Goal: Task Accomplishment & Management: Use online tool/utility

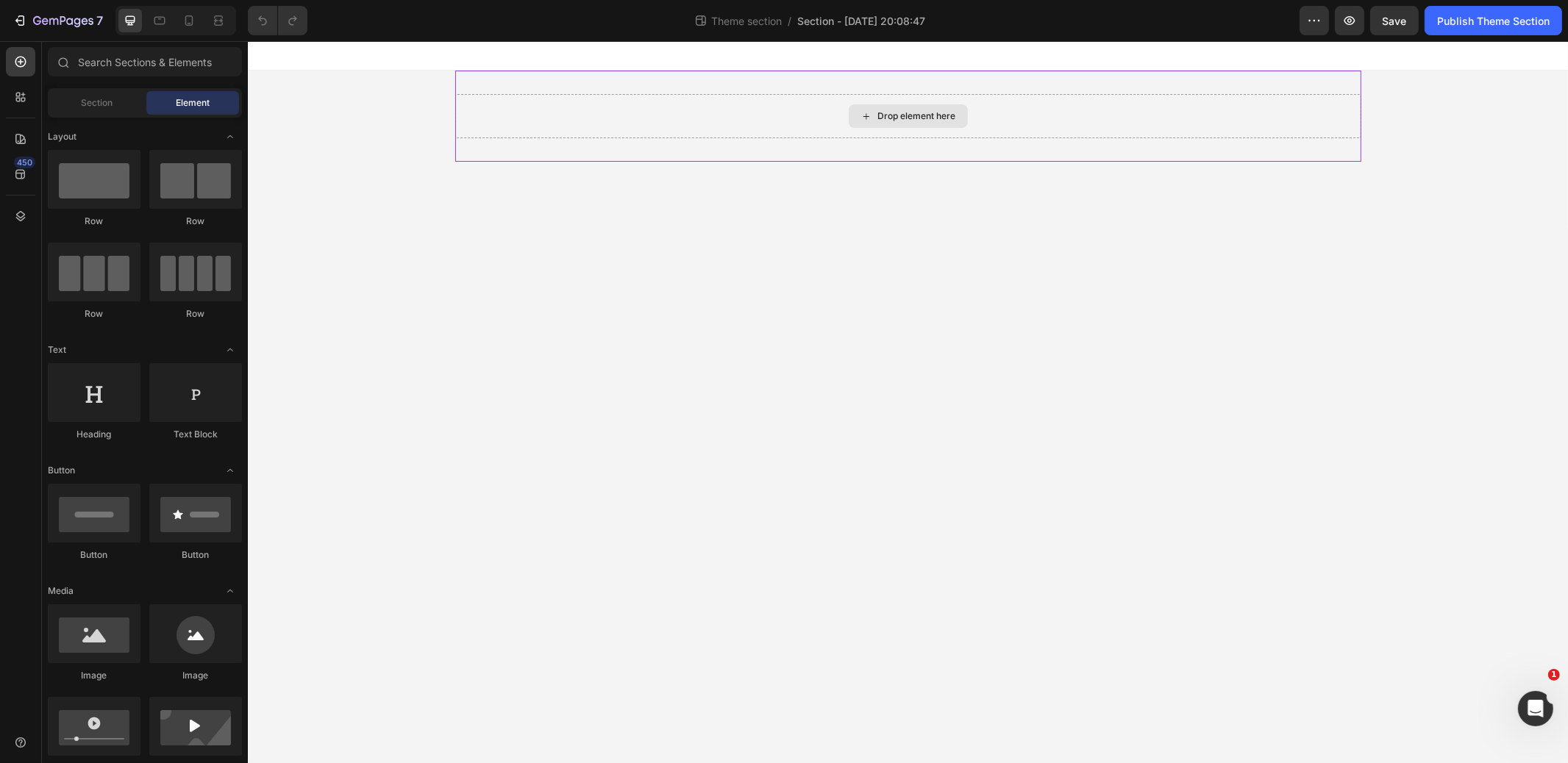
click at [860, 118] on icon at bounding box center [866, 117] width 12 height 13
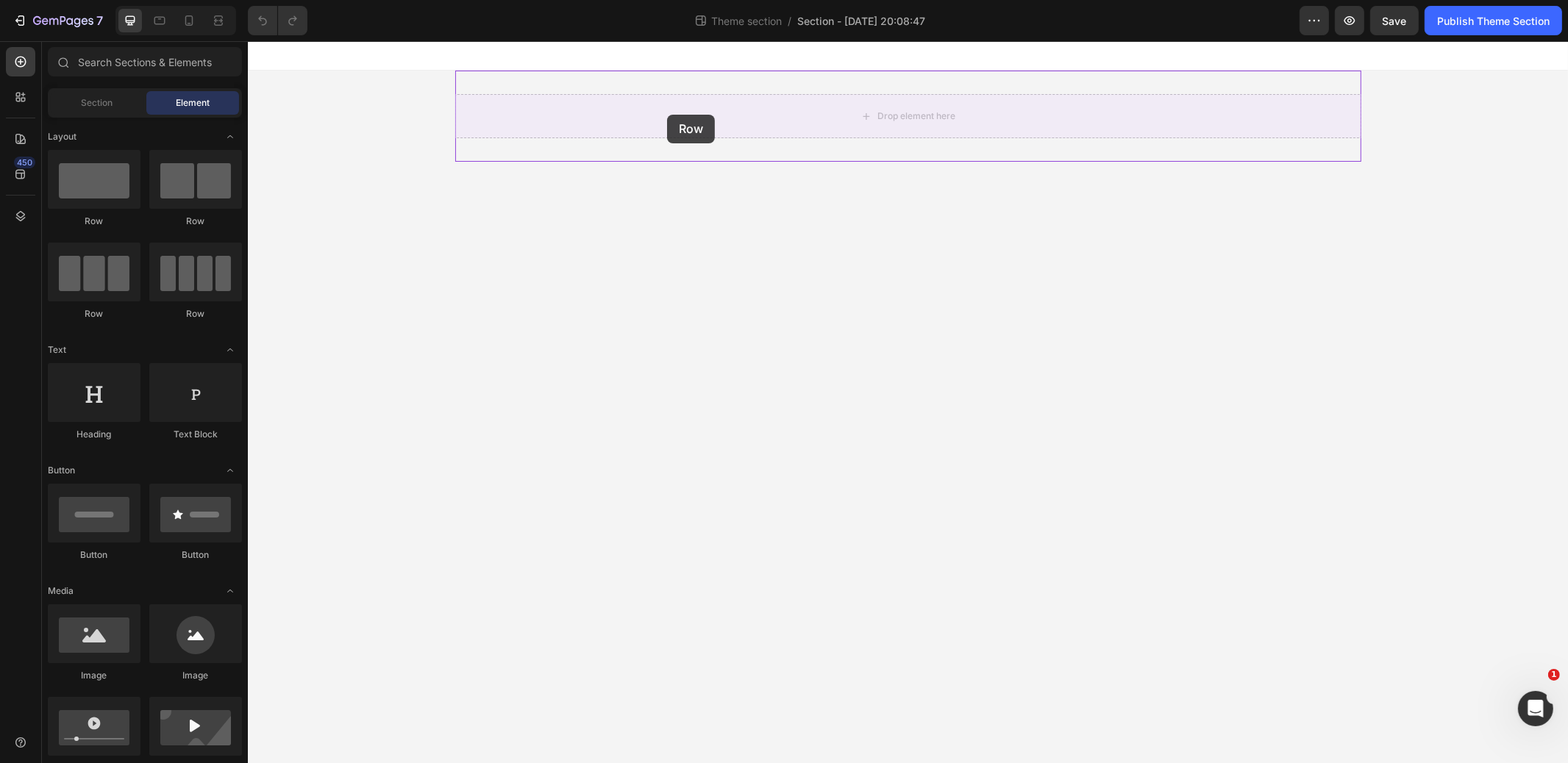
drag, startPoint x: 335, startPoint y: 220, endPoint x: 358, endPoint y: 141, distance: 82.3
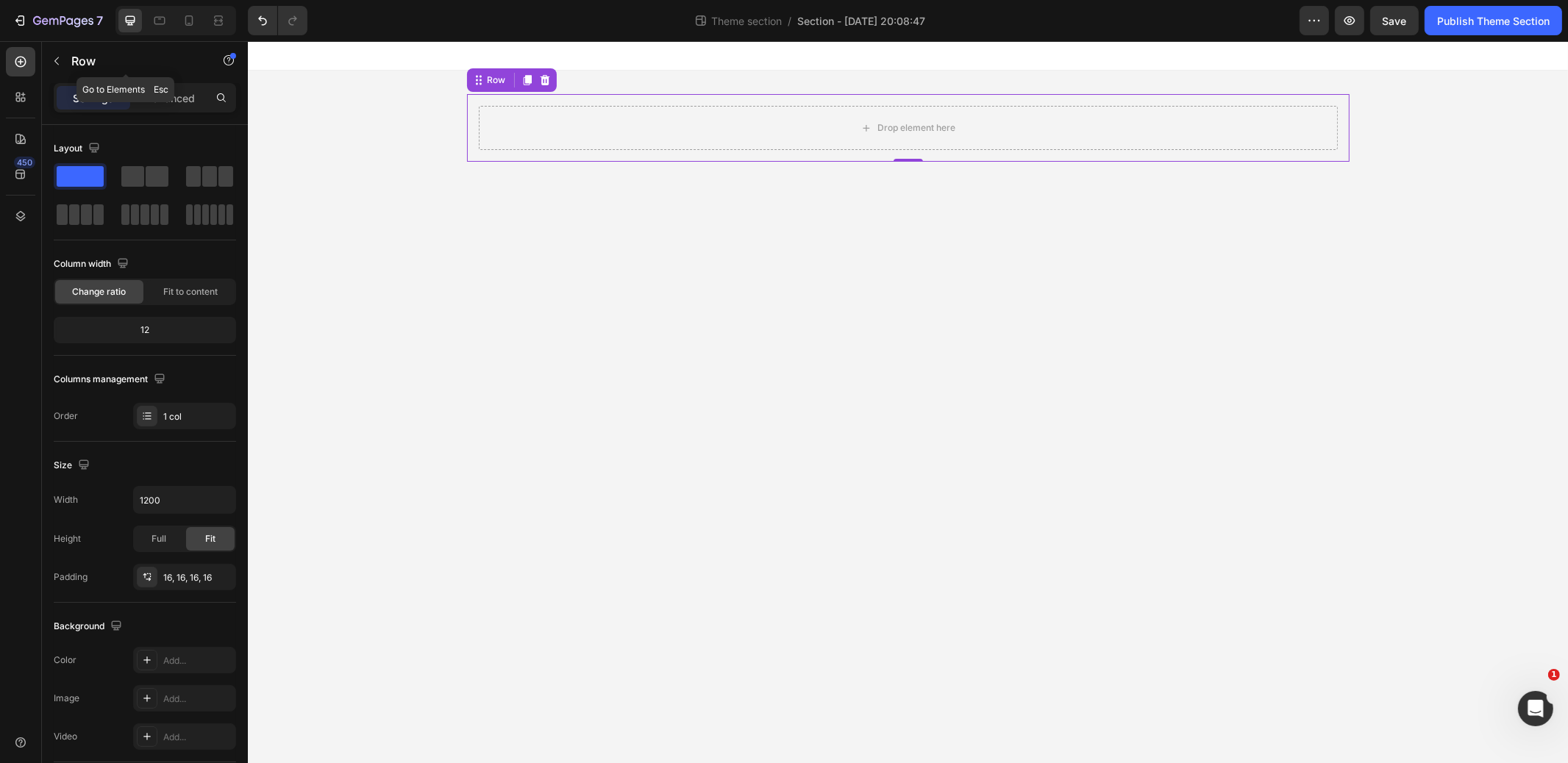
click at [55, 60] on icon "button" at bounding box center [56, 61] width 4 height 8
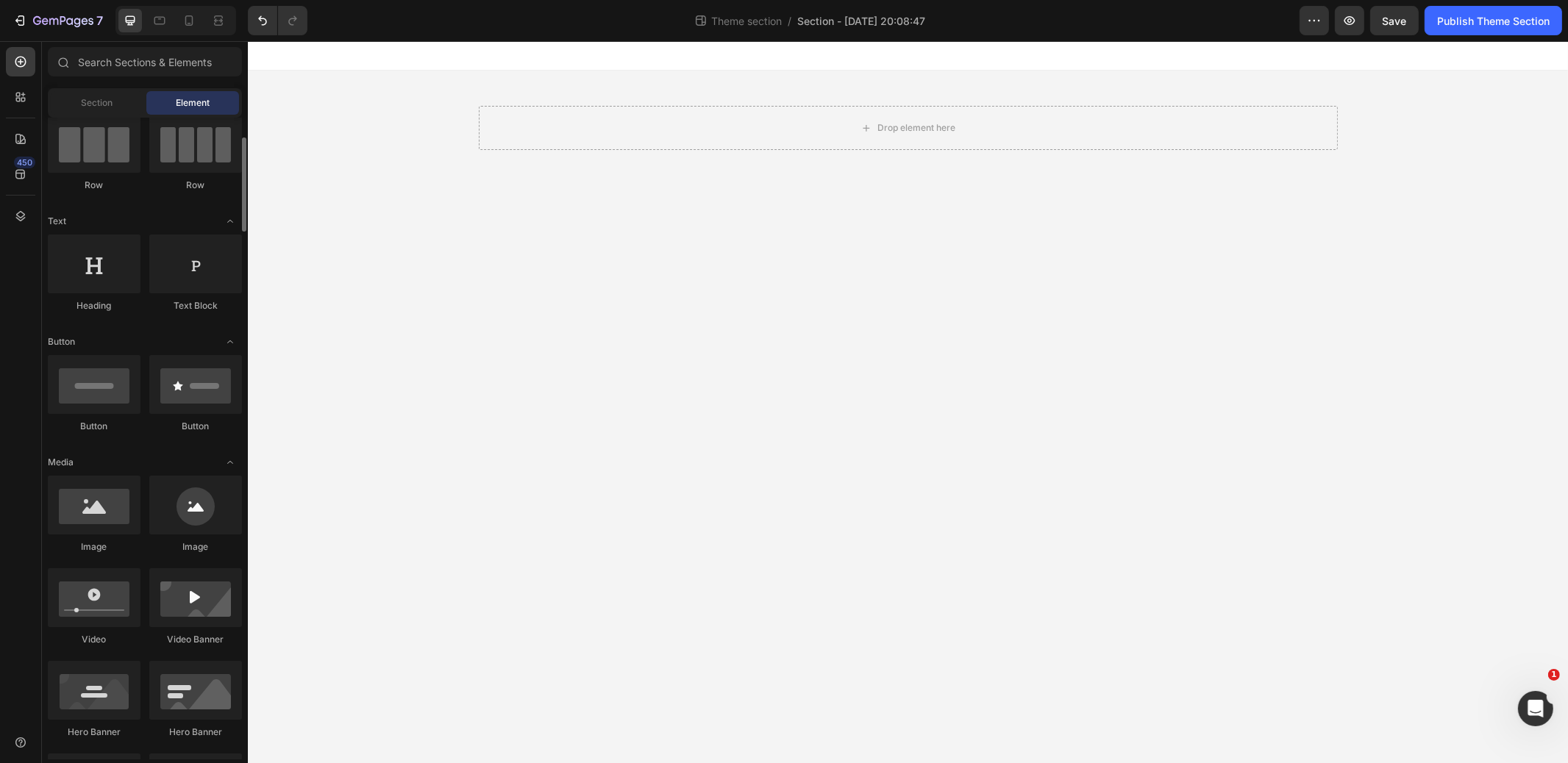
scroll to position [130, 0]
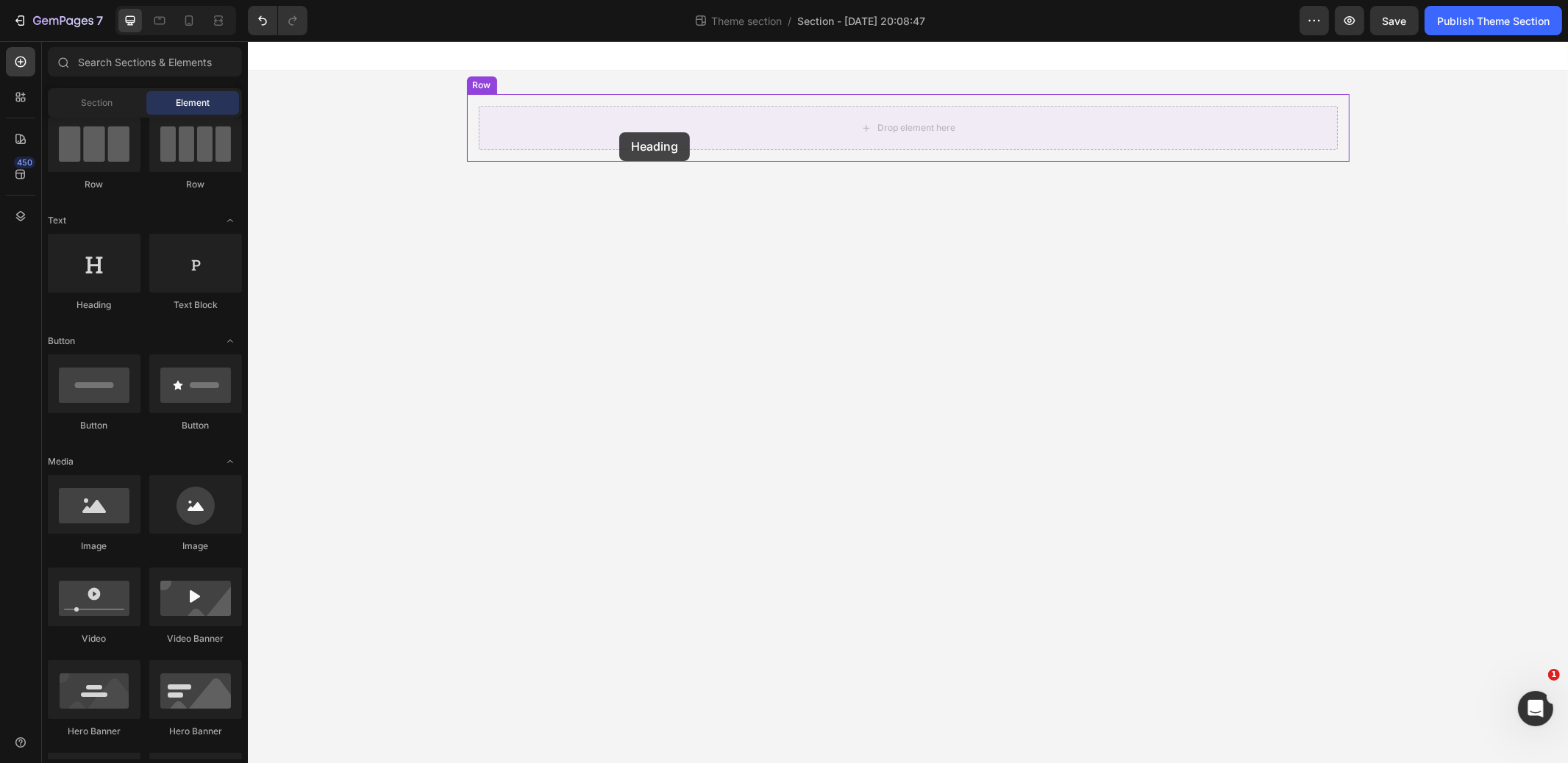
drag, startPoint x: 483, startPoint y: 268, endPoint x: 618, endPoint y: 132, distance: 191.6
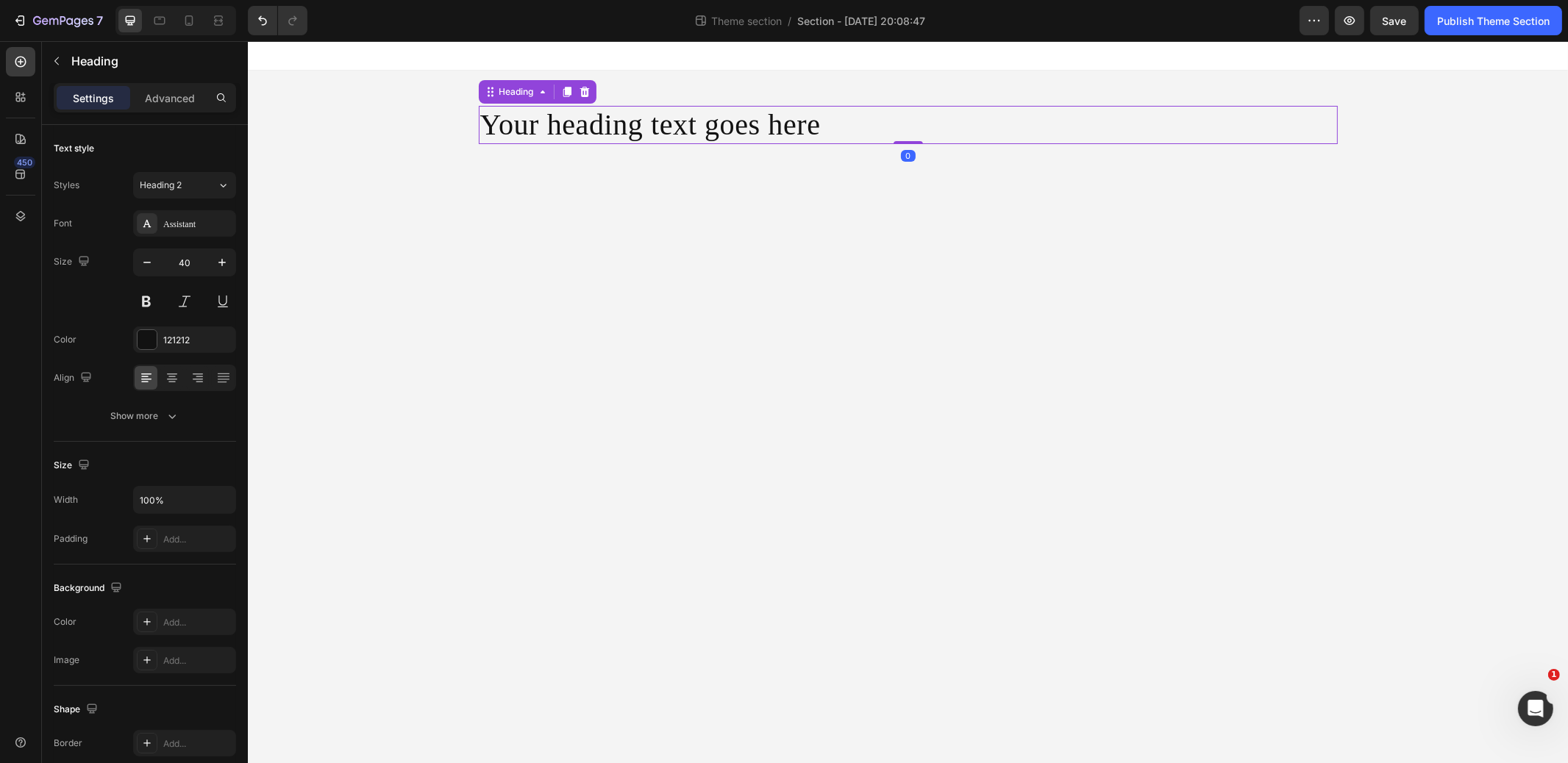
click at [677, 128] on h2 "Your heading text goes here" at bounding box center [908, 124] width 859 height 38
click at [677, 129] on p "Your heading text goes here" at bounding box center [908, 125] width 856 height 35
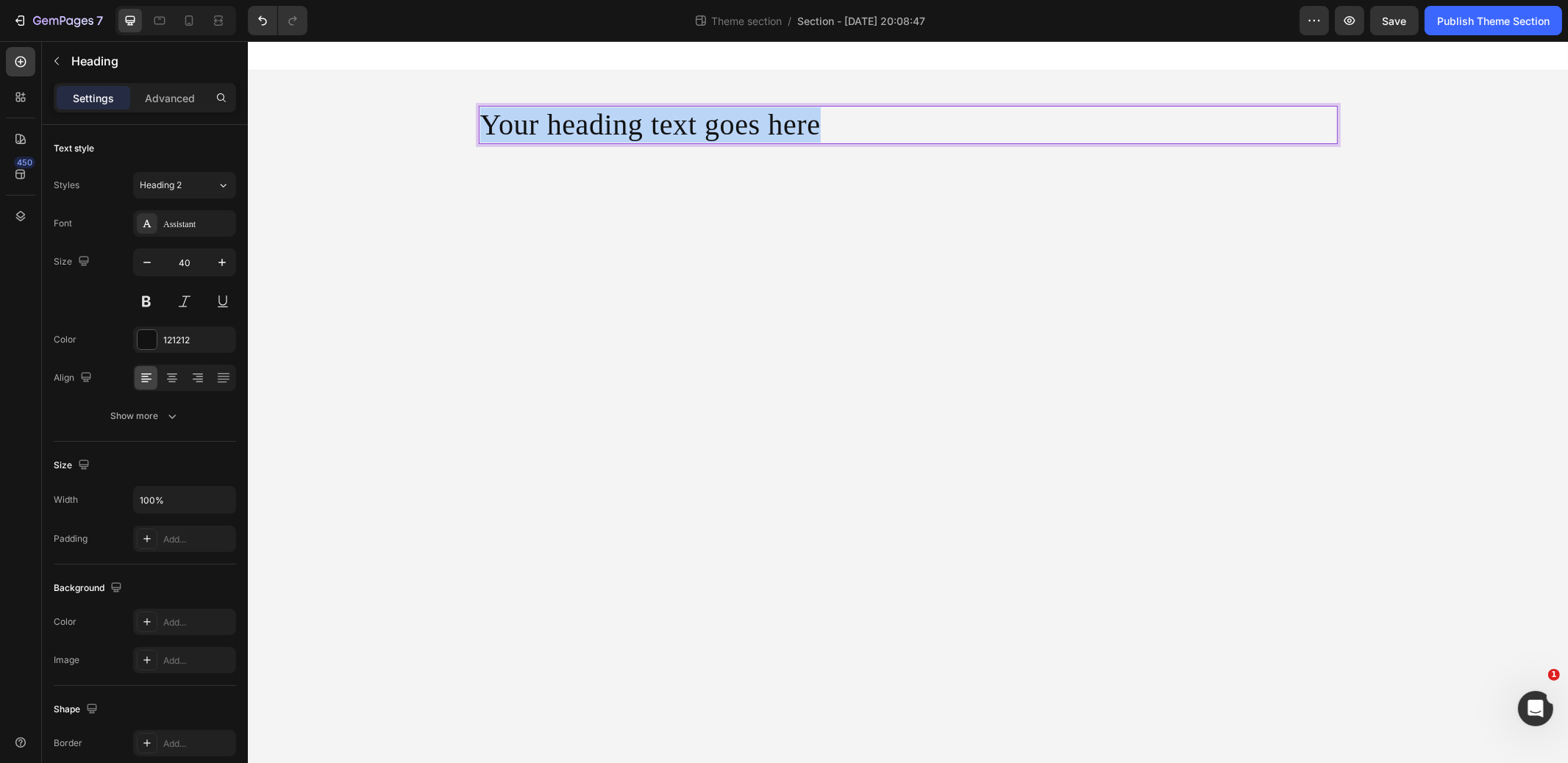
click at [677, 129] on p "Your heading text goes here" at bounding box center [908, 125] width 856 height 35
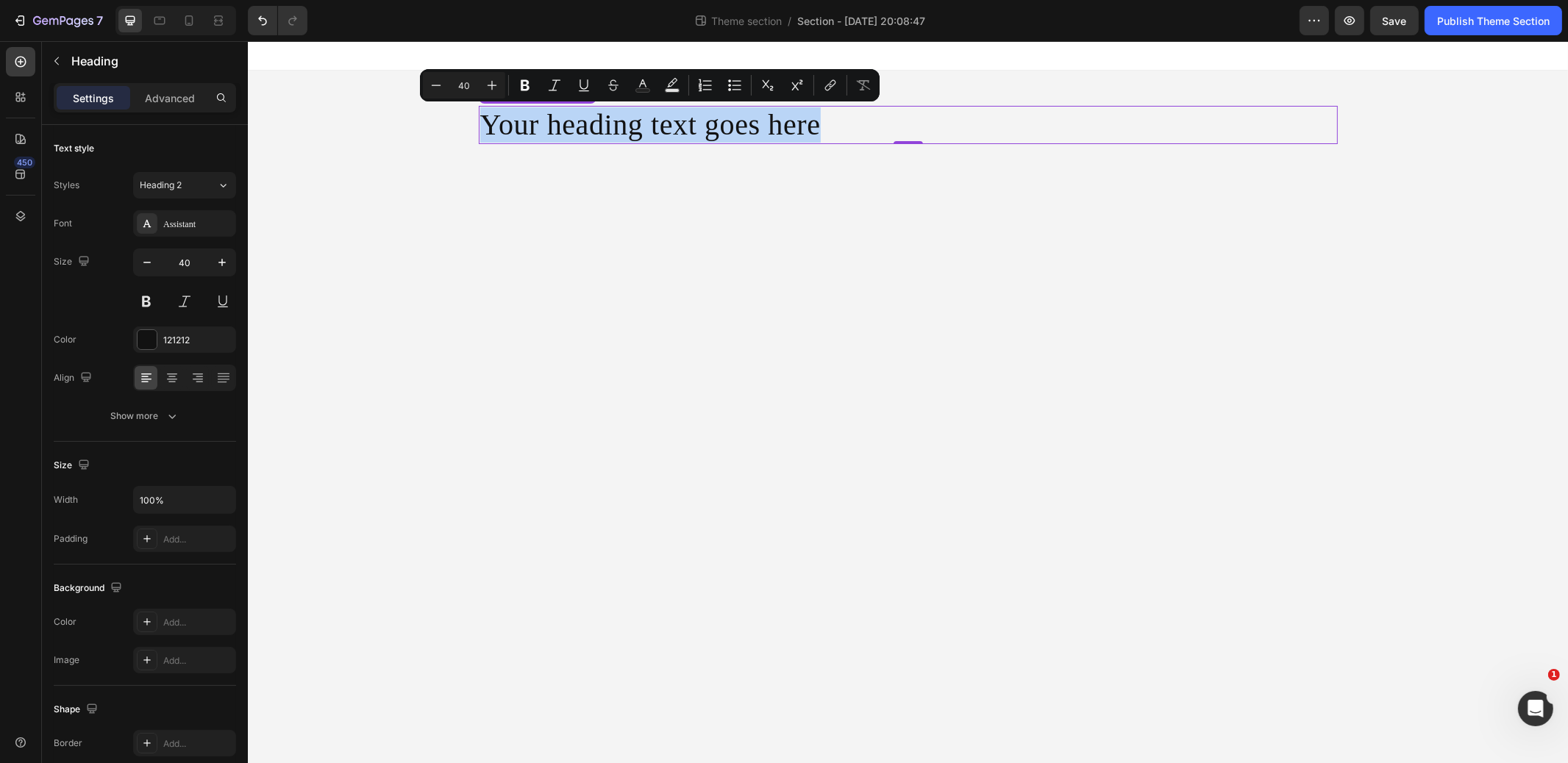
click at [696, 136] on p "Your heading text goes here" at bounding box center [908, 125] width 856 height 35
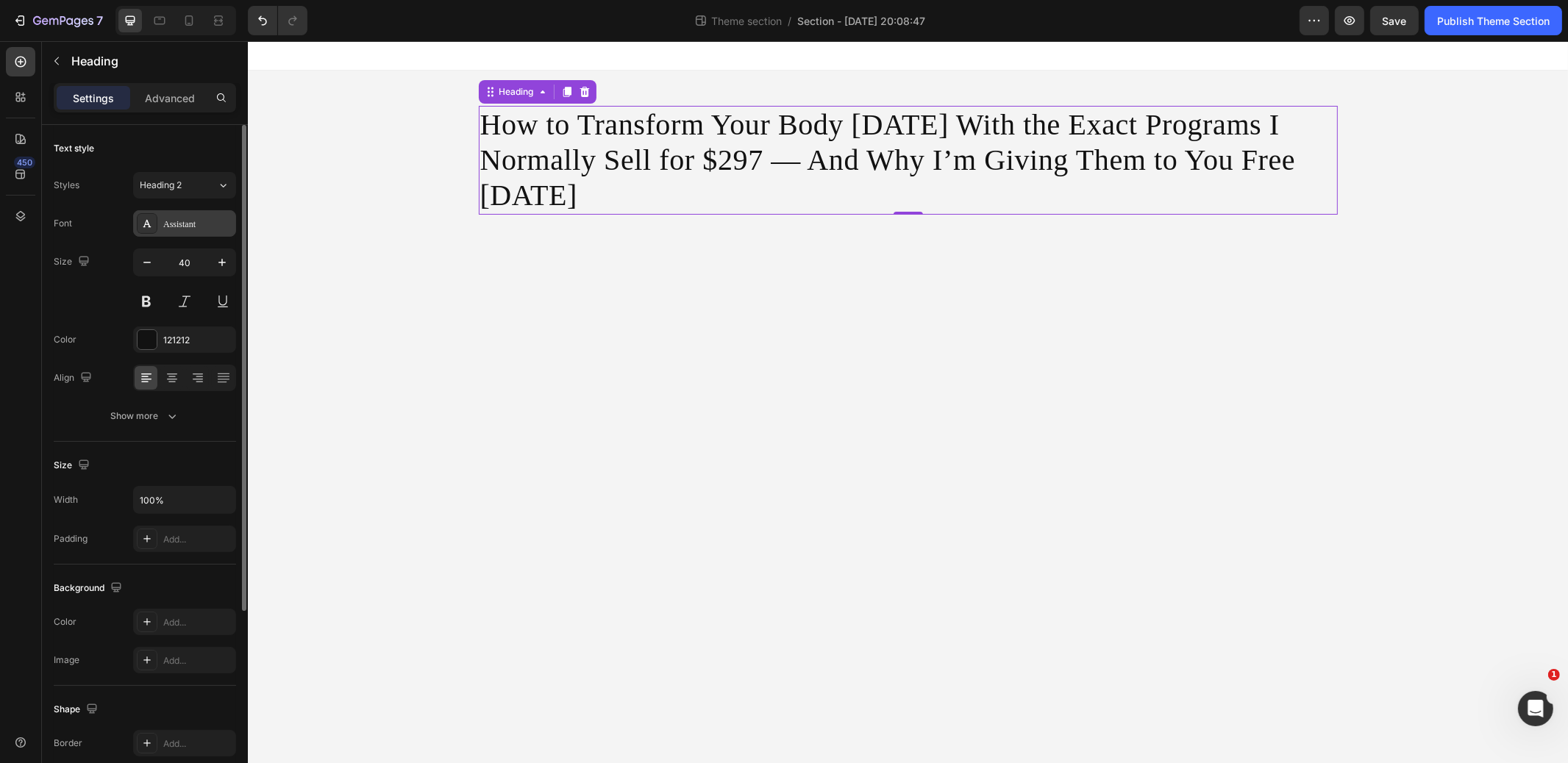
click at [167, 226] on div "Assistant" at bounding box center [198, 224] width 69 height 13
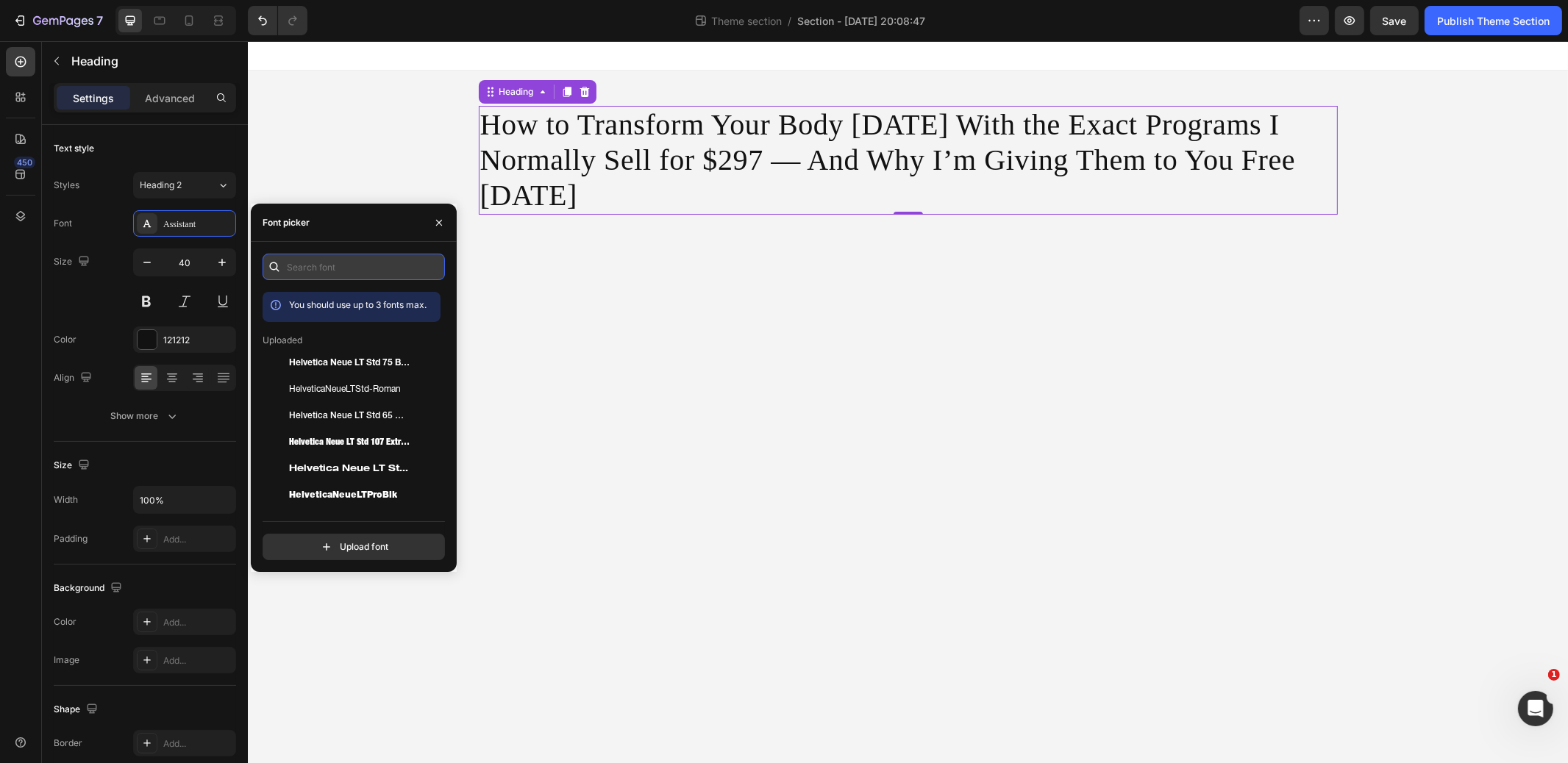
click at [313, 266] on input "text" at bounding box center [354, 267] width 182 height 27
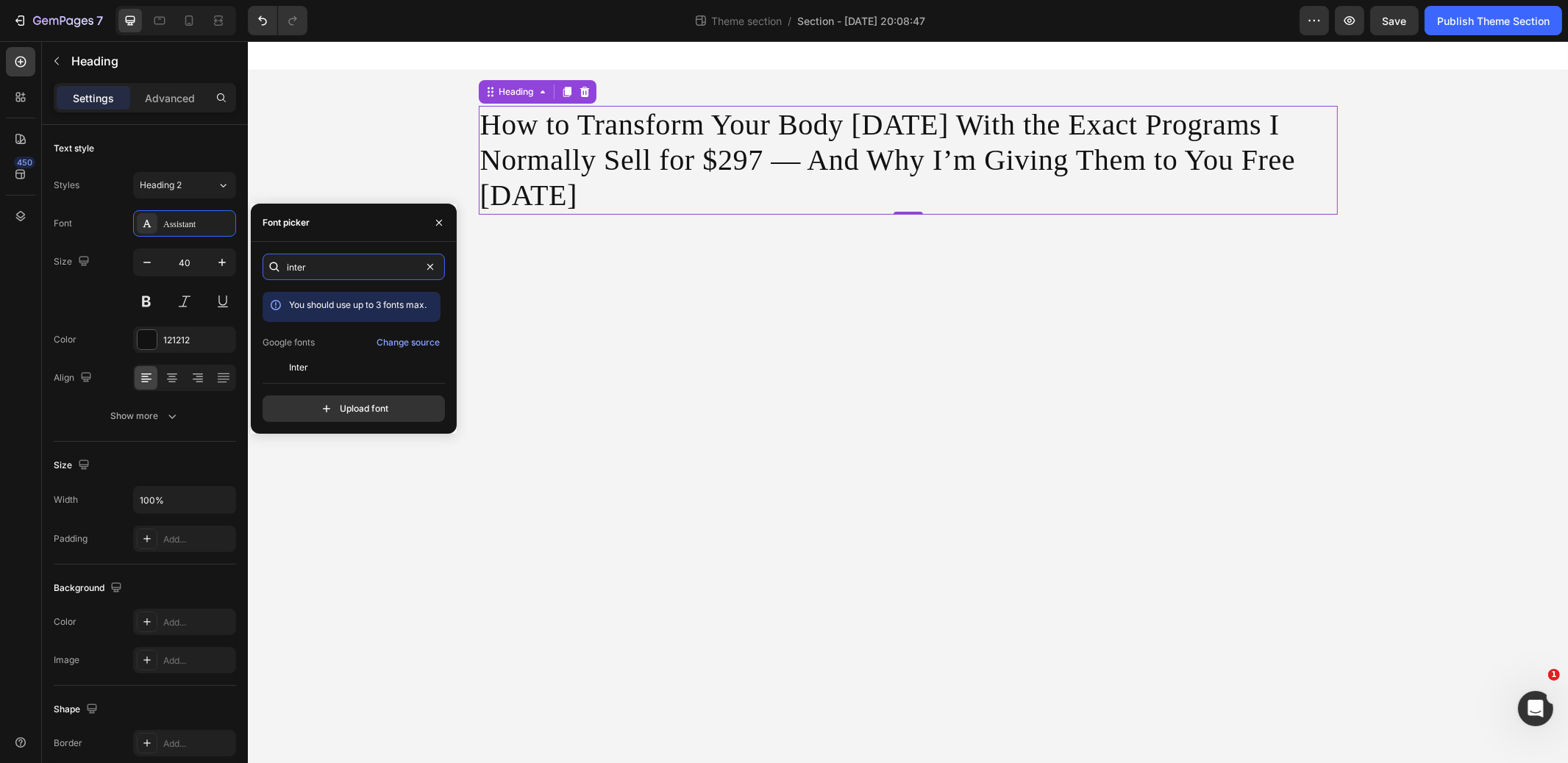
type input "inter"
click at [295, 372] on div "inter You should use up to 3 fonts max. Google fonts Change source Inter Inter …" at bounding box center [354, 338] width 182 height 168
click at [298, 367] on span "Inter" at bounding box center [299, 367] width 19 height 13
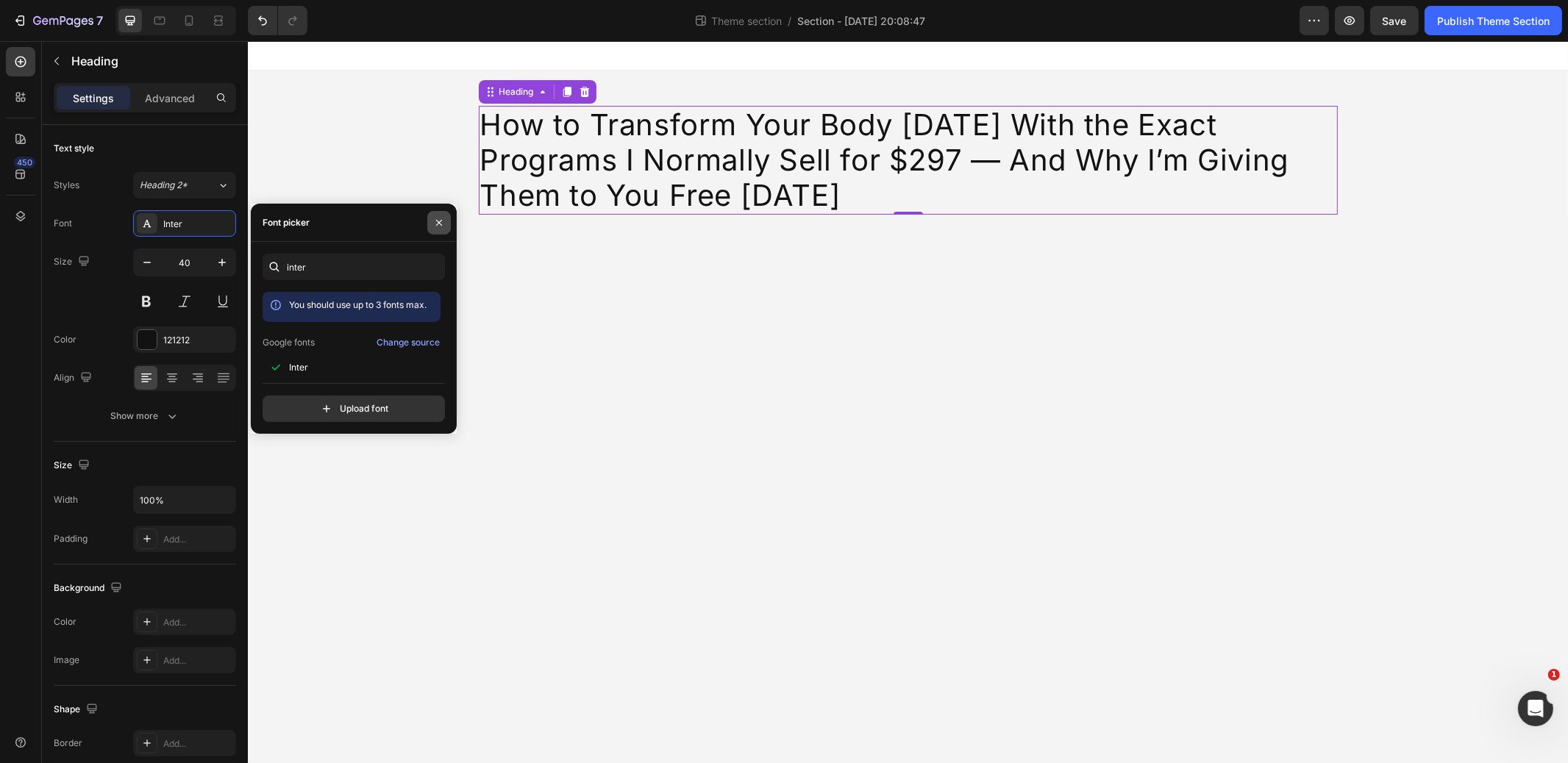
drag, startPoint x: 441, startPoint y: 218, endPoint x: 177, endPoint y: 180, distance: 266.7
click at [441, 218] on icon "button" at bounding box center [439, 222] width 12 height 12
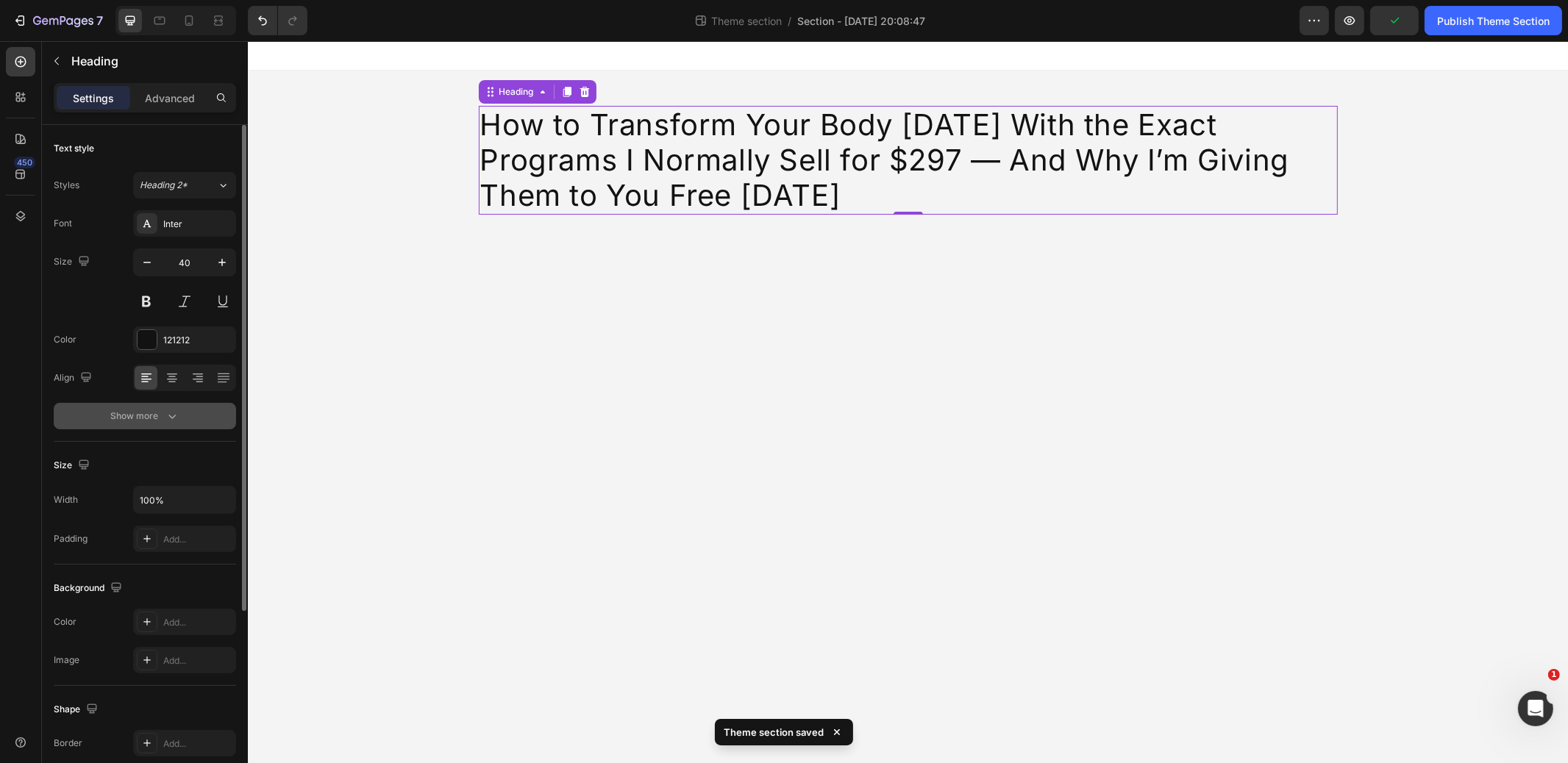
click at [152, 419] on div "Show more" at bounding box center [145, 416] width 69 height 15
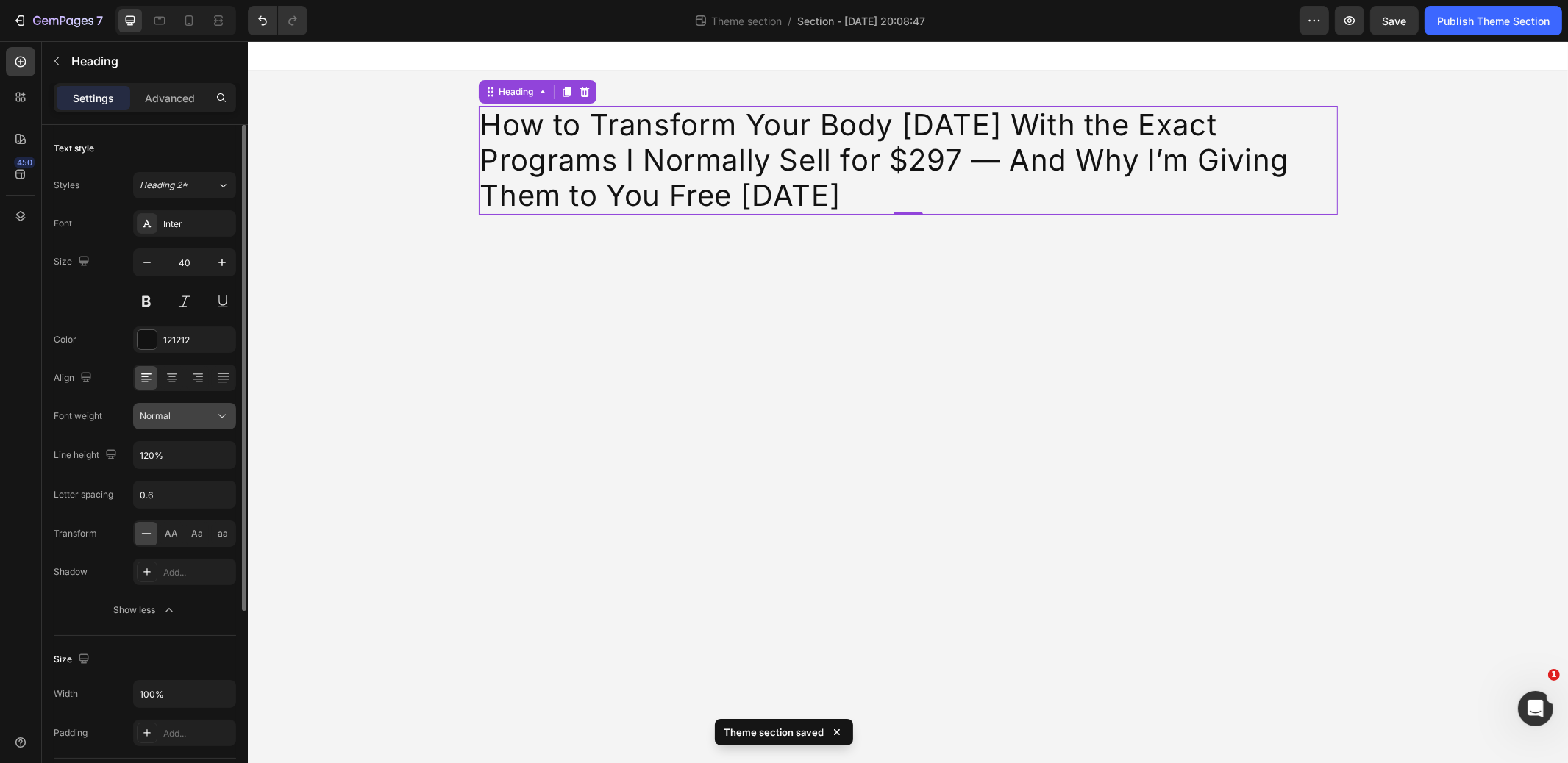
click at [196, 411] on div "Normal" at bounding box center [177, 416] width 75 height 13
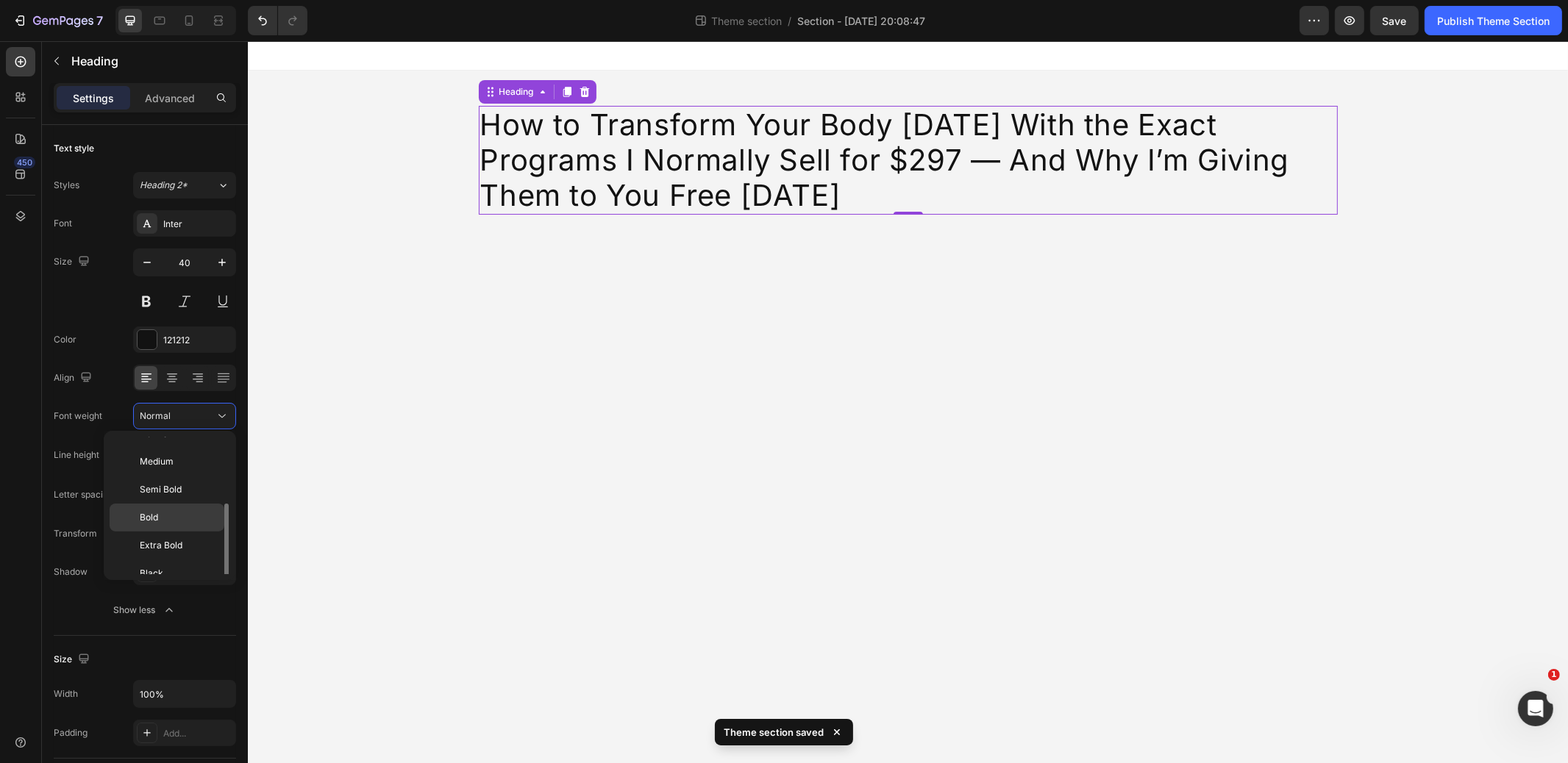
scroll to position [107, 0]
click at [178, 479] on span "Semi Bold" at bounding box center [160, 483] width 42 height 13
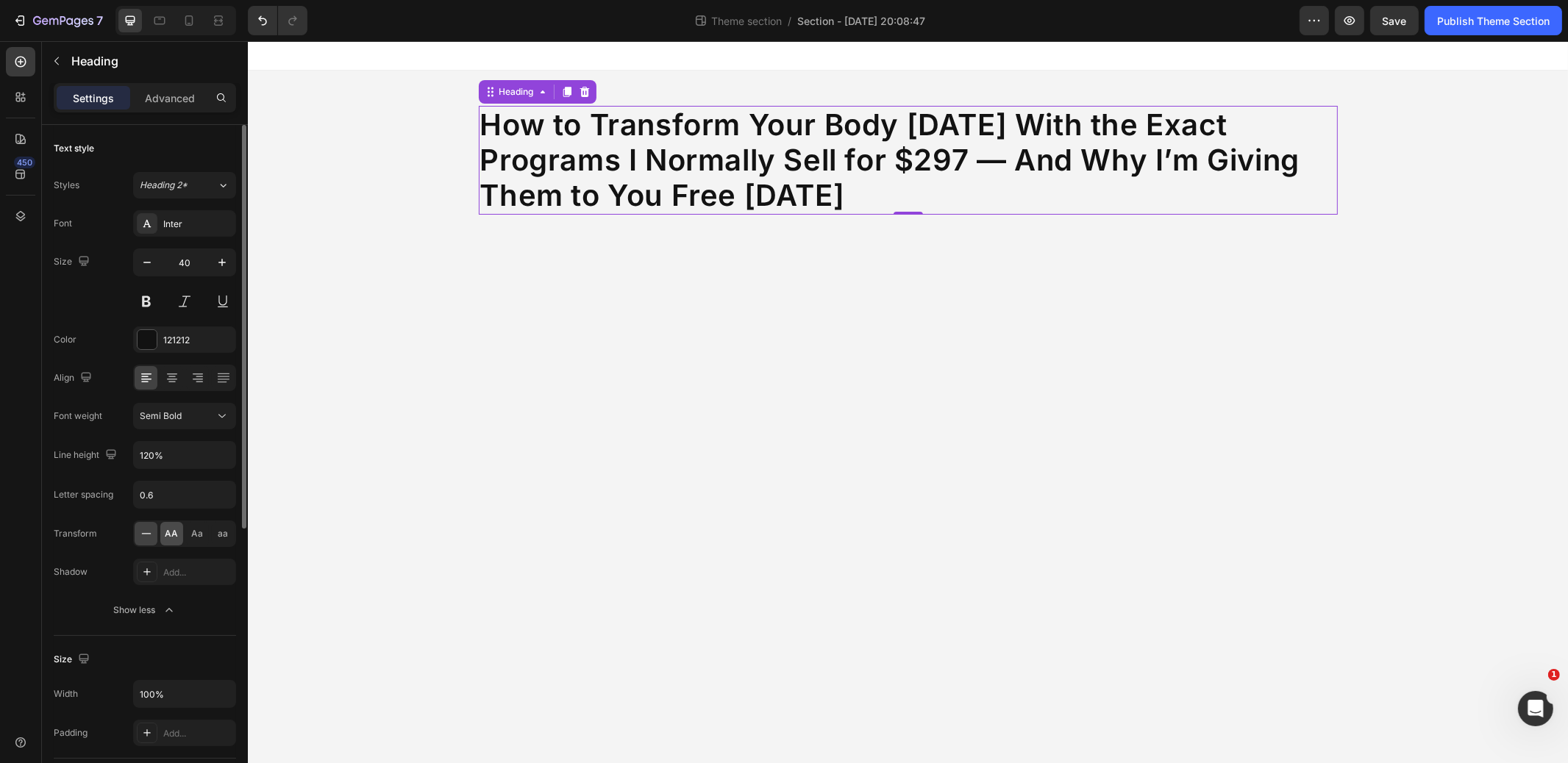
click at [165, 533] on span "AA" at bounding box center [172, 533] width 13 height 13
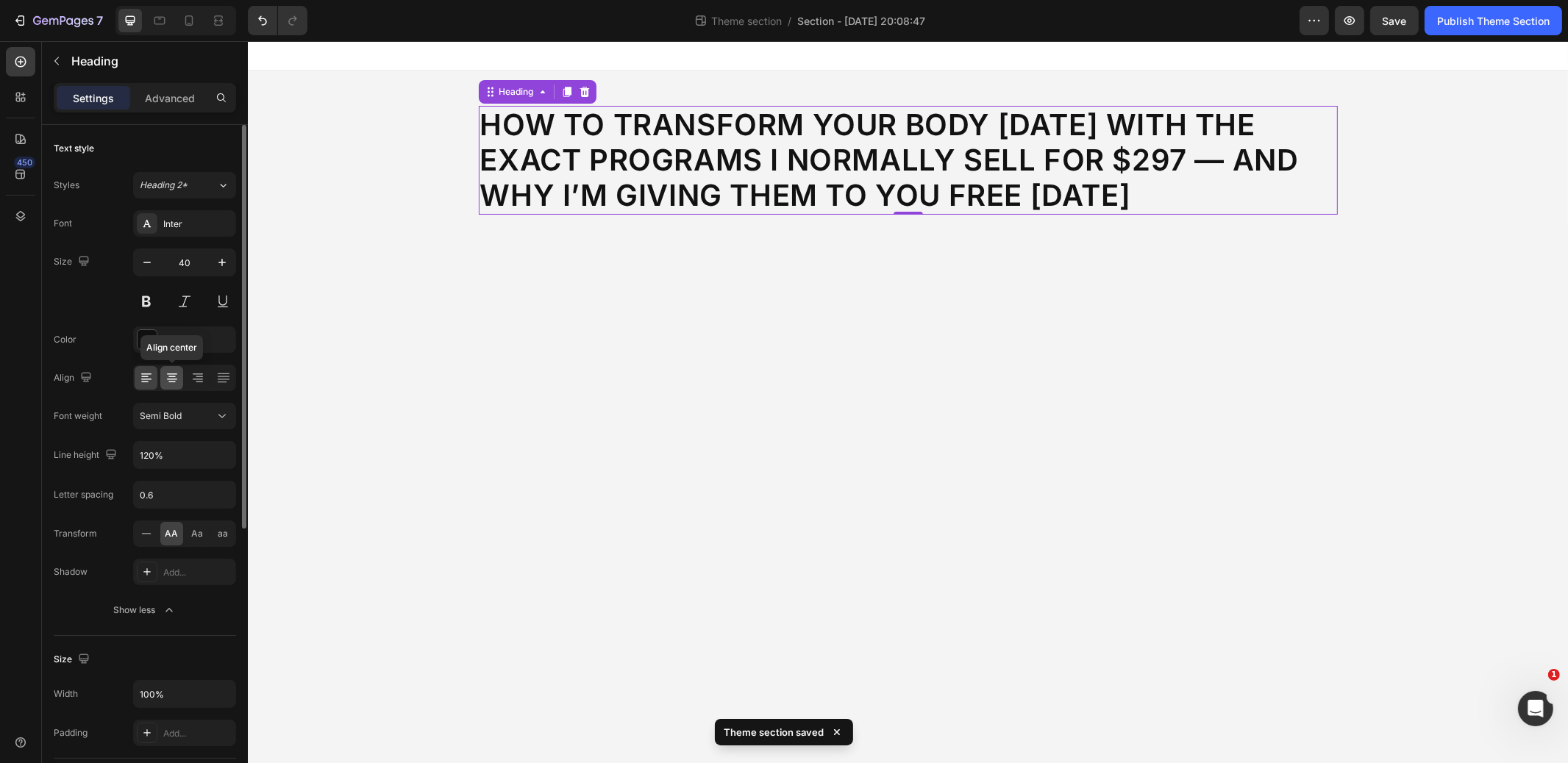
click at [173, 373] on icon at bounding box center [172, 378] width 15 height 15
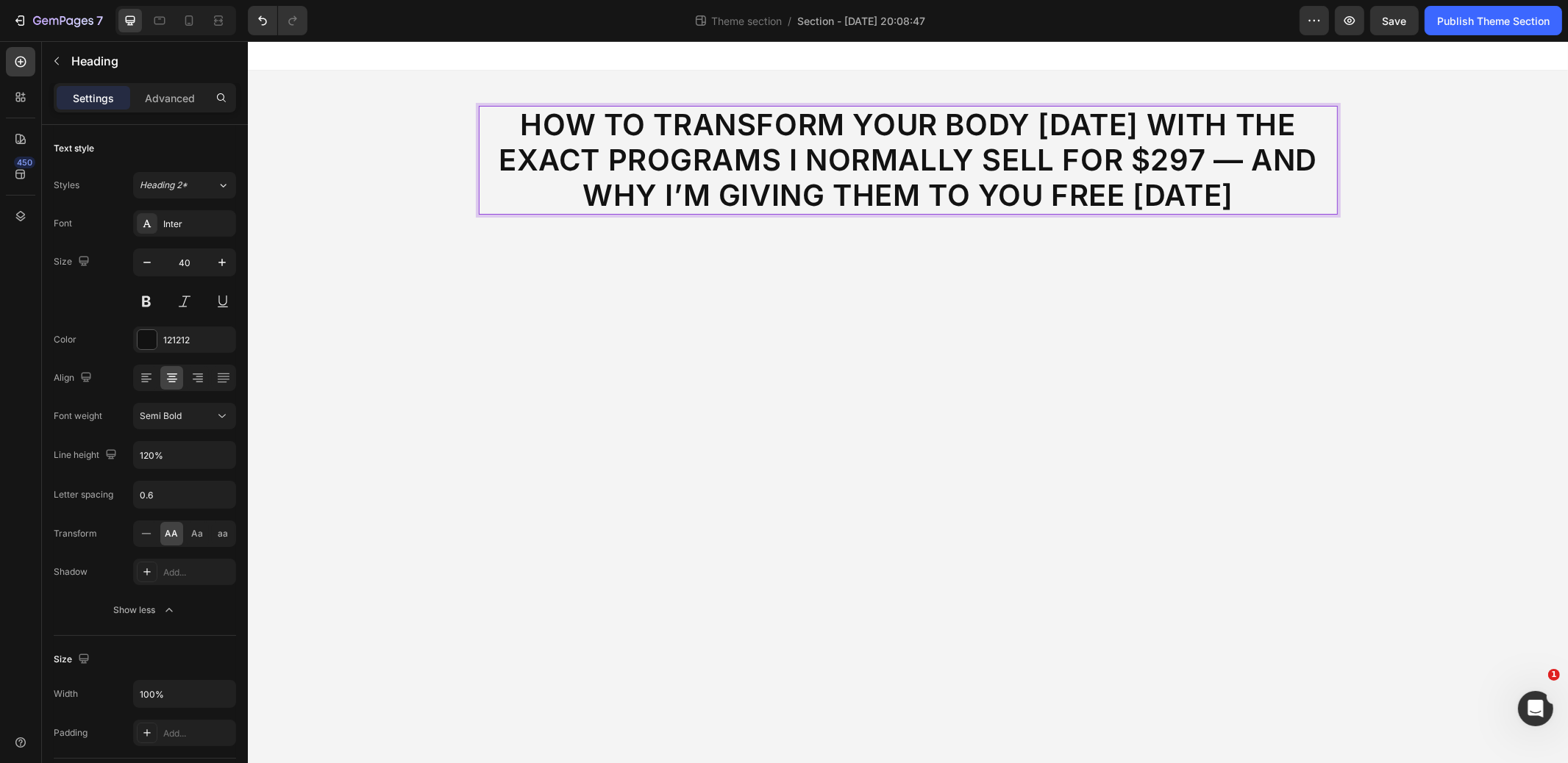
click at [650, 114] on p "How to Transform Your Body in 12 Weeks With the Exact Programs I Normally Sell …" at bounding box center [908, 160] width 856 height 106
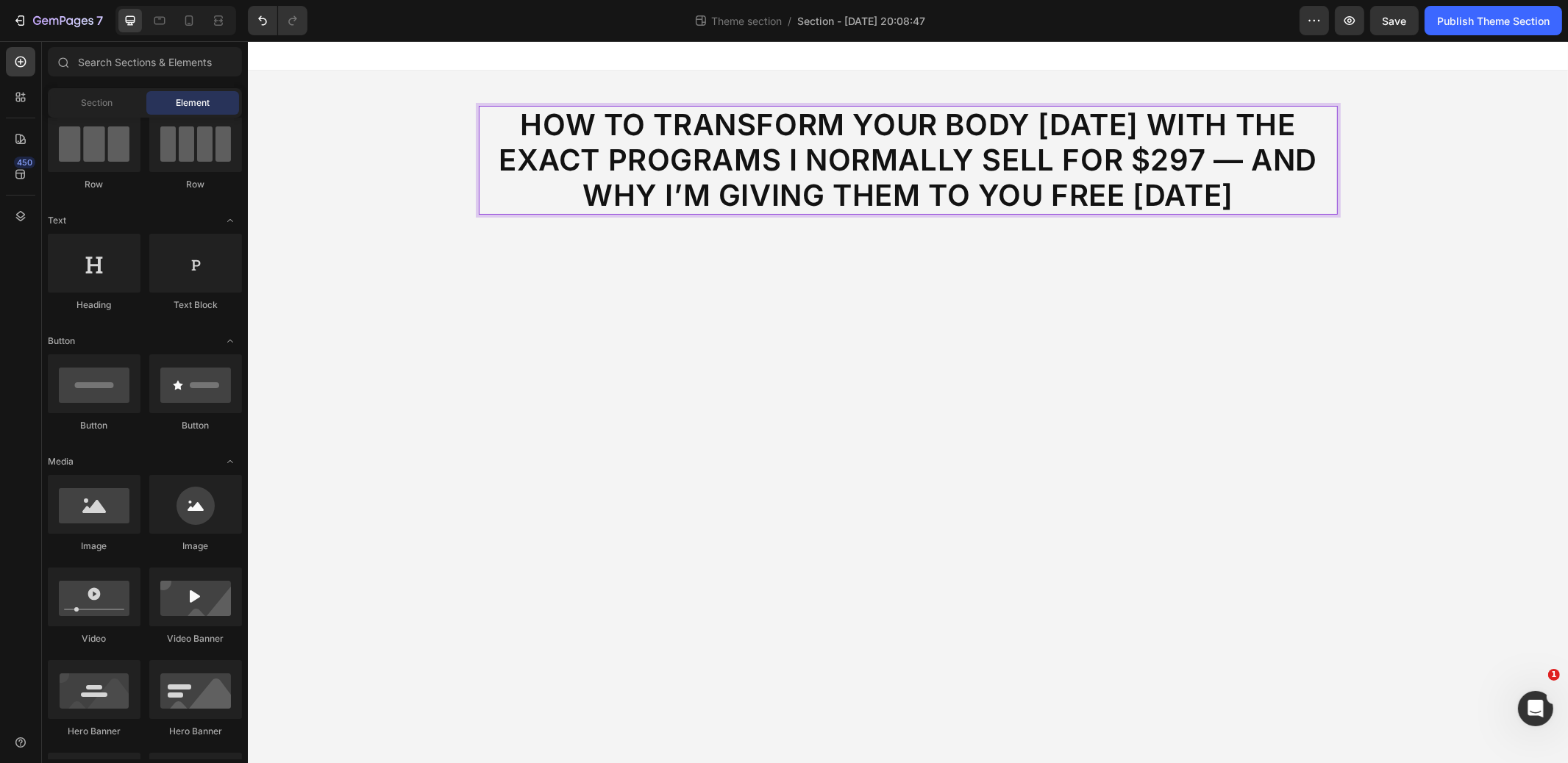
click at [885, 310] on body "How to Transform Your Body in 12 Weeks With the Exact Programs I Normally Sell …" at bounding box center [908, 402] width 1321 height 722
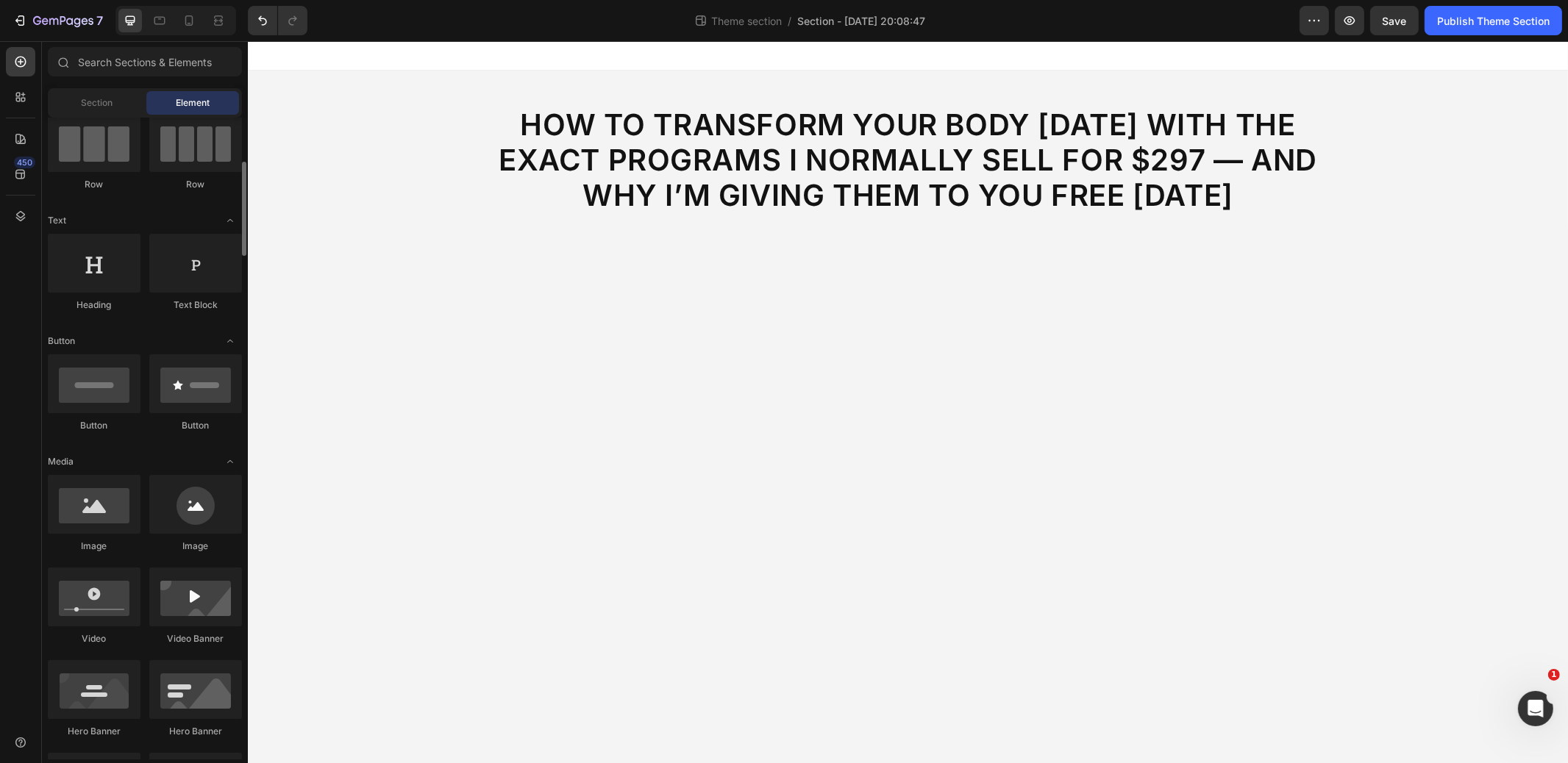
scroll to position [167, 0]
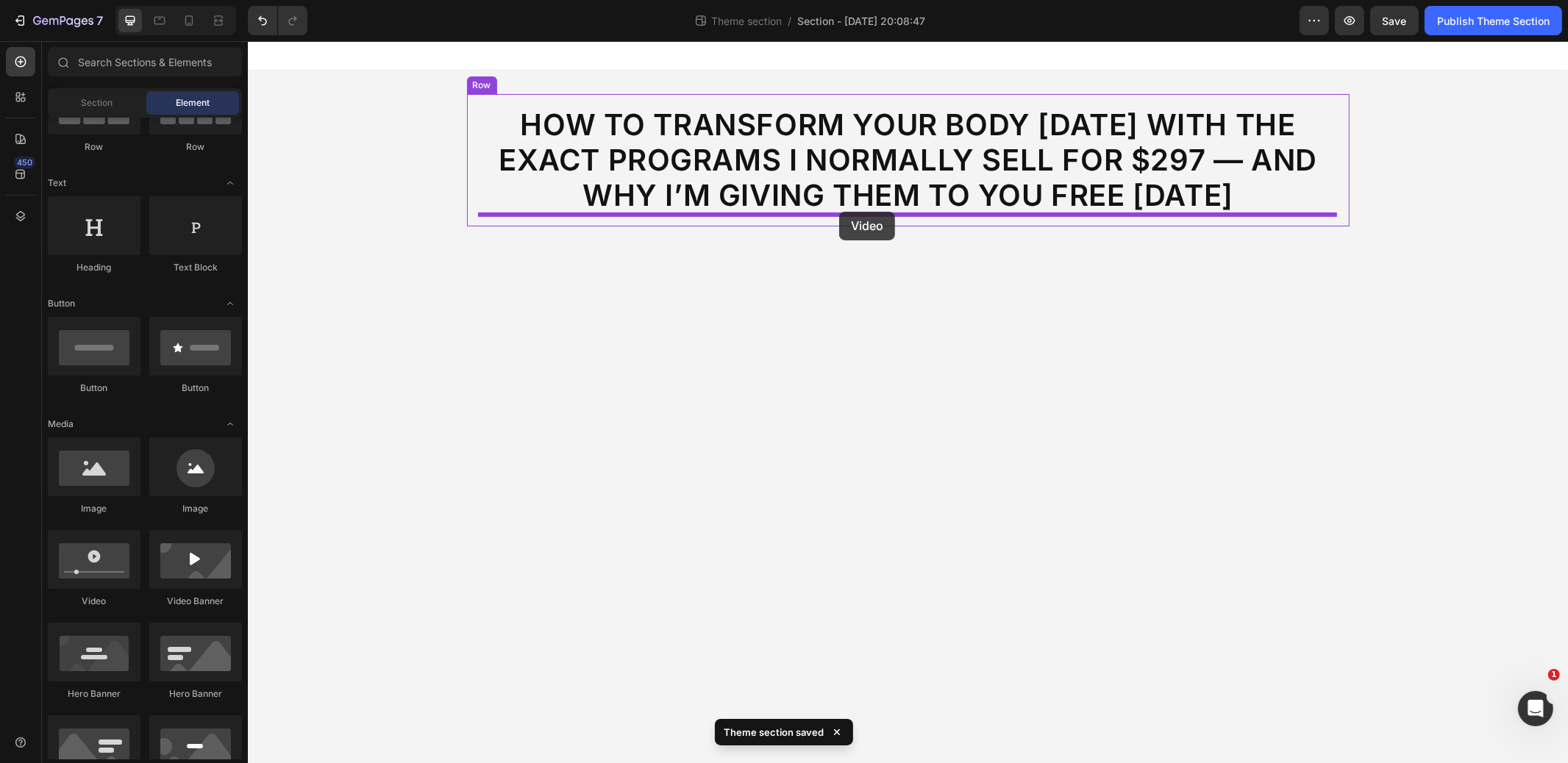
drag, startPoint x: 349, startPoint y: 611, endPoint x: 838, endPoint y: 212, distance: 631.1
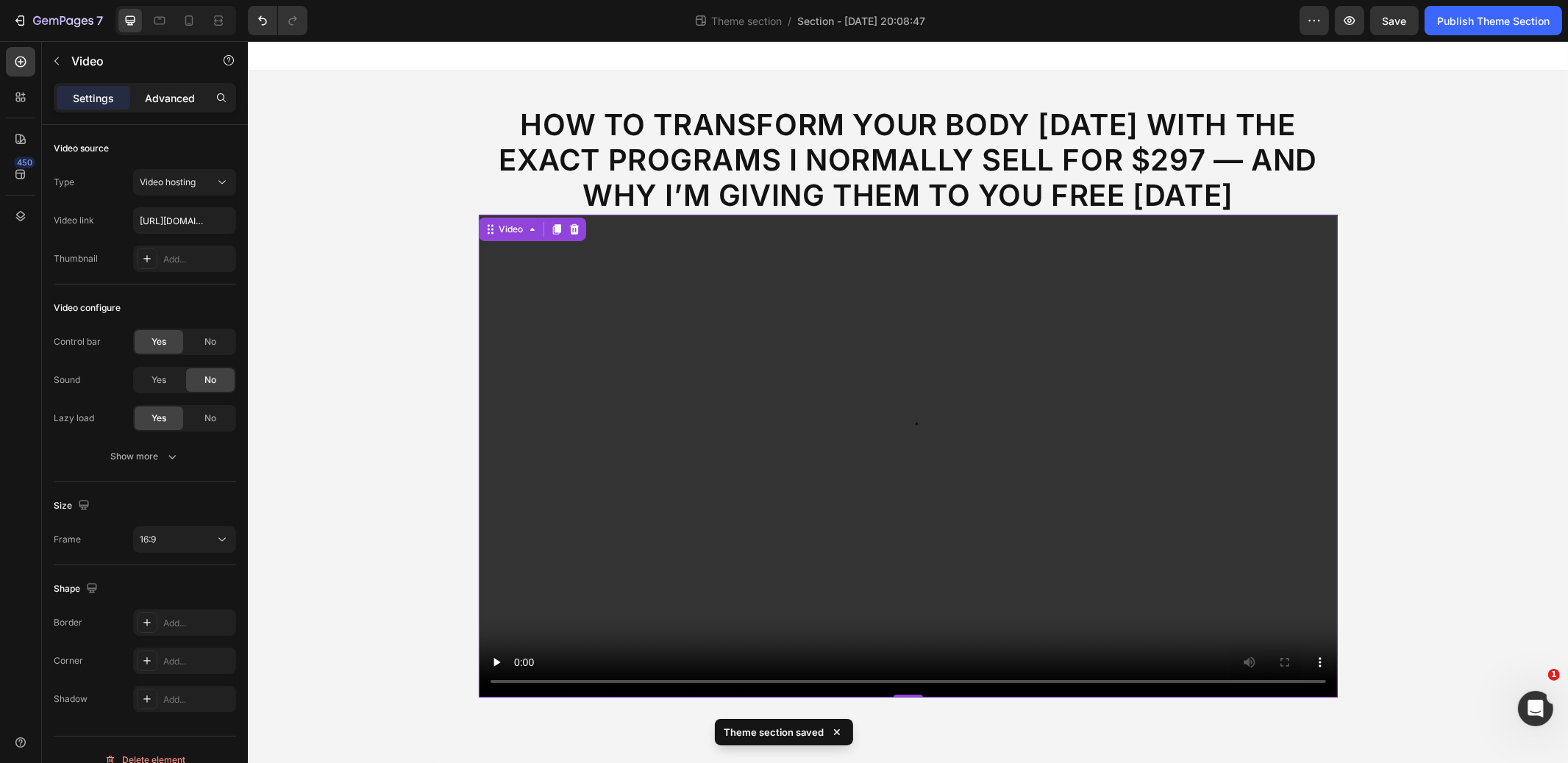
click at [189, 94] on p "Advanced" at bounding box center [170, 97] width 50 height 15
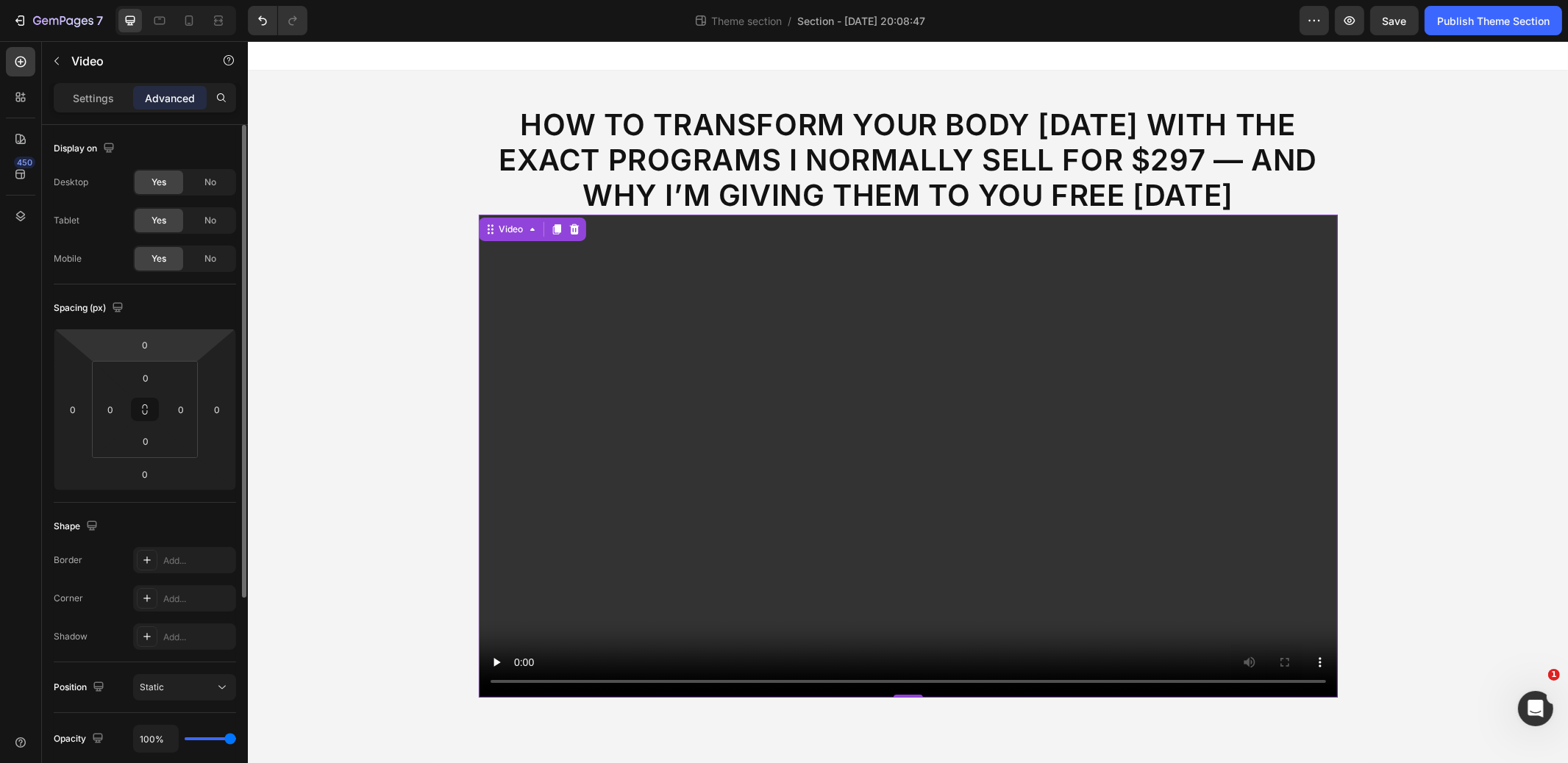
drag, startPoint x: 101, startPoint y: 102, endPoint x: 113, endPoint y: 172, distance: 71.0
click at [101, 102] on p "Settings" at bounding box center [93, 97] width 41 height 15
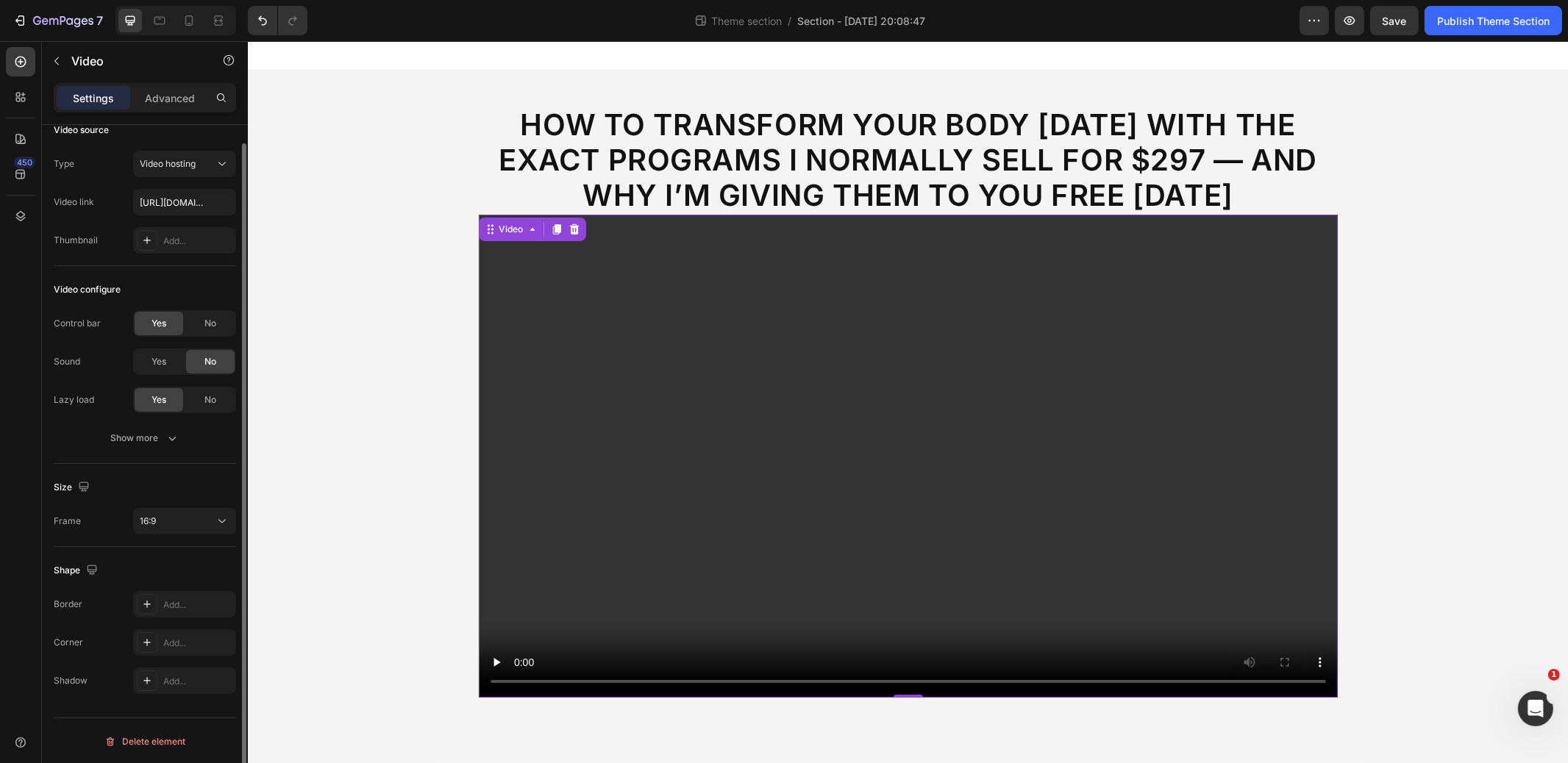
scroll to position [0, 0]
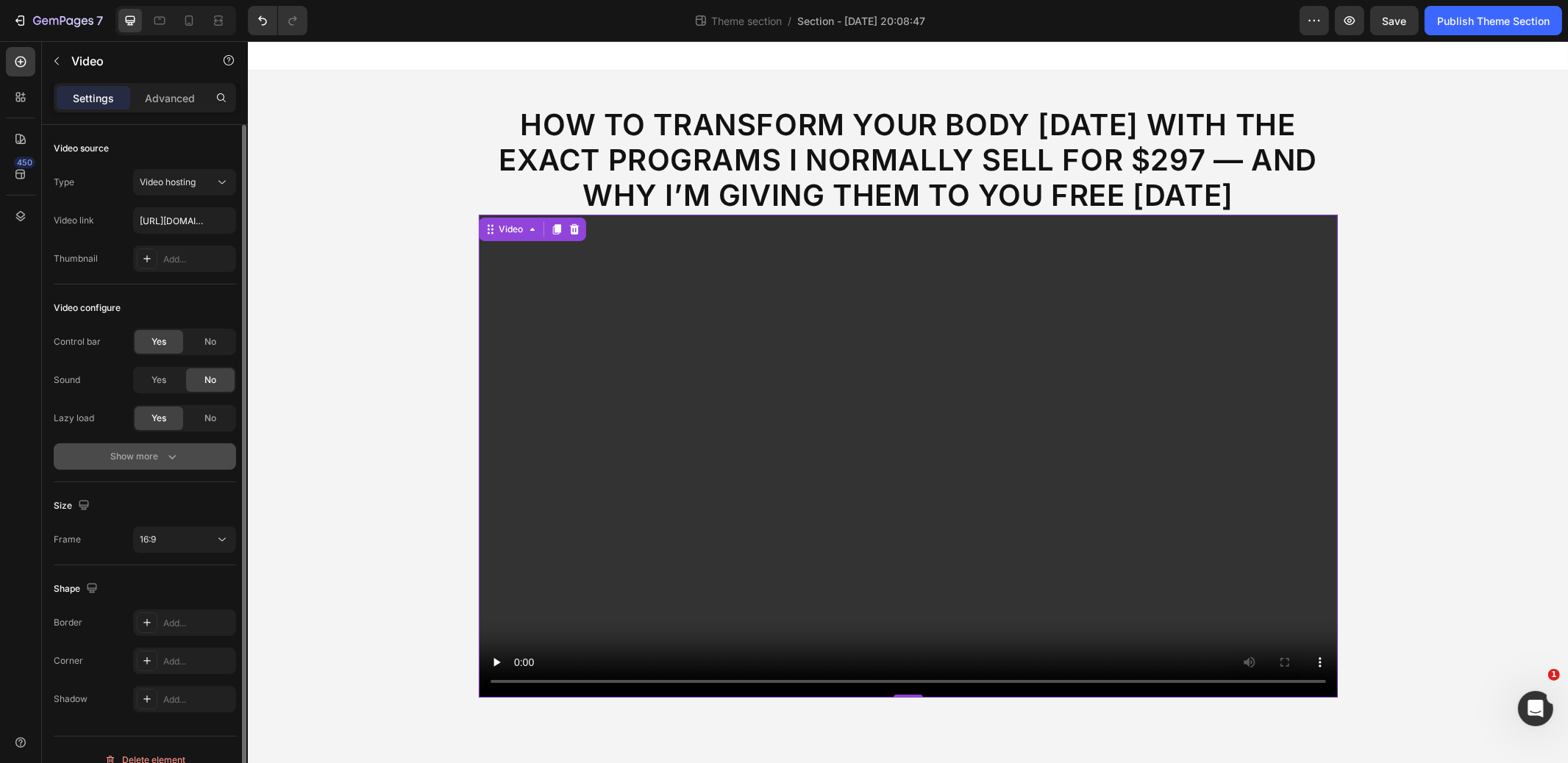
click at [152, 450] on div "Show more" at bounding box center [145, 457] width 69 height 15
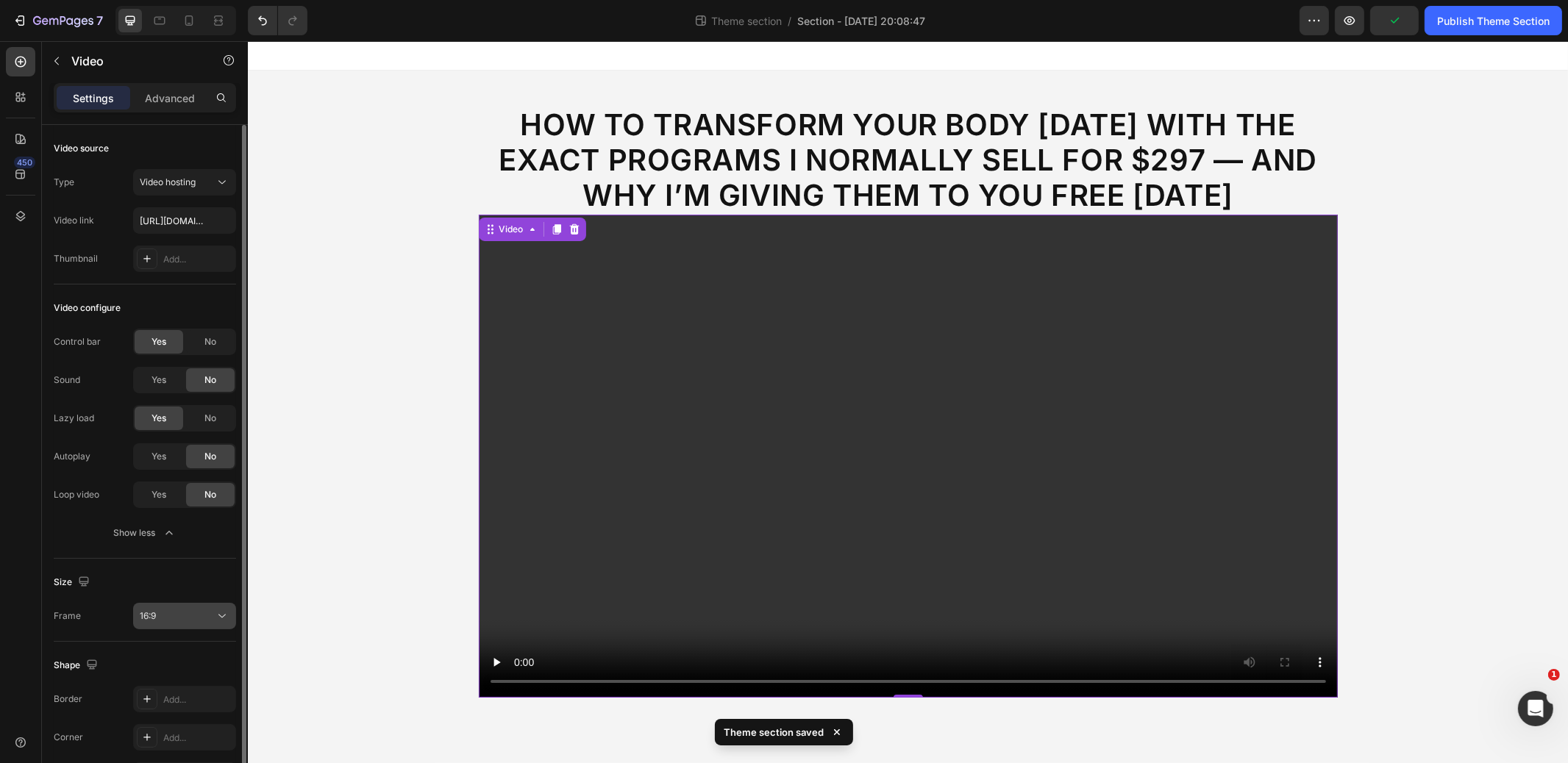
click at [167, 529] on icon "button" at bounding box center [169, 533] width 15 height 15
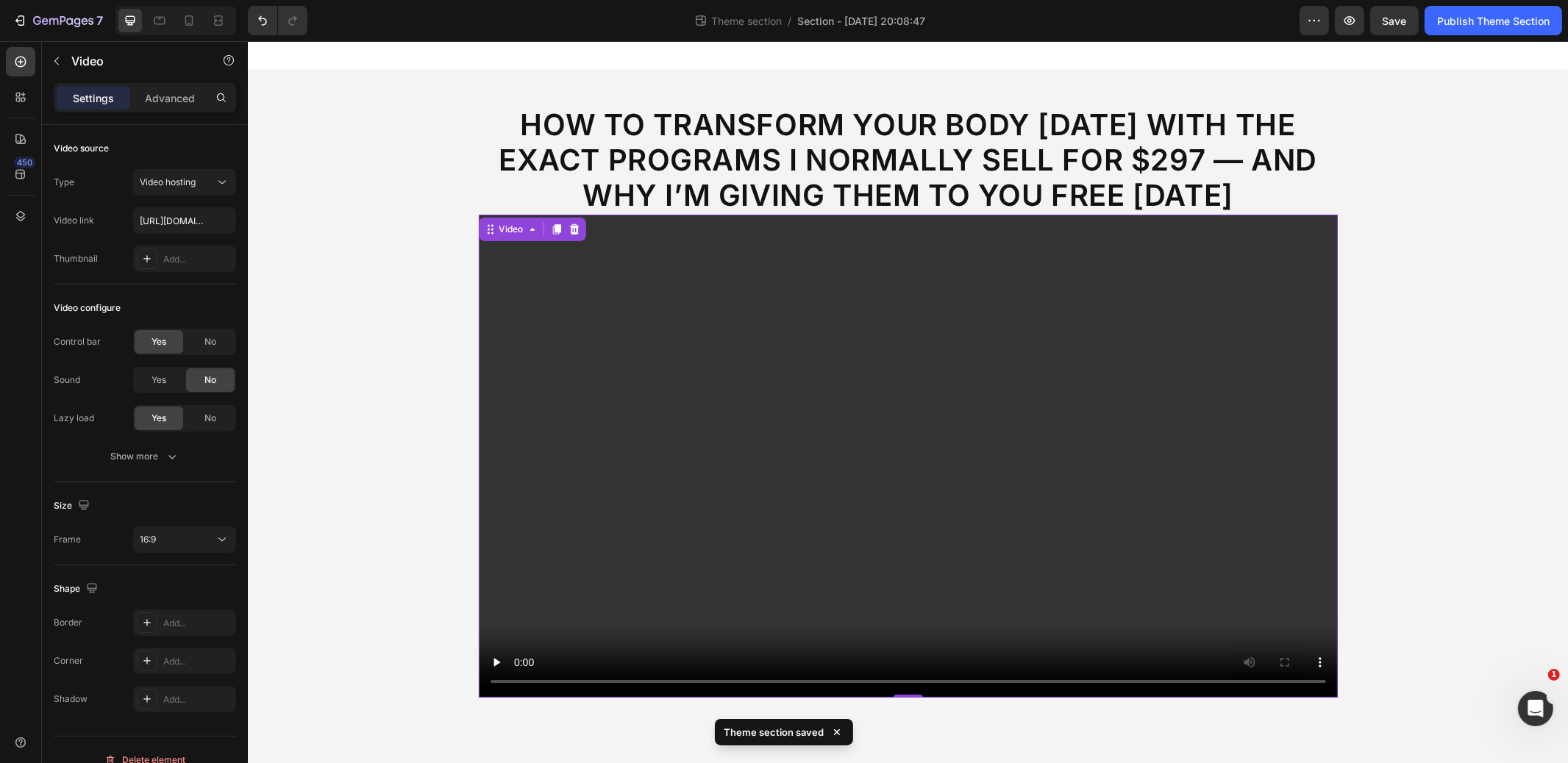
drag, startPoint x: 164, startPoint y: 105, endPoint x: 160, endPoint y: 123, distance: 18.4
click at [164, 105] on p "Advanced" at bounding box center [170, 97] width 50 height 15
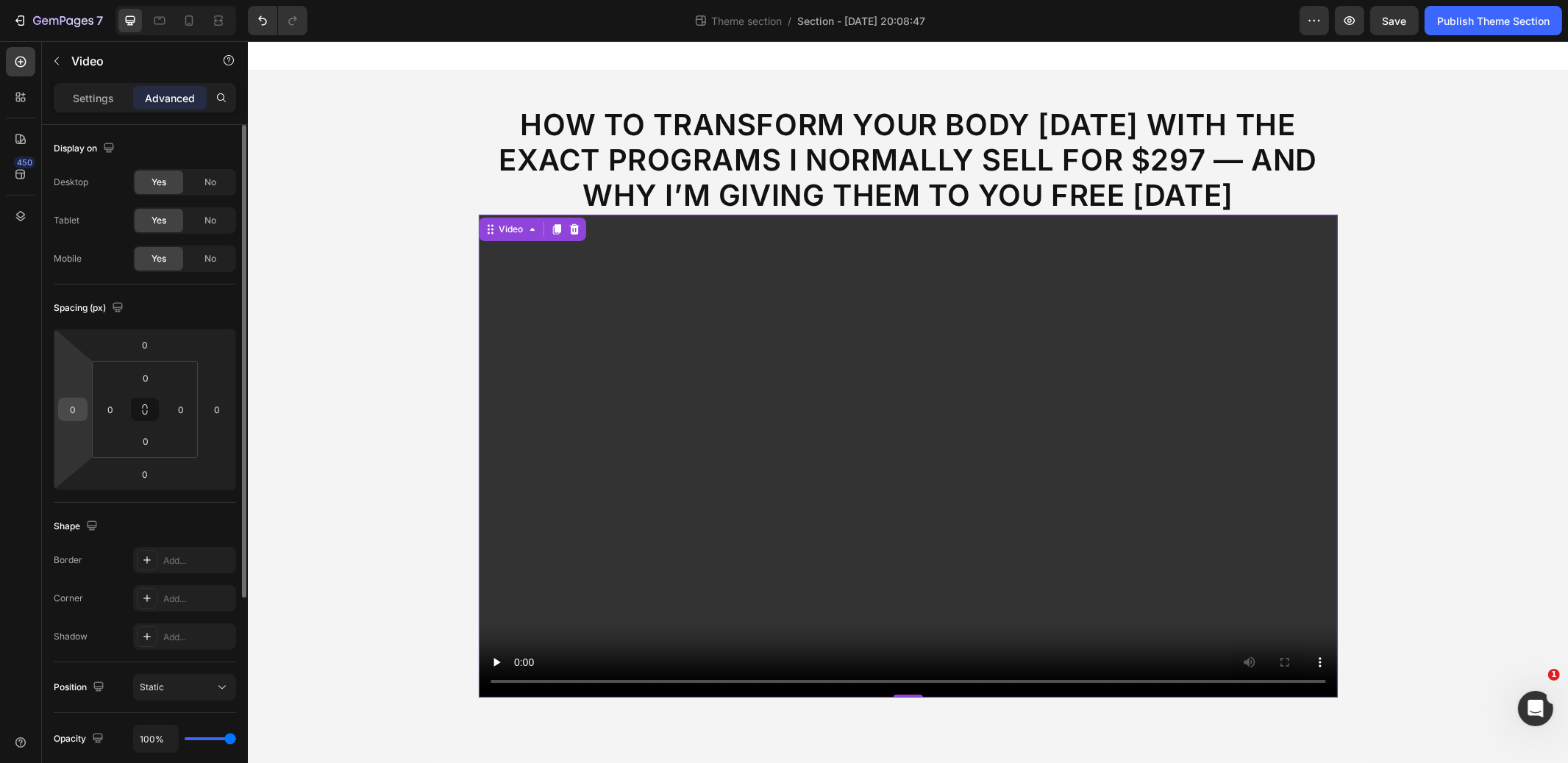
type textarea "0"
click at [80, 408] on input "0" at bounding box center [73, 409] width 22 height 22
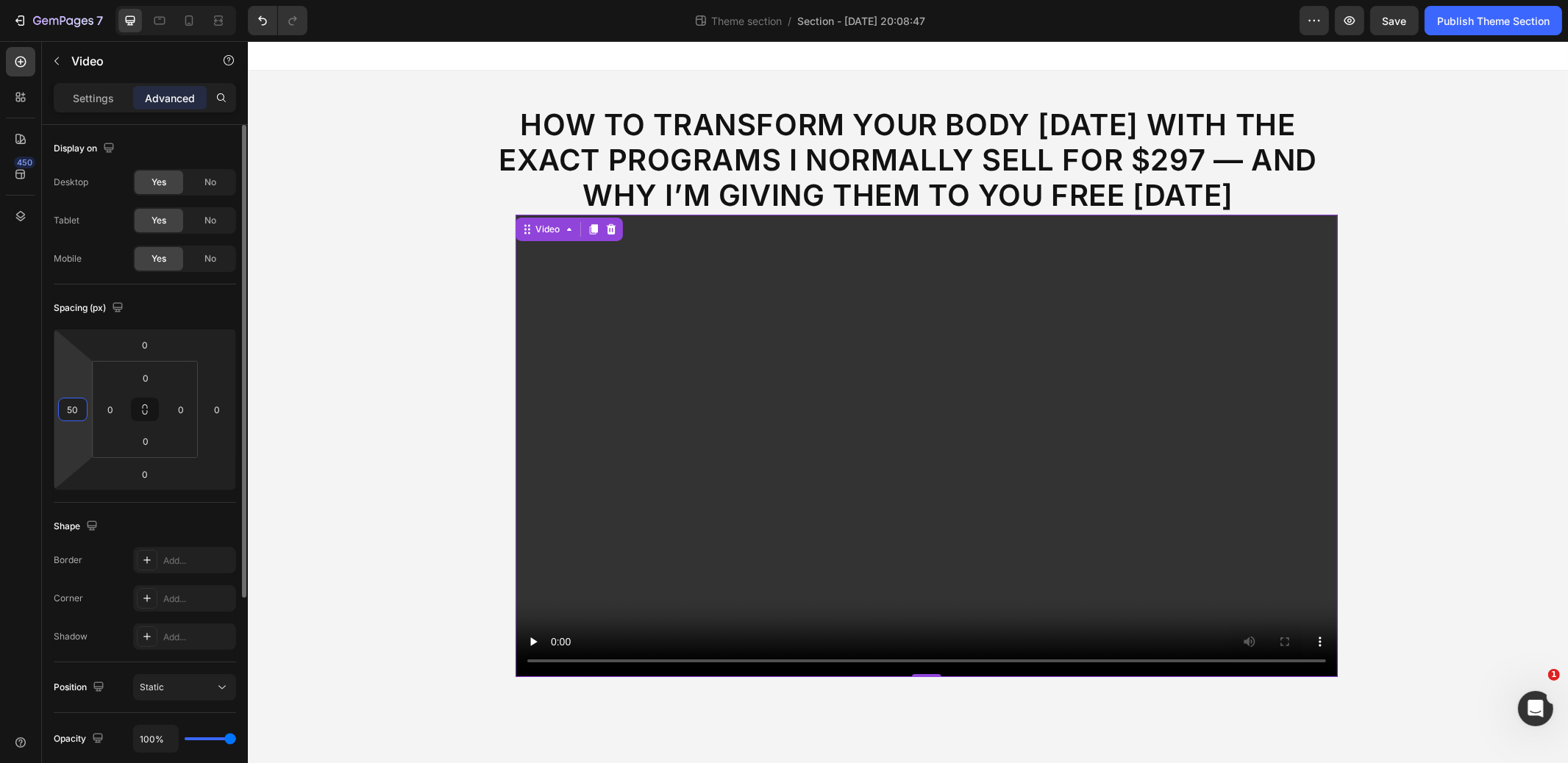
type input "5"
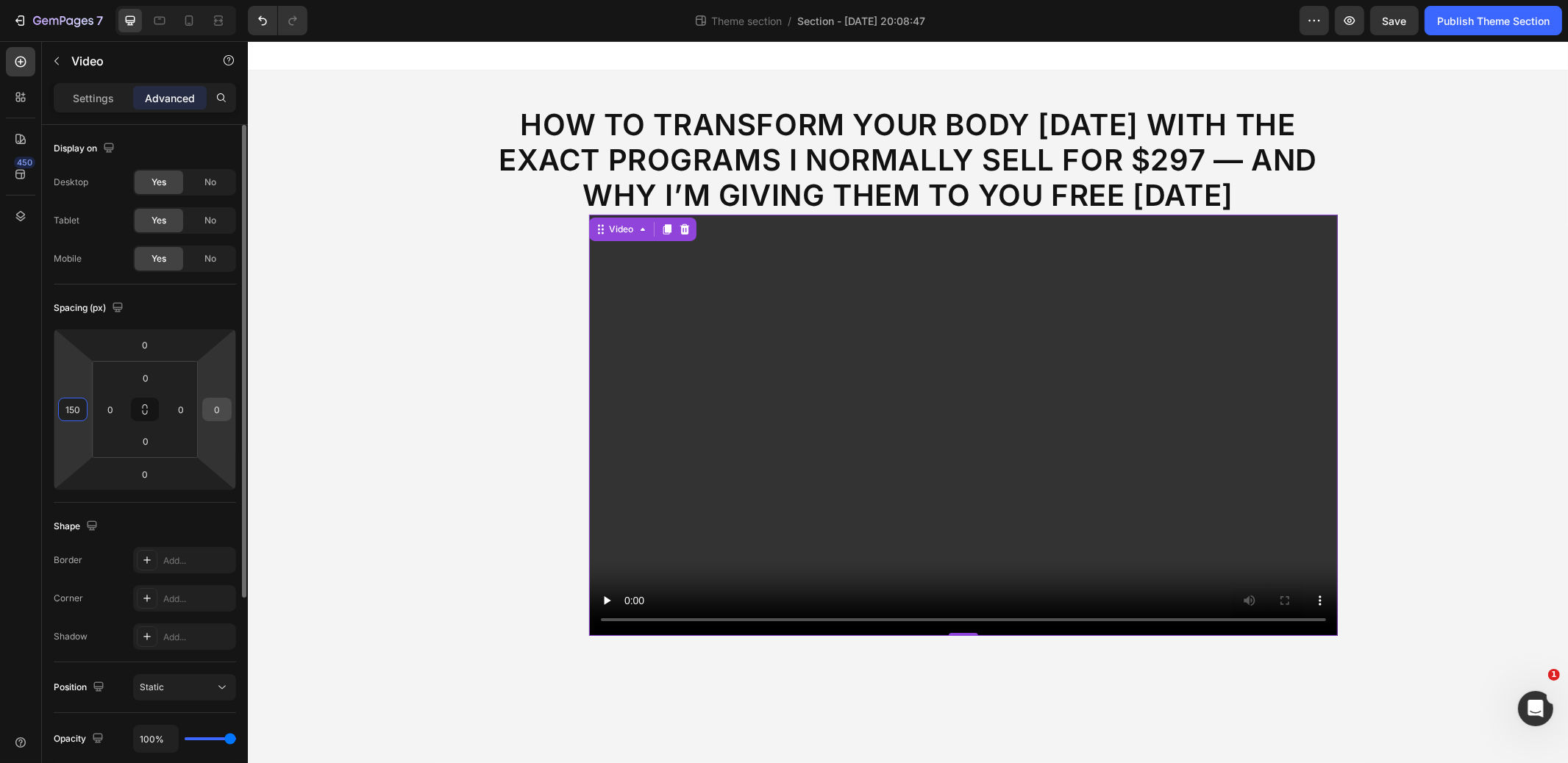
type input "150"
click at [218, 408] on input "0" at bounding box center [217, 409] width 22 height 22
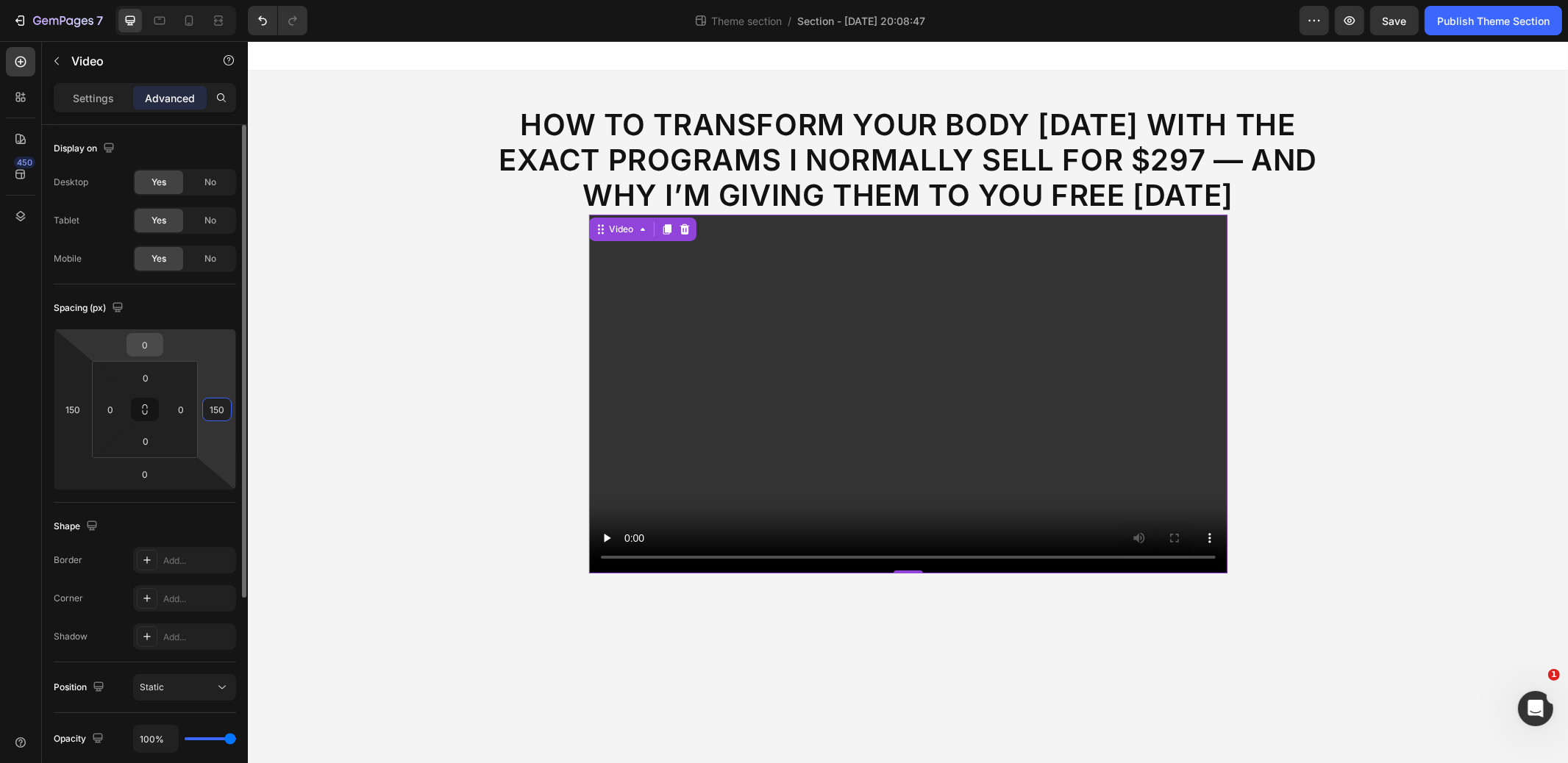
type input "150"
click at [154, 342] on input "0" at bounding box center [145, 344] width 30 height 22
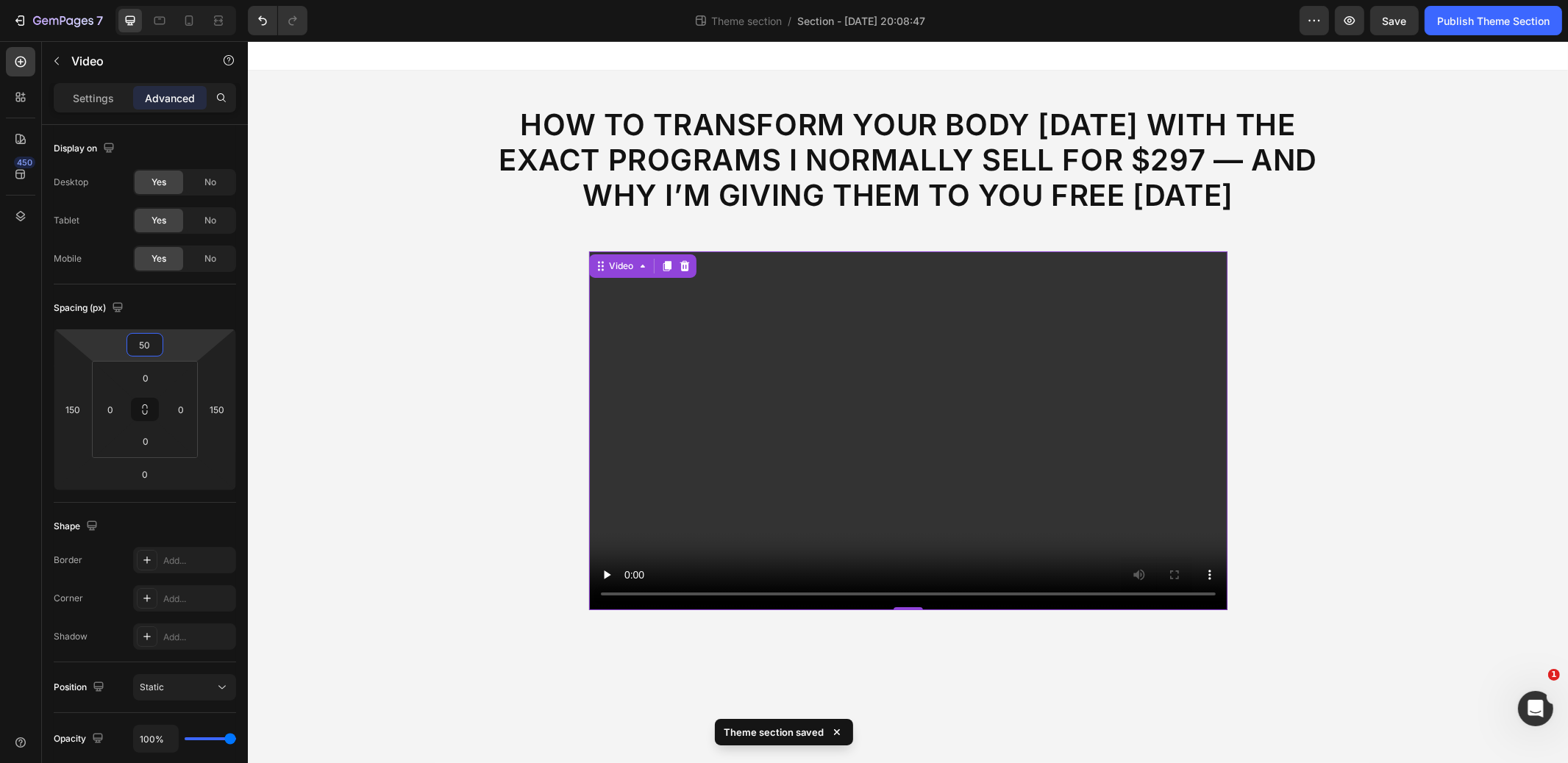
type input "50"
click at [788, 134] on p "How to Transform Your Body in 12 Weeks With the Exact Programs I Normally Sell …" at bounding box center [908, 160] width 856 height 106
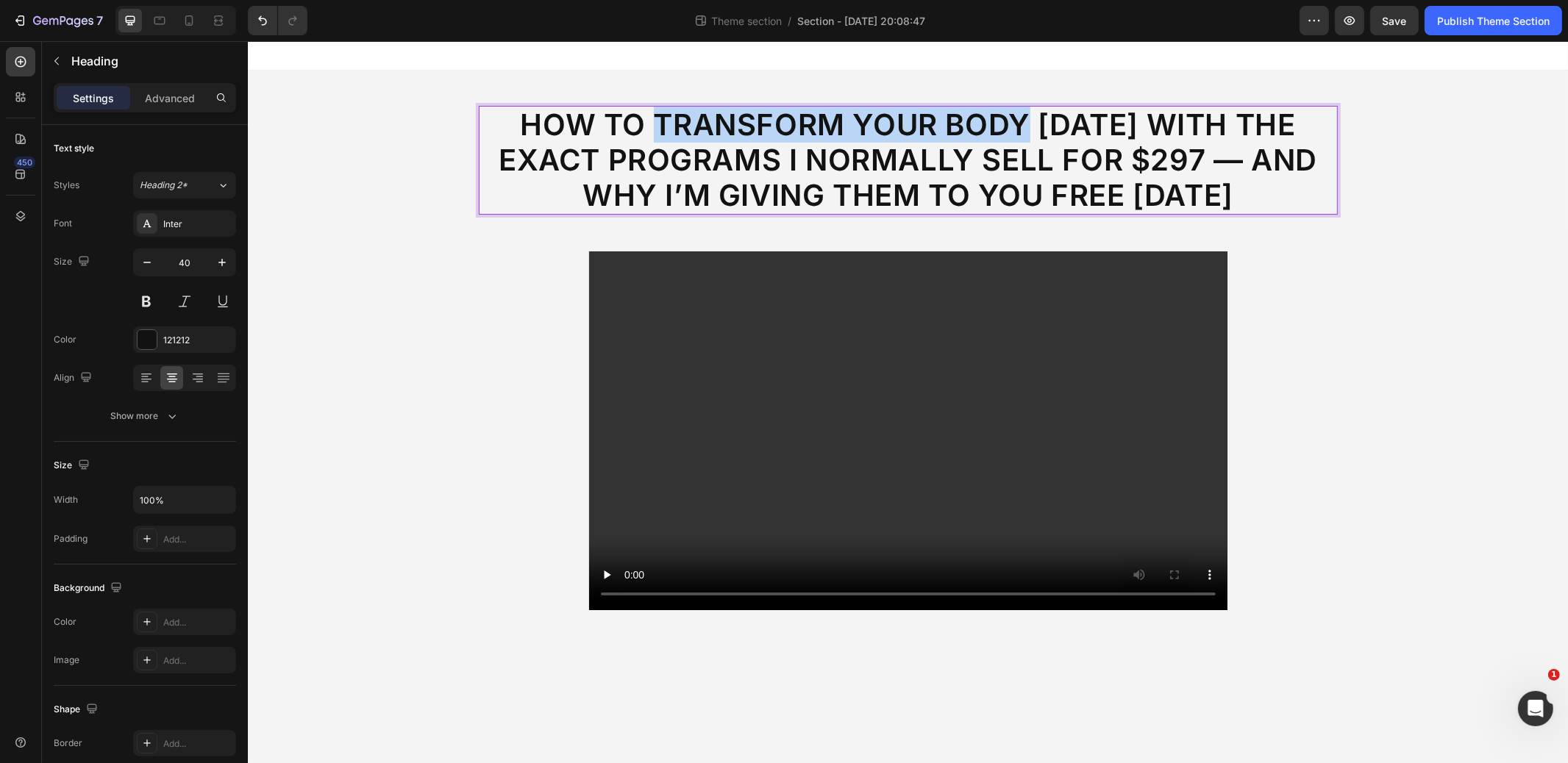
drag, startPoint x: 651, startPoint y: 118, endPoint x: 1015, endPoint y: 114, distance: 364.0
click at [1015, 114] on p "How to Transform Your Body in 12 Weeks With the Exact Programs I Normally Sell …" at bounding box center [908, 160] width 856 height 106
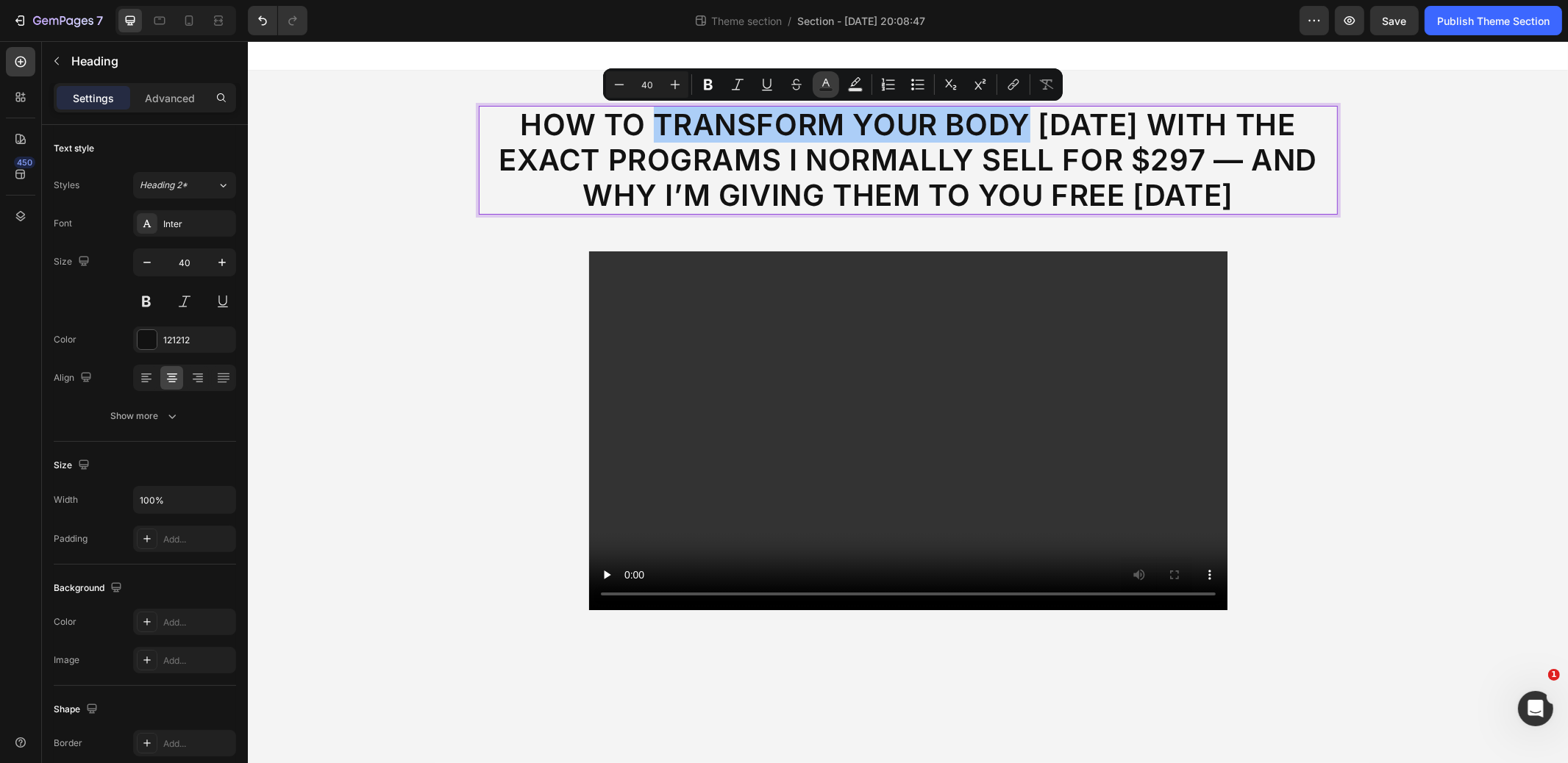
click at [828, 84] on icon "Editor contextual toolbar" at bounding box center [826, 85] width 15 height 15
type input "121212"
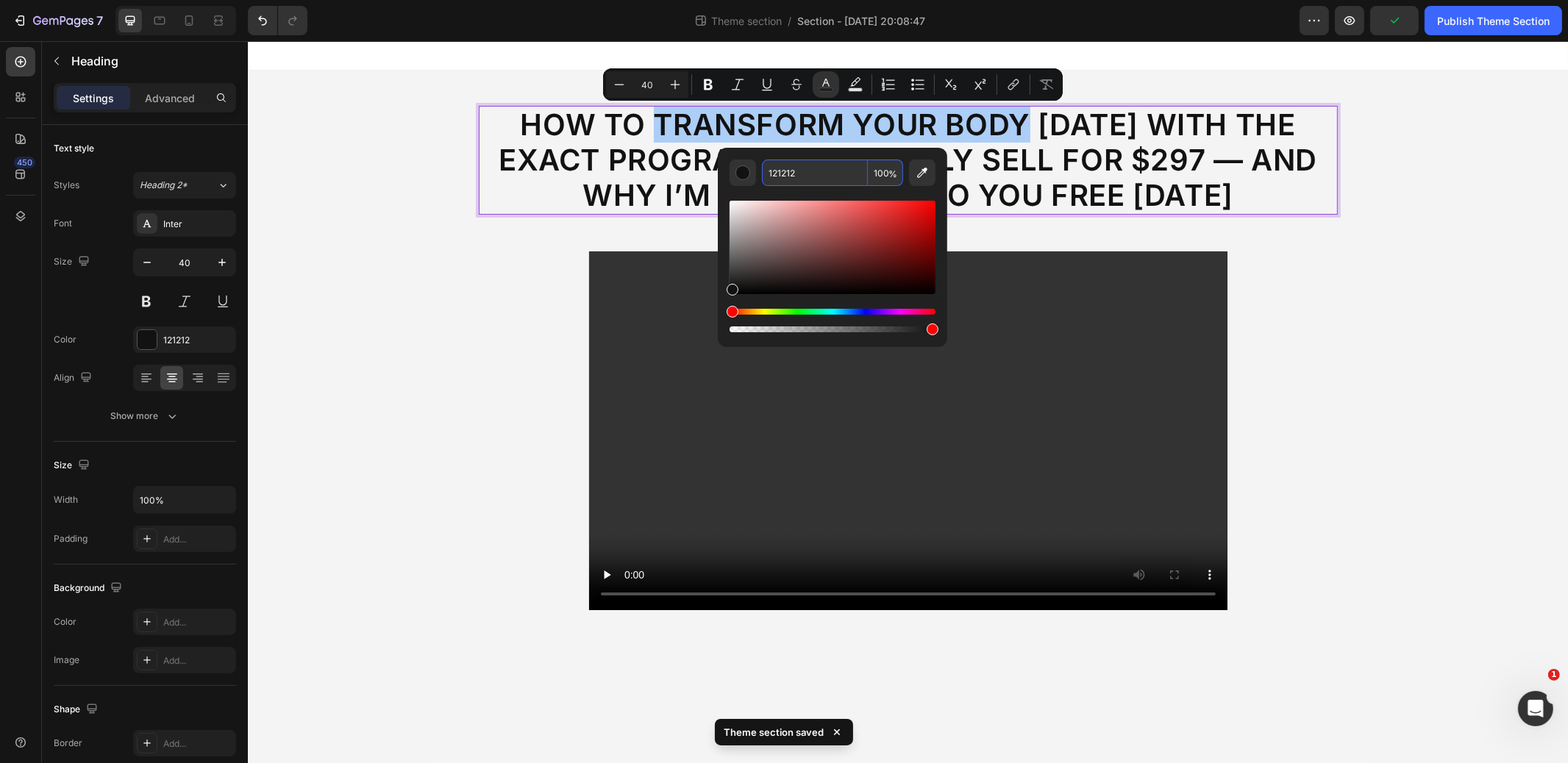
click at [797, 172] on input "121212" at bounding box center [814, 172] width 106 height 27
paste input "0CC0DF"
type input "0CC0DF"
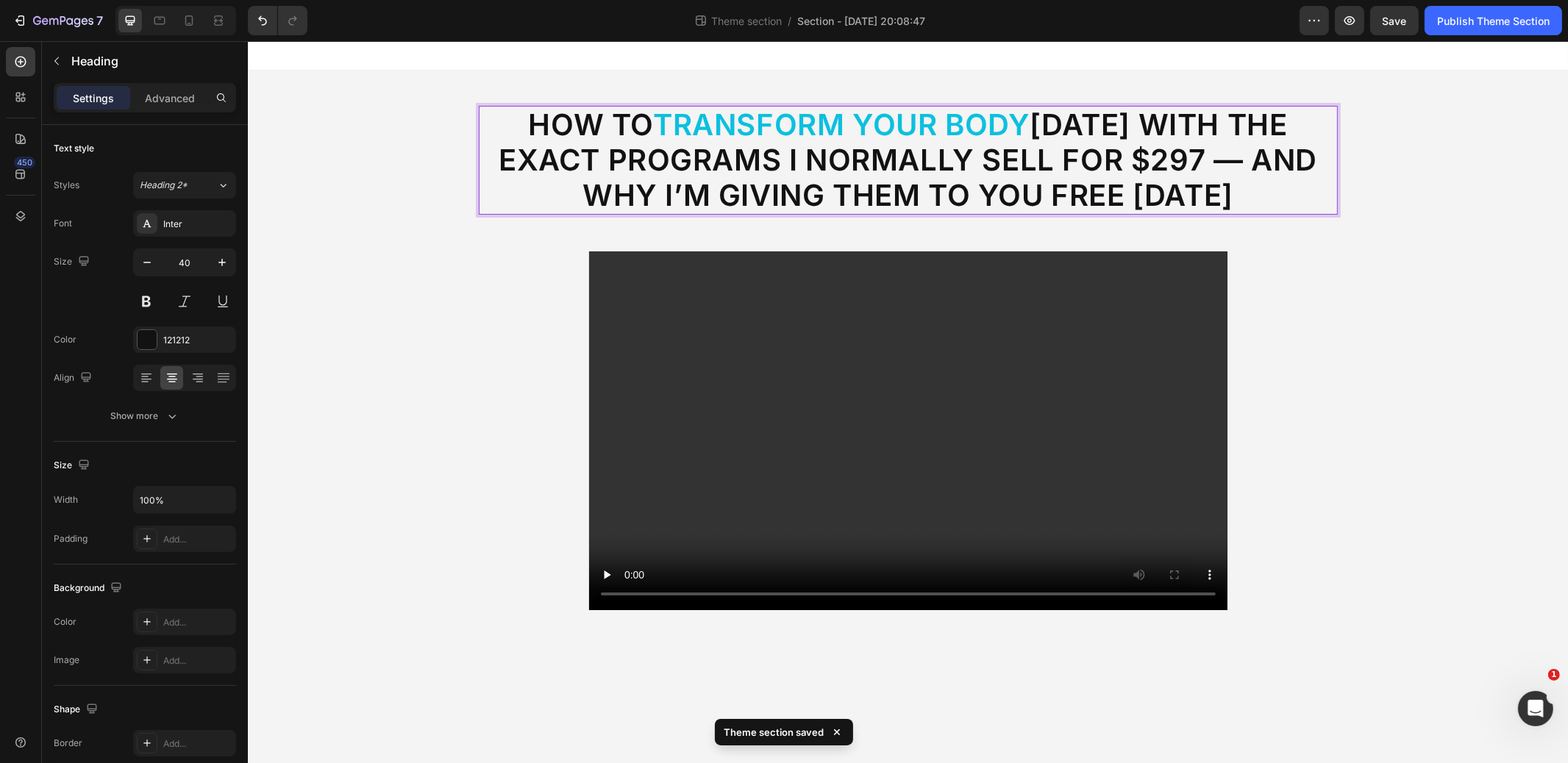
click at [1070, 160] on p "How to Transform Your Body in 12 Weeks With the Exact Programs I Normally Sell …" at bounding box center [908, 160] width 856 height 106
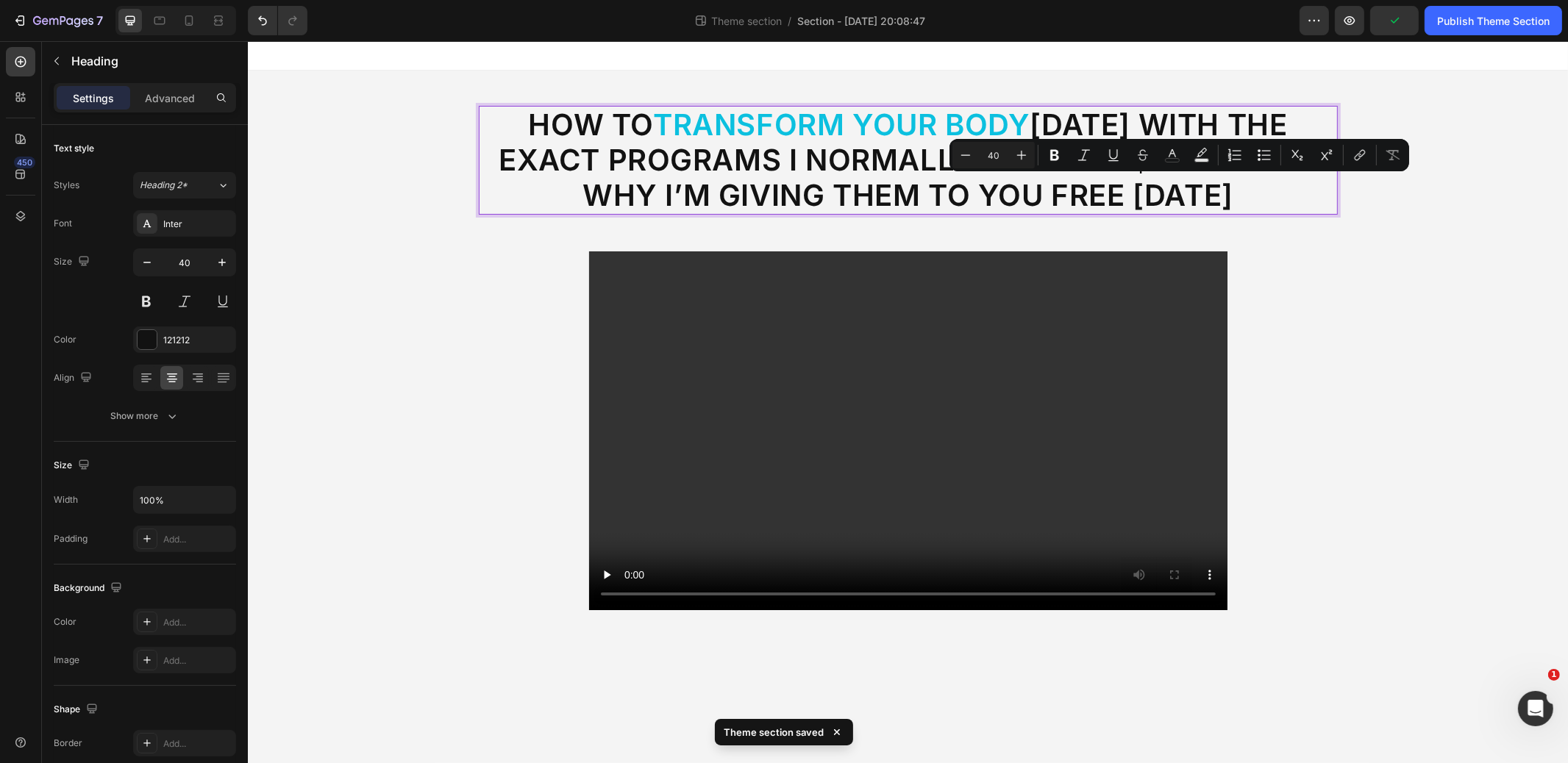
drag, startPoint x: 1088, startPoint y: 193, endPoint x: 1268, endPoint y: 189, distance: 180.0
click at [1269, 189] on p "How to Transform Your Body in 12 Weeks With the Exact Programs I Normally Sell …" at bounding box center [908, 160] width 856 height 106
click at [1174, 156] on icon "Editor contextual toolbar" at bounding box center [1172, 155] width 15 height 15
type input "121212"
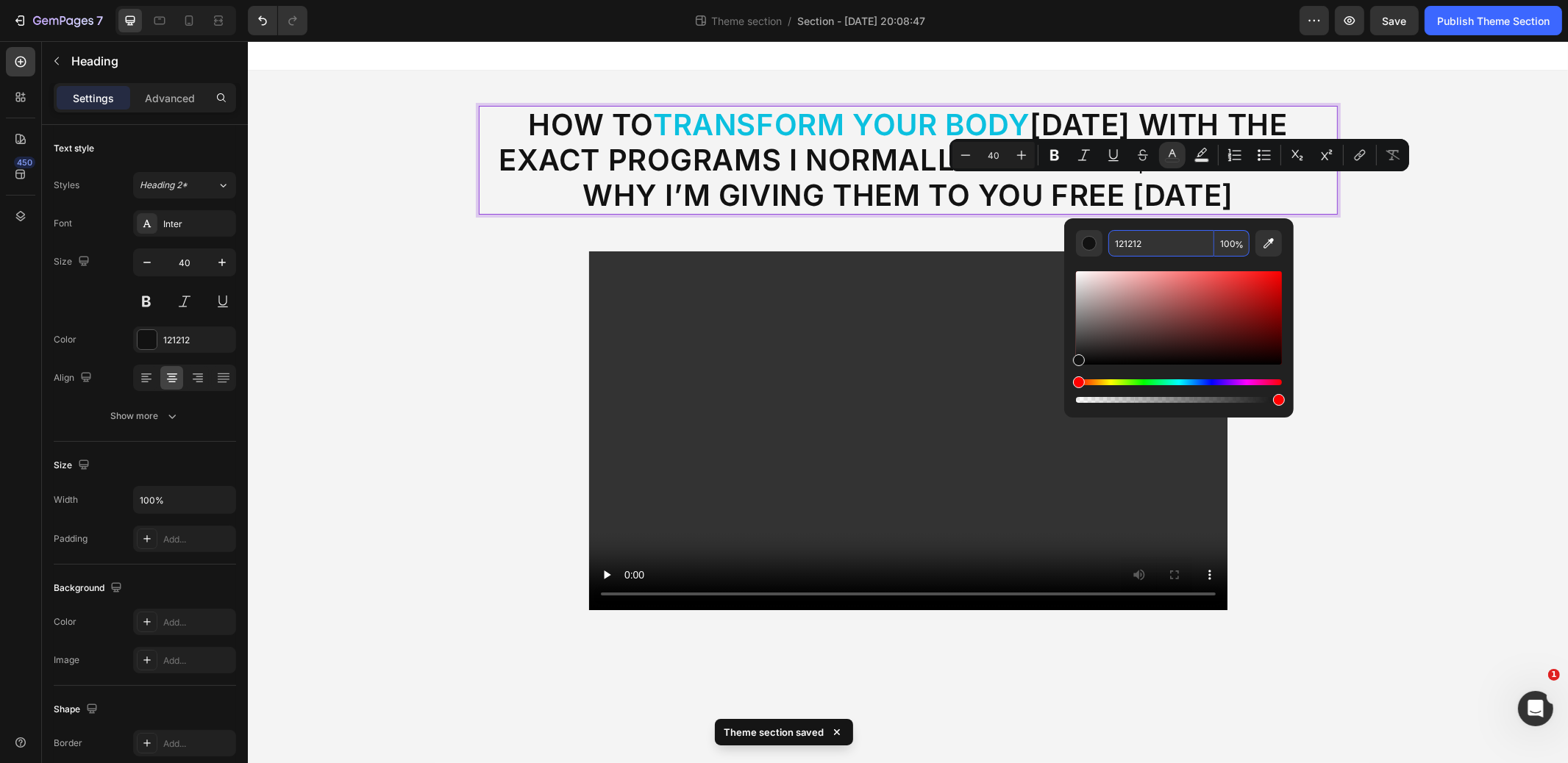
click at [1156, 244] on input "121212" at bounding box center [1161, 243] width 106 height 27
paste input "0CC0DF"
type input "0CC0DF"
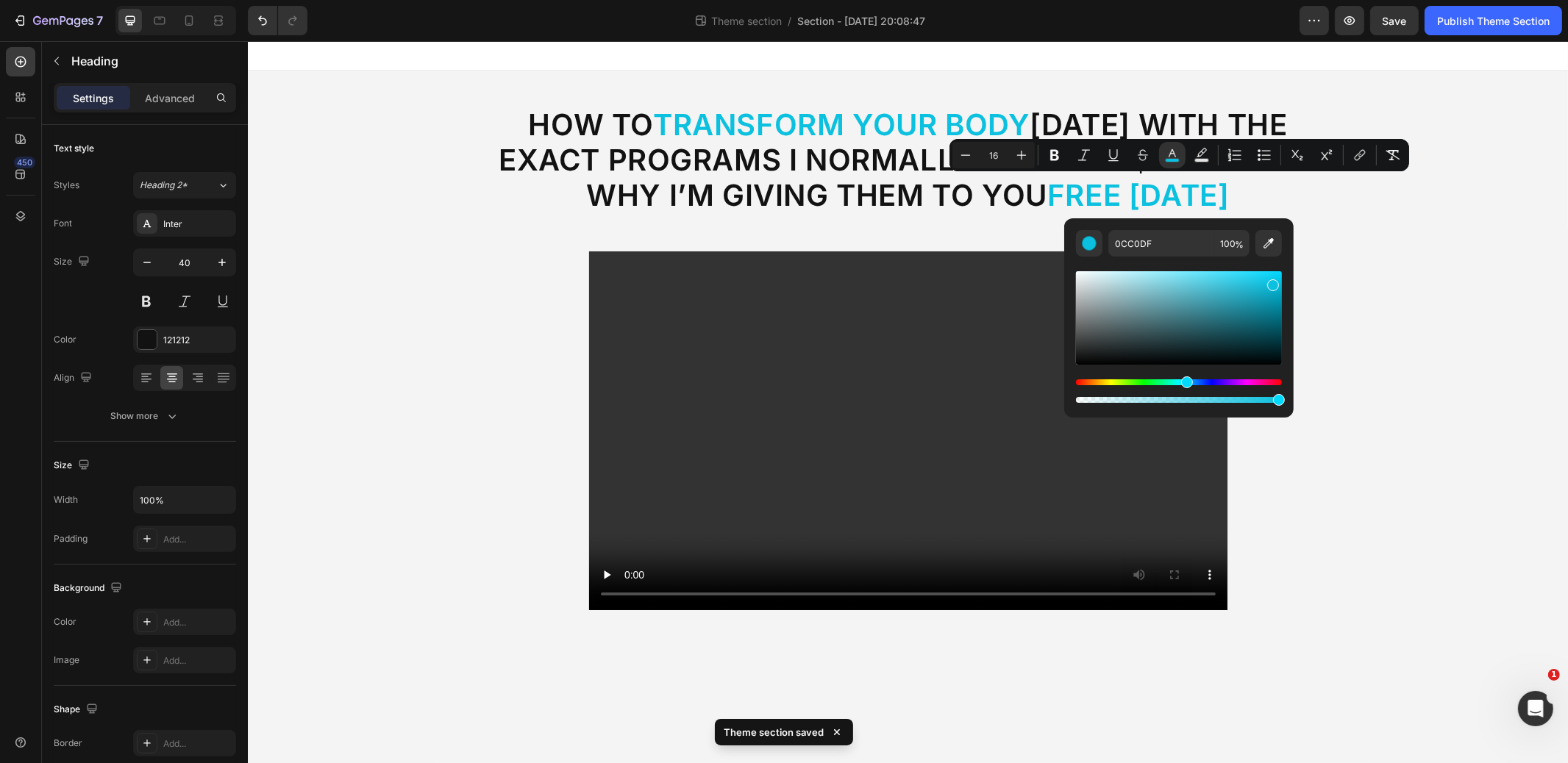
click at [1435, 239] on div "How to Transform Your Body in 12 Weeks With the Exact Programs I Normally Sell …" at bounding box center [908, 359] width 1321 height 575
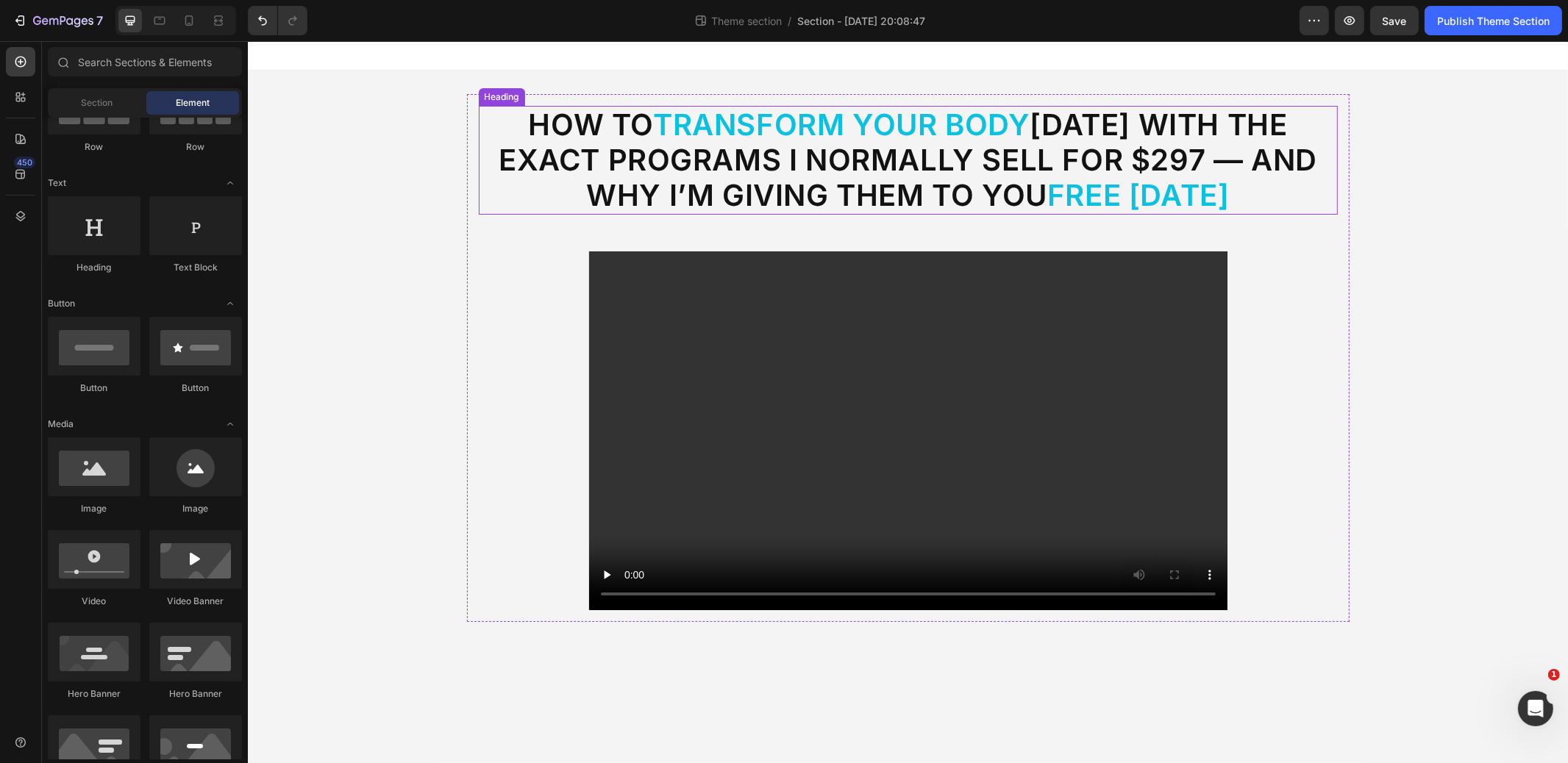
click at [1288, 193] on p "How to Transform Your Body in 12 Weeks With the Exact Programs I Normally Sell …" at bounding box center [908, 160] width 856 height 106
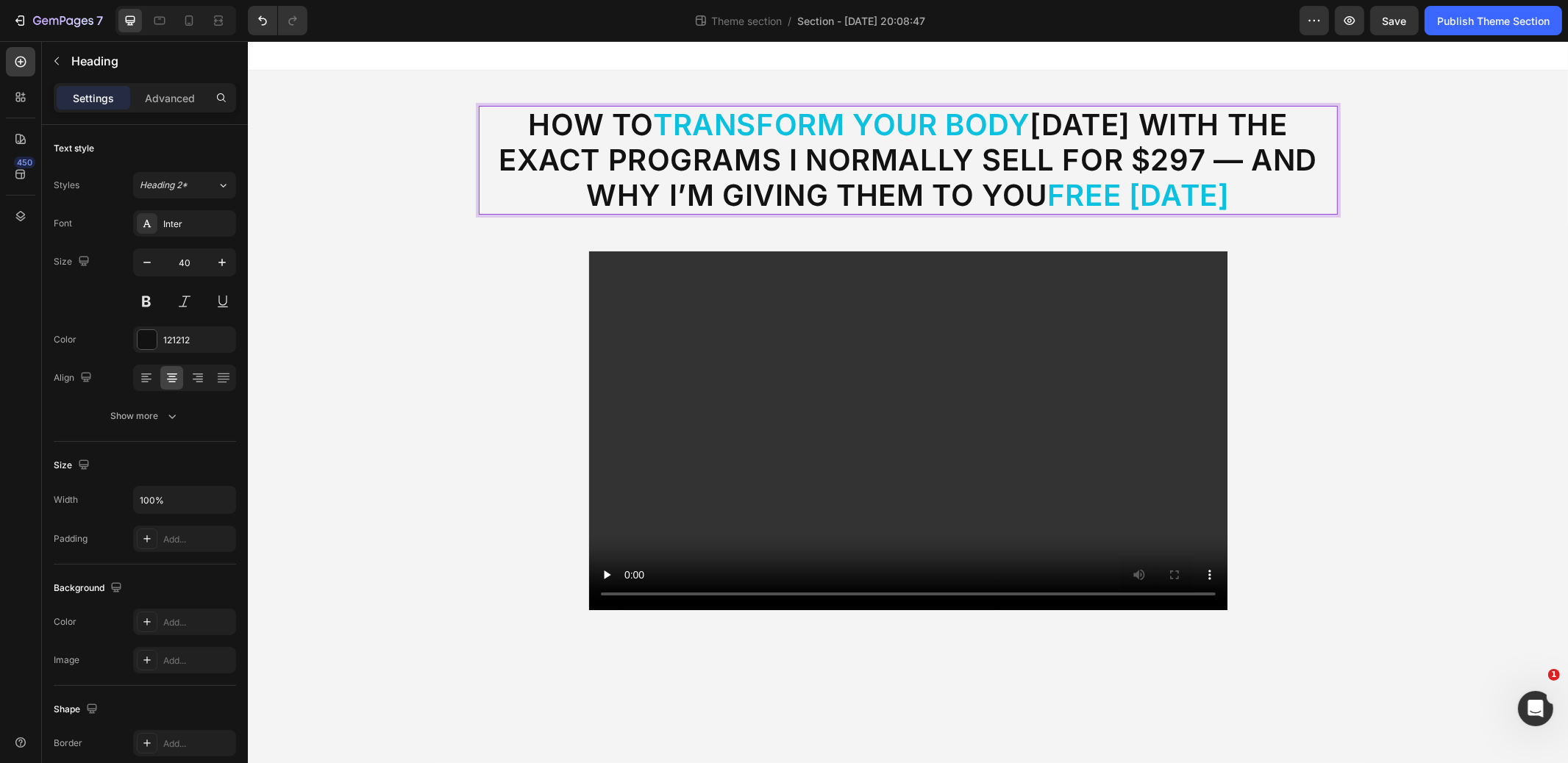
click at [1281, 196] on p "How to Transform Your Body in 12 Weeks With the Exact Programs I Normally Sell …" at bounding box center [908, 160] width 856 height 106
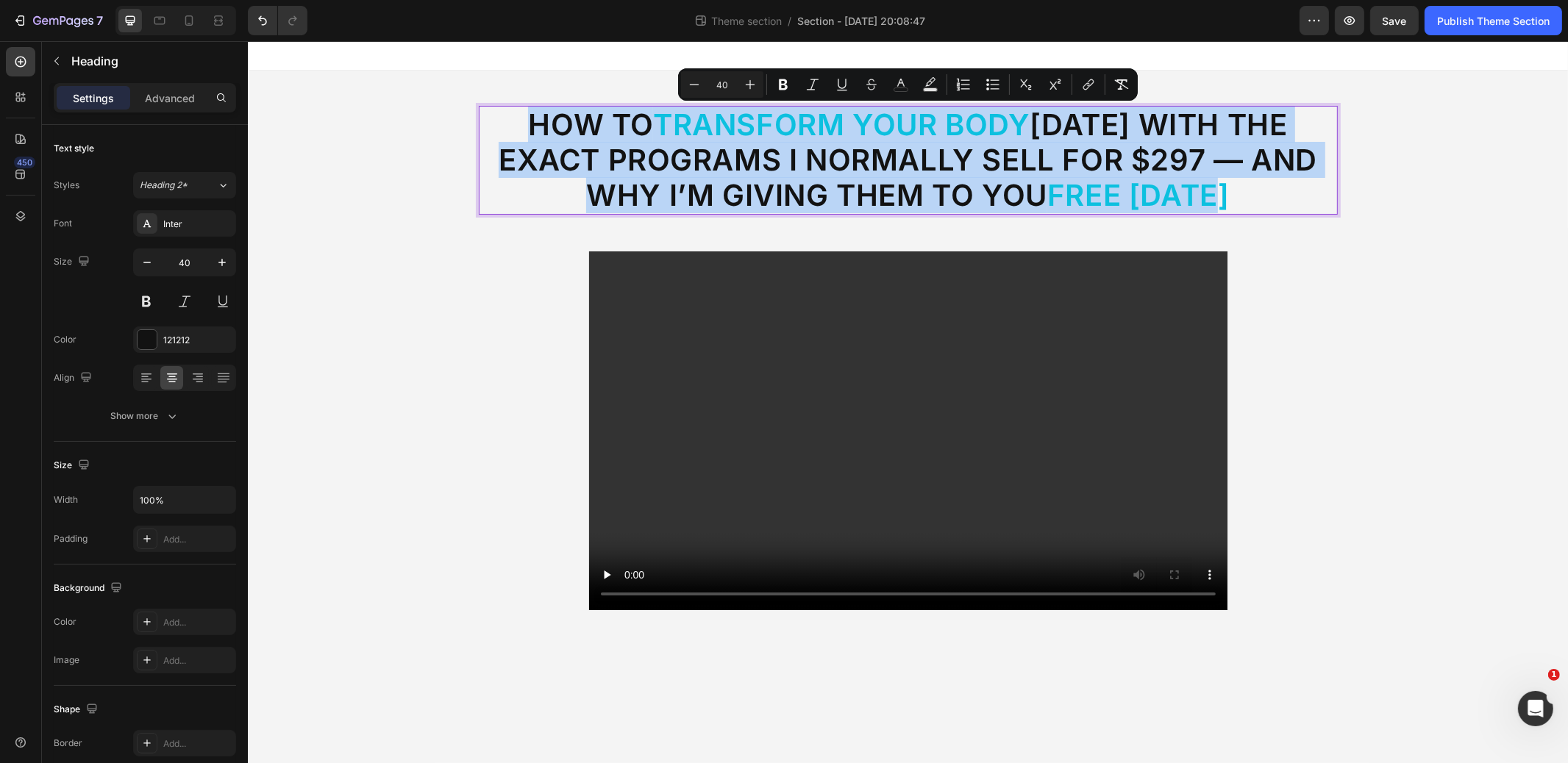
drag, startPoint x: 1283, startPoint y: 195, endPoint x: 488, endPoint y: 121, distance: 798.4
click at [488, 121] on p "How to Transform Your Body in 12 Weeks With the Exact Programs I Normally Sell …" at bounding box center [908, 160] width 856 height 106
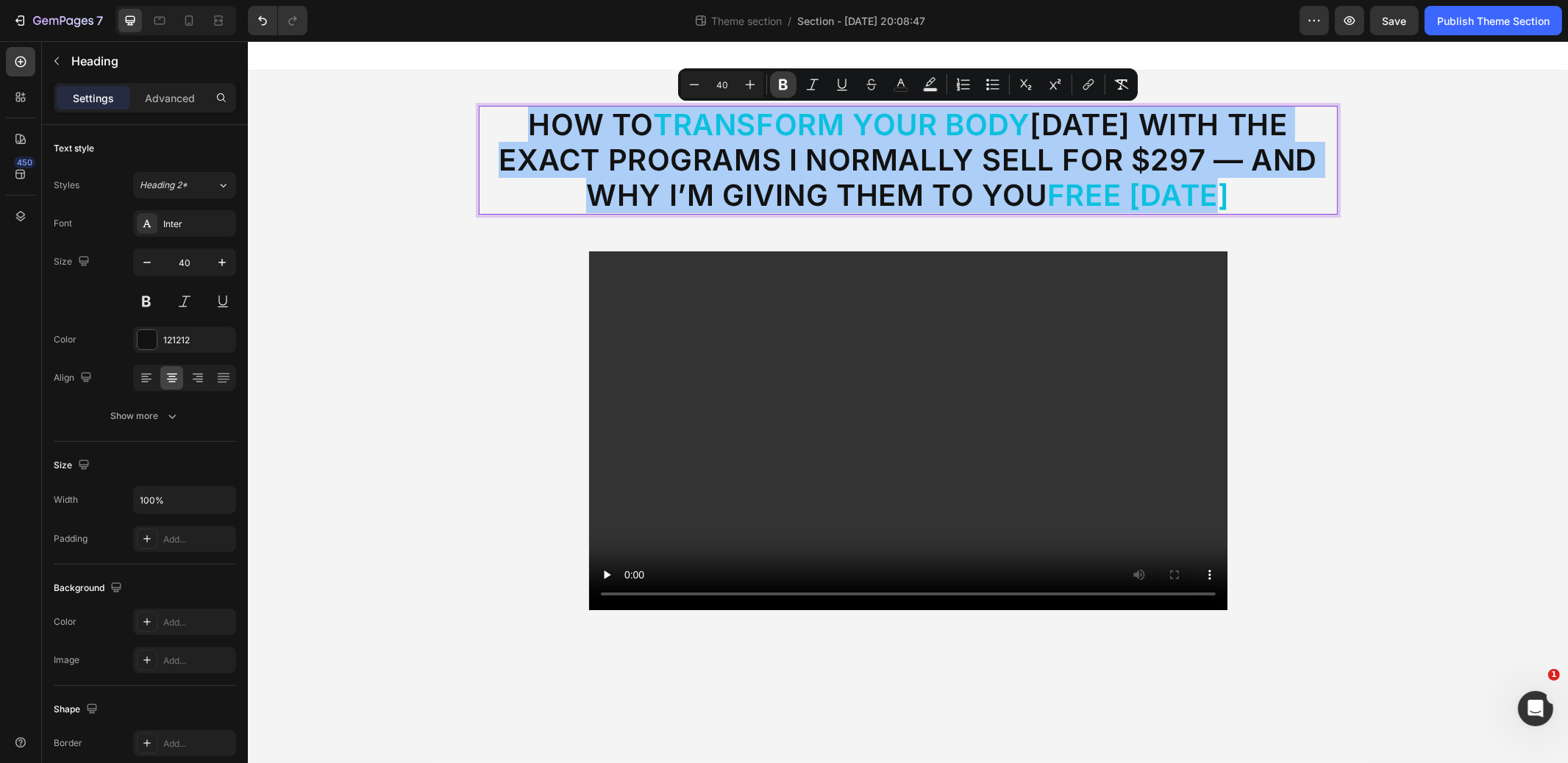
click at [791, 77] on button "Bold" at bounding box center [783, 85] width 27 height 27
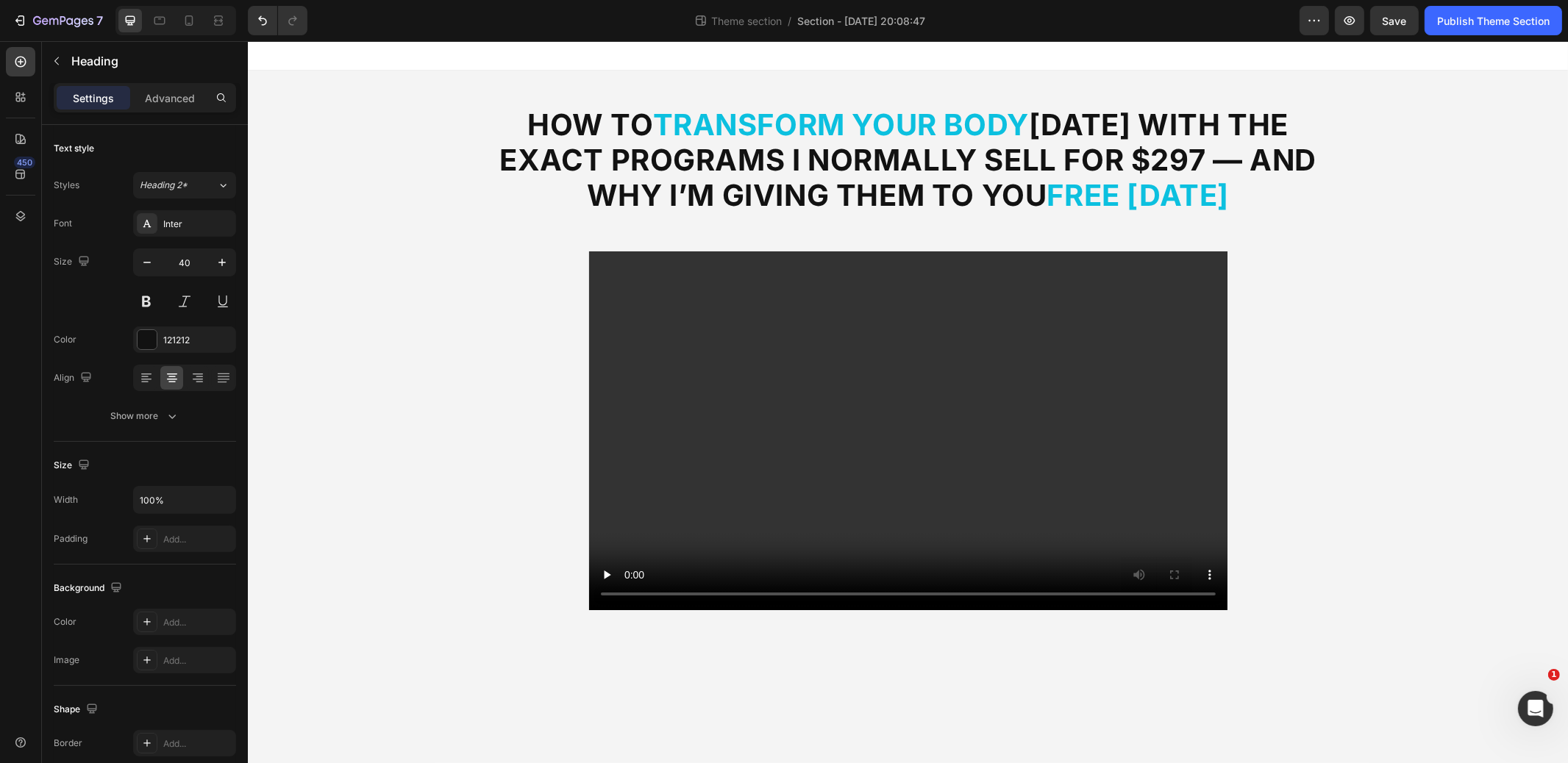
click at [1487, 251] on div "⁠⁠⁠⁠⁠⁠⁠ How to Transform Your Body in 12 Weeks With the Exact Programs I Normal…" at bounding box center [908, 359] width 1321 height 575
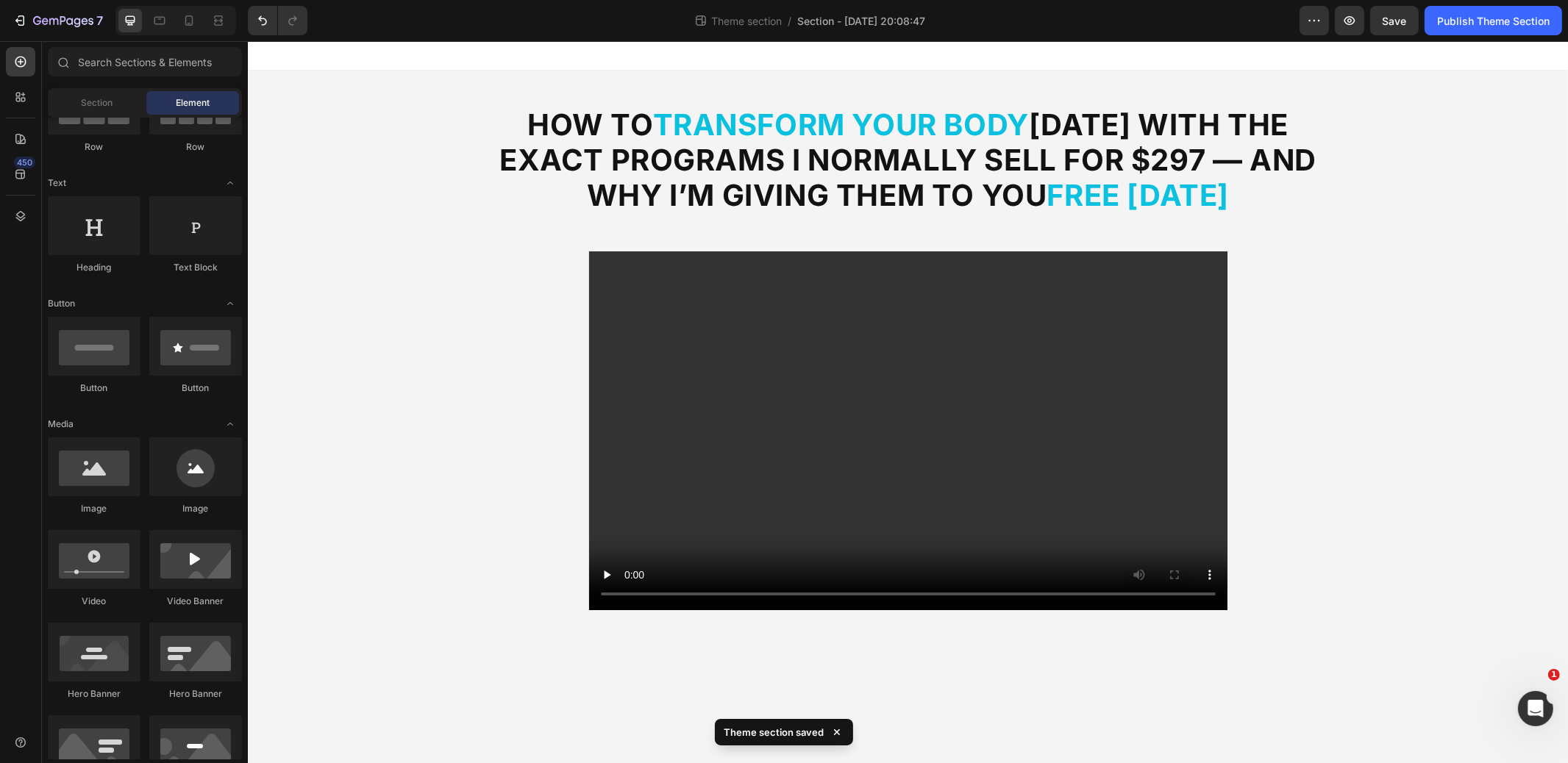
drag, startPoint x: 394, startPoint y: 199, endPoint x: 418, endPoint y: 197, distance: 24.1
click at [395, 199] on div "⁠⁠⁠⁠⁠⁠⁠ How to Transform Your Body in 12 Weeks With the Exact Programs I Normal…" at bounding box center [908, 359] width 1321 height 575
click at [688, 156] on strong "in 12 Weeks With the Exact Programs I Normally Sell for $297 — And Why I’m Givi…" at bounding box center [908, 160] width 817 height 106
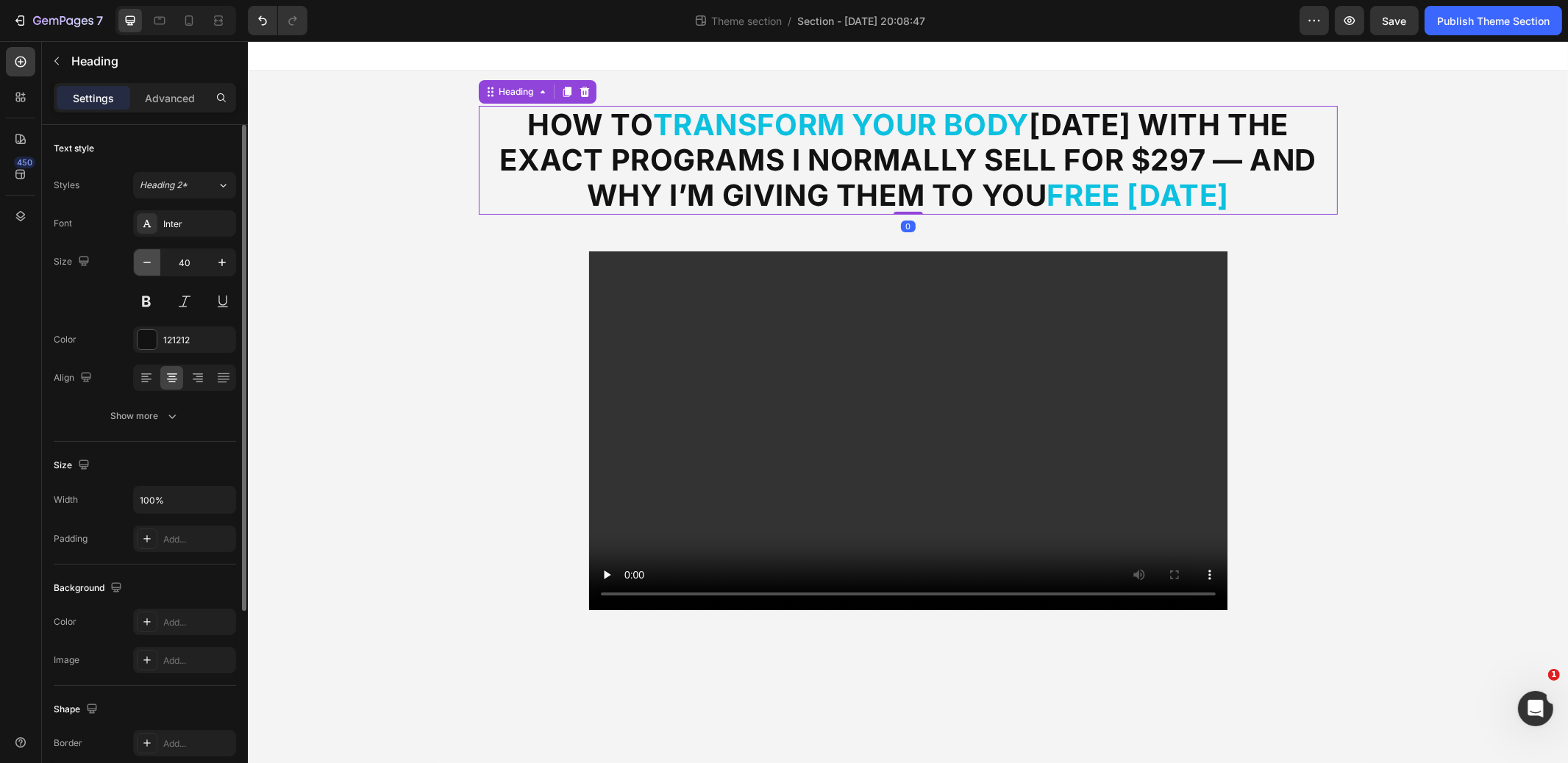
click at [144, 260] on icon "button" at bounding box center [147, 263] width 15 height 15
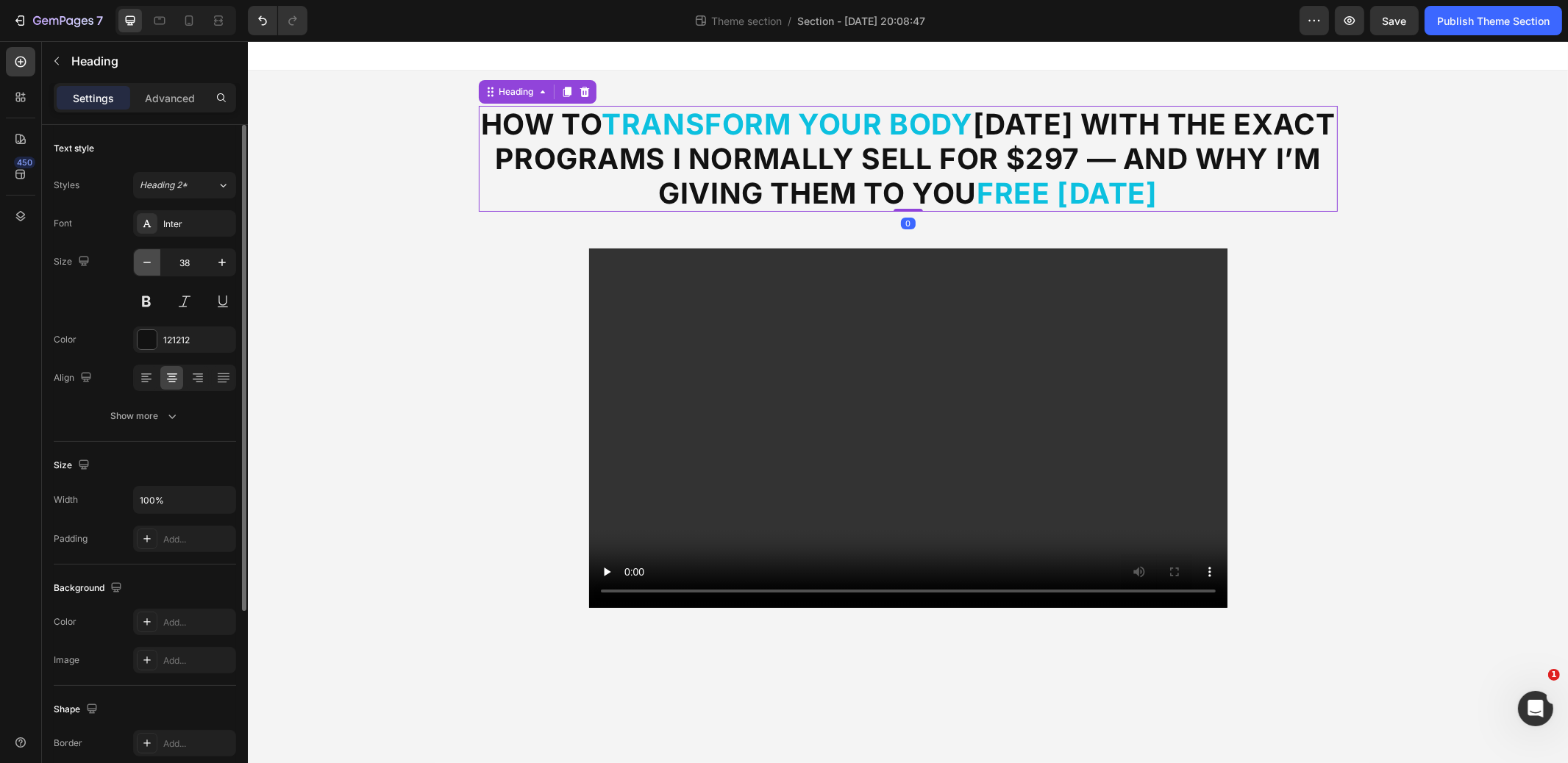
click at [144, 260] on icon "button" at bounding box center [147, 263] width 15 height 15
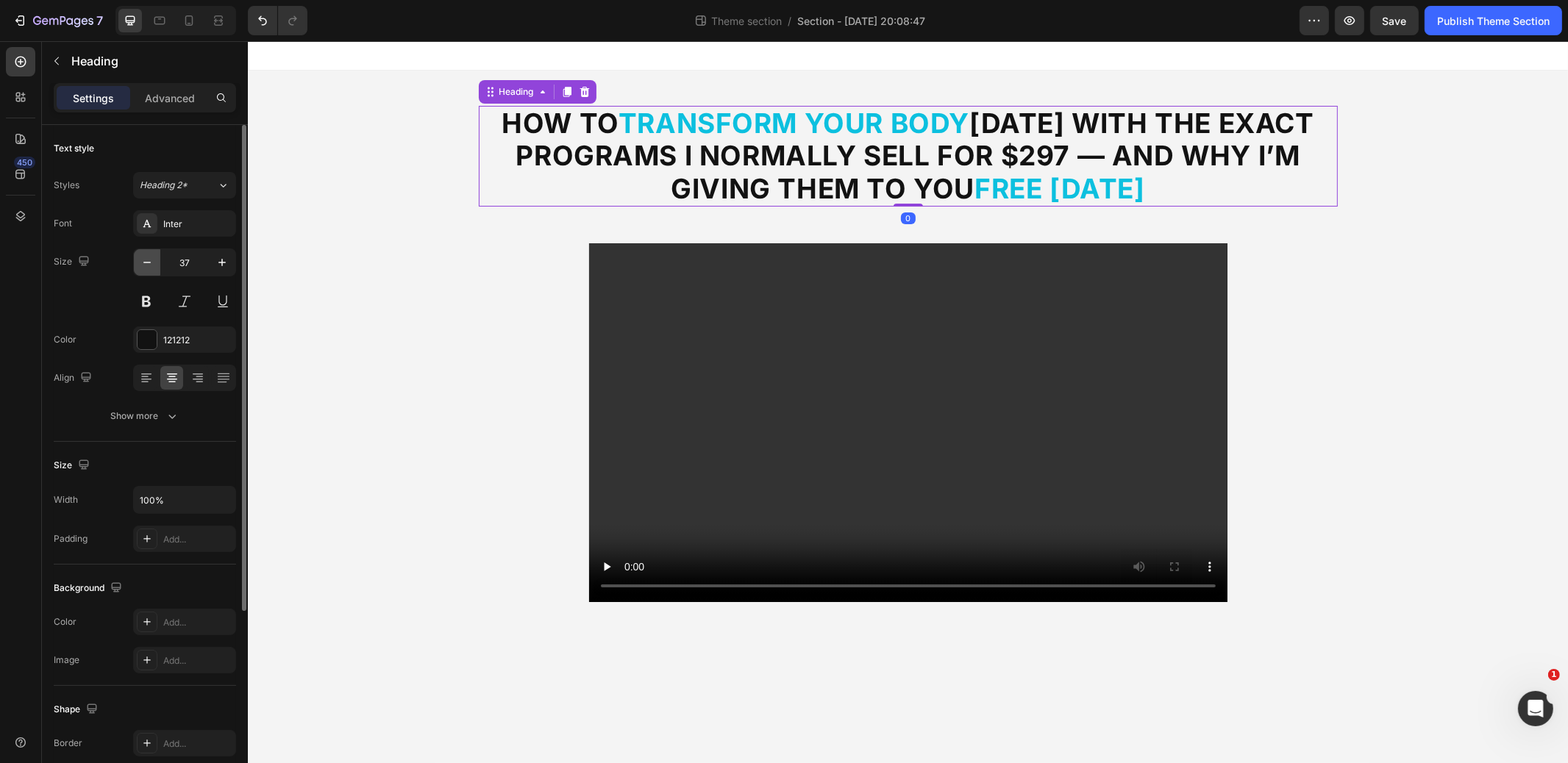
click at [144, 260] on icon "button" at bounding box center [147, 263] width 15 height 15
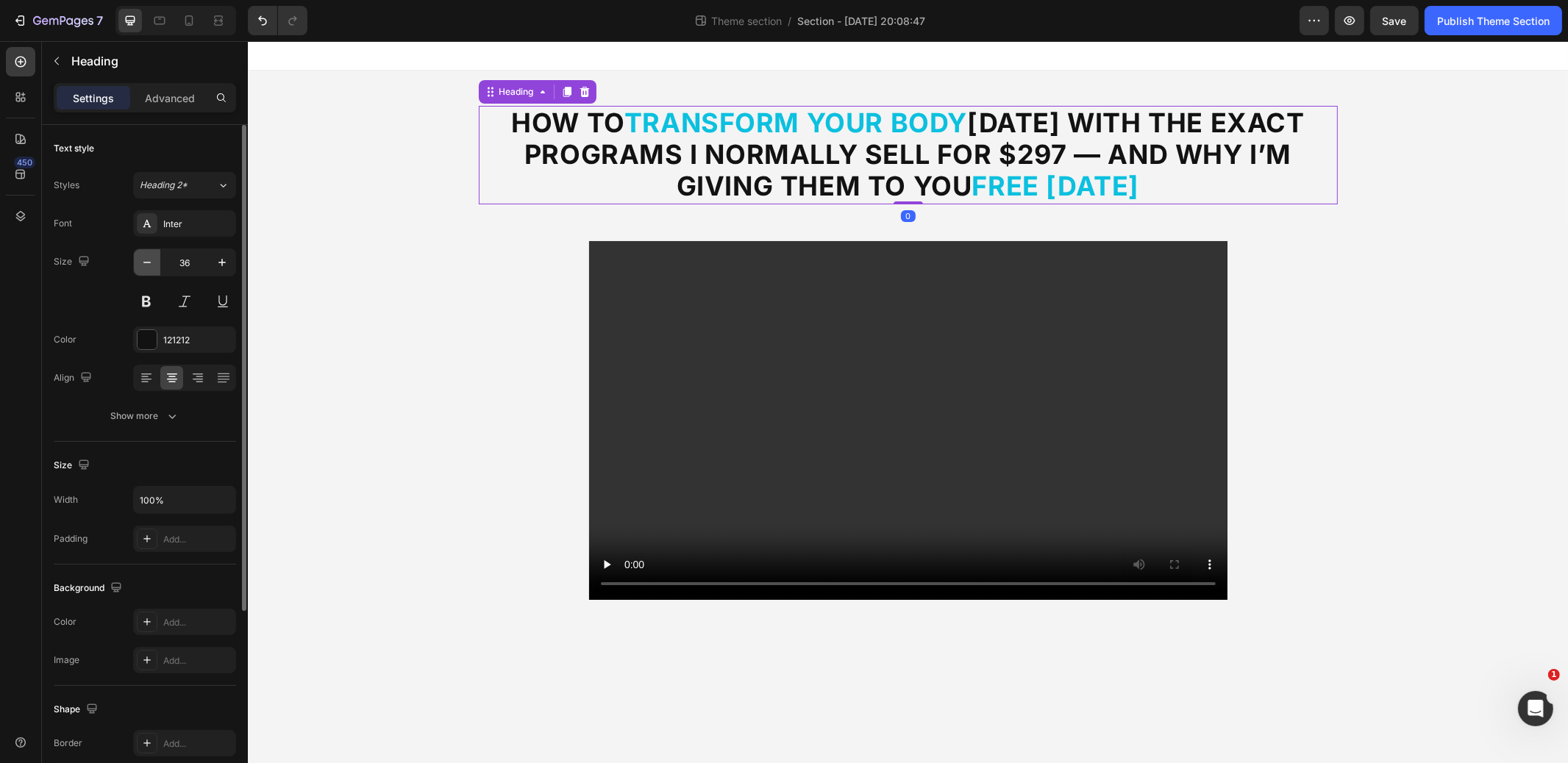
type input "35"
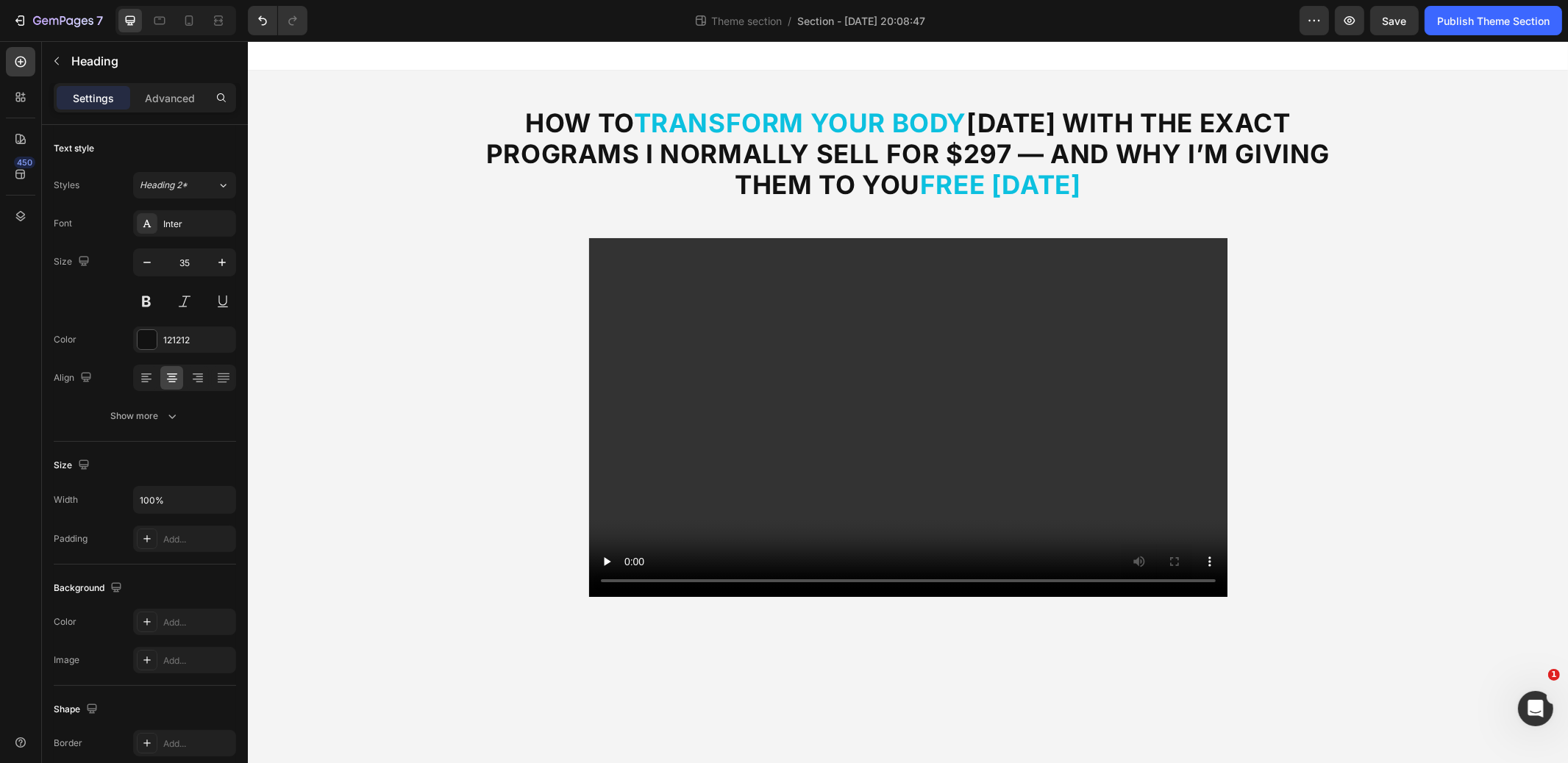
click at [332, 215] on div "⁠⁠⁠⁠⁠⁠⁠ How to Transform Your Body in 12 Weeks With the Exact Programs I Normal…" at bounding box center [908, 351] width 1321 height 562
click at [1115, 151] on strong "in 12 Weeks With the Exact Programs I Normally Sell for $297 — And Why I’m Givi…" at bounding box center [907, 153] width 844 height 93
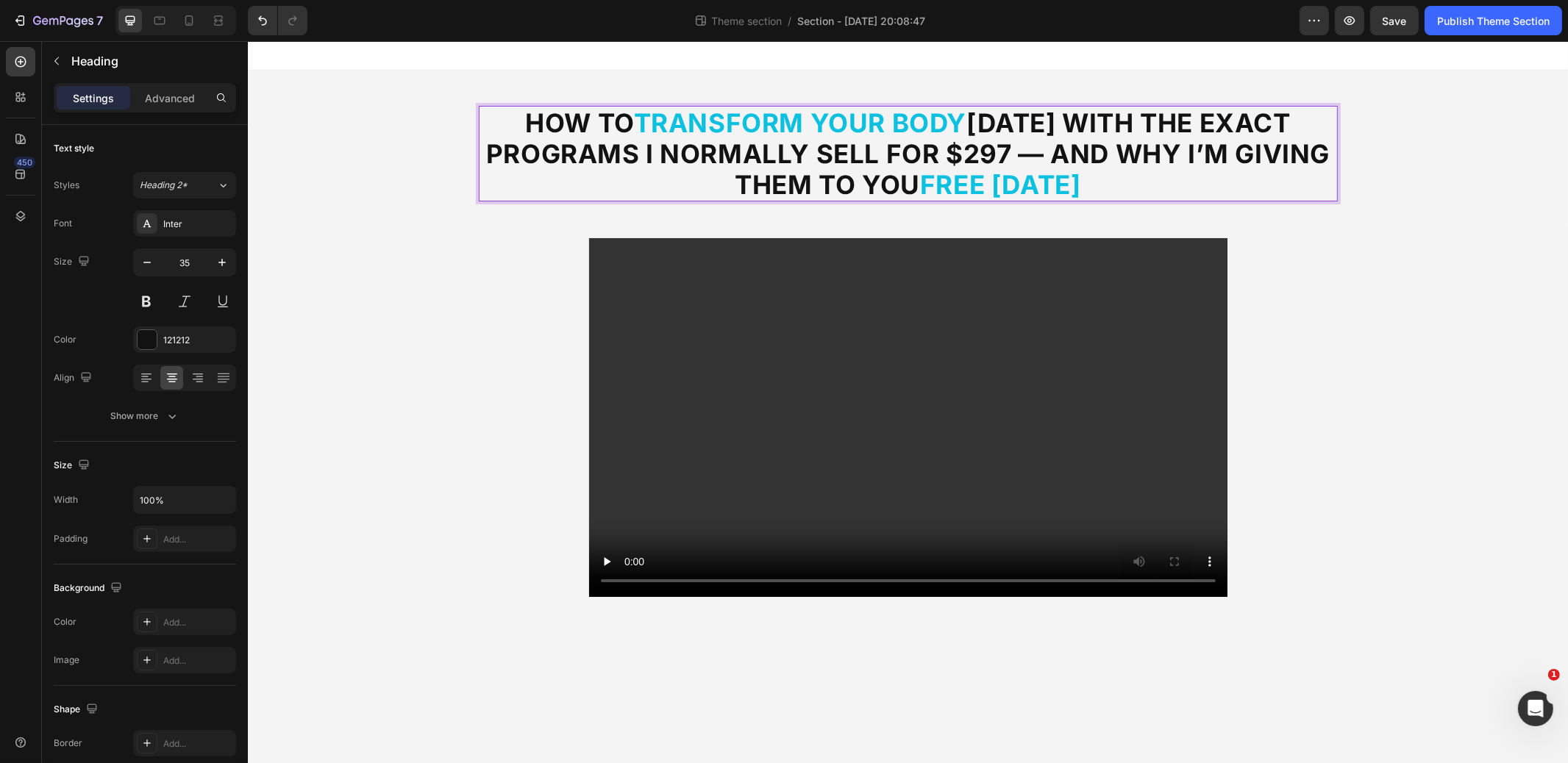
click at [1117, 154] on strong "in 12 Weeks With the Exact Programs I Normally Sell for $297 — And Why I’m Givi…" at bounding box center [907, 153] width 844 height 93
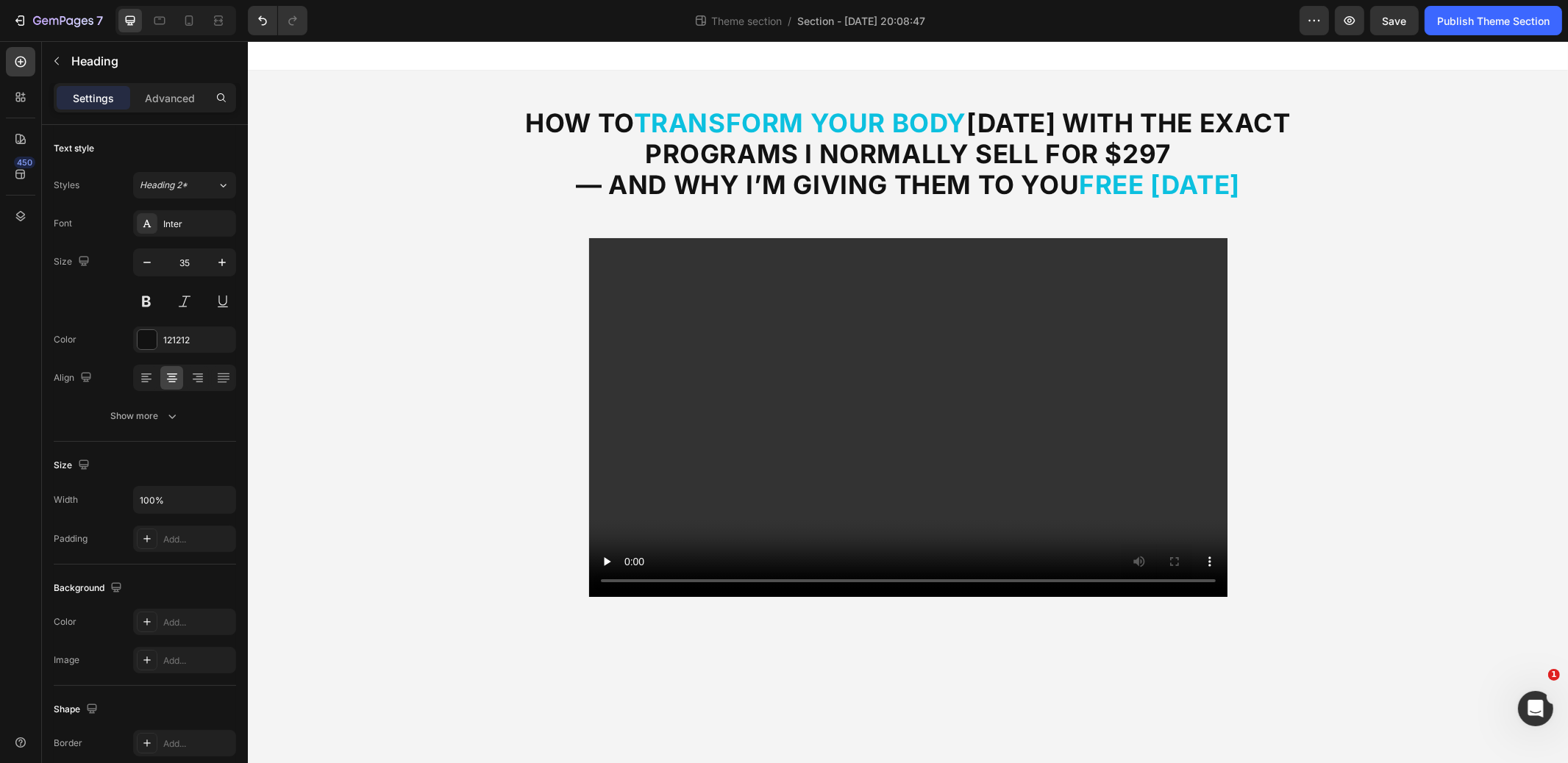
click at [1386, 245] on div "⁠⁠⁠⁠⁠⁠⁠ How to Transform Your Body in 12 Weeks With the Exact Programs I Normal…" at bounding box center [908, 351] width 1321 height 562
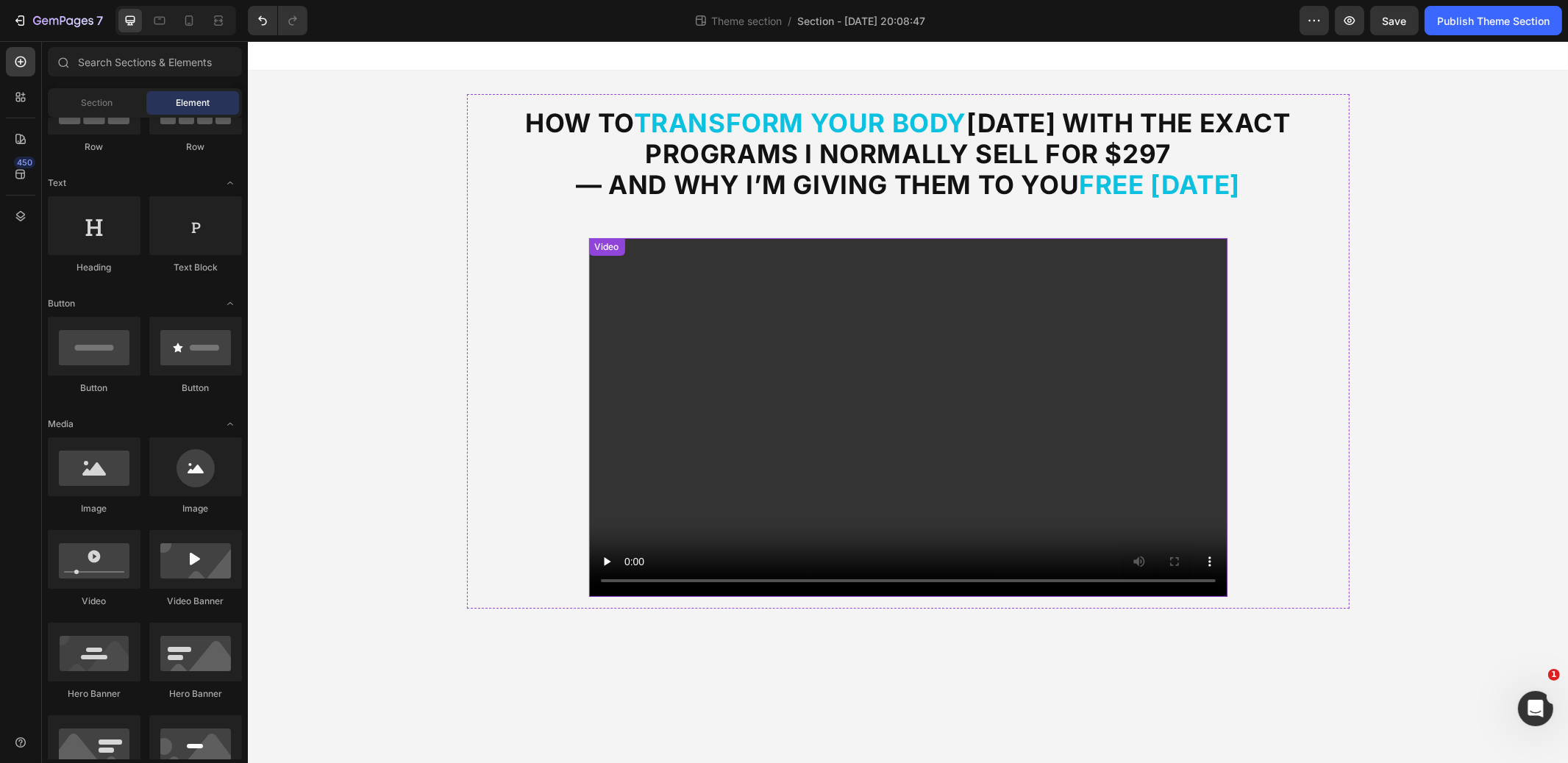
click at [894, 374] on video at bounding box center [908, 417] width 638 height 359
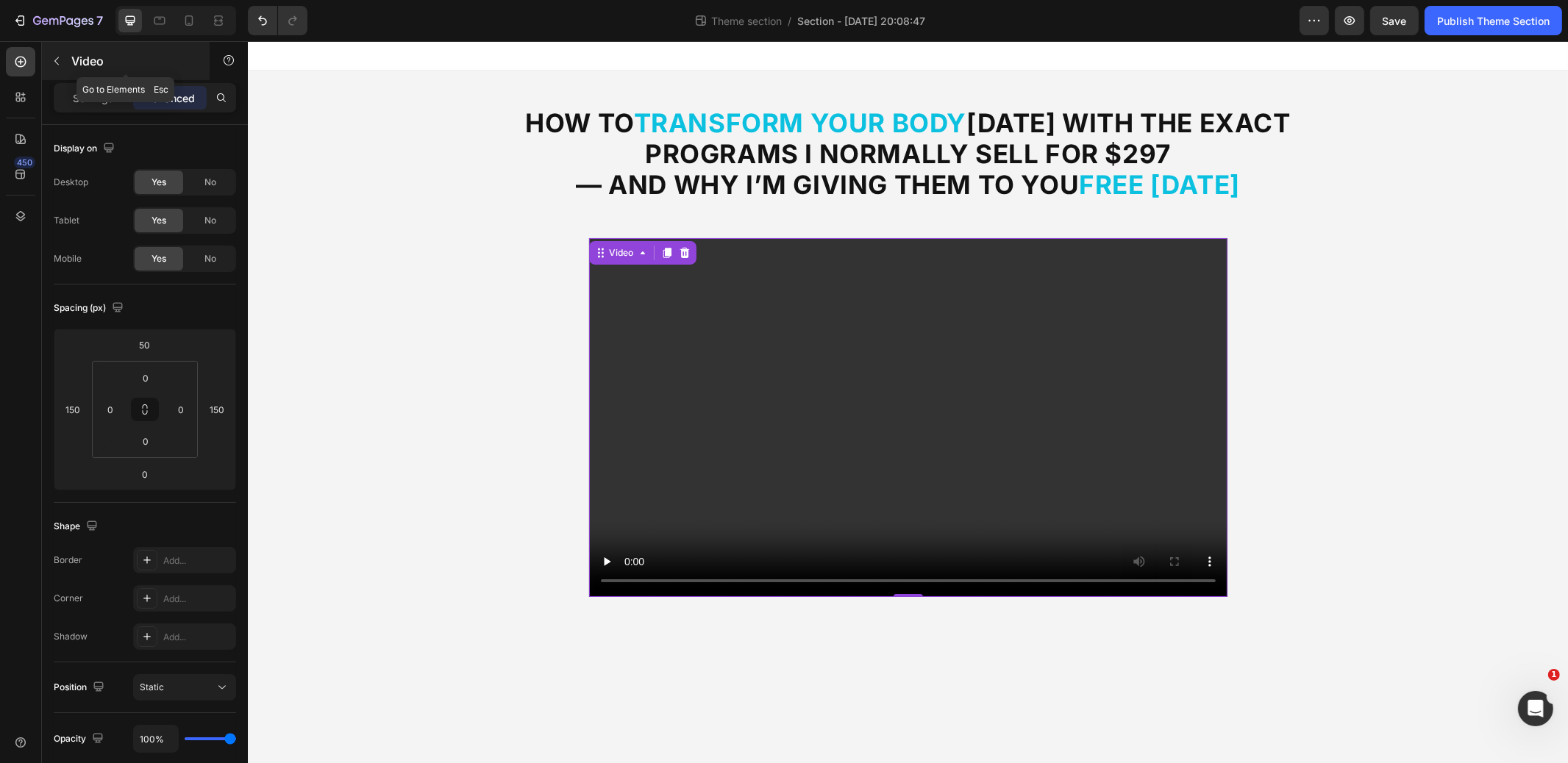
click at [56, 63] on icon "button" at bounding box center [56, 61] width 4 height 8
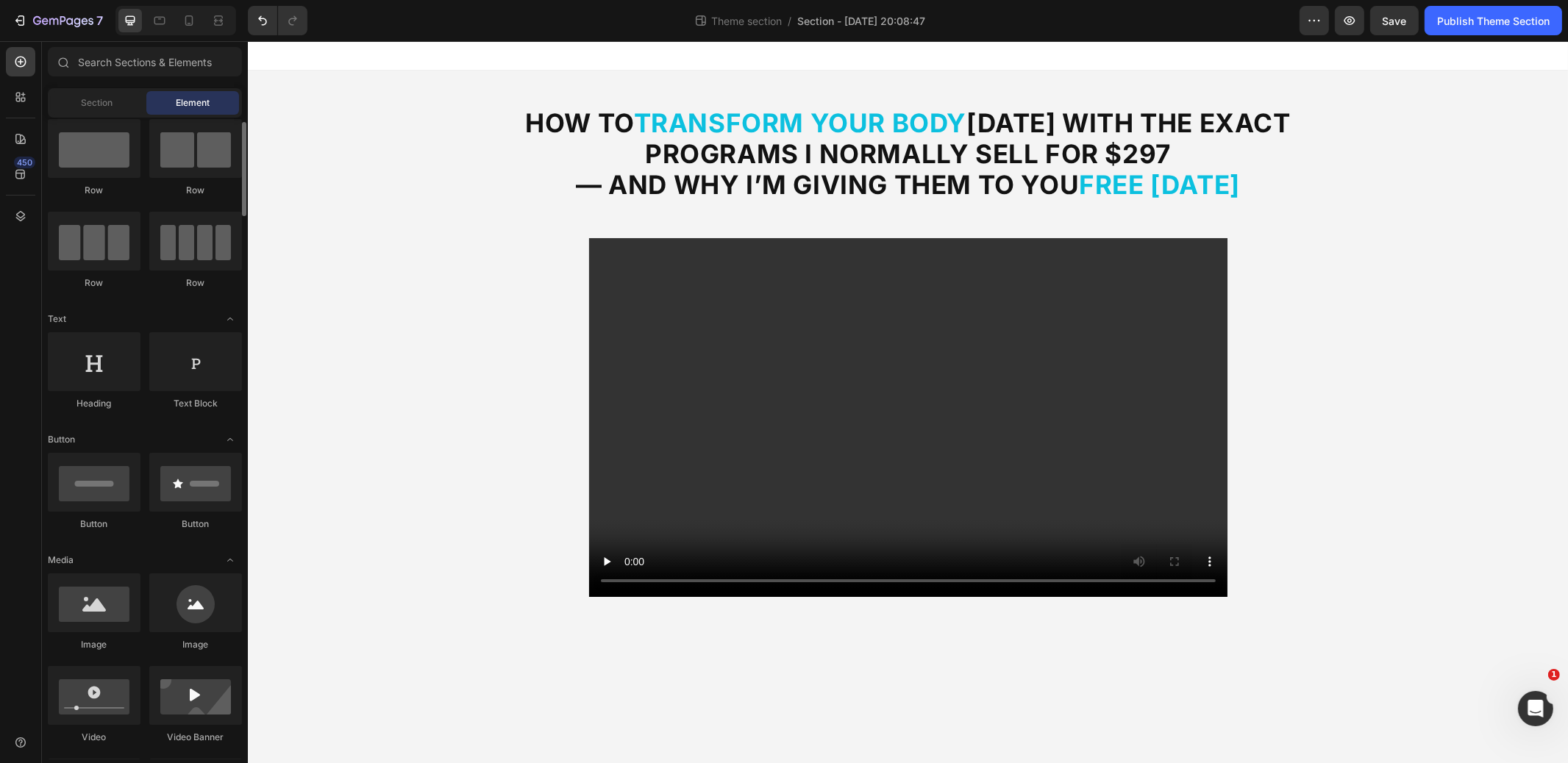
scroll to position [35, 0]
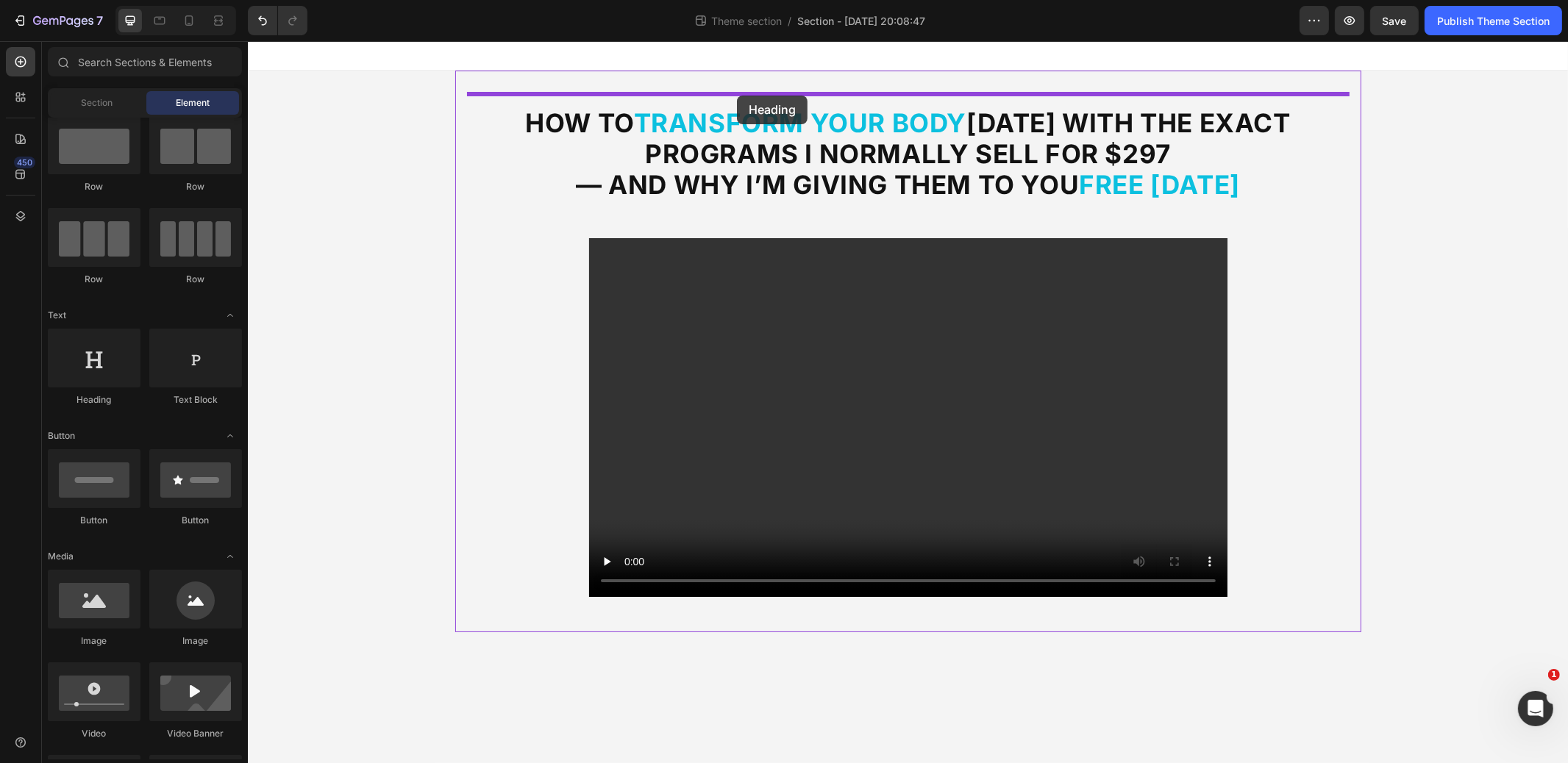
drag, startPoint x: 343, startPoint y: 413, endPoint x: 736, endPoint y: 97, distance: 504.3
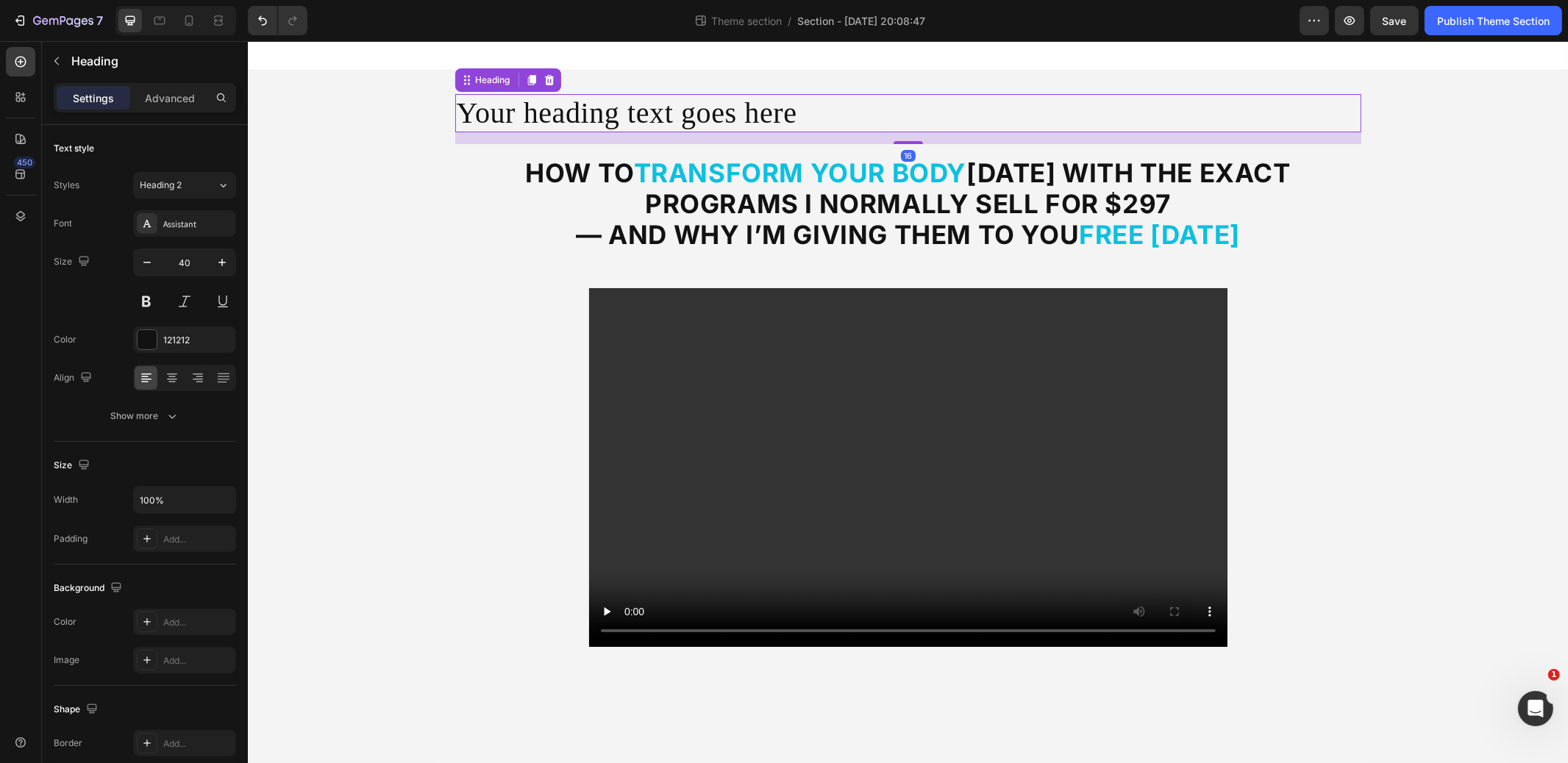
click at [742, 114] on h2 "Your heading text goes here" at bounding box center [908, 113] width 906 height 38
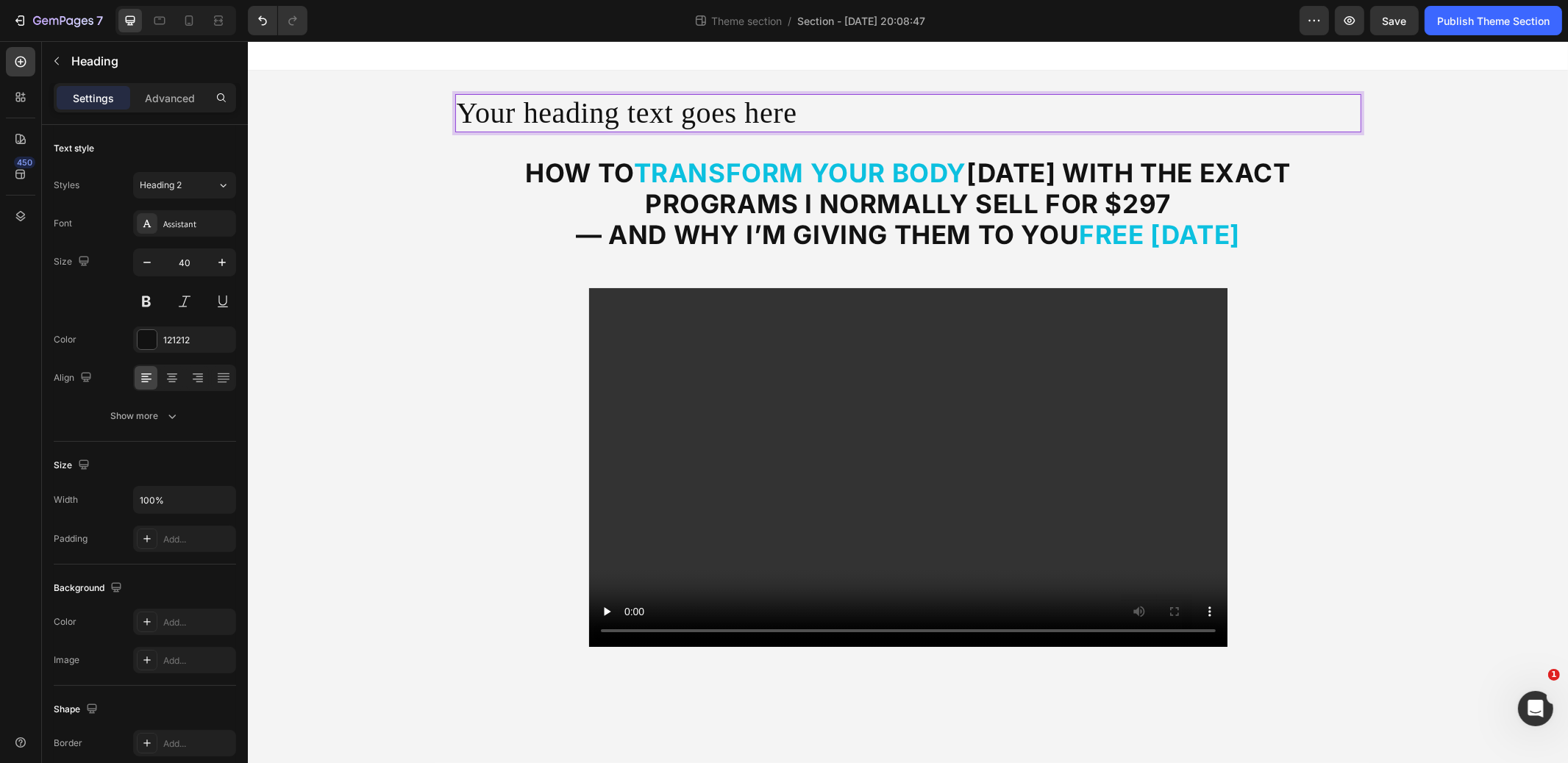
click at [742, 114] on p "Your heading text goes here" at bounding box center [908, 114] width 904 height 35
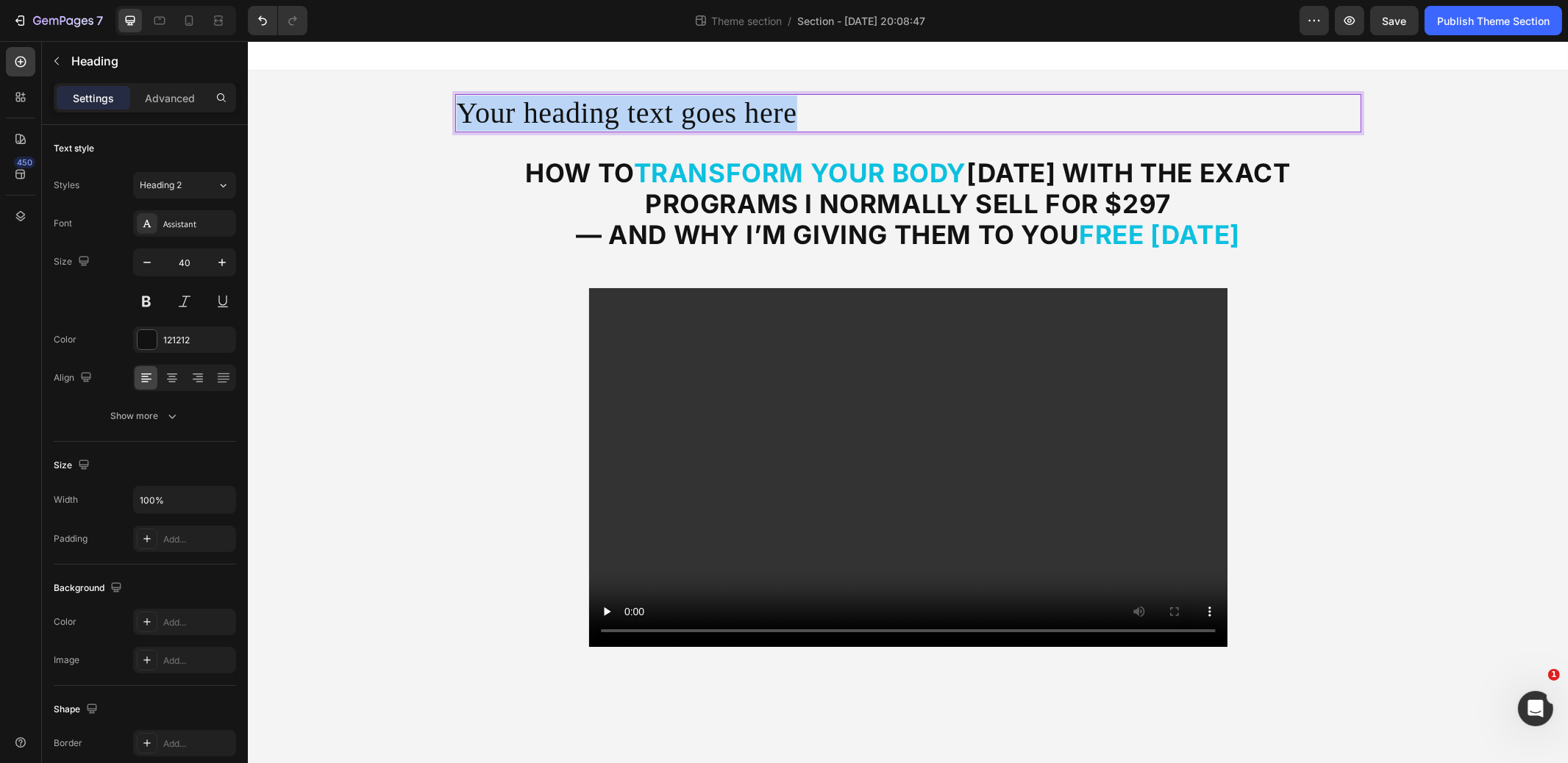
click at [742, 114] on p "Your heading text goes here" at bounding box center [908, 114] width 904 height 35
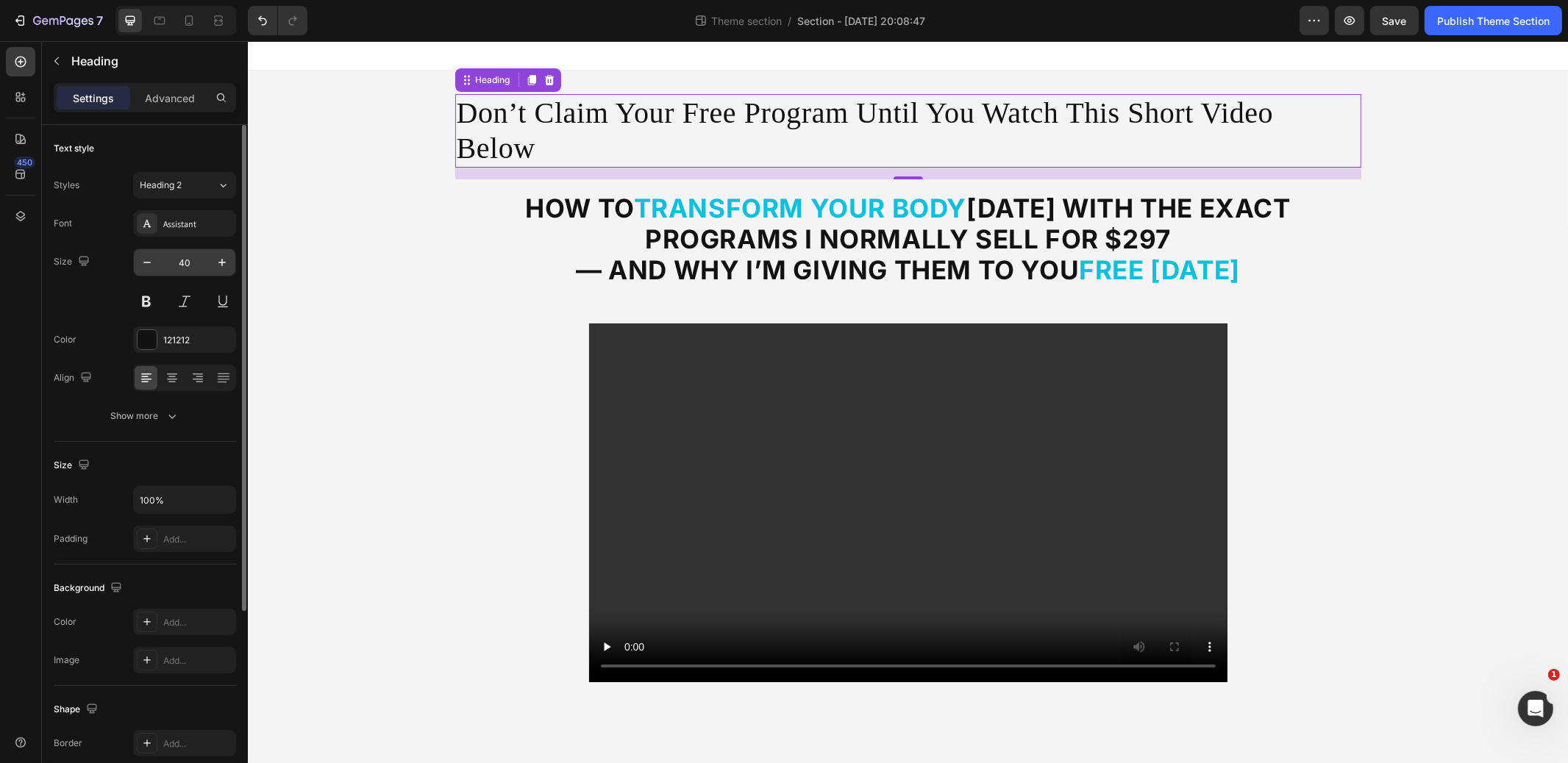
click at [186, 259] on input "40" at bounding box center [185, 262] width 48 height 27
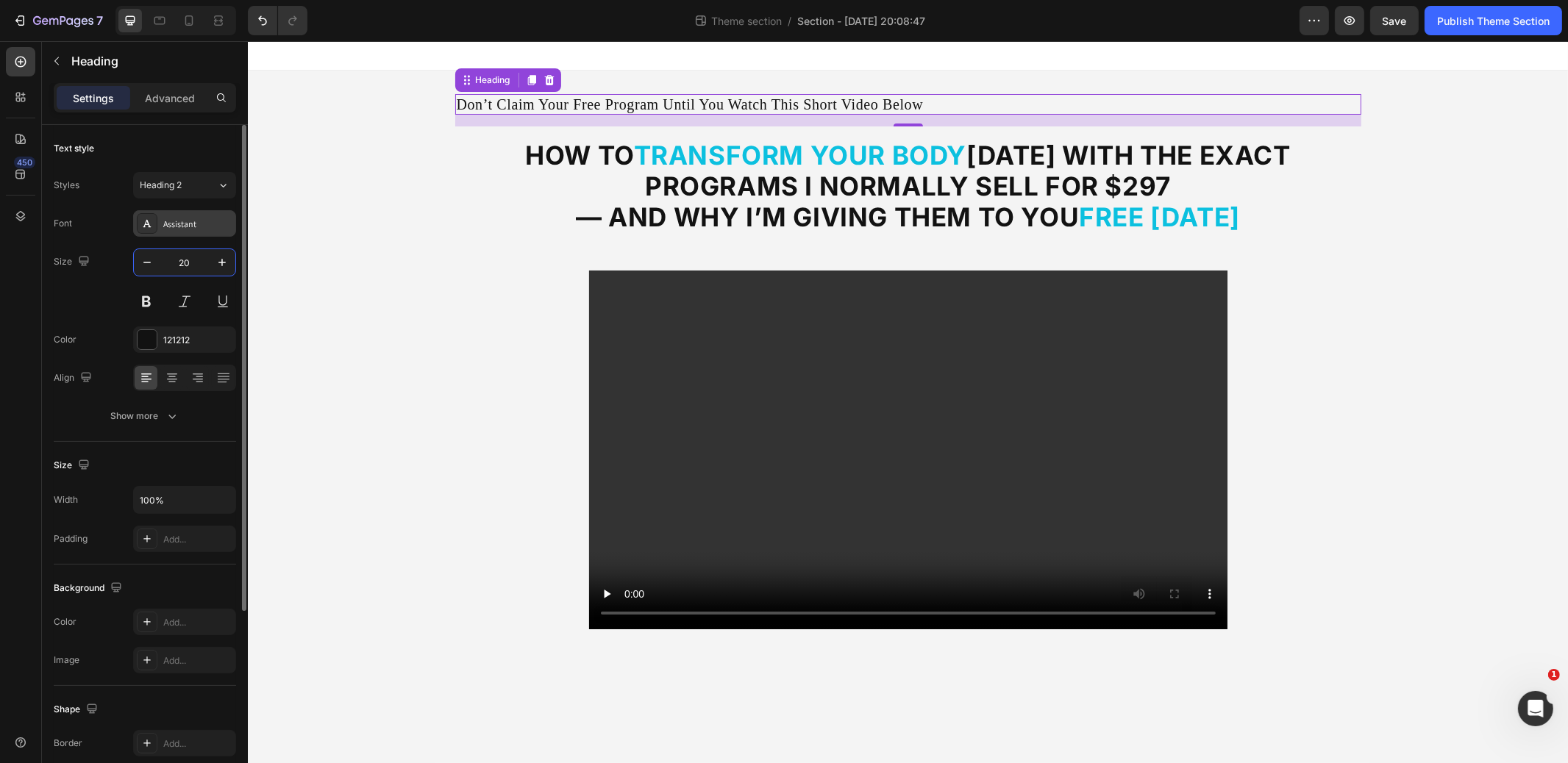
type input "20"
click at [193, 221] on div "Assistant" at bounding box center [198, 224] width 69 height 13
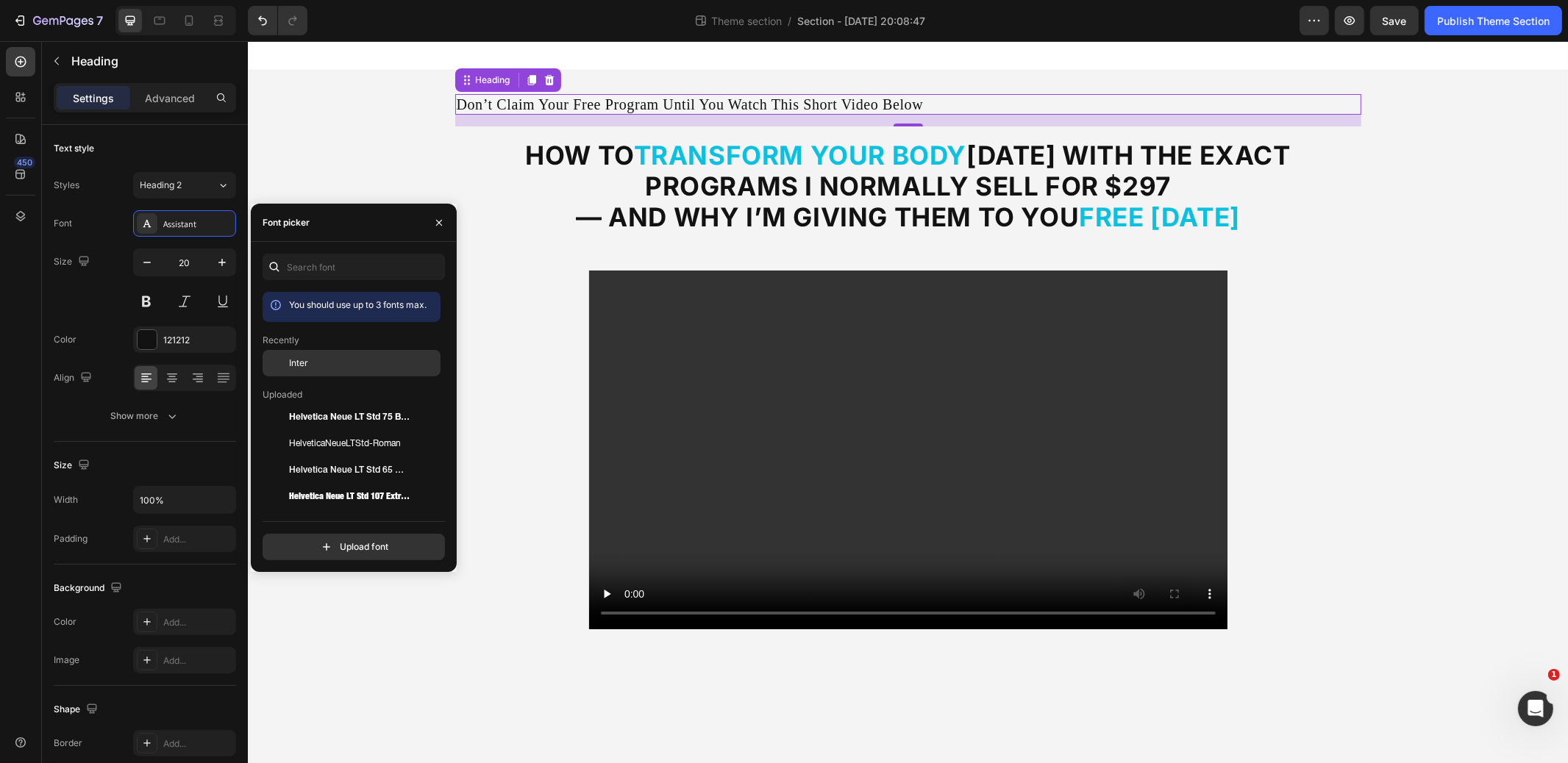
click at [300, 357] on span "Inter" at bounding box center [299, 363] width 19 height 13
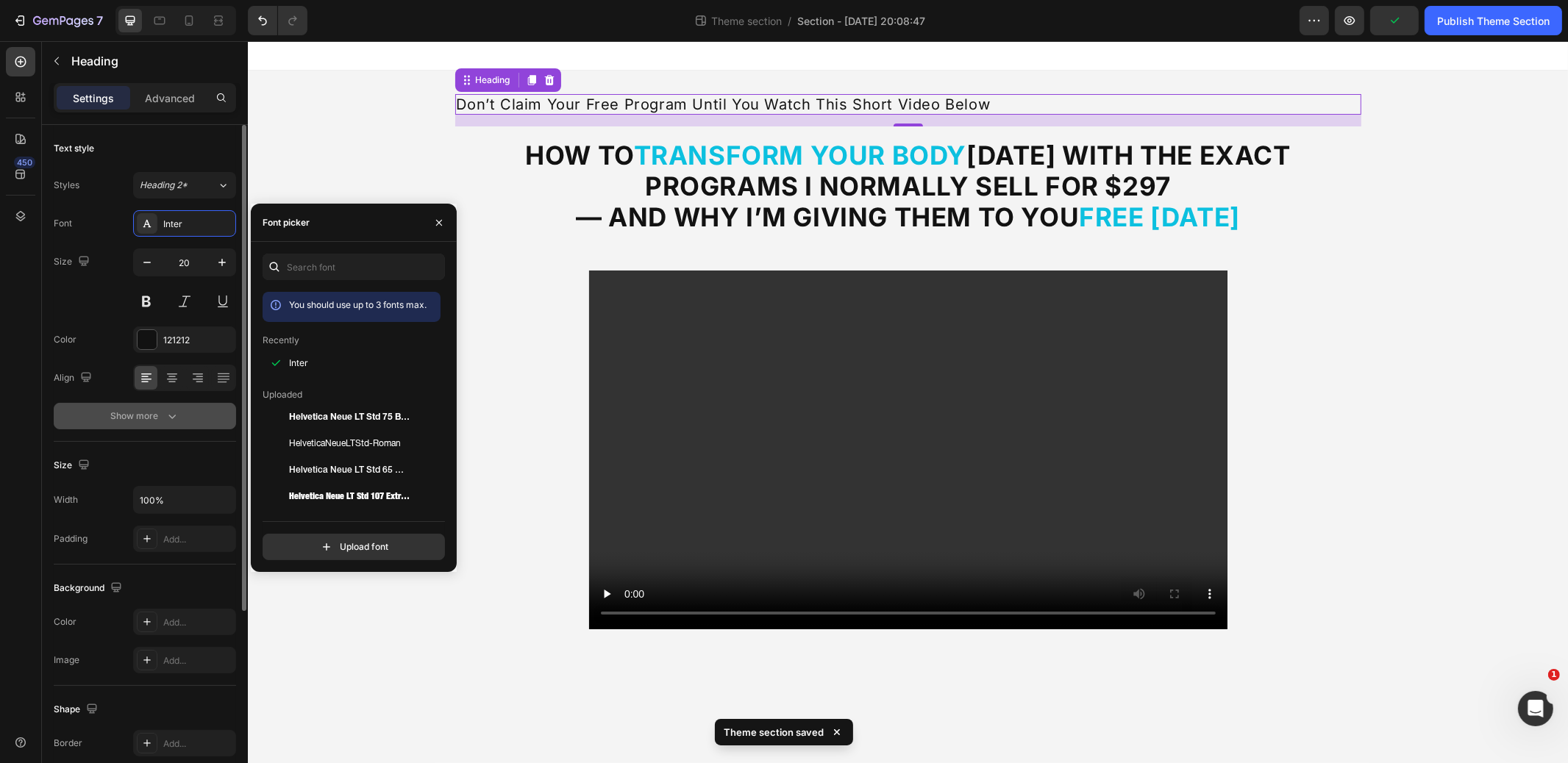
click at [159, 416] on div "Show more" at bounding box center [145, 416] width 69 height 15
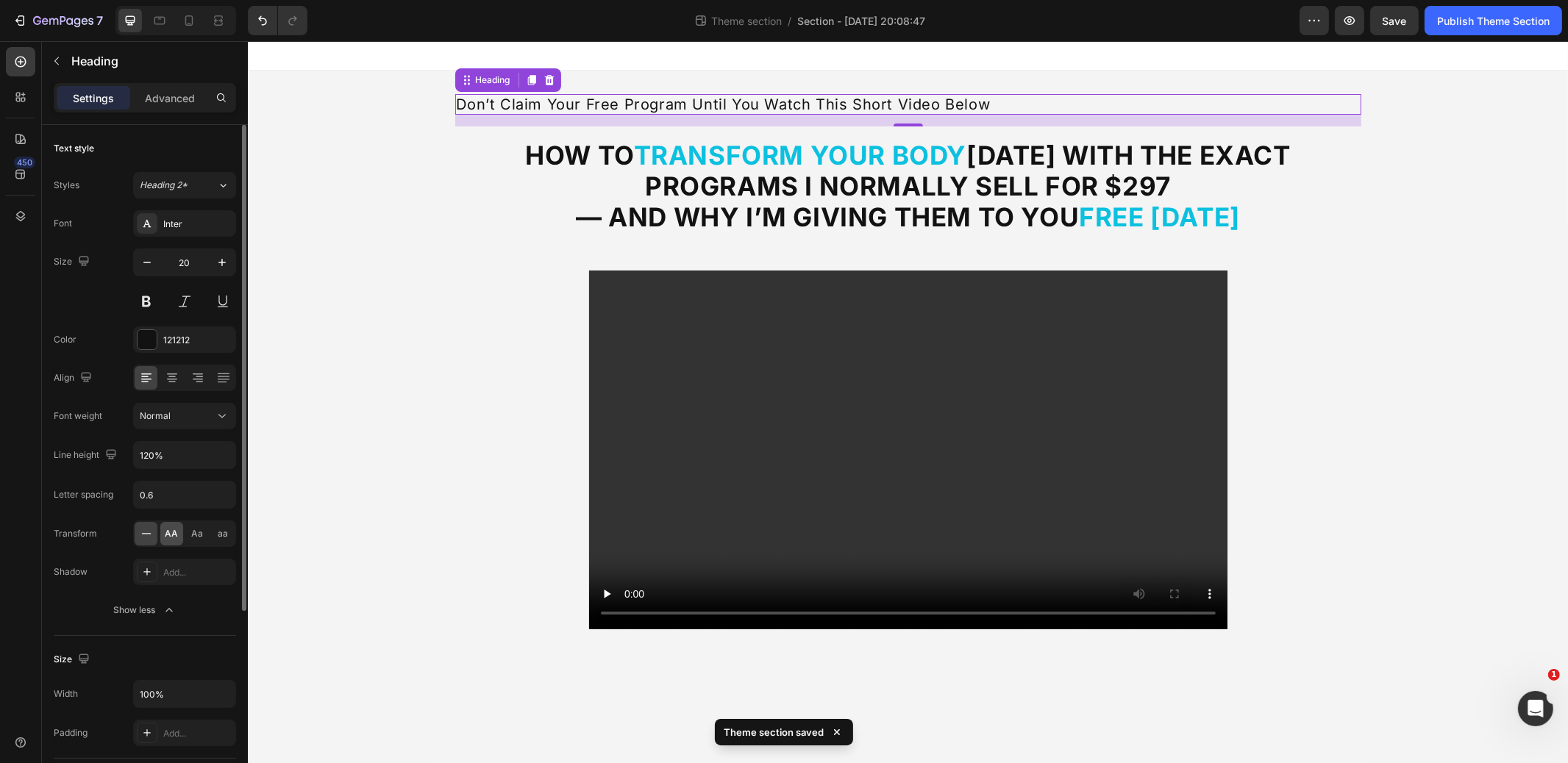
click at [173, 527] on span "AA" at bounding box center [172, 533] width 13 height 13
click at [174, 382] on icon at bounding box center [172, 378] width 15 height 15
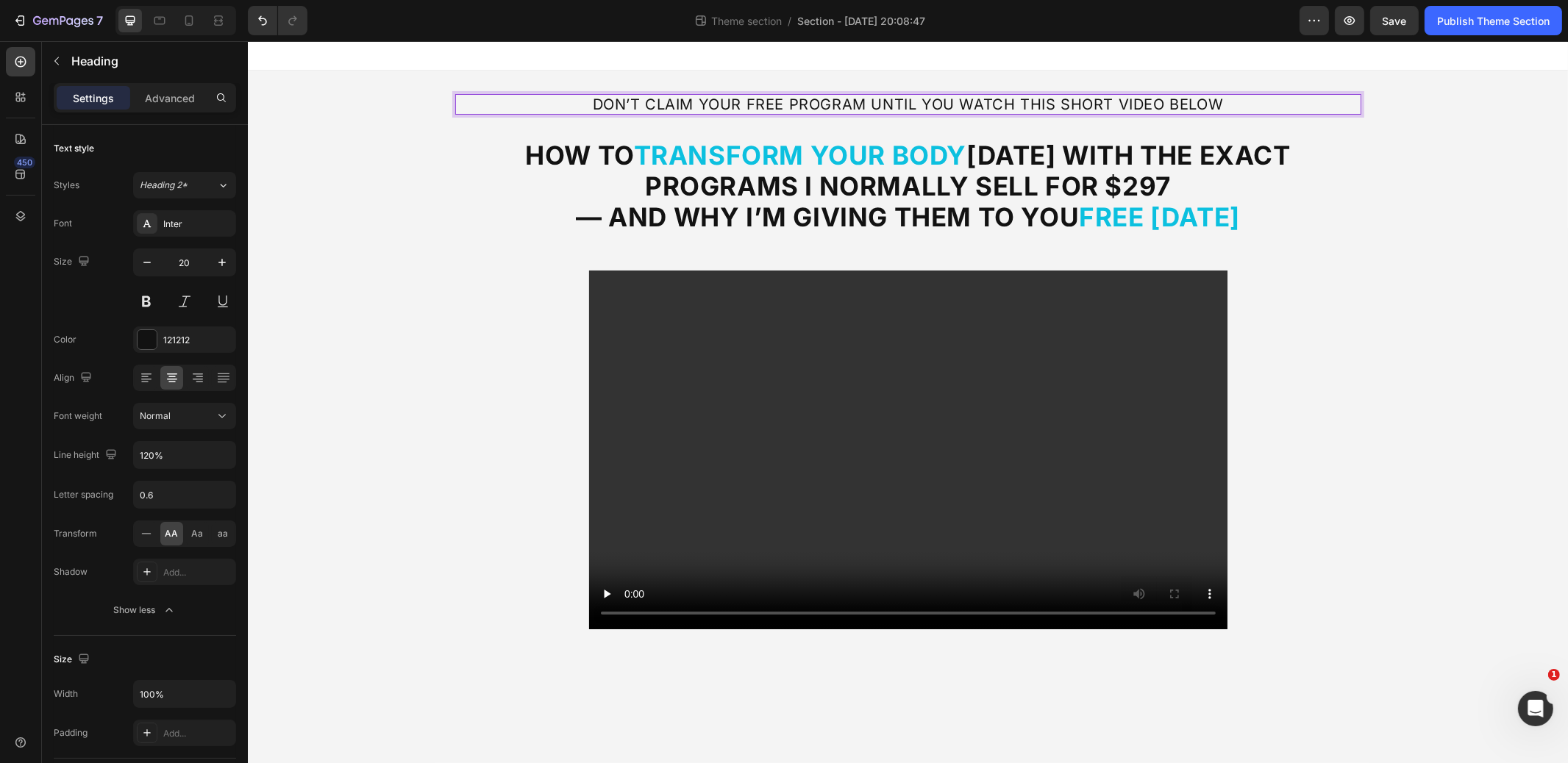
click at [591, 101] on p "Don’t Claim Your Free Program Until You Watch This Short Video Below" at bounding box center [908, 105] width 904 height 18
click at [197, 531] on span "Aa" at bounding box center [198, 533] width 12 height 13
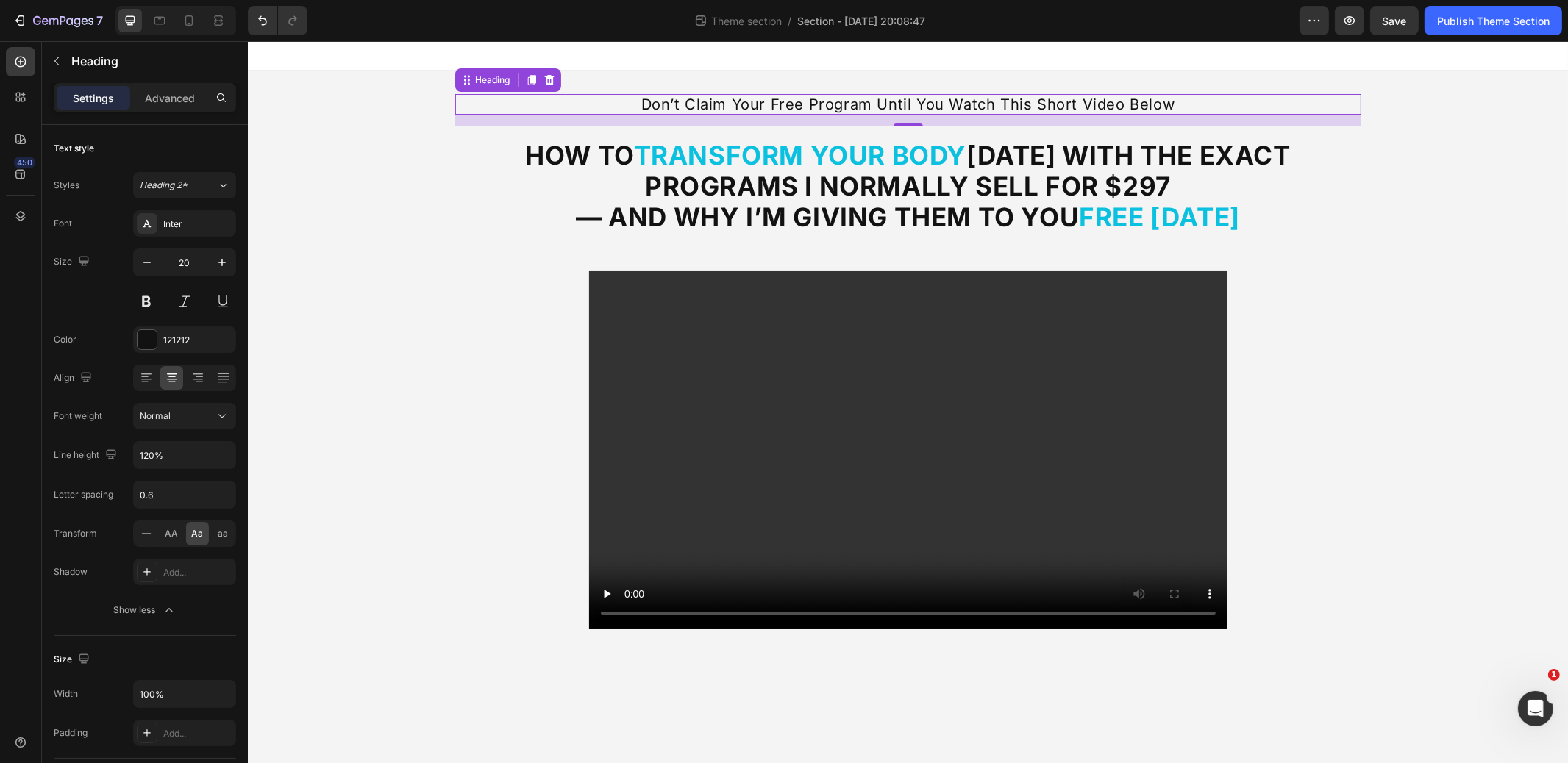
click at [630, 109] on p "Don’t Claim Your Free Program Until You Watch This Short Video Below" at bounding box center [908, 105] width 904 height 18
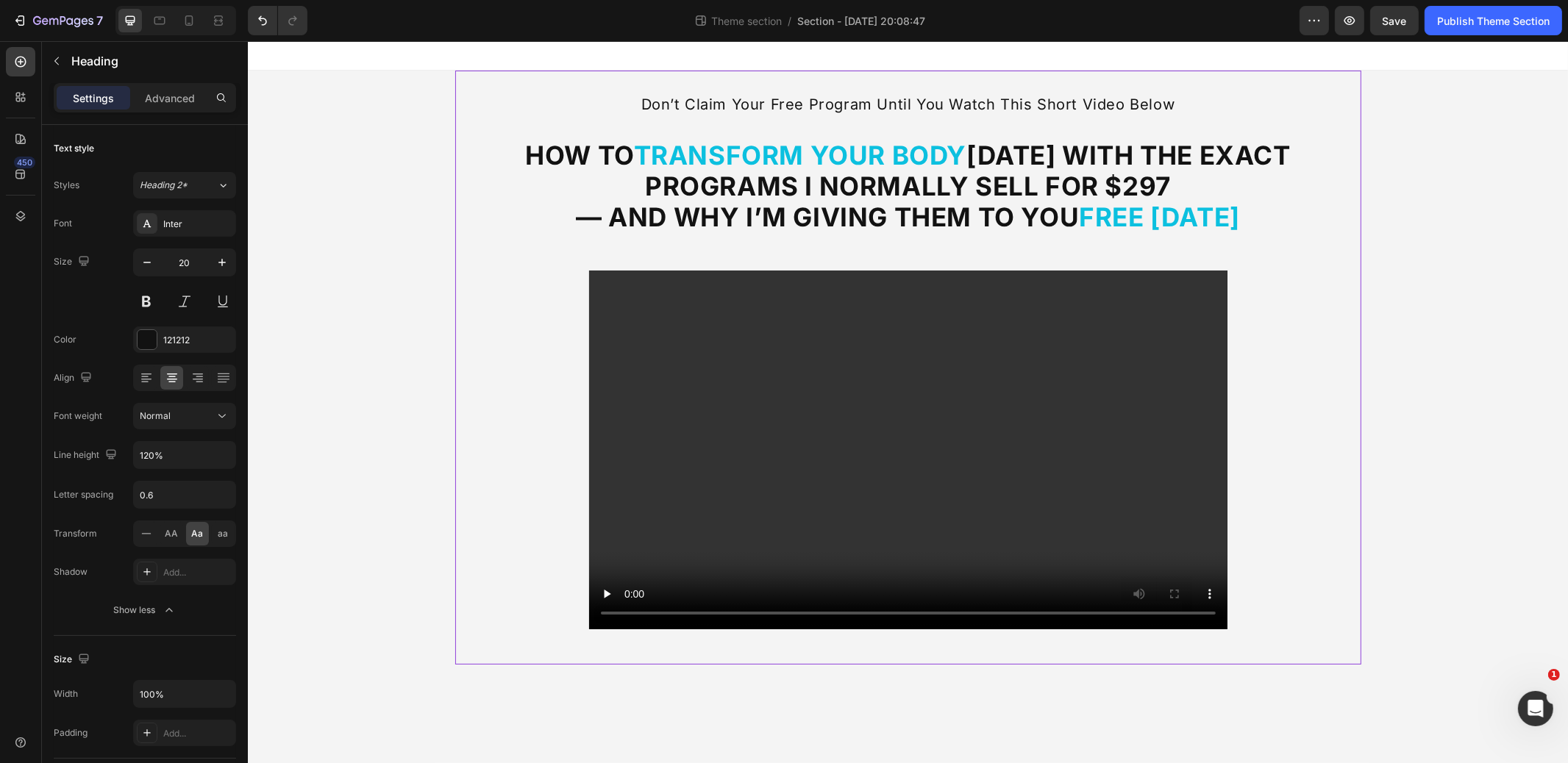
click at [1216, 91] on div "Don’t Claim Your Free Program Until You Watch This Short Video Below Heading ⁠⁠…" at bounding box center [908, 367] width 906 height 594
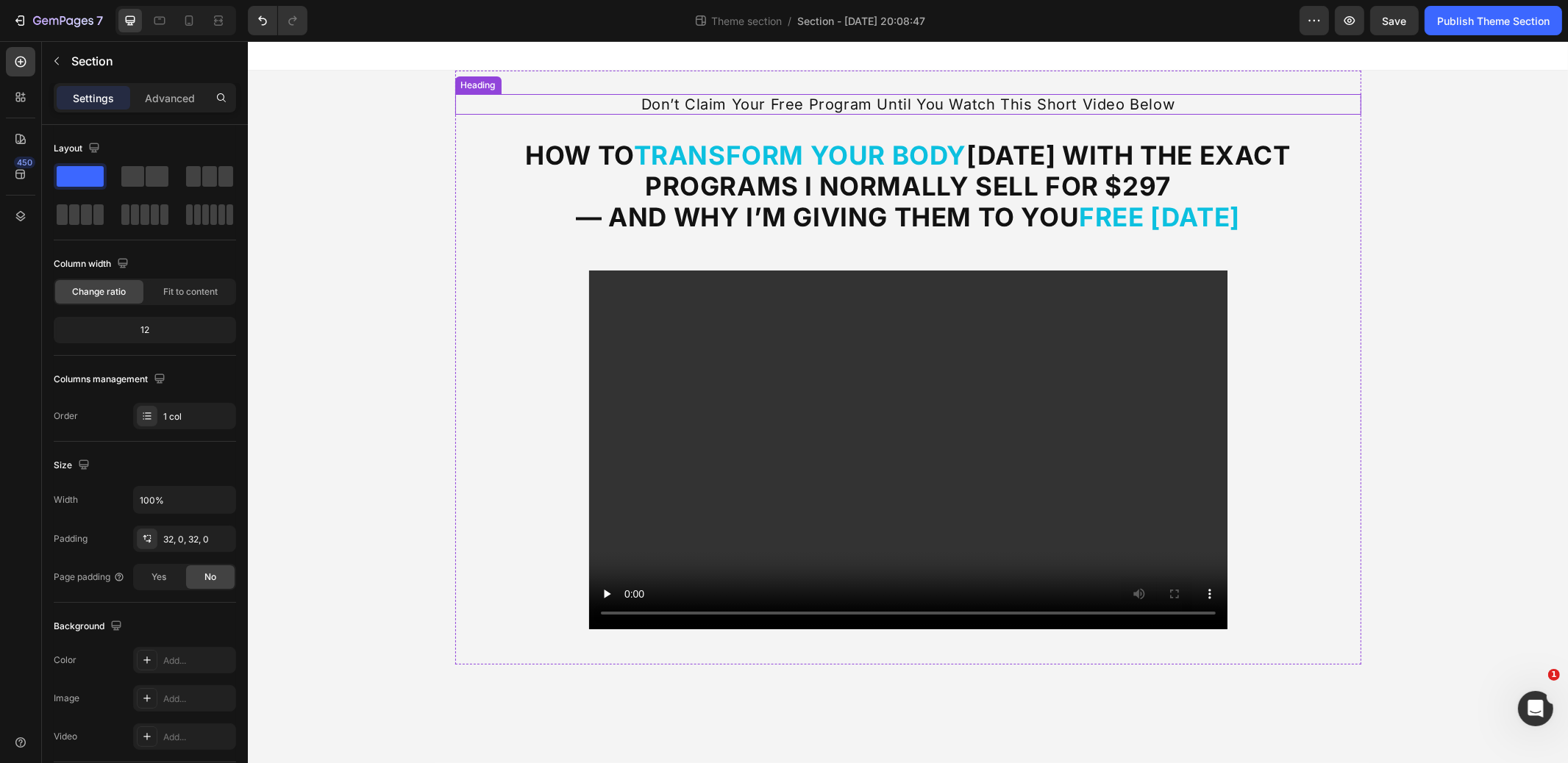
click at [641, 106] on p "Don’t Claim Your Free Program Until You Watch This Short Video Below" at bounding box center [908, 105] width 904 height 18
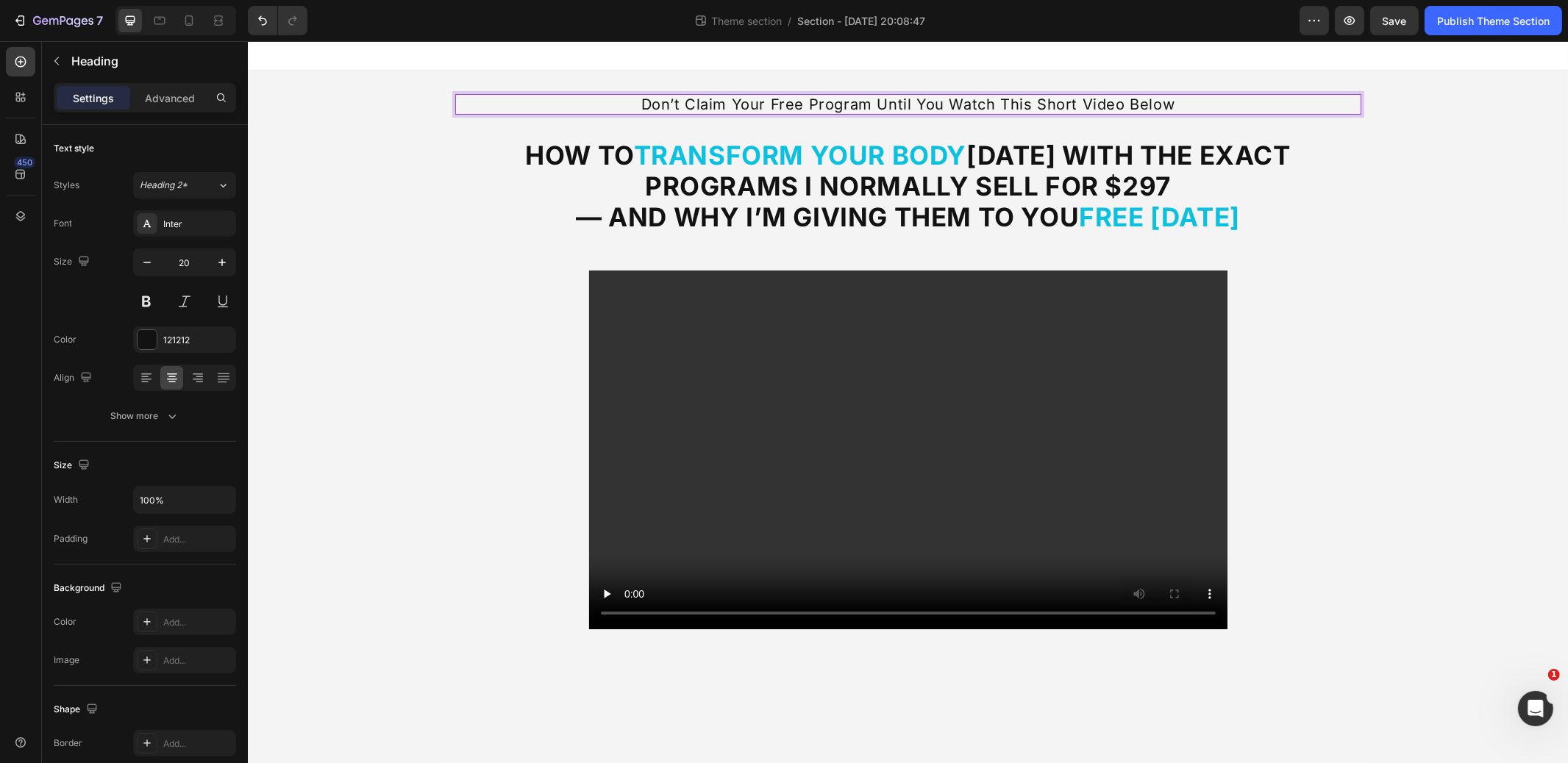
click at [1040, 105] on p "Don’t Claim Your Free Program Until You Watch This Short Video Below" at bounding box center [908, 105] width 904 height 18
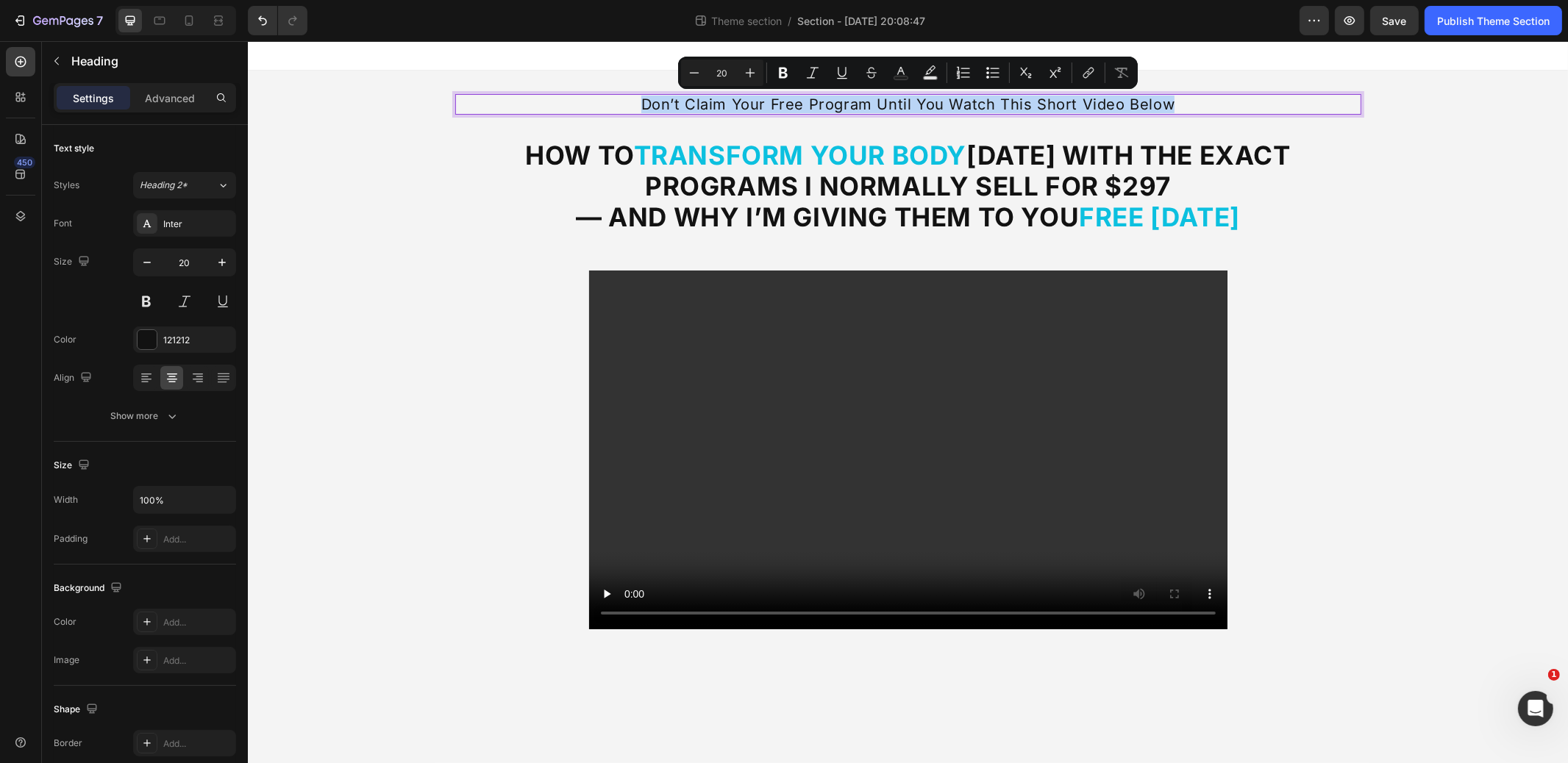
click at [1179, 107] on p "Don’t Claim Your Free Program Until You Watch This Short Video Below" at bounding box center [908, 105] width 904 height 18
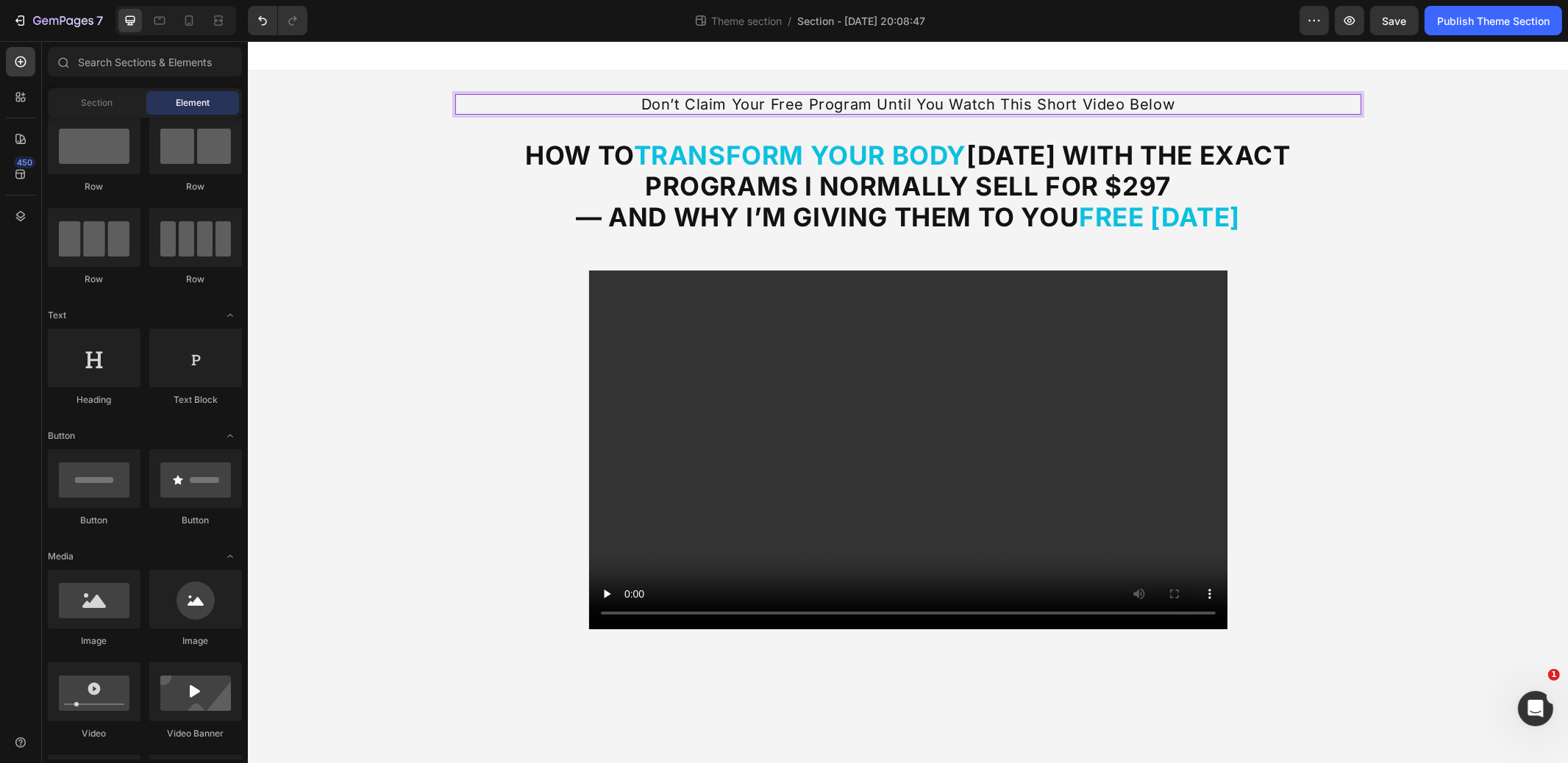
click at [396, 199] on div "Don’t Claim Your Free Program Until You Watch This Short Video Below Heading 16…" at bounding box center [908, 367] width 1321 height 594
click at [682, 109] on p "Don’t Claim Your Free Program Until You Watch This Short Video Below" at bounding box center [908, 105] width 904 height 18
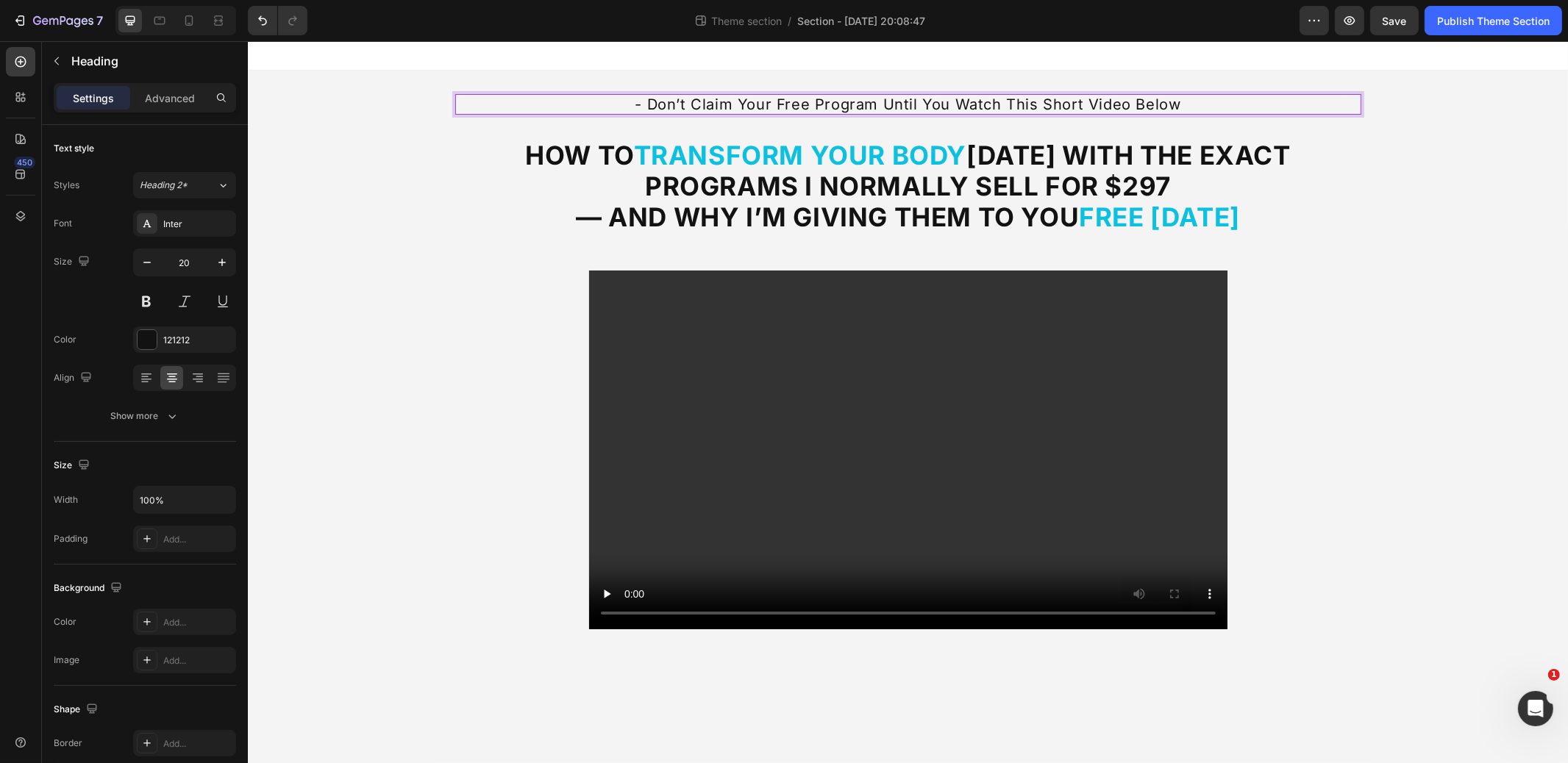
click at [1201, 108] on p "- Don’t Claim Your Free Program Until You Watch This Short Video Below" at bounding box center [908, 105] width 904 height 18
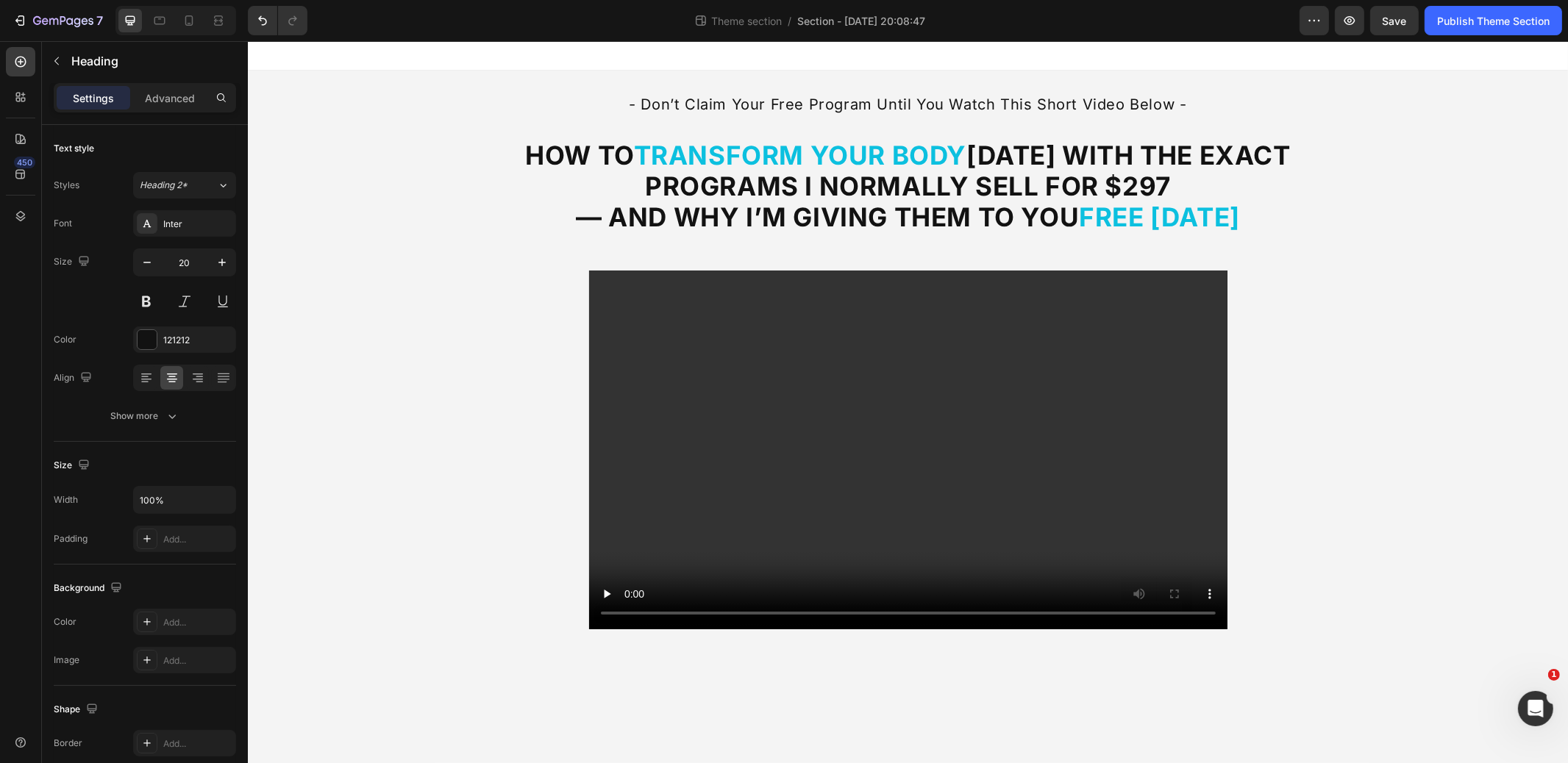
click at [1479, 190] on div "- Don’t Claim Your Free Program Until You Watch This Short Video Below - Headin…" at bounding box center [908, 367] width 1321 height 594
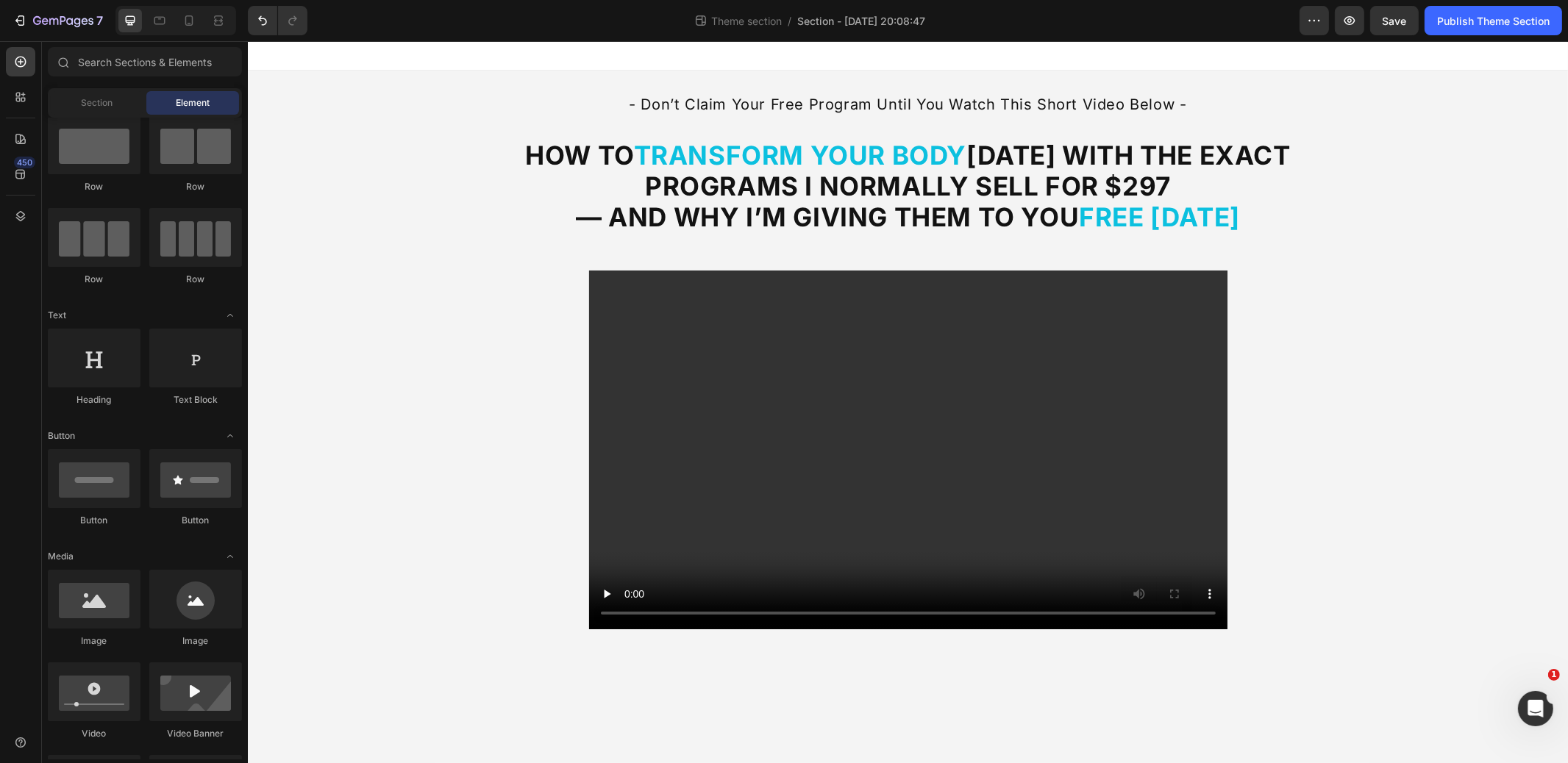
click at [767, 102] on p "- Don’t Claim Your Free Program Until You Watch This Short Video Below -" at bounding box center [908, 105] width 904 height 18
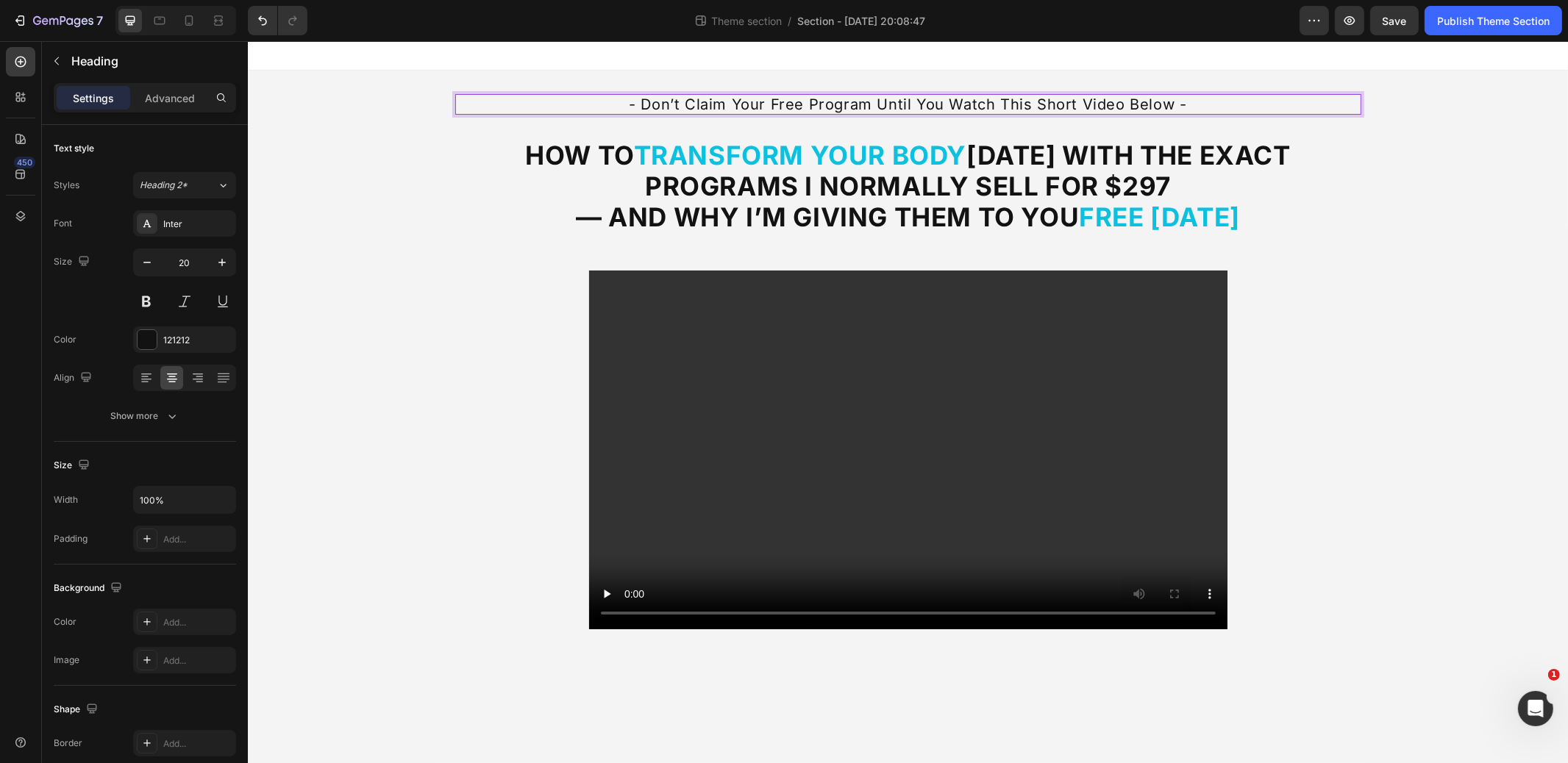
click at [767, 102] on p "- Don’t Claim Your Free Program Until You Watch This Short Video Below -" at bounding box center [908, 105] width 904 height 18
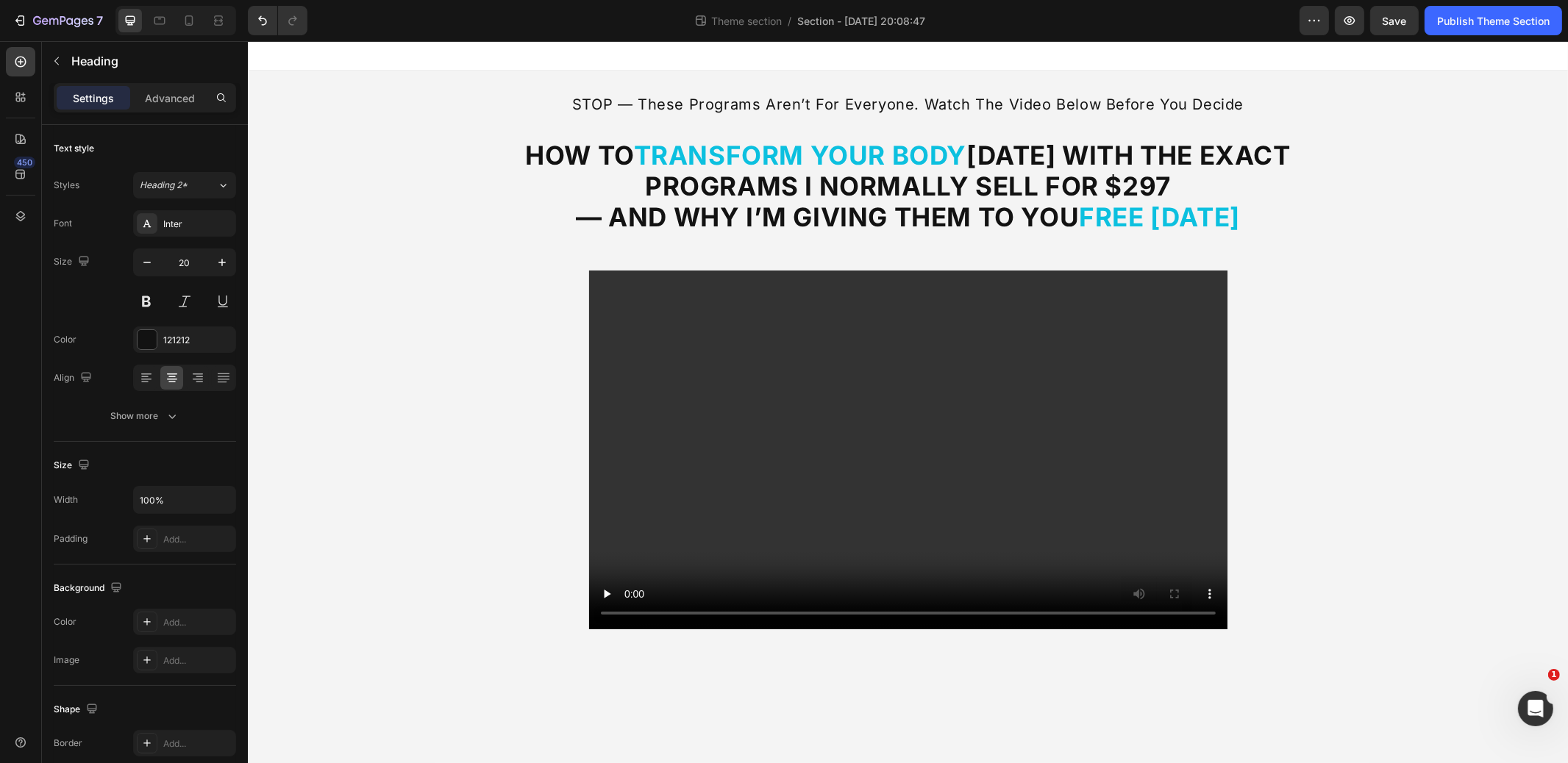
click at [395, 220] on div "STOP — These Programs Aren’t for Everyone. Watch the Video Below Before You Dec…" at bounding box center [908, 367] width 1321 height 594
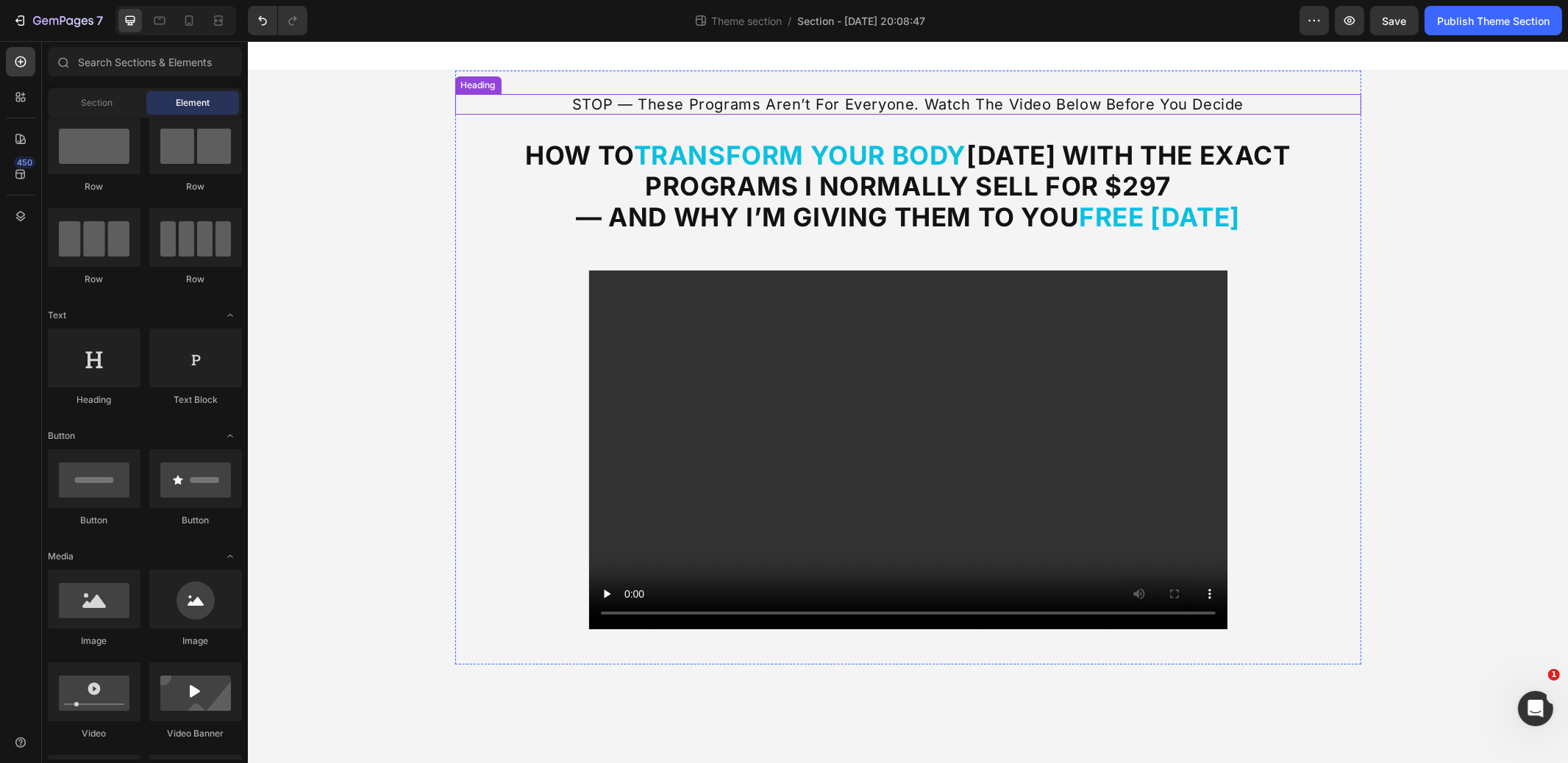
click at [701, 105] on p "STOP — These Programs Aren’t for Everyone. Watch the Video Below Before You Dec…" at bounding box center [908, 105] width 904 height 18
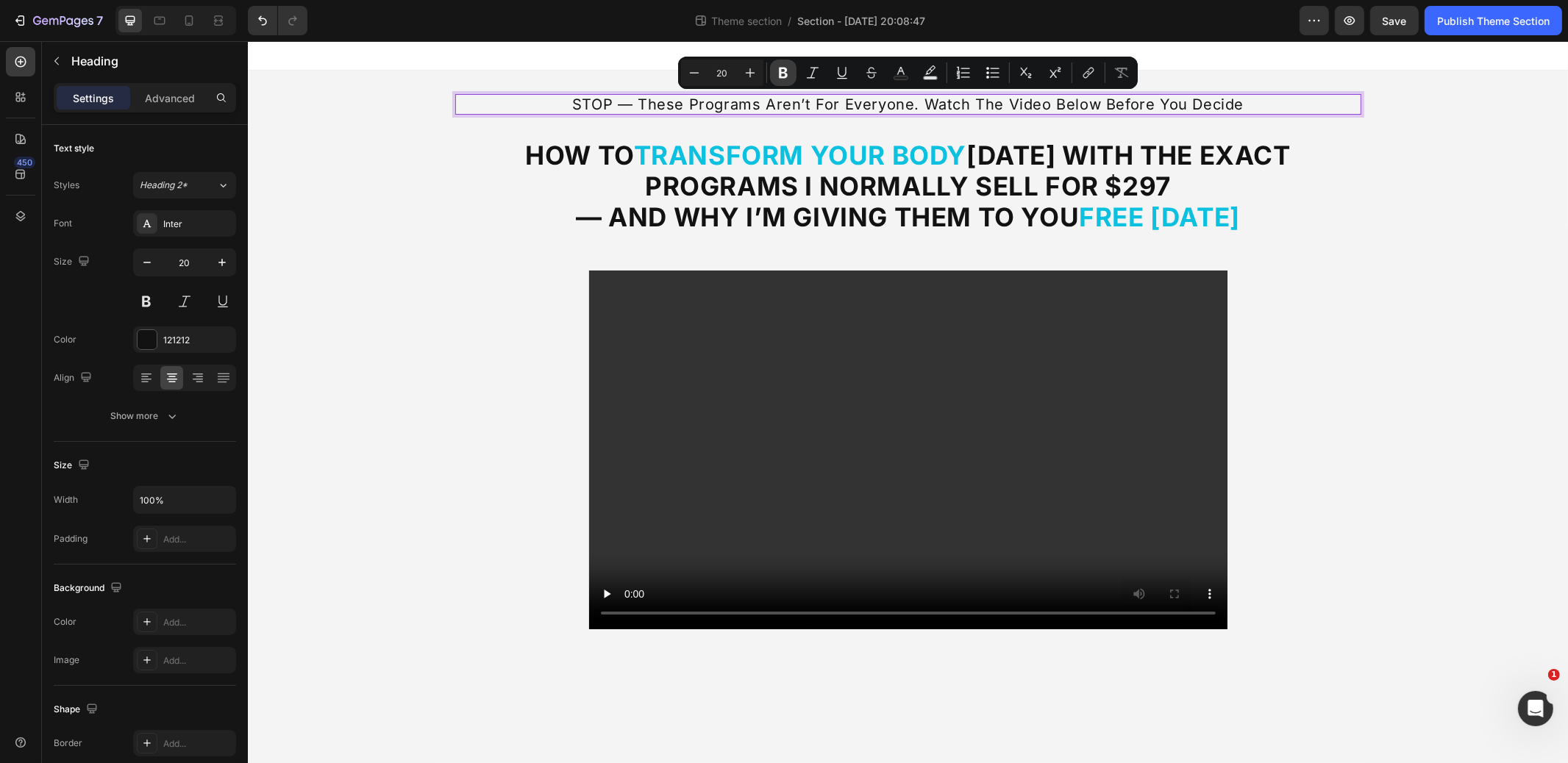
click at [784, 70] on icon "Editor contextual toolbar" at bounding box center [784, 73] width 15 height 15
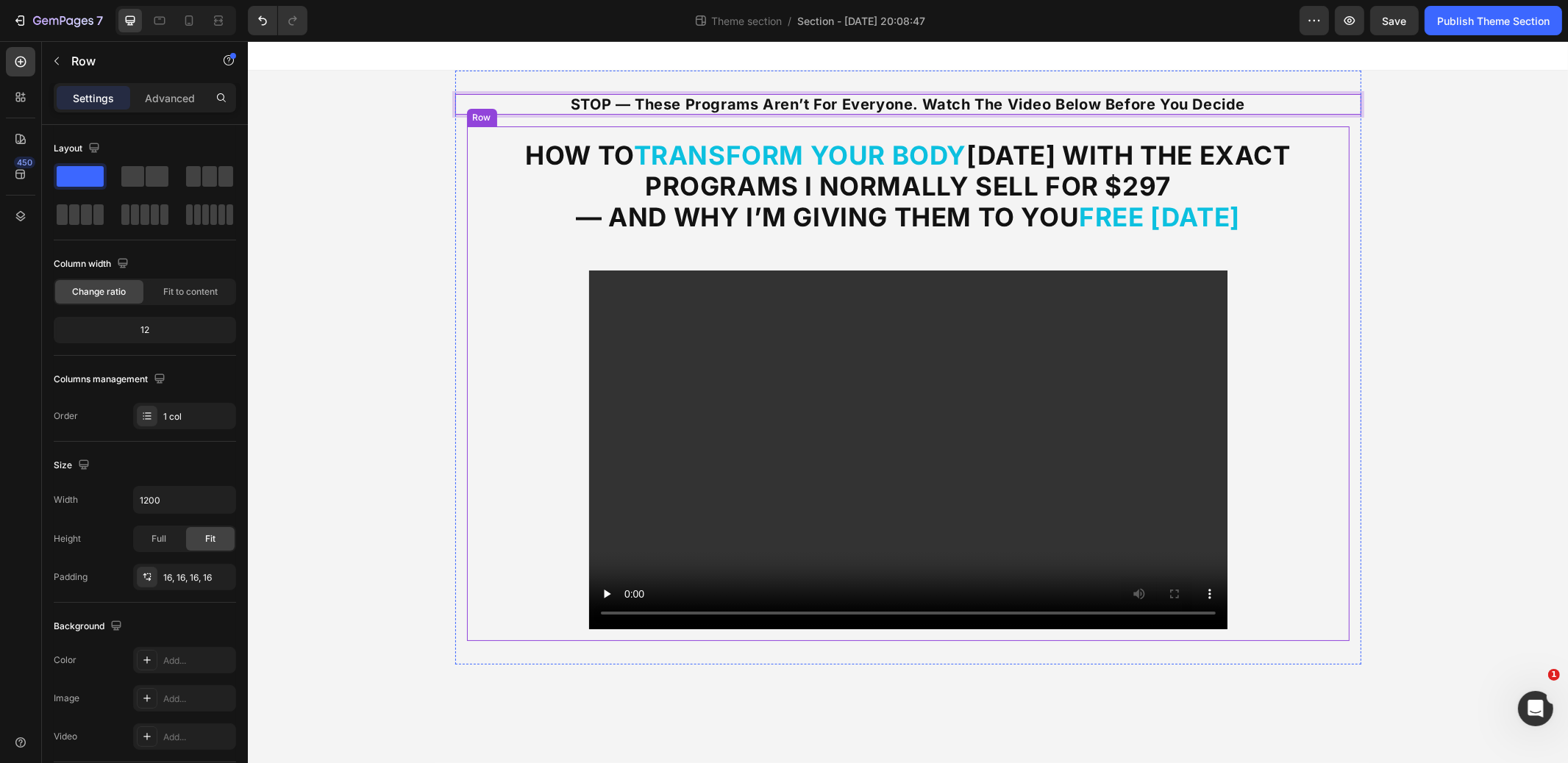
click at [473, 182] on div "⁠⁠⁠⁠⁠⁠⁠ How to Transform Your Body in 12 Weeks With the Exact Programs I Normal…" at bounding box center [908, 384] width 883 height 515
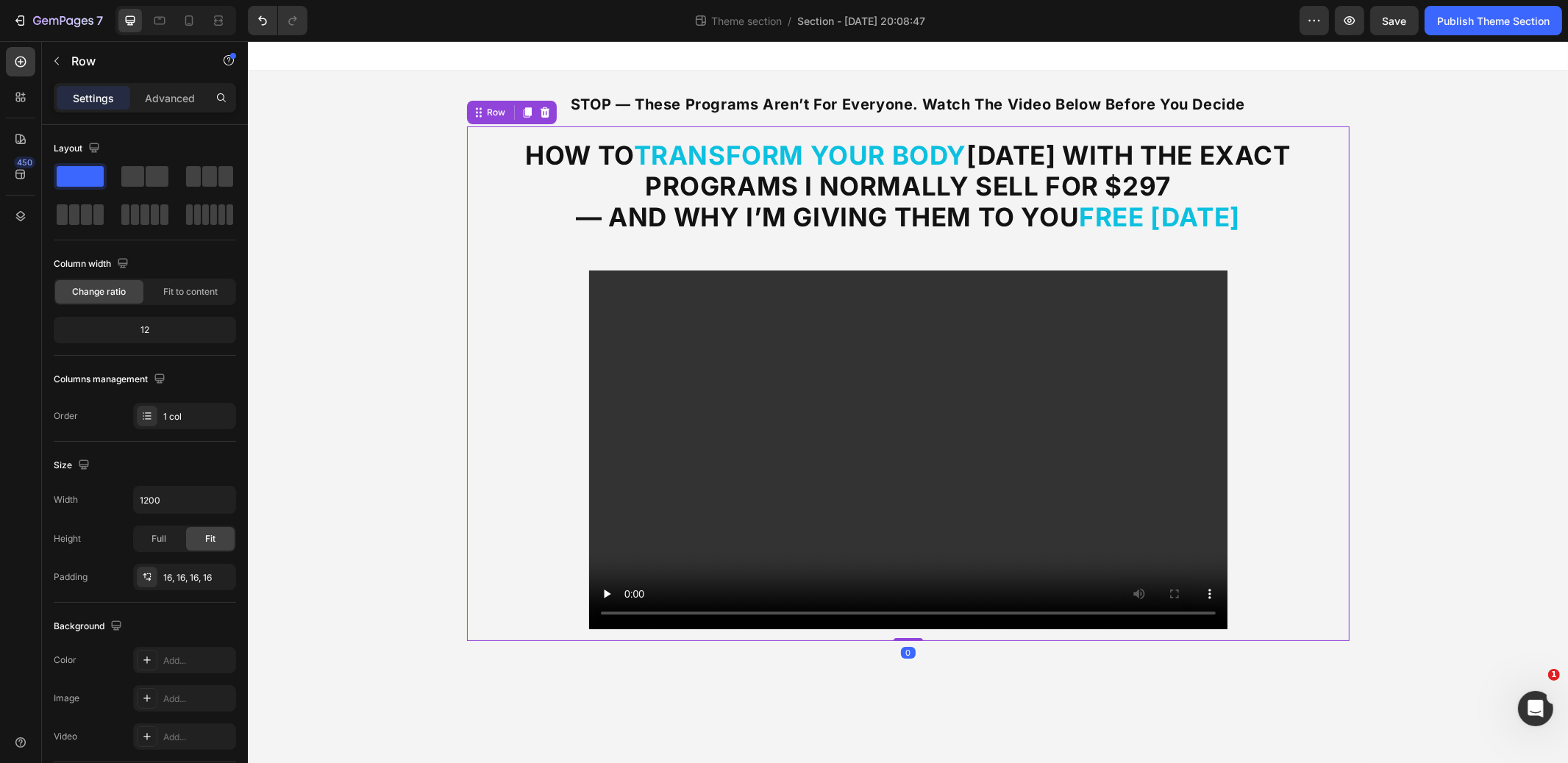
click at [338, 255] on div "⁠⁠⁠⁠⁠⁠⁠ STOP — These Programs Aren’t for Everyone. Watch the Video Below Before…" at bounding box center [908, 367] width 1321 height 594
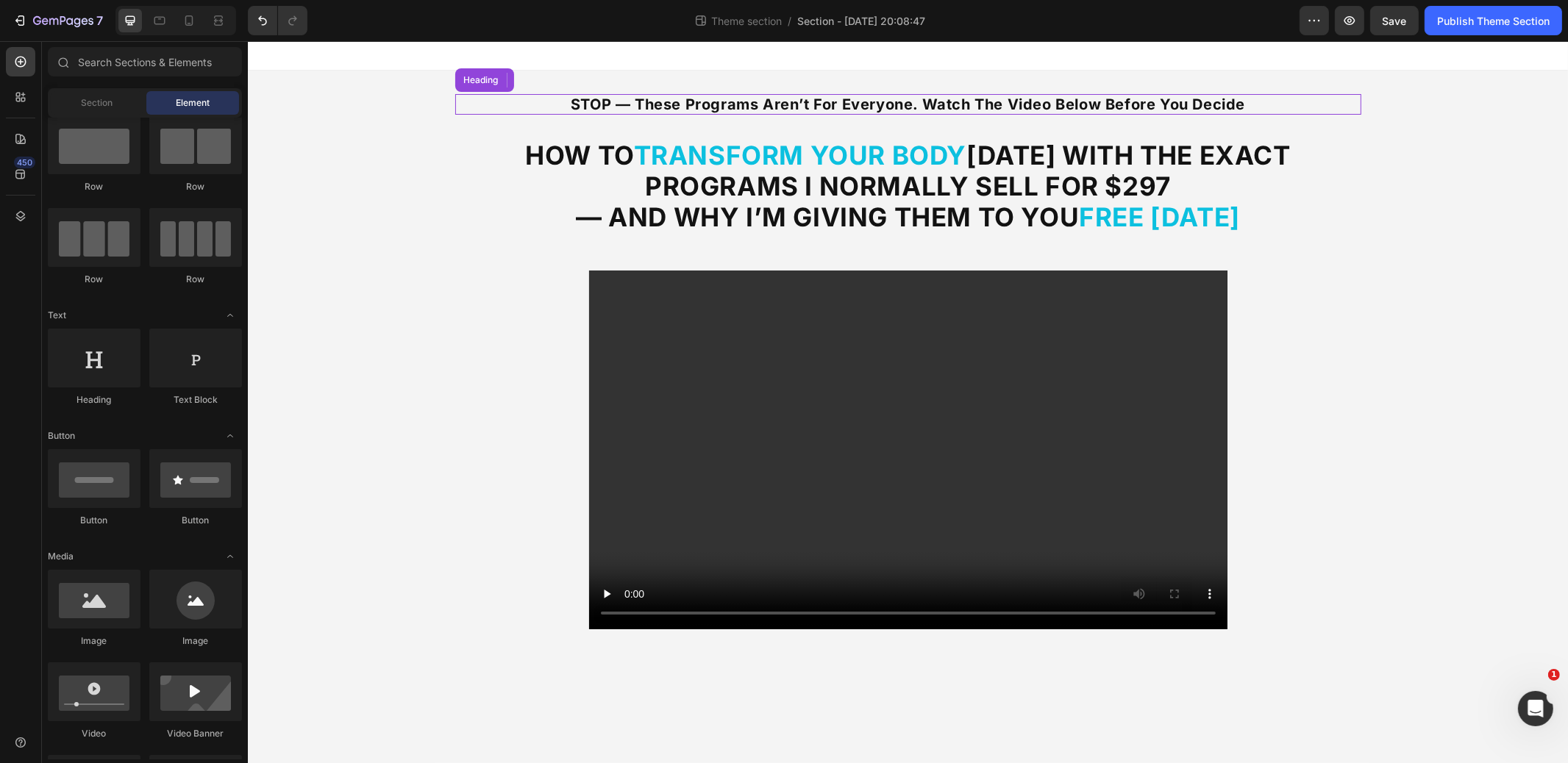
click at [666, 104] on strong "STOP — These Programs Aren’t for Everyone. Watch the Video Below Before You Dec…" at bounding box center [907, 105] width 675 height 18
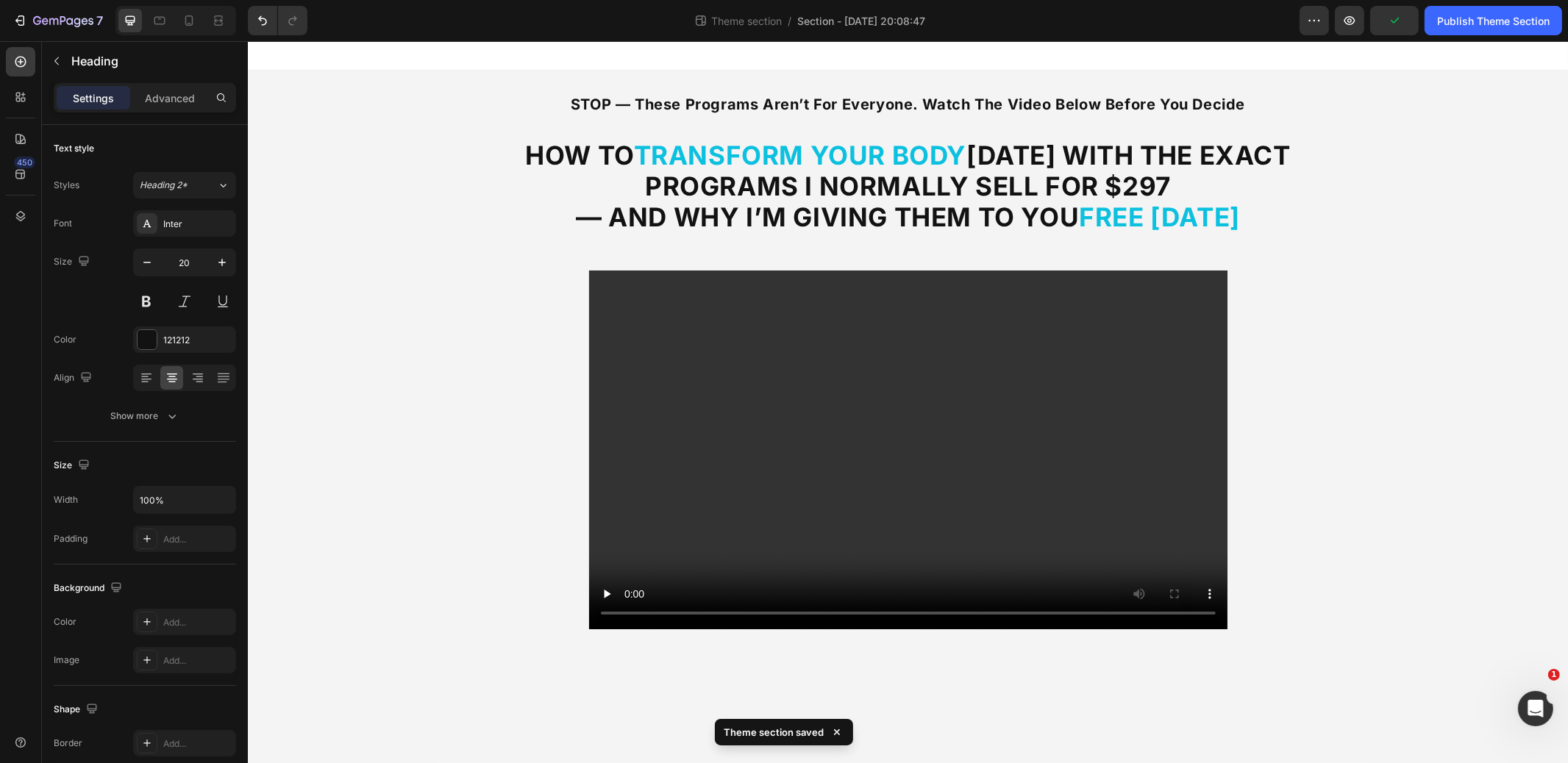
click at [1421, 239] on div "⁠⁠⁠⁠⁠⁠⁠ STOP — These Programs Aren’t for Everyone. Watch the Video Below Before…" at bounding box center [908, 367] width 1321 height 594
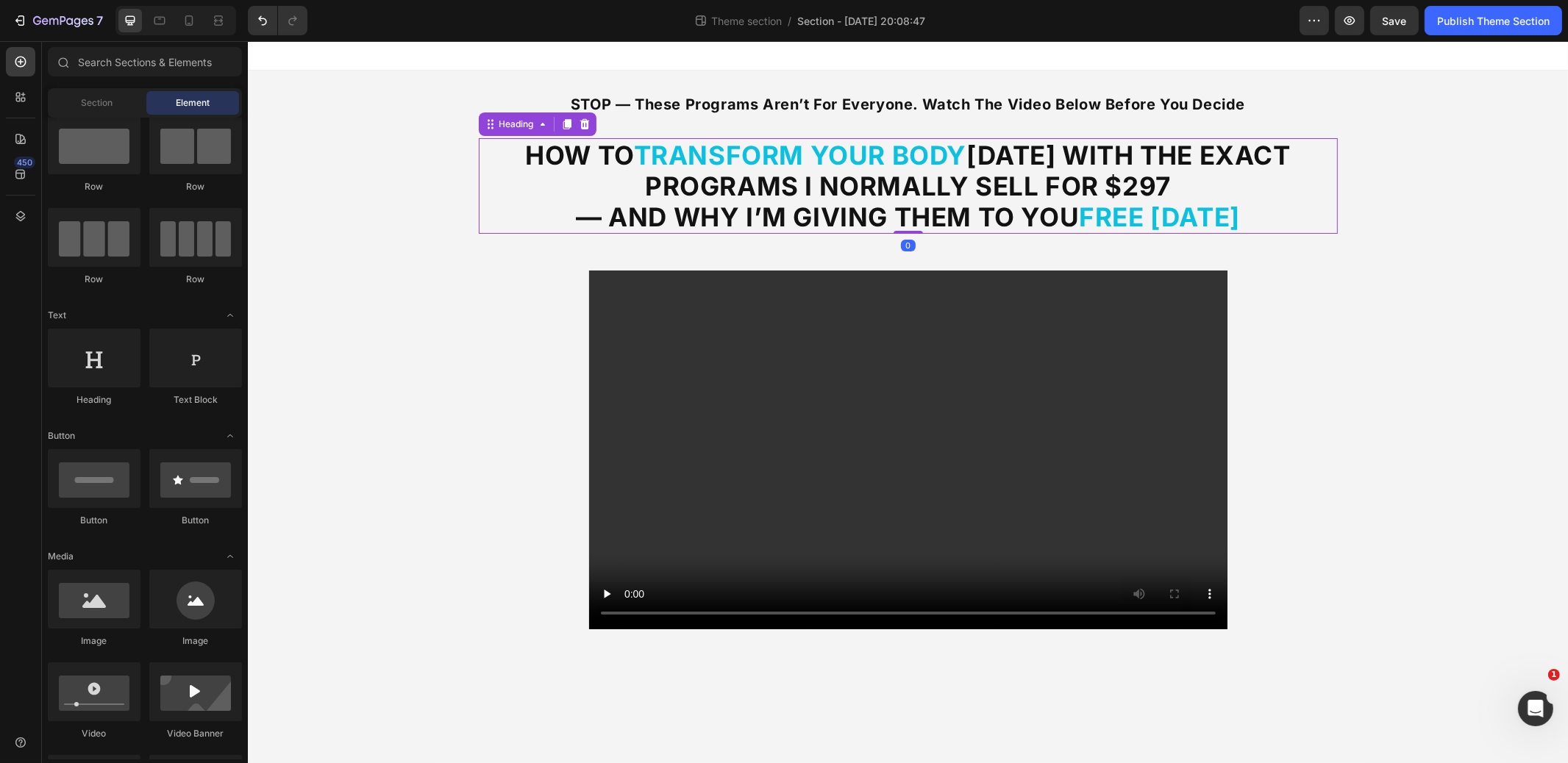
click at [947, 203] on strong "— And Why I’m Giving Them to You" at bounding box center [827, 217] width 503 height 31
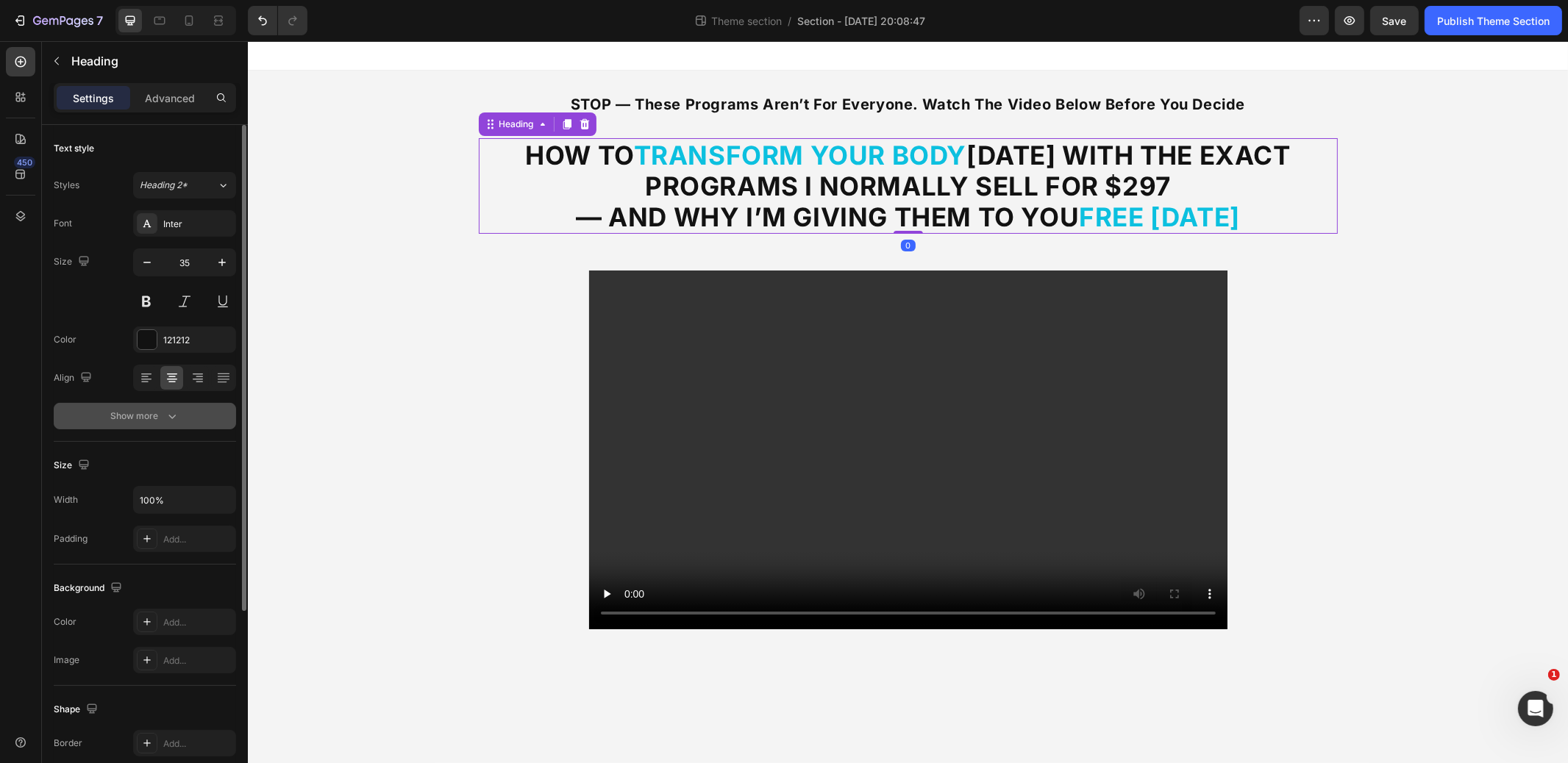
click at [148, 410] on div "Show more" at bounding box center [145, 416] width 69 height 15
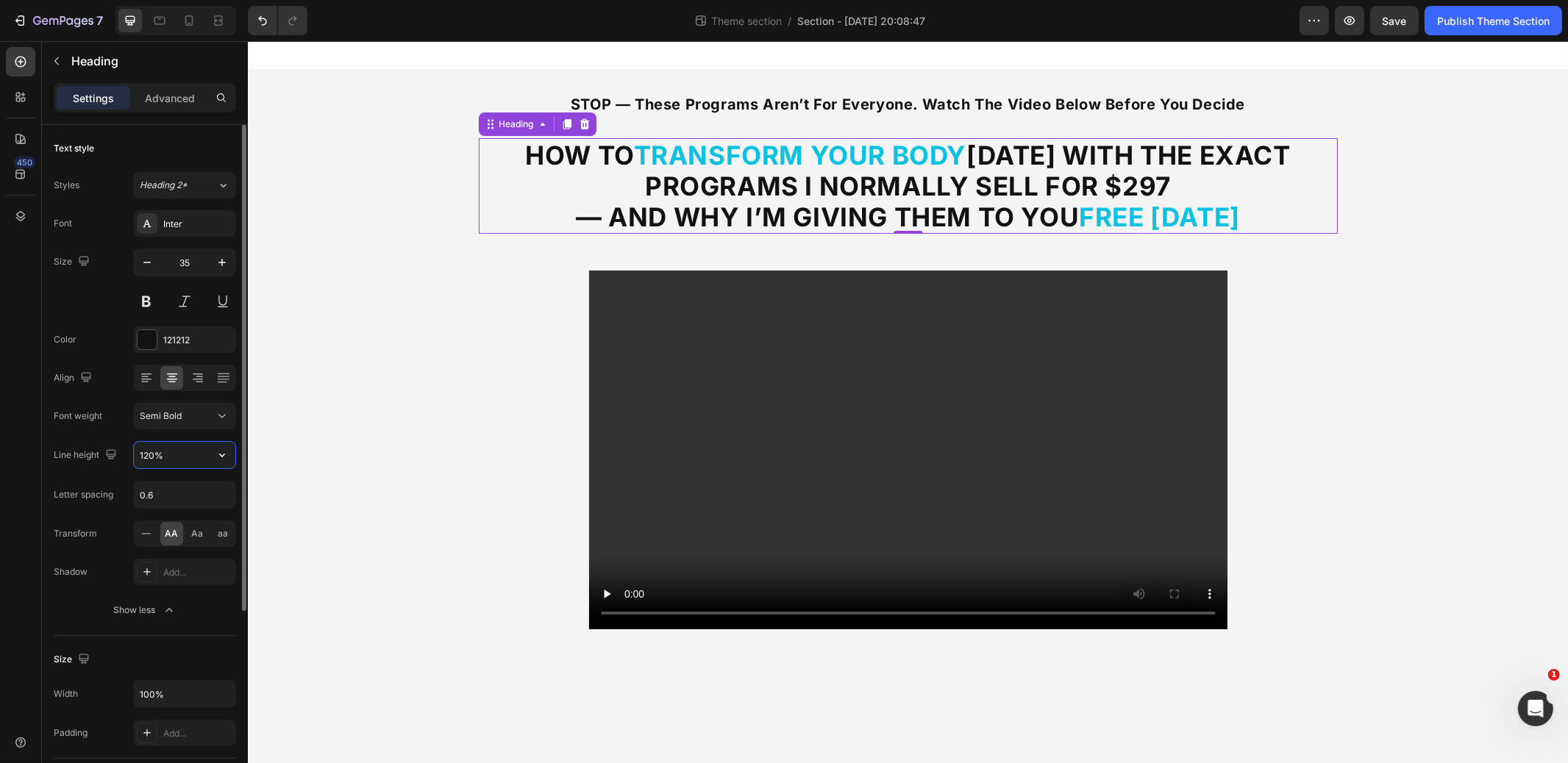
click at [173, 459] on input "120%" at bounding box center [185, 454] width 102 height 27
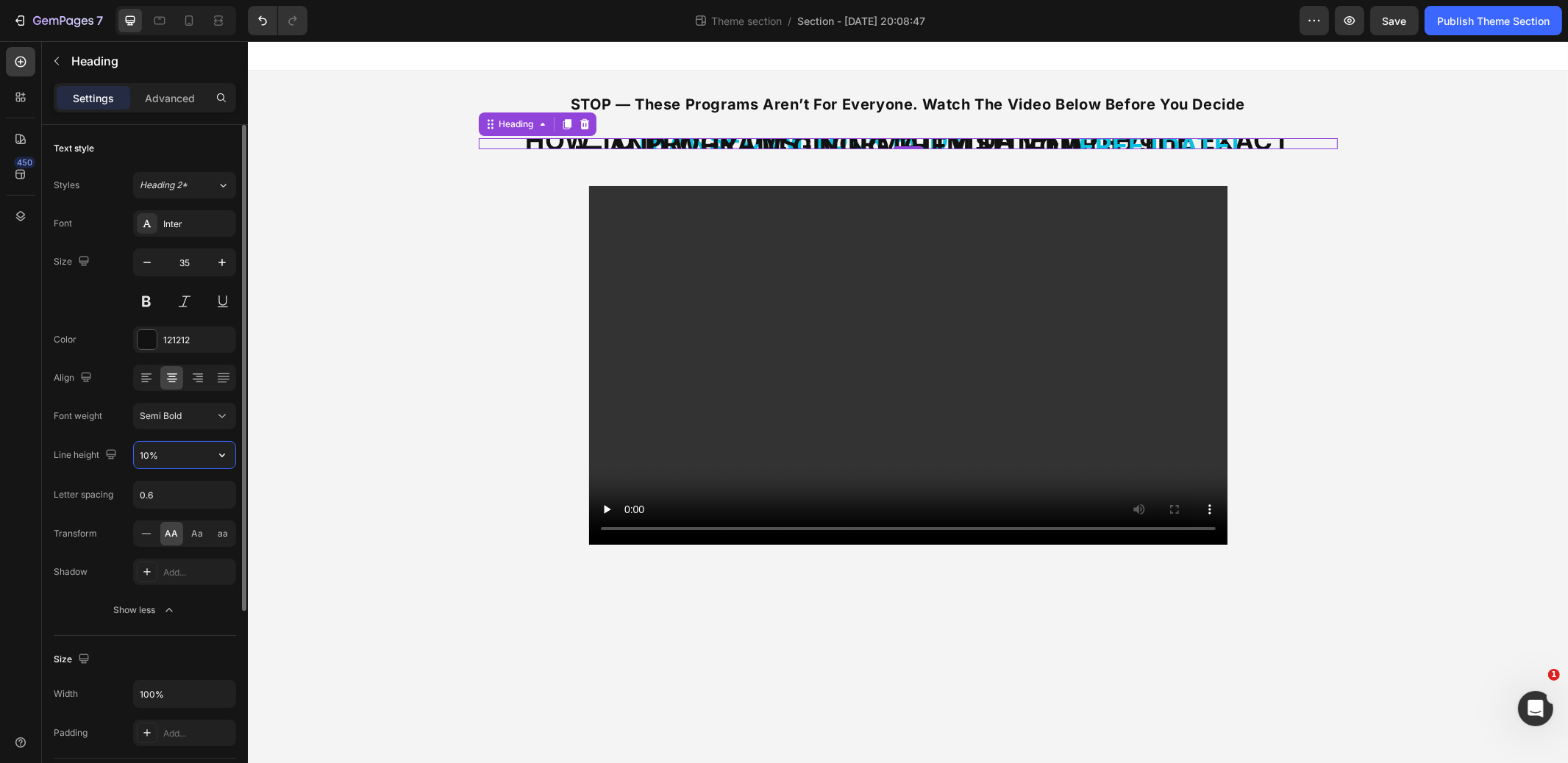
type input "100%"
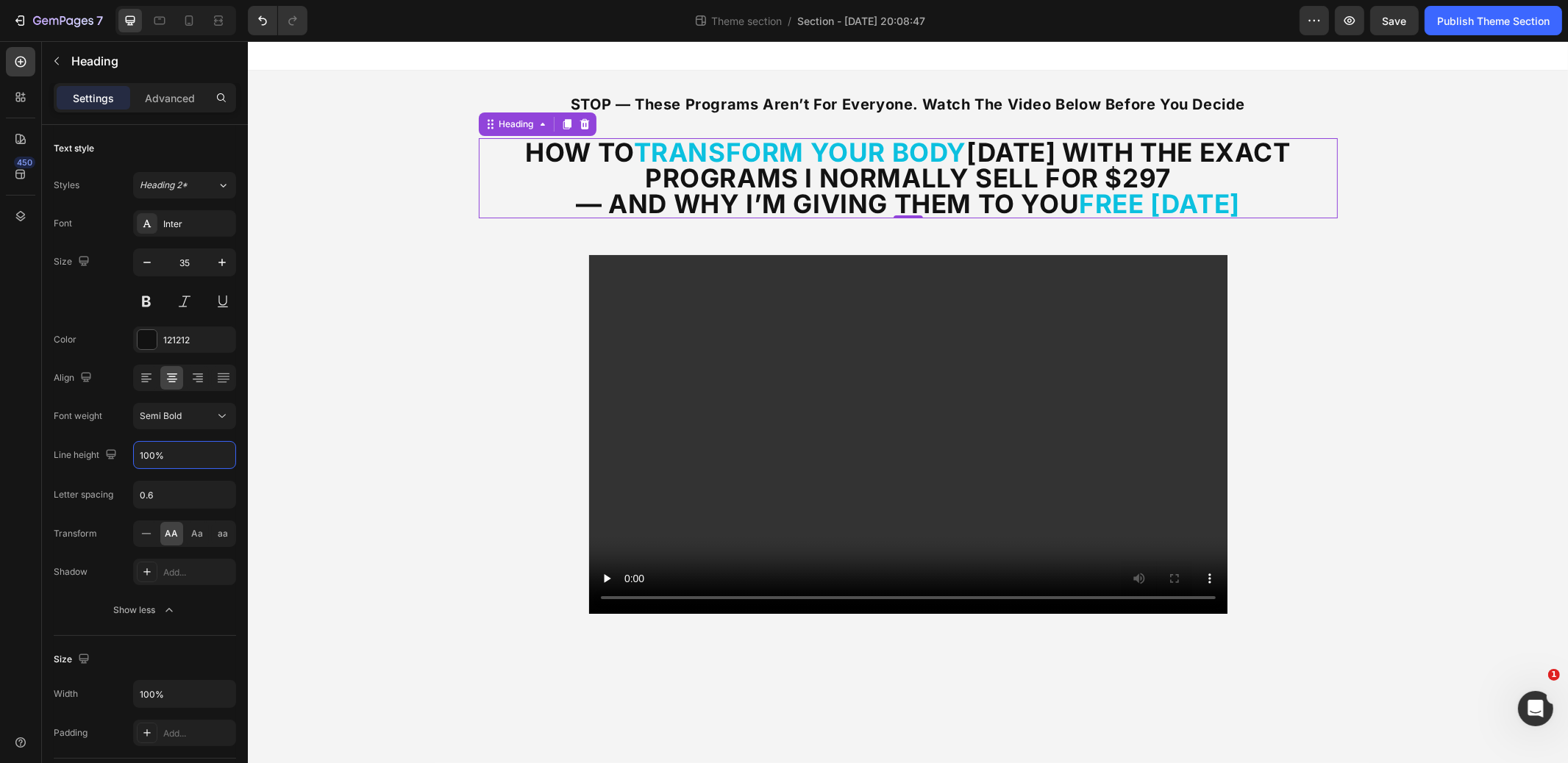
click at [1412, 226] on div "⁠⁠⁠⁠⁠⁠⁠ STOP — These Programs Aren’t for Everyone. Watch the Video Below Before…" at bounding box center [908, 360] width 1321 height 578
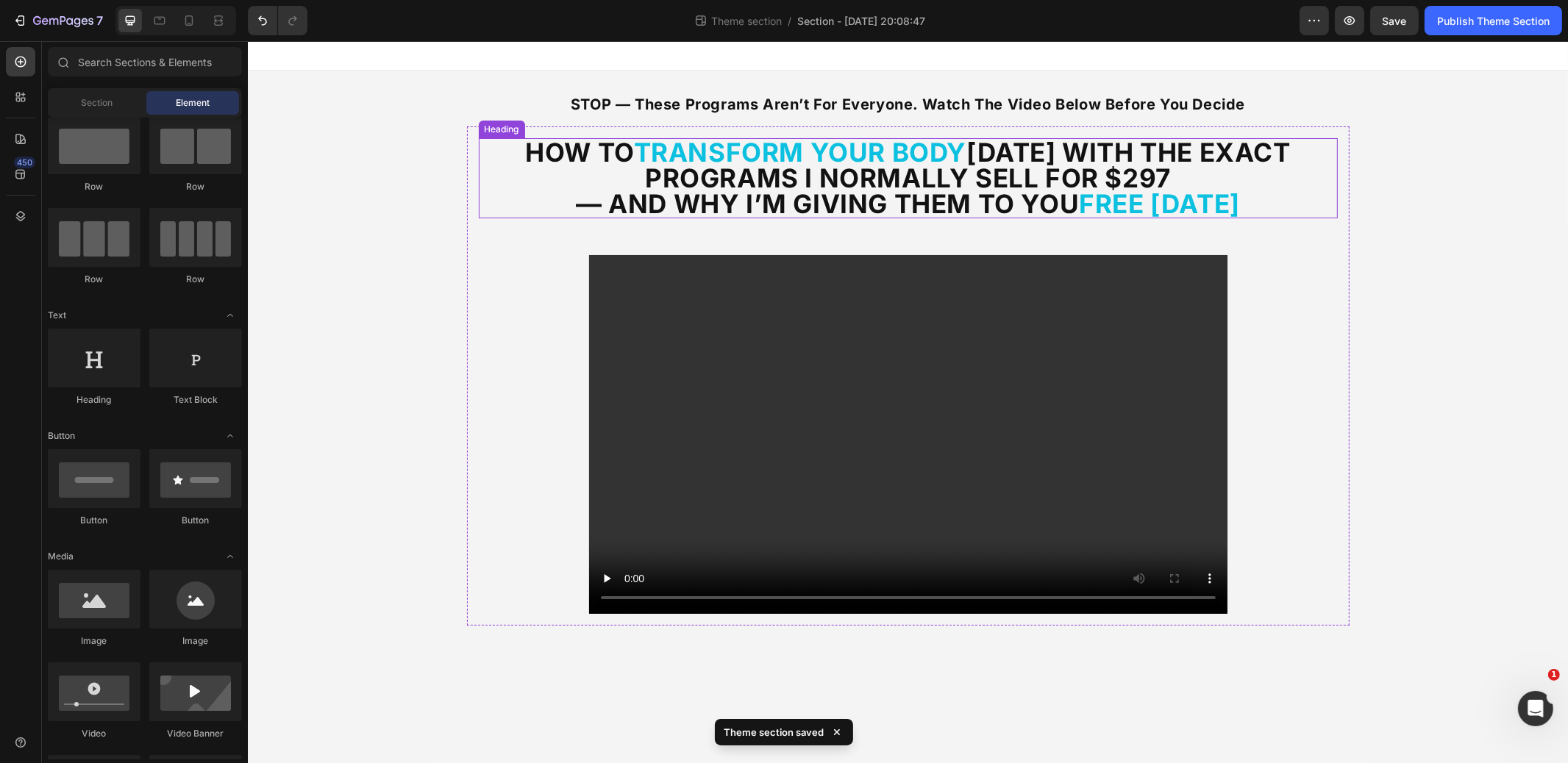
click at [603, 203] on strong "— And Why I’m Giving Them to You" at bounding box center [827, 204] width 503 height 31
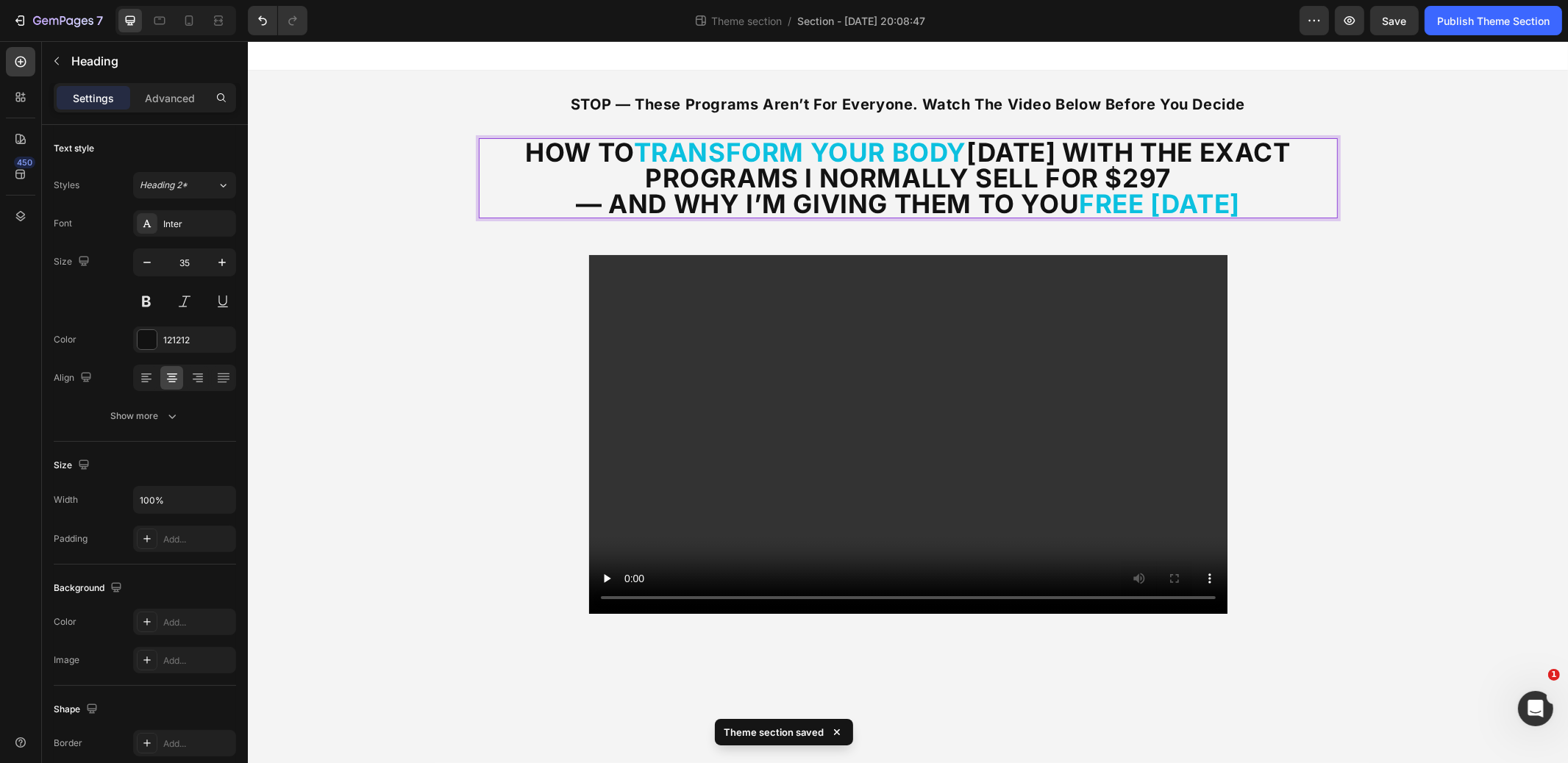
click at [603, 204] on strong "— And Why I’m Giving Them to You" at bounding box center [827, 204] width 503 height 31
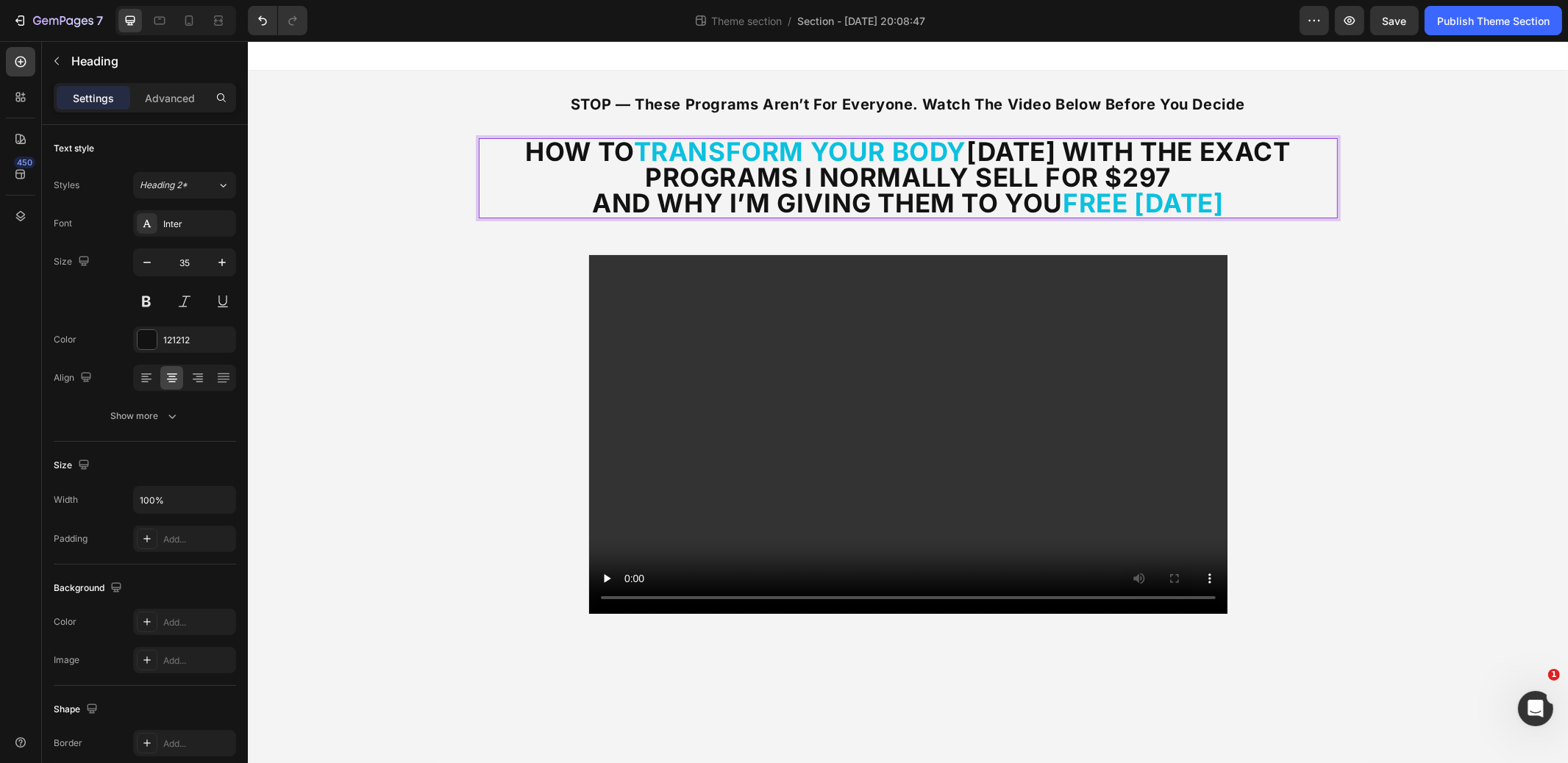
click at [1408, 237] on div "⁠⁠⁠⁠⁠⁠⁠ STOP — These Programs Aren’t for Everyone. Watch the Video Below Before…" at bounding box center [908, 360] width 1321 height 578
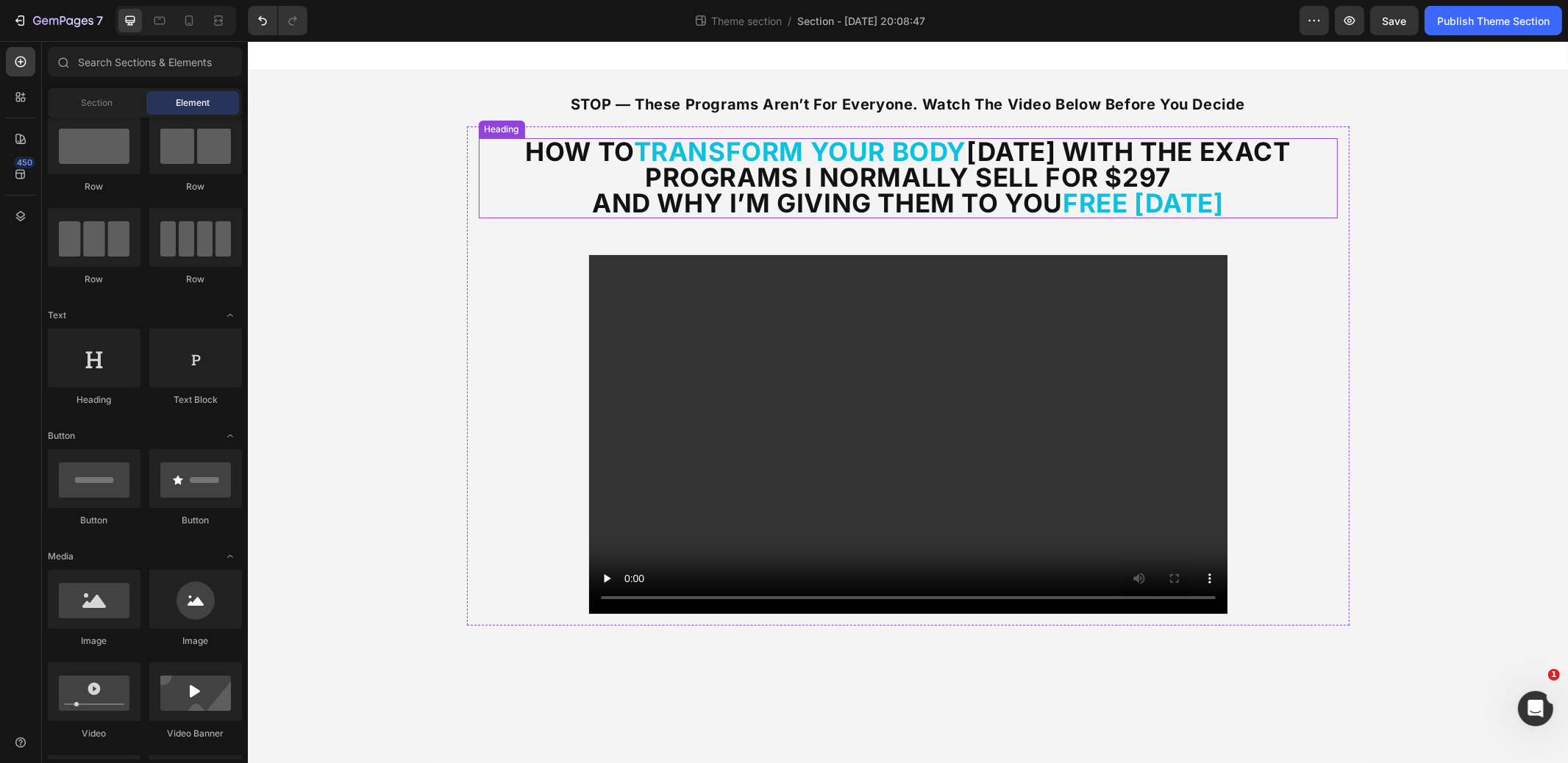
click at [1240, 200] on p "⁠⁠⁠⁠⁠⁠⁠ How to Transform Your Body in 12 Weeks With the Exact Programs I Normal…" at bounding box center [908, 177] width 856 height 77
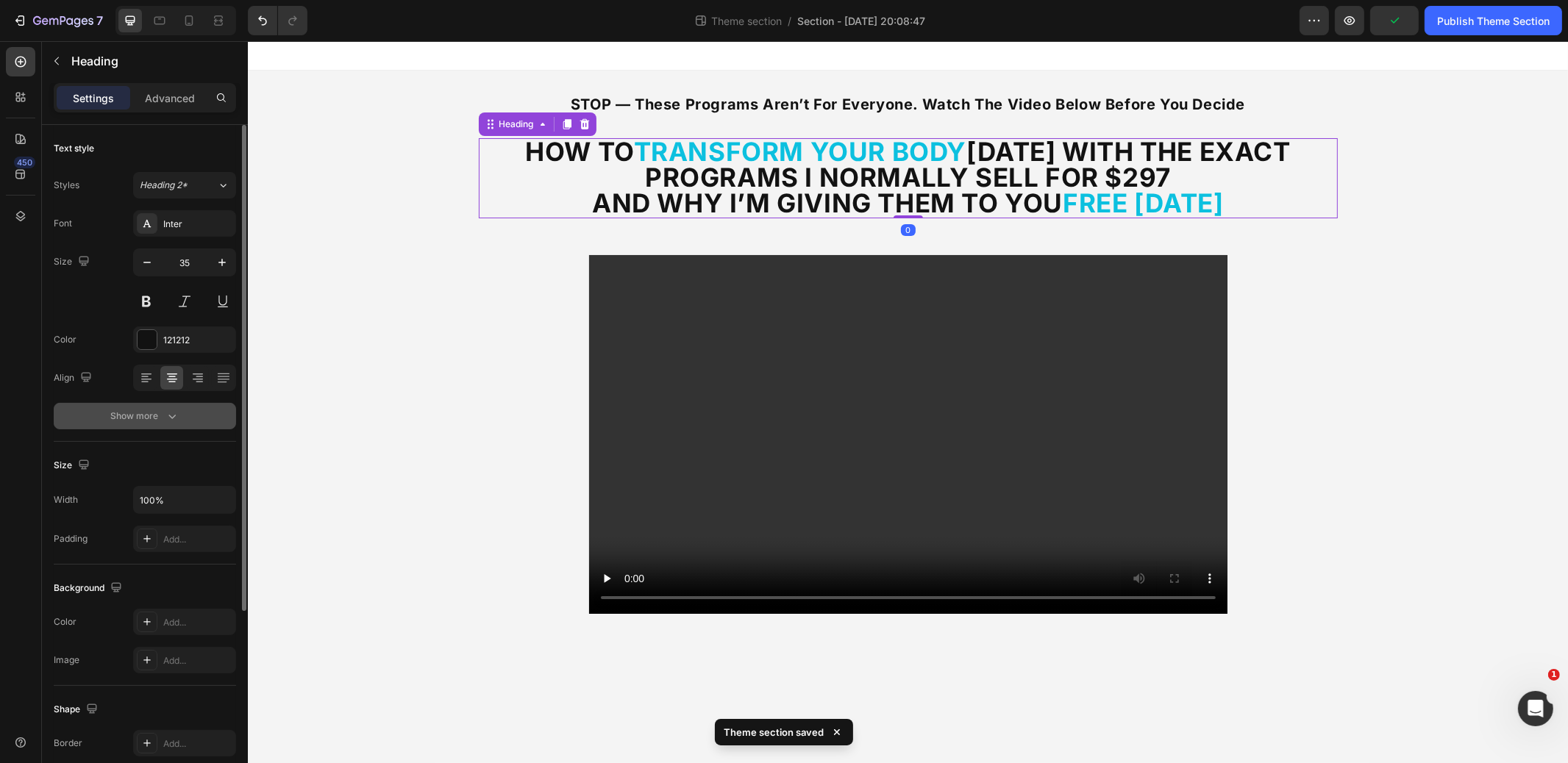
click at [168, 413] on icon "button" at bounding box center [172, 416] width 15 height 15
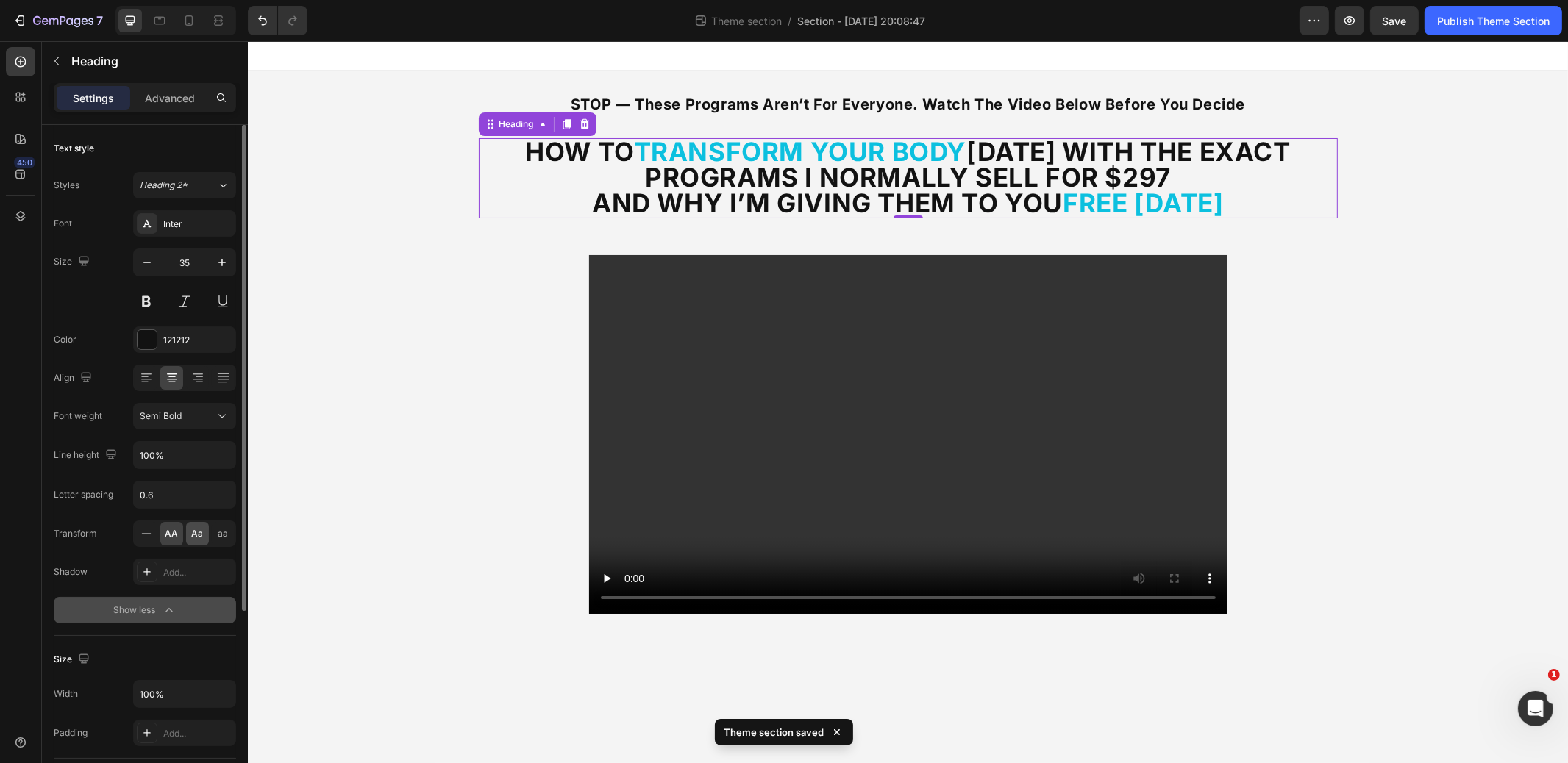
click at [197, 533] on span "Aa" at bounding box center [198, 533] width 12 height 13
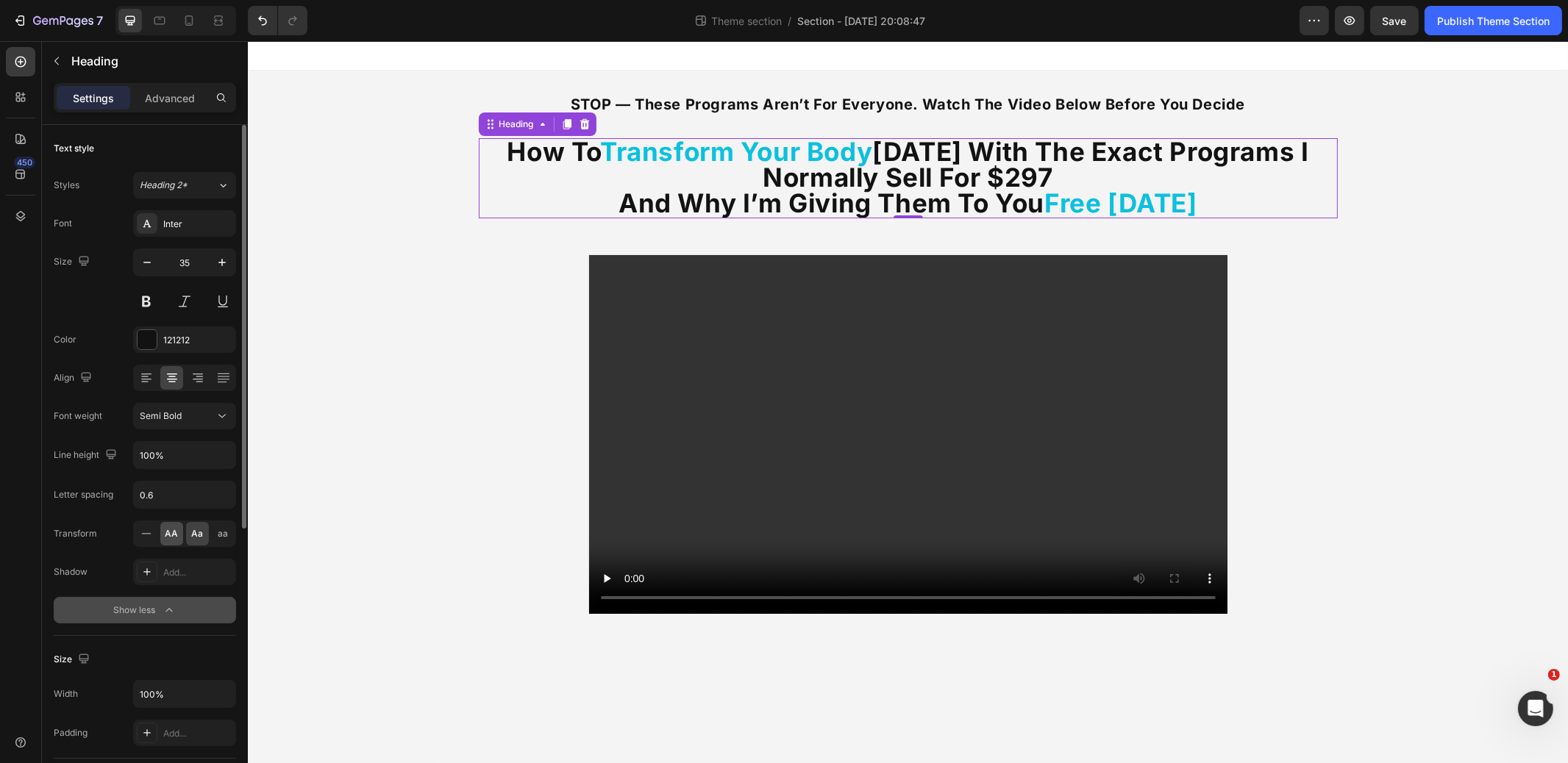
click at [167, 529] on span "AA" at bounding box center [172, 533] width 13 height 13
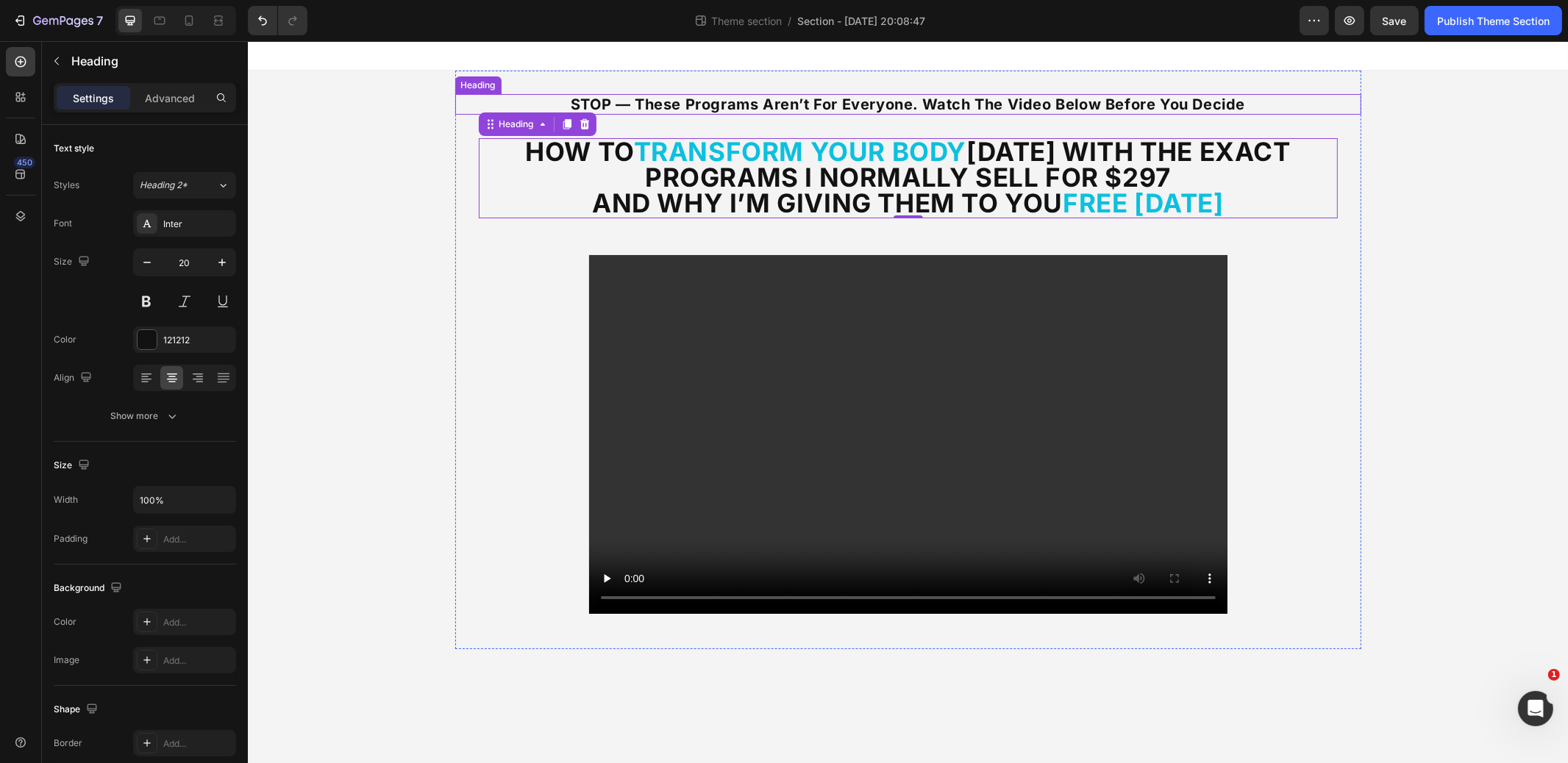
click at [723, 99] on strong "STOP — These Programs Aren’t for Everyone. Watch the Video Below Before You Dec…" at bounding box center [907, 105] width 675 height 18
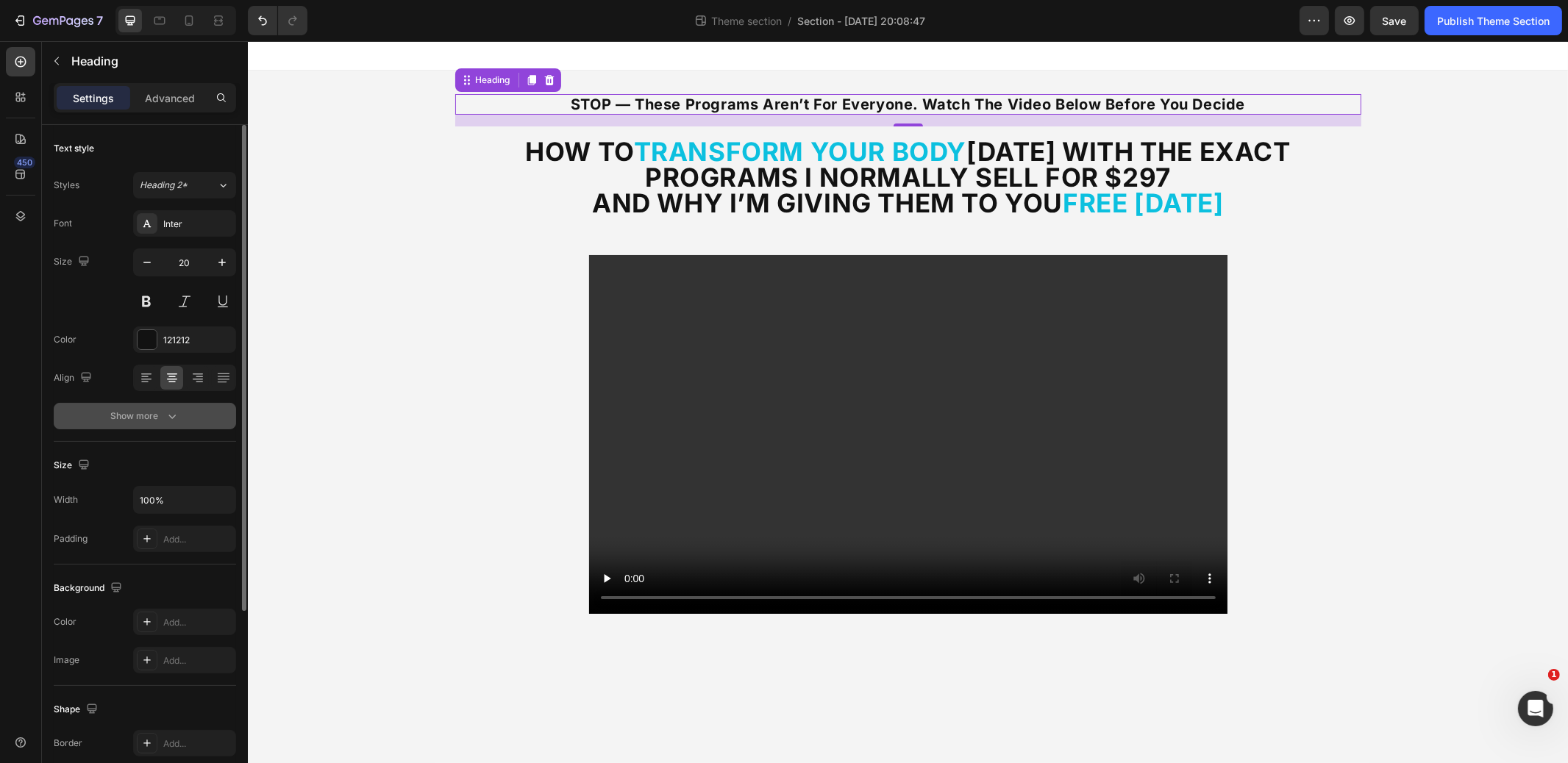
click at [152, 408] on div "Show more" at bounding box center [145, 416] width 69 height 15
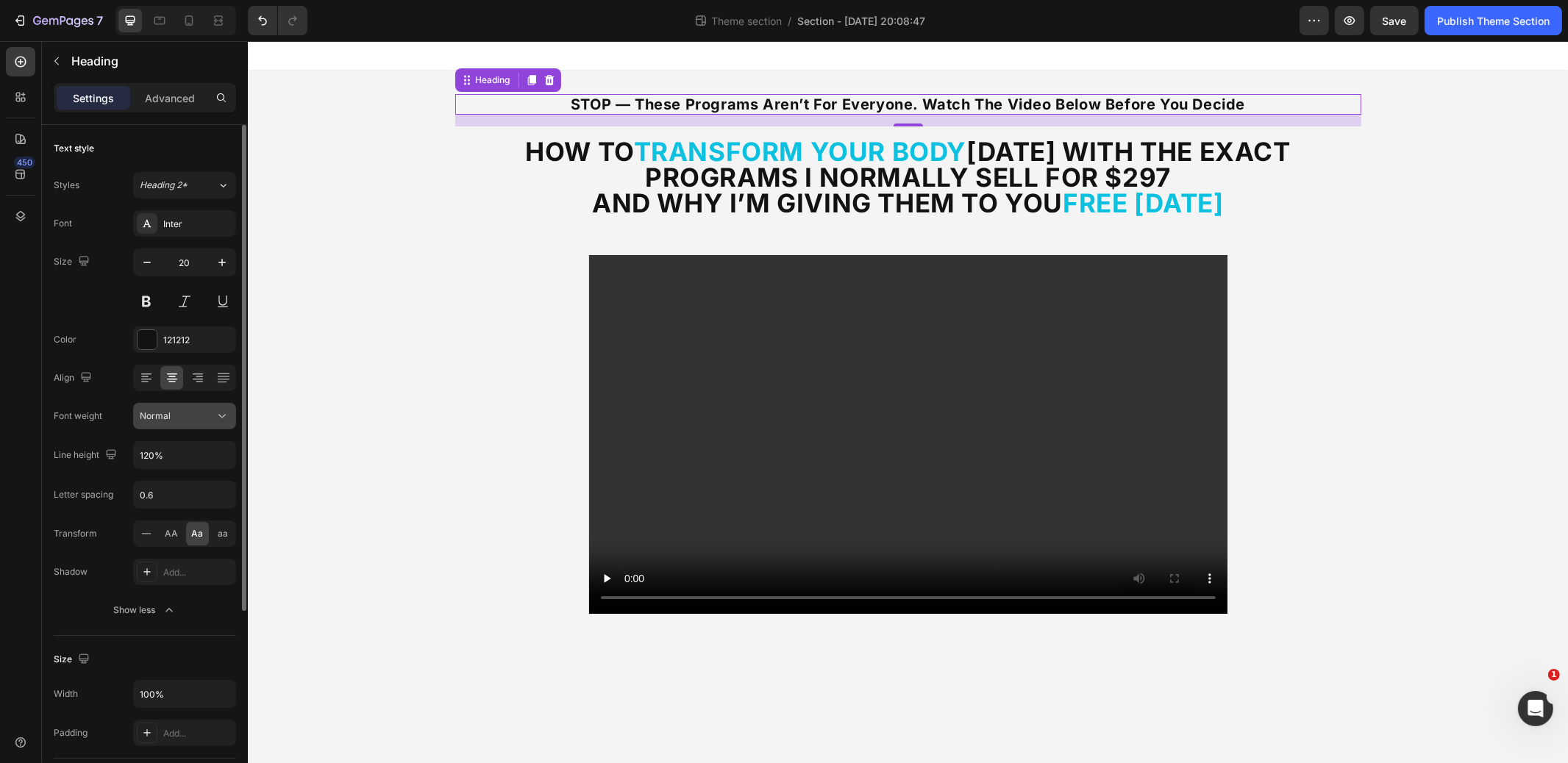
click at [190, 417] on div "Normal" at bounding box center [177, 416] width 75 height 13
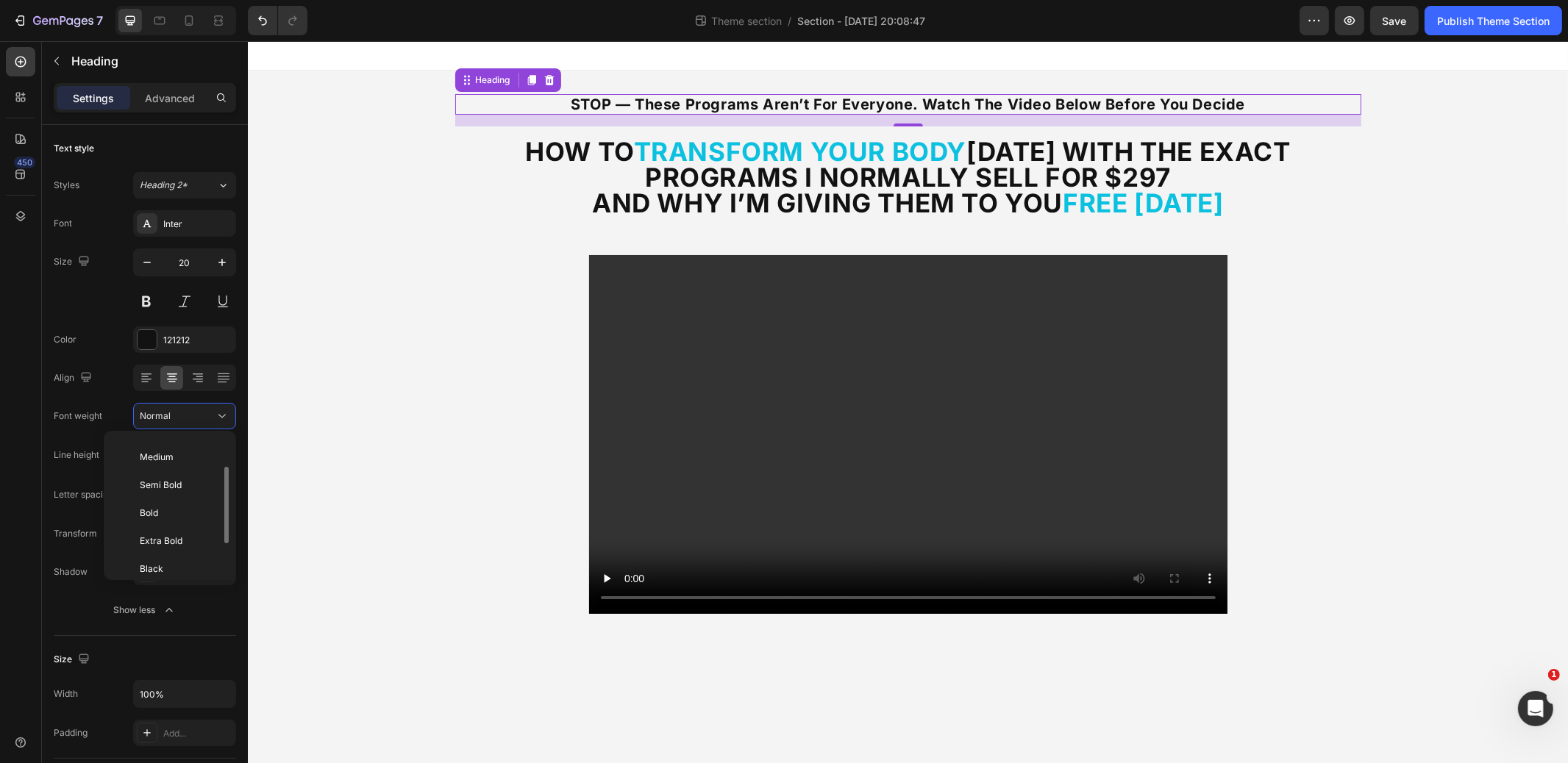
scroll to position [107, 0]
click at [186, 476] on p "Semi Bold" at bounding box center [178, 483] width 78 height 13
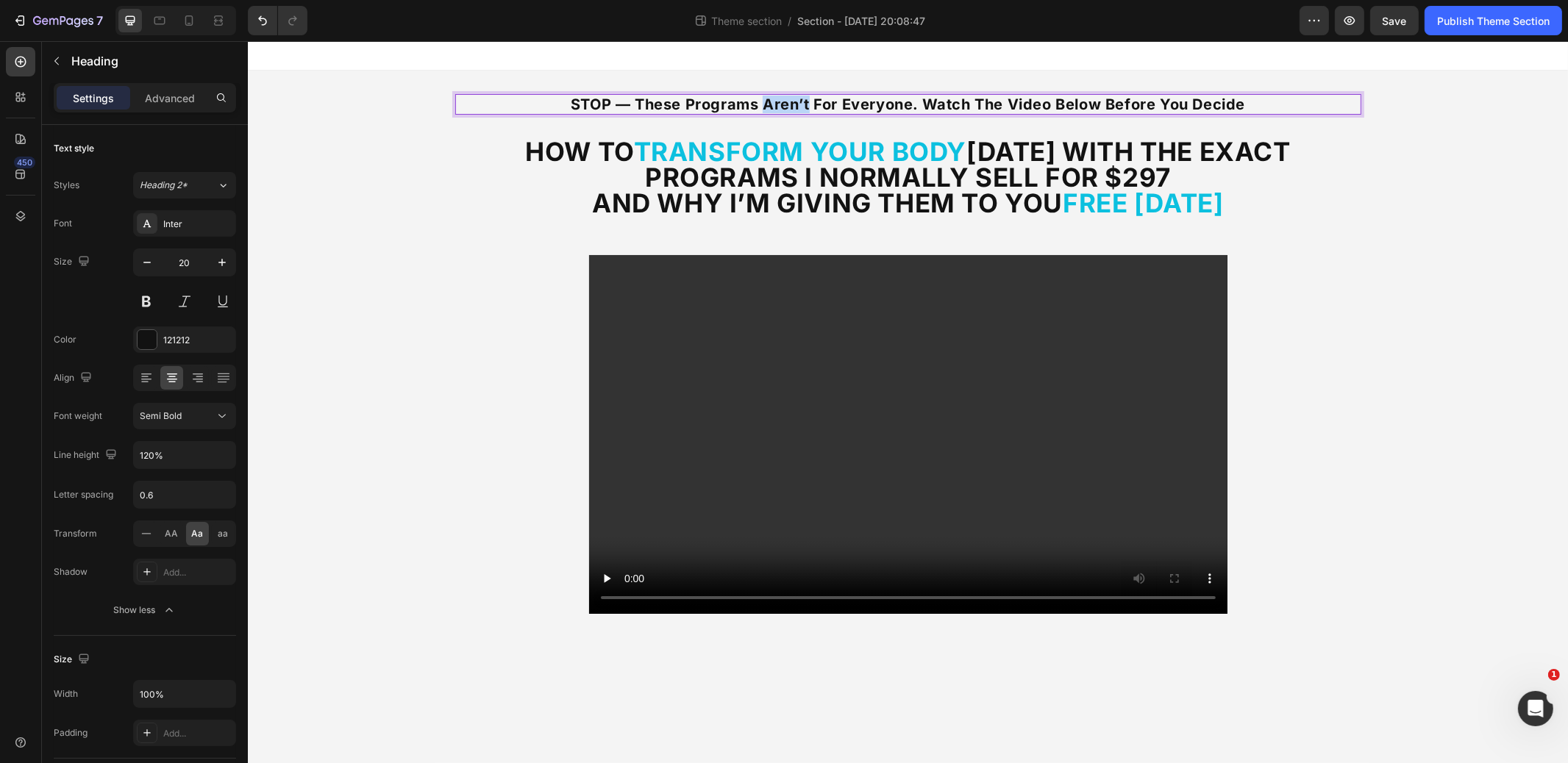
click at [791, 100] on strong "STOP — These Programs Aren’t for Everyone. Watch the Video Below Before You Dec…" at bounding box center [907, 105] width 675 height 18
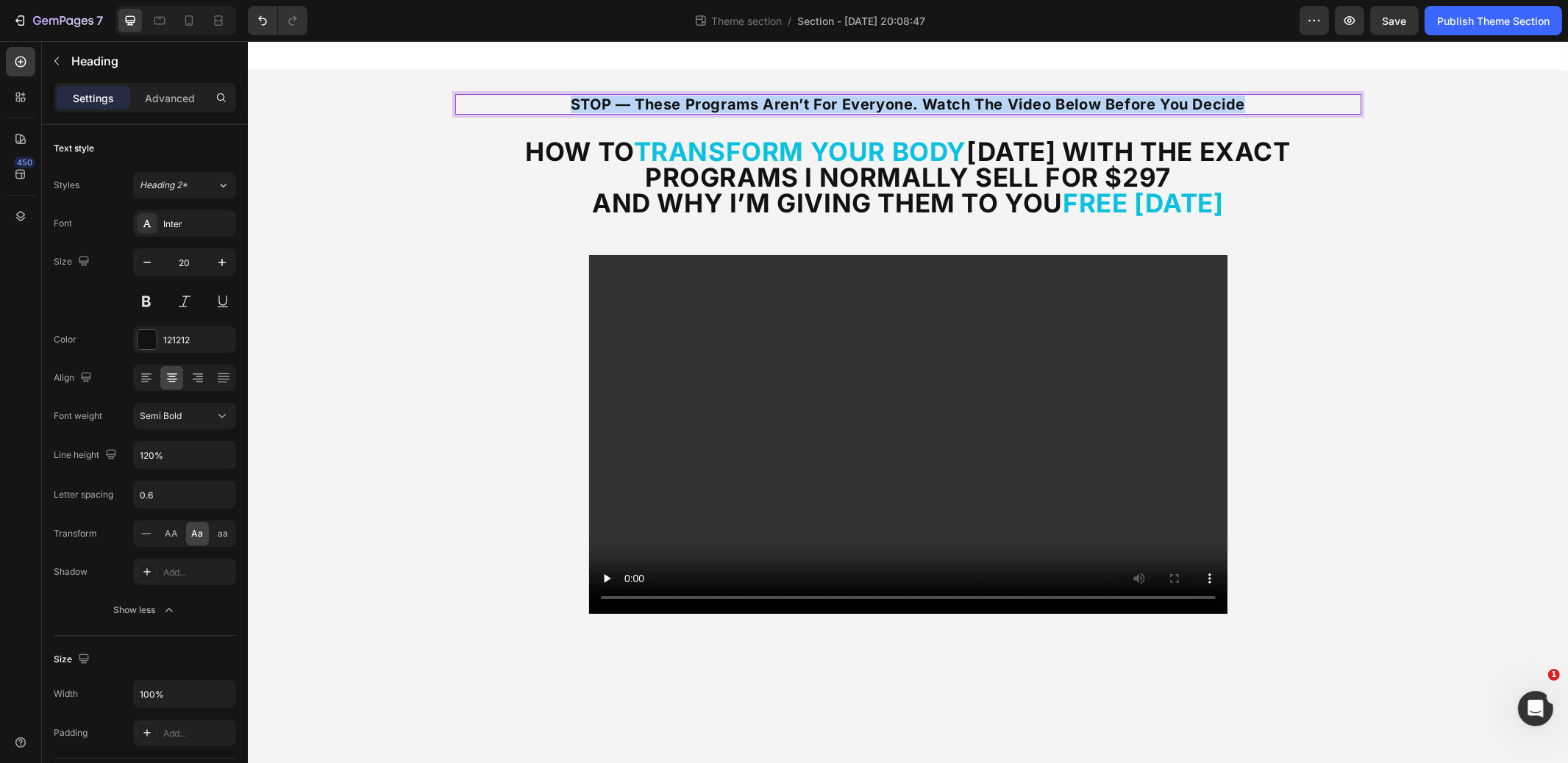
click at [791, 100] on strong "STOP — These Programs Aren’t for Everyone. Watch the Video Below Before You Dec…" at bounding box center [907, 105] width 675 height 18
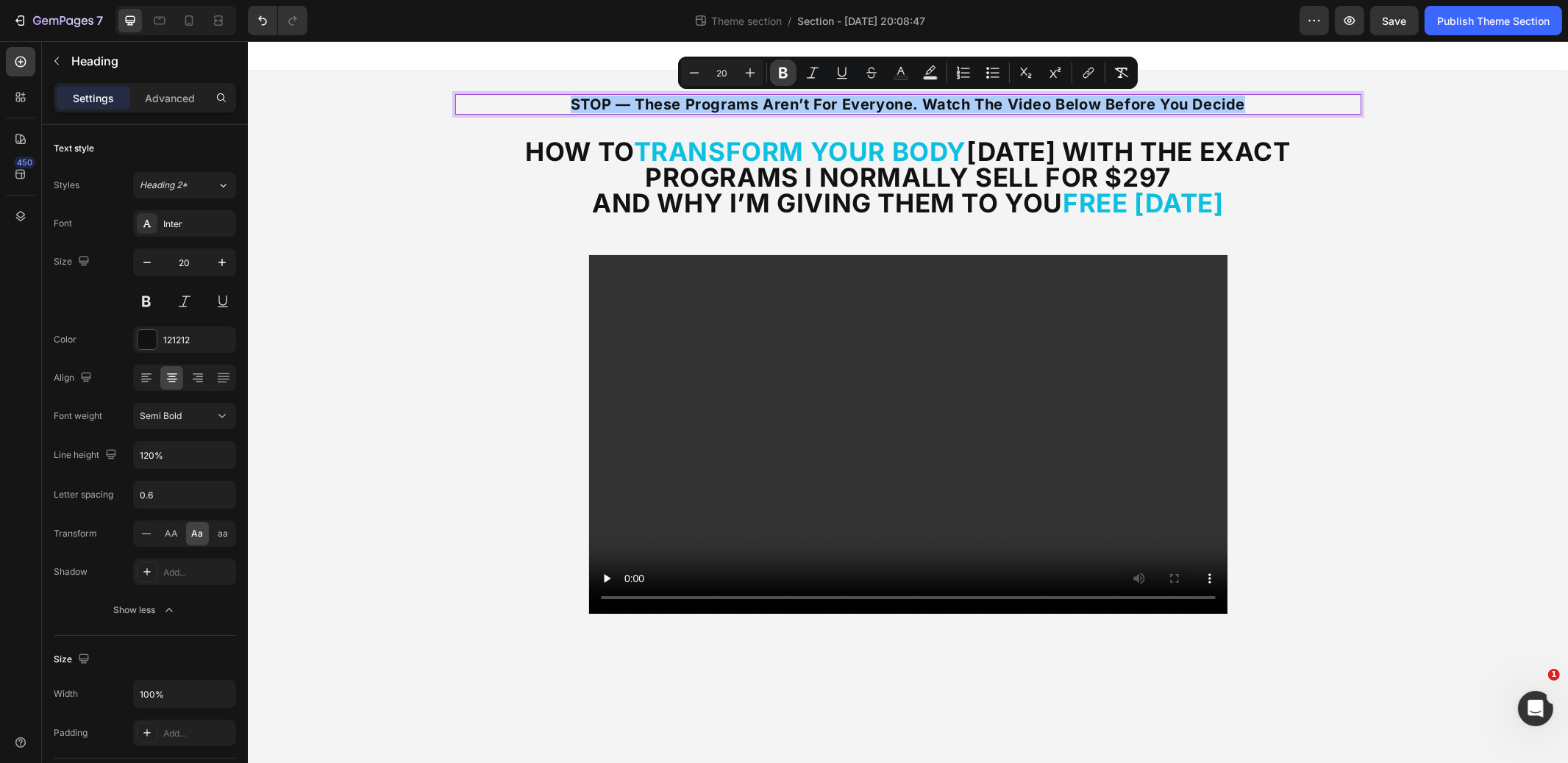
click at [785, 71] on icon "Editor contextual toolbar" at bounding box center [783, 73] width 9 height 11
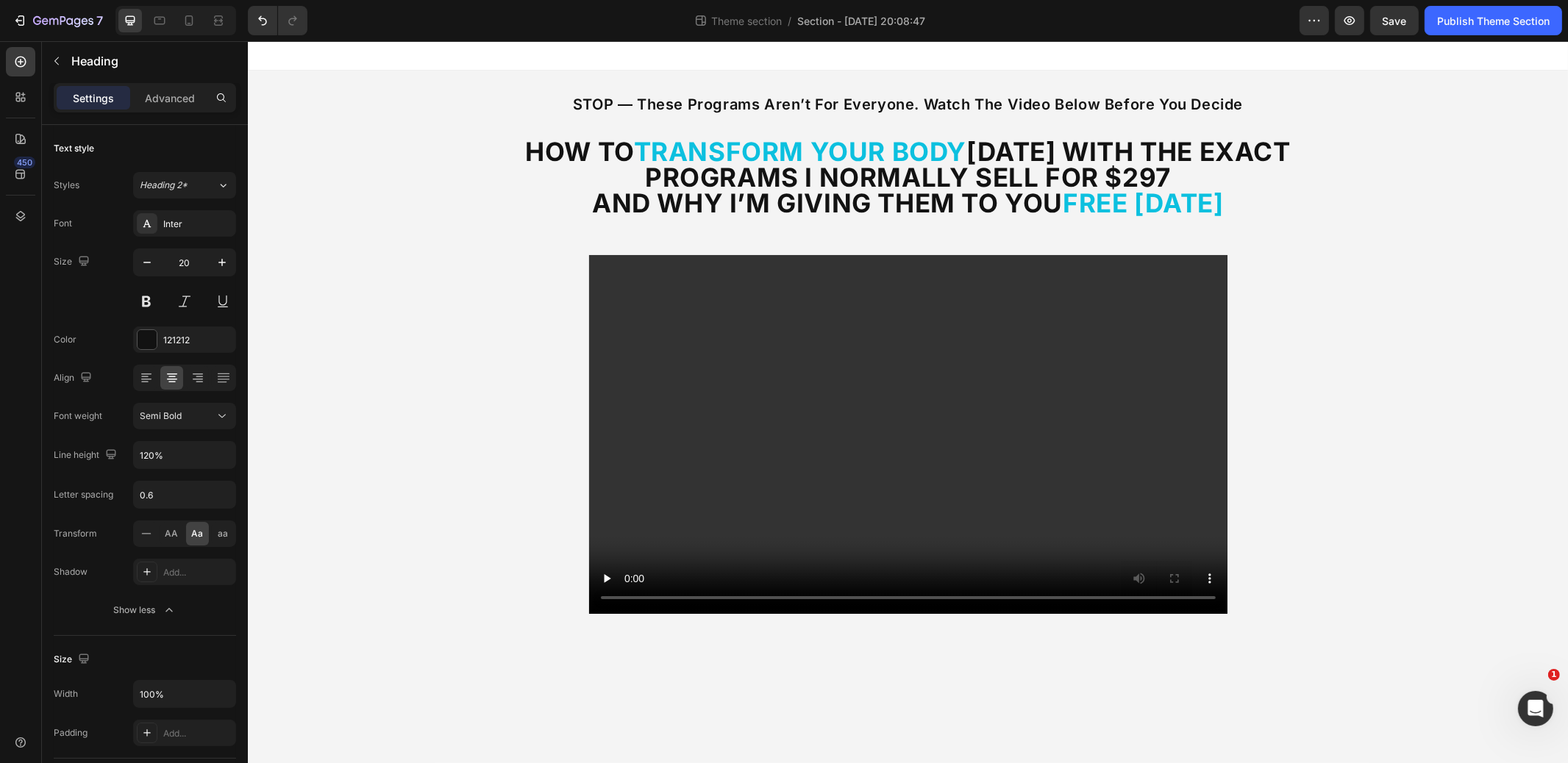
click at [1442, 179] on div "STOP — These Programs Aren’t for Everyone. Watch the Video Below Before You Dec…" at bounding box center [908, 360] width 1321 height 578
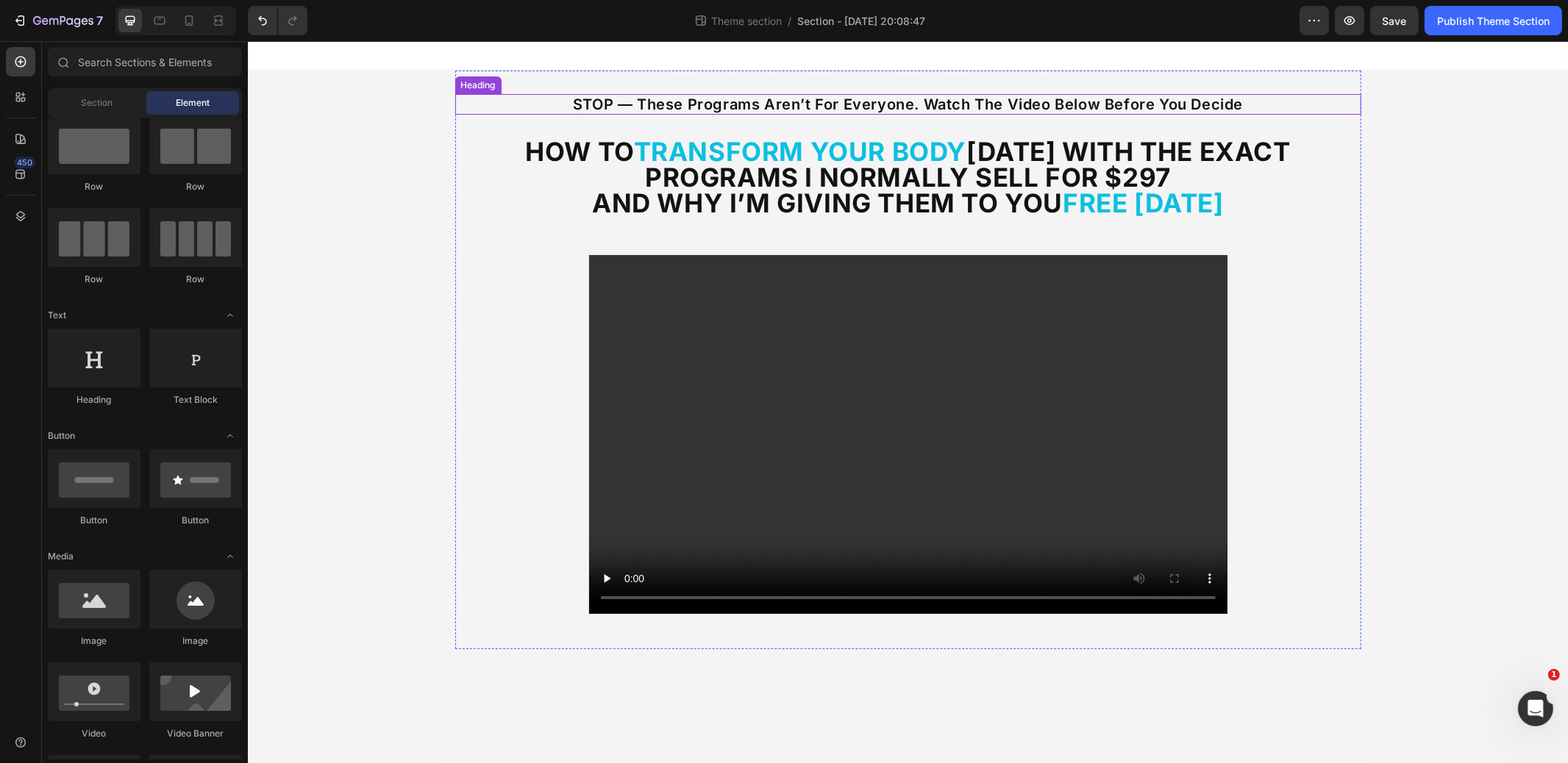
click at [917, 105] on p "STOP — These Programs Aren’t for Everyone. Watch the Video Below Before You Dec…" at bounding box center [908, 105] width 904 height 18
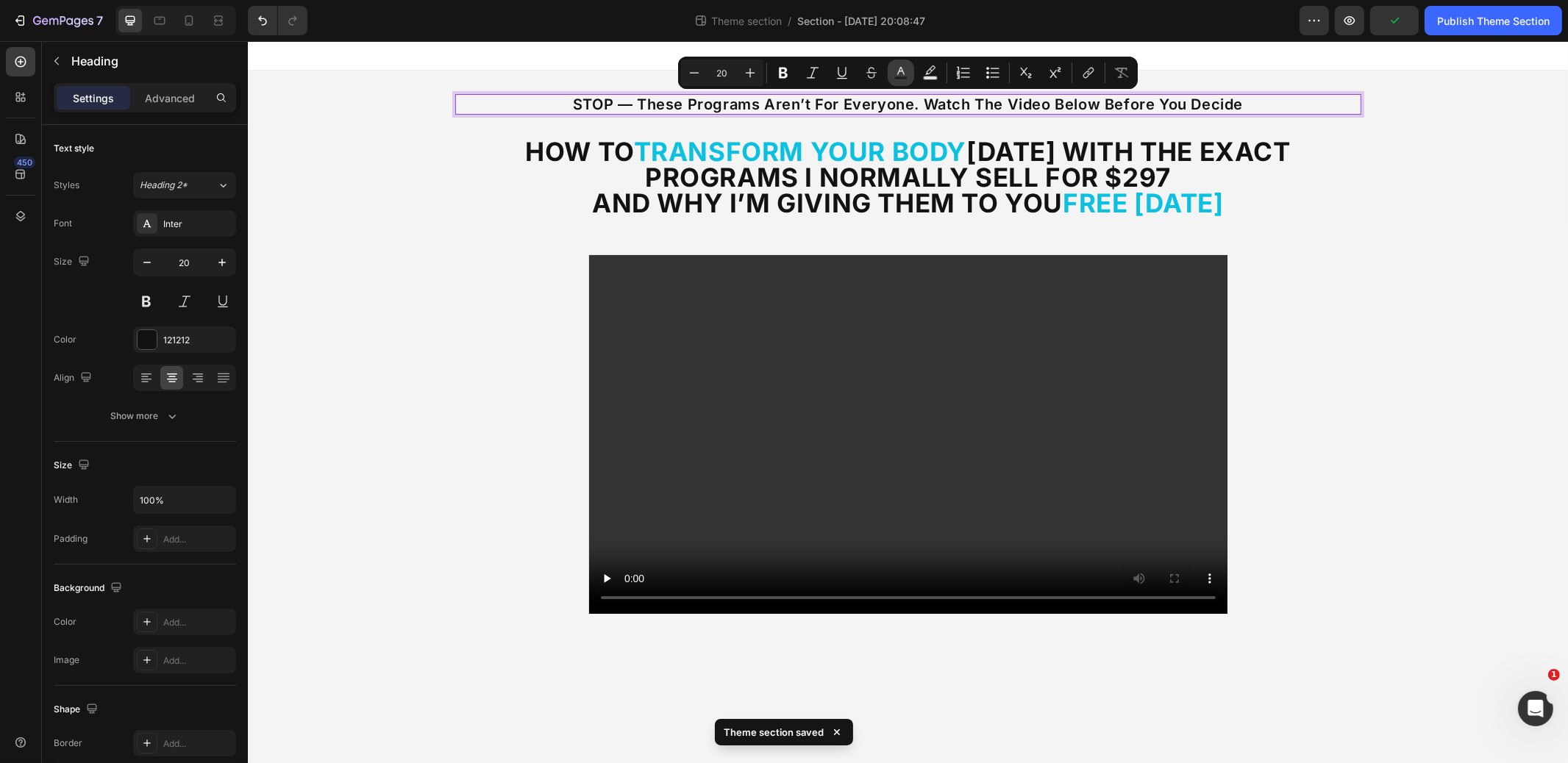
click at [902, 70] on icon "Editor contextual toolbar" at bounding box center [900, 71] width 7 height 8
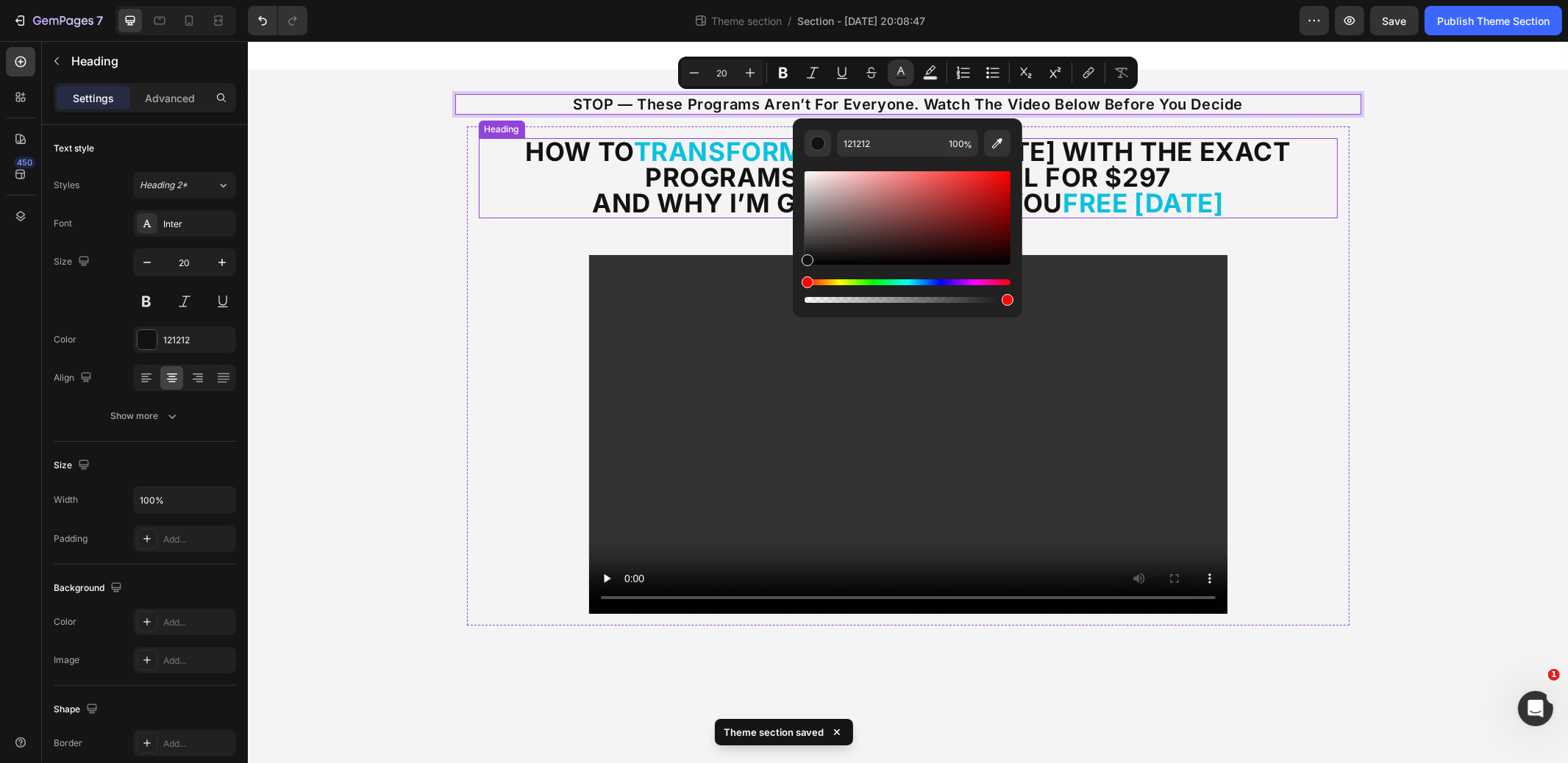
click at [1107, 204] on strong "Free Today" at bounding box center [1143, 203] width 161 height 31
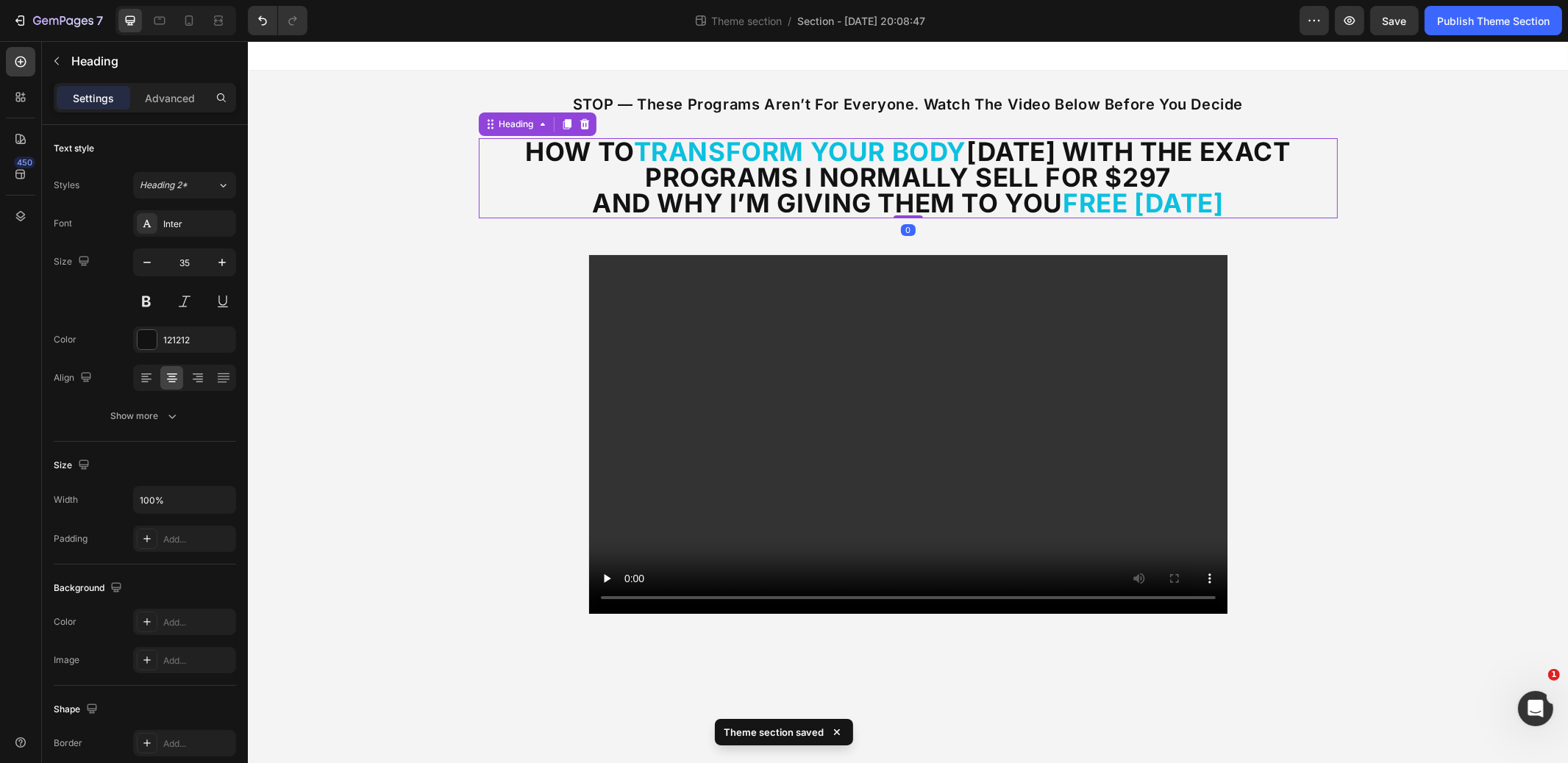
scroll to position [0, 0]
click at [1106, 205] on strong "Free Today" at bounding box center [1143, 204] width 161 height 31
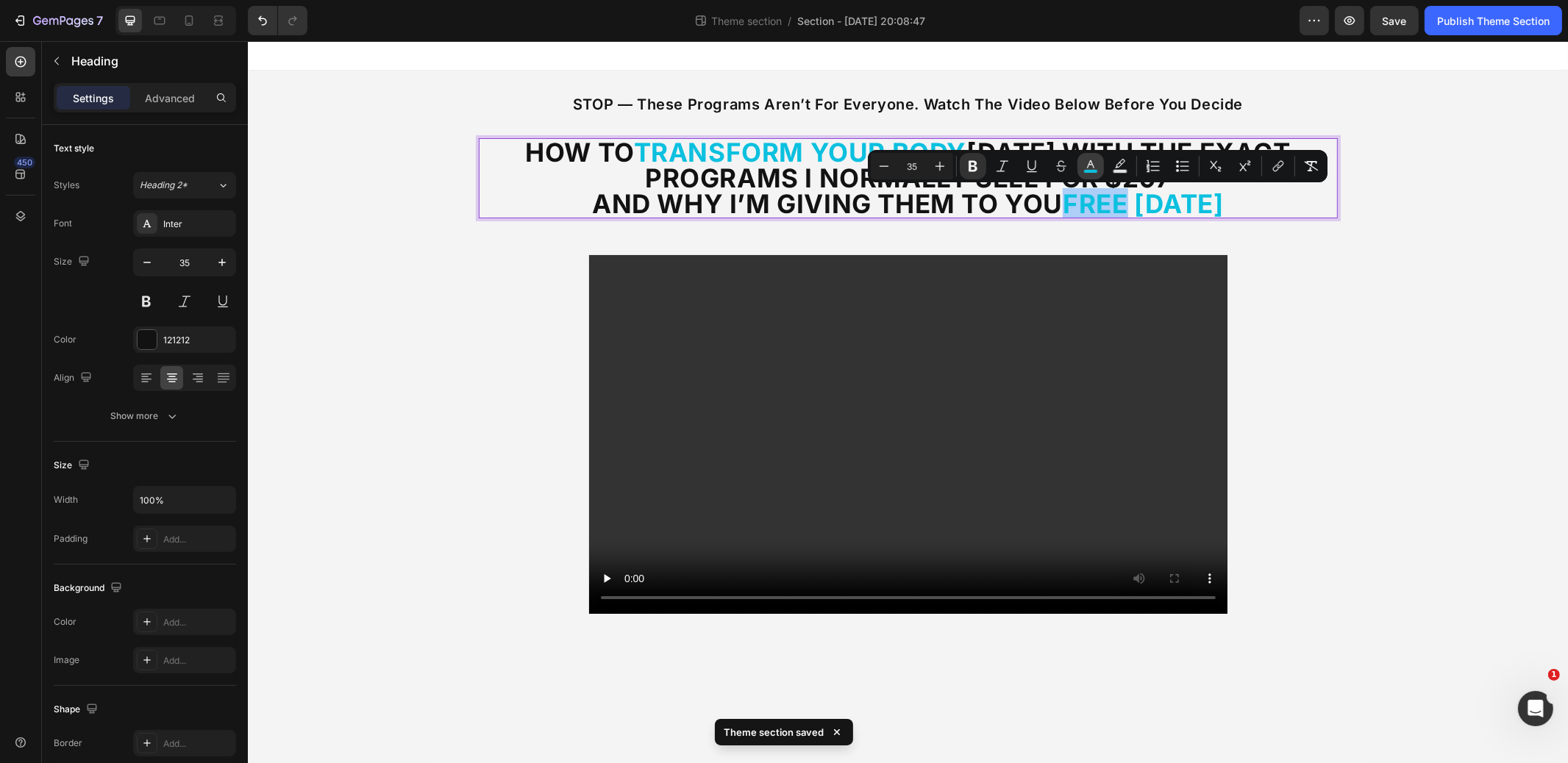
click at [1088, 164] on icon "Editor contextual toolbar" at bounding box center [1091, 166] width 15 height 15
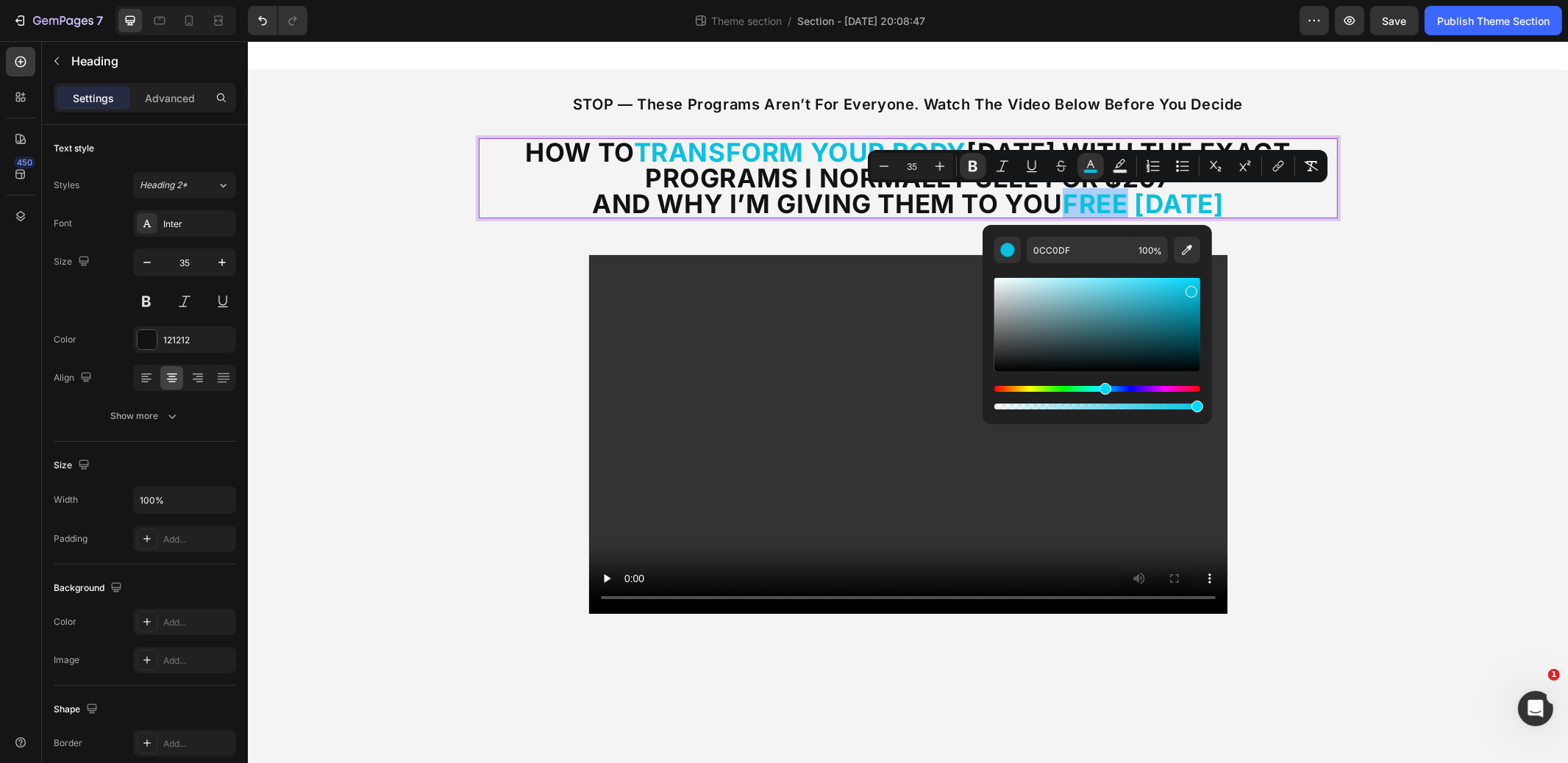
click at [1083, 239] on div "0CC0DF 100 %" at bounding box center [1097, 318] width 230 height 188
click at [1079, 250] on input "0CC0DF" at bounding box center [1079, 250] width 106 height 27
click at [975, 100] on p "STOP — These Programs Aren’t for Everyone. Watch the Video Below Before You Dec…" at bounding box center [908, 105] width 904 height 18
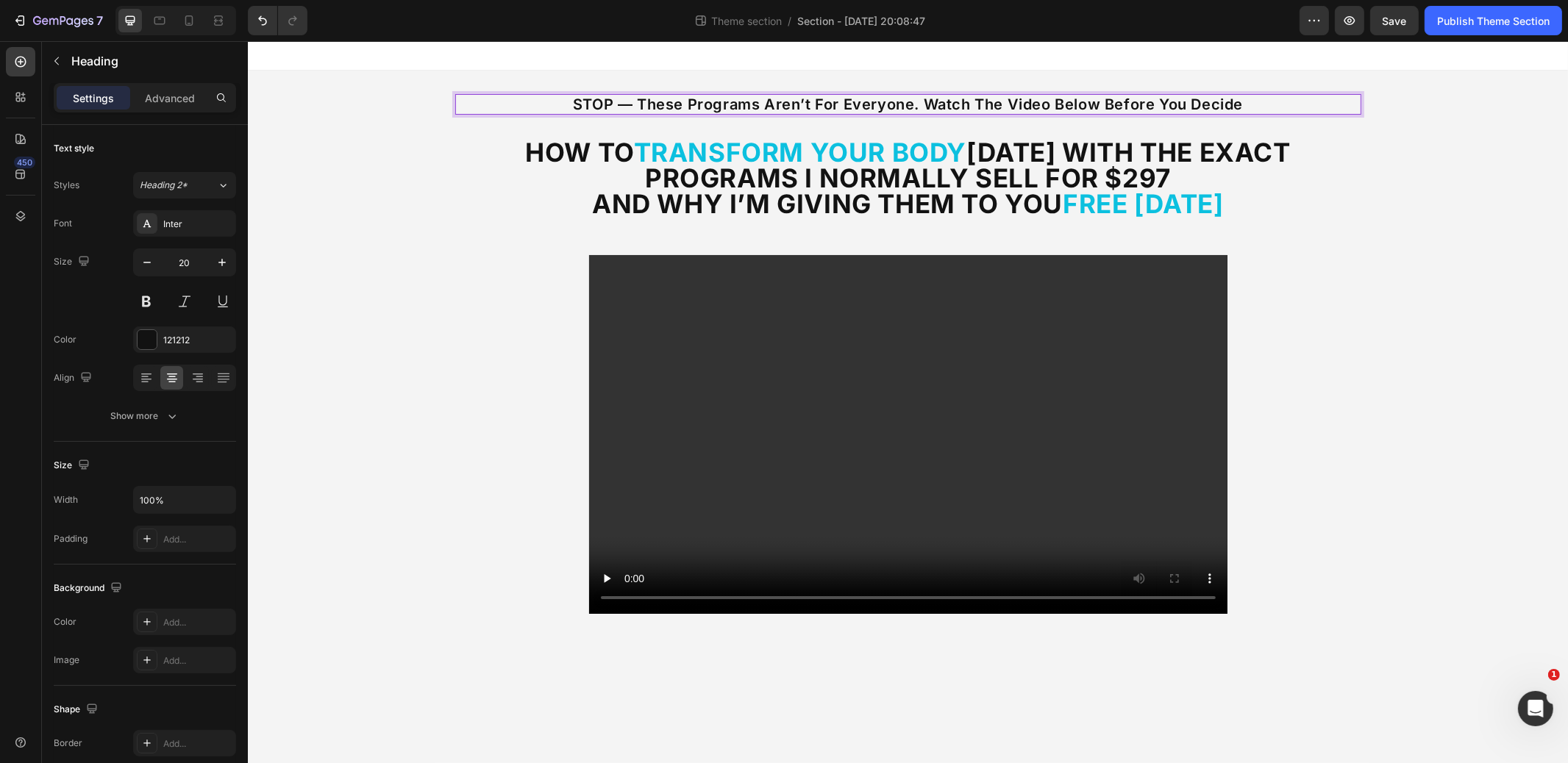
click at [975, 100] on p "STOP — These Programs Aren’t for Everyone. Watch the Video Below Before You Dec…" at bounding box center [908, 105] width 904 height 18
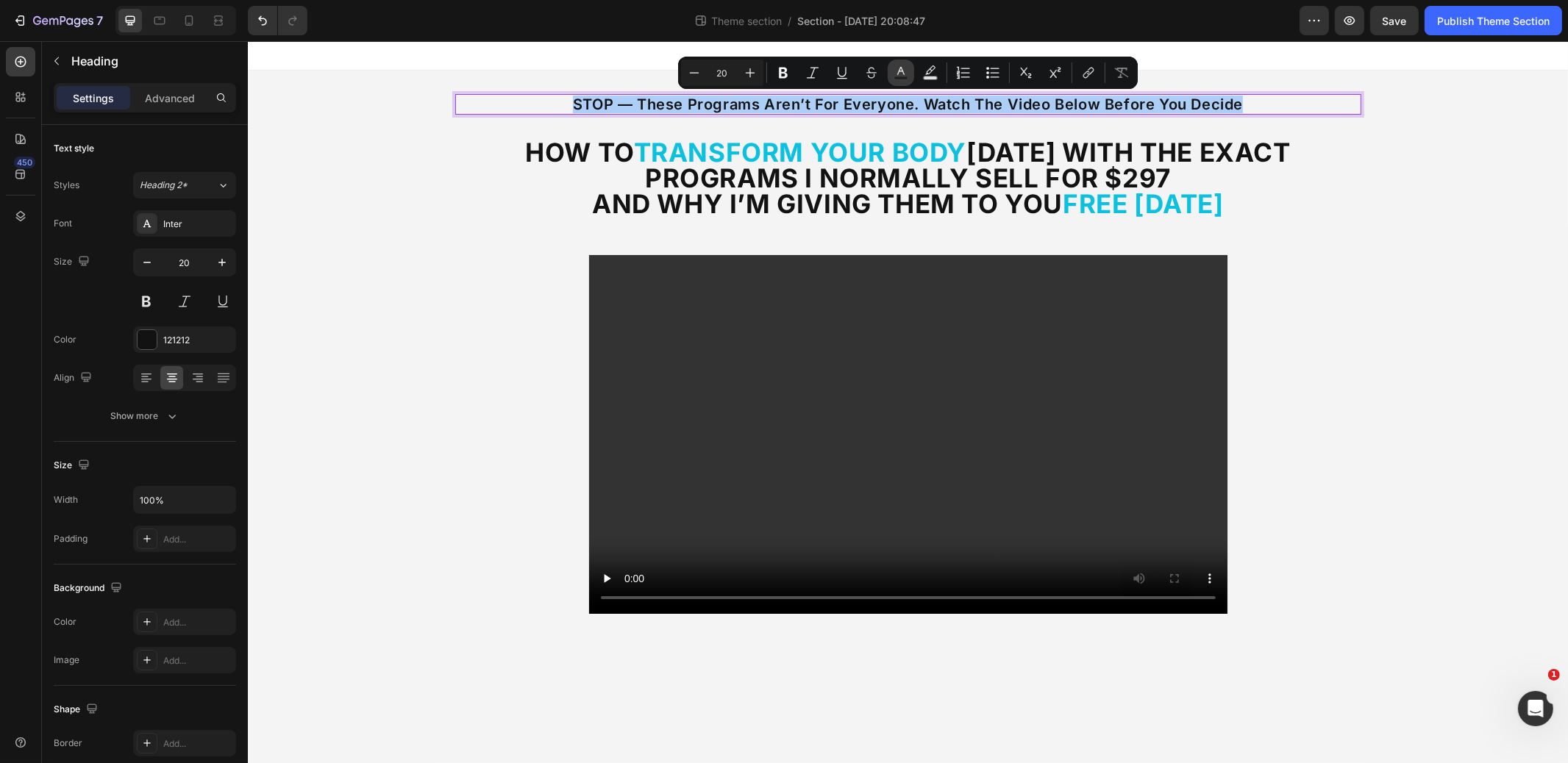
drag, startPoint x: 901, startPoint y: 72, endPoint x: 901, endPoint y: 80, distance: 8.0
click at [901, 72] on icon "Editor contextual toolbar" at bounding box center [900, 71] width 7 height 8
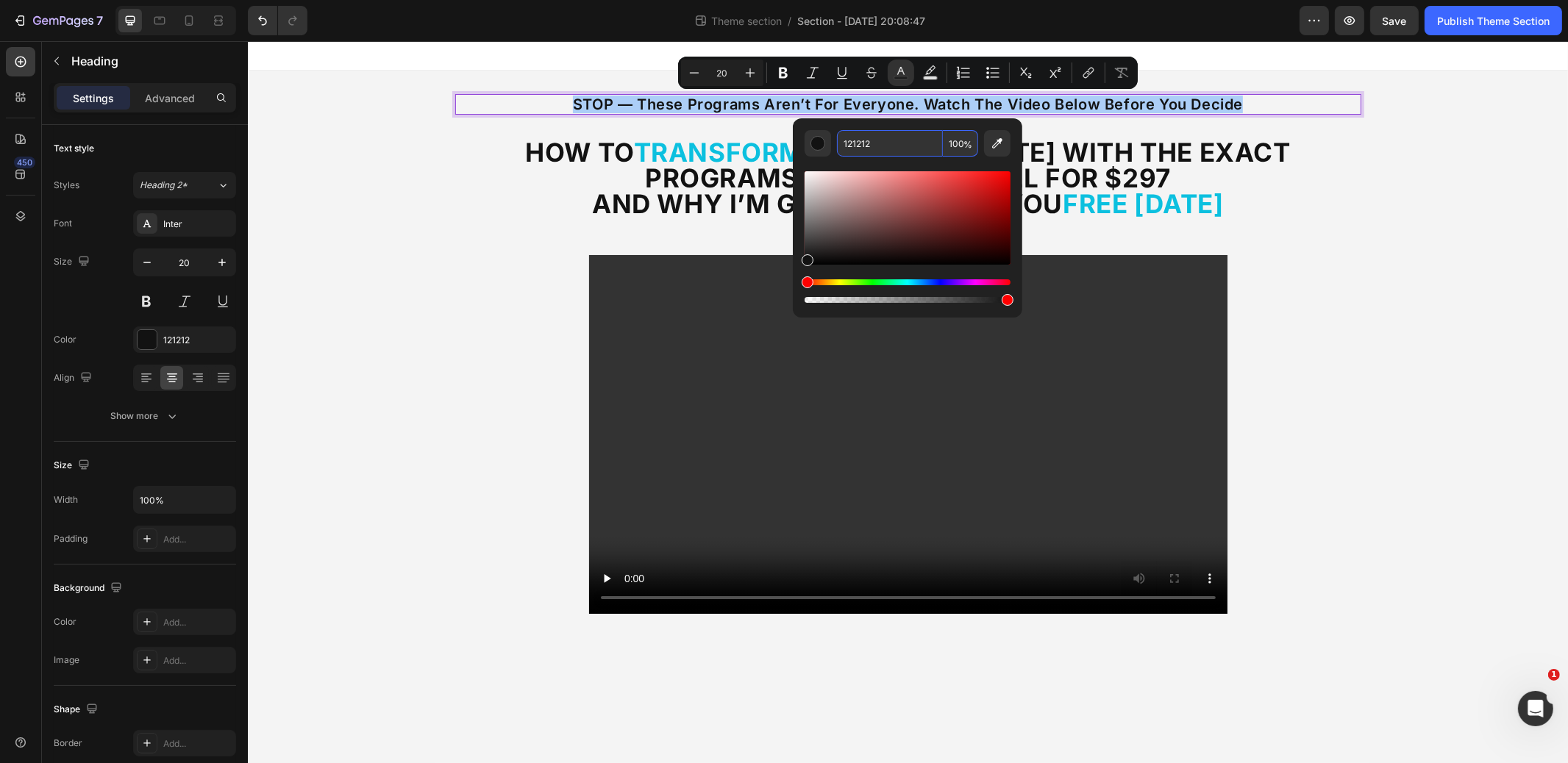
click at [892, 152] on input "121212" at bounding box center [889, 143] width 106 height 27
paste input "0CC0DF"
type input "0CC0DF"
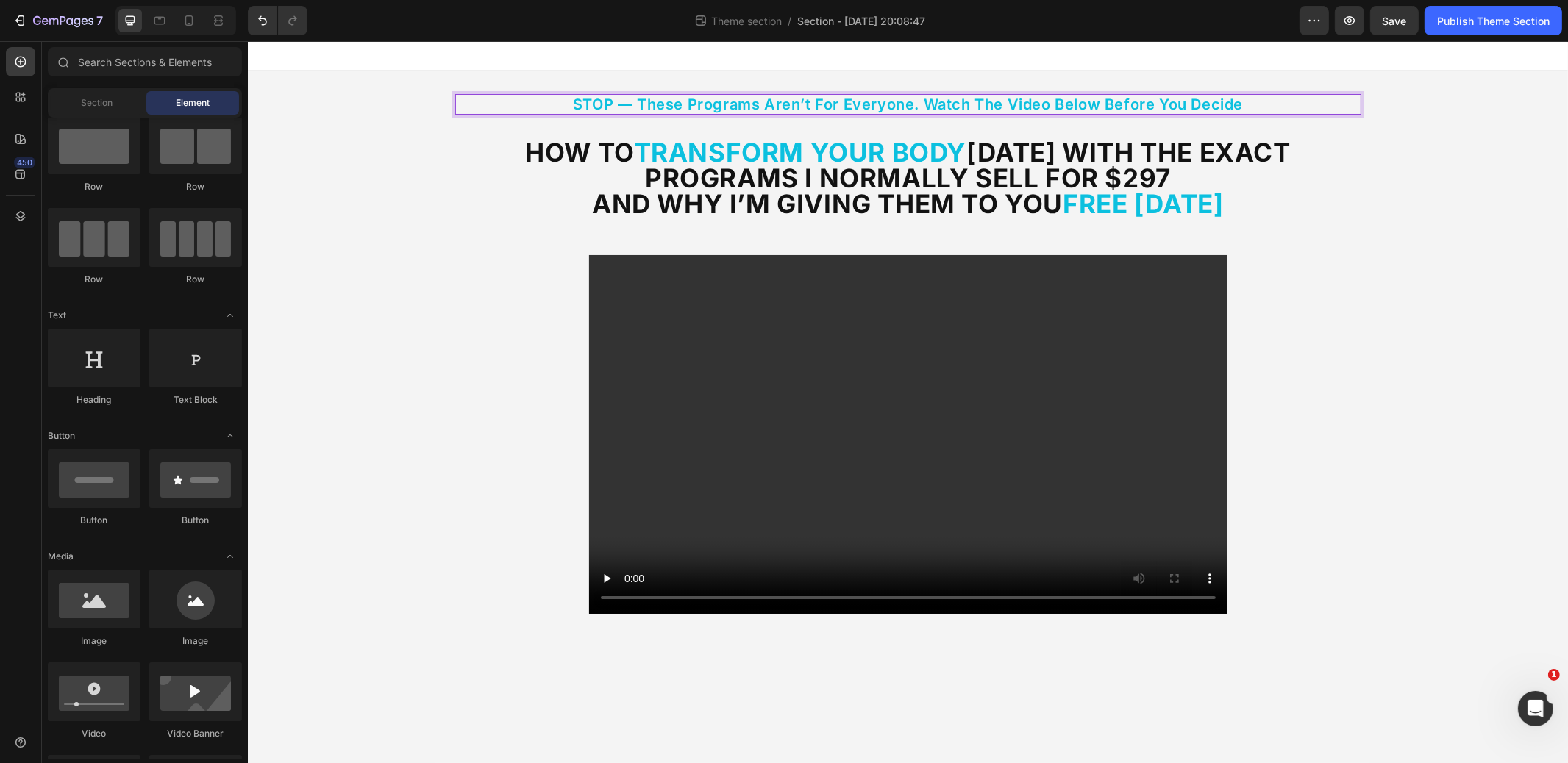
click at [1425, 126] on div "STOP — These Programs Aren’t for Everyone. Watch the Video Below Before You Dec…" at bounding box center [908, 360] width 1321 height 578
click at [927, 107] on span "STOP — These Programs Aren’t for Everyone. Watch the Video Below Before You Dec…" at bounding box center [907, 105] width 670 height 18
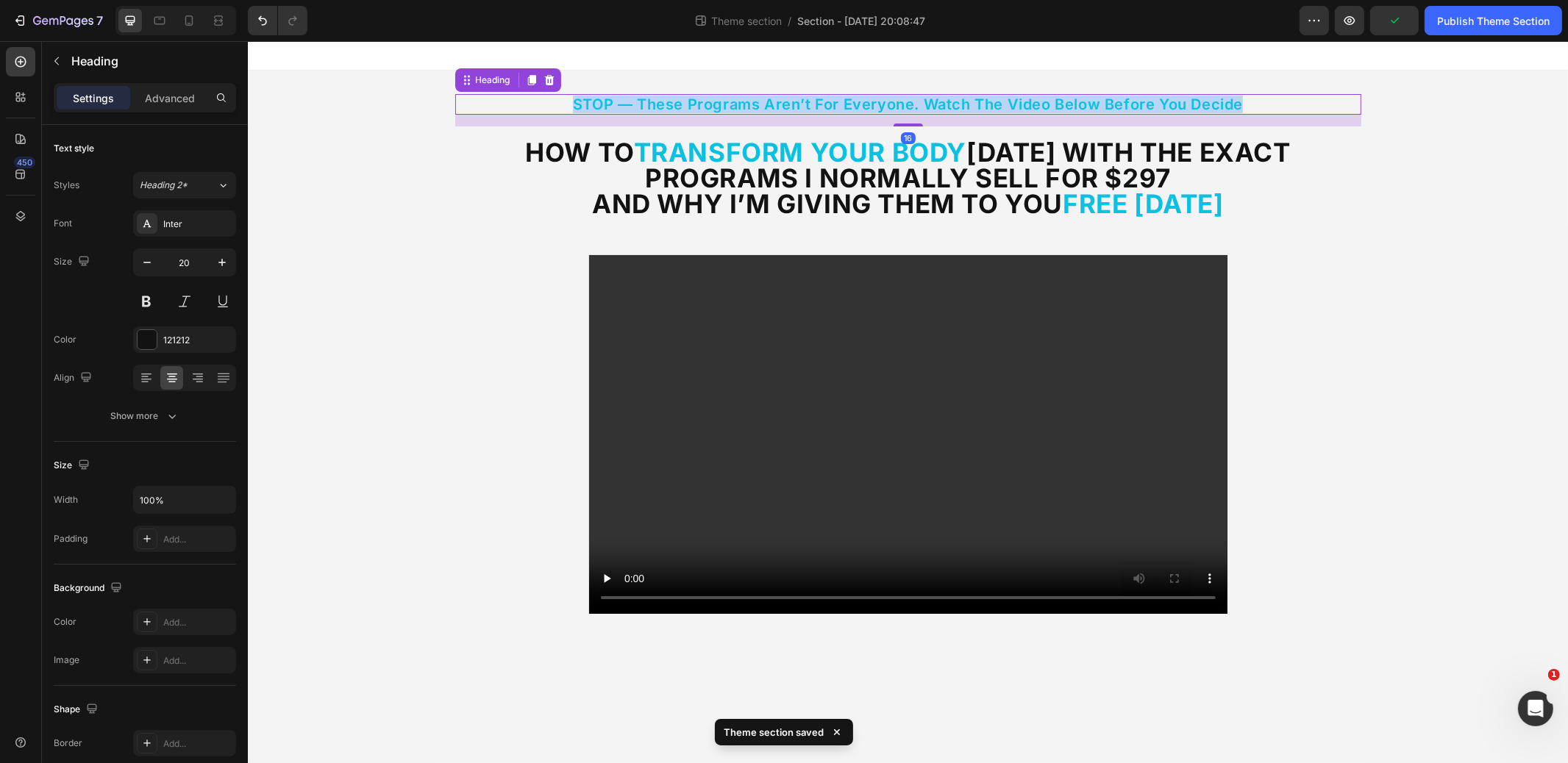
click at [927, 107] on span "STOP — These Programs Aren’t for Everyone. Watch the Video Below Before You Dec…" at bounding box center [907, 105] width 670 height 18
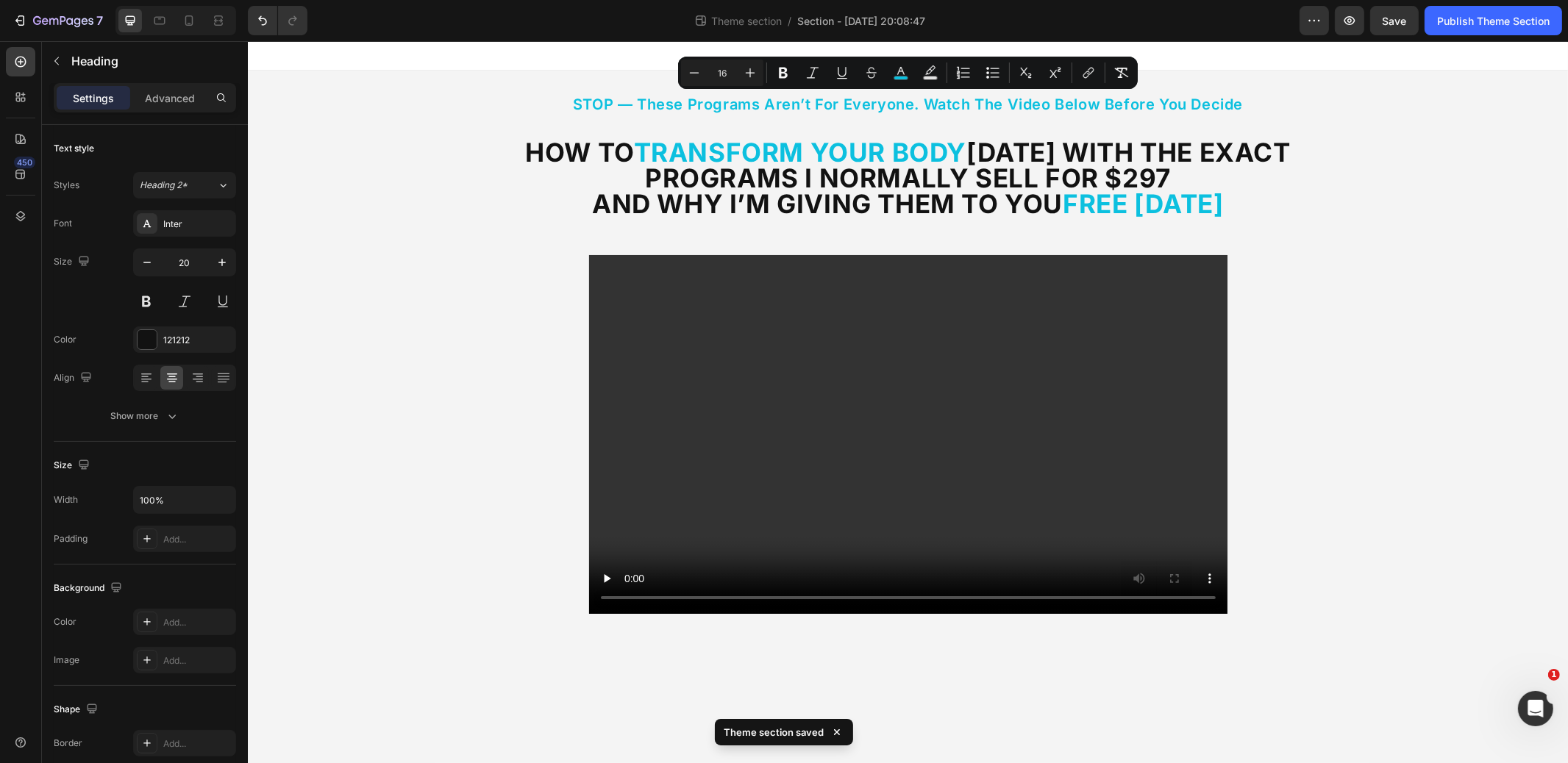
click at [1393, 146] on div "⁠⁠⁠⁠⁠⁠⁠ STOP — These Programs Aren’t for Everyone. Watch the Video Below Before…" at bounding box center [908, 360] width 1321 height 578
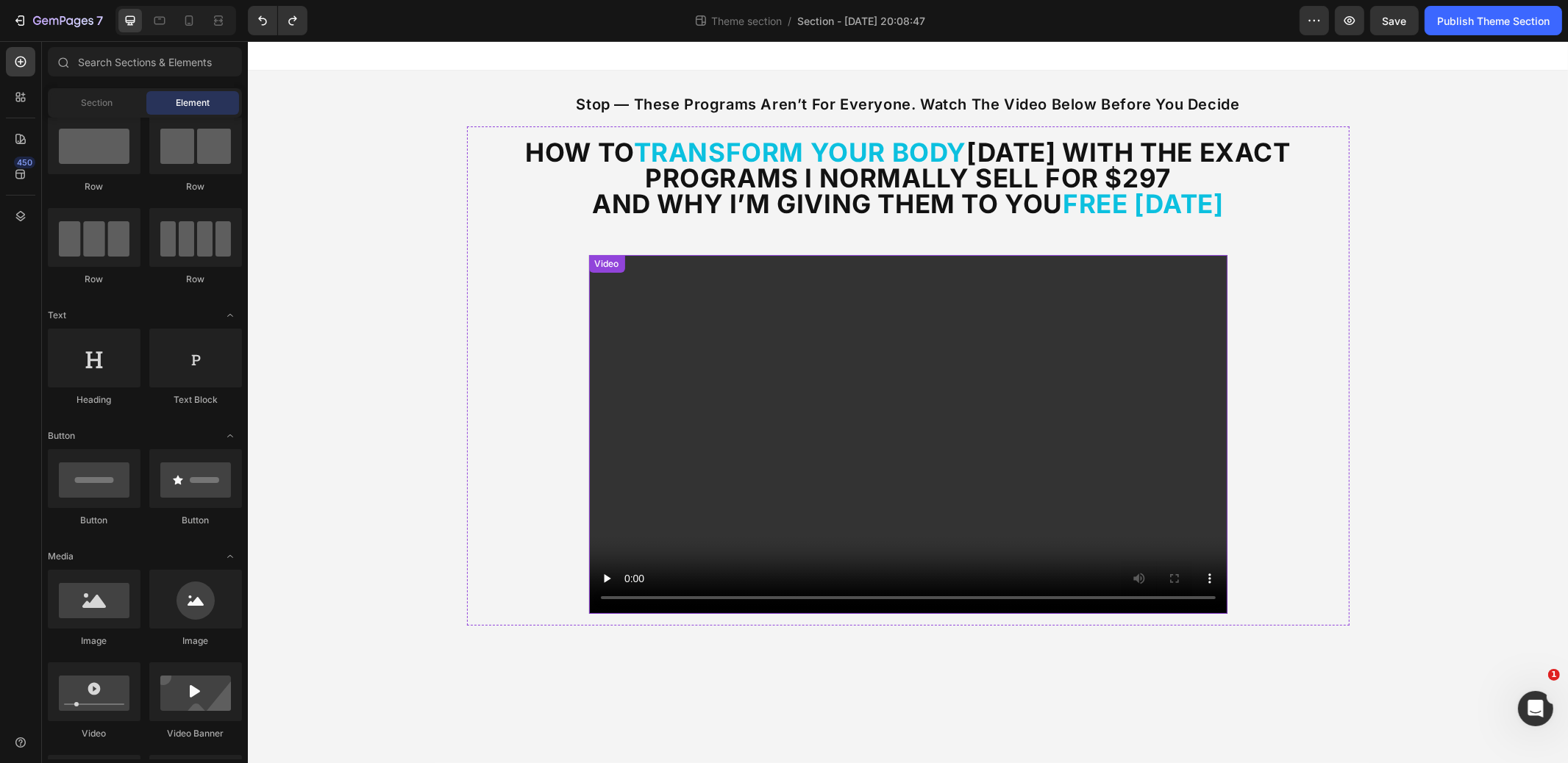
click at [603, 265] on div "Video" at bounding box center [606, 263] width 30 height 13
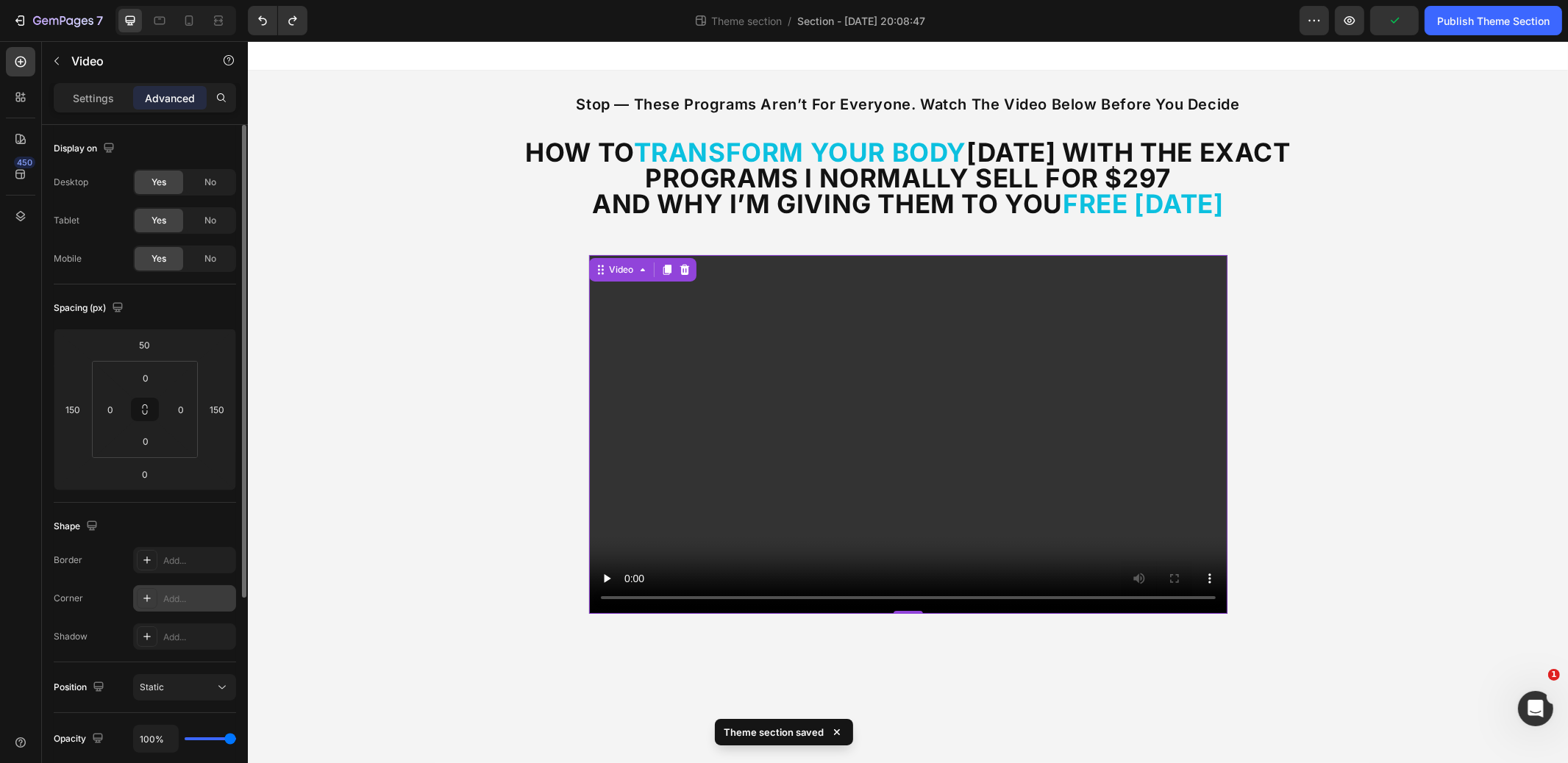
click at [202, 597] on div "Add..." at bounding box center [198, 599] width 69 height 13
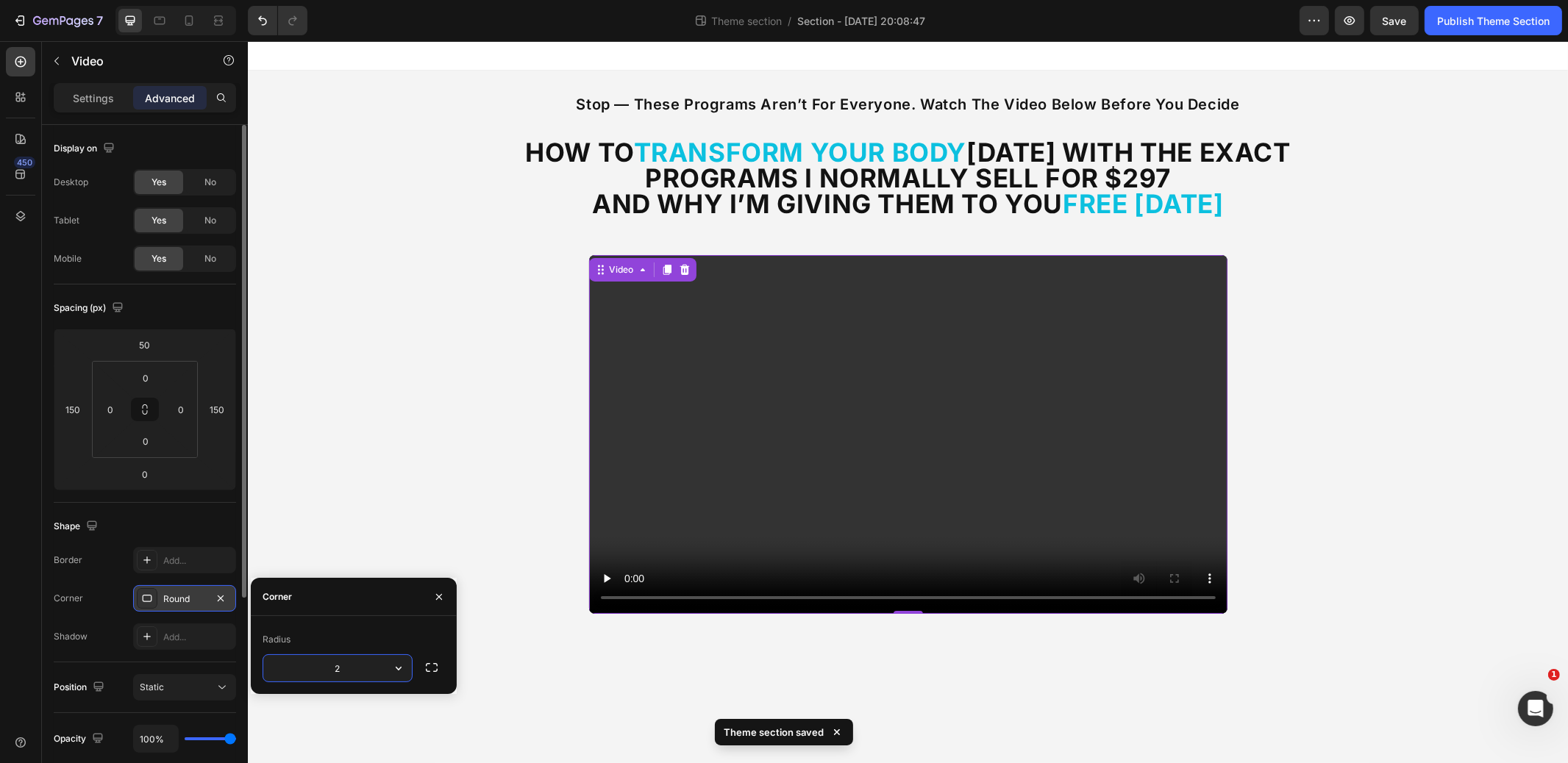
type input "20"
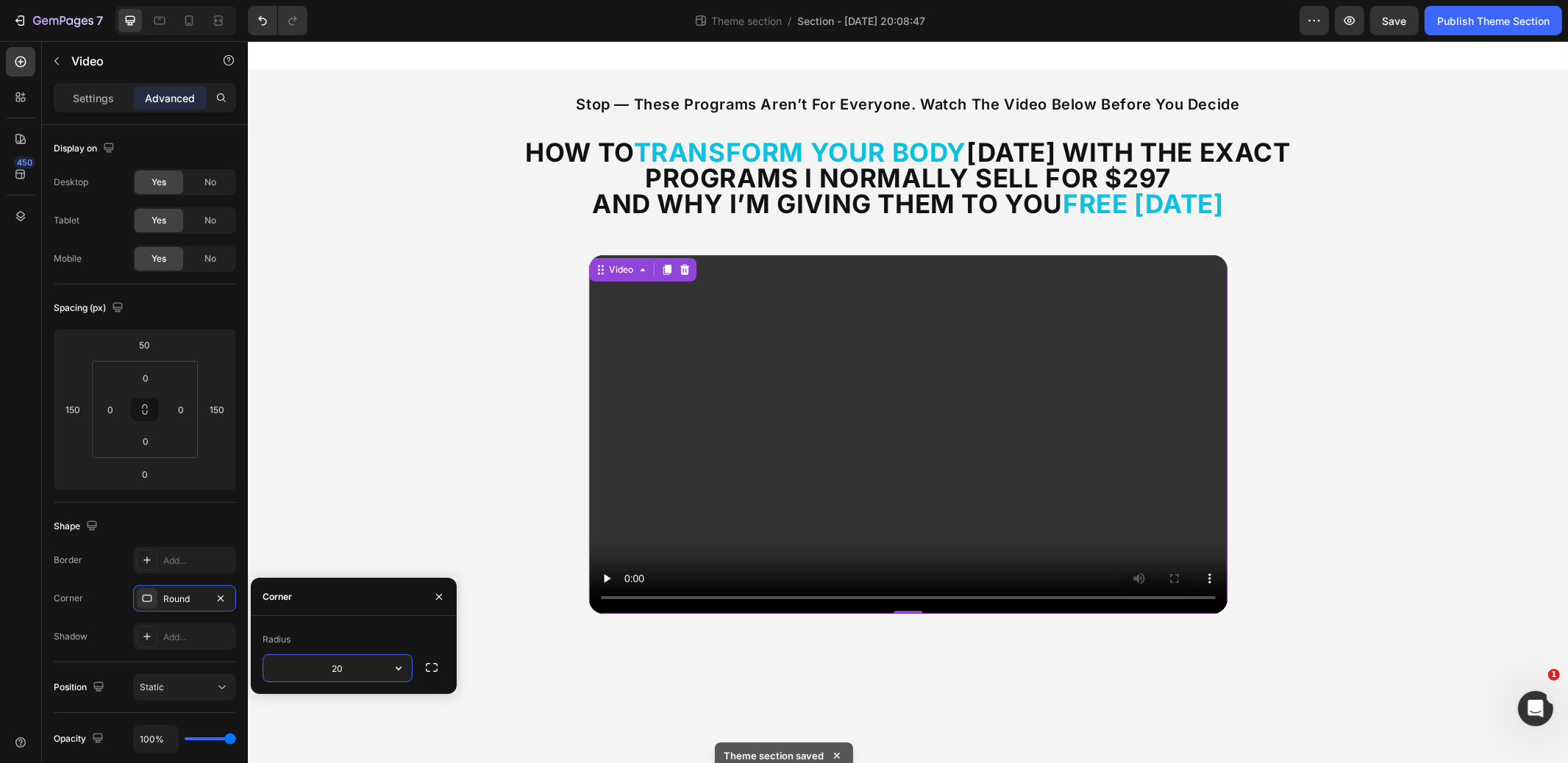
click at [366, 321] on div "stop — these programs aren’t for everyone. watch the video below before you dec…" at bounding box center [908, 360] width 1321 height 578
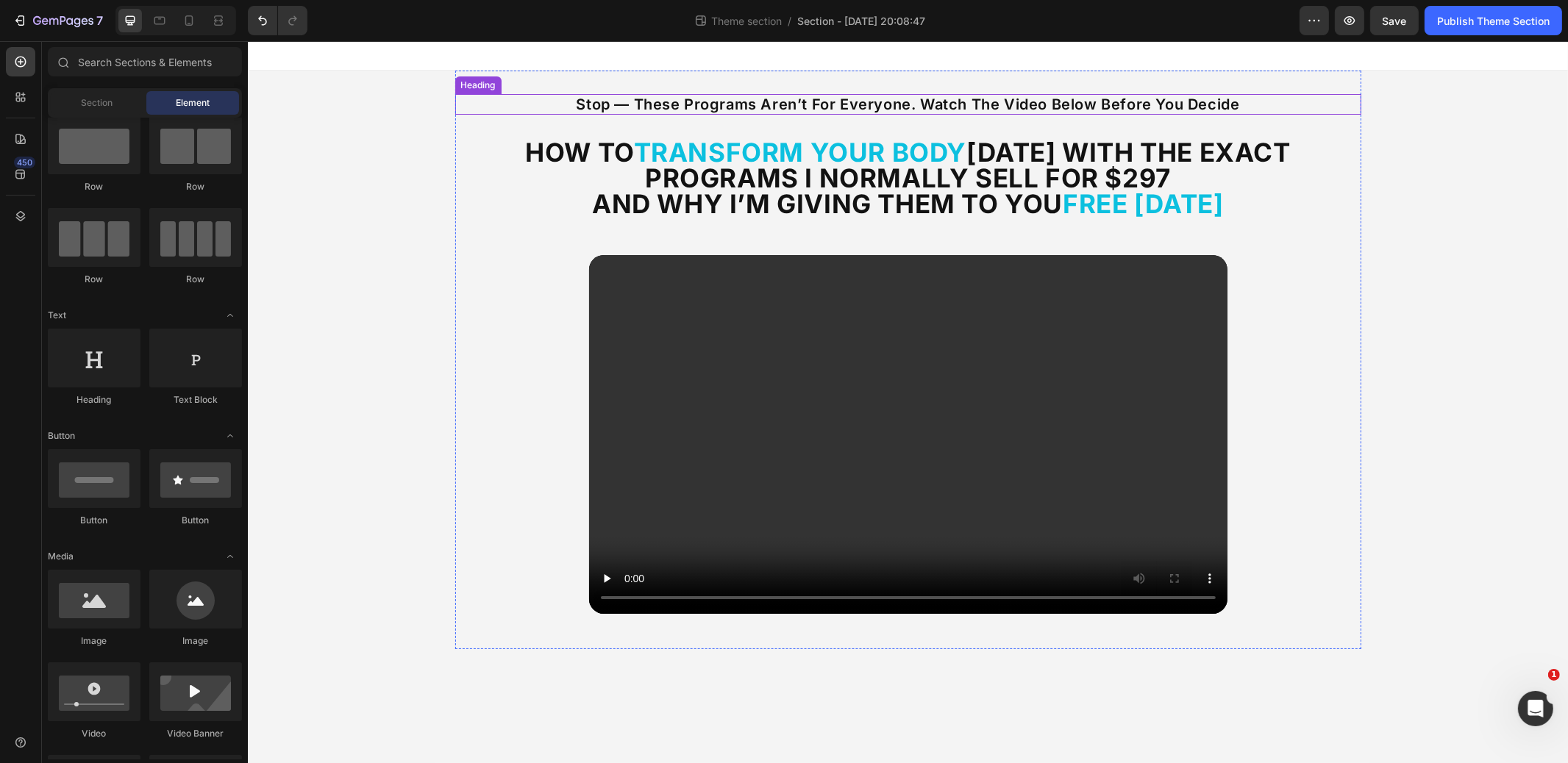
click at [867, 110] on h2 "stop — these programs aren’t for everyone. watch the video below before you dec…" at bounding box center [908, 105] width 906 height 21
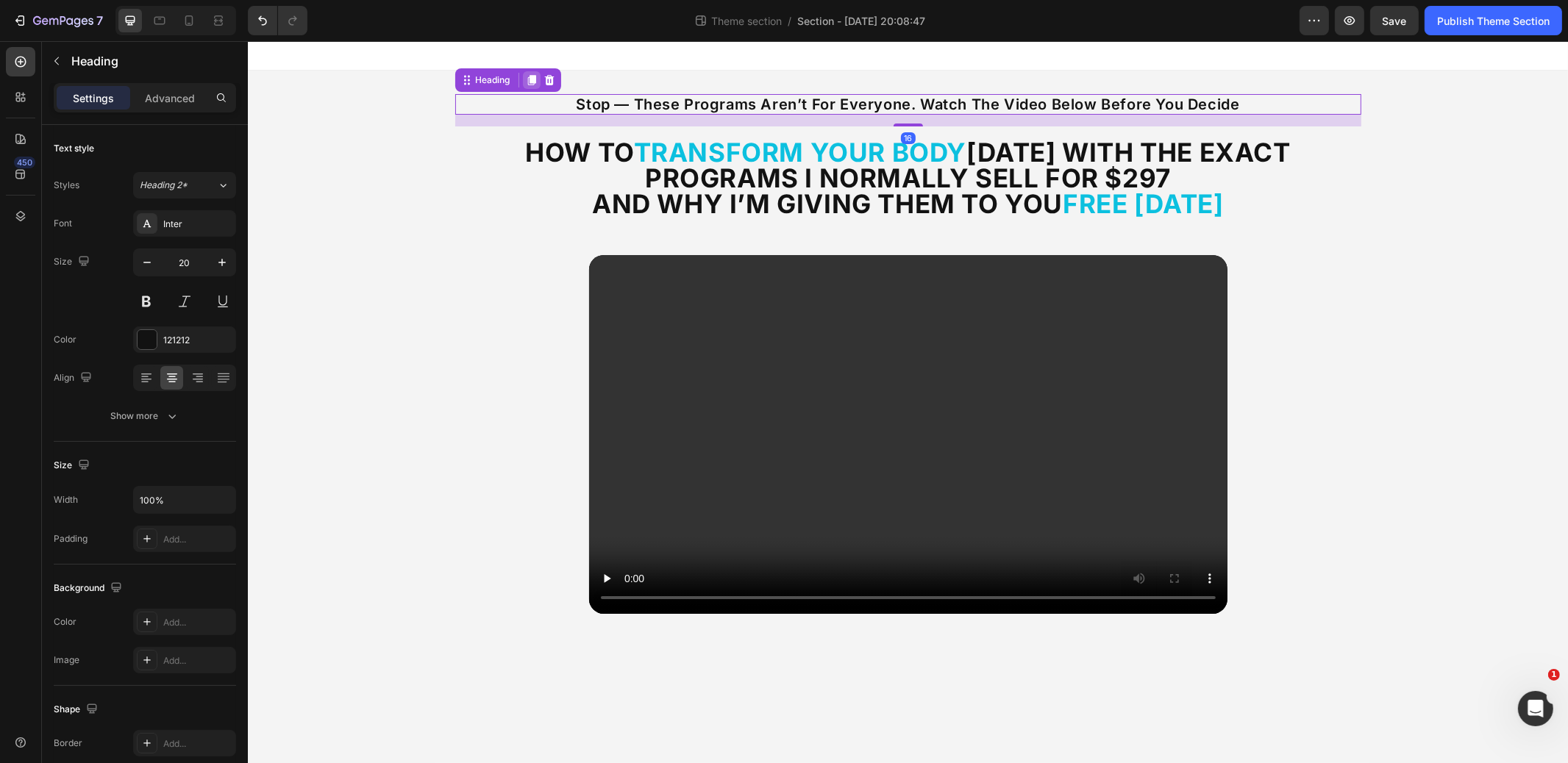
click at [534, 84] on icon at bounding box center [531, 80] width 12 height 12
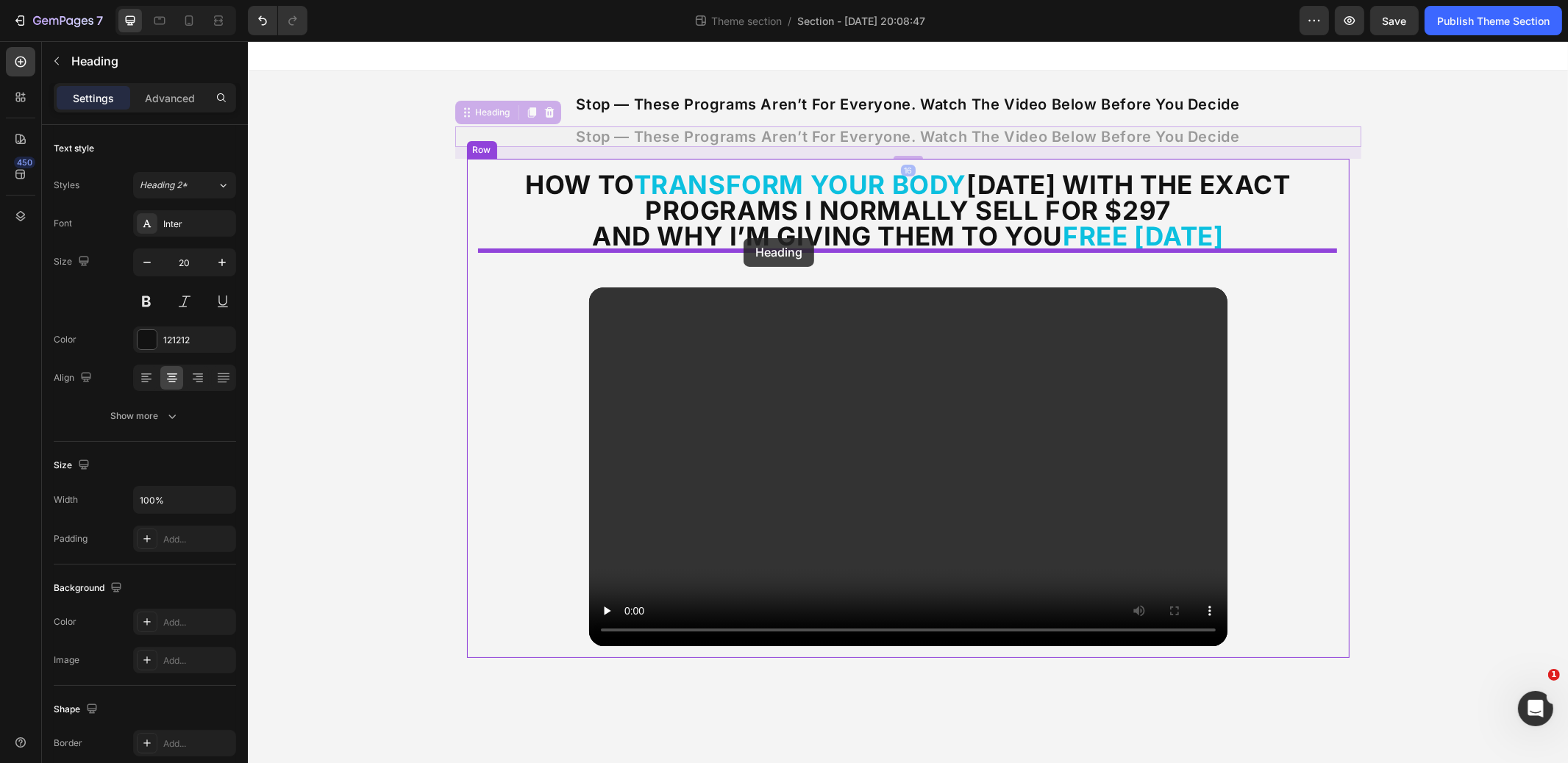
drag, startPoint x: 464, startPoint y: 112, endPoint x: 743, endPoint y: 238, distance: 306.1
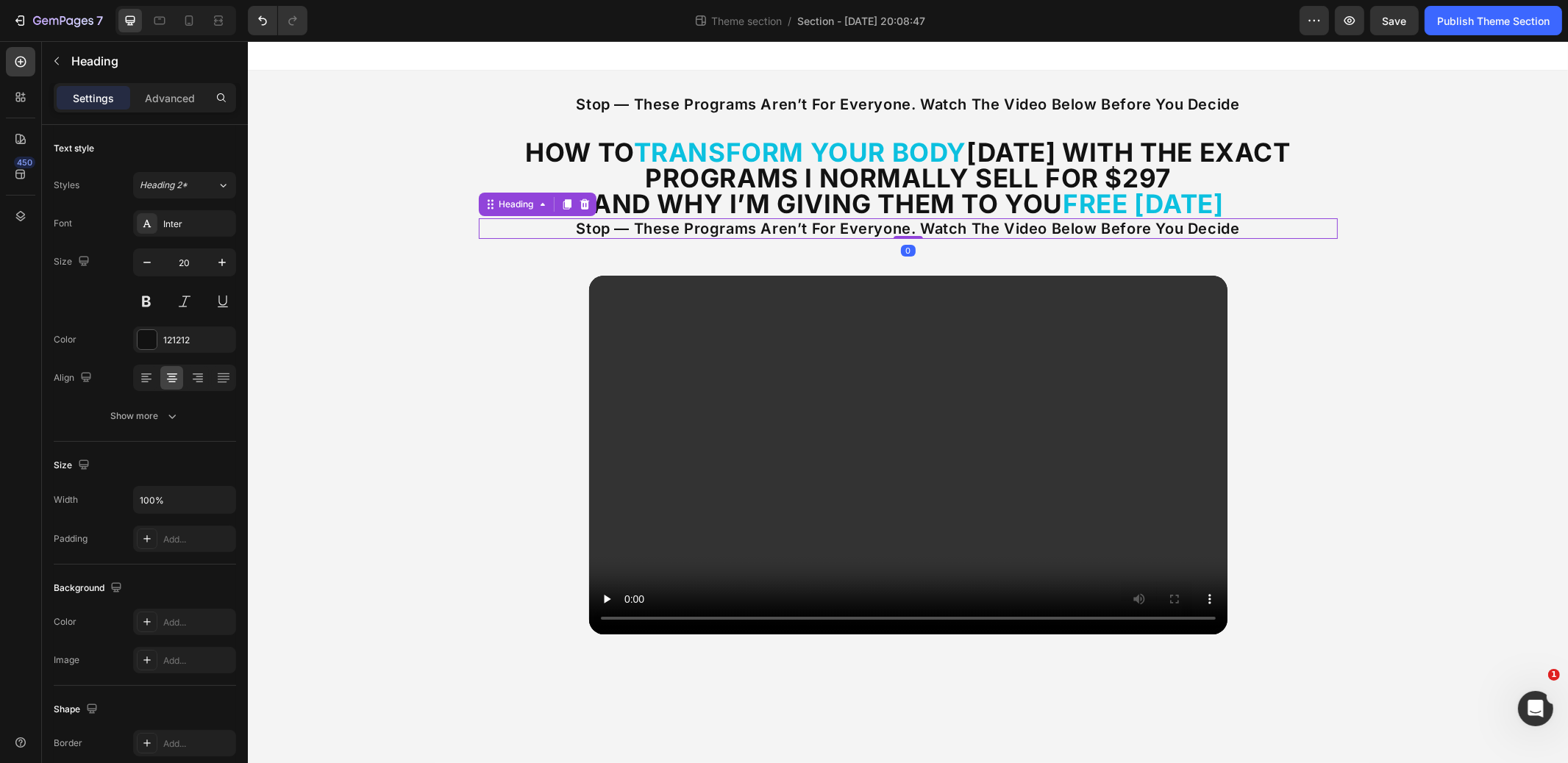
click at [834, 225] on h2 "stop — these programs aren’t for everyone. watch the video below before you dec…" at bounding box center [908, 229] width 859 height 21
click at [834, 225] on p "stop — these programs aren’t for everyone. watch the video below before you dec…" at bounding box center [908, 229] width 856 height 18
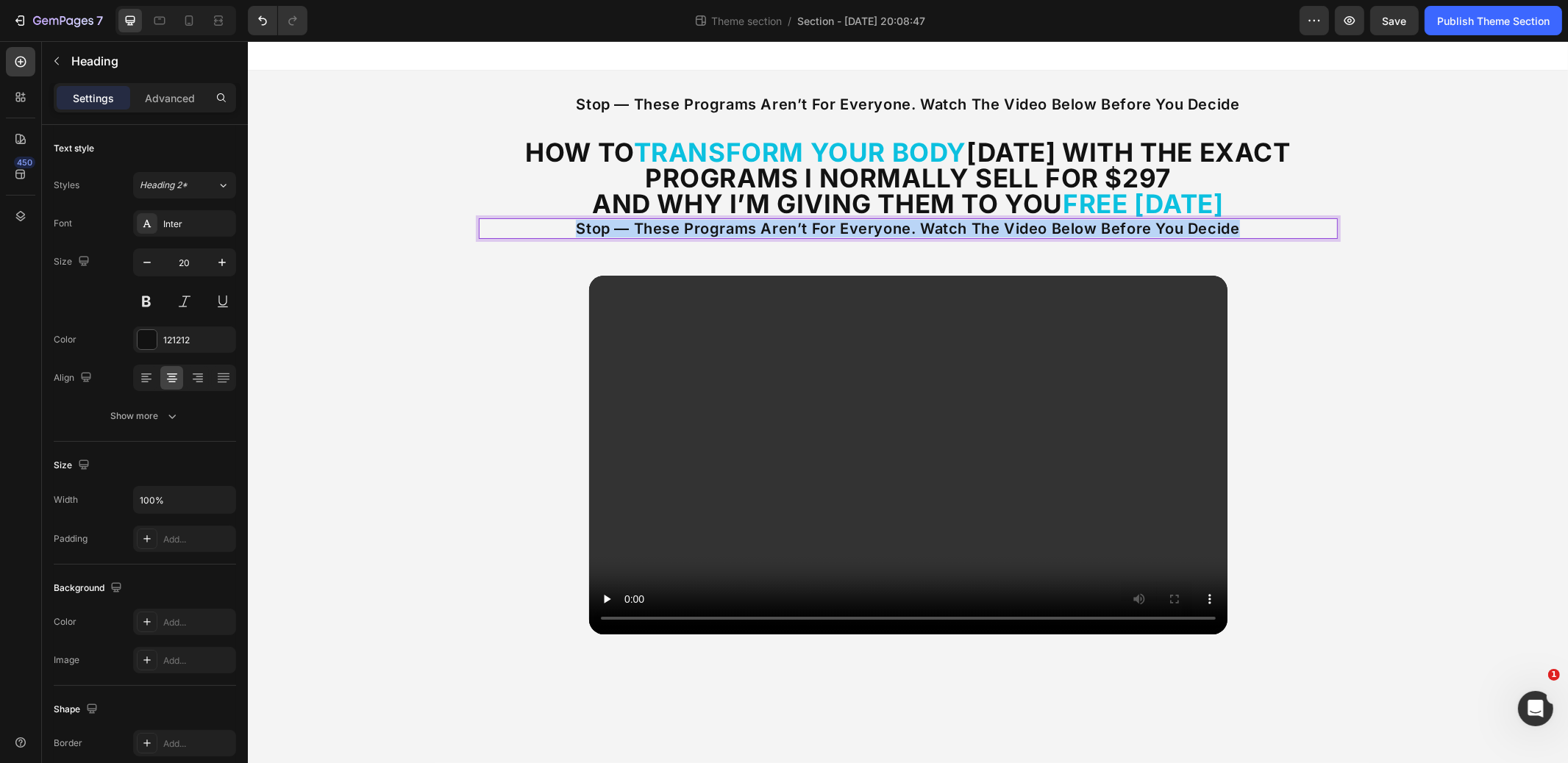
click at [833, 225] on p "stop — these programs aren’t for everyone. watch the video below before you dec…" at bounding box center [908, 229] width 856 height 18
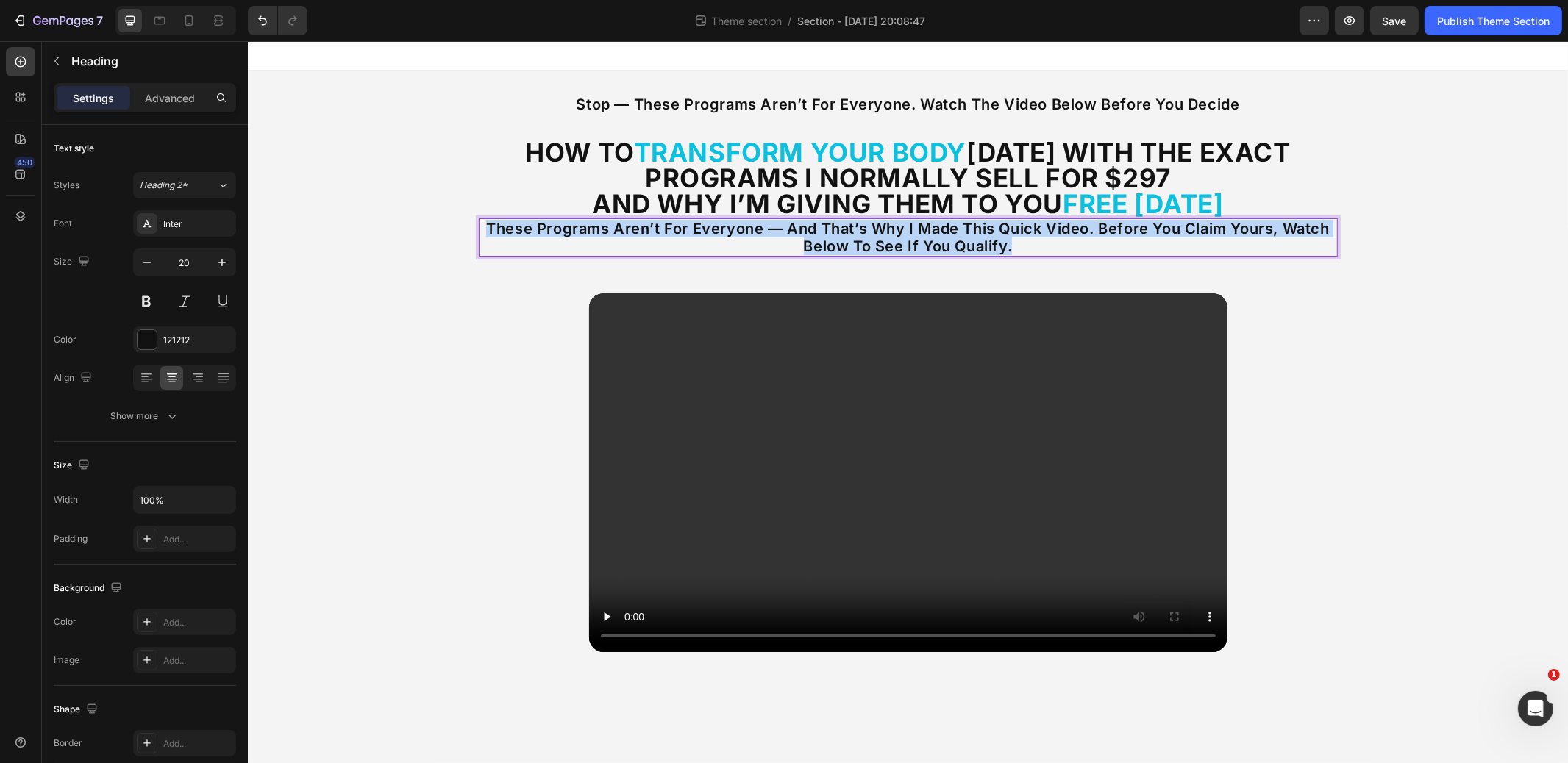
drag, startPoint x: 1016, startPoint y: 248, endPoint x: 530, endPoint y: 225, distance: 486.5
click at [485, 227] on p "These programs aren’t for everyone — and that’s why I made this quick video. Be…" at bounding box center [908, 238] width 856 height 35
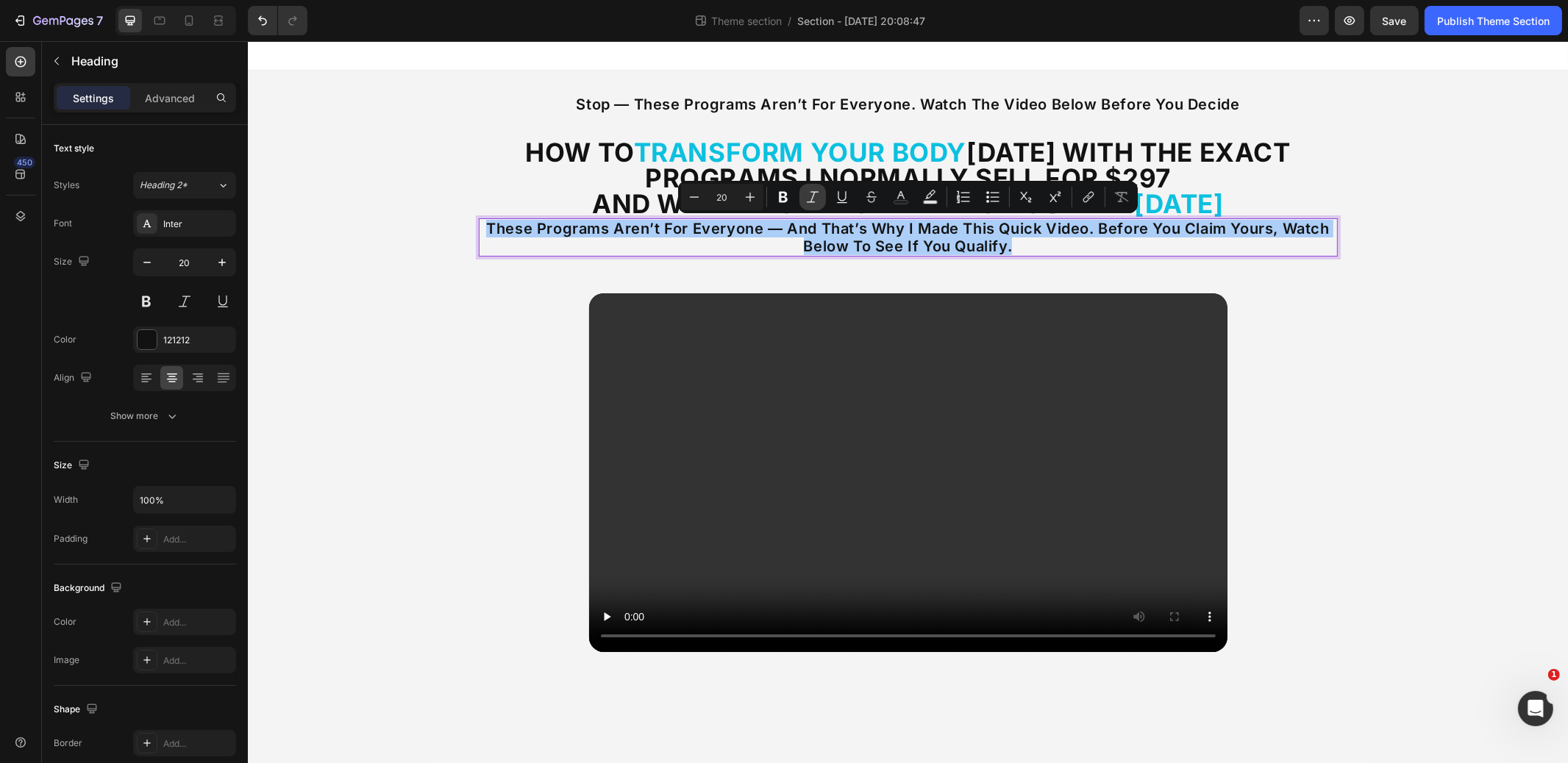
click at [818, 193] on icon "Editor contextual toolbar" at bounding box center [813, 197] width 15 height 15
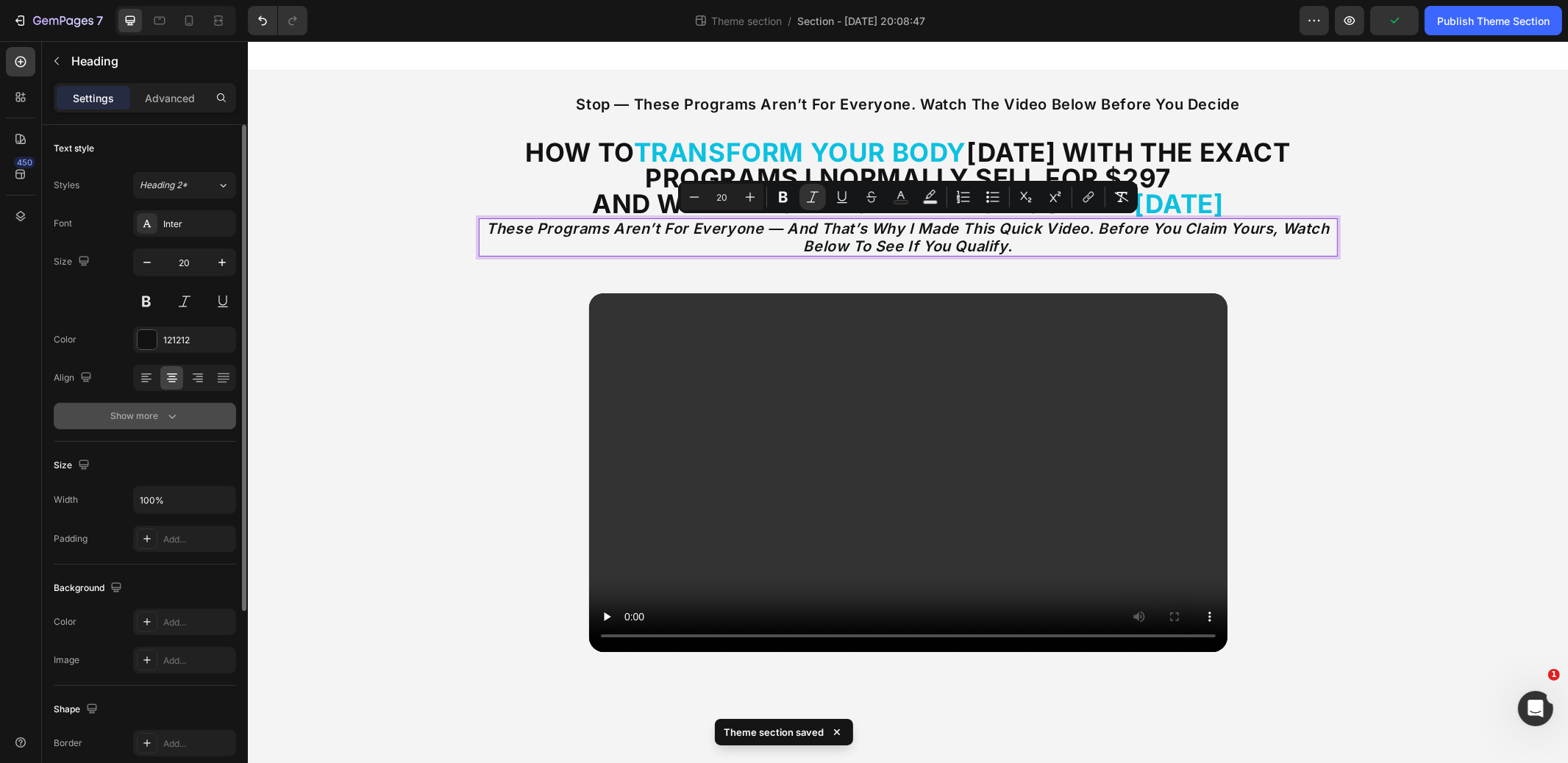
click at [161, 417] on div "Show more" at bounding box center [145, 416] width 69 height 15
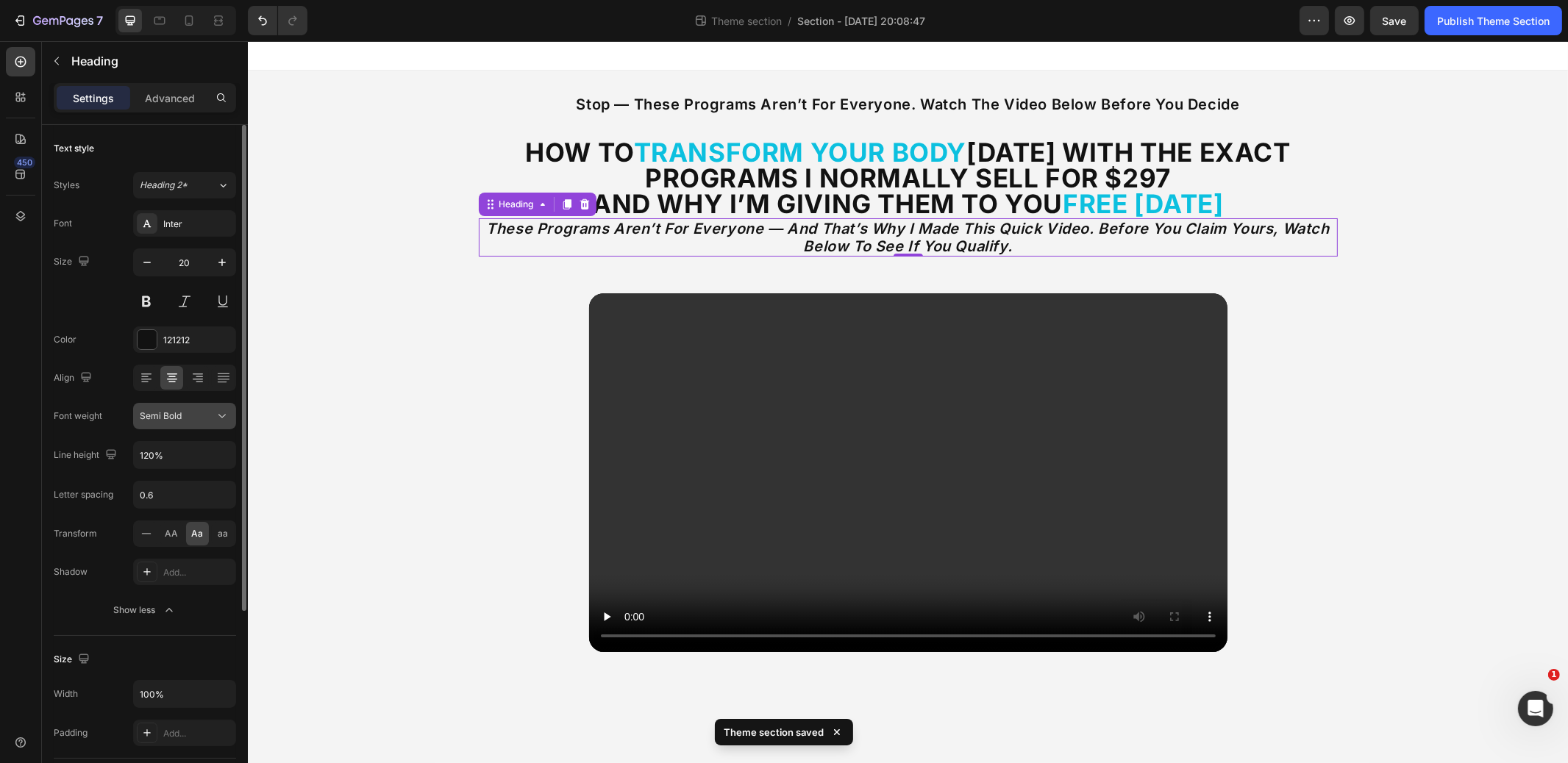
click at [189, 421] on div "Semi Bold" at bounding box center [177, 416] width 75 height 13
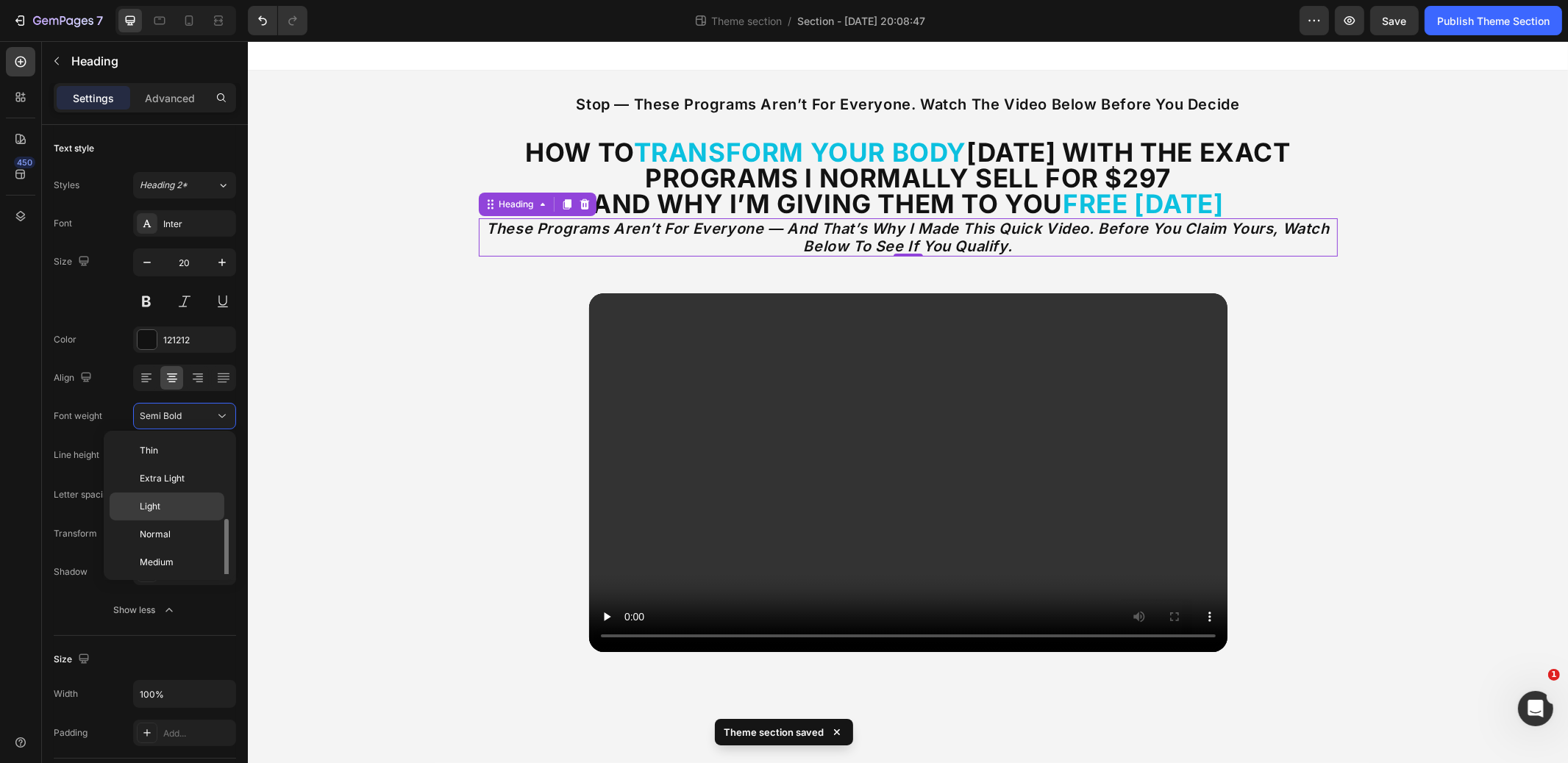
scroll to position [53, 0]
click at [163, 483] on span "Normal" at bounding box center [155, 481] width 31 height 13
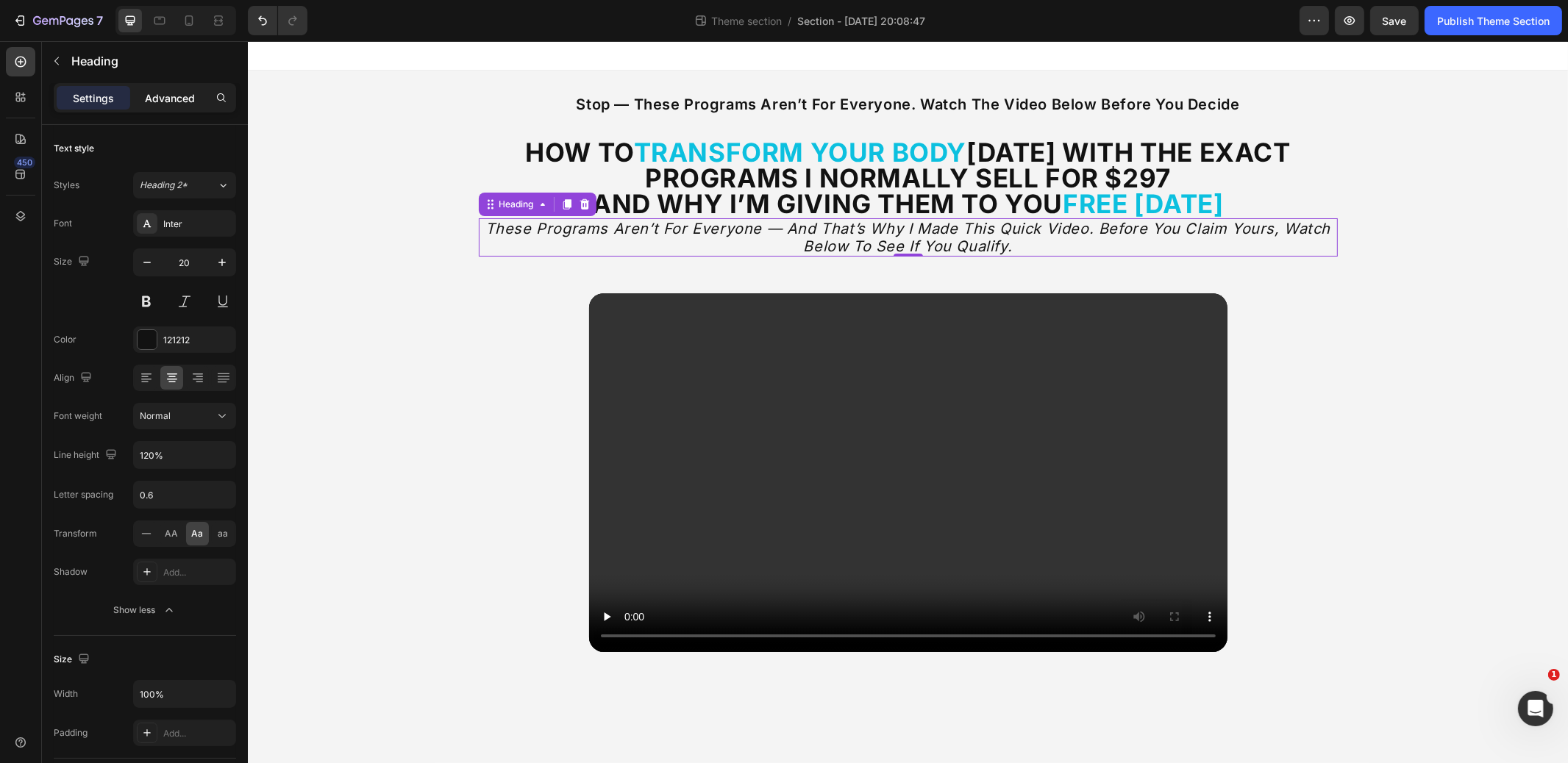
drag, startPoint x: 148, startPoint y: 90, endPoint x: 165, endPoint y: 156, distance: 68.2
click at [148, 90] on p "Advanced" at bounding box center [170, 97] width 50 height 15
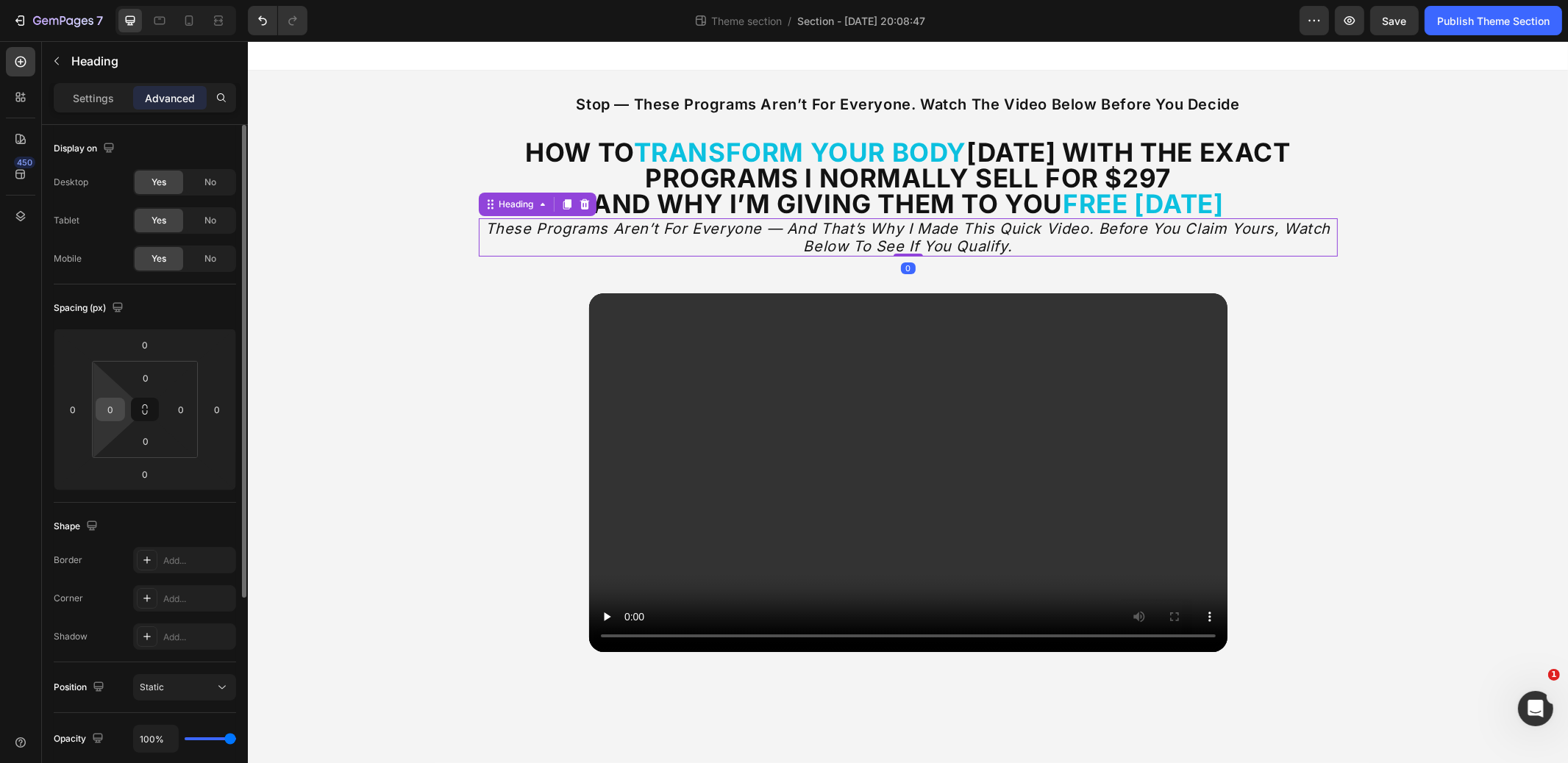
click at [101, 405] on input "0" at bounding box center [110, 409] width 22 height 22
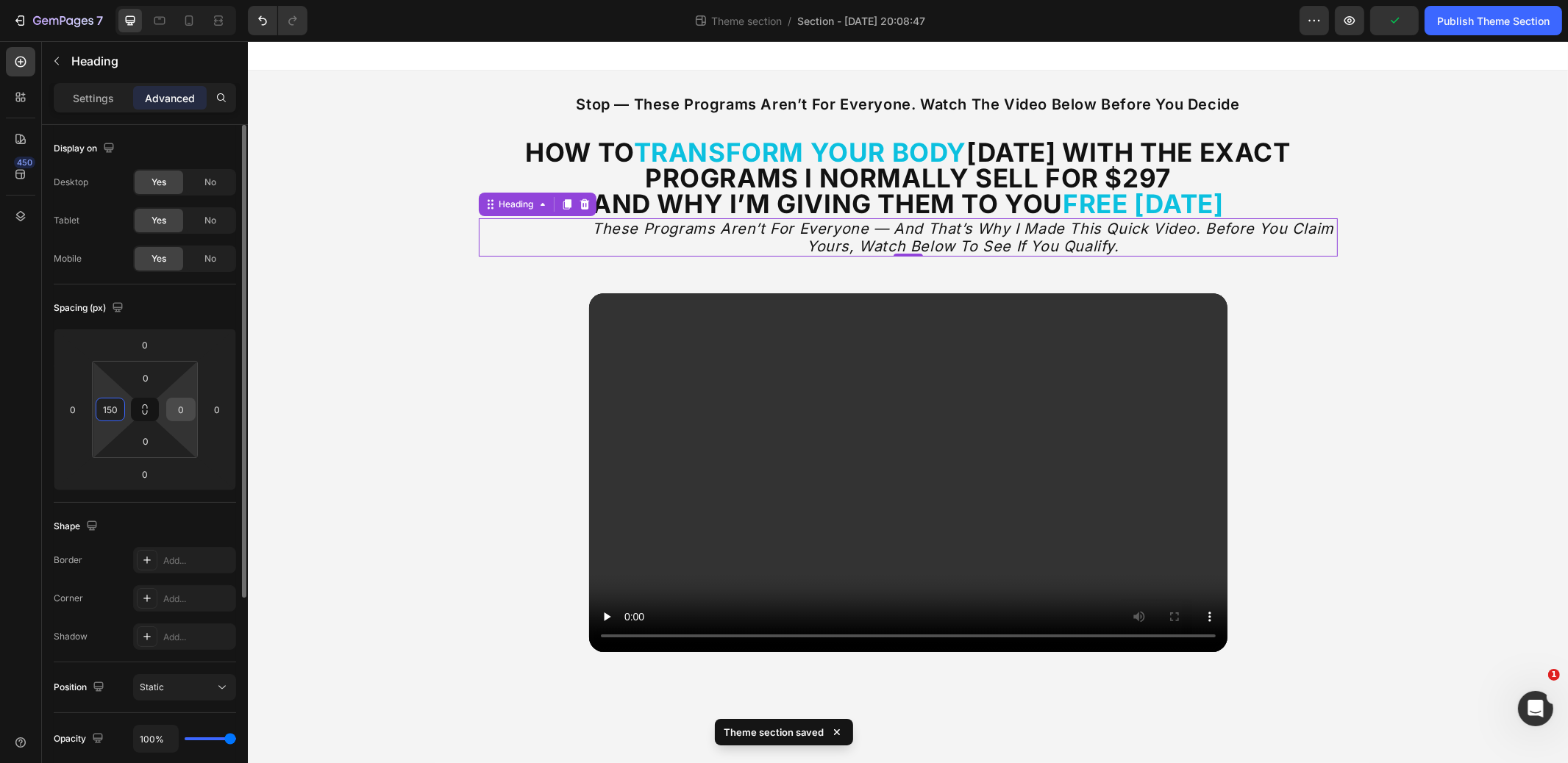
type input "150"
click at [189, 408] on input "0" at bounding box center [181, 409] width 22 height 22
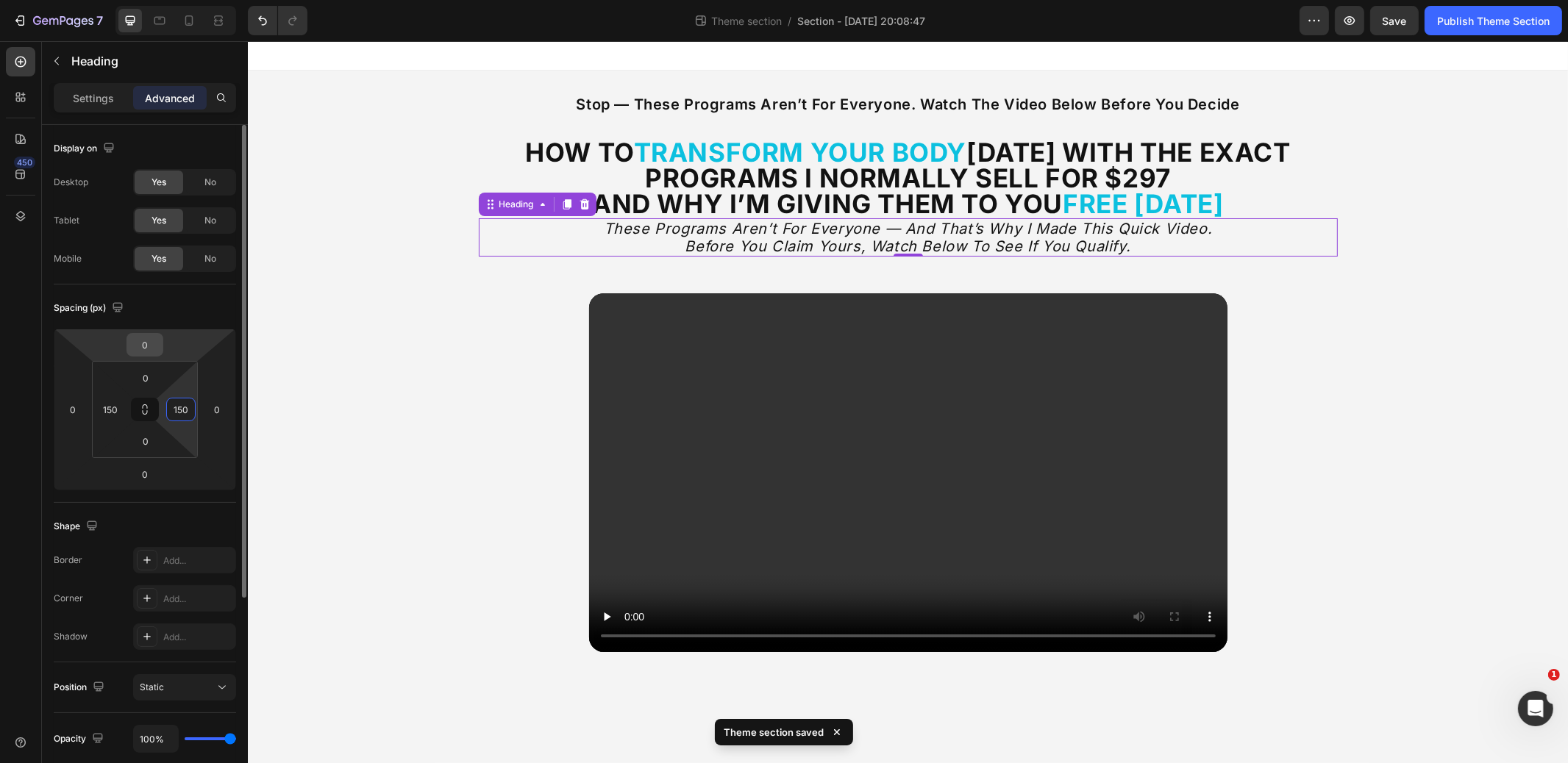
type input "150"
click at [142, 342] on input "0" at bounding box center [145, 344] width 30 height 22
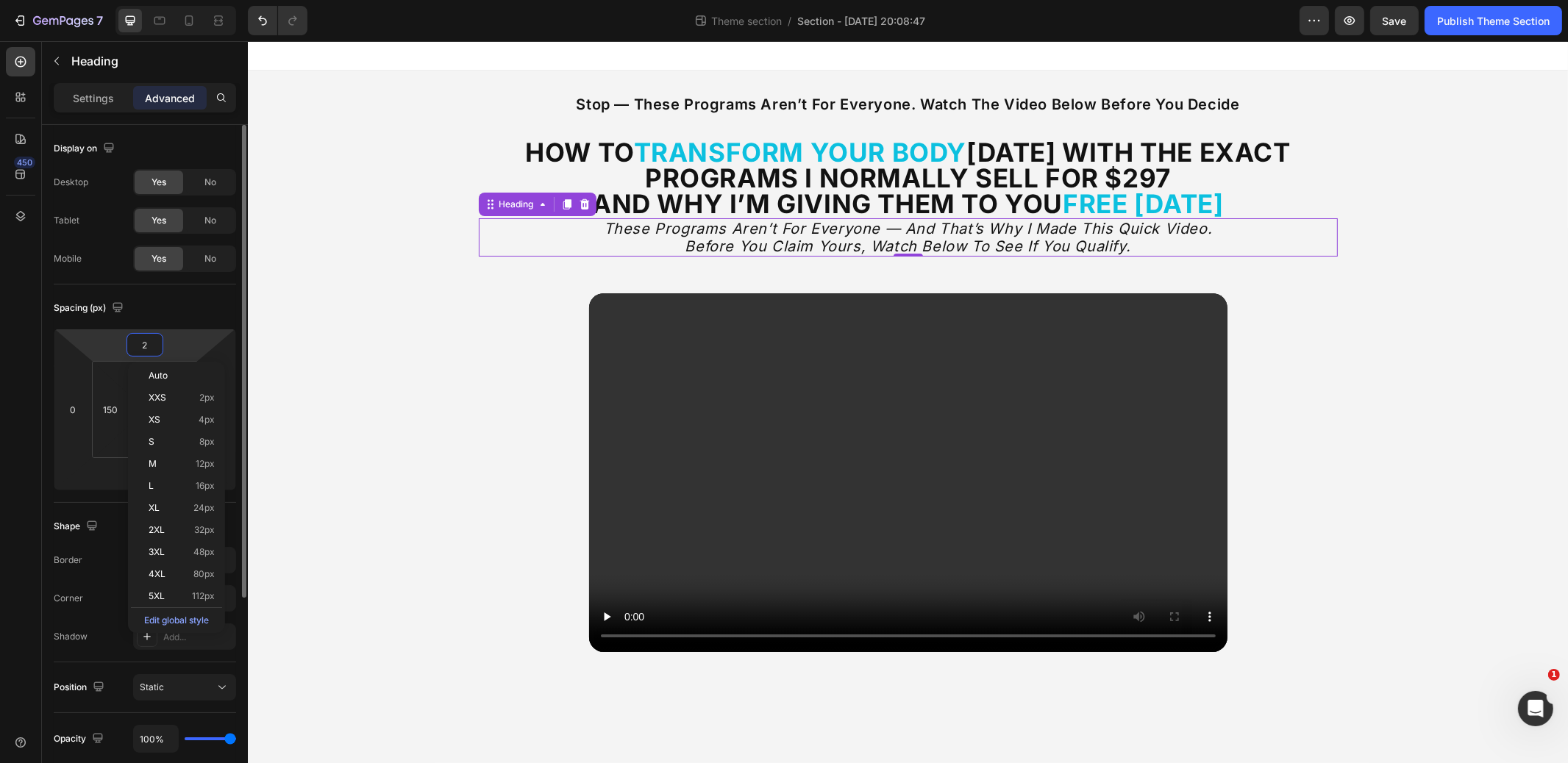
type input "20"
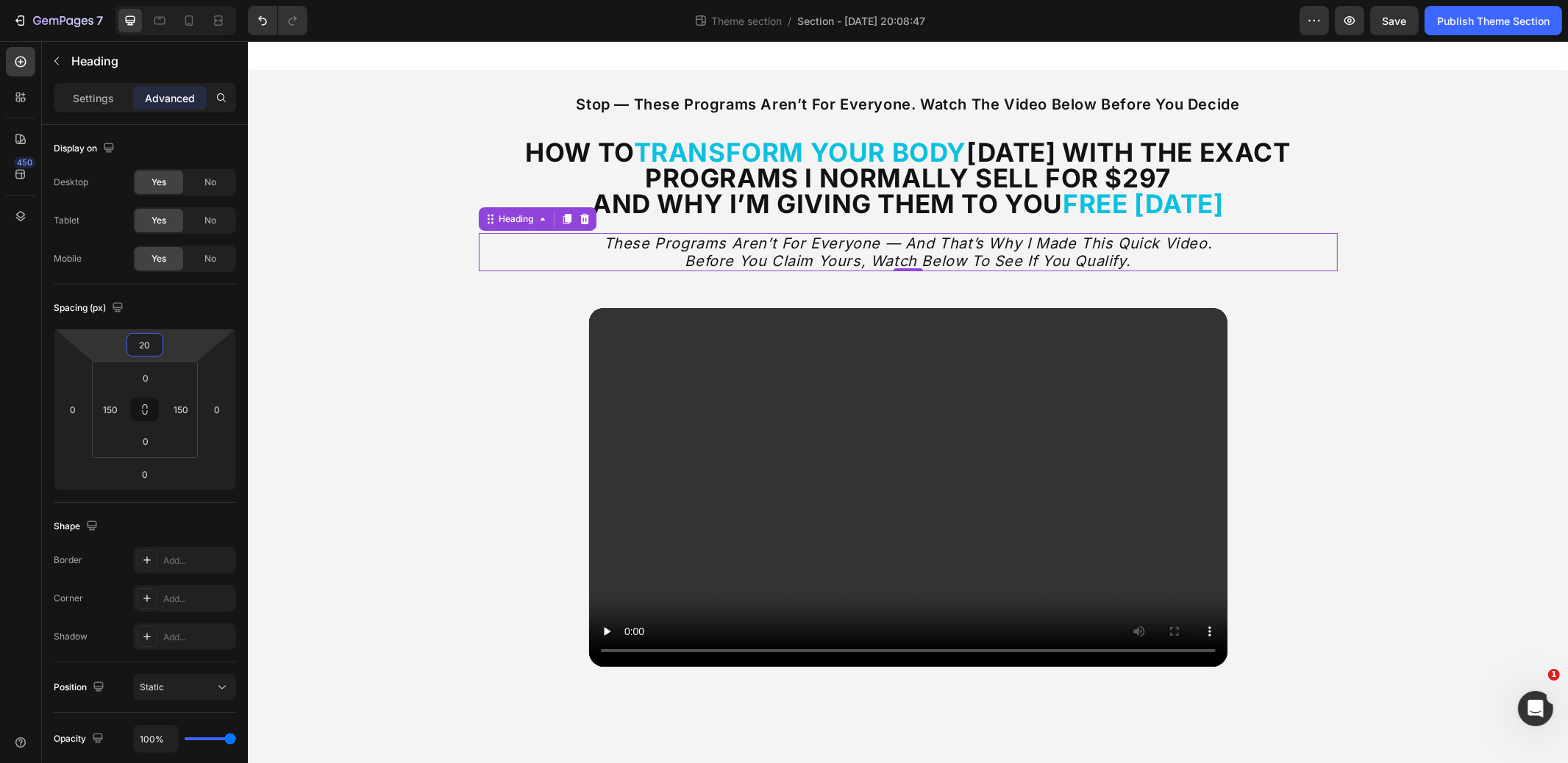
click at [339, 353] on div "stop — these programs aren’t for everyone. watch the video below before you dec…" at bounding box center [908, 387] width 1321 height 632
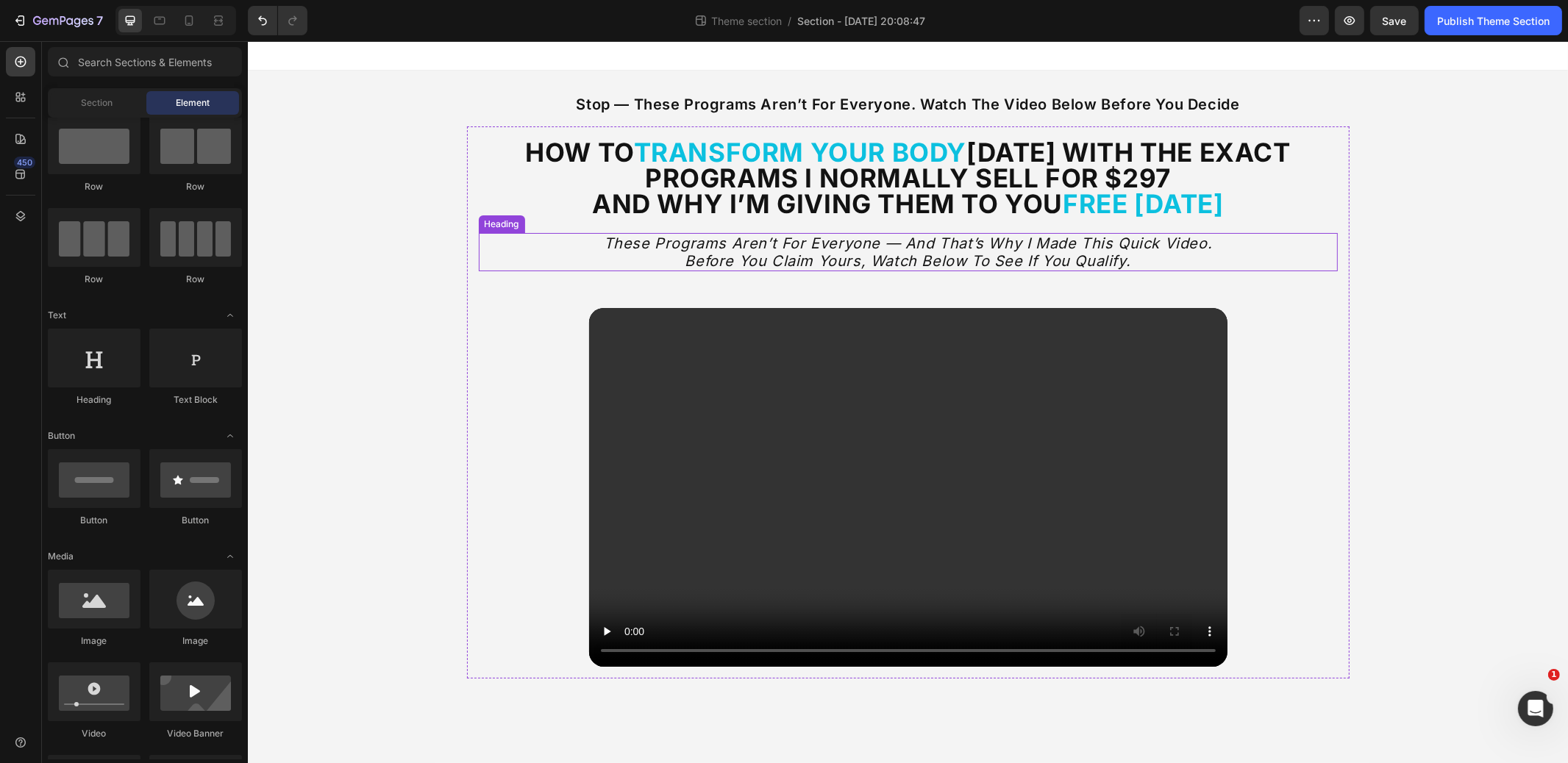
click at [715, 262] on icon "These programs aren’t for everyone — and that’s why I made this quick video. Be…" at bounding box center [908, 252] width 609 height 35
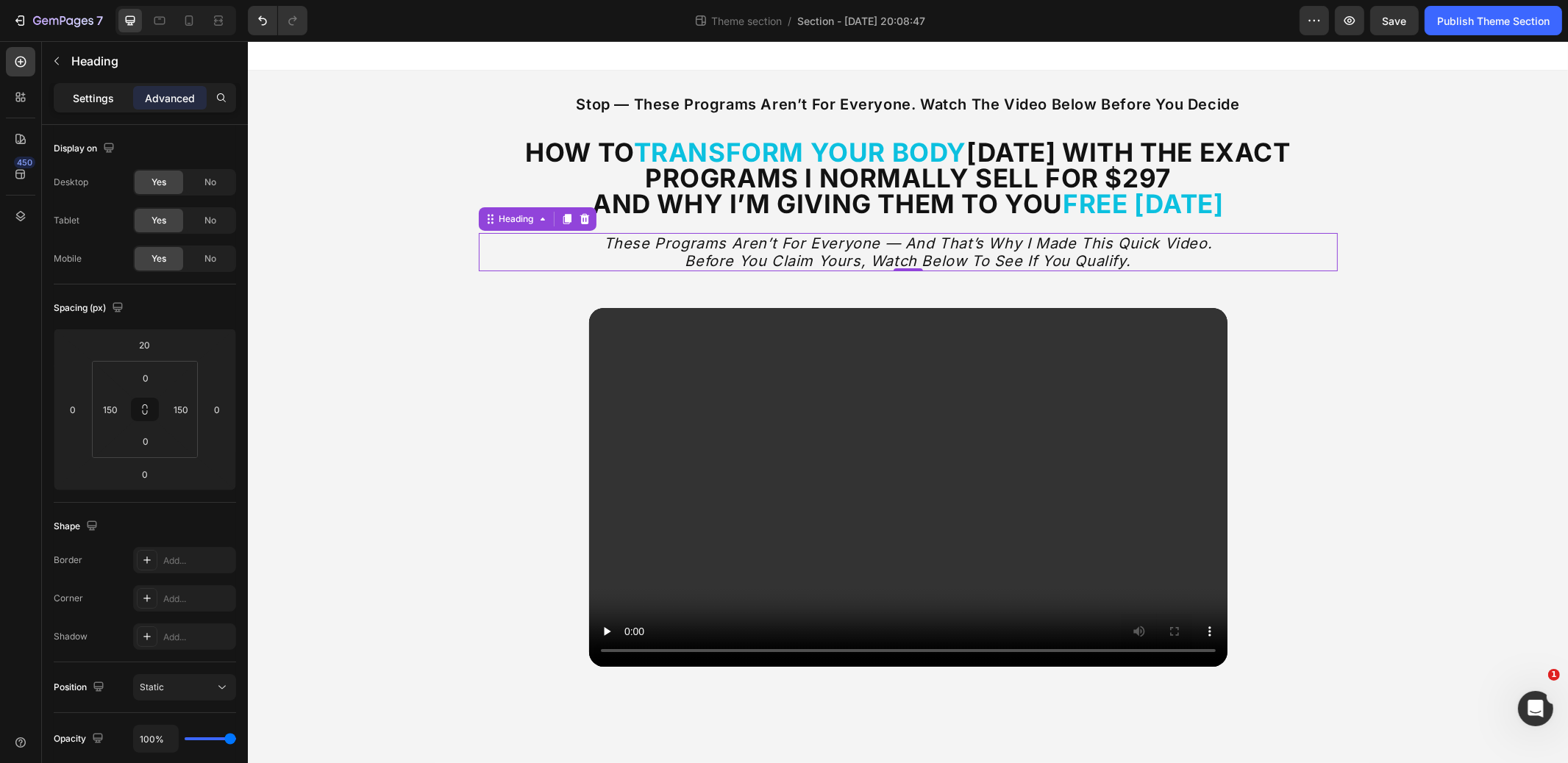
click at [89, 92] on p "Settings" at bounding box center [93, 97] width 41 height 15
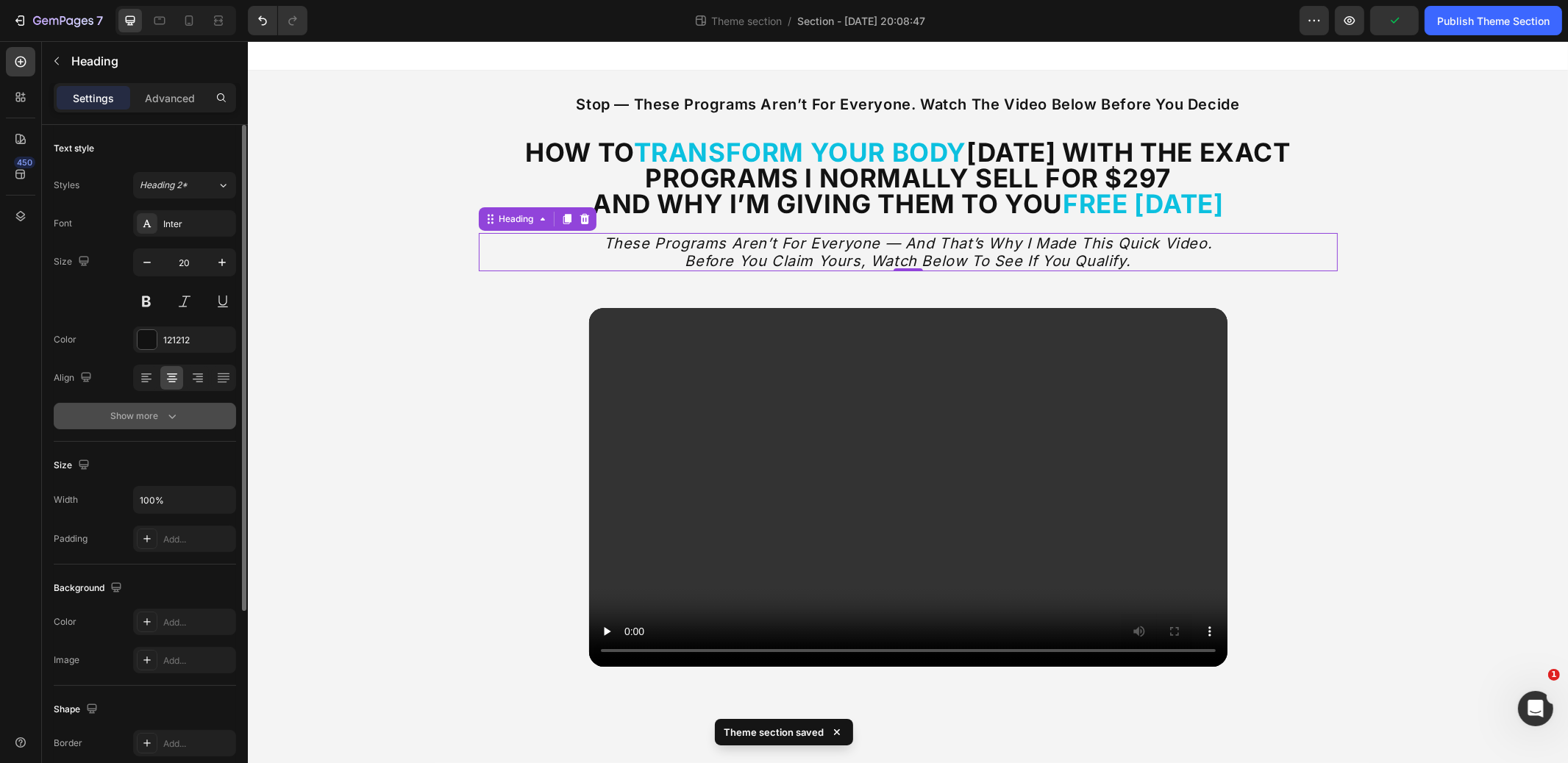
click at [168, 408] on icon "button" at bounding box center [172, 416] width 15 height 15
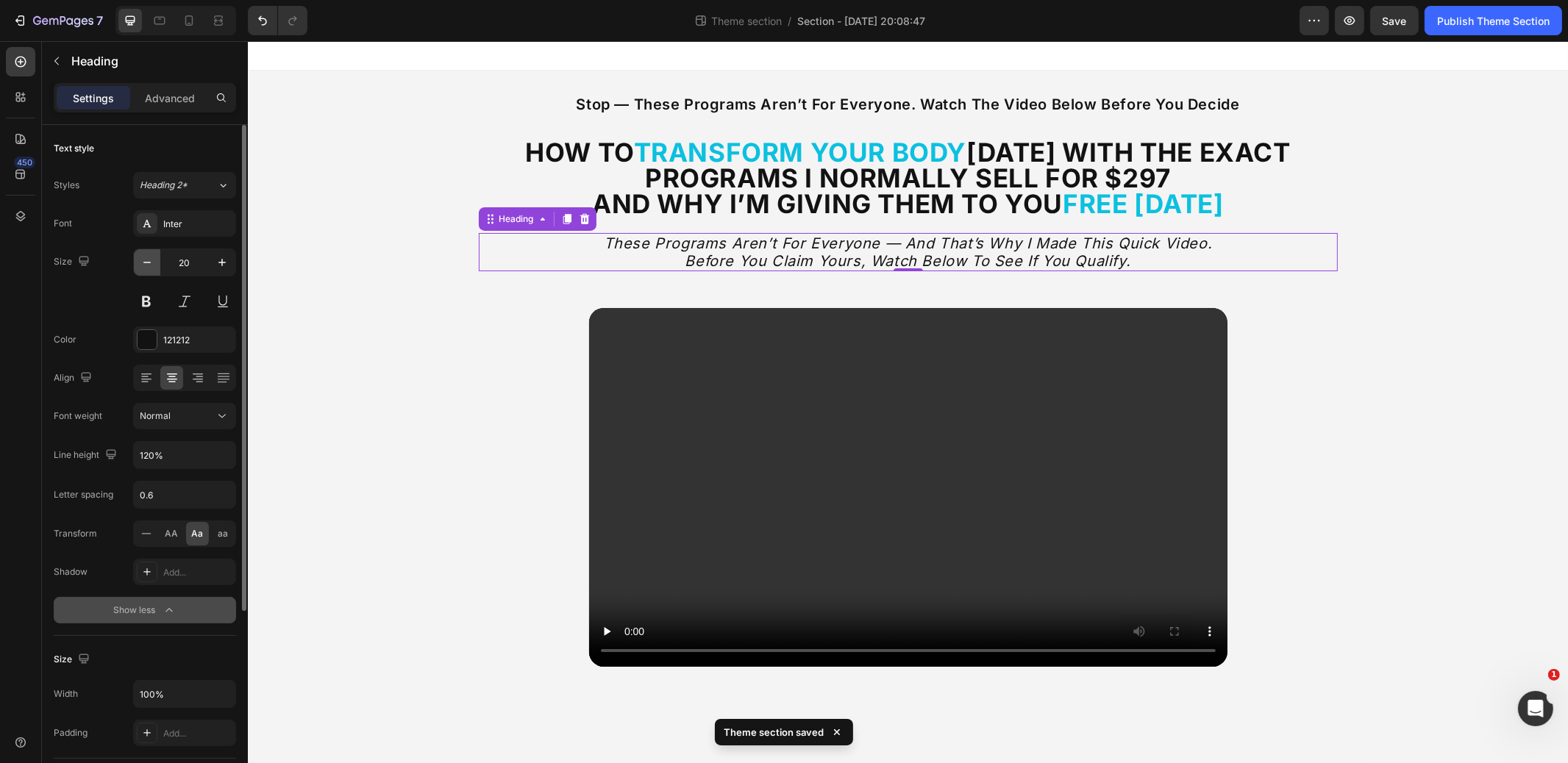
click at [150, 268] on icon "button" at bounding box center [147, 263] width 15 height 15
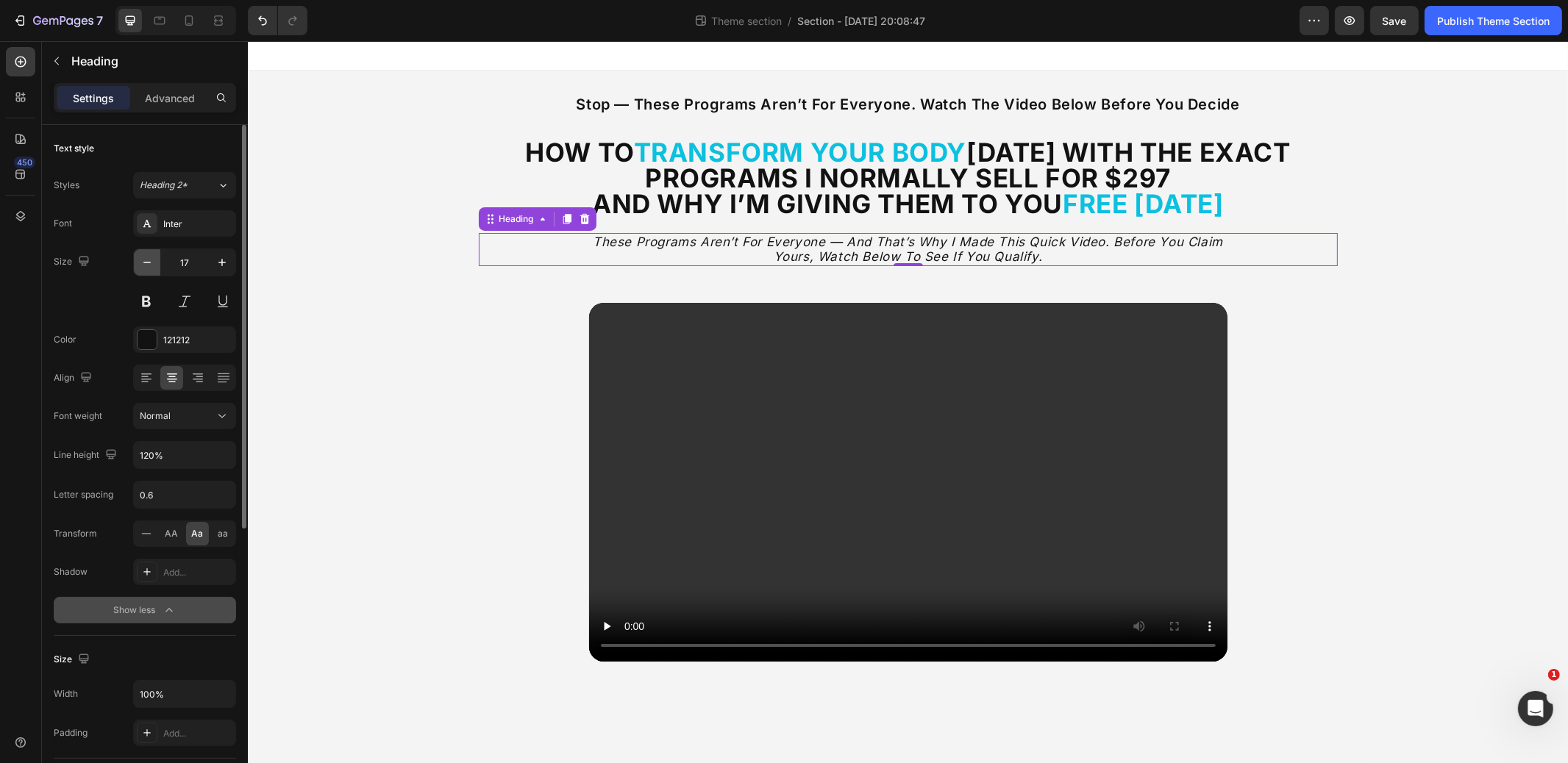
click at [145, 262] on icon "button" at bounding box center [147, 263] width 7 height 2
type input "16"
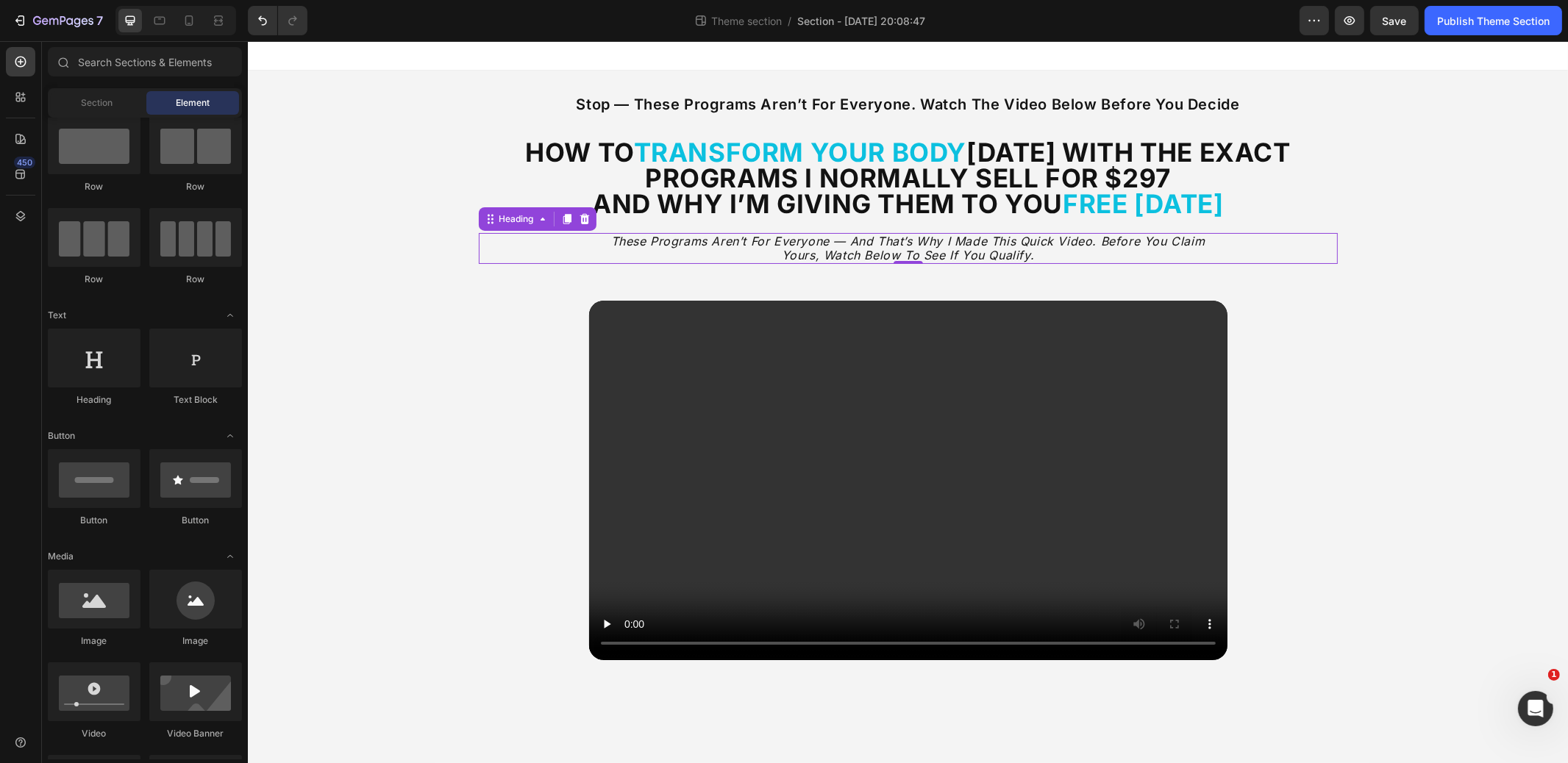
click at [348, 305] on div "stop — these programs aren’t for everyone. watch the video below before you dec…" at bounding box center [908, 384] width 1321 height 625
click at [185, 26] on icon at bounding box center [189, 20] width 15 height 15
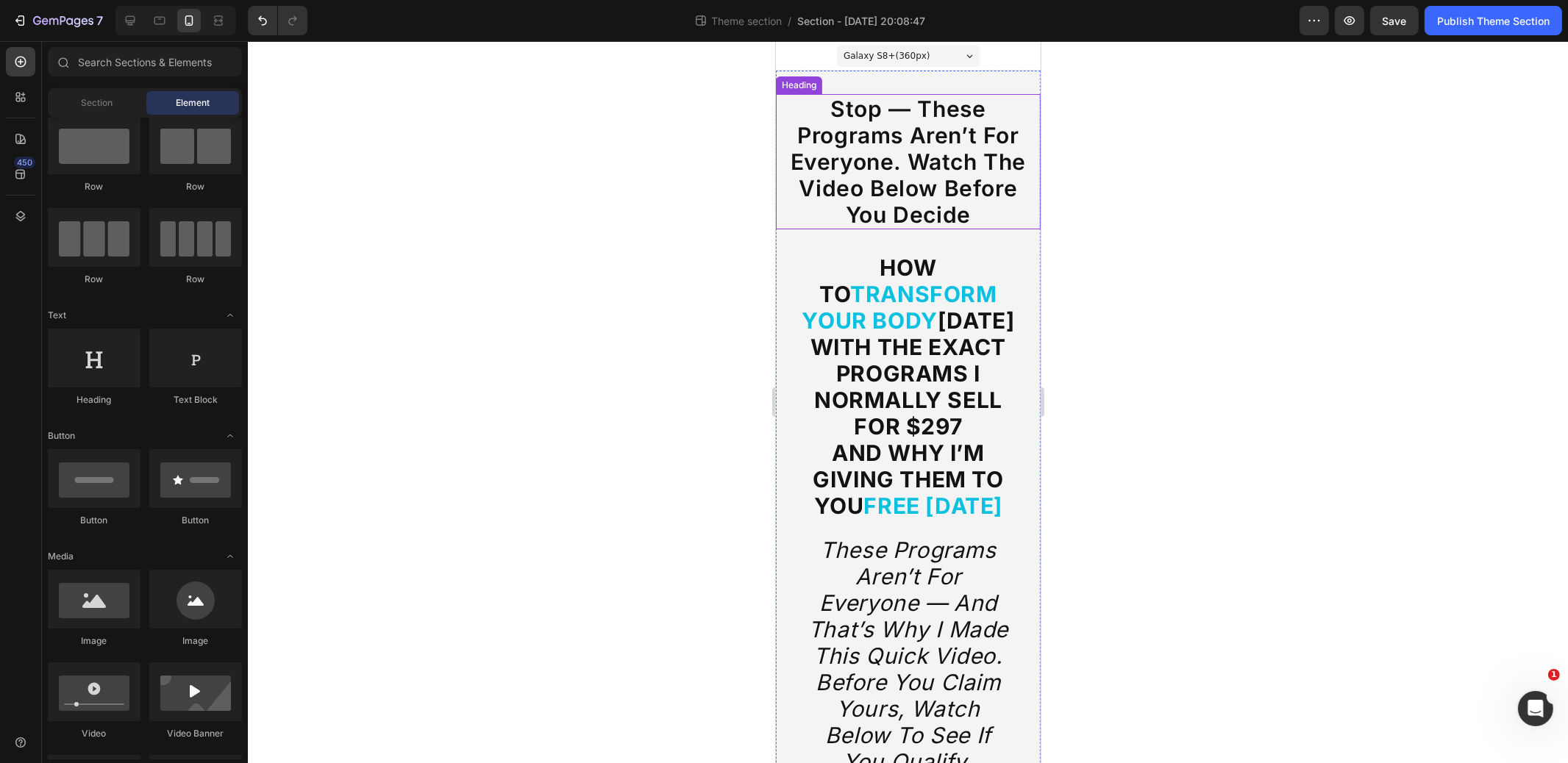
click at [933, 180] on h2 "stop — these programs aren’t for everyone. watch the video below before you dec…" at bounding box center [908, 162] width 265 height 135
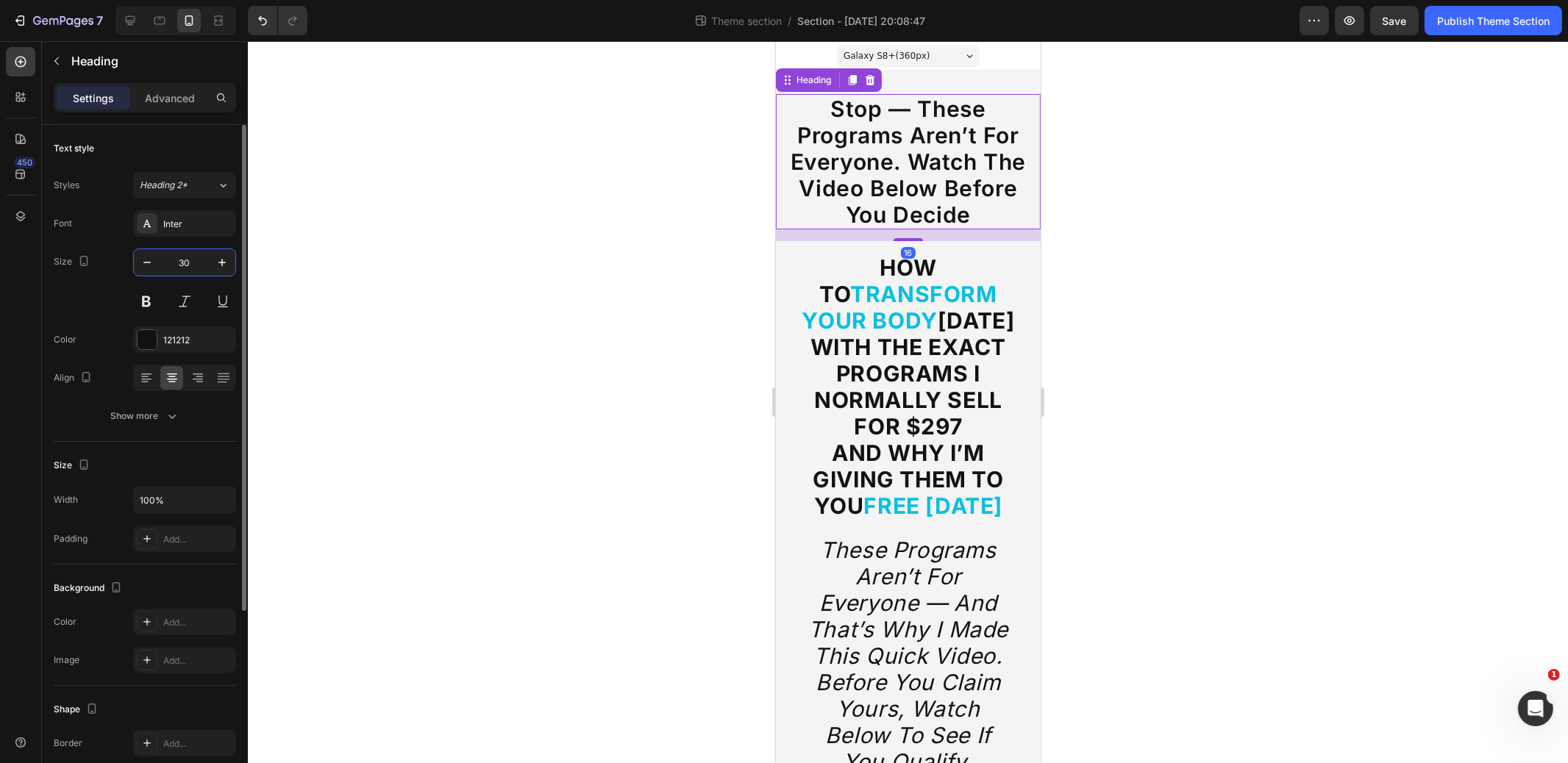
click at [177, 261] on input "30" at bounding box center [185, 262] width 48 height 27
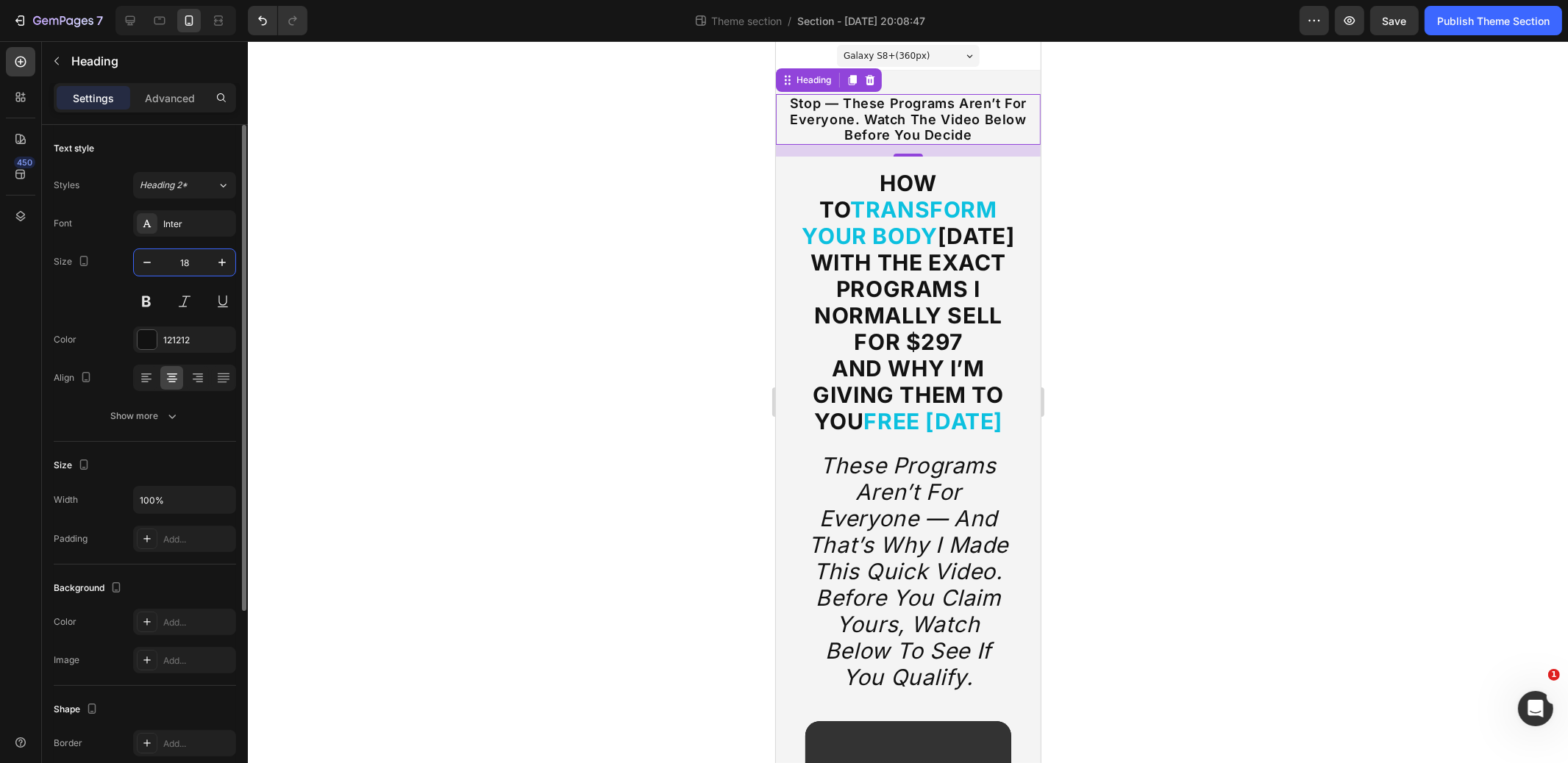
type input "1"
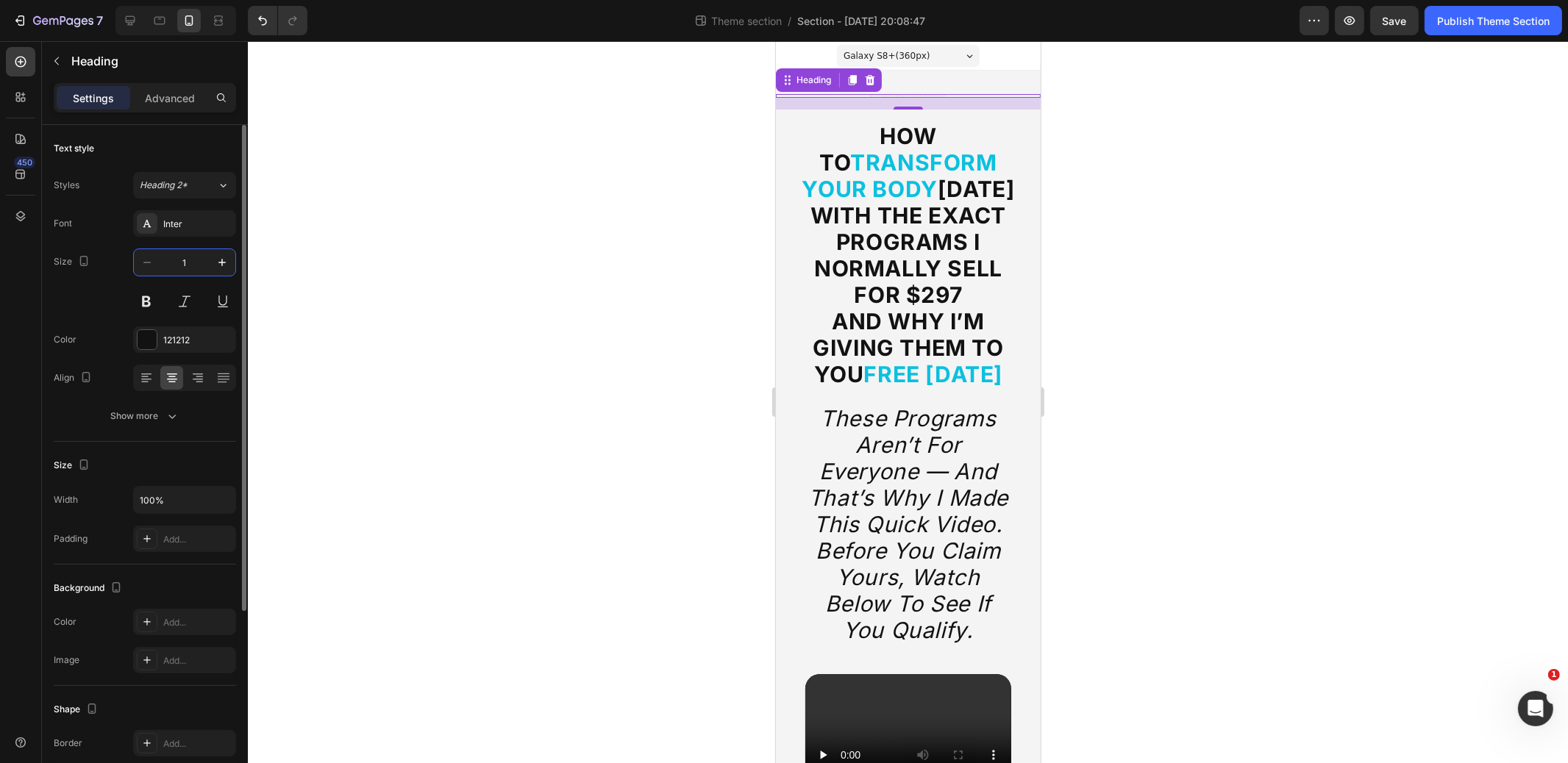
type input "16"
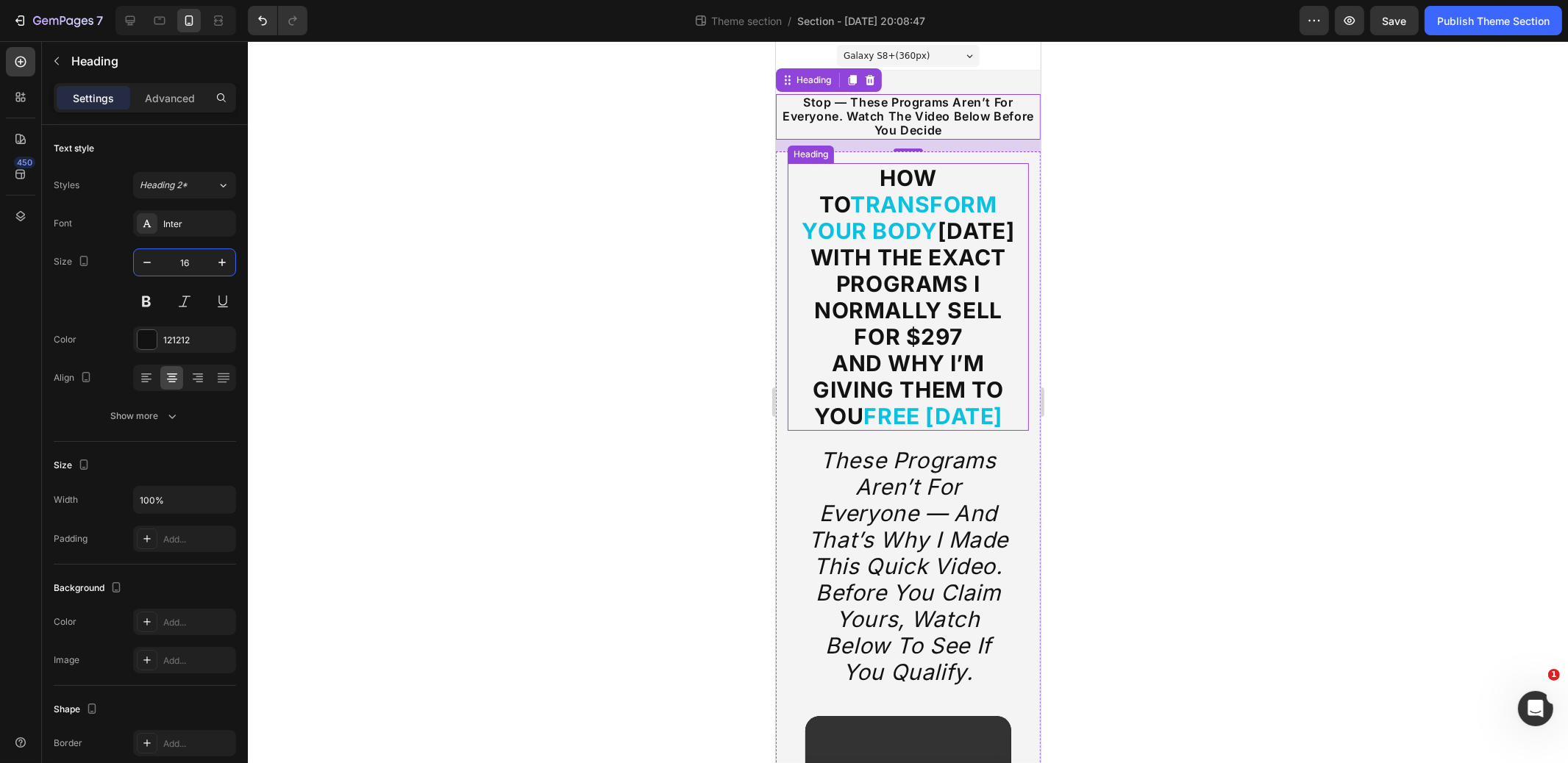
click at [938, 281] on strong "in 12 Weeks With the Exact Programs I Normally Sell for $297" at bounding box center [913, 284] width 205 height 132
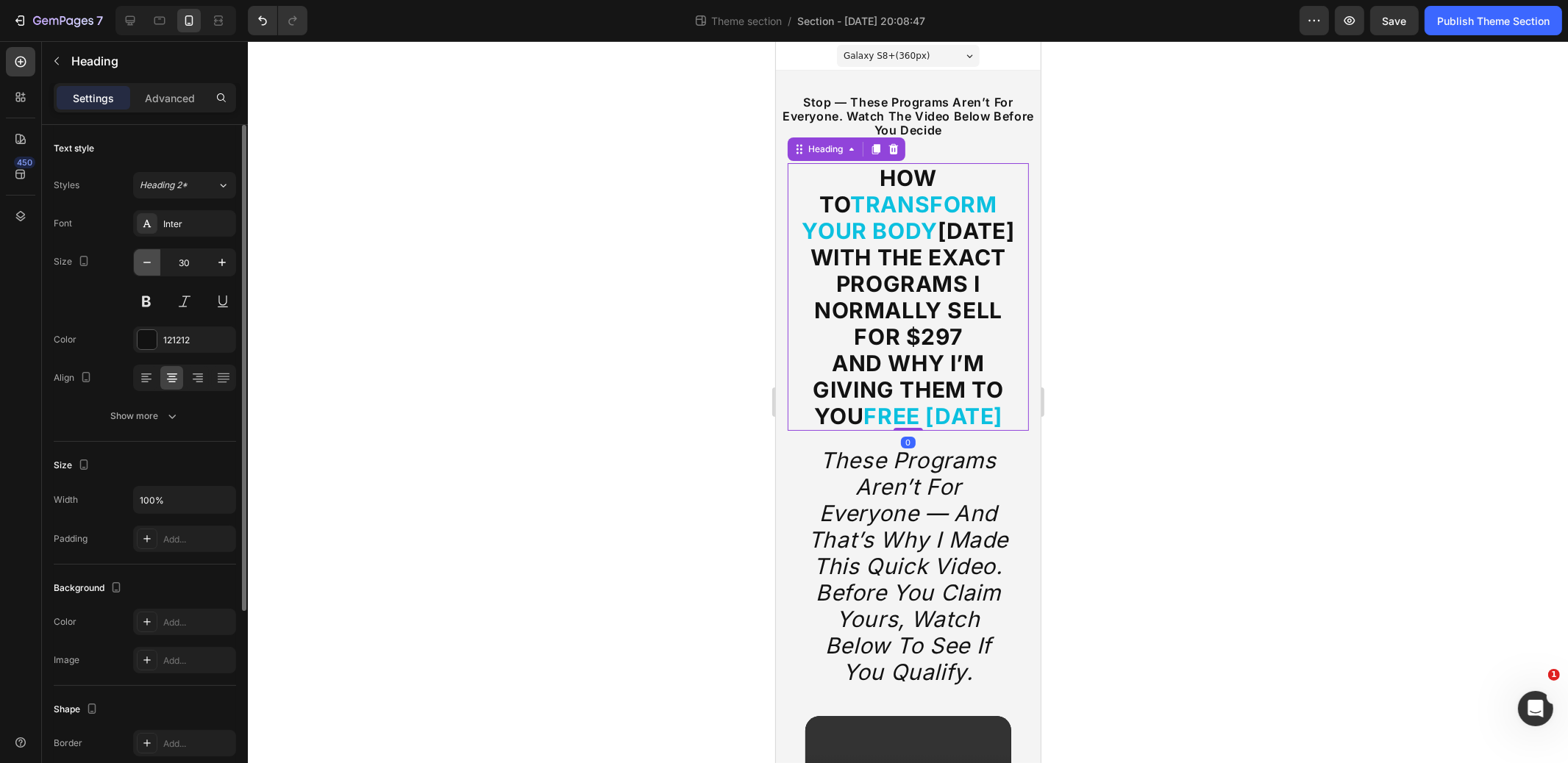
click at [154, 263] on button "button" at bounding box center [147, 262] width 27 height 27
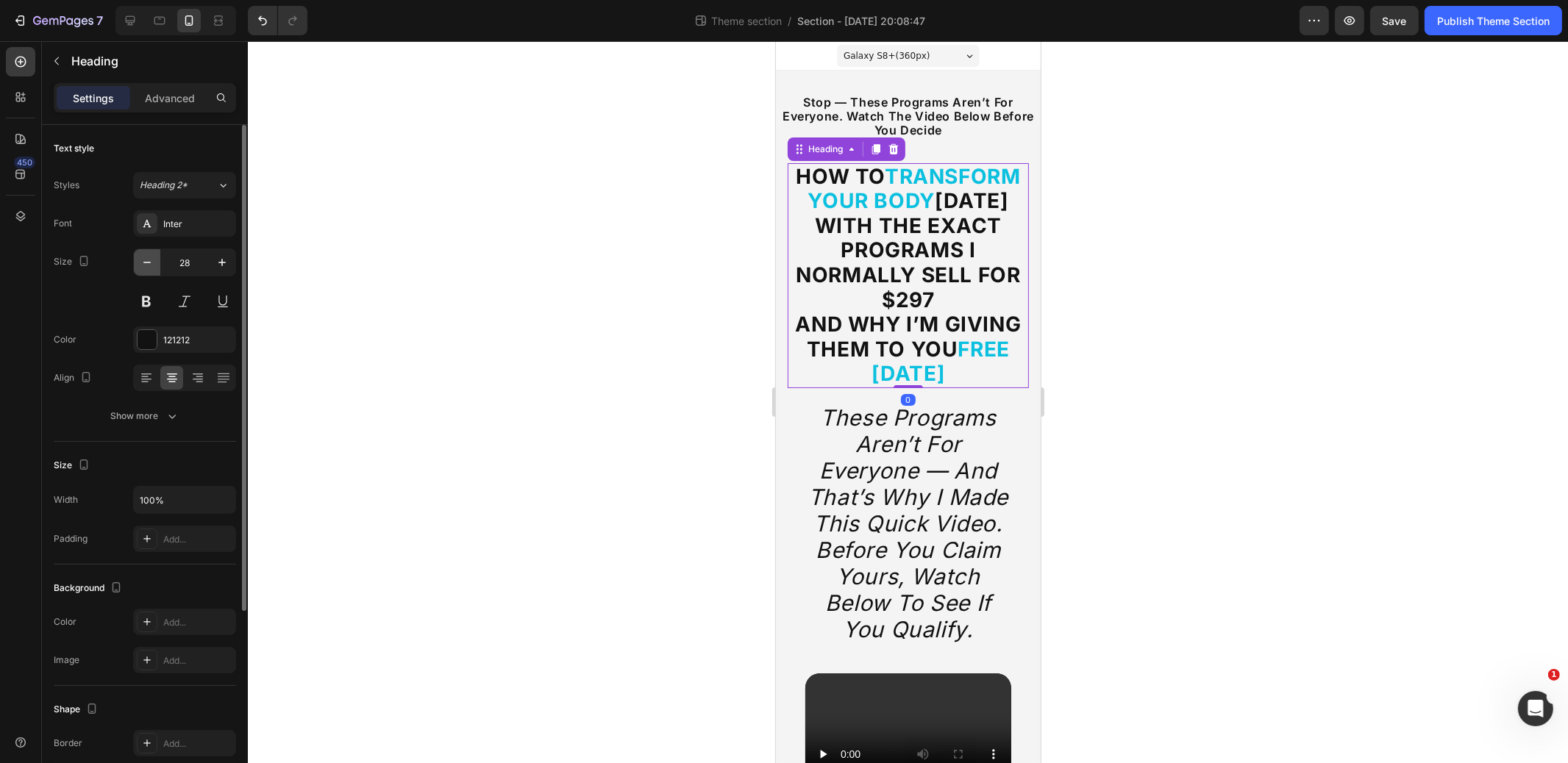
click at [154, 263] on button "button" at bounding box center [147, 262] width 27 height 27
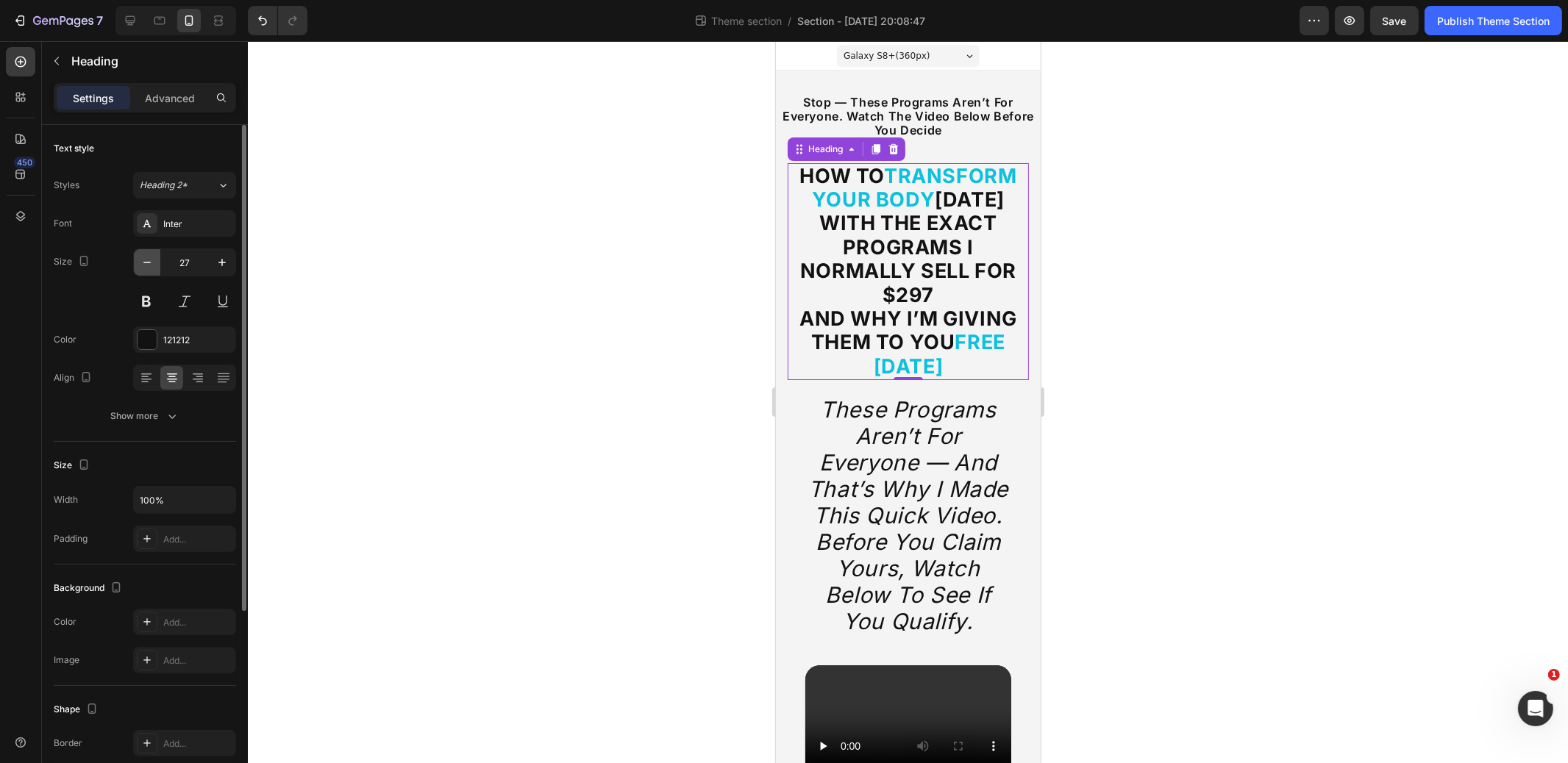
click at [154, 263] on icon "button" at bounding box center [147, 263] width 15 height 15
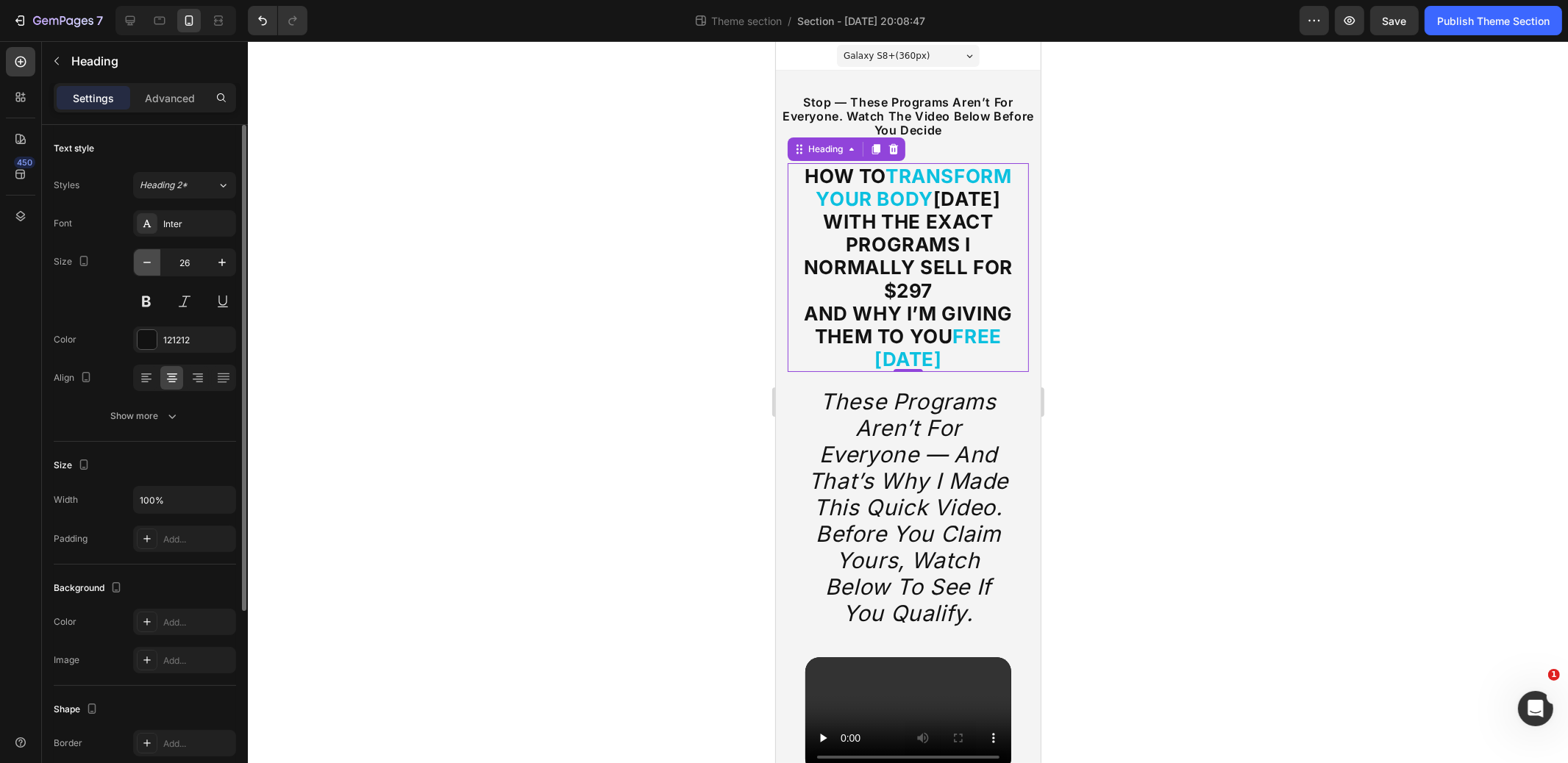
click at [154, 263] on icon "button" at bounding box center [147, 263] width 15 height 15
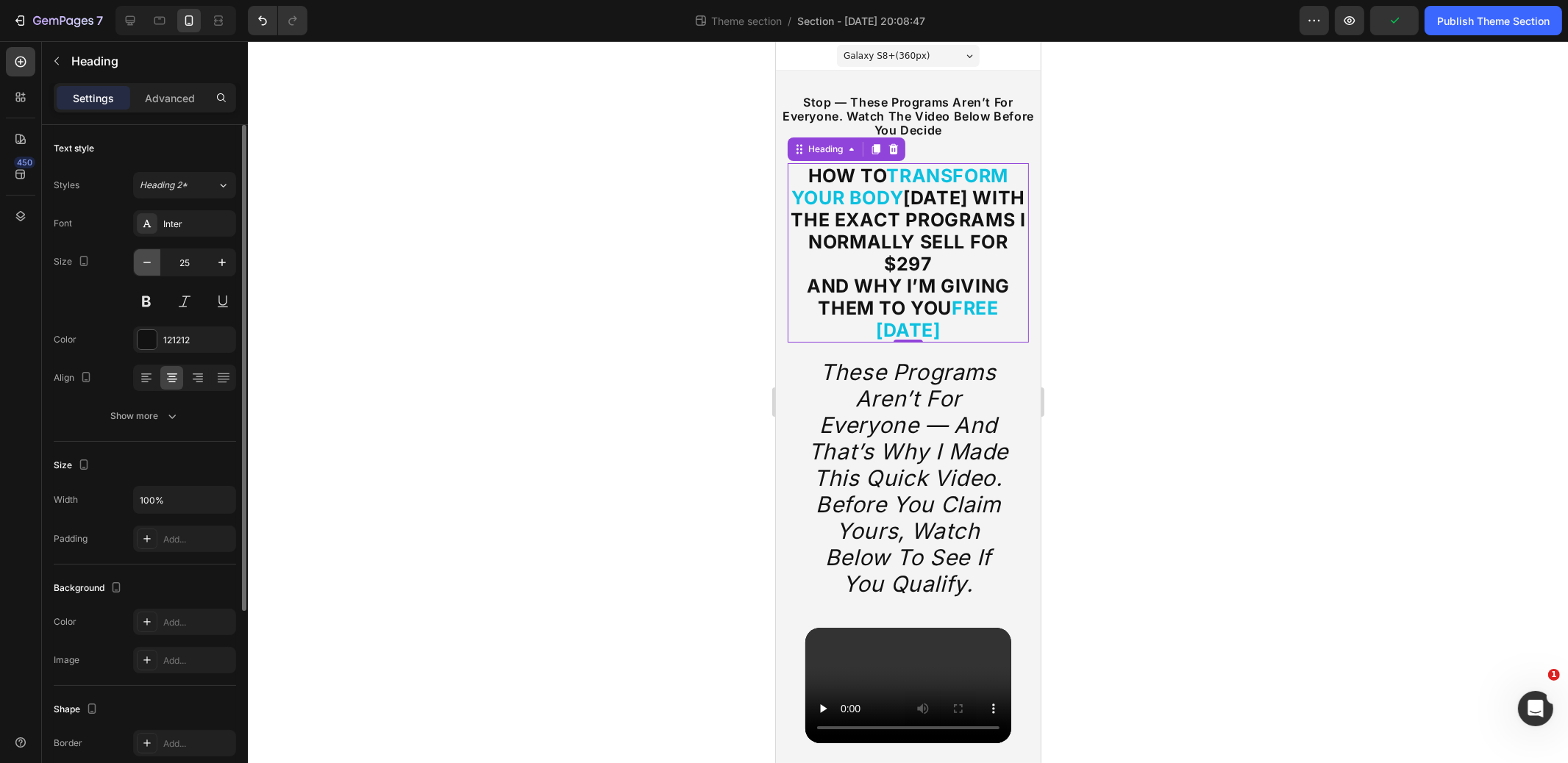
click at [154, 263] on icon "button" at bounding box center [147, 263] width 15 height 15
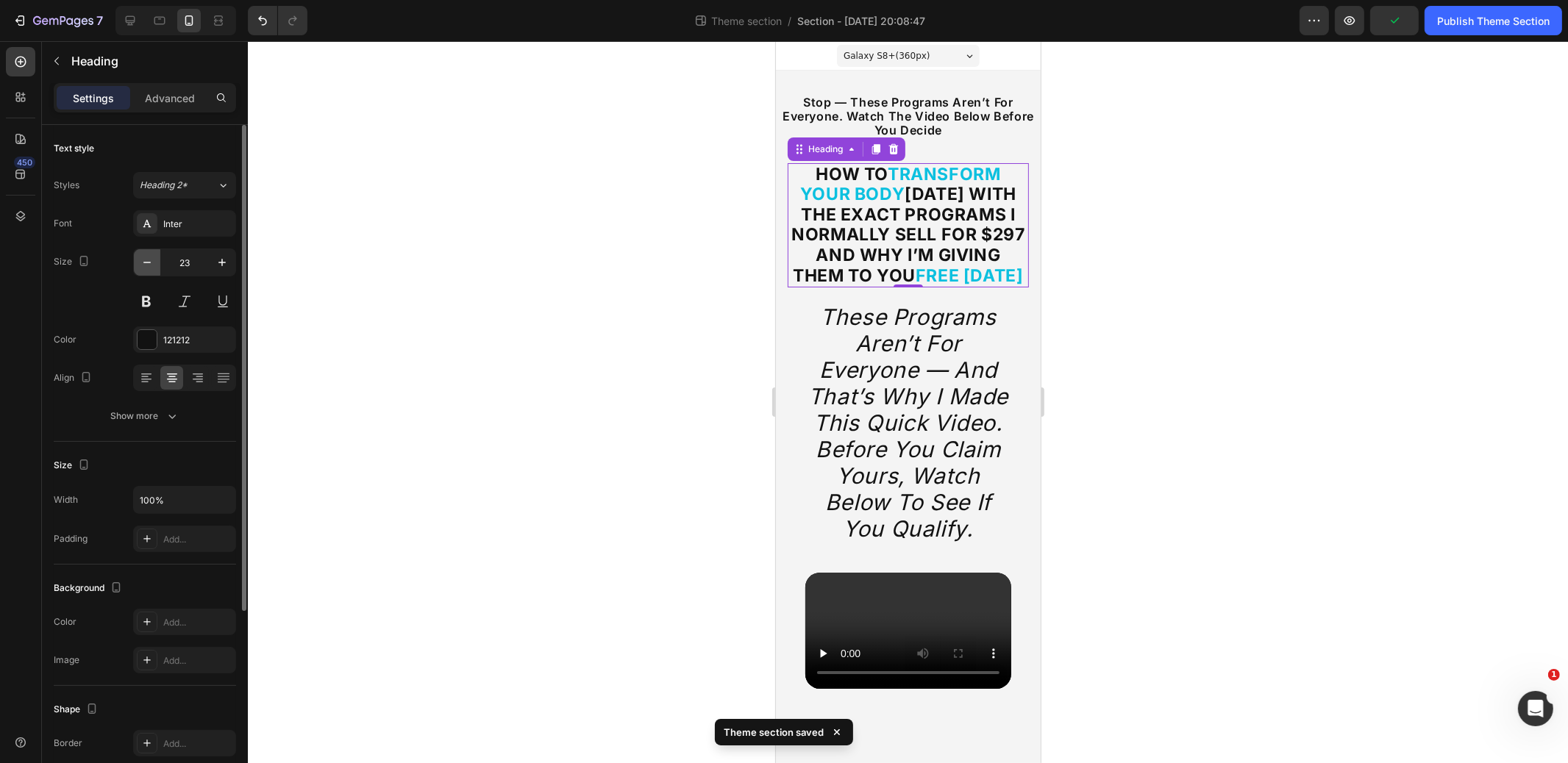
click at [154, 263] on icon "button" at bounding box center [147, 263] width 15 height 15
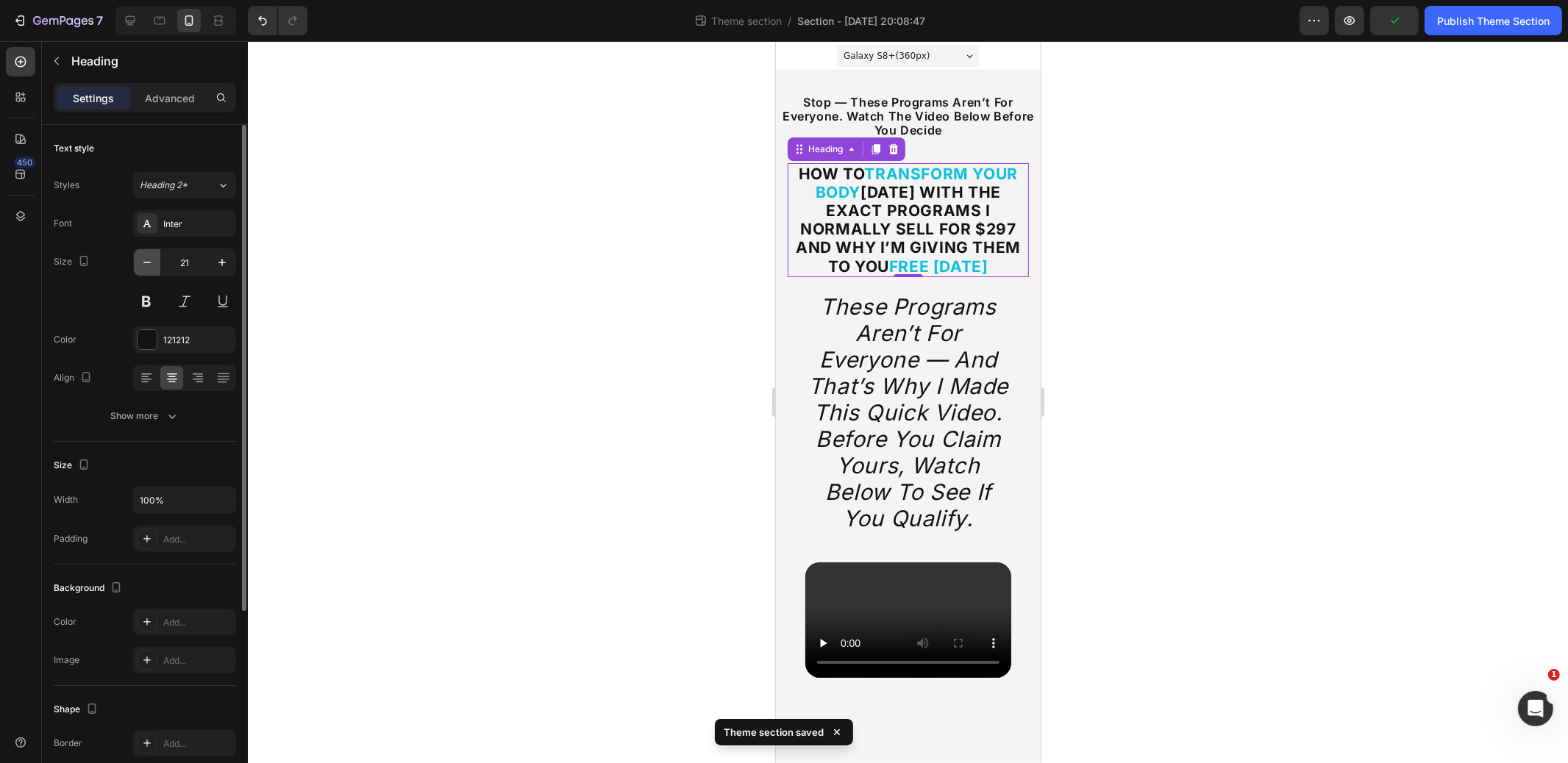
click at [154, 263] on icon "button" at bounding box center [147, 263] width 15 height 15
type input "20"
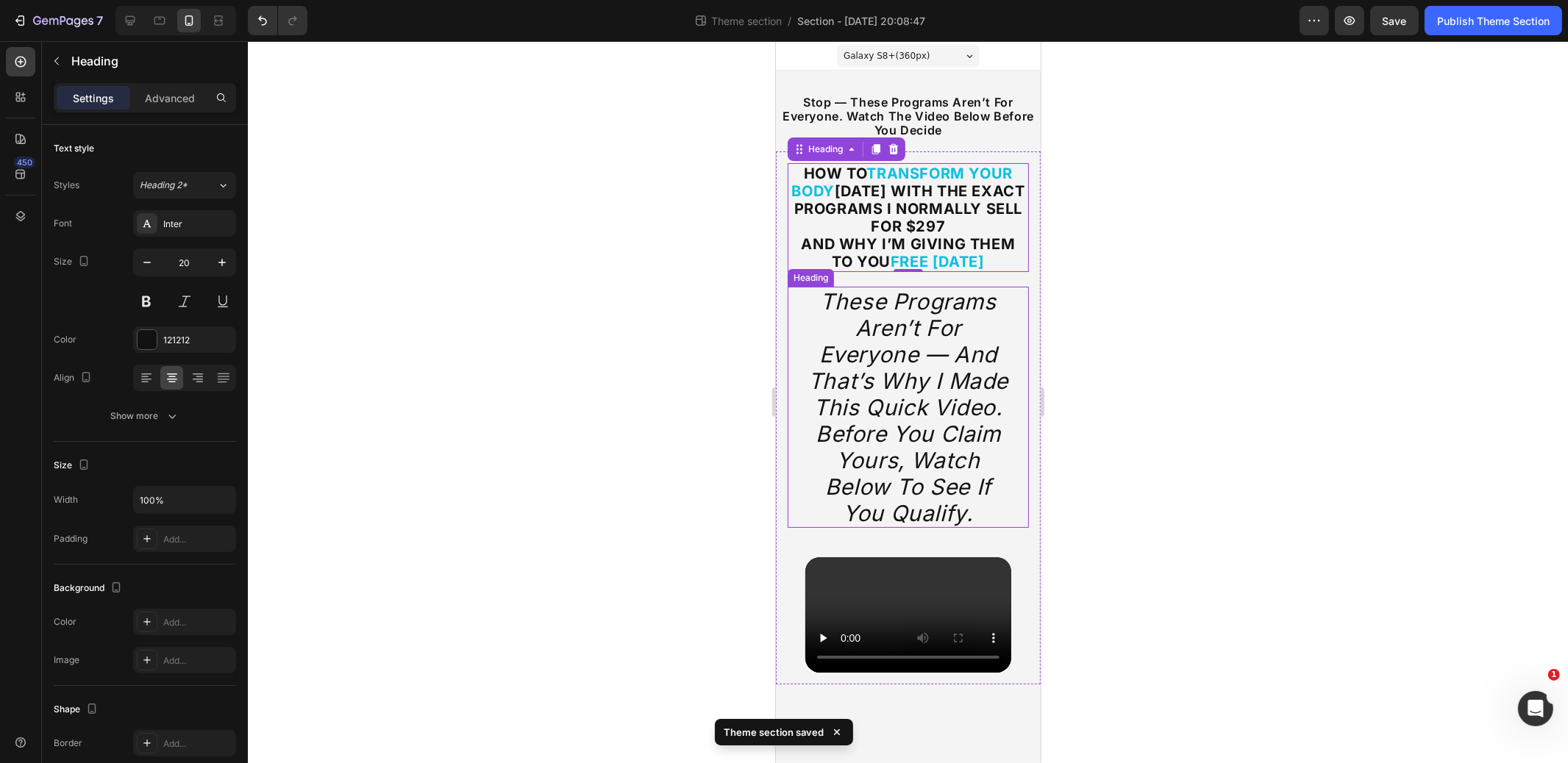
click at [914, 334] on icon "These programs aren’t for everyone — and that’s why I made this quick video. Be…" at bounding box center [908, 408] width 200 height 238
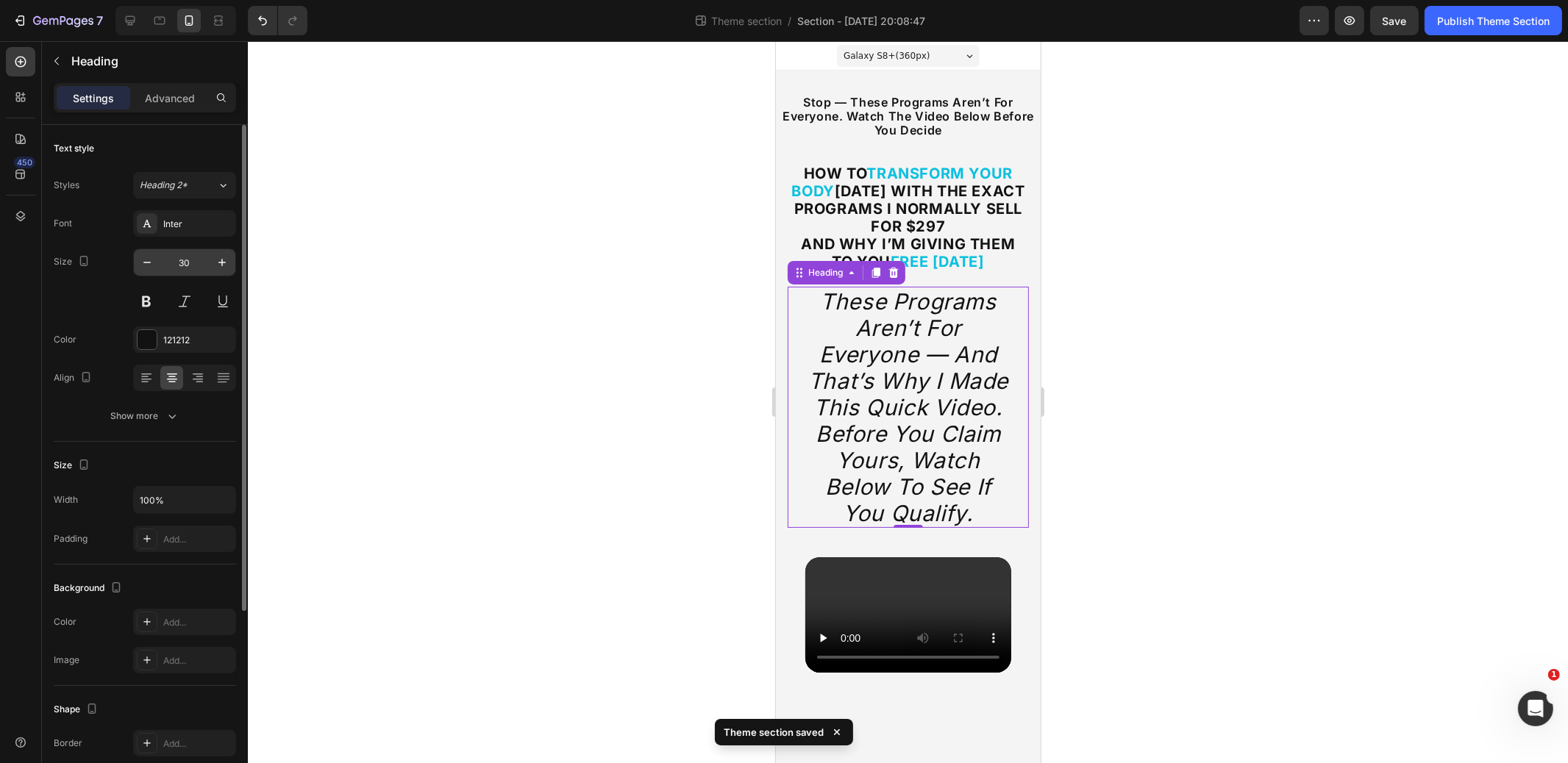
click at [198, 263] on input "30" at bounding box center [185, 262] width 48 height 27
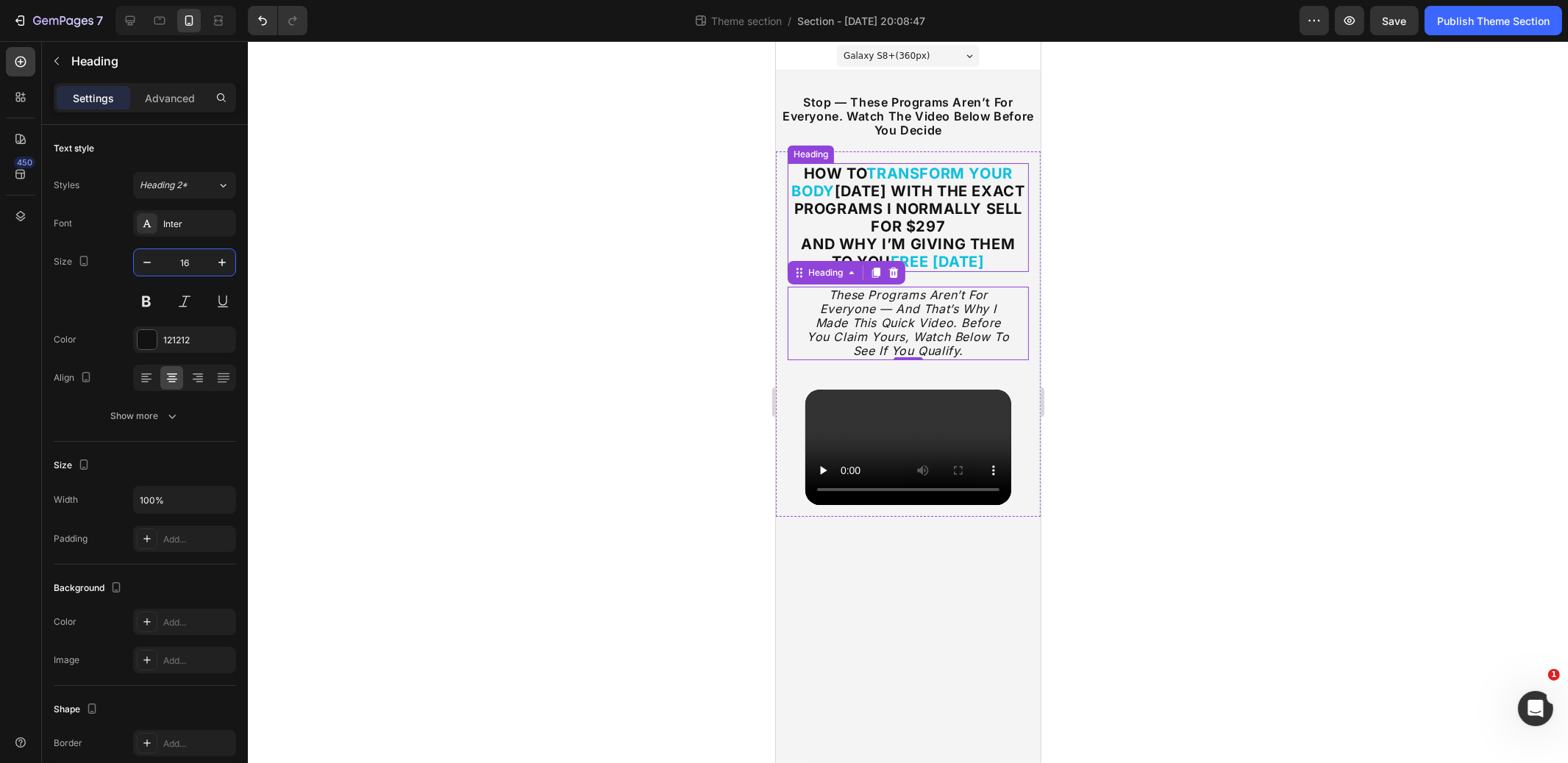
type input "16"
click at [1121, 282] on div at bounding box center [909, 402] width 1321 height 722
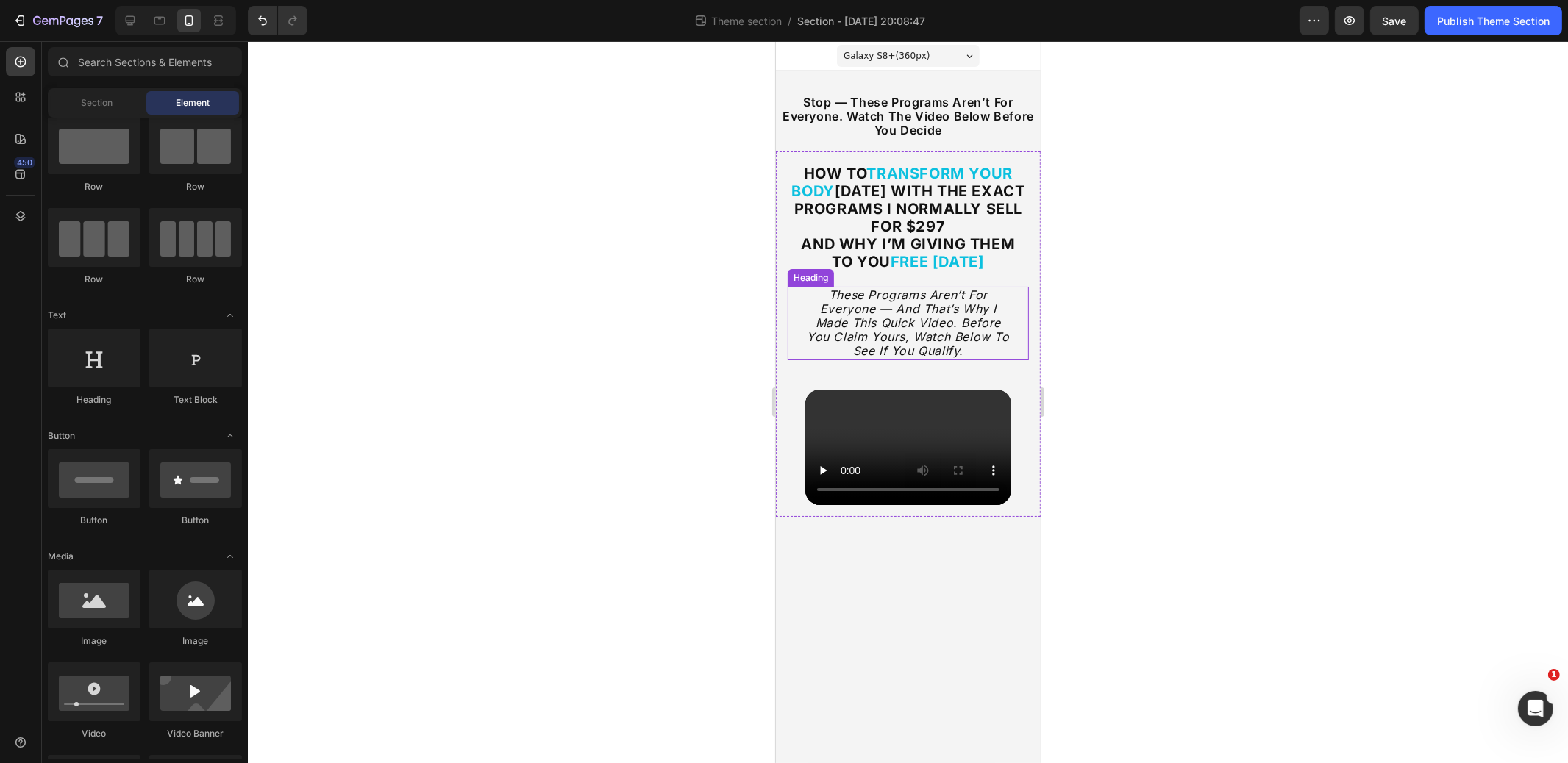
click at [979, 317] on icon "These programs aren’t for everyone — and that’s why I made this quick video. Be…" at bounding box center [908, 323] width 203 height 72
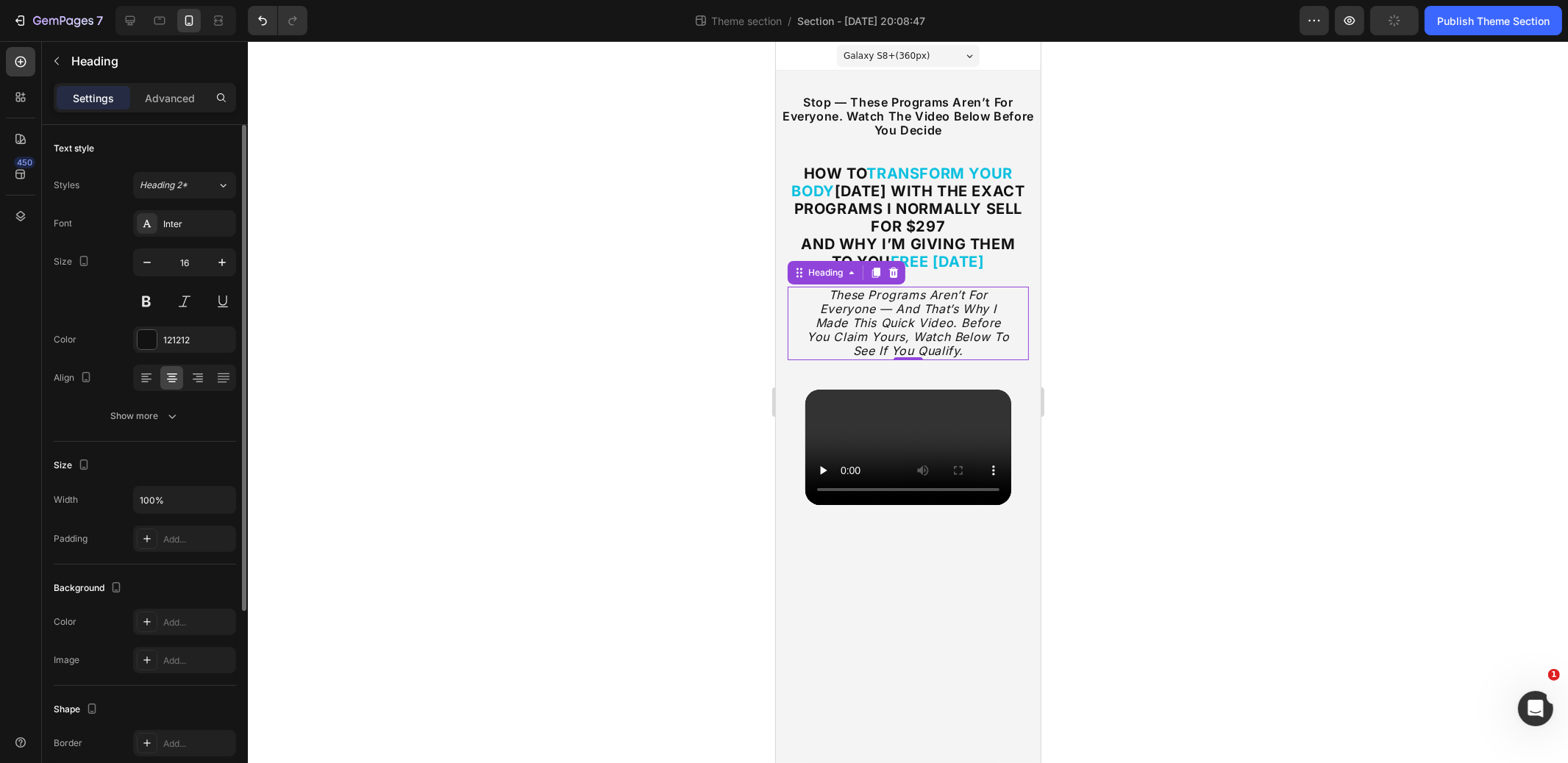
drag, startPoint x: 172, startPoint y: 102, endPoint x: 168, endPoint y: 126, distance: 24.3
click at [172, 102] on p "Advanced" at bounding box center [170, 97] width 50 height 15
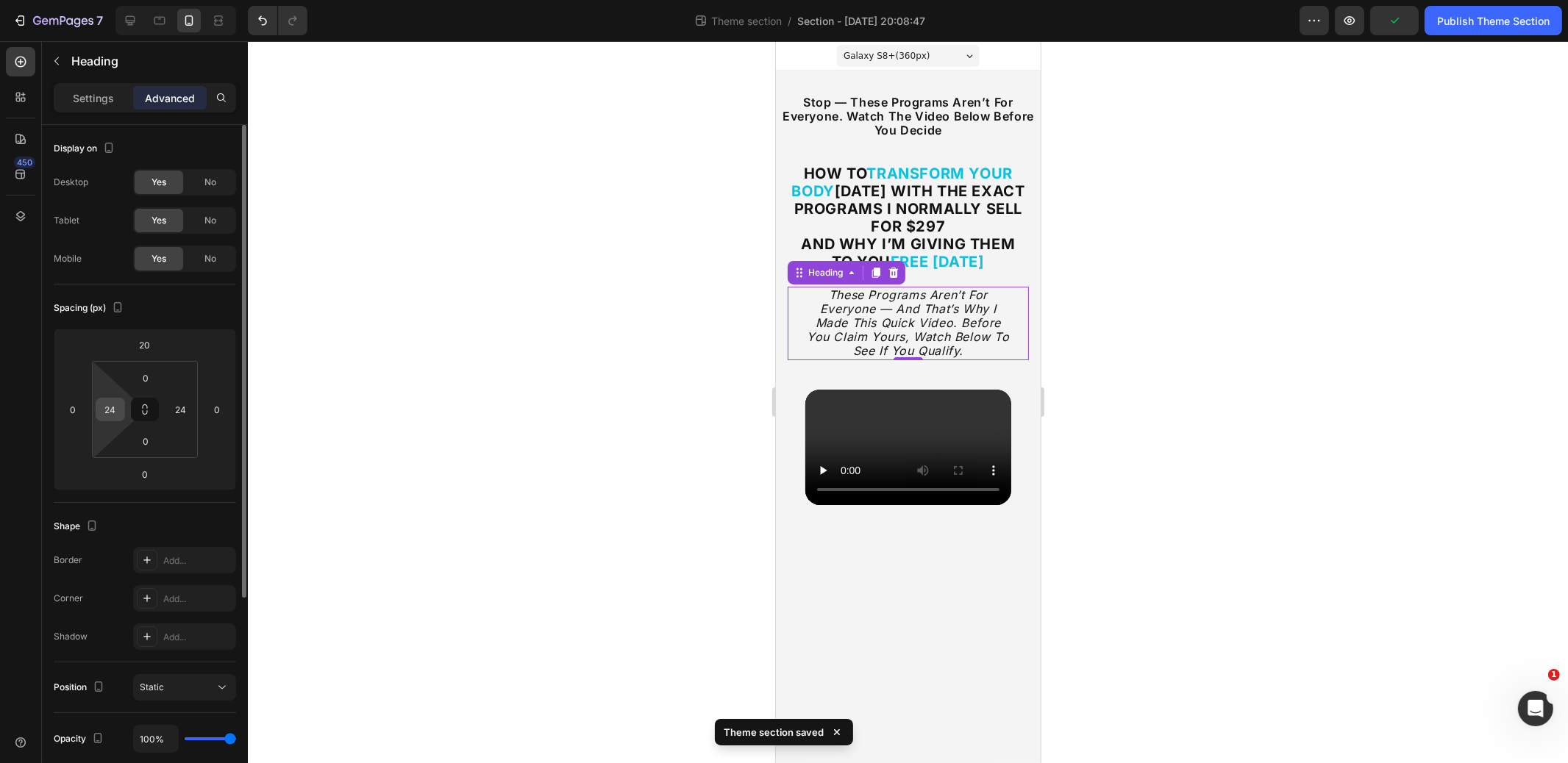
click at [110, 412] on input "24" at bounding box center [110, 409] width 22 height 22
type input "4"
type input "0"
click at [189, 408] on input "24" at bounding box center [181, 409] width 22 height 22
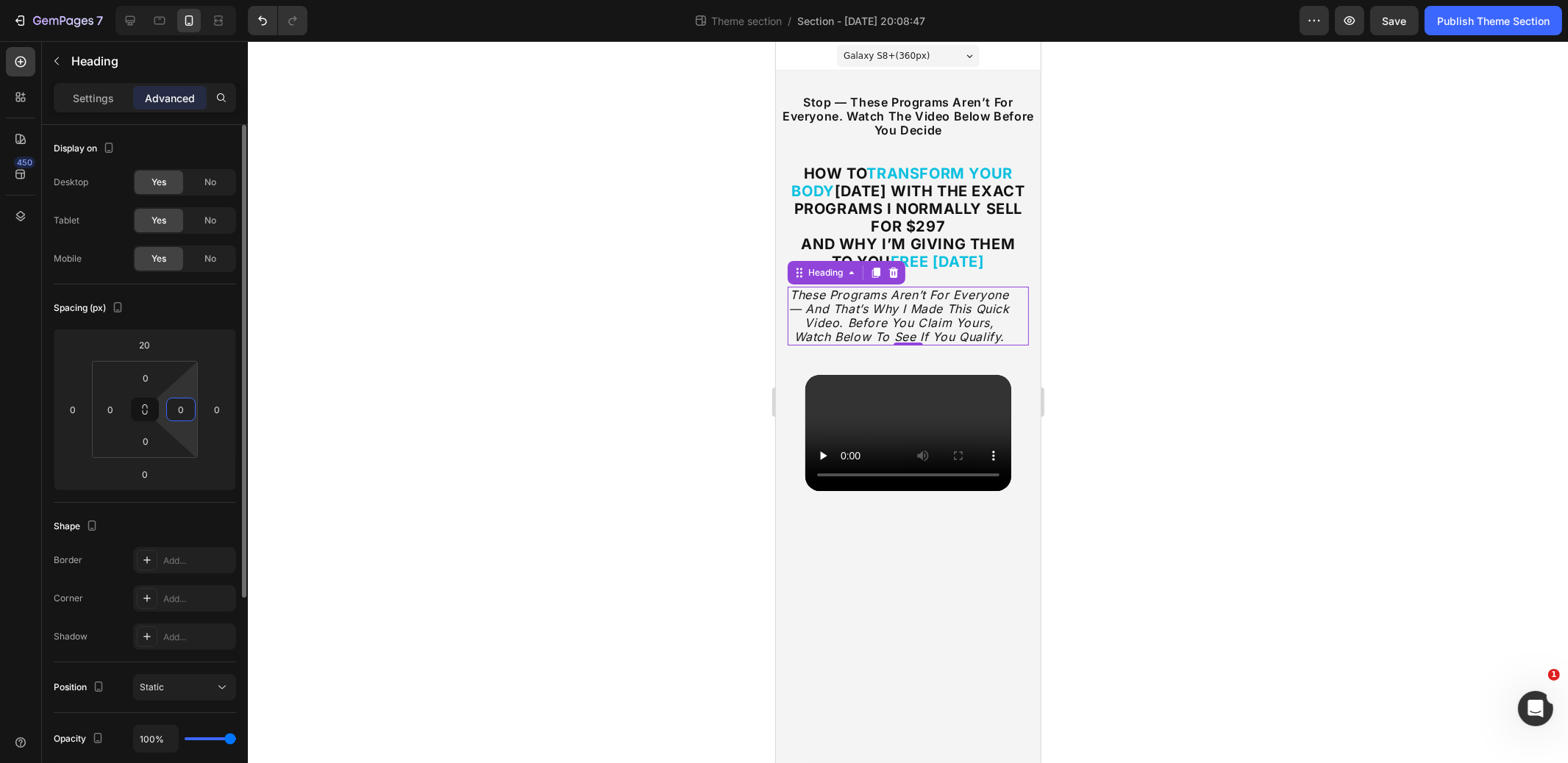
type input "0"
click at [187, 298] on div "Spacing (px)" at bounding box center [145, 308] width 182 height 23
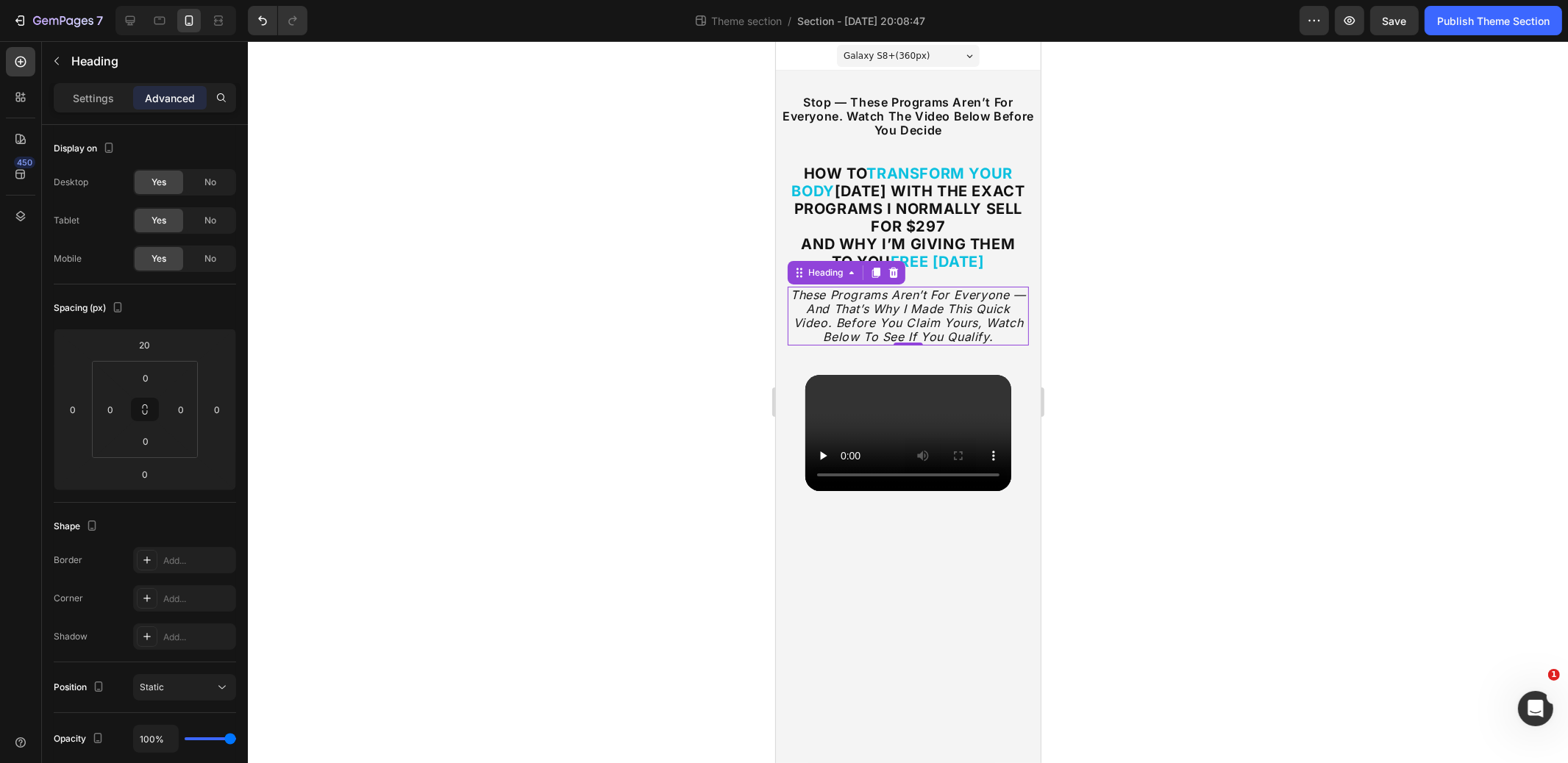
click at [1190, 256] on div at bounding box center [909, 402] width 1321 height 722
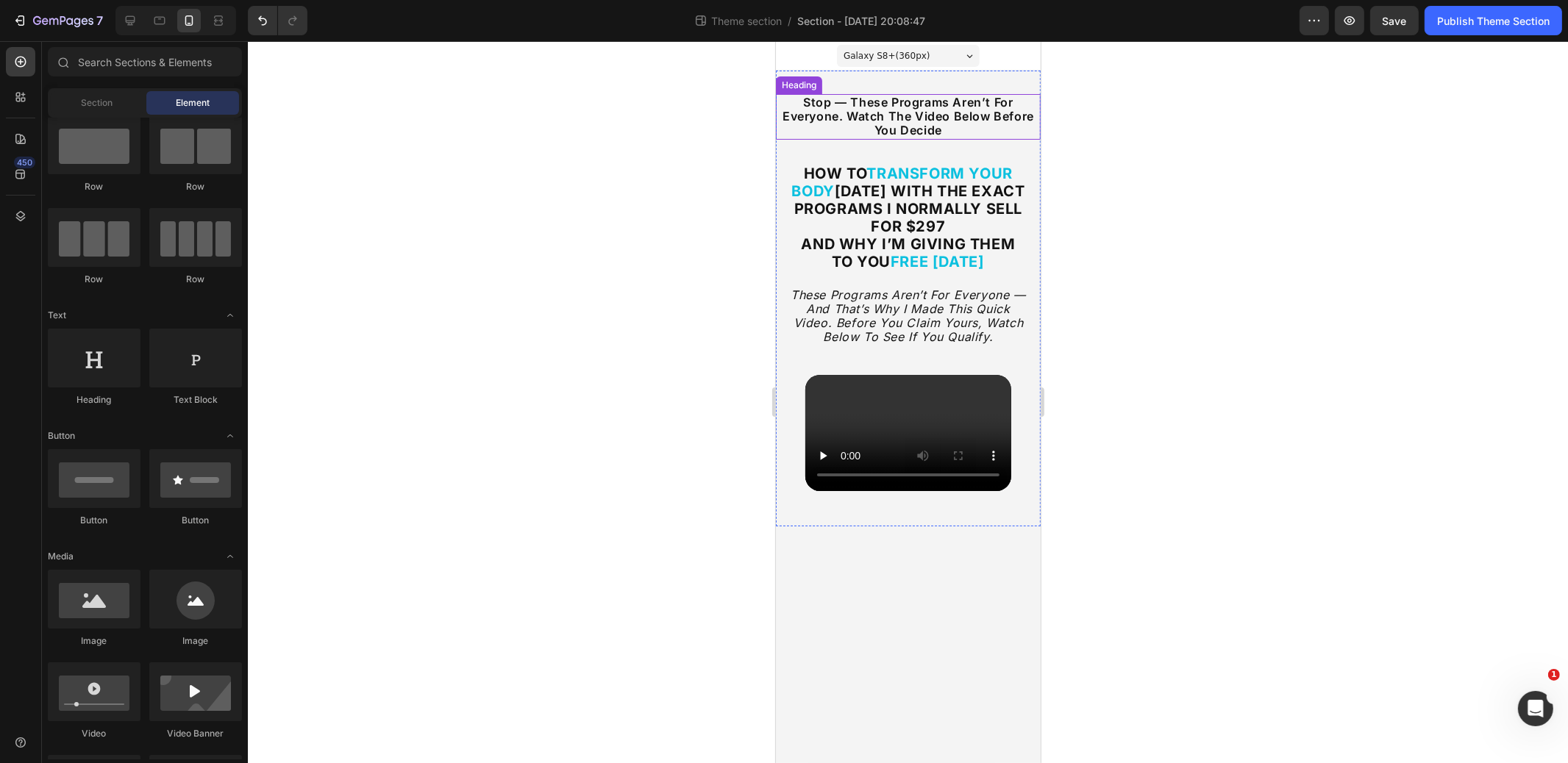
click at [953, 118] on h2 "stop — these programs aren’t for everyone. watch the video below before you dec…" at bounding box center [908, 117] width 265 height 46
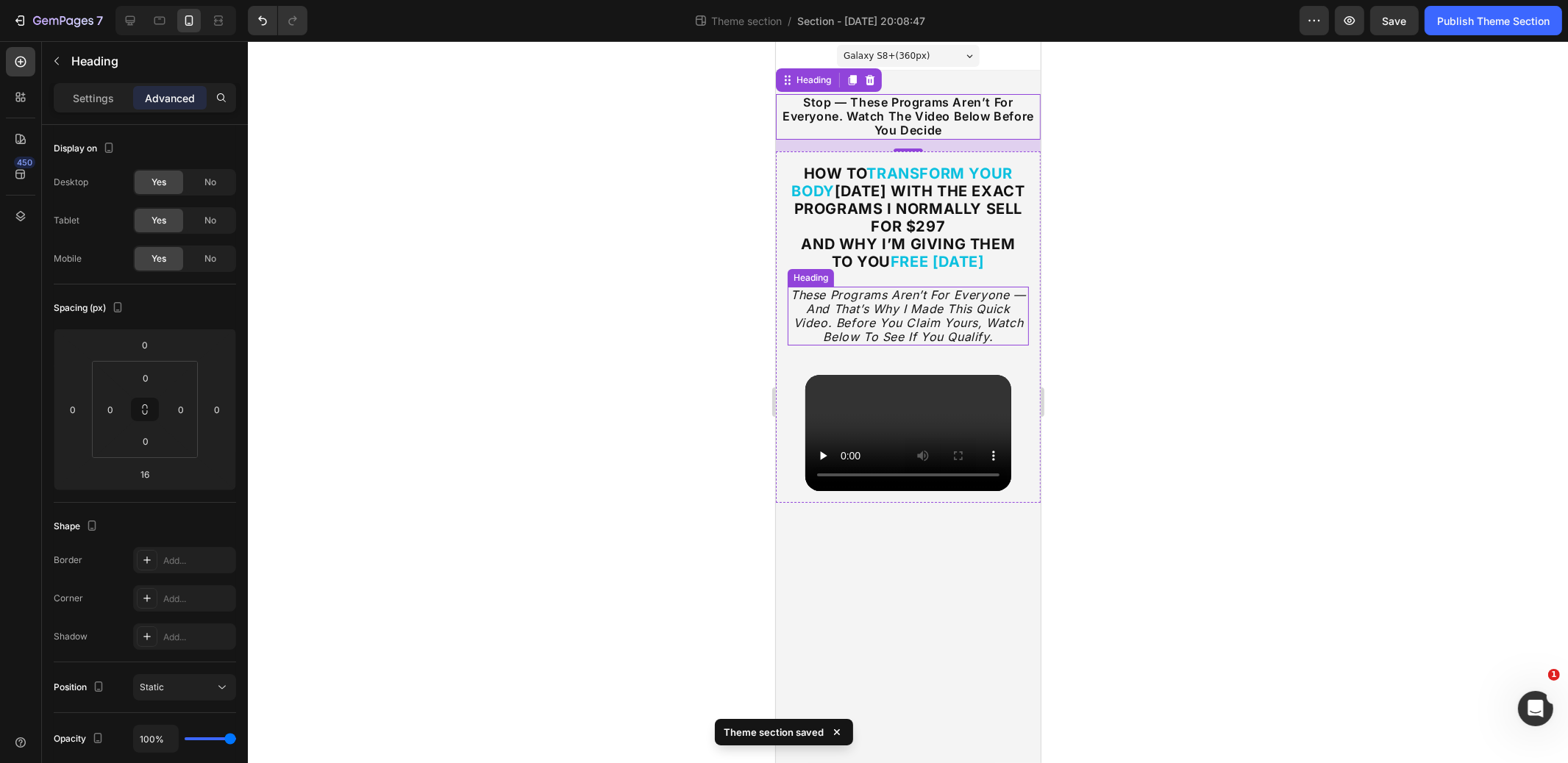
click at [932, 314] on icon "These programs aren’t for everyone — and that’s why I made this quick video. Be…" at bounding box center [908, 316] width 235 height 57
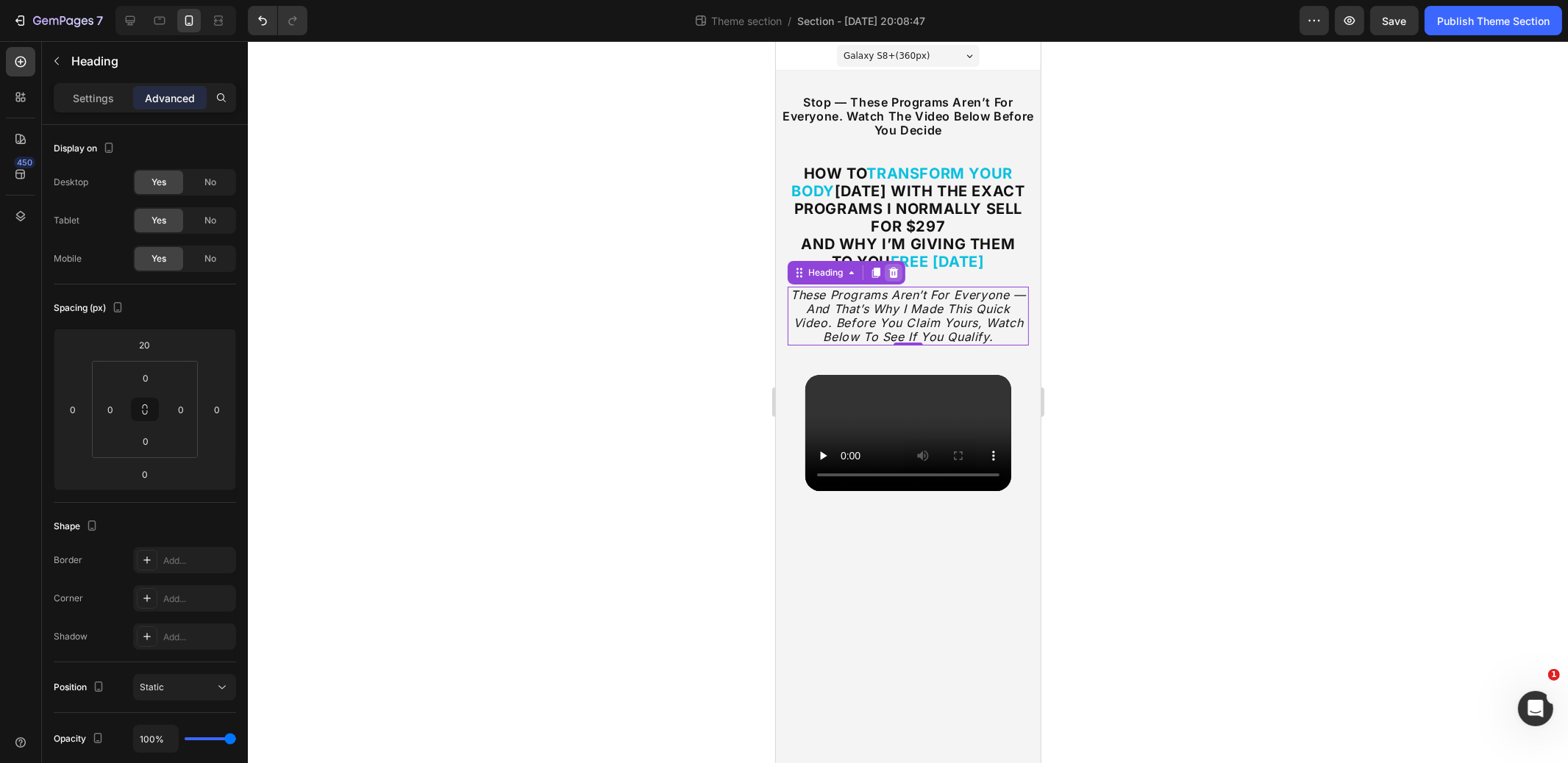
click at [895, 272] on icon at bounding box center [892, 272] width 12 height 12
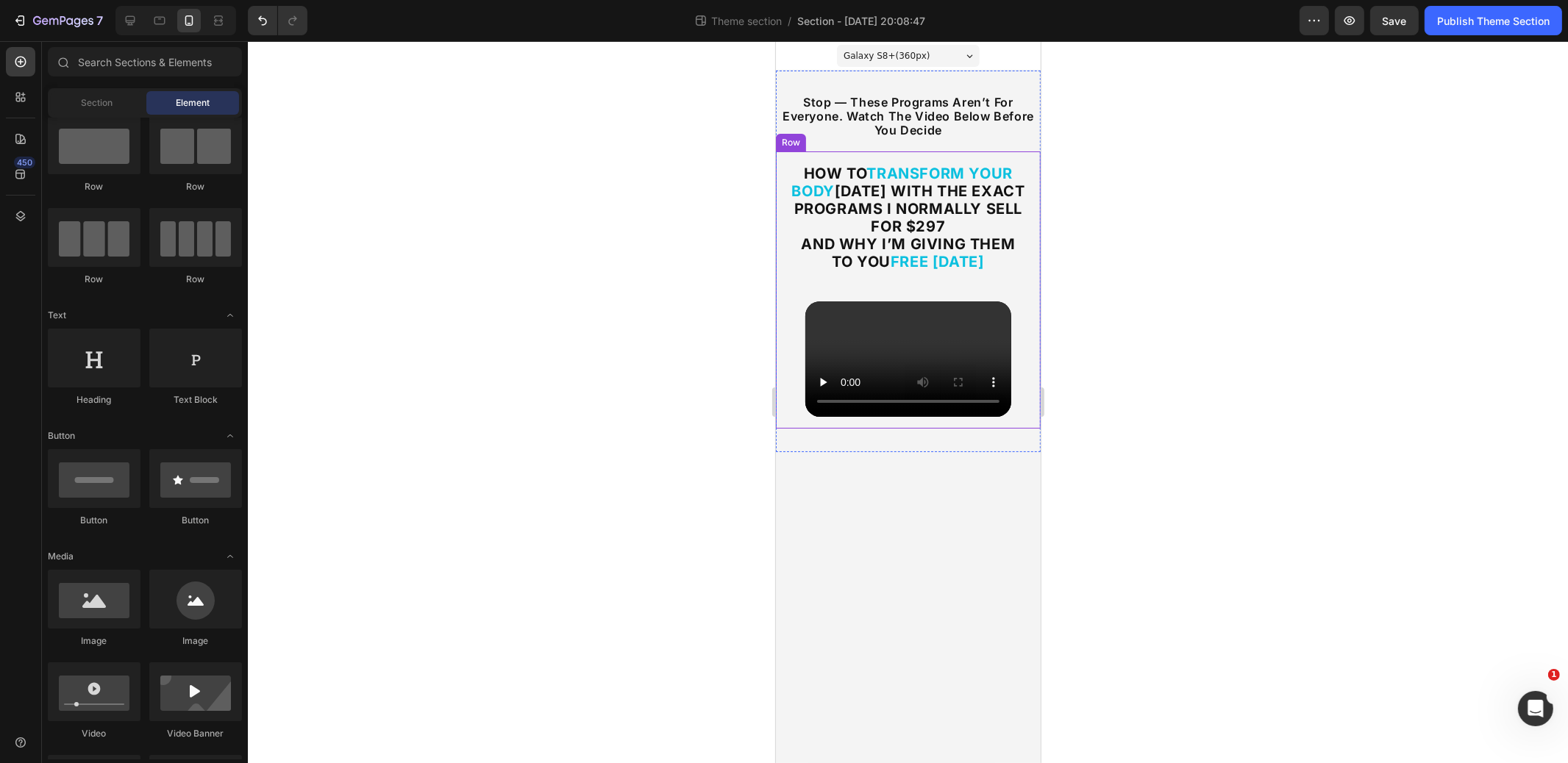
click at [916, 161] on div "⁠⁠⁠⁠⁠⁠⁠ How to Transform Your Body in 12 Weeks With the Exact Programs I Normal…" at bounding box center [908, 290] width 265 height 278
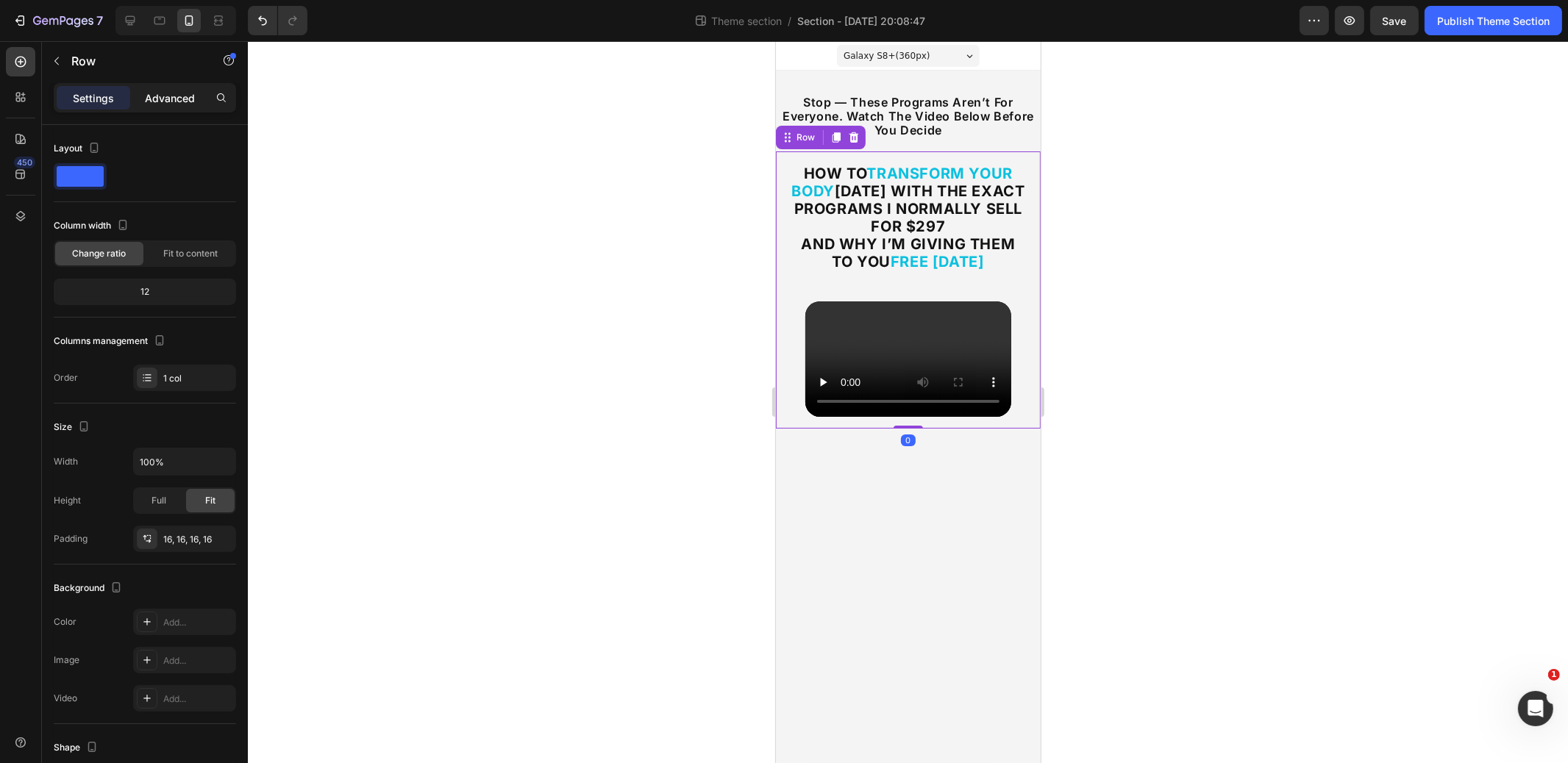
click at [183, 97] on p "Advanced" at bounding box center [170, 97] width 50 height 15
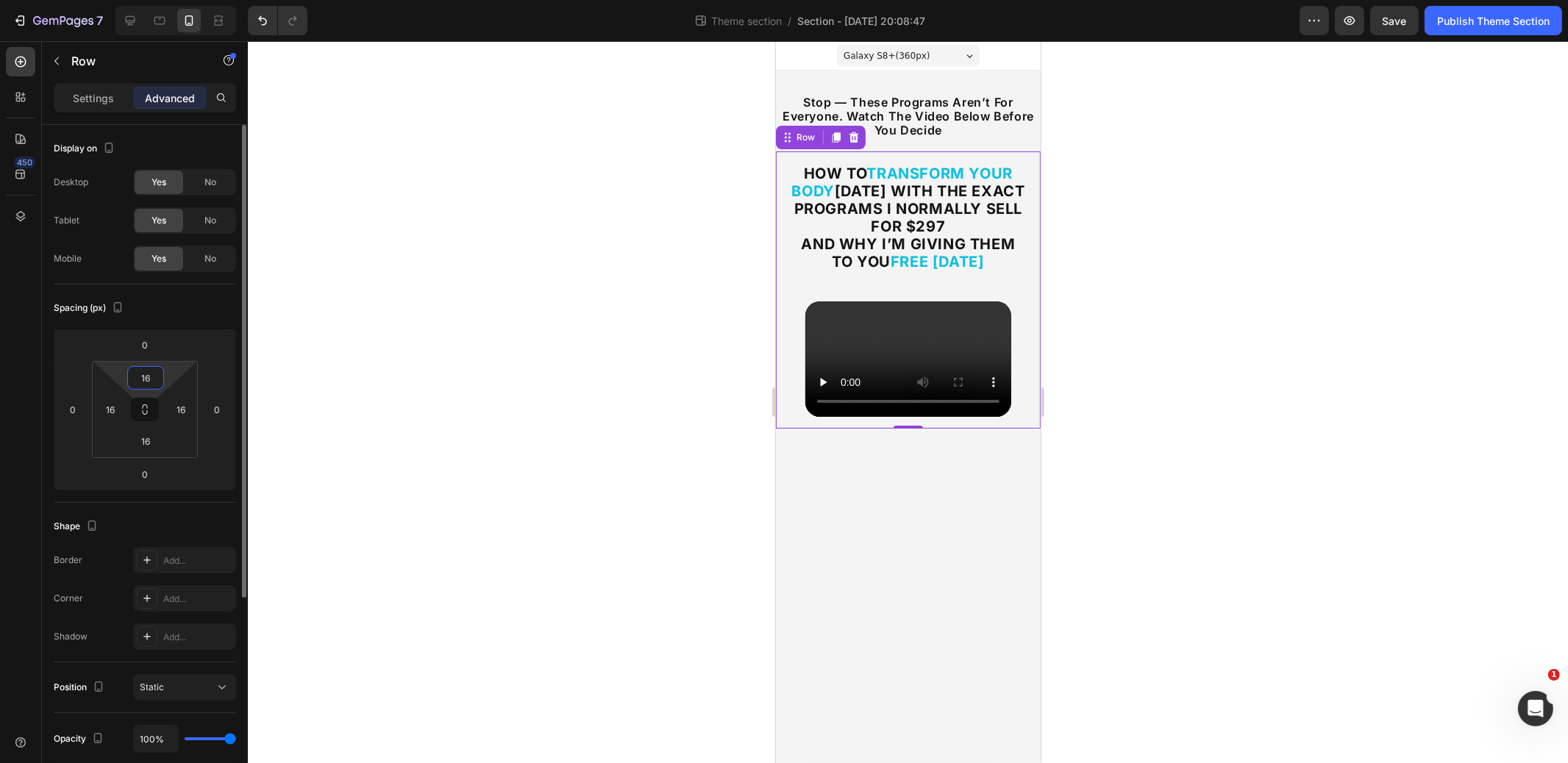
click at [150, 374] on input "16" at bounding box center [145, 377] width 30 height 22
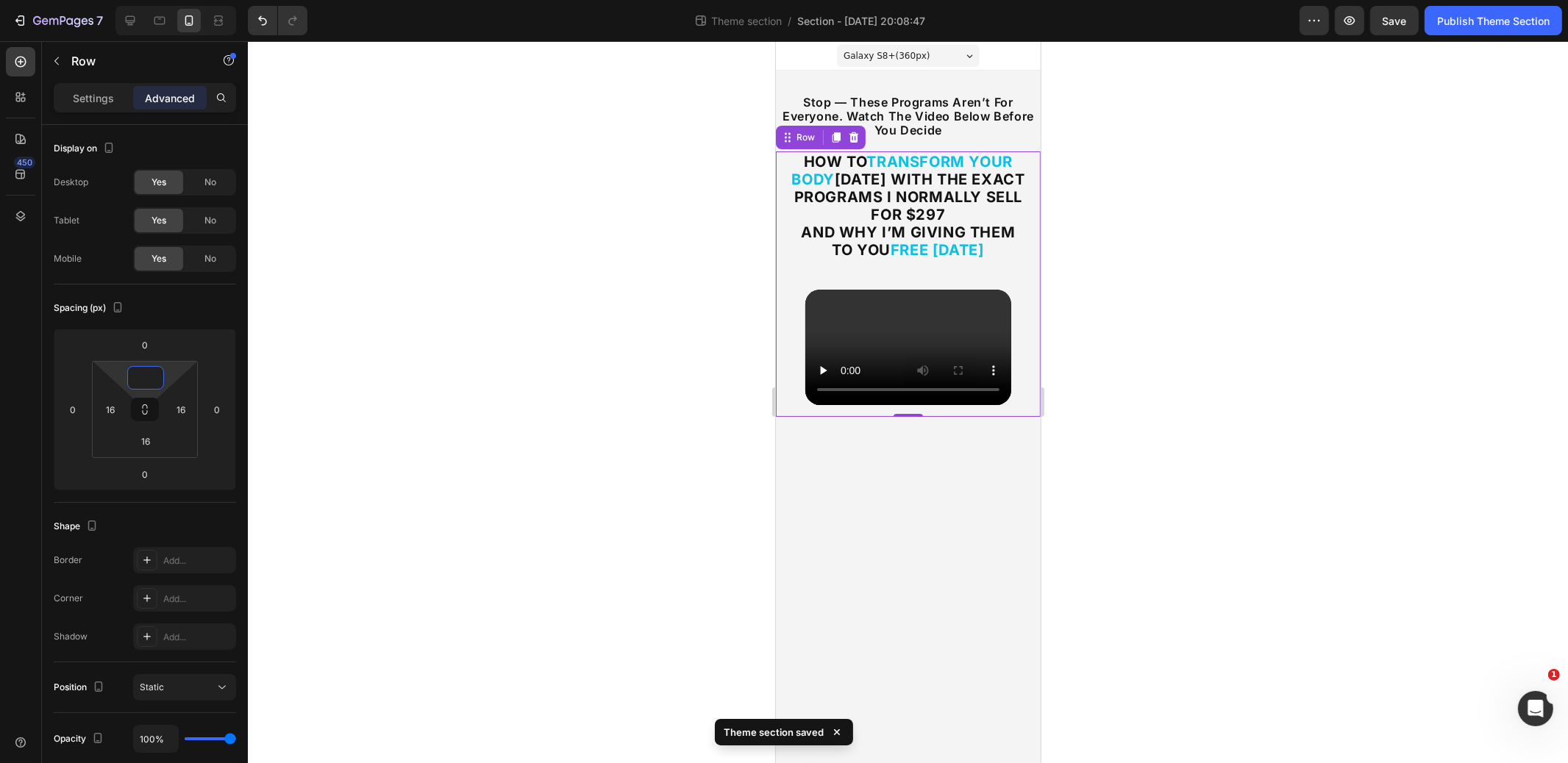
type input "0"
click at [702, 284] on div at bounding box center [909, 402] width 1321 height 722
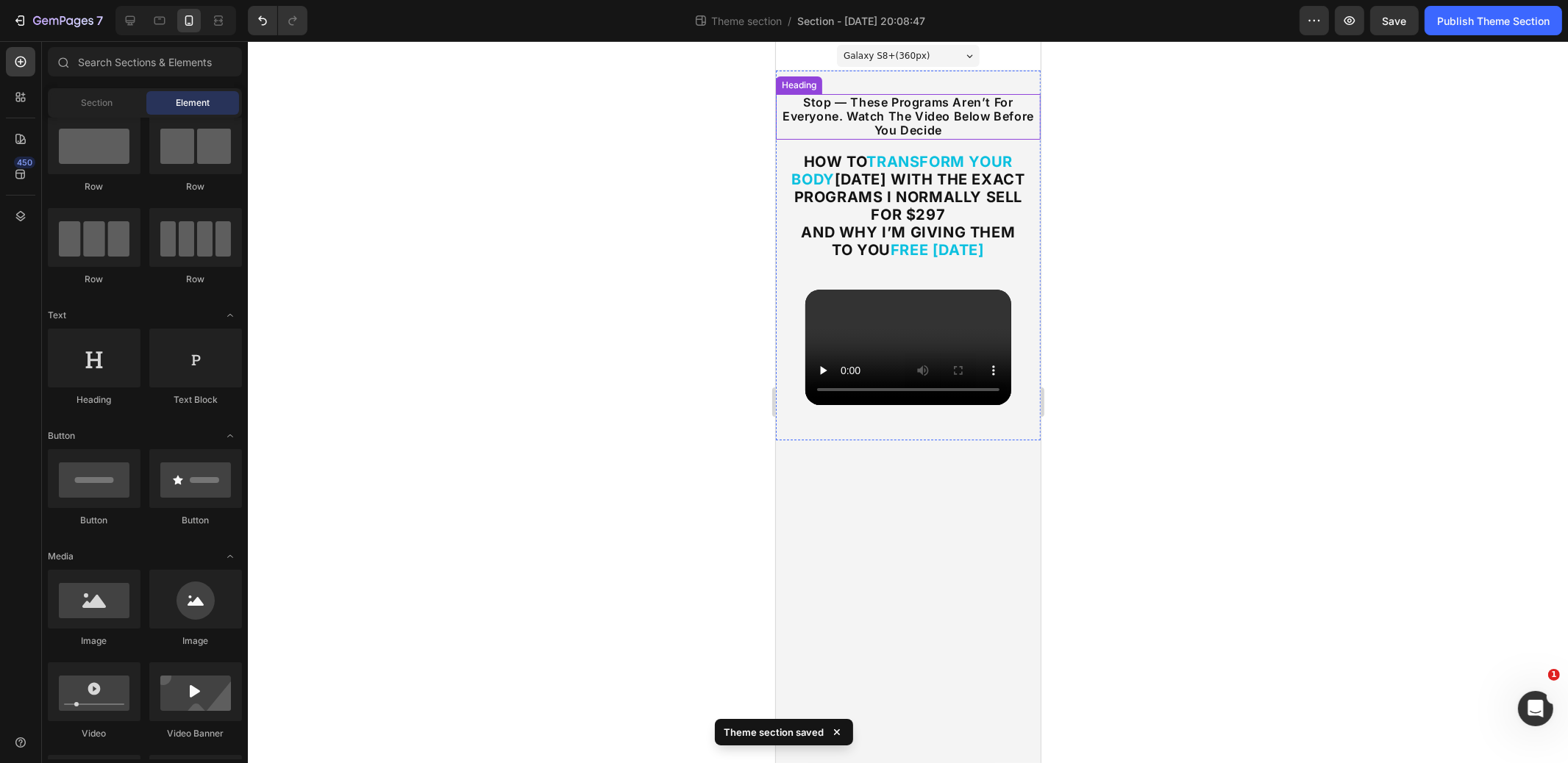
click at [894, 118] on h2 "stop — these programs aren’t for everyone. watch the video below before you dec…" at bounding box center [908, 117] width 265 height 46
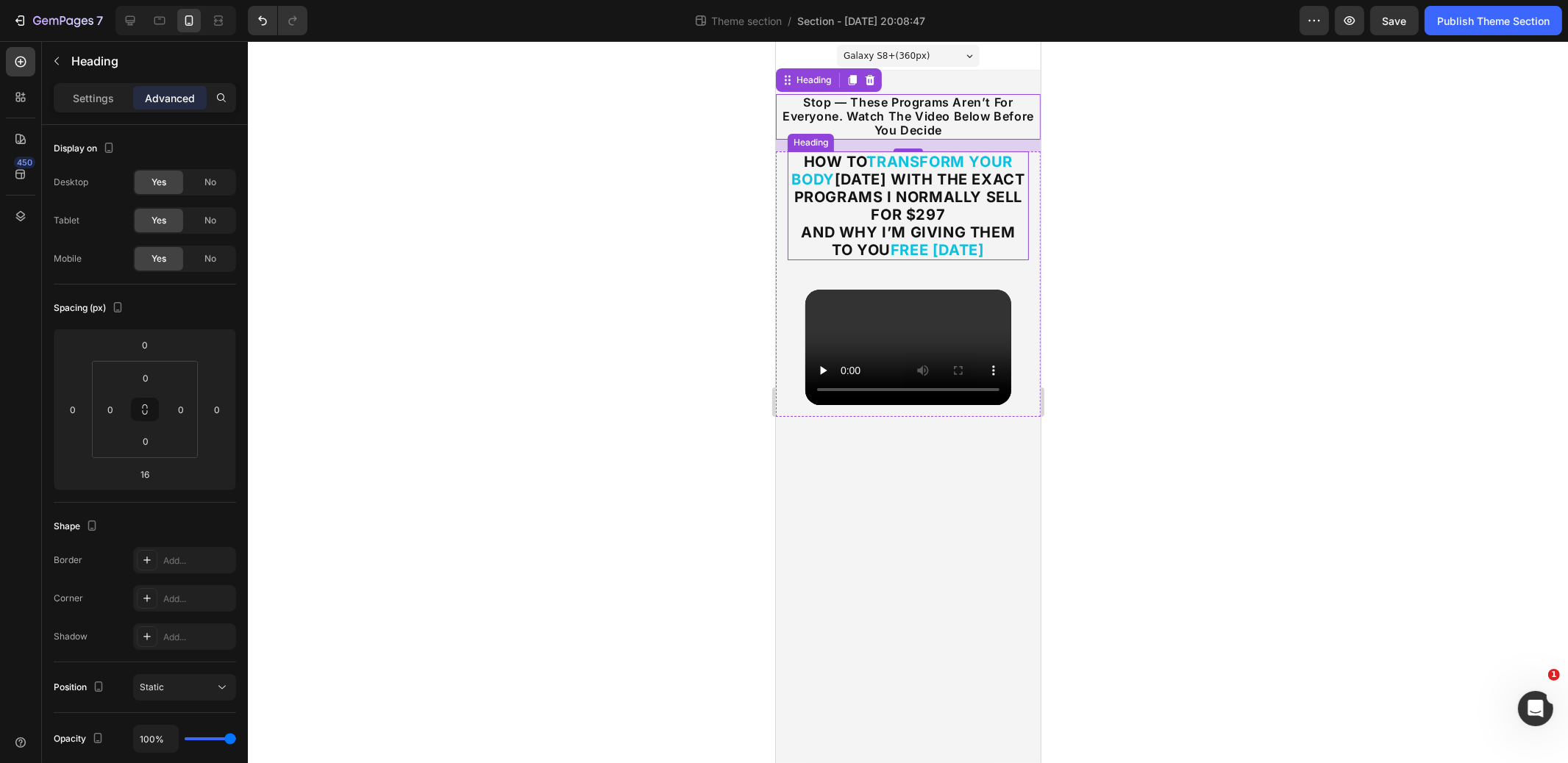
click at [932, 171] on strong "in 12 Weeks With the Exact Programs I Normally Sell for $297" at bounding box center [909, 197] width 231 height 53
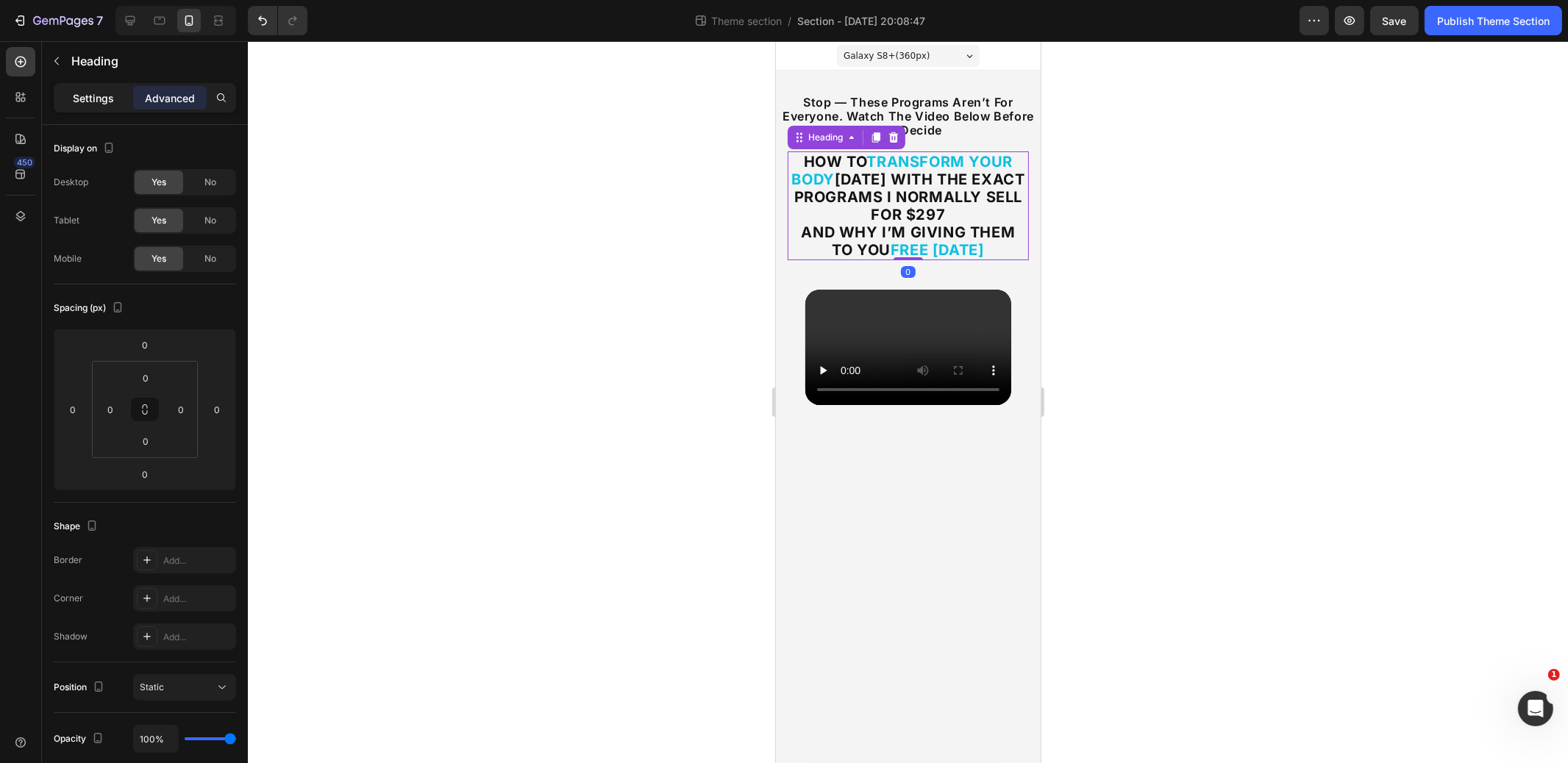
click at [93, 91] on p "Settings" at bounding box center [93, 97] width 41 height 15
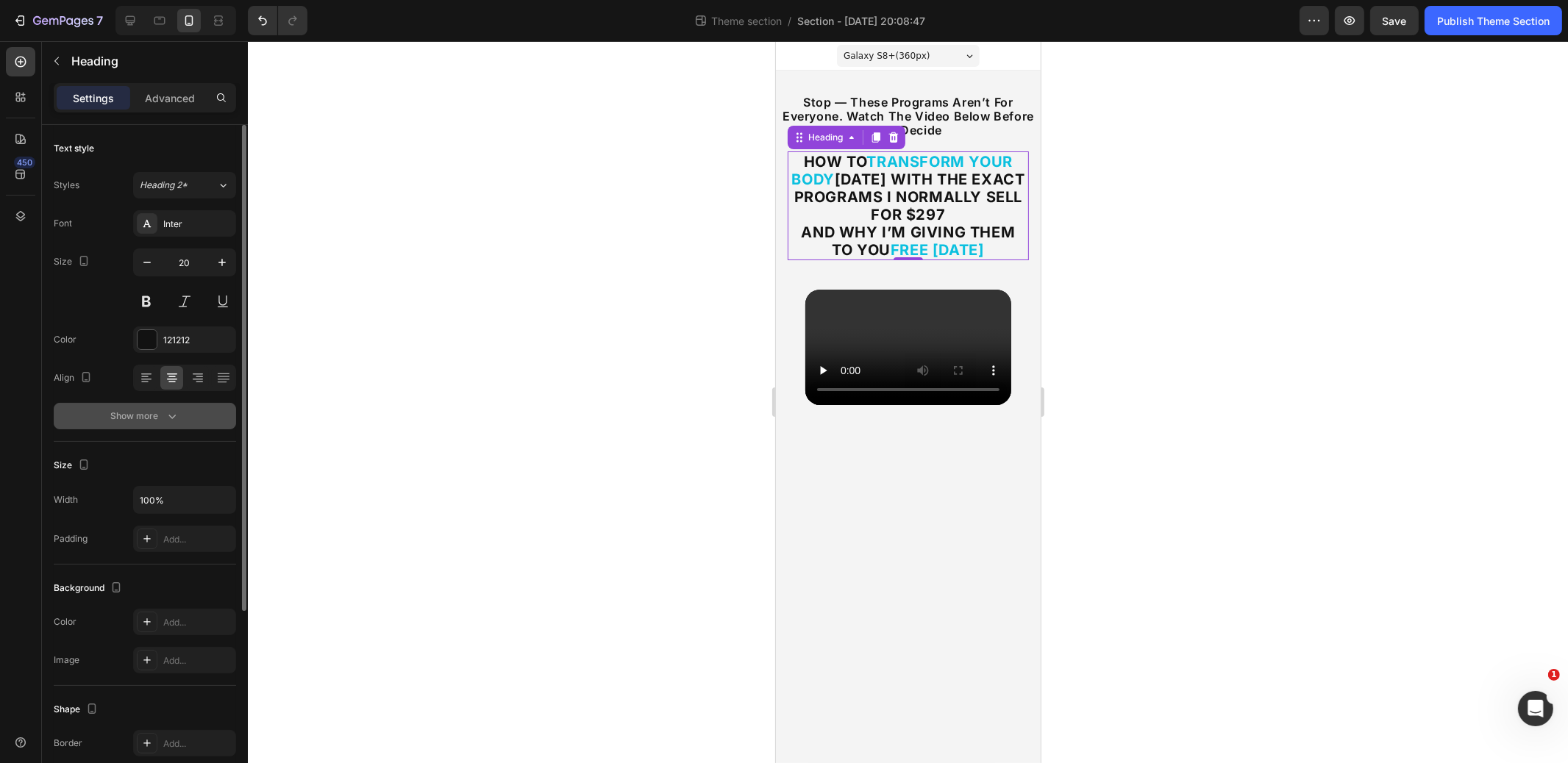
click at [157, 411] on div "Show more" at bounding box center [145, 416] width 69 height 15
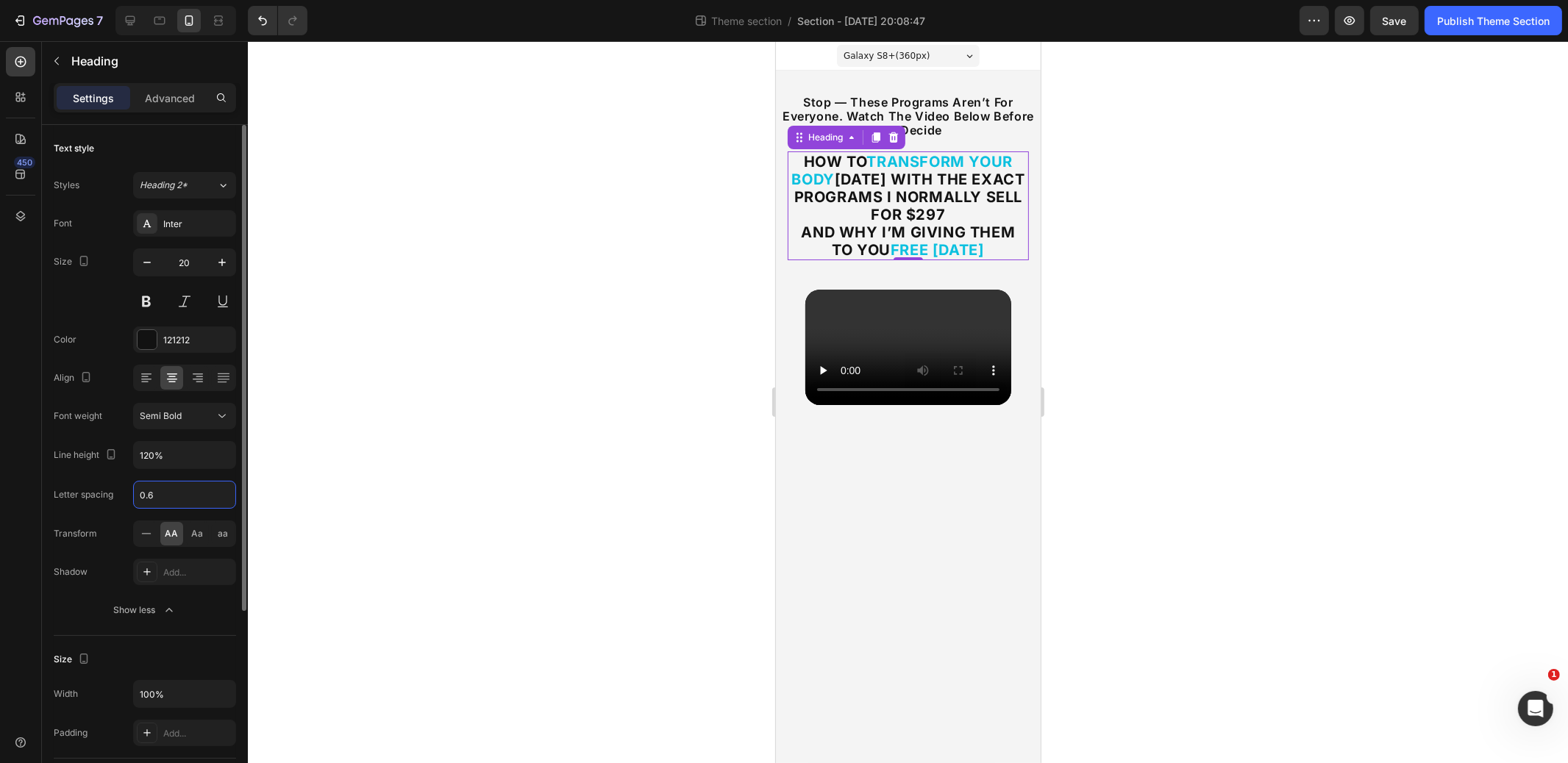
click at [165, 491] on input "0.6" at bounding box center [185, 495] width 102 height 27
type input "-0.2"
click at [114, 476] on div "Font Inter Size 20 Color 121212 Align Font weight Semi Bold Line height 120% Le…" at bounding box center [145, 417] width 182 height 413
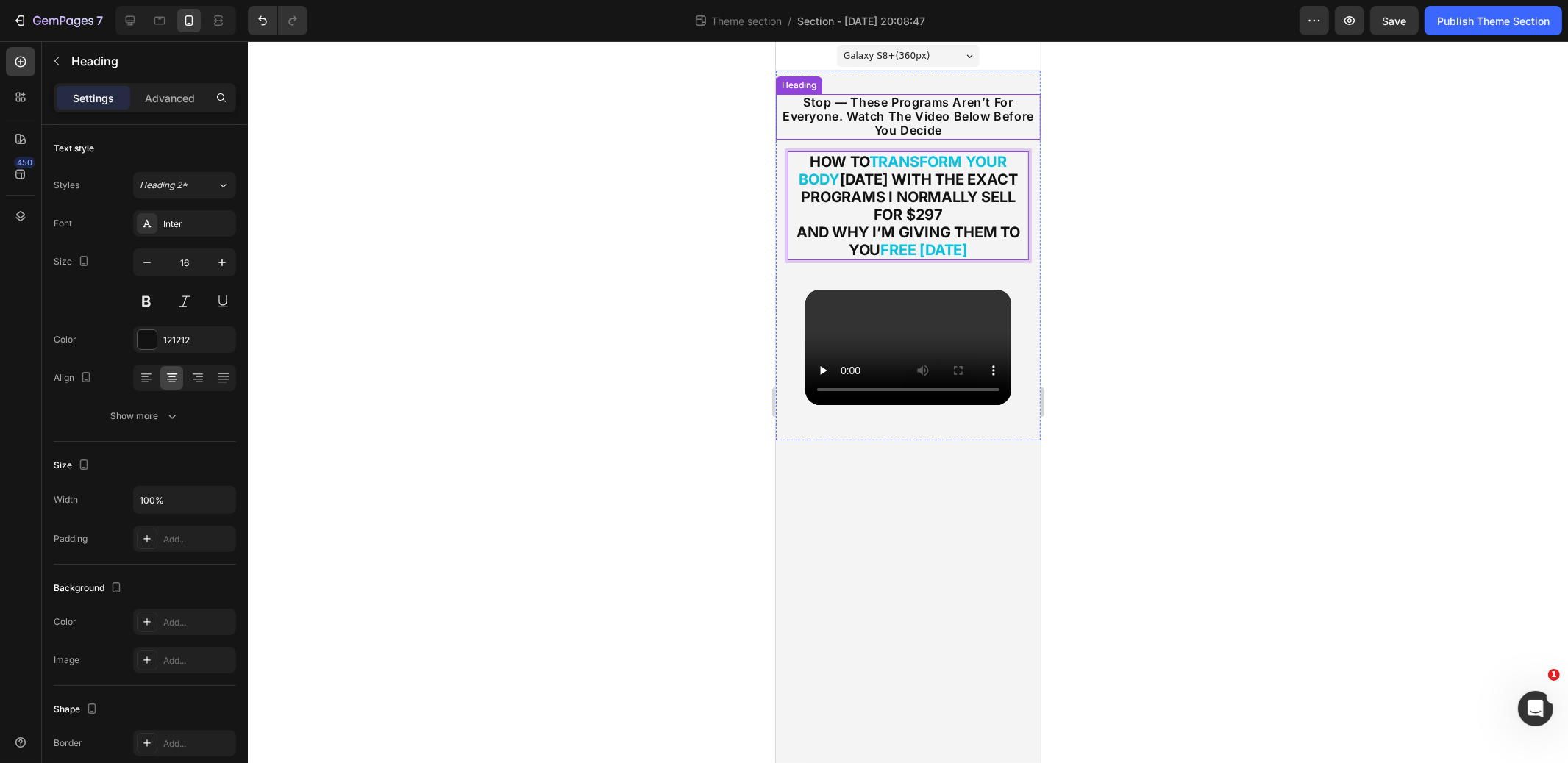
click at [907, 116] on h2 "stop — these programs aren’t for everyone. watch the video below before you dec…" at bounding box center [908, 117] width 265 height 46
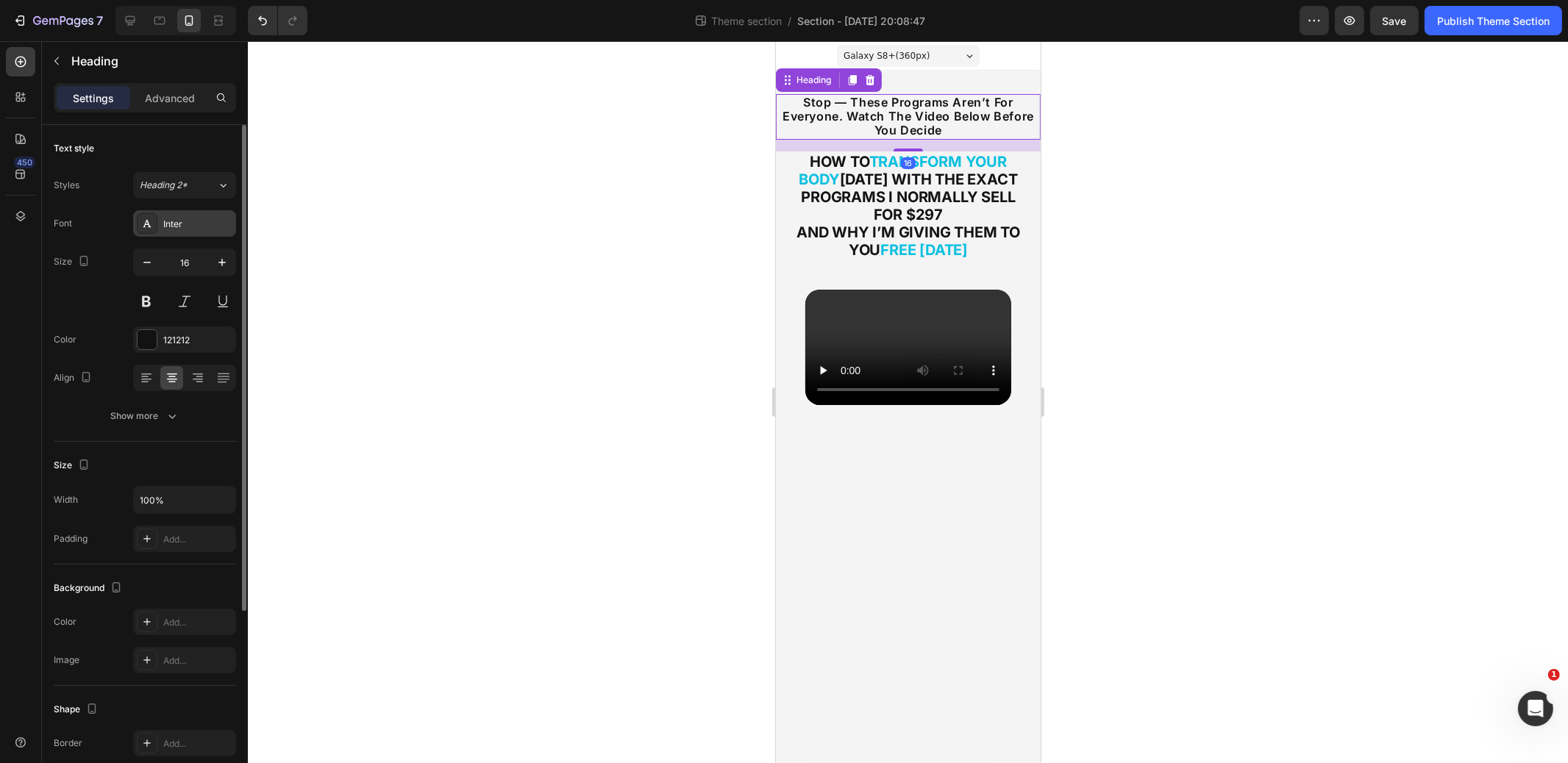
click at [186, 232] on div "Inter" at bounding box center [185, 223] width 103 height 27
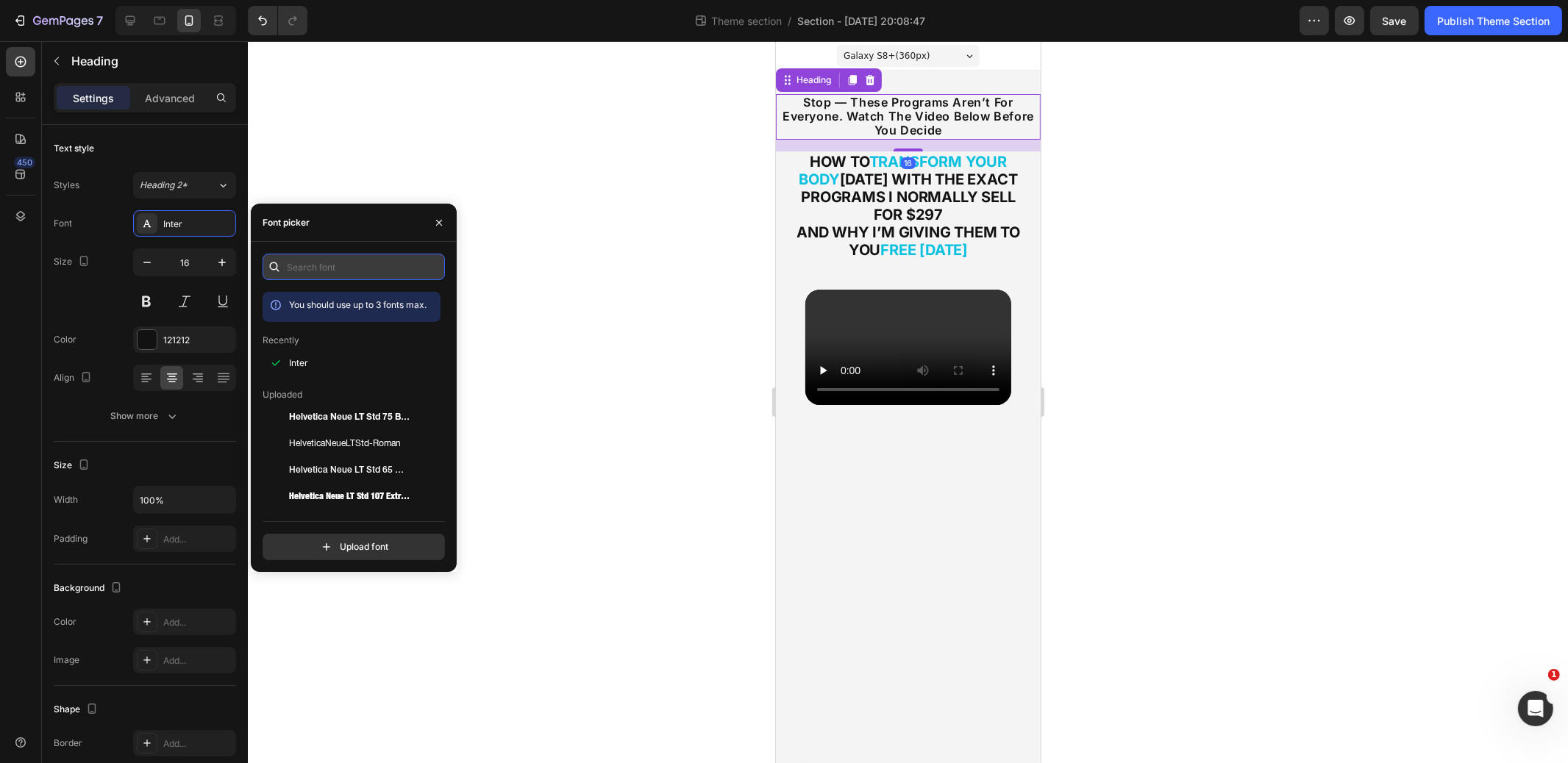
click at [363, 275] on input "text" at bounding box center [354, 267] width 182 height 27
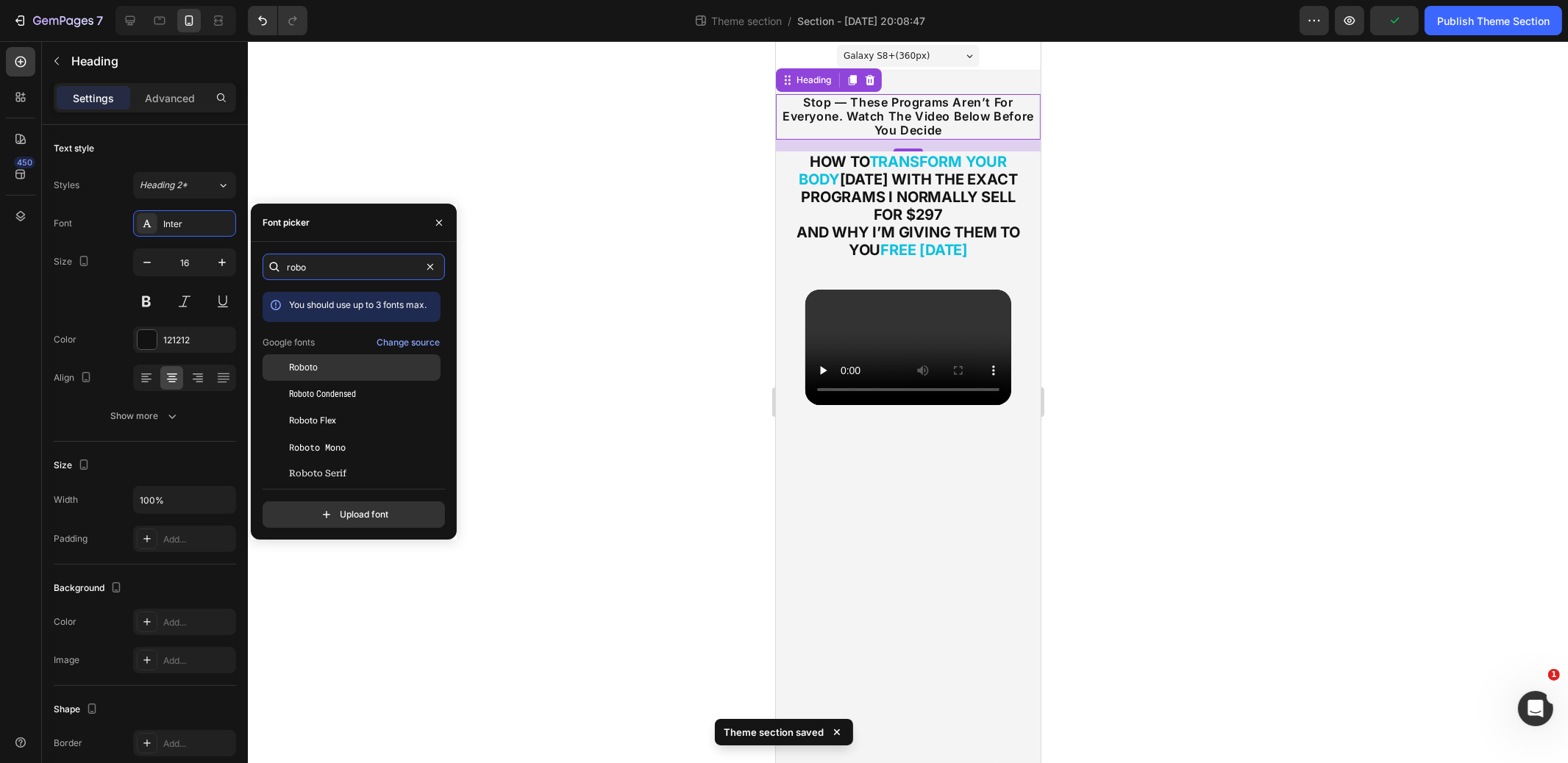
type input "robo"
click at [308, 367] on span "Roboto" at bounding box center [304, 367] width 29 height 13
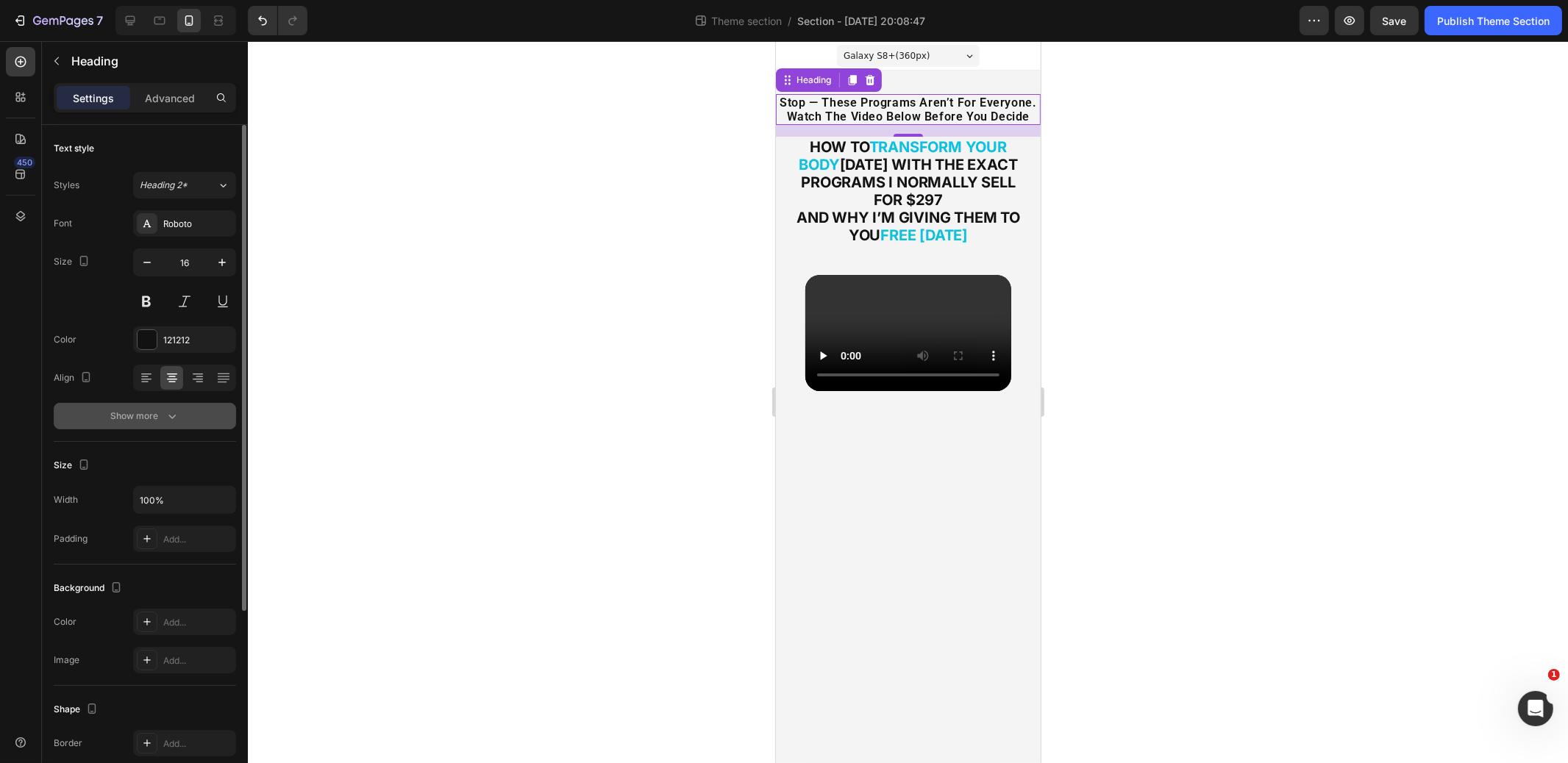
click at [139, 413] on div "Show more" at bounding box center [145, 416] width 69 height 15
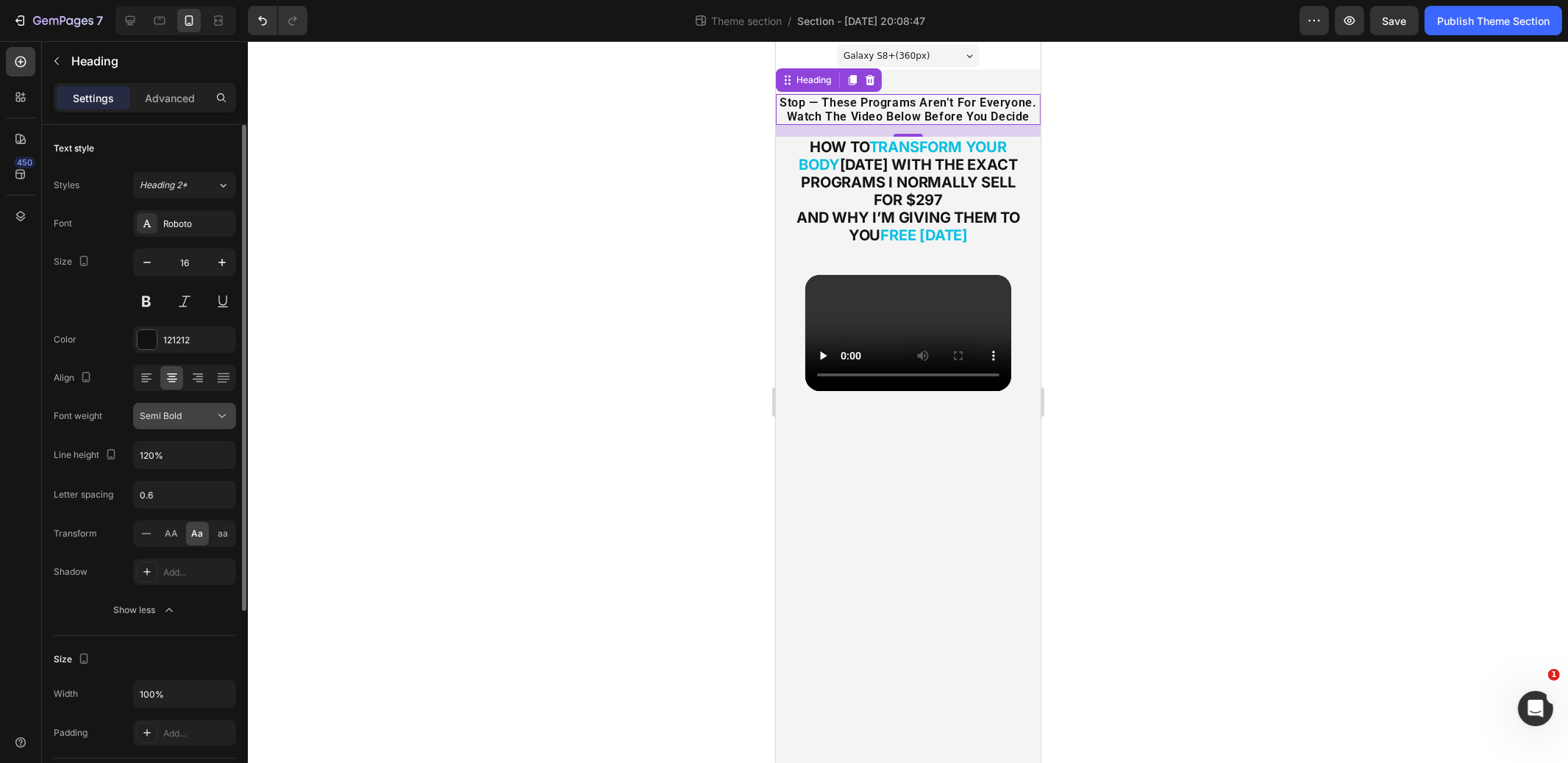
click at [173, 414] on span "Semi Bold" at bounding box center [160, 416] width 42 height 11
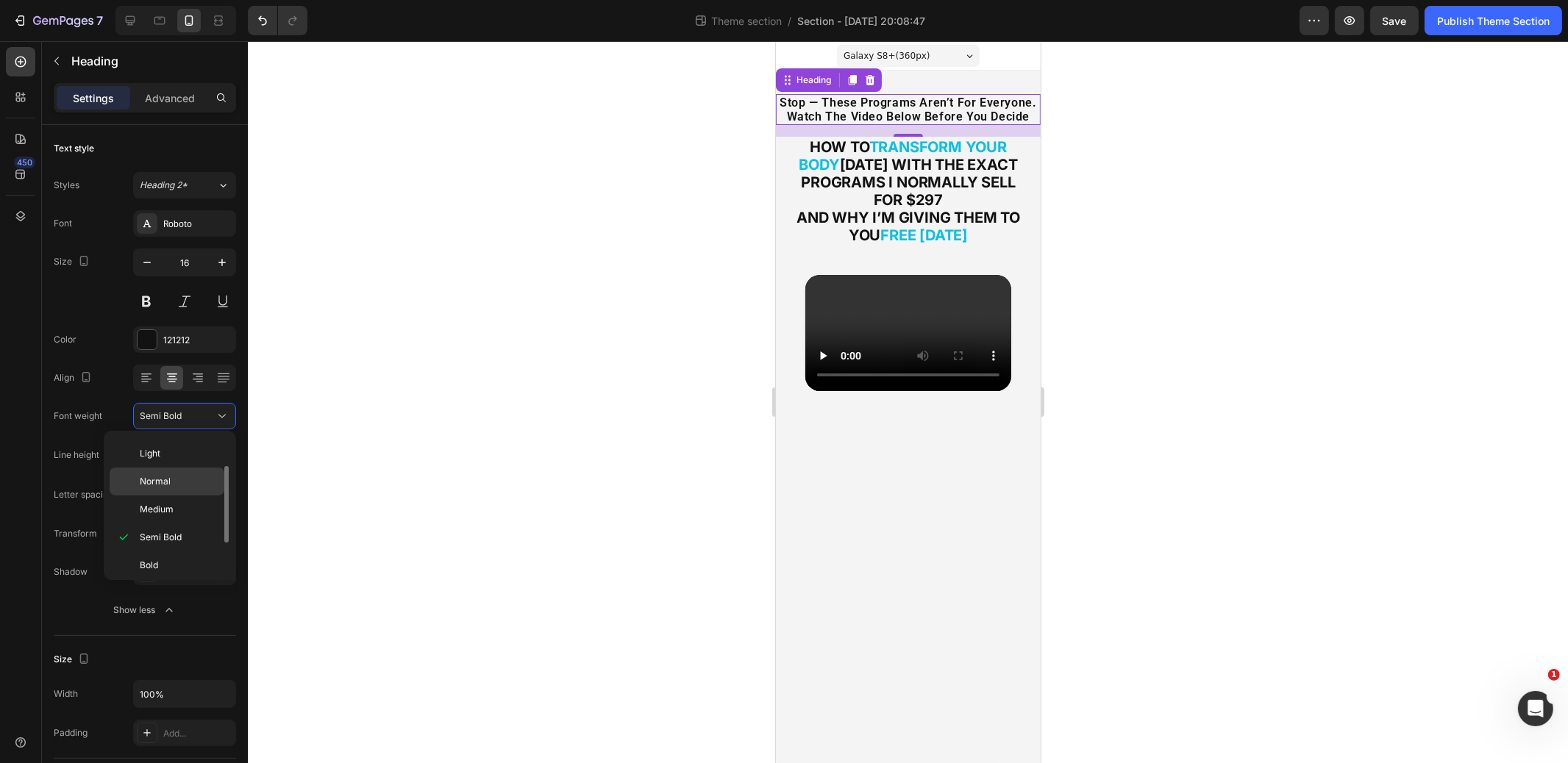
click at [168, 483] on span "Normal" at bounding box center [155, 481] width 31 height 13
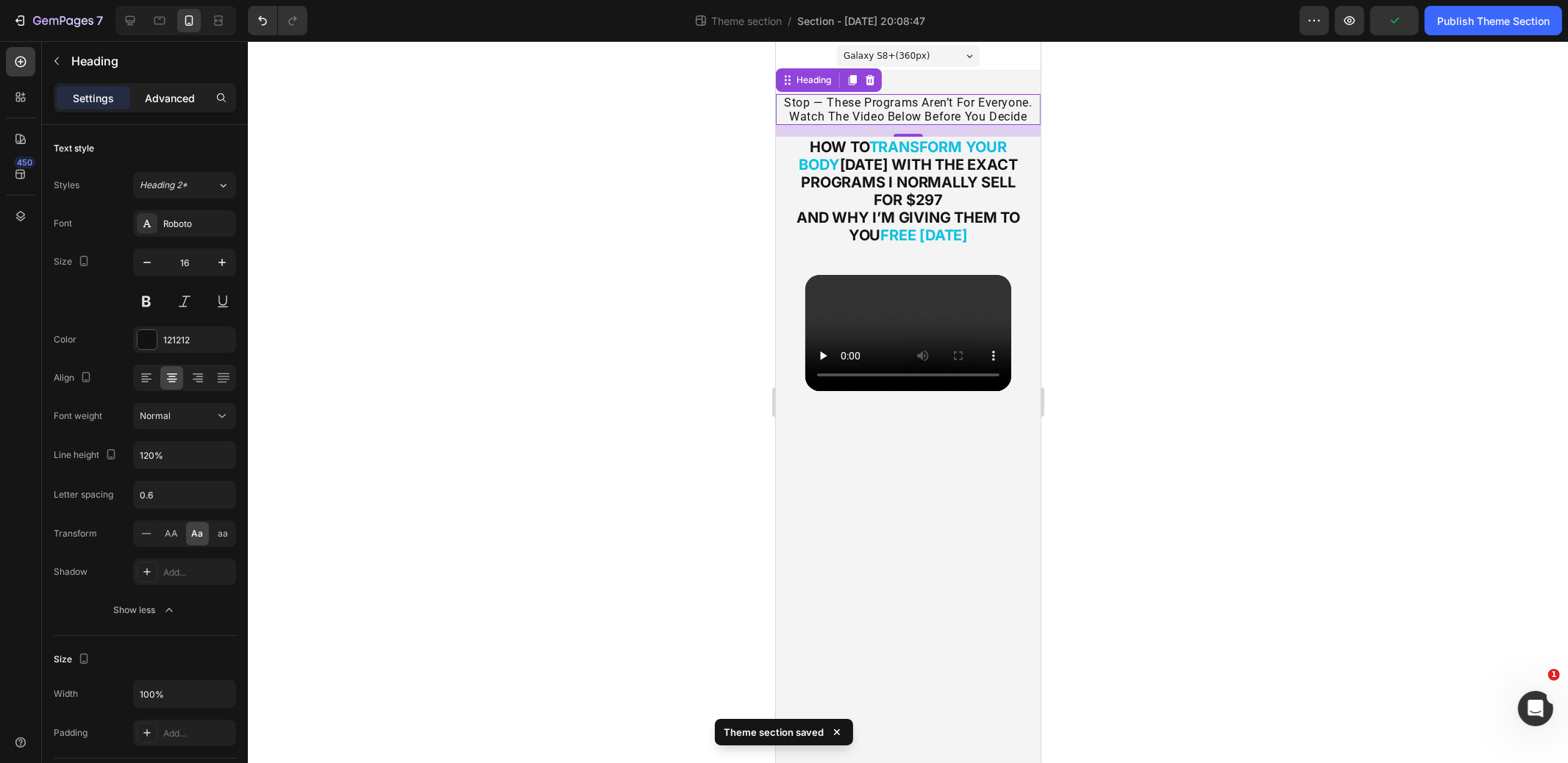
click at [178, 105] on div "Advanced" at bounding box center [169, 97] width 73 height 23
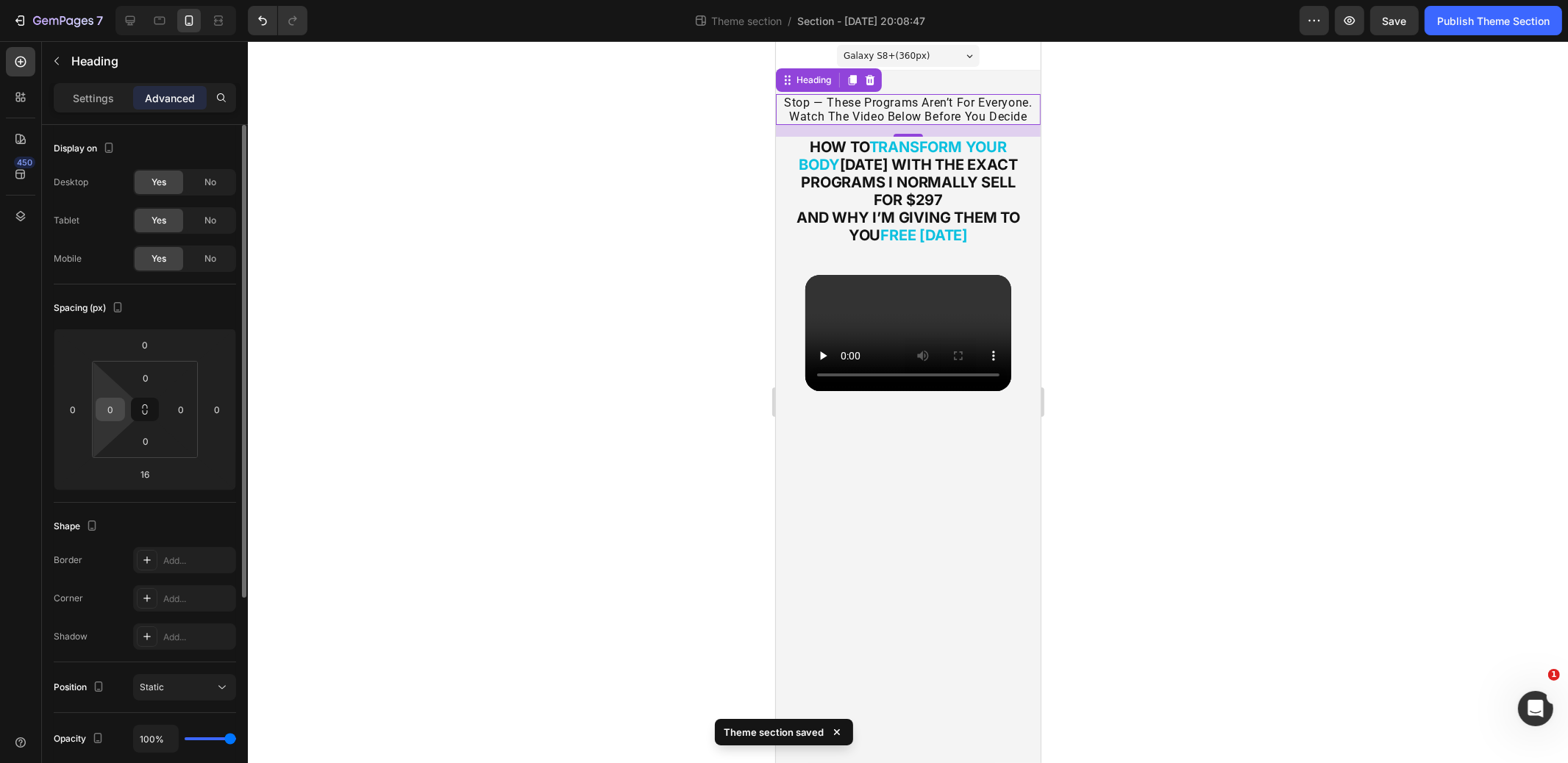
click at [99, 408] on input "0" at bounding box center [110, 409] width 22 height 22
type input "10"
click at [176, 414] on input "0" at bounding box center [181, 409] width 22 height 22
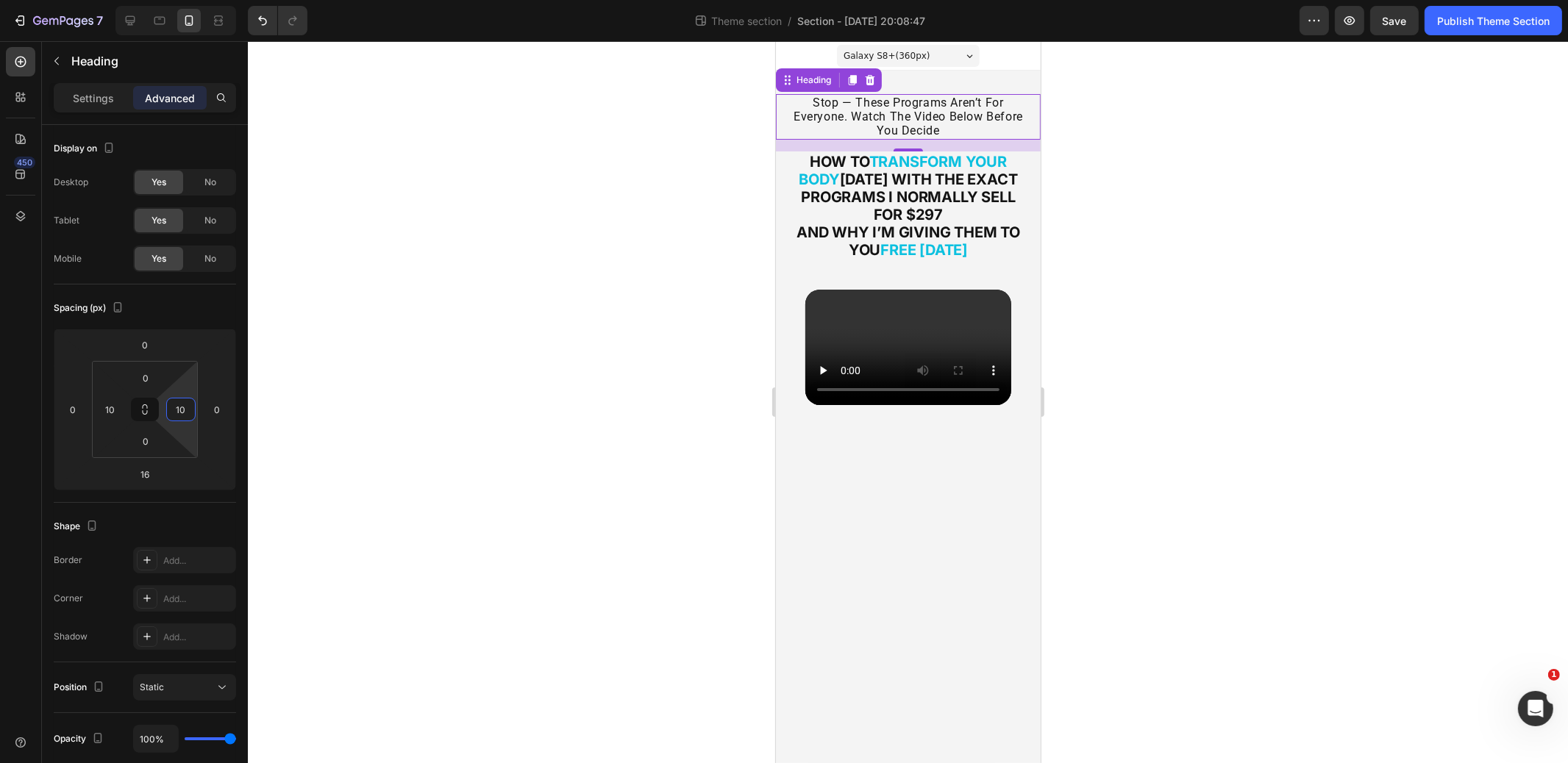
type input "10"
click at [1229, 214] on div at bounding box center [909, 402] width 1321 height 722
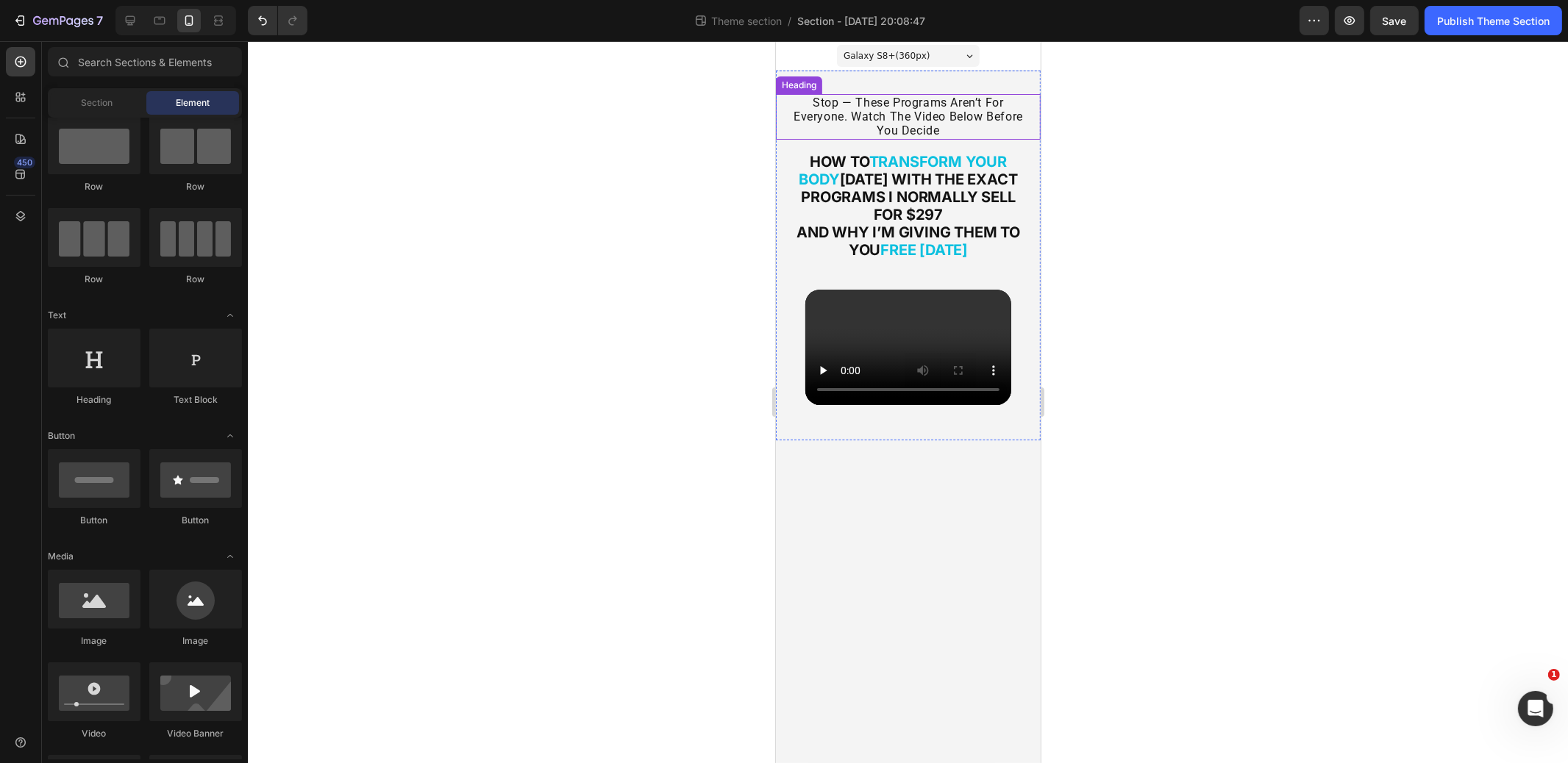
click at [888, 118] on h2 "stop — these programs aren’t for everyone. watch the video below before you dec…" at bounding box center [908, 117] width 250 height 46
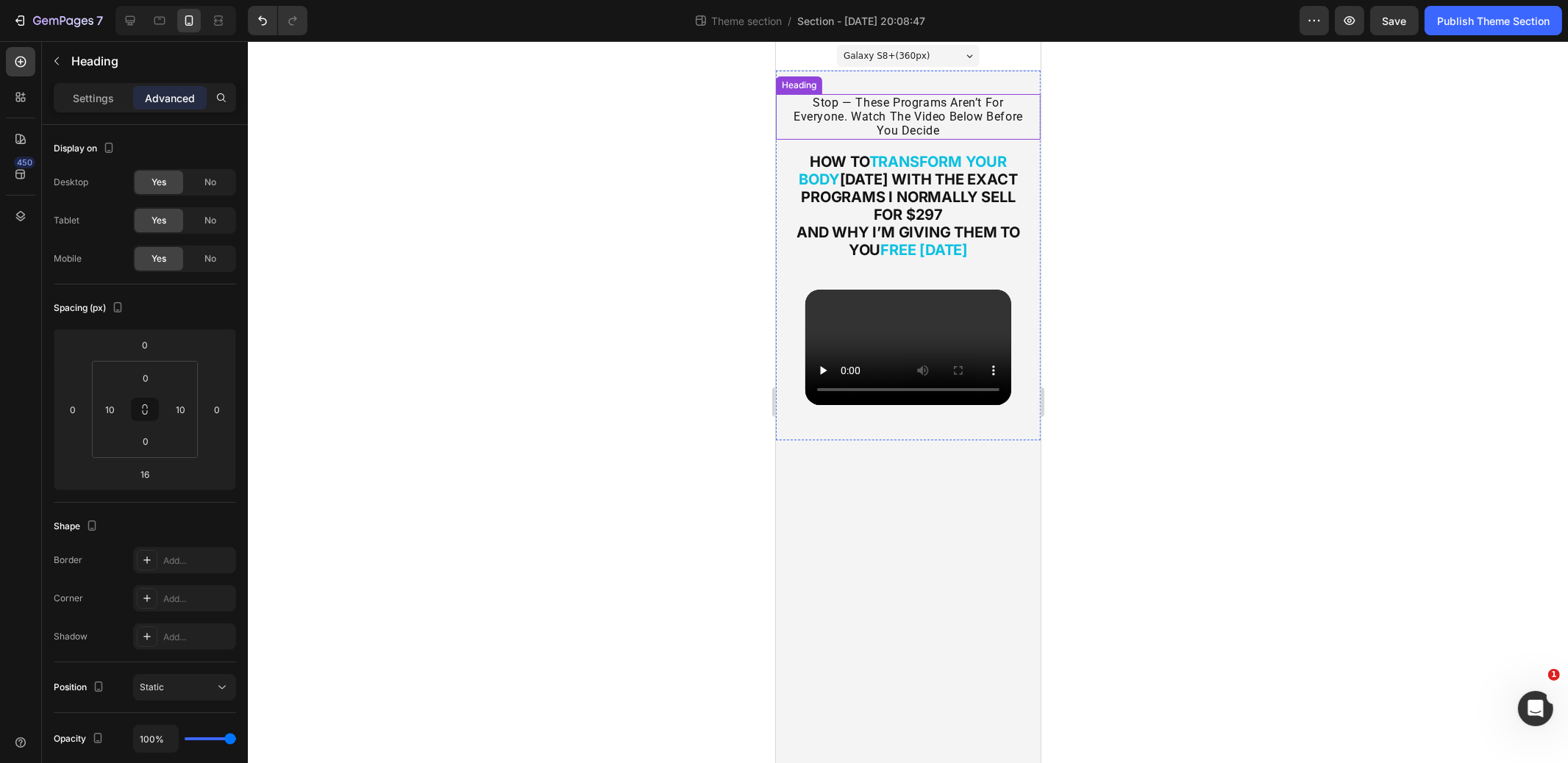
click at [888, 118] on h2 "stop — these programs aren’t for everyone. watch the video below before you dec…" at bounding box center [908, 117] width 250 height 46
click at [888, 118] on p "stop — these programs aren’t for everyone. watch the video below before you dec…" at bounding box center [908, 117] width 247 height 43
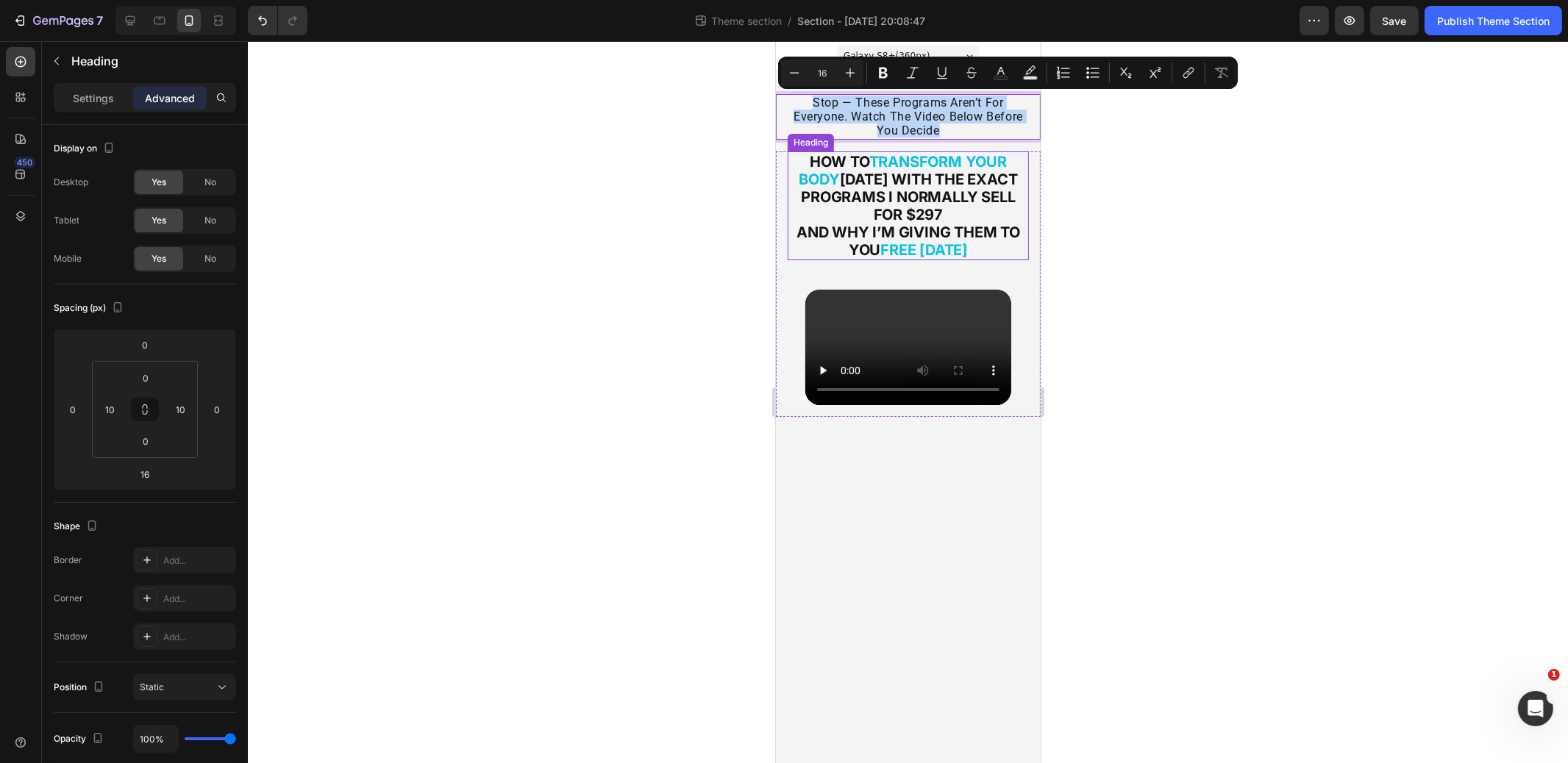
click at [867, 222] on strong "in 12 Weeks With the Exact Programs I Normally Sell for $297" at bounding box center [909, 197] width 216 height 53
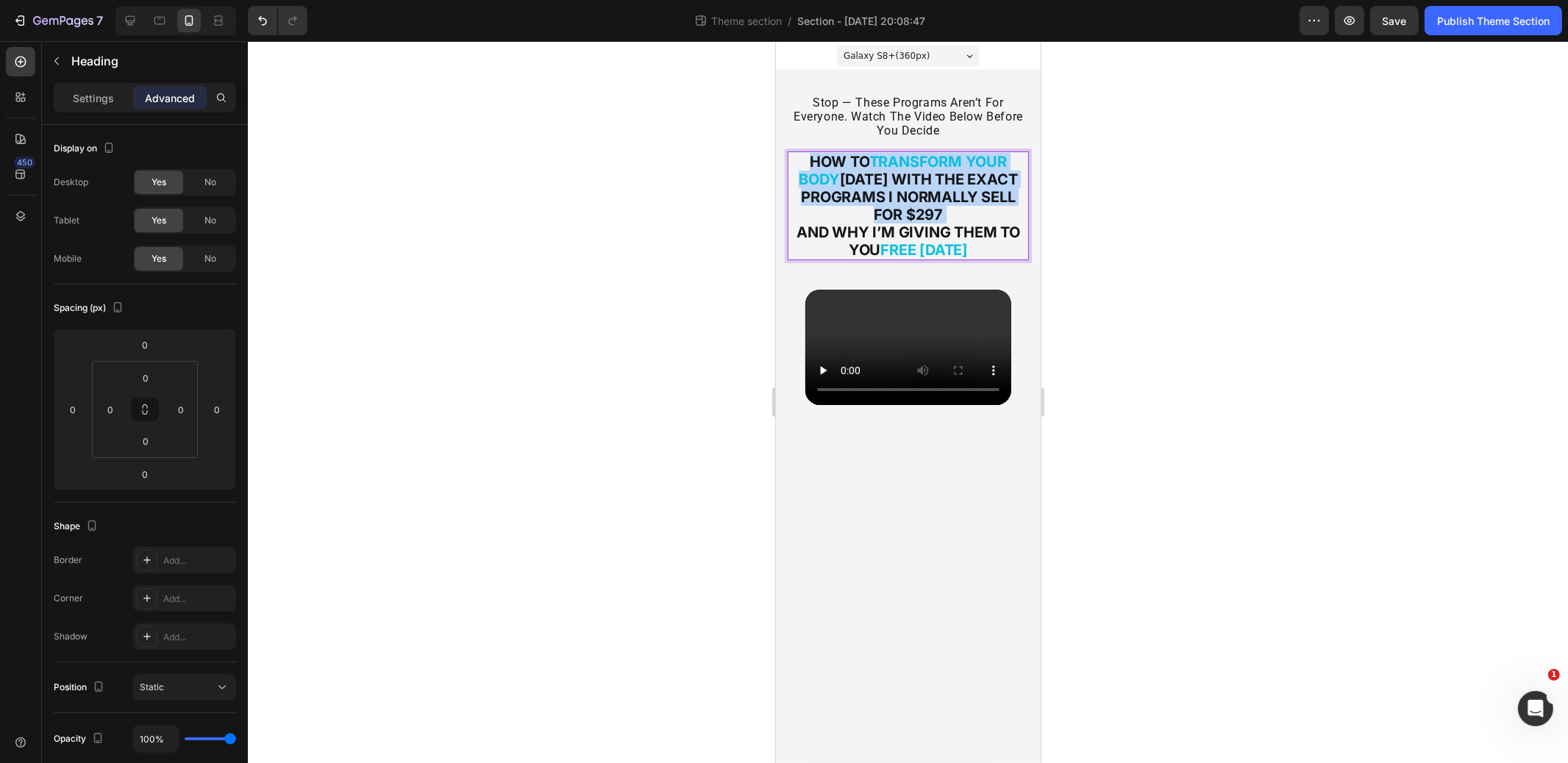
click at [867, 222] on strong "in 12 Weeks With the Exact Programs I Normally Sell for $297" at bounding box center [909, 197] width 216 height 53
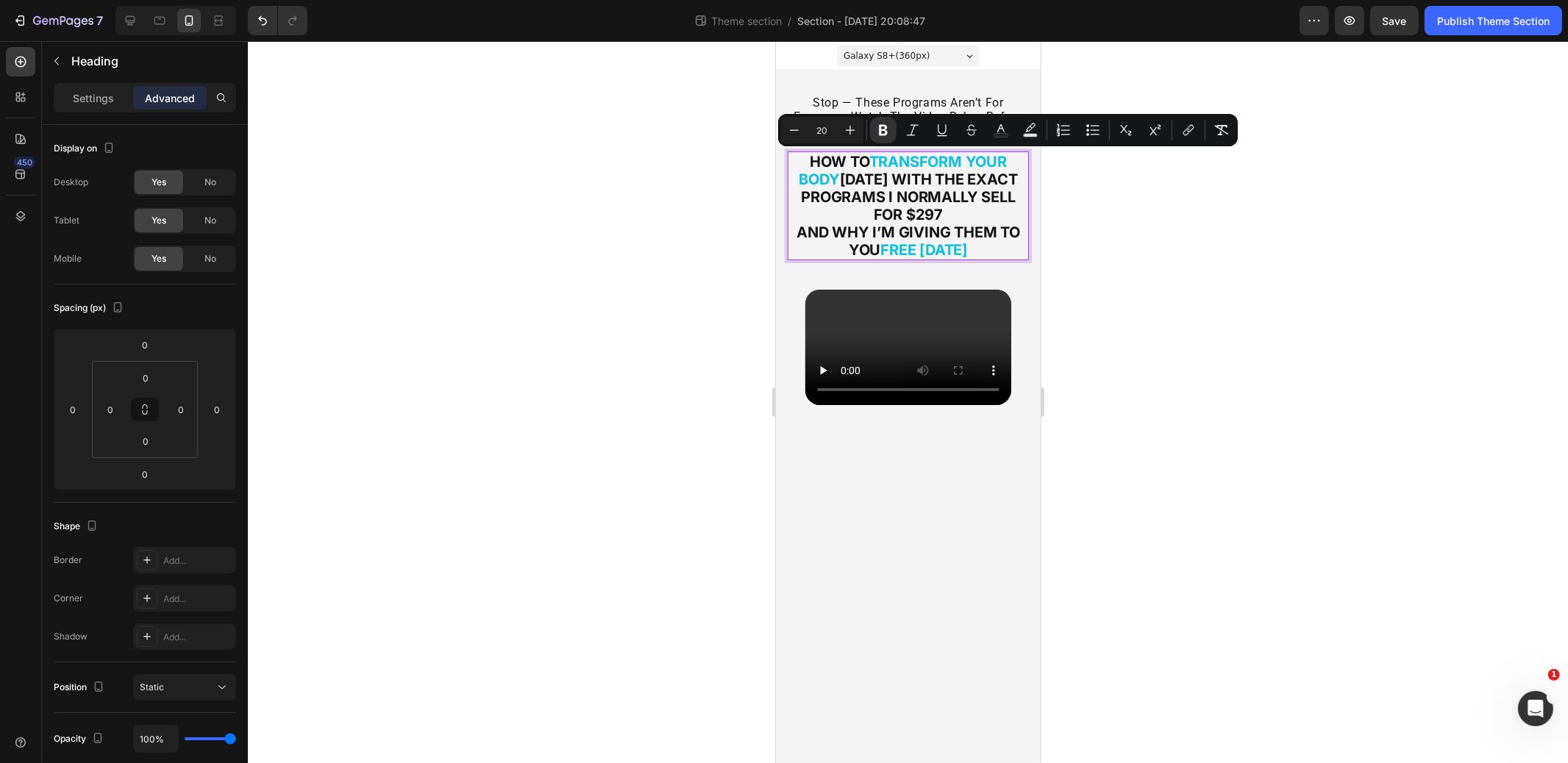
click at [956, 241] on strong "Free Today" at bounding box center [923, 250] width 88 height 18
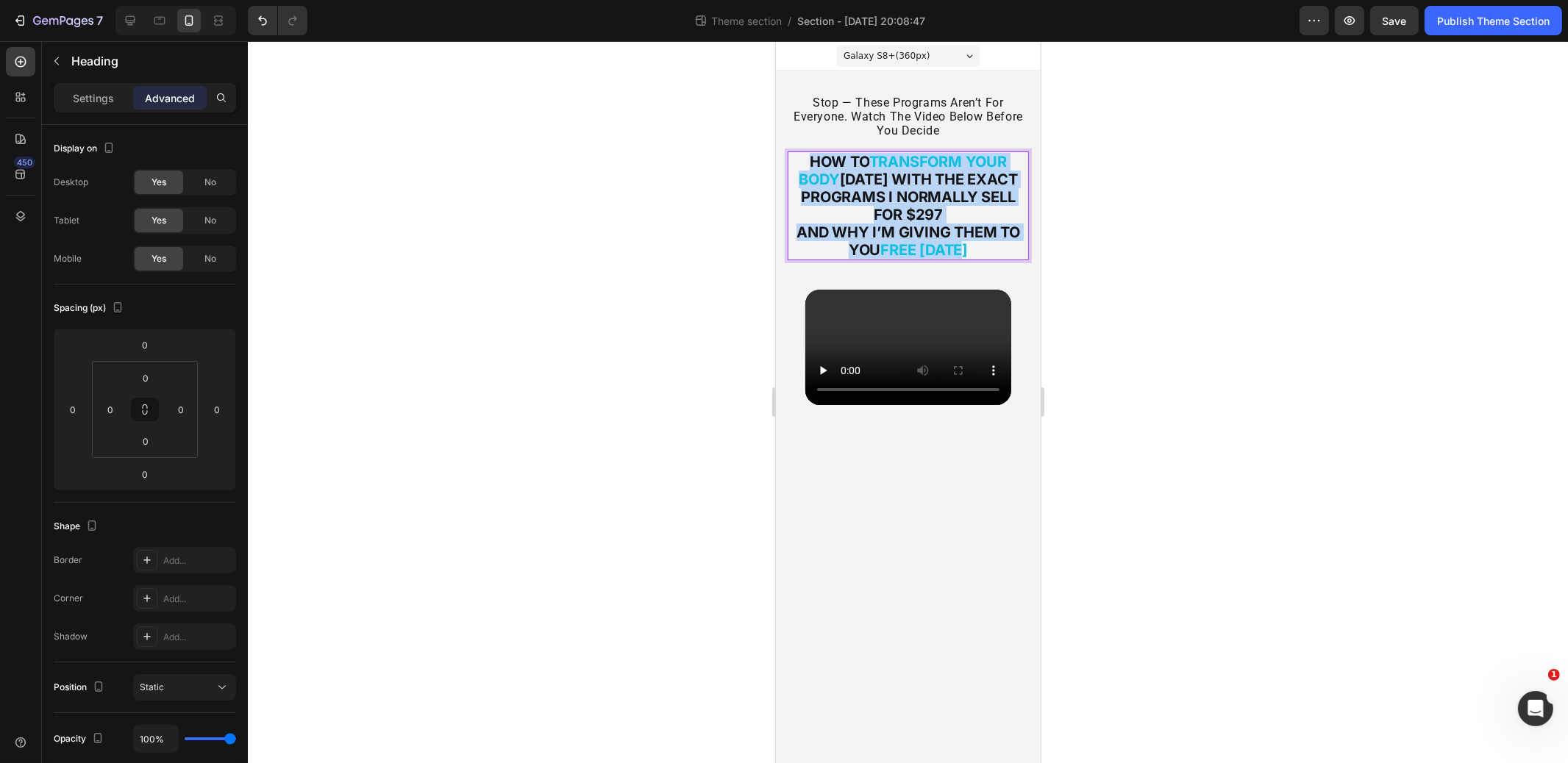
drag, startPoint x: 974, startPoint y: 246, endPoint x: 812, endPoint y: 152, distance: 187.3
click at [803, 156] on p "How to Transform Your Body in 12 Weeks With the Exact Programs I Normally Sell …" at bounding box center [908, 205] width 239 height 106
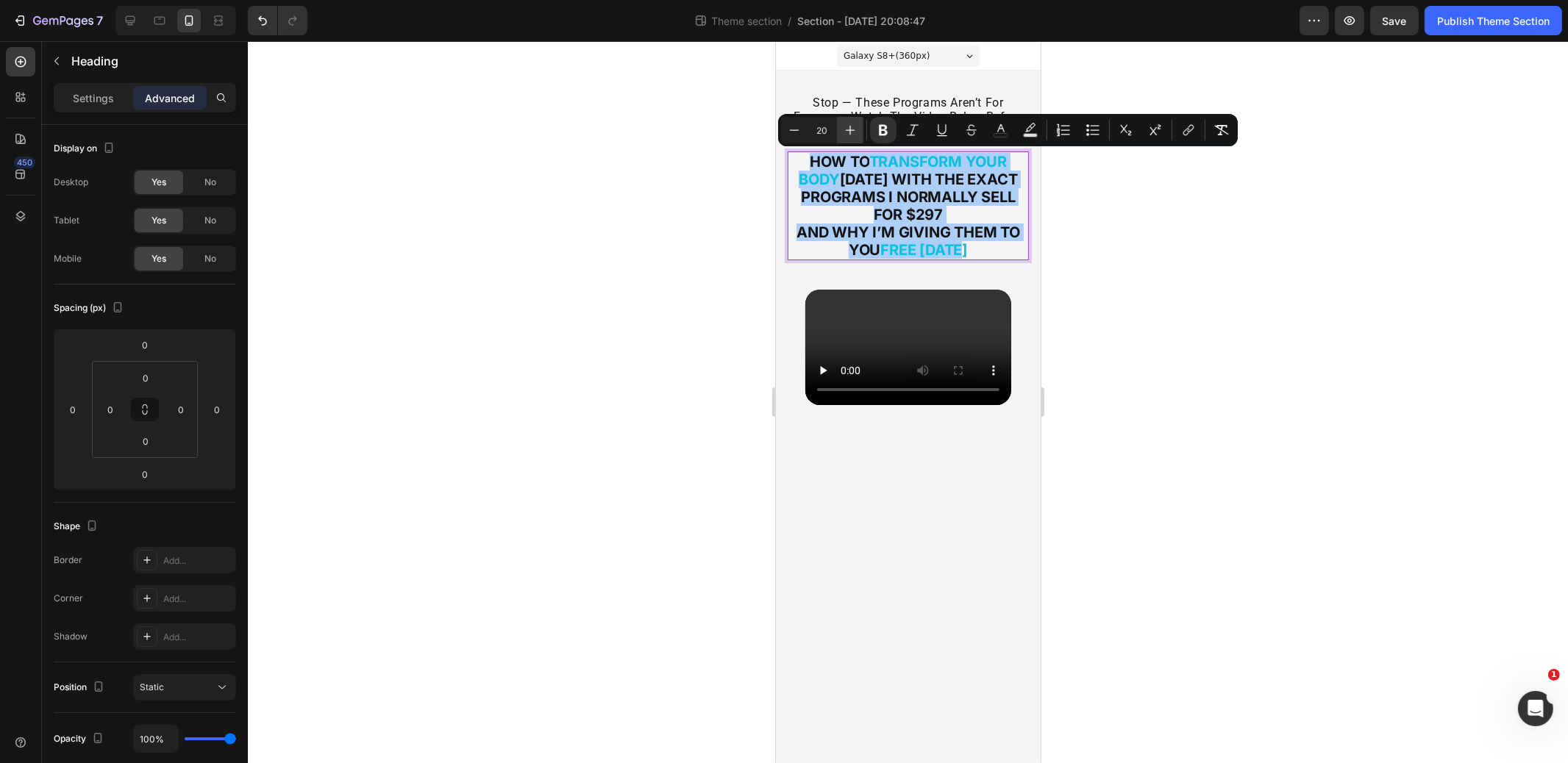
click at [844, 135] on icon "Editor contextual toolbar" at bounding box center [851, 130] width 15 height 15
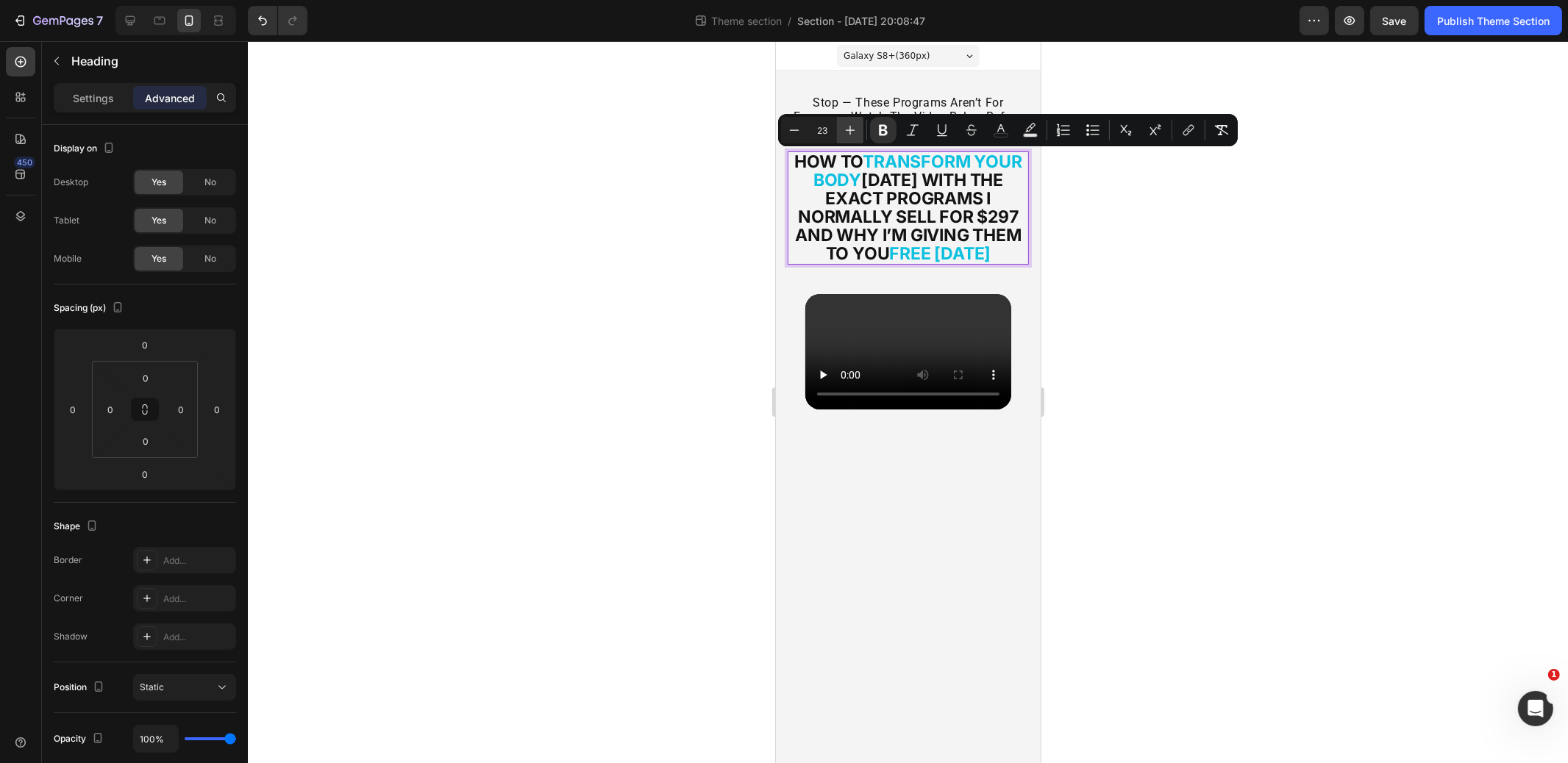
click at [844, 135] on icon "Editor contextual toolbar" at bounding box center [851, 130] width 15 height 15
type input "24"
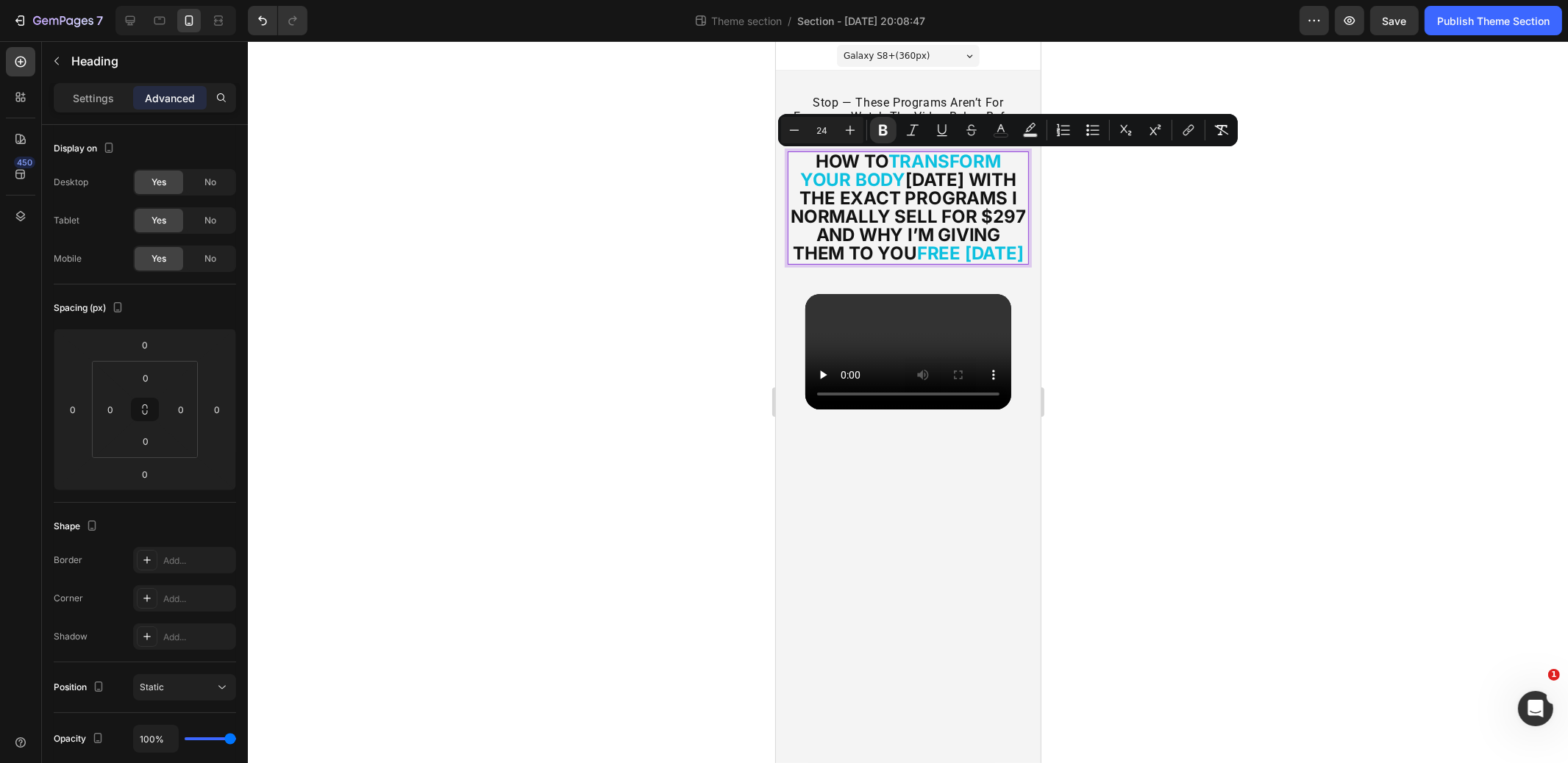
click at [1097, 285] on div at bounding box center [909, 402] width 1321 height 722
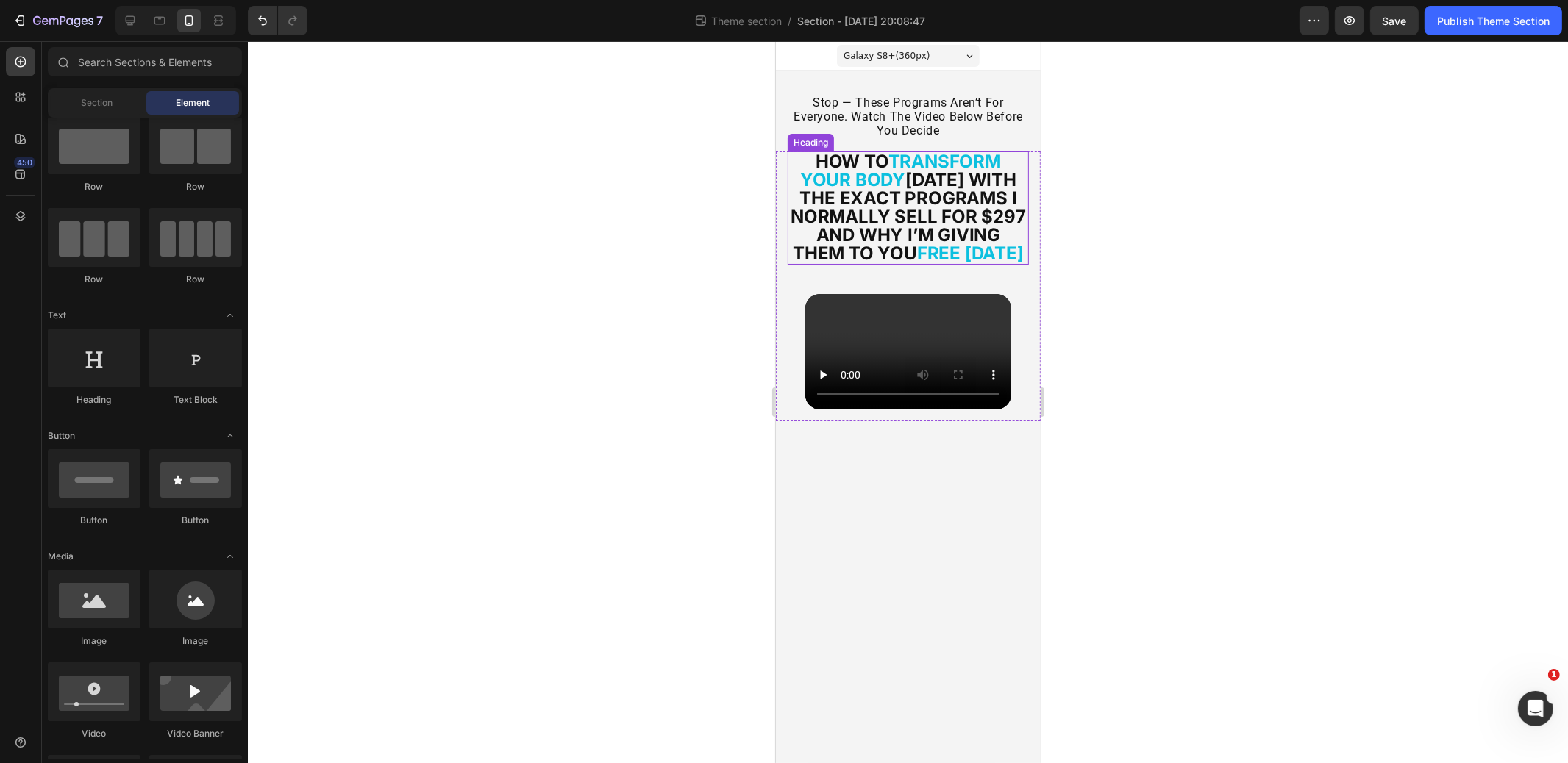
click at [971, 256] on strong "And Why I’m Giving Them to You" at bounding box center [896, 243] width 207 height 39
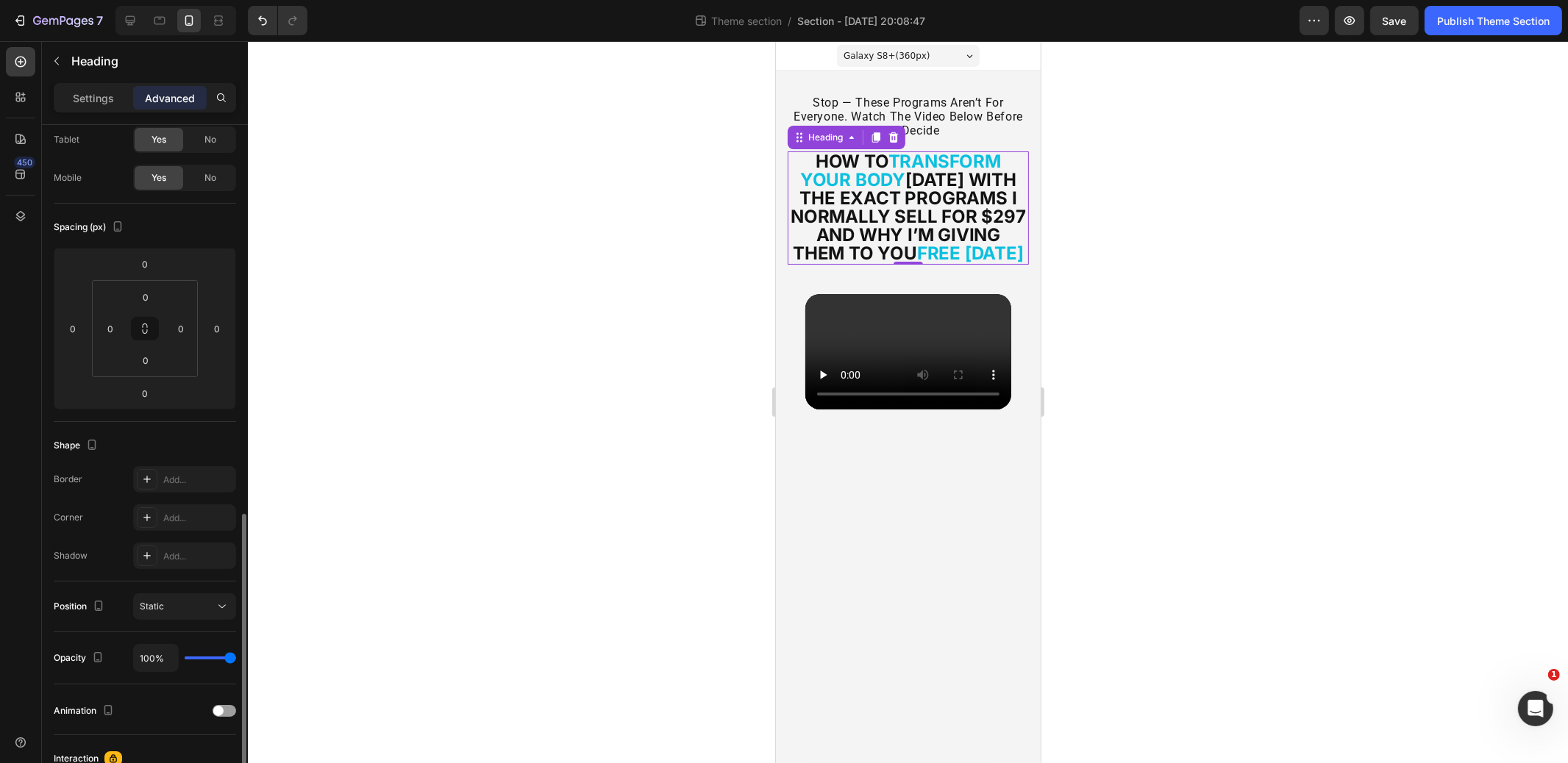
scroll to position [0, 0]
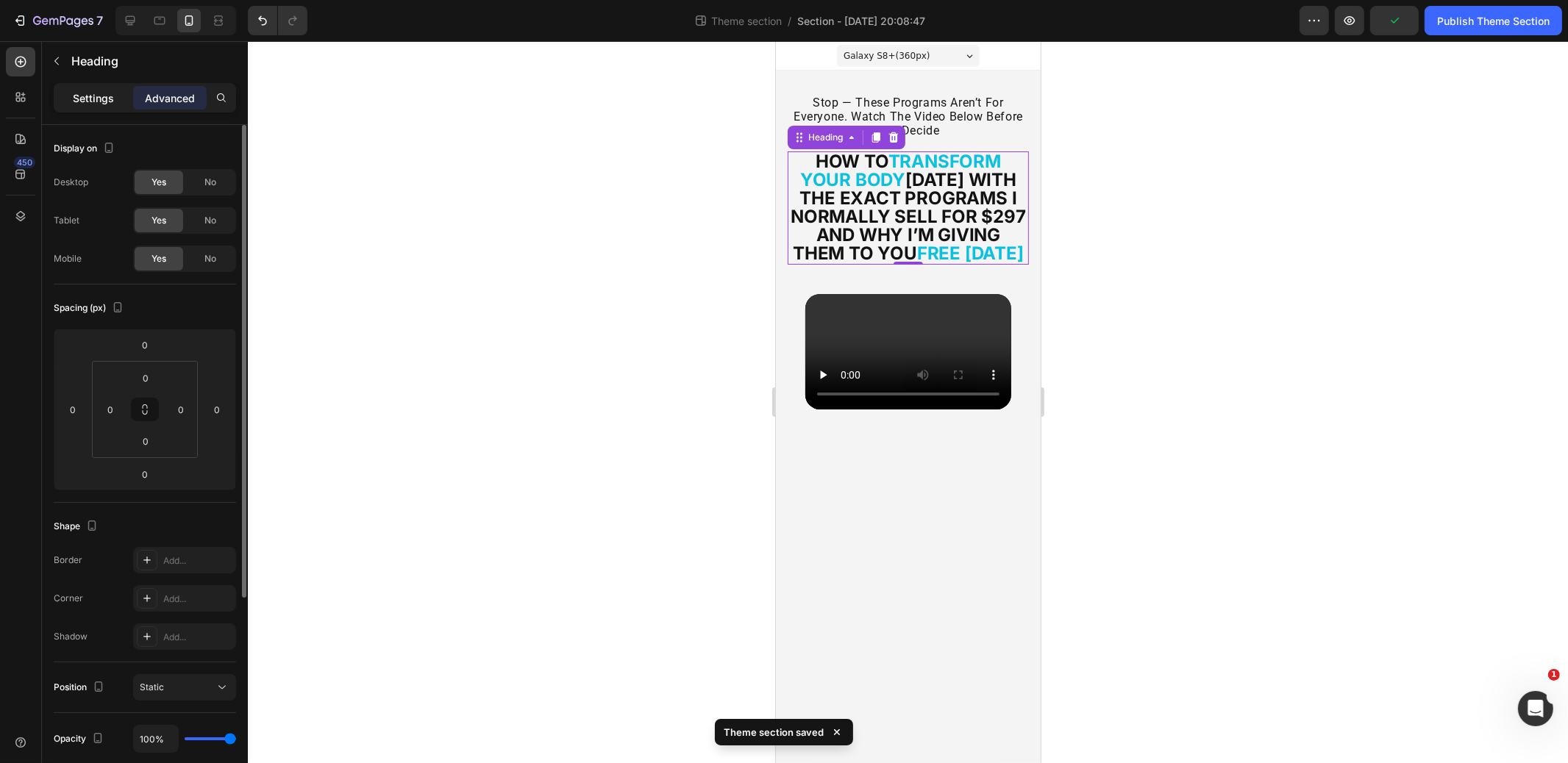
click at [89, 104] on p "Settings" at bounding box center [93, 97] width 41 height 15
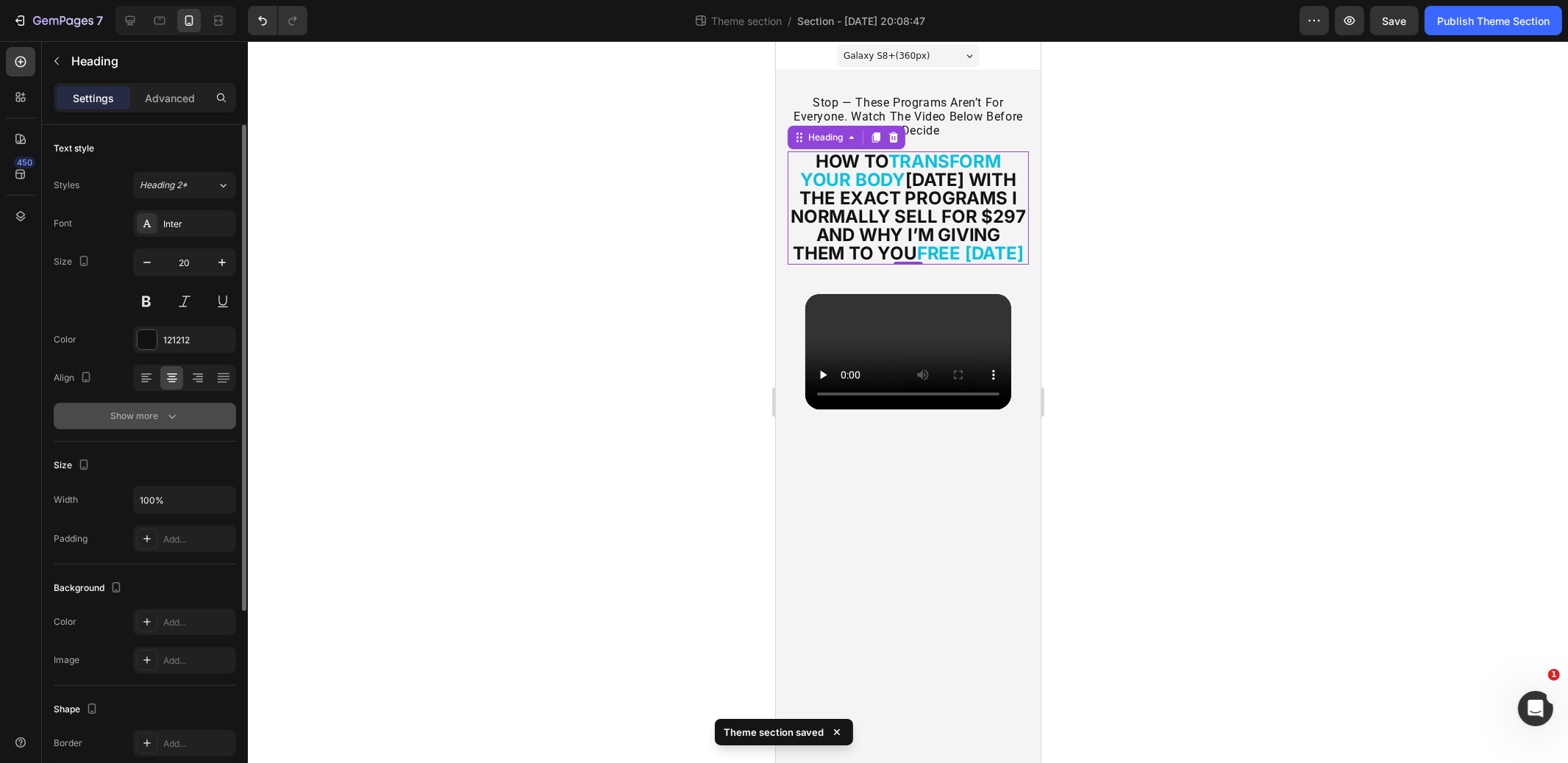
click at [156, 413] on div "Show more" at bounding box center [145, 416] width 69 height 15
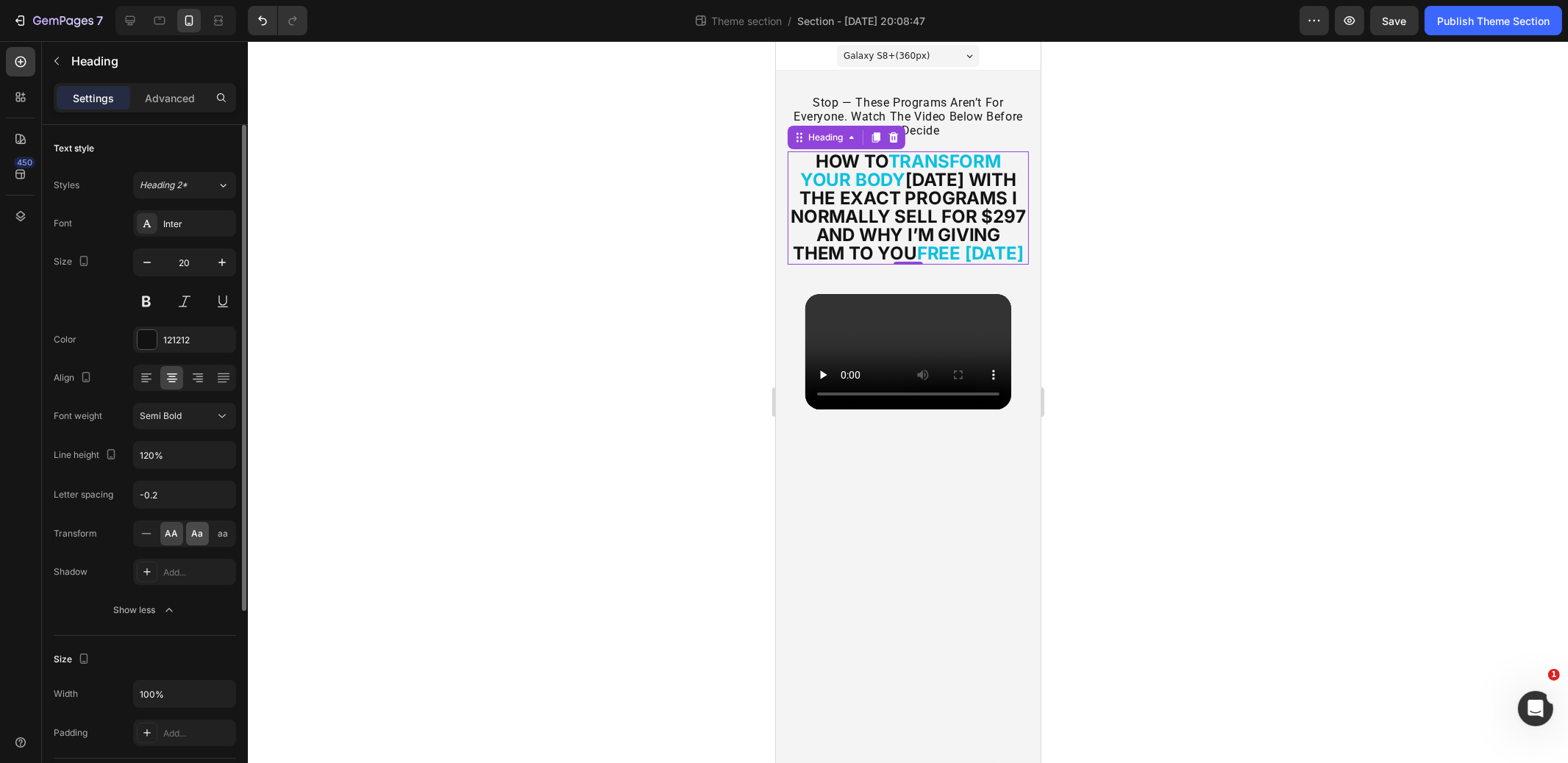
click at [189, 528] on div "Aa" at bounding box center [198, 533] width 23 height 23
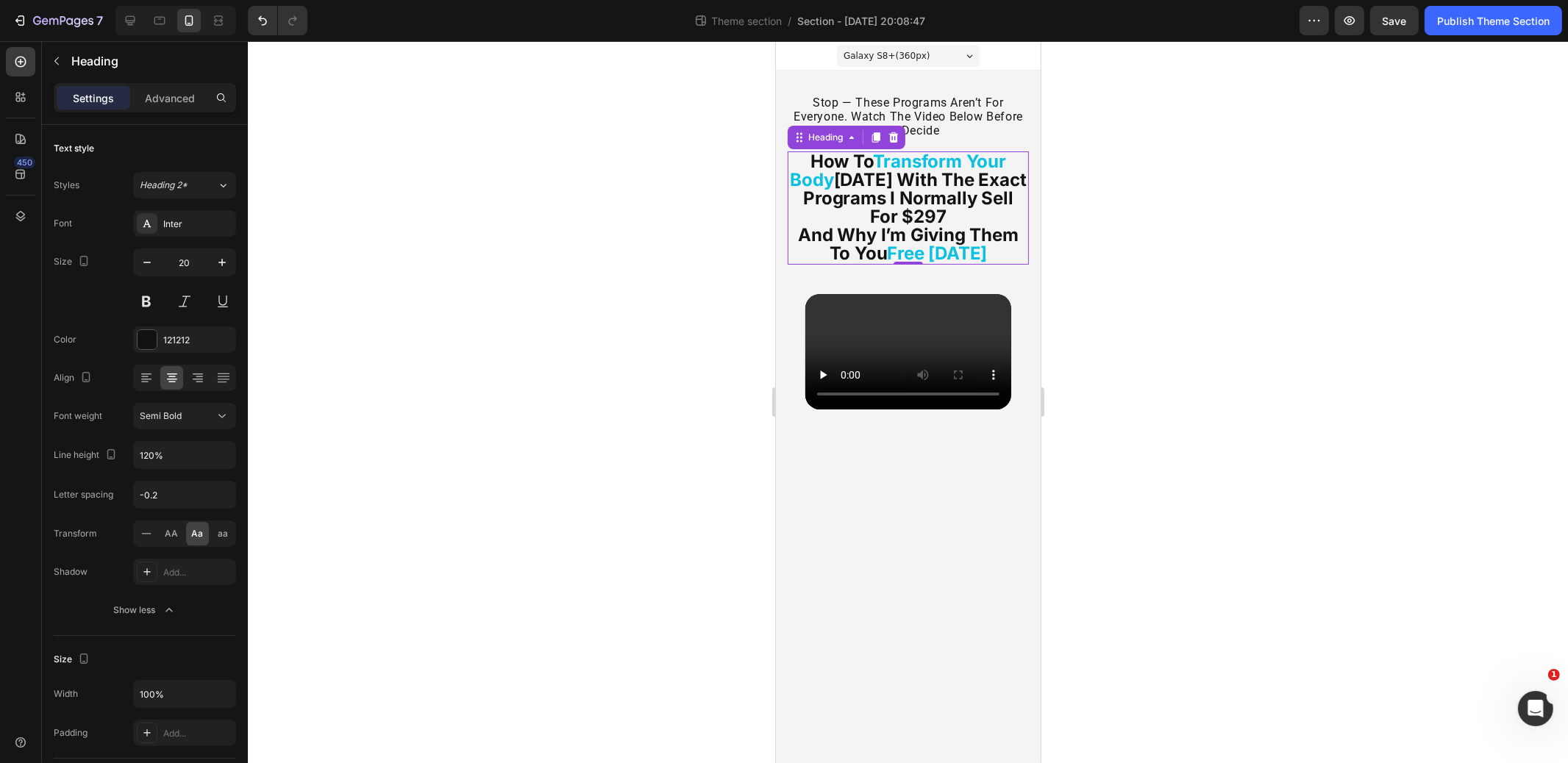
click at [618, 284] on div at bounding box center [909, 402] width 1321 height 722
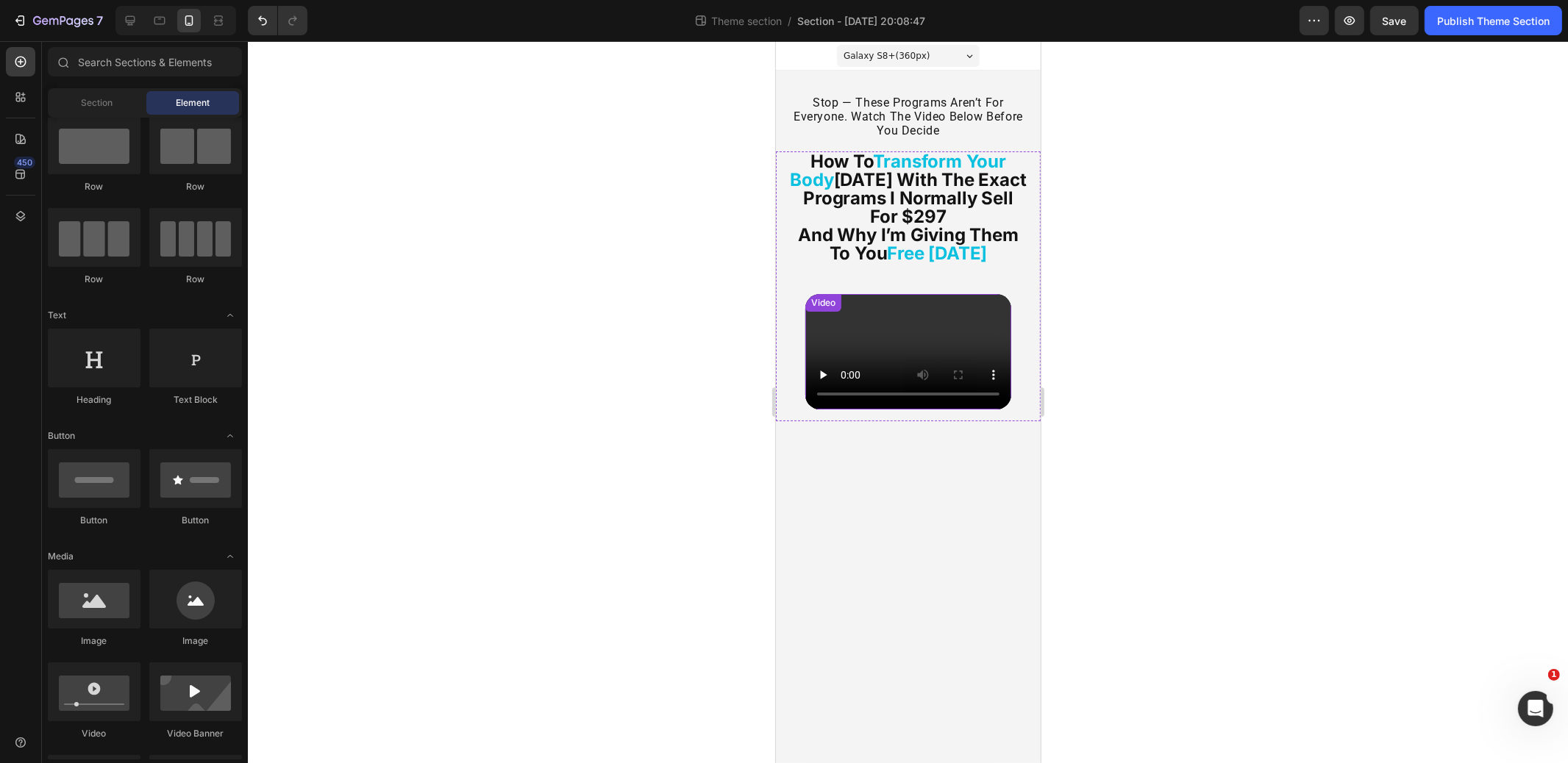
click at [914, 306] on video at bounding box center [908, 352] width 206 height 116
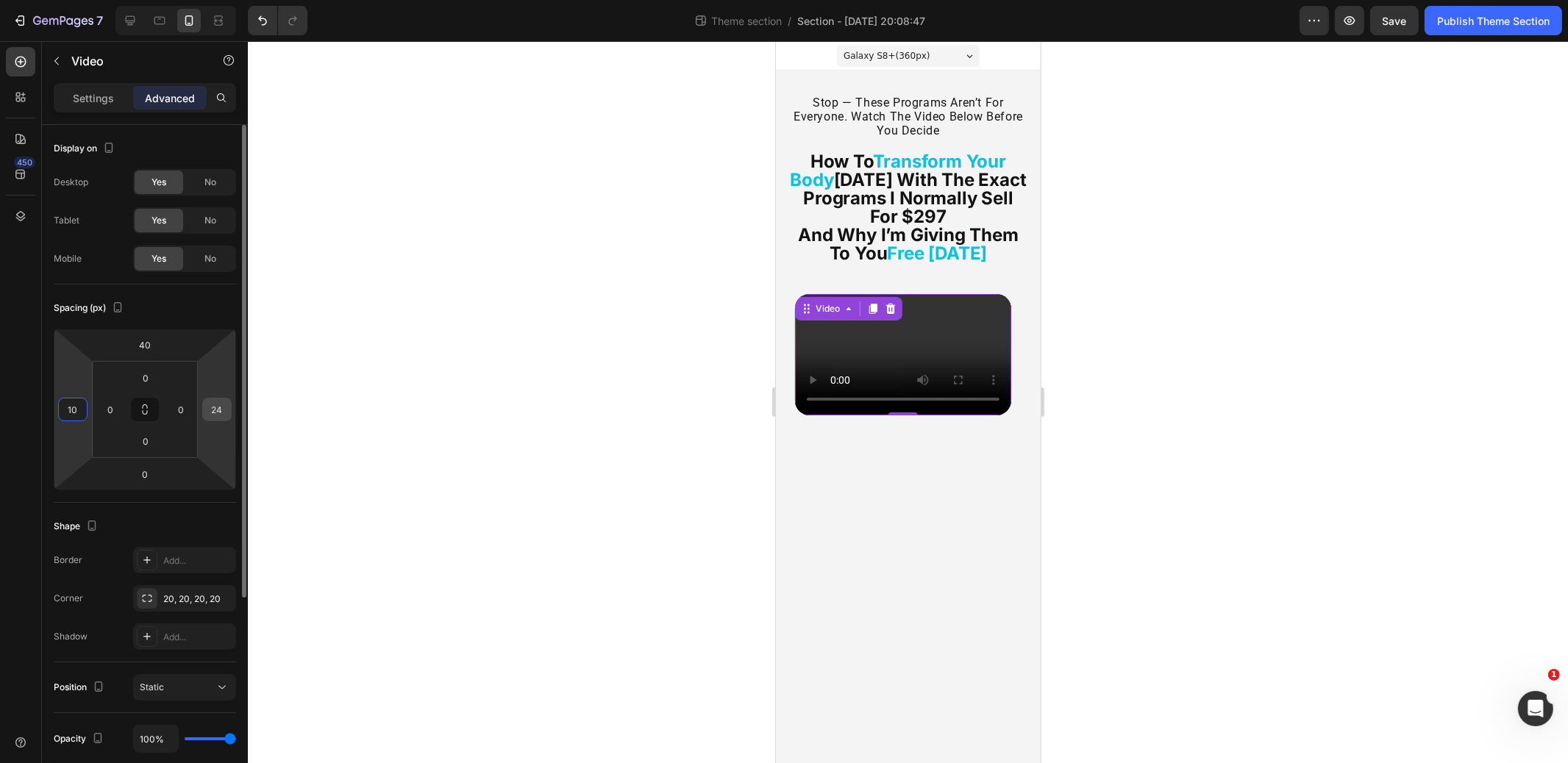
type input "10"
click at [210, 413] on input "24" at bounding box center [217, 409] width 22 height 22
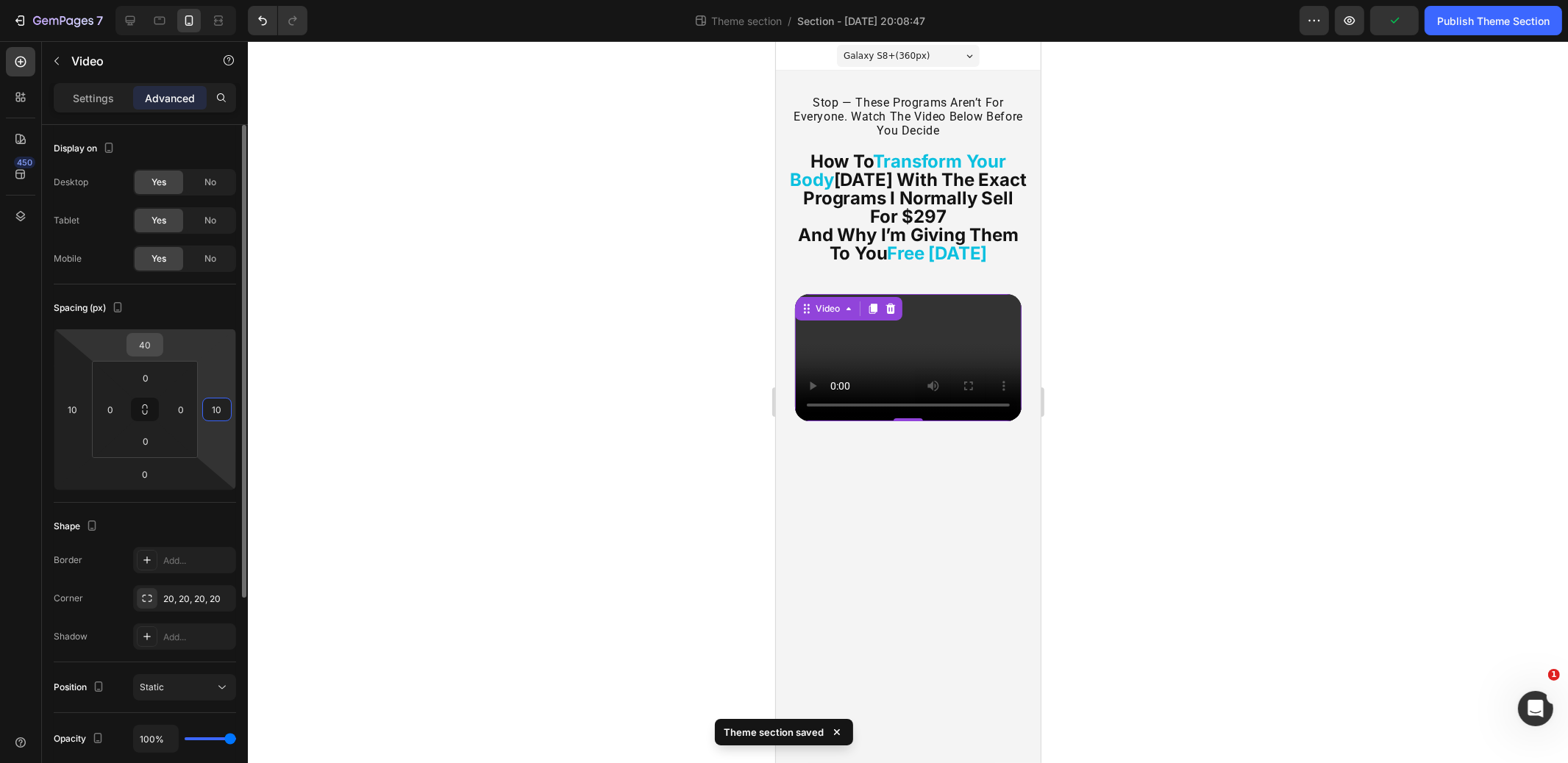
type input "10"
click at [156, 346] on input "40" at bounding box center [145, 344] width 30 height 22
type input "20"
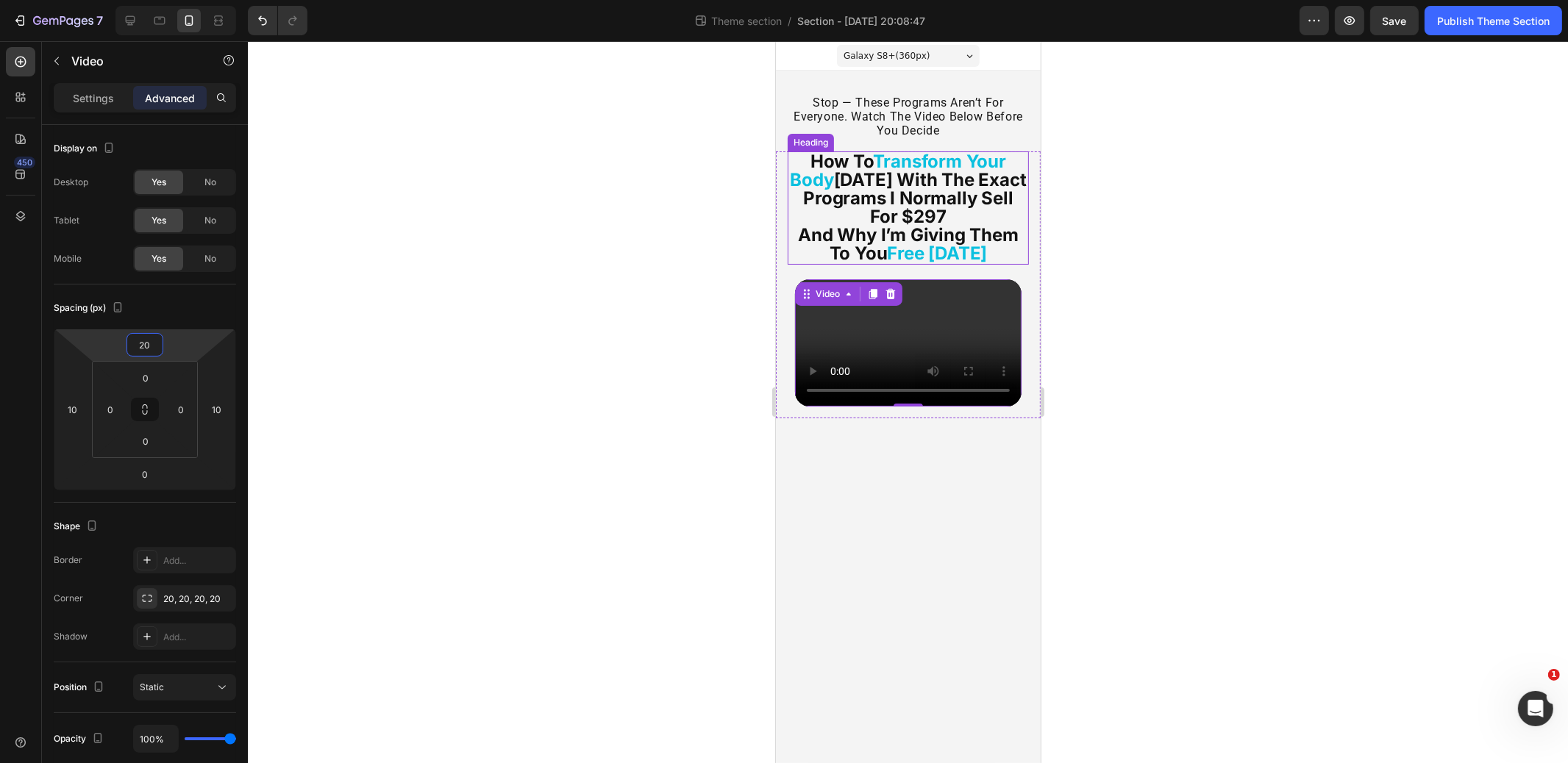
click at [801, 234] on strong "and why i’m giving them to you" at bounding box center [907, 243] width 220 height 39
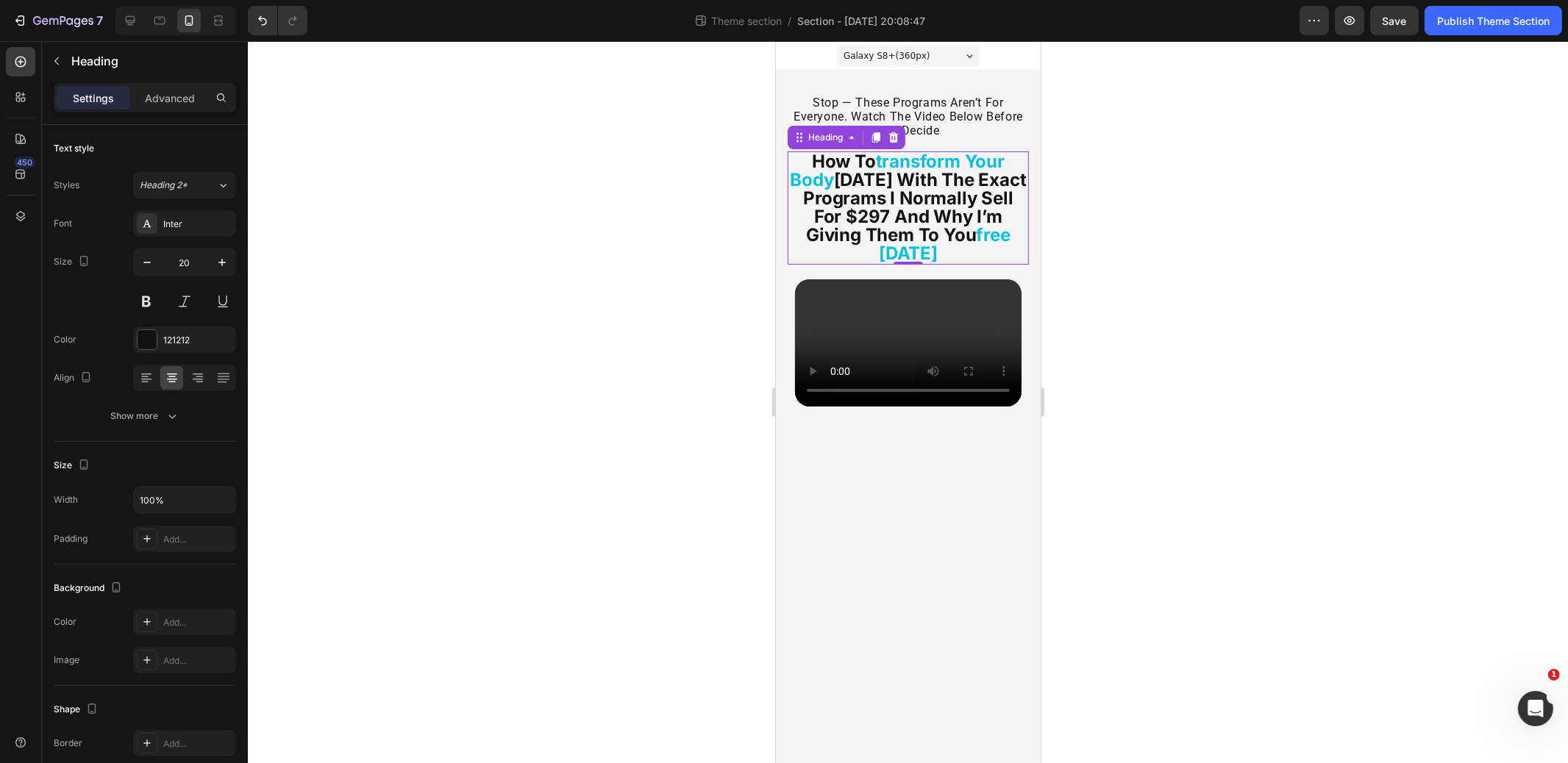
click at [1164, 266] on div at bounding box center [909, 402] width 1321 height 722
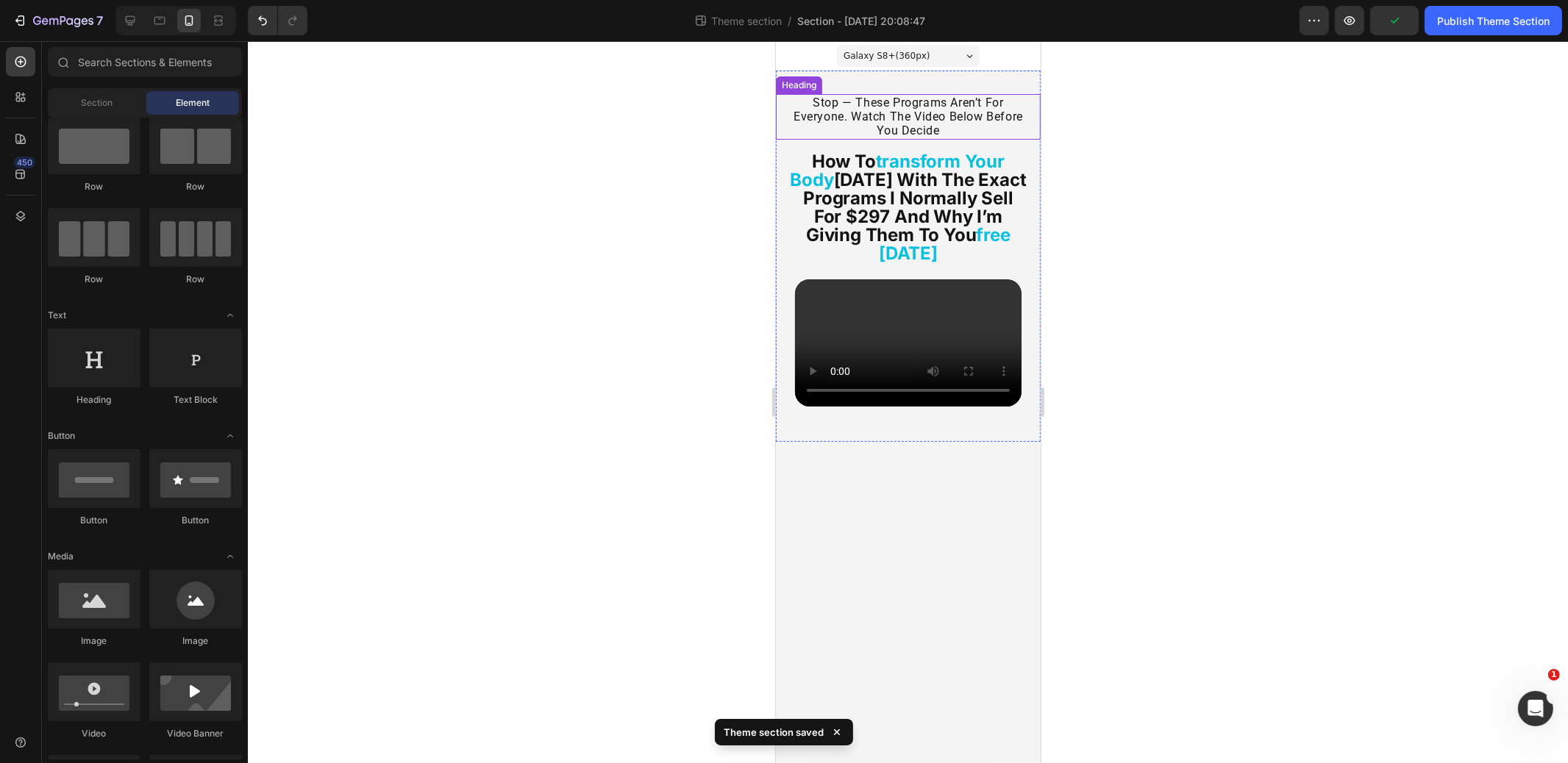
click at [942, 129] on p "stop — these programs aren’t for everyone. watch the video below before you dec…" at bounding box center [908, 117] width 247 height 43
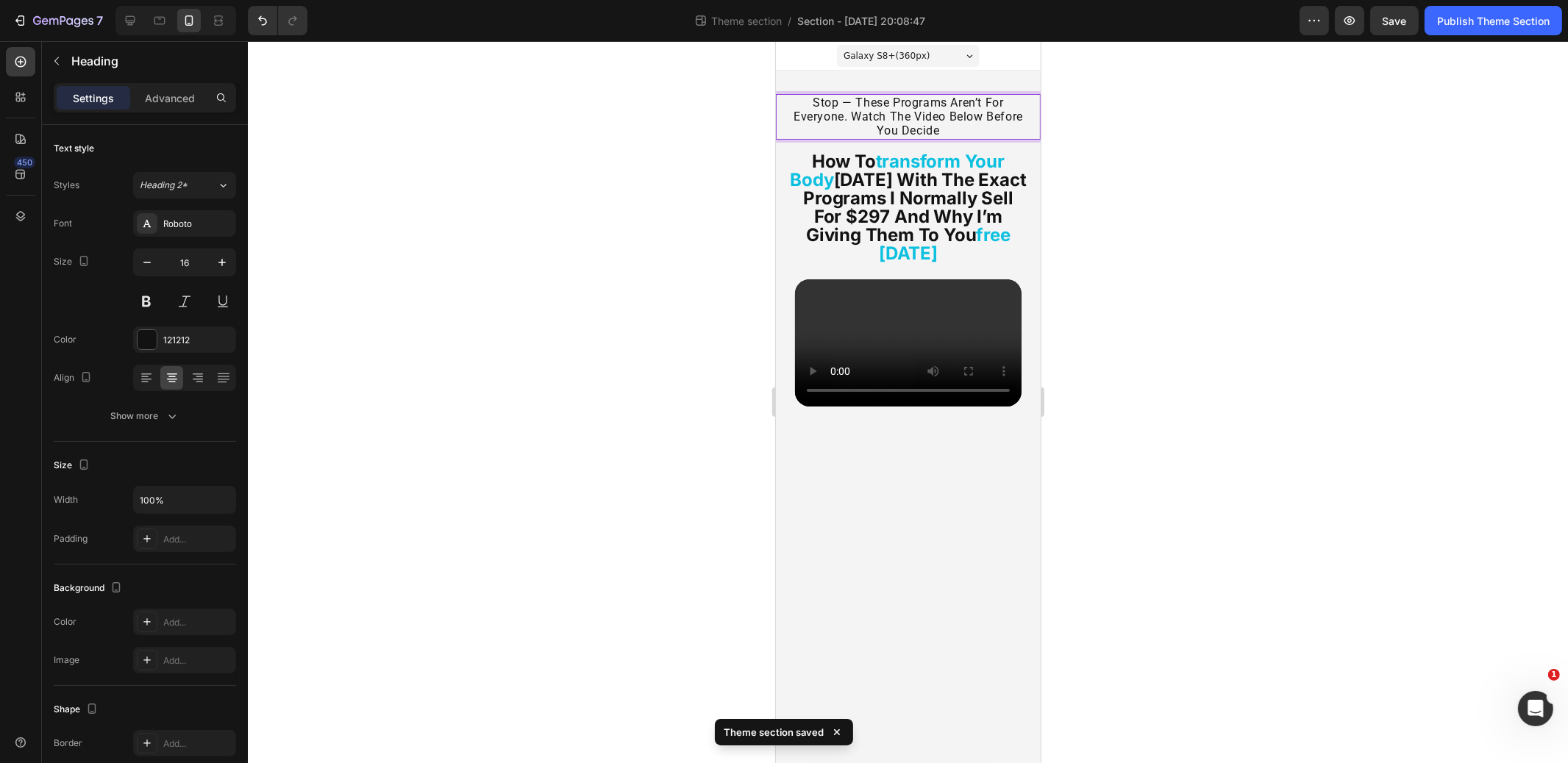
click at [1219, 286] on div at bounding box center [909, 402] width 1321 height 722
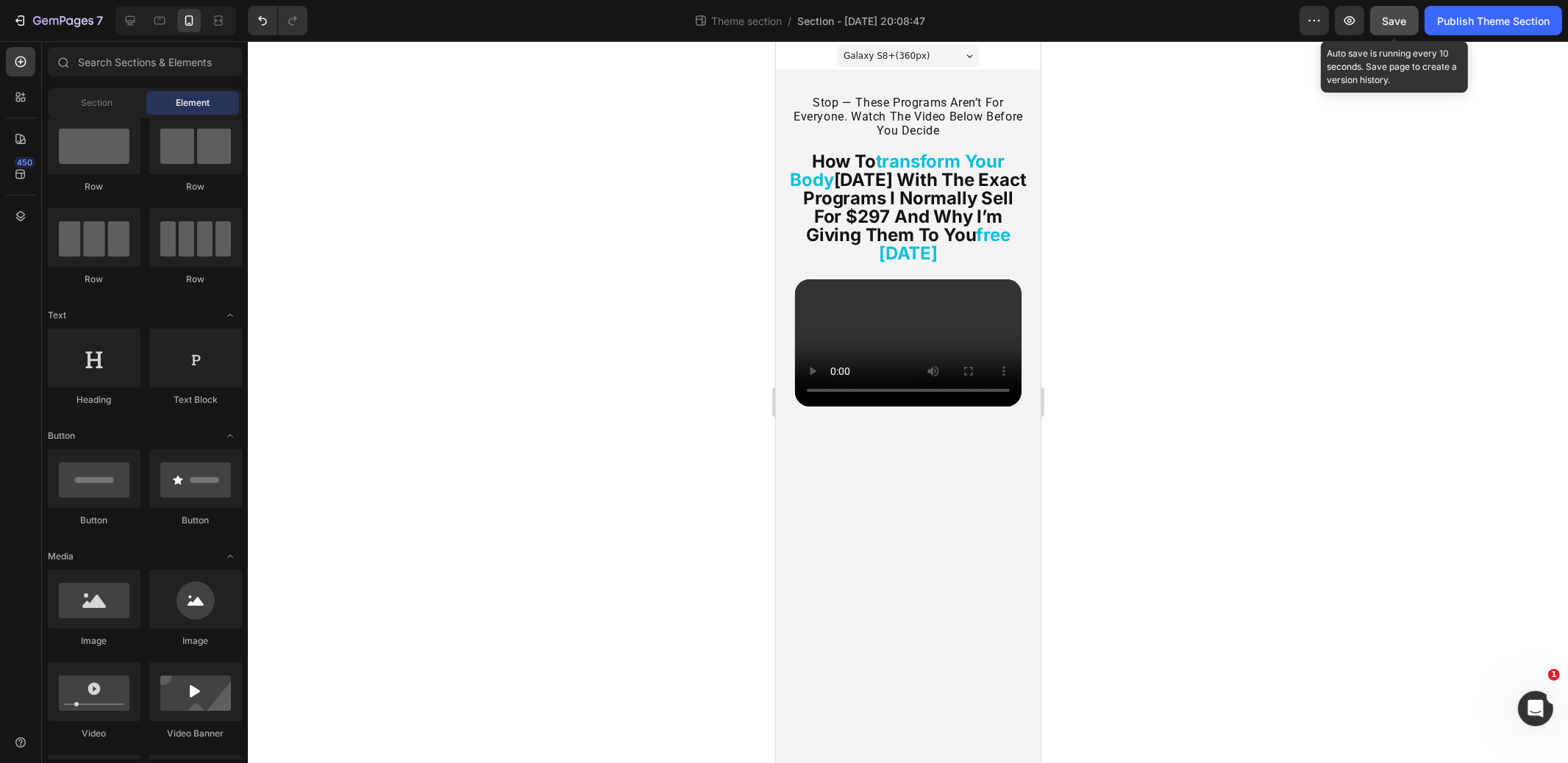
click at [1391, 23] on span "Save" at bounding box center [1395, 21] width 24 height 13
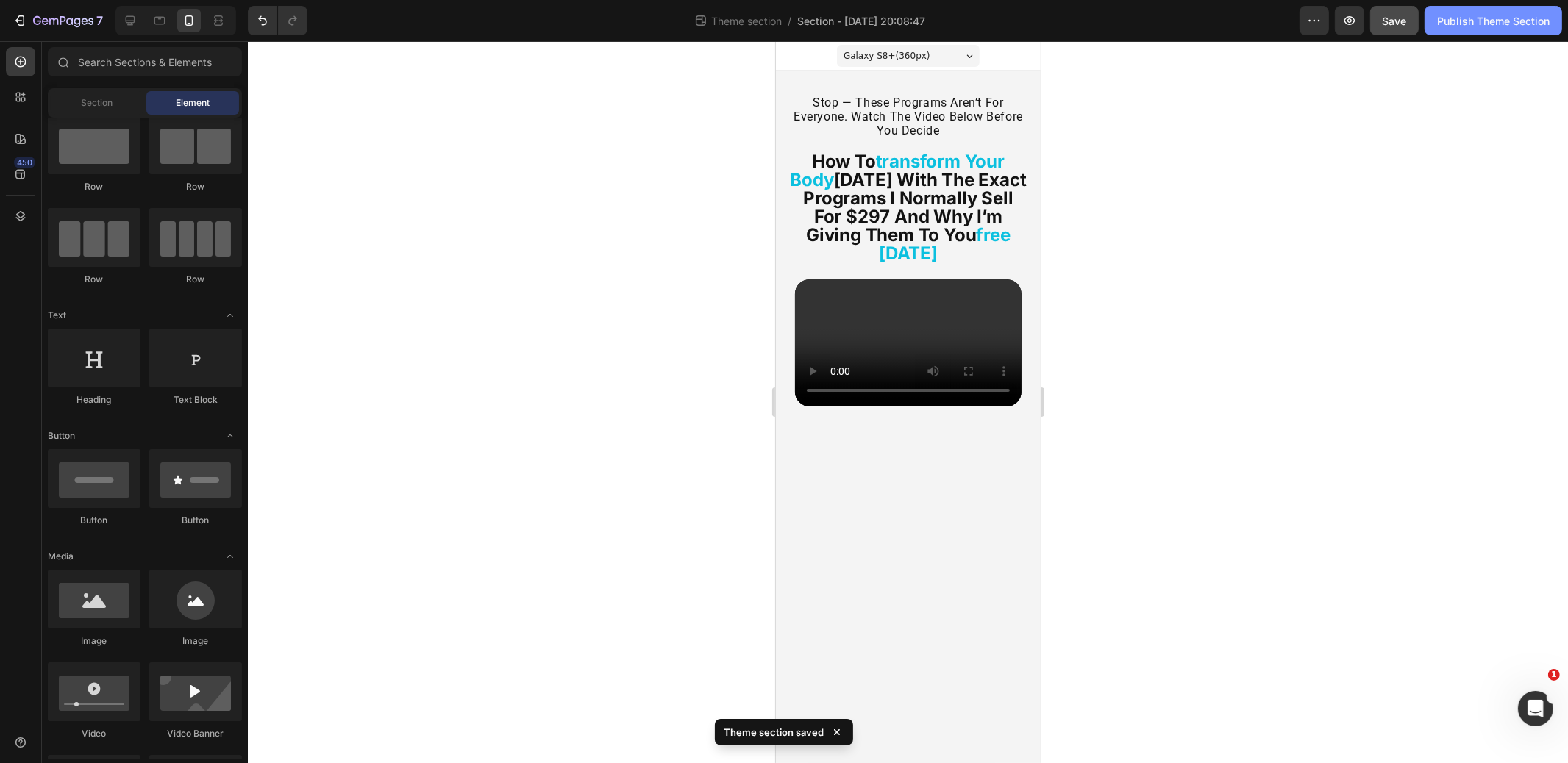
click at [1455, 29] on button "Publish Theme Section" at bounding box center [1494, 20] width 138 height 30
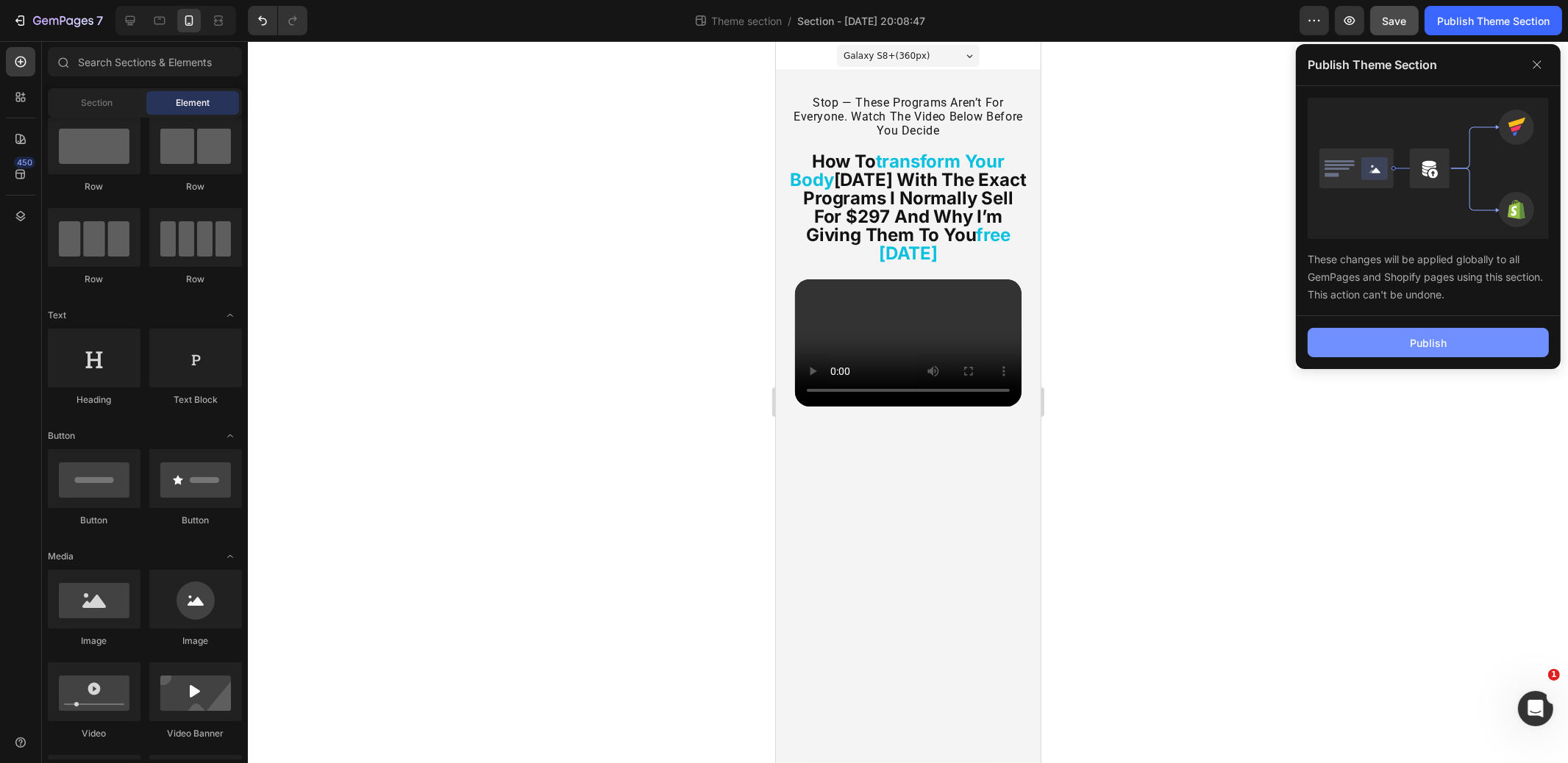
click at [1387, 352] on button "Publish" at bounding box center [1428, 342] width 241 height 30
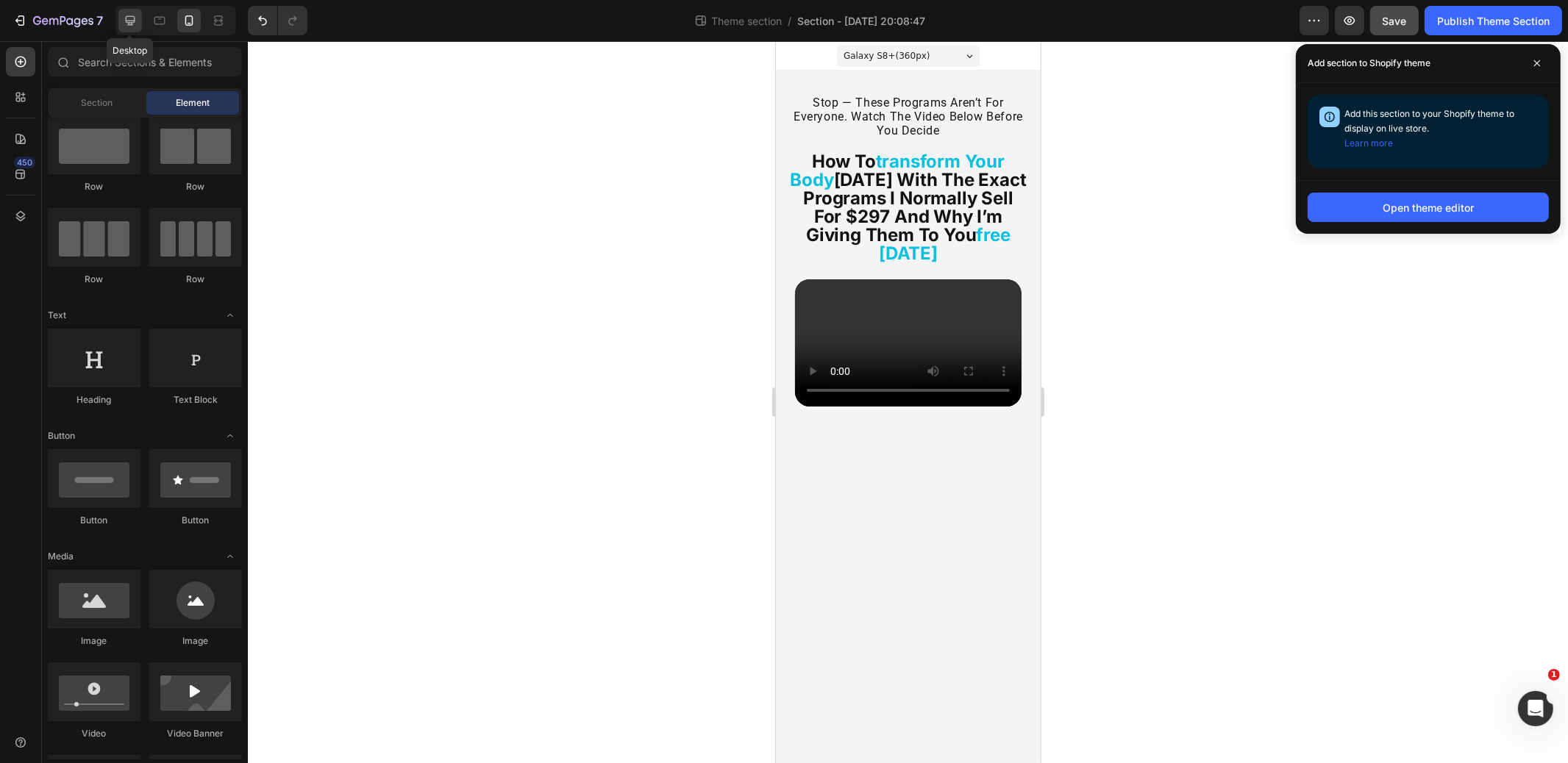
click at [131, 23] on icon at bounding box center [130, 20] width 15 height 15
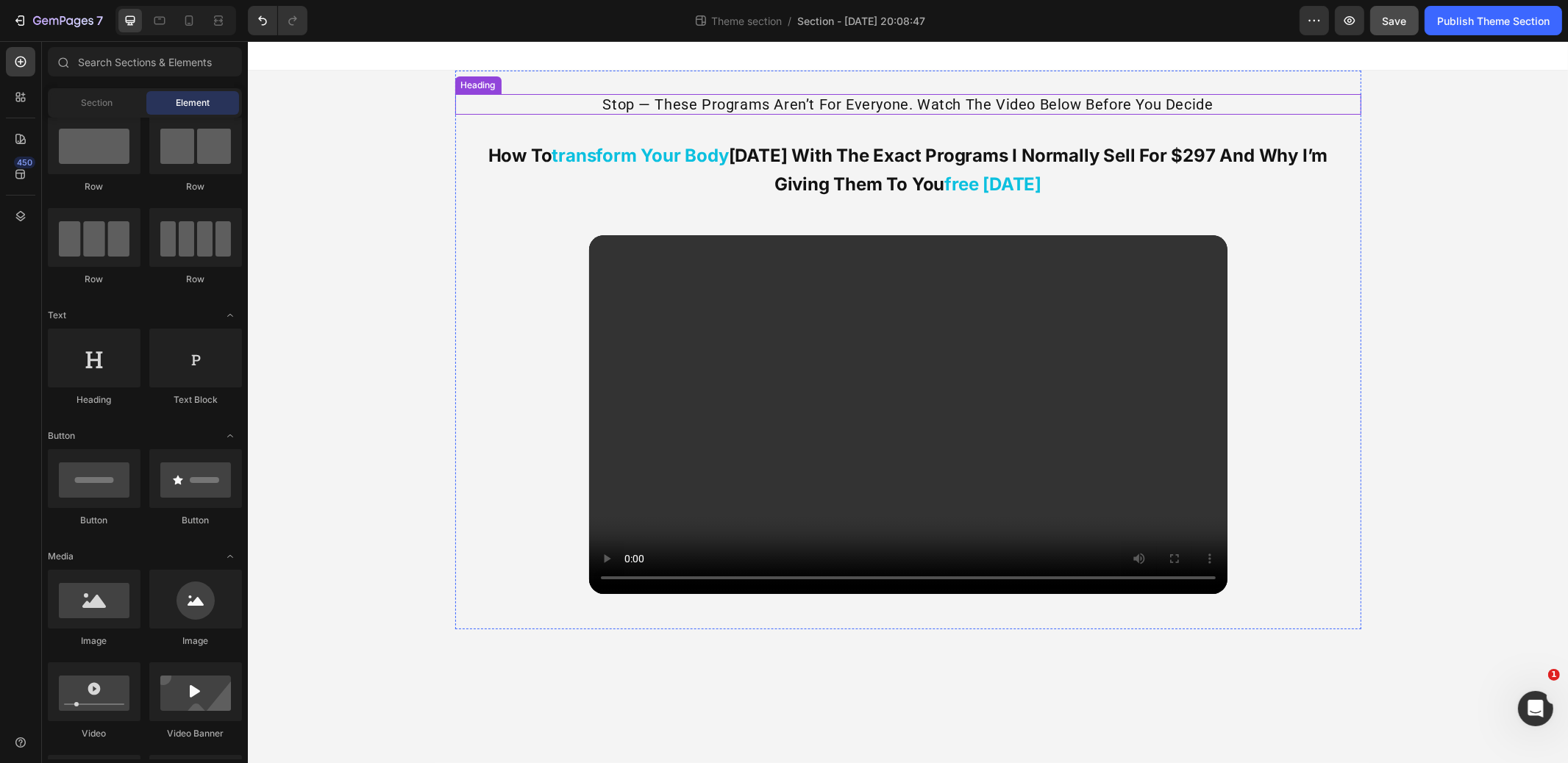
click at [823, 102] on p "stop — these programs aren’t for everyone. watch the video below before you dec…" at bounding box center [908, 105] width 904 height 18
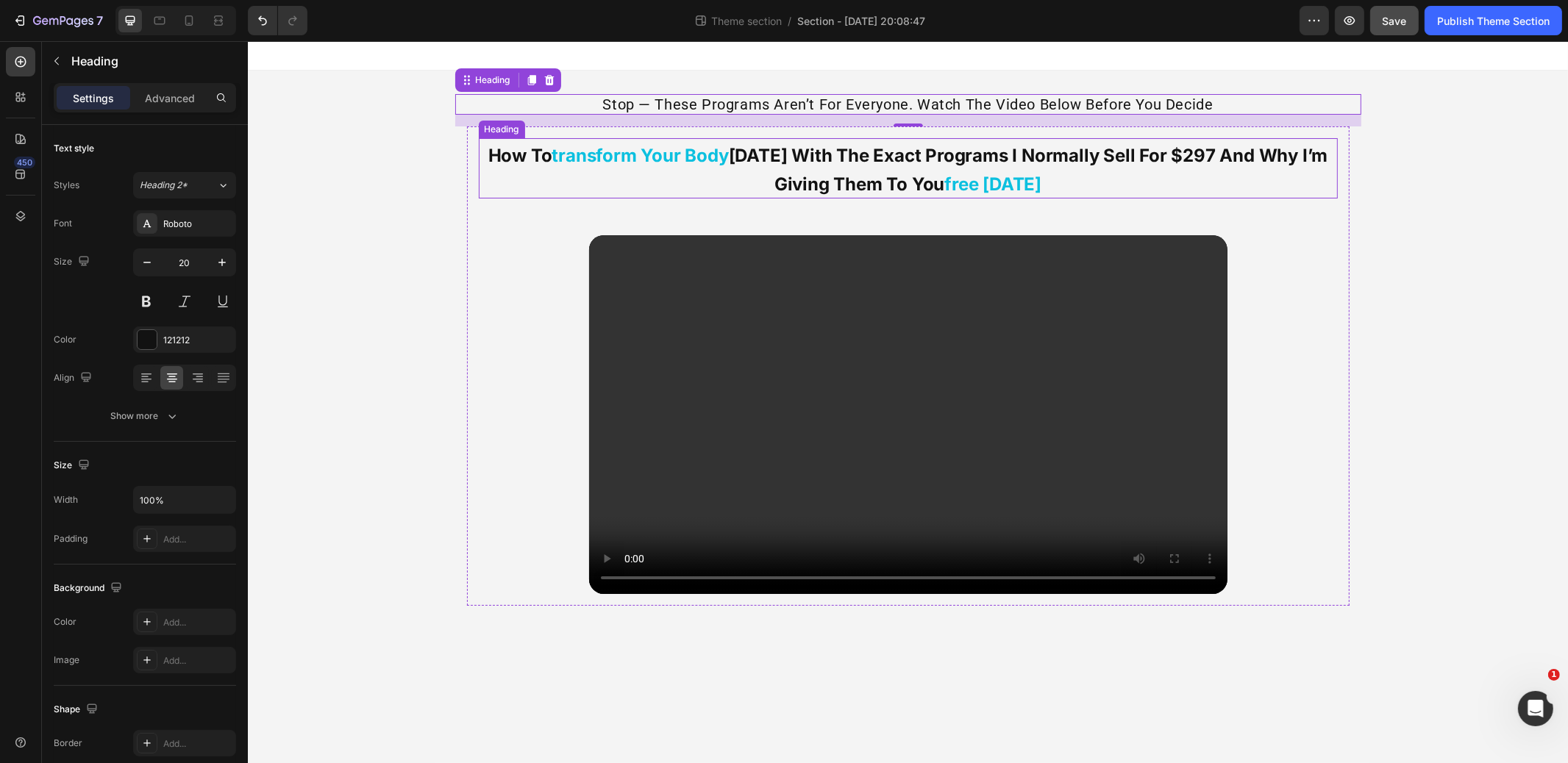
click at [803, 164] on strong "[DATE] with the exact programs i normally sell for $297 and why i’m giving them…" at bounding box center [1028, 170] width 600 height 50
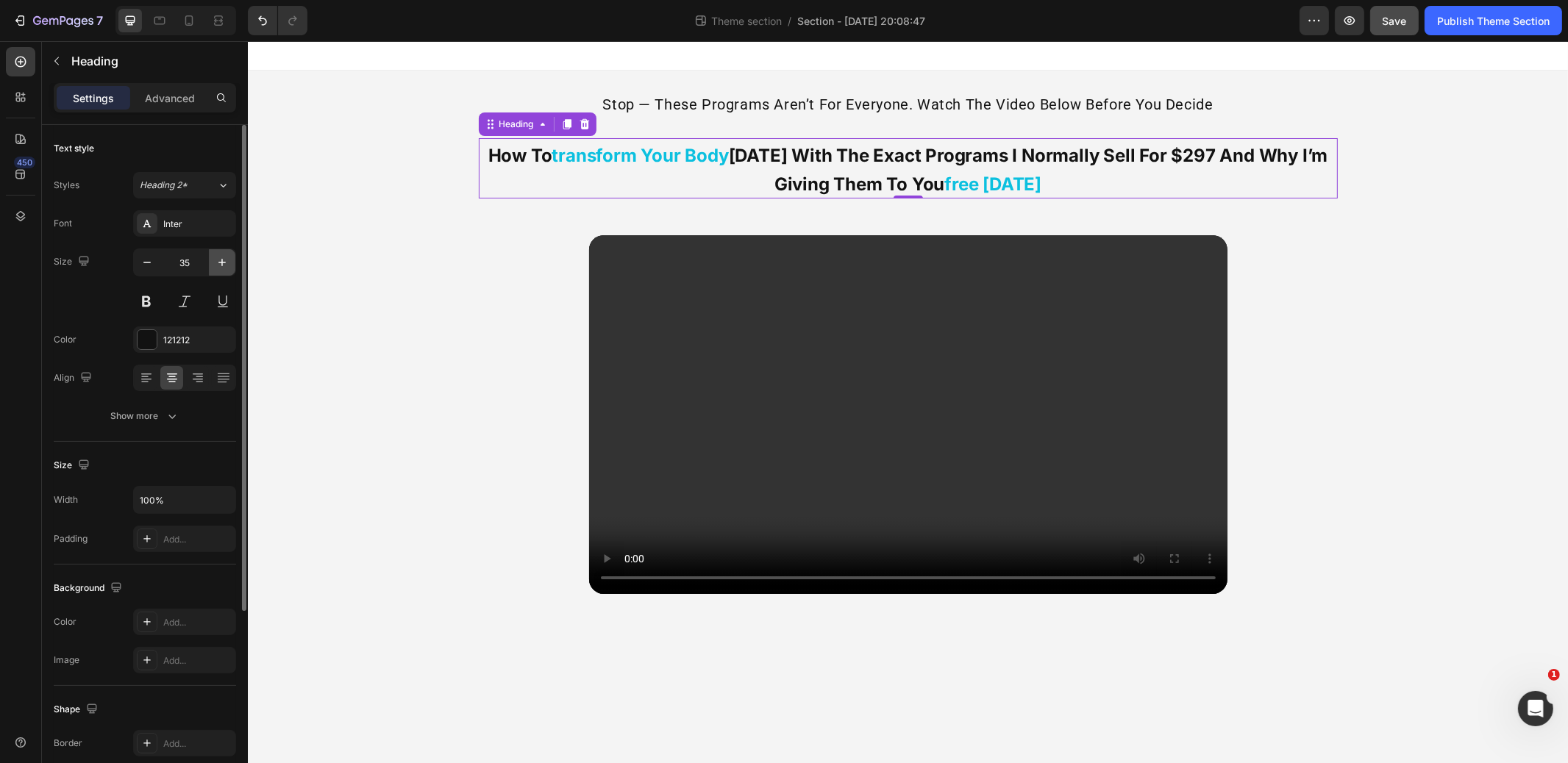
click at [221, 262] on icon "button" at bounding box center [222, 263] width 15 height 15
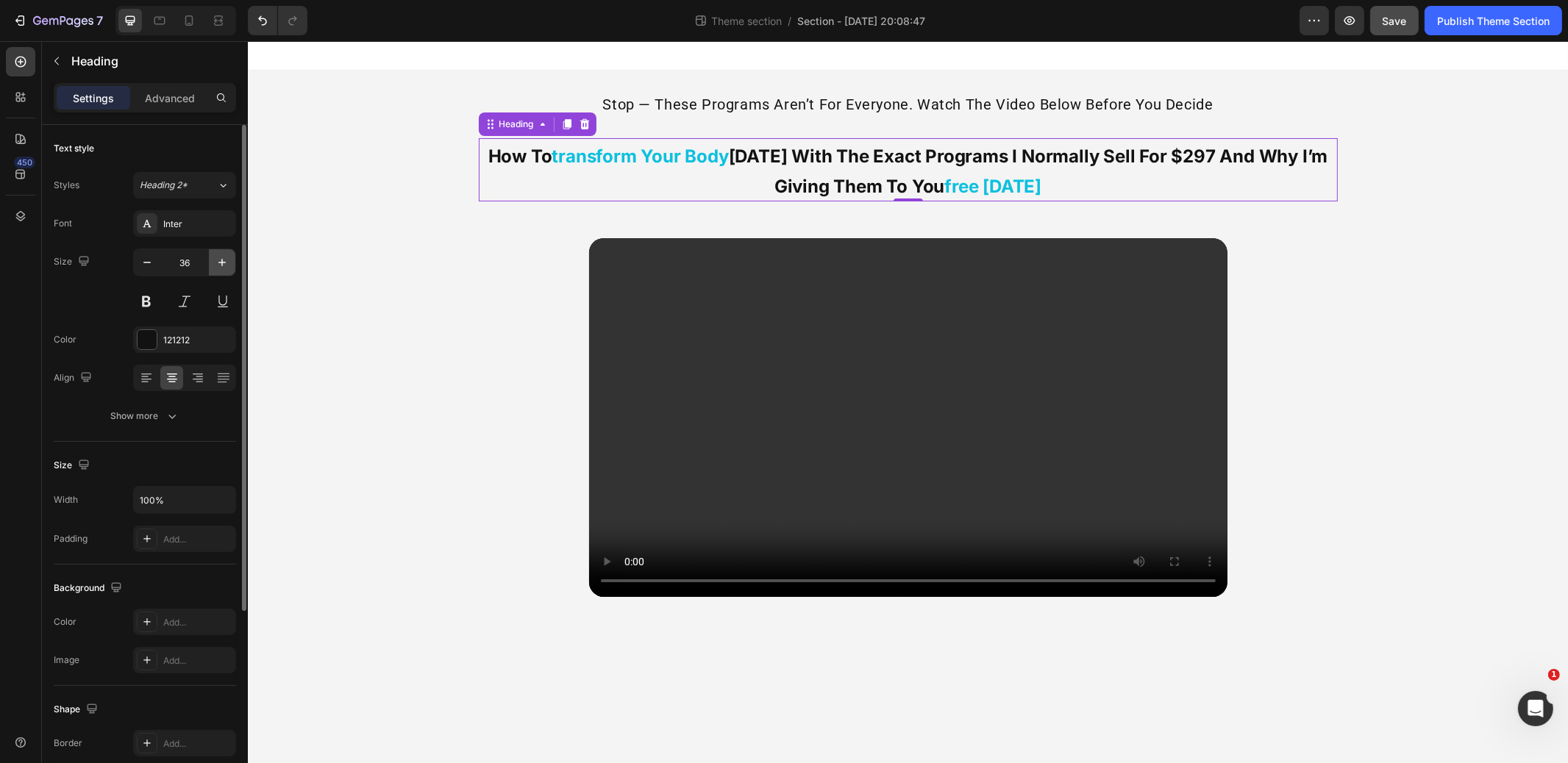
click at [221, 262] on icon "button" at bounding box center [222, 263] width 15 height 15
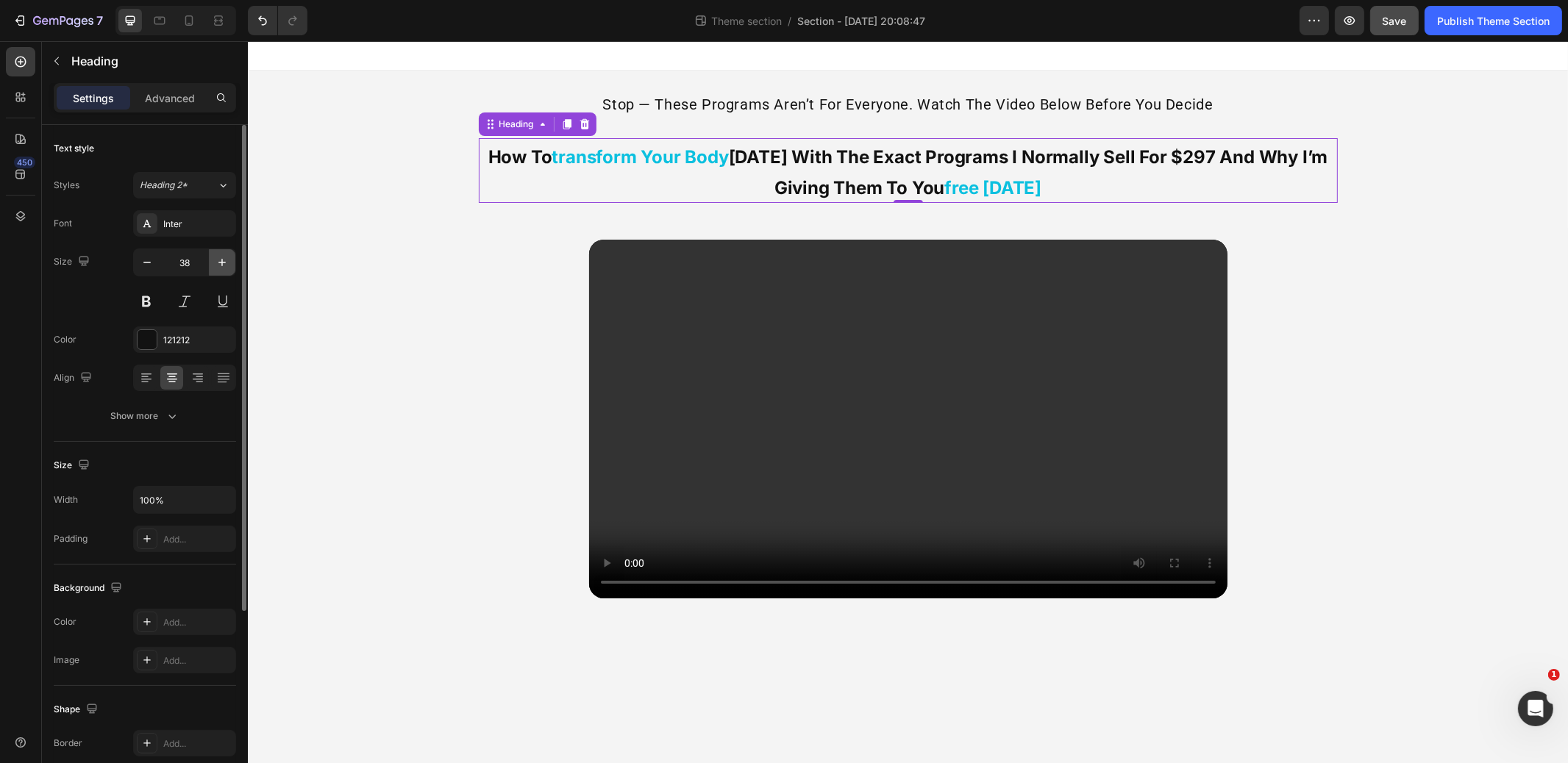
click at [221, 262] on icon "button" at bounding box center [222, 263] width 15 height 15
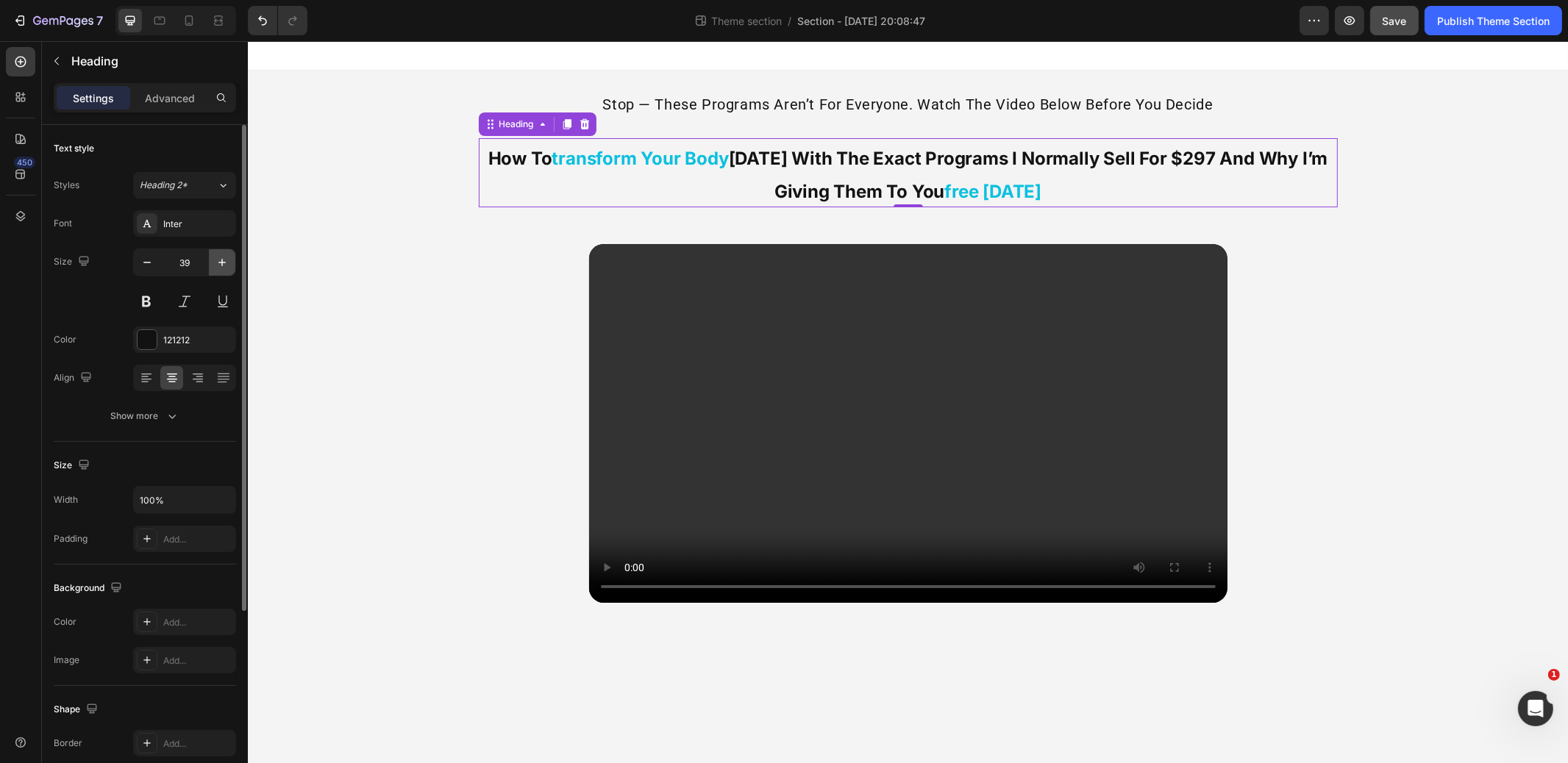
click at [221, 262] on icon "button" at bounding box center [222, 263] width 15 height 15
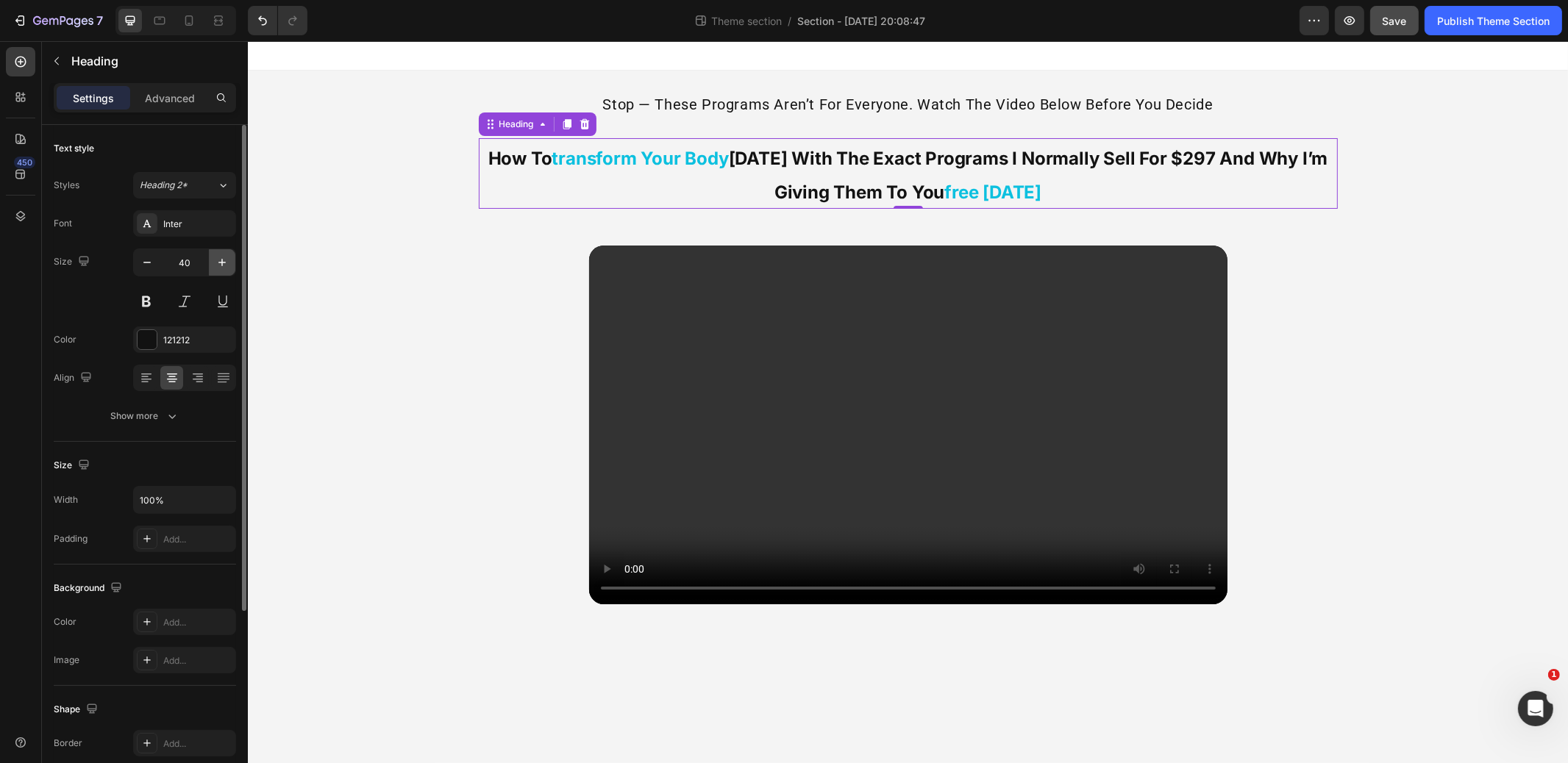
click at [221, 262] on icon "button" at bounding box center [222, 263] width 15 height 15
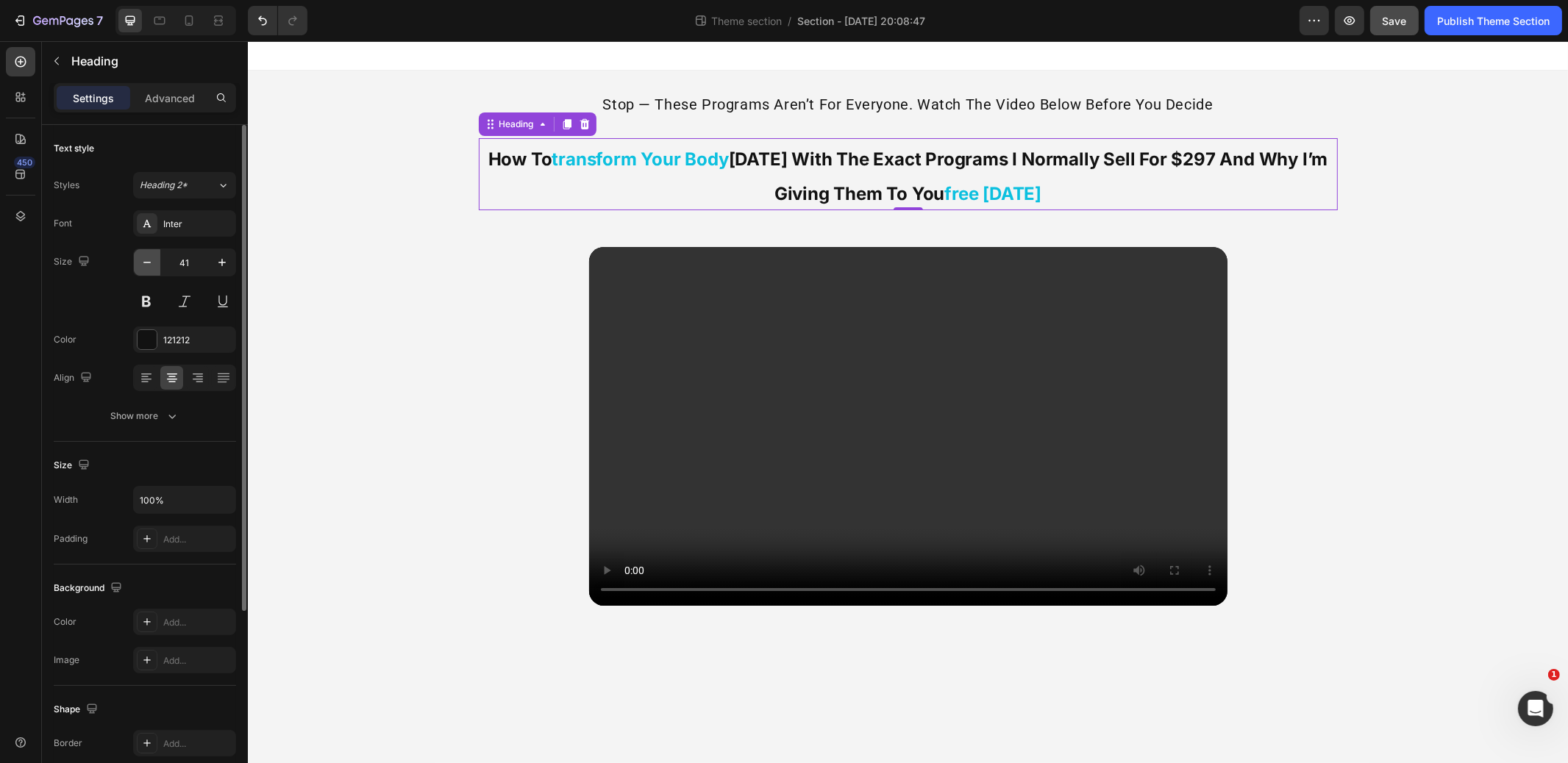
click at [137, 263] on button "button" at bounding box center [147, 262] width 27 height 27
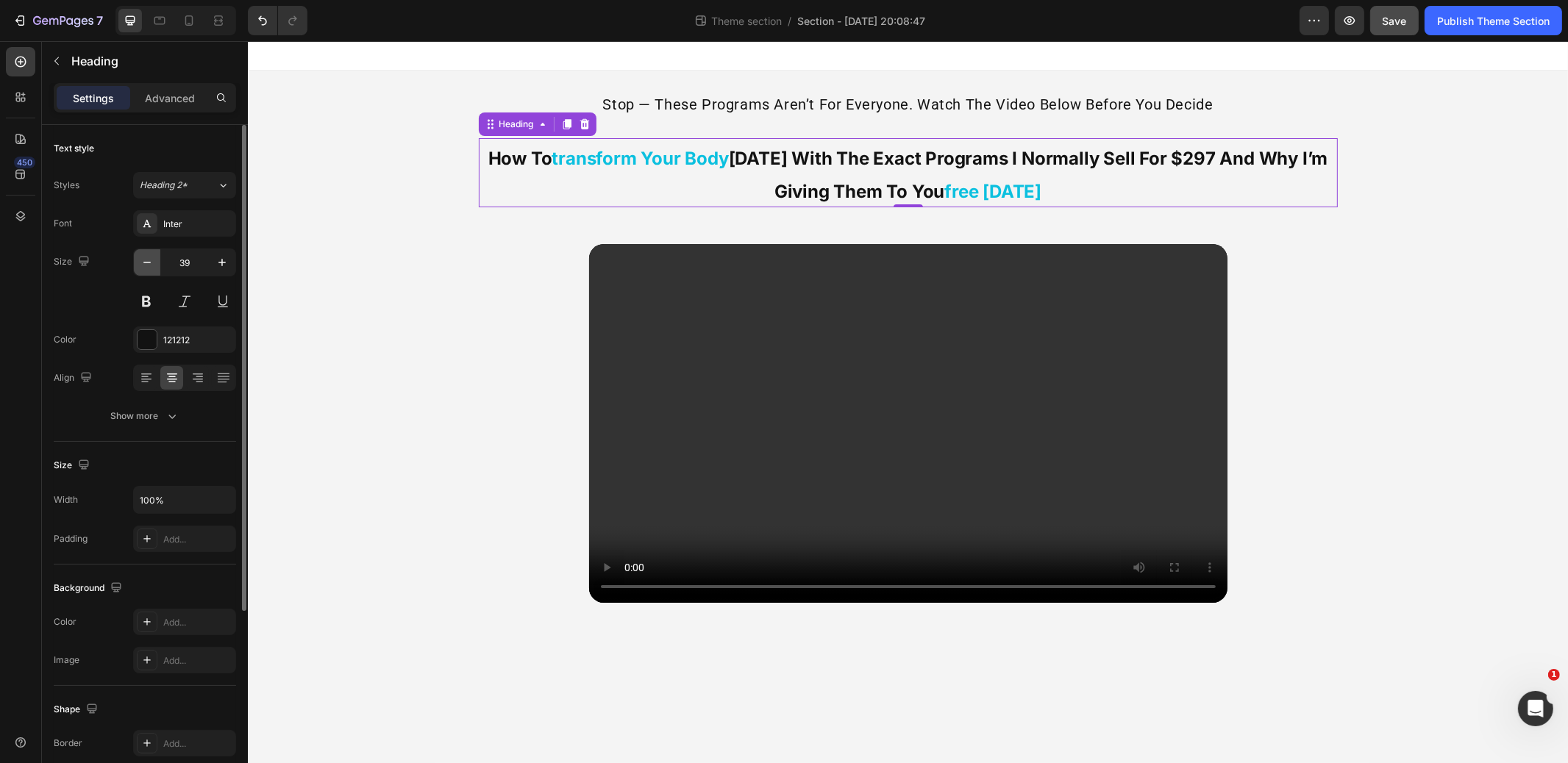
click at [137, 263] on button "button" at bounding box center [147, 262] width 27 height 27
click at [137, 263] on button "button" at bounding box center [147, 262] width 27 height 27
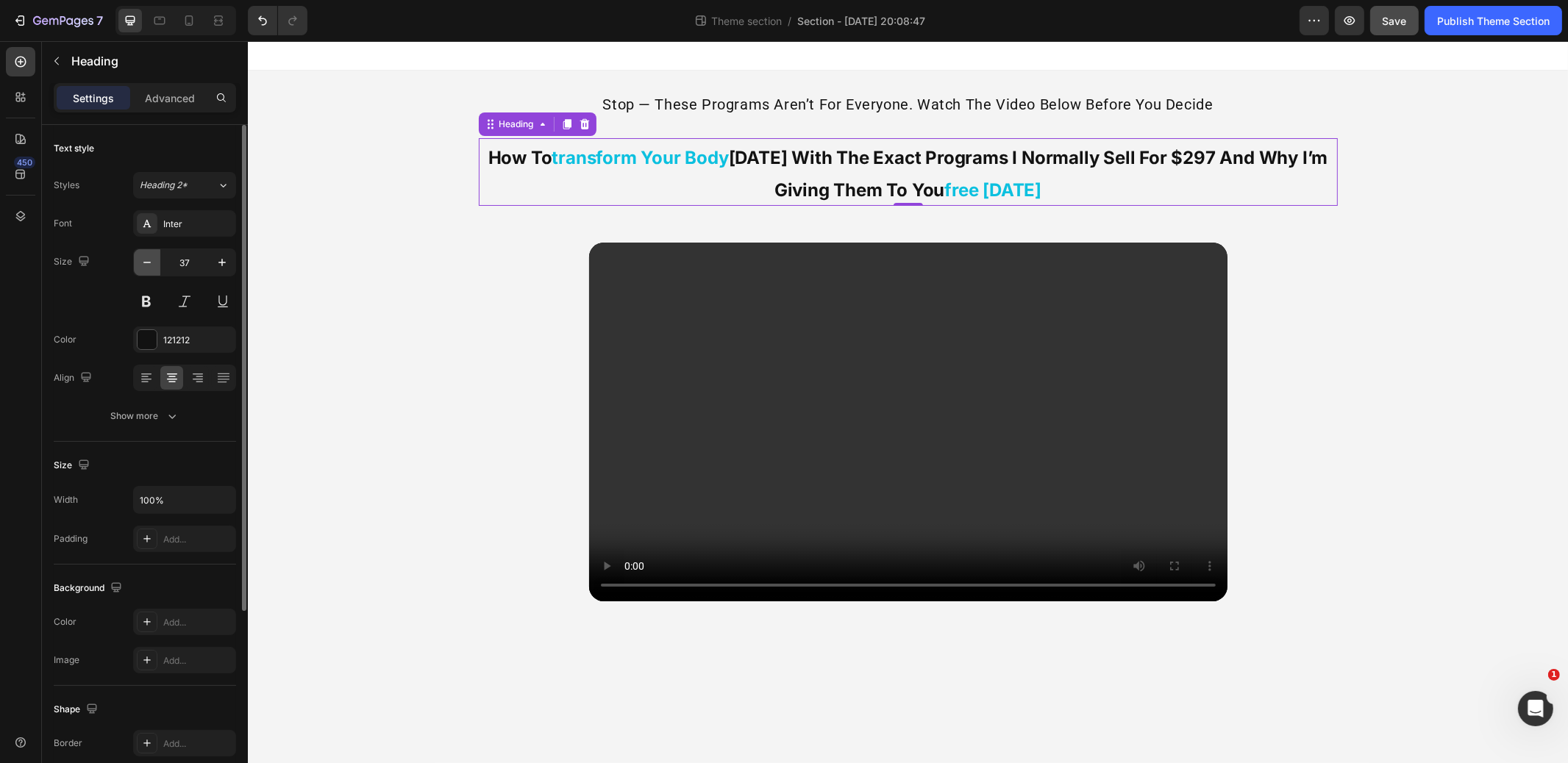
click at [137, 263] on button "button" at bounding box center [147, 262] width 27 height 27
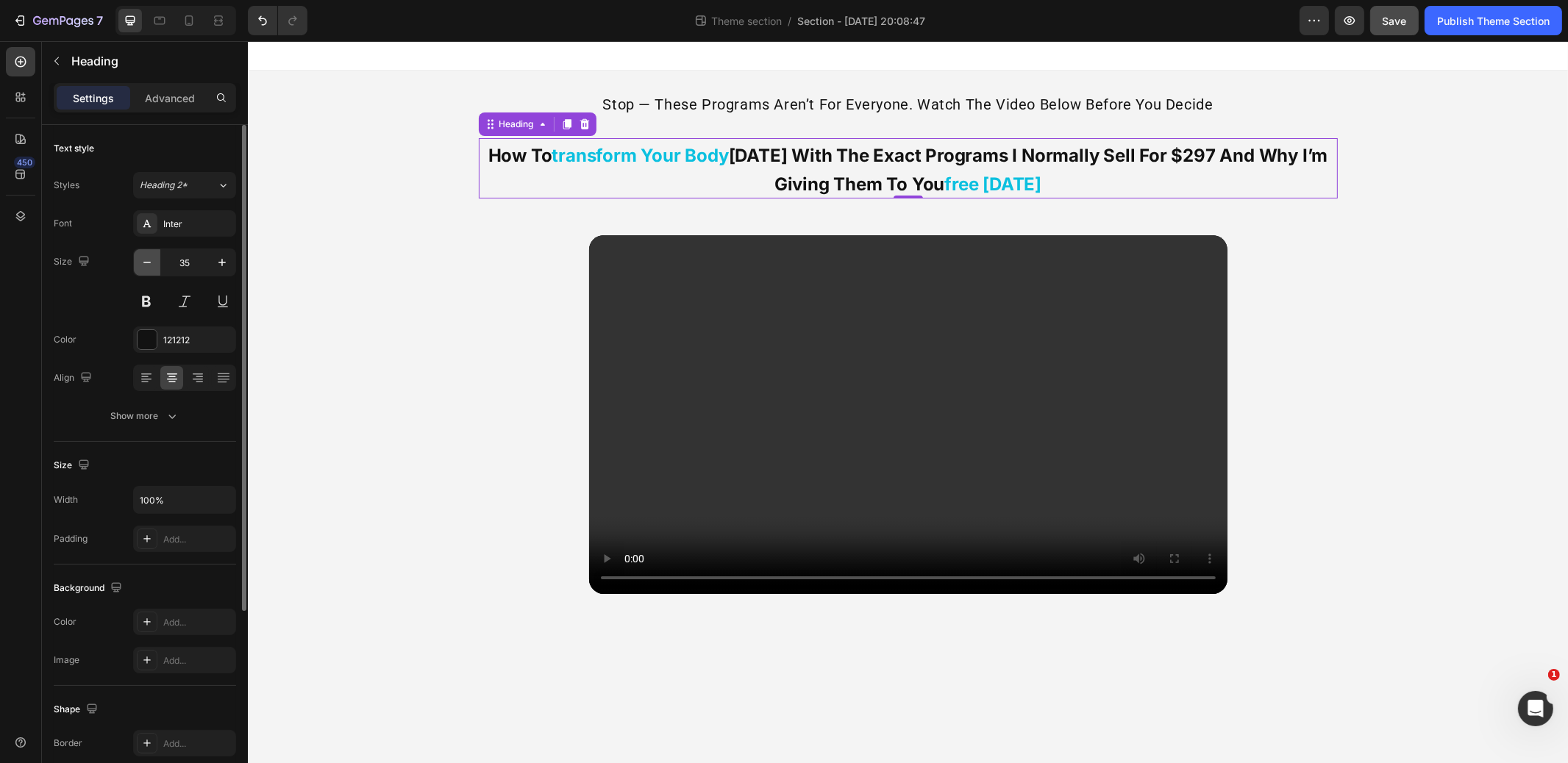
click at [138, 263] on button "button" at bounding box center [147, 262] width 27 height 27
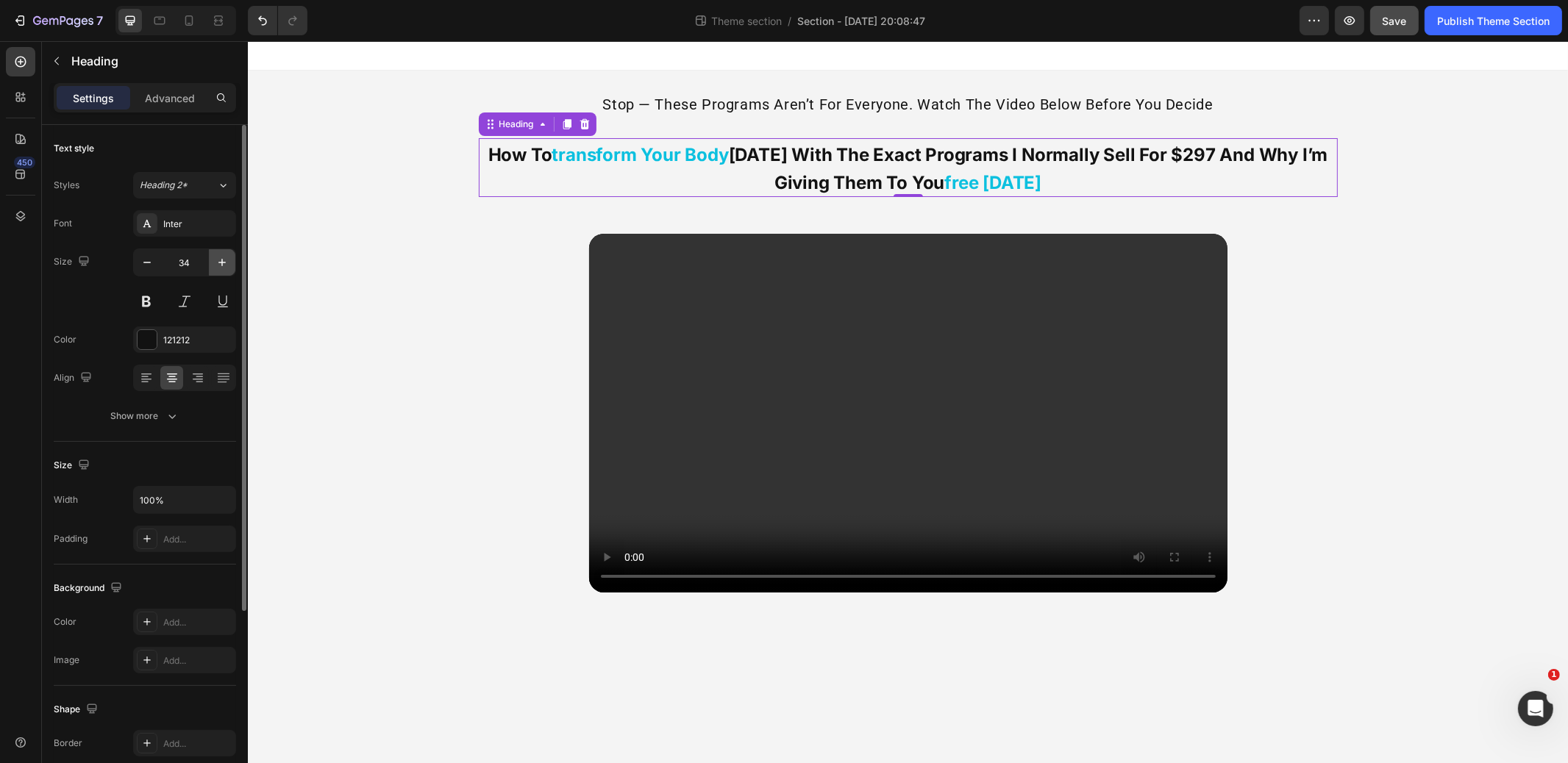
drag, startPoint x: 221, startPoint y: 259, endPoint x: 235, endPoint y: 256, distance: 14.3
click at [221, 259] on icon "button" at bounding box center [222, 263] width 15 height 15
type input "35"
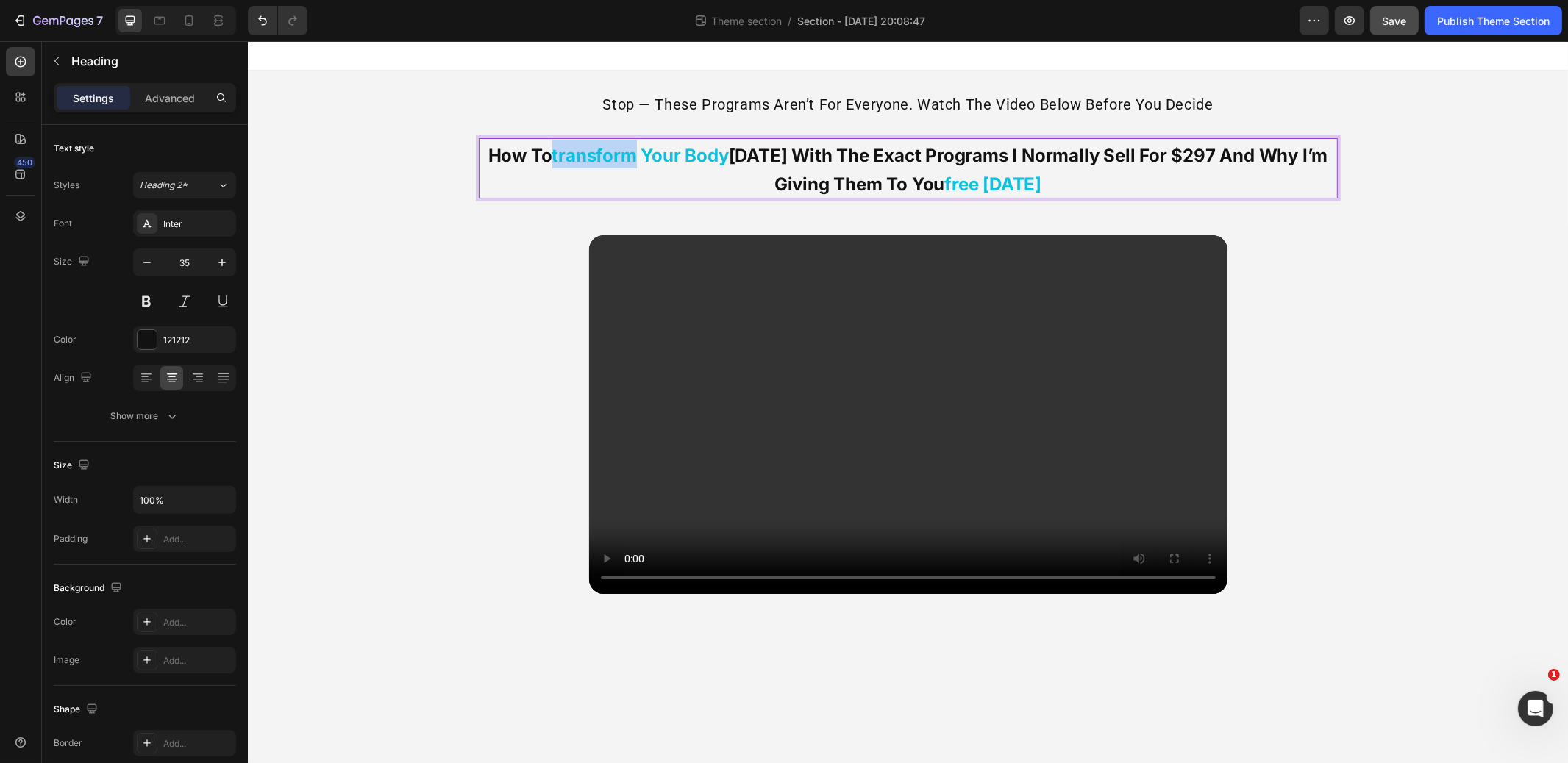
click at [602, 156] on strong "transform your body" at bounding box center [639, 156] width 177 height 21
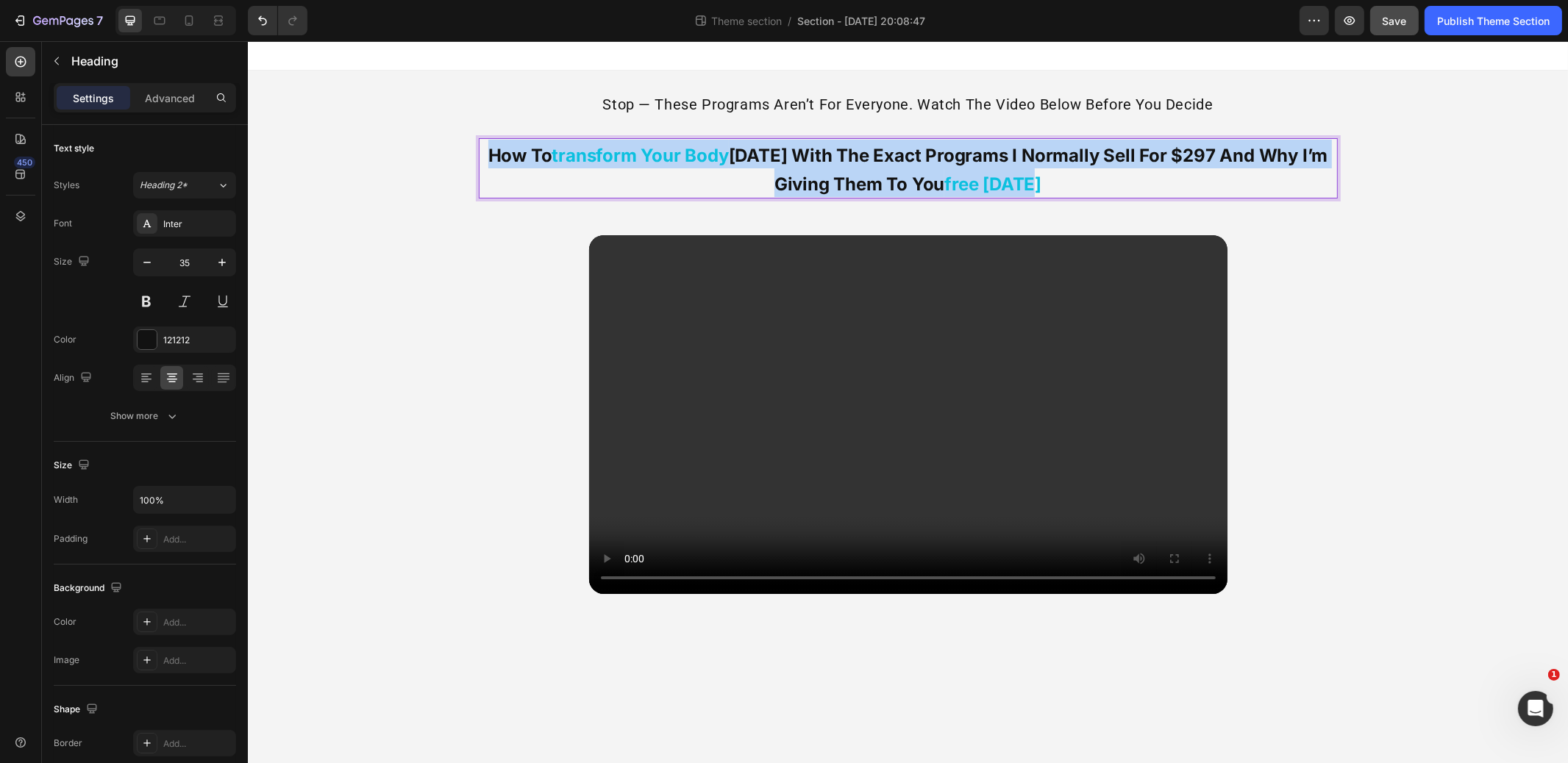
click at [602, 156] on strong "transform your body" at bounding box center [639, 156] width 177 height 21
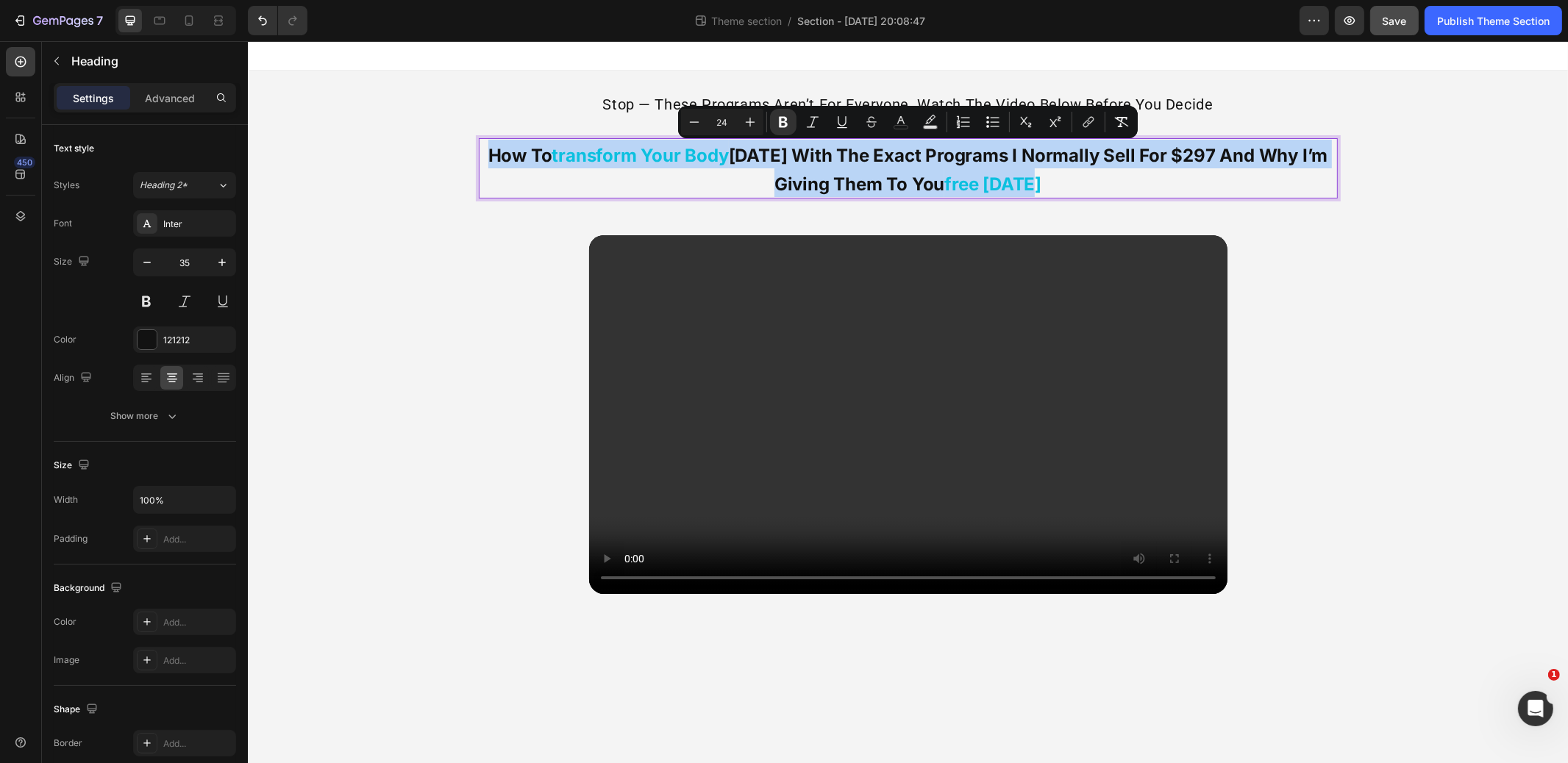
click at [605, 162] on strong "transform your body" at bounding box center [639, 156] width 177 height 21
click at [468, 164] on div "how to transform your body in 12 weeks with the exact programs i normally sell …" at bounding box center [908, 366] width 883 height 479
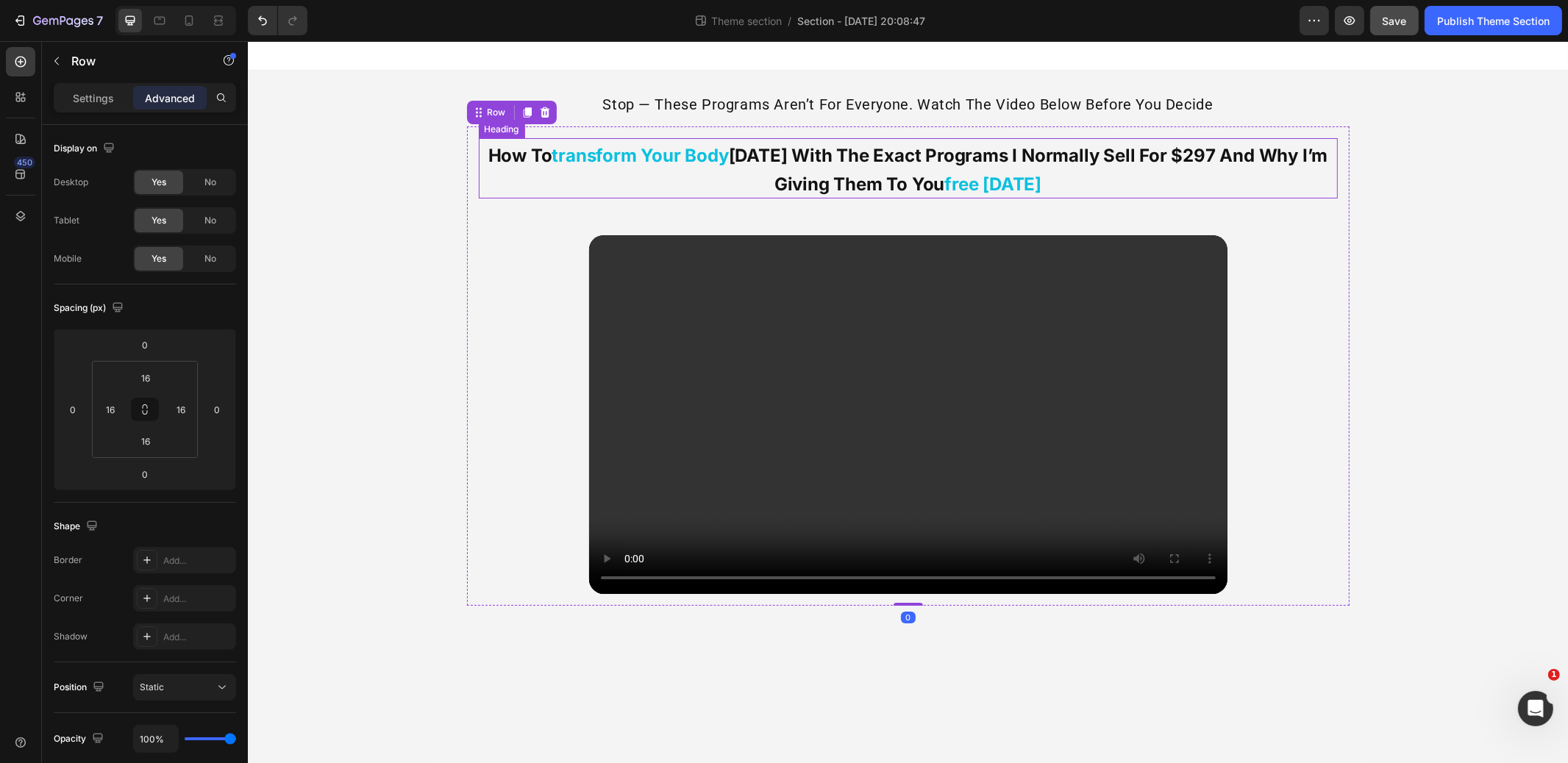
drag, startPoint x: 601, startPoint y: 156, endPoint x: 622, endPoint y: 156, distance: 21.0
click at [601, 156] on strong "transform your body" at bounding box center [639, 156] width 177 height 21
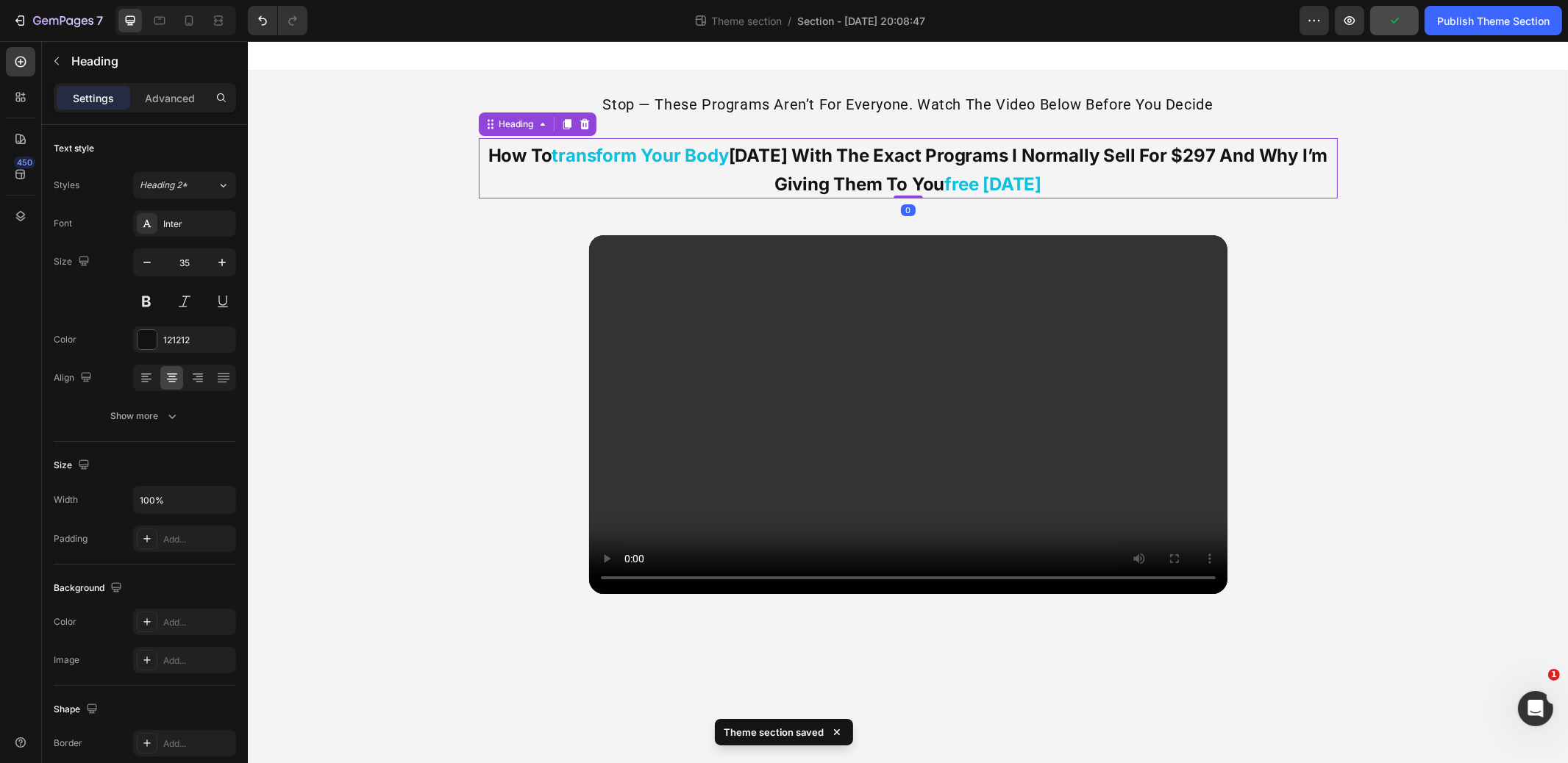
click at [568, 129] on icon at bounding box center [566, 124] width 8 height 10
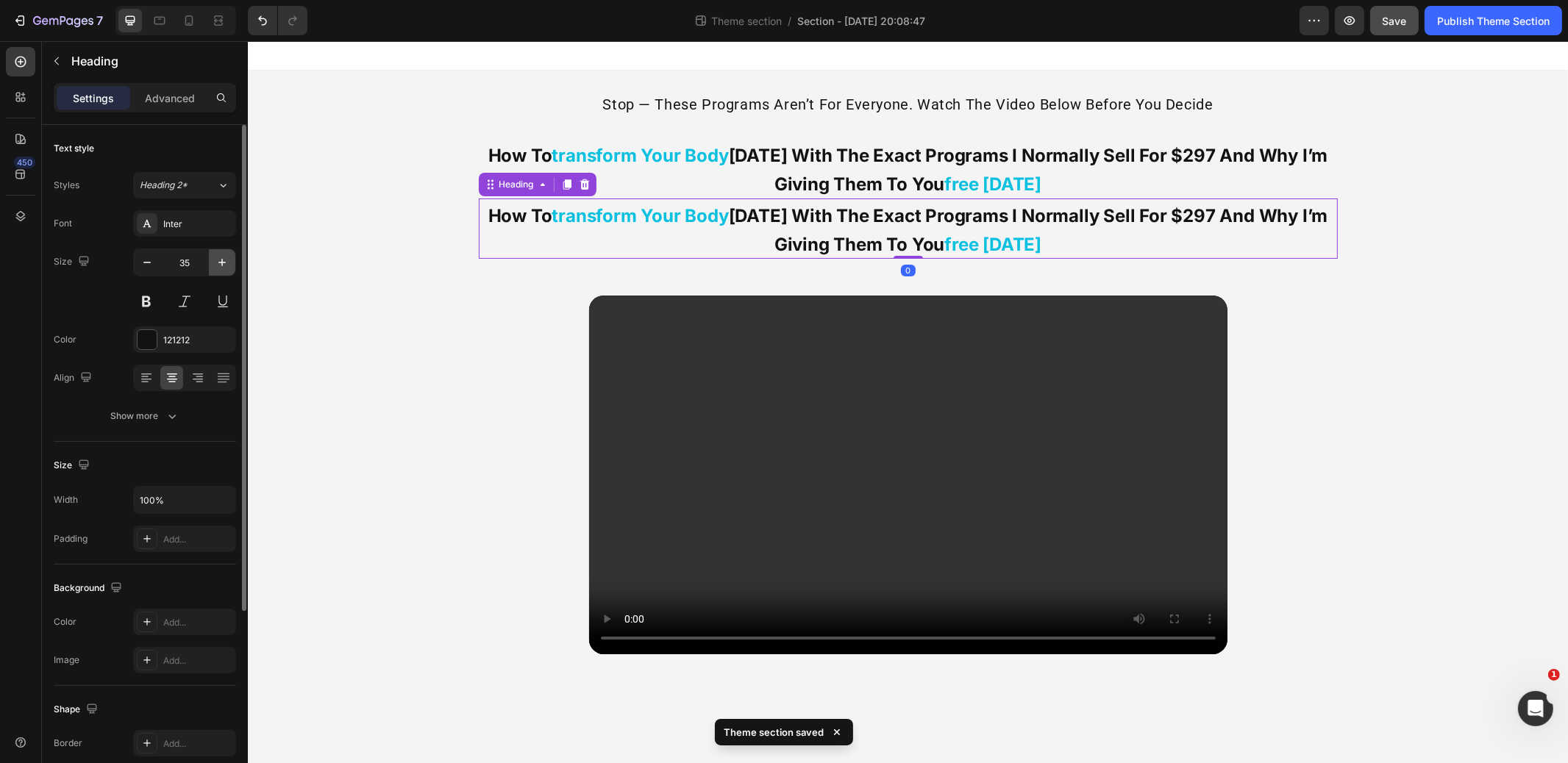
click at [218, 258] on icon "button" at bounding box center [222, 263] width 15 height 15
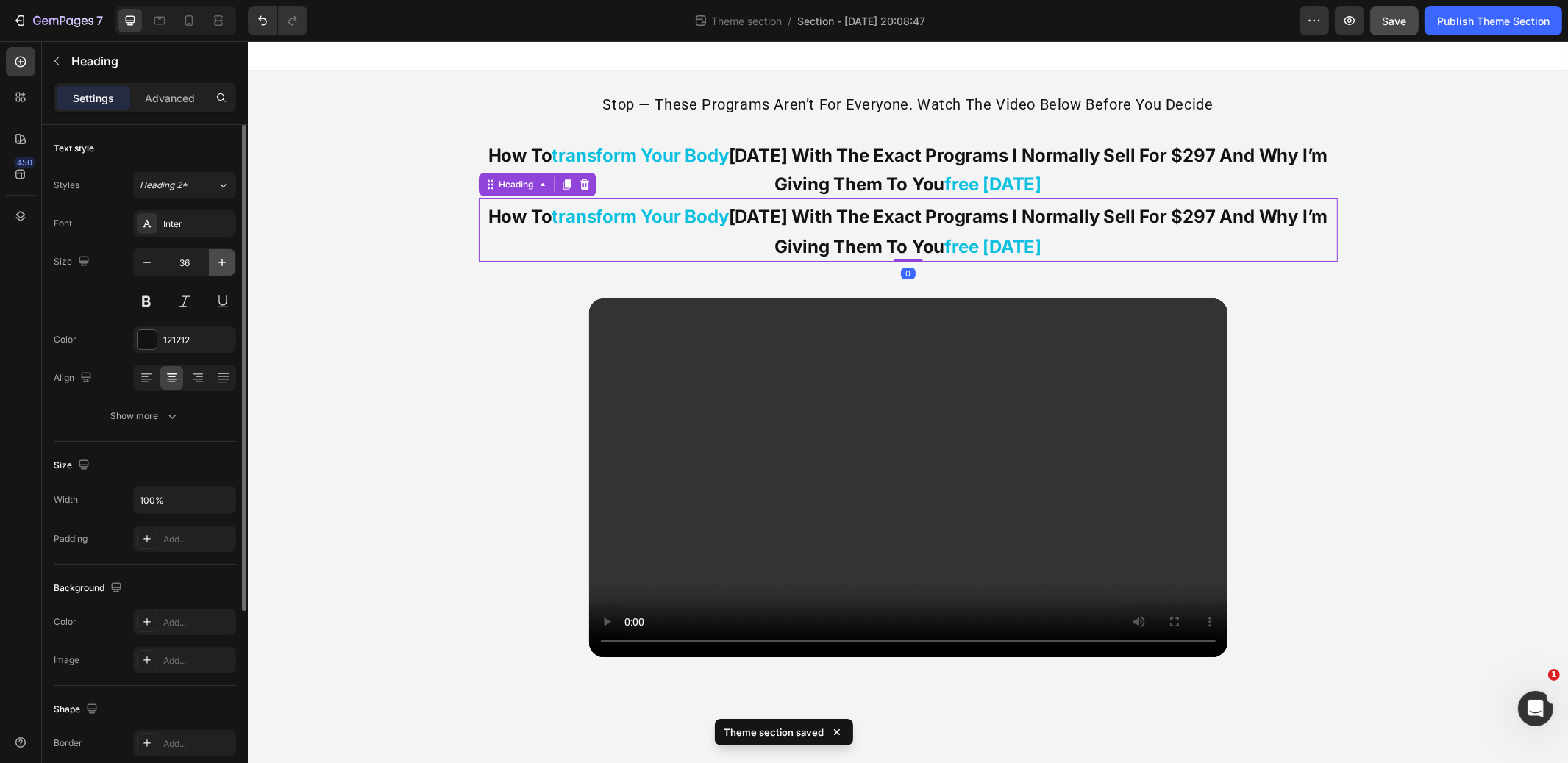
click at [218, 258] on icon "button" at bounding box center [222, 263] width 15 height 15
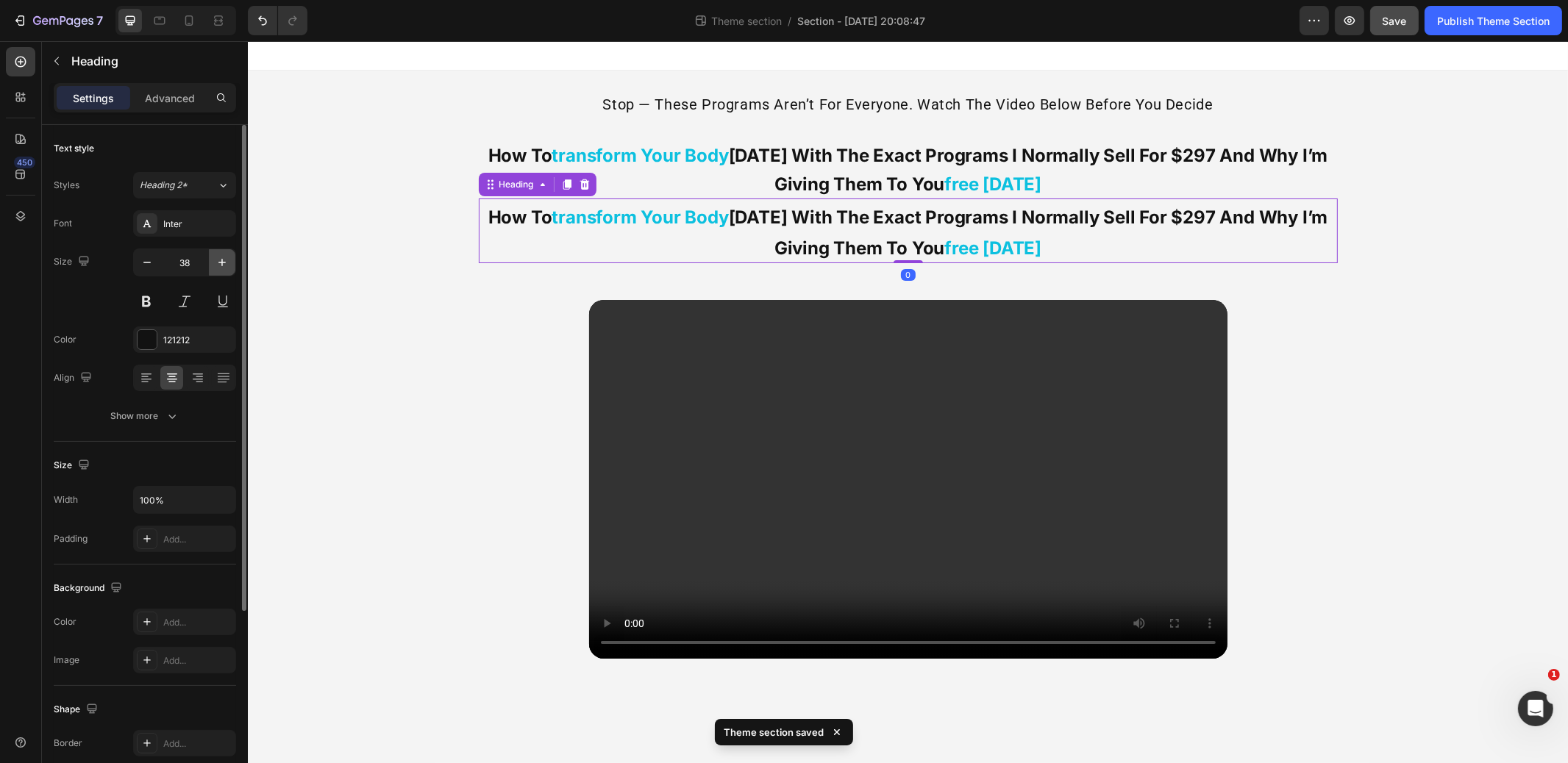
click at [218, 258] on icon "button" at bounding box center [222, 263] width 15 height 15
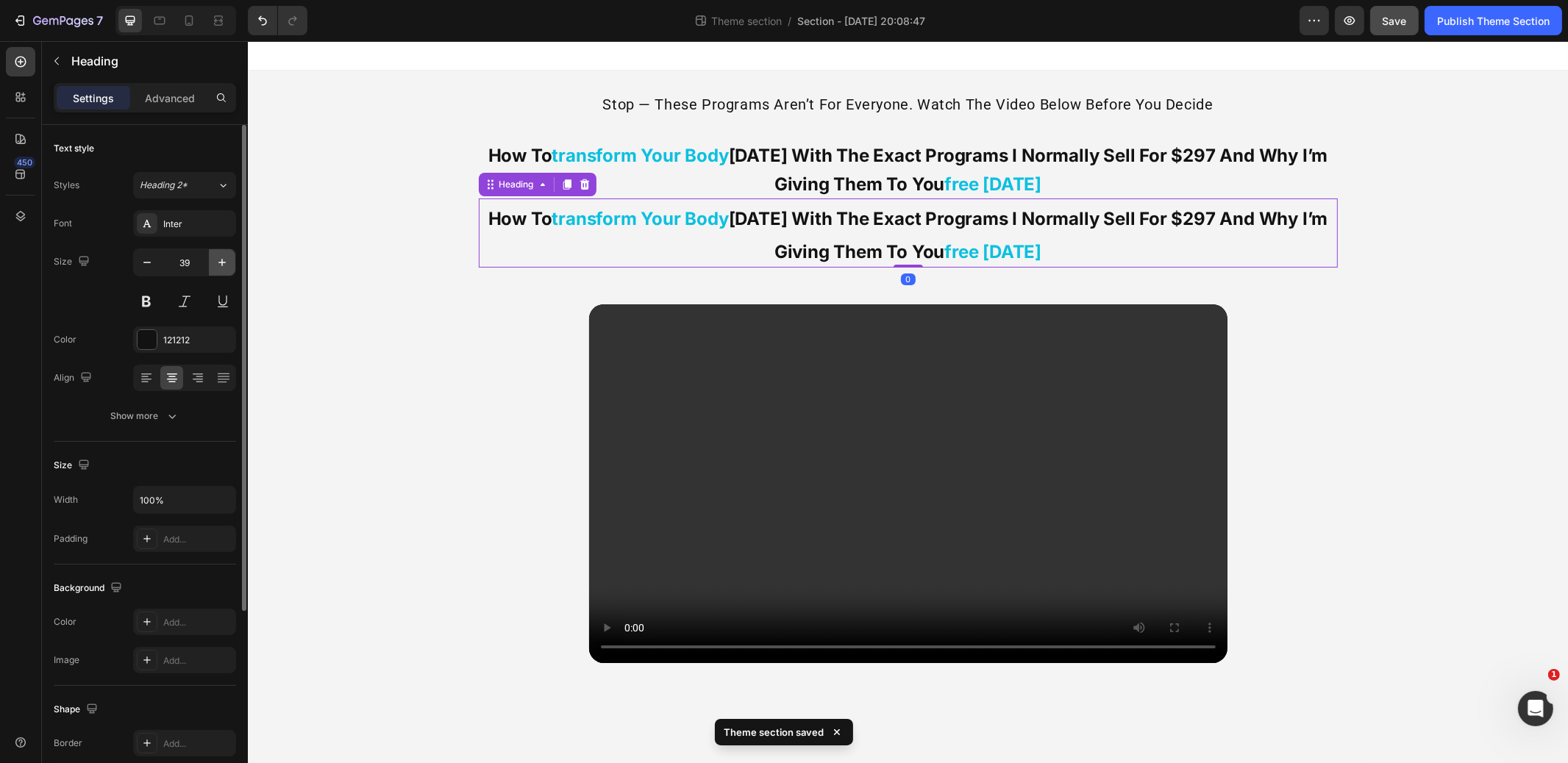
click at [218, 258] on icon "button" at bounding box center [222, 263] width 15 height 15
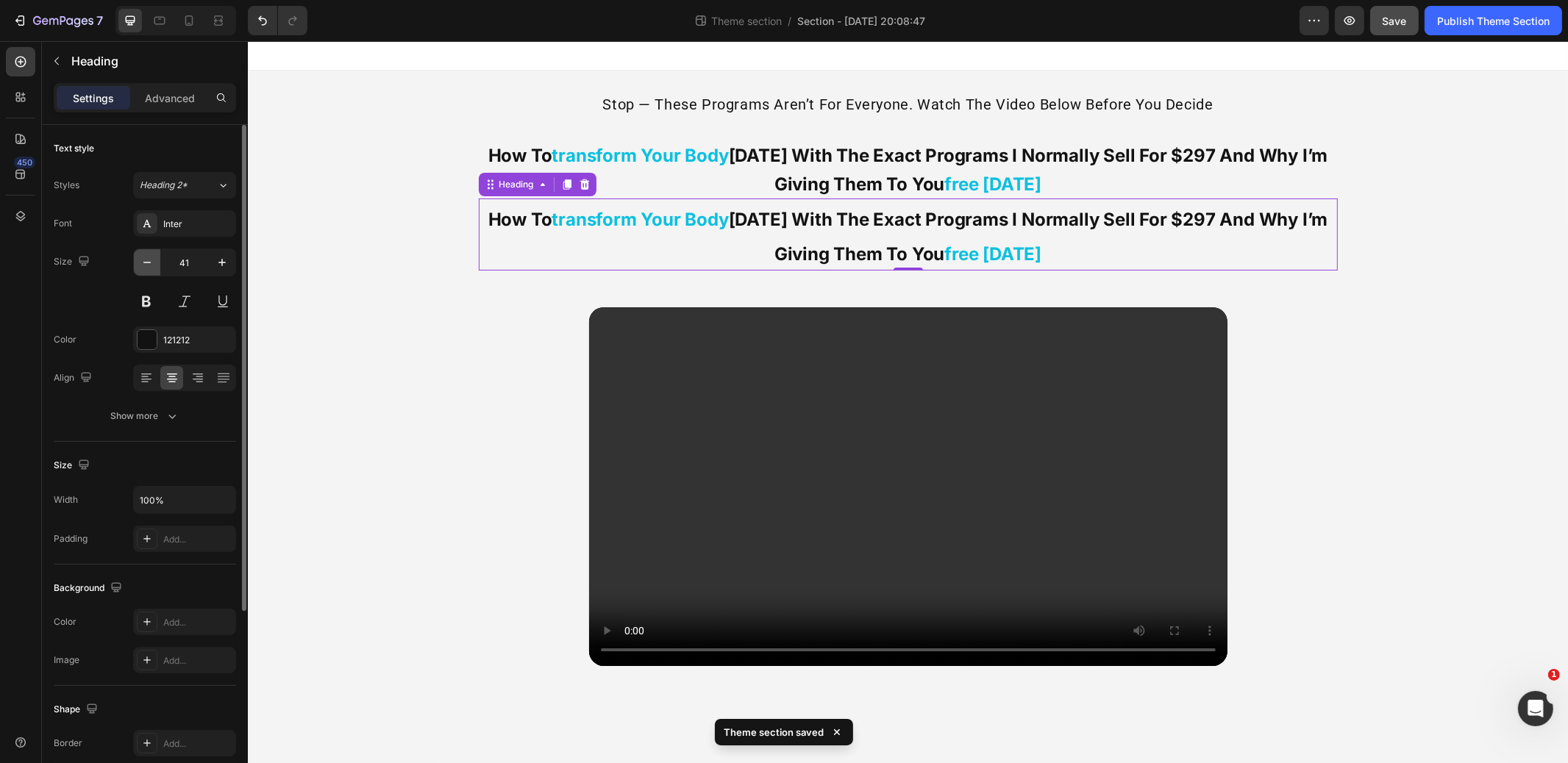
click at [152, 259] on icon "button" at bounding box center [147, 263] width 15 height 15
click at [152, 259] on icon "button" at bounding box center [147, 263] width 15 height 15
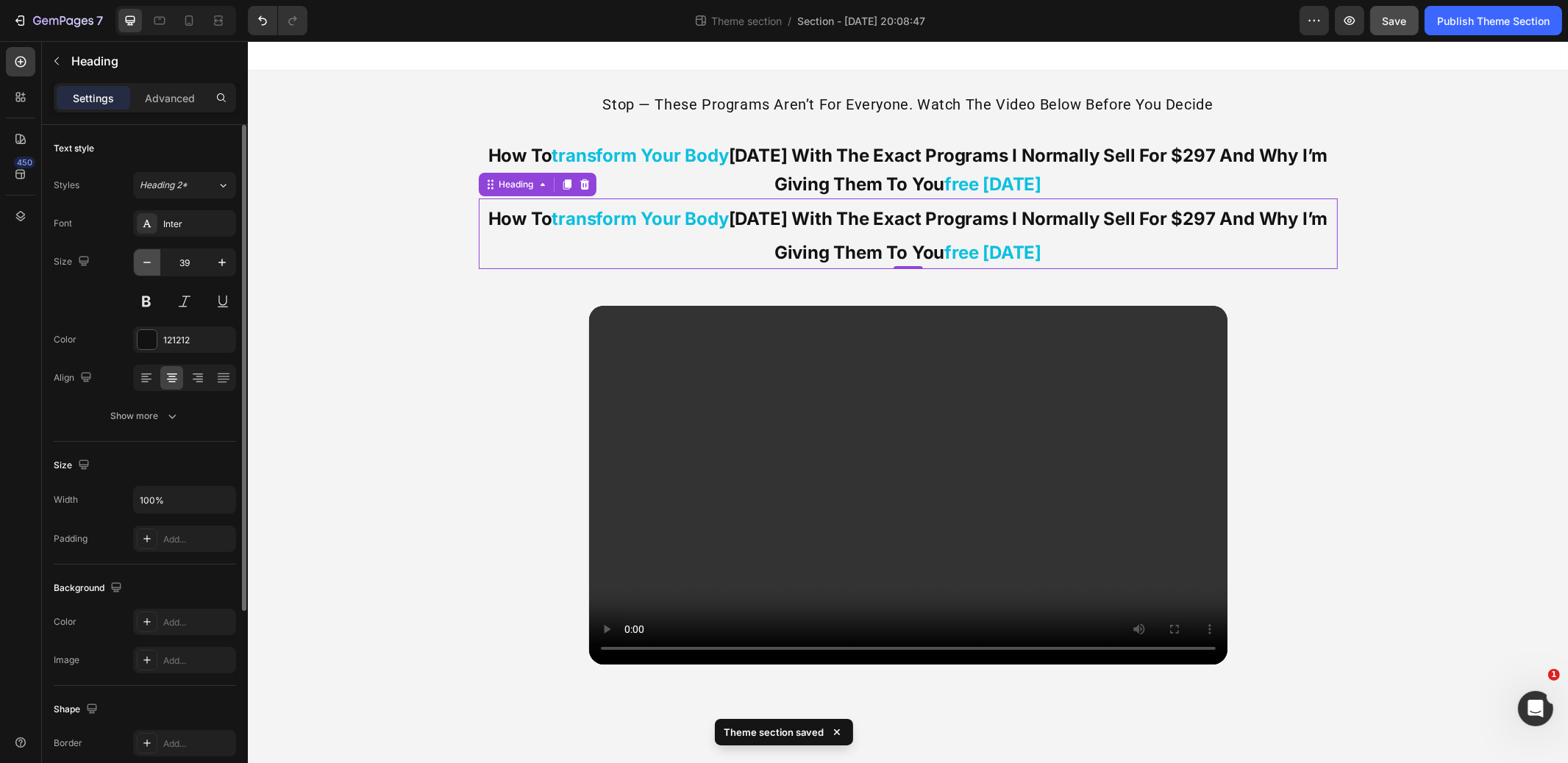
click at [152, 259] on icon "button" at bounding box center [147, 263] width 15 height 15
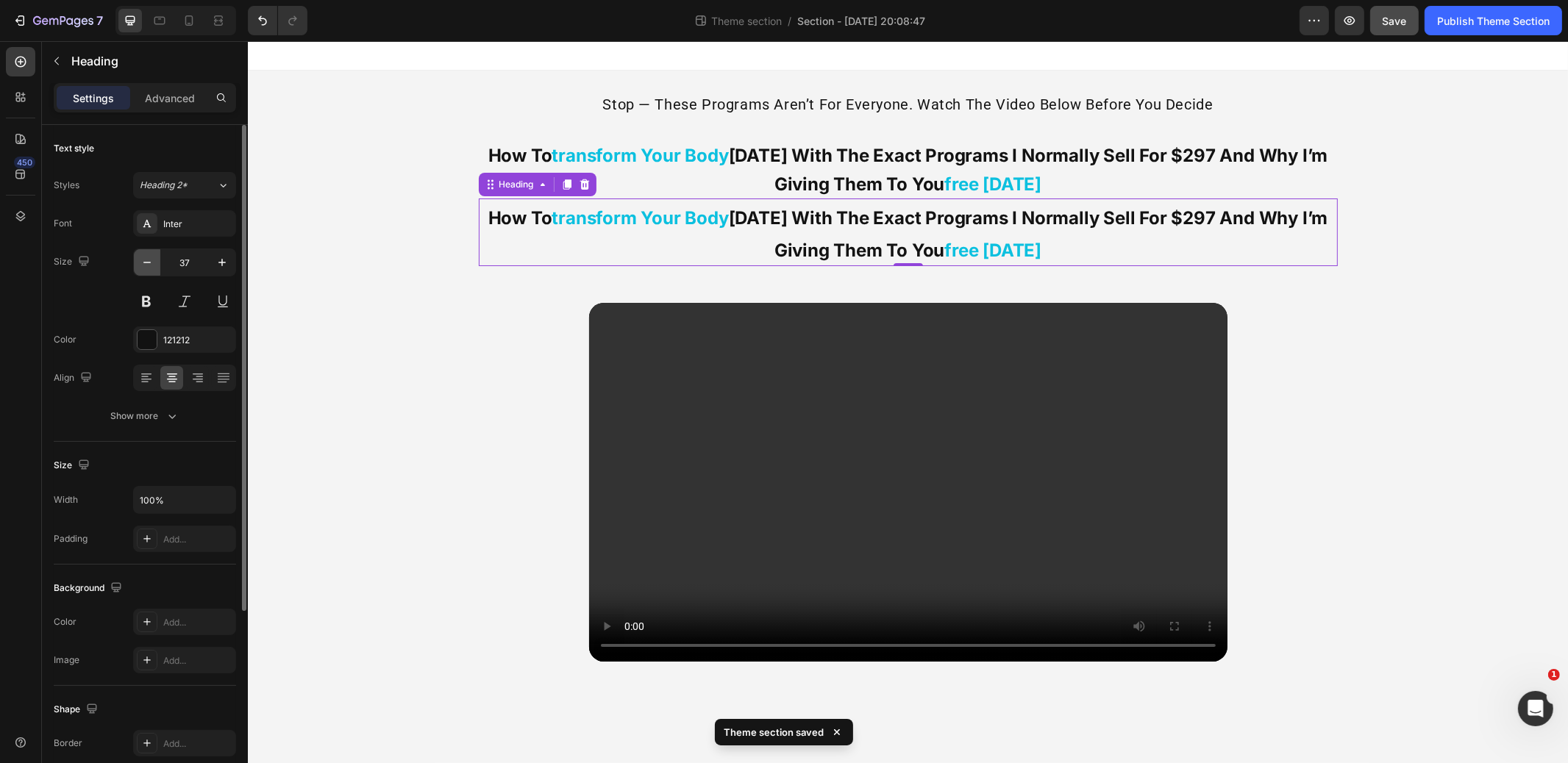
click at [152, 259] on icon "button" at bounding box center [147, 263] width 15 height 15
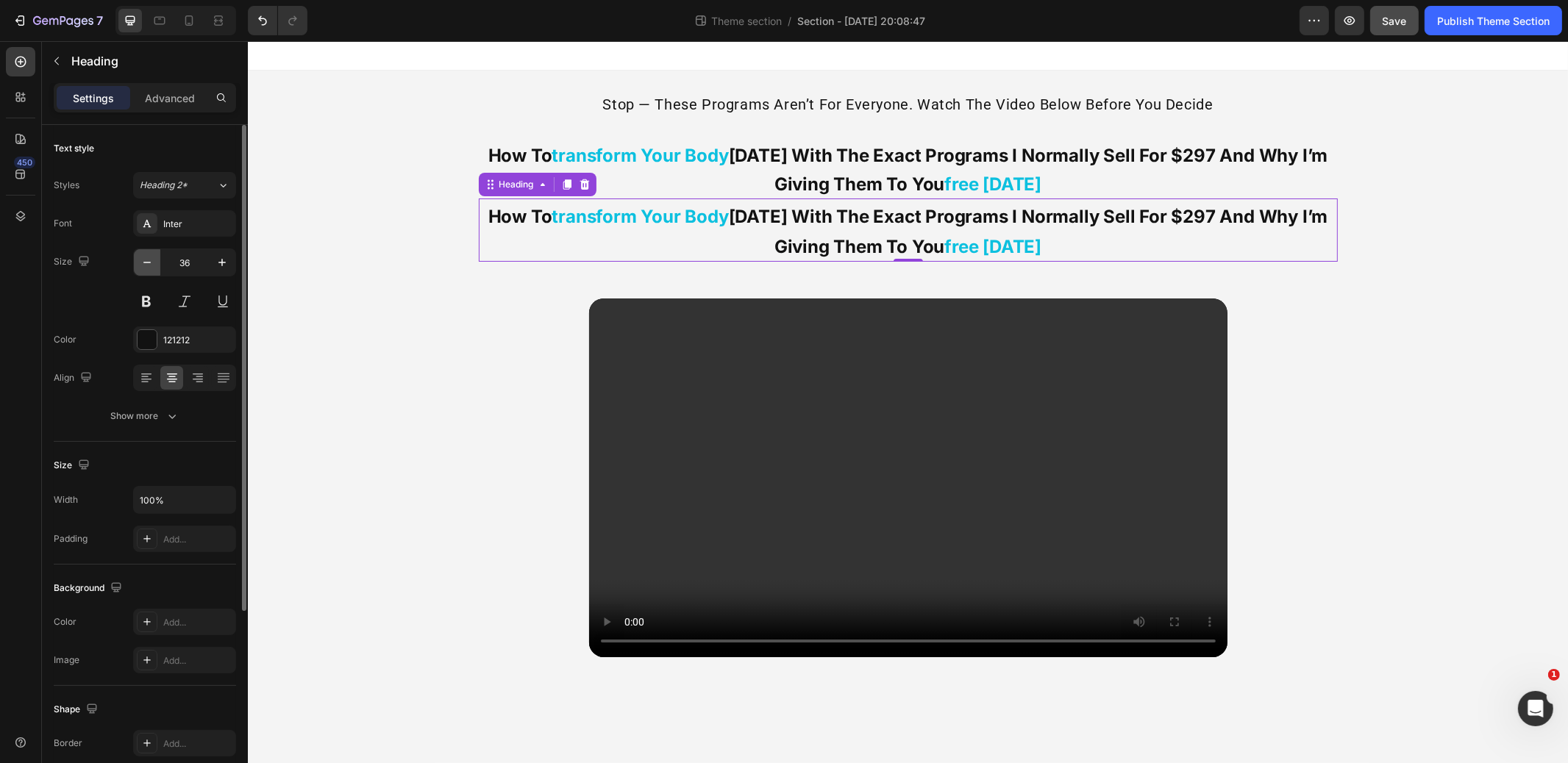
click at [152, 259] on icon "button" at bounding box center [147, 263] width 15 height 15
type input "35"
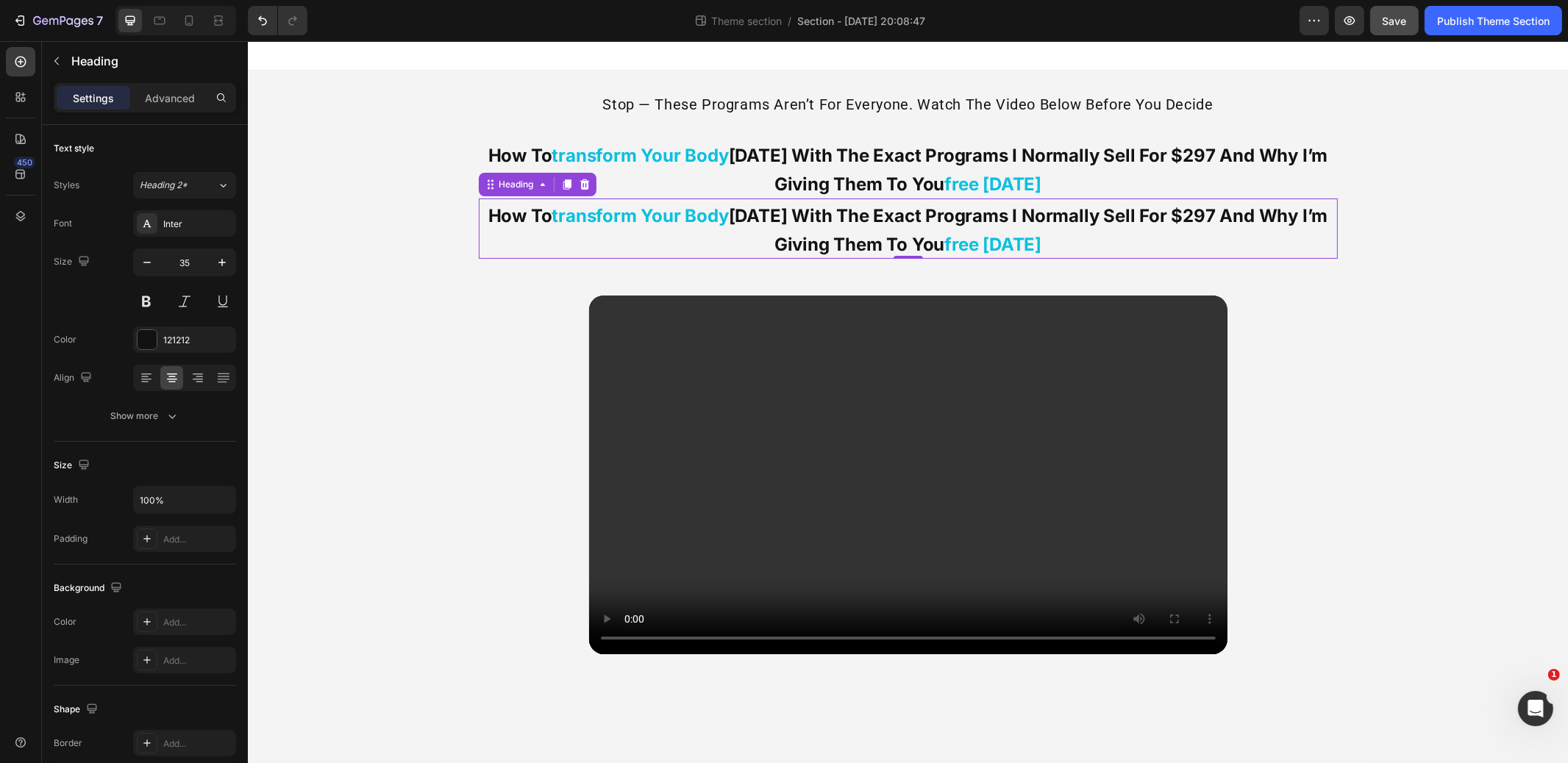
click at [590, 184] on icon at bounding box center [584, 185] width 12 height 12
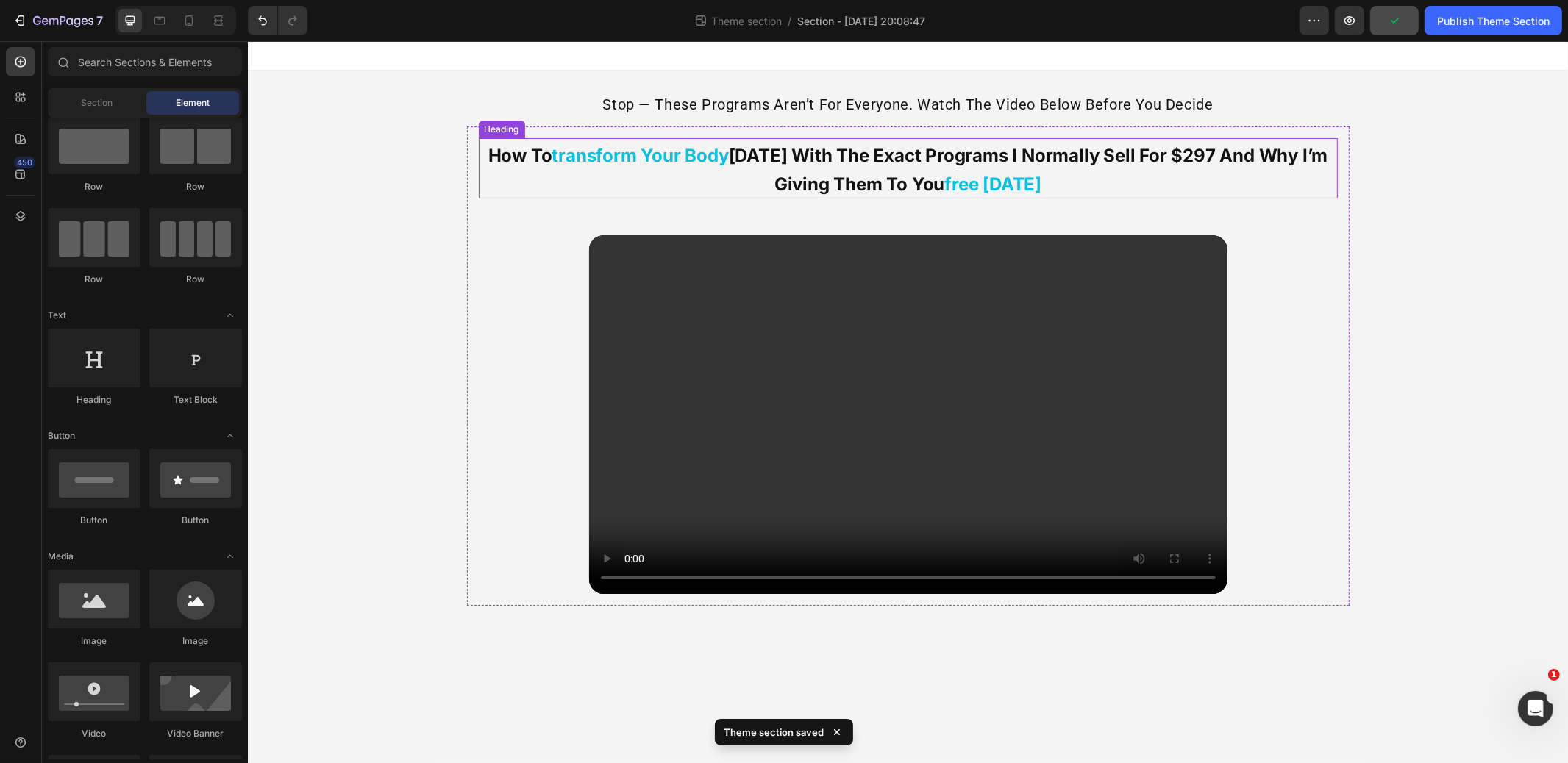
click at [1068, 172] on p "⁠⁠⁠⁠⁠⁠⁠ how to transform your body [DATE] with the exact programs i normally se…" at bounding box center [908, 168] width 856 height 57
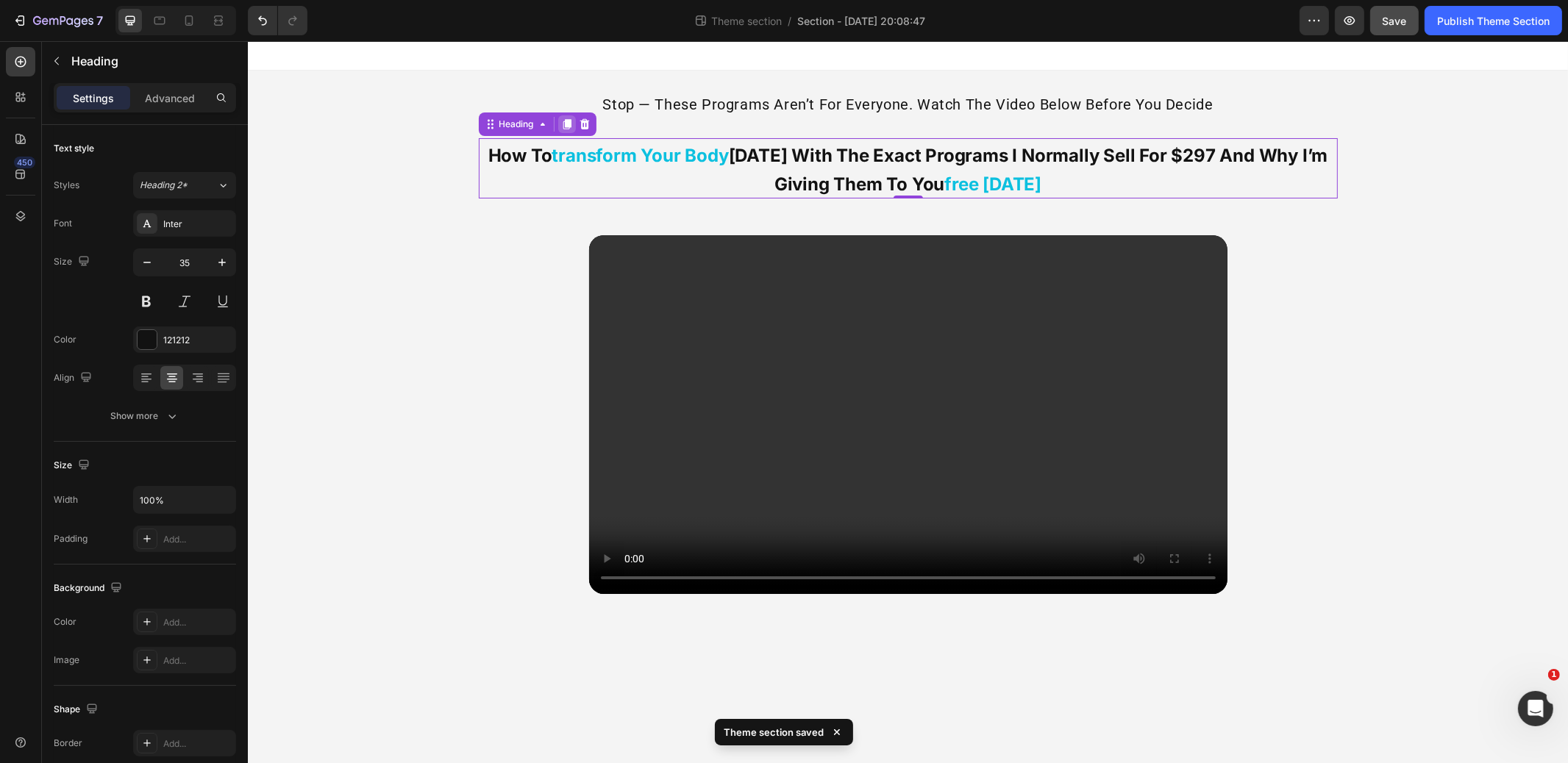
click at [568, 124] on icon at bounding box center [566, 124] width 8 height 10
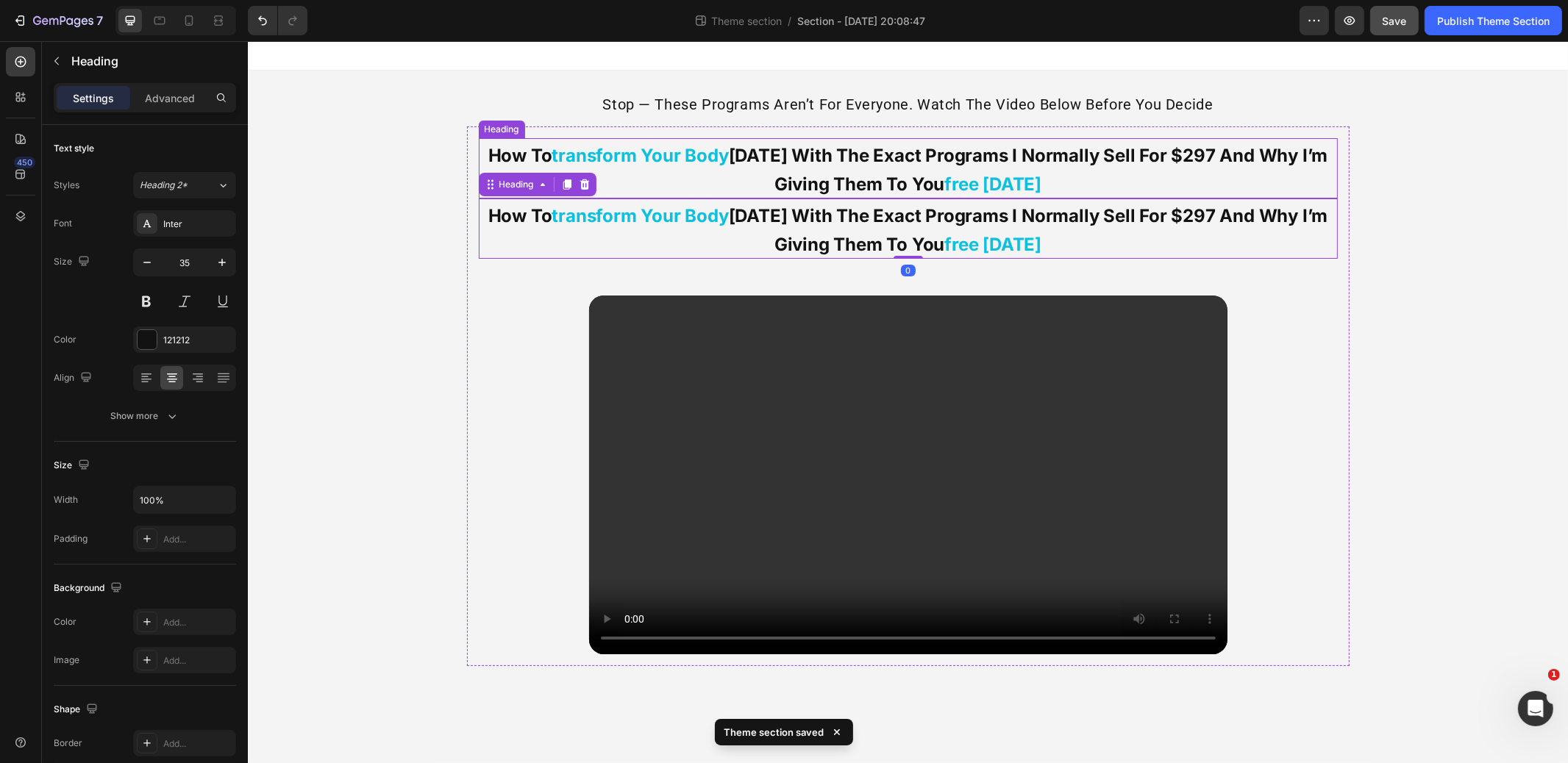
click at [693, 157] on strong "transform your body" at bounding box center [639, 156] width 177 height 21
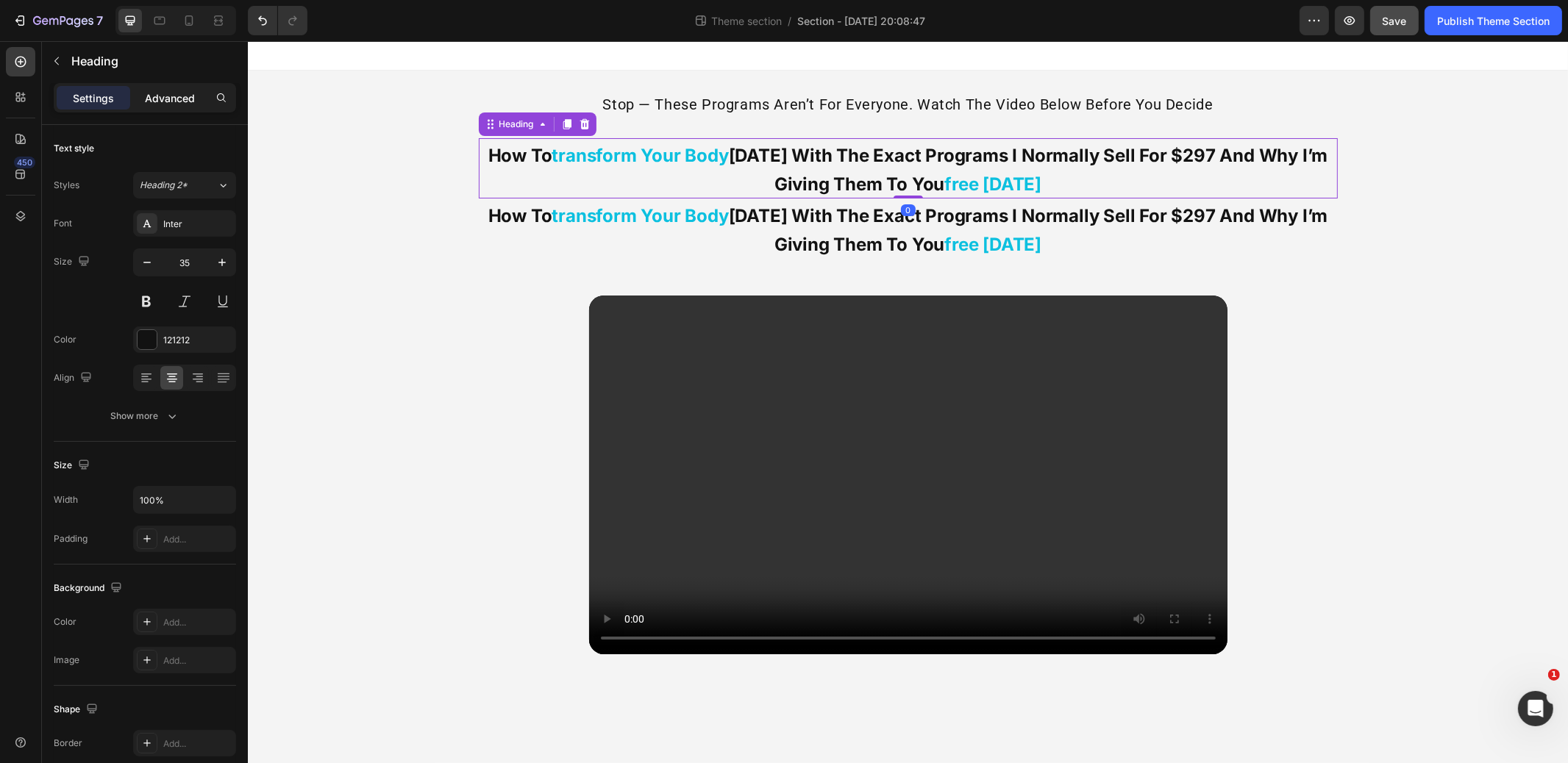
click at [177, 93] on p "Advanced" at bounding box center [170, 97] width 50 height 15
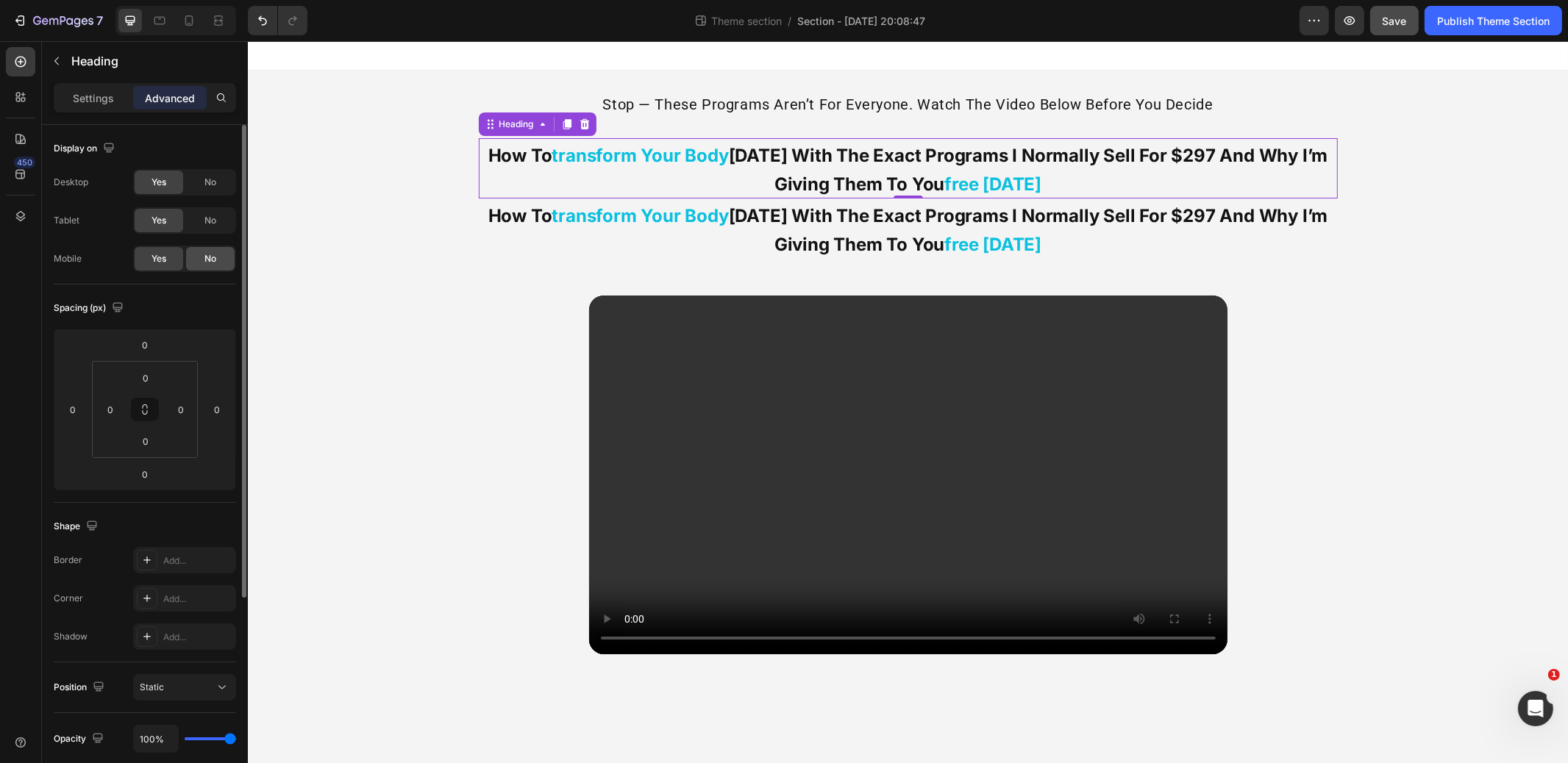
click at [219, 254] on div "No" at bounding box center [210, 259] width 48 height 23
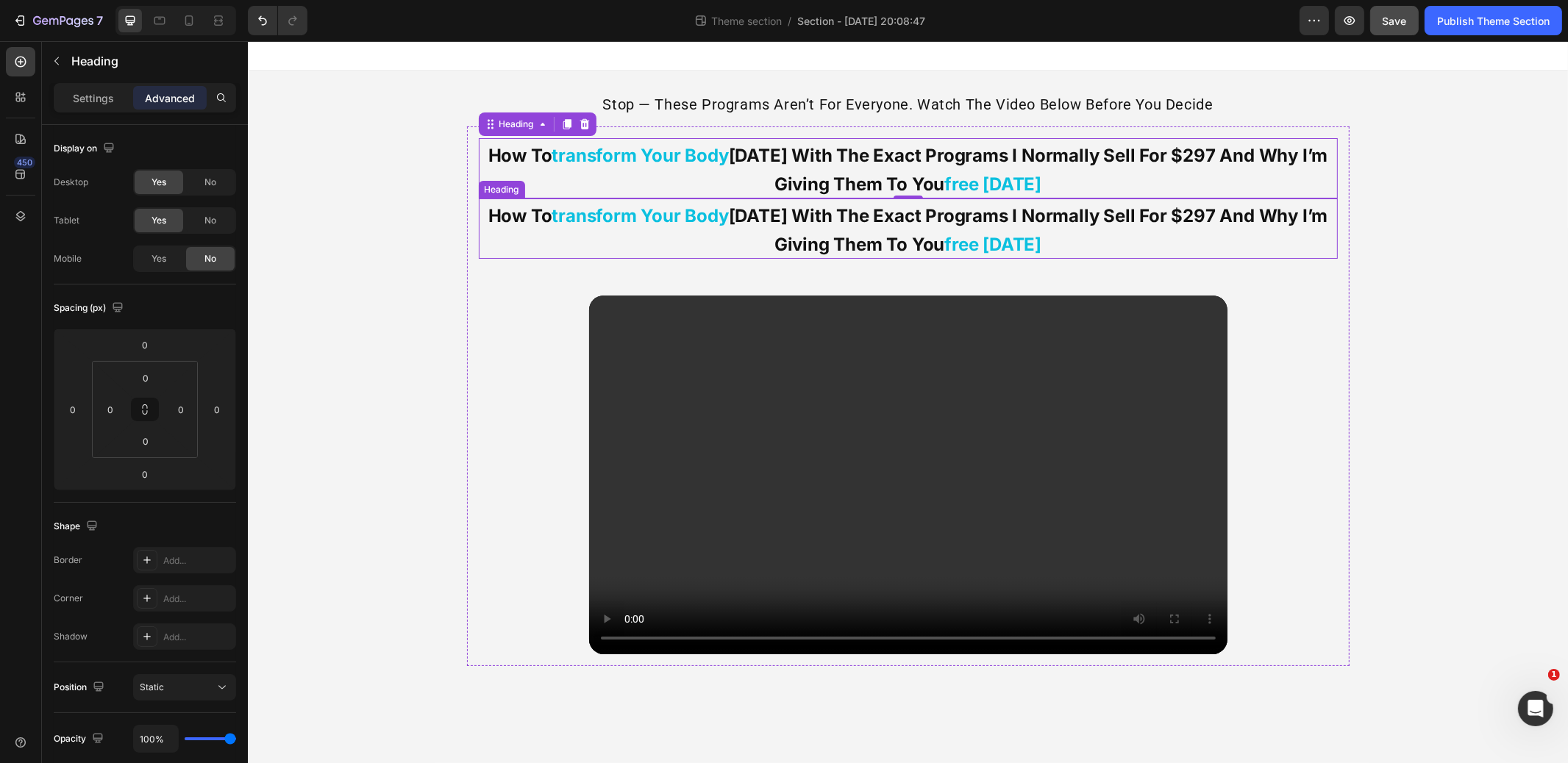
click at [607, 222] on strong "transform your body" at bounding box center [639, 216] width 177 height 21
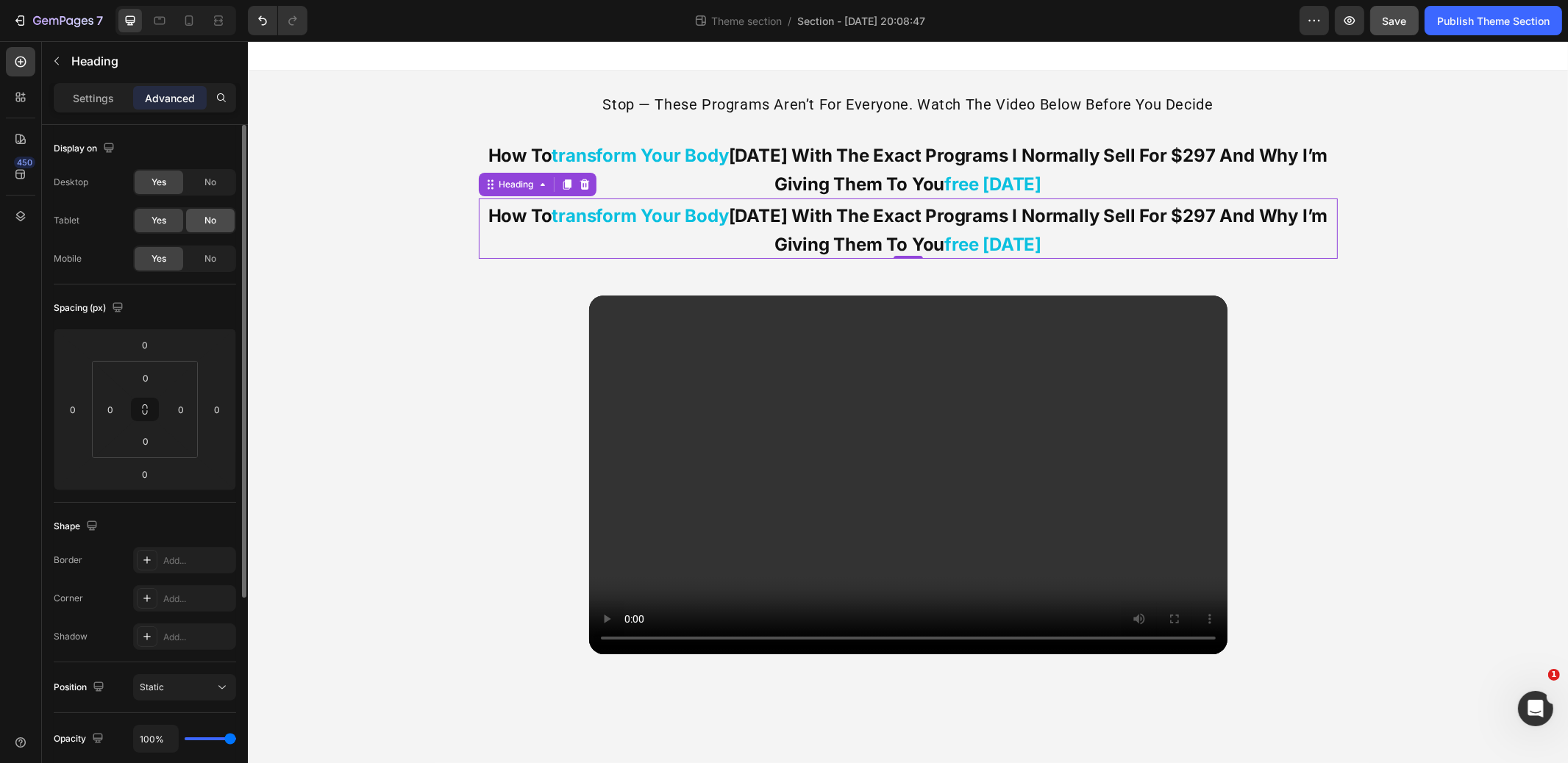
click at [214, 223] on span "No" at bounding box center [210, 221] width 12 height 13
click at [215, 183] on span "No" at bounding box center [210, 182] width 12 height 13
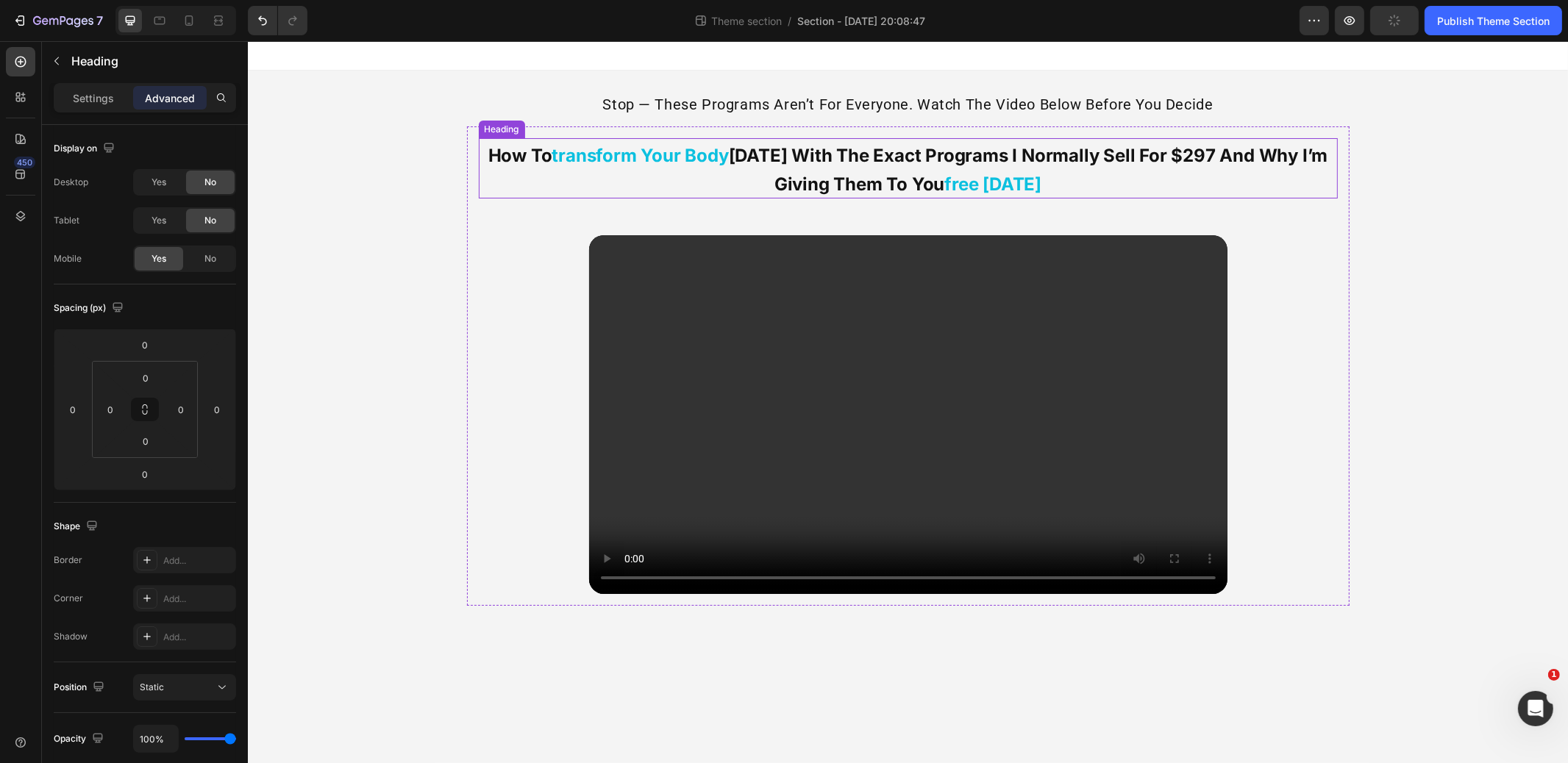
click at [795, 172] on p "⁠⁠⁠⁠⁠⁠⁠ how to transform your body [DATE] with the exact programs i normally se…" at bounding box center [908, 168] width 856 height 57
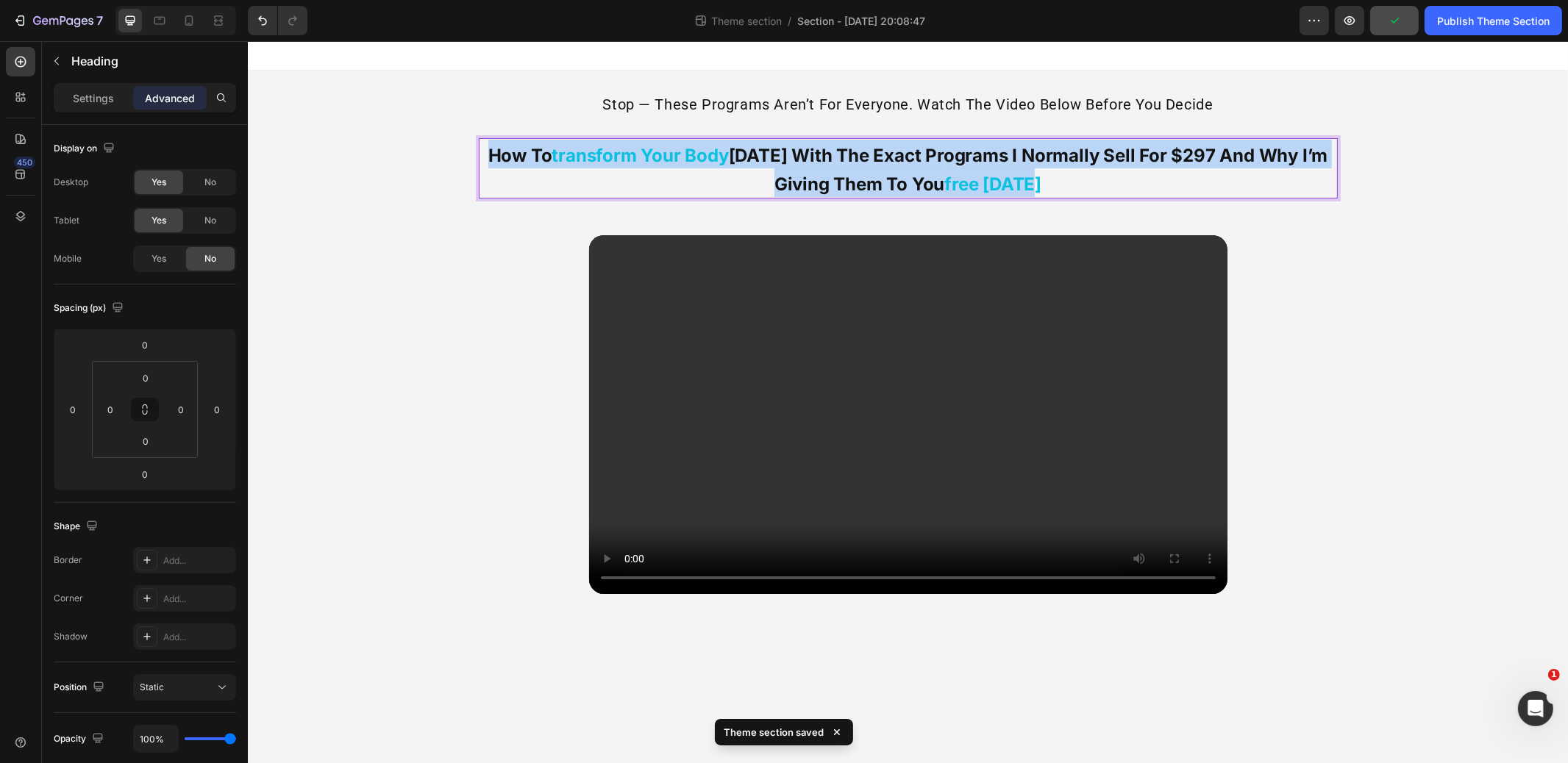
click at [795, 172] on p "how to transform your body [DATE] with the exact programs i normally sell for $…" at bounding box center [908, 168] width 856 height 57
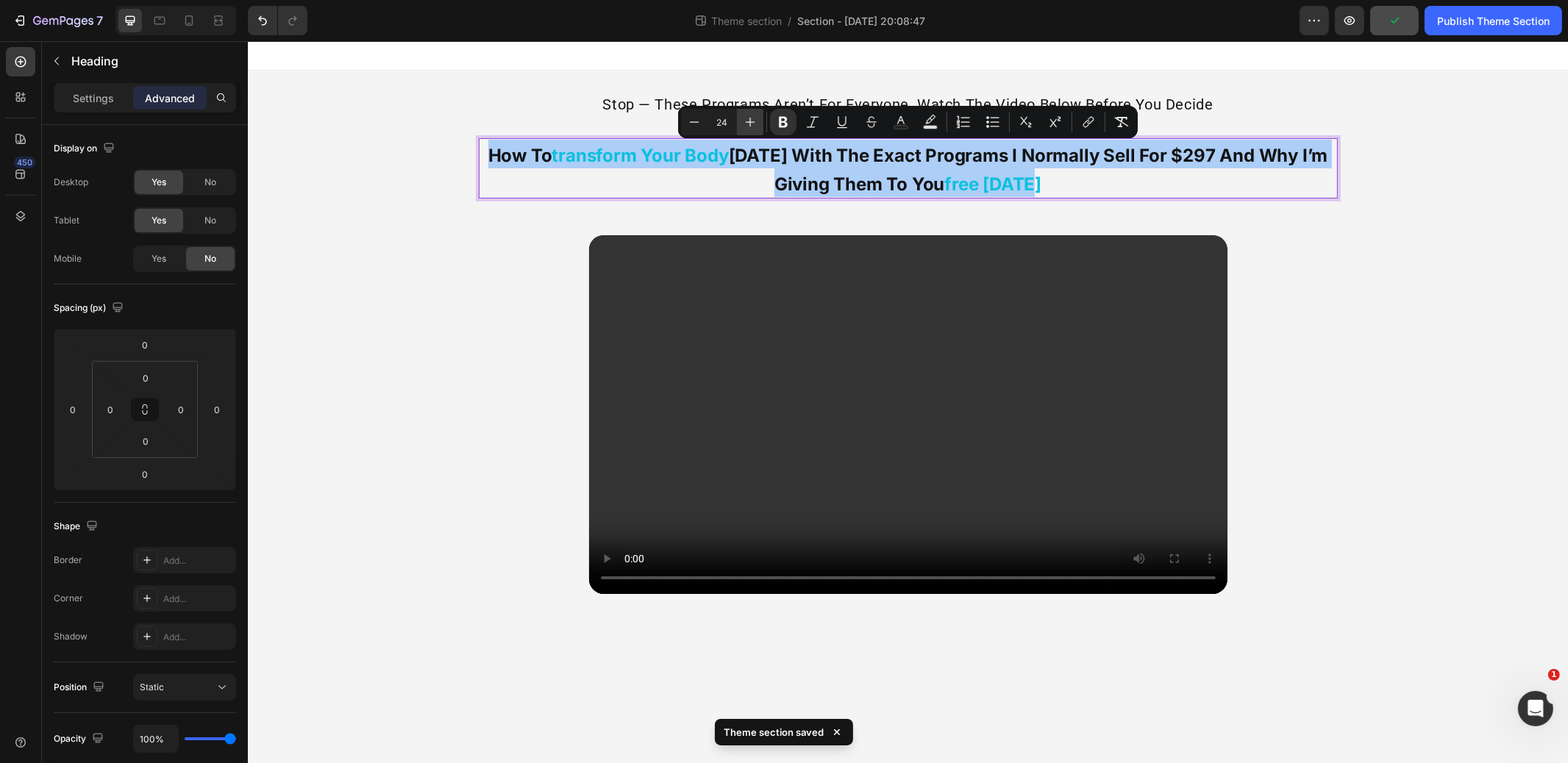
click at [755, 118] on icon "Editor contextual toolbar" at bounding box center [751, 122] width 15 height 15
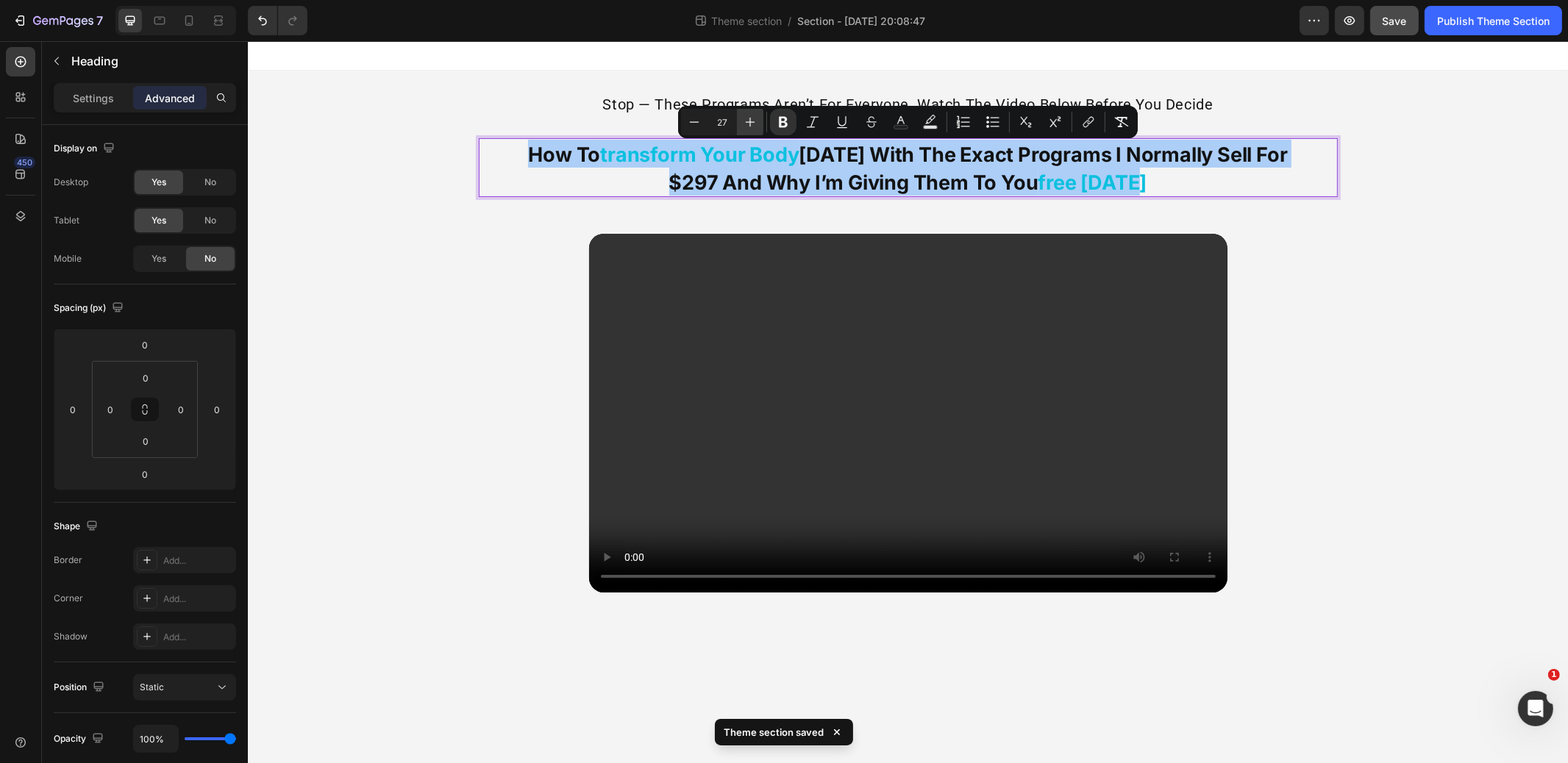
click at [755, 118] on icon "Editor contextual toolbar" at bounding box center [751, 122] width 15 height 15
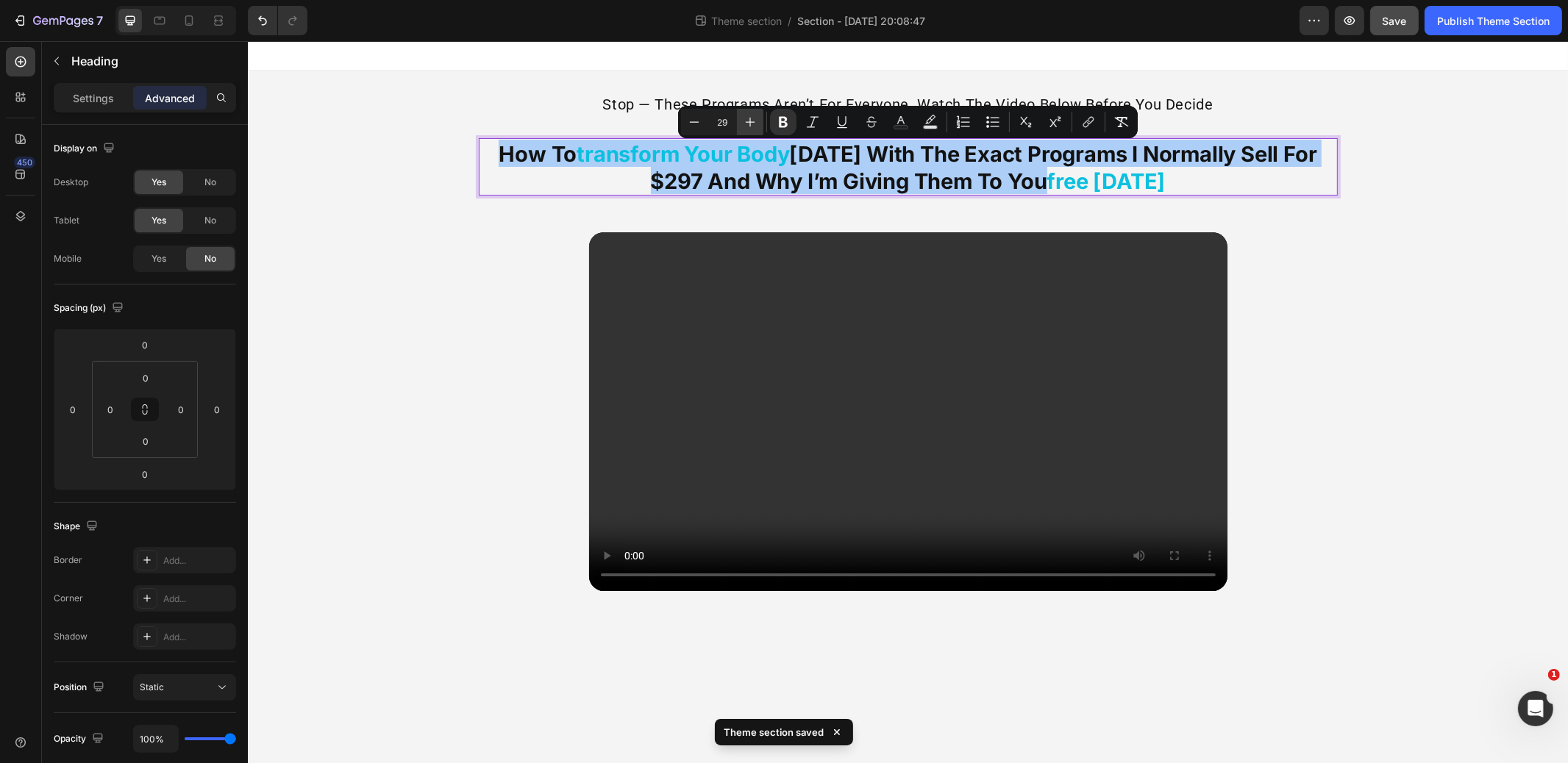
click at [755, 118] on icon "Editor contextual toolbar" at bounding box center [751, 122] width 15 height 15
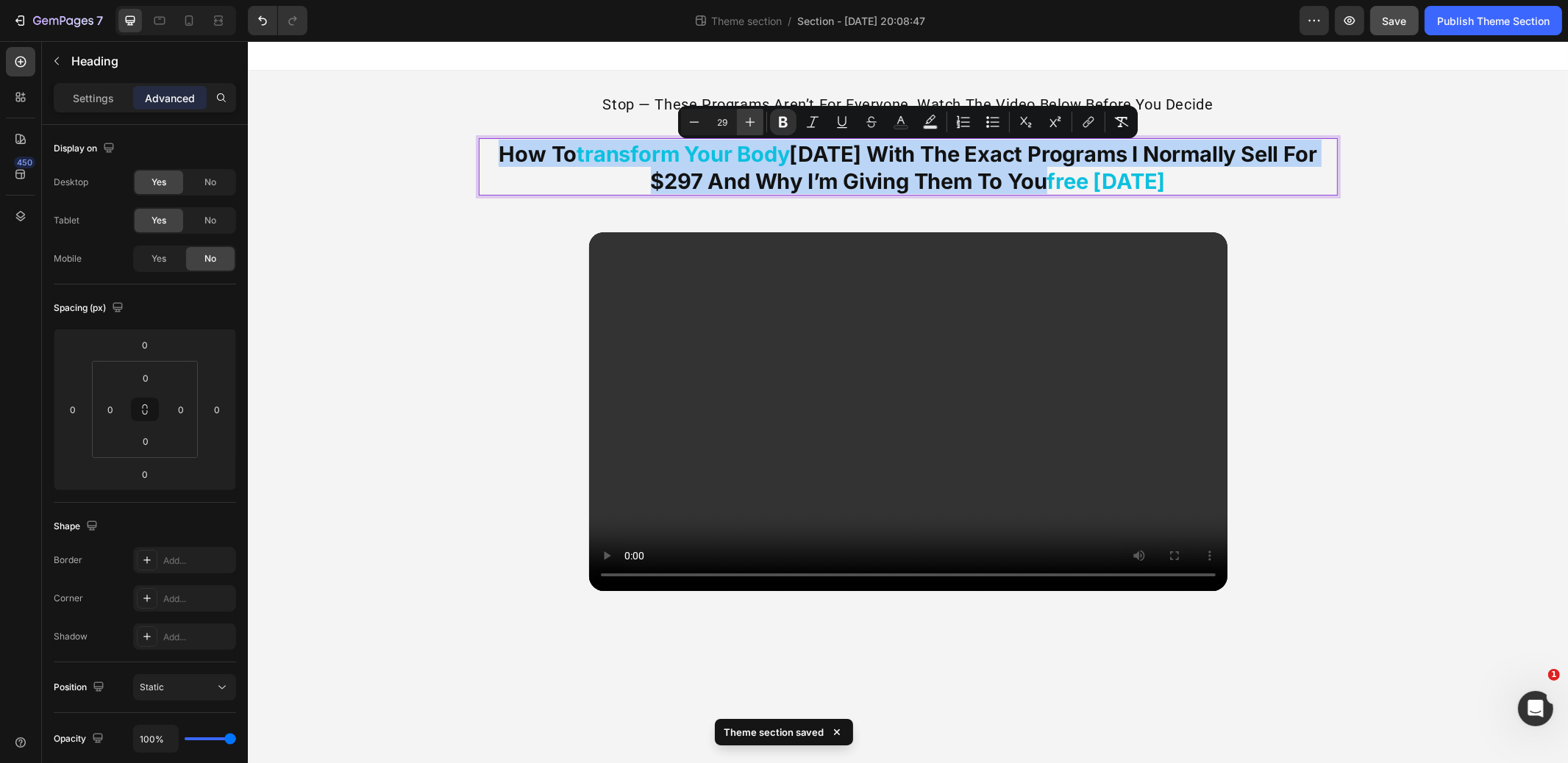
type input "30"
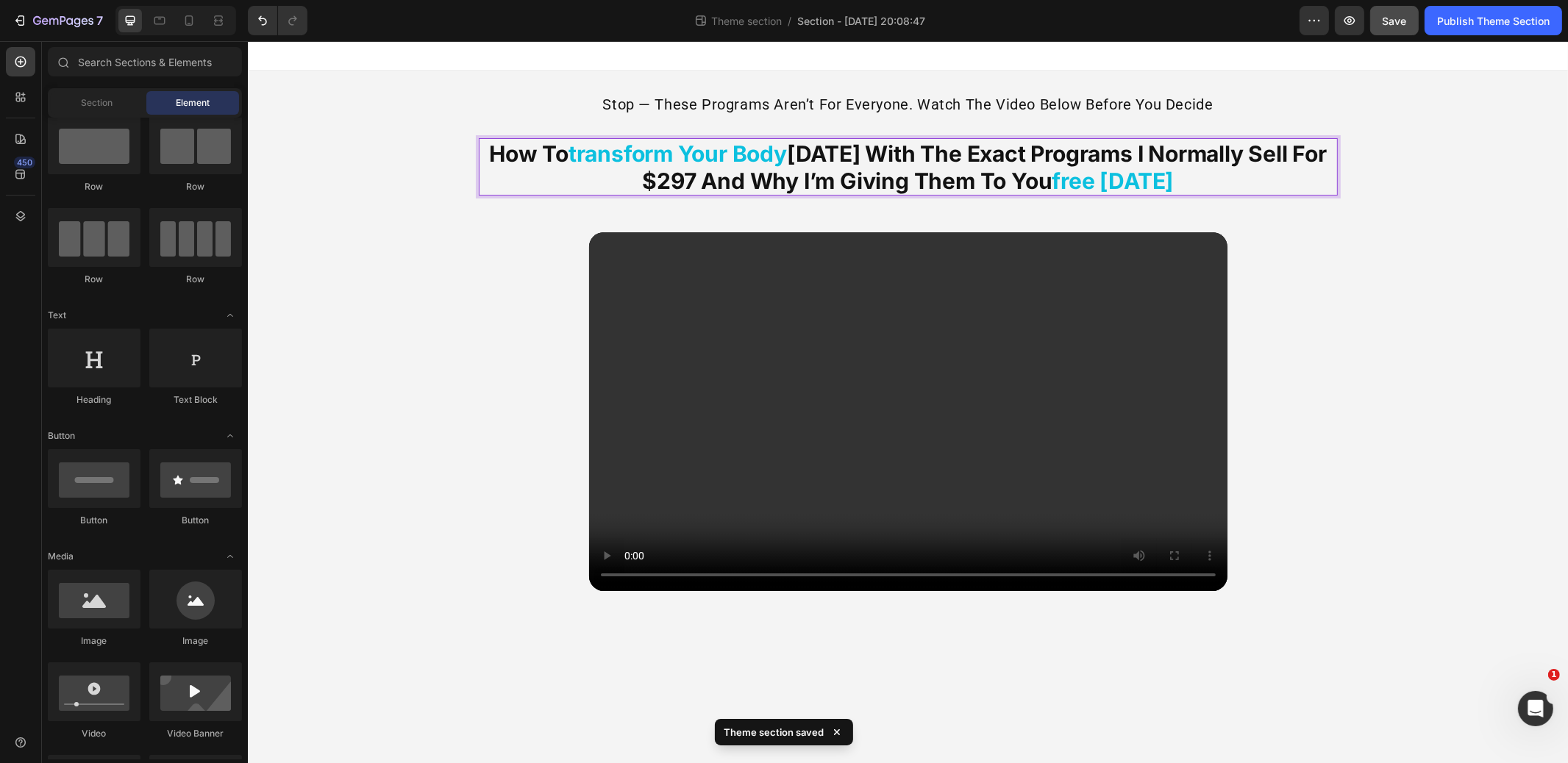
click at [1440, 244] on div "stop — these programs aren’t for everyone. watch the video below before you dec…" at bounding box center [908, 349] width 1321 height 556
click at [961, 168] on strong "[DATE] with the exact programs i normally sell for $297 and why i’m giving them…" at bounding box center [984, 167] width 684 height 54
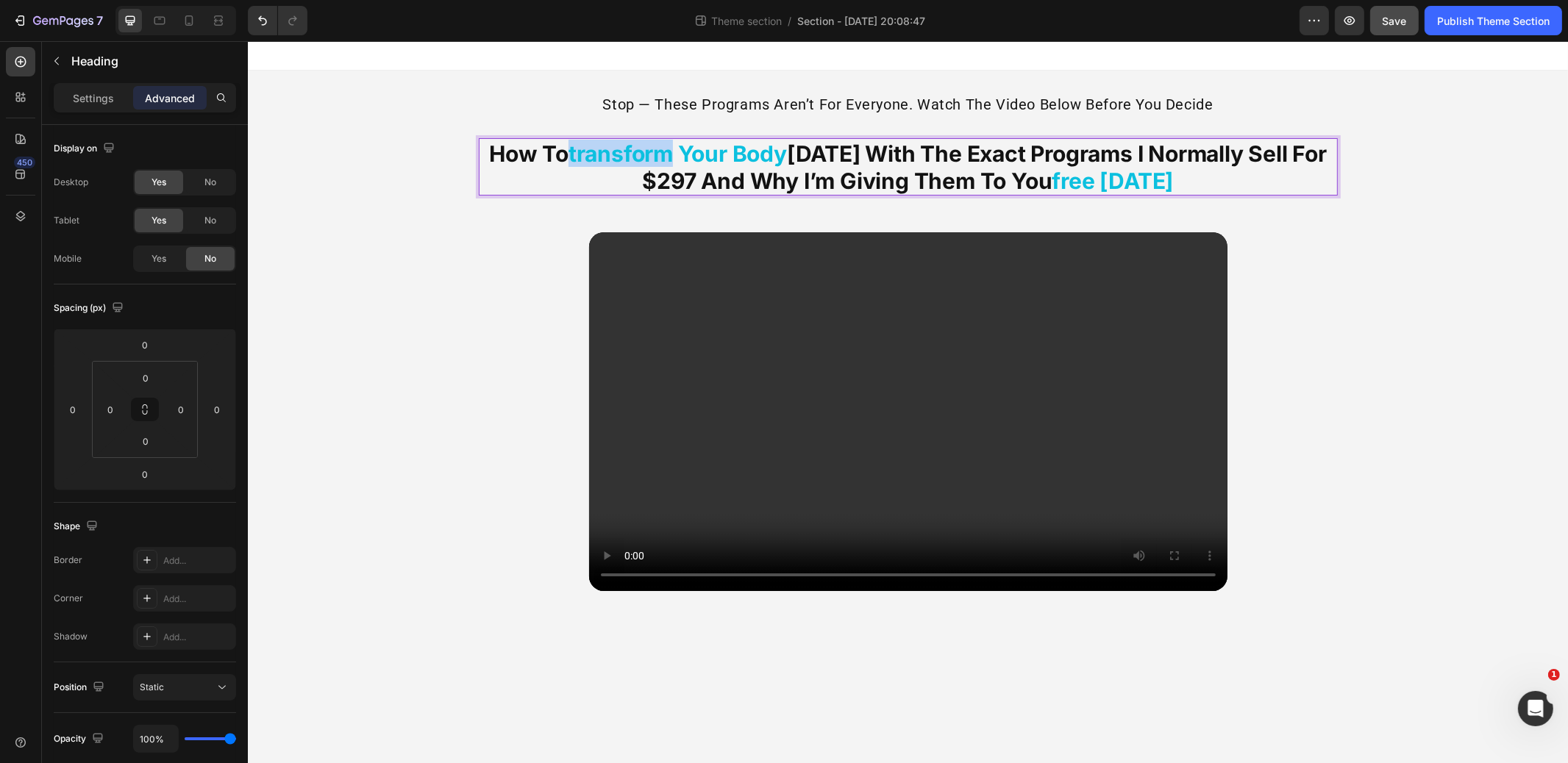
click at [627, 151] on strong "transform your body" at bounding box center [676, 153] width 218 height 27
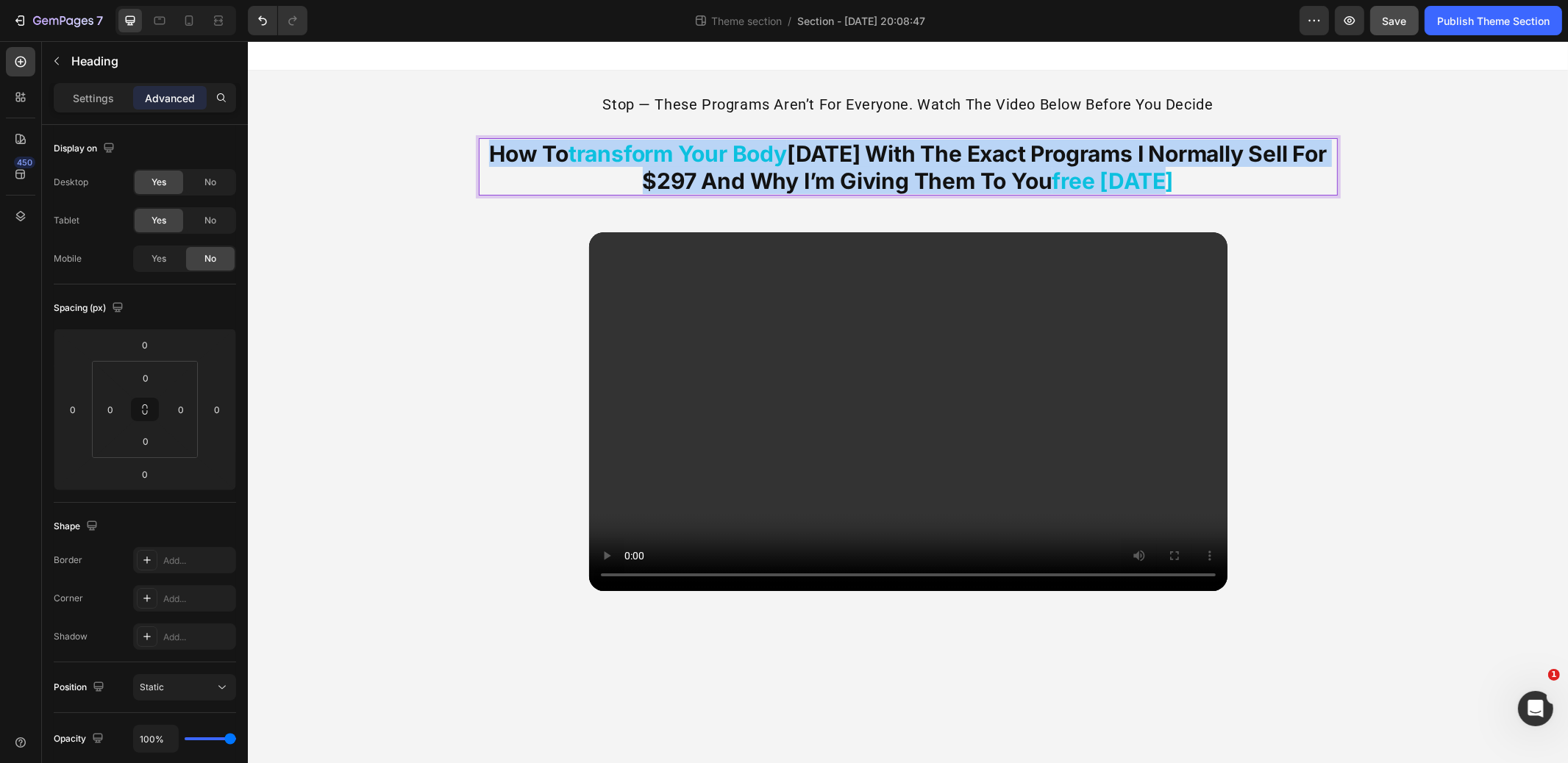
click at [627, 151] on strong "transform your body" at bounding box center [676, 153] width 218 height 27
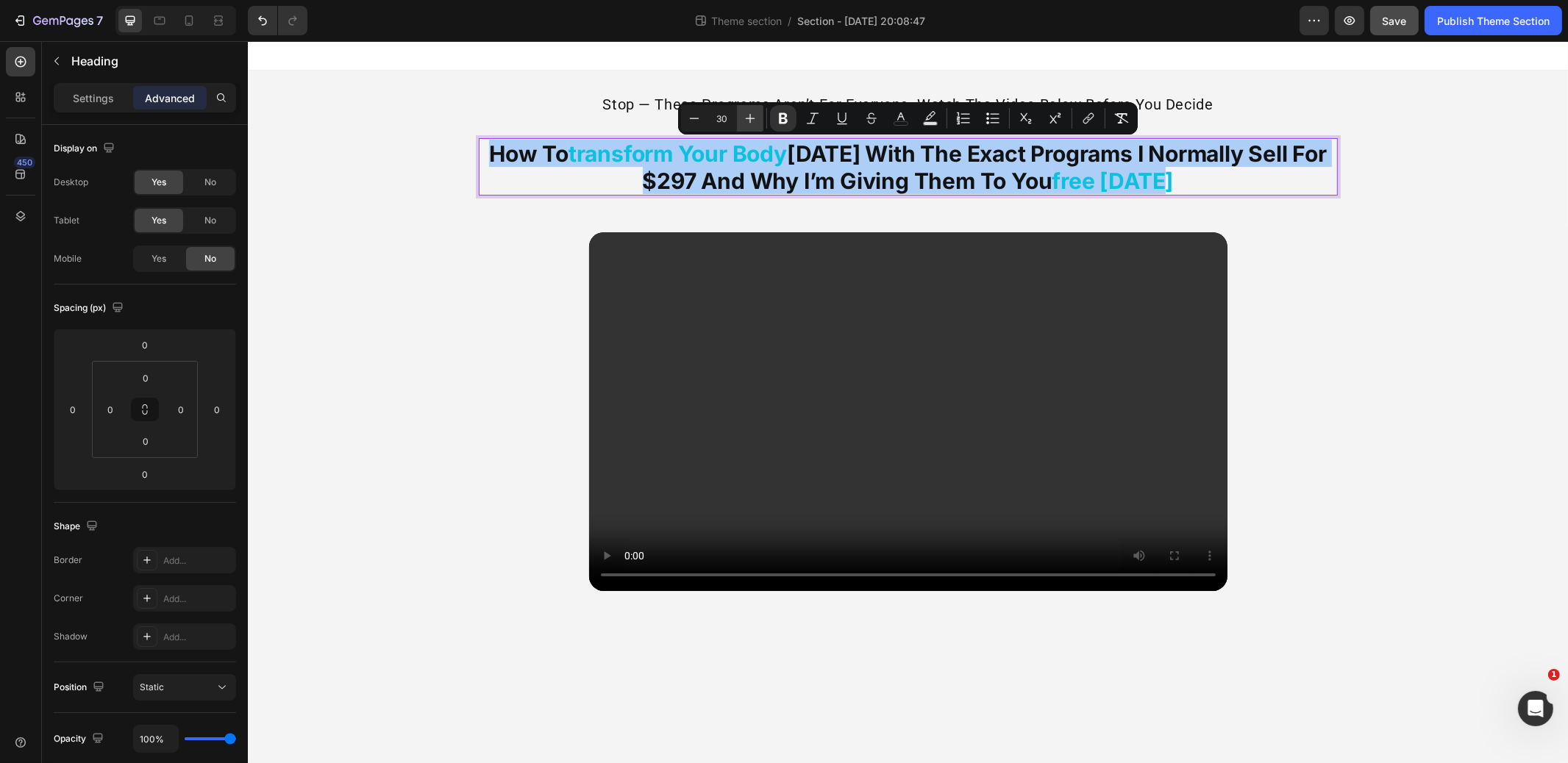
click at [742, 118] on button "Plus" at bounding box center [750, 118] width 27 height 27
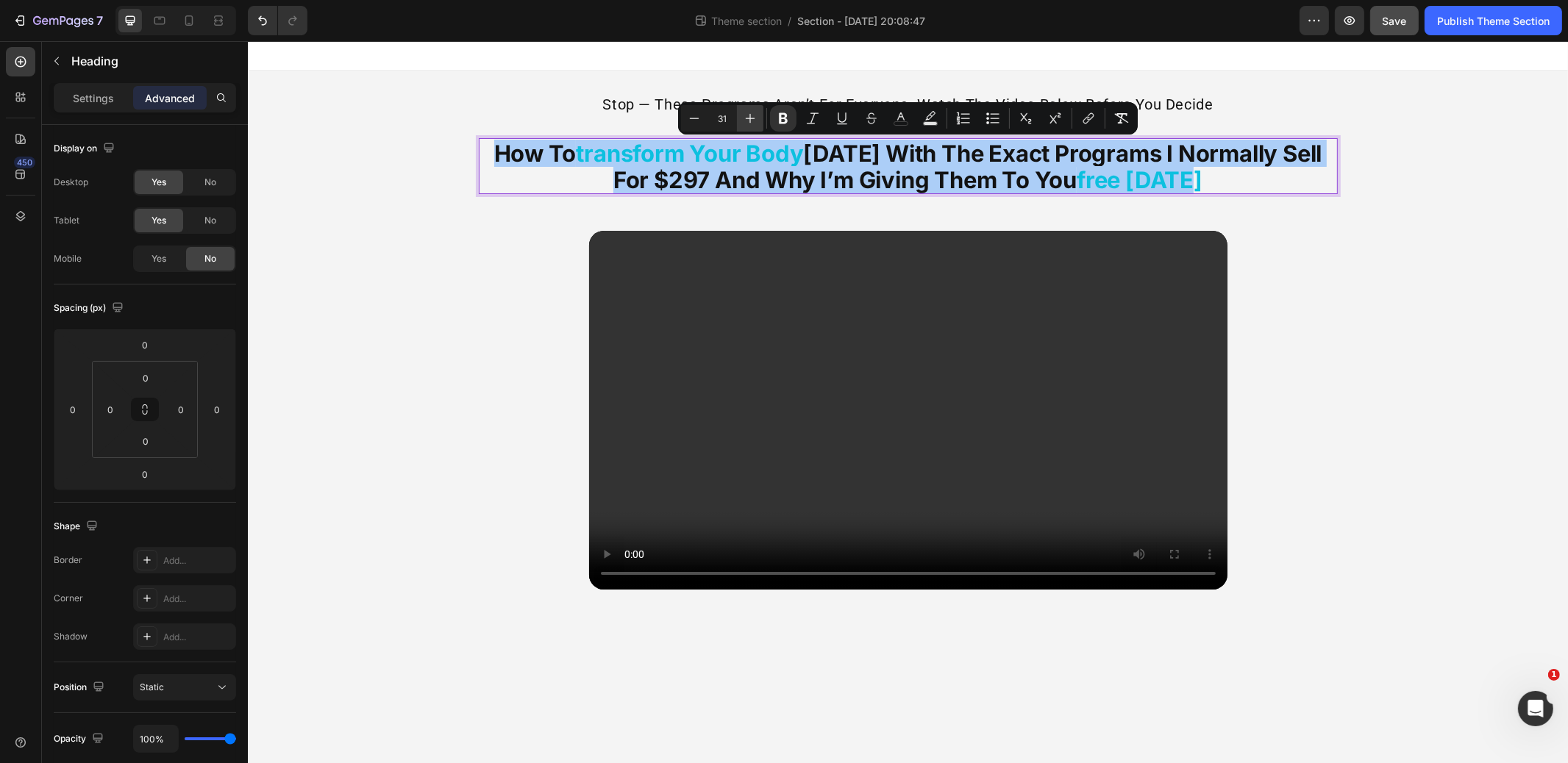
click at [742, 118] on button "Plus" at bounding box center [750, 118] width 27 height 27
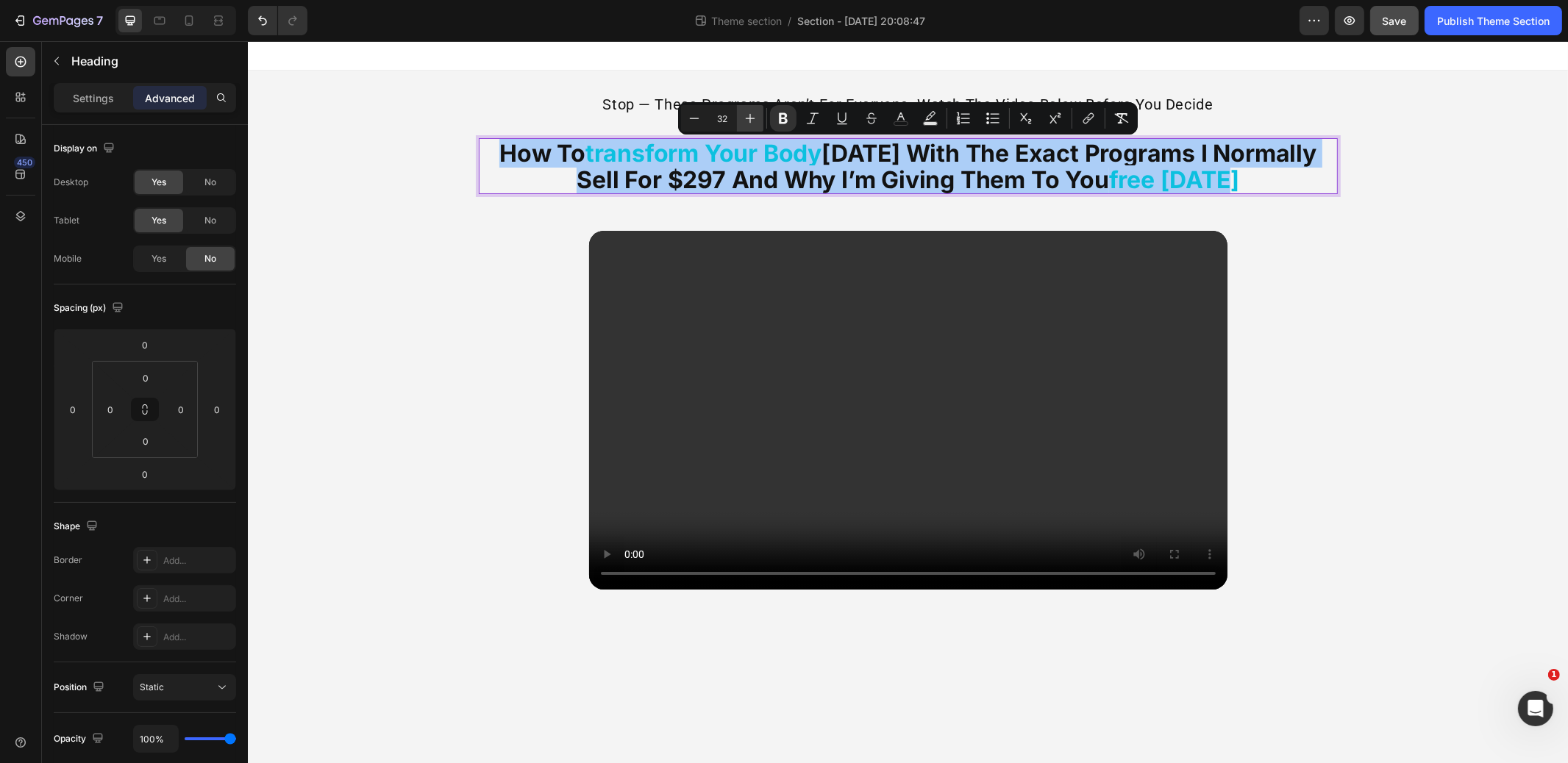
click at [742, 118] on button "Plus" at bounding box center [750, 118] width 27 height 27
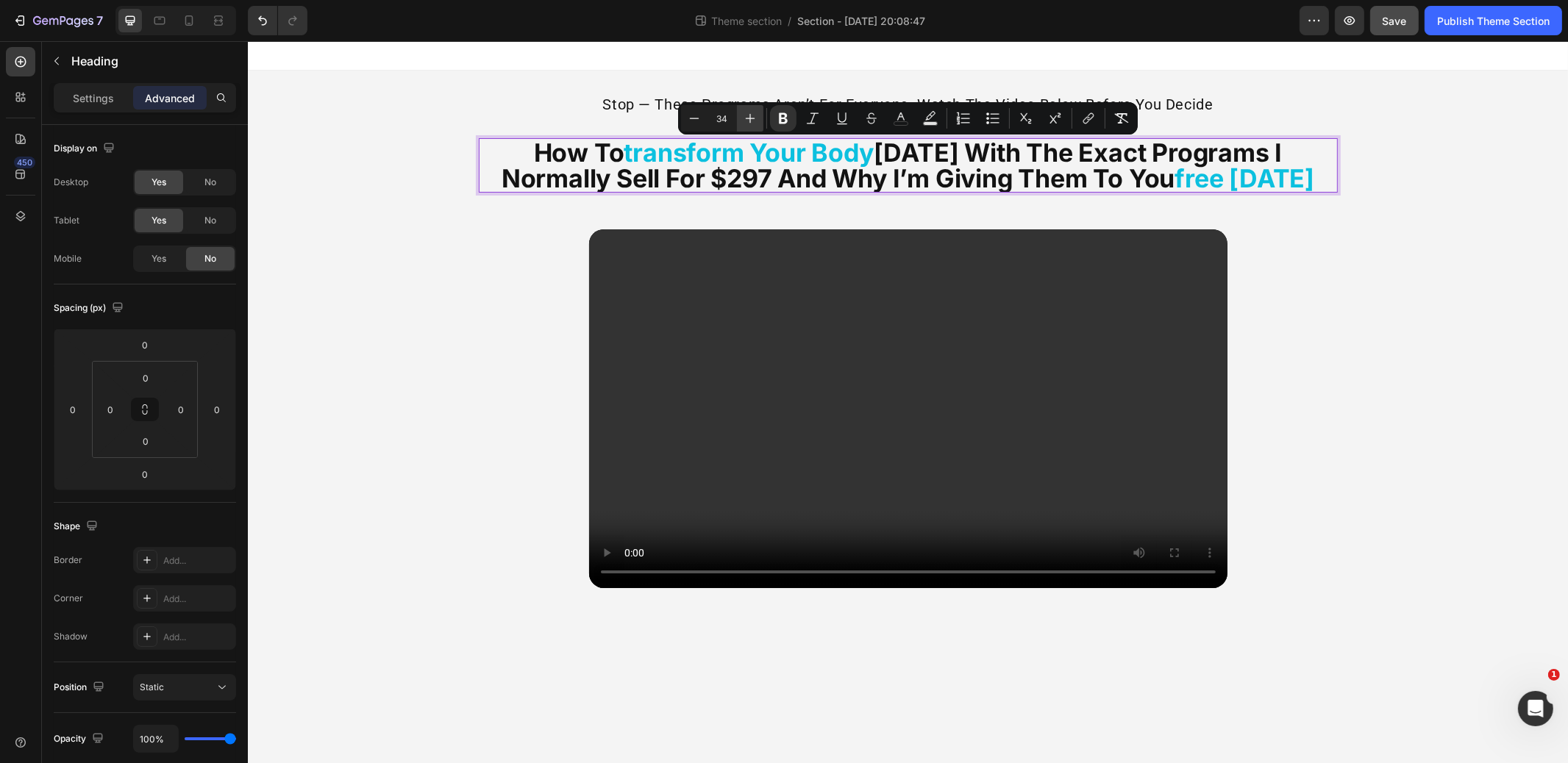
click at [742, 118] on button "Plus" at bounding box center [750, 118] width 27 height 27
type input "35"
click at [1391, 259] on div "stop — these programs aren’t for everyone. watch the video below before you dec…" at bounding box center [908, 347] width 1321 height 553
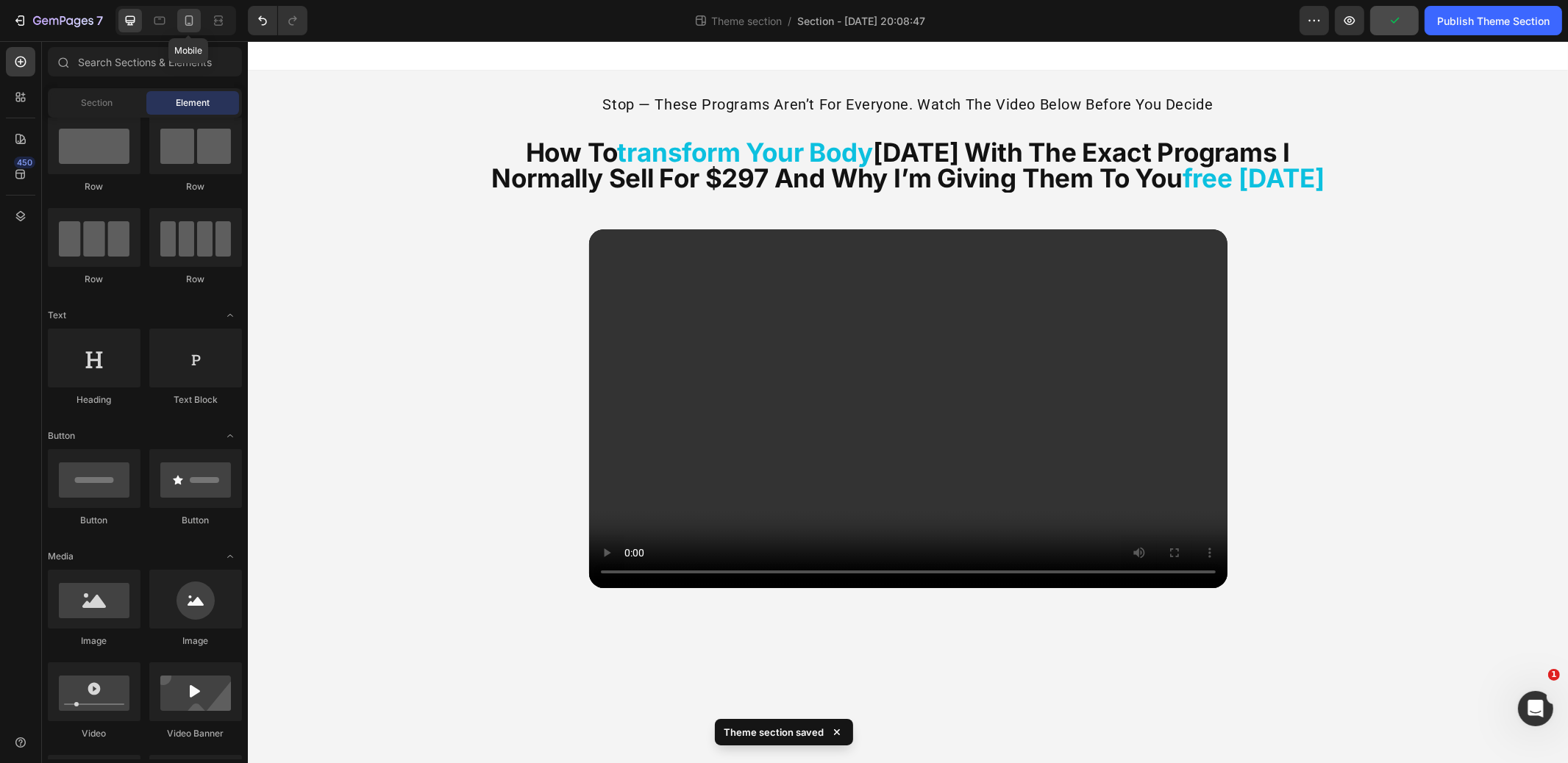
click at [189, 16] on icon at bounding box center [189, 20] width 8 height 10
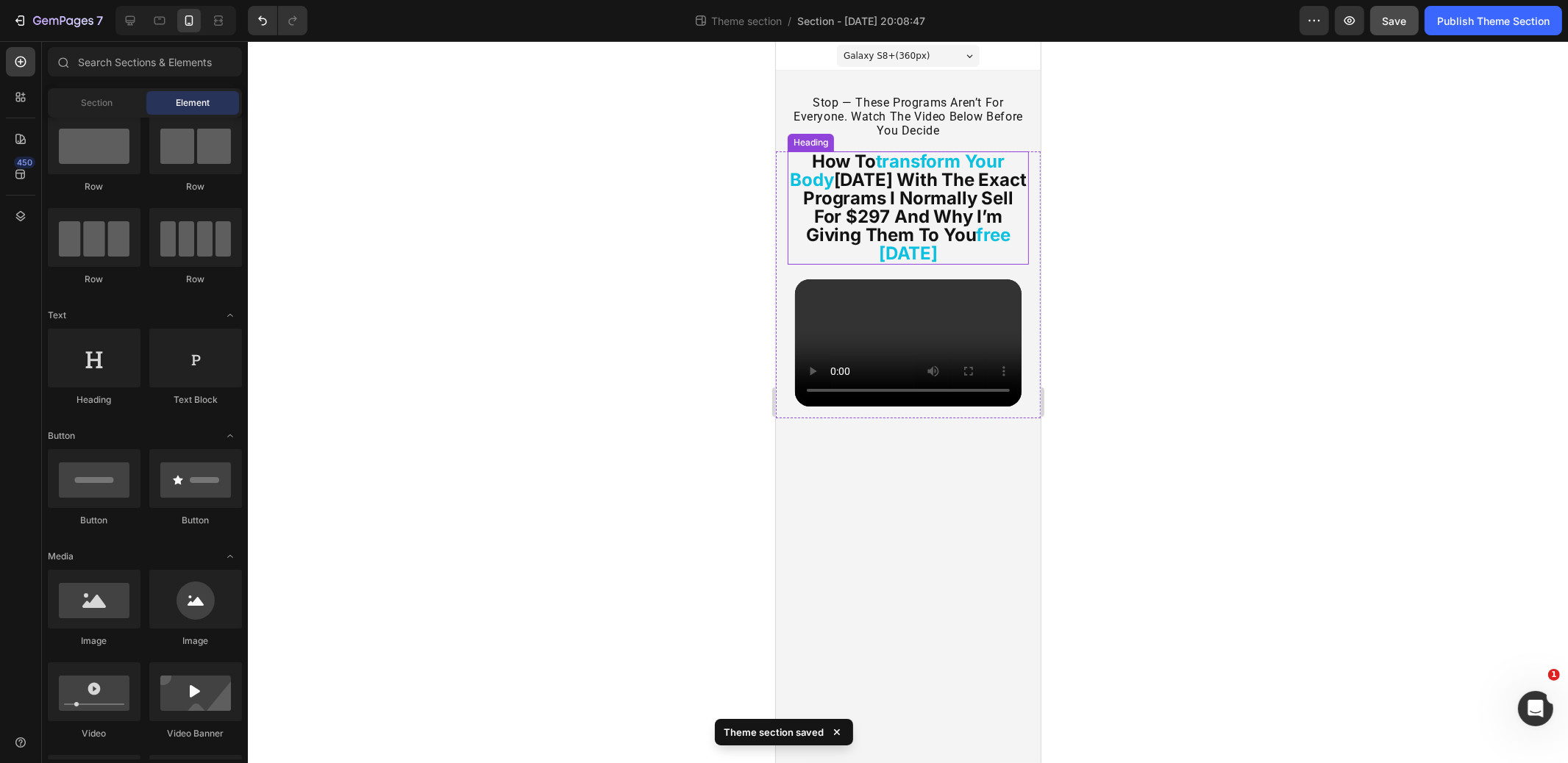
click at [932, 199] on strong "[DATE] with the exact programs i normally sell for $297 and why i’m giving them…" at bounding box center [914, 207] width 223 height 77
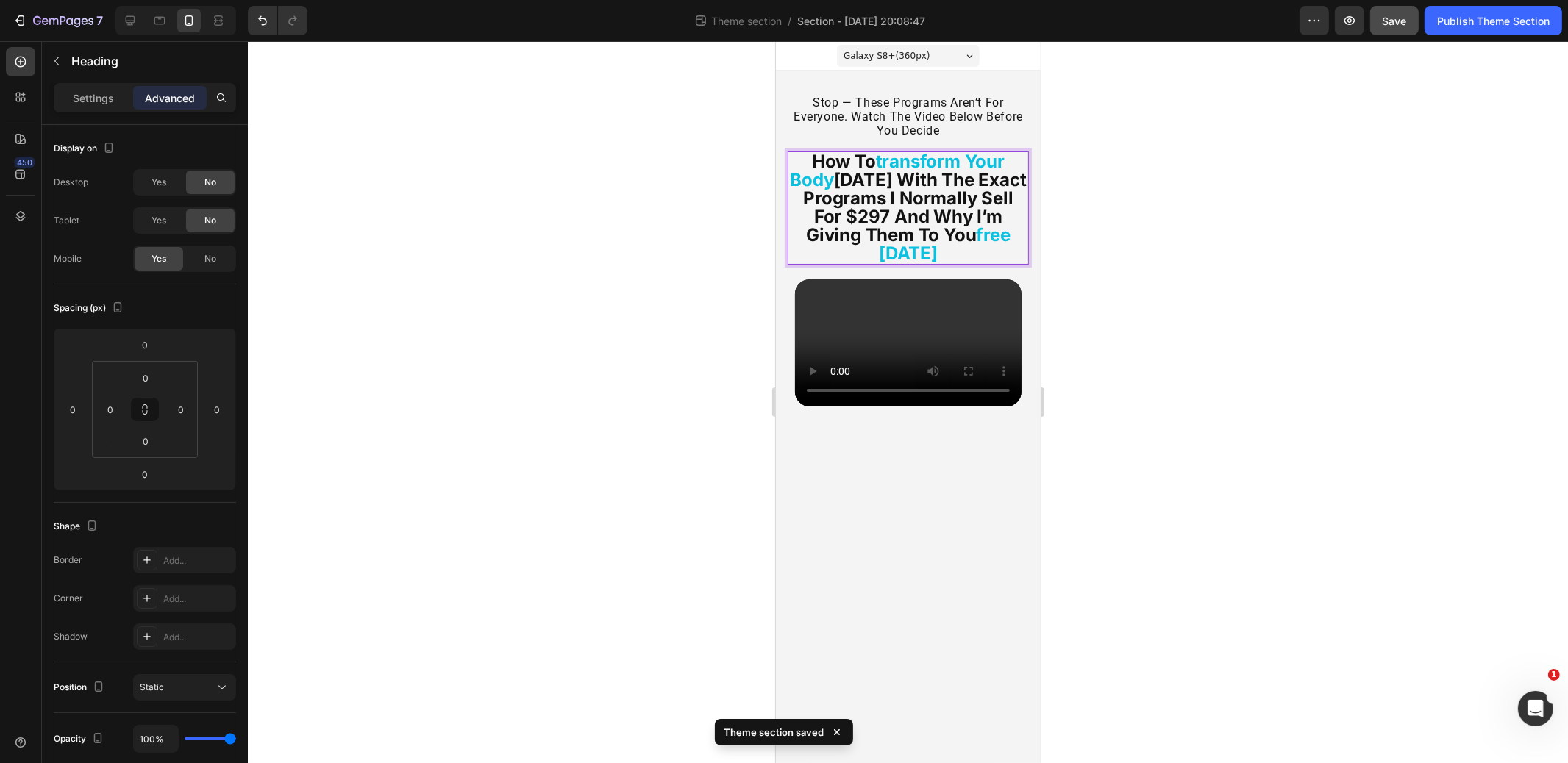
click at [932, 199] on strong "[DATE] with the exact programs i normally sell for $297 and why i’m giving them…" at bounding box center [914, 207] width 223 height 77
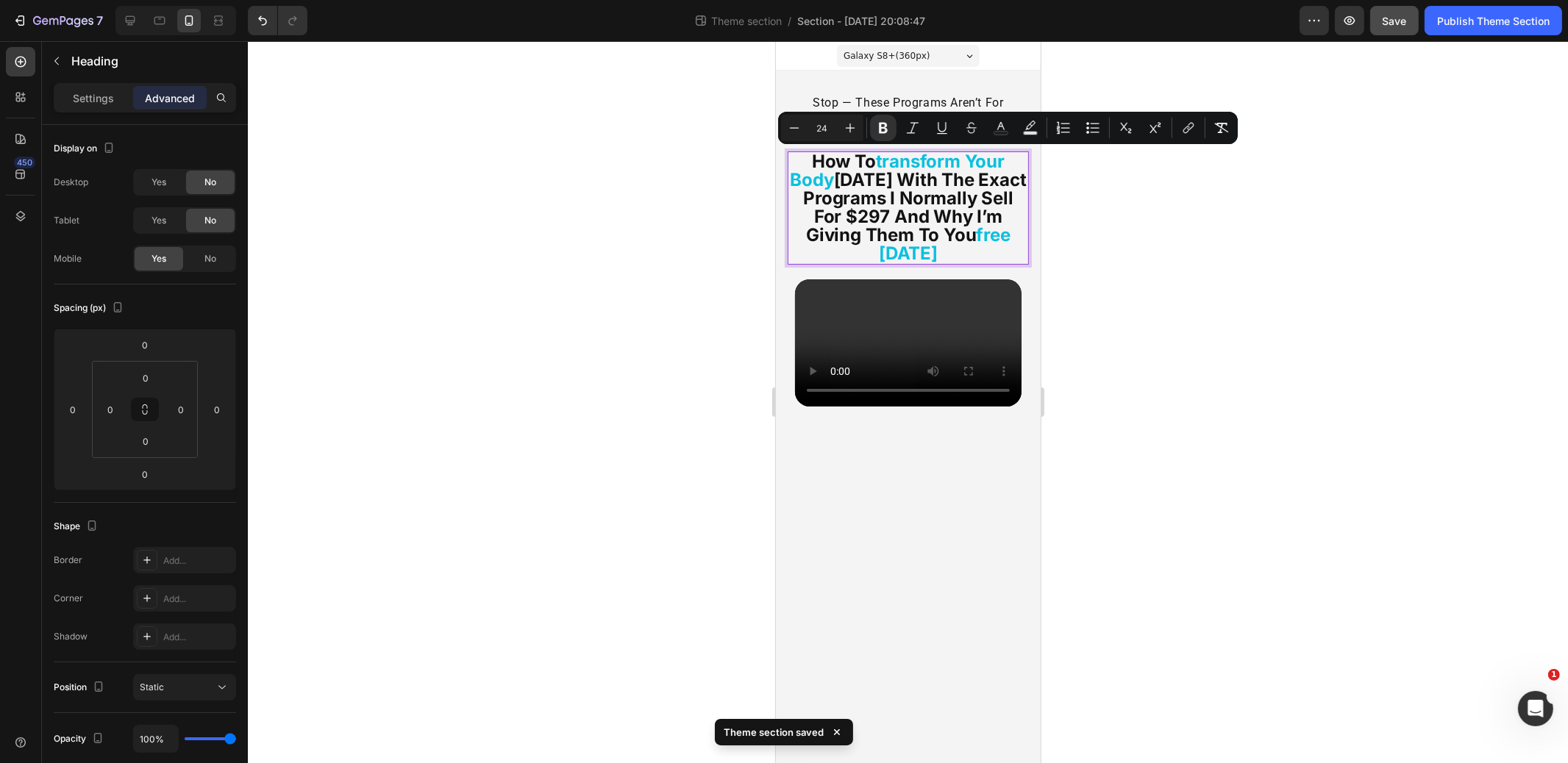
click at [1145, 258] on div at bounding box center [909, 402] width 1321 height 722
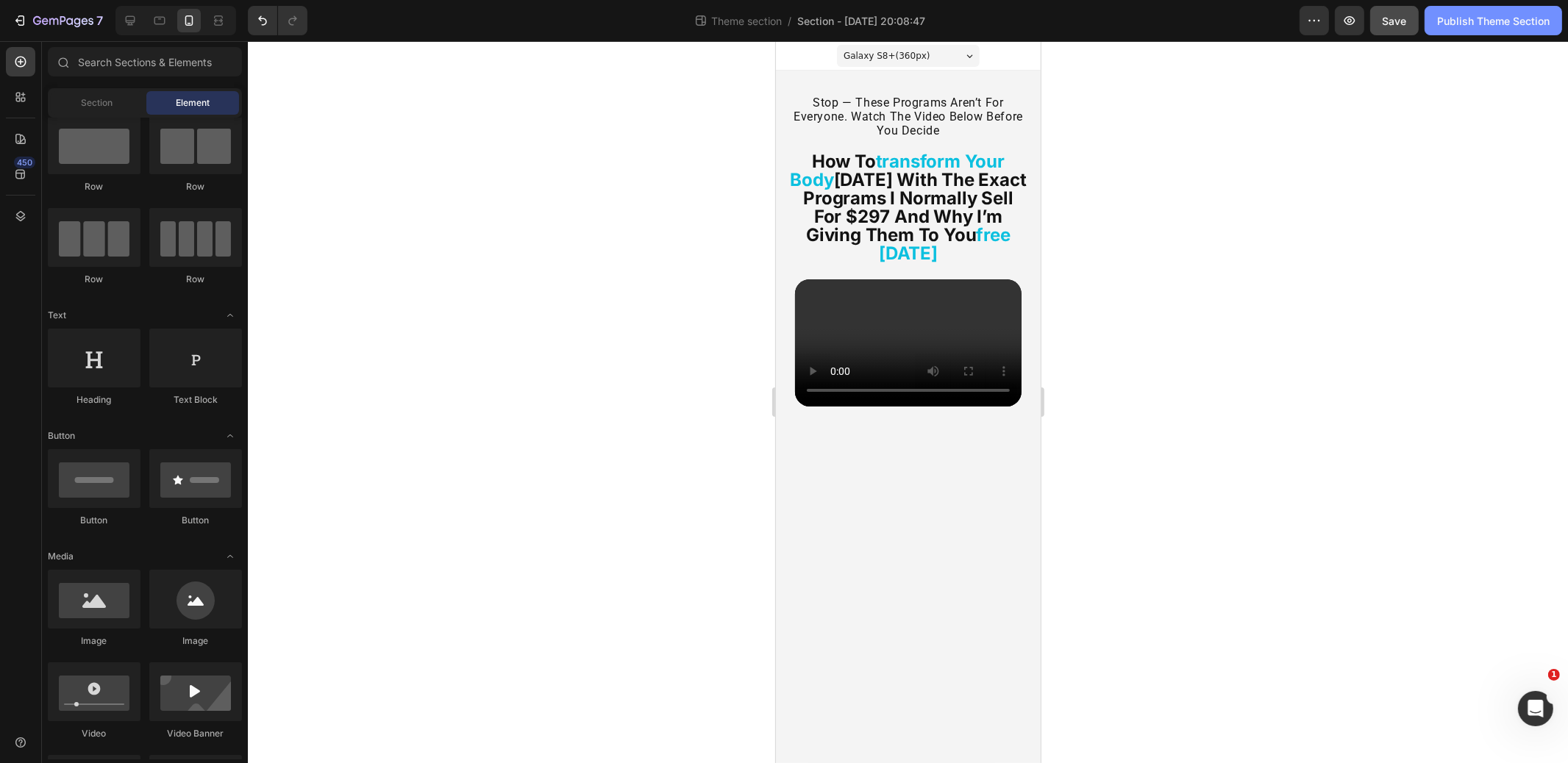
click at [1442, 19] on div "Publish Theme Section" at bounding box center [1494, 20] width 113 height 15
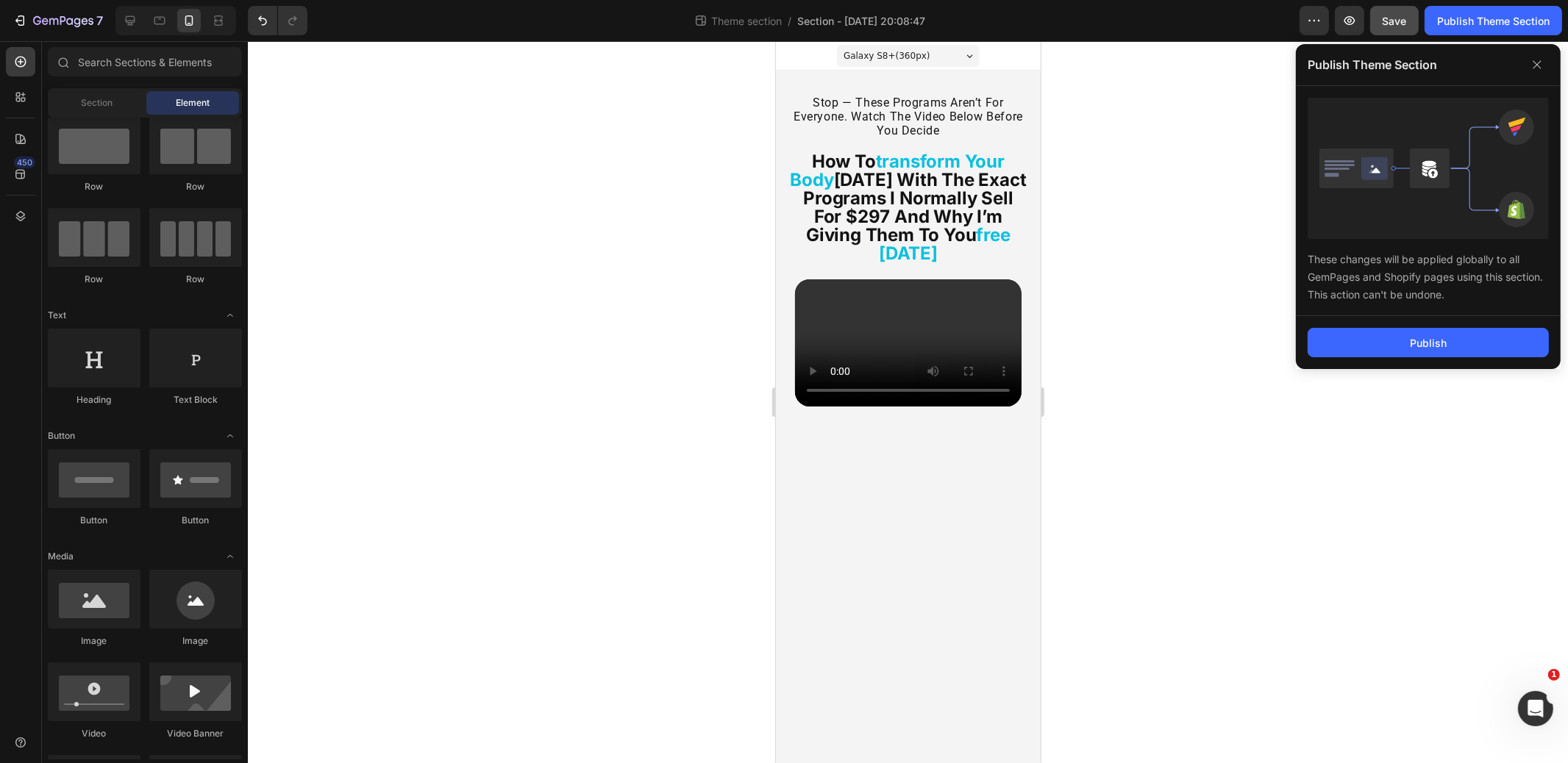
drag, startPoint x: 1537, startPoint y: 62, endPoint x: 1520, endPoint y: 61, distance: 17.0
click at [1534, 62] on icon at bounding box center [1537, 64] width 23 height 23
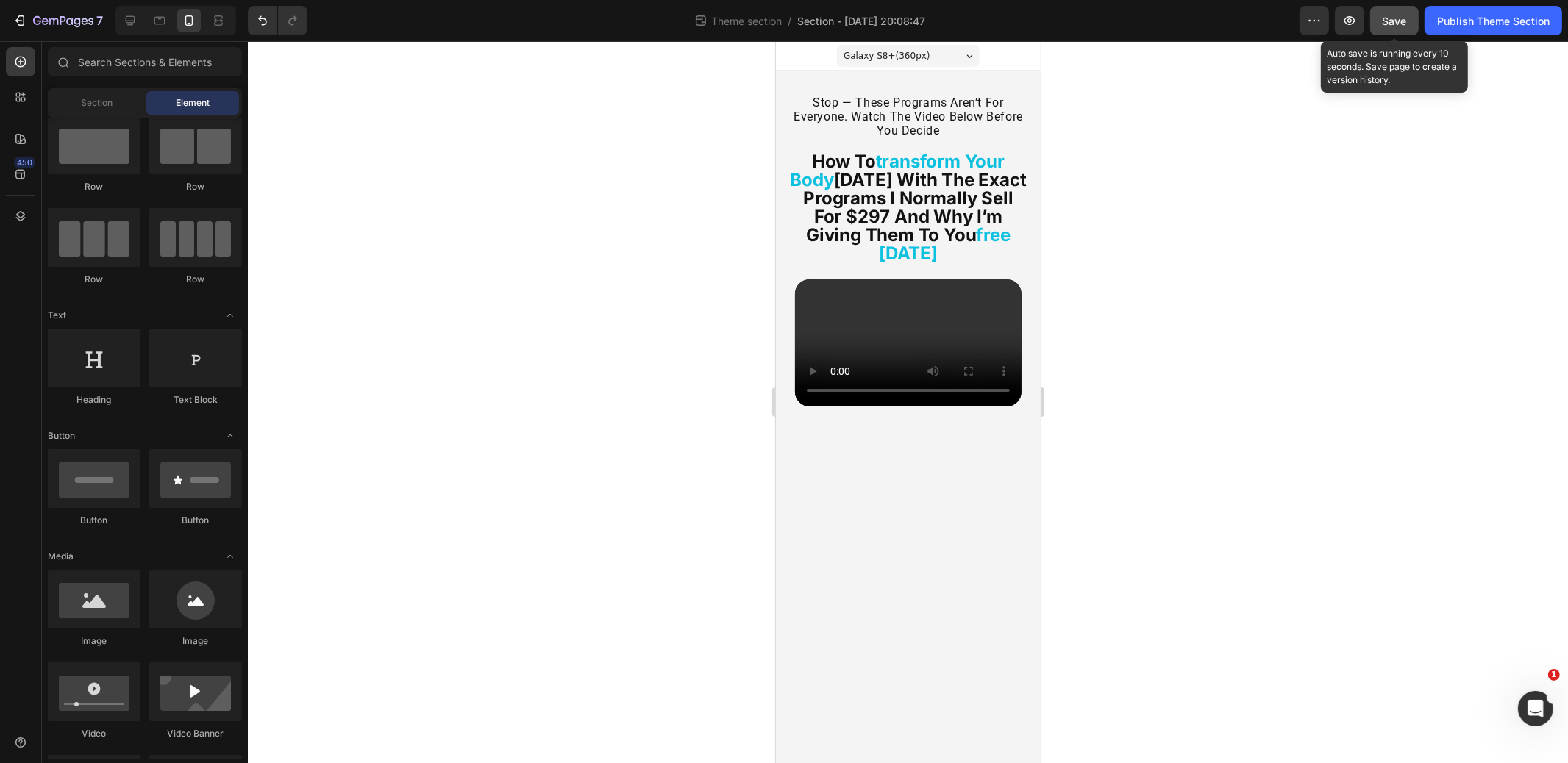
click at [1398, 27] on div "Save" at bounding box center [1395, 20] width 24 height 15
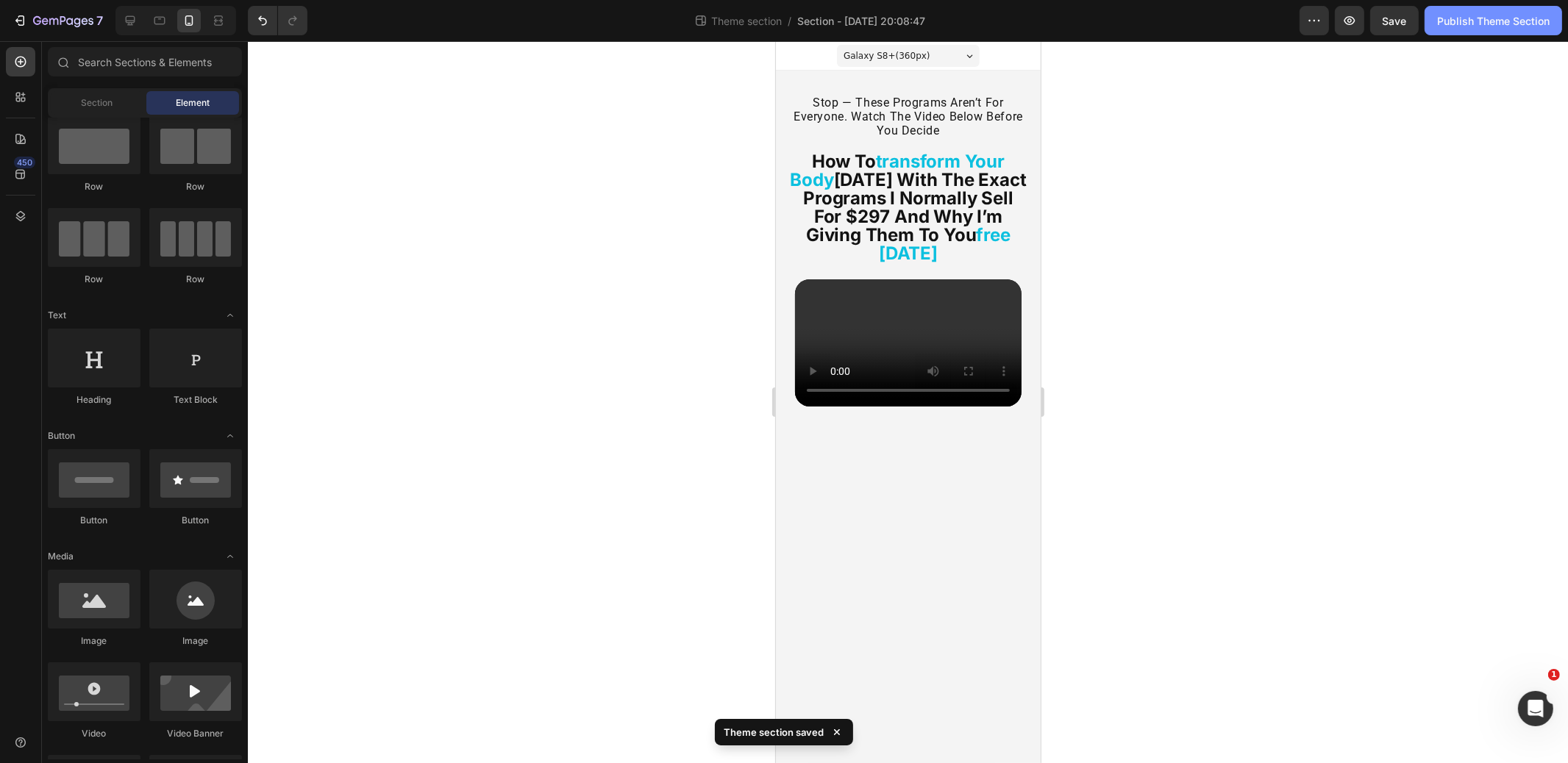
click at [1466, 33] on button "Publish Theme Section" at bounding box center [1494, 20] width 138 height 30
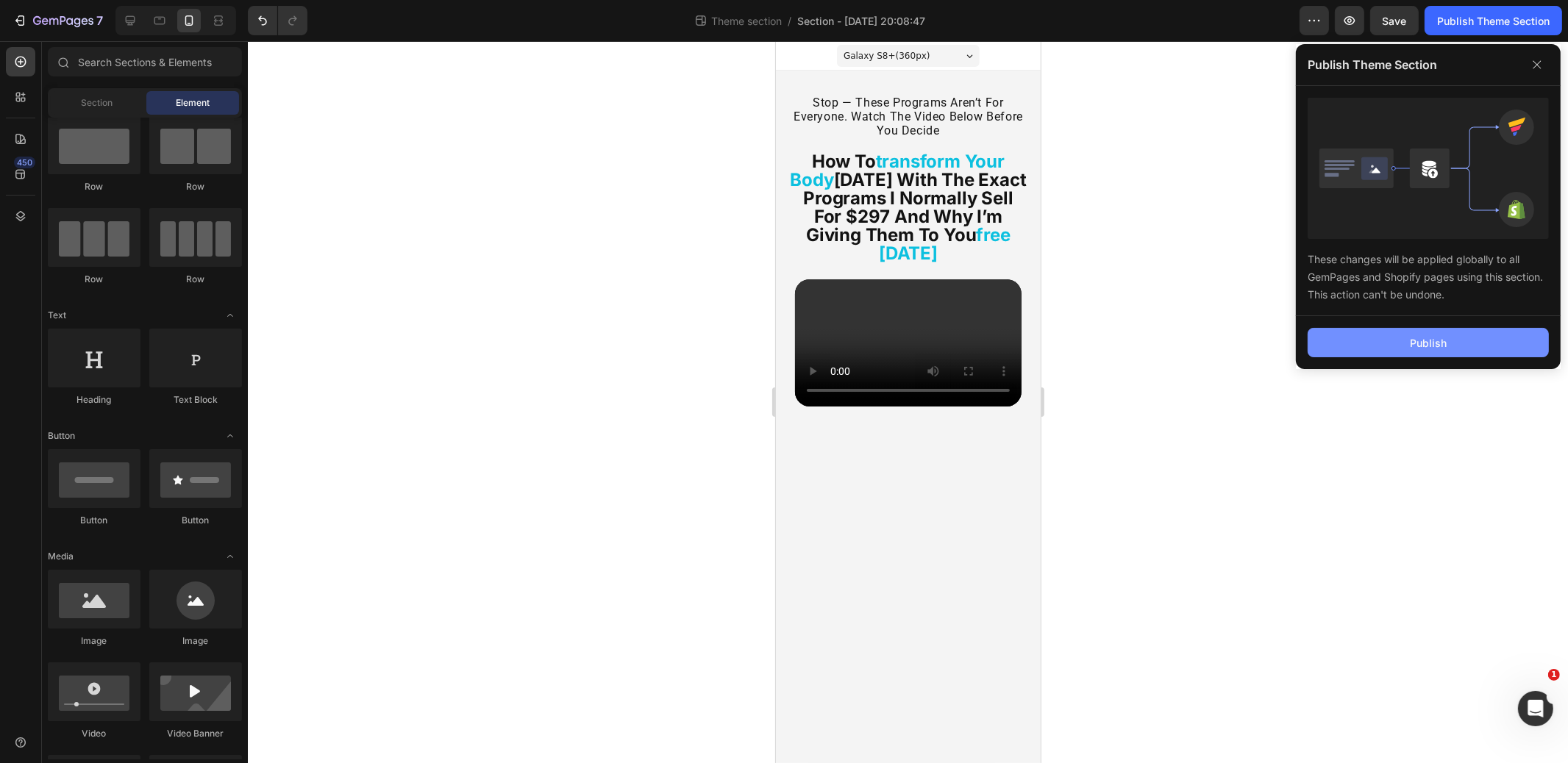
click at [1408, 342] on button "Publish" at bounding box center [1428, 342] width 241 height 30
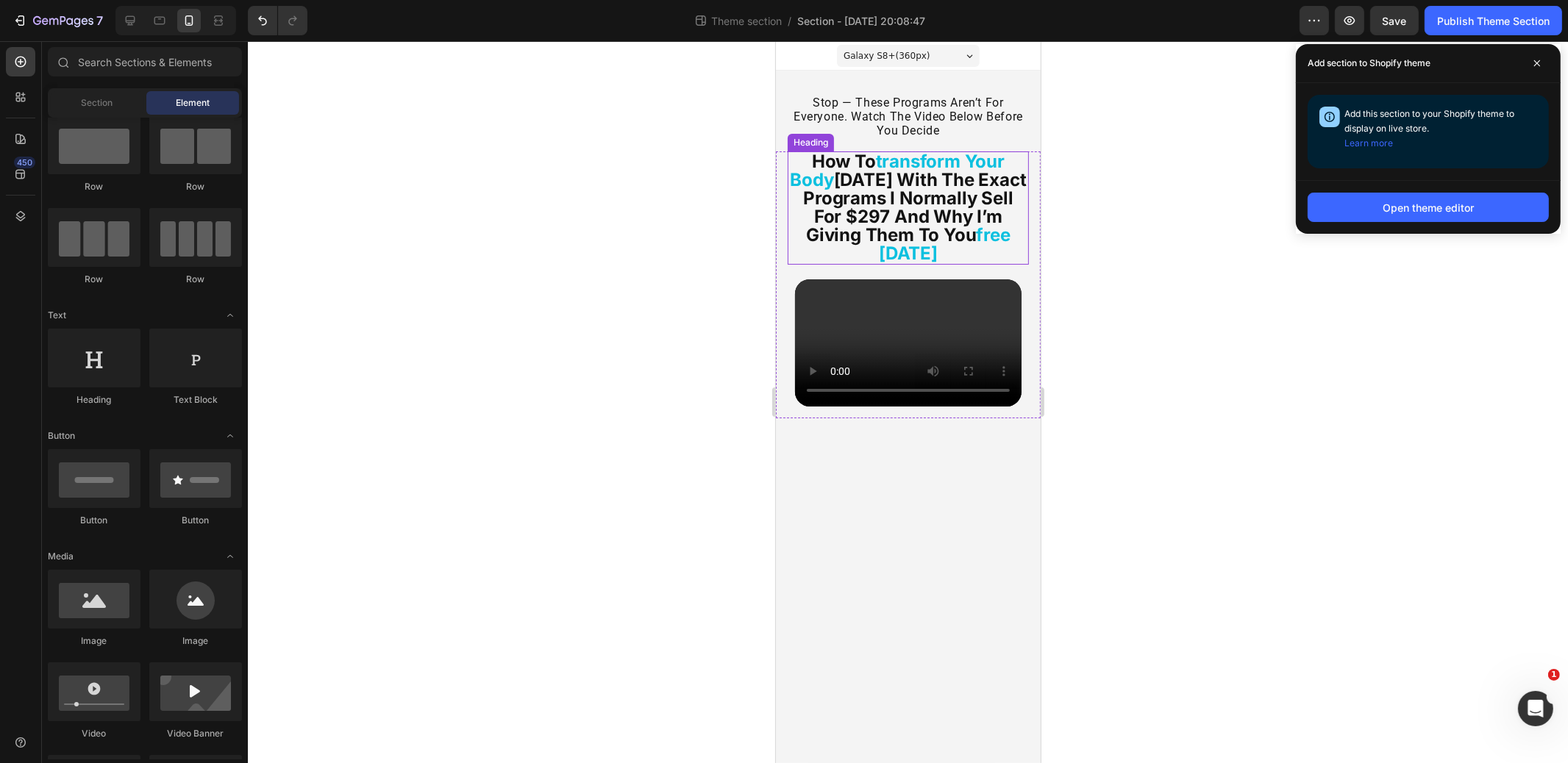
click at [943, 160] on strong "transform your body" at bounding box center [896, 170] width 214 height 39
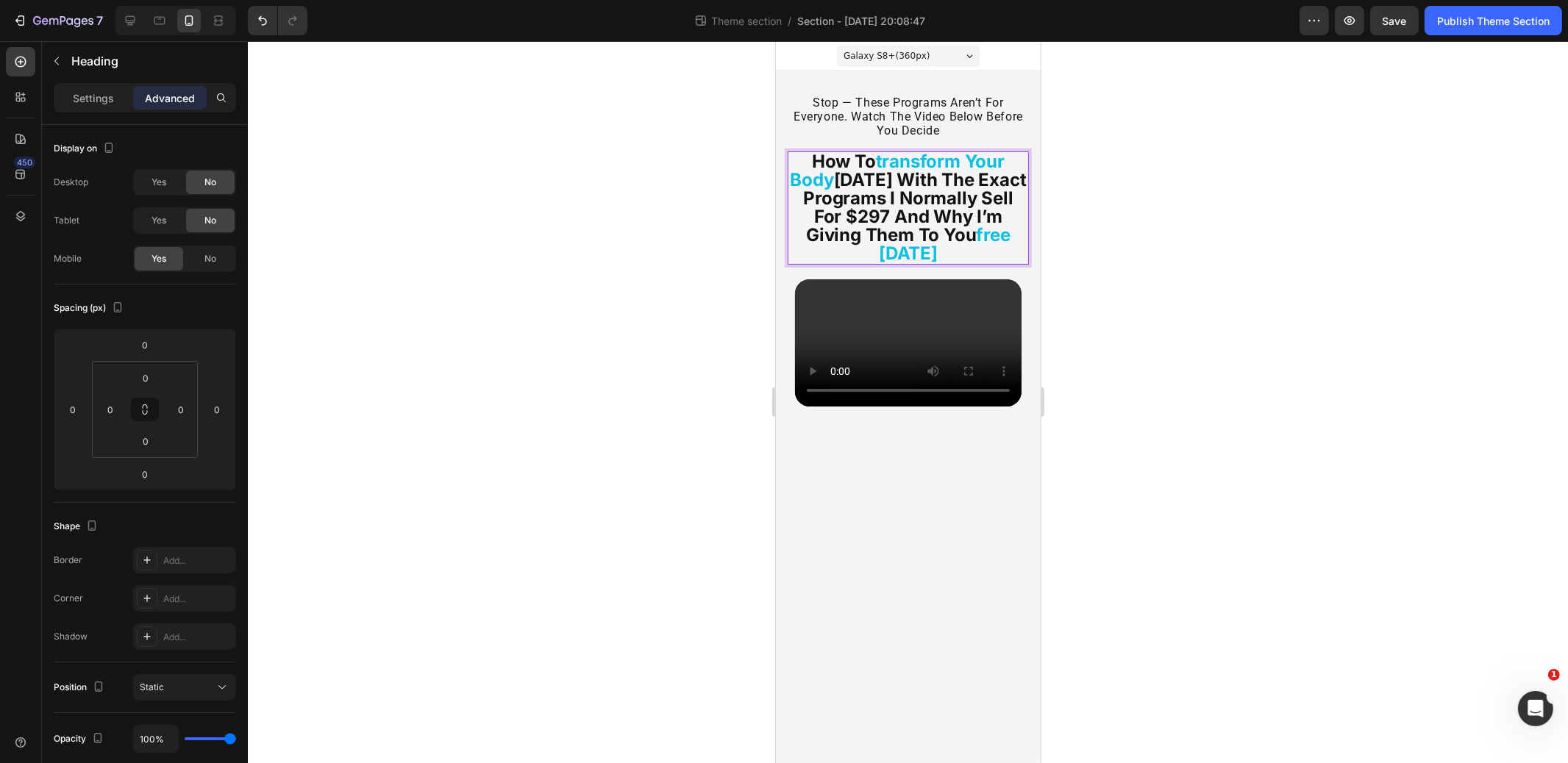
click at [864, 151] on strong "how to" at bounding box center [842, 161] width 64 height 21
click at [859, 160] on strong "how to" at bounding box center [842, 161] width 64 height 21
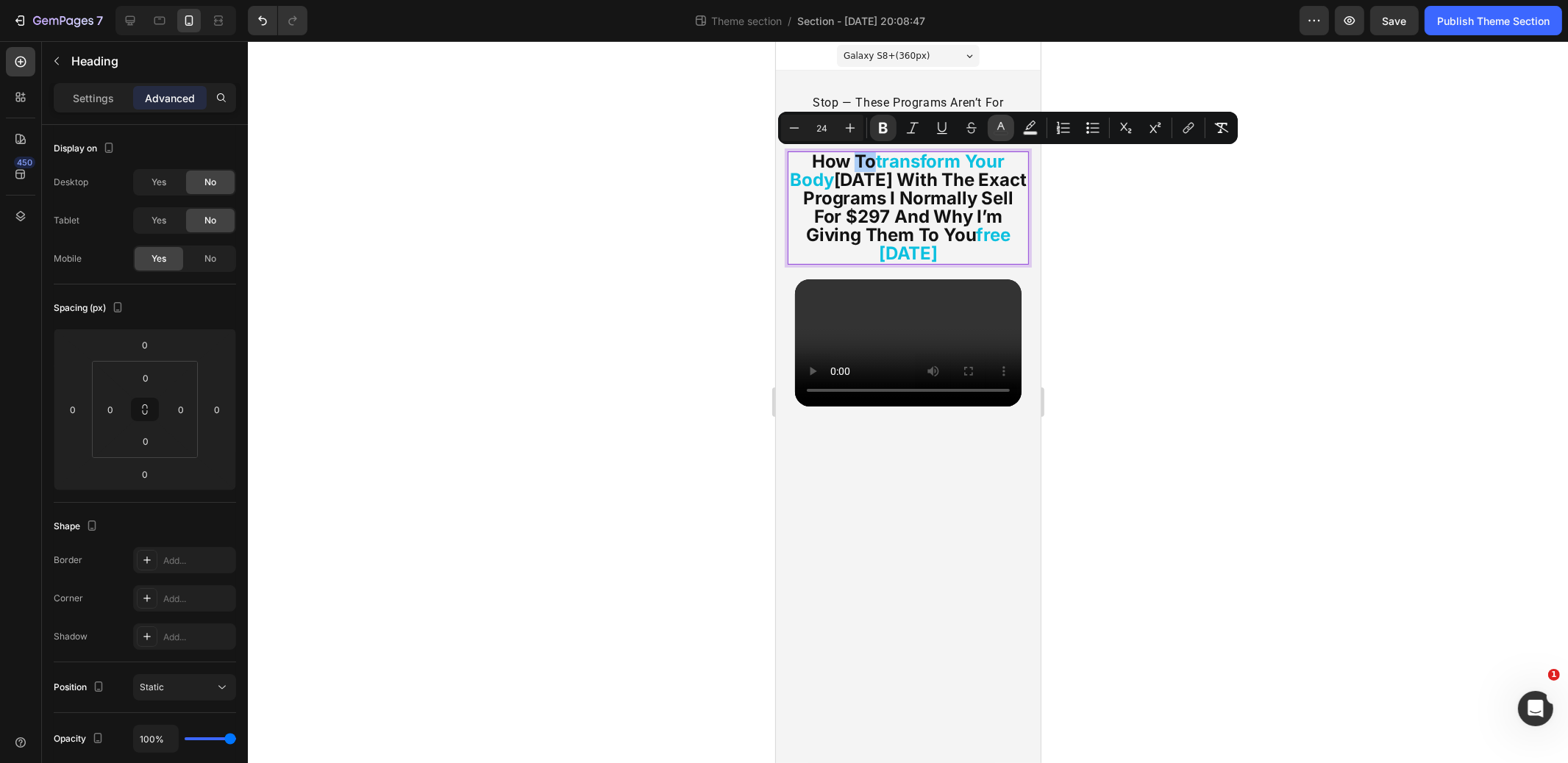
drag, startPoint x: 992, startPoint y: 131, endPoint x: 198, endPoint y: 106, distance: 794.4
click at [992, 131] on button "color" at bounding box center [1000, 127] width 27 height 27
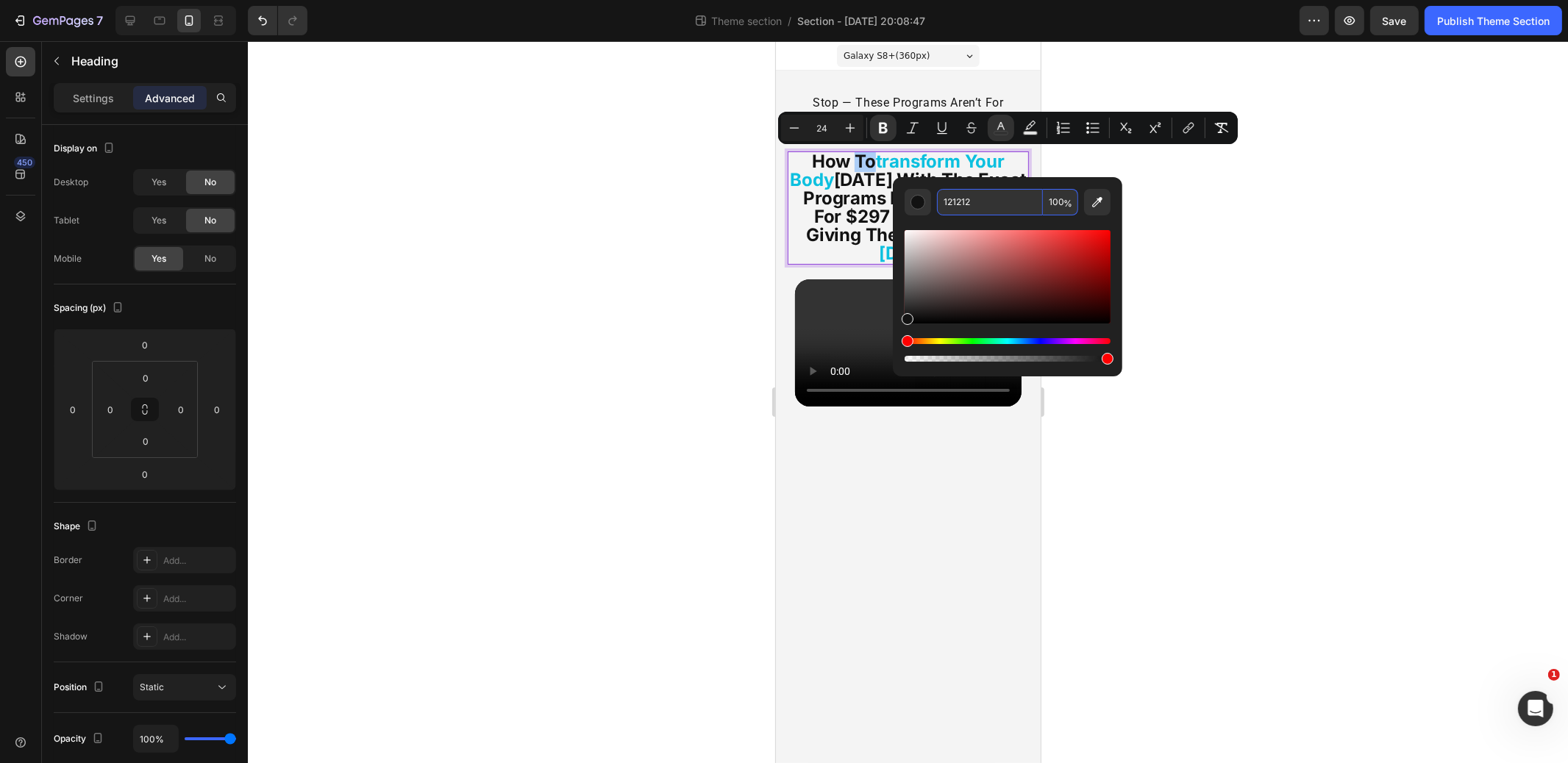
click at [959, 201] on input "121212" at bounding box center [990, 202] width 106 height 27
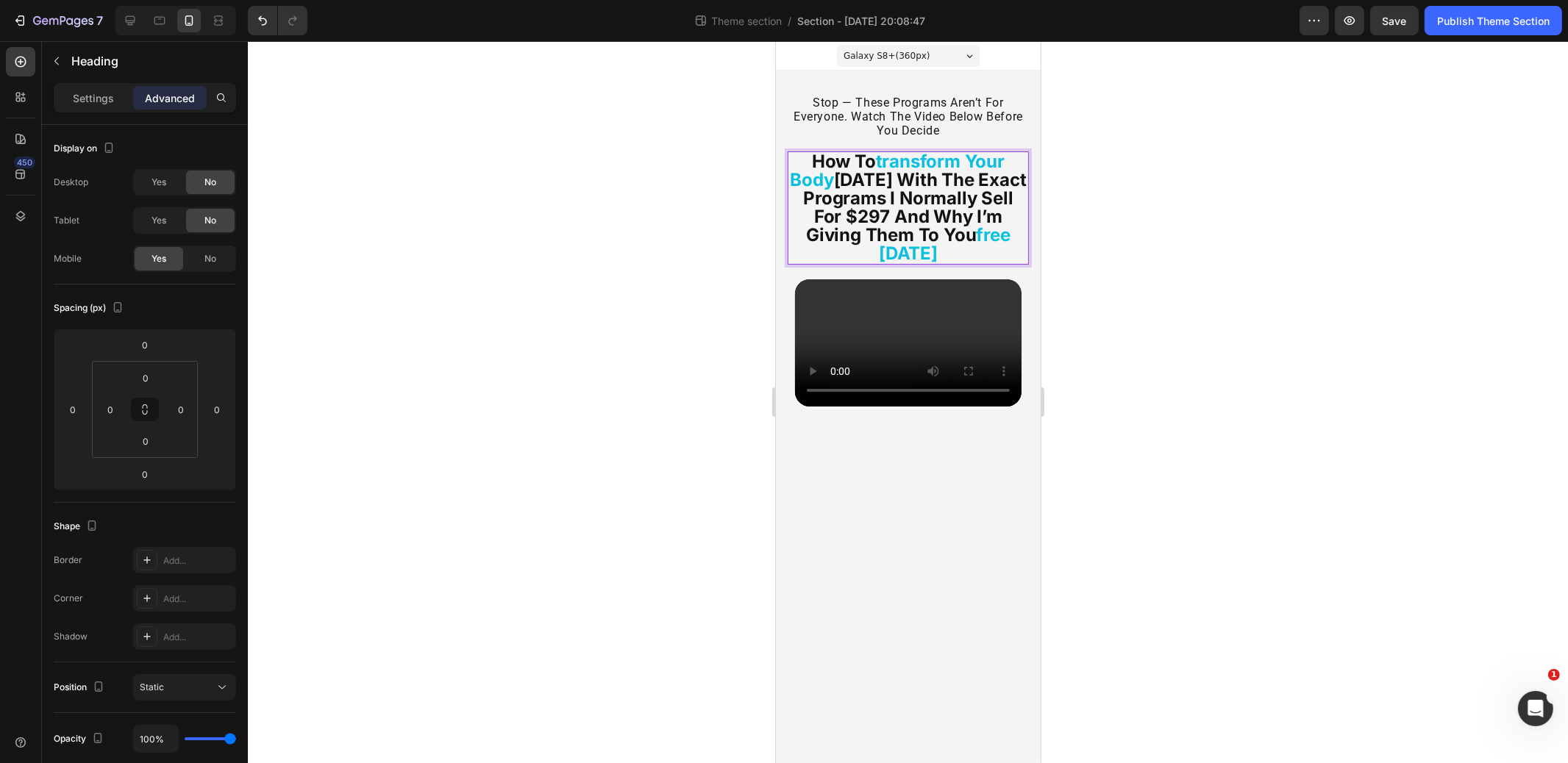
drag, startPoint x: 871, startPoint y: 209, endPoint x: 845, endPoint y: 195, distance: 29.5
click at [870, 209] on strong "[DATE] with the exact programs i normally sell for $297 and why i’m giving them…" at bounding box center [914, 207] width 223 height 77
click at [805, 161] on p "how to transform your body [DATE] with the exact programs i normally sell for $…" at bounding box center [908, 208] width 239 height 110
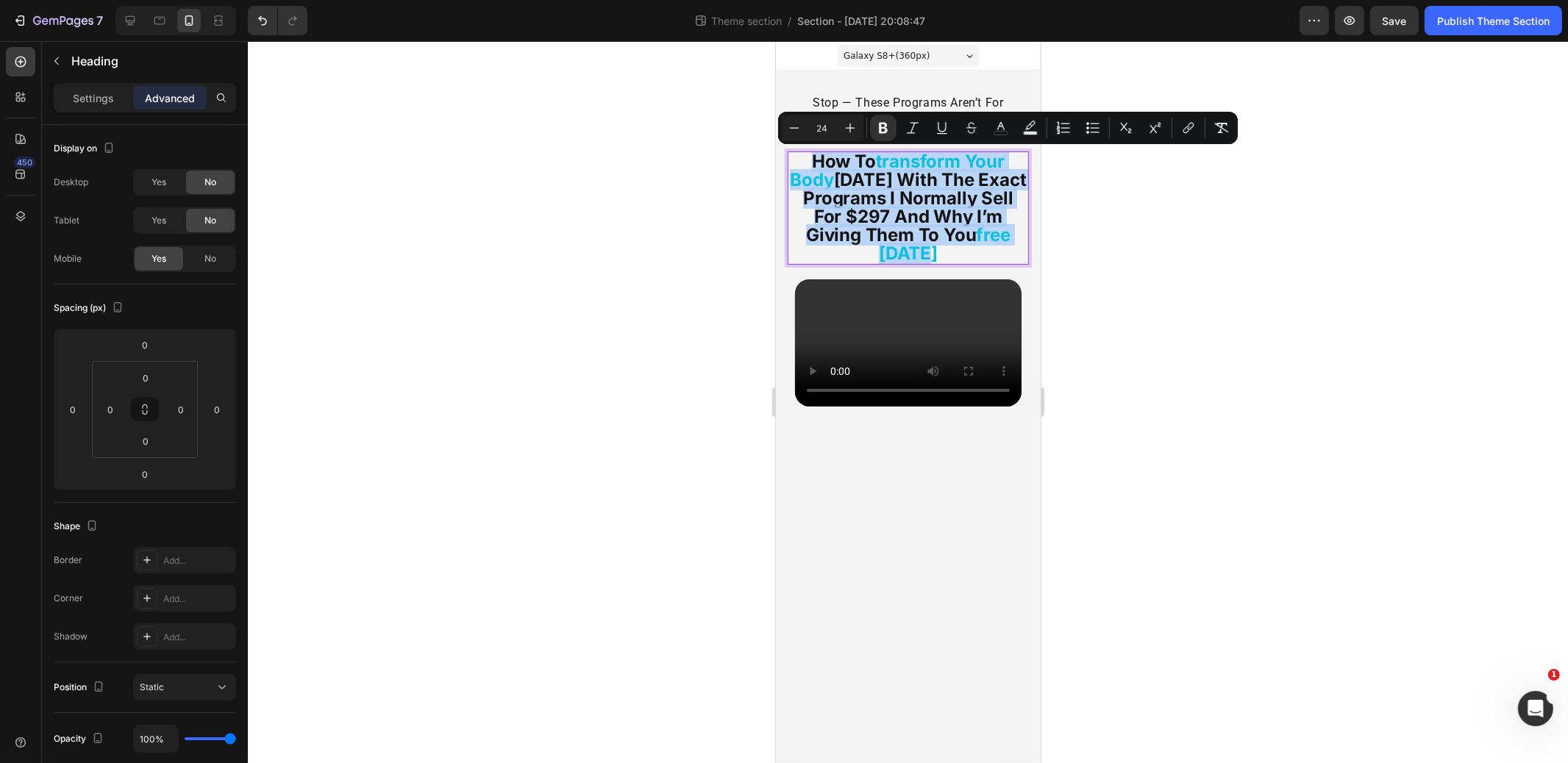
drag, startPoint x: 806, startPoint y: 157, endPoint x: 962, endPoint y: 225, distance: 170.2
click at [975, 253] on p "how to transform your body [DATE] with the exact programs i normally sell for $…" at bounding box center [908, 208] width 239 height 110
click at [1002, 127] on icon "Editor contextual toolbar" at bounding box center [1001, 128] width 15 height 15
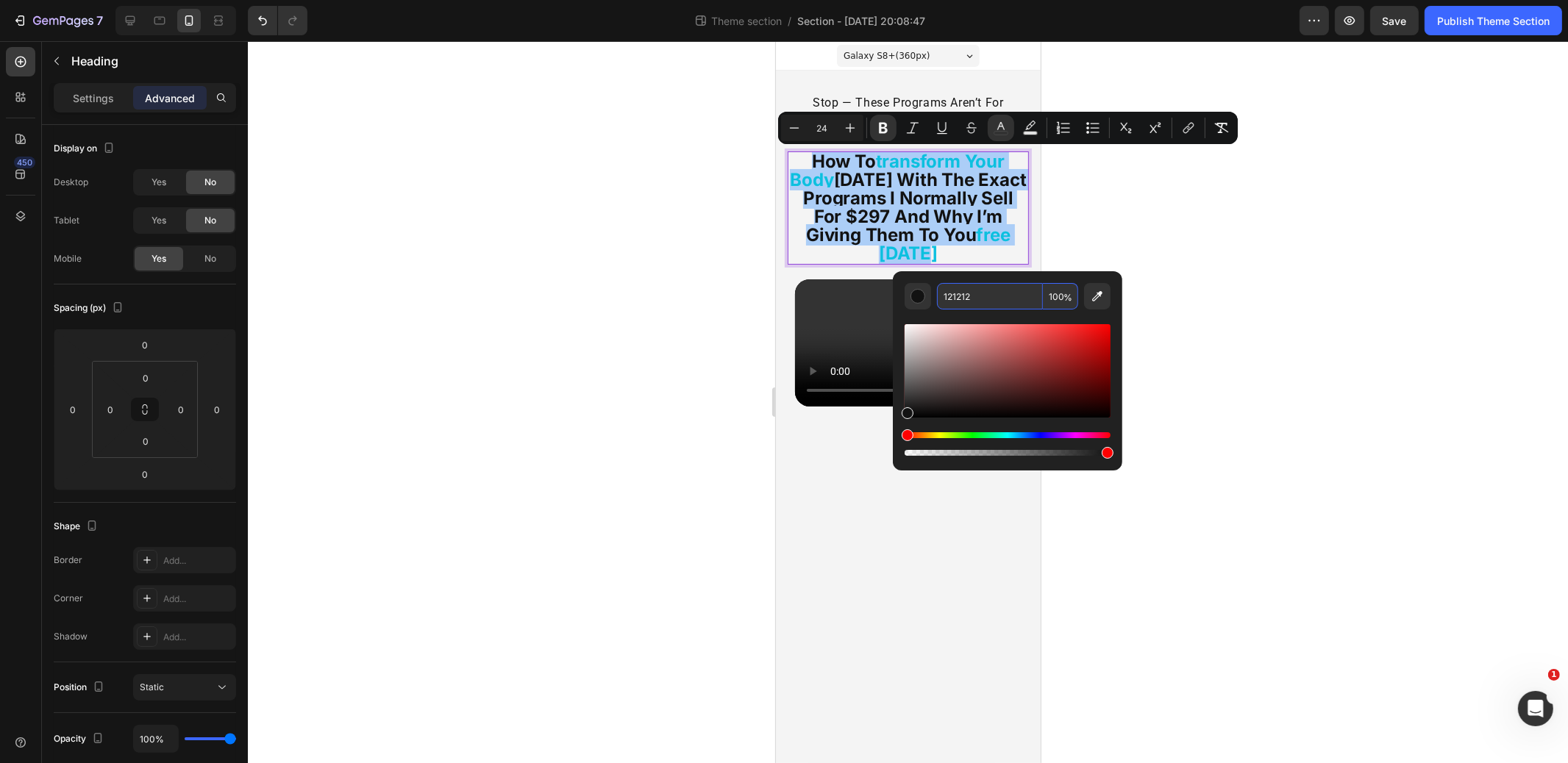
click at [977, 294] on input "121212" at bounding box center [990, 296] width 106 height 27
click at [978, 293] on input "121212" at bounding box center [990, 296] width 106 height 27
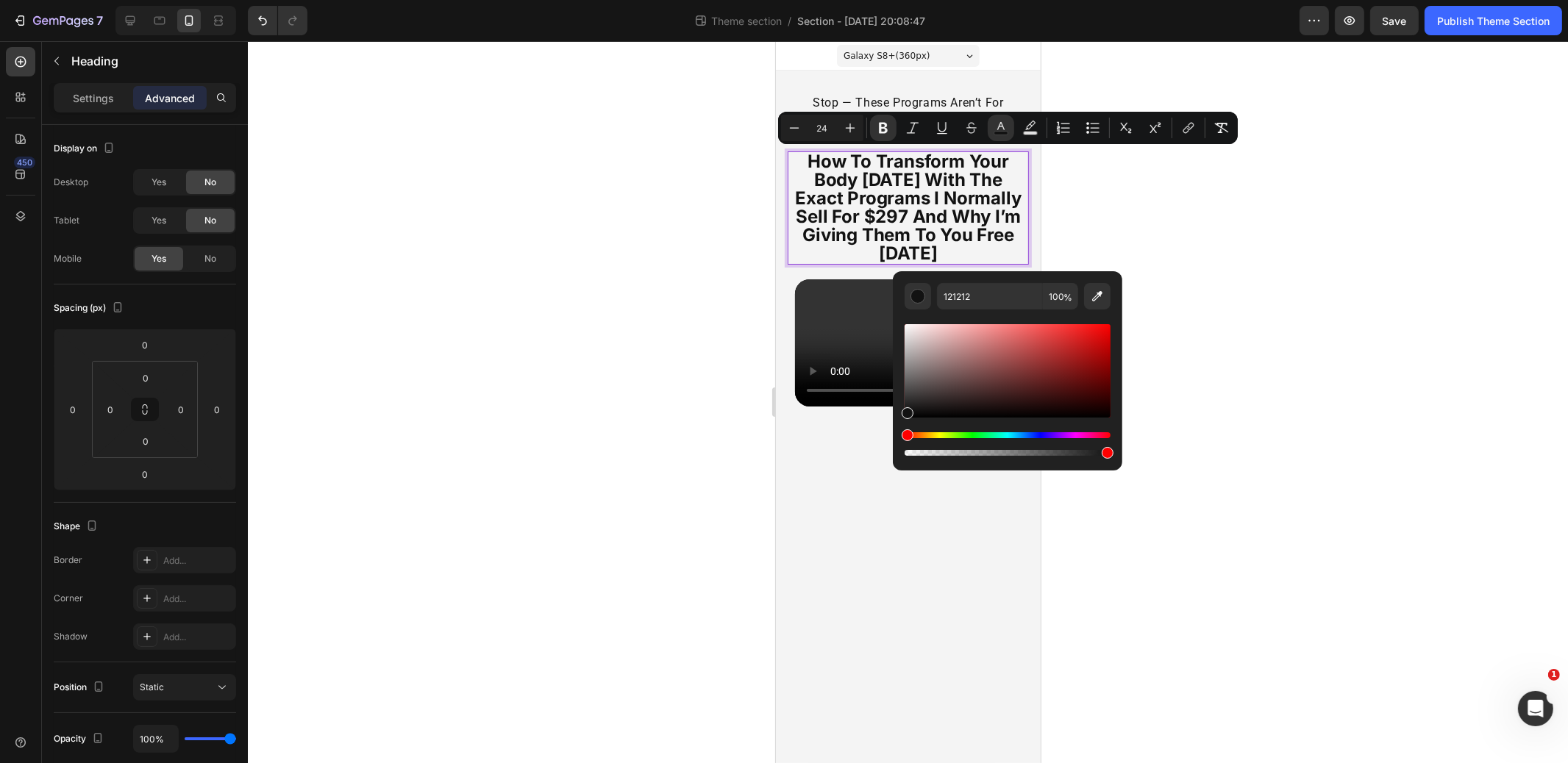
click at [1196, 208] on div at bounding box center [909, 402] width 1321 height 722
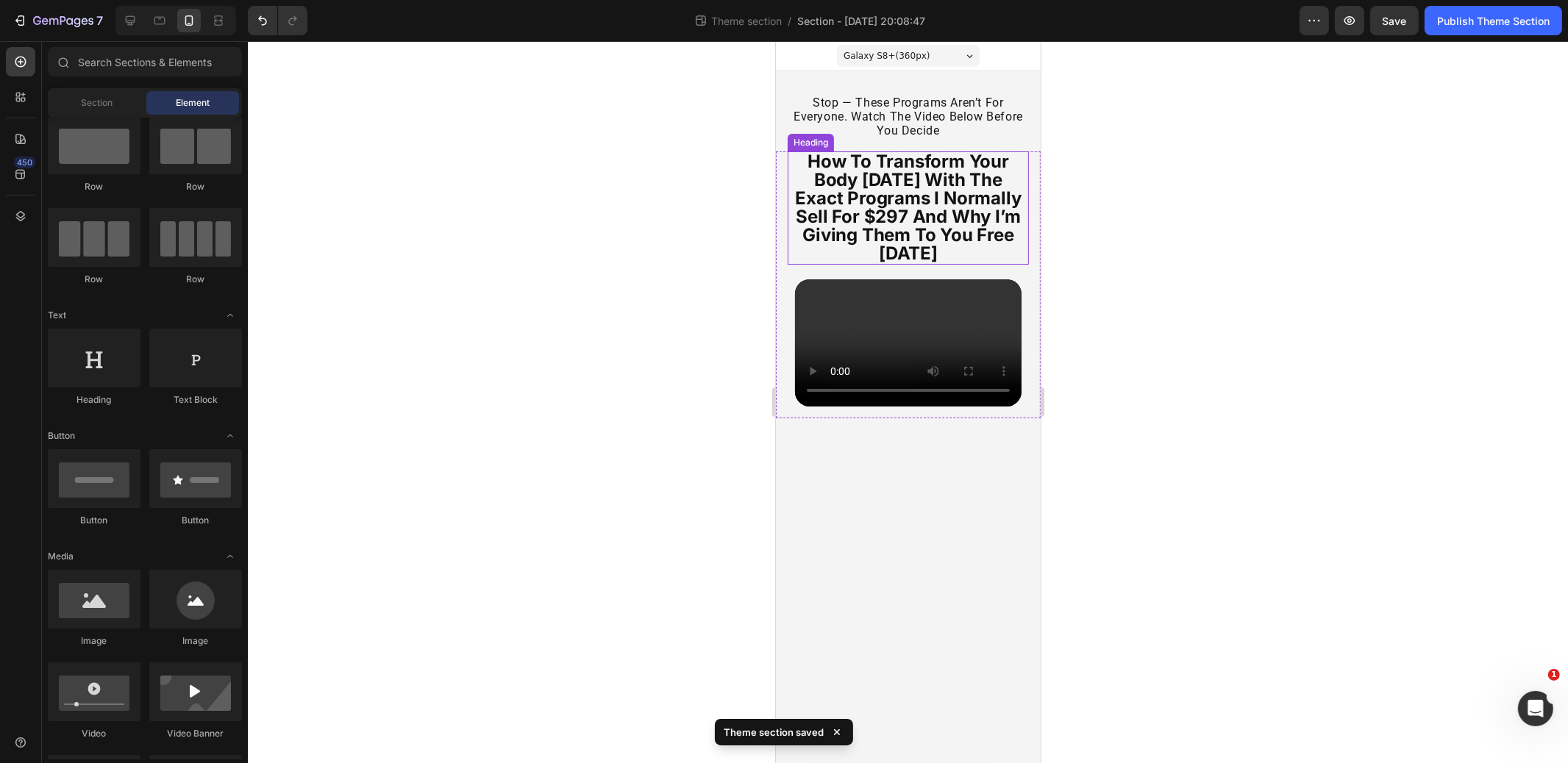
click at [921, 186] on strong "how to transform your body [DATE] with the exact programs i normally sell for $…" at bounding box center [908, 207] width 226 height 114
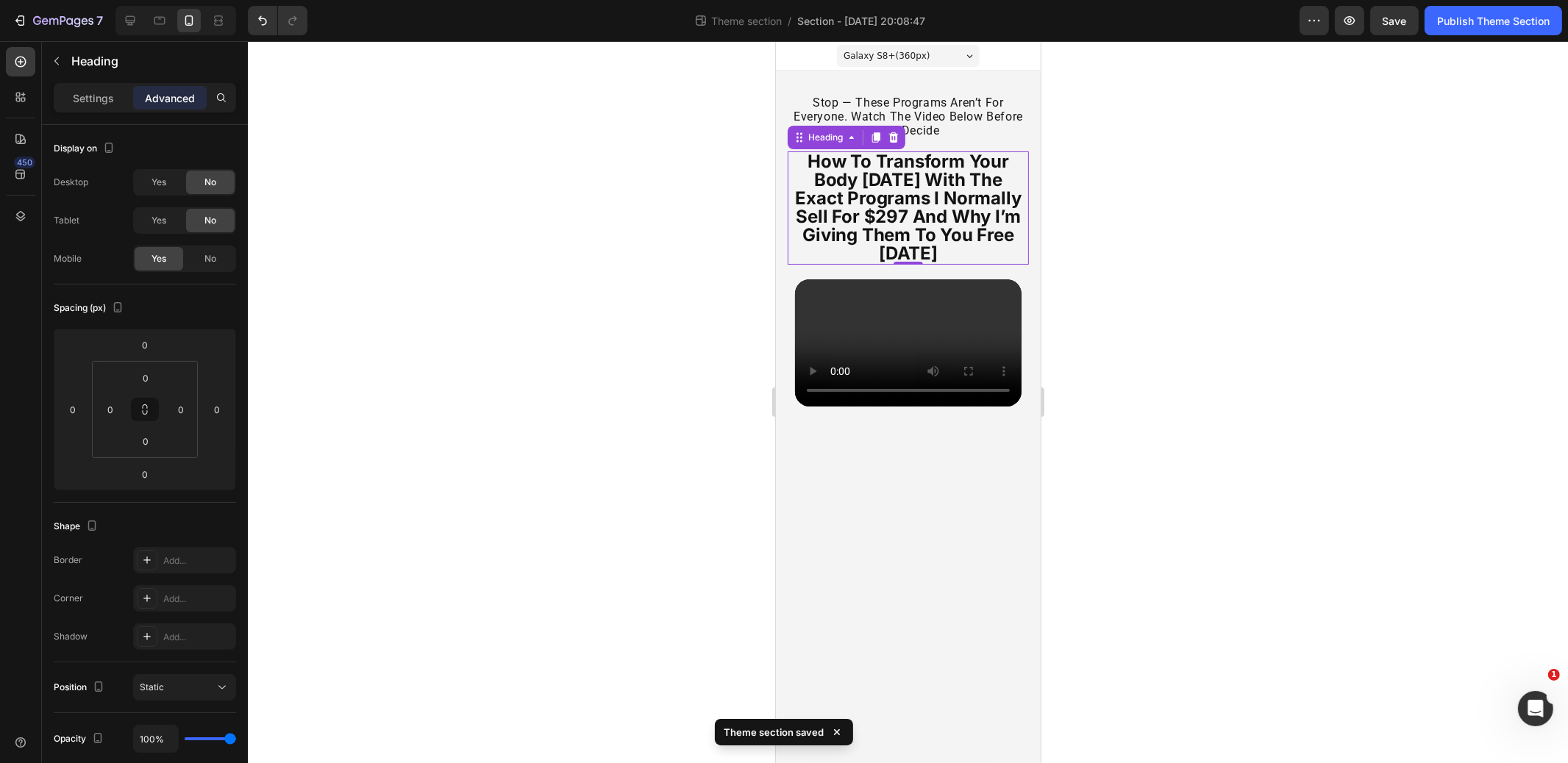
click at [921, 186] on strong "how to transform your body [DATE] with the exact programs i normally sell for $…" at bounding box center [908, 207] width 226 height 114
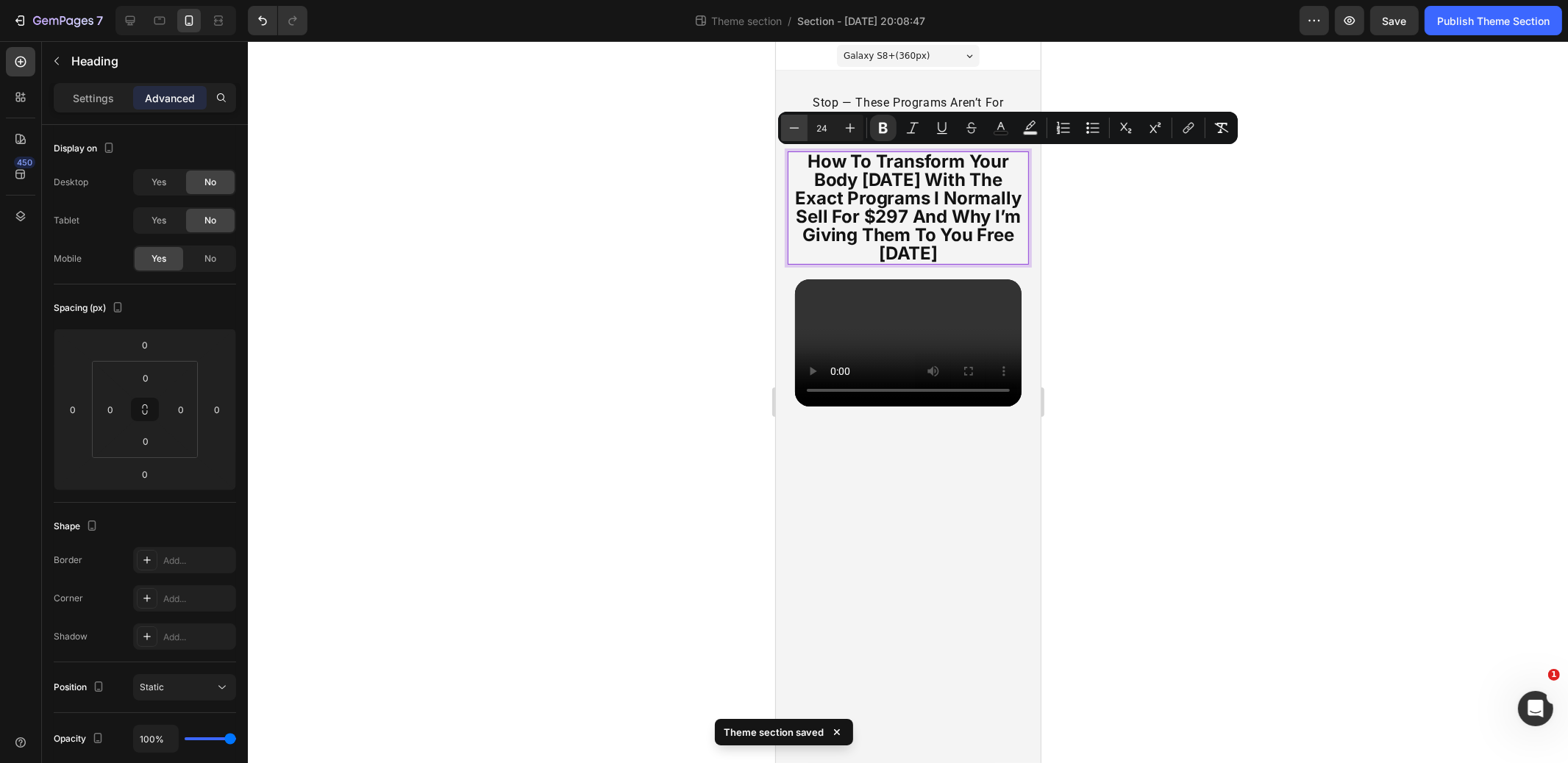
click at [795, 123] on icon "Editor contextual toolbar" at bounding box center [794, 128] width 15 height 15
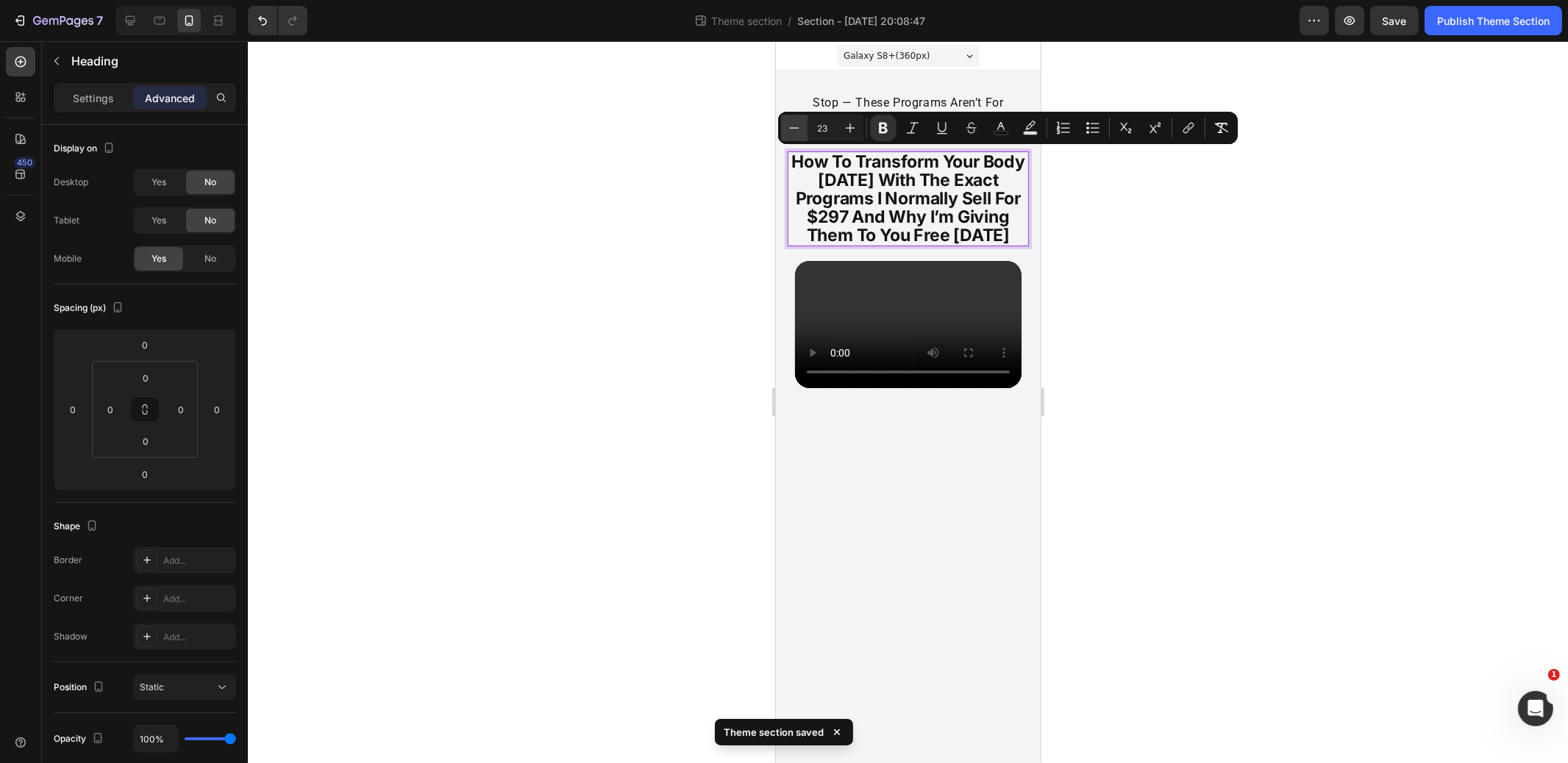
click at [795, 123] on icon "Editor contextual toolbar" at bounding box center [794, 128] width 15 height 15
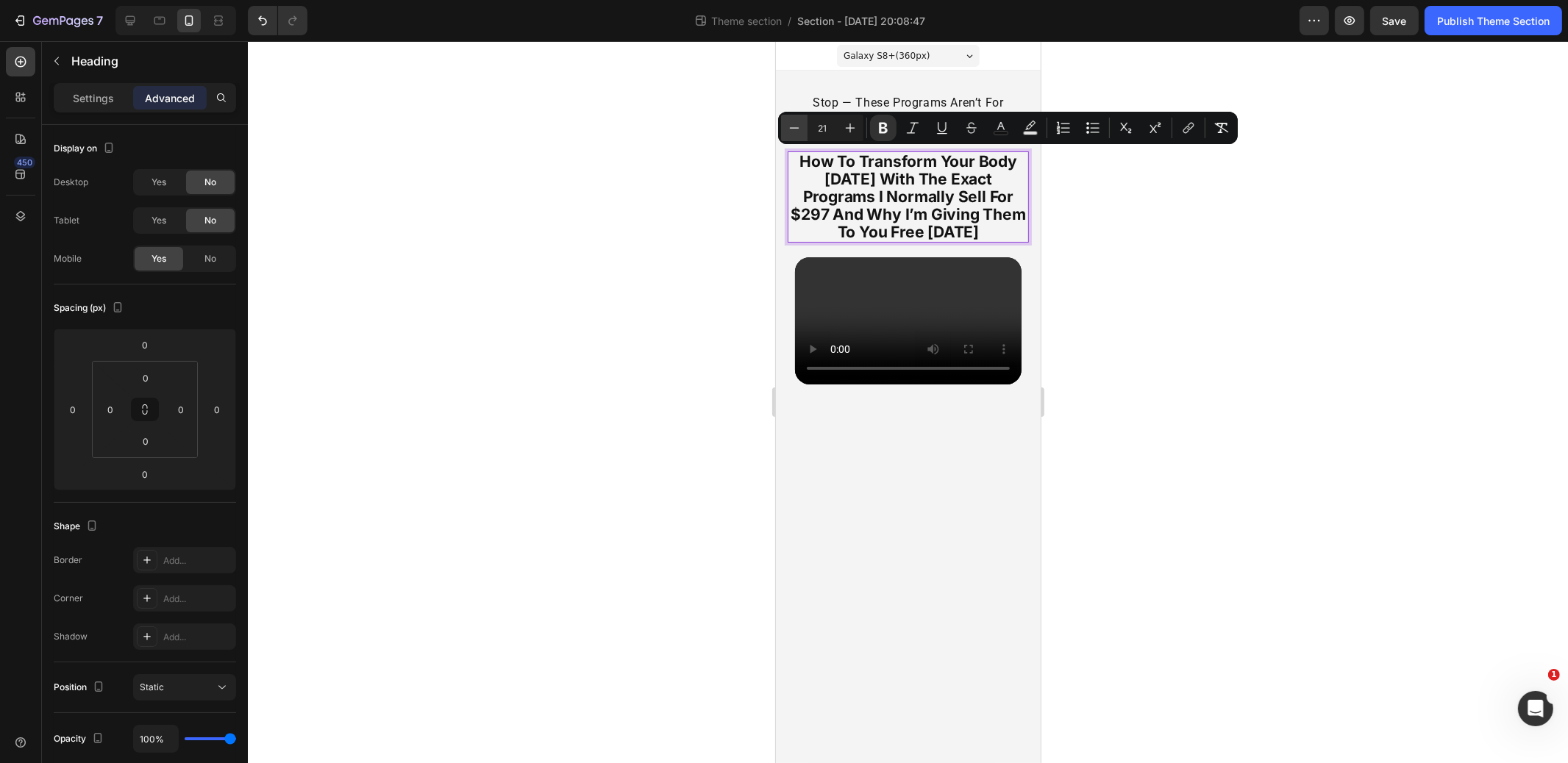
click at [795, 123] on icon "Editor contextual toolbar" at bounding box center [794, 128] width 15 height 15
type input "20"
click at [1300, 308] on div at bounding box center [909, 402] width 1321 height 722
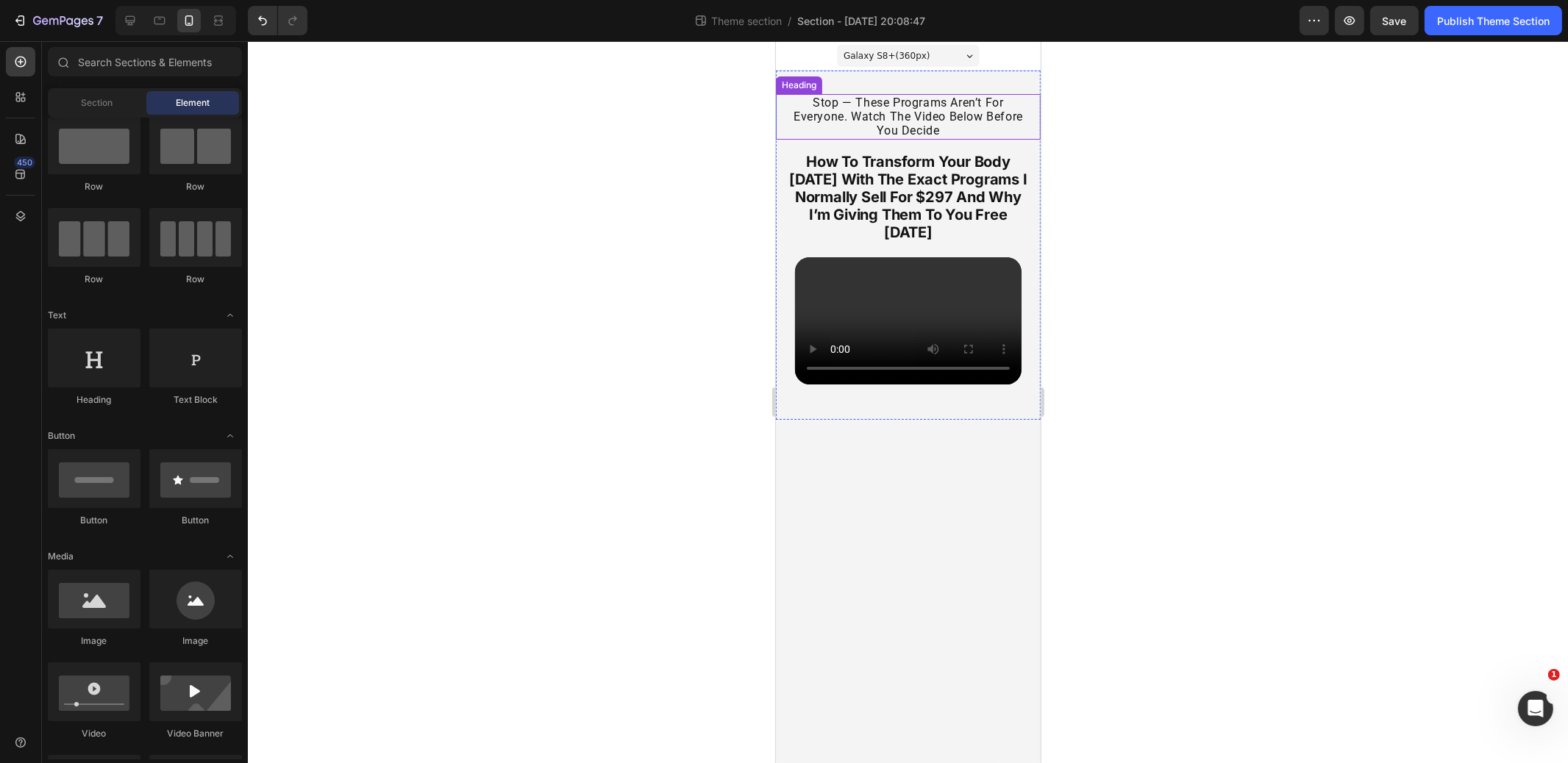
click at [961, 120] on p "stop — these programs aren’t for everyone. watch the video below before you dec…" at bounding box center [908, 117] width 247 height 43
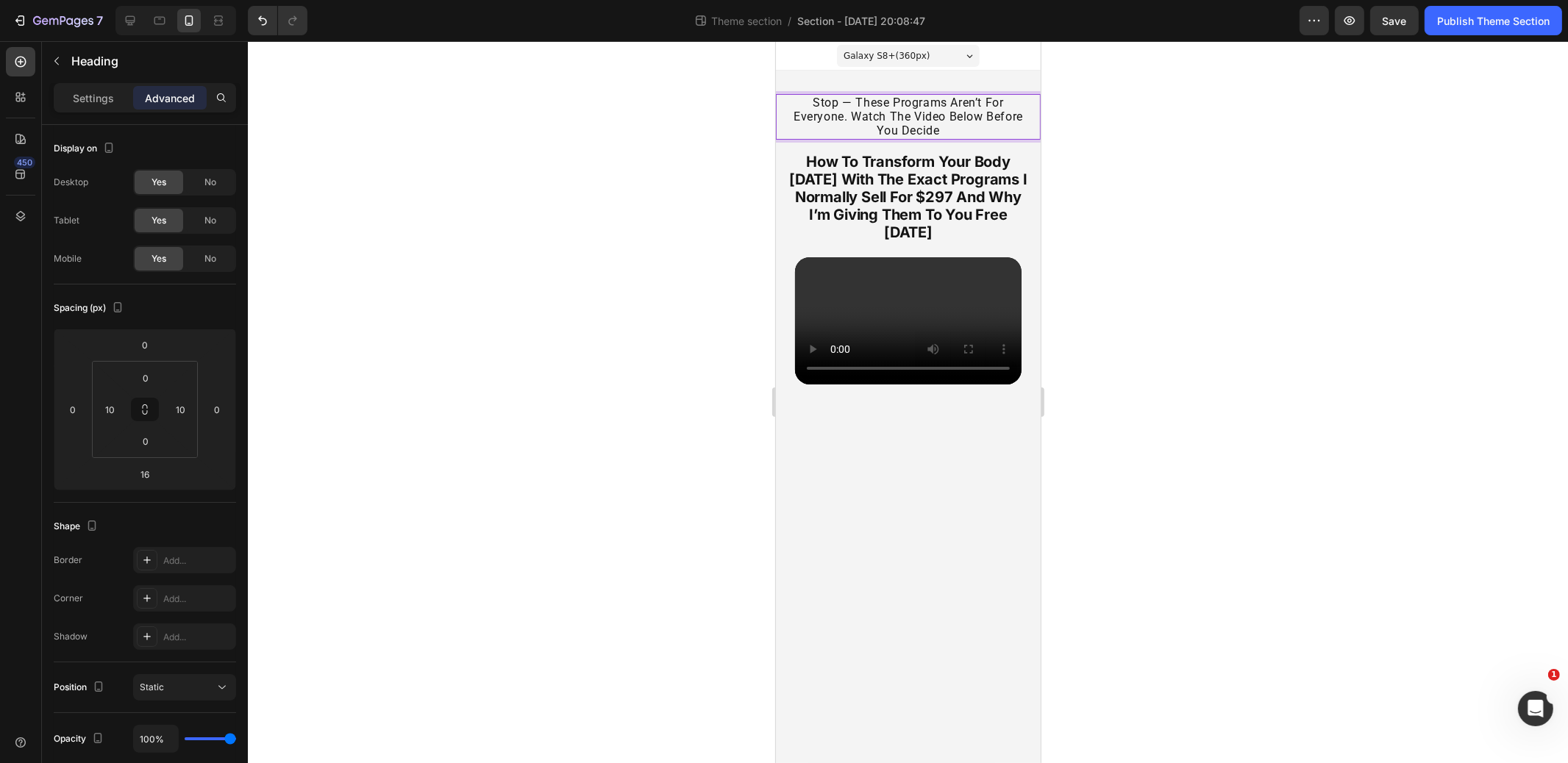
click at [961, 120] on p "stop — these programs aren’t for everyone. watch the video below before you dec…" at bounding box center [908, 117] width 247 height 43
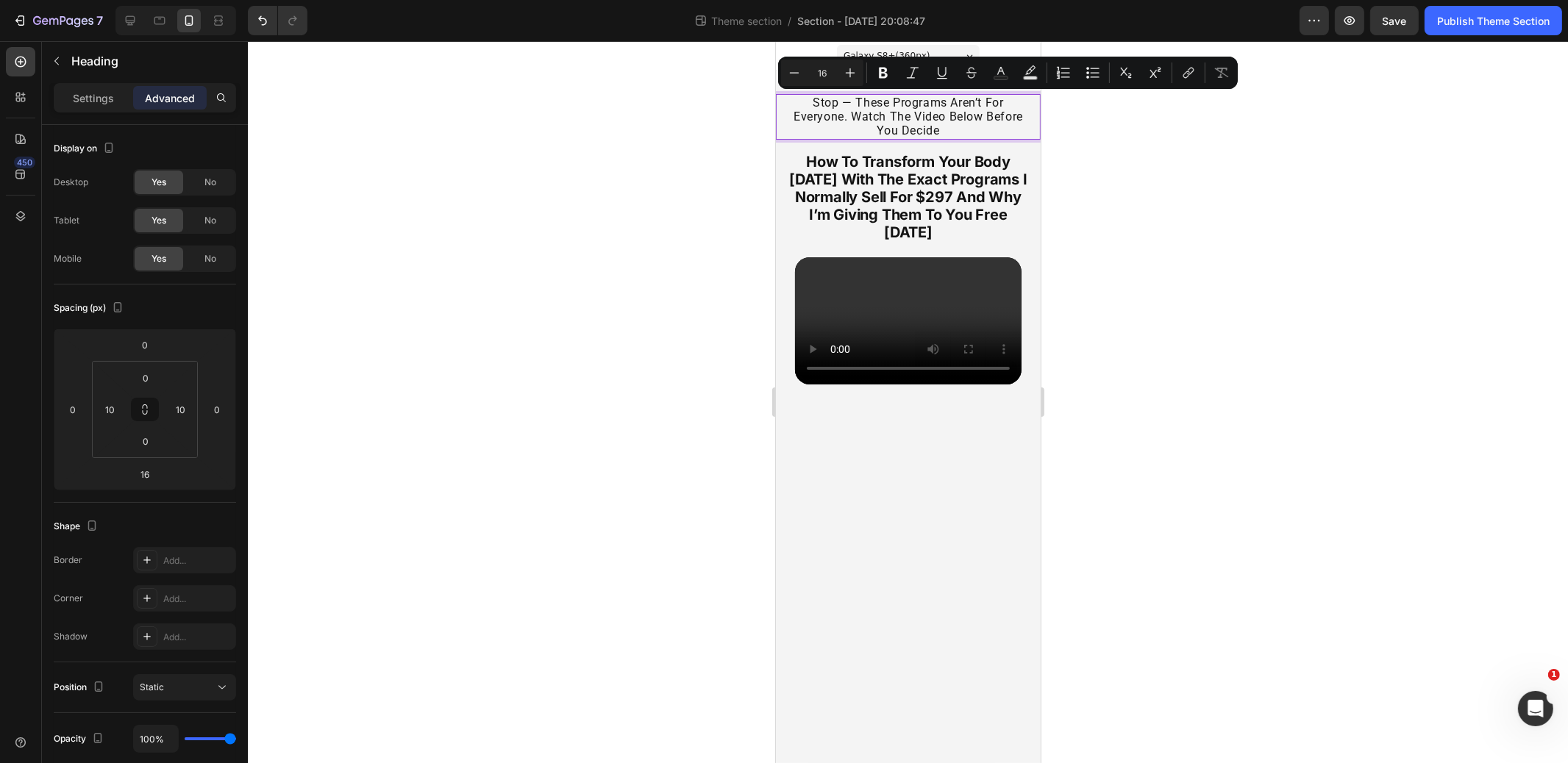
click at [1181, 185] on div at bounding box center [909, 402] width 1321 height 722
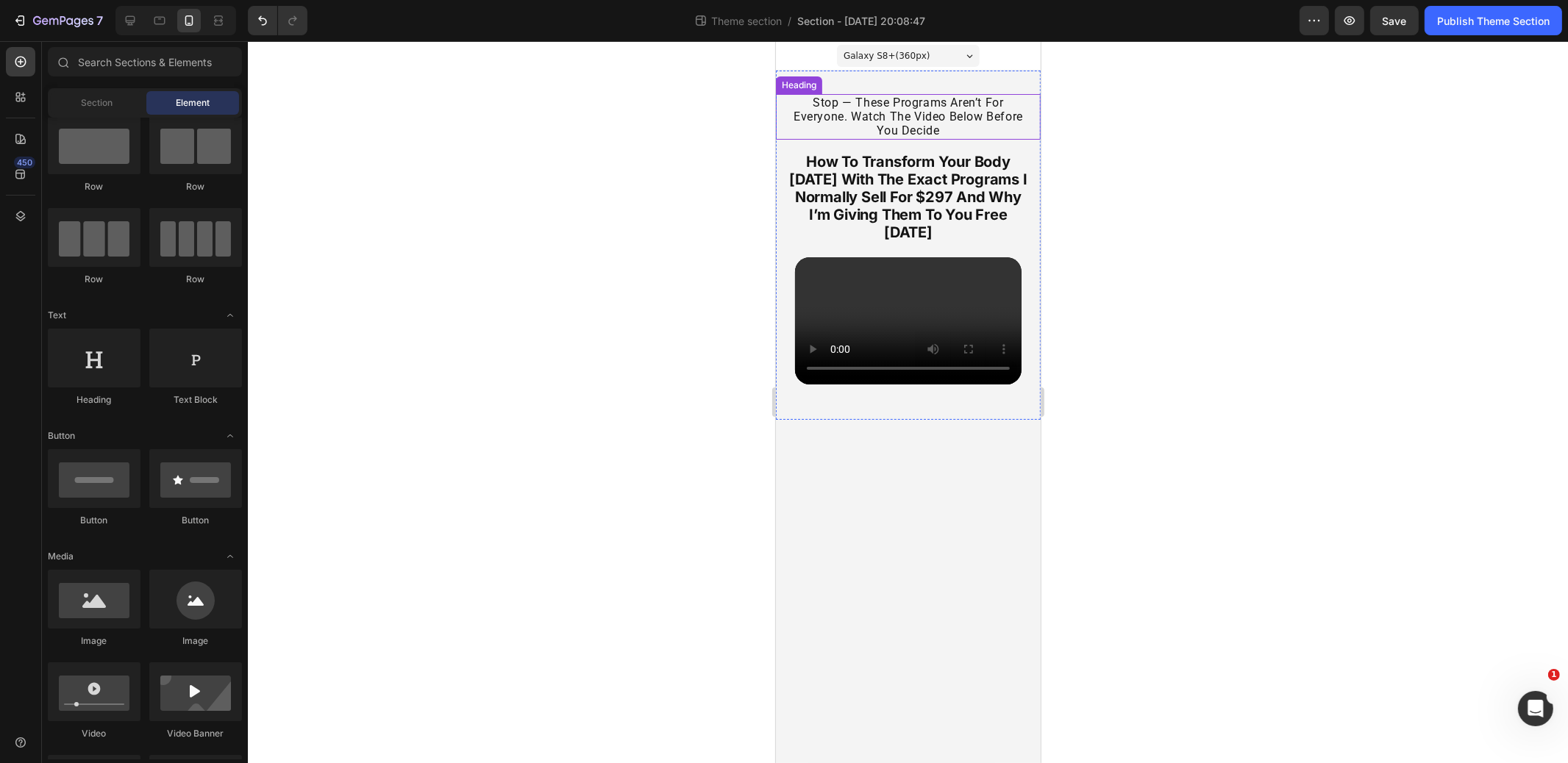
click at [892, 112] on p "stop — these programs aren’t for everyone. watch the video below before you dec…" at bounding box center [908, 117] width 247 height 43
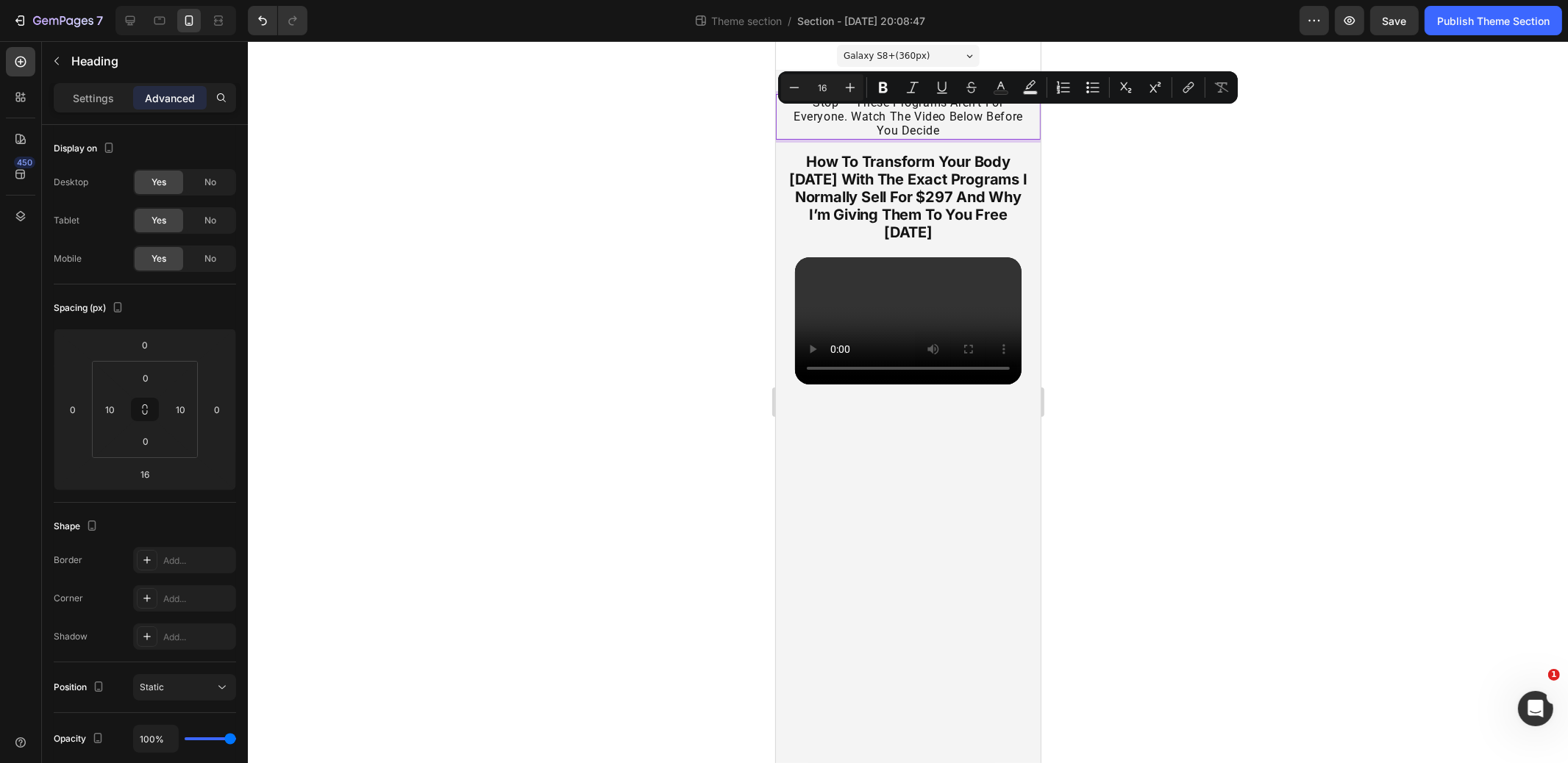
click at [892, 112] on p "stop — these programs aren’t for everyone. watch the video below before you dec…" at bounding box center [908, 117] width 247 height 43
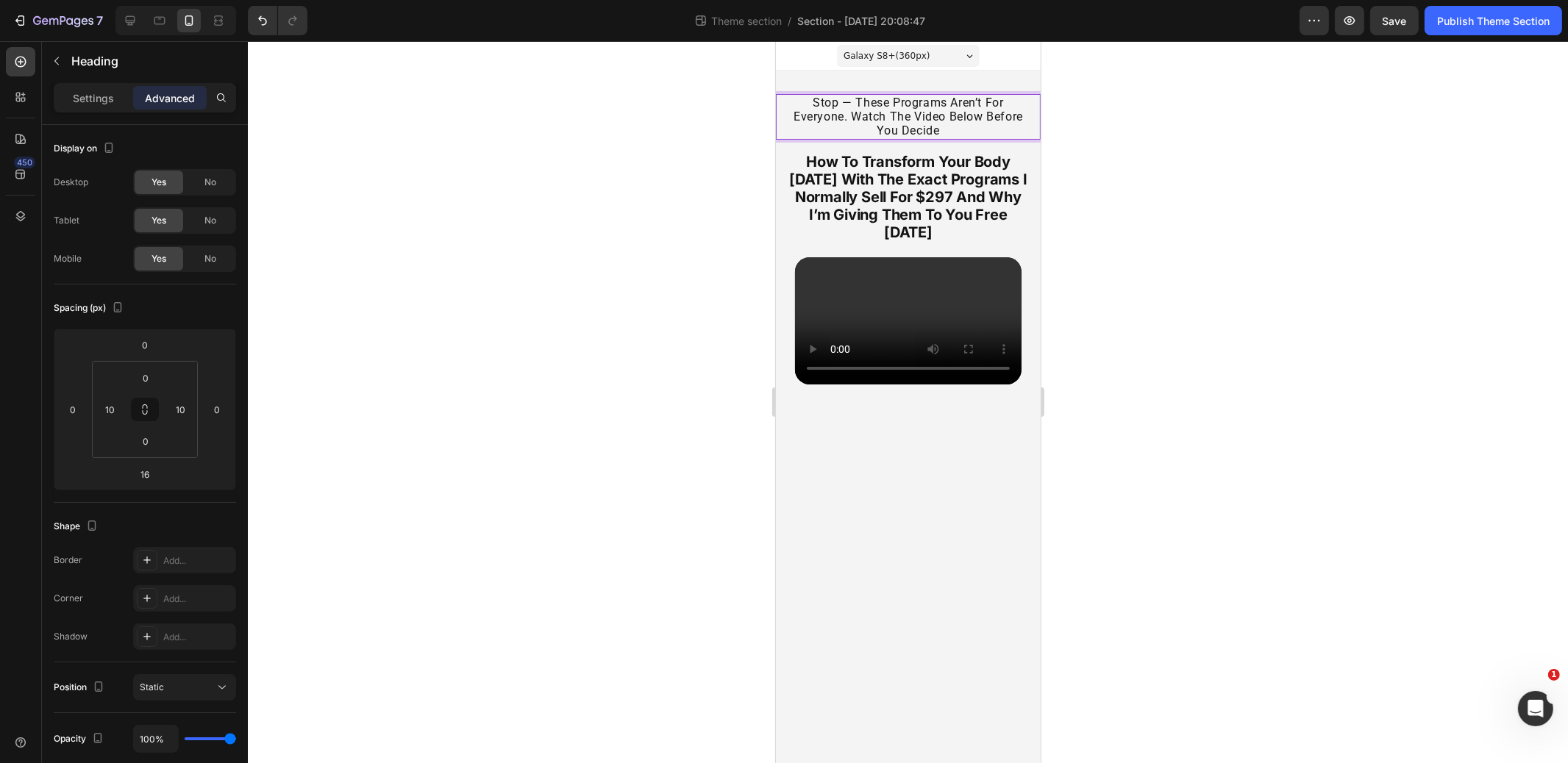
click at [1167, 129] on div at bounding box center [909, 402] width 1321 height 722
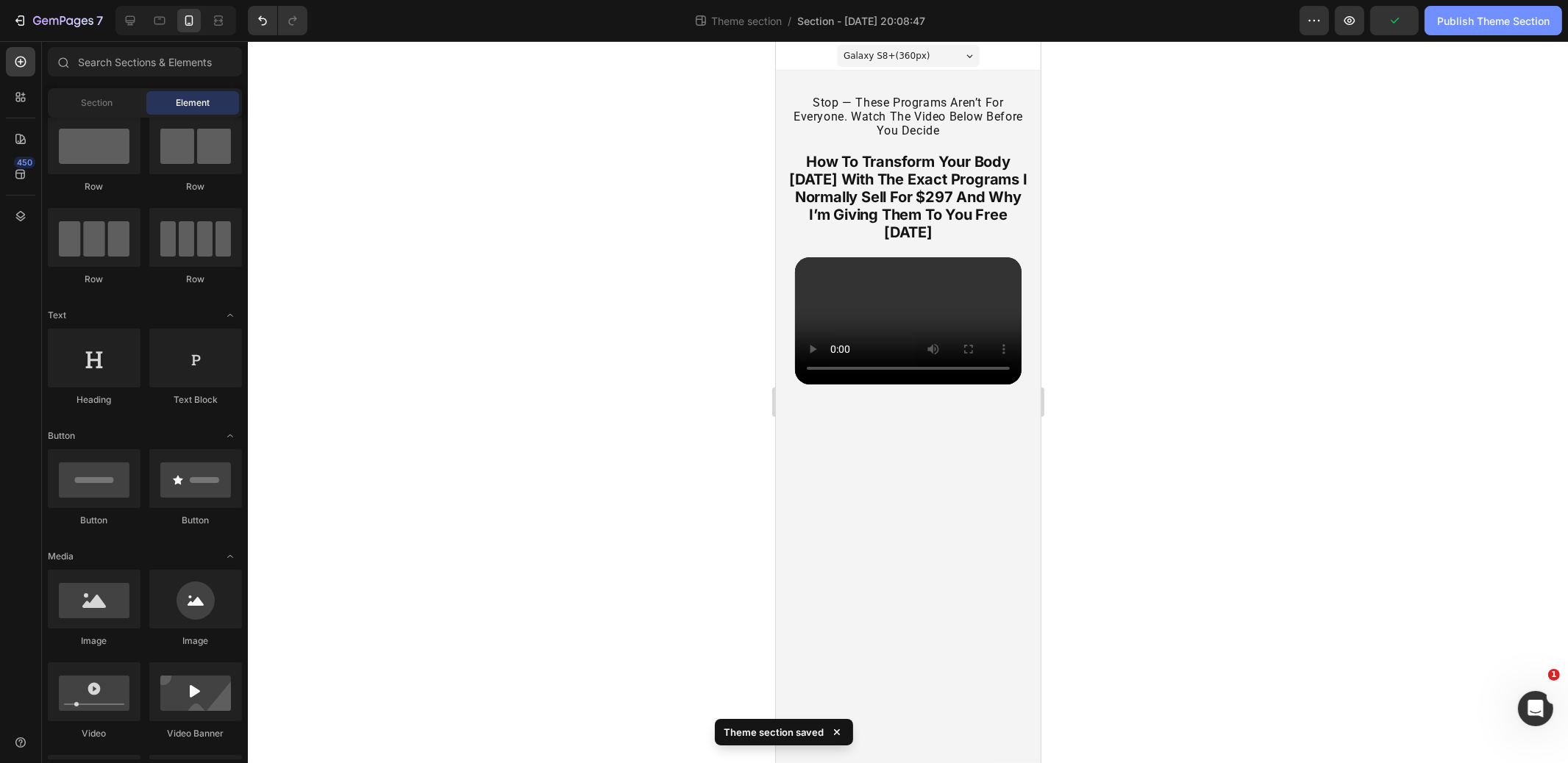
click at [1454, 21] on div "Publish Theme Section" at bounding box center [1494, 20] width 113 height 15
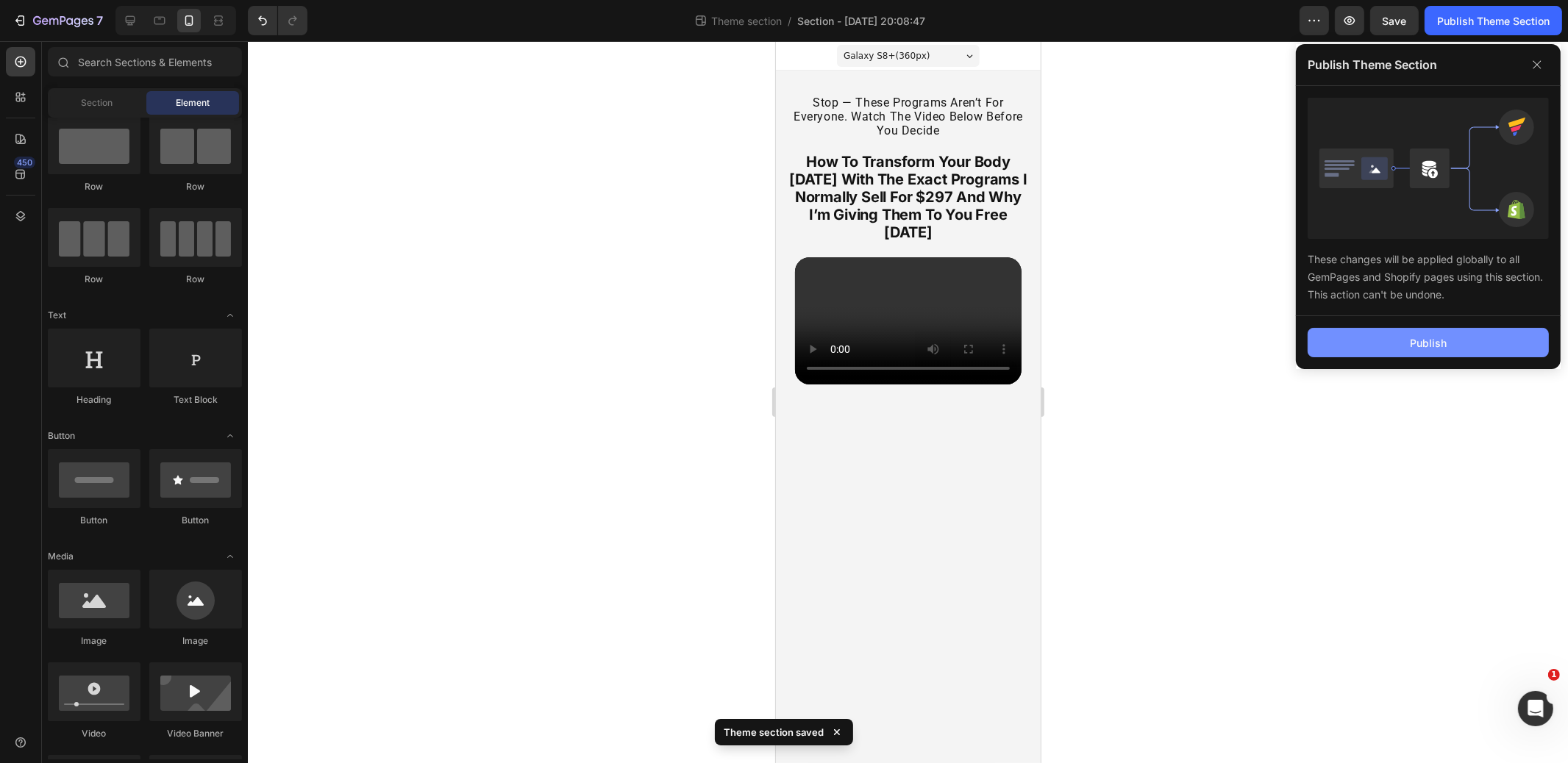
click at [1400, 343] on button "Publish" at bounding box center [1428, 342] width 241 height 30
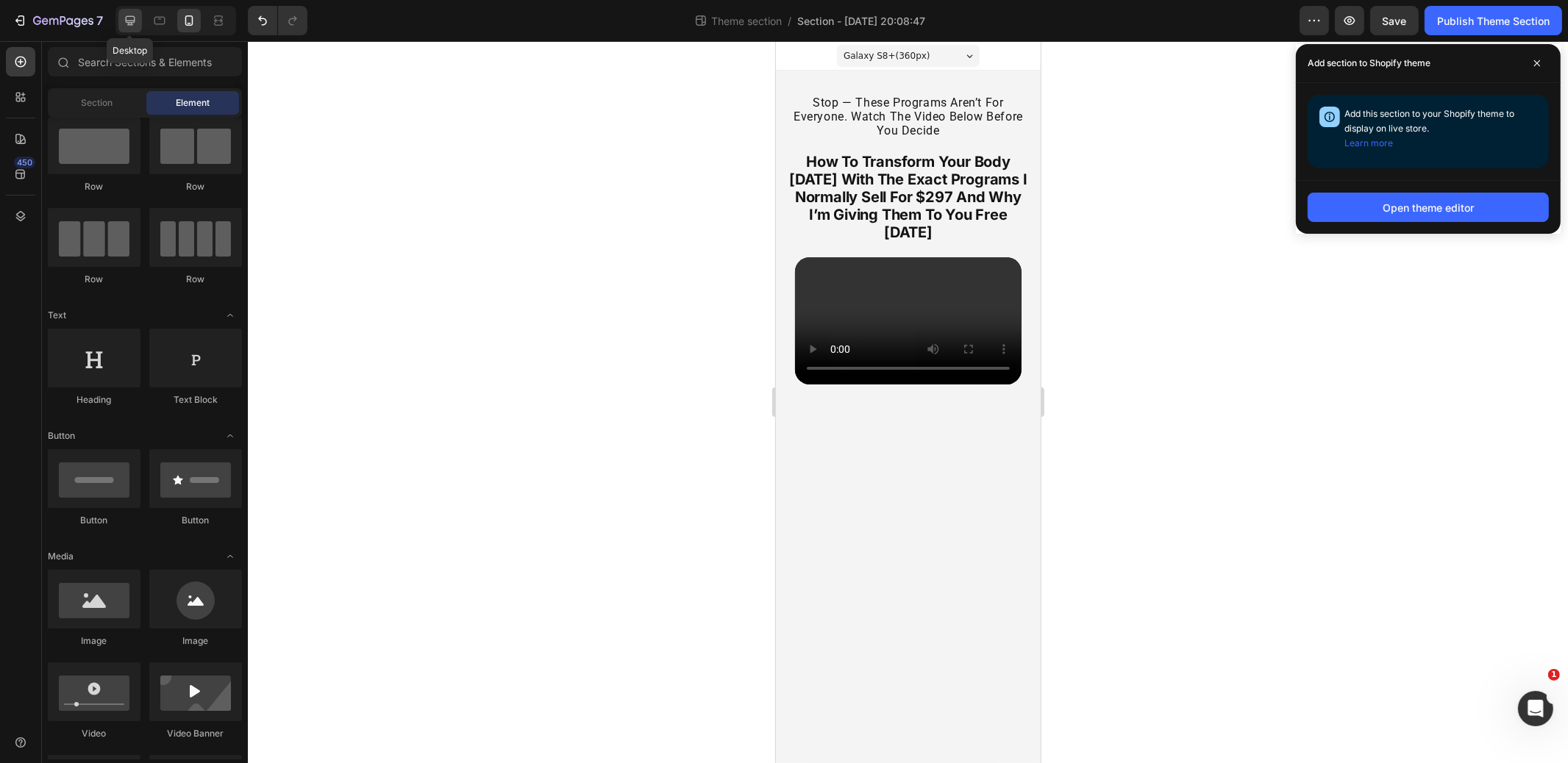
click at [128, 20] on icon at bounding box center [131, 21] width 10 height 10
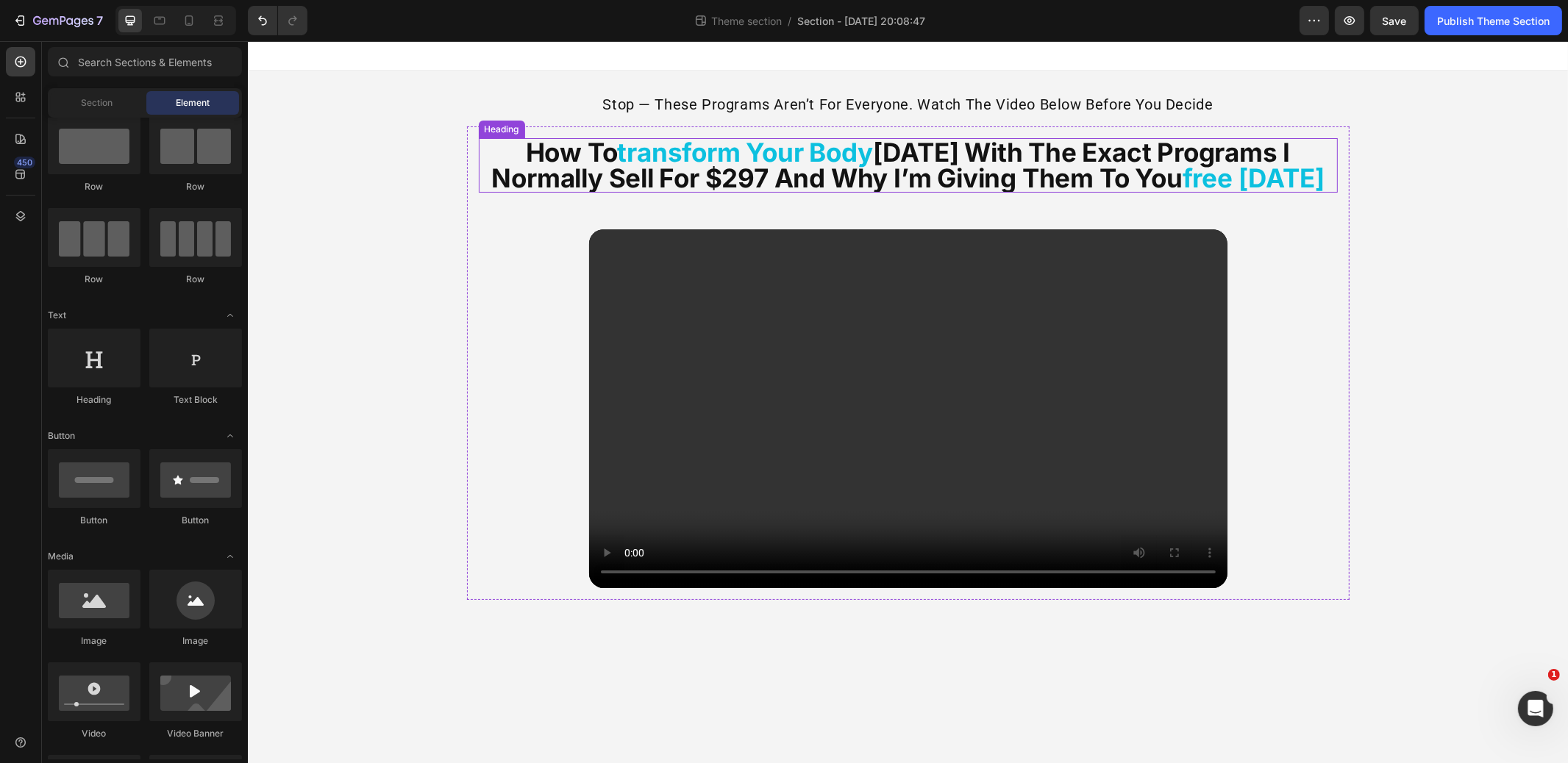
click at [811, 156] on strong "transform your body" at bounding box center [745, 152] width 256 height 31
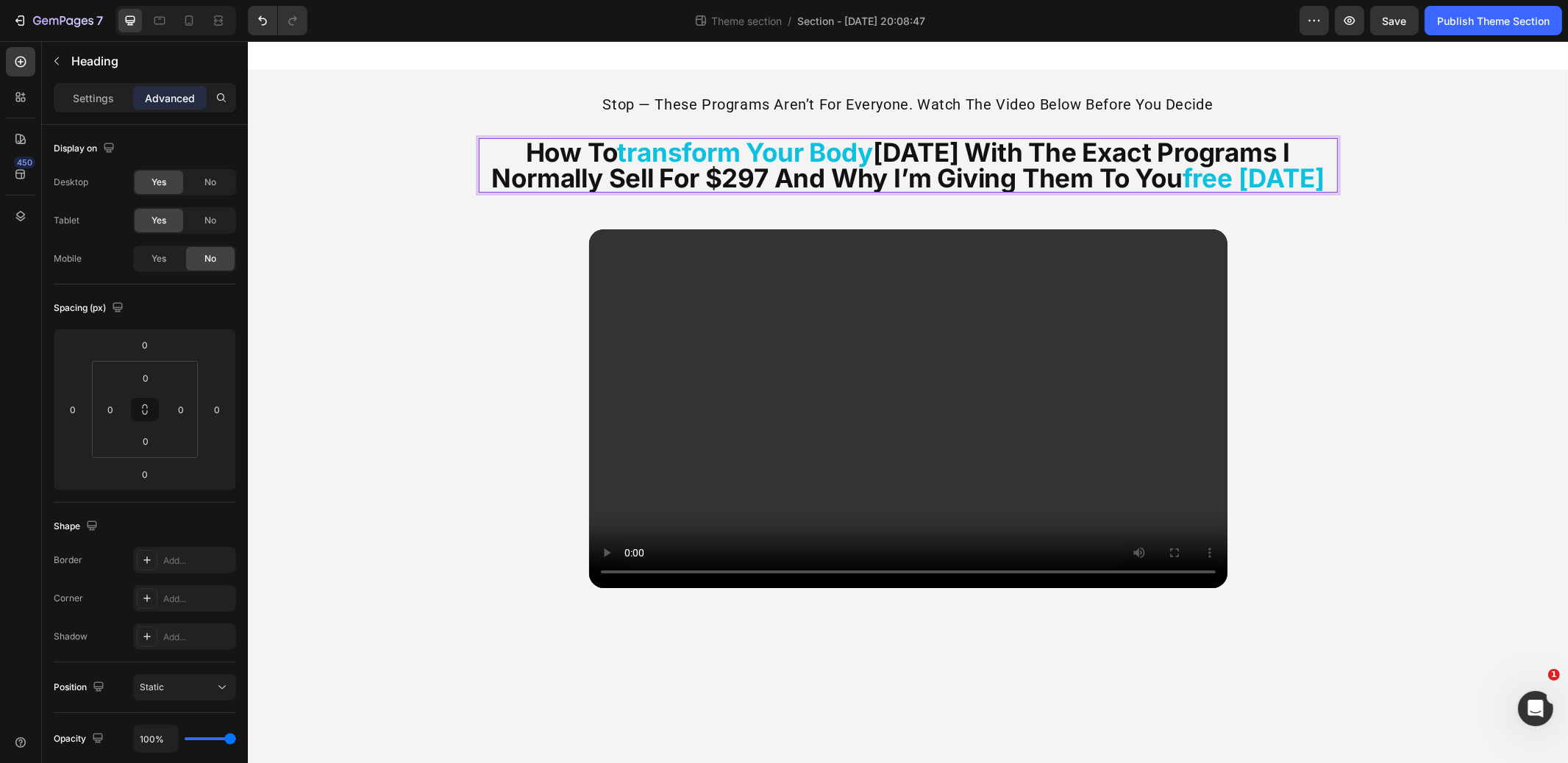
click at [811, 156] on strong "transform your body" at bounding box center [745, 152] width 256 height 31
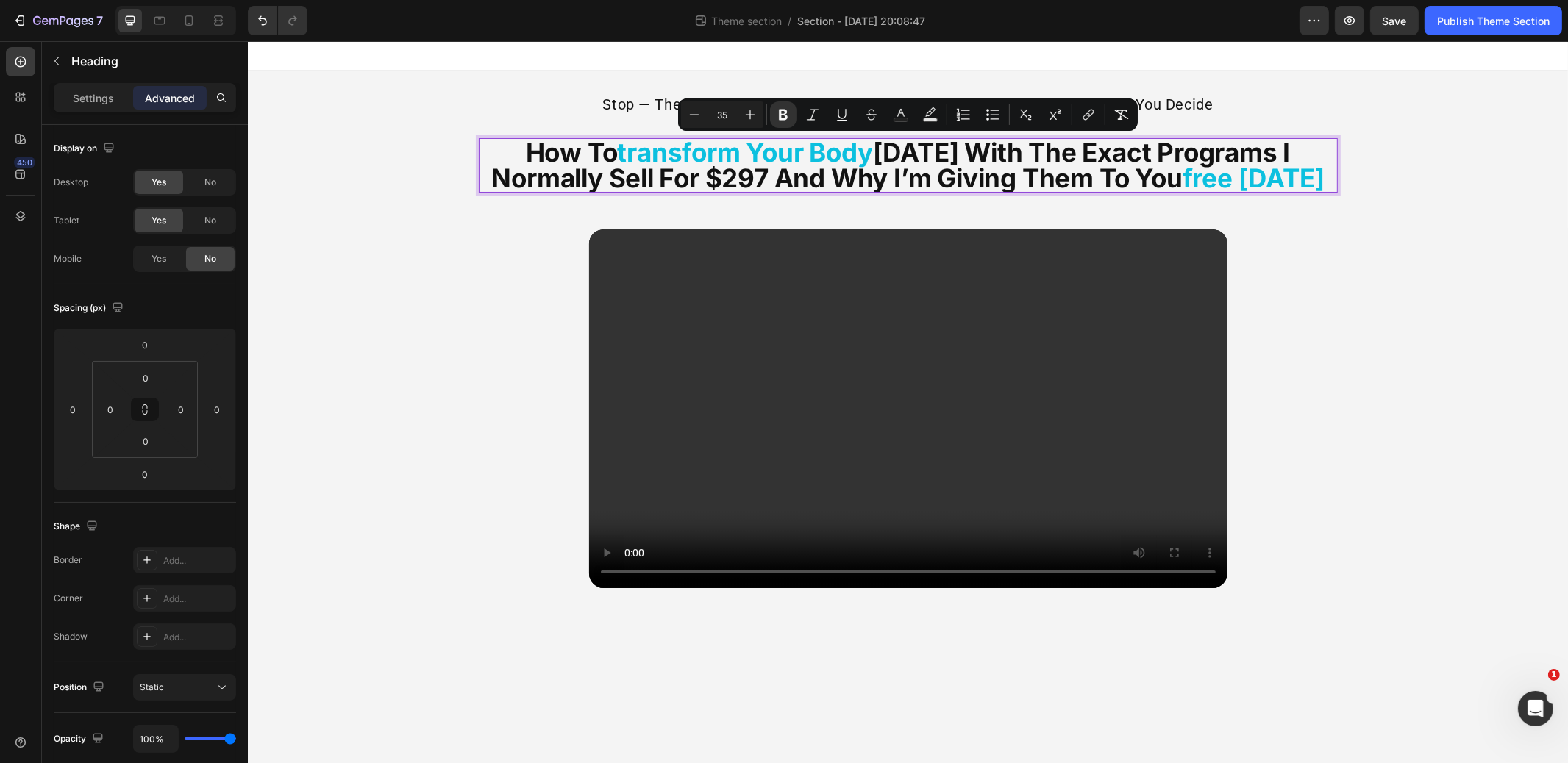
click at [97, 83] on div "Settings Advanced" at bounding box center [145, 97] width 182 height 30
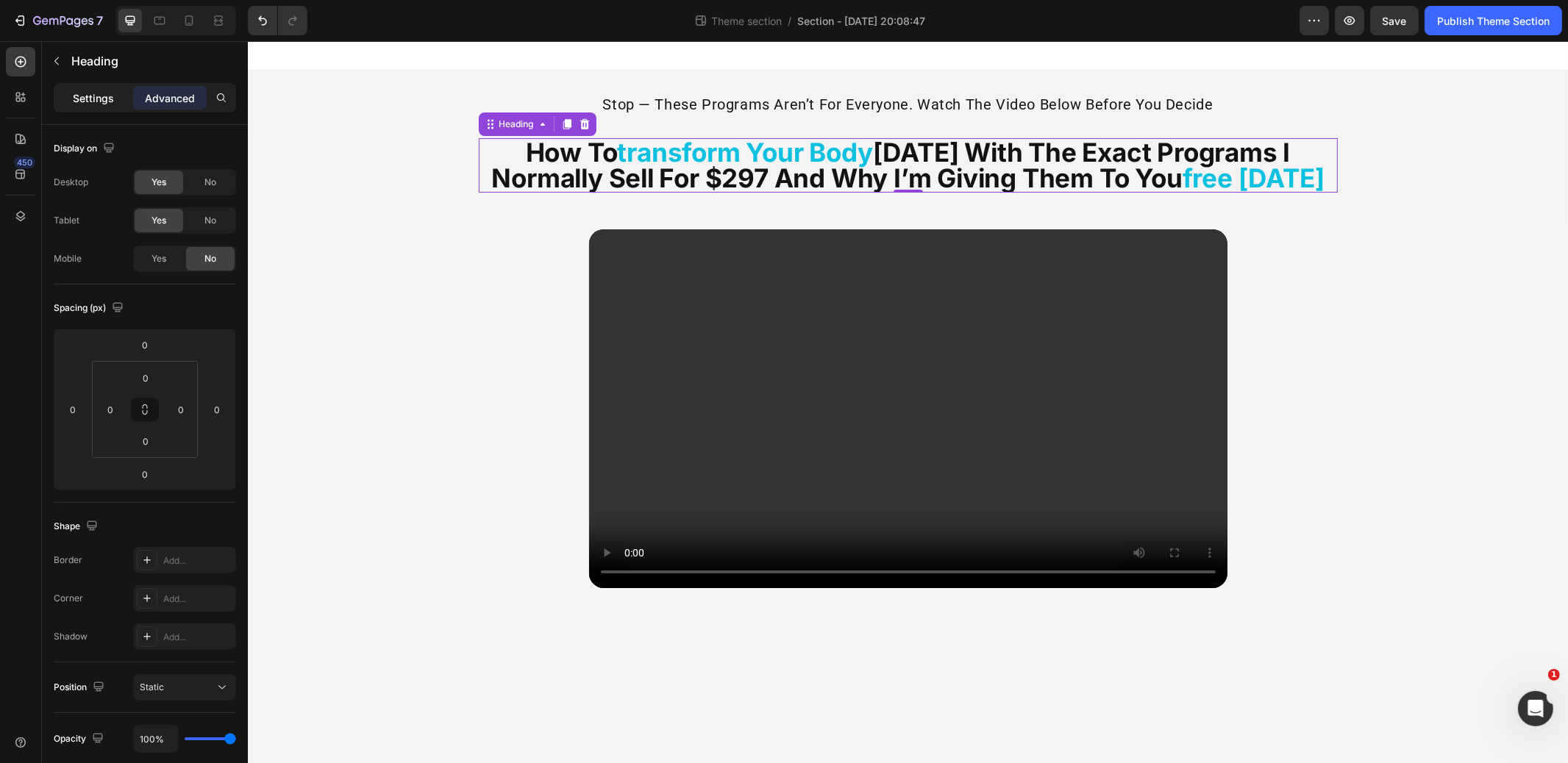
click at [93, 97] on p "Settings" at bounding box center [93, 97] width 41 height 15
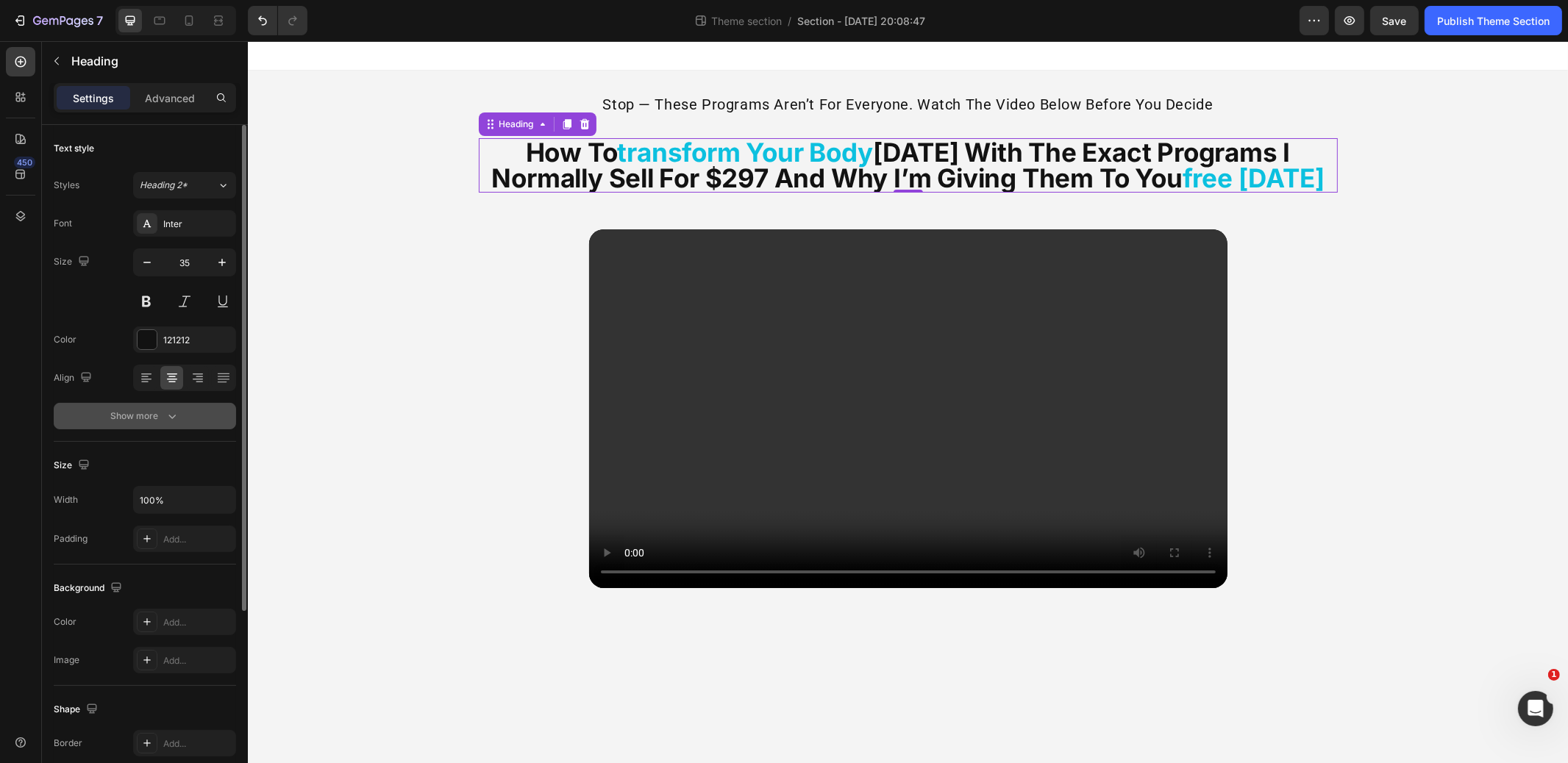
click at [139, 417] on div "Show more" at bounding box center [145, 416] width 69 height 15
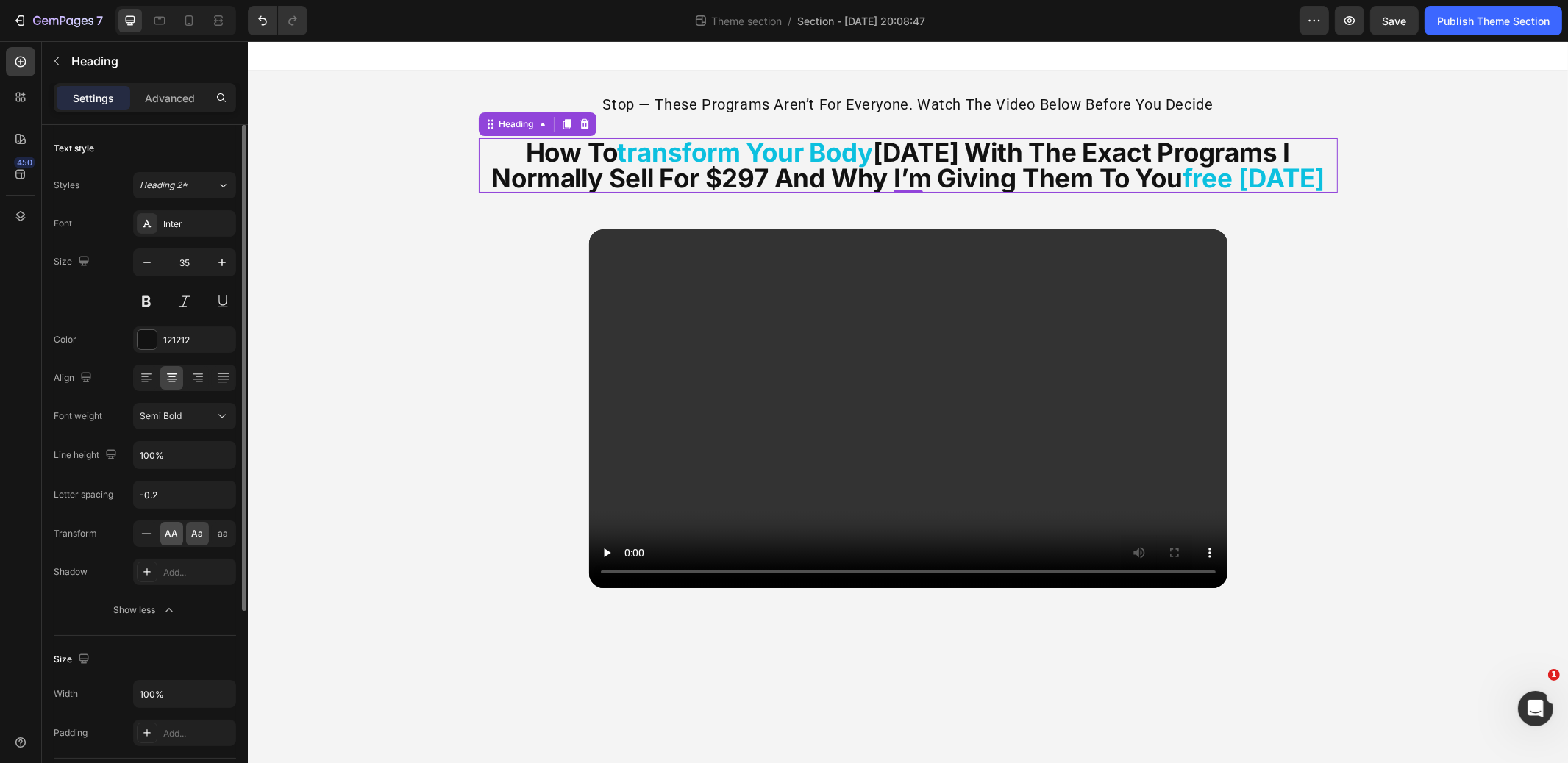
click at [169, 533] on span "AA" at bounding box center [172, 533] width 13 height 13
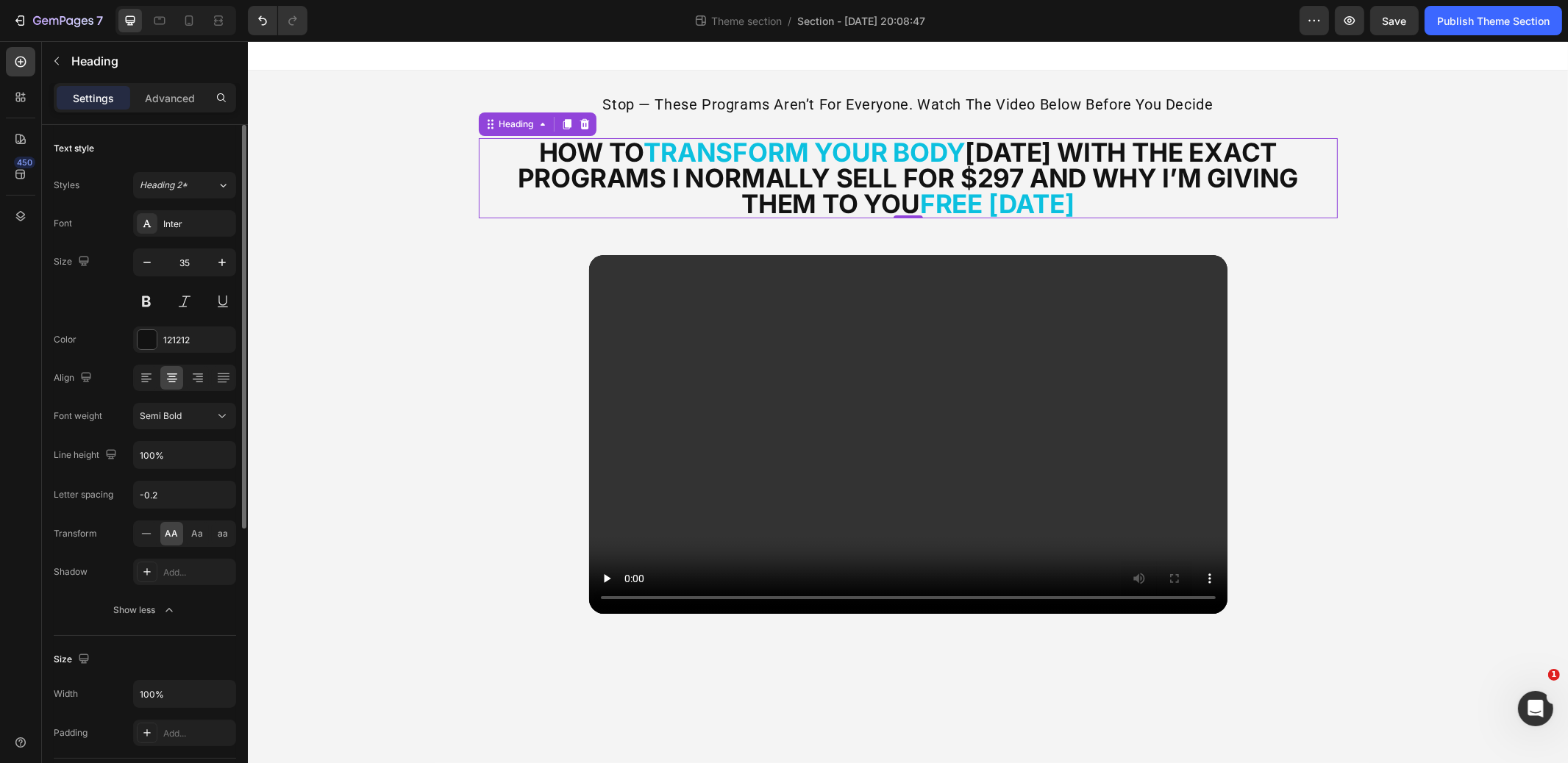
drag, startPoint x: 174, startPoint y: 93, endPoint x: 152, endPoint y: 147, distance: 58.3
click at [173, 93] on p "Advanced" at bounding box center [170, 97] width 50 height 15
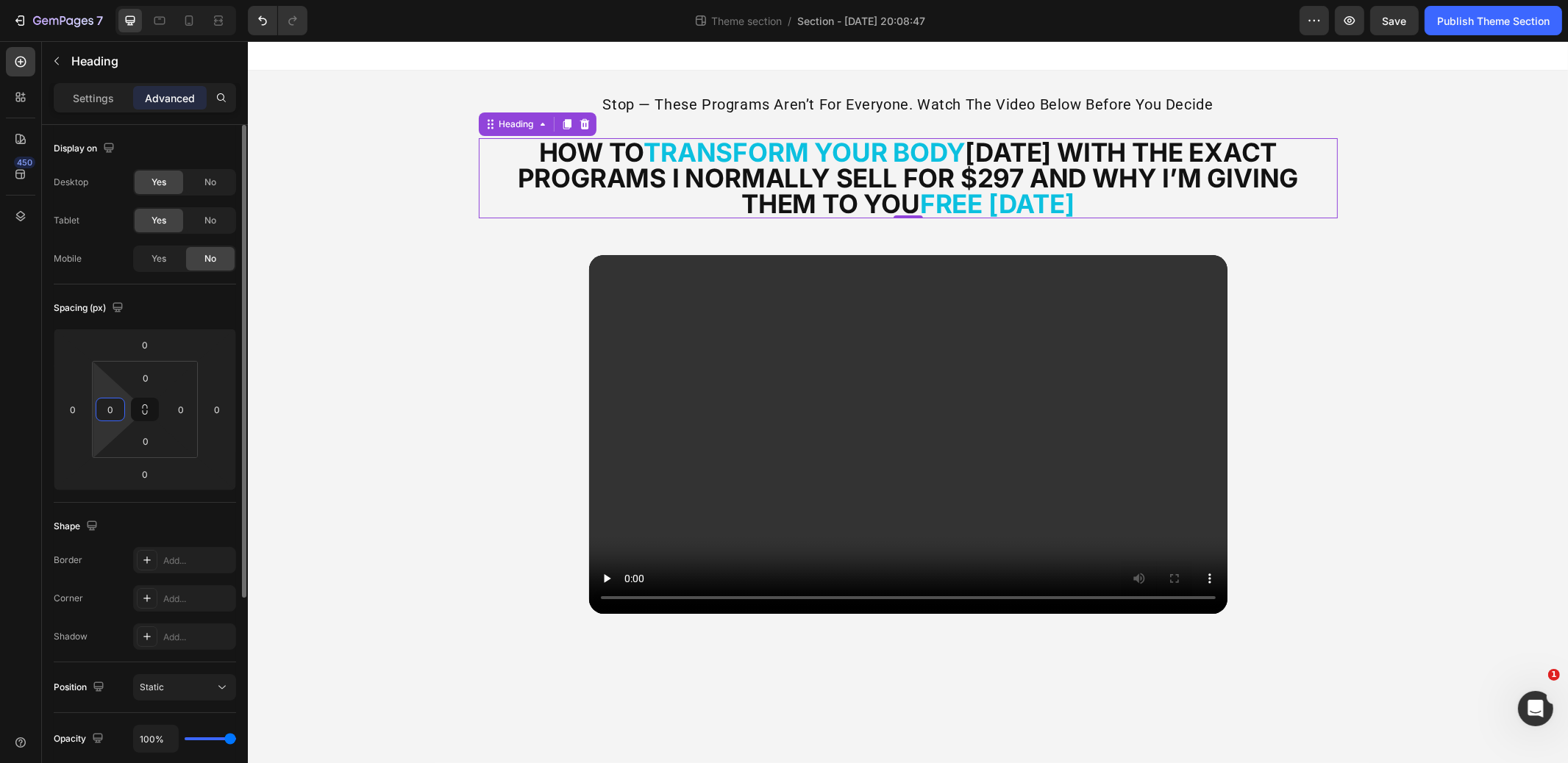
click at [104, 404] on input "0" at bounding box center [110, 409] width 22 height 22
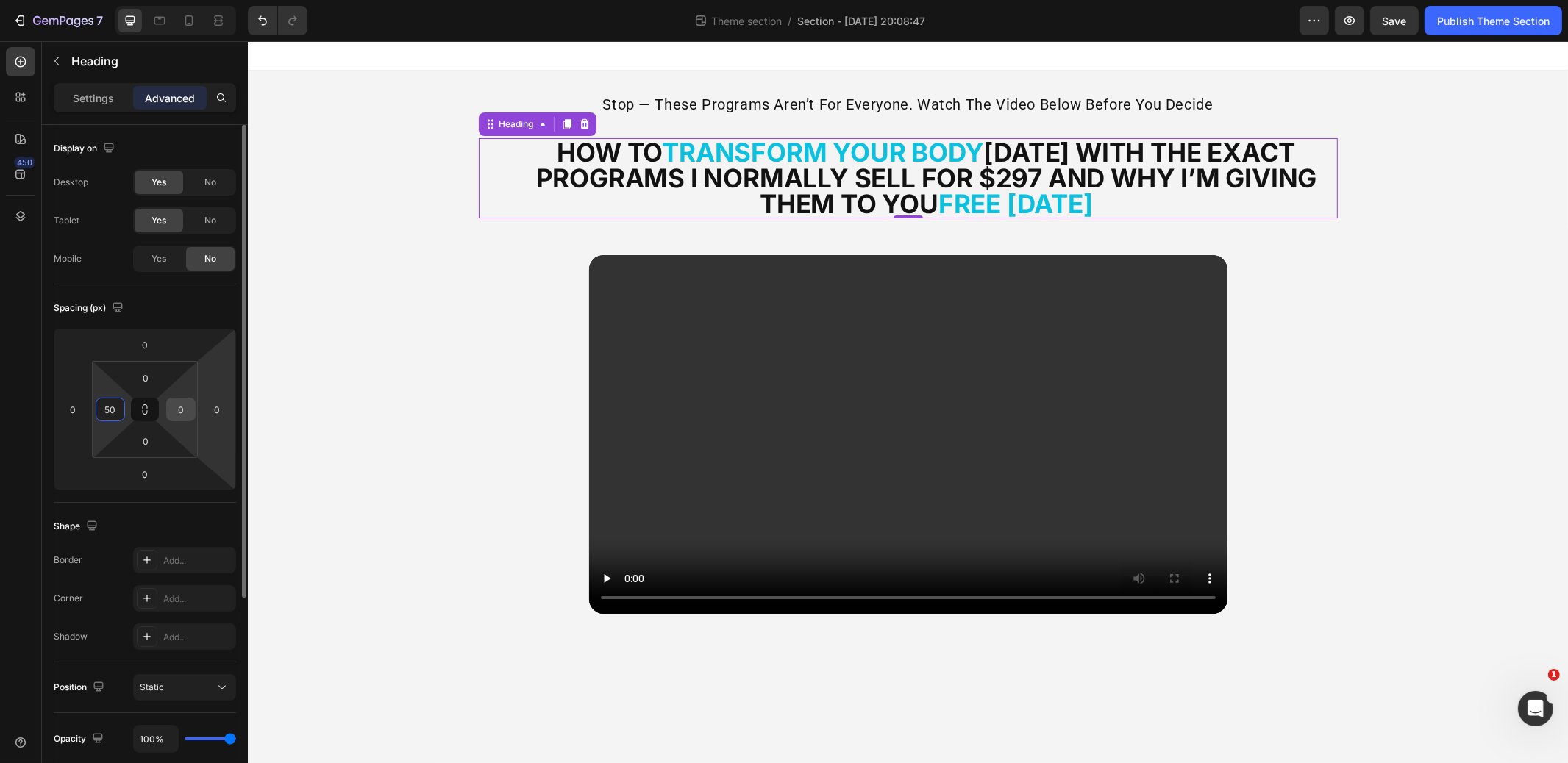
type input "50"
click at [177, 404] on input "0" at bounding box center [181, 409] width 22 height 22
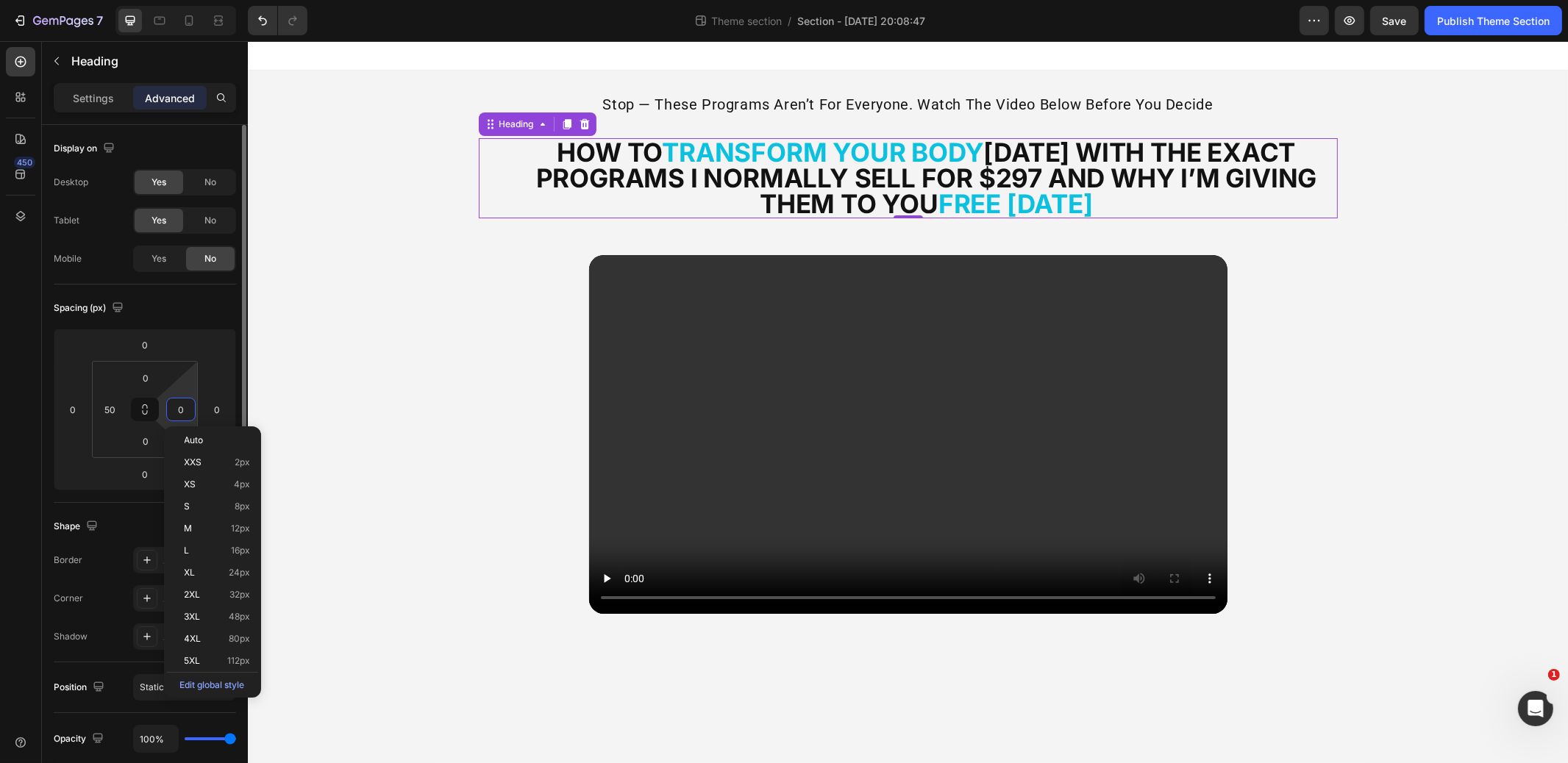
type input "50"
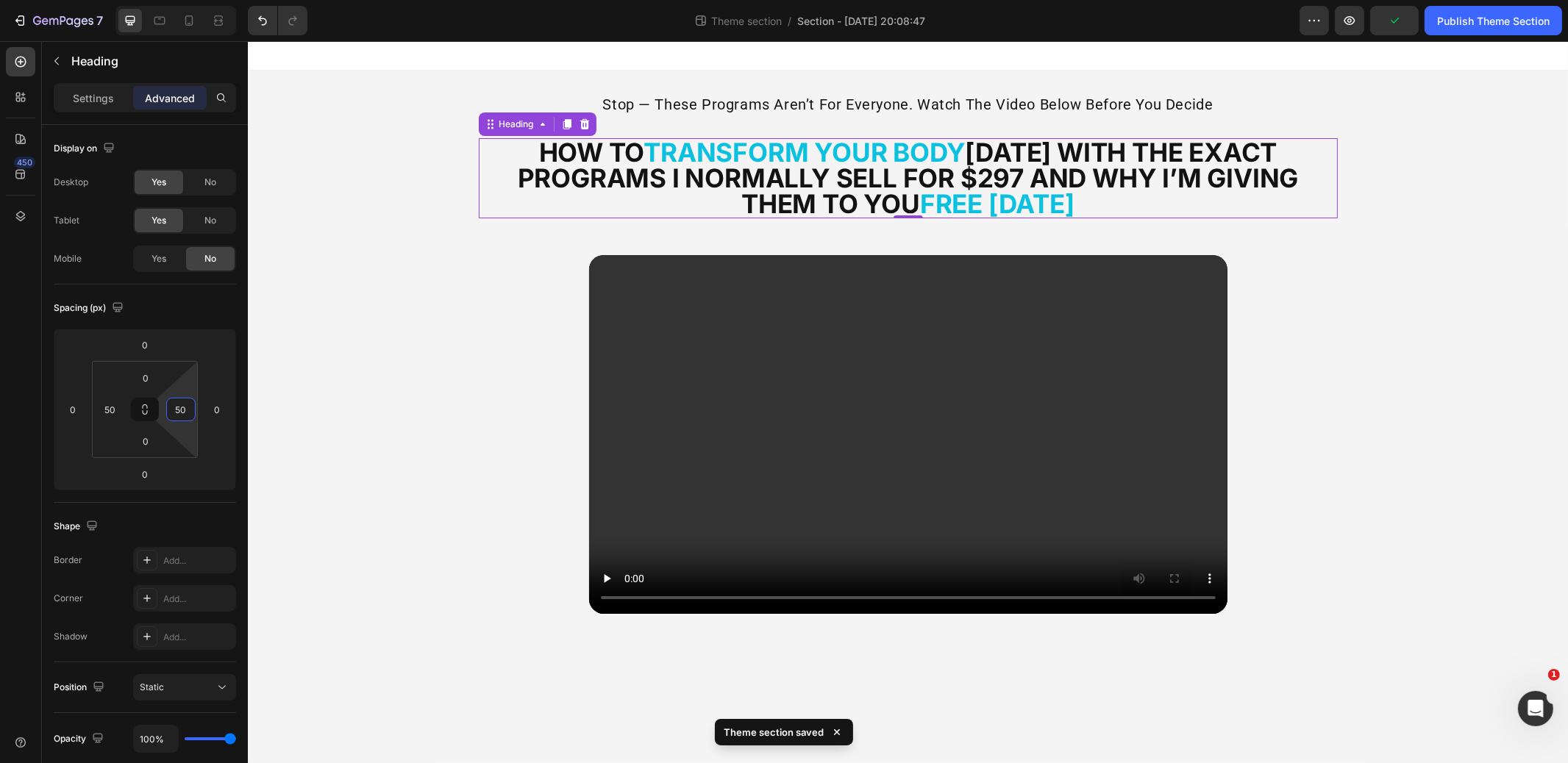
click at [381, 376] on div "stop — these programs aren’t for everyone. watch the video below before you dec…" at bounding box center [908, 360] width 1321 height 578
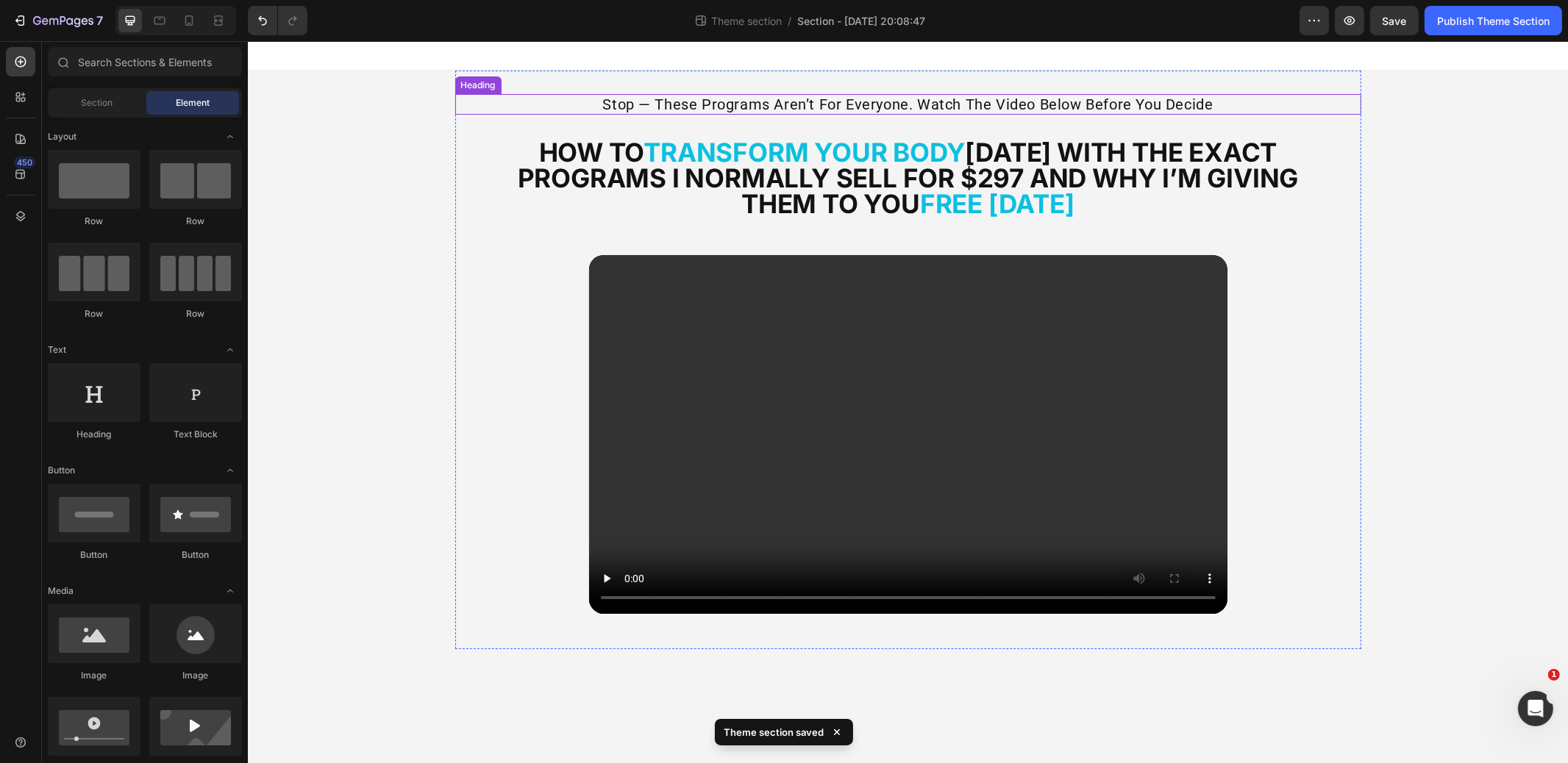
click at [771, 102] on p "stop — these programs aren’t for everyone. watch the video below before you dec…" at bounding box center [908, 105] width 904 height 18
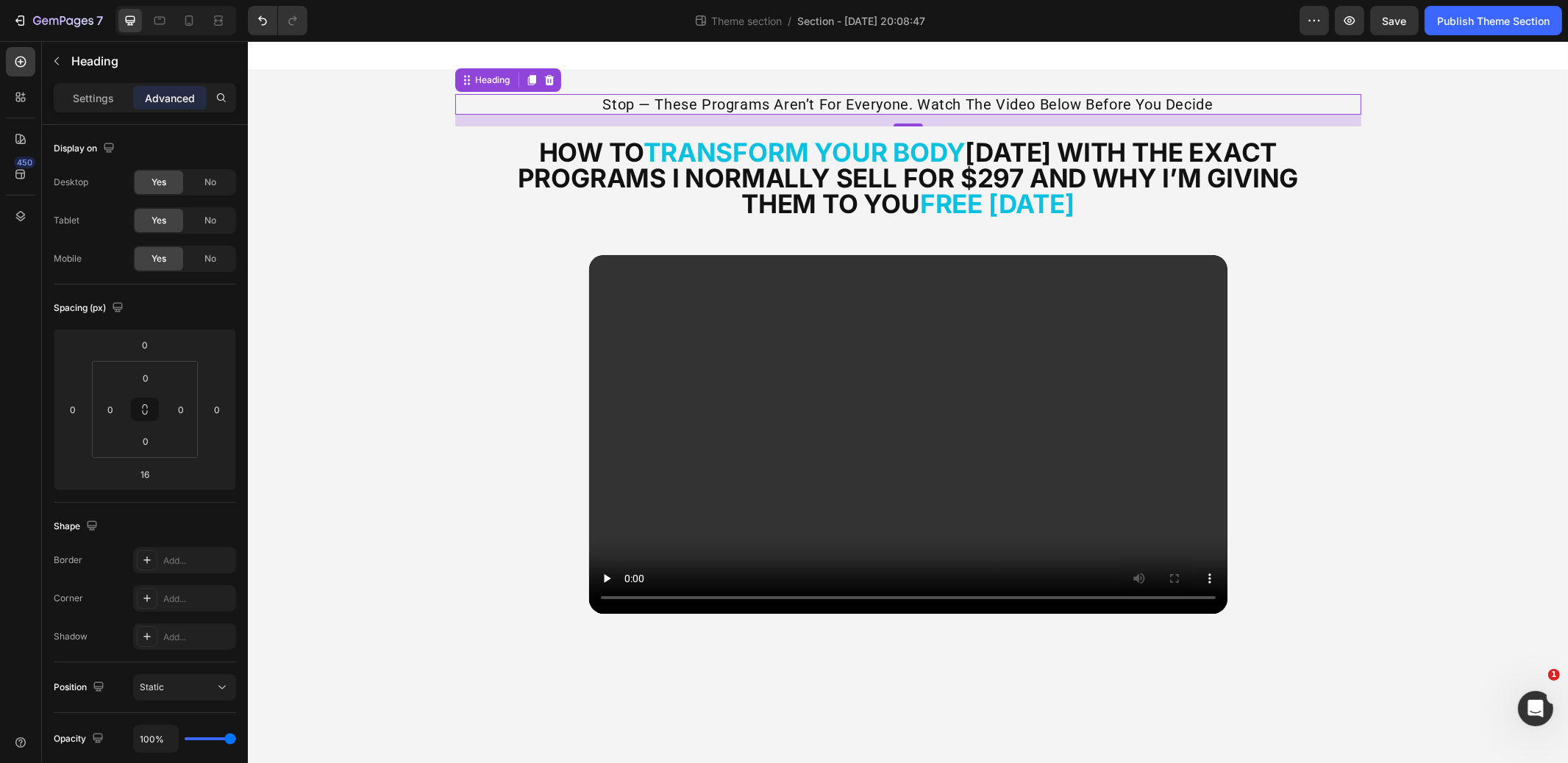
click at [425, 221] on div "stop — these programs aren’t for everyone. watch the video below before you dec…" at bounding box center [908, 360] width 1321 height 578
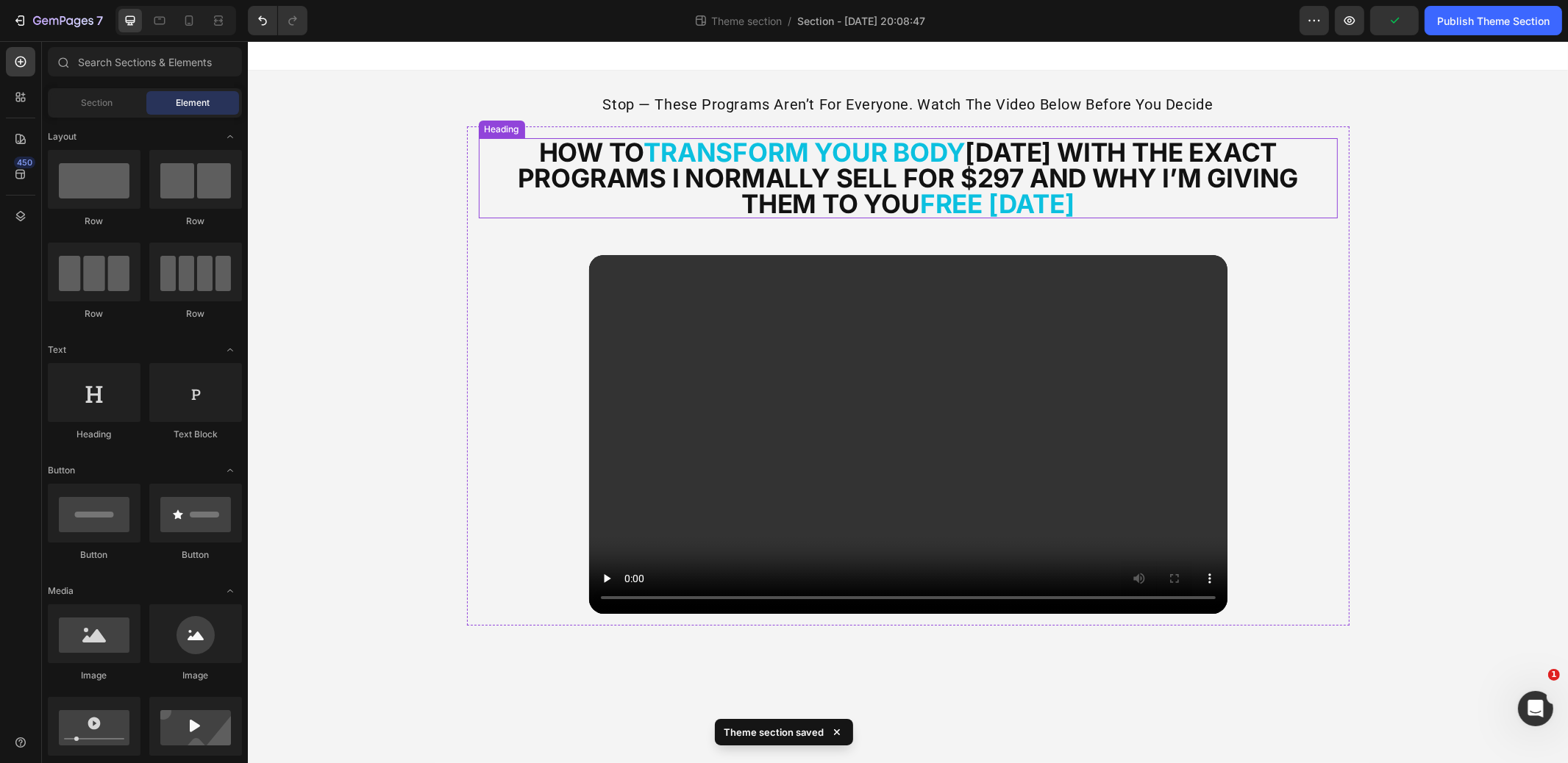
click at [776, 149] on strong "transform your body" at bounding box center [804, 152] width 322 height 31
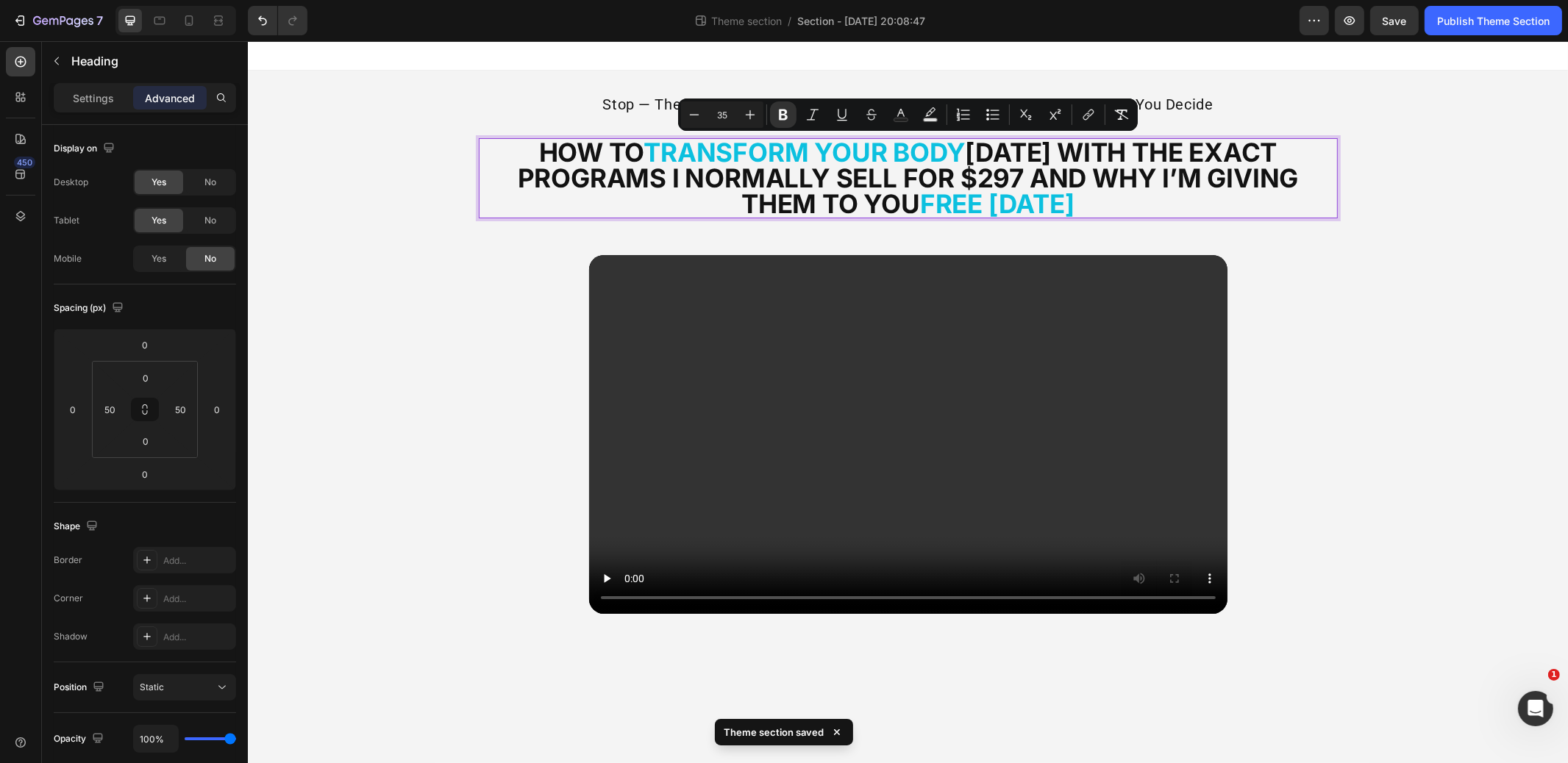
click at [616, 154] on strong "how to" at bounding box center [591, 152] width 105 height 31
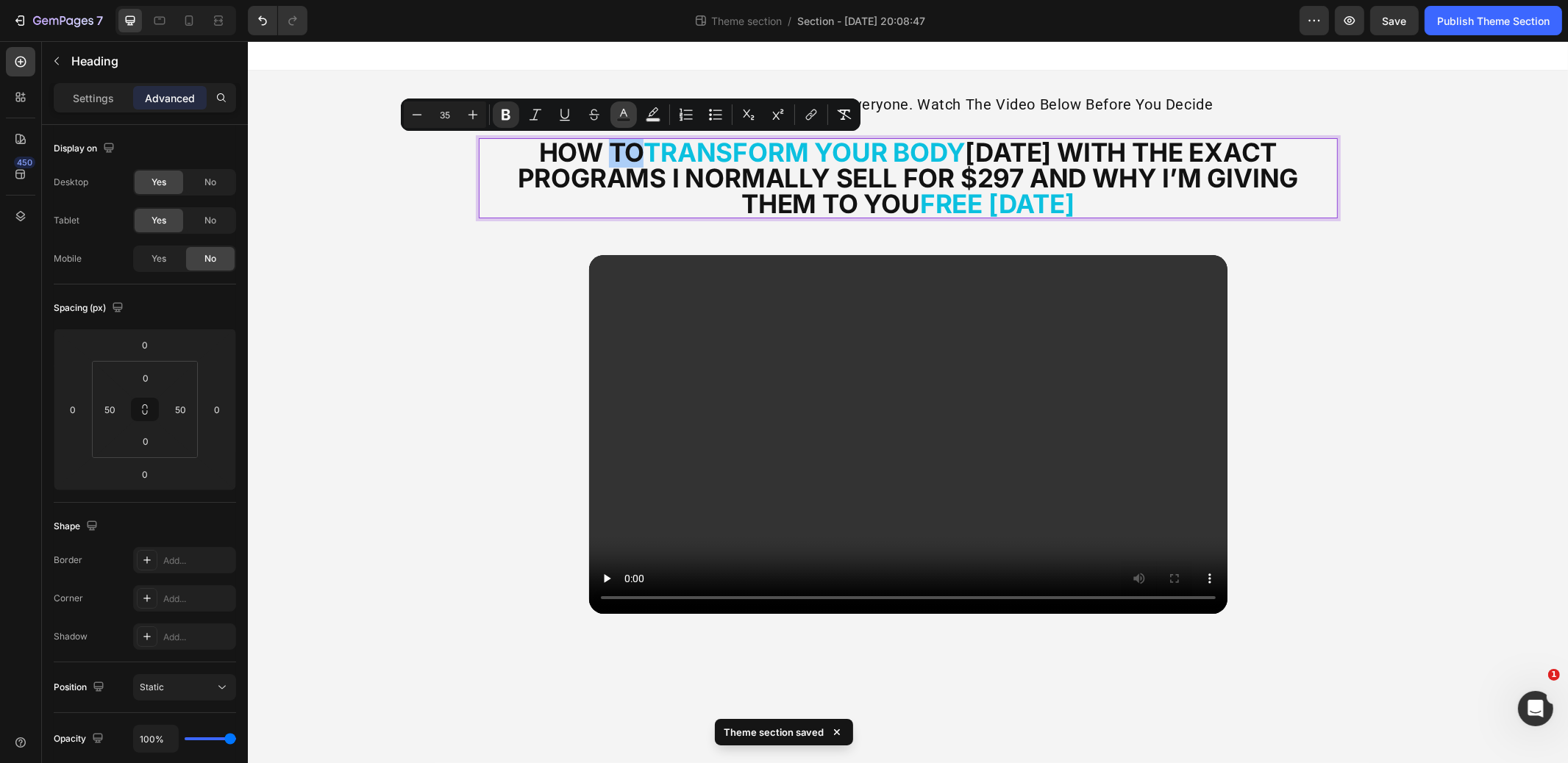
click at [617, 114] on icon "Editor contextual toolbar" at bounding box center [624, 114] width 15 height 15
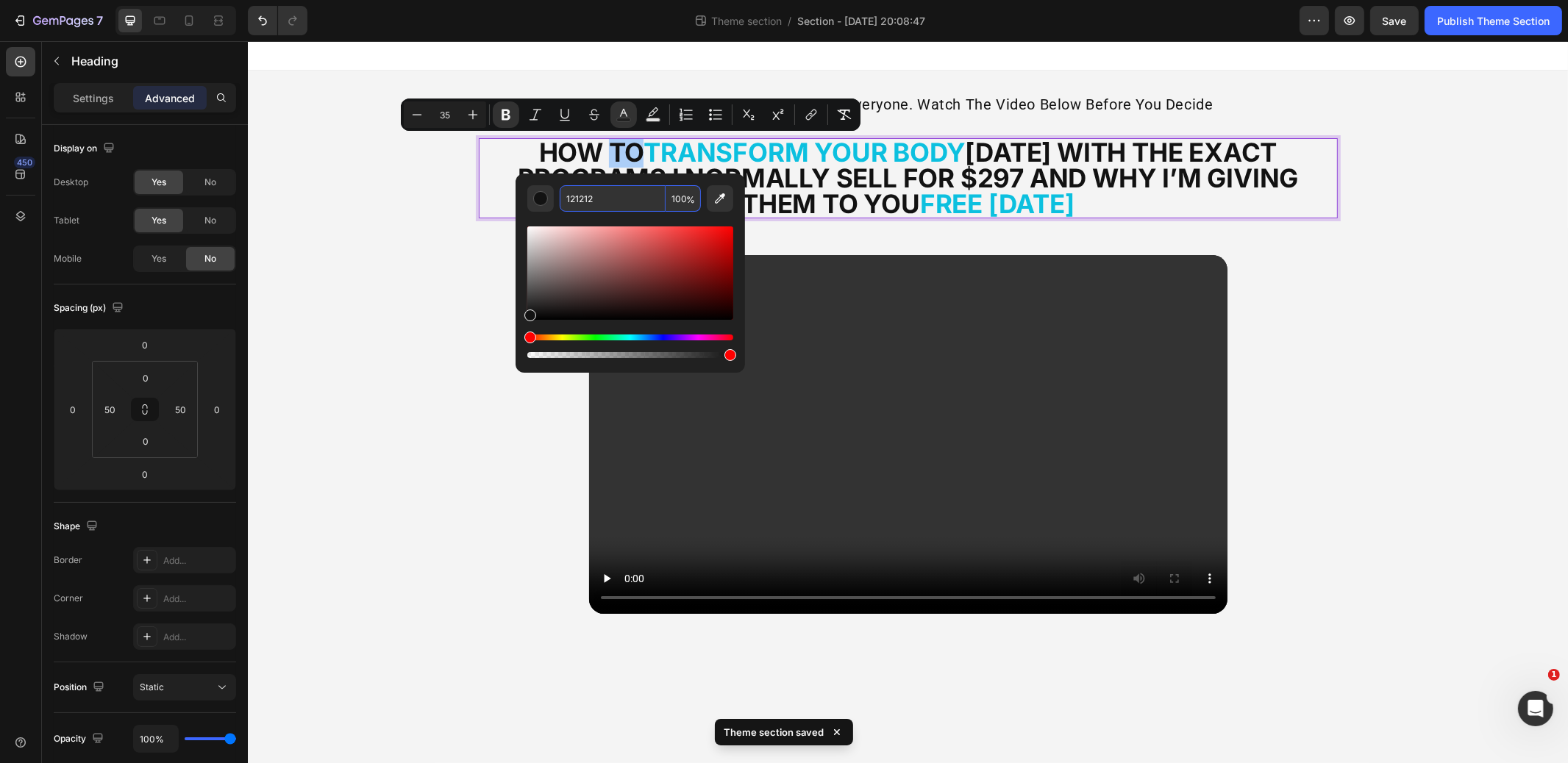
click at [601, 193] on input "121212" at bounding box center [612, 198] width 106 height 27
click at [778, 187] on strong "[DATE] with the exact programs i normally sell for $297 and why i’m giving them…" at bounding box center [907, 178] width 781 height 82
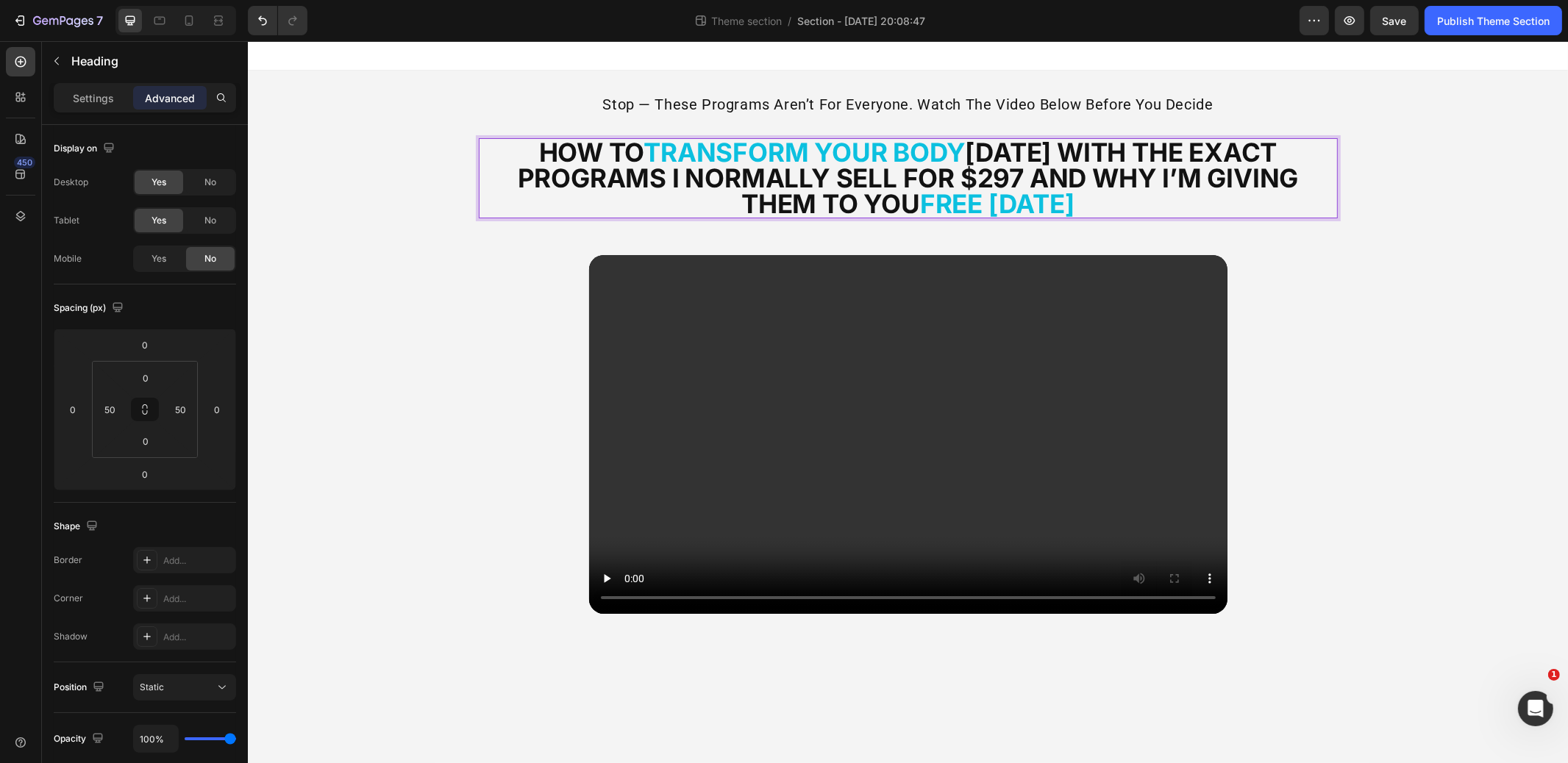
click at [551, 153] on strong "how to" at bounding box center [591, 152] width 105 height 31
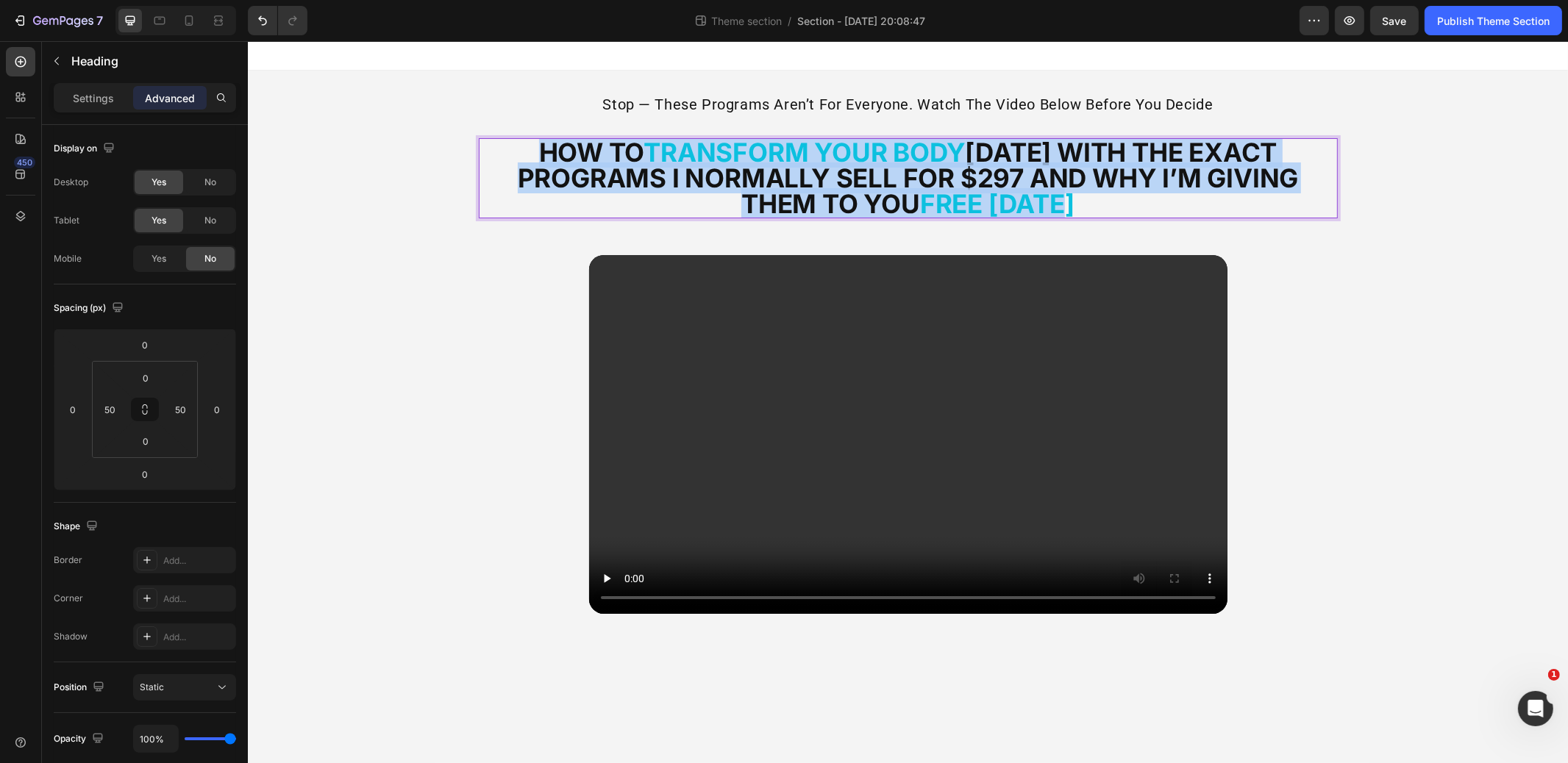
drag, startPoint x: 543, startPoint y: 148, endPoint x: 1225, endPoint y: 195, distance: 683.6
click at [1225, 194] on p "how to transform your body [DATE] with the exact programs i normally sell for $…" at bounding box center [908, 178] width 783 height 77
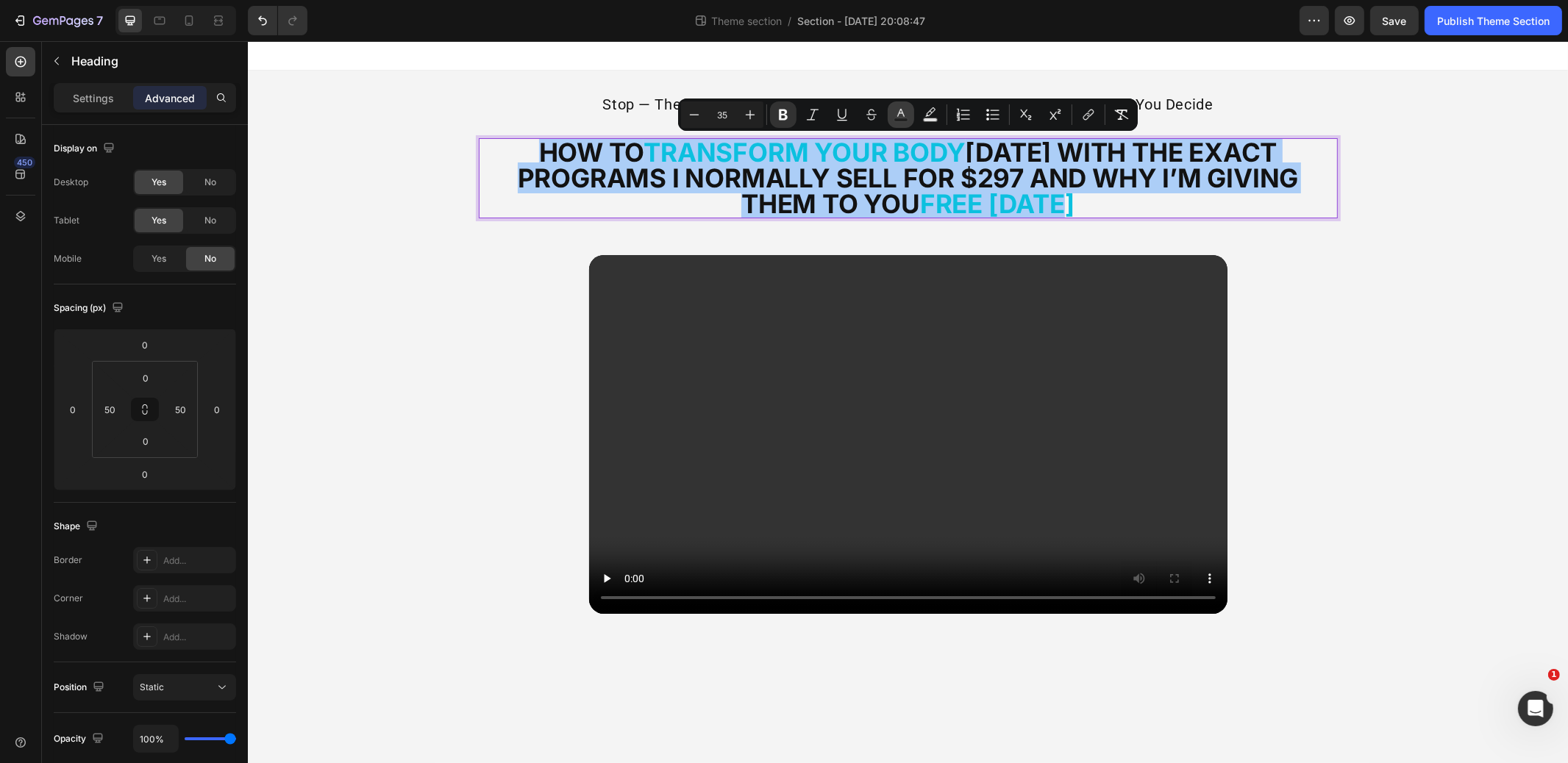
click at [901, 112] on icon "Editor contextual toolbar" at bounding box center [901, 114] width 15 height 15
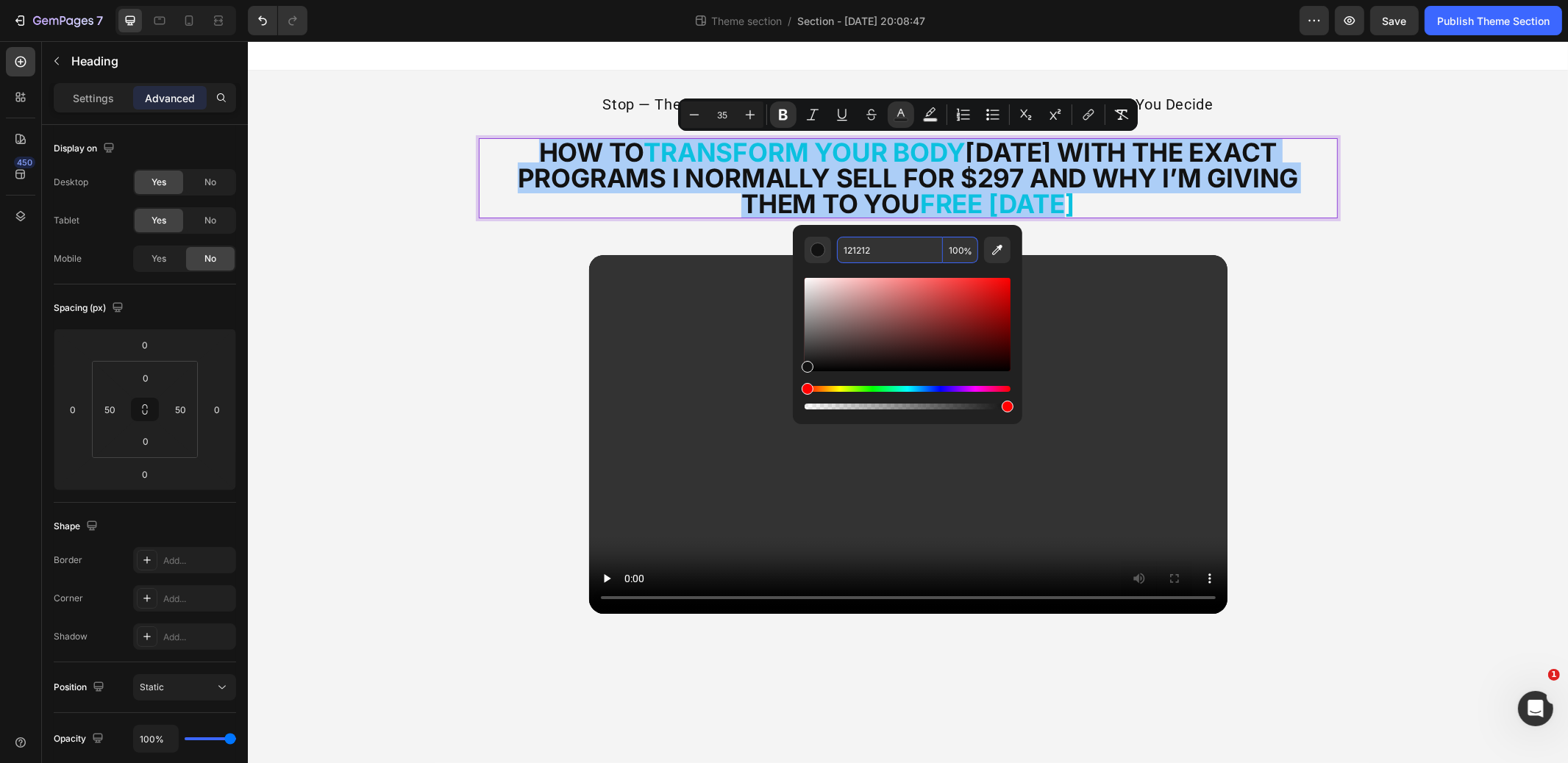
click at [886, 247] on input "121212" at bounding box center [889, 250] width 106 height 27
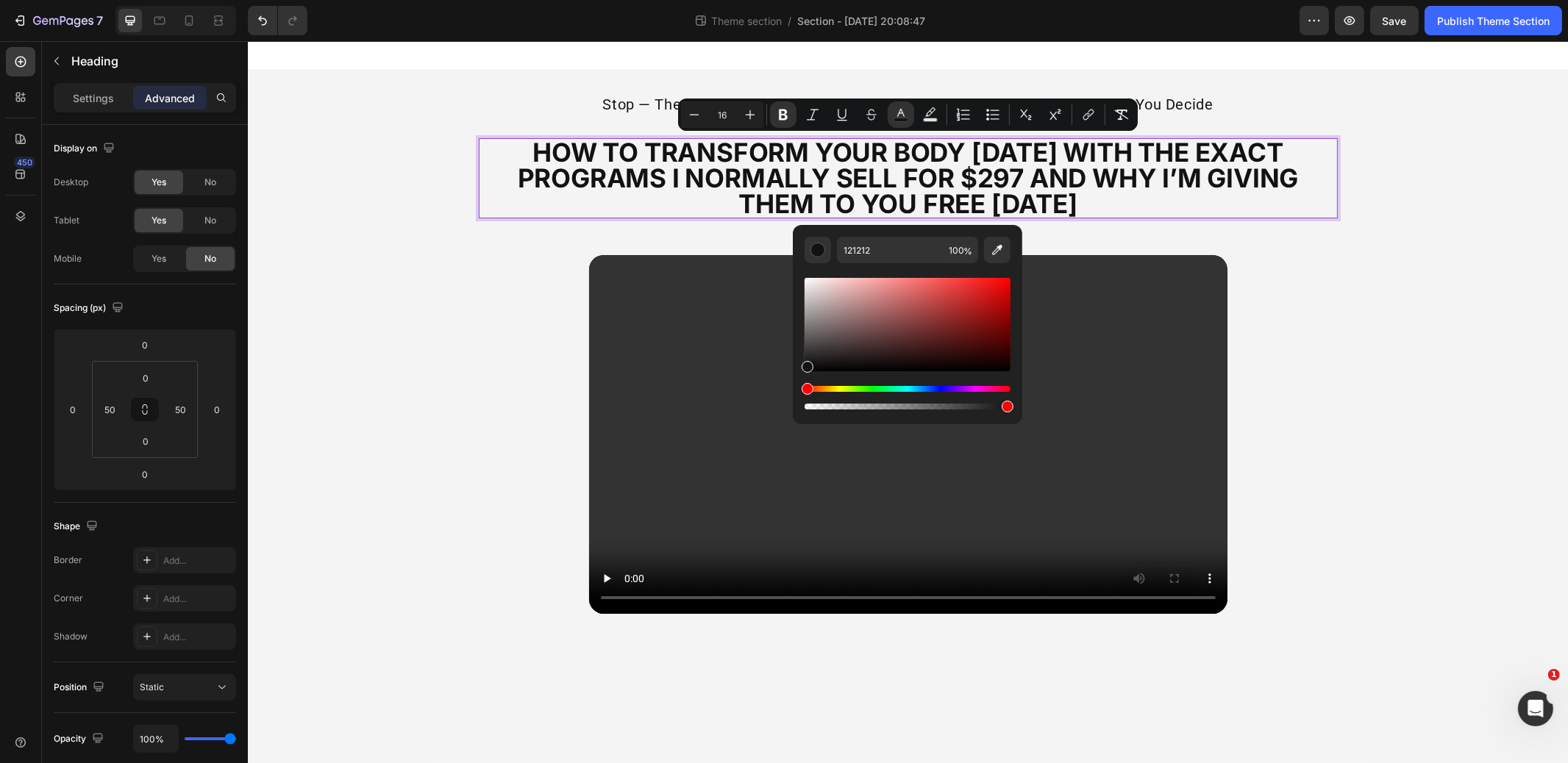
click at [1408, 226] on div "stop — these programs aren’t for everyone. watch the video below before you dec…" at bounding box center [908, 360] width 1321 height 578
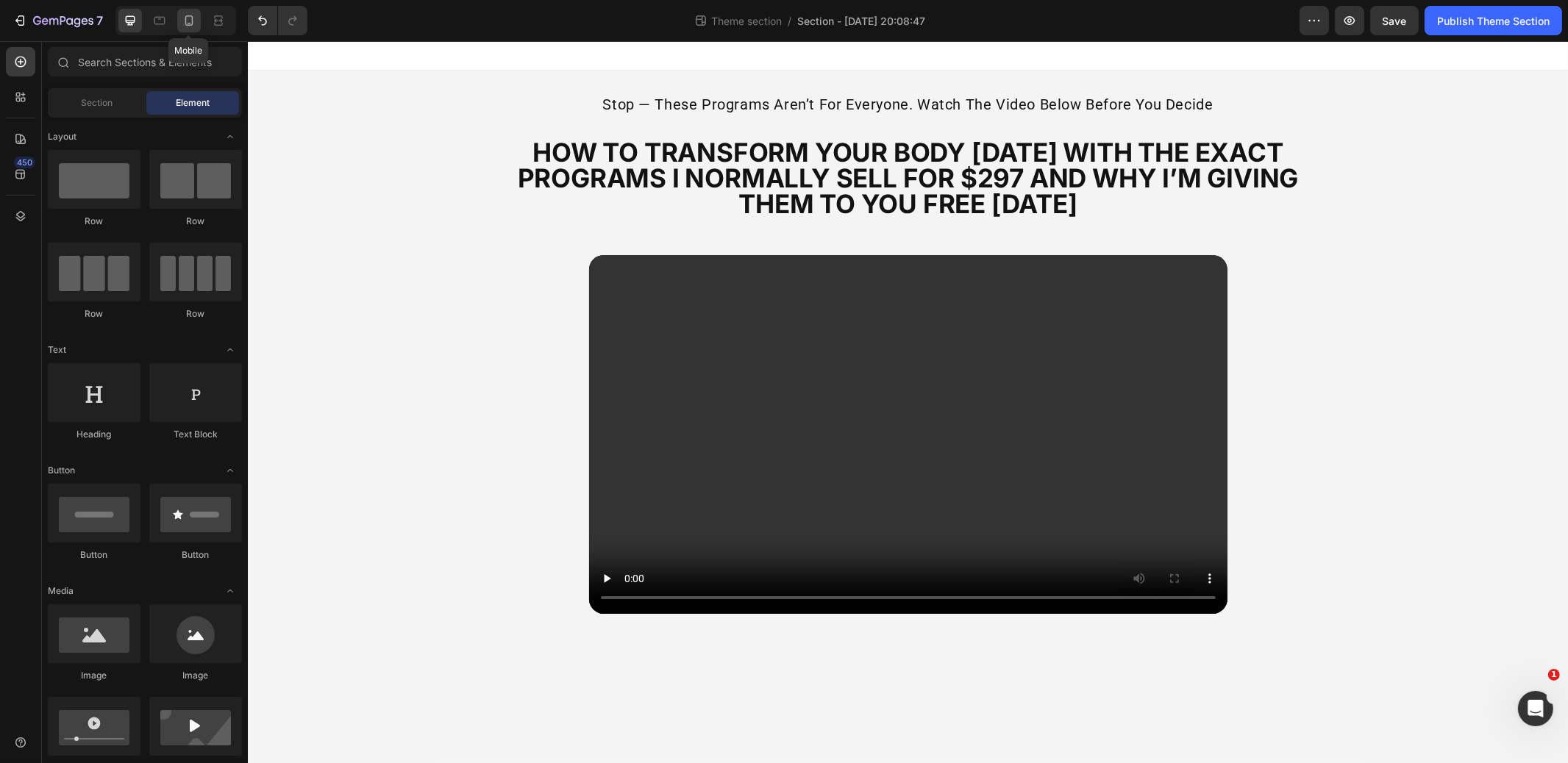
click at [193, 19] on icon at bounding box center [189, 20] width 15 height 15
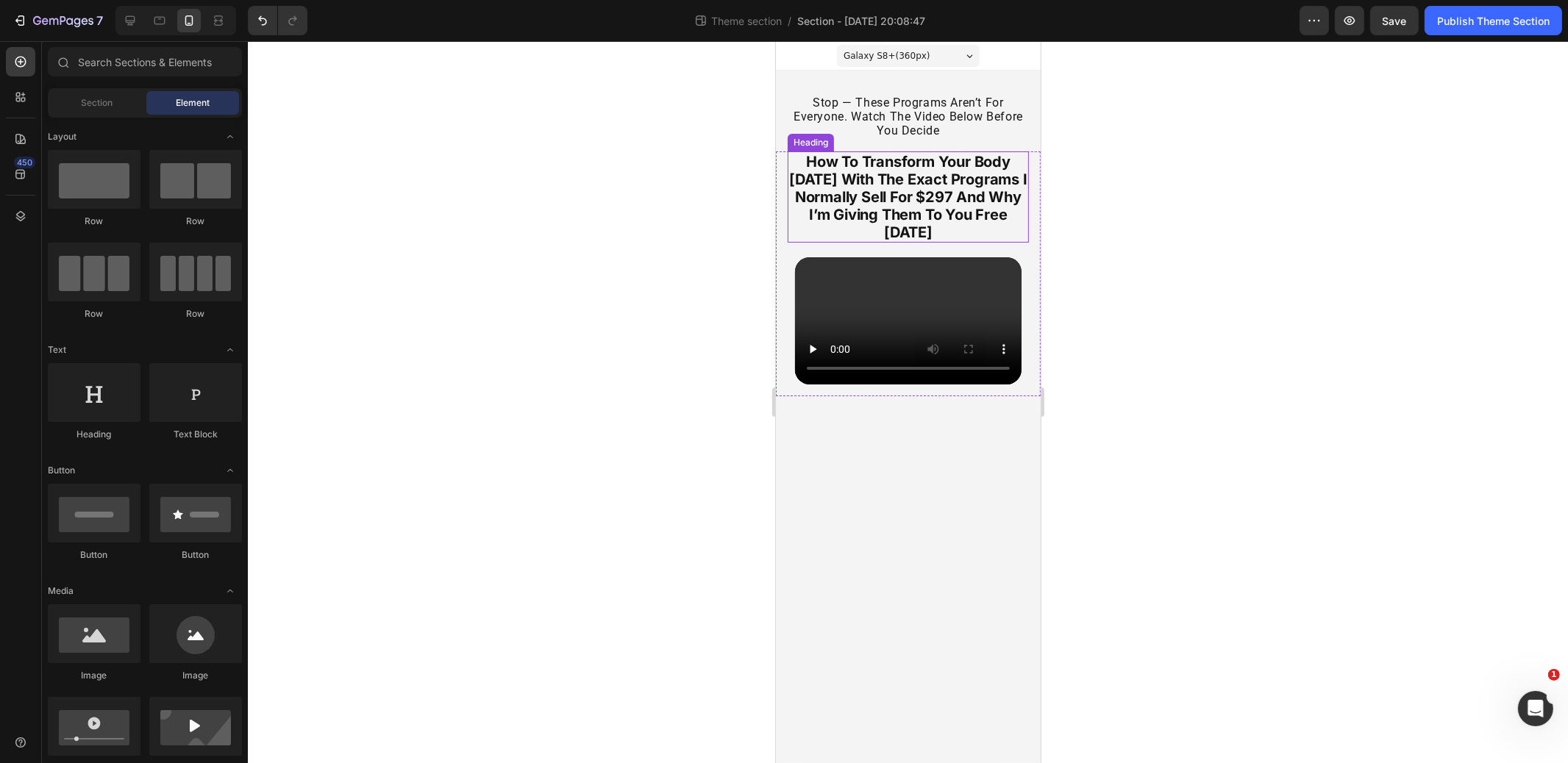
click at [894, 176] on strong "how to transform your body [DATE] with the exact programs i normally sell for $…" at bounding box center [908, 197] width 239 height 89
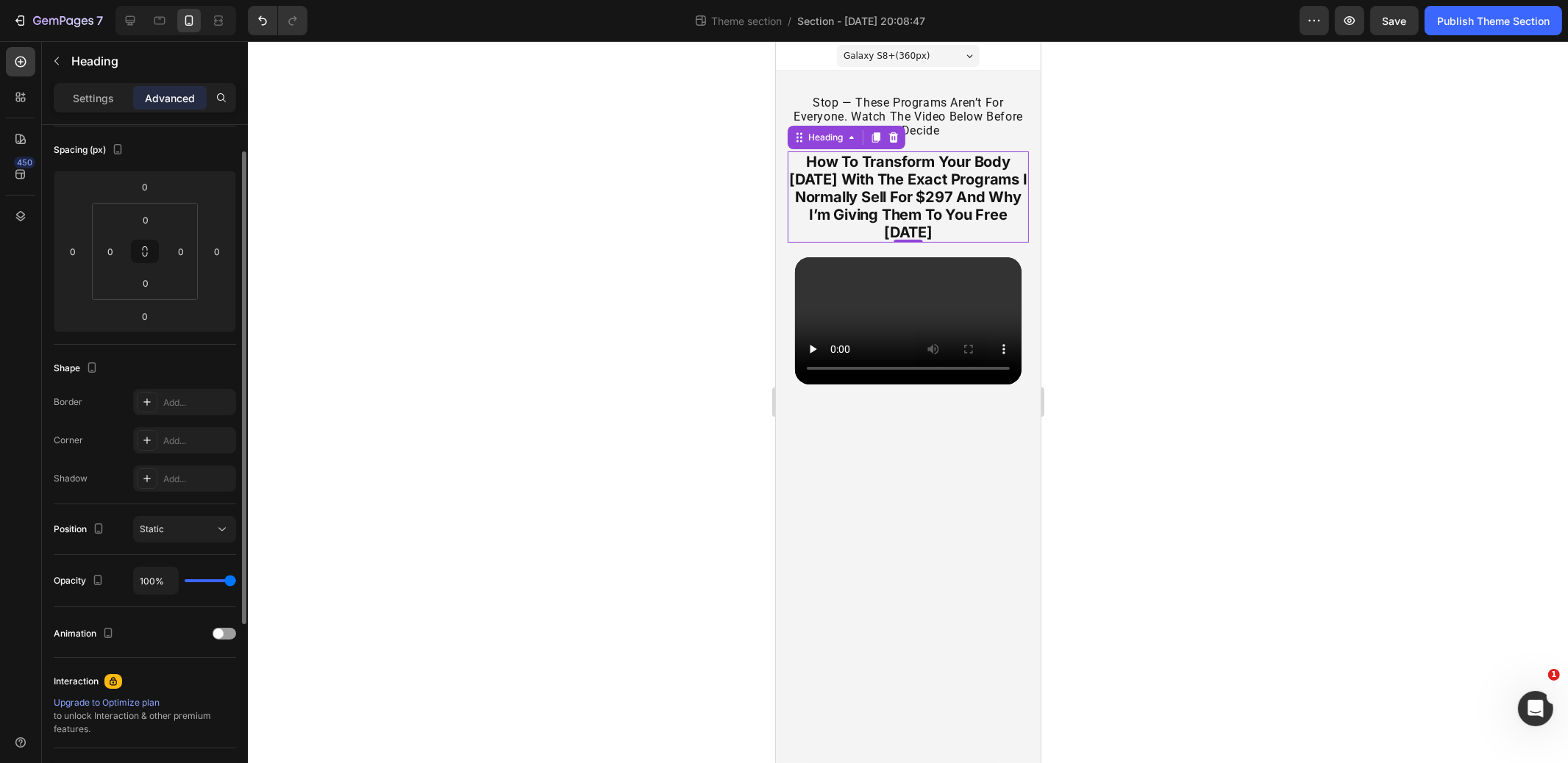
scroll to position [159, 0]
click at [94, 99] on p "Settings" at bounding box center [93, 97] width 41 height 15
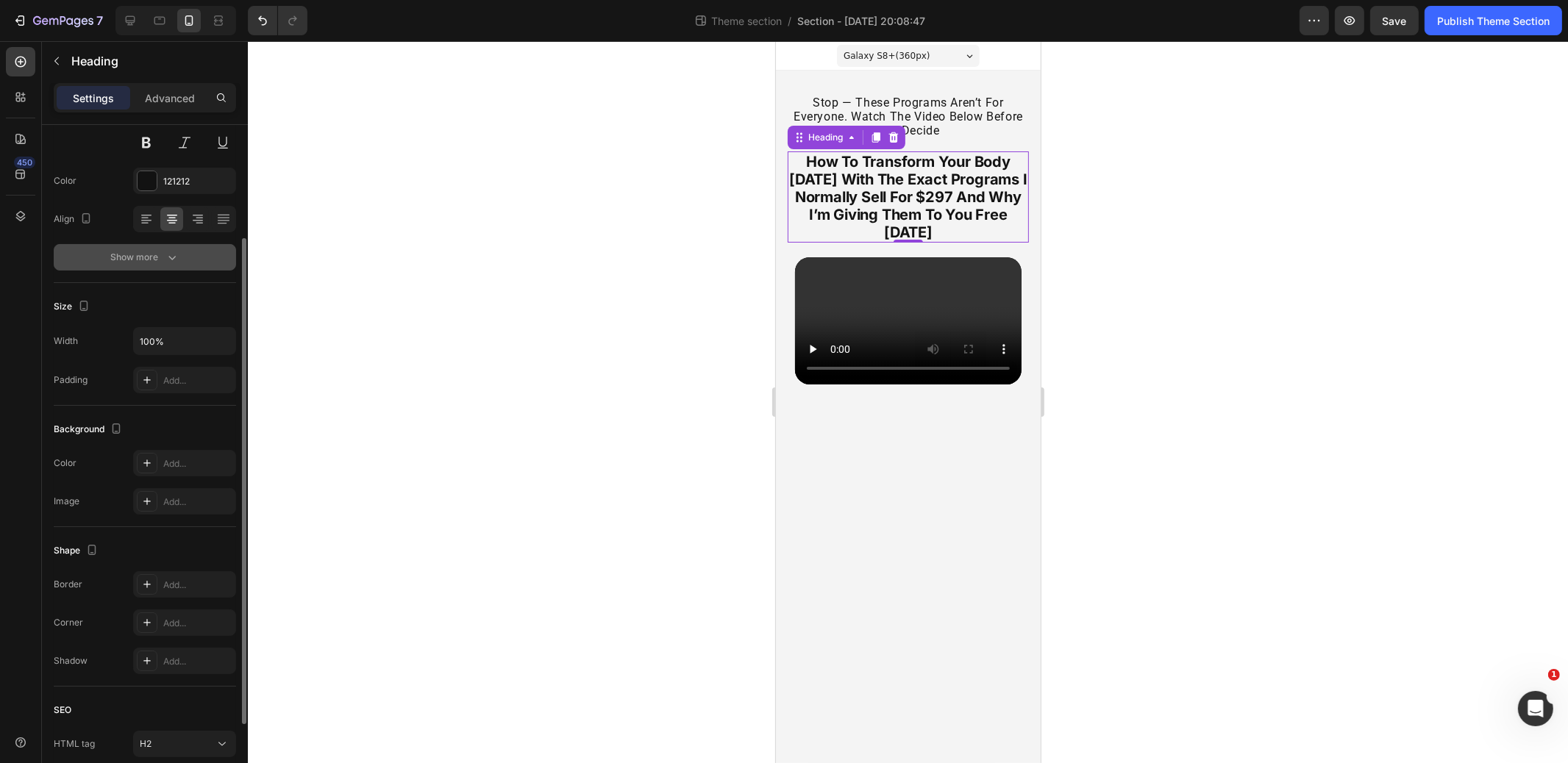
click at [156, 255] on div "Show more" at bounding box center [145, 257] width 69 height 15
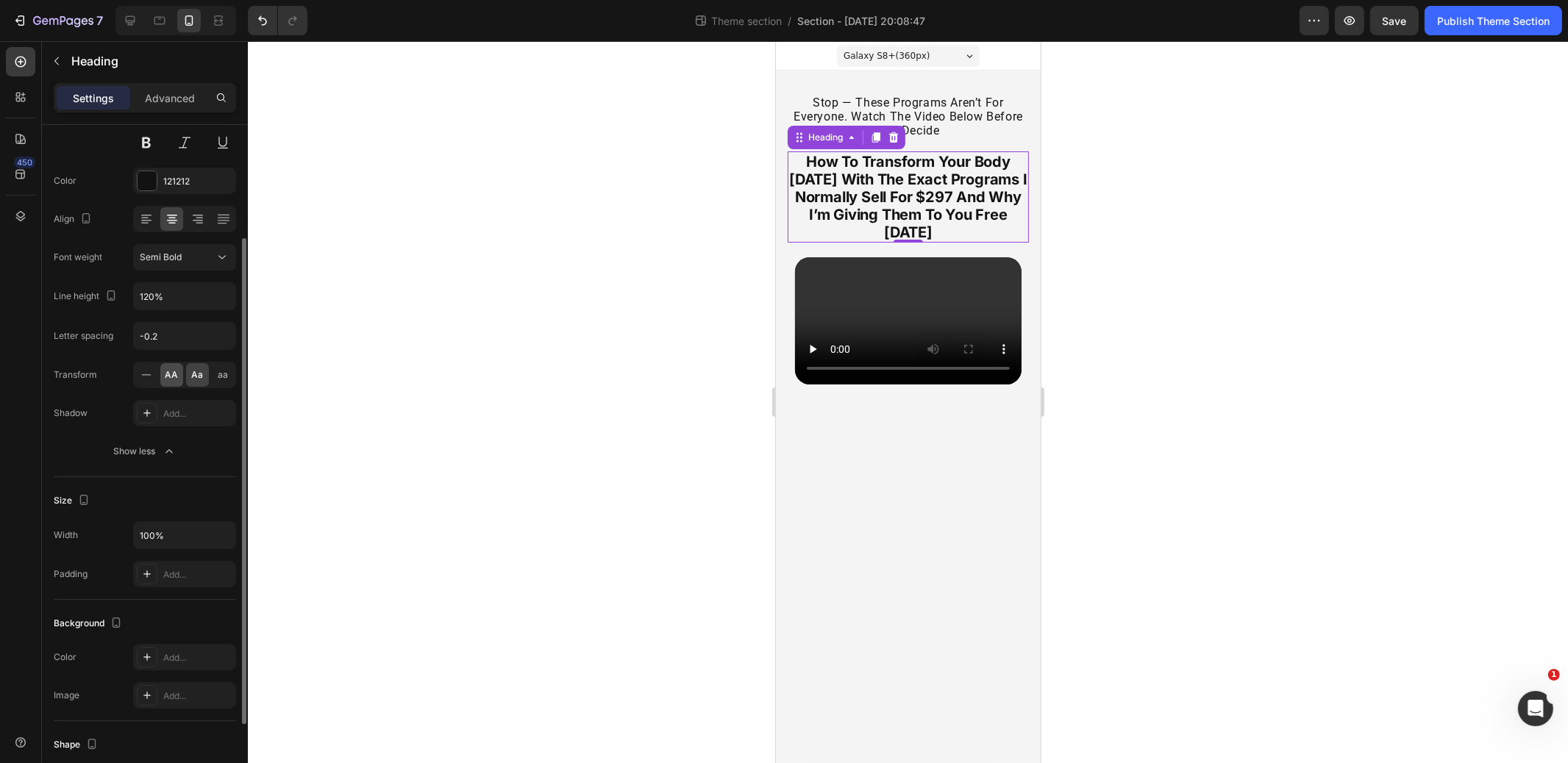
click at [175, 375] on span "AA" at bounding box center [172, 375] width 13 height 13
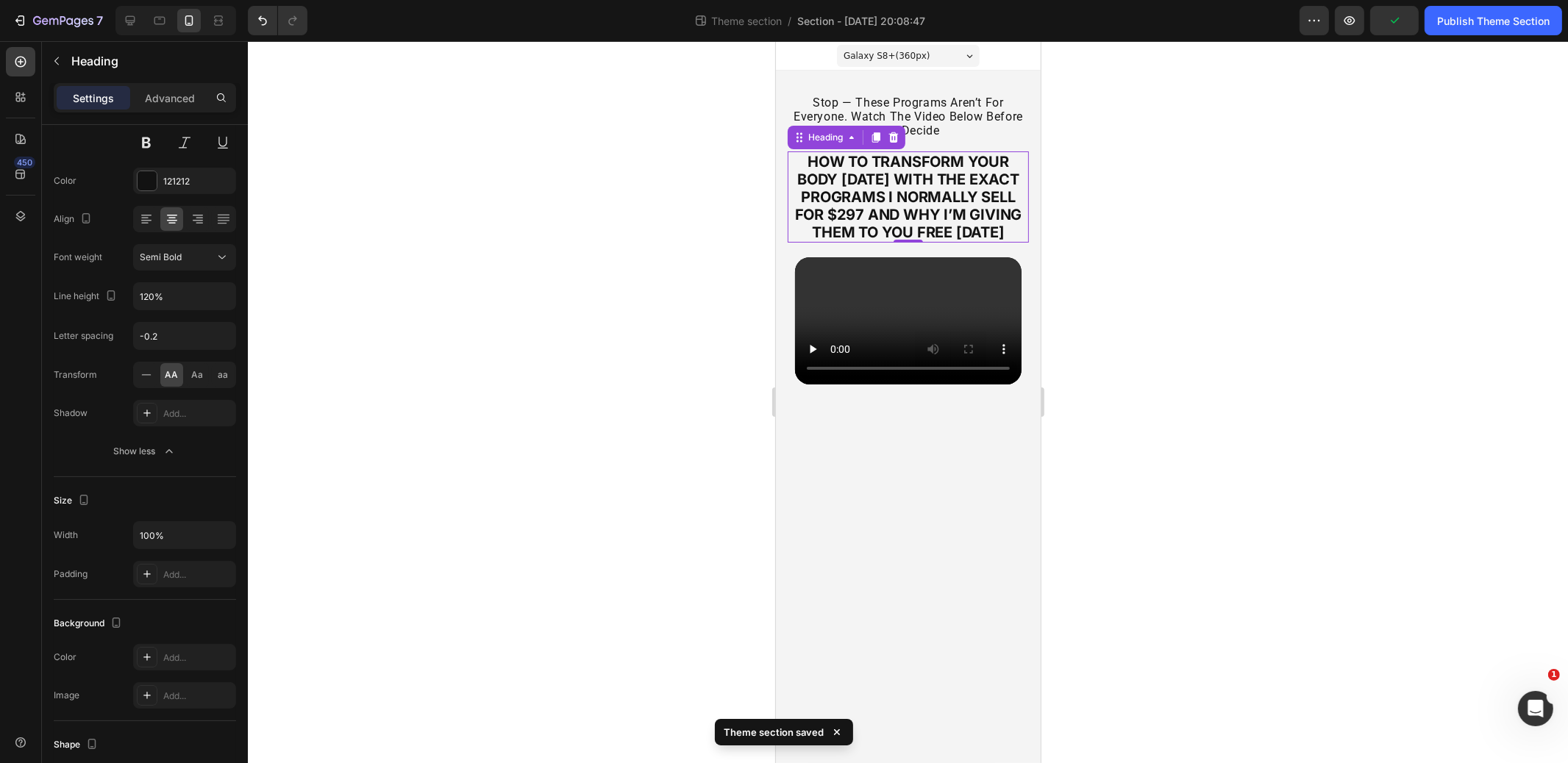
click at [730, 192] on div at bounding box center [909, 402] width 1321 height 722
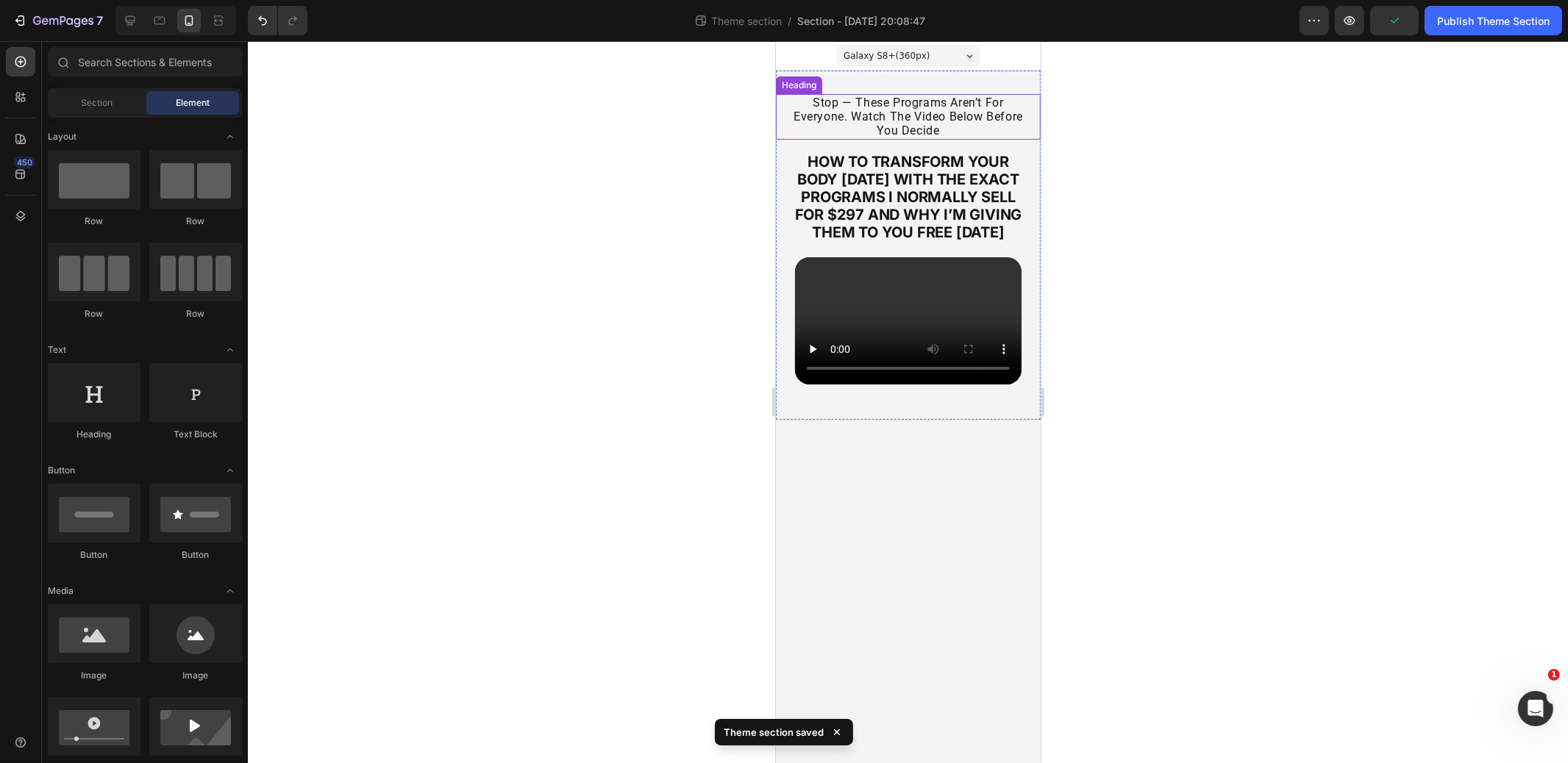
click at [880, 107] on p "stop — these programs aren’t for everyone. watch the video below before you dec…" at bounding box center [908, 117] width 247 height 43
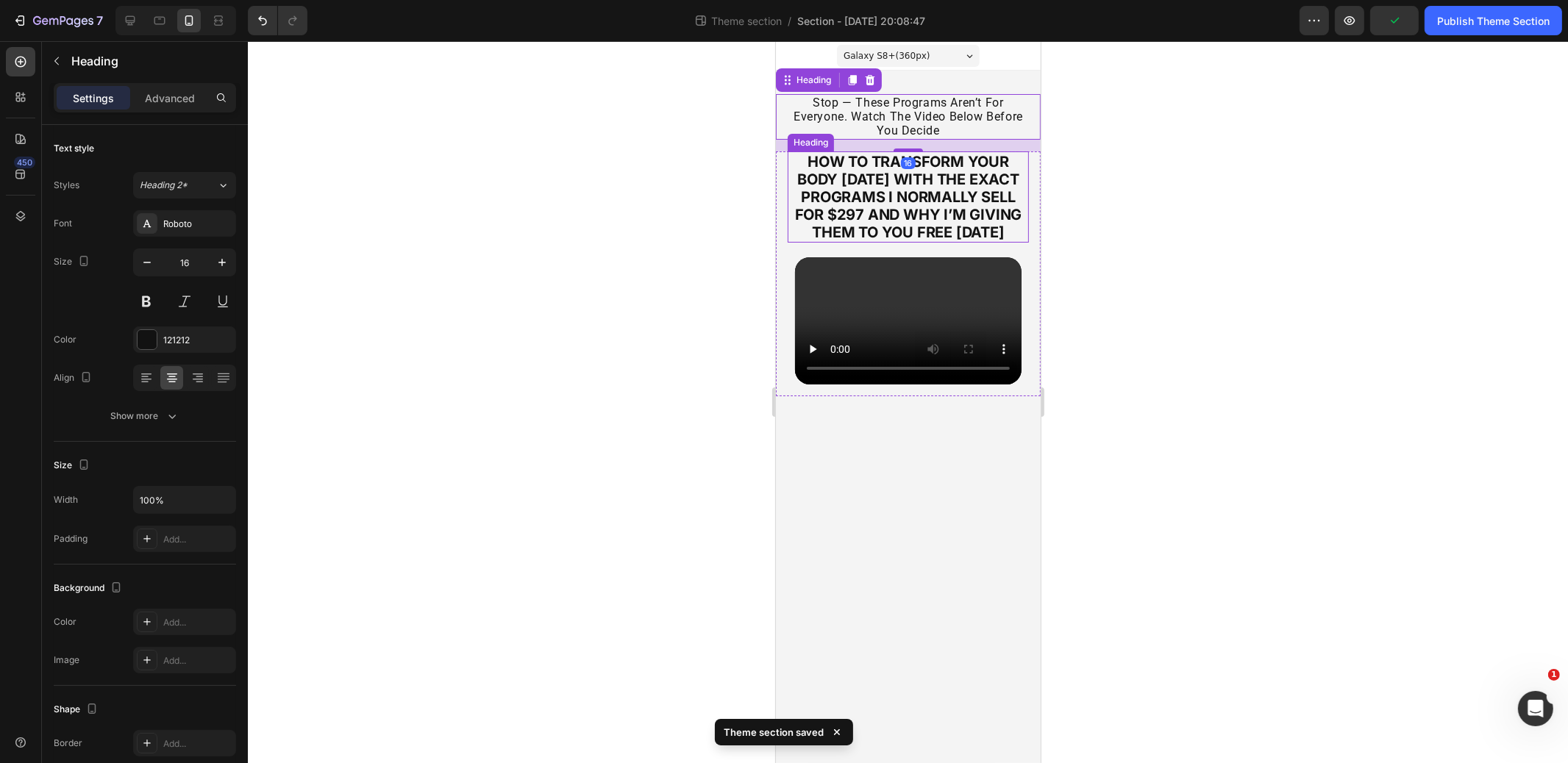
click at [867, 170] on strong "how to transform your body [DATE] with the exact programs i normally sell for $…" at bounding box center [909, 197] width 227 height 89
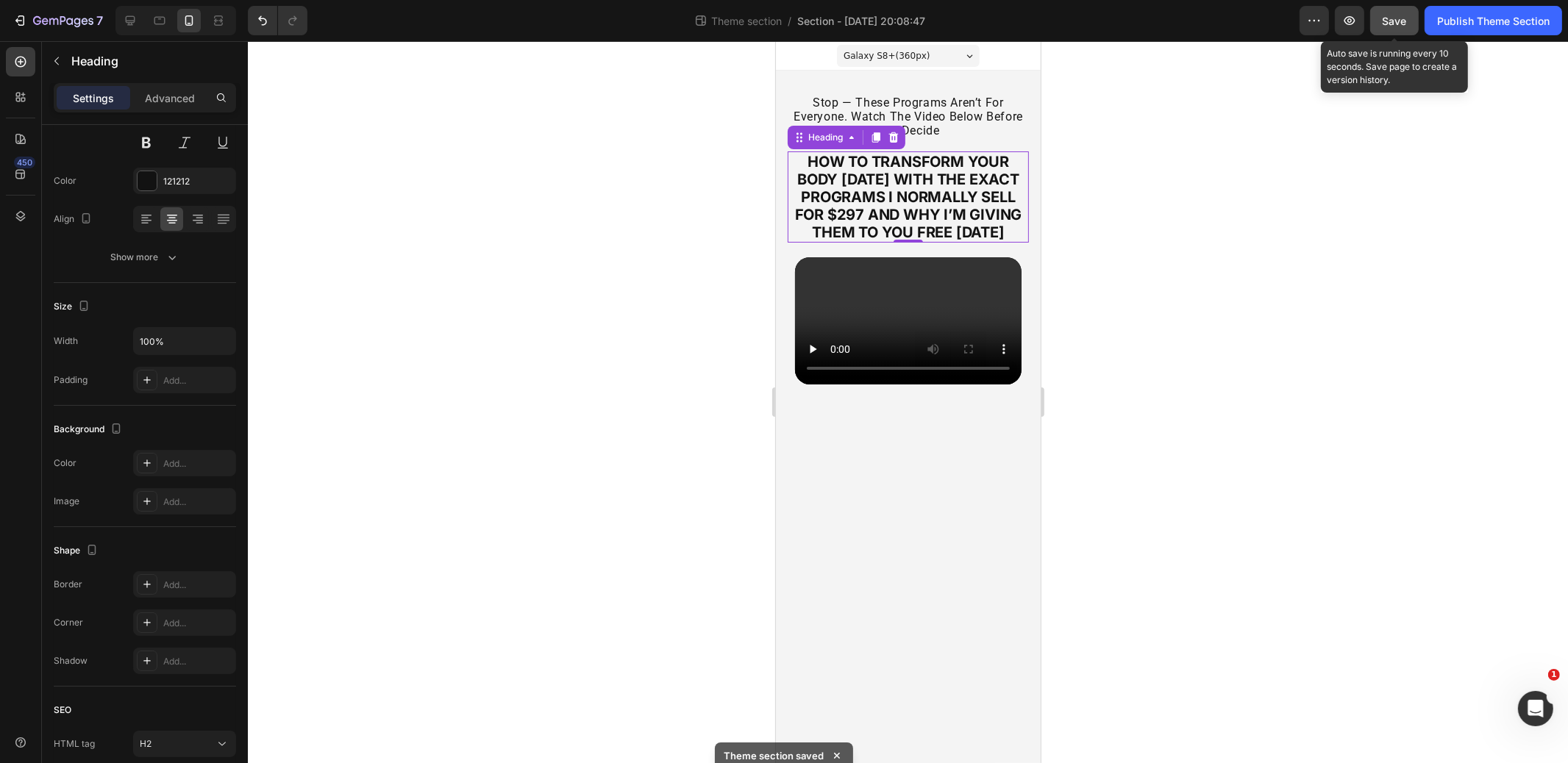
click at [1389, 23] on span "Save" at bounding box center [1395, 21] width 24 height 13
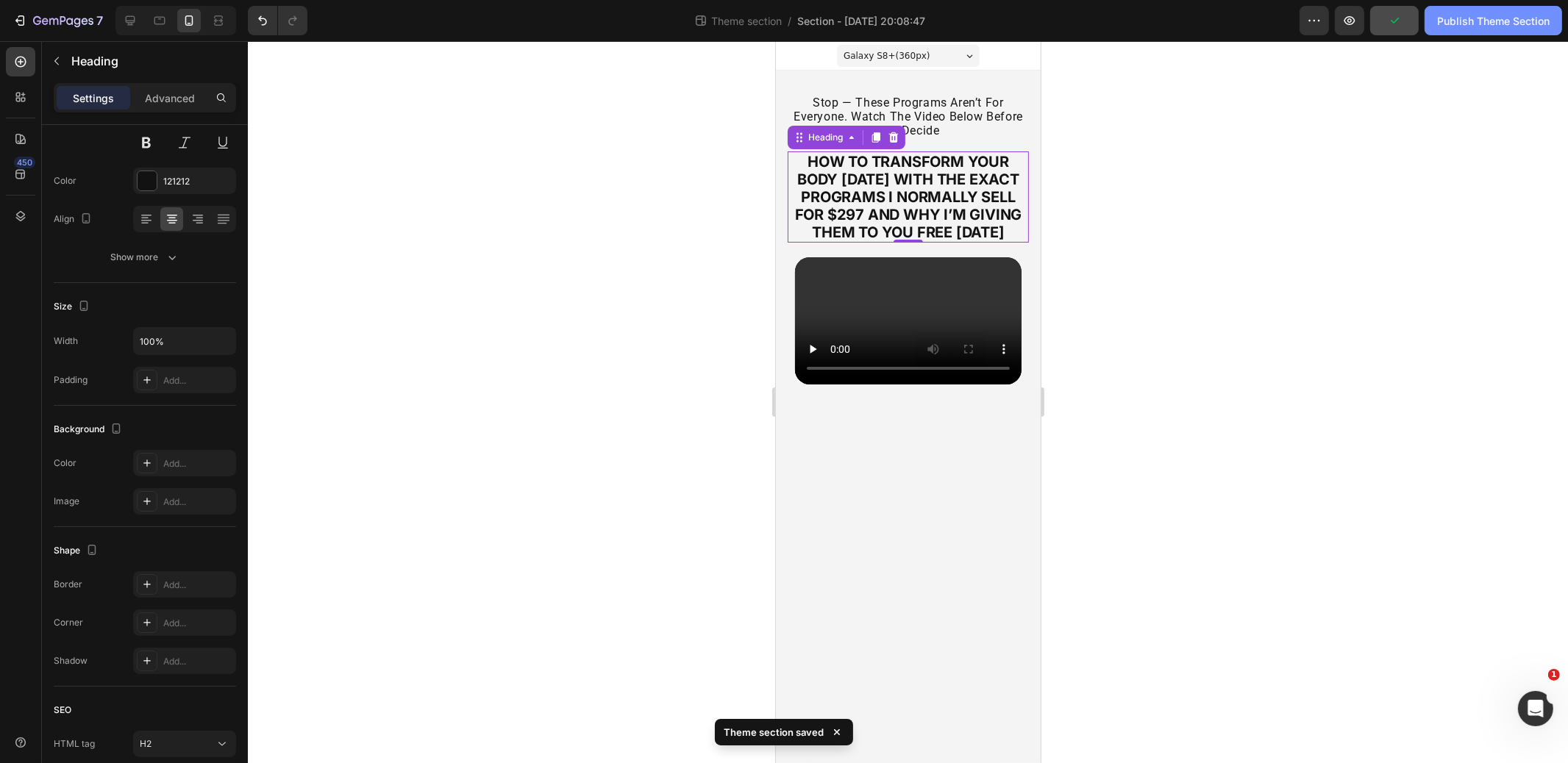
click at [1487, 21] on div "Publish Theme Section" at bounding box center [1494, 20] width 113 height 15
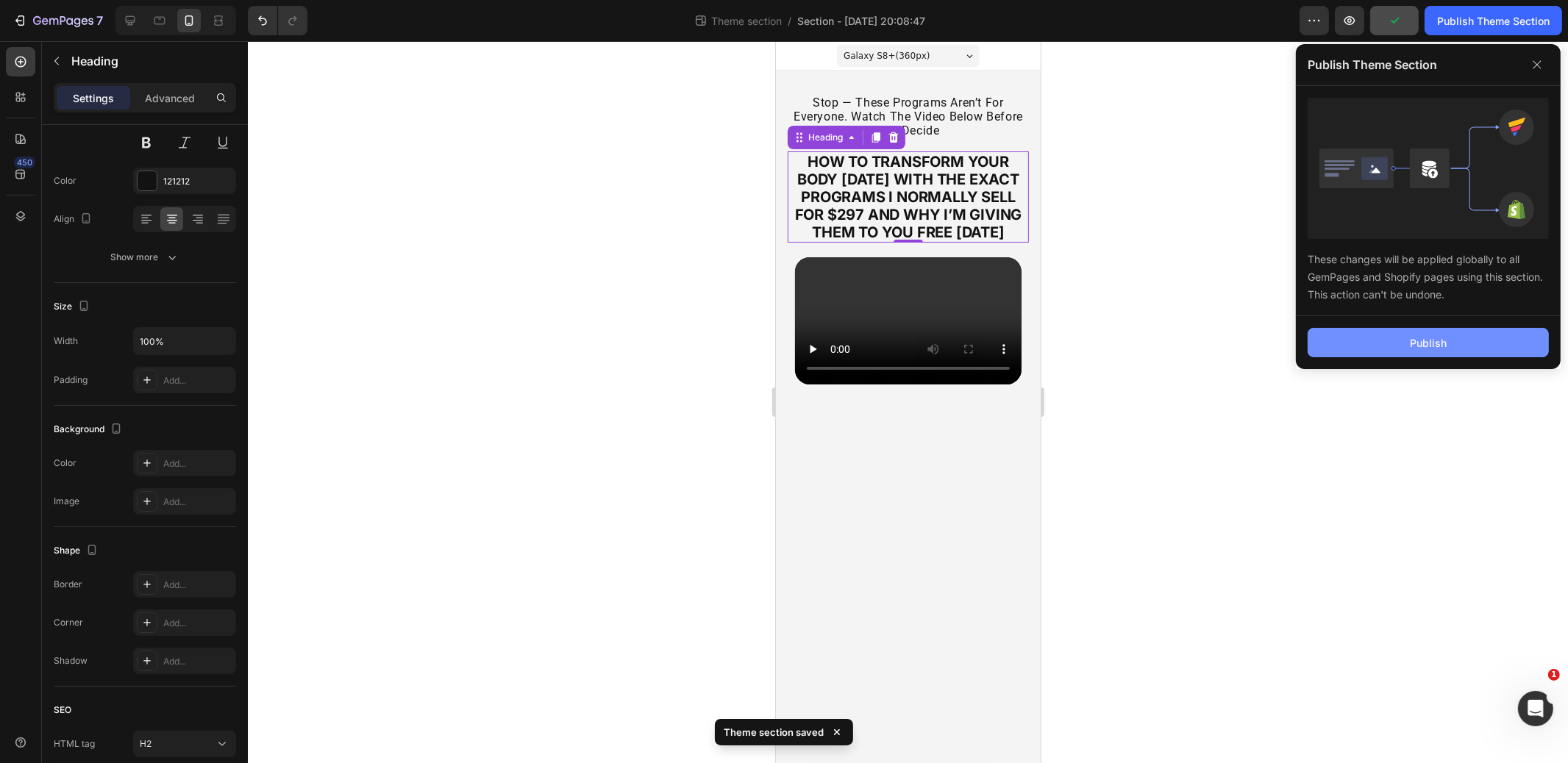
drag, startPoint x: 1401, startPoint y: 342, endPoint x: 1393, endPoint y: 335, distance: 10.6
click at [1400, 340] on button "Publish" at bounding box center [1428, 342] width 241 height 30
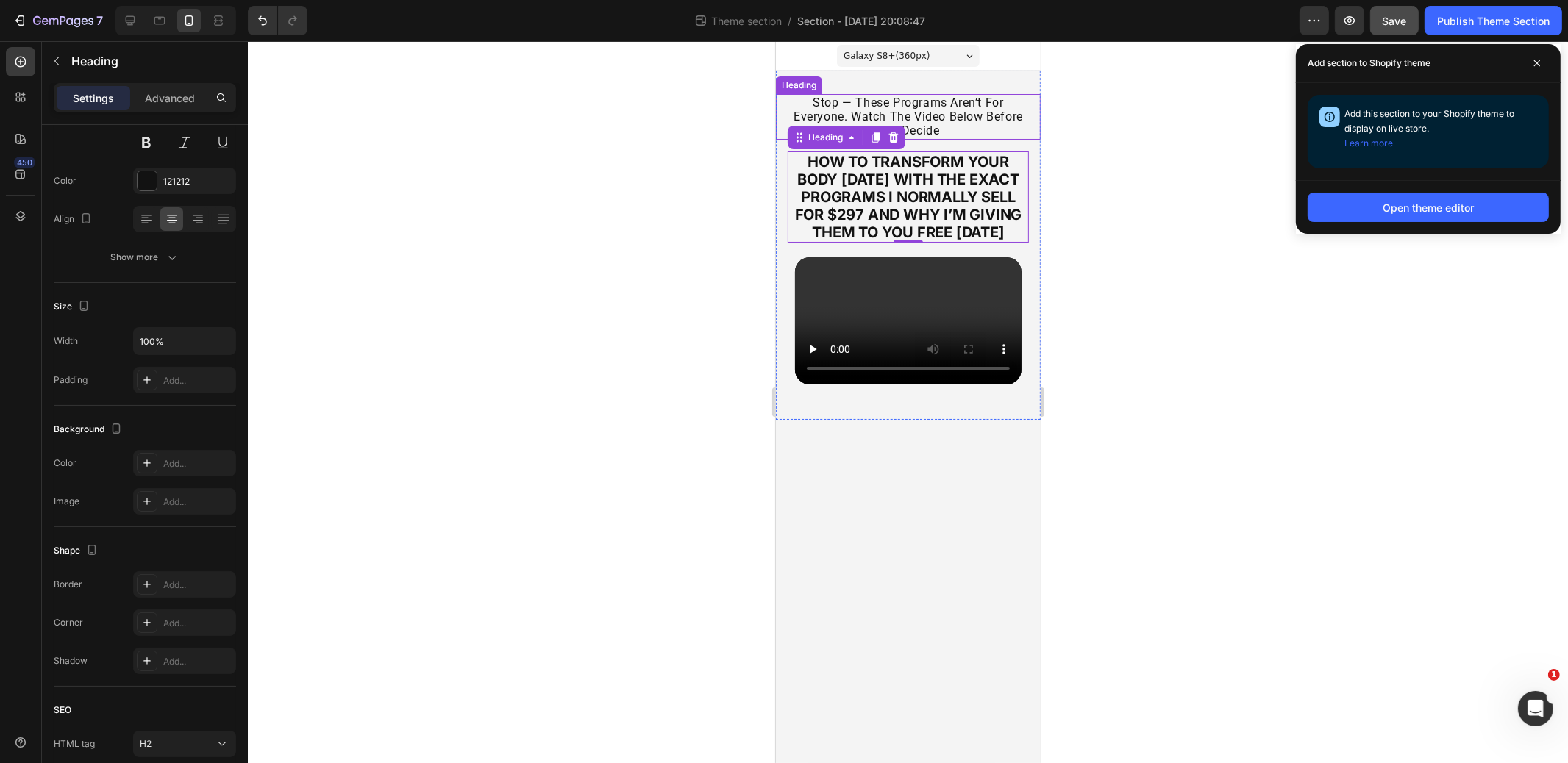
click at [959, 110] on p "stop — these programs aren’t for everyone. watch the video below before you dec…" at bounding box center [908, 117] width 247 height 43
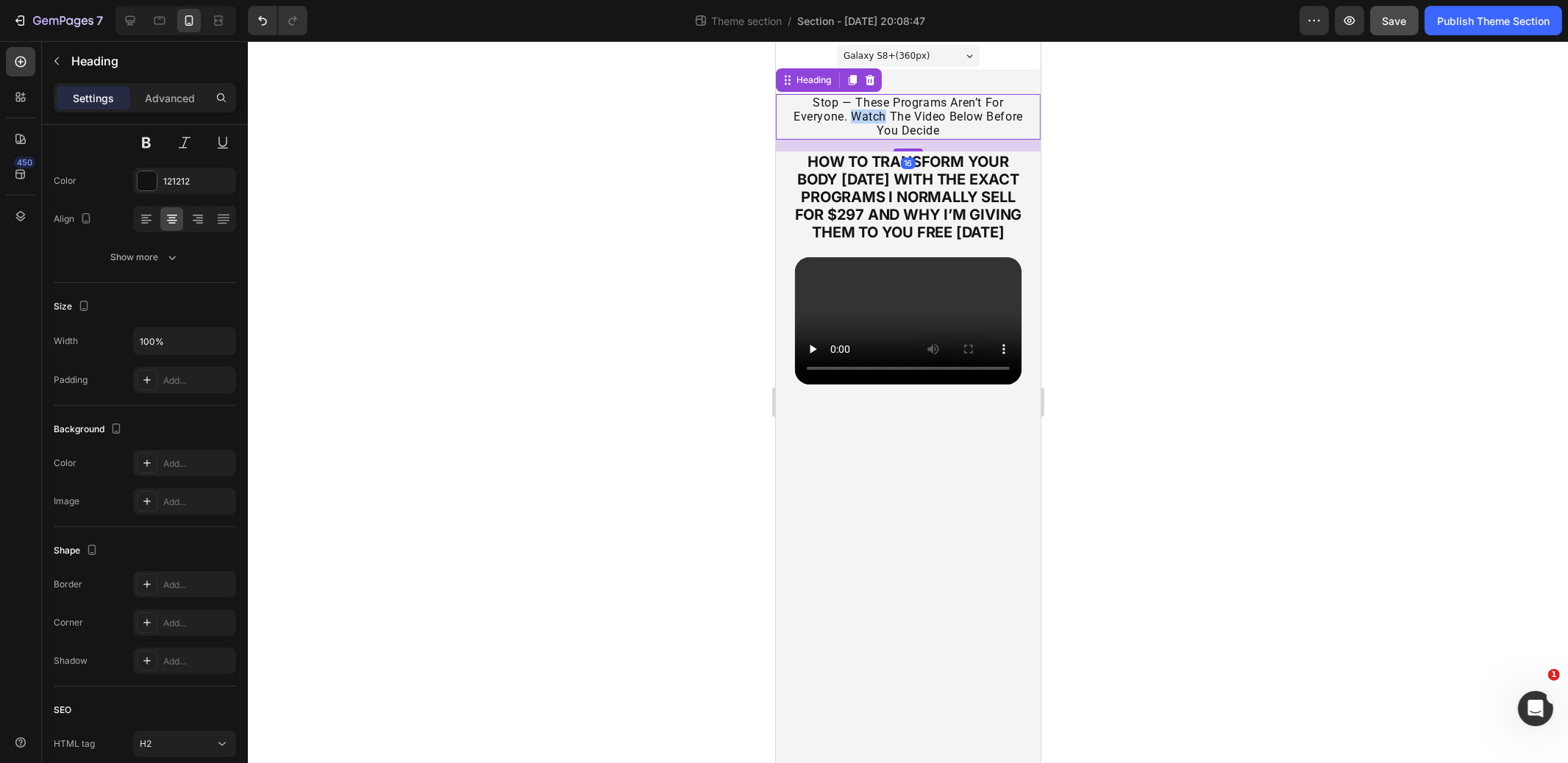
click at [860, 114] on p "stop — these programs aren’t for everyone. watch the video below before you dec…" at bounding box center [908, 117] width 247 height 43
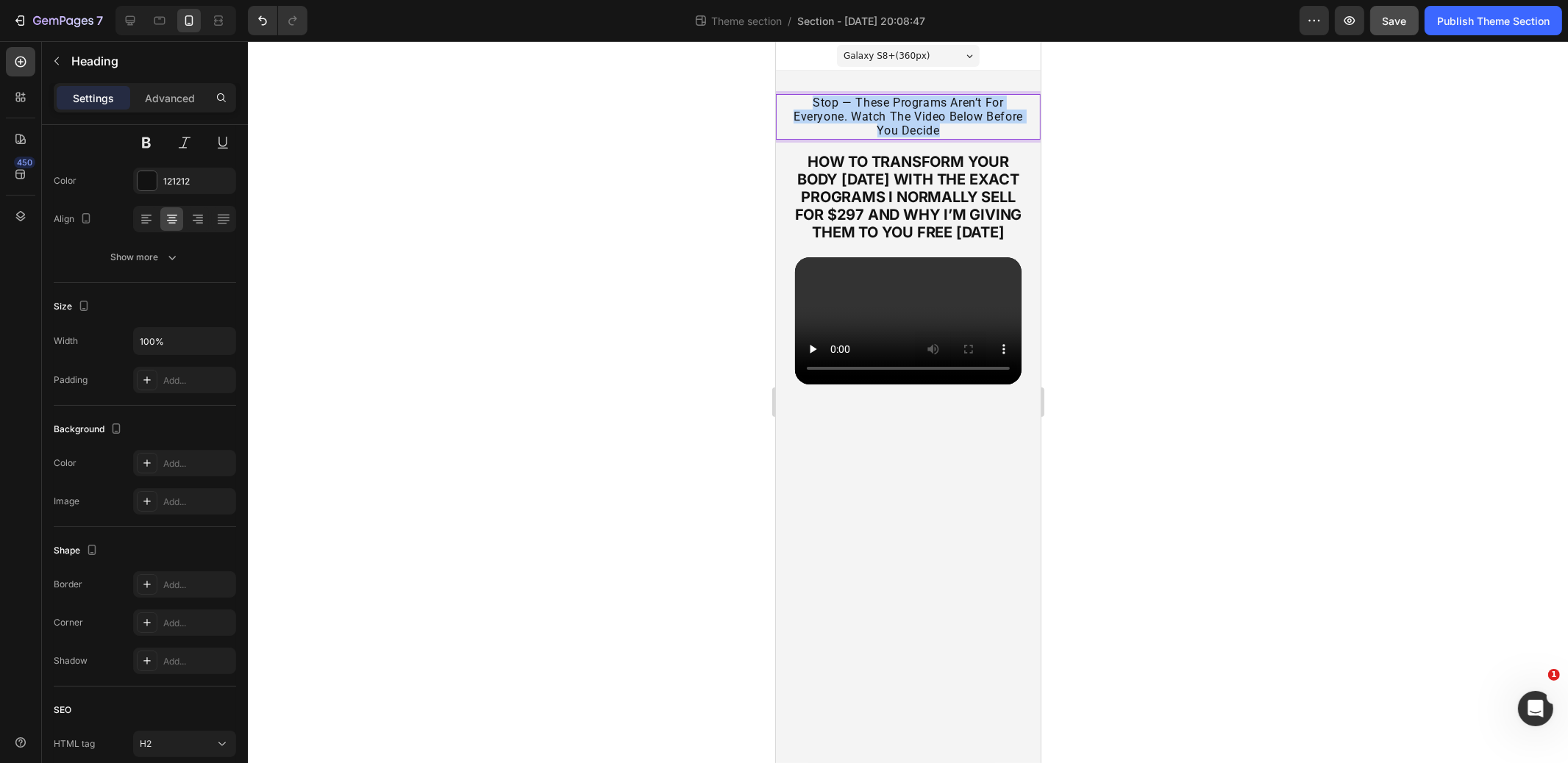
click at [860, 114] on p "stop — these programs aren’t for everyone. watch the video below before you dec…" at bounding box center [908, 117] width 247 height 43
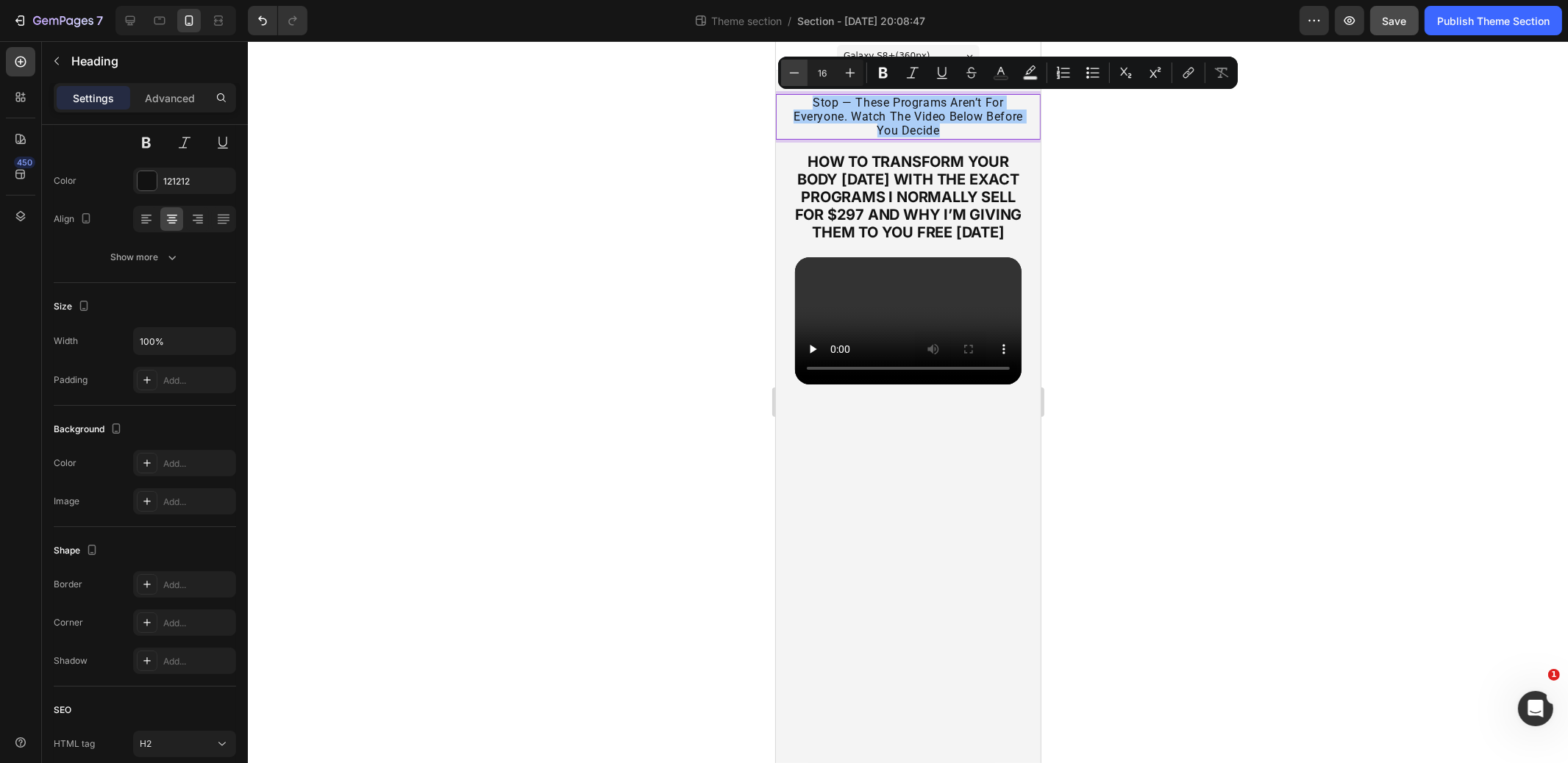
click at [801, 70] on icon "Editor contextual toolbar" at bounding box center [794, 73] width 15 height 15
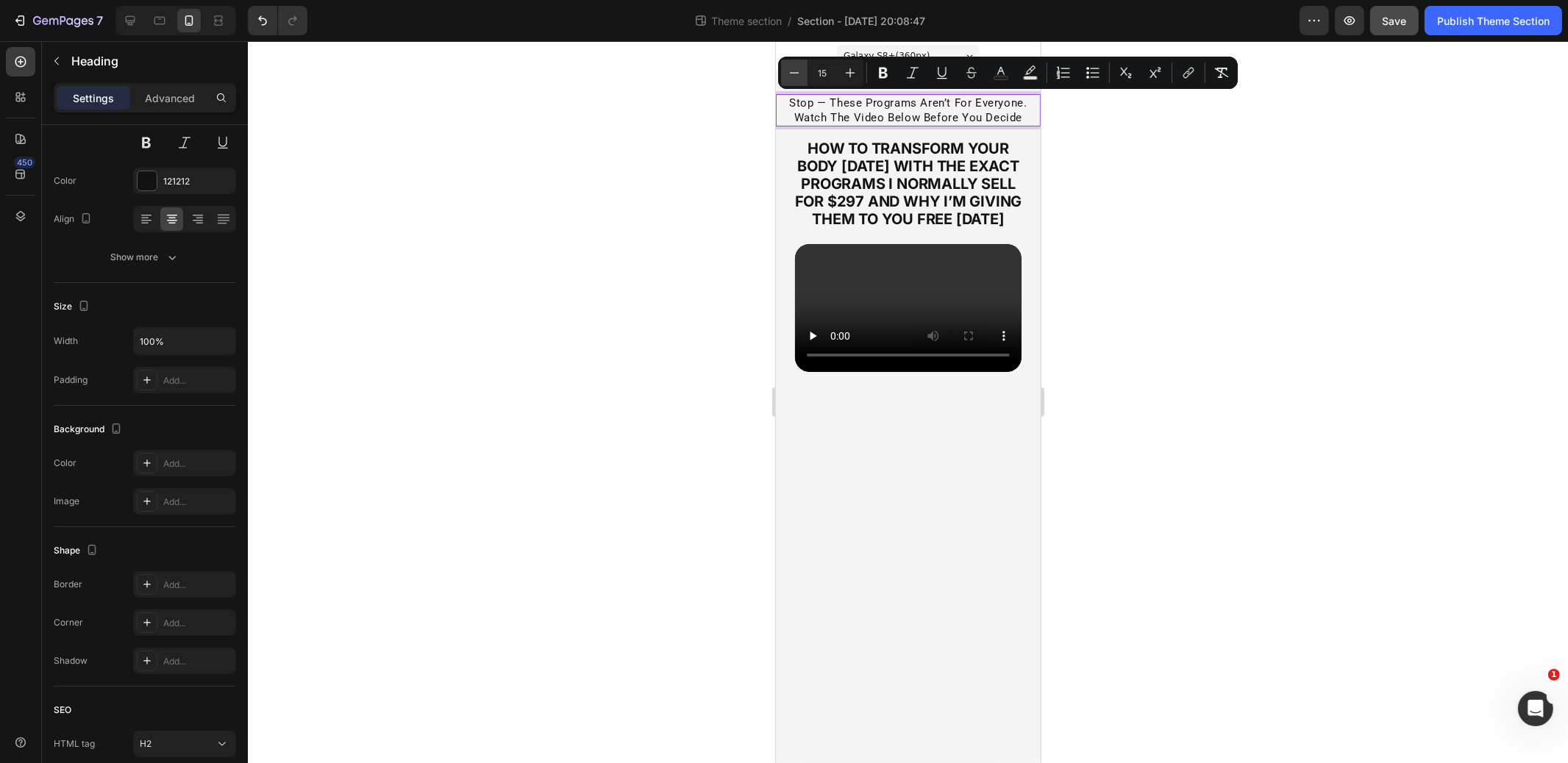
click at [801, 70] on icon "Editor contextual toolbar" at bounding box center [794, 73] width 15 height 15
click at [795, 74] on icon "Editor contextual toolbar" at bounding box center [794, 73] width 15 height 15
type input "12"
click at [1078, 141] on div at bounding box center [909, 402] width 1321 height 722
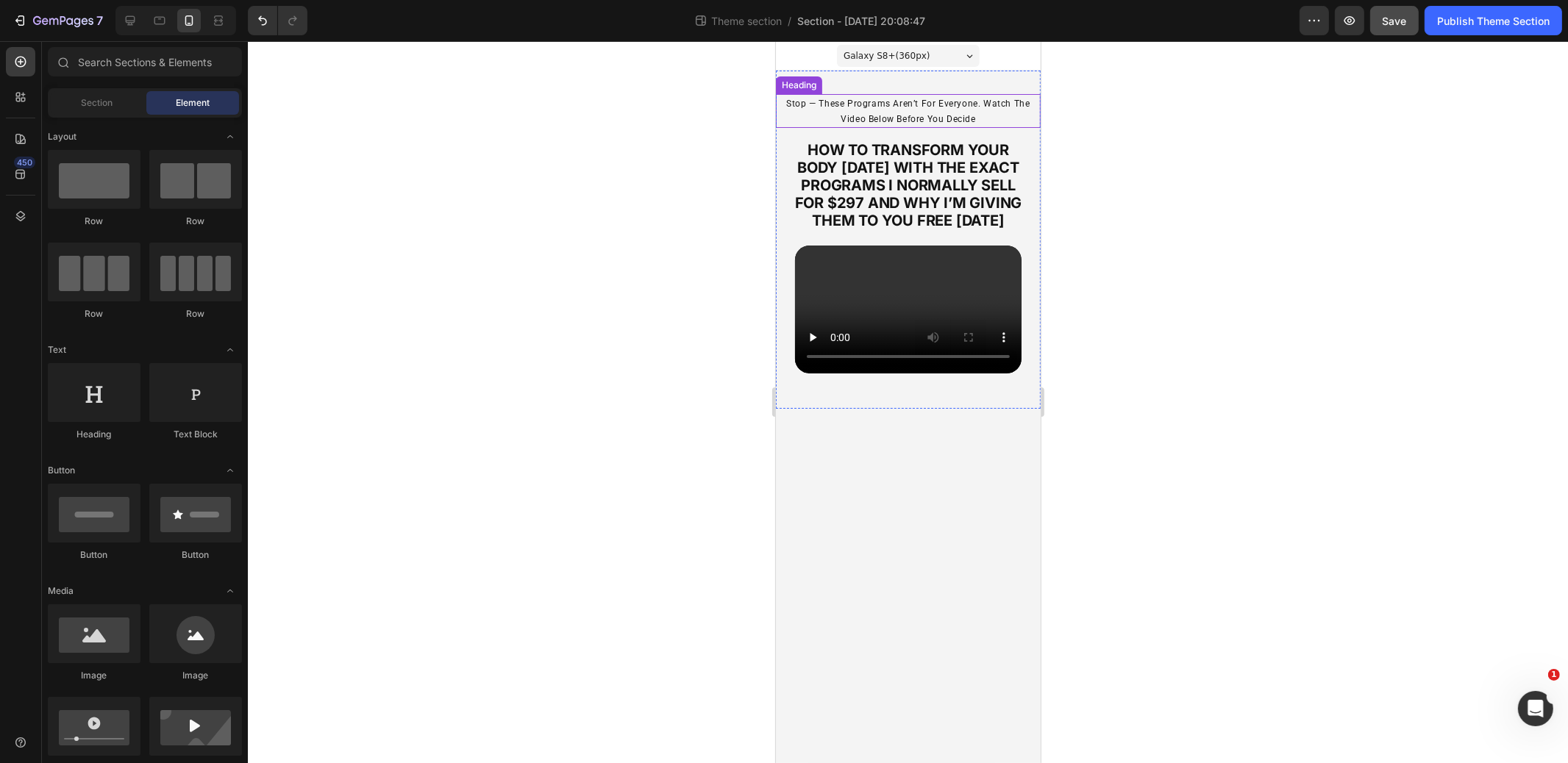
click at [971, 113] on p "⁠⁠⁠⁠⁠⁠⁠ stop — these programs aren’t for everyone. watch the video below before…" at bounding box center [908, 111] width 247 height 31
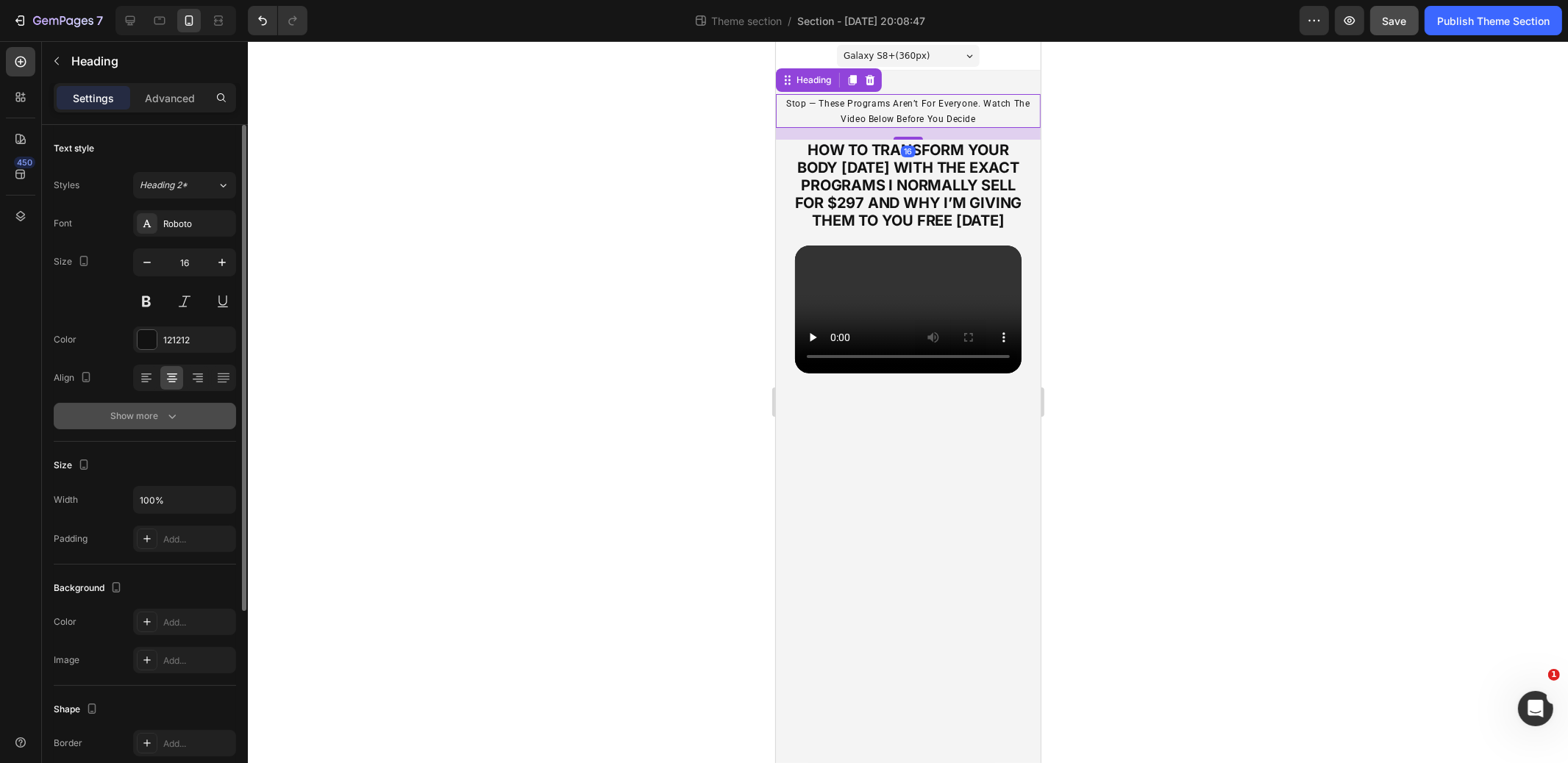
click at [140, 412] on div "Show more" at bounding box center [145, 416] width 69 height 15
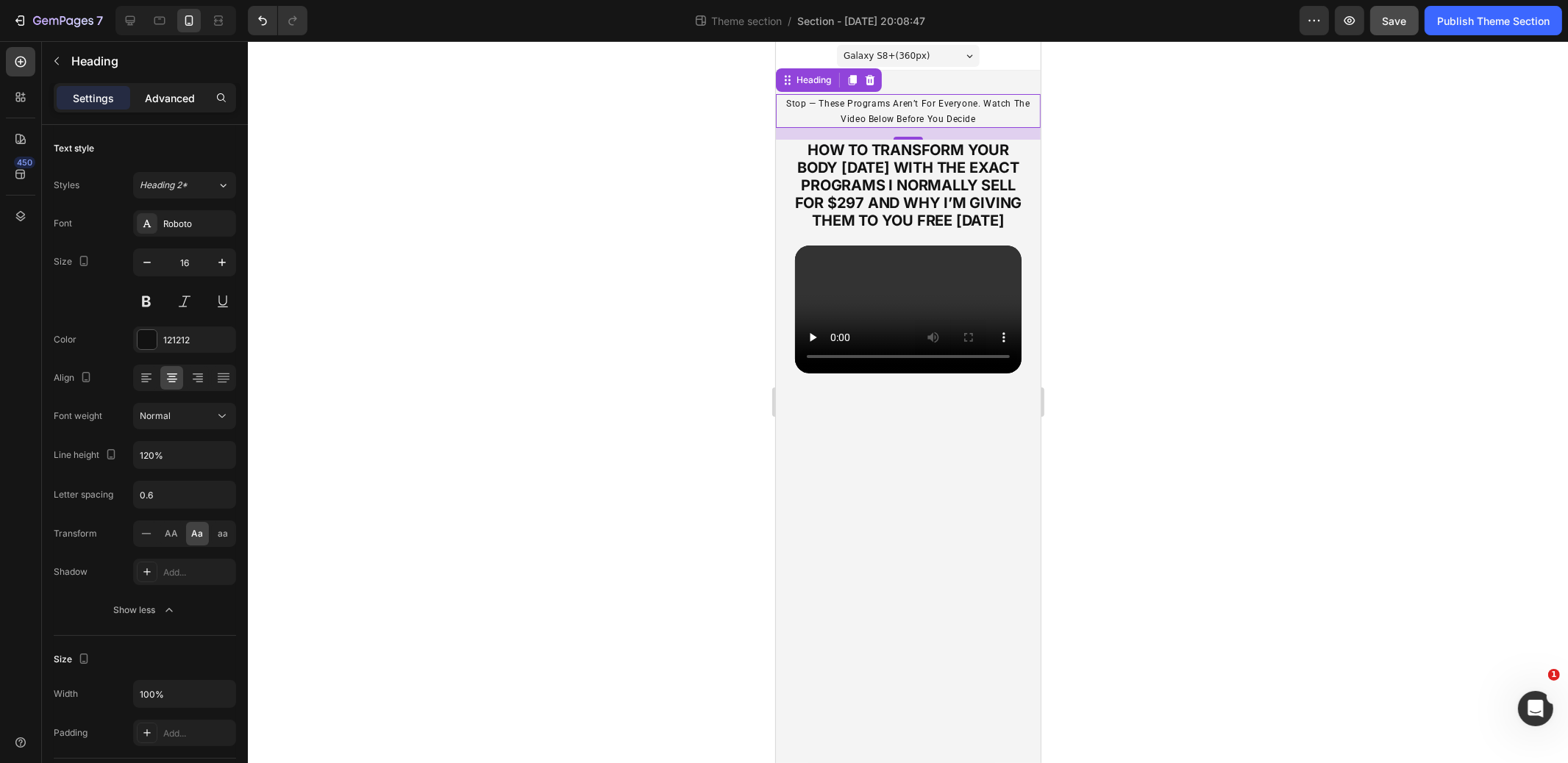
click at [171, 105] on div "Advanced" at bounding box center [169, 97] width 73 height 23
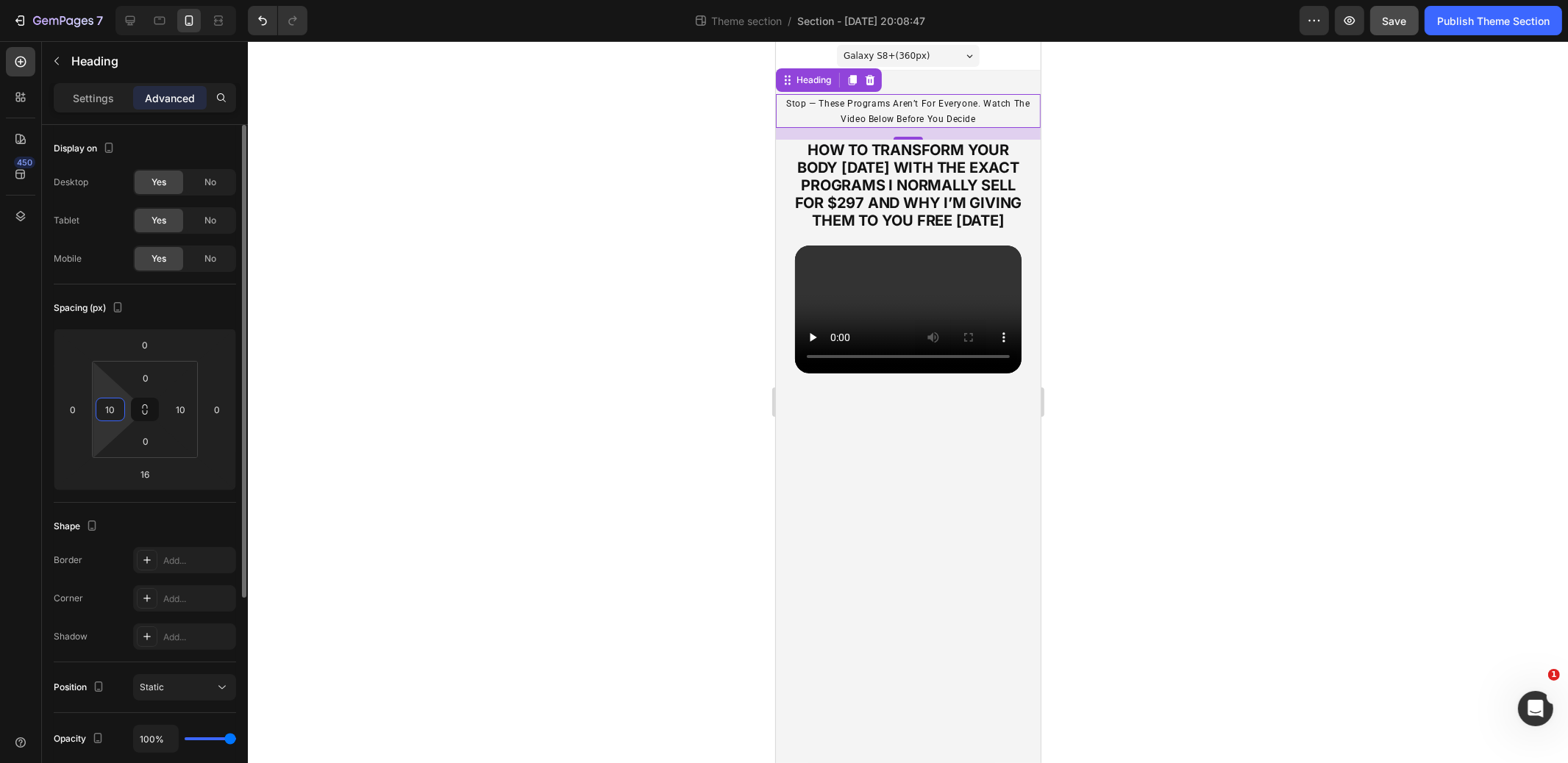
click at [107, 404] on input "10" at bounding box center [110, 409] width 22 height 22
click at [108, 404] on input "10" at bounding box center [110, 409] width 22 height 22
type input "20"
click at [174, 407] on input "10" at bounding box center [181, 409] width 22 height 22
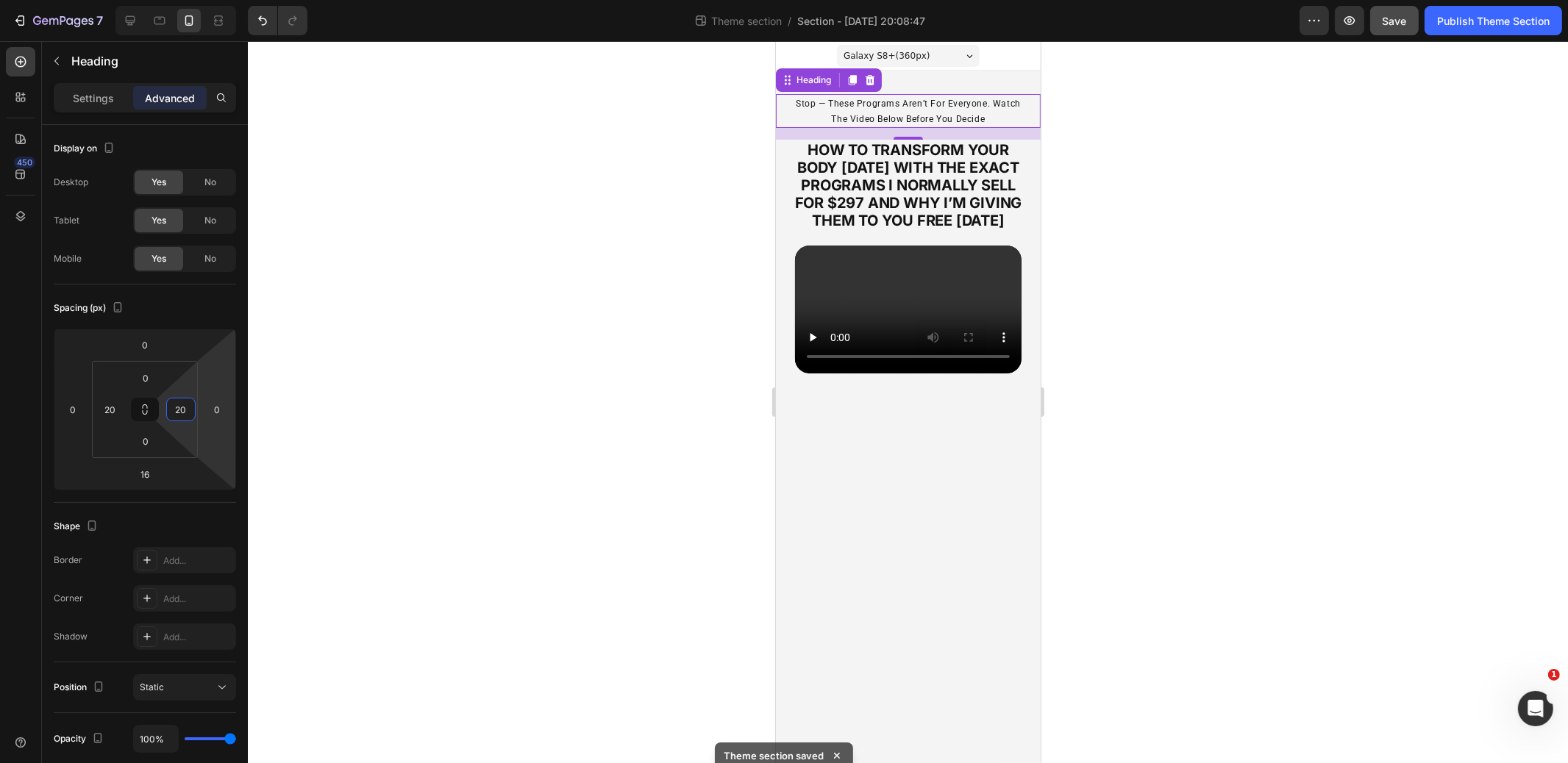
type input "20"
click at [957, 114] on span "stop — these programs aren’t for everyone. watch the video below before you dec…" at bounding box center [907, 111] width 225 height 26
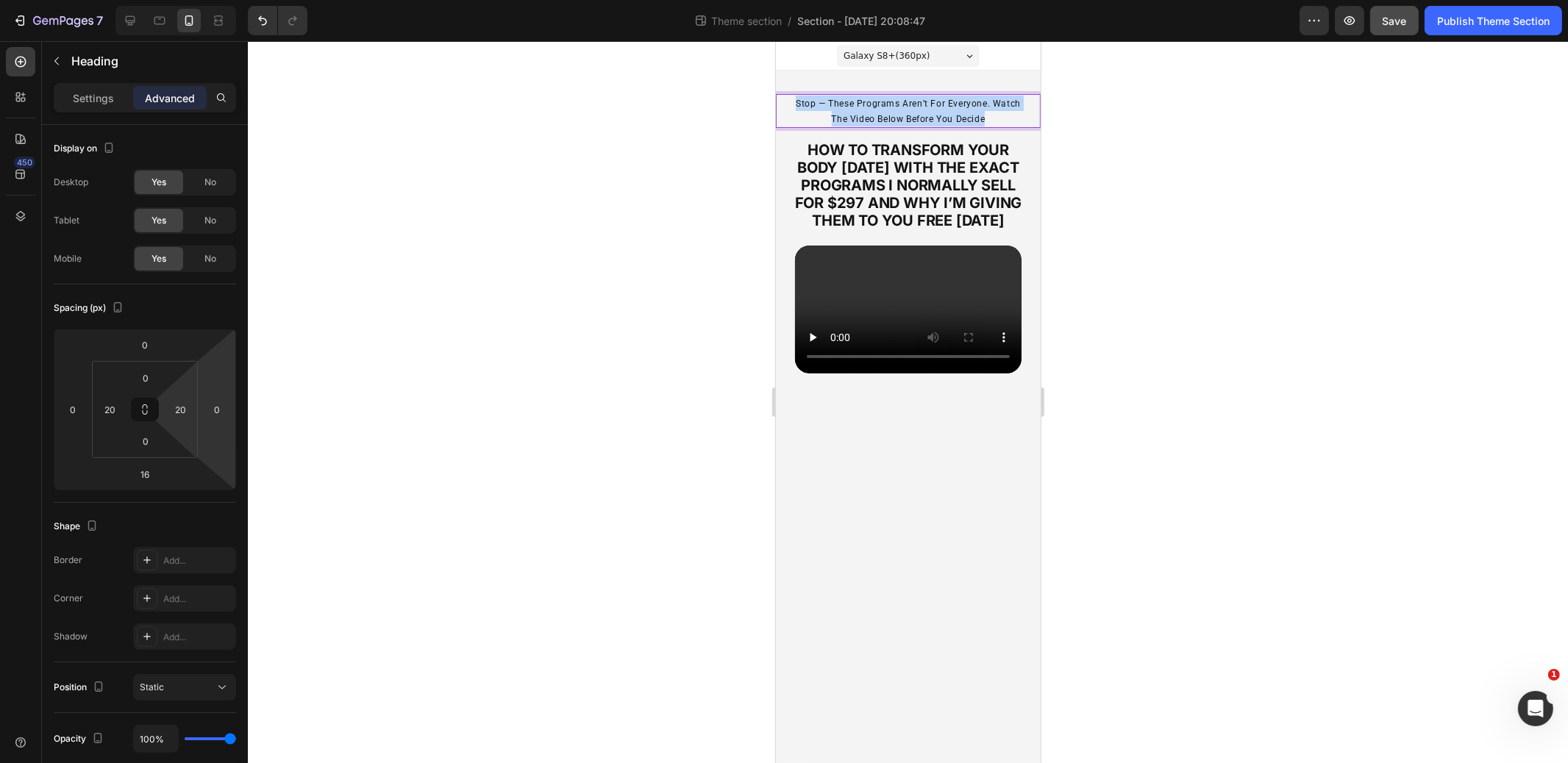
click at [956, 114] on span "stop — these programs aren’t for everyone. watch the video below before you dec…" at bounding box center [907, 111] width 225 height 26
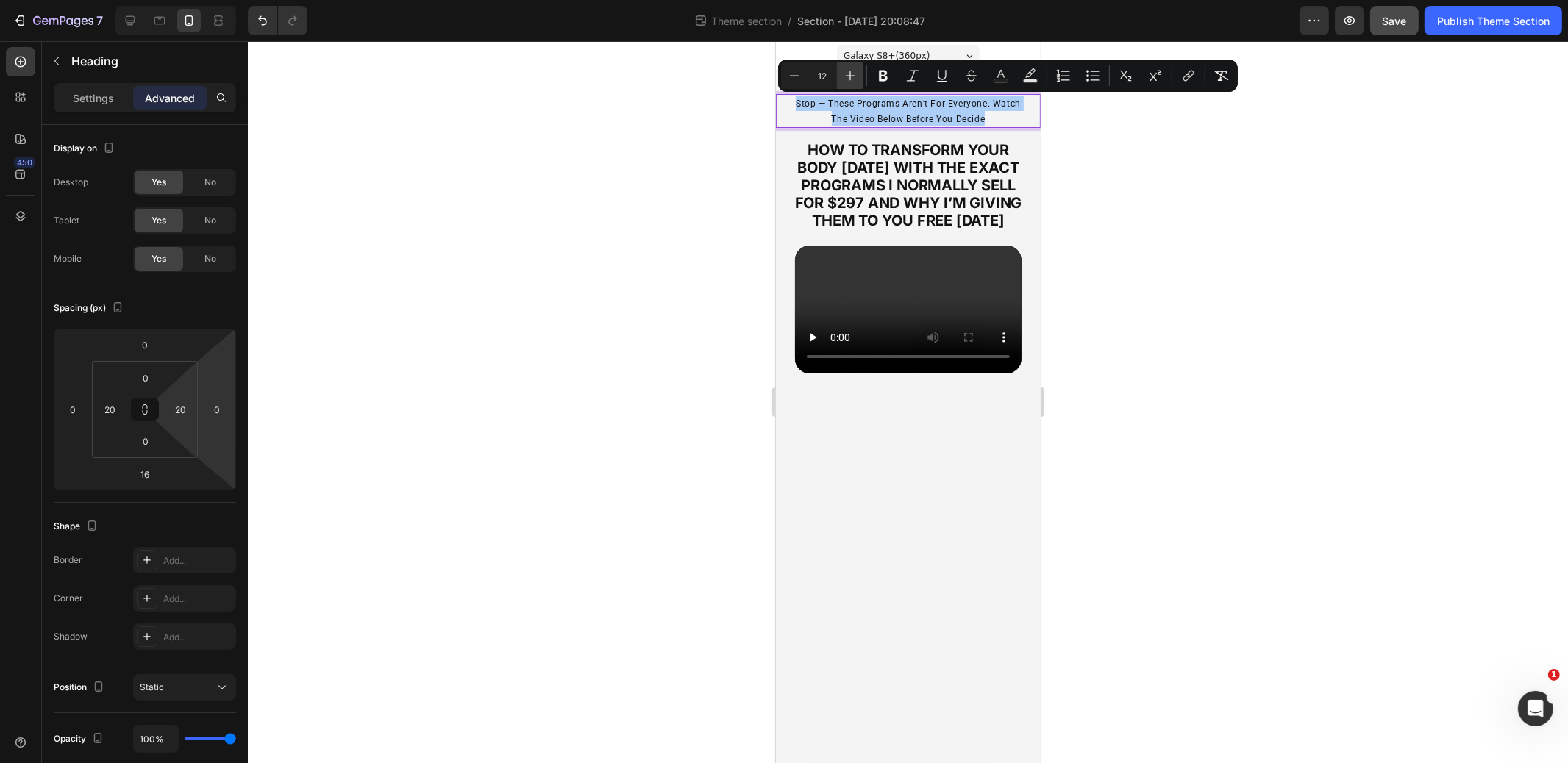
click at [854, 77] on icon "Editor contextual toolbar" at bounding box center [851, 76] width 15 height 15
type input "13"
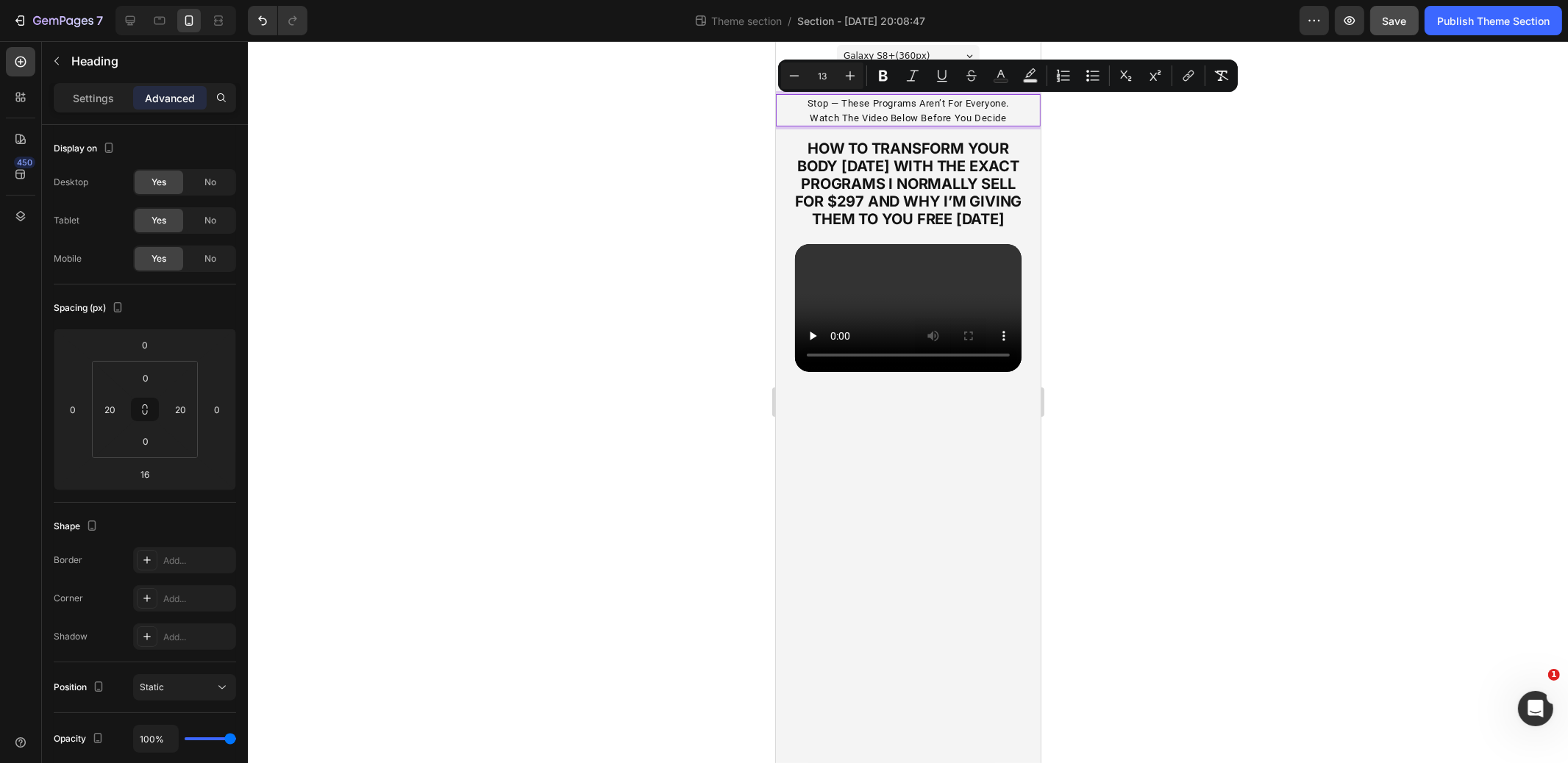
click at [714, 119] on div at bounding box center [909, 402] width 1321 height 722
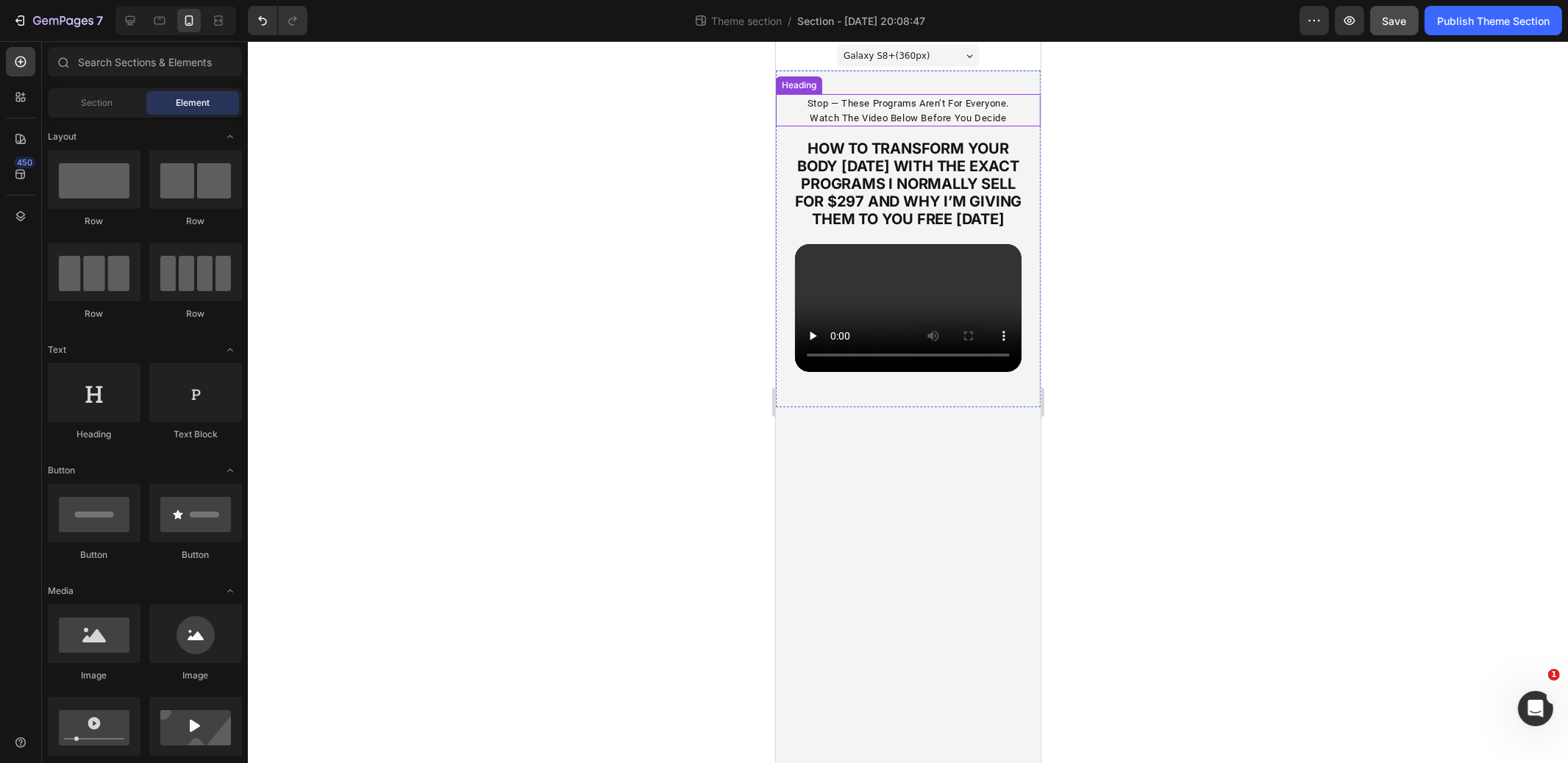
click at [847, 114] on span "stop — these programs aren’t for everyone. watch the video below before you dec…" at bounding box center [908, 110] width 202 height 26
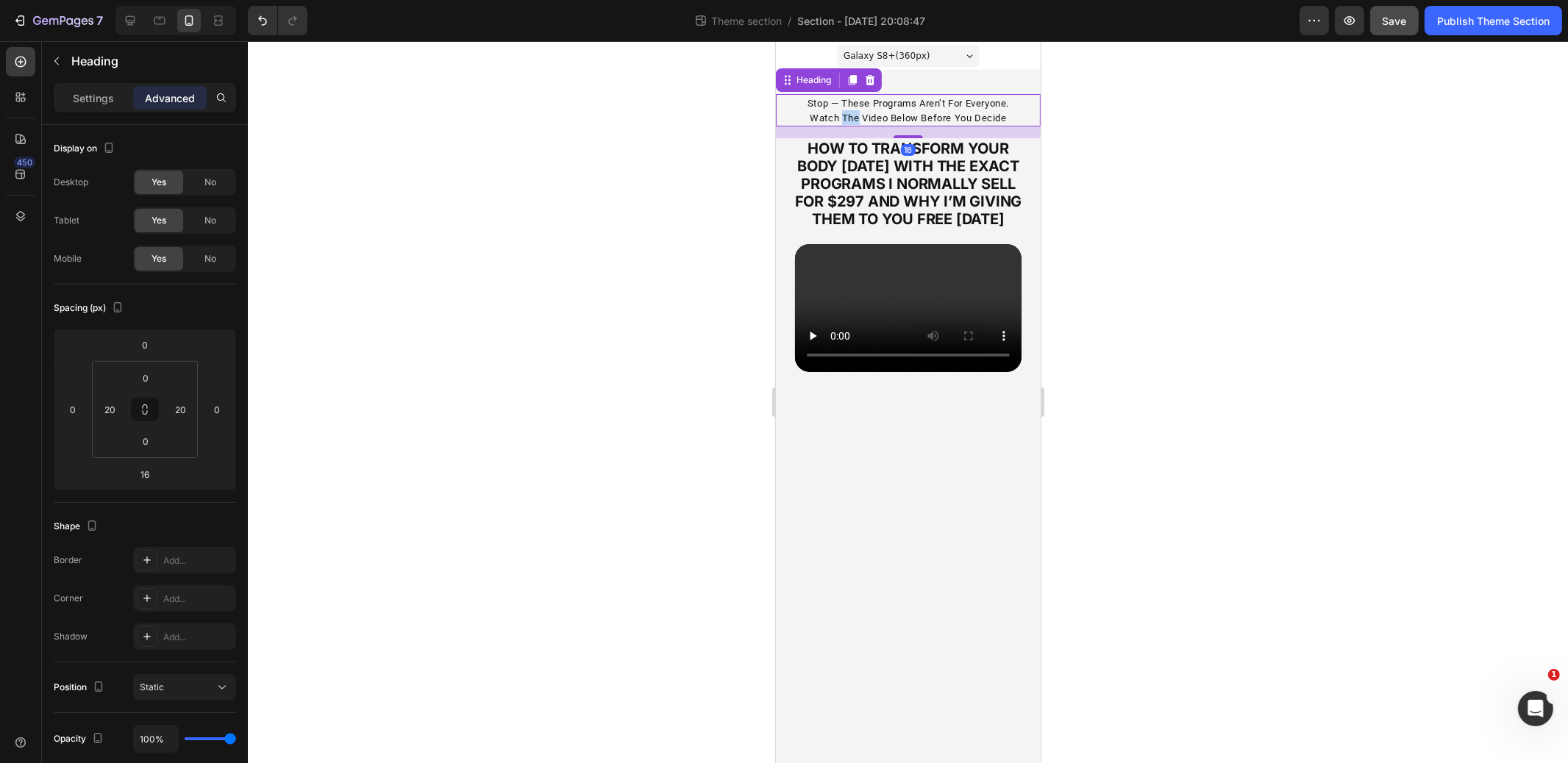
click at [847, 114] on span "stop — these programs aren’t for everyone. watch the video below before you dec…" at bounding box center [908, 110] width 202 height 26
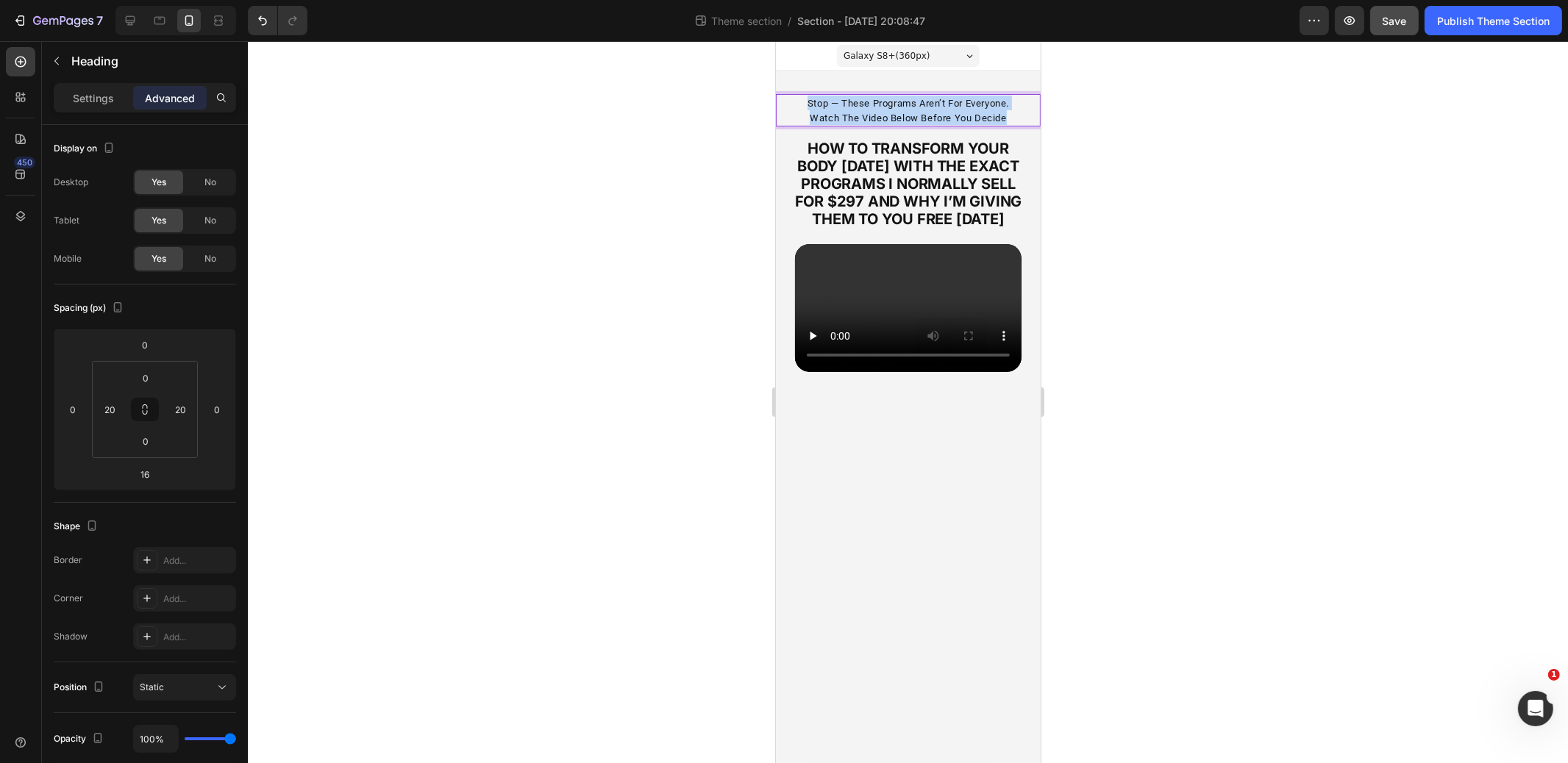
click at [847, 114] on span "stop — these programs aren’t for everyone. watch the video below before you dec…" at bounding box center [908, 110] width 202 height 26
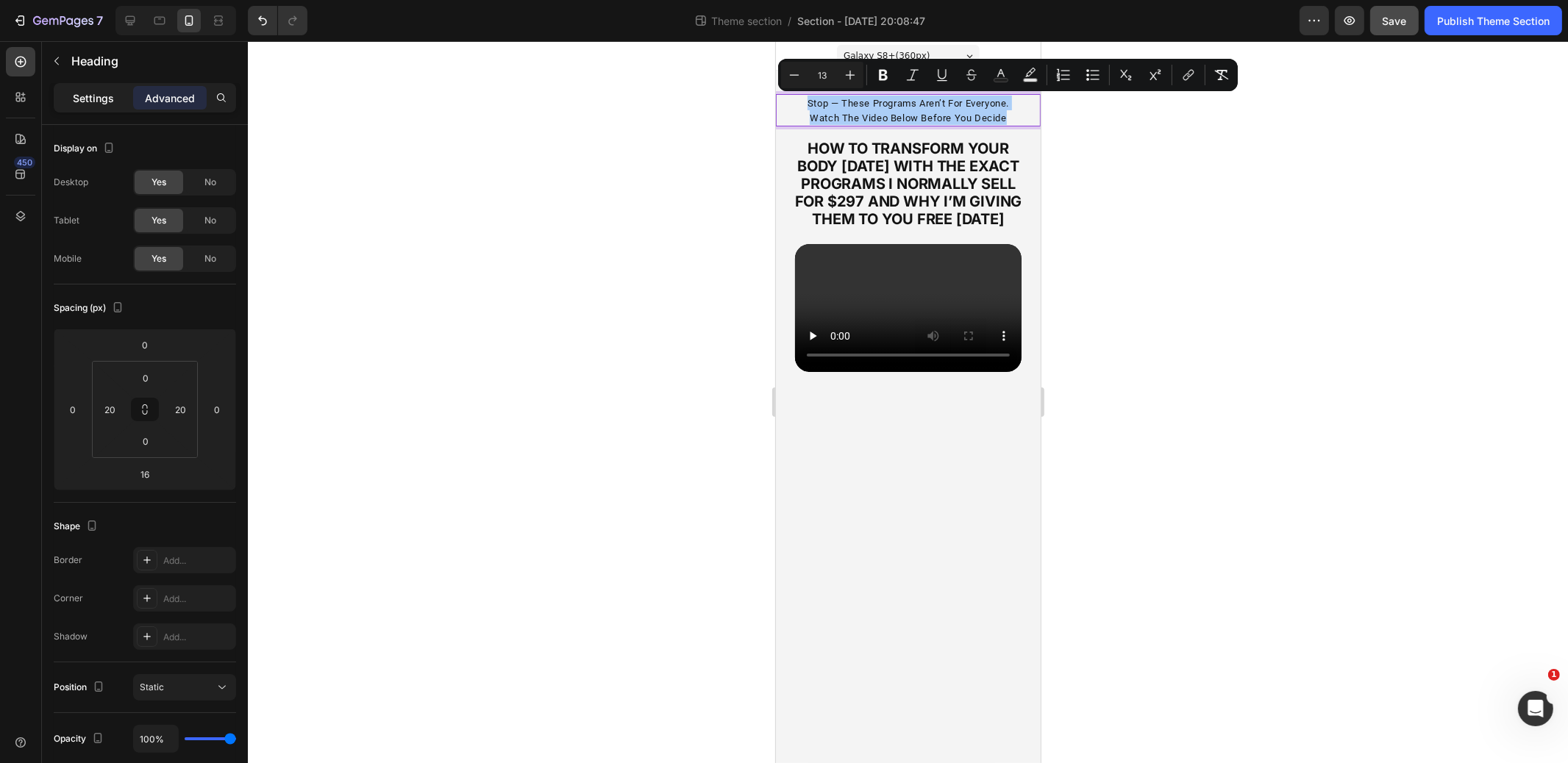
click at [102, 100] on p "Settings" at bounding box center [93, 97] width 41 height 15
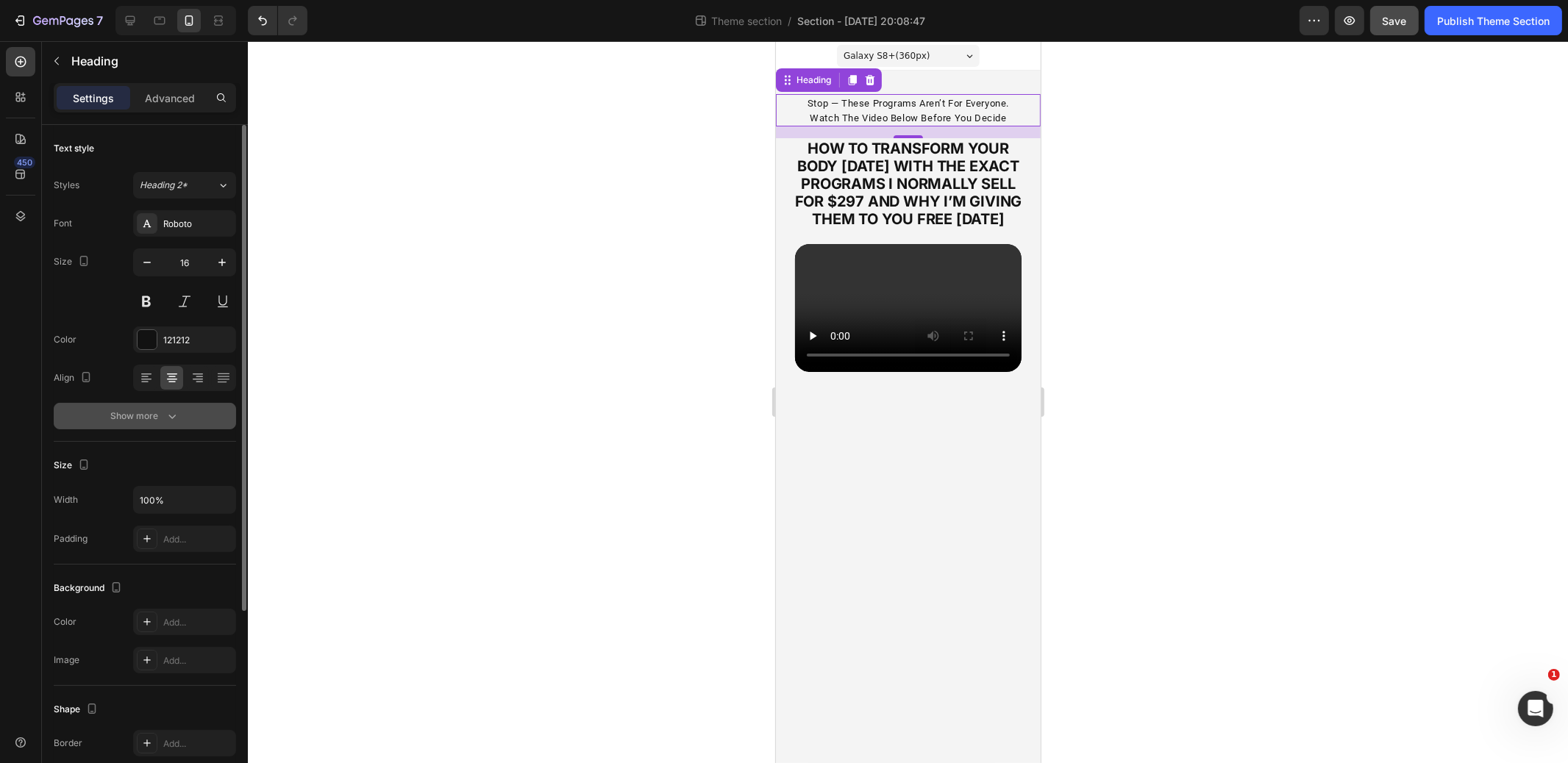
click at [155, 416] on div "Show more" at bounding box center [145, 416] width 69 height 15
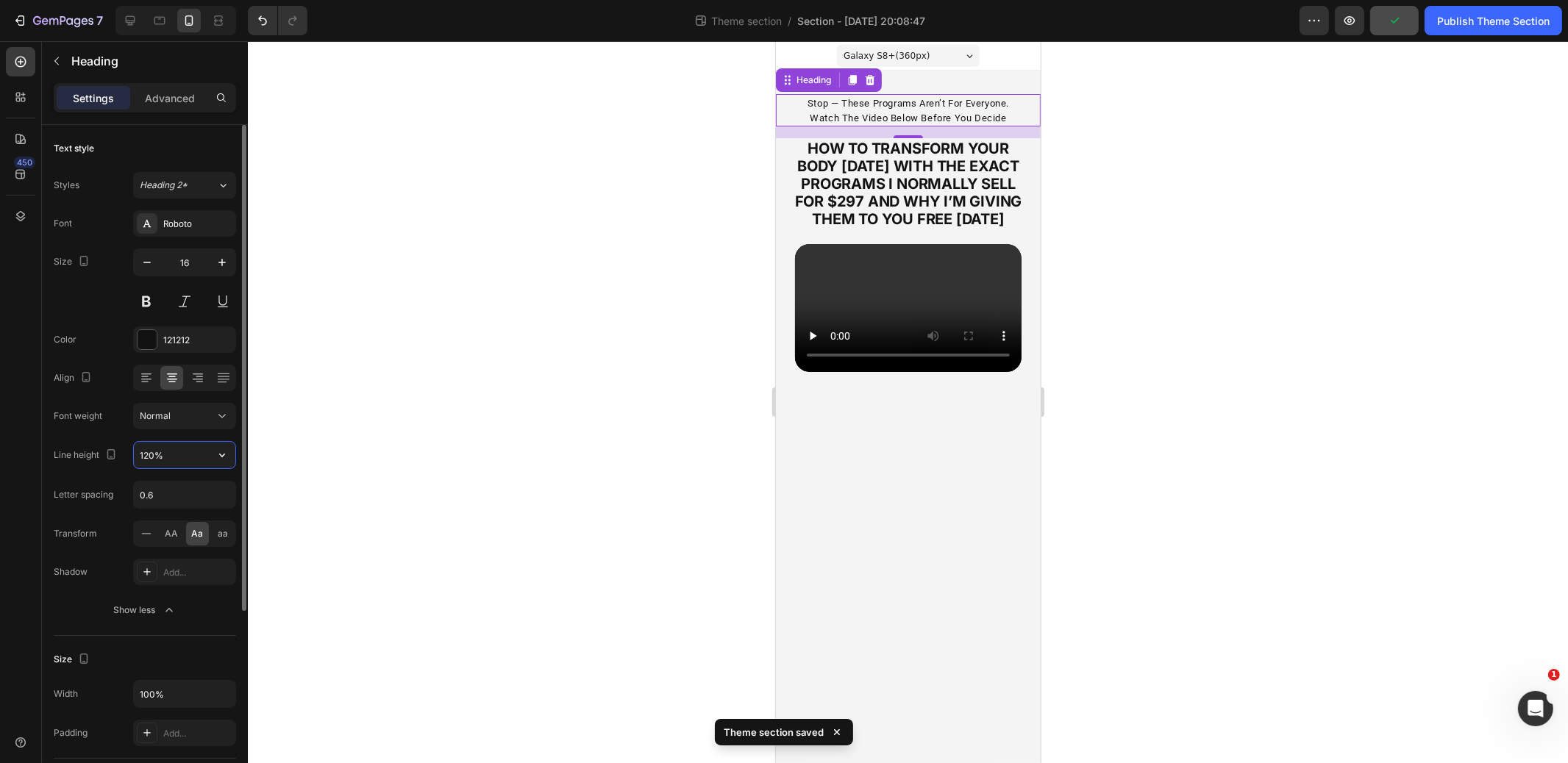
click at [181, 454] on input "120%" at bounding box center [185, 454] width 102 height 27
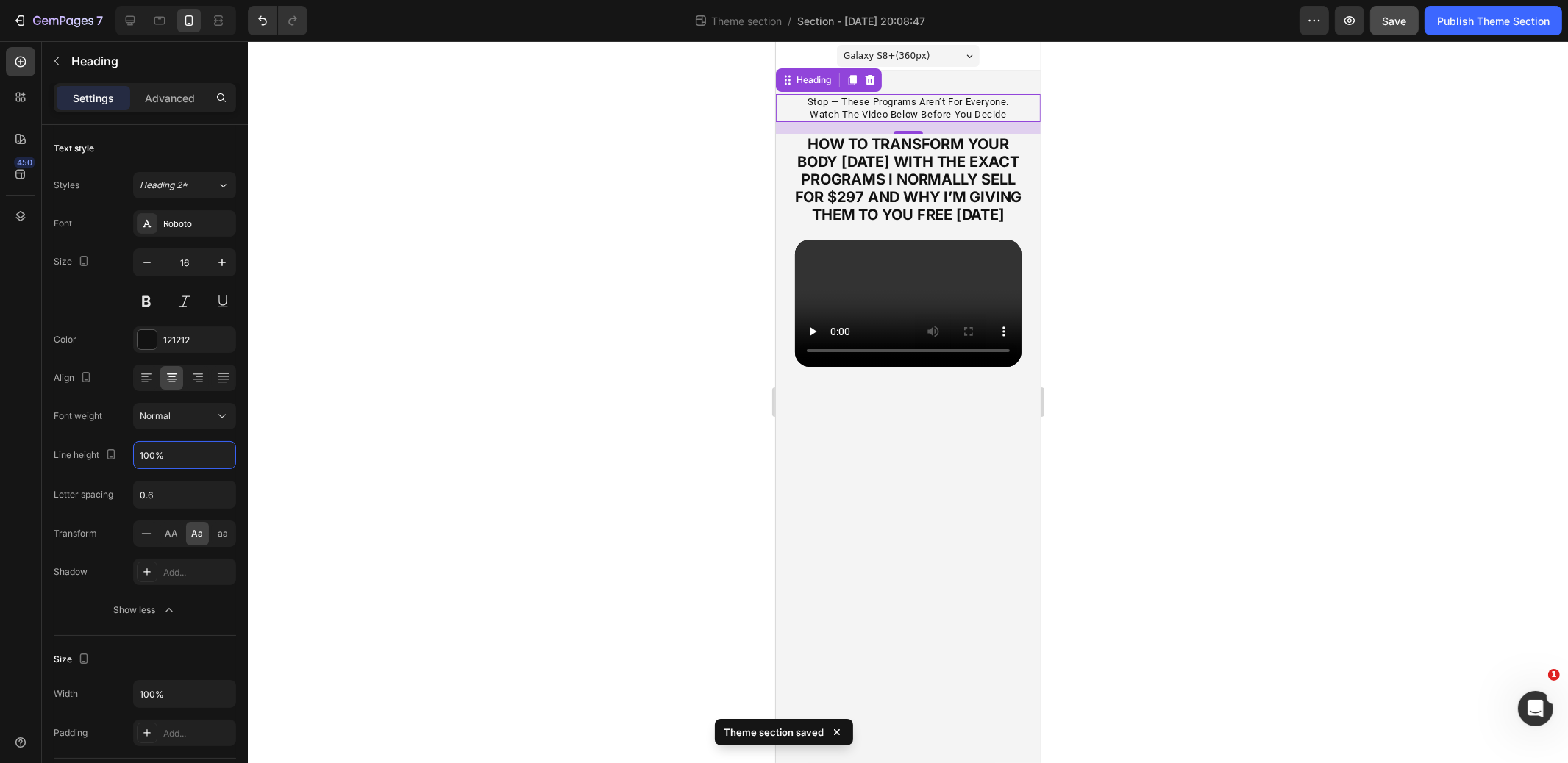
type input "100%"
click at [583, 326] on div at bounding box center [909, 402] width 1321 height 722
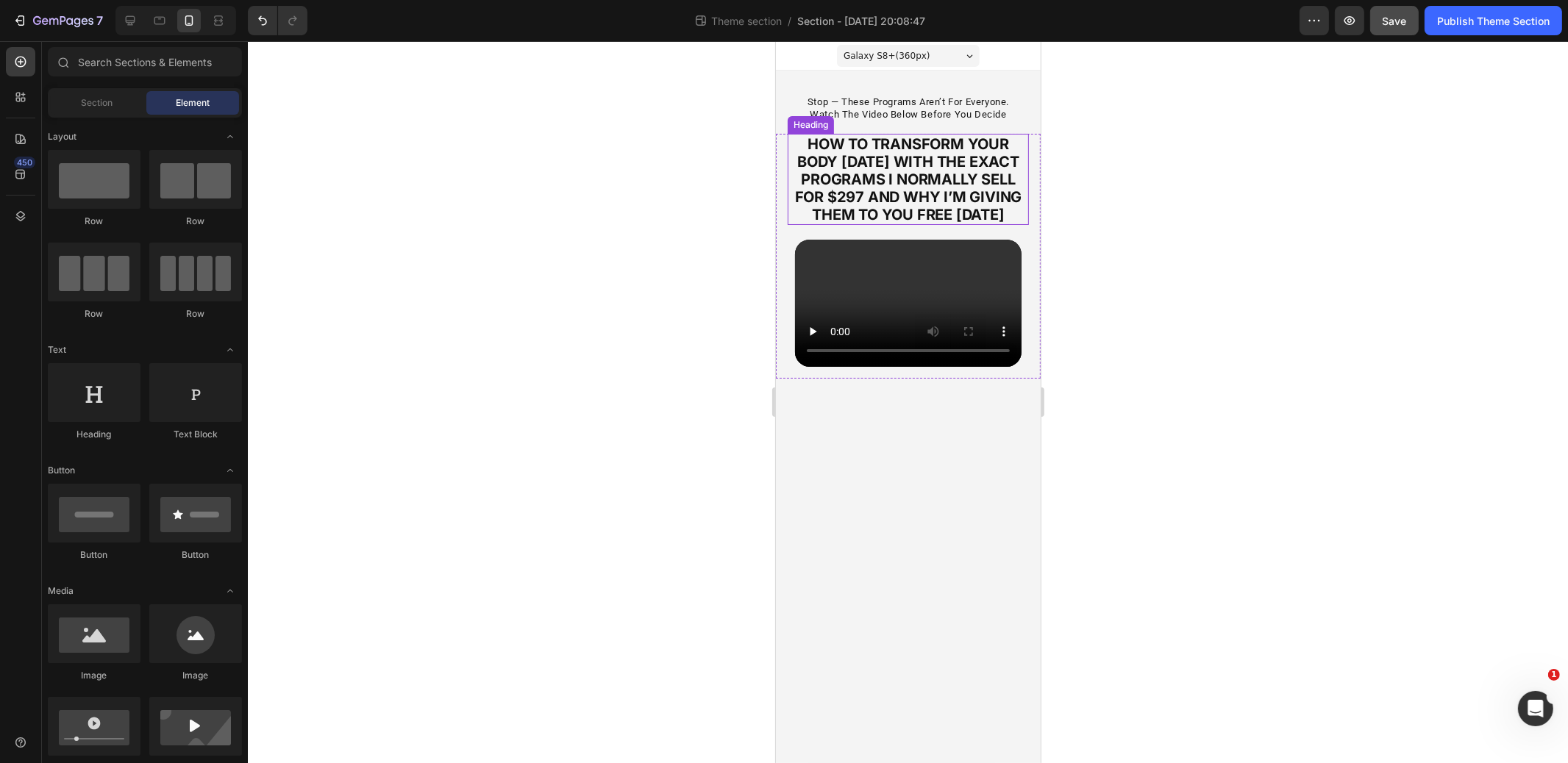
click at [945, 187] on strong "how to transform your body [DATE] with the exact programs i normally sell for $…" at bounding box center [909, 180] width 227 height 89
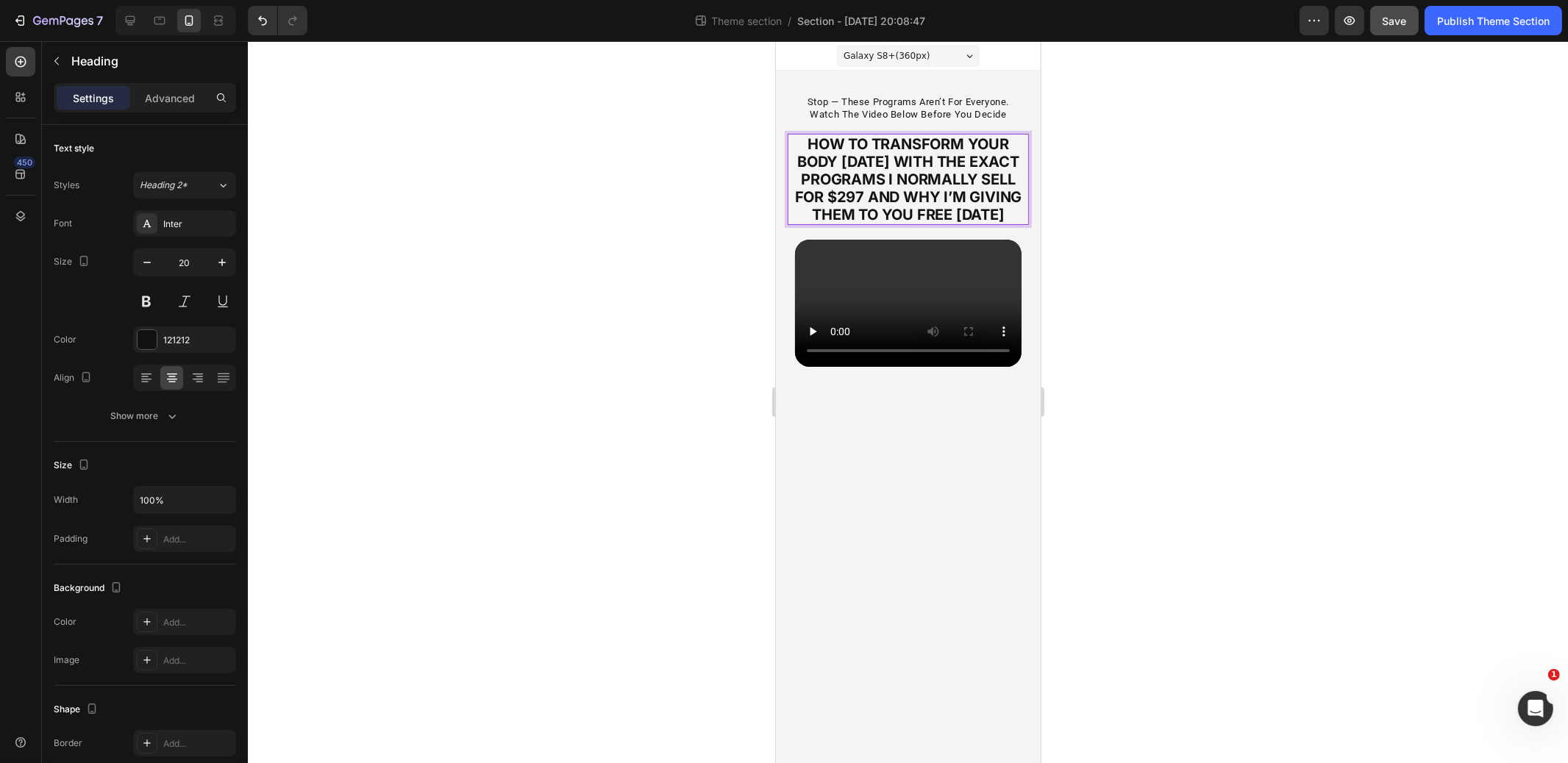
click at [945, 188] on strong "how to transform your body [DATE] with the exact programs i normally sell for $…" at bounding box center [909, 180] width 227 height 89
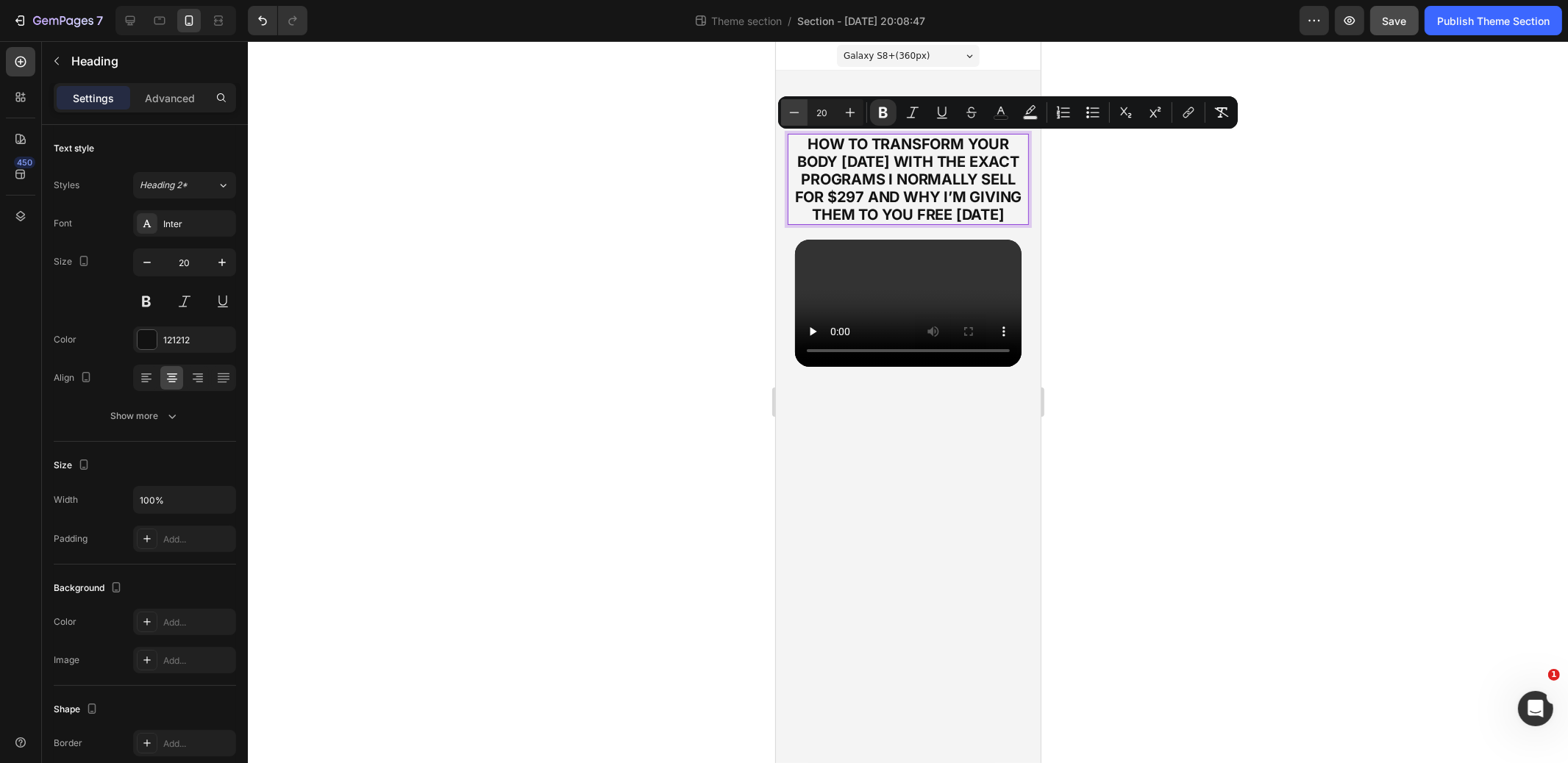
click at [799, 114] on icon "Editor contextual toolbar" at bounding box center [794, 112] width 15 height 15
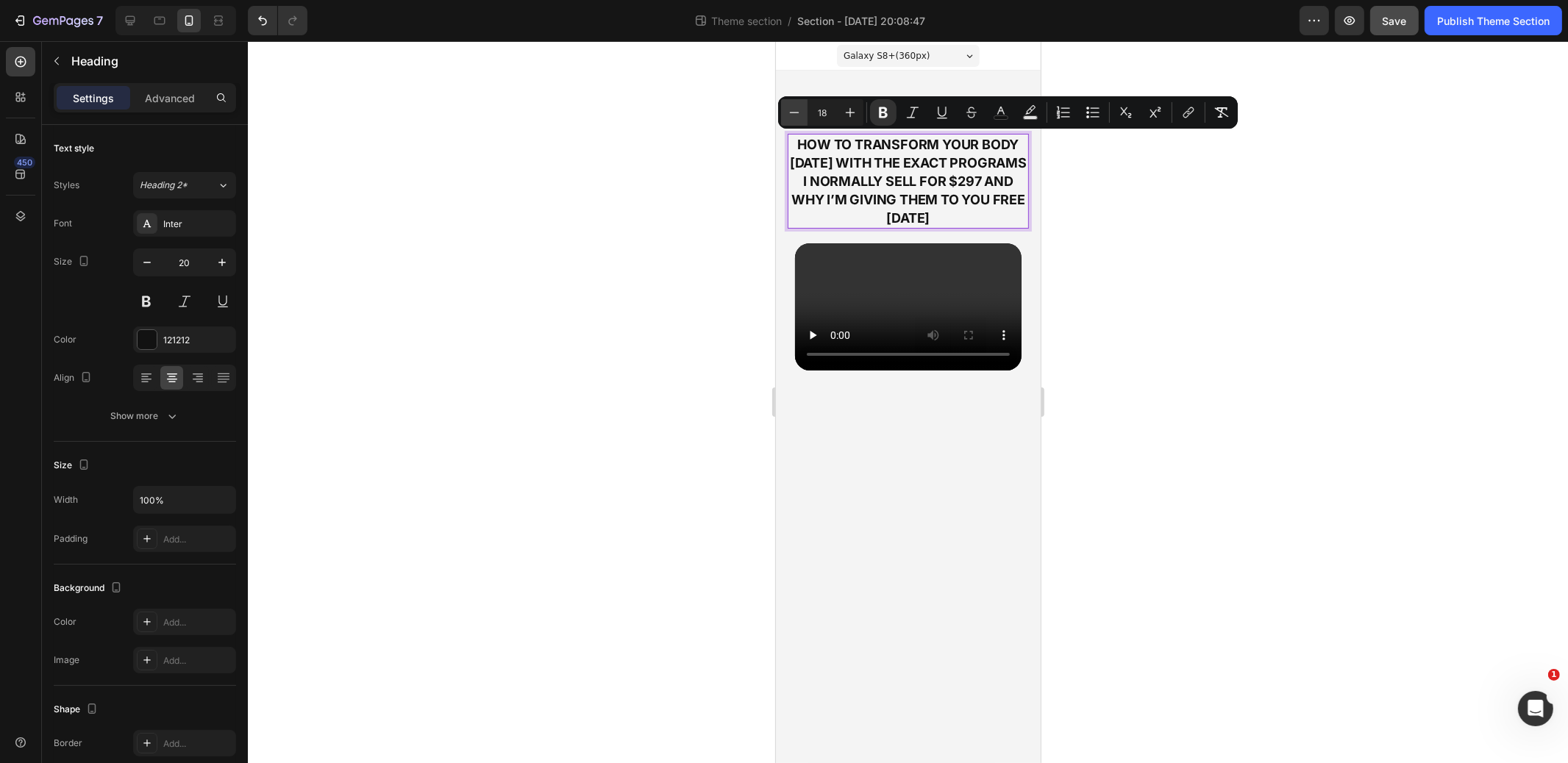
click at [799, 114] on icon "Editor contextual toolbar" at bounding box center [794, 112] width 15 height 15
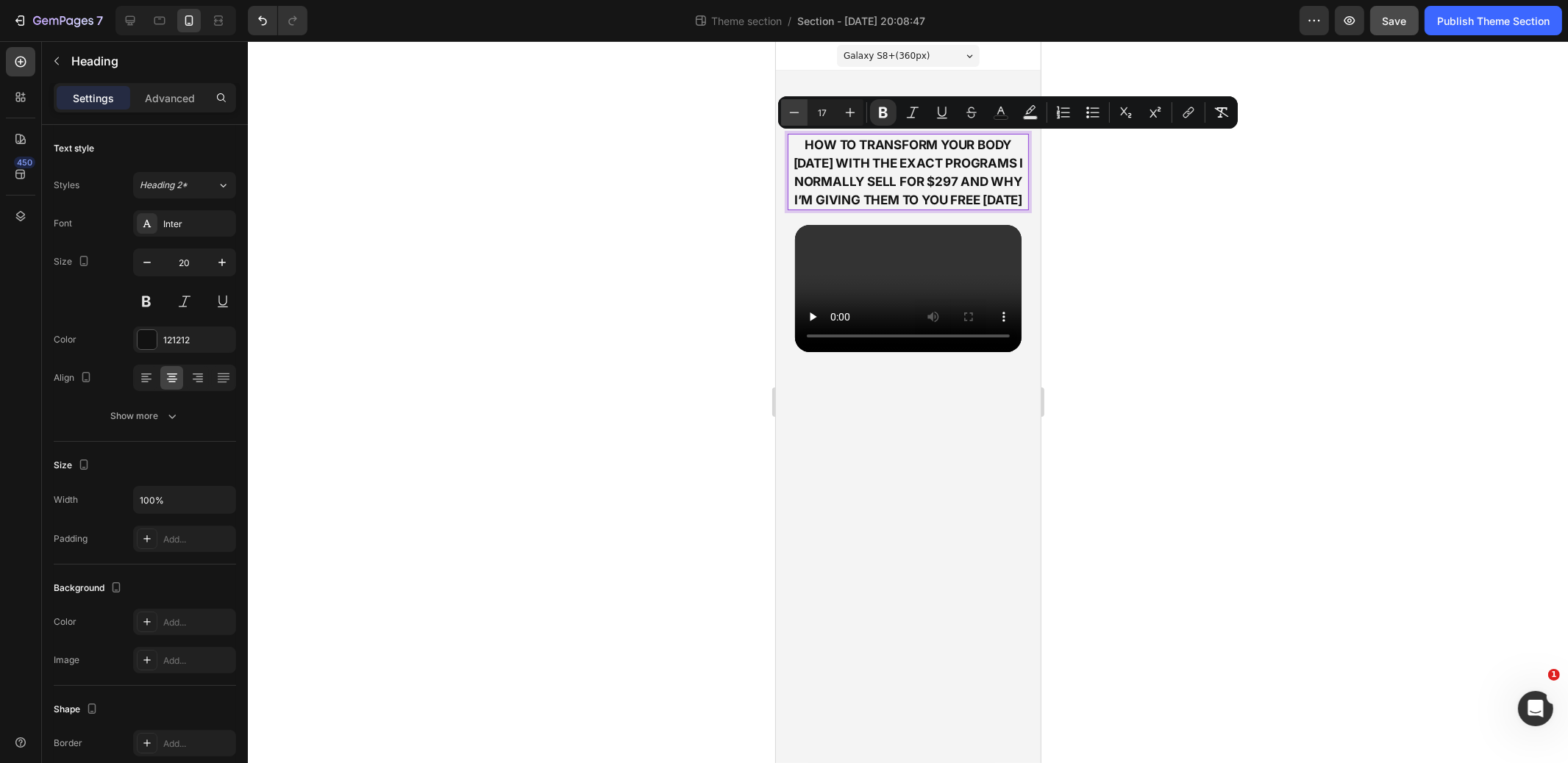
click at [799, 114] on icon "Editor contextual toolbar" at bounding box center [794, 112] width 15 height 15
type input "16"
click at [1135, 212] on div at bounding box center [909, 402] width 1321 height 722
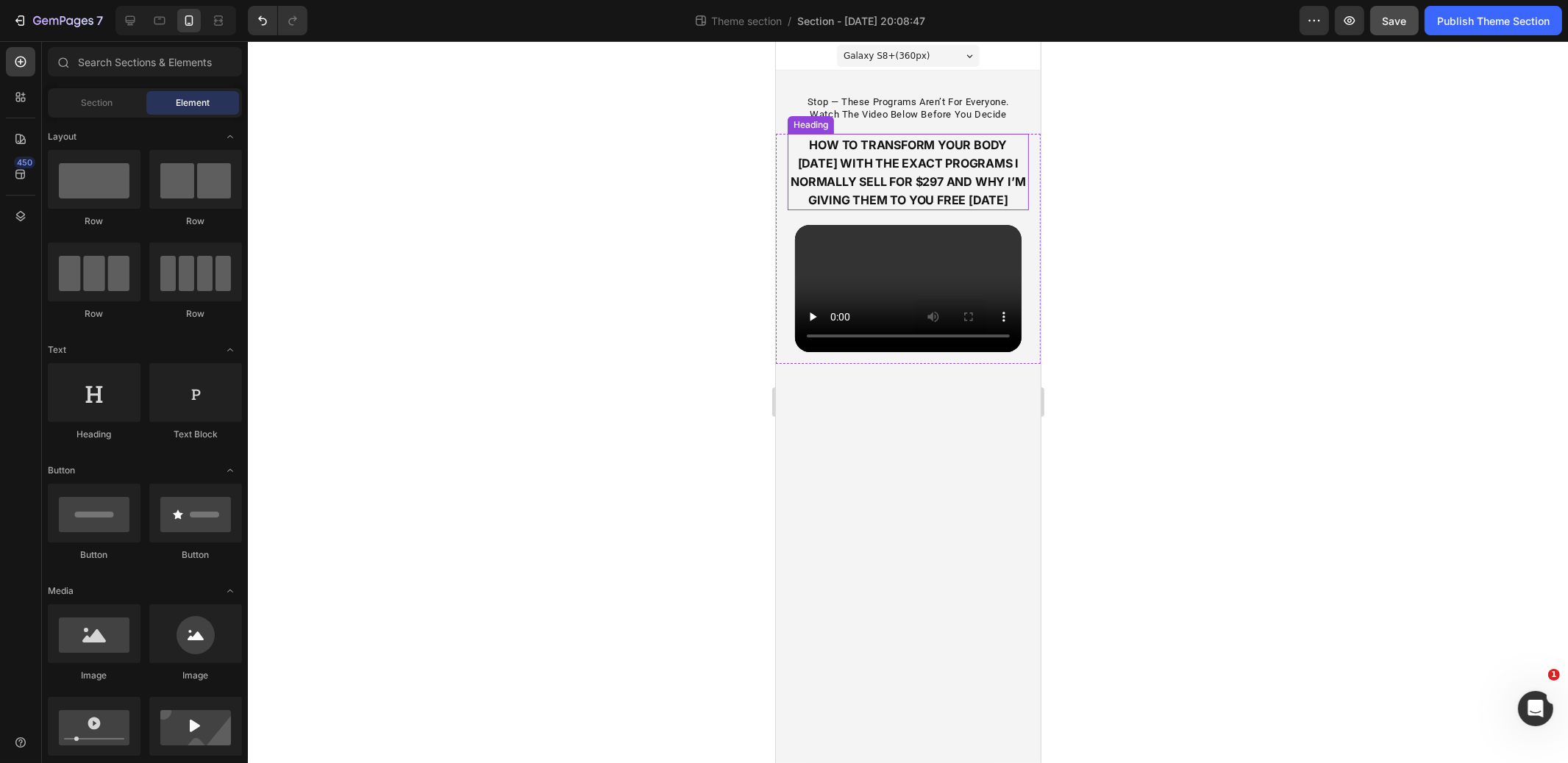
click at [954, 180] on strong "how to transform your body [DATE] with the exact programs i normally sell for $…" at bounding box center [907, 172] width 235 height 70
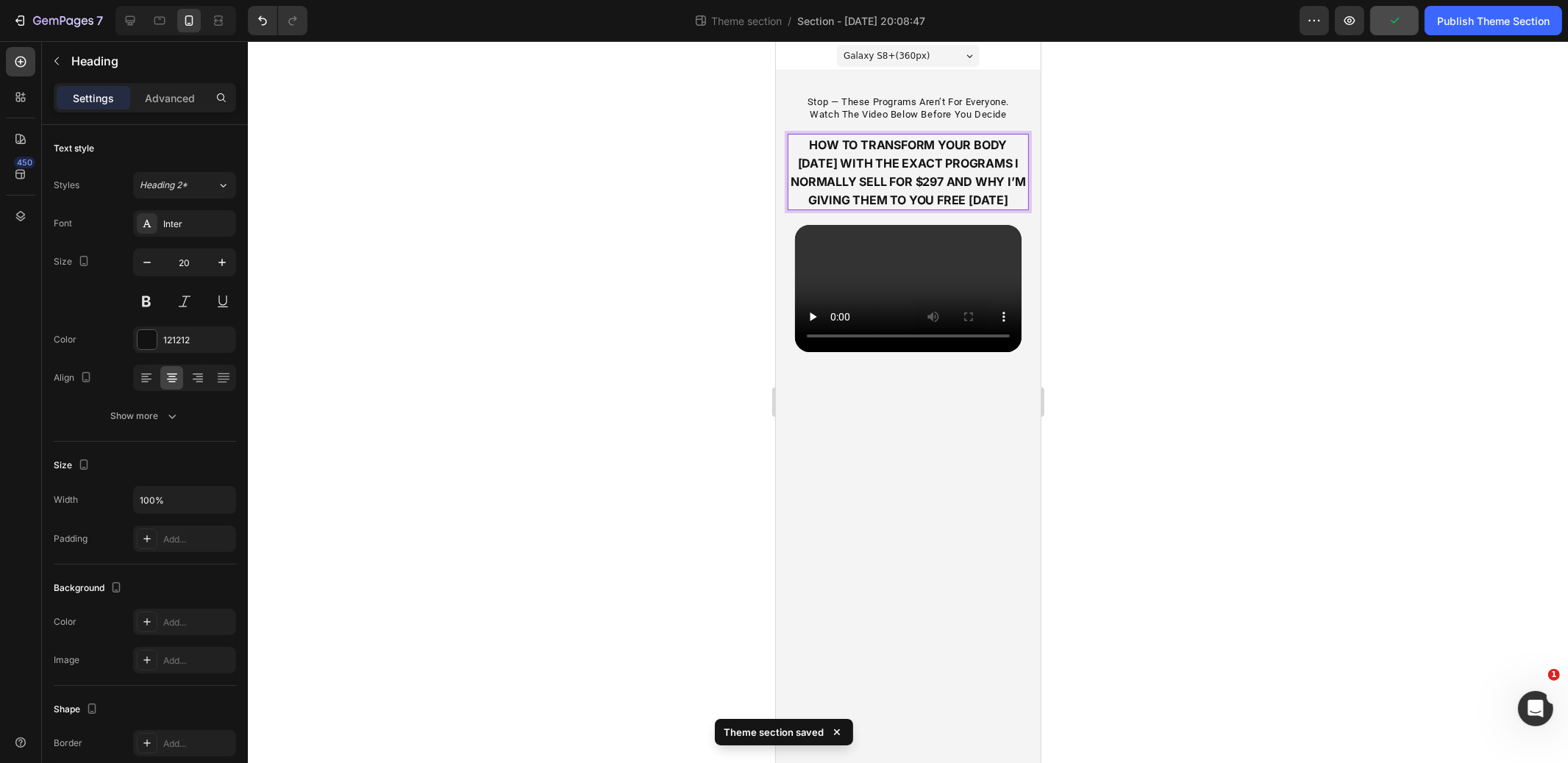
click at [954, 180] on strong "how to transform your body [DATE] with the exact programs i normally sell for $…" at bounding box center [907, 172] width 235 height 70
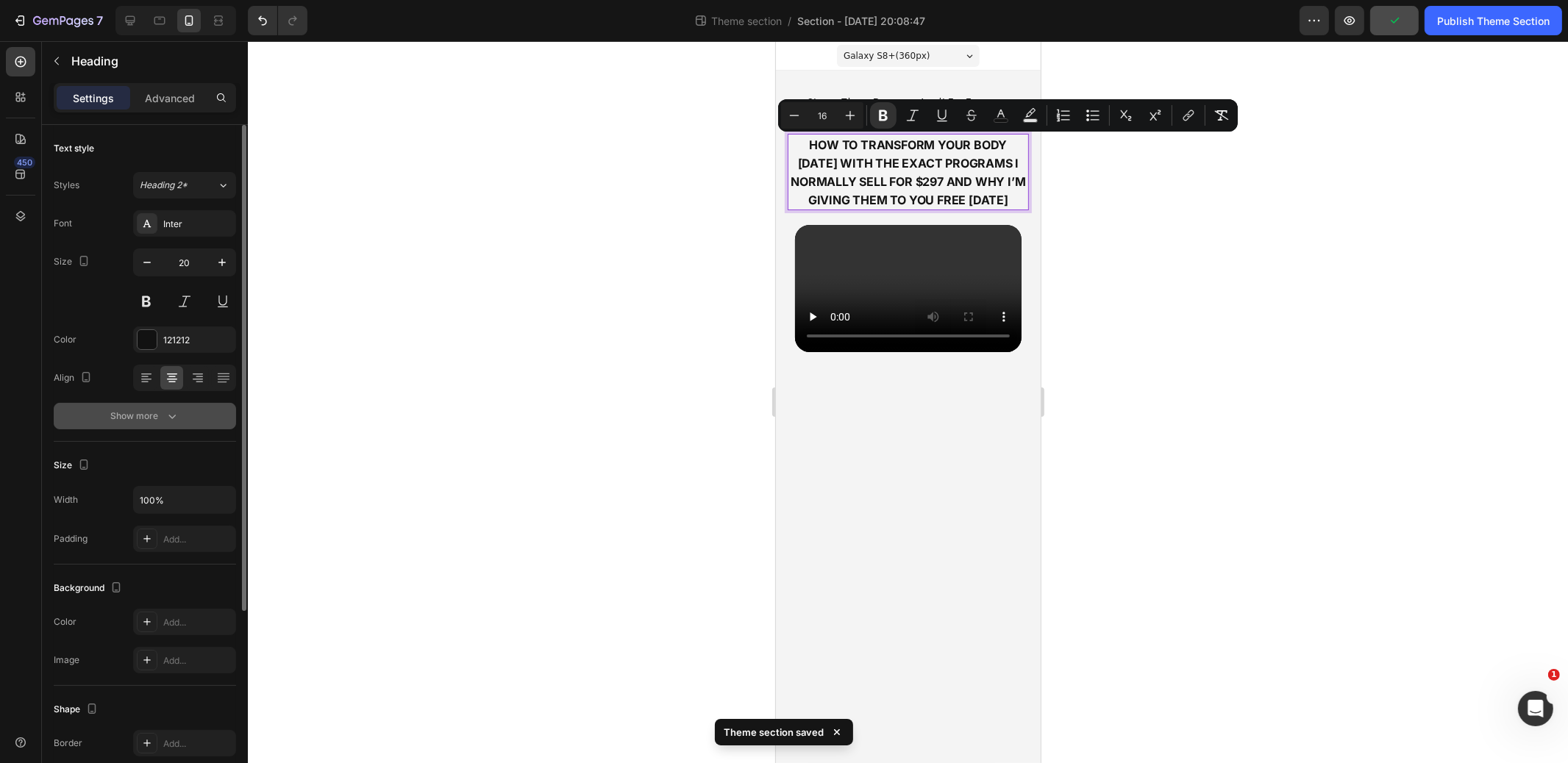
click at [172, 414] on icon "button" at bounding box center [172, 416] width 15 height 15
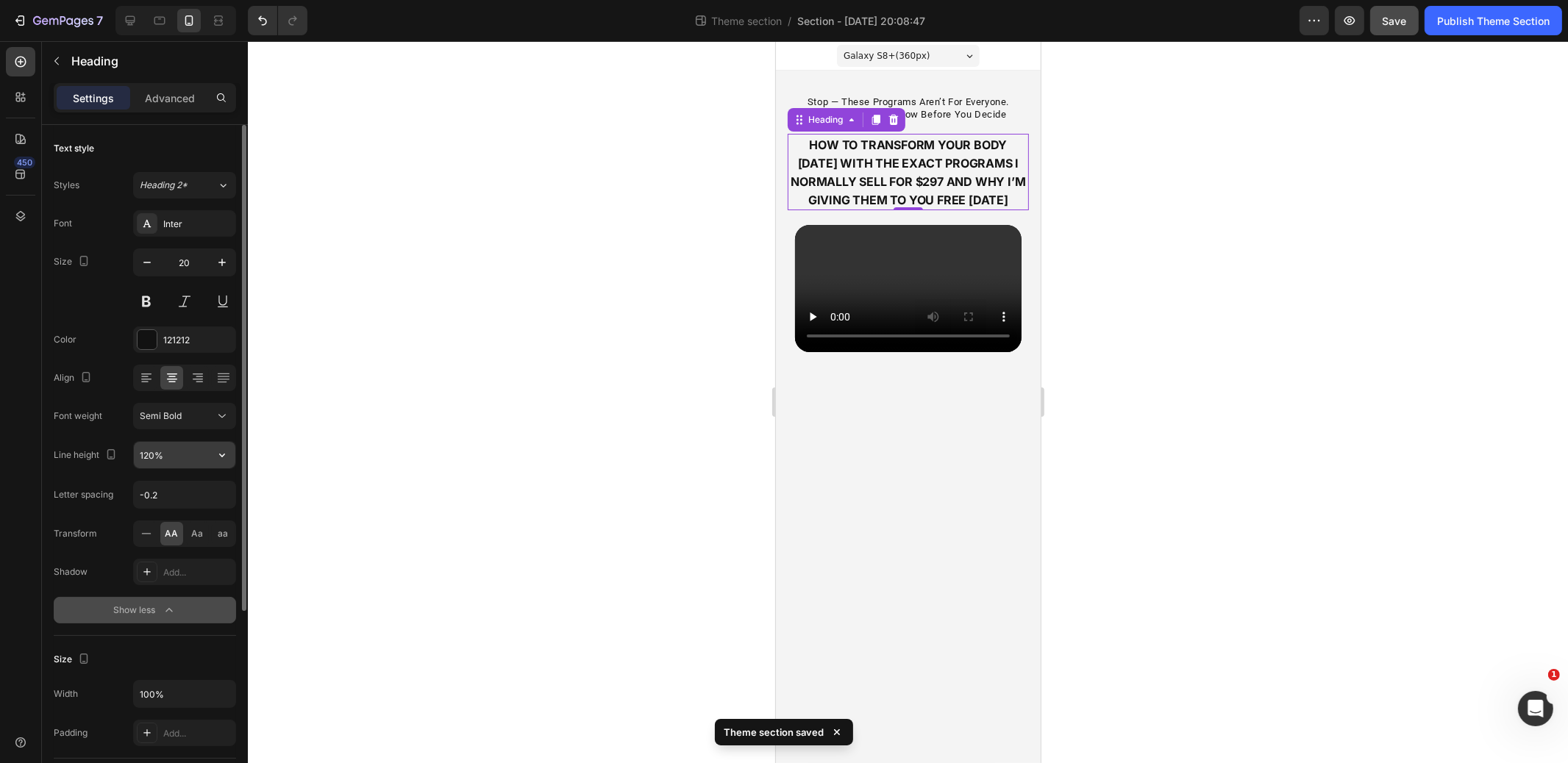
click at [156, 453] on input "120%" at bounding box center [185, 454] width 102 height 27
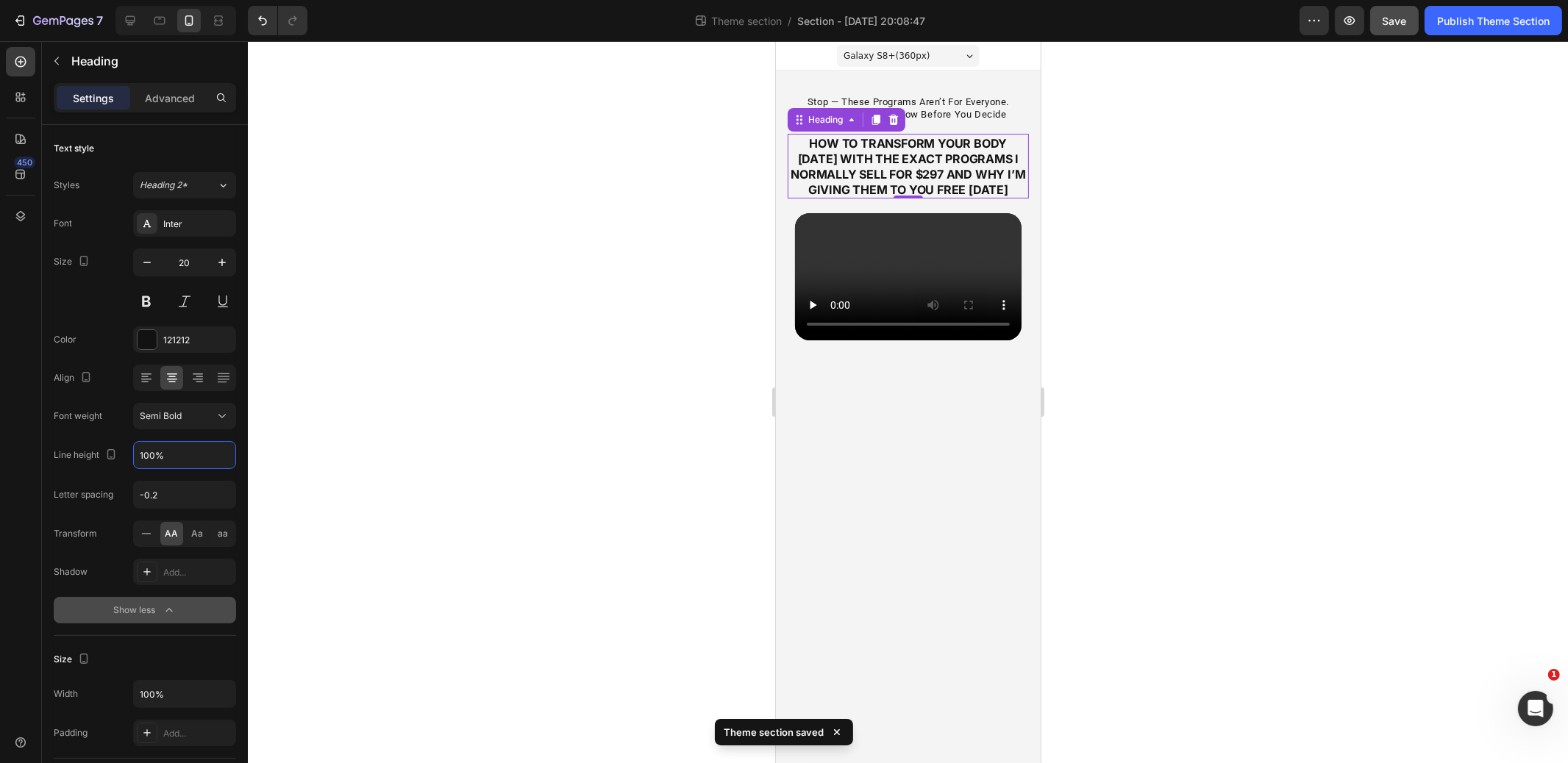
type input "100%"
click at [651, 292] on div at bounding box center [909, 402] width 1321 height 722
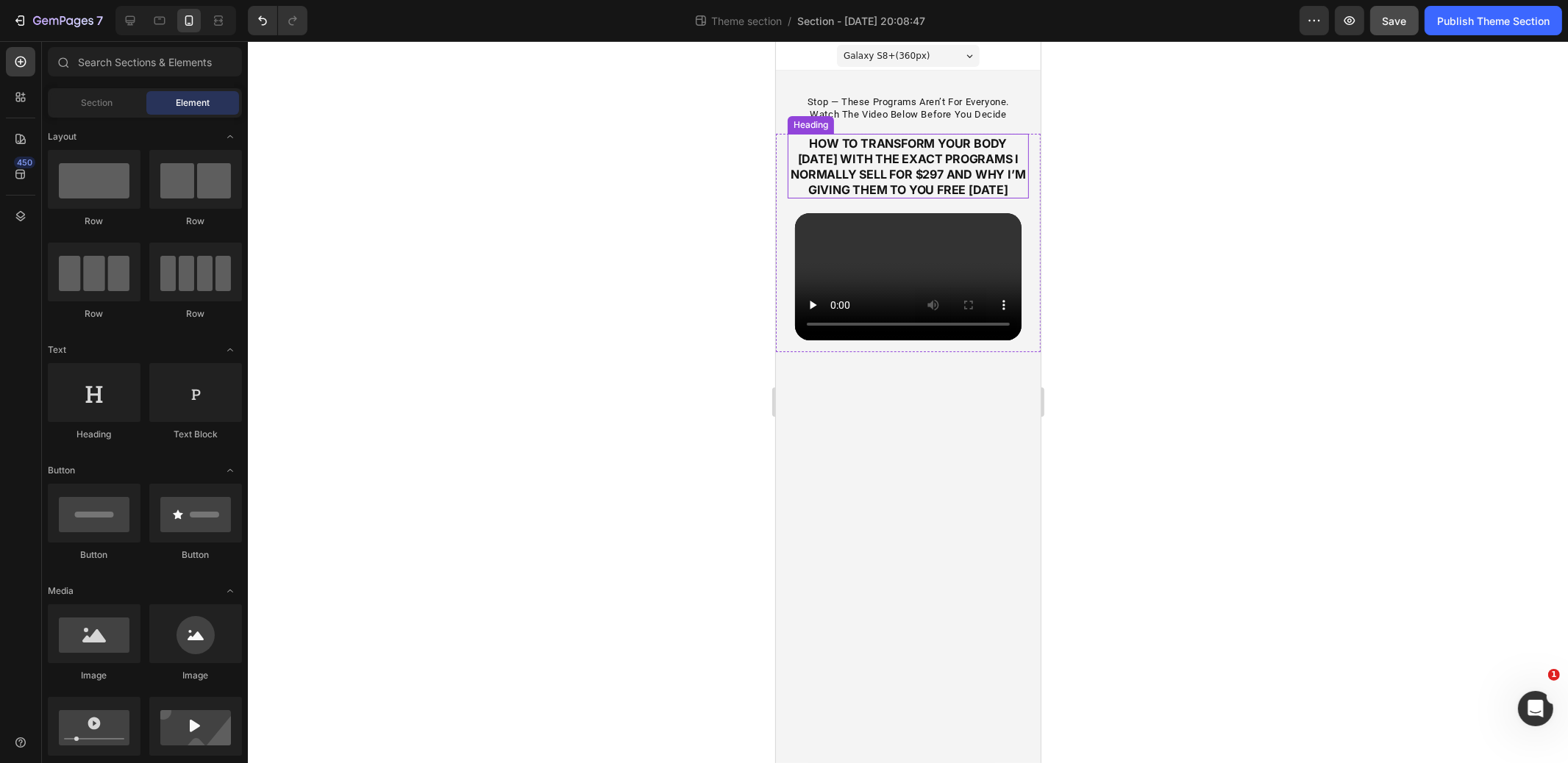
click at [944, 178] on strong "how to transform your body [DATE] with the exact programs i normally sell for $…" at bounding box center [907, 167] width 235 height 61
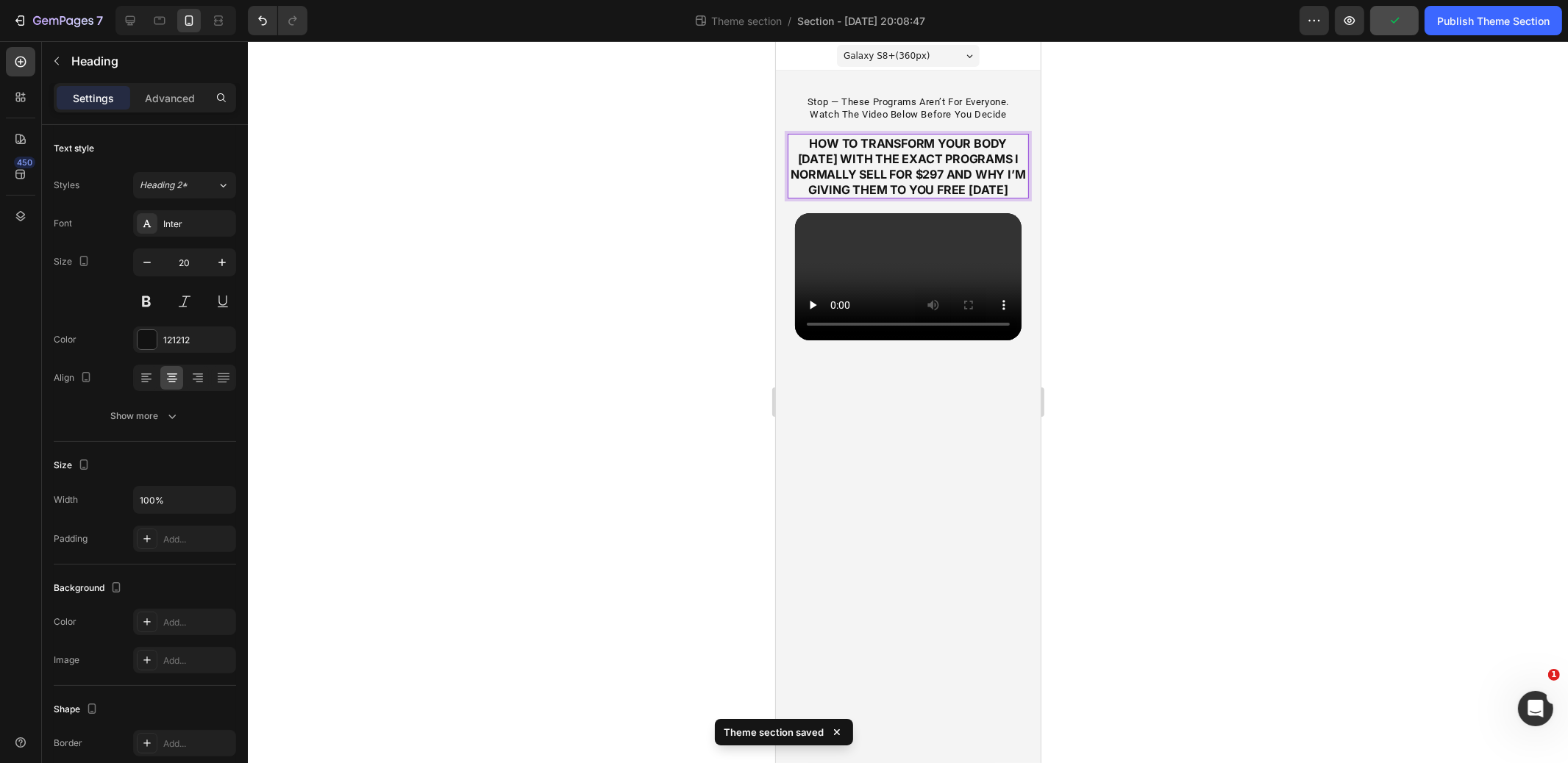
click at [943, 178] on strong "how to transform your body [DATE] with the exact programs i normally sell for $…" at bounding box center [907, 167] width 235 height 61
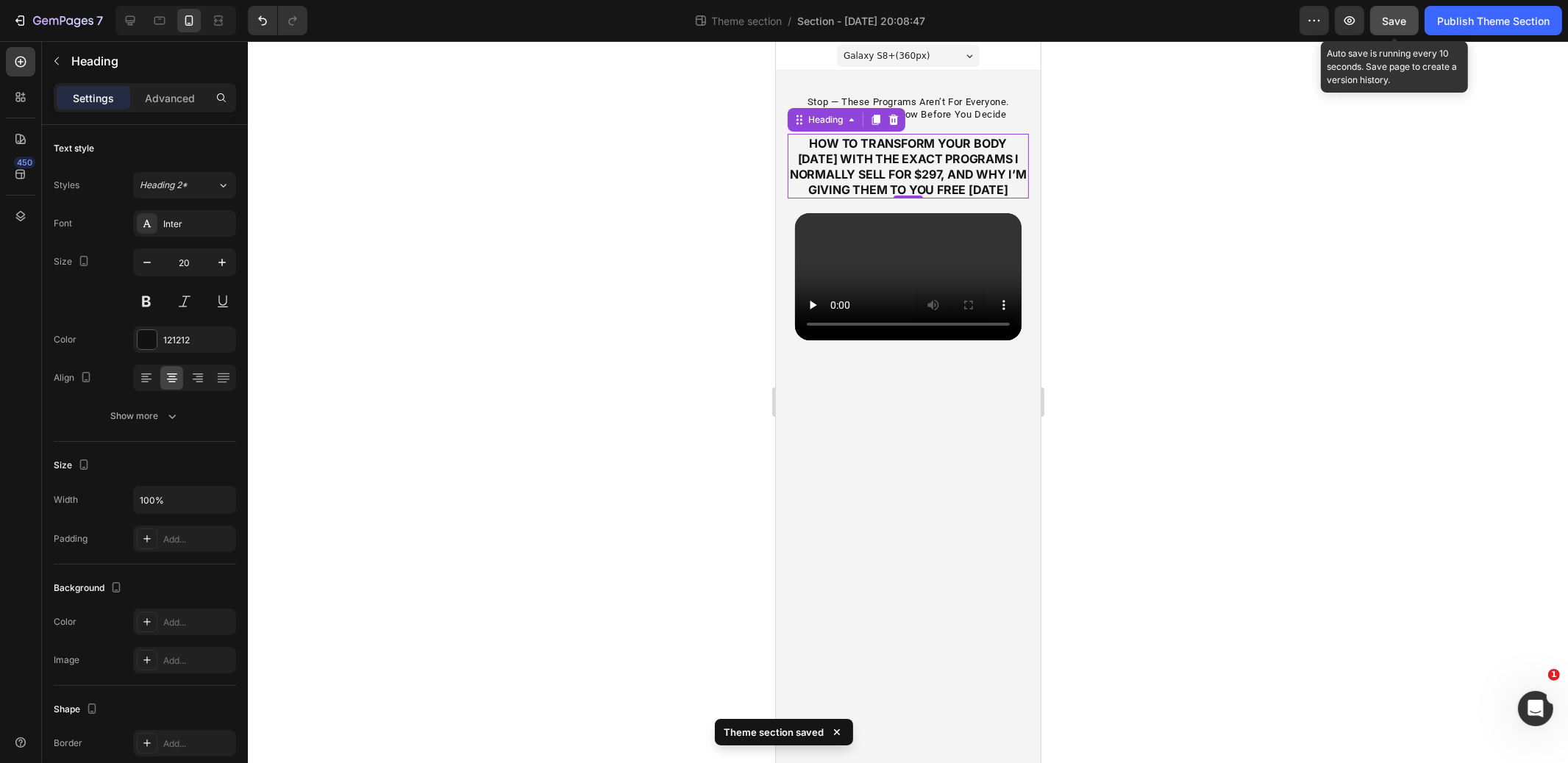
click at [1400, 19] on span "Save" at bounding box center [1395, 21] width 24 height 13
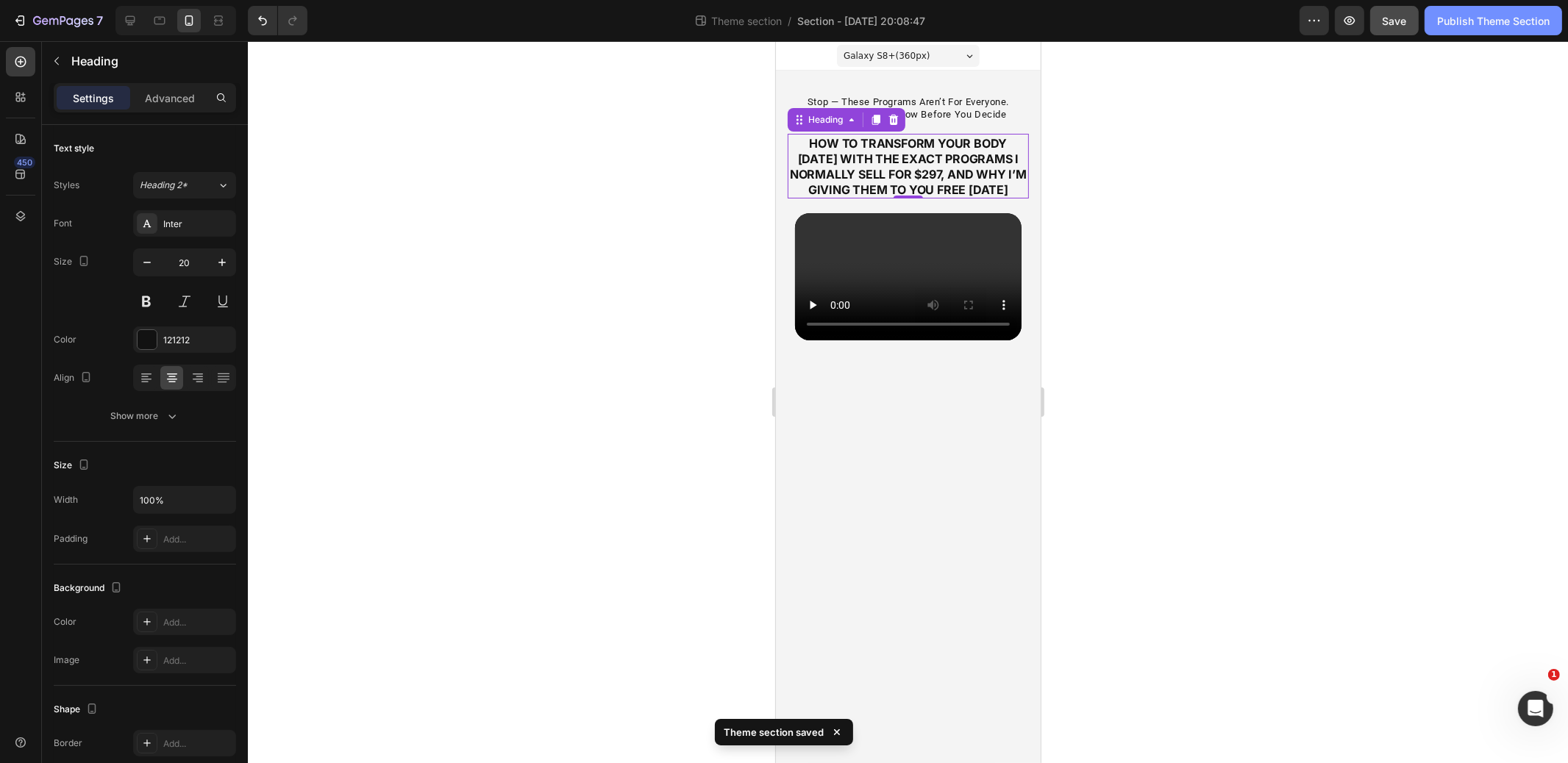
click at [1462, 21] on div "Publish Theme Section" at bounding box center [1494, 20] width 113 height 15
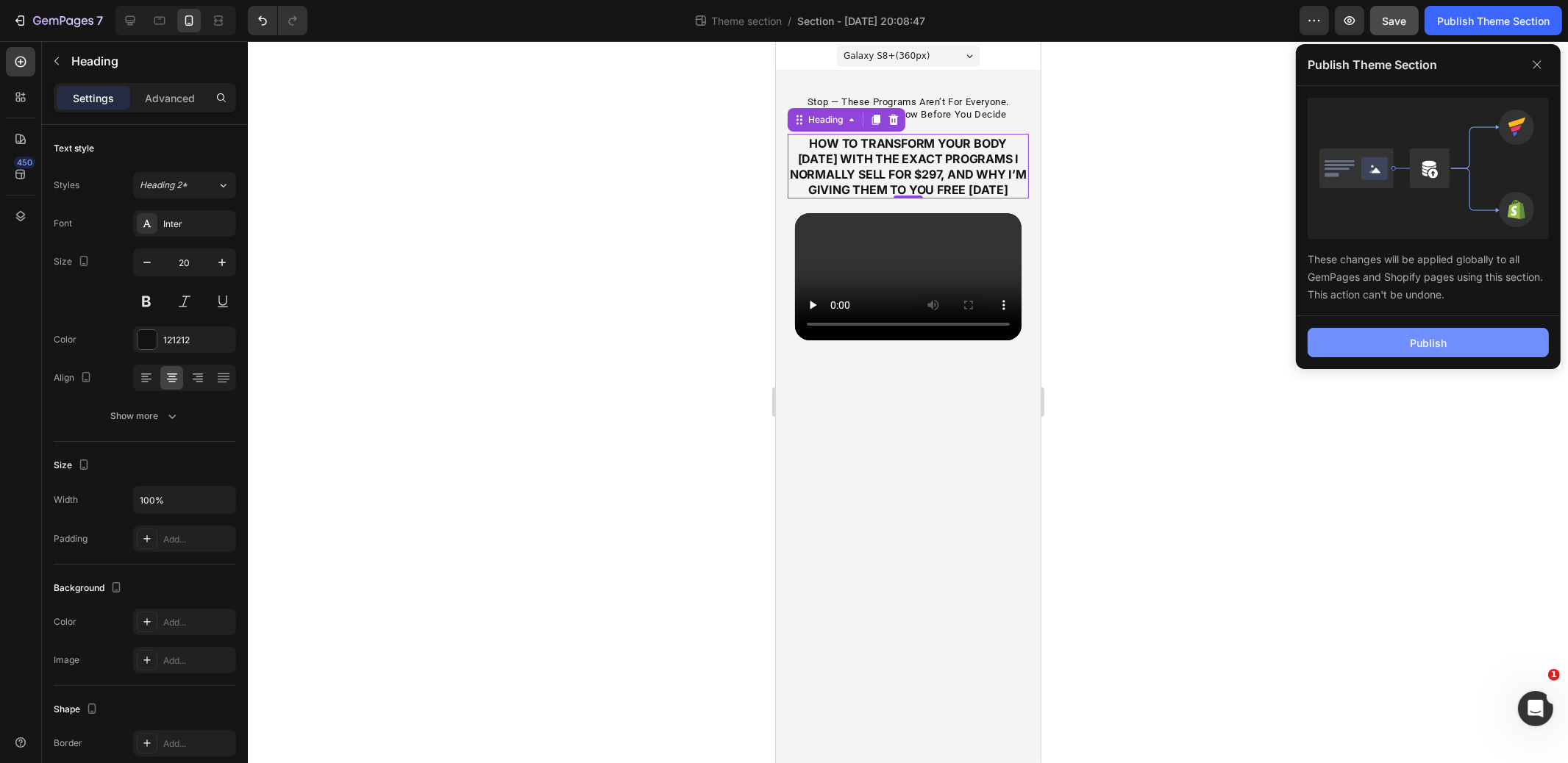
click at [1359, 339] on button "Publish" at bounding box center [1428, 342] width 241 height 30
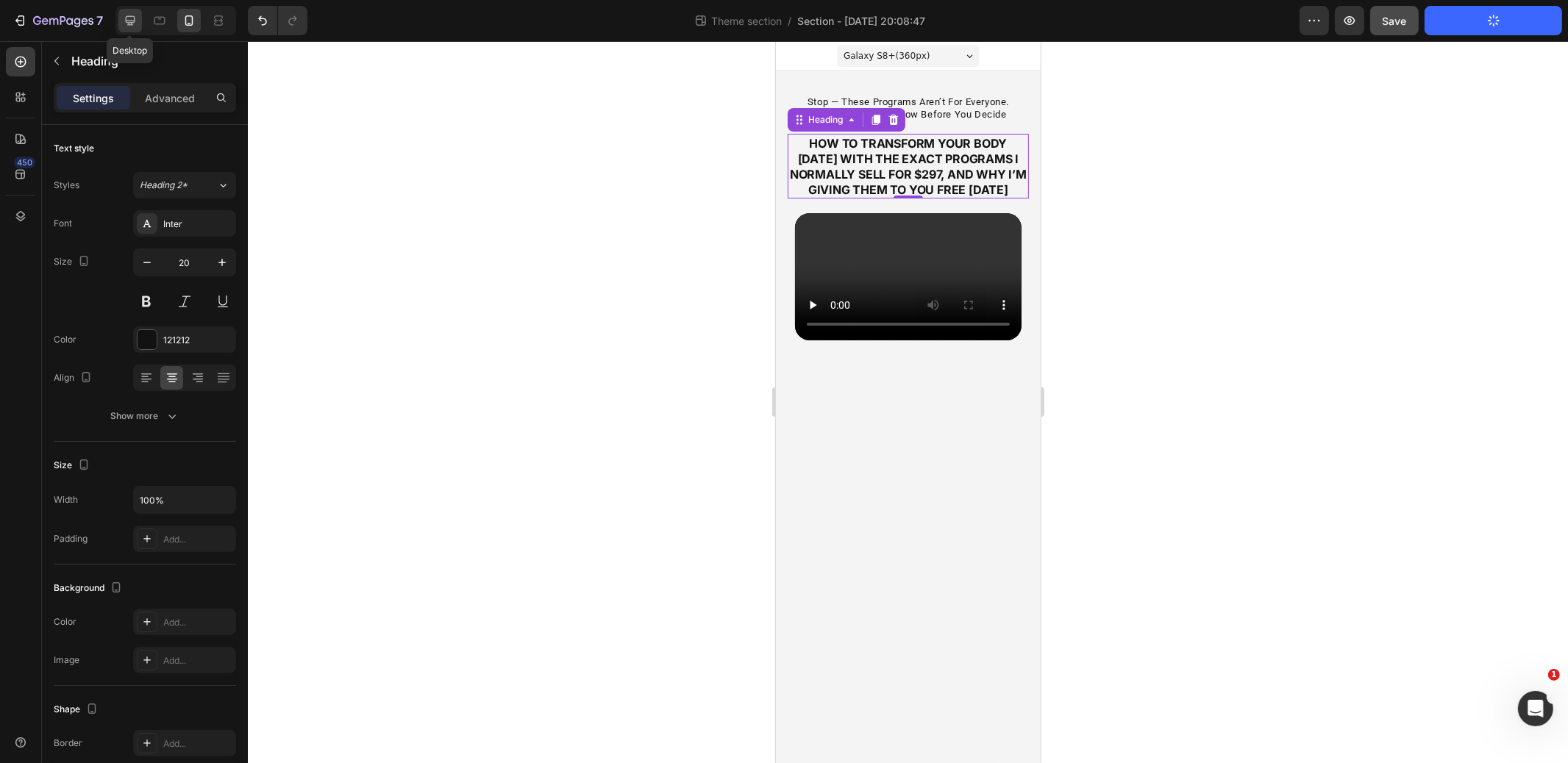
click at [130, 21] on icon at bounding box center [131, 21] width 10 height 10
type input "35"
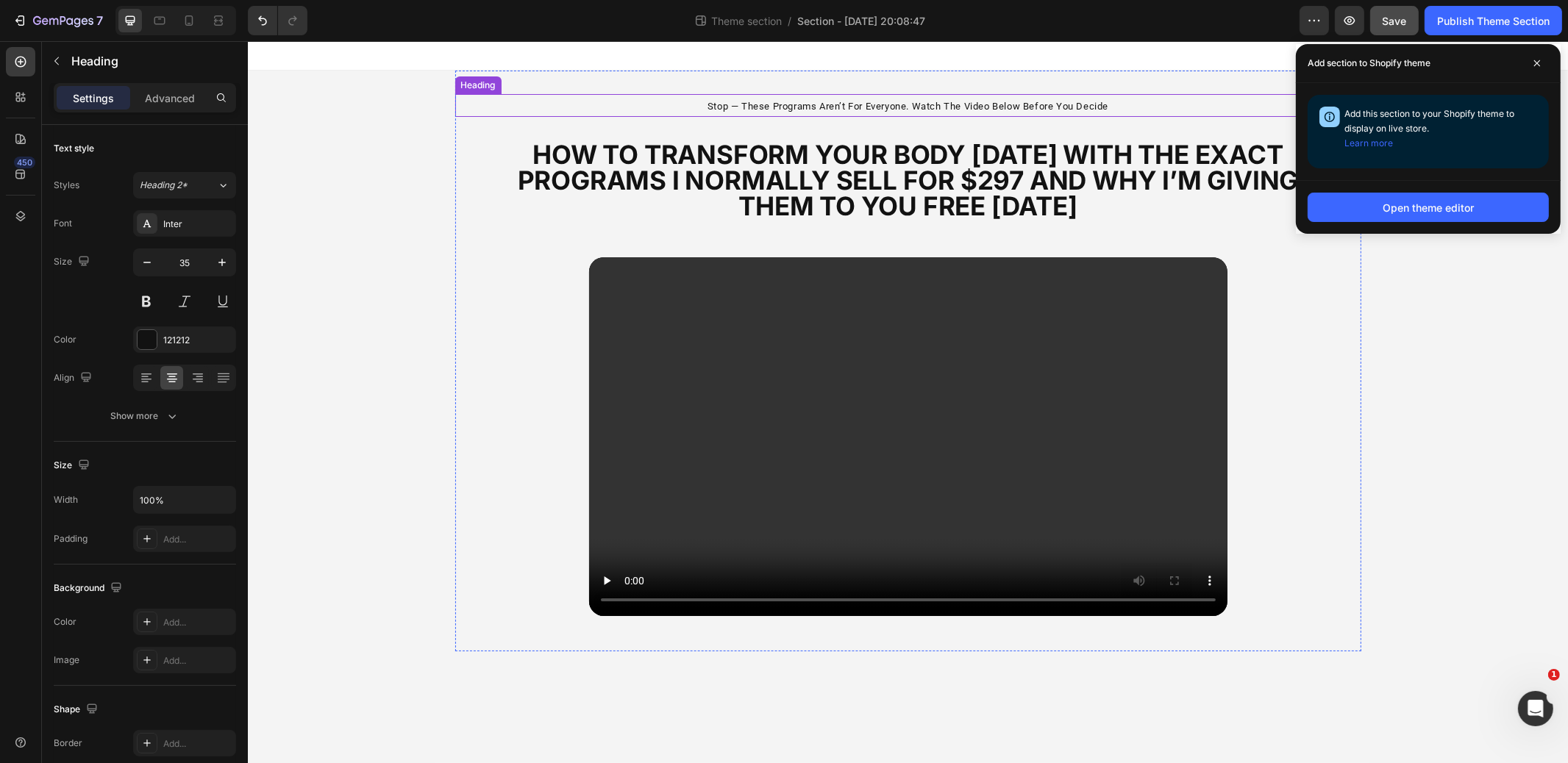
click at [1004, 105] on span "stop — these programs aren’t for everyone. watch the video below before you dec…" at bounding box center [907, 106] width 401 height 11
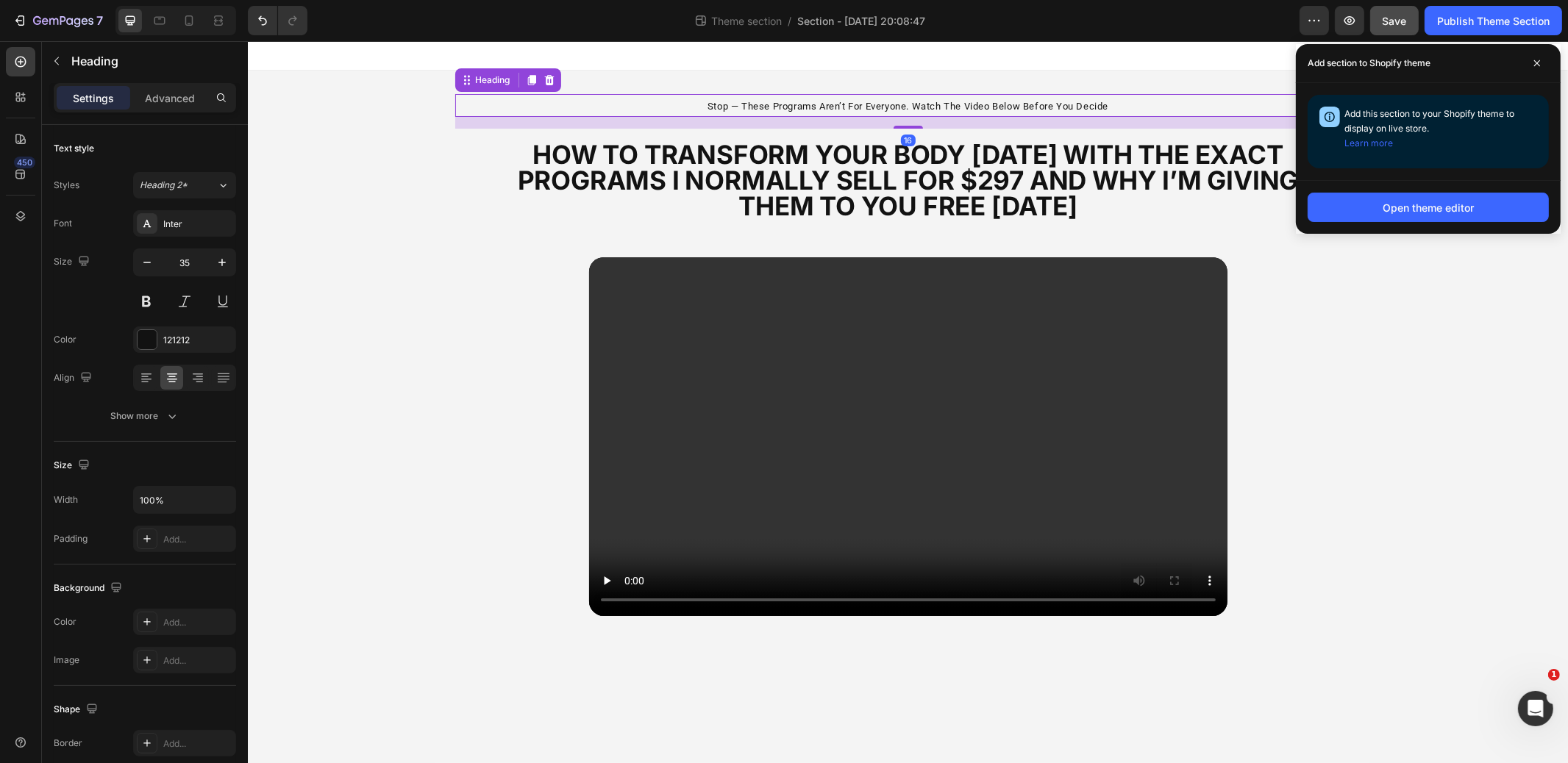
scroll to position [159, 0]
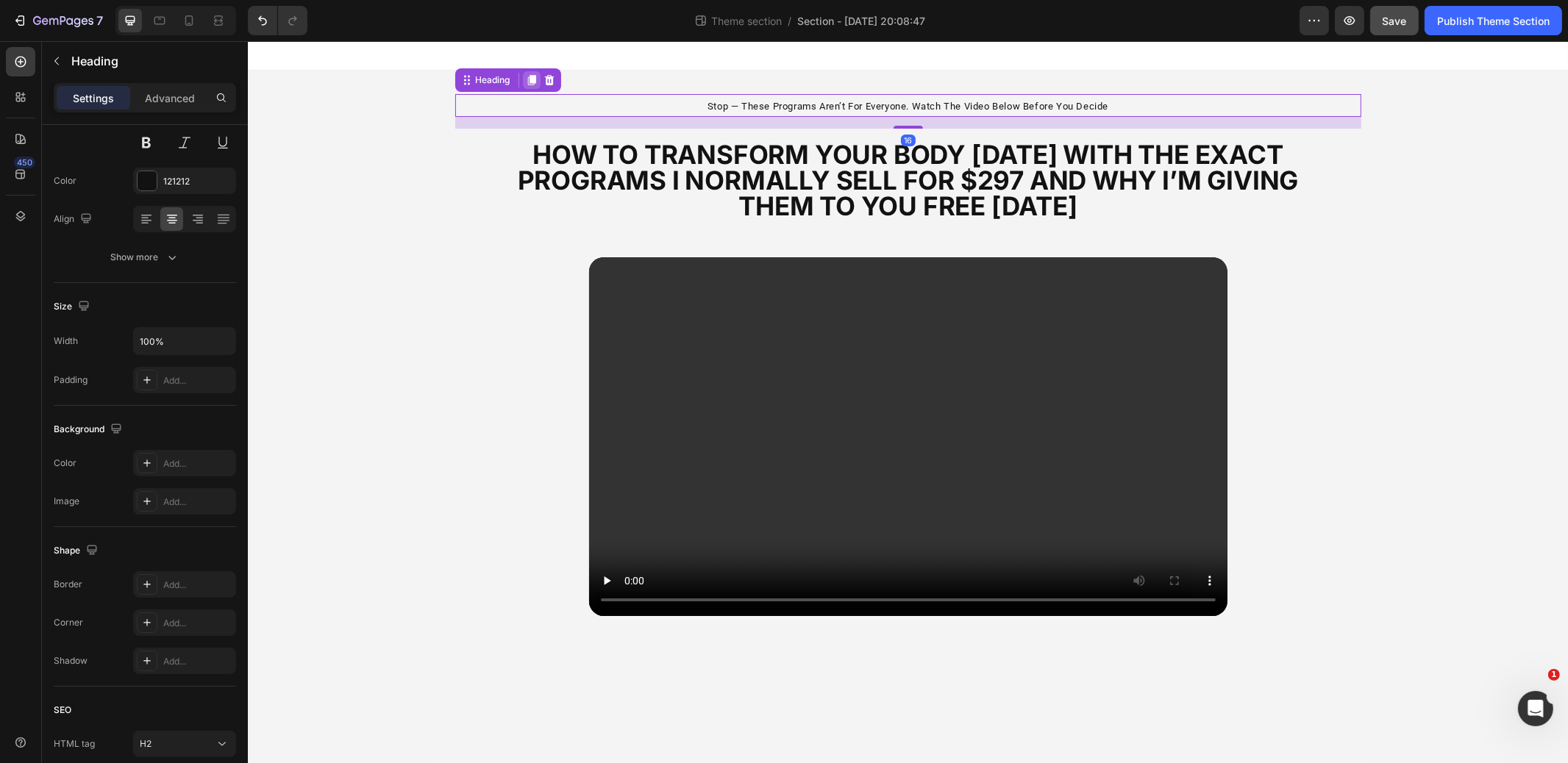
click at [527, 82] on icon at bounding box center [530, 80] width 8 height 10
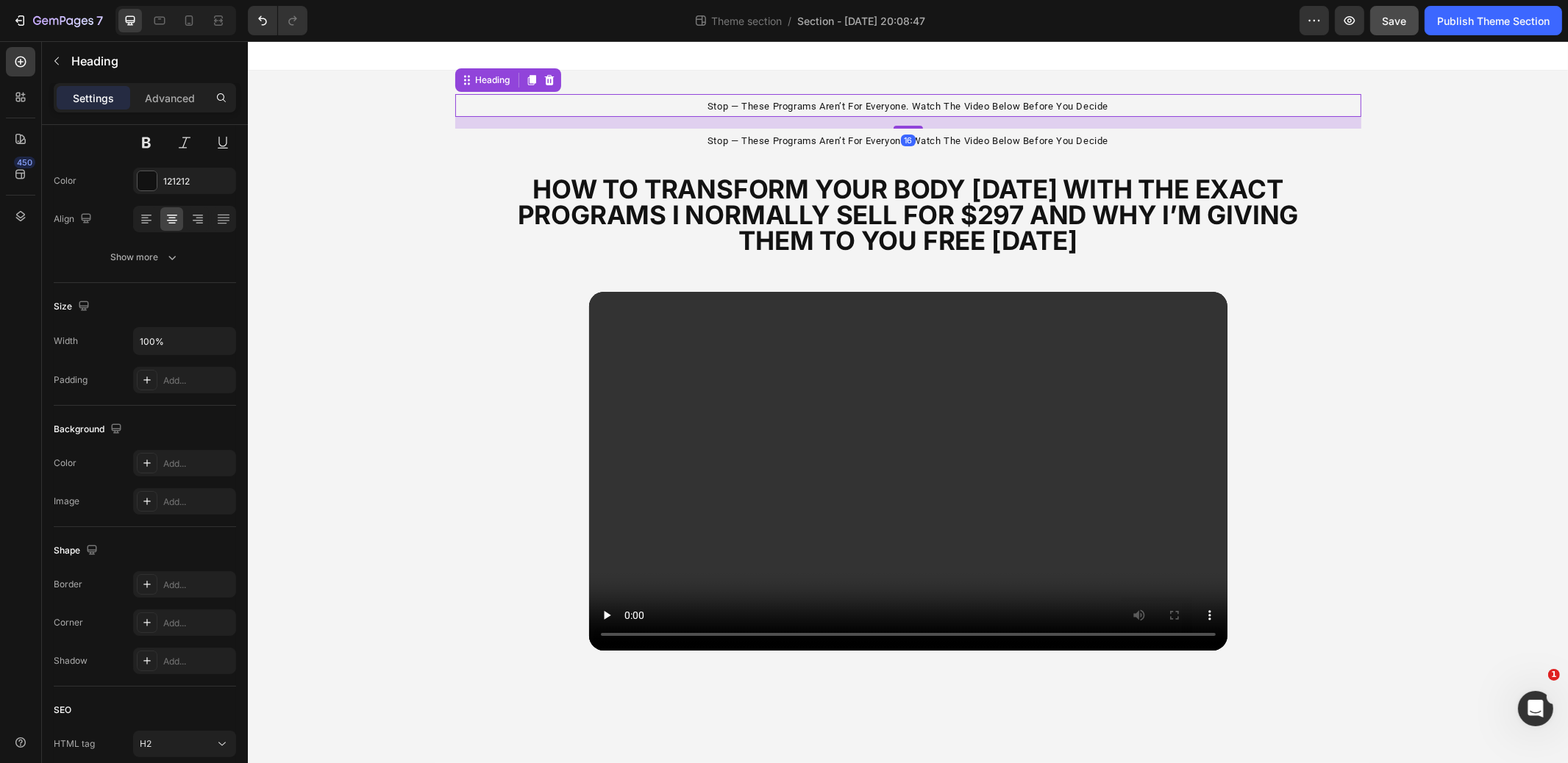
click at [655, 102] on p "⁠⁠⁠⁠⁠⁠⁠ stop — these programs aren’t for everyone. watch the video below before…" at bounding box center [908, 106] width 904 height 20
click at [173, 97] on p "Advanced" at bounding box center [170, 97] width 50 height 15
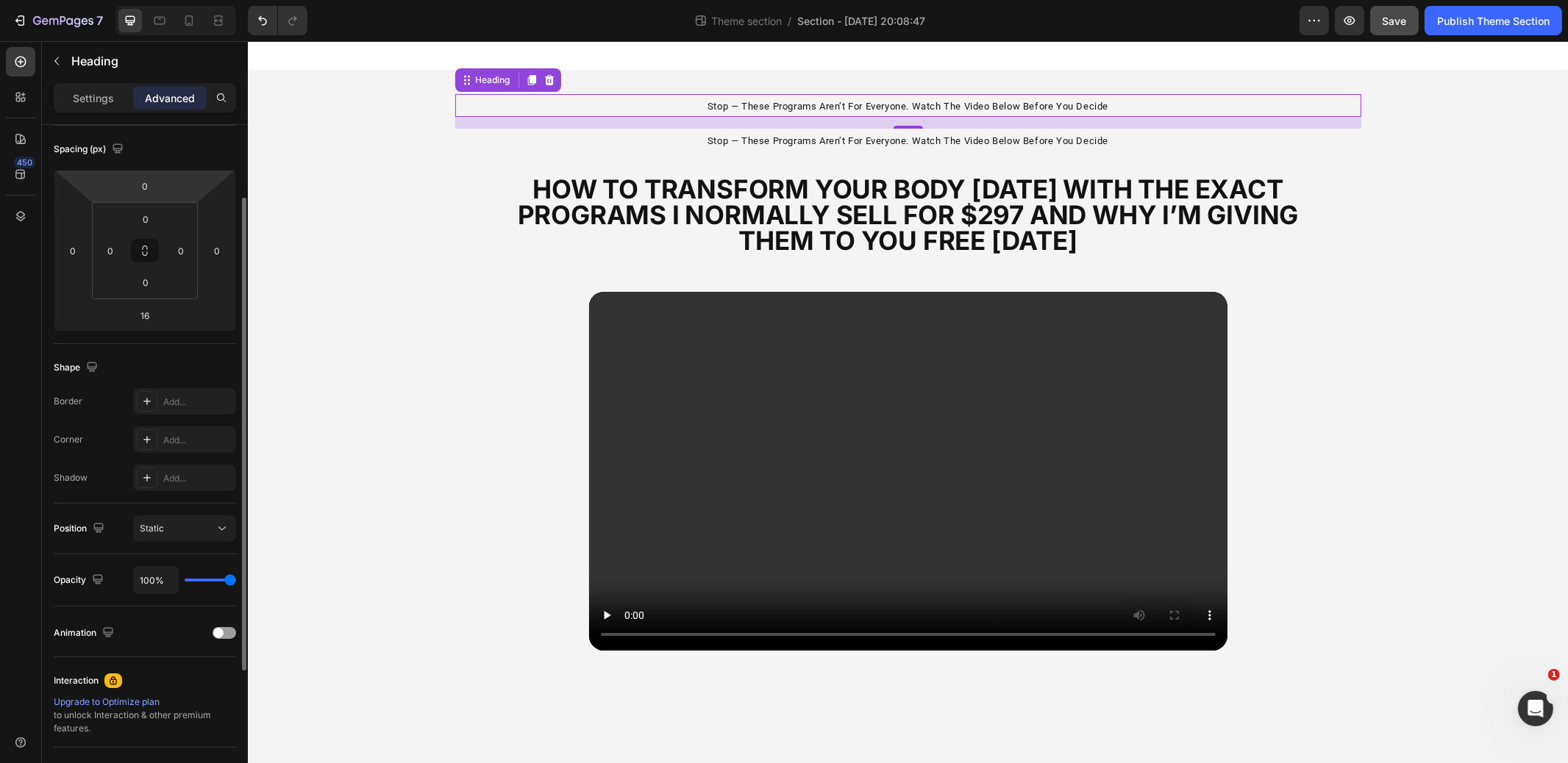
scroll to position [0, 0]
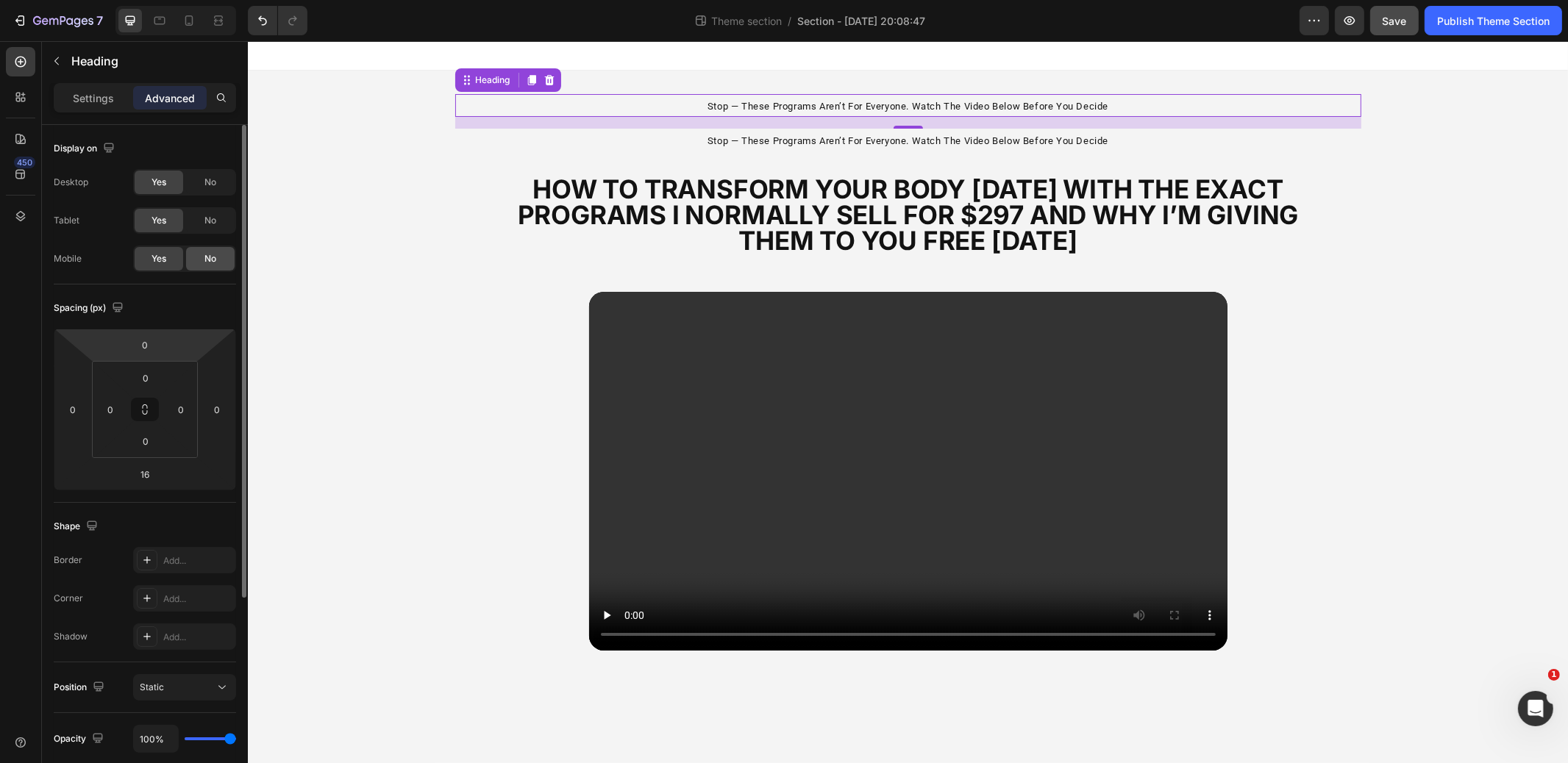
click at [215, 256] on span "No" at bounding box center [210, 259] width 12 height 13
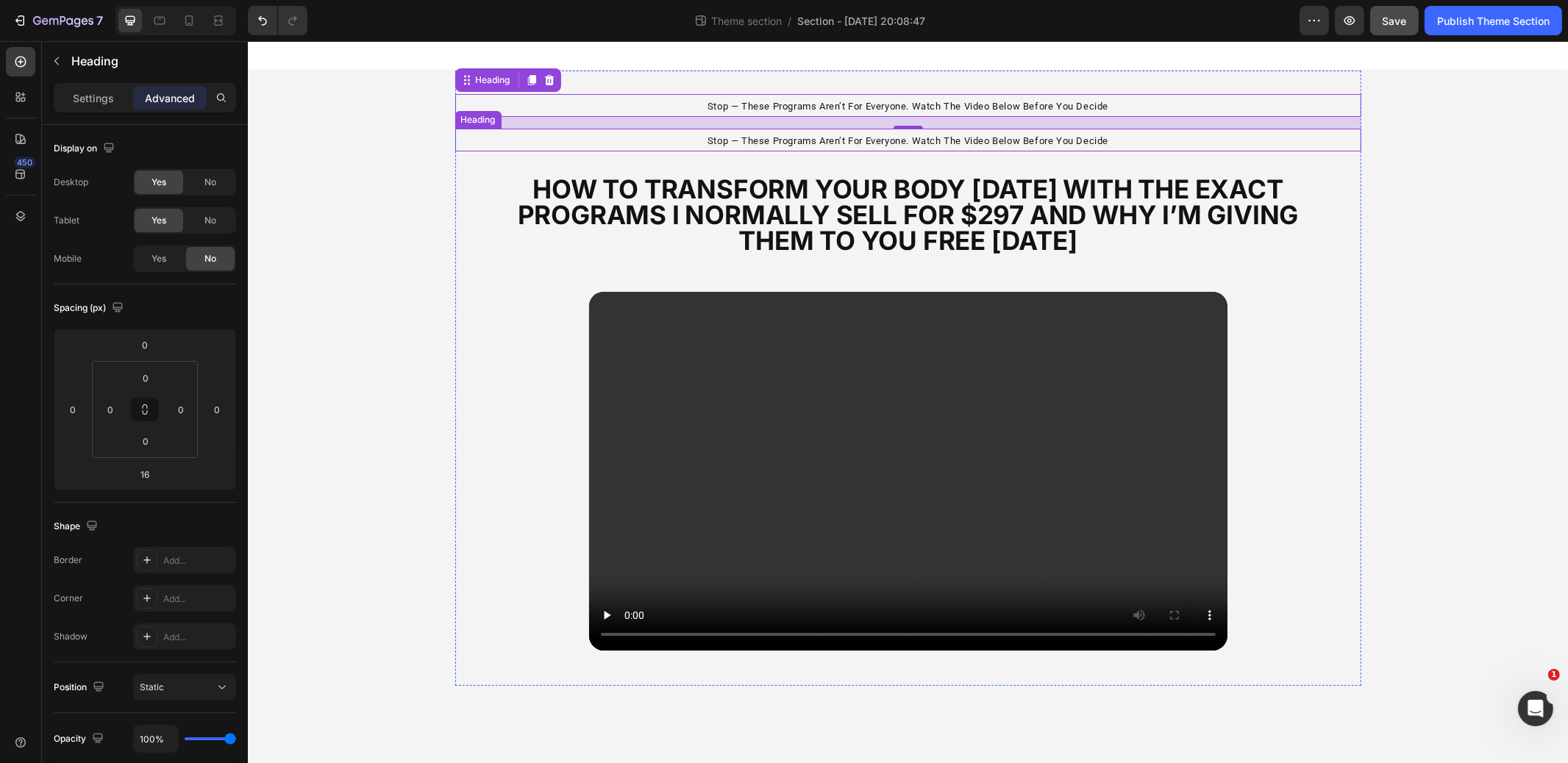
click at [685, 140] on h2 "stop — these programs aren’t for everyone. watch the video below before you dec…" at bounding box center [908, 140] width 906 height 23
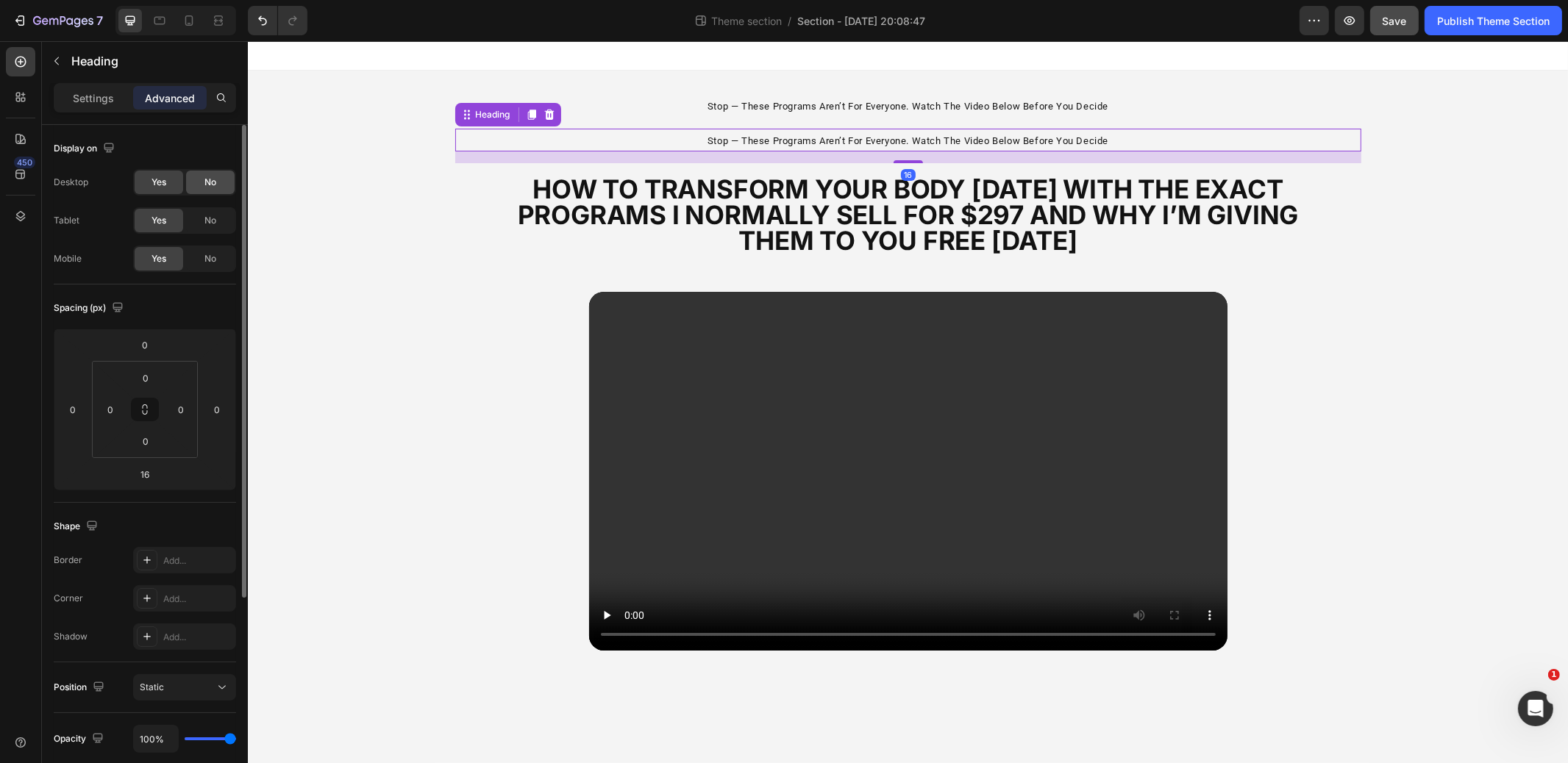
drag, startPoint x: 209, startPoint y: 217, endPoint x: 209, endPoint y: 190, distance: 27.0
click at [209, 217] on span "No" at bounding box center [210, 221] width 12 height 13
click at [208, 179] on span "No" at bounding box center [210, 182] width 12 height 13
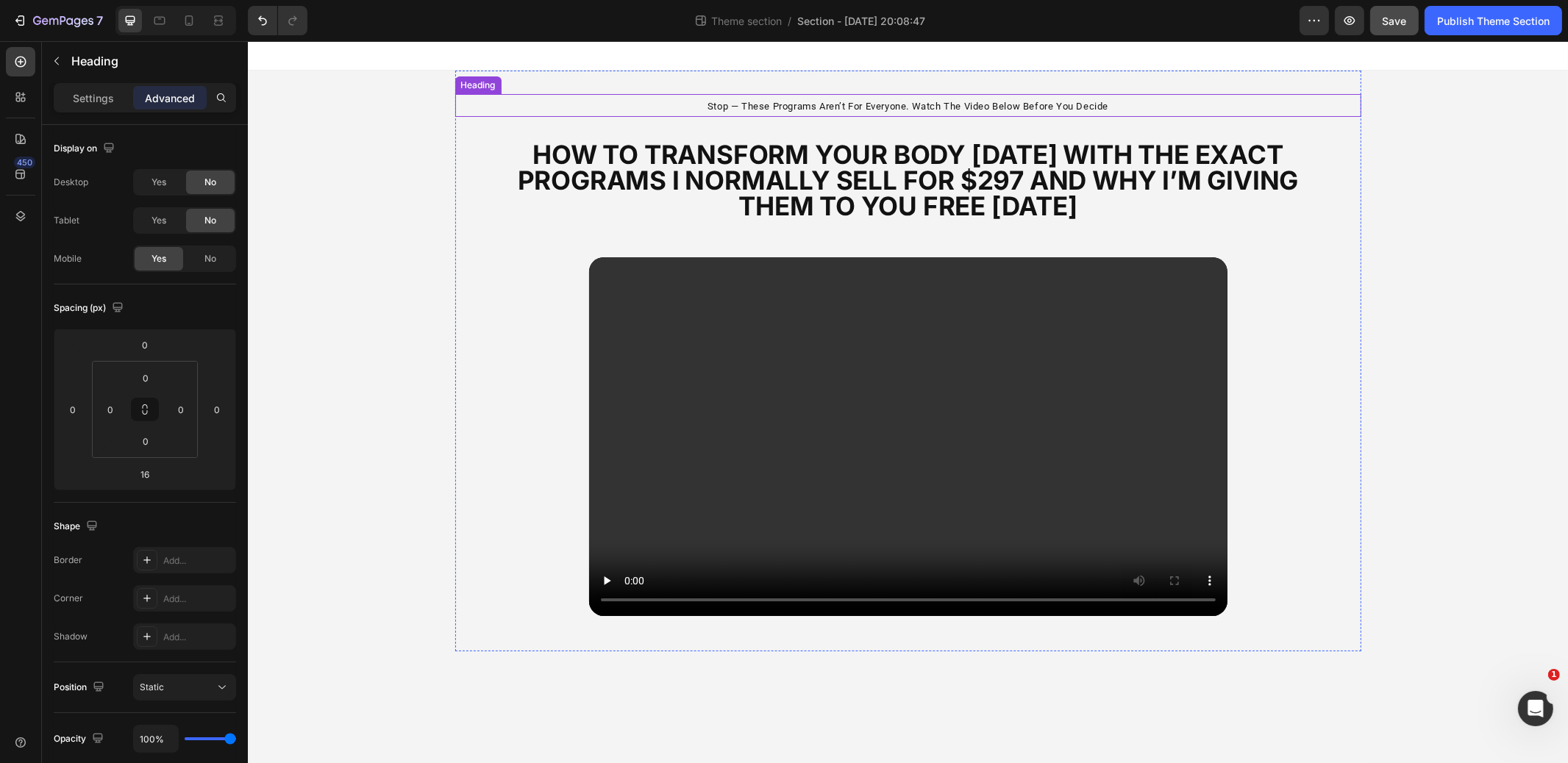
click at [763, 110] on span "stop — these programs aren’t for everyone. watch the video below before you dec…" at bounding box center [907, 106] width 401 height 11
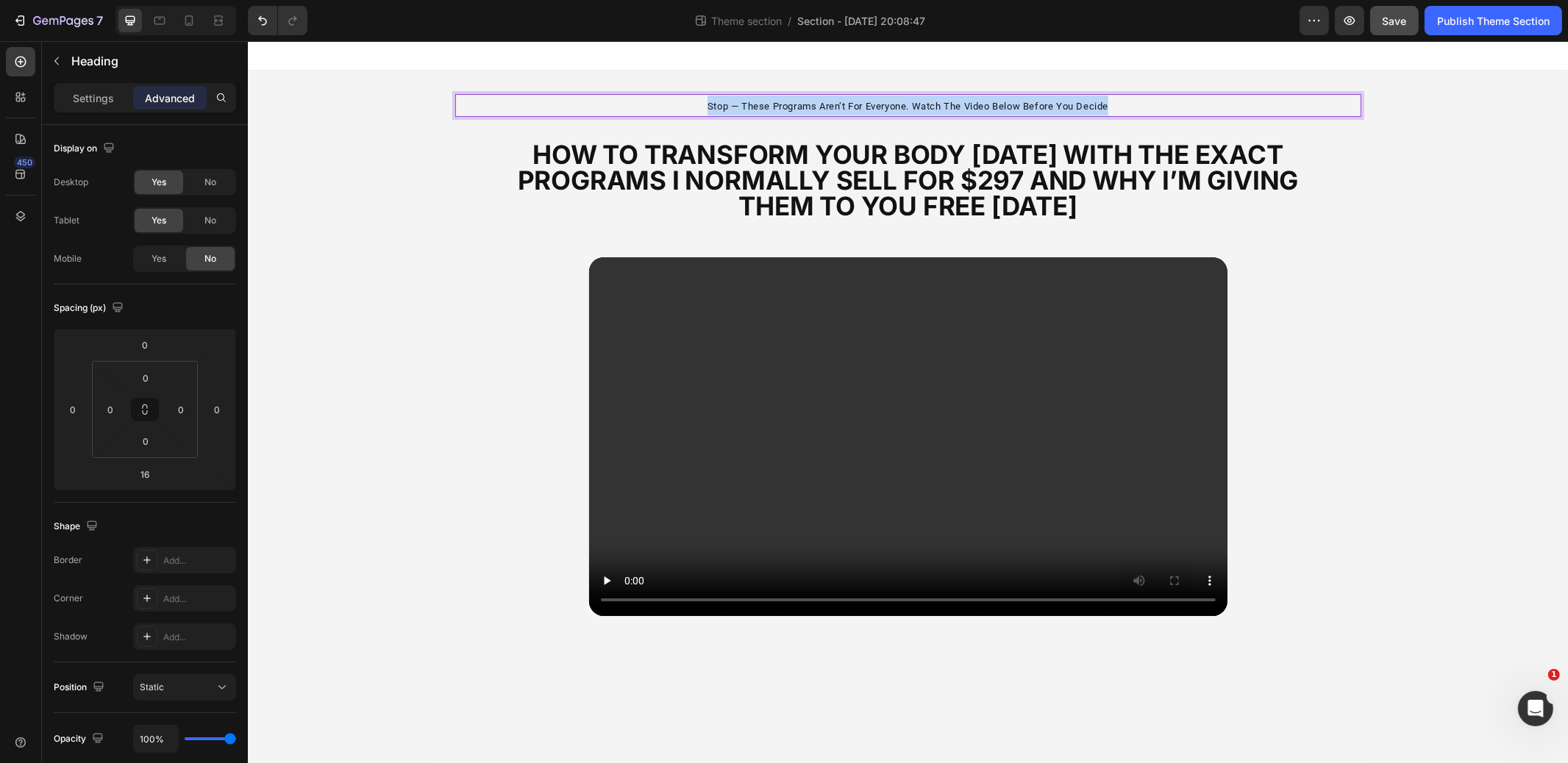
click at [763, 110] on span "stop — these programs aren’t for everyone. watch the video below before you dec…" at bounding box center [907, 106] width 401 height 11
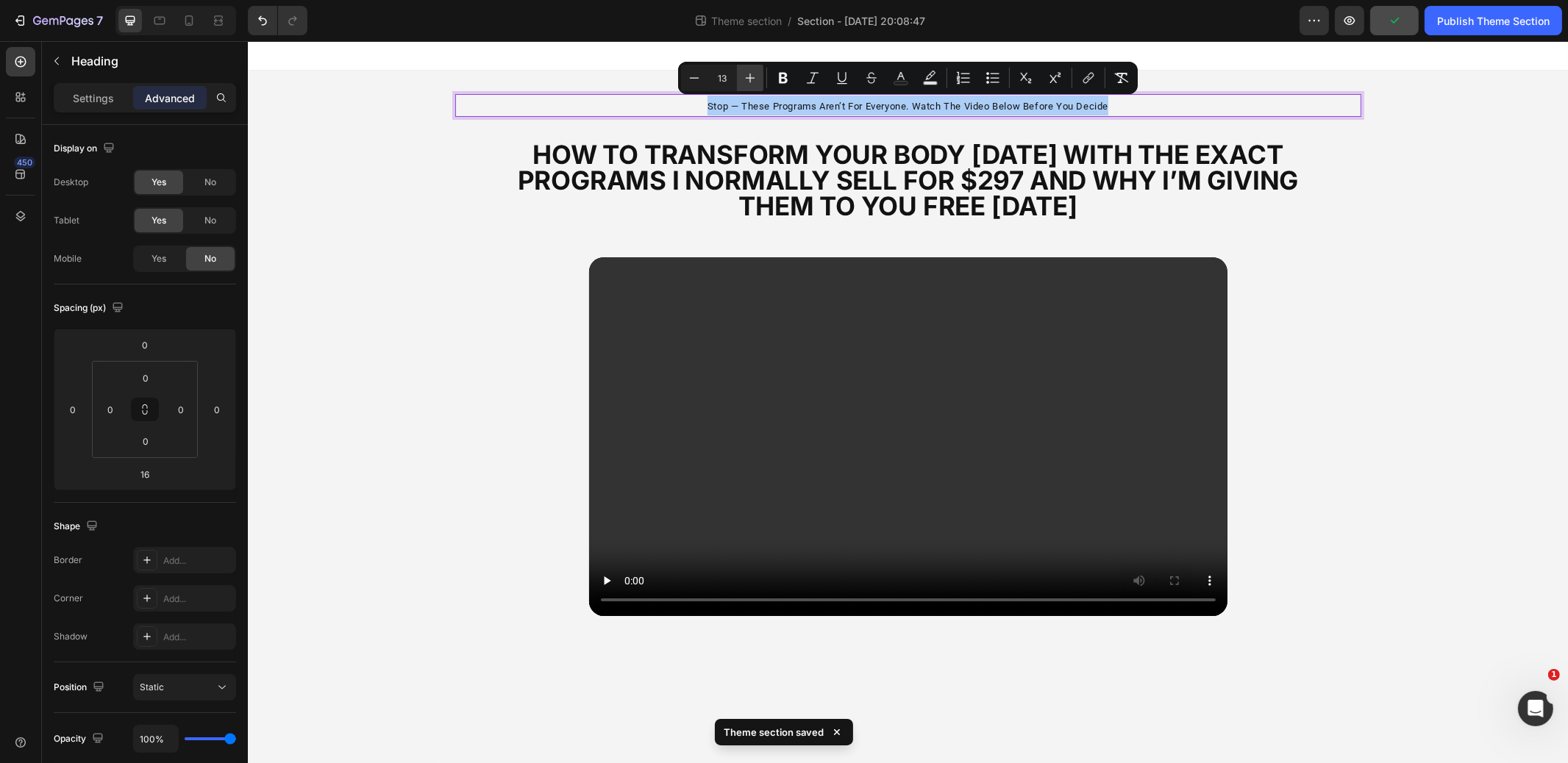
click at [755, 80] on icon "Editor contextual toolbar" at bounding box center [751, 78] width 15 height 15
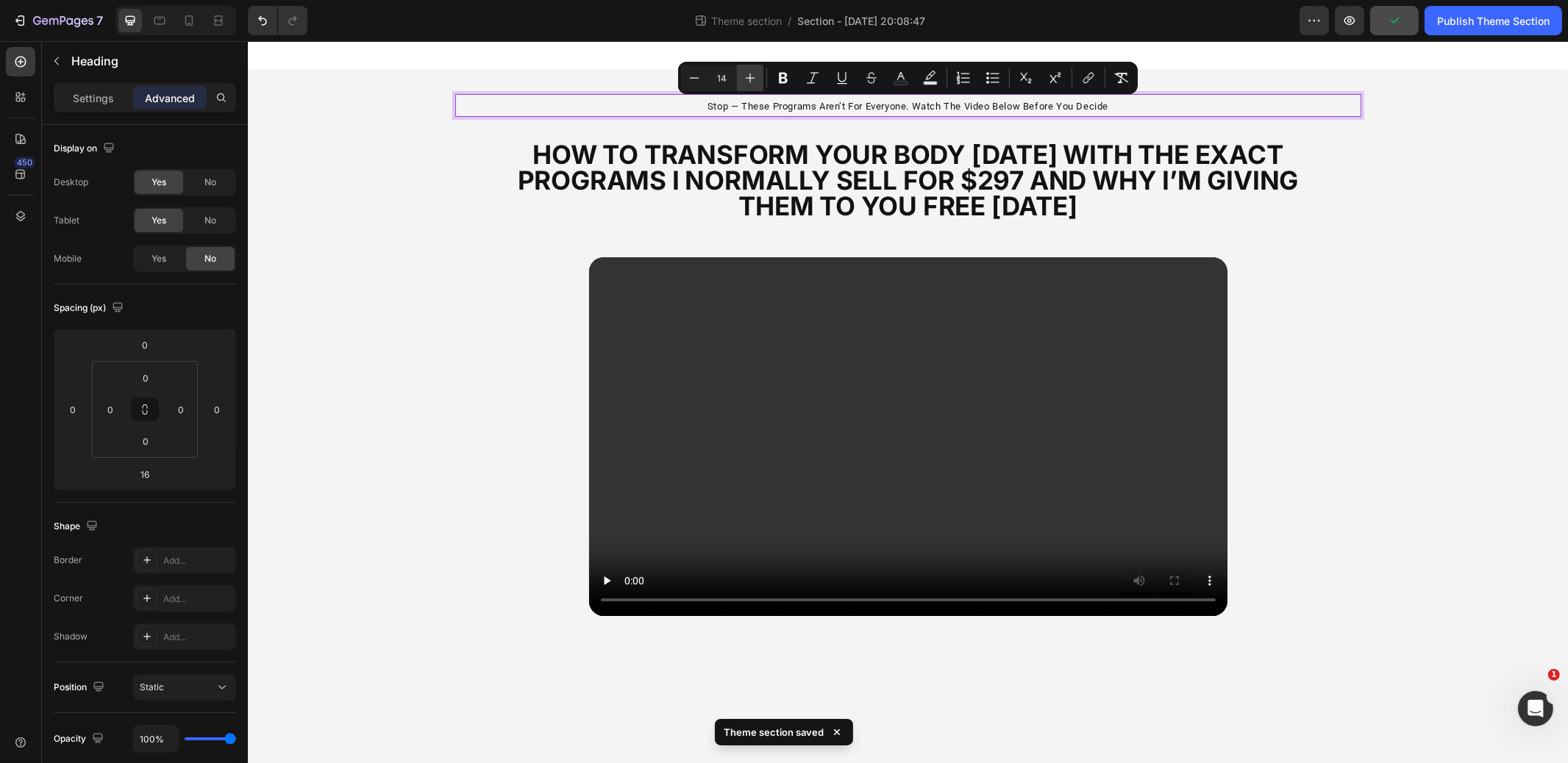
click at [755, 80] on icon "Editor contextual toolbar" at bounding box center [751, 78] width 15 height 15
click at [755, 80] on icon "Editor contextual toolbar" at bounding box center [751, 78] width 15 height 15
type input "16"
click at [1246, 96] on p "stop — these programs aren’t for everyone. watch the video below before you dec…" at bounding box center [908, 106] width 904 height 19
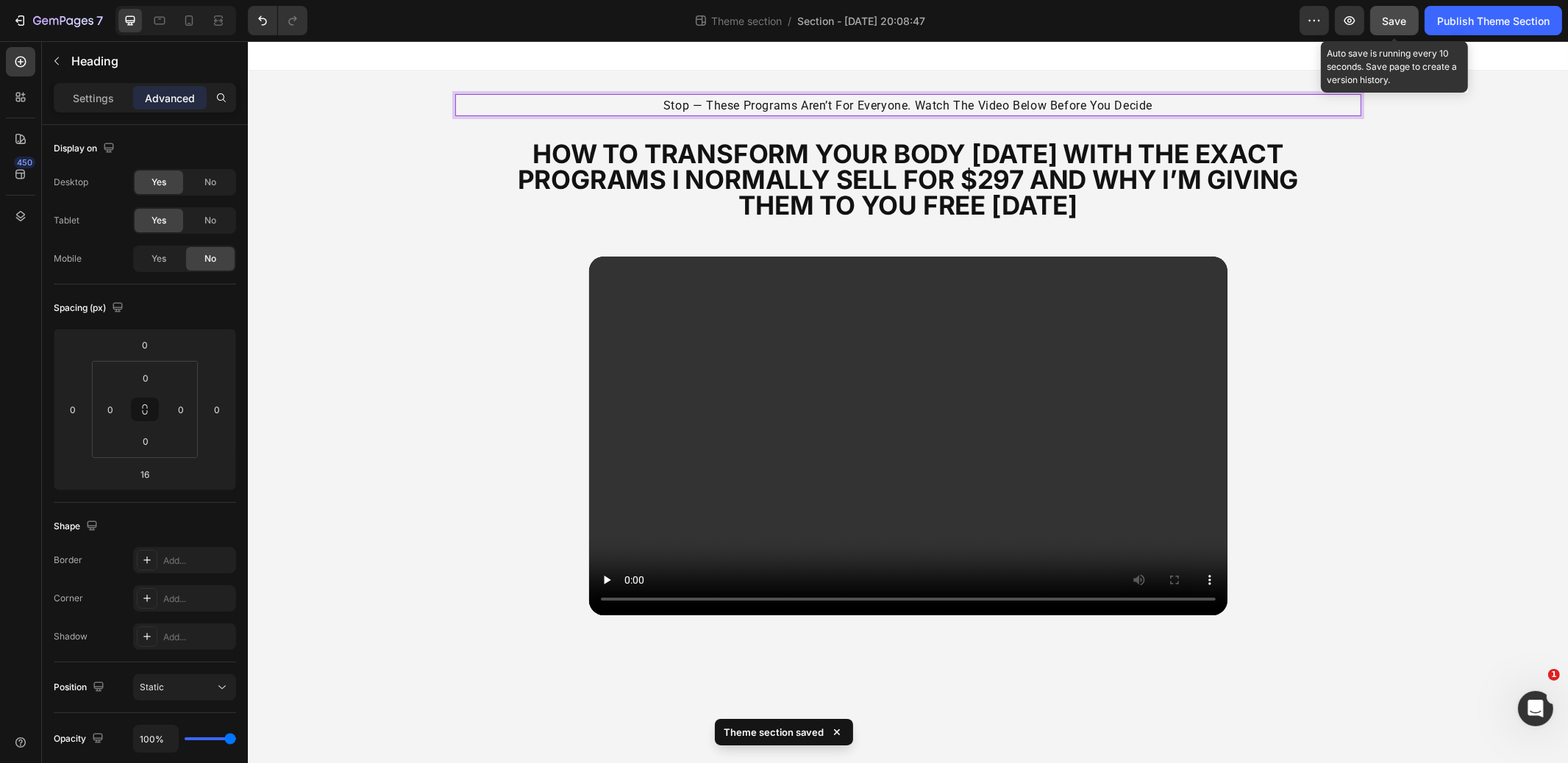
click at [1412, 19] on button "Save" at bounding box center [1395, 20] width 48 height 30
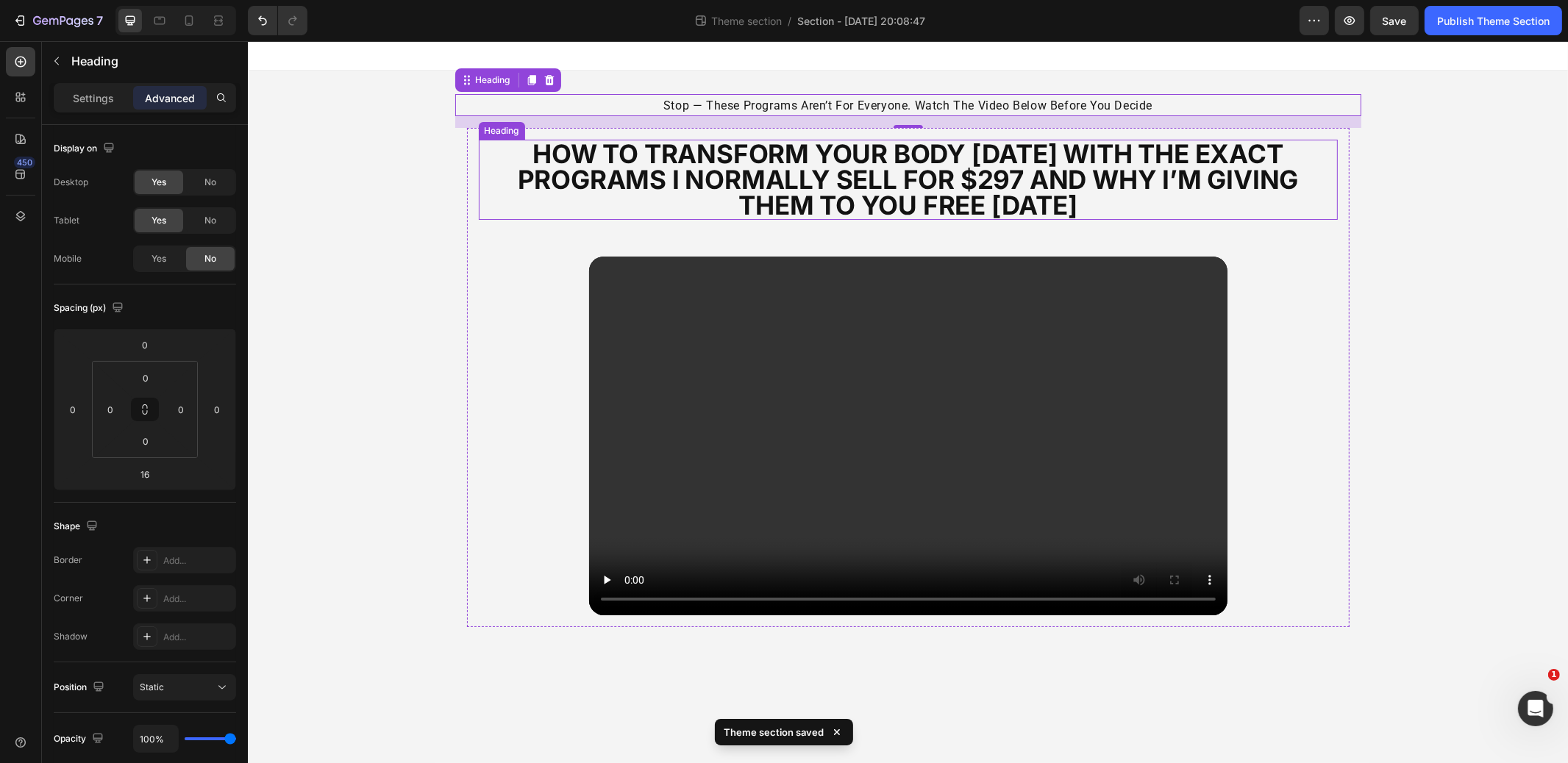
click at [1054, 193] on strong "how to transform your body [DATE] with the exact programs i normally sell for $…" at bounding box center [907, 180] width 781 height 82
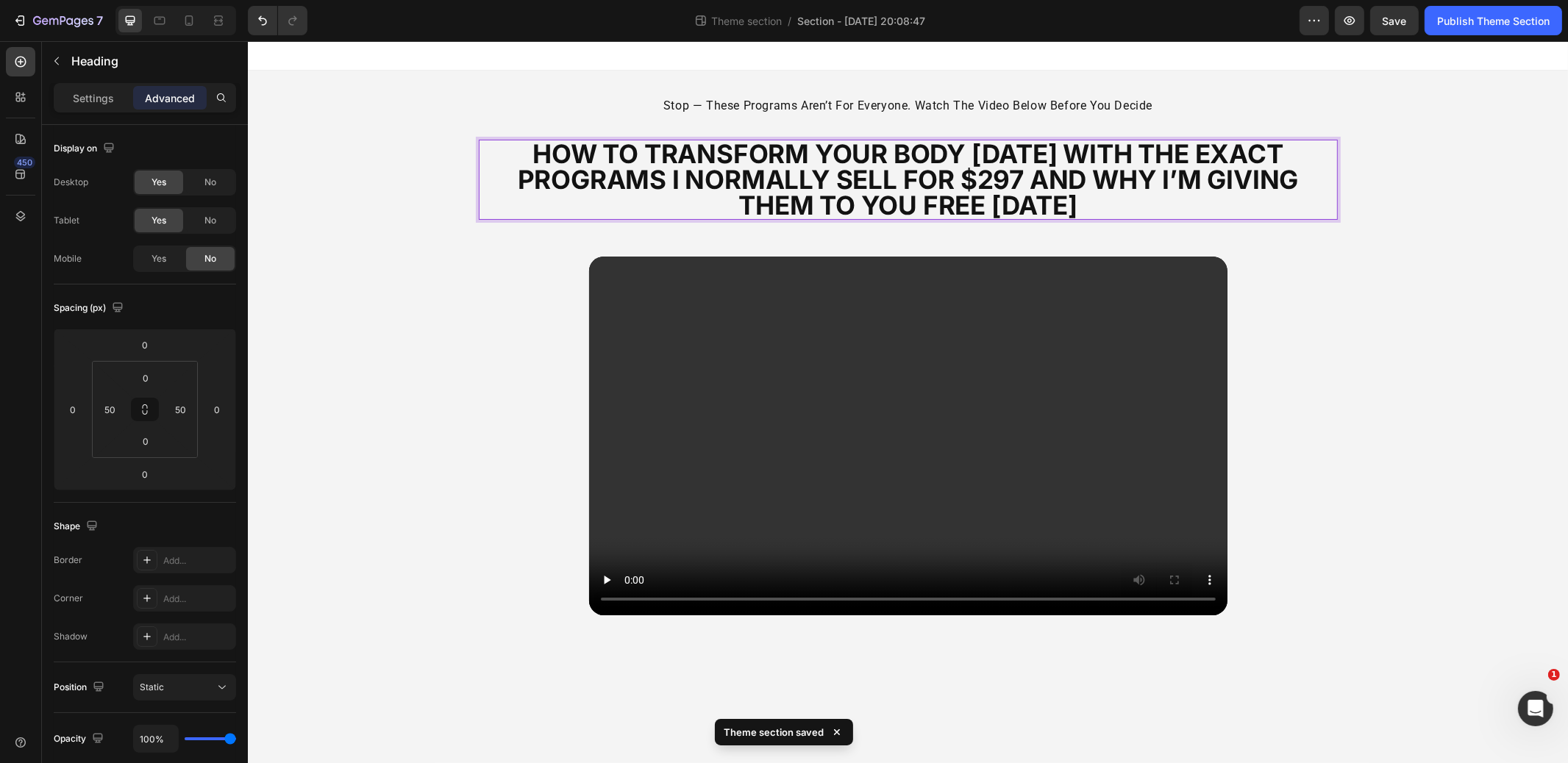
click at [1054, 193] on strong "how to transform your body [DATE] with the exact programs i normally sell for $…" at bounding box center [907, 180] width 781 height 82
click at [1478, 15] on div "Publish Theme Section" at bounding box center [1494, 20] width 113 height 15
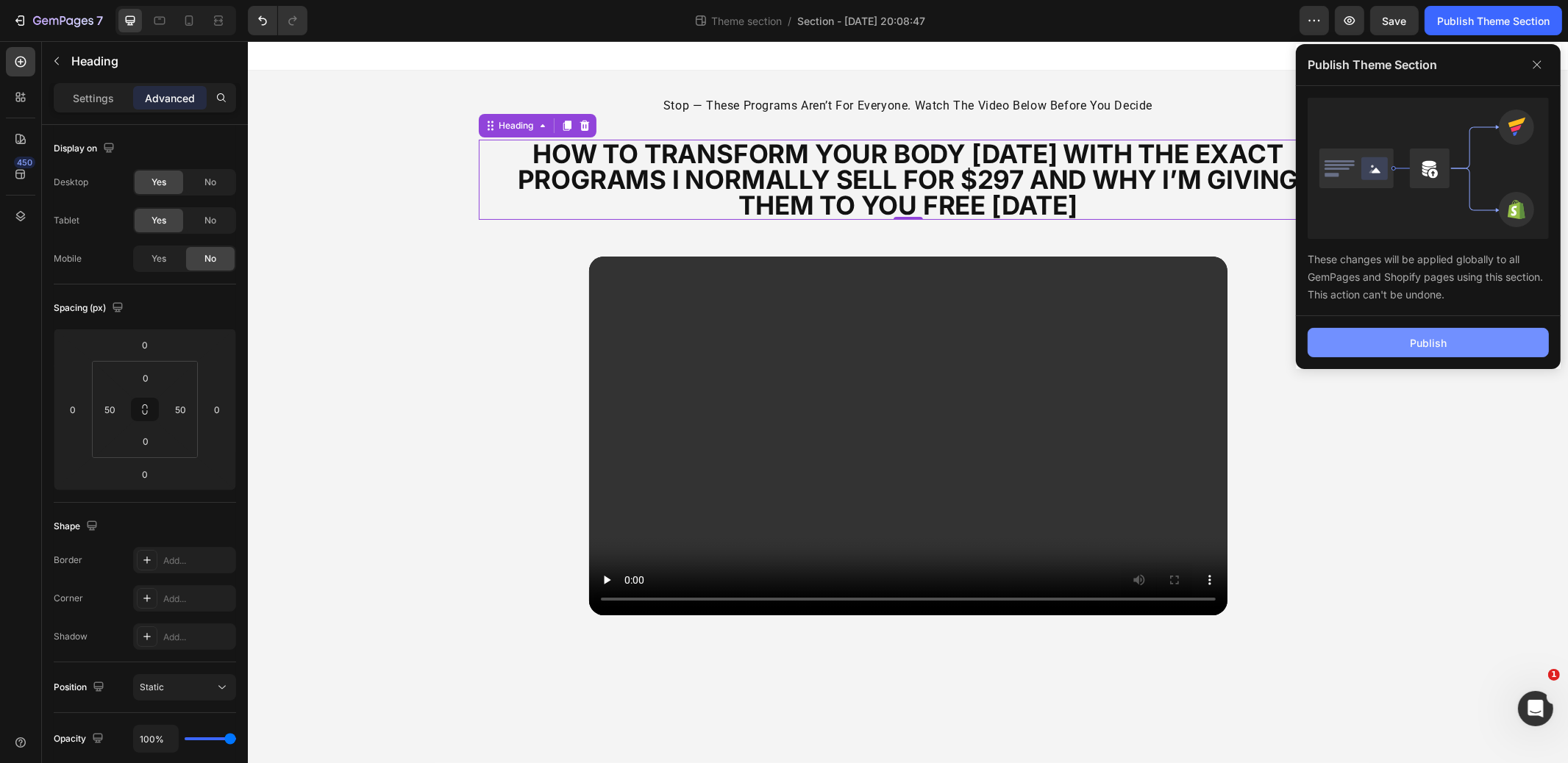
drag, startPoint x: 1396, startPoint y: 338, endPoint x: 1300, endPoint y: 231, distance: 143.8
click at [1395, 338] on button "Publish" at bounding box center [1428, 342] width 241 height 30
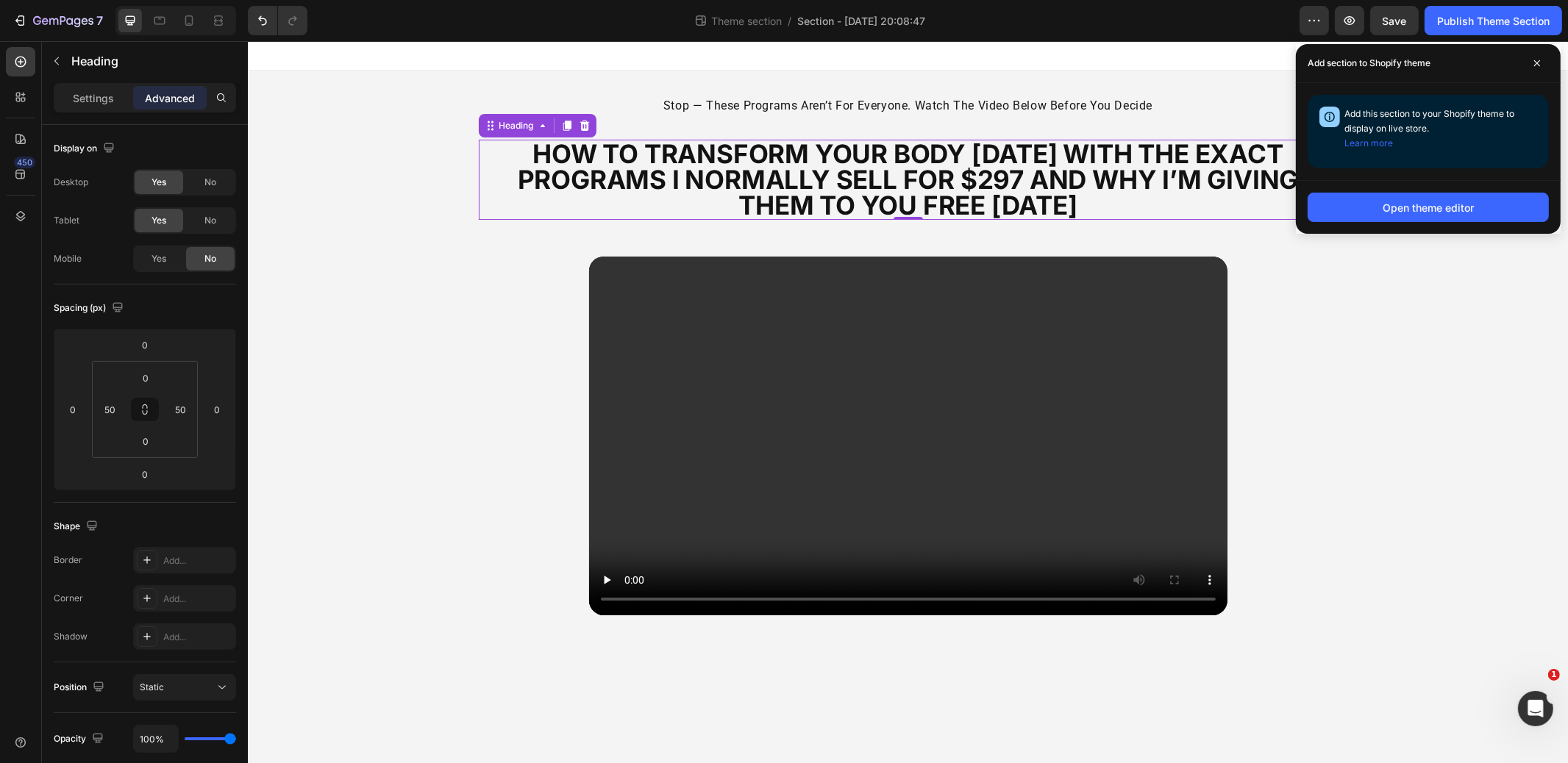
click at [385, 193] on div "⁠⁠⁠⁠⁠⁠⁠ stop — these programs aren’t for everyone. watch the video below before…" at bounding box center [908, 361] width 1321 height 580
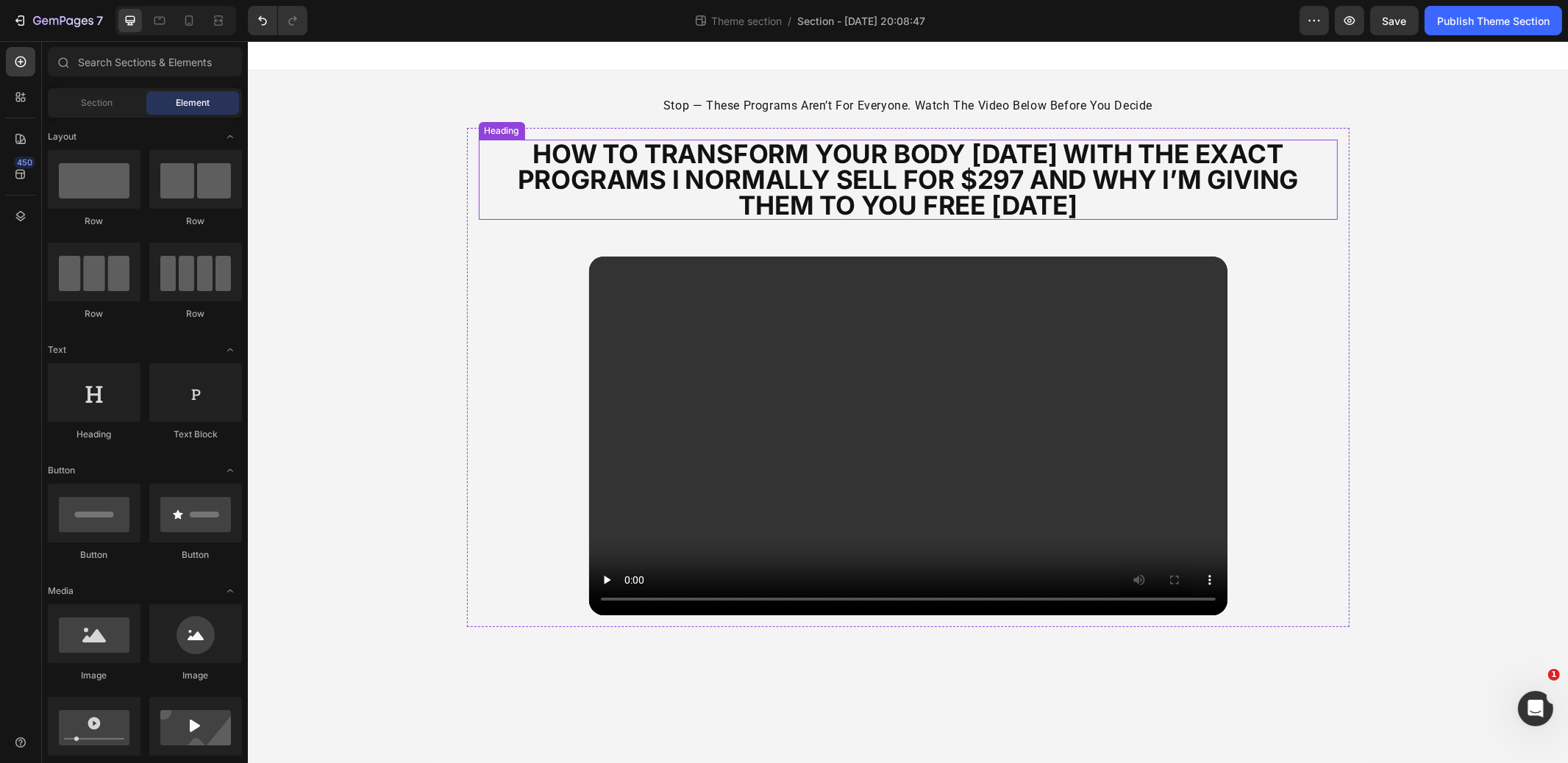
click at [678, 152] on strong "how to transform your body [DATE] with the exact programs i normally sell for $…" at bounding box center [907, 180] width 781 height 82
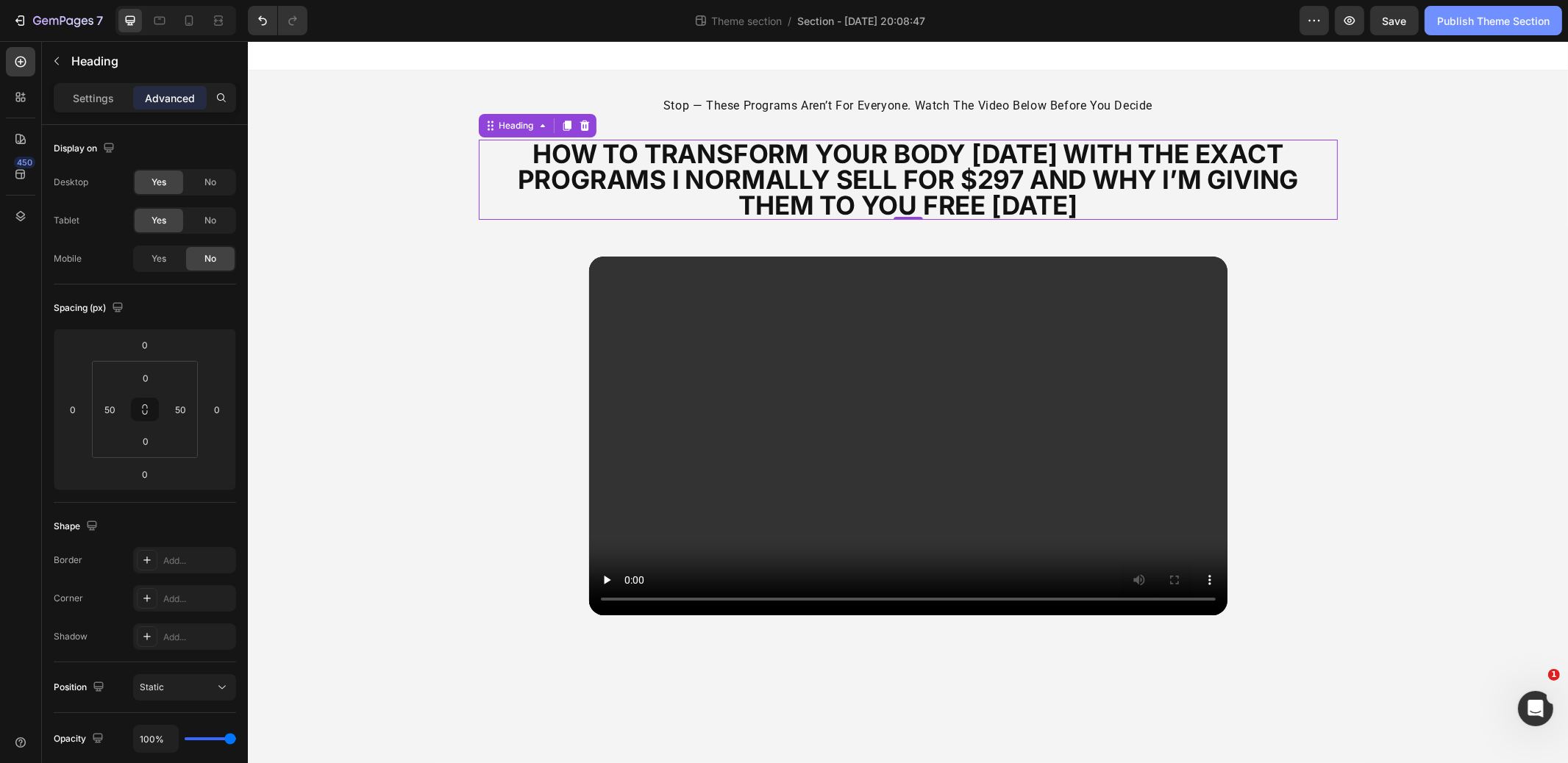
click at [1462, 21] on div "Publish Theme Section" at bounding box center [1494, 20] width 113 height 15
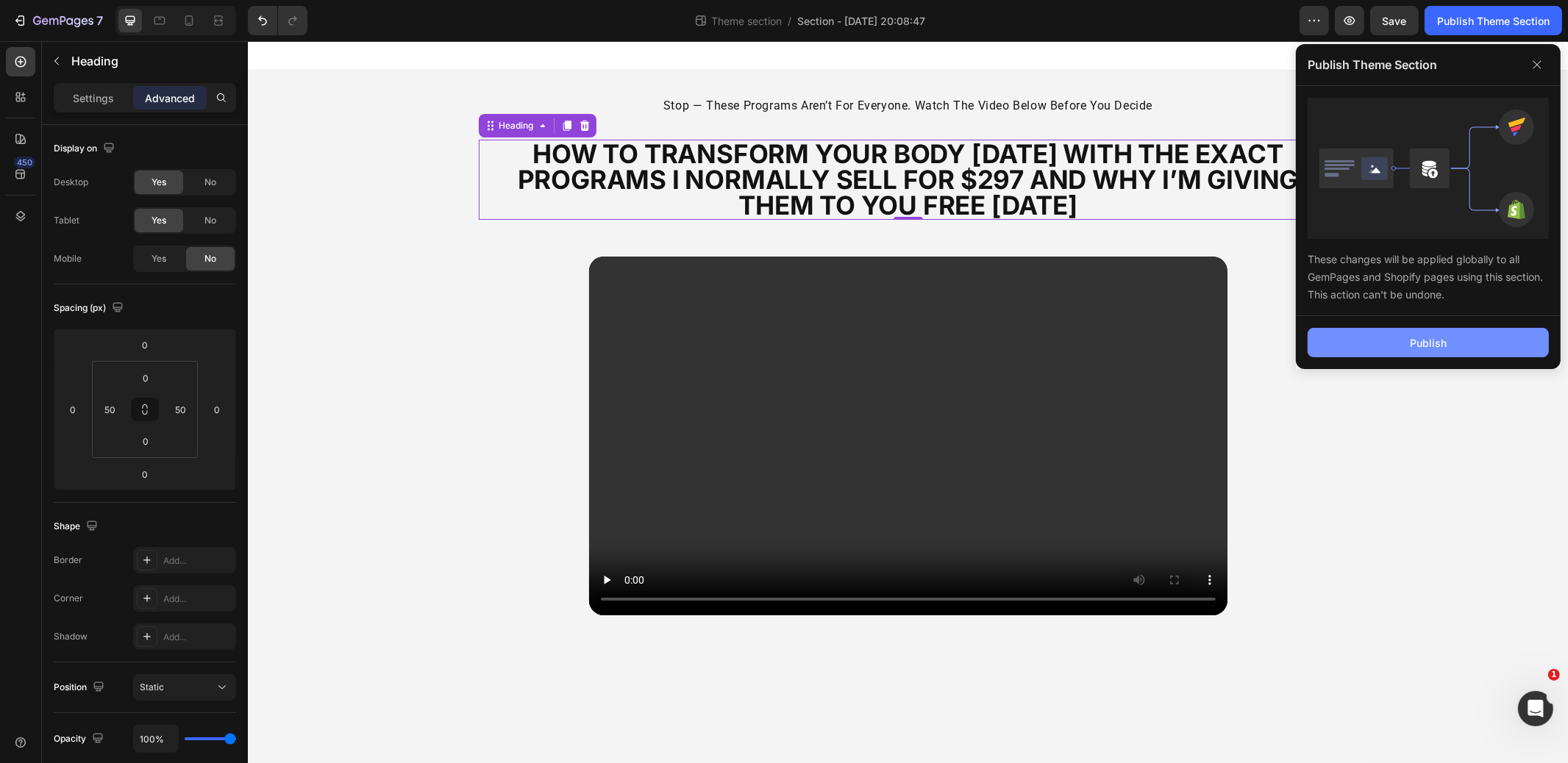
click at [1409, 342] on button "Publish" at bounding box center [1428, 342] width 241 height 30
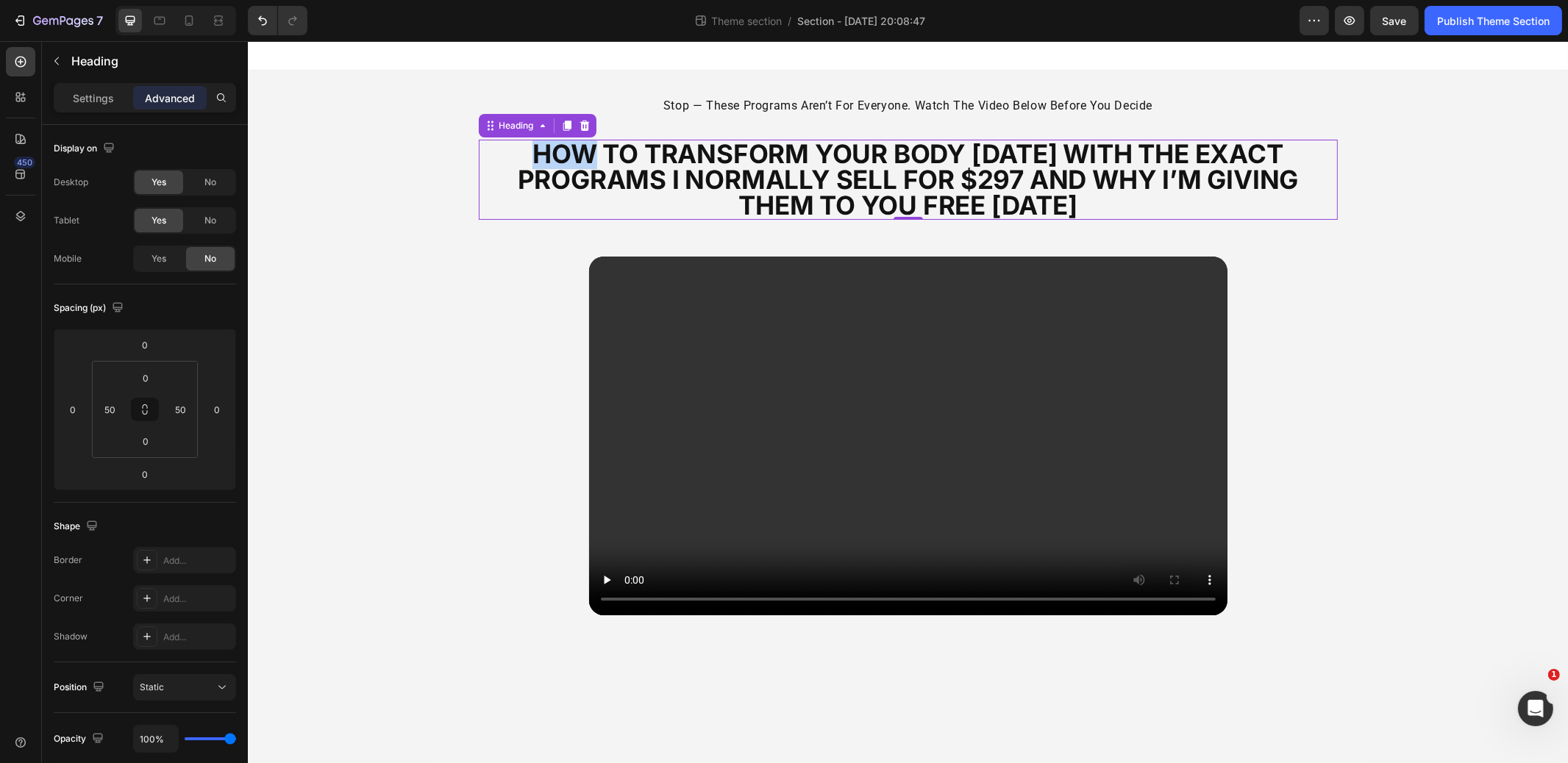
click at [548, 168] on strong "how to transform your body [DATE] with the exact programs i normally sell for $…" at bounding box center [907, 180] width 781 height 82
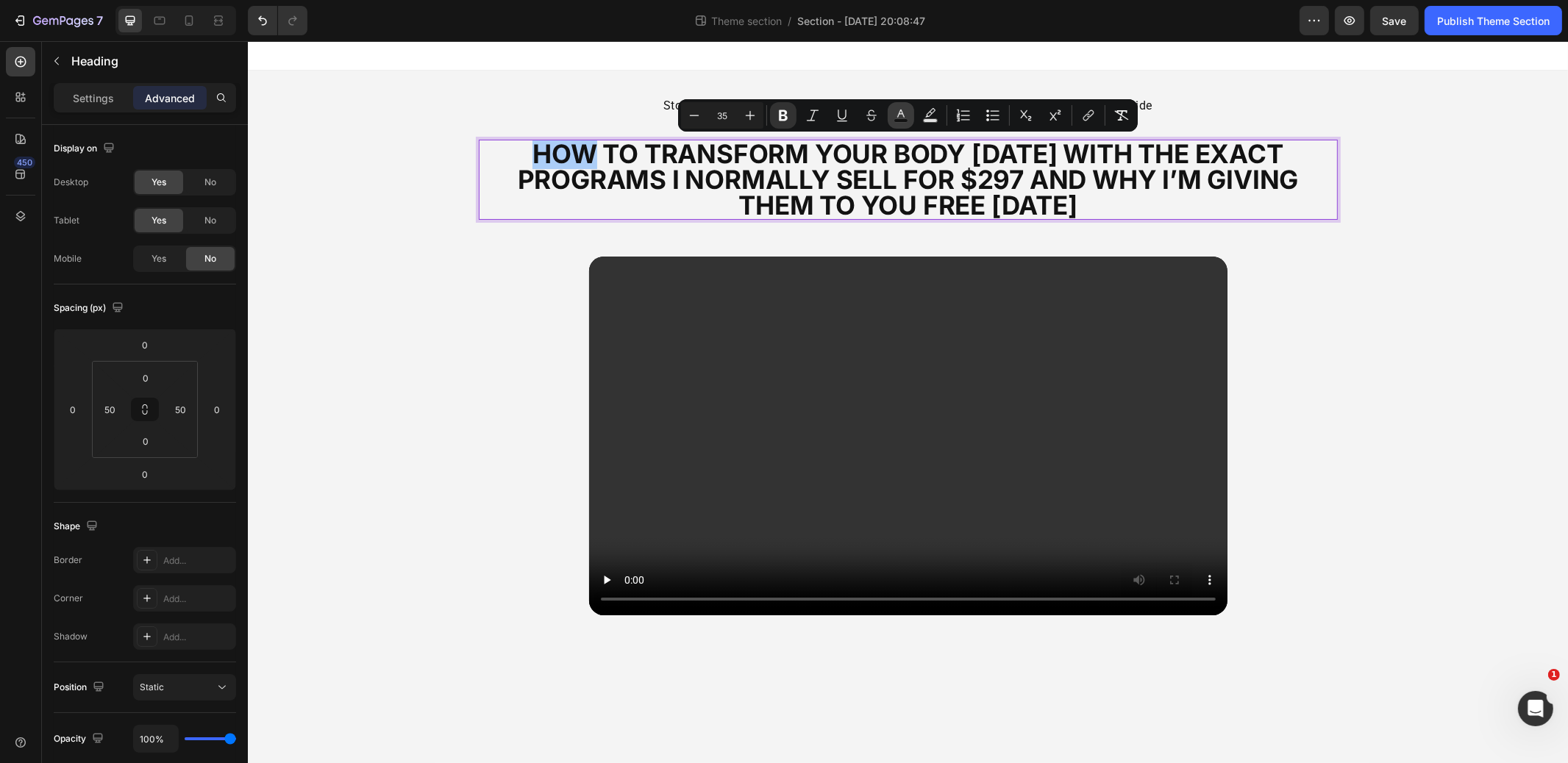
click at [896, 109] on icon "Editor contextual toolbar" at bounding box center [901, 115] width 15 height 15
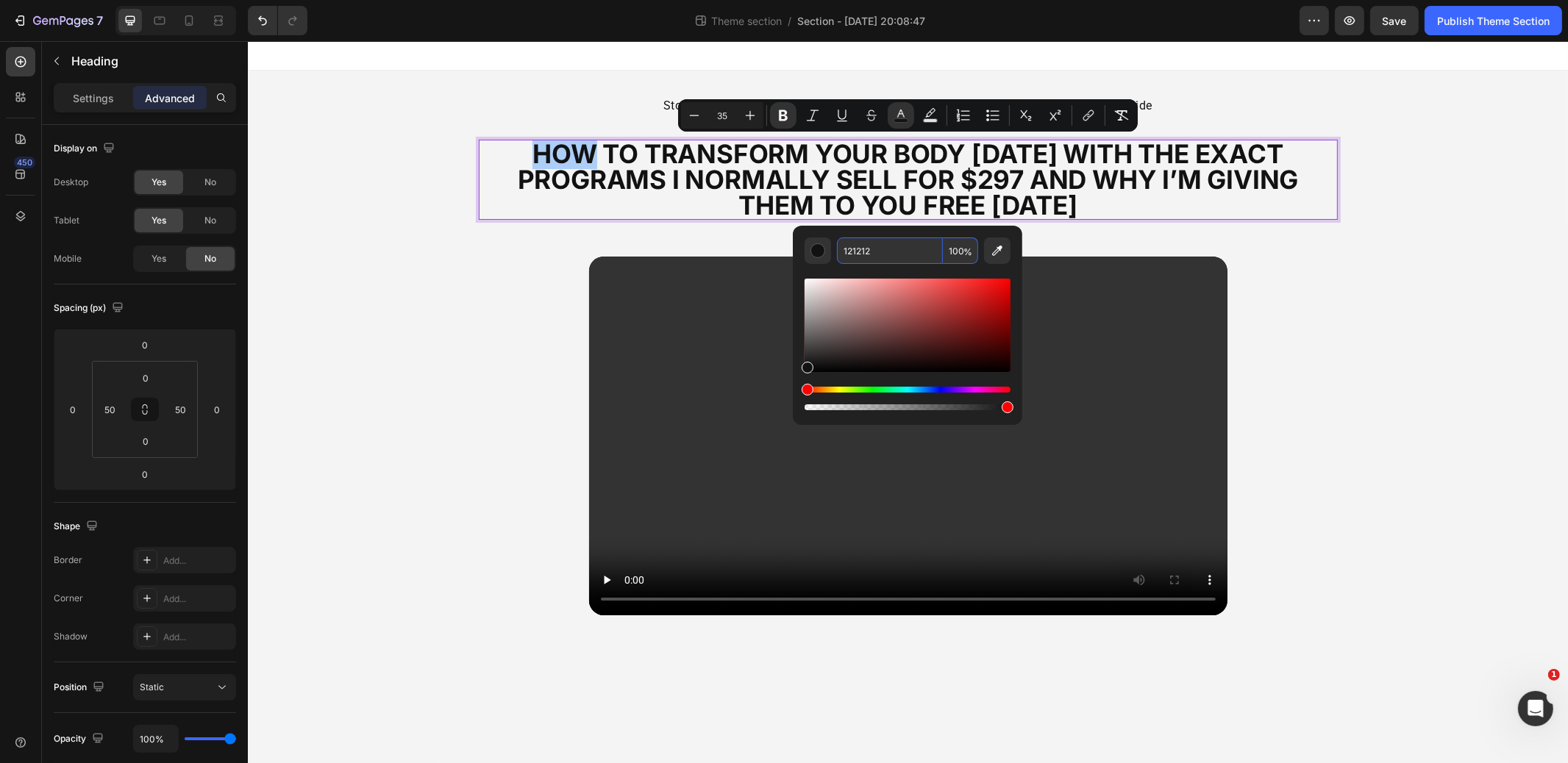
click at [896, 255] on input "121212" at bounding box center [889, 251] width 106 height 27
click at [769, 187] on strong "how to transform your body [DATE] with the exact programs i normally sell for $…" at bounding box center [907, 180] width 781 height 82
click at [769, 188] on strong "how to transform your body [DATE] with the exact programs i normally sell for $…" at bounding box center [907, 180] width 781 height 82
click at [1160, 189] on strong "how to transform your body [DATE] with the exact programs i normally sell for $…" at bounding box center [907, 180] width 781 height 82
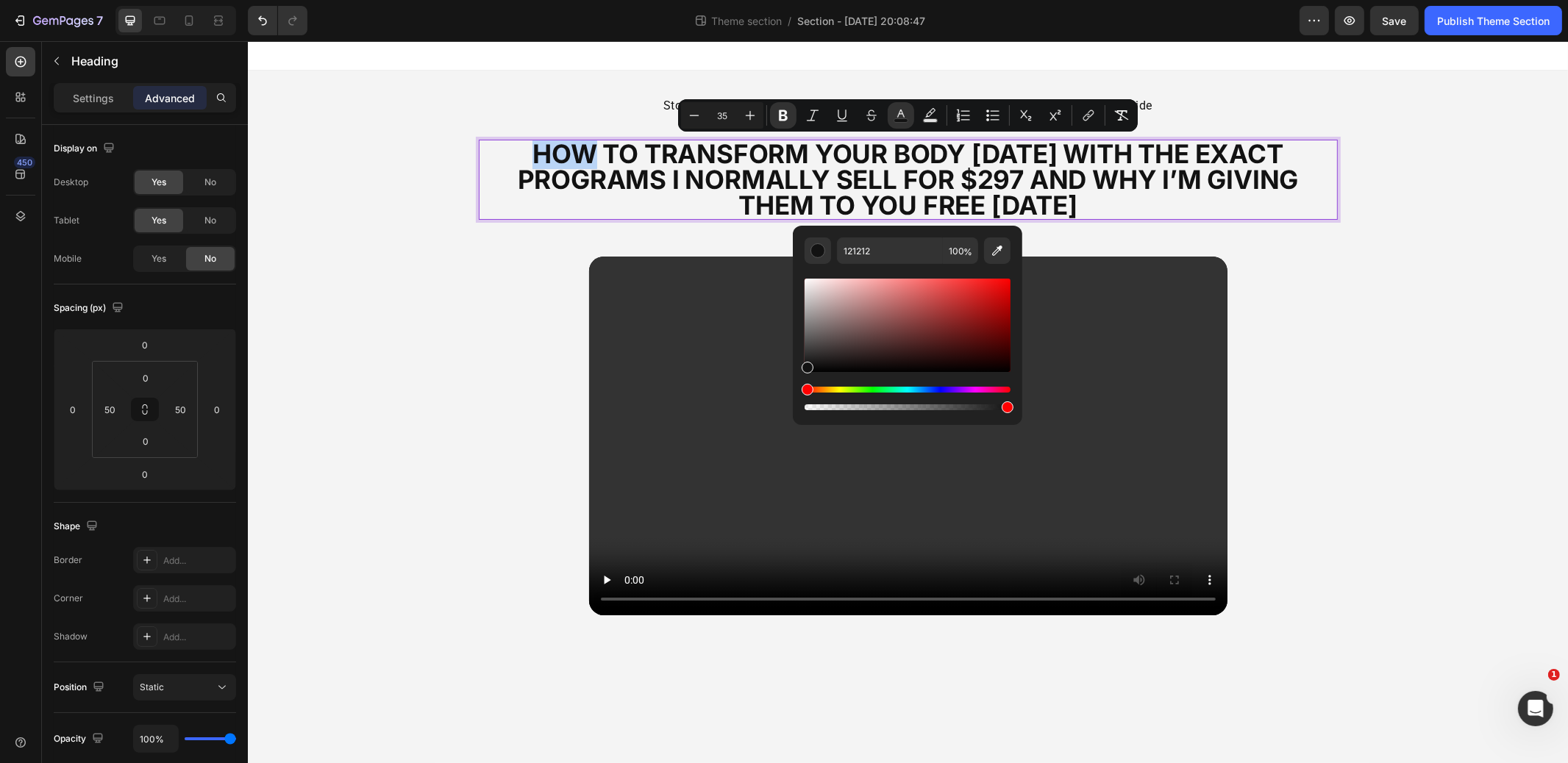
click at [1155, 202] on p "how to transform your body [DATE] with the exact programs i normally sell for $…" at bounding box center [908, 180] width 783 height 77
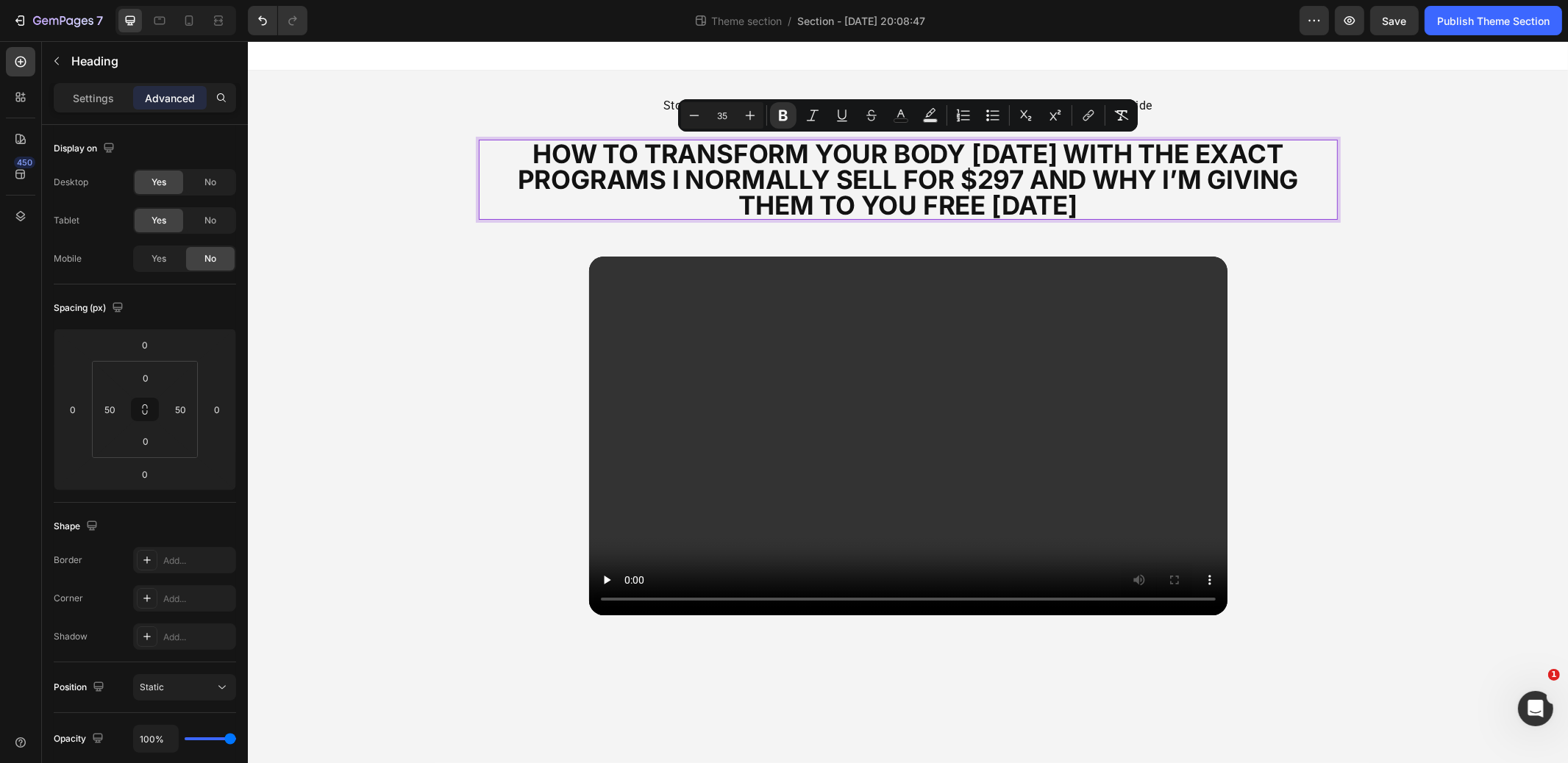
drag, startPoint x: 1149, startPoint y: 206, endPoint x: 489, endPoint y: 156, distance: 661.9
click at [489, 156] on div "how to transform your body [DATE] with the exact programs i normally sell for $…" at bounding box center [908, 179] width 859 height 80
click at [900, 114] on icon "Editor contextual toolbar" at bounding box center [901, 115] width 15 height 15
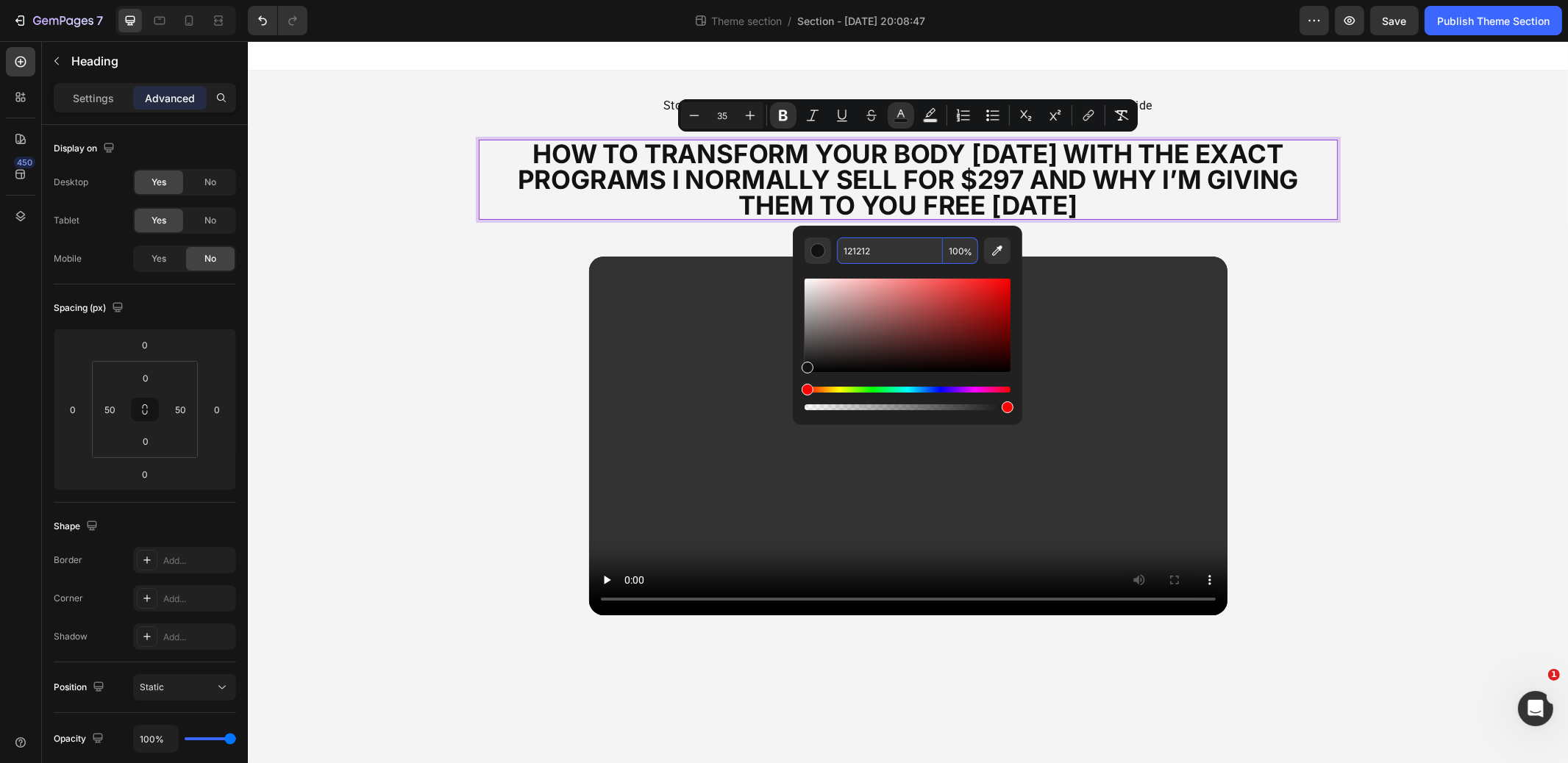
click at [881, 244] on input "121212" at bounding box center [889, 251] width 106 height 27
click at [884, 248] on input "121212" at bounding box center [889, 251] width 106 height 27
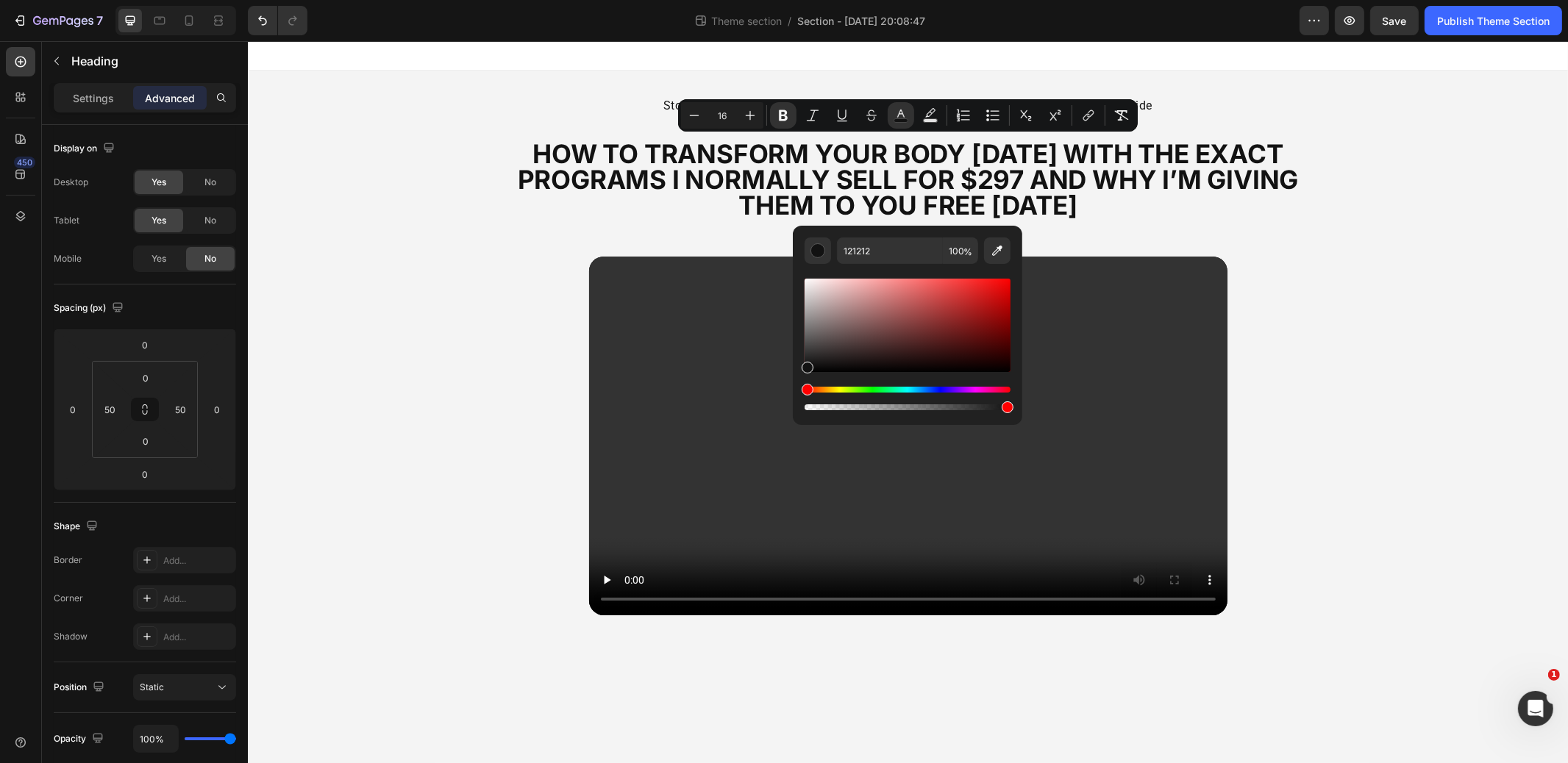
click at [1396, 234] on div "⁠⁠⁠⁠⁠⁠⁠ stop — these programs aren’t for everyone. watch the video below before…" at bounding box center [908, 361] width 1321 height 580
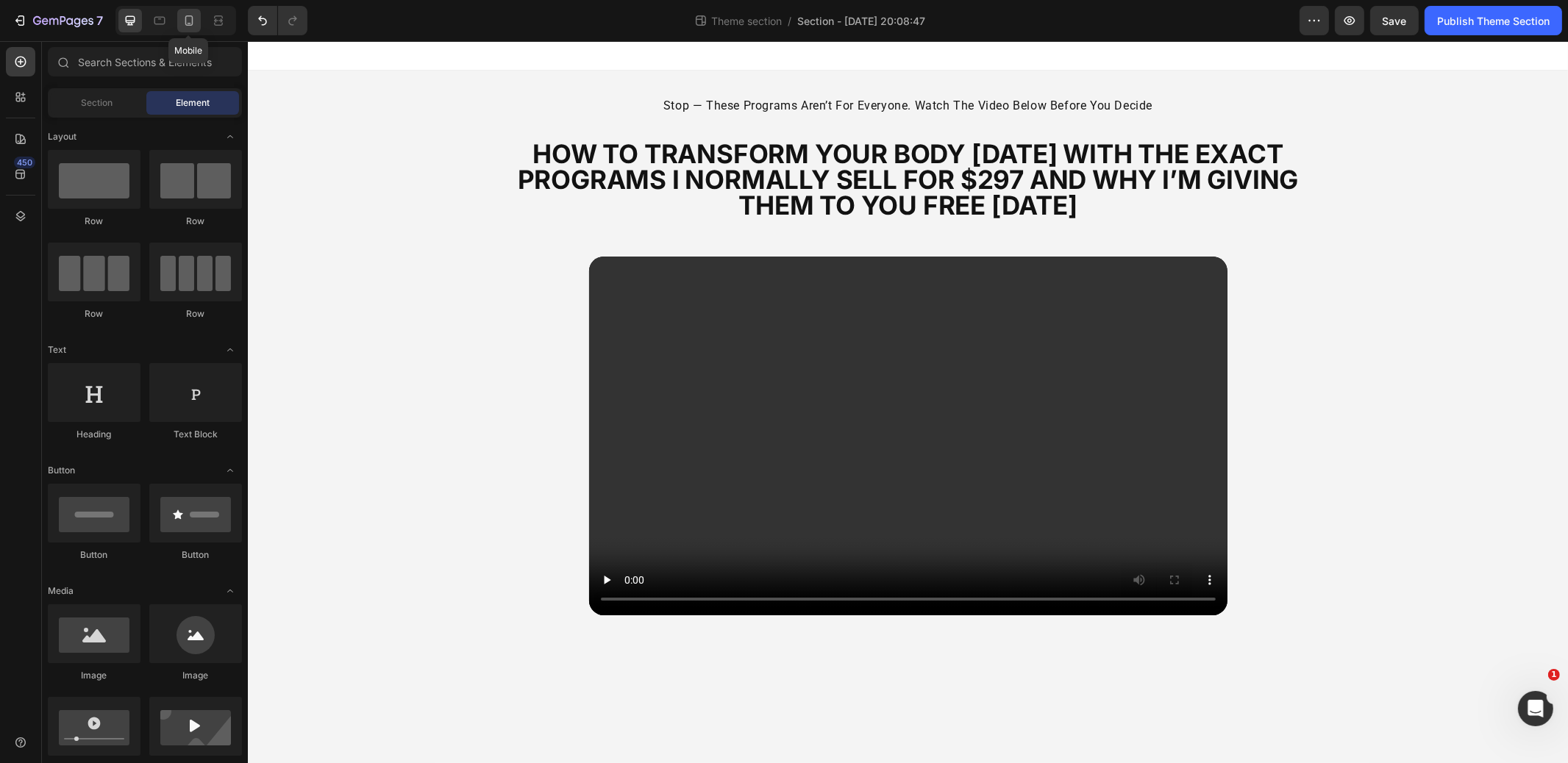
click at [192, 23] on icon at bounding box center [189, 20] width 15 height 15
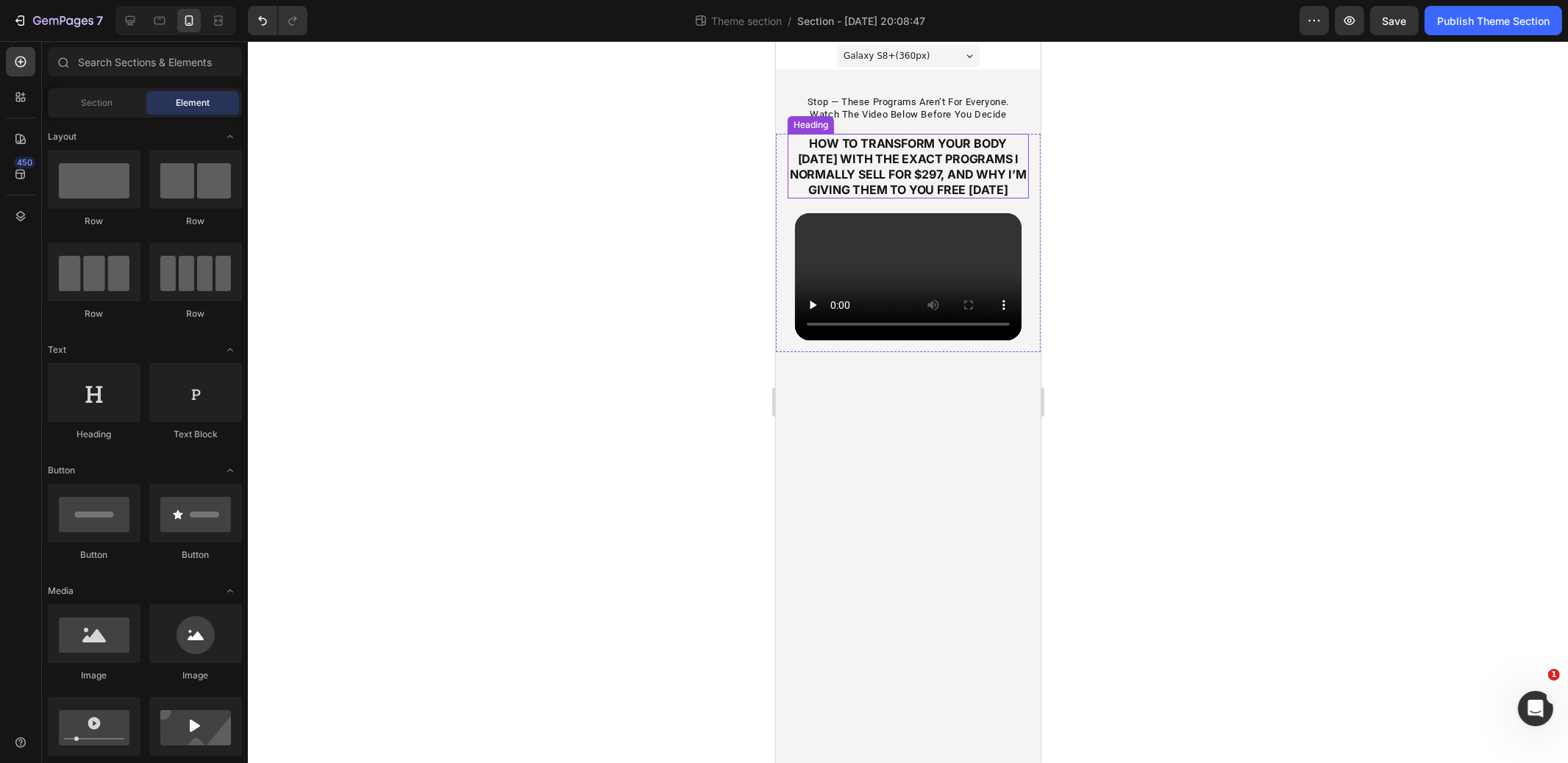
click at [897, 158] on strong "how to transform your body [DATE] with the exact programs i normally sell for $…" at bounding box center [908, 167] width 237 height 61
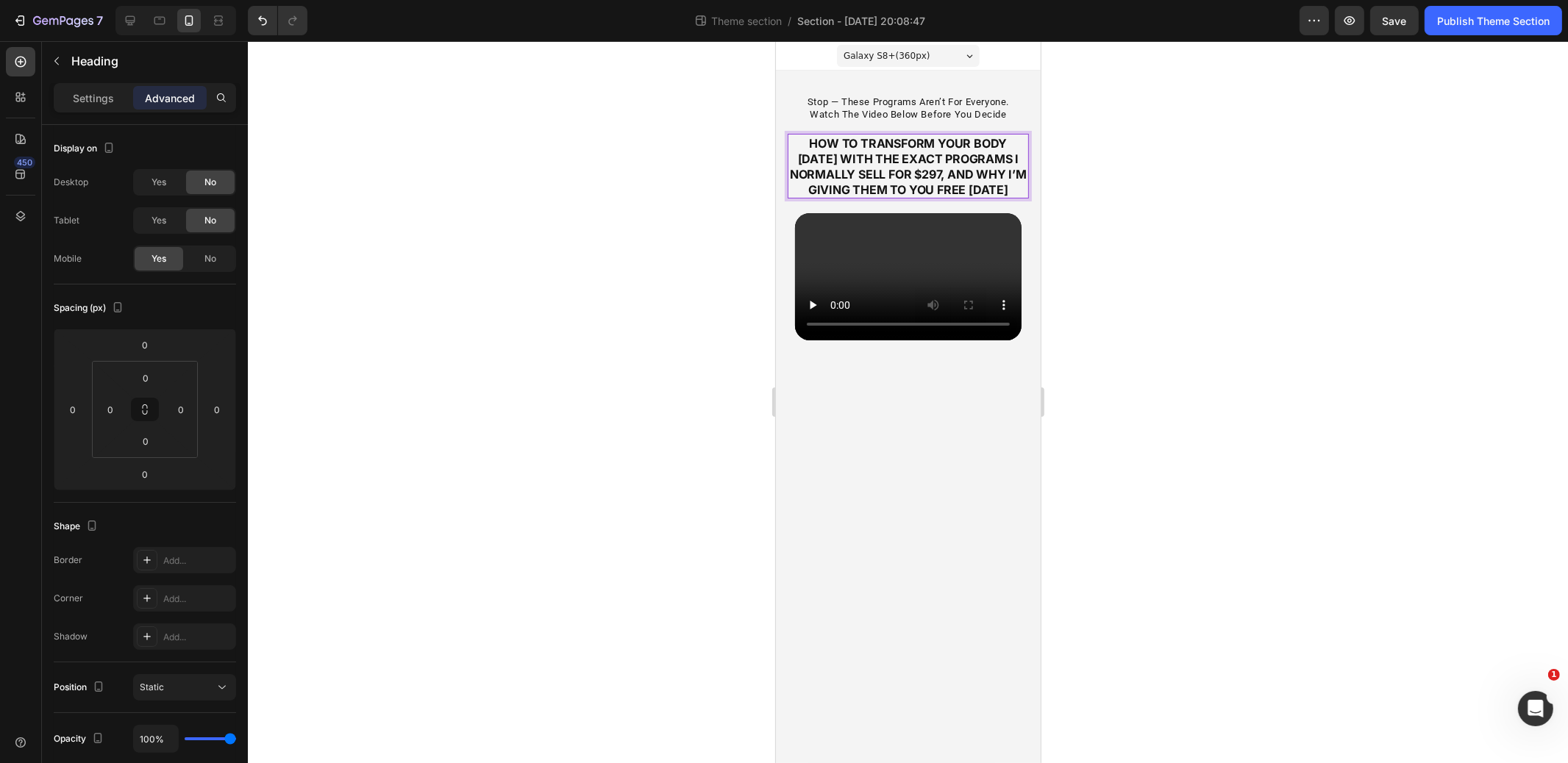
click at [897, 159] on strong "how to transform your body [DATE] with the exact programs i normally sell for $…" at bounding box center [908, 167] width 237 height 61
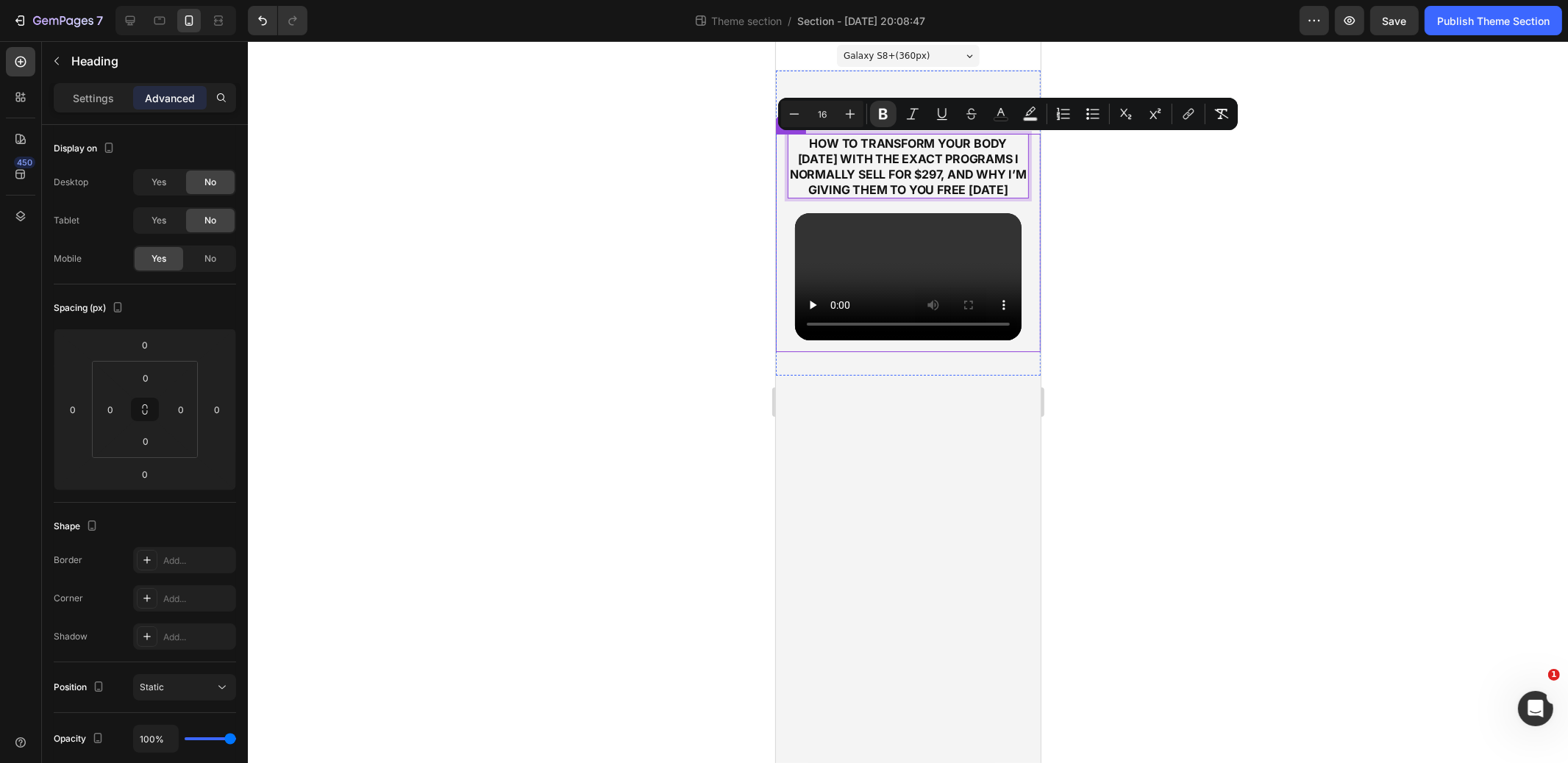
click at [714, 172] on div at bounding box center [909, 402] width 1321 height 722
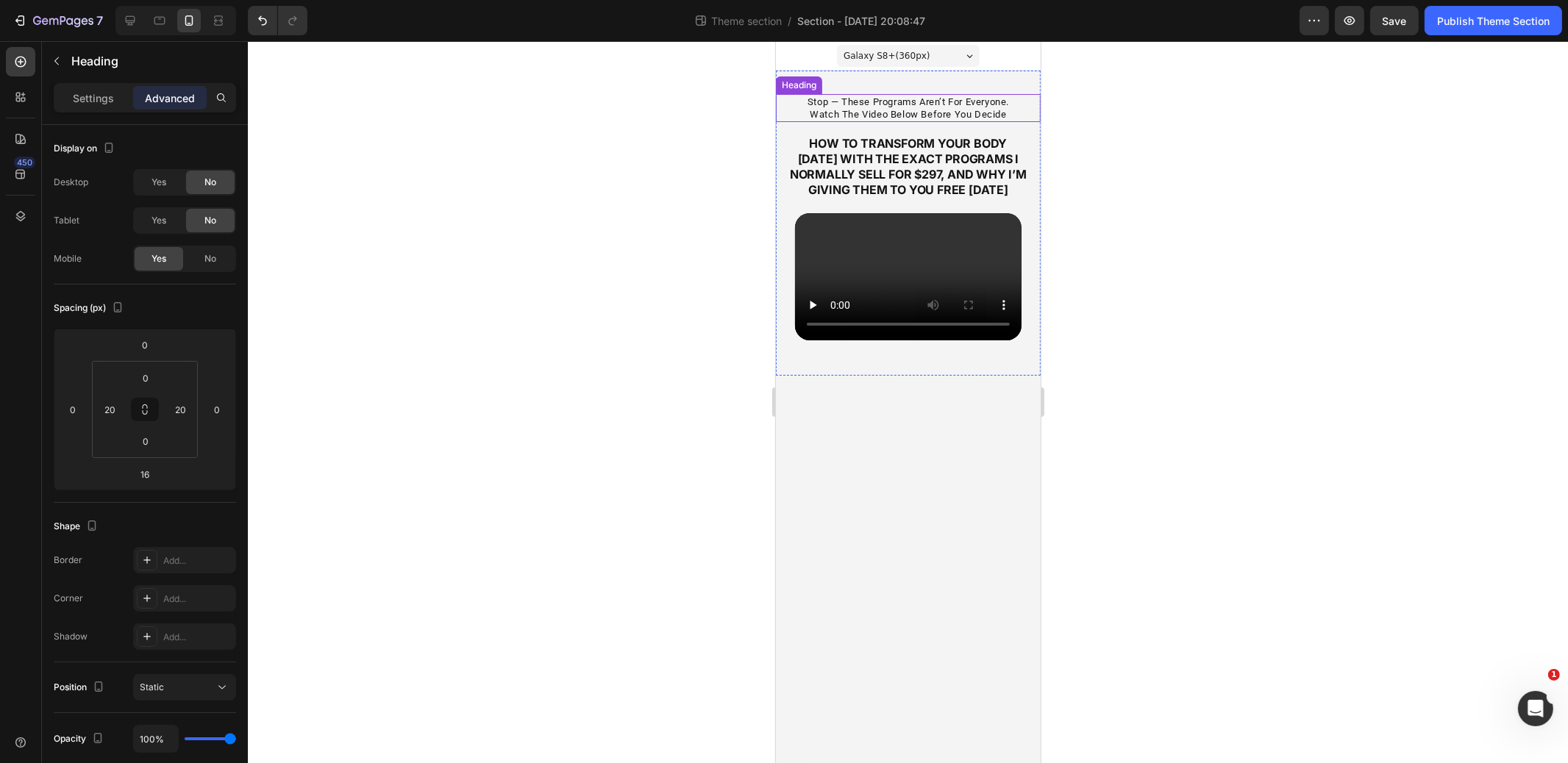
click at [1006, 102] on span "stop — these programs aren’t for everyone. watch the video below before you dec…" at bounding box center [908, 108] width 202 height 23
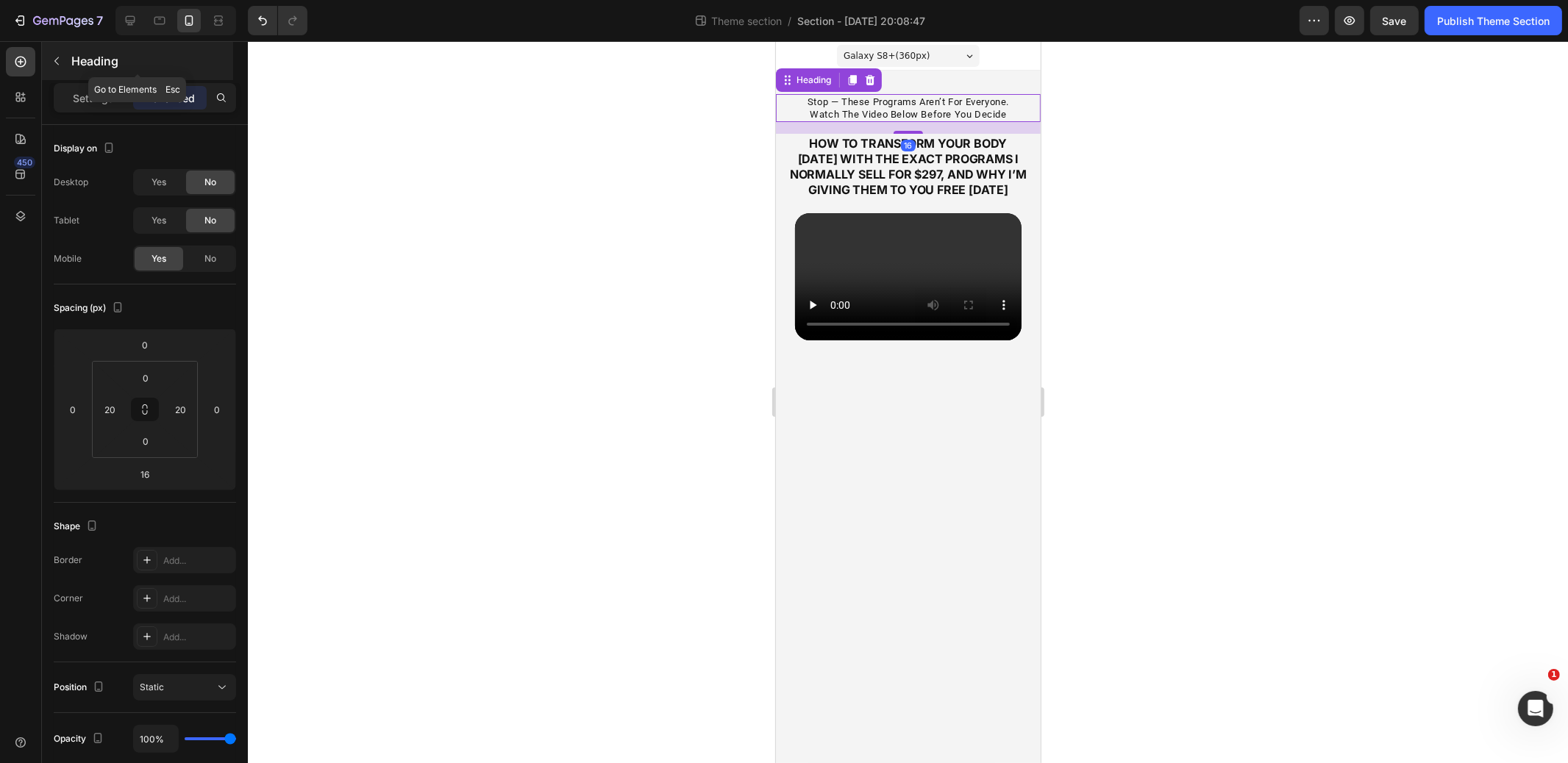
click at [64, 59] on button "button" at bounding box center [56, 60] width 23 height 23
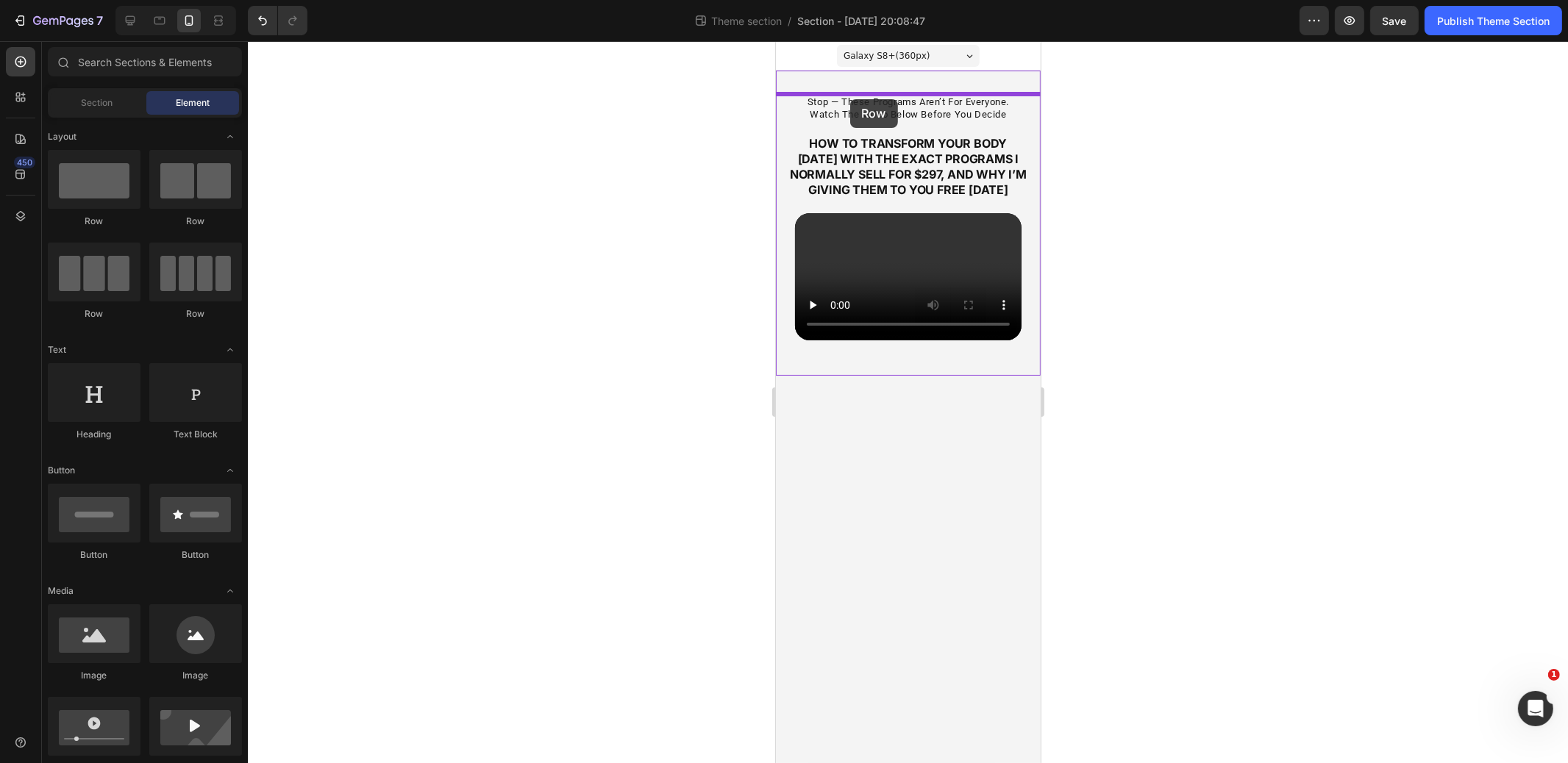
drag, startPoint x: 855, startPoint y: 192, endPoint x: 850, endPoint y: 99, distance: 93.1
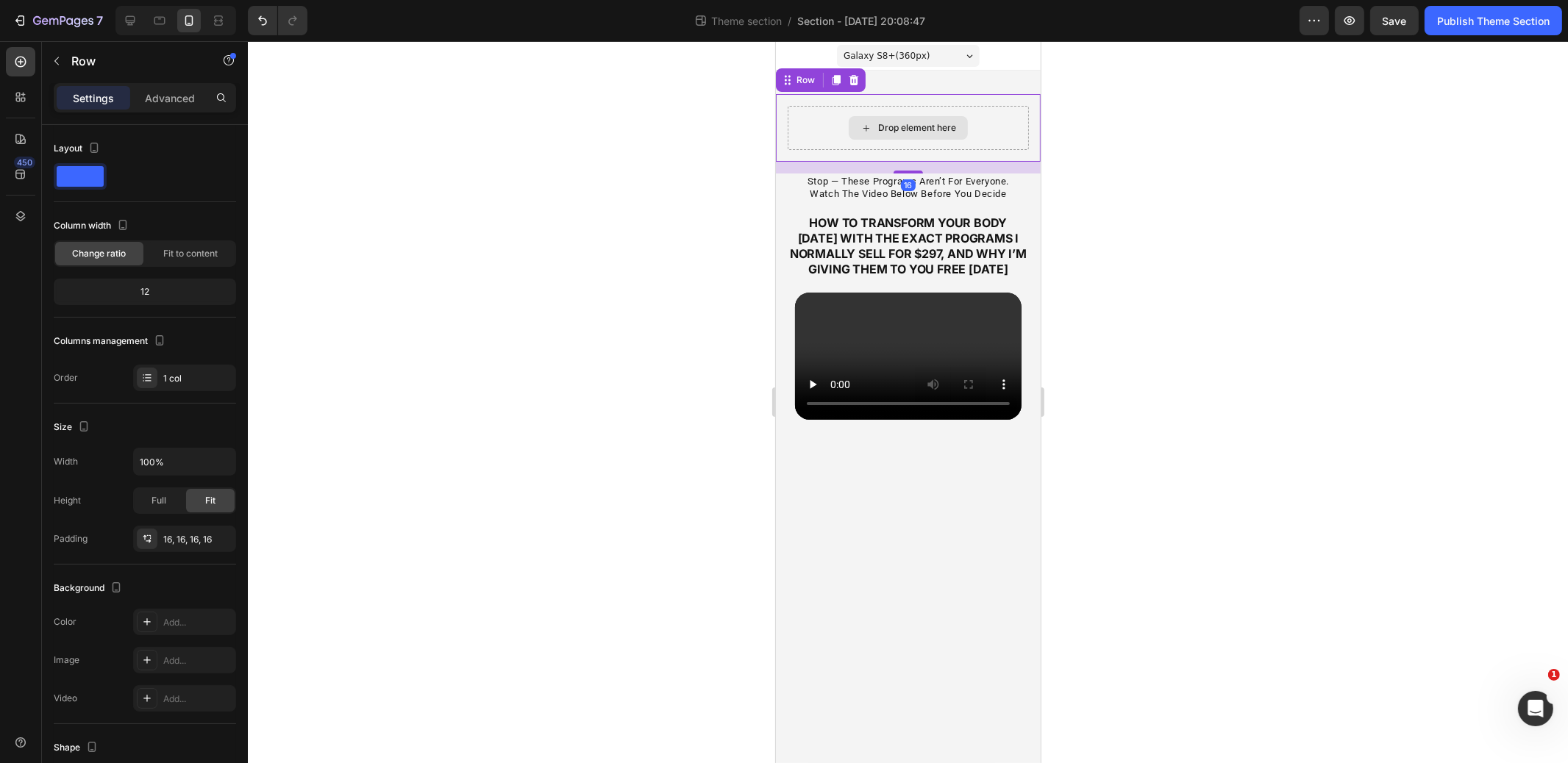
click at [811, 127] on div "Drop element here" at bounding box center [907, 127] width 241 height 44
click at [859, 190] on span "stop — these programs aren’t for everyone. watch the video below before you dec…" at bounding box center [908, 187] width 202 height 23
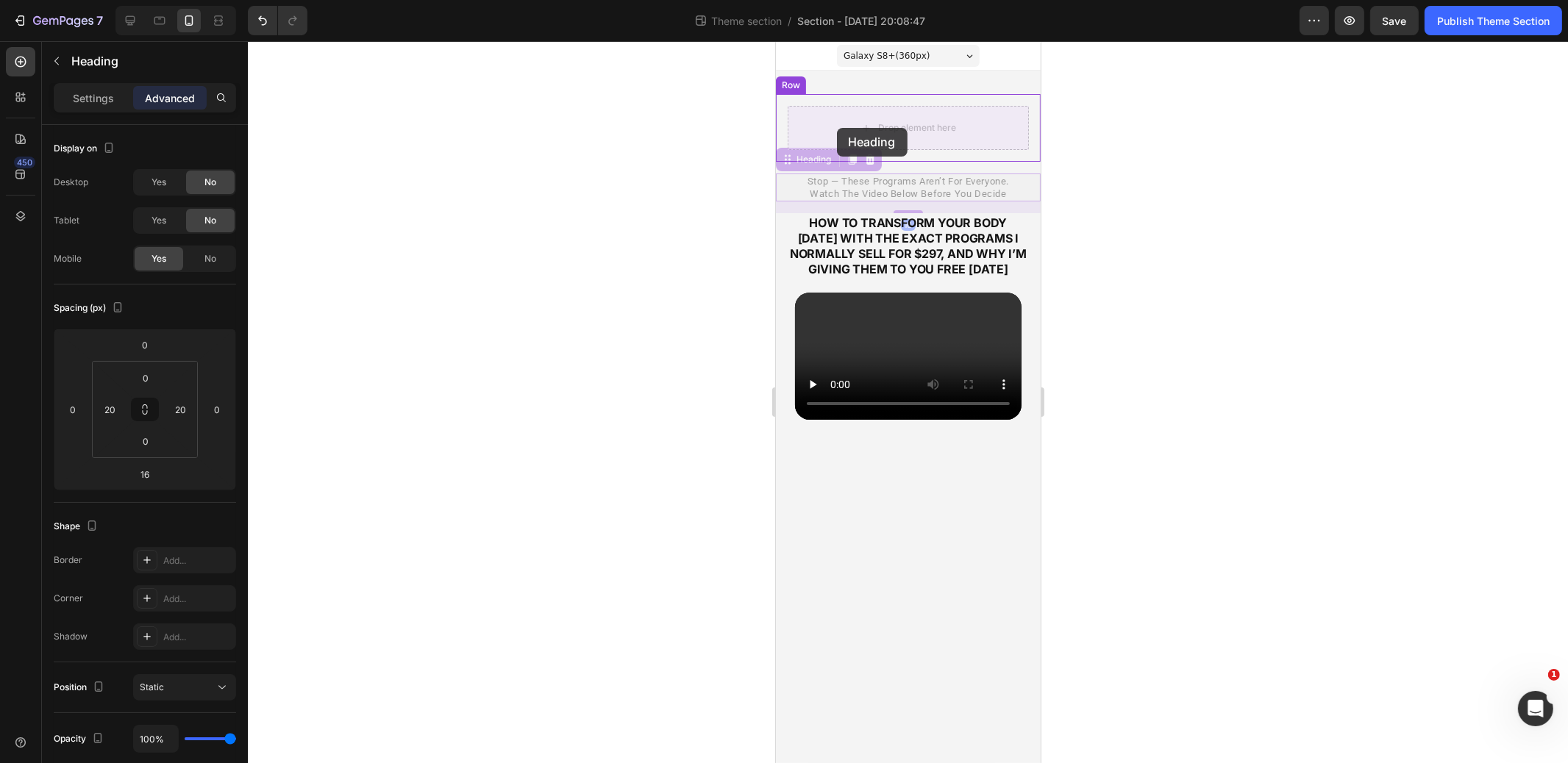
drag, startPoint x: 793, startPoint y: 158, endPoint x: 824, endPoint y: 136, distance: 38.0
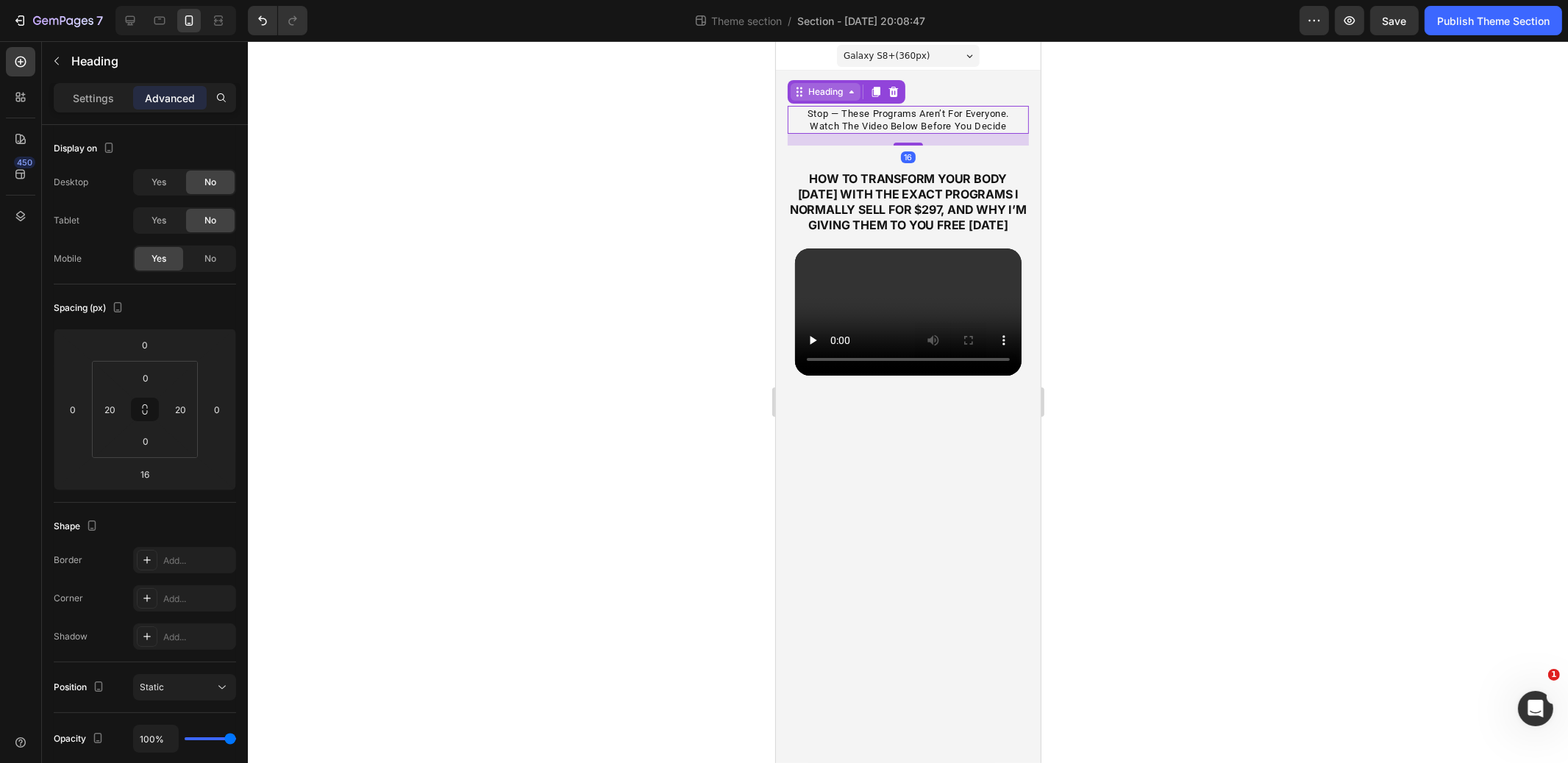
click at [822, 88] on div "Heading" at bounding box center [825, 92] width 40 height 13
click at [820, 71] on div "Row 1 col" at bounding box center [815, 65] width 56 height 23
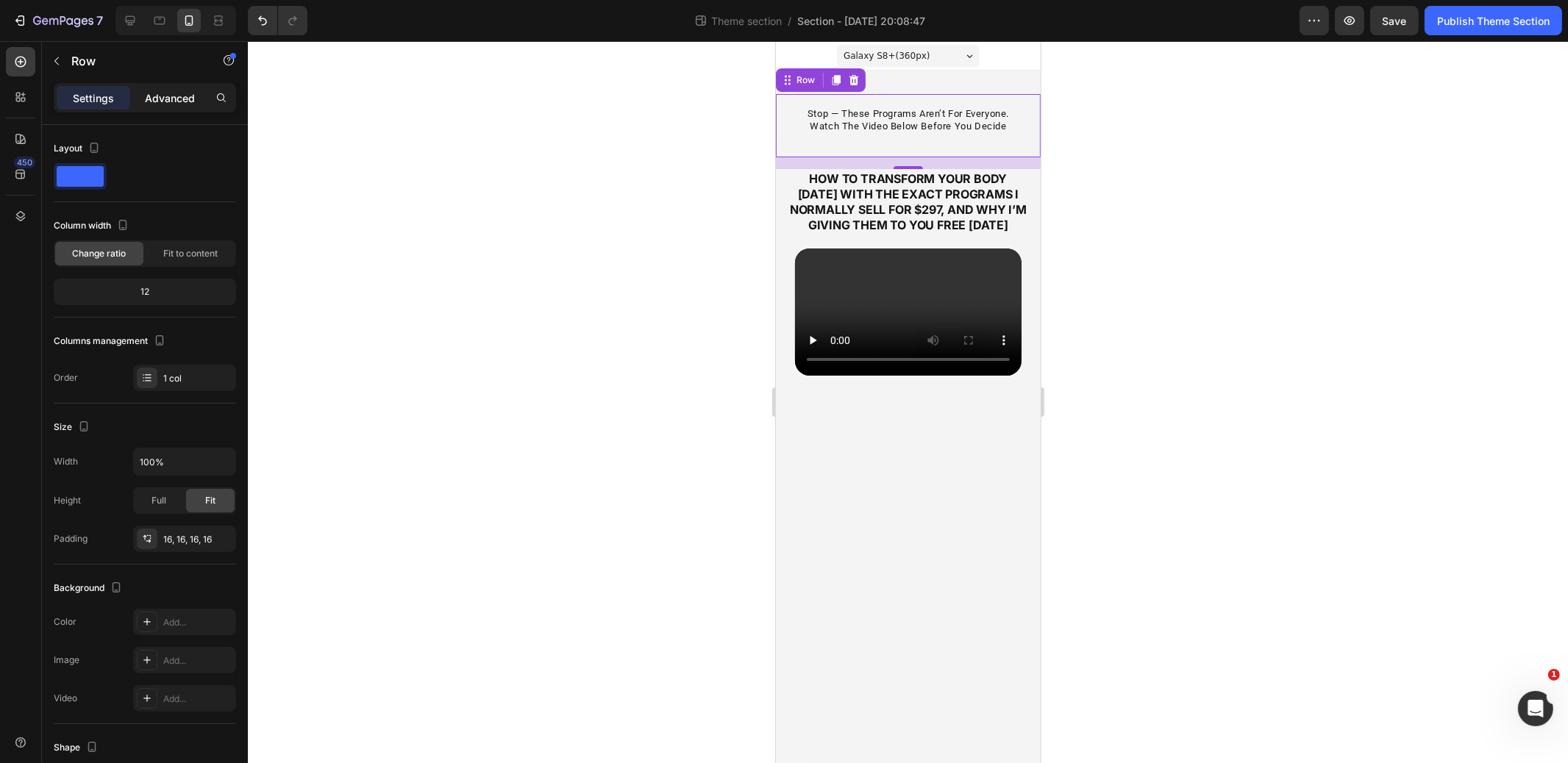
click at [174, 102] on p "Advanced" at bounding box center [170, 97] width 50 height 15
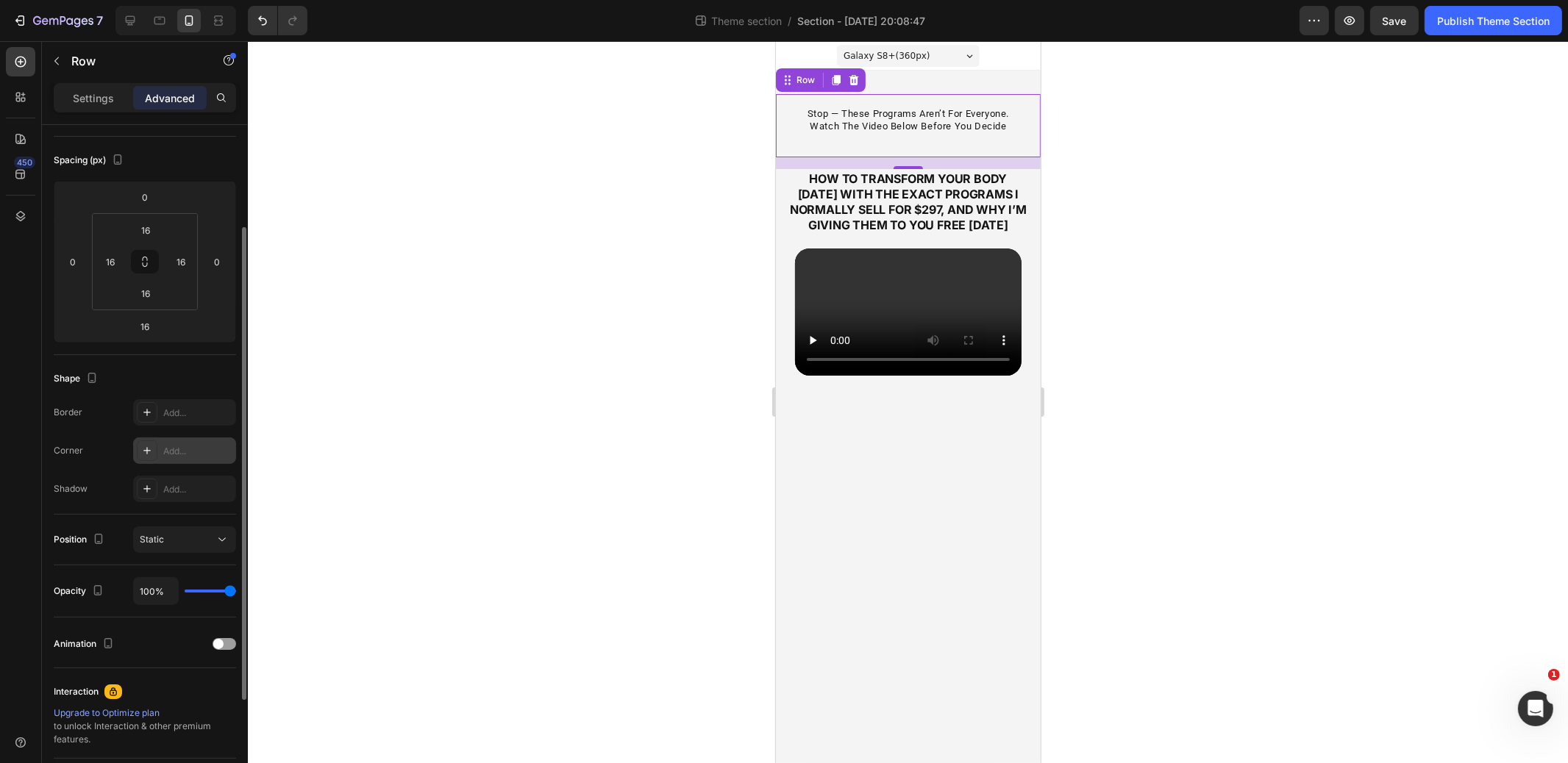
scroll to position [184, 0]
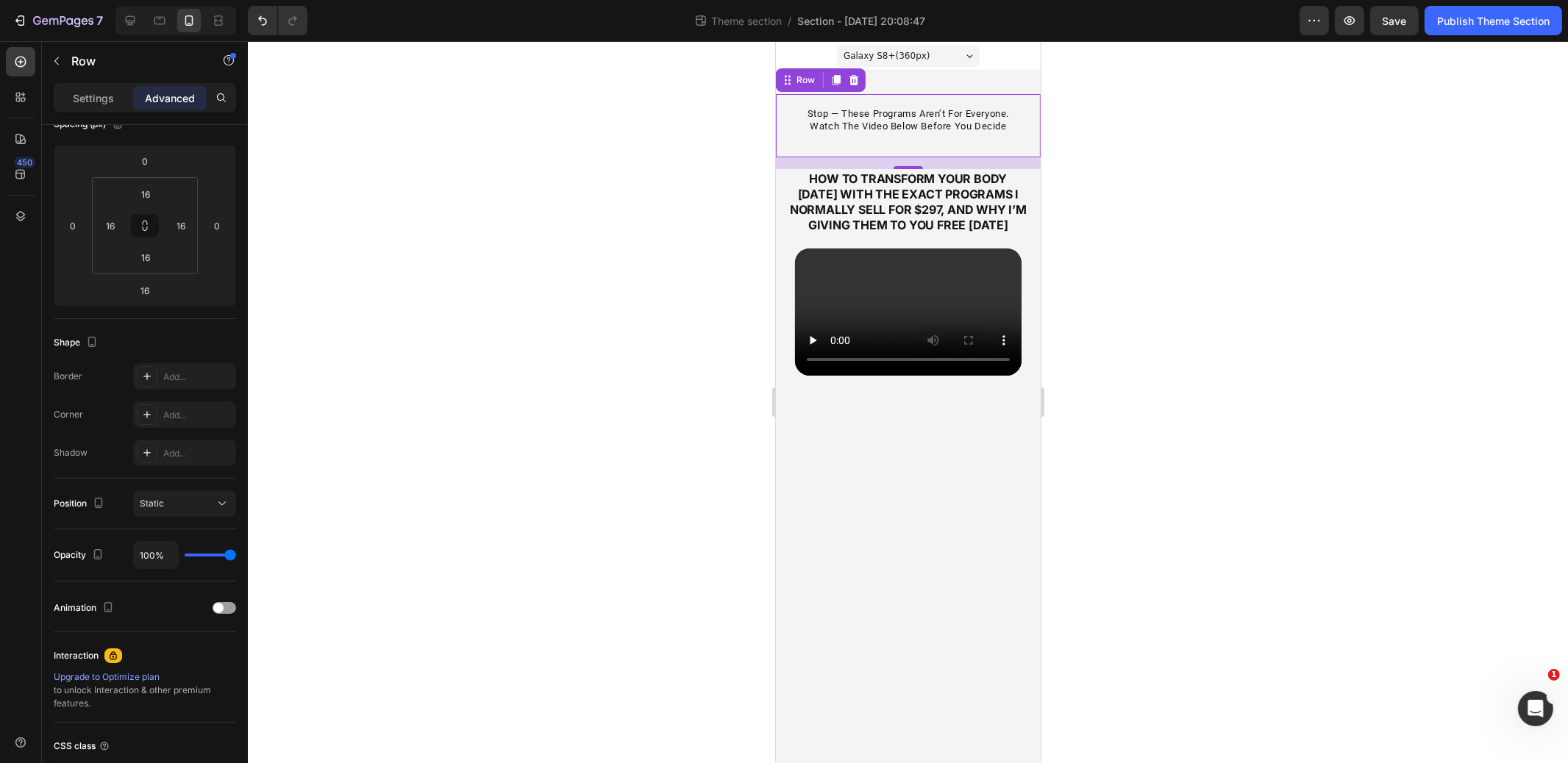
drag, startPoint x: 107, startPoint y: 95, endPoint x: 107, endPoint y: 111, distance: 16.0
click at [107, 95] on p "Settings" at bounding box center [93, 97] width 41 height 15
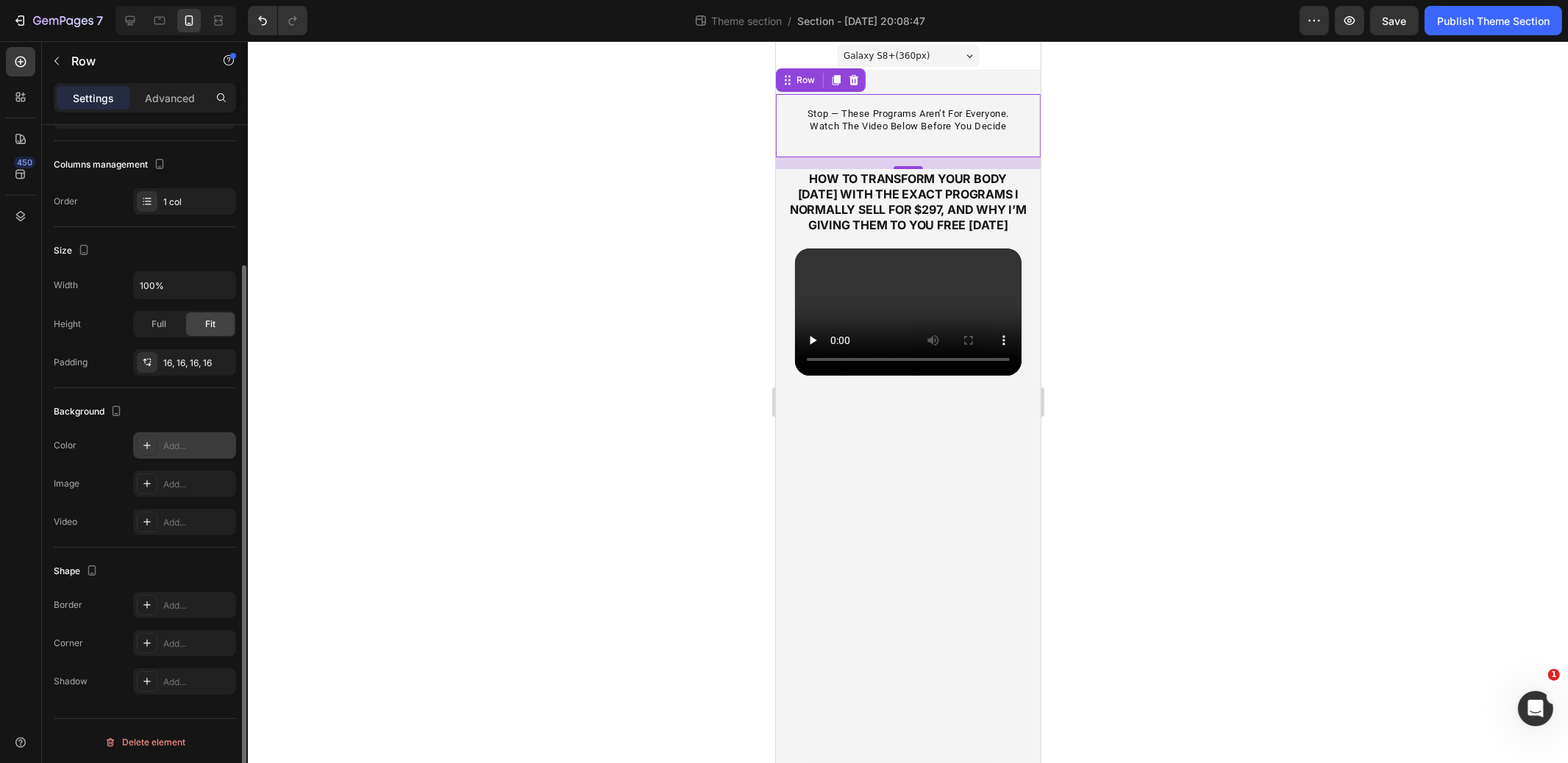
click at [166, 443] on div "Add..." at bounding box center [198, 446] width 69 height 13
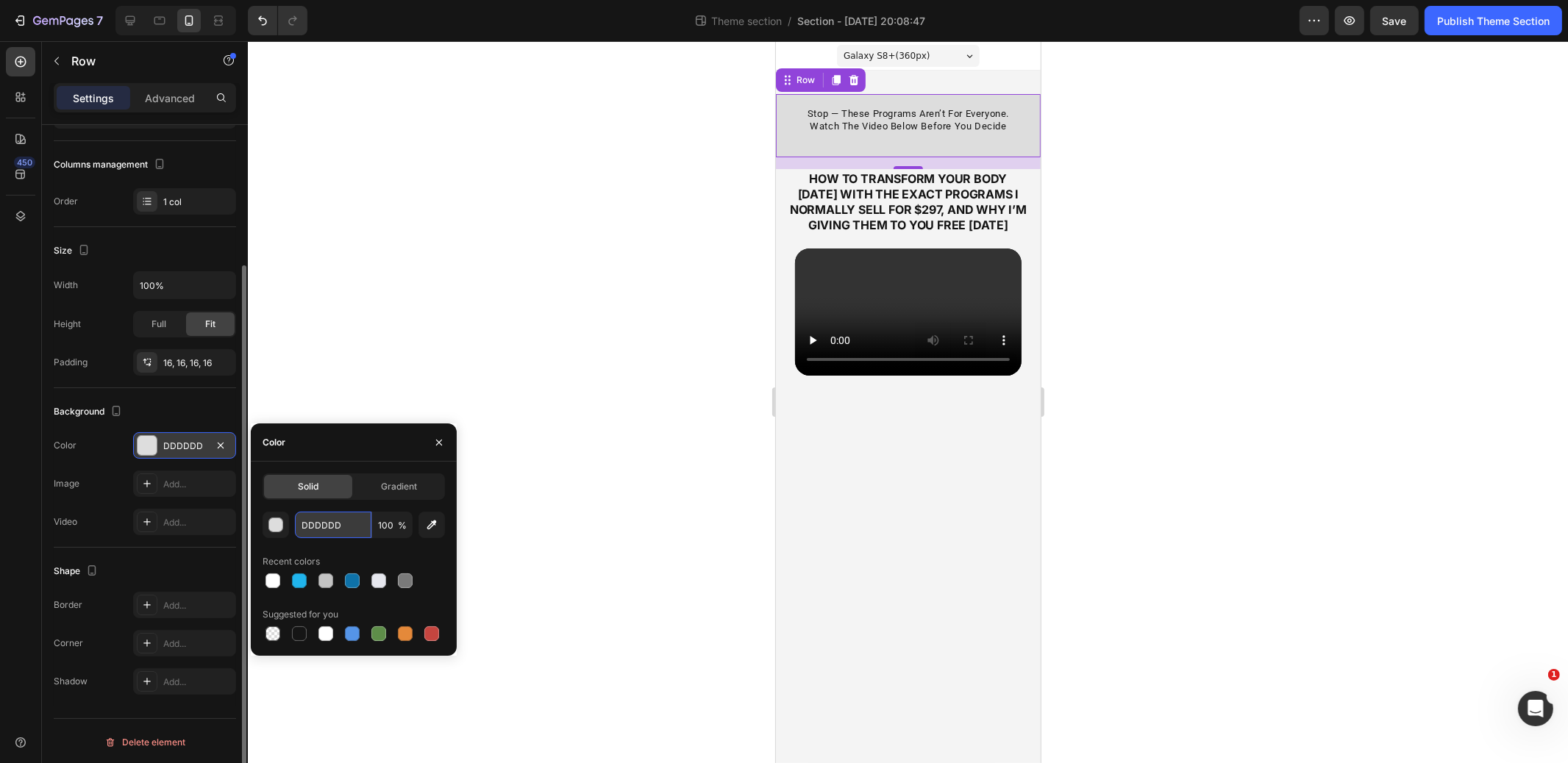
click at [331, 531] on input "DDDDDD" at bounding box center [333, 525] width 77 height 27
paste input "0CC0DF"
type input "0CC0DF"
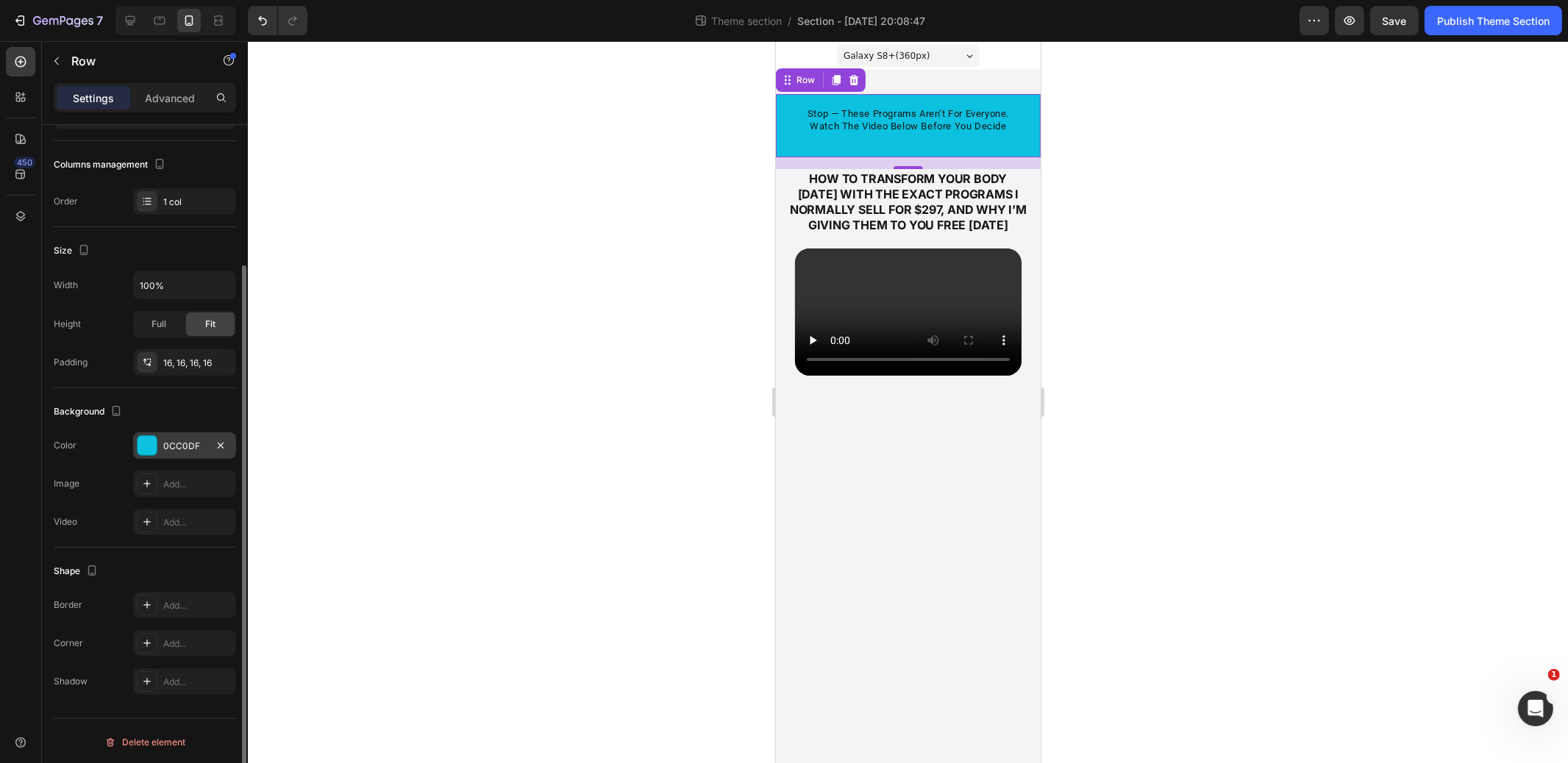
click at [380, 346] on div at bounding box center [909, 402] width 1321 height 722
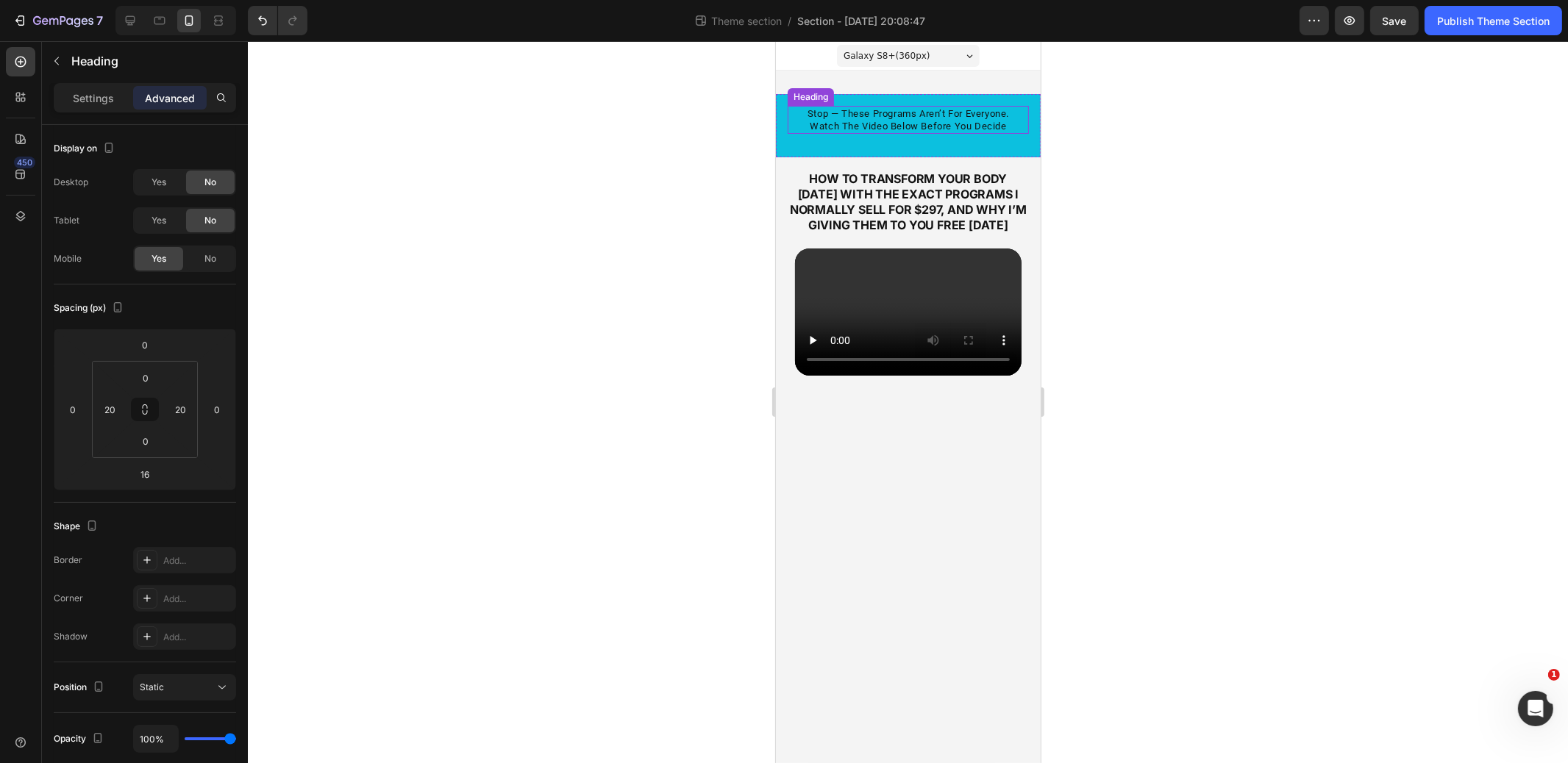
click at [915, 116] on span "stop — these programs aren’t for everyone. watch the video below before you dec…" at bounding box center [908, 119] width 202 height 23
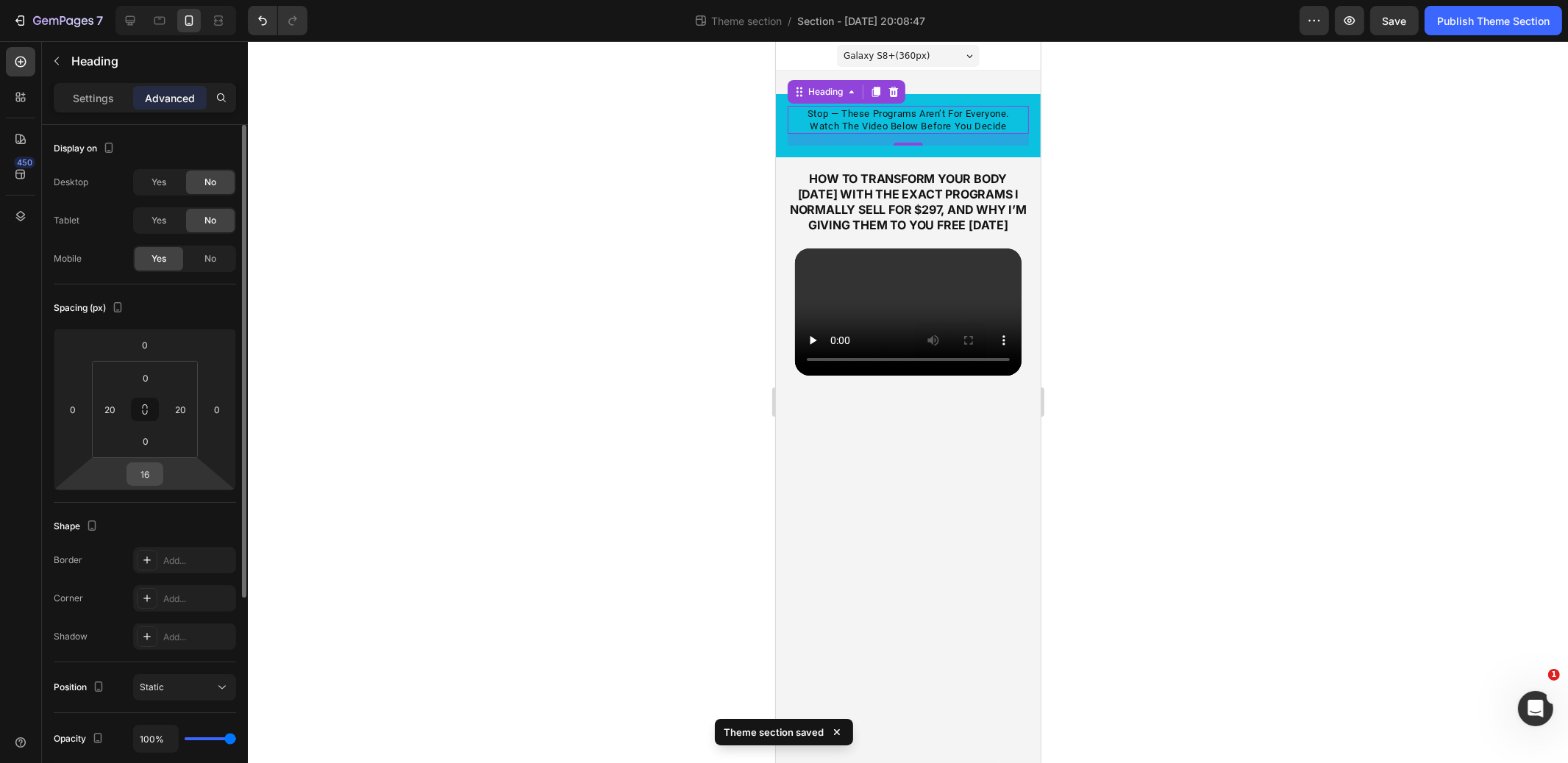
click at [150, 473] on input "16" at bounding box center [145, 474] width 30 height 22
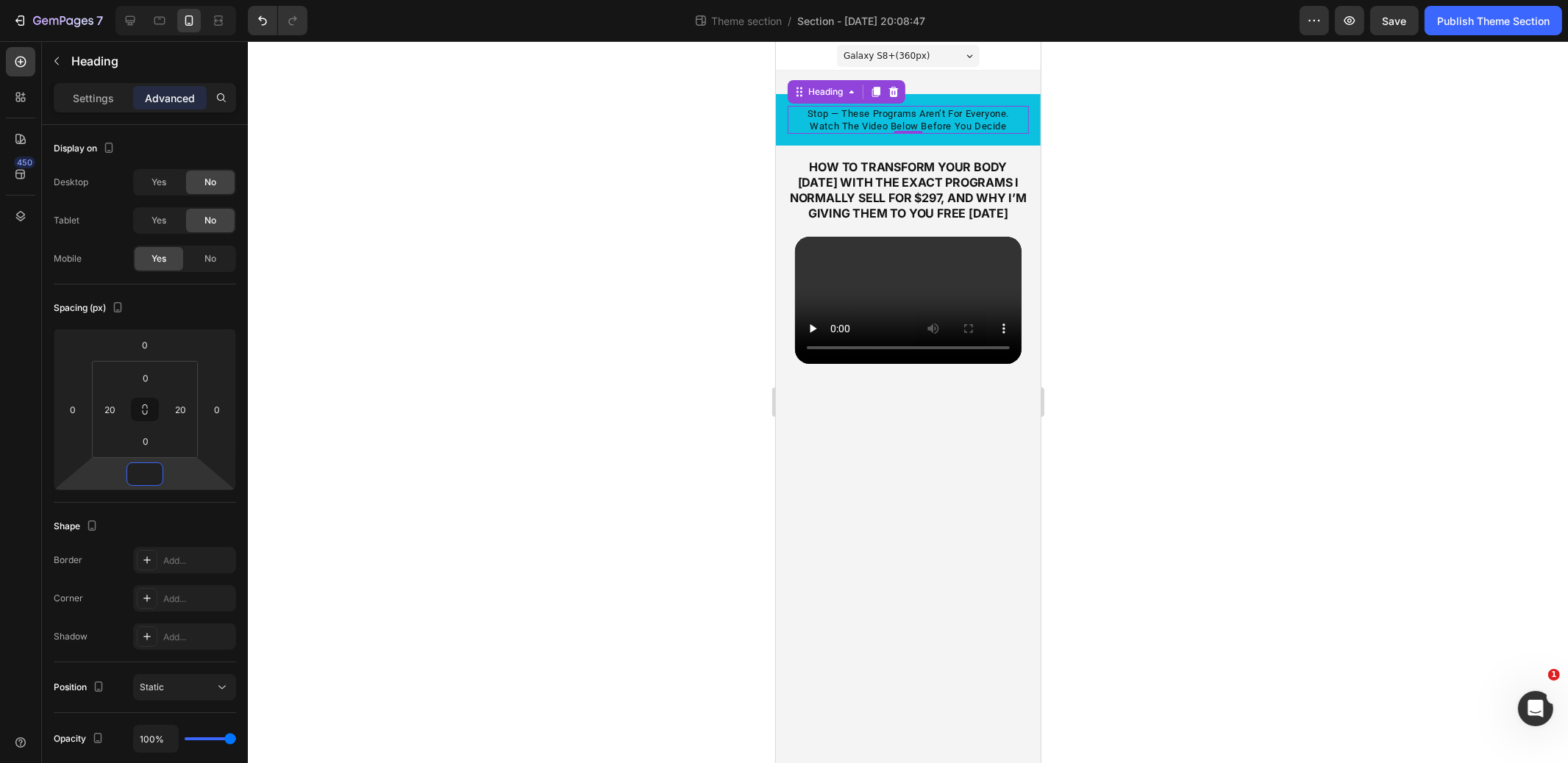
type input "0"
click at [873, 122] on span "stop — these programs aren’t for everyone. watch the video below before you dec…" at bounding box center [908, 119] width 202 height 23
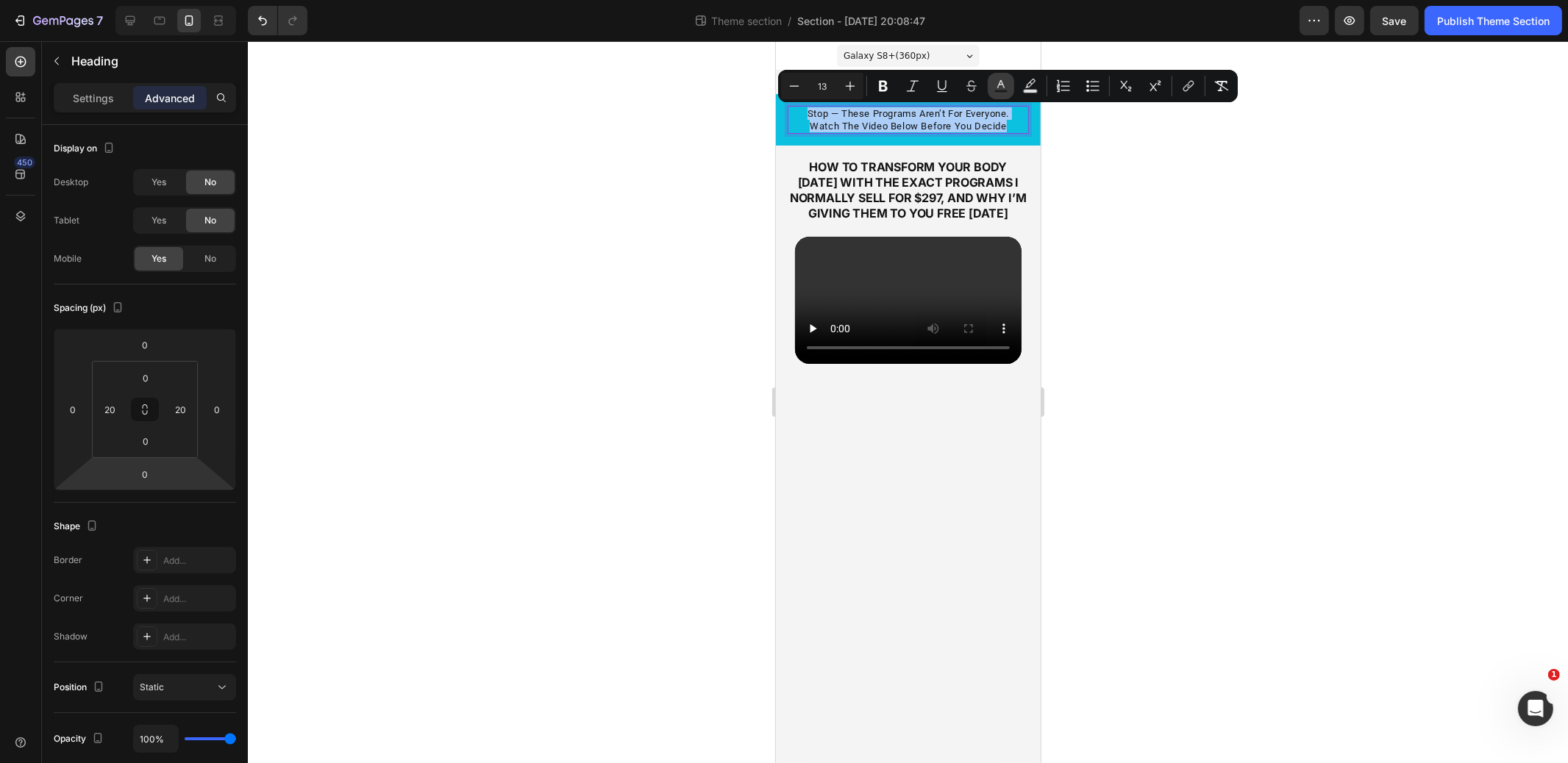
click at [1013, 85] on button "Text Color" at bounding box center [1000, 85] width 27 height 27
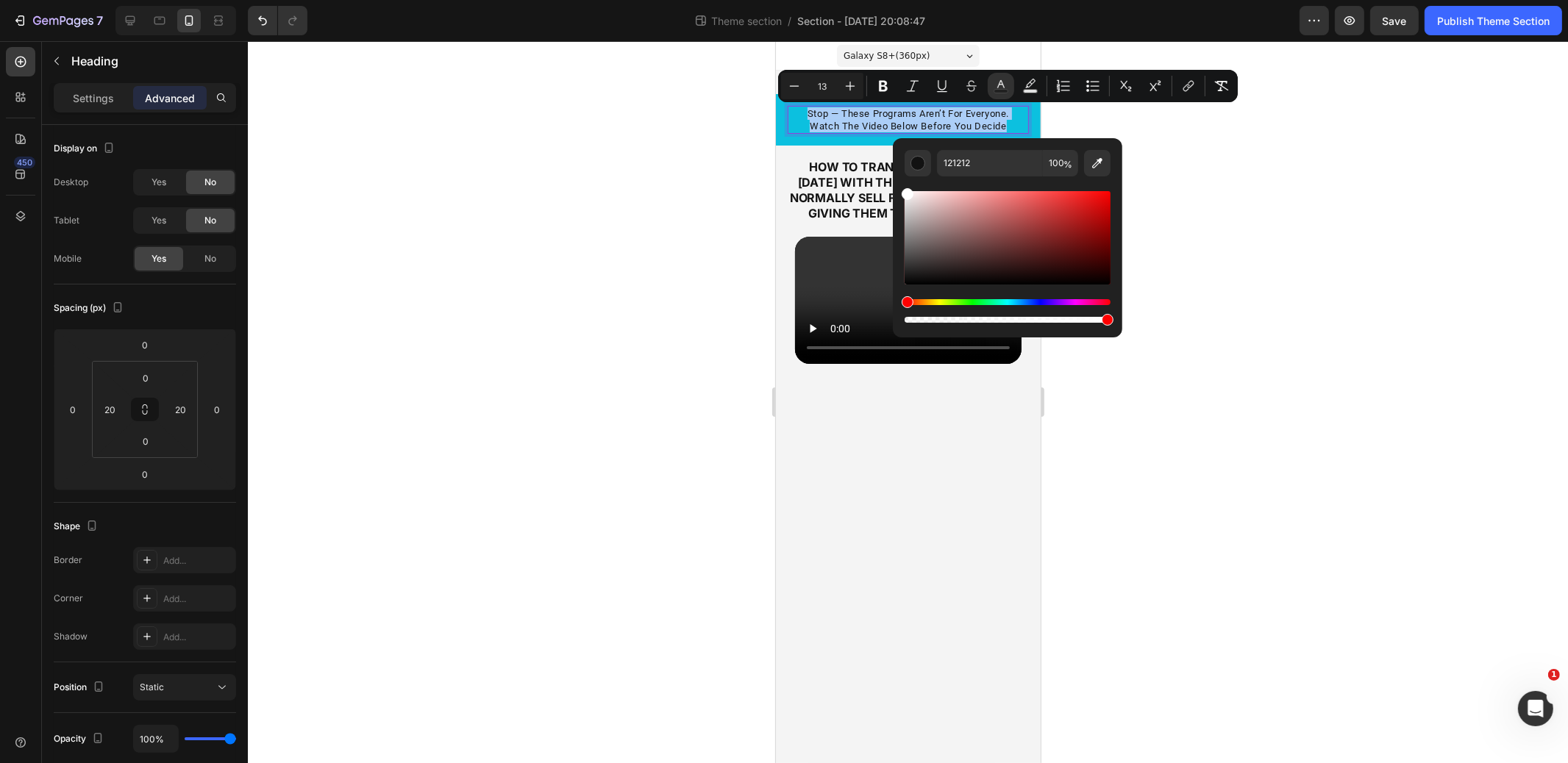
drag, startPoint x: 908, startPoint y: 280, endPoint x: 896, endPoint y: 176, distance: 104.7
click at [896, 176] on div "121212 100 %" at bounding box center [1008, 232] width 230 height 188
type input "FFFFFF"
click at [590, 180] on div at bounding box center [909, 402] width 1321 height 722
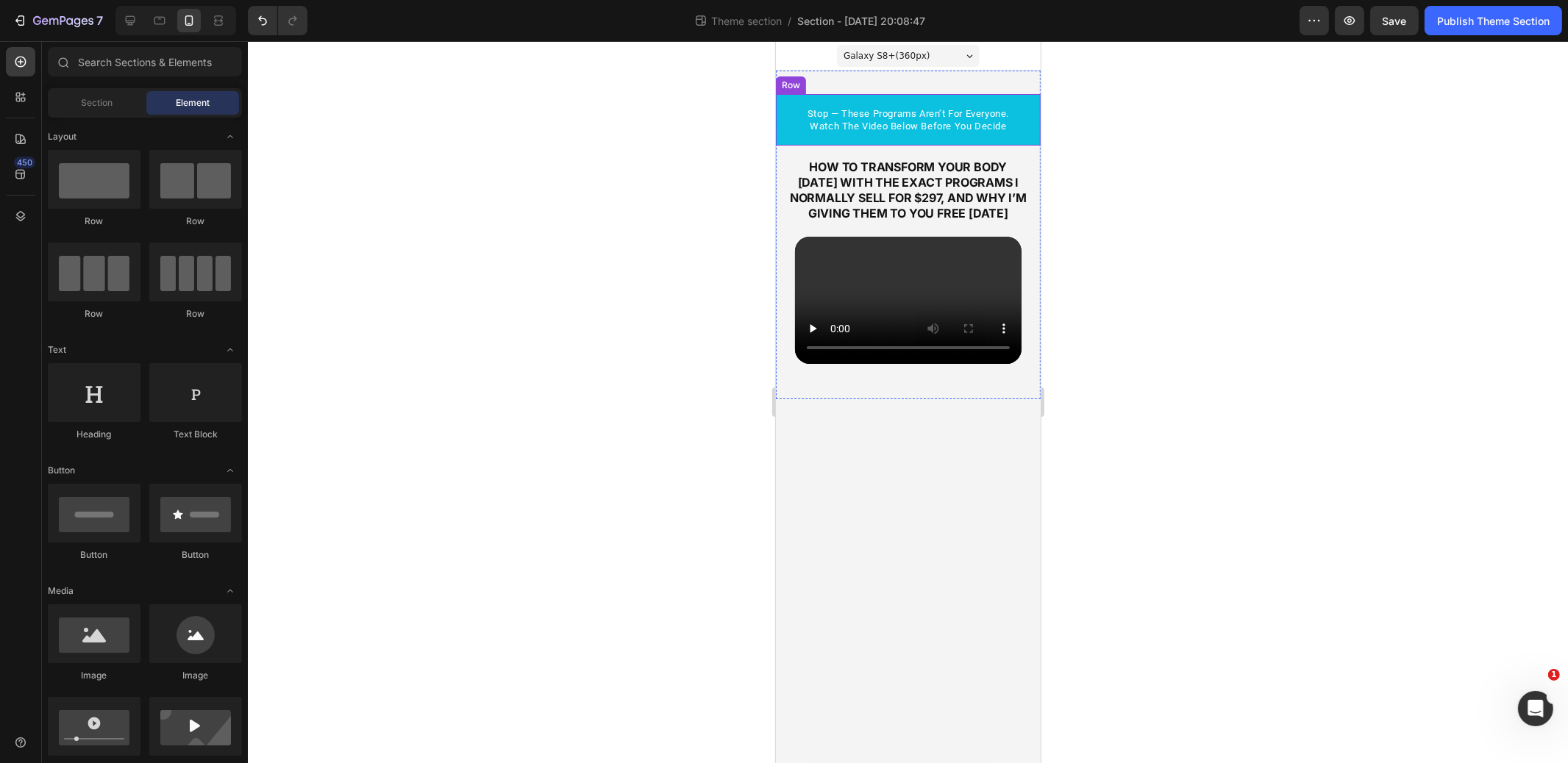
click at [780, 111] on div "⁠⁠⁠⁠⁠⁠⁠ stop — these programs aren’t for everyone. watch the video below before…" at bounding box center [908, 120] width 265 height 52
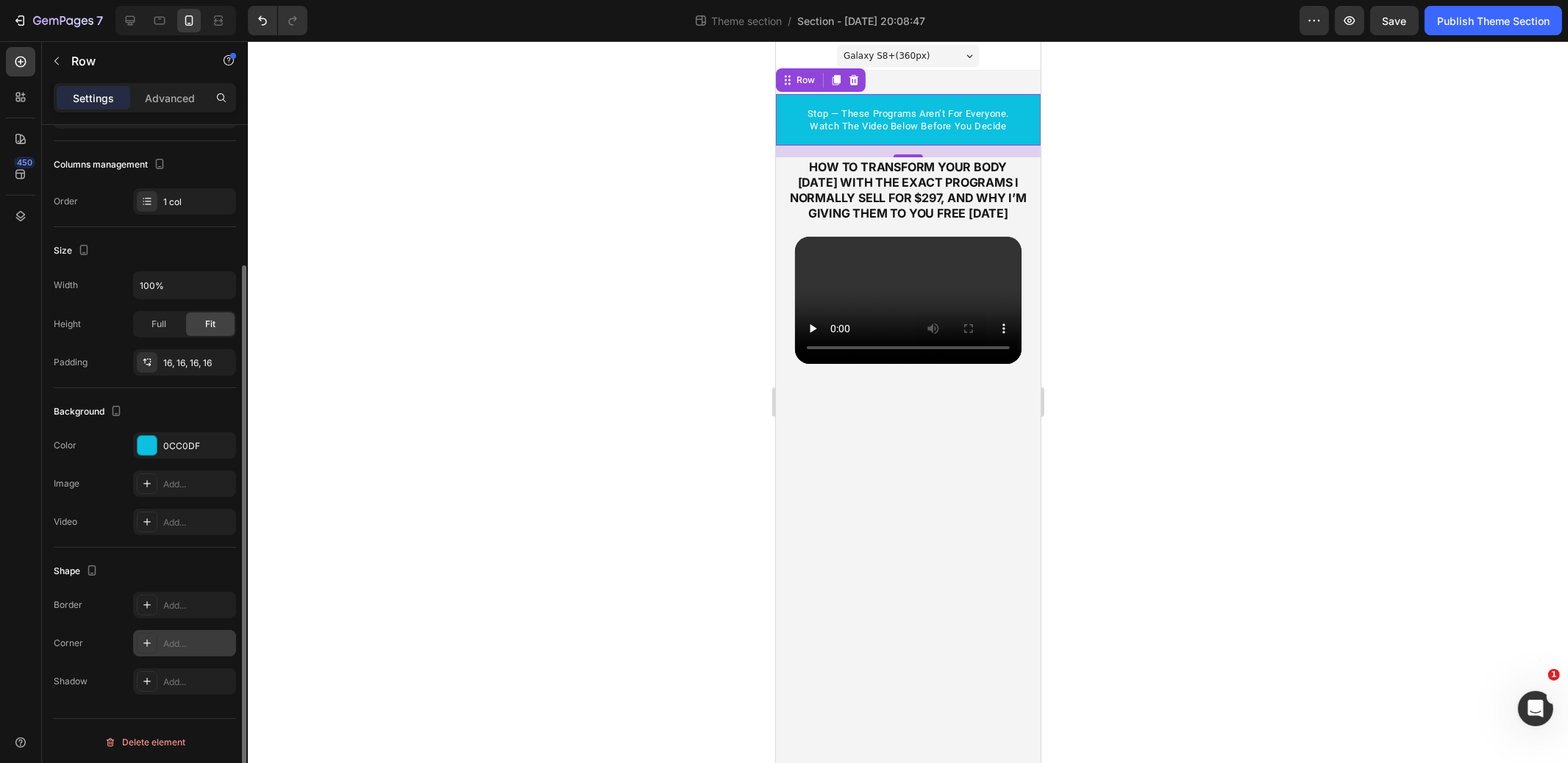
click at [169, 639] on div "Add..." at bounding box center [198, 644] width 69 height 13
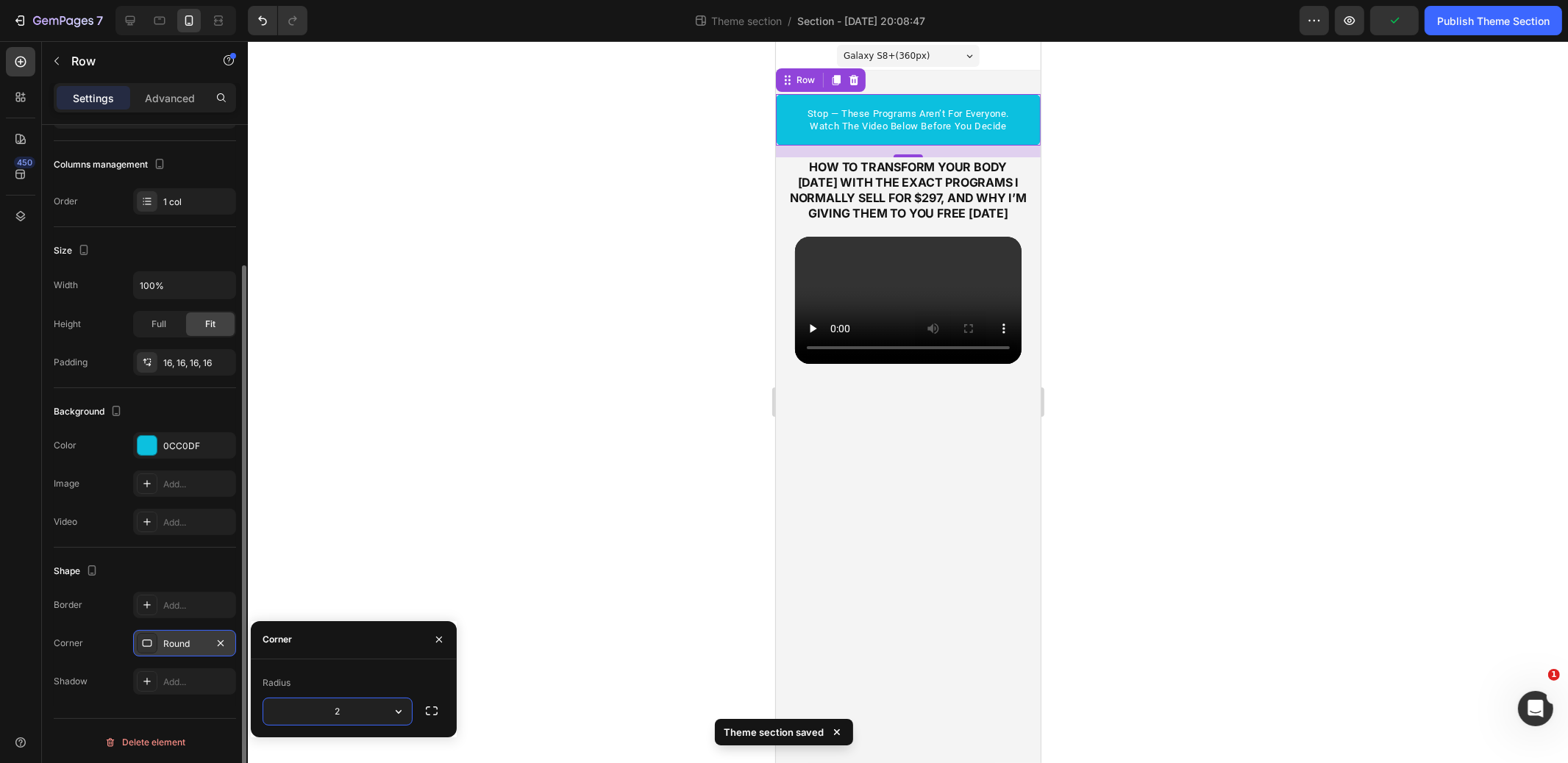
type input "20"
click at [163, 94] on p "Advanced" at bounding box center [170, 97] width 50 height 15
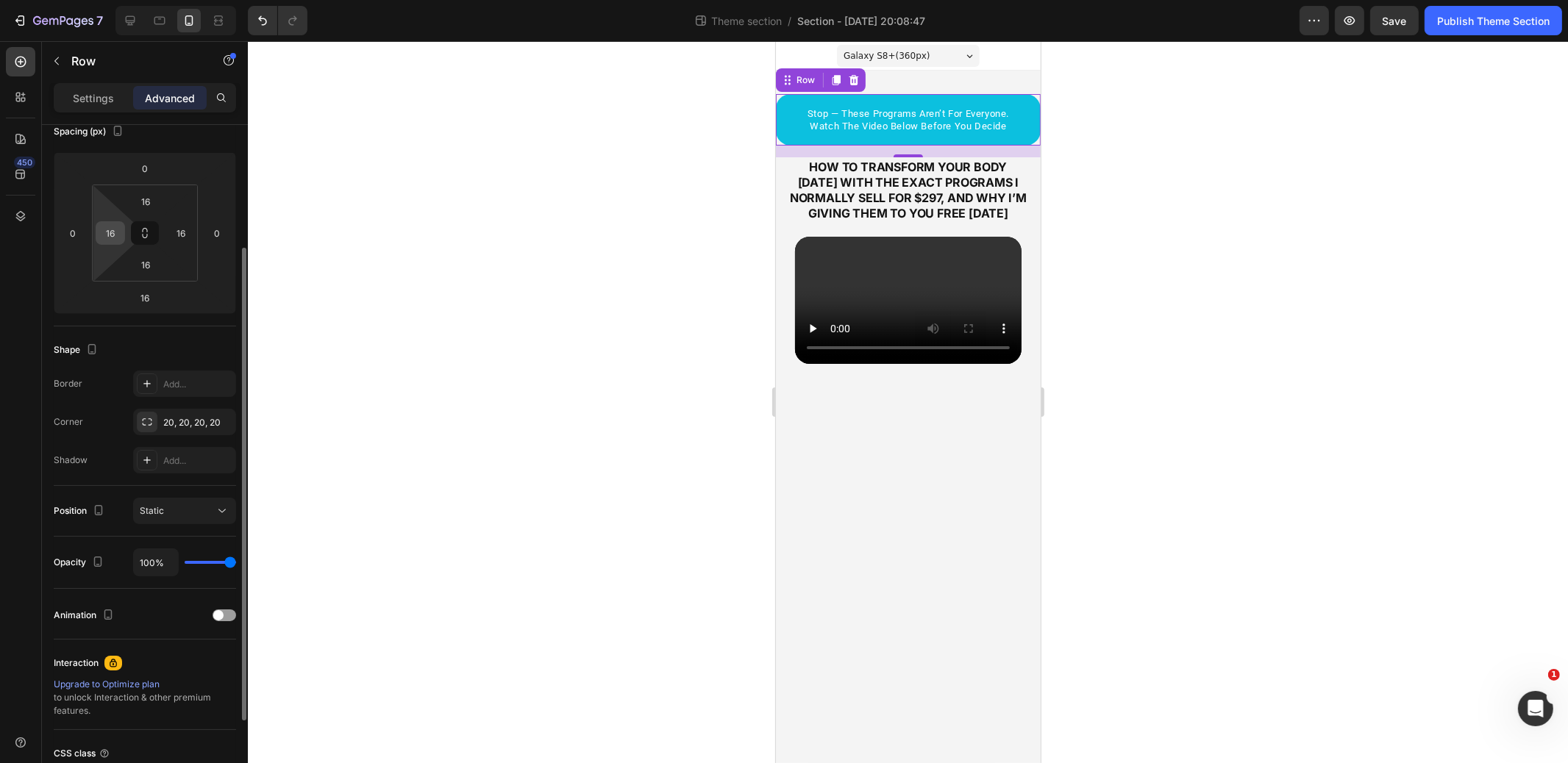
click at [107, 229] on input "16" at bounding box center [110, 233] width 22 height 22
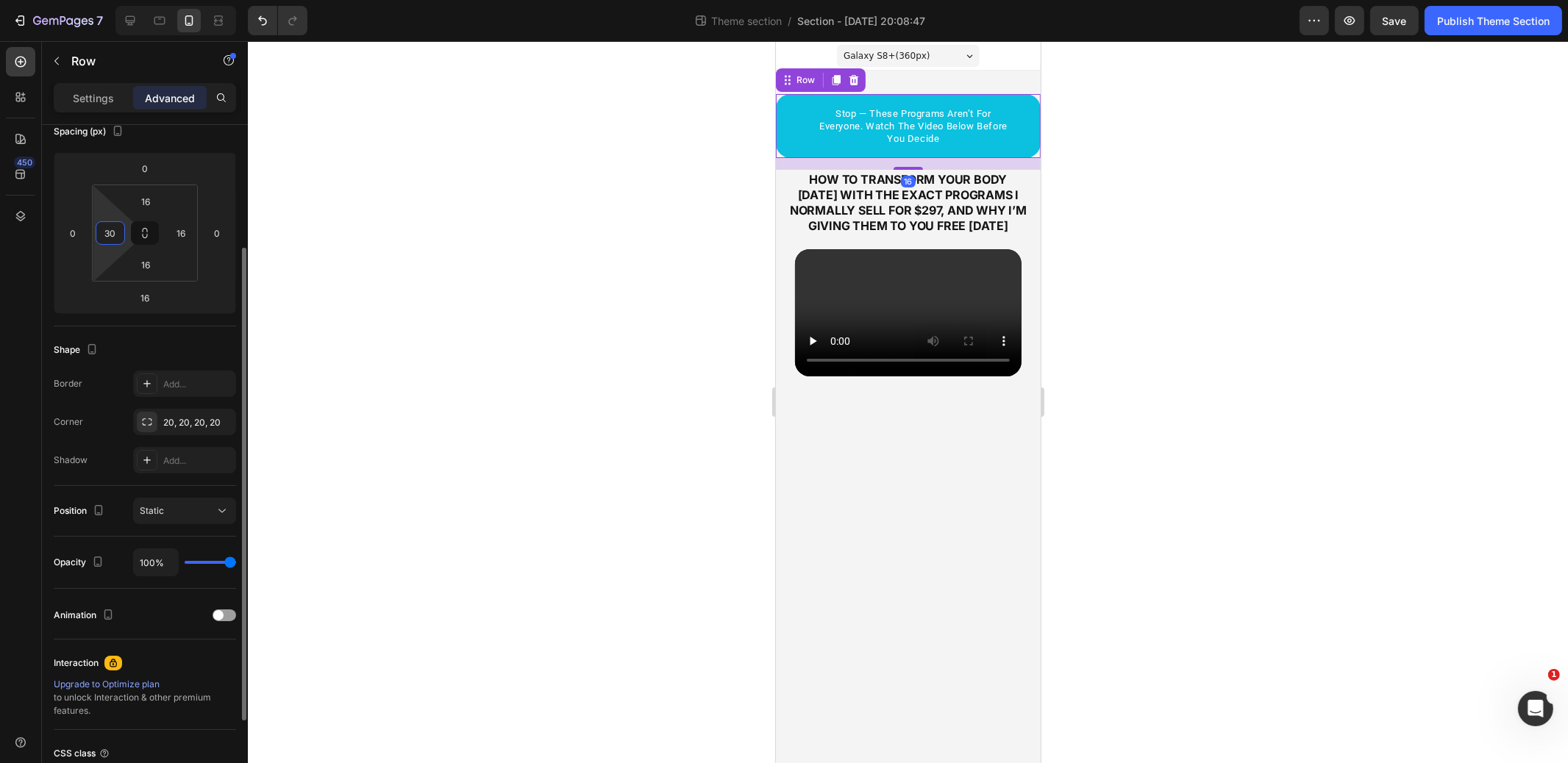
type input "3"
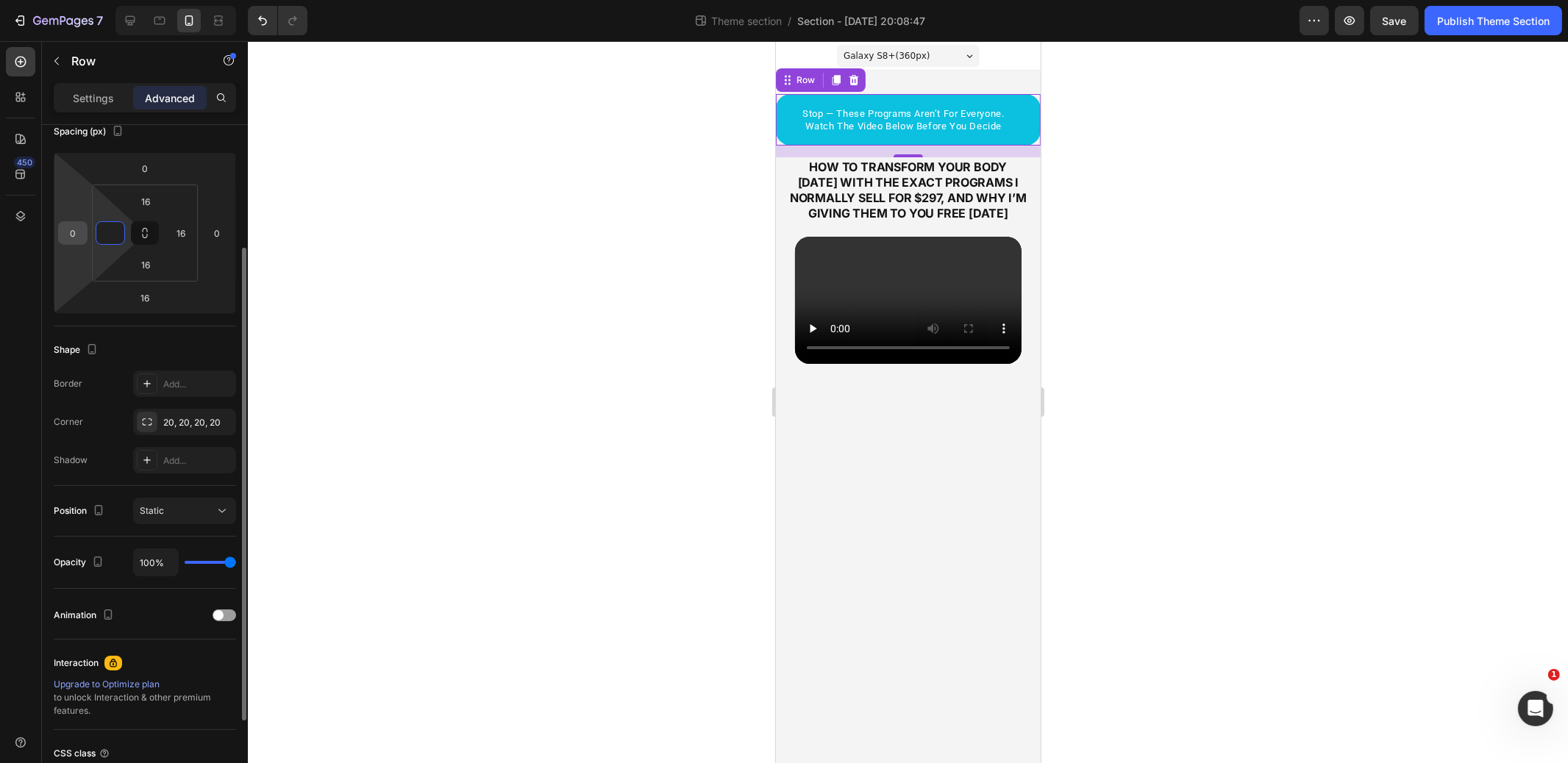
type input "0"
click at [73, 230] on input "0" at bounding box center [73, 233] width 22 height 22
type input "20"
click at [217, 229] on input "0" at bounding box center [217, 233] width 22 height 22
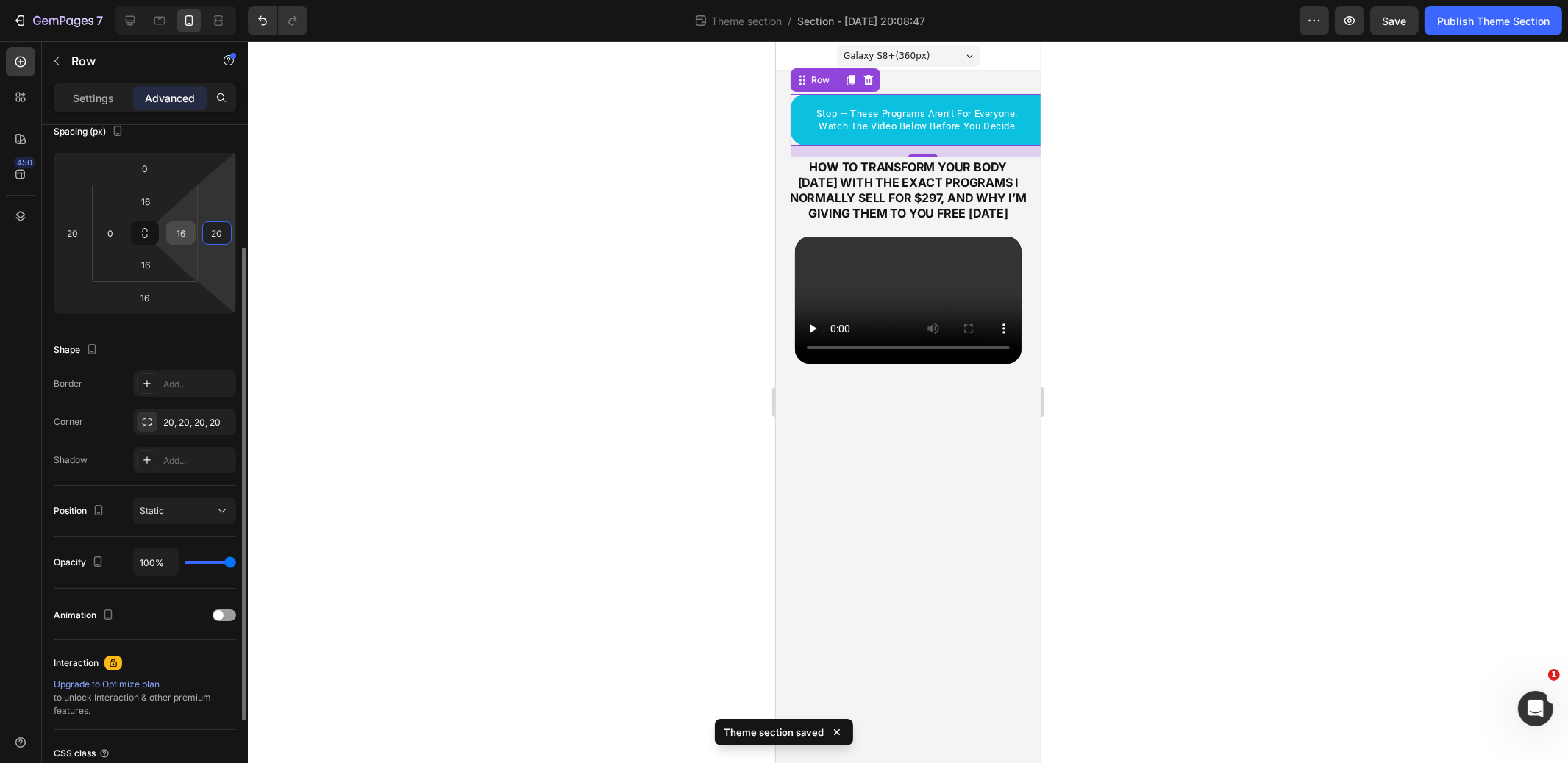
type input "20"
click at [184, 235] on input "16" at bounding box center [181, 233] width 22 height 22
type input "0"
click at [218, 235] on input "20" at bounding box center [217, 233] width 22 height 22
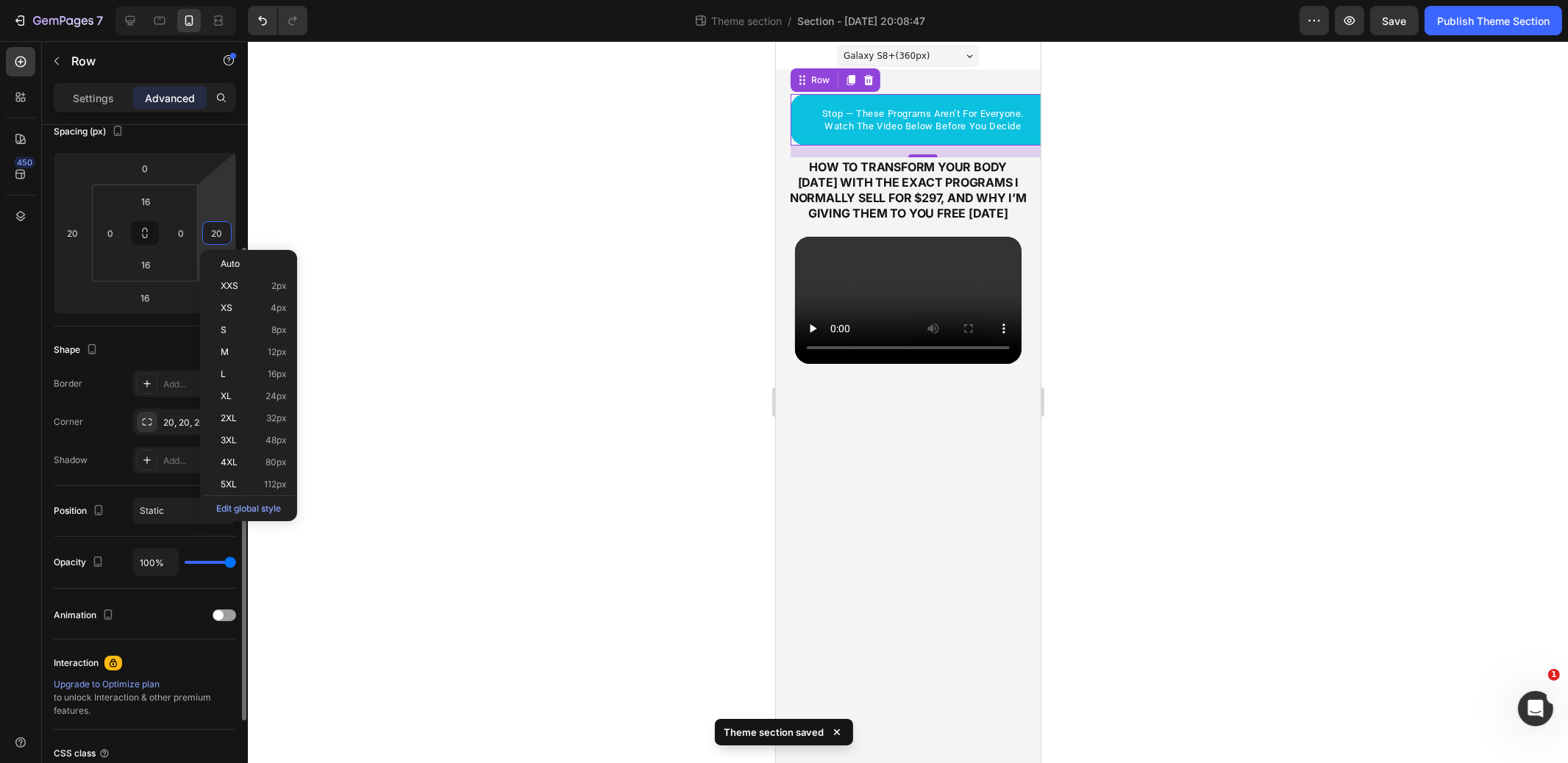
click at [218, 235] on input "20" at bounding box center [217, 233] width 22 height 22
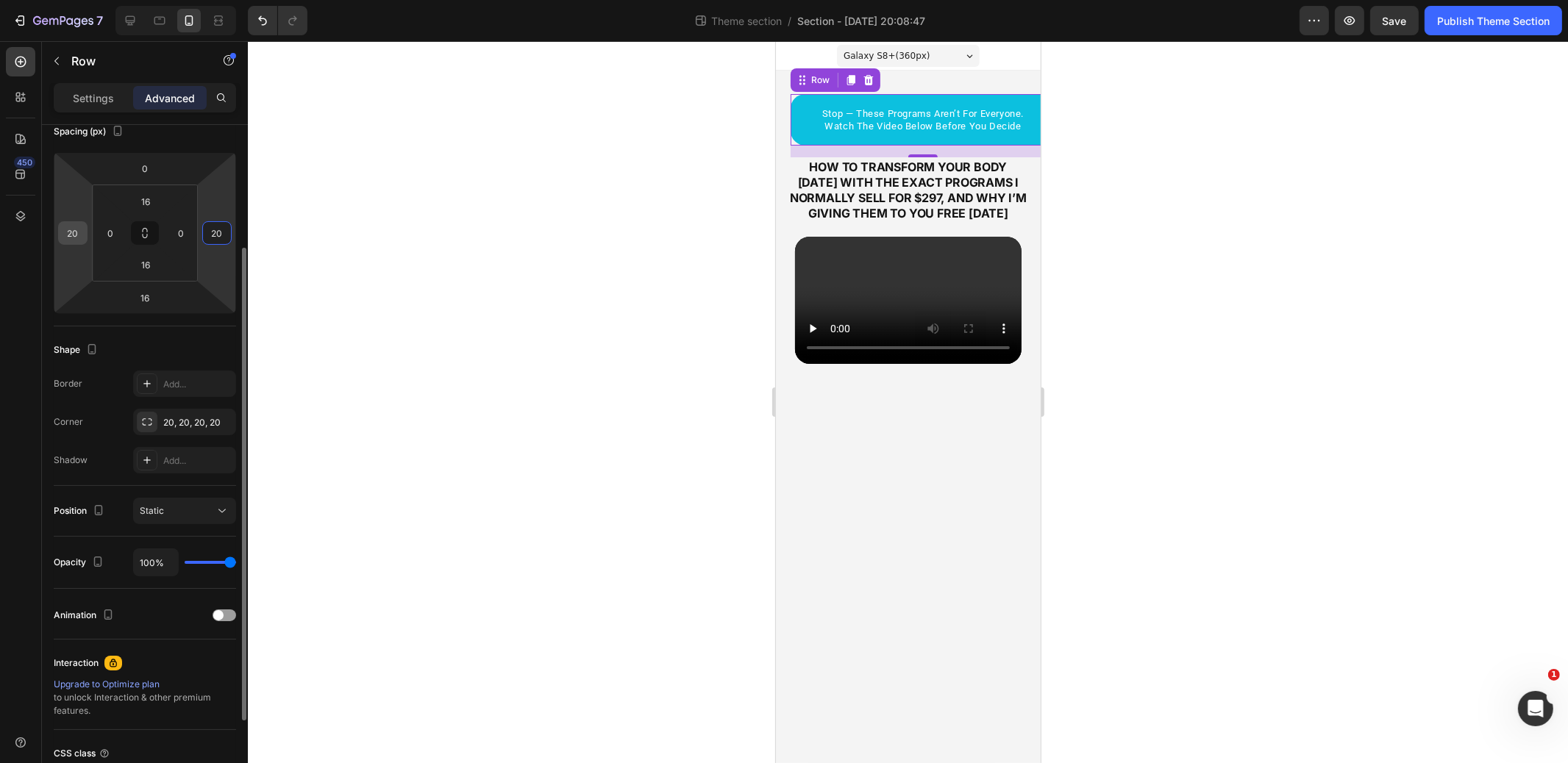
type input "2"
type input "0"
click at [72, 234] on input "20" at bounding box center [73, 233] width 22 height 22
type input "0"
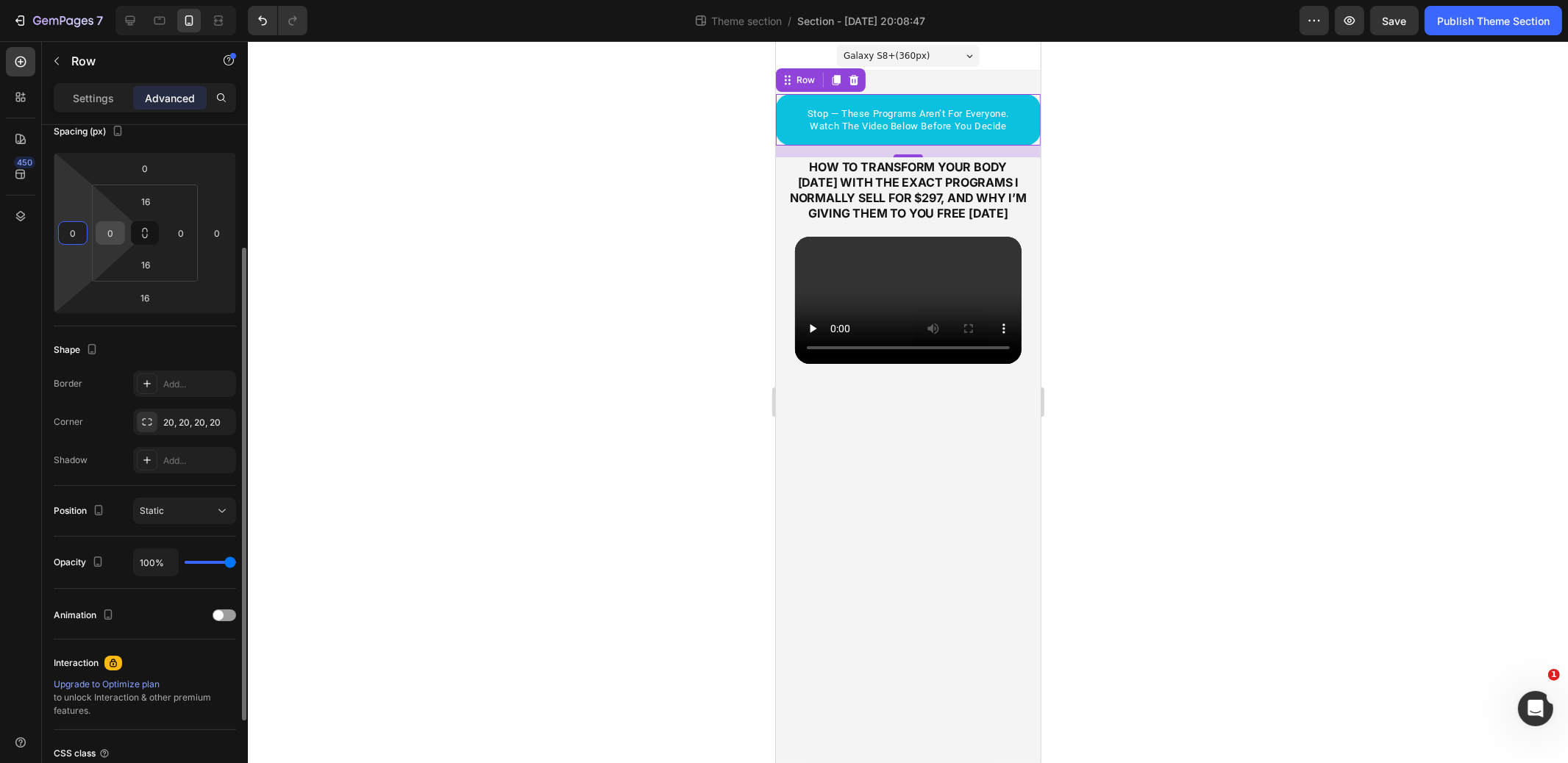
click at [108, 233] on input "0" at bounding box center [110, 233] width 22 height 22
type input "0"
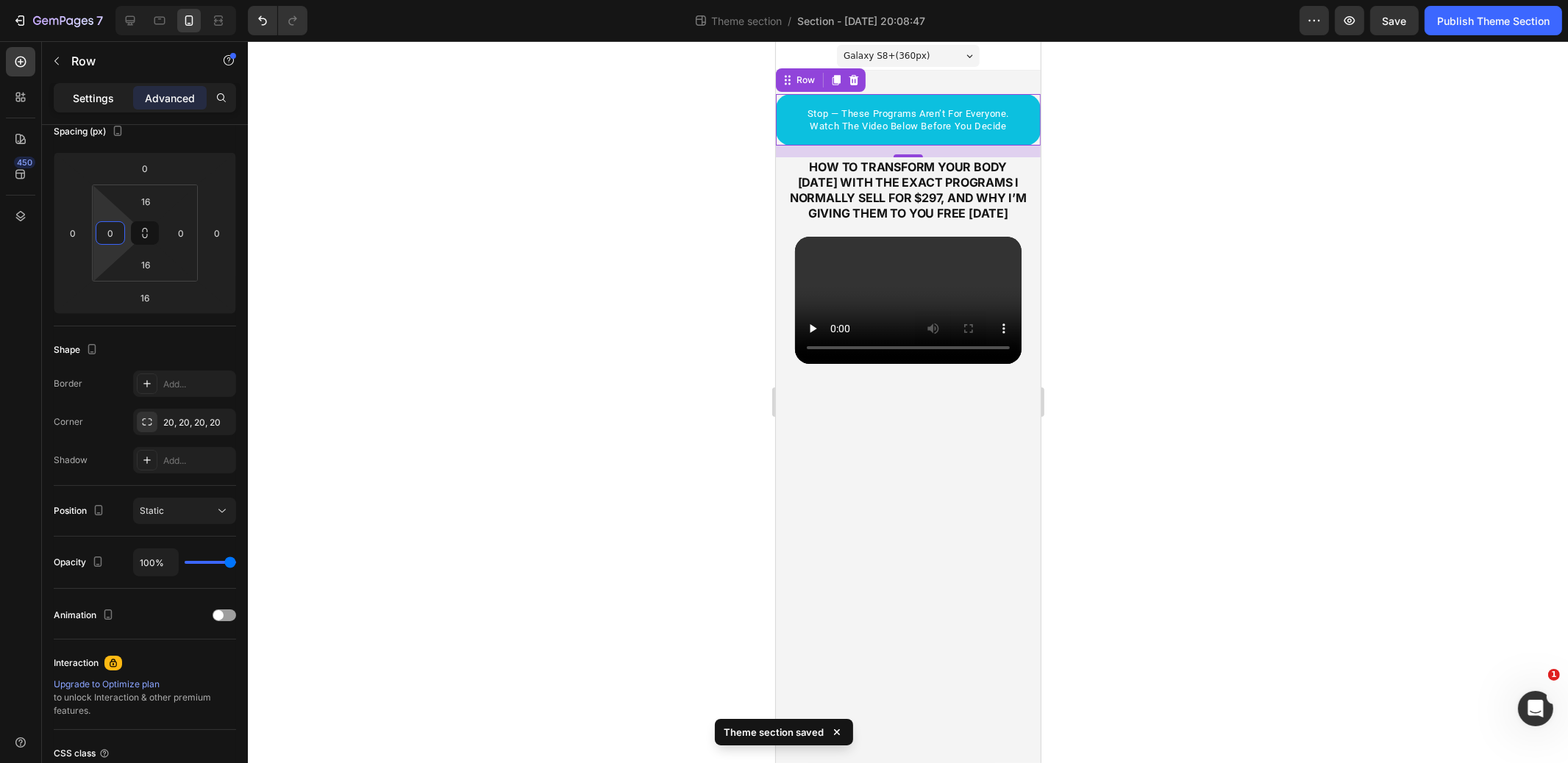
click at [89, 97] on p "Settings" at bounding box center [93, 97] width 41 height 15
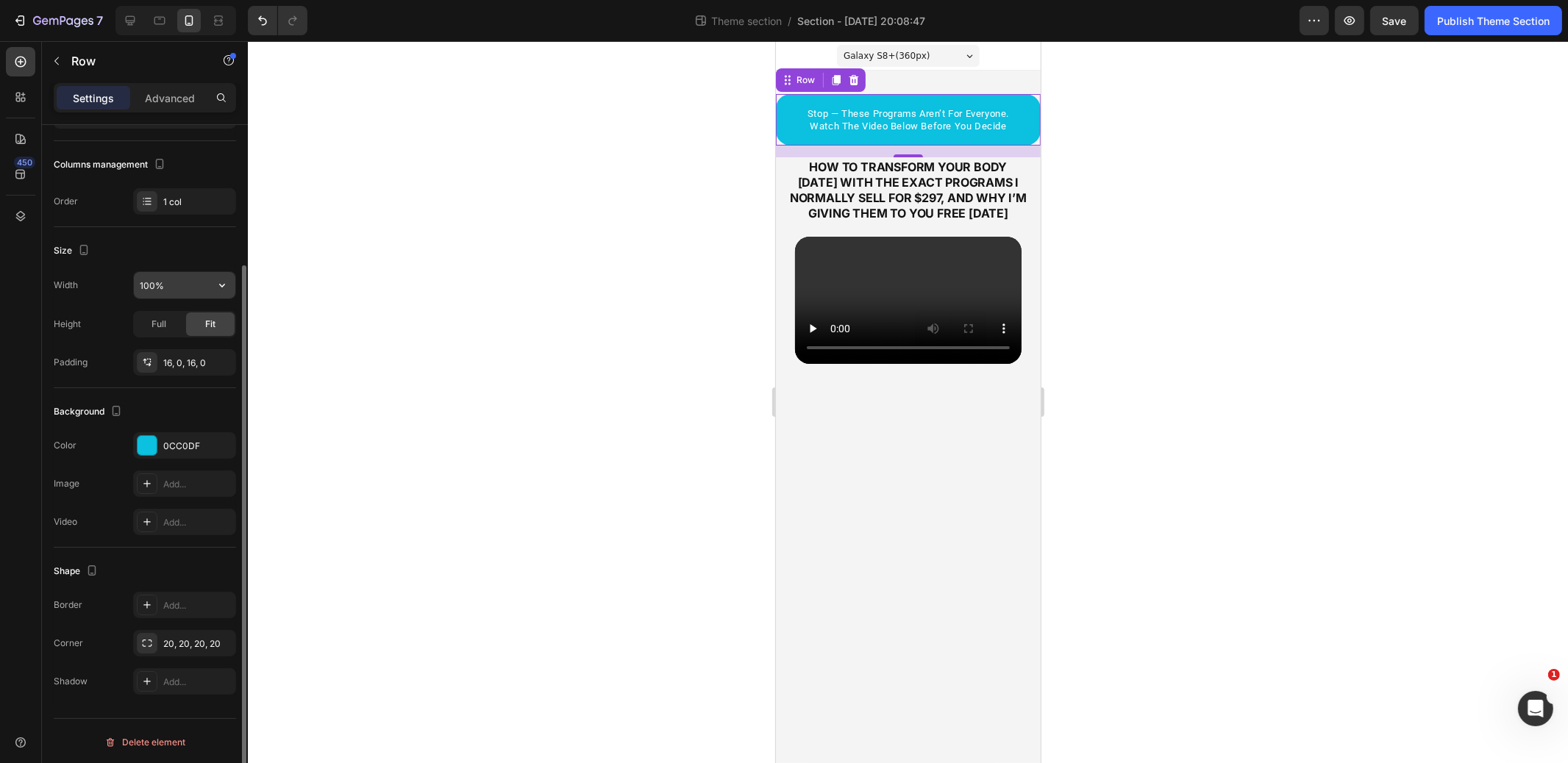
click at [170, 282] on input "100%" at bounding box center [185, 285] width 102 height 27
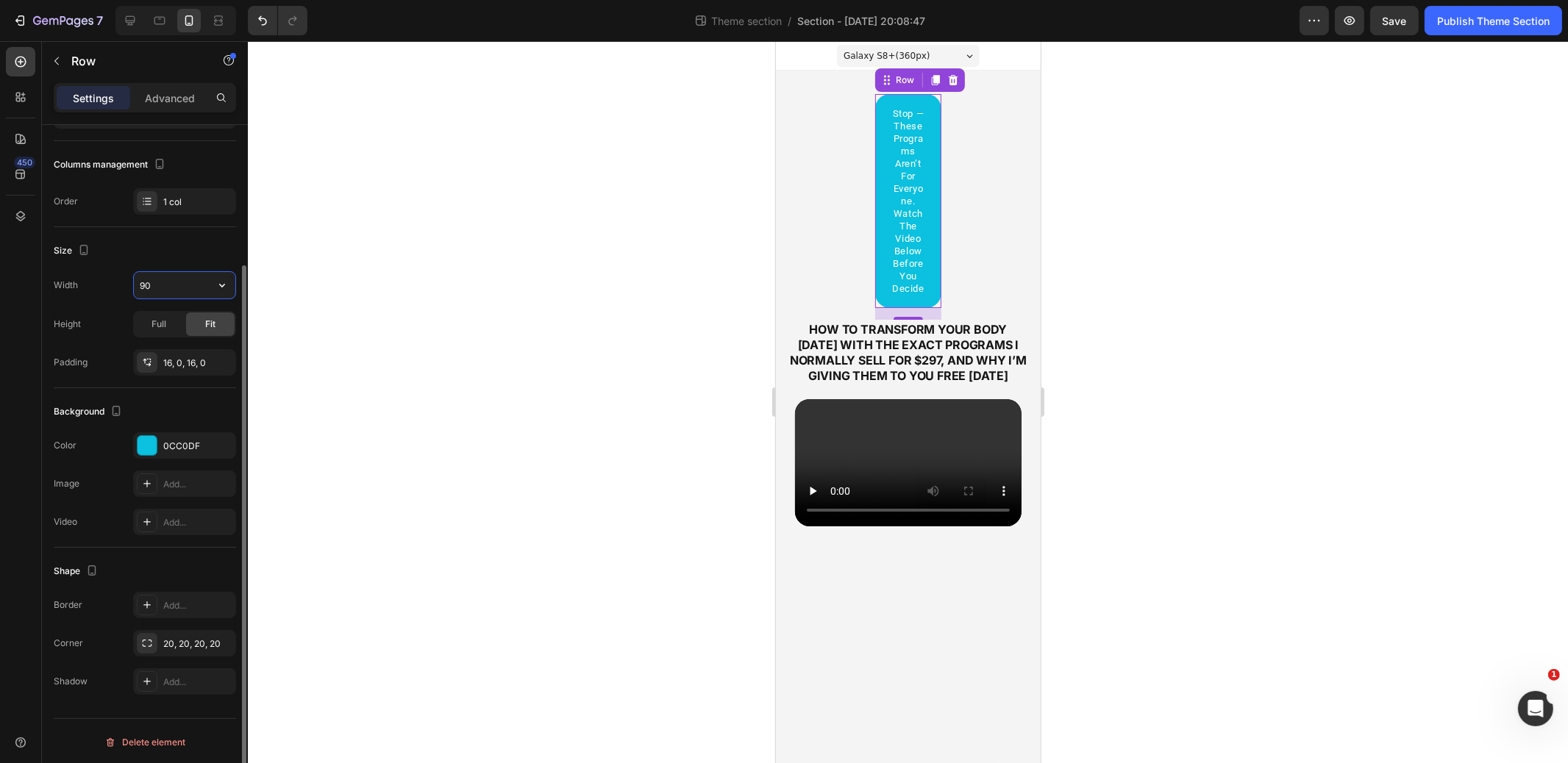
type input "9"
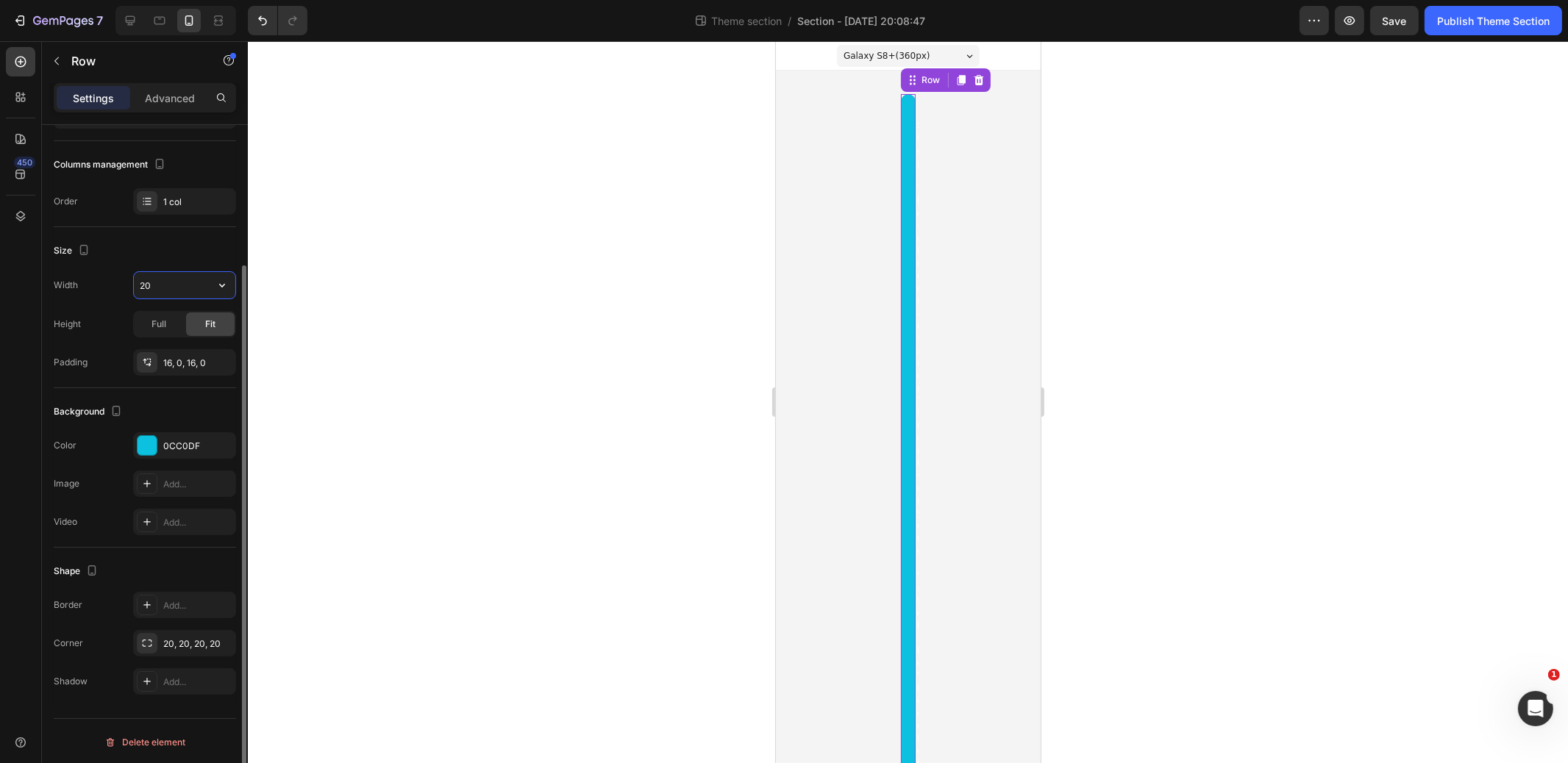
type input "2"
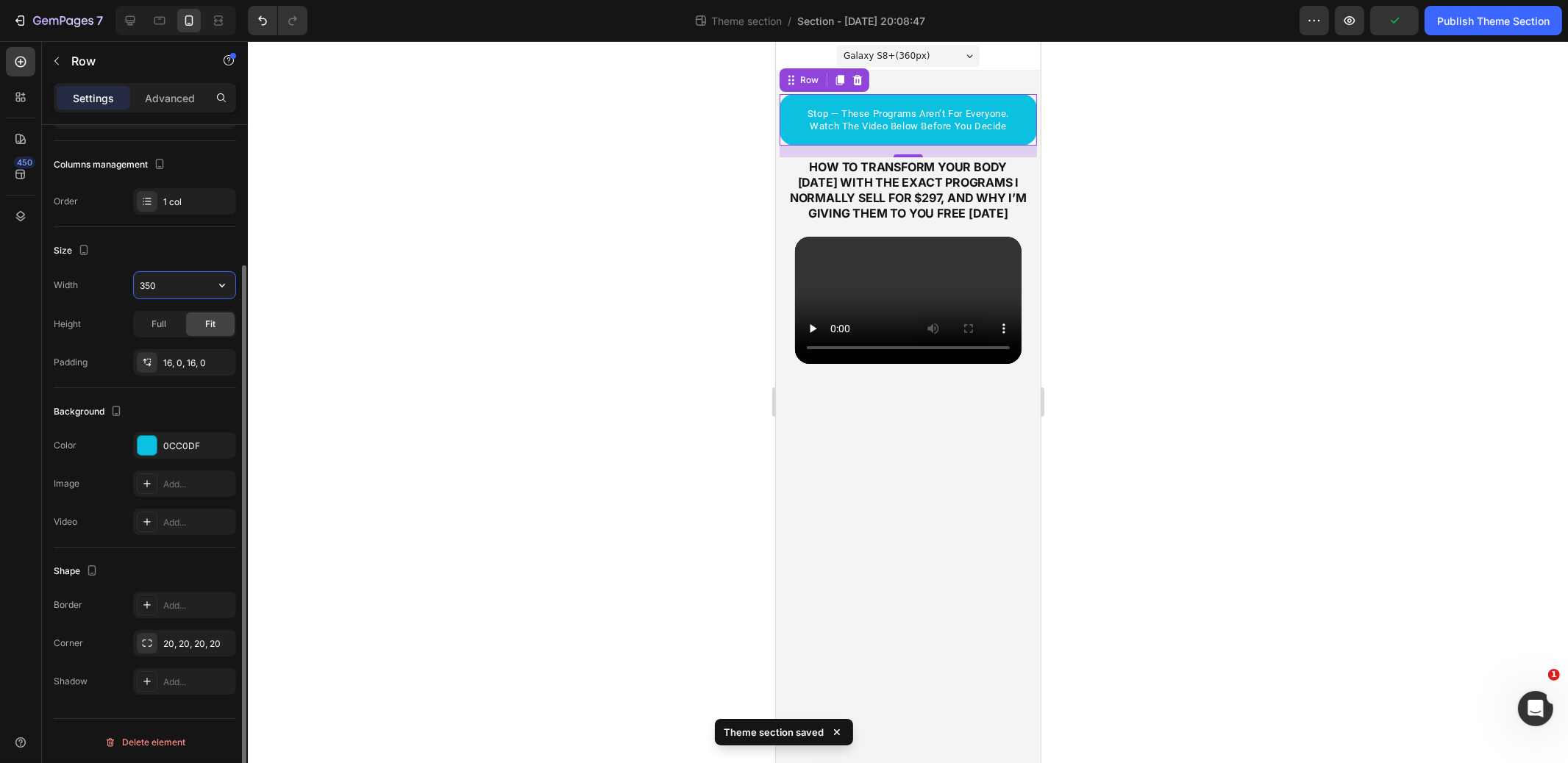
scroll to position [175, 0]
click at [164, 324] on span "Full" at bounding box center [159, 326] width 15 height 13
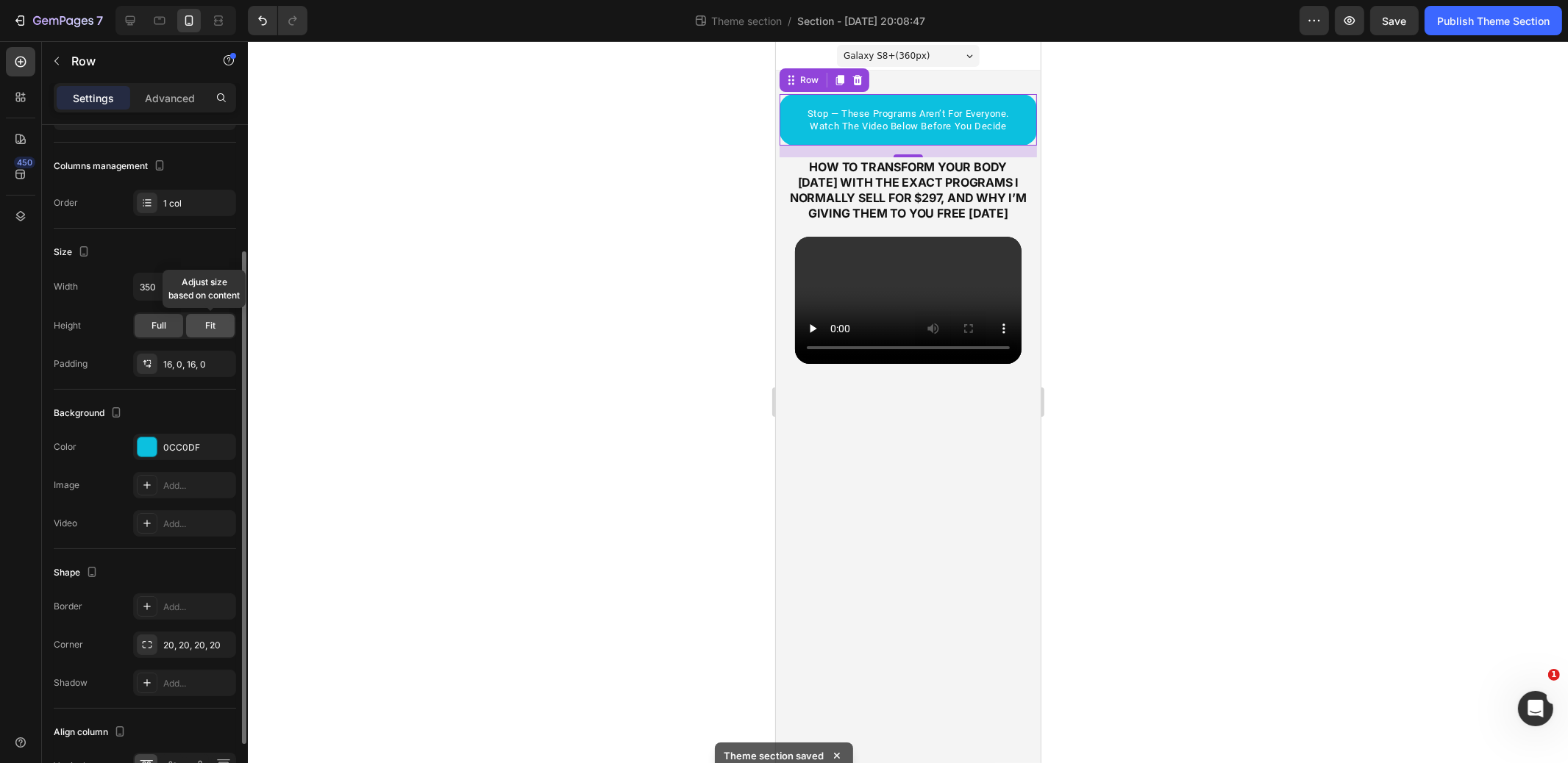
click at [198, 324] on div "Fit" at bounding box center [210, 326] width 48 height 23
click at [169, 288] on input "350" at bounding box center [185, 286] width 102 height 27
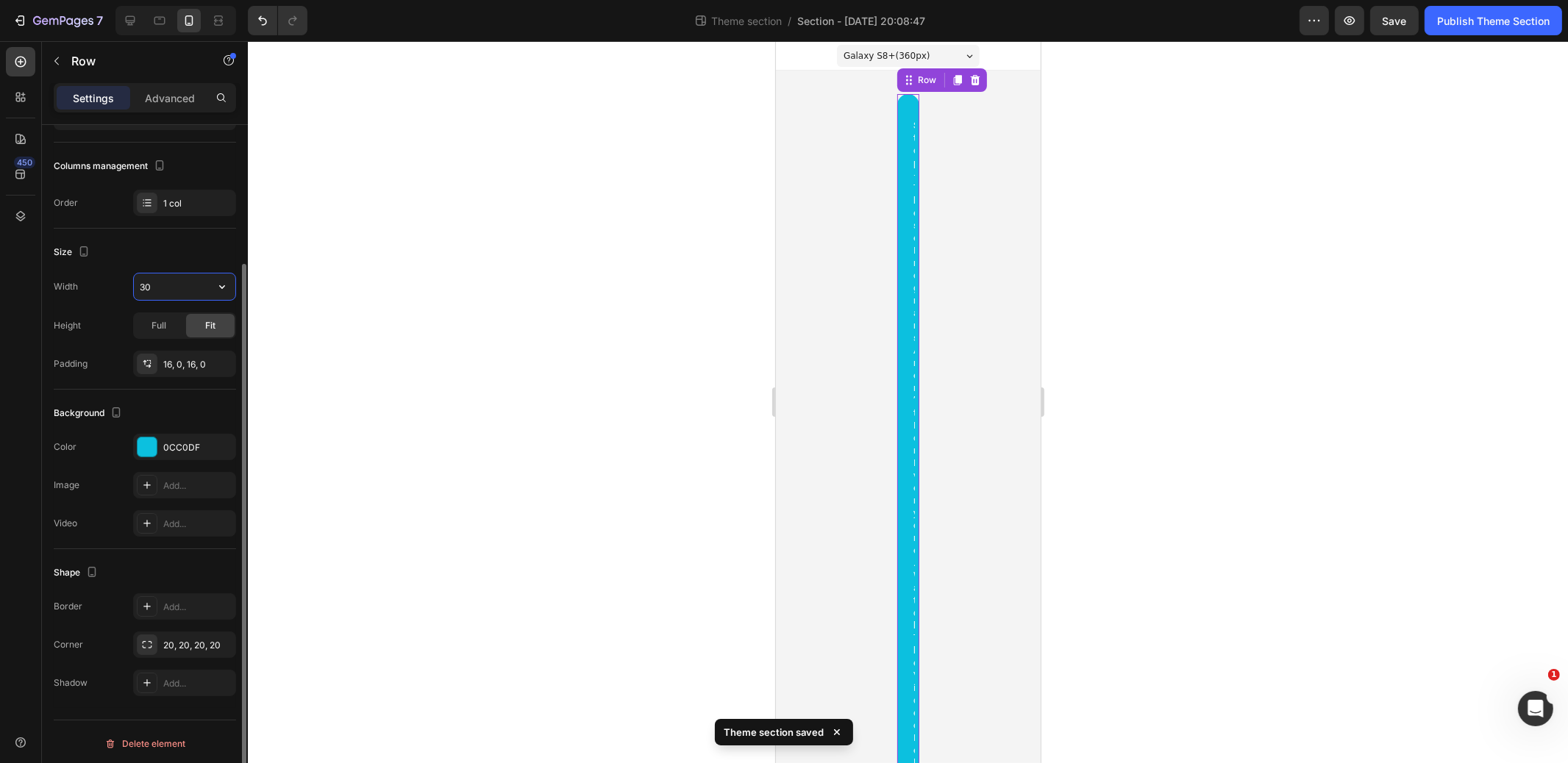
type input "3"
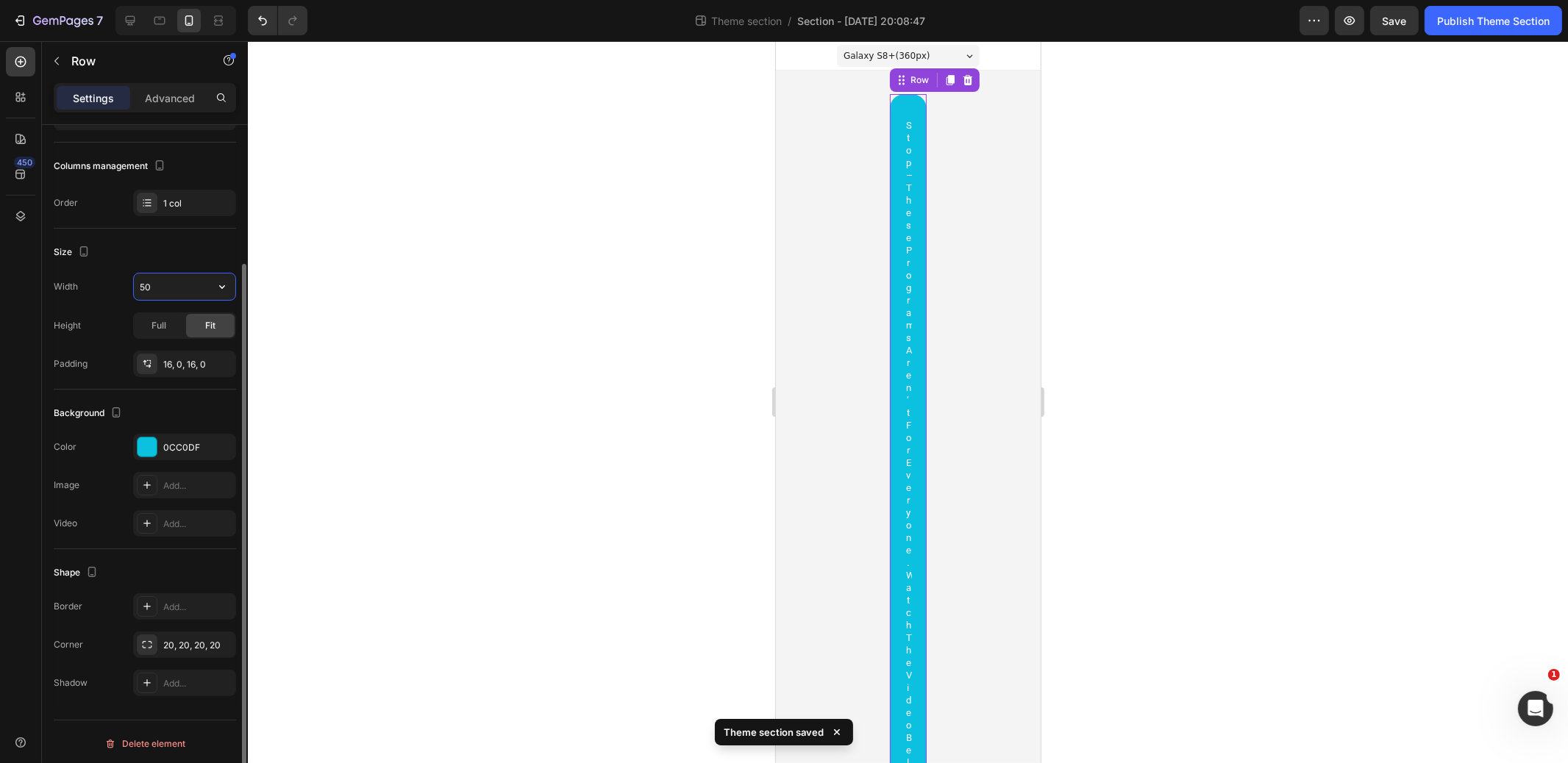
type input "5"
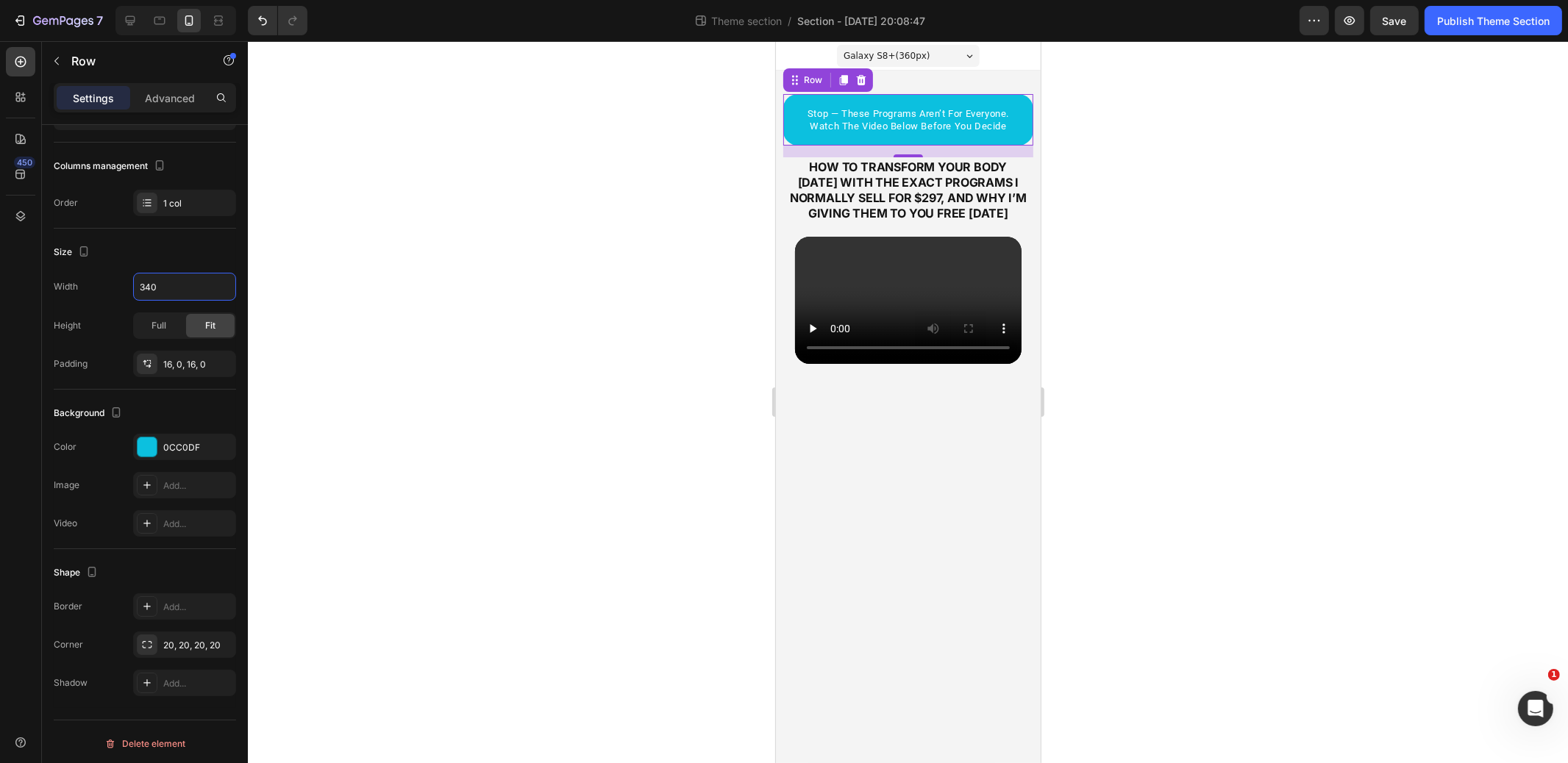
type input "340"
click at [659, 197] on div at bounding box center [909, 402] width 1321 height 722
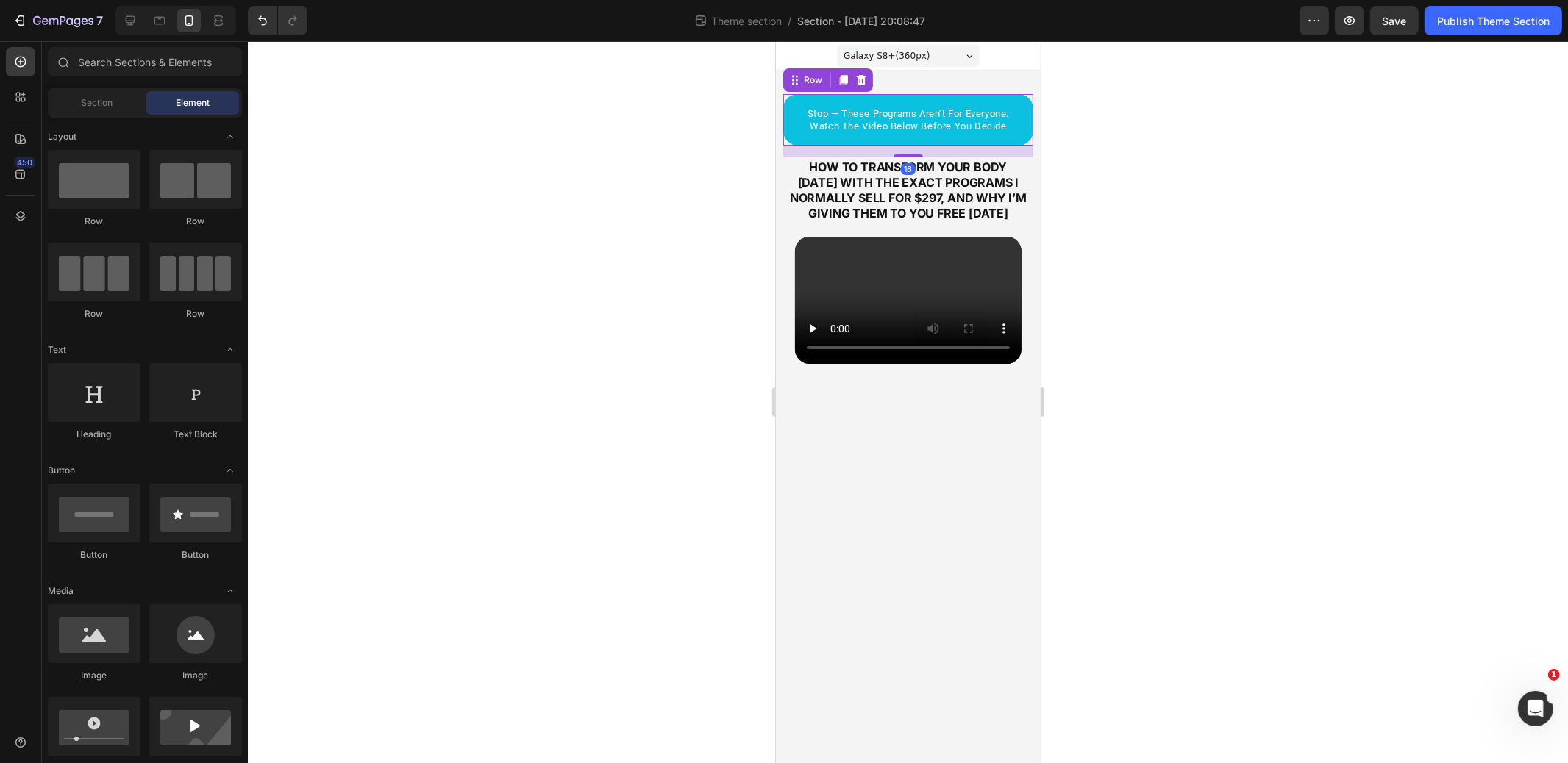
click at [945, 140] on div "⁠⁠⁠⁠⁠⁠⁠ stop — these programs aren’t for everyone. watch the video below before…" at bounding box center [908, 120] width 250 height 52
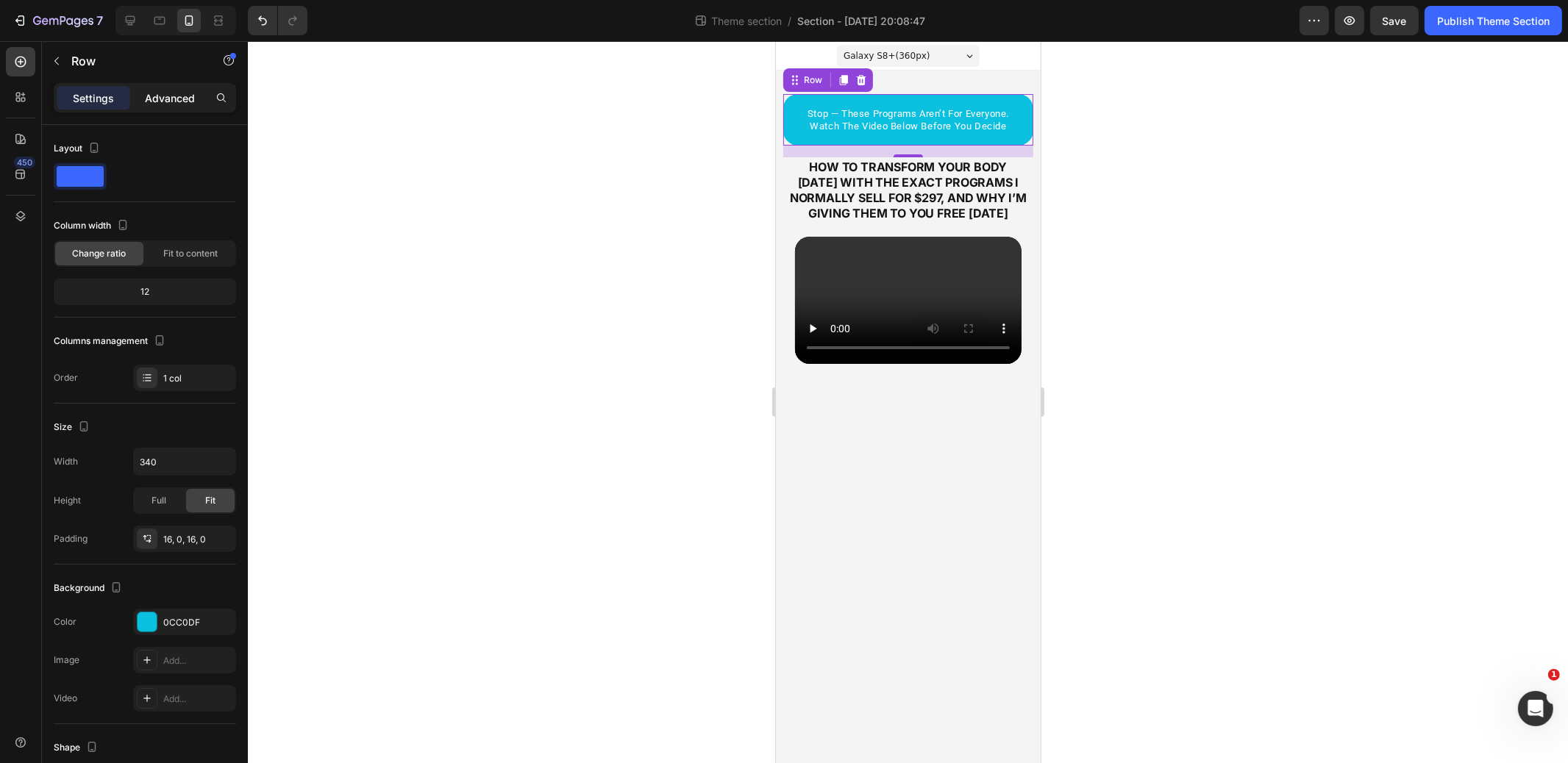
click at [188, 100] on p "Advanced" at bounding box center [170, 97] width 50 height 15
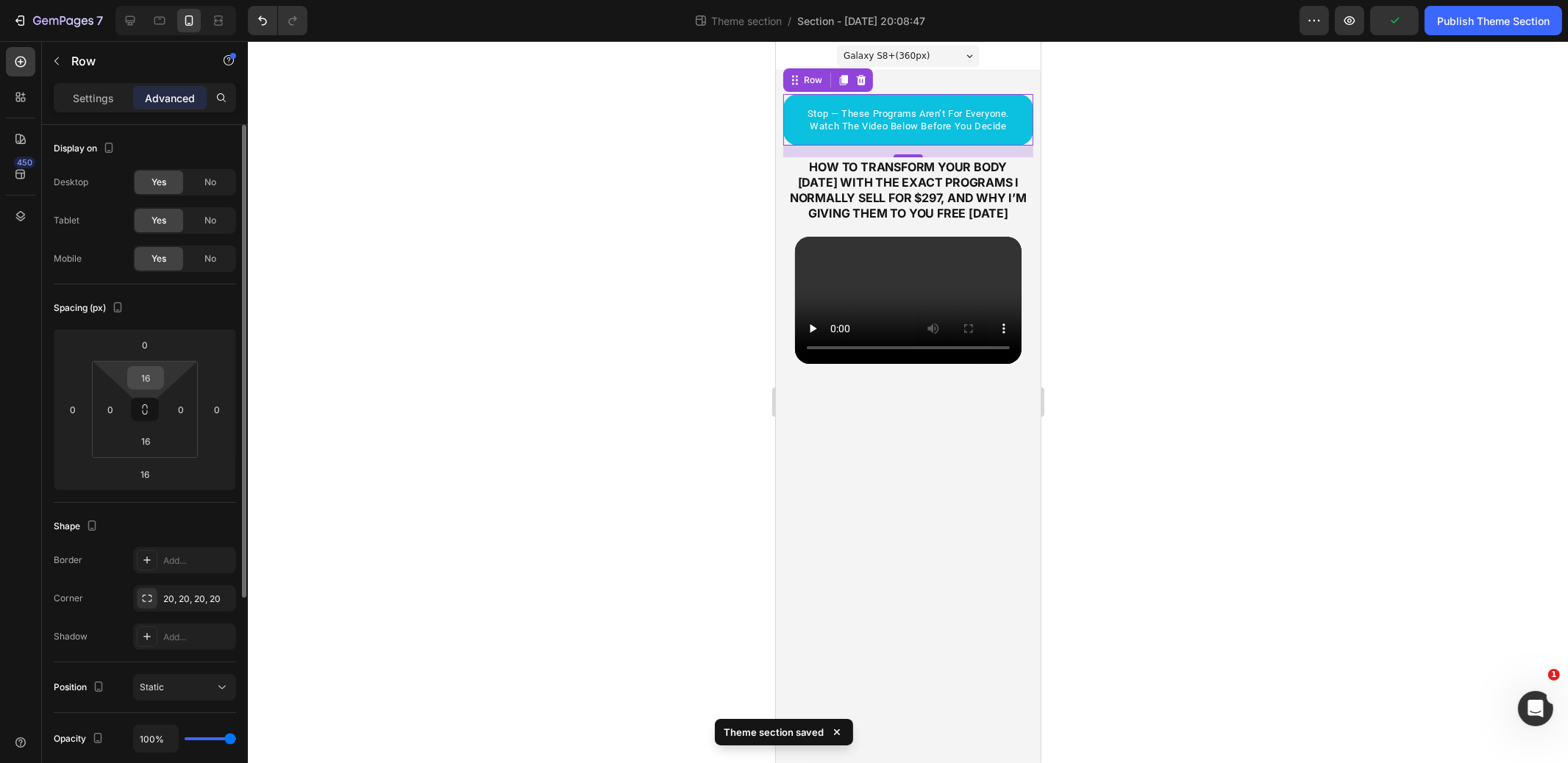
click at [140, 376] on input "16" at bounding box center [145, 377] width 30 height 22
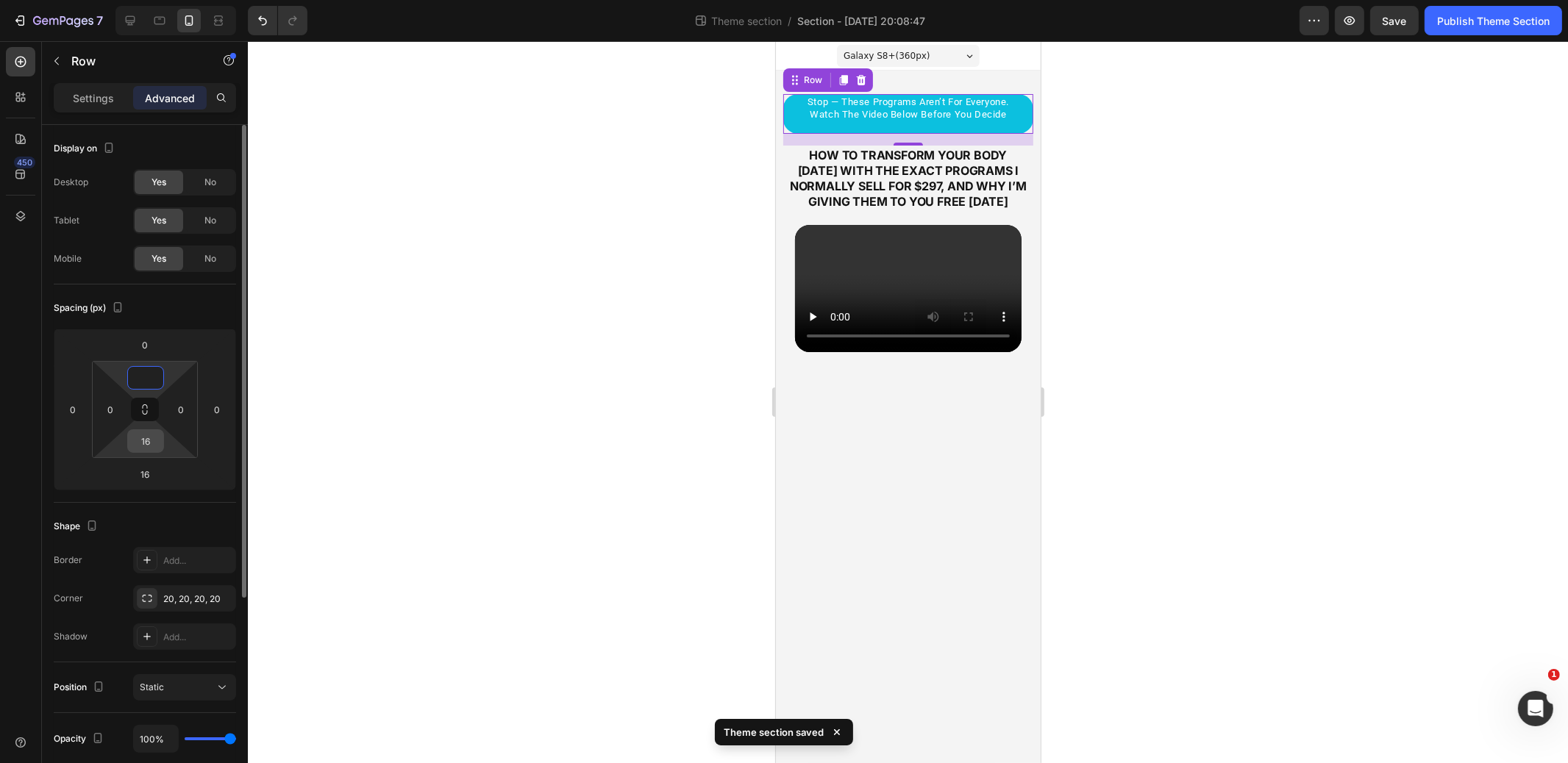
type input "0"
click at [148, 433] on input "16" at bounding box center [145, 441] width 30 height 22
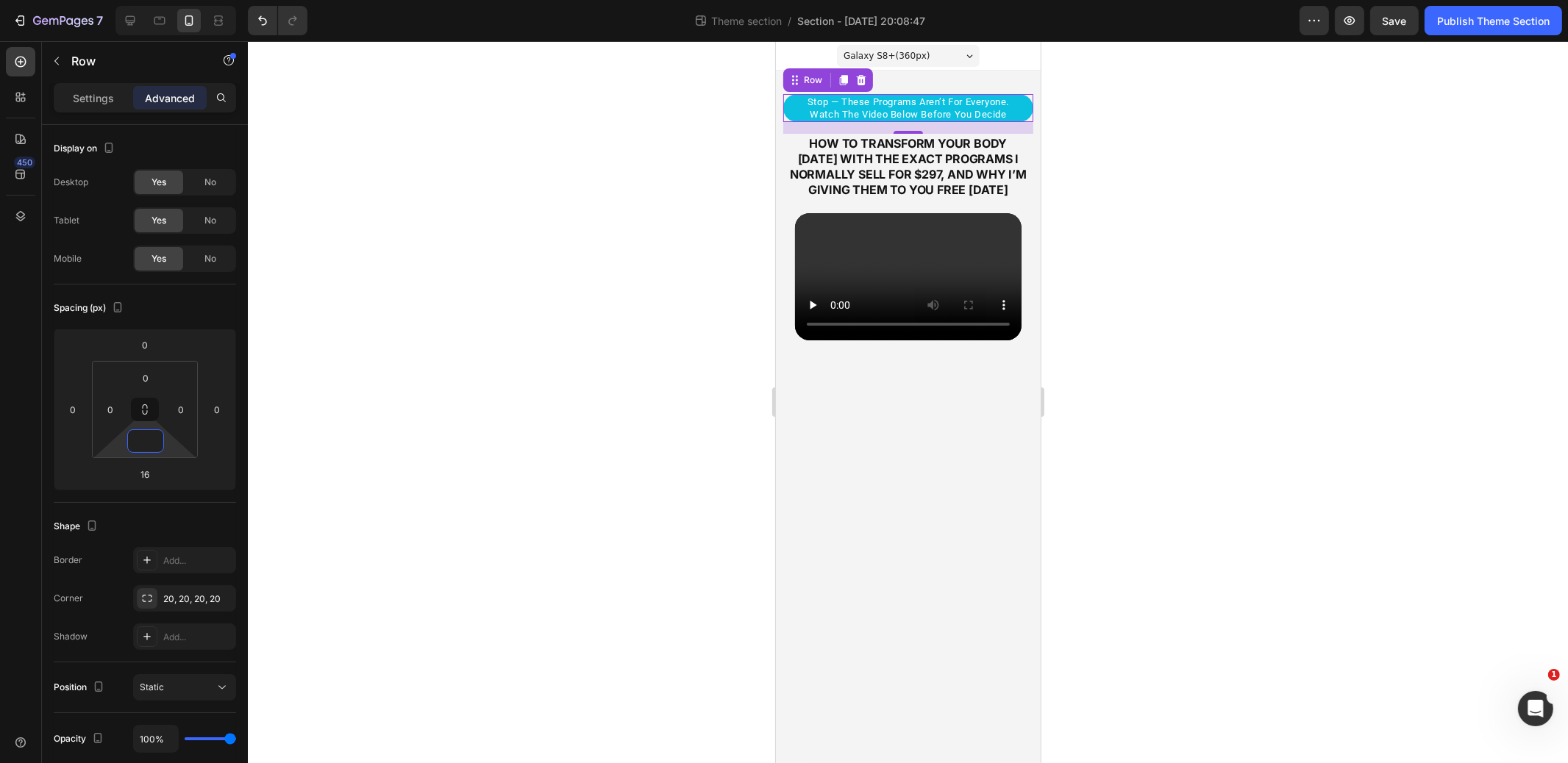
type input "0"
click at [554, 260] on div at bounding box center [909, 402] width 1321 height 722
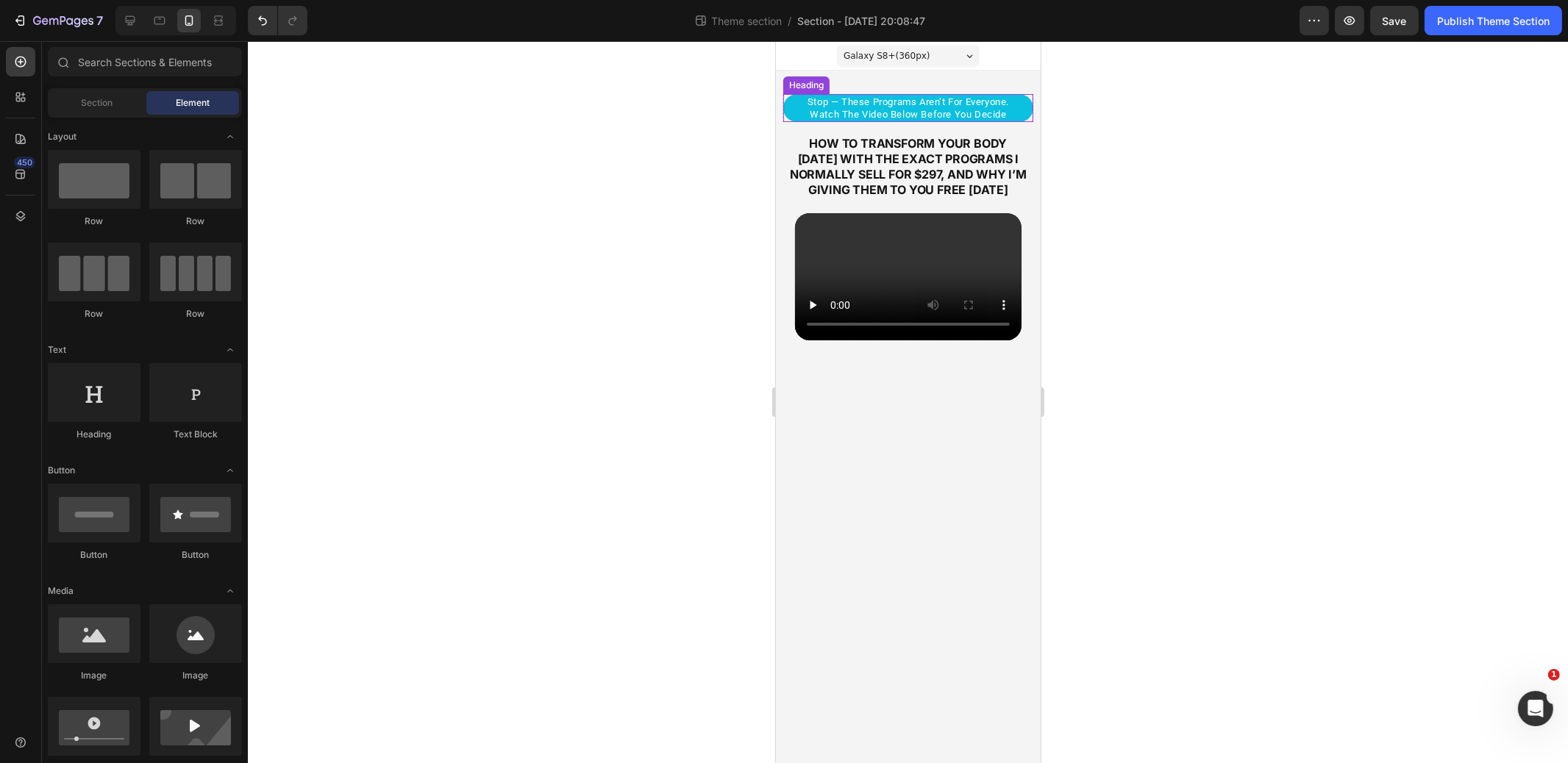
click at [846, 106] on span "stop — these programs aren’t for everyone. watch the video below before you dec…" at bounding box center [908, 108] width 202 height 23
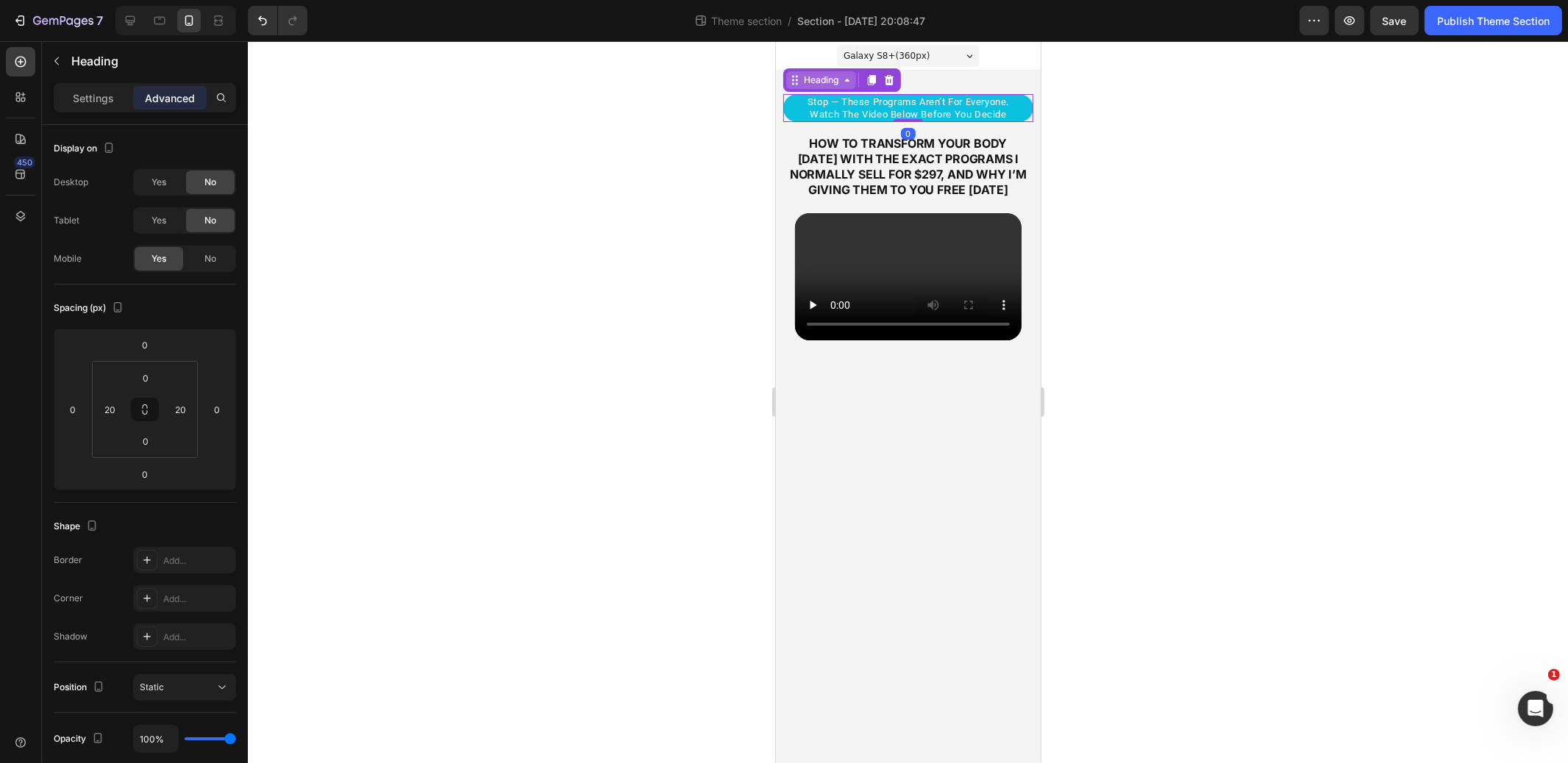
click at [824, 81] on div "Heading" at bounding box center [821, 80] width 40 height 13
click at [817, 63] on div "Row 1 col" at bounding box center [811, 53] width 56 height 23
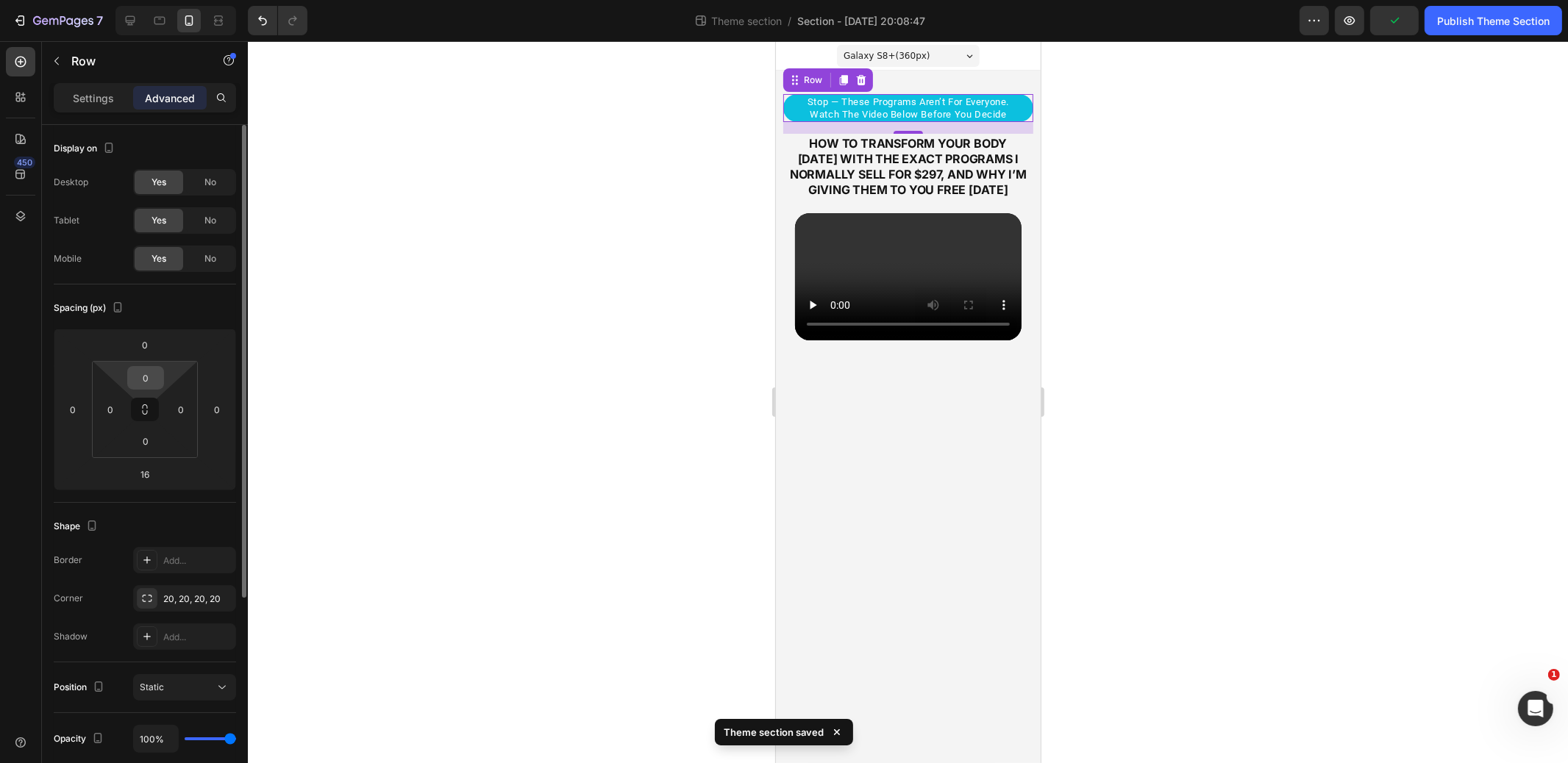
click at [148, 367] on input "0" at bounding box center [145, 377] width 30 height 22
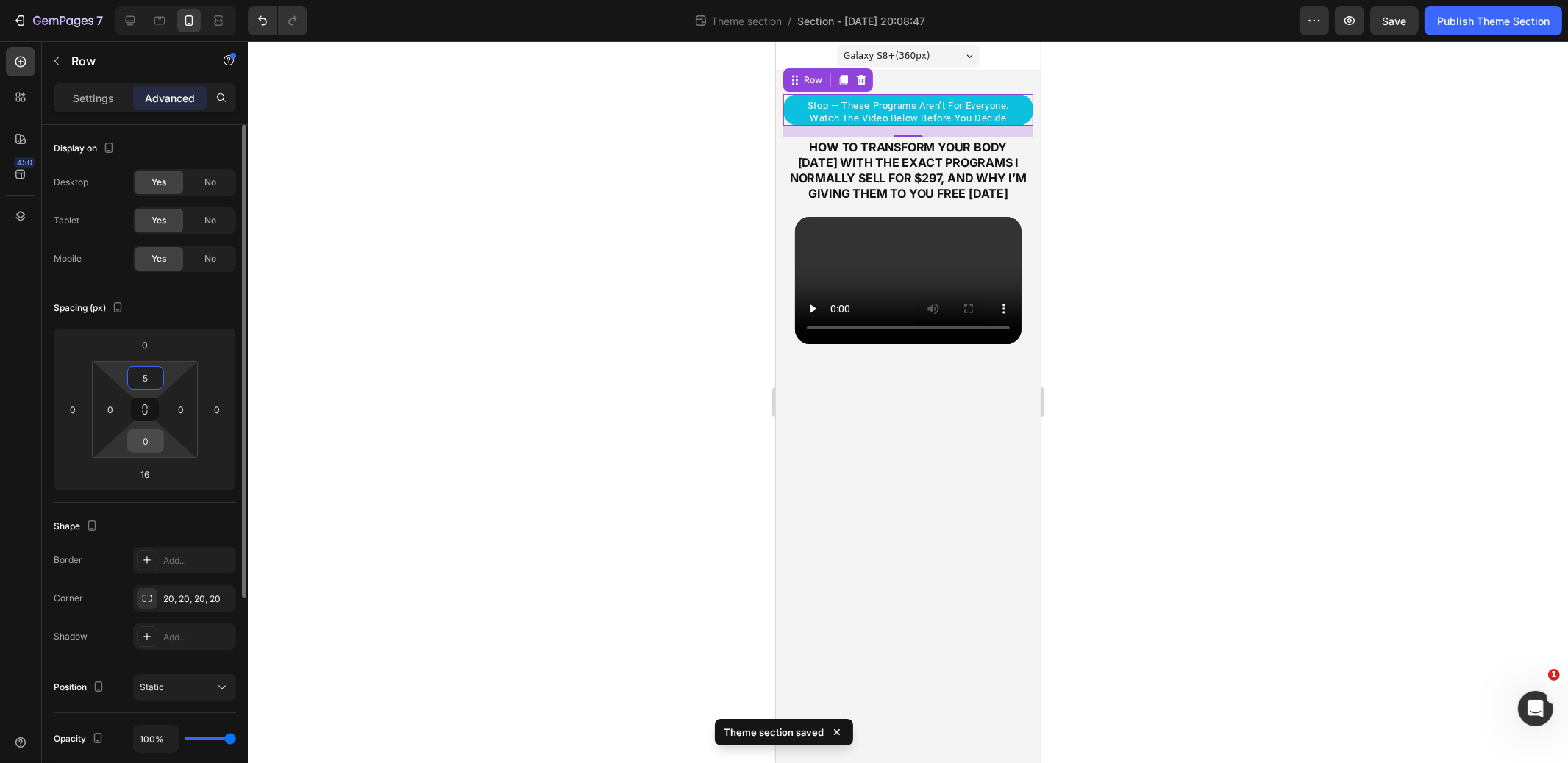
type input "5"
click at [139, 445] on input "0" at bounding box center [145, 441] width 30 height 22
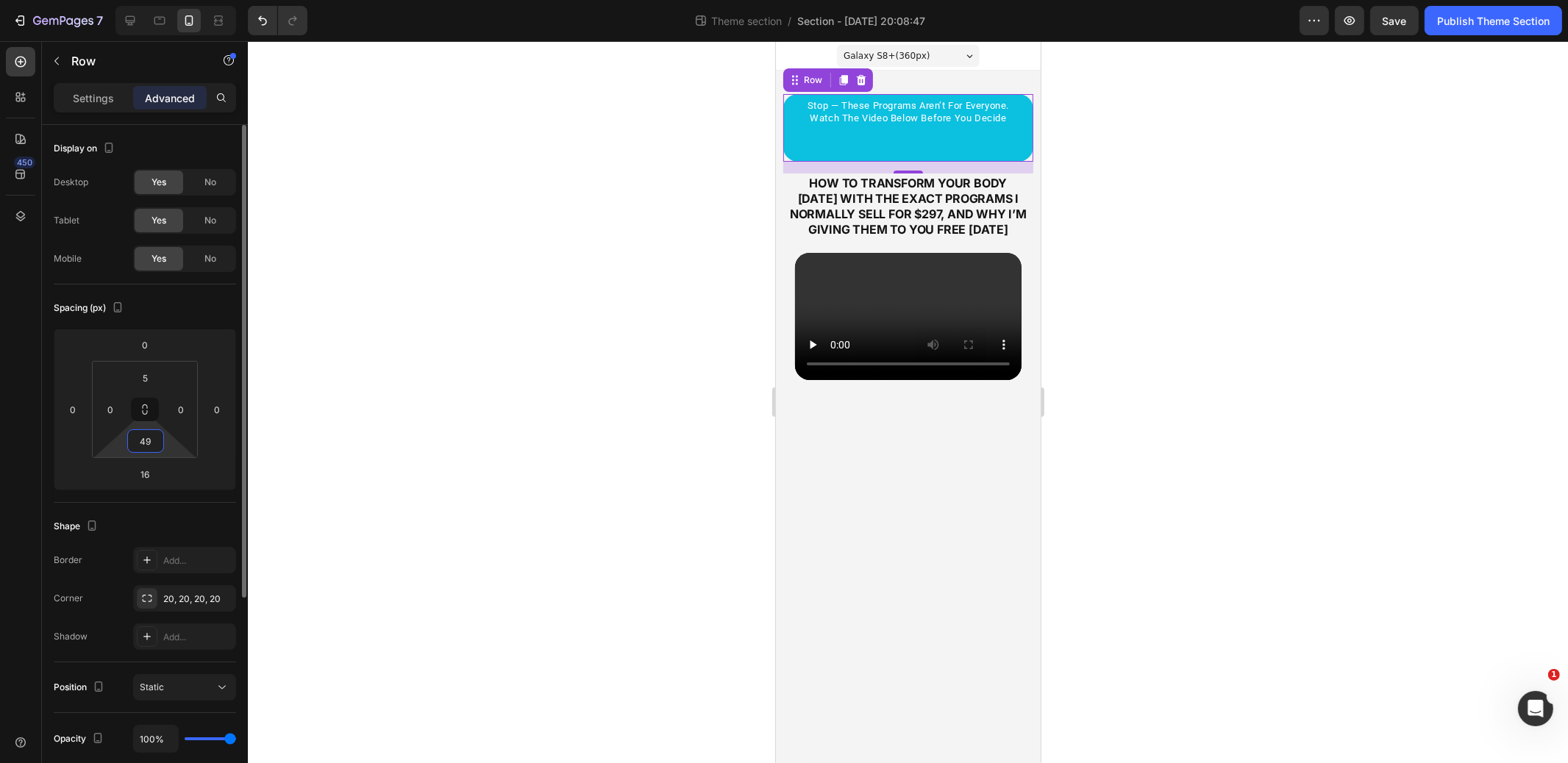
type input "4"
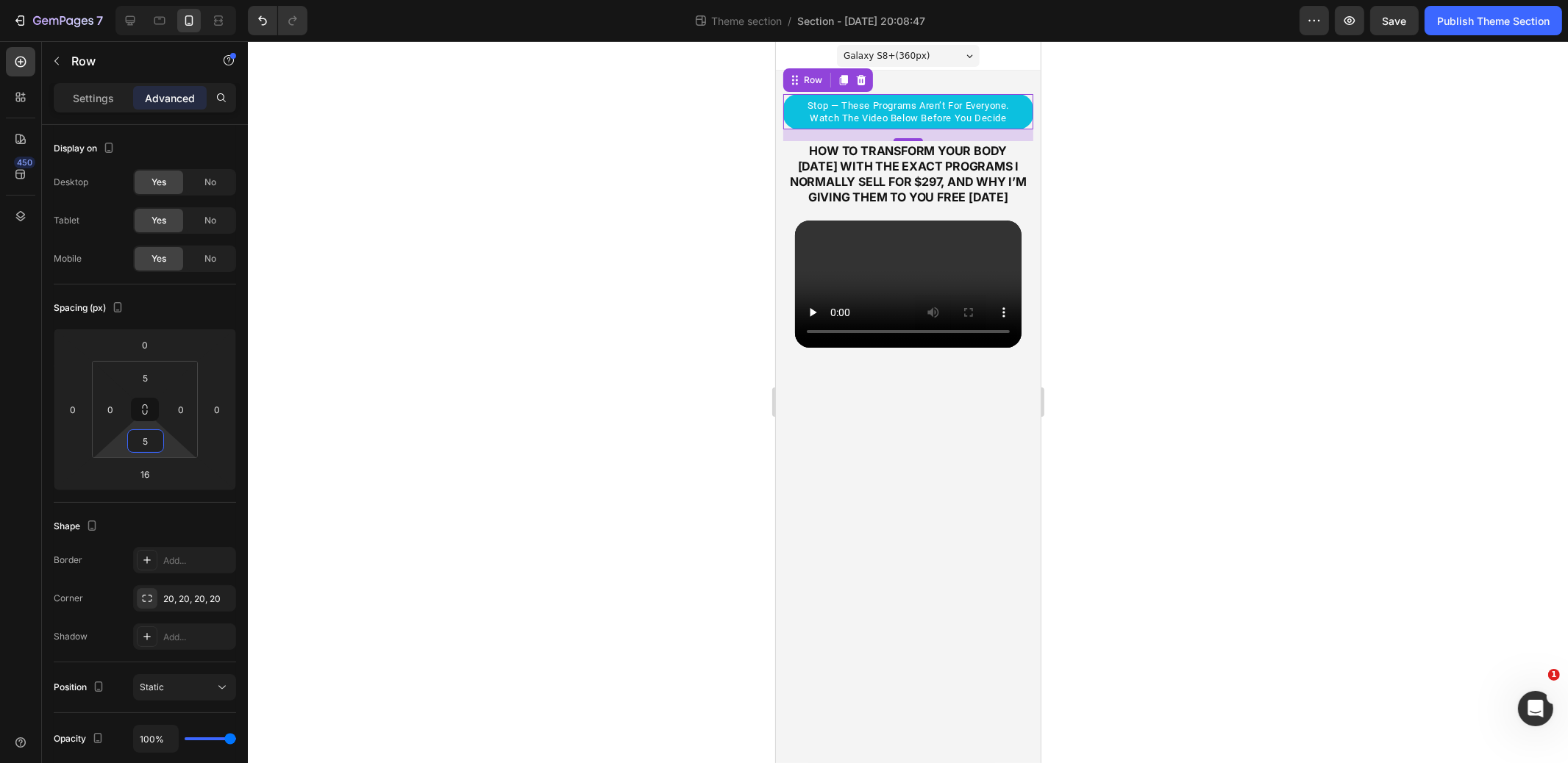
type input "5"
click at [519, 279] on div at bounding box center [909, 402] width 1321 height 722
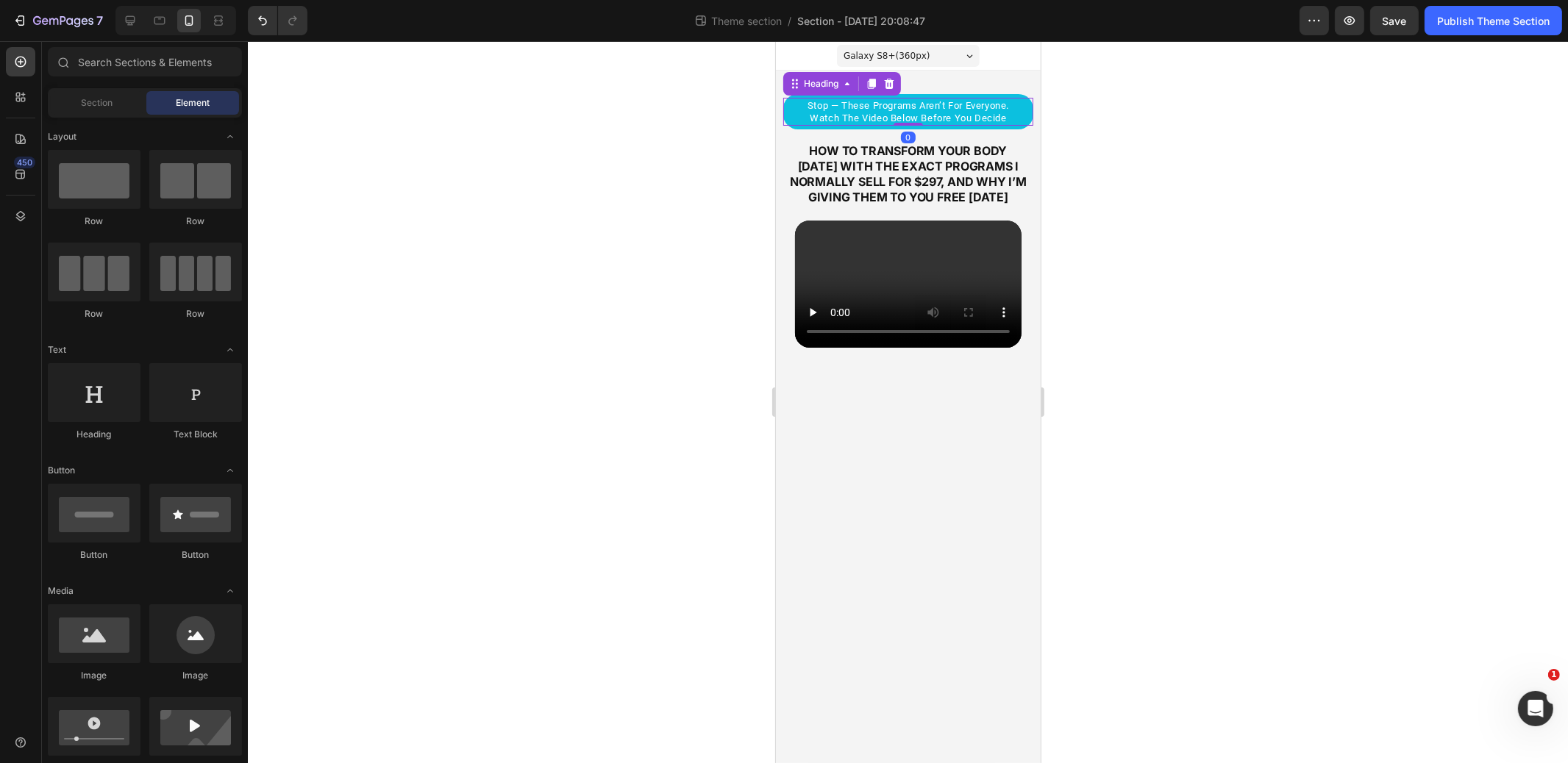
click at [917, 108] on span "stop — these programs aren’t for everyone. watch the video below before you dec…" at bounding box center [908, 111] width 202 height 23
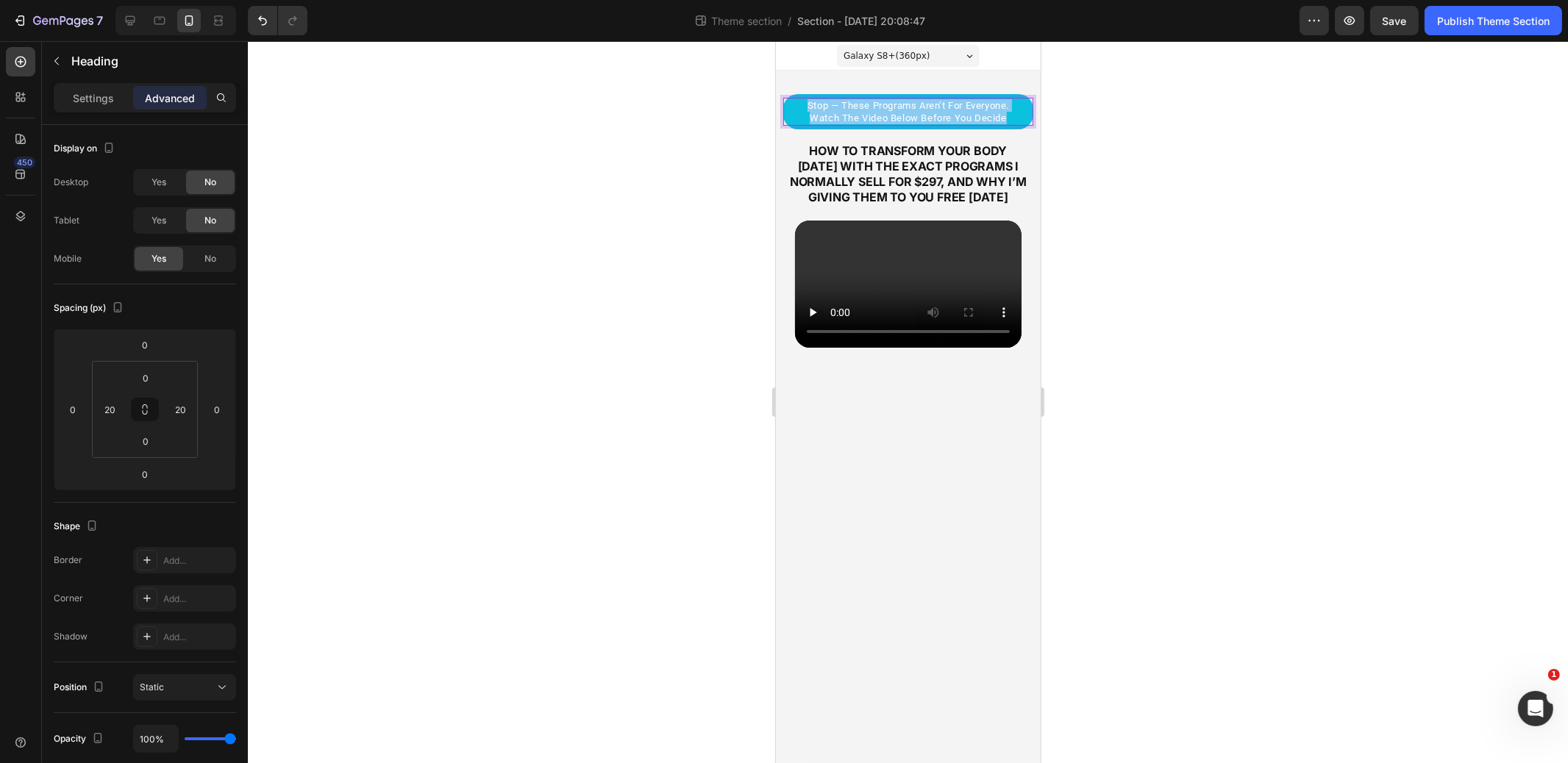
click at [917, 108] on span "stop — these programs aren’t for everyone. watch the video below before you dec…" at bounding box center [908, 111] width 202 height 23
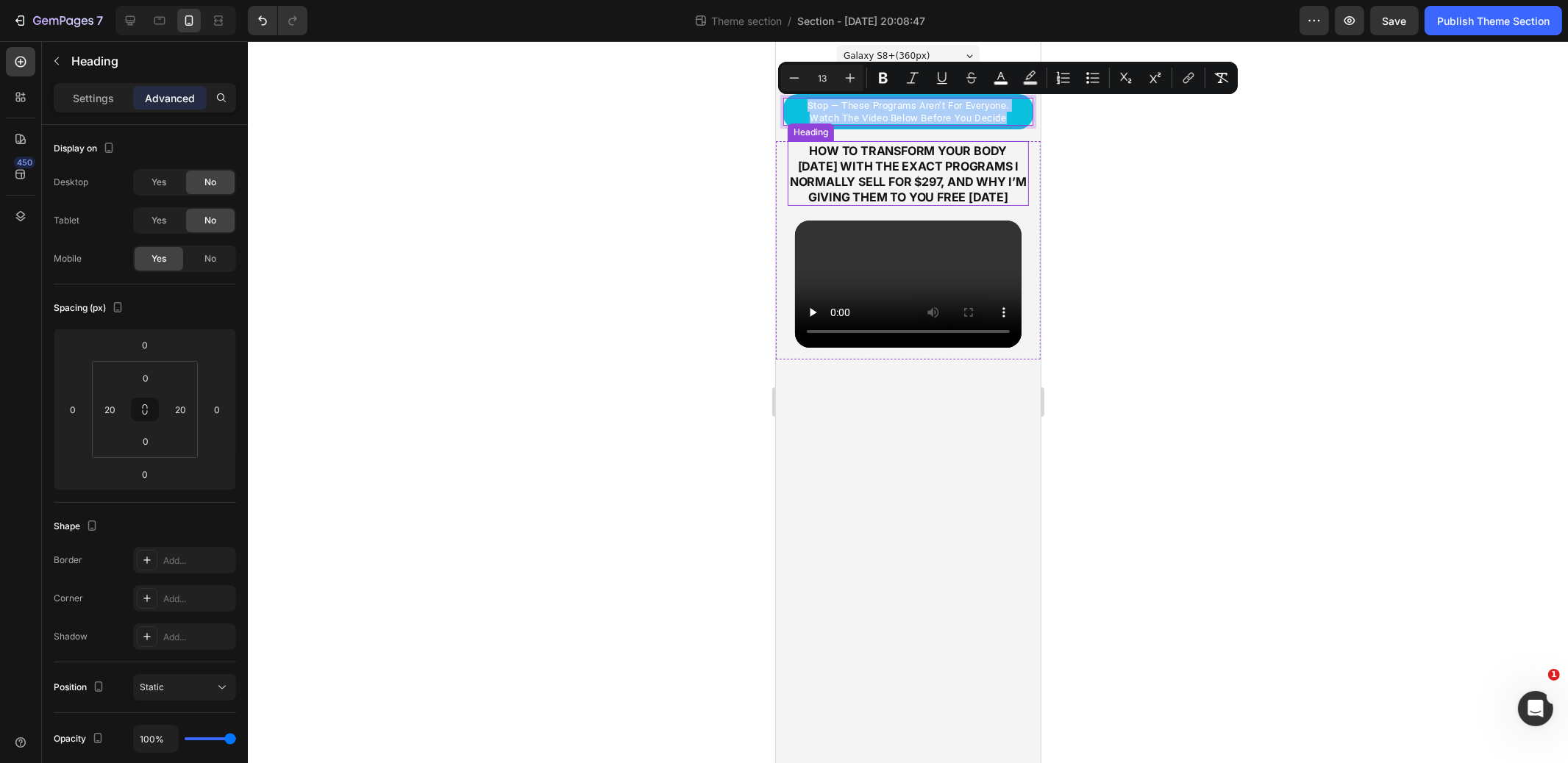
click at [109, 109] on div "Settings Advanced" at bounding box center [145, 97] width 182 height 30
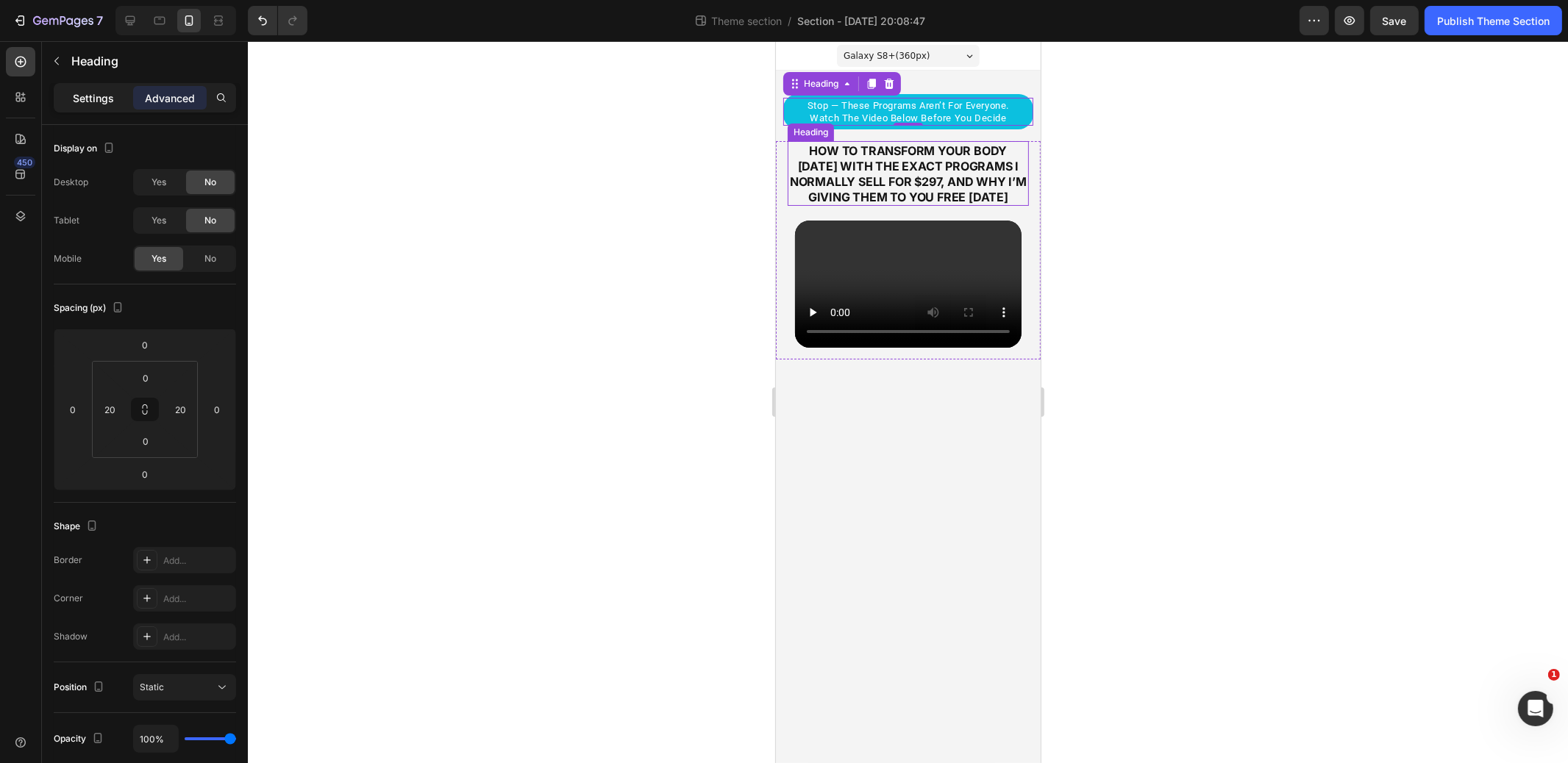
click at [103, 97] on p "Settings" at bounding box center [93, 97] width 41 height 15
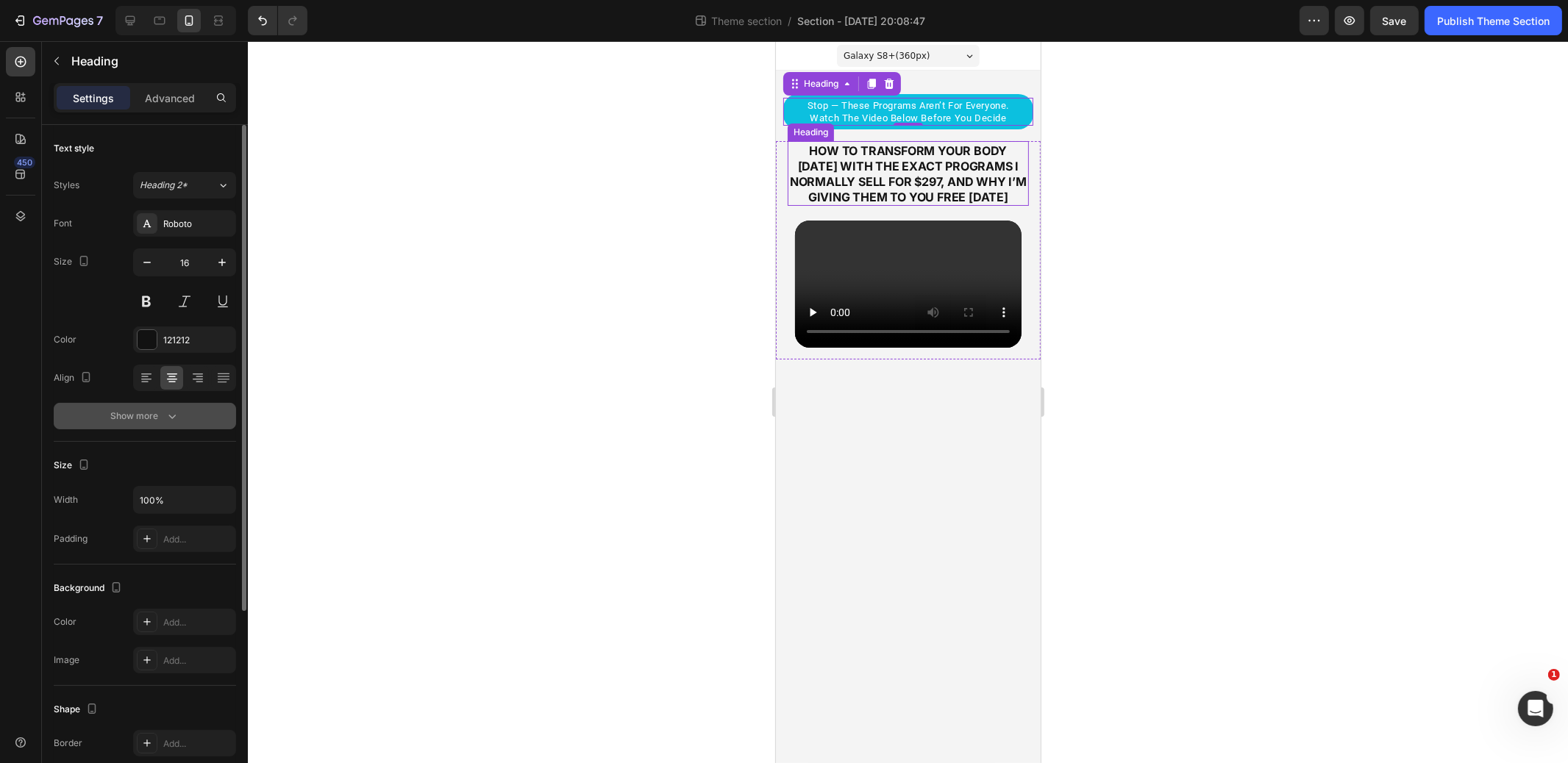
click at [168, 409] on icon "button" at bounding box center [172, 416] width 15 height 15
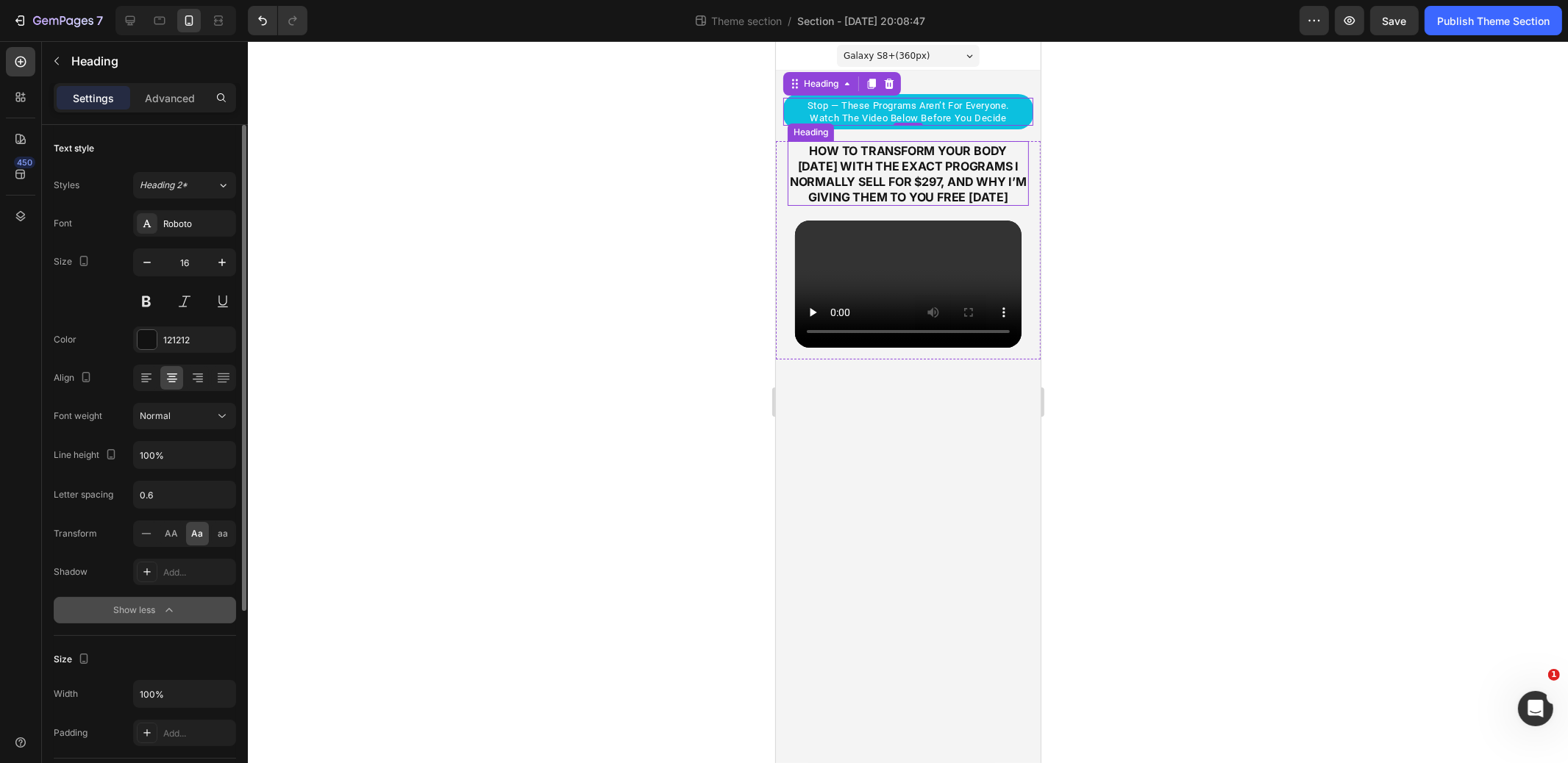
drag, startPoint x: 176, startPoint y: 525, endPoint x: 189, endPoint y: 516, distance: 15.8
click at [176, 527] on span "AA" at bounding box center [172, 533] width 13 height 13
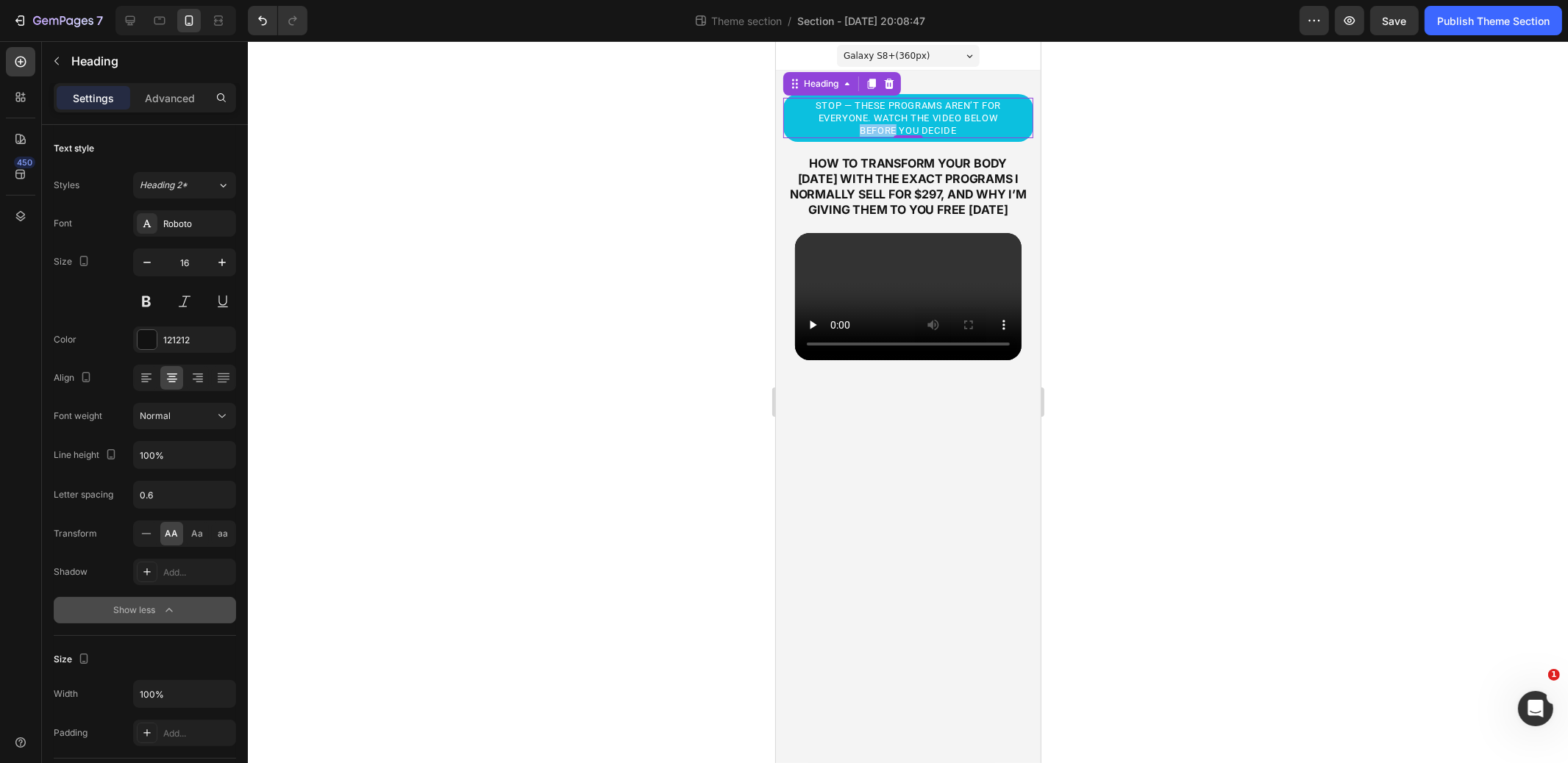
click at [880, 127] on span "stop — these programs aren’t for everyone. watch the video below before you dec…" at bounding box center [908, 118] width 185 height 36
click at [881, 127] on span "stop — these programs aren’t for everyone. watch the video below before you dec…" at bounding box center [908, 118] width 185 height 36
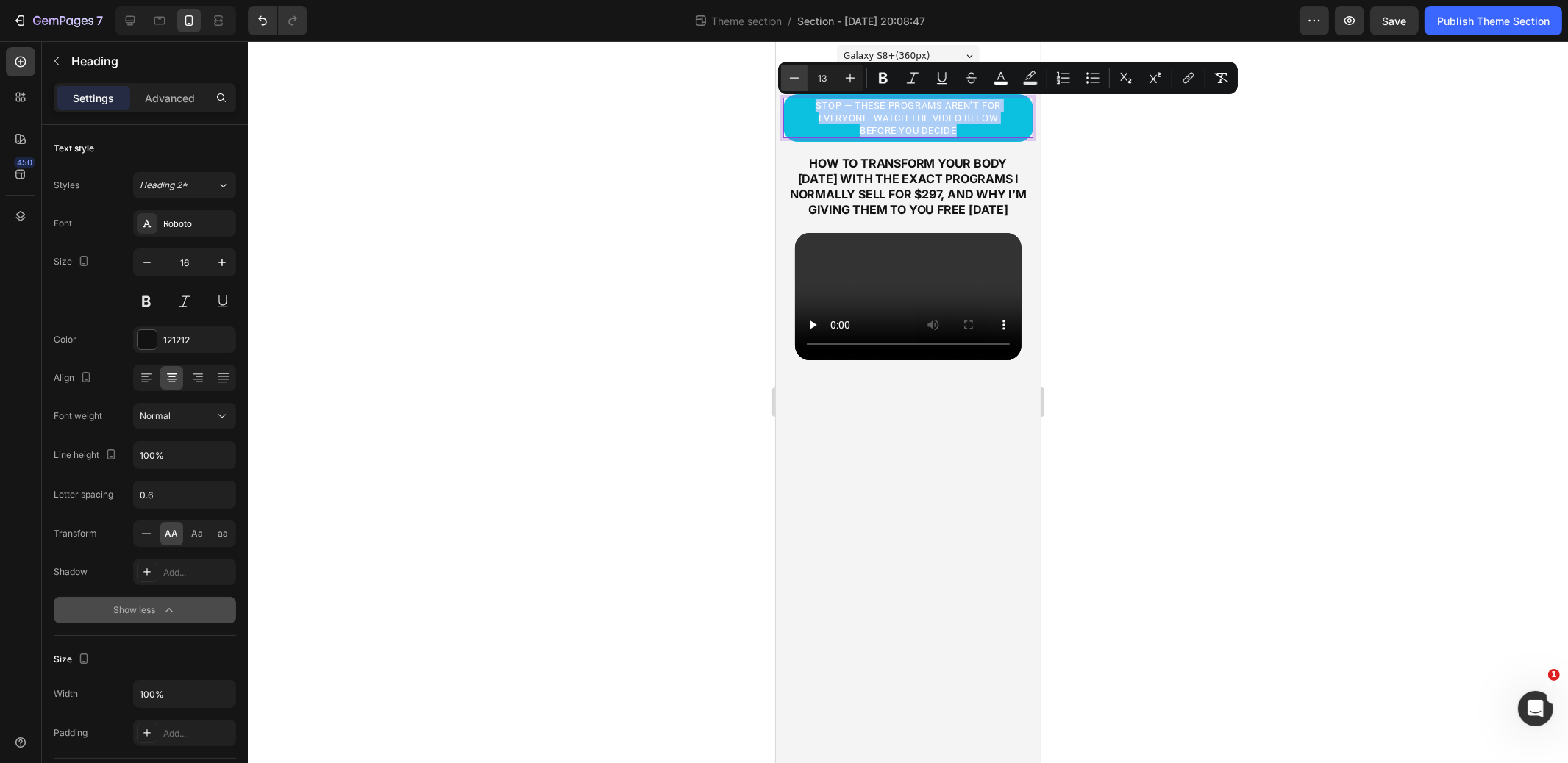
click at [796, 77] on icon "Editor contextual toolbar" at bounding box center [794, 78] width 15 height 15
type input "11"
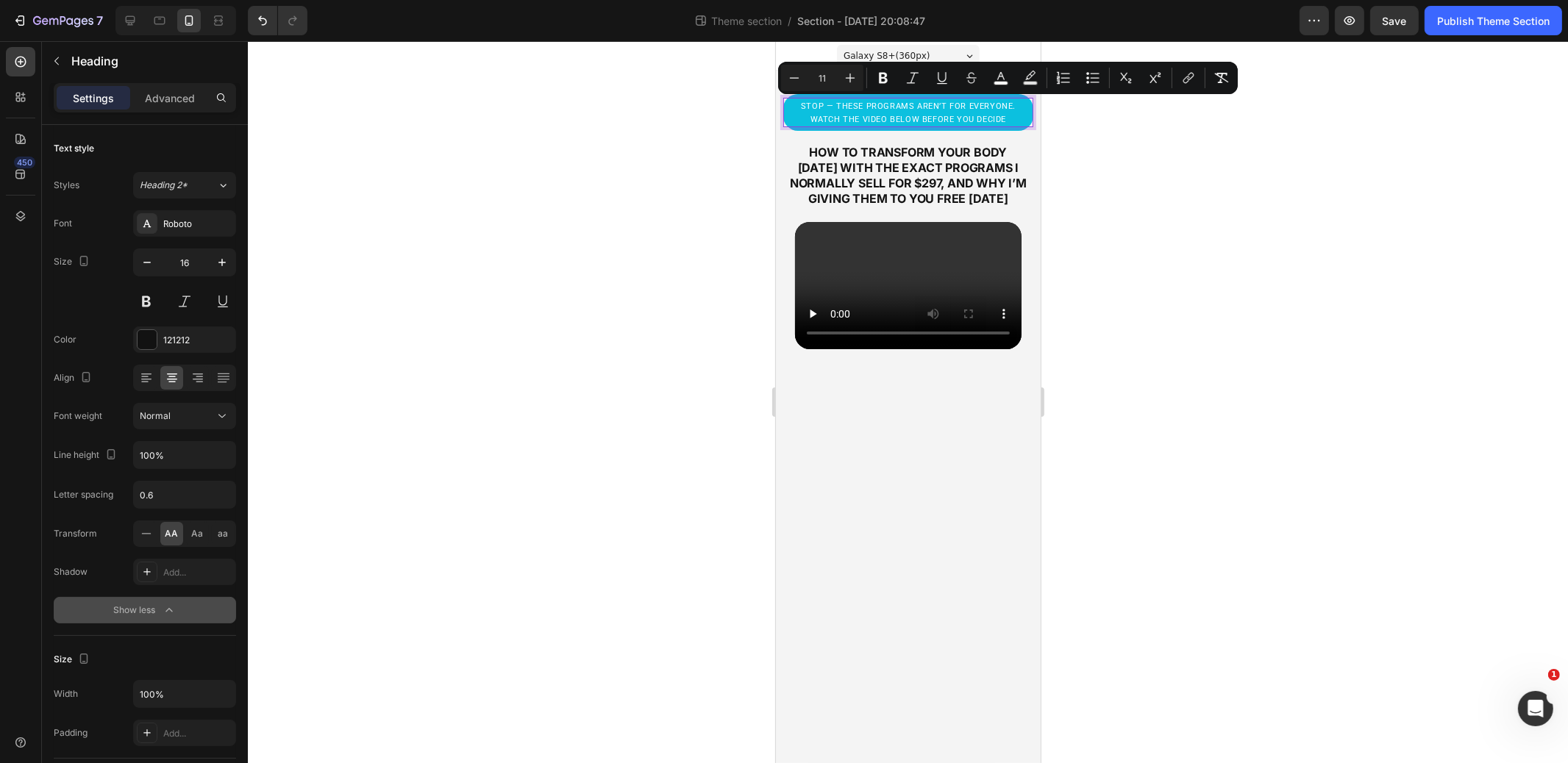
click at [1237, 222] on div at bounding box center [909, 402] width 1321 height 722
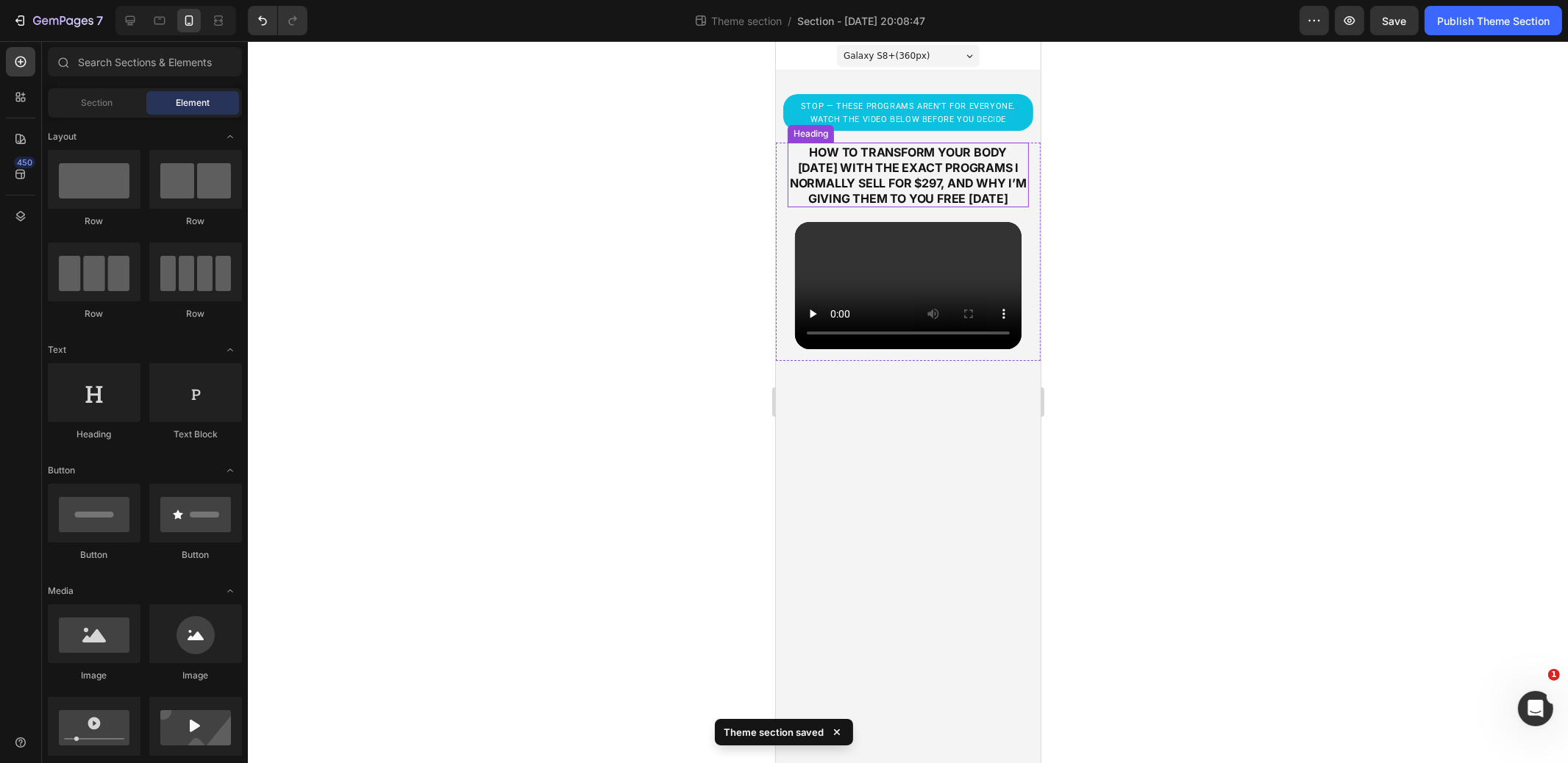
click at [924, 195] on strong "how to transform your body [DATE] with the exact programs i normally sell for $…" at bounding box center [908, 176] width 237 height 61
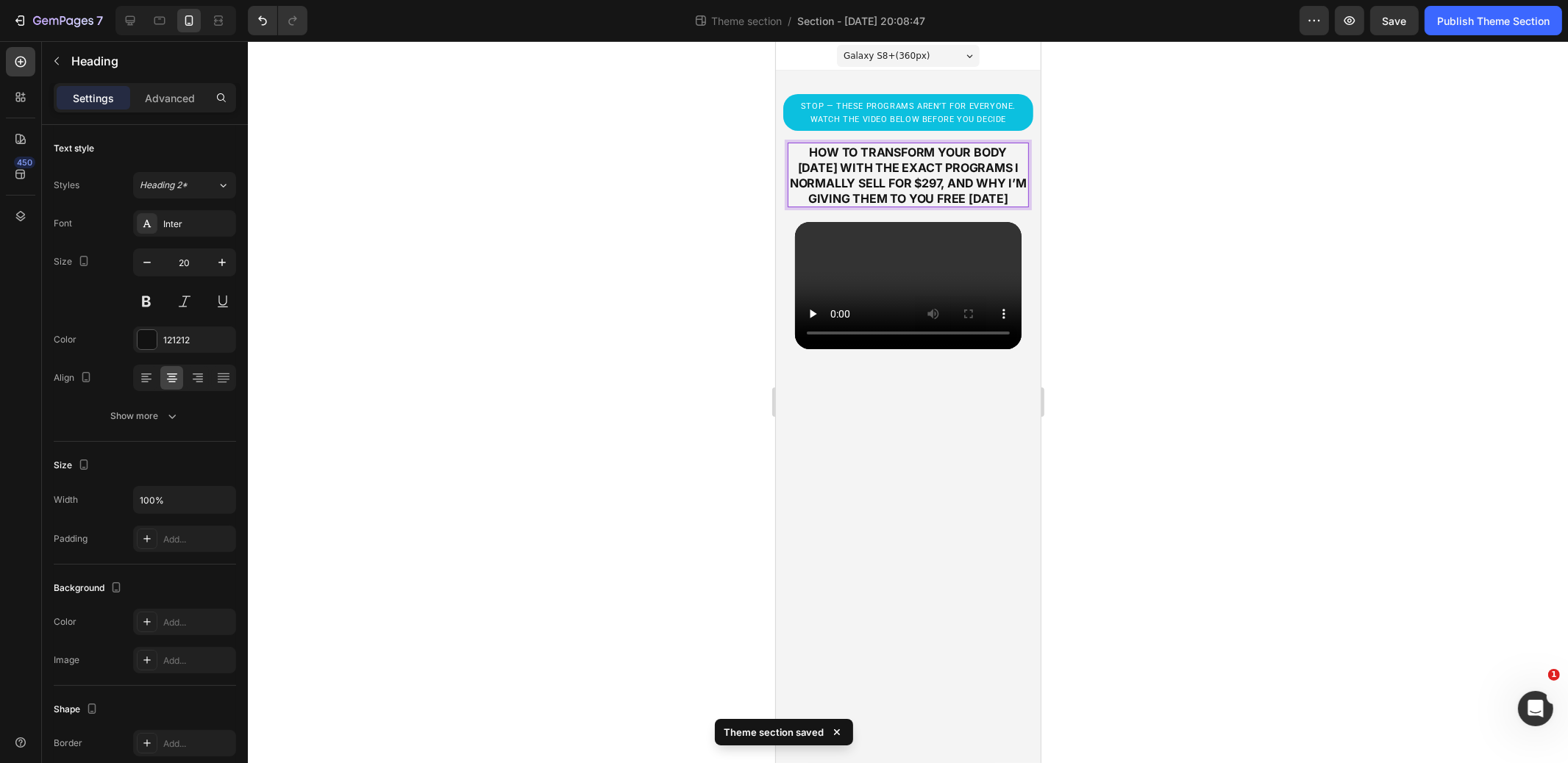
click at [924, 195] on strong "how to transform your body [DATE] with the exact programs i normally sell for $…" at bounding box center [908, 176] width 237 height 61
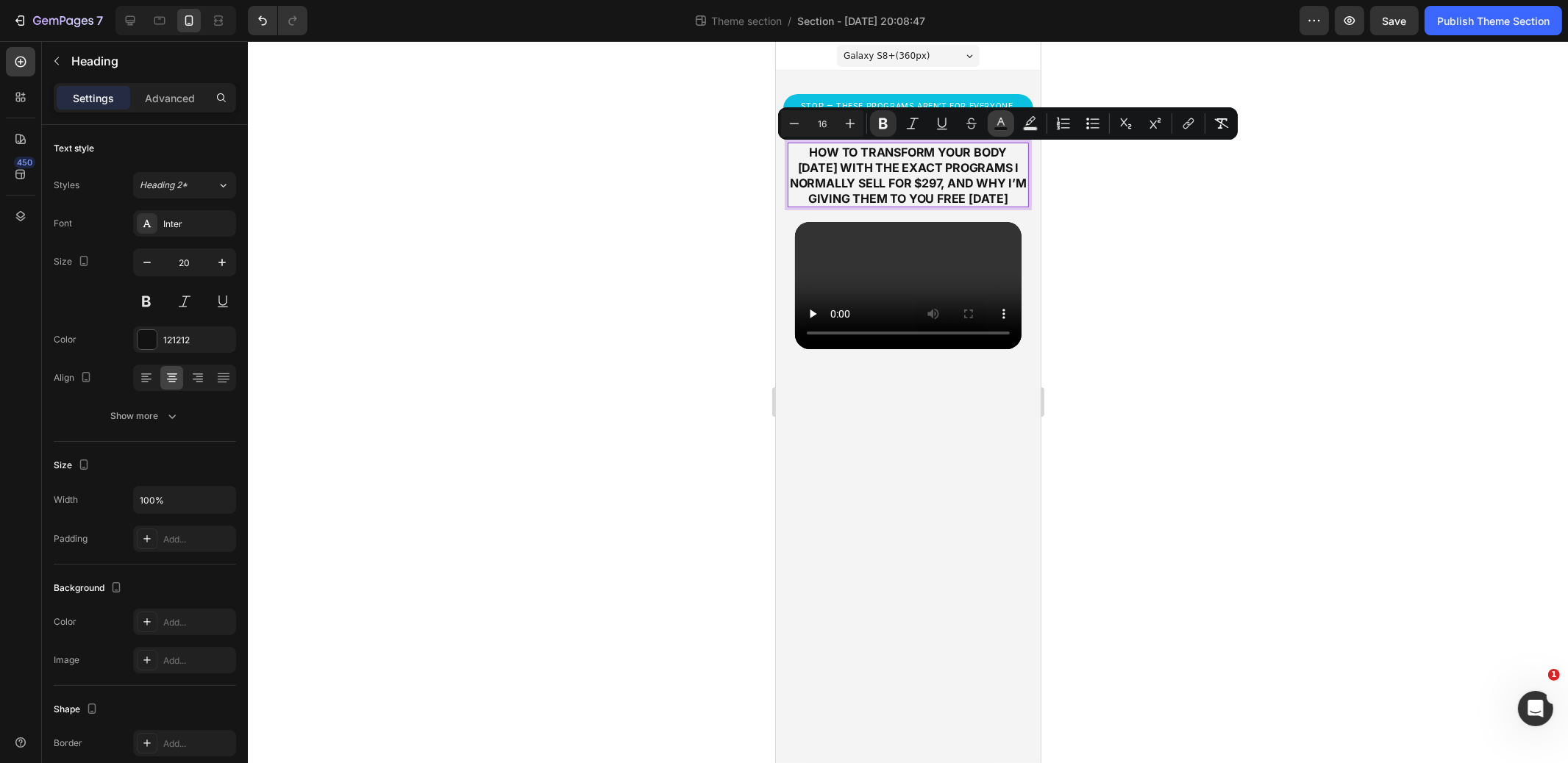
click at [993, 120] on button "color" at bounding box center [1000, 123] width 27 height 27
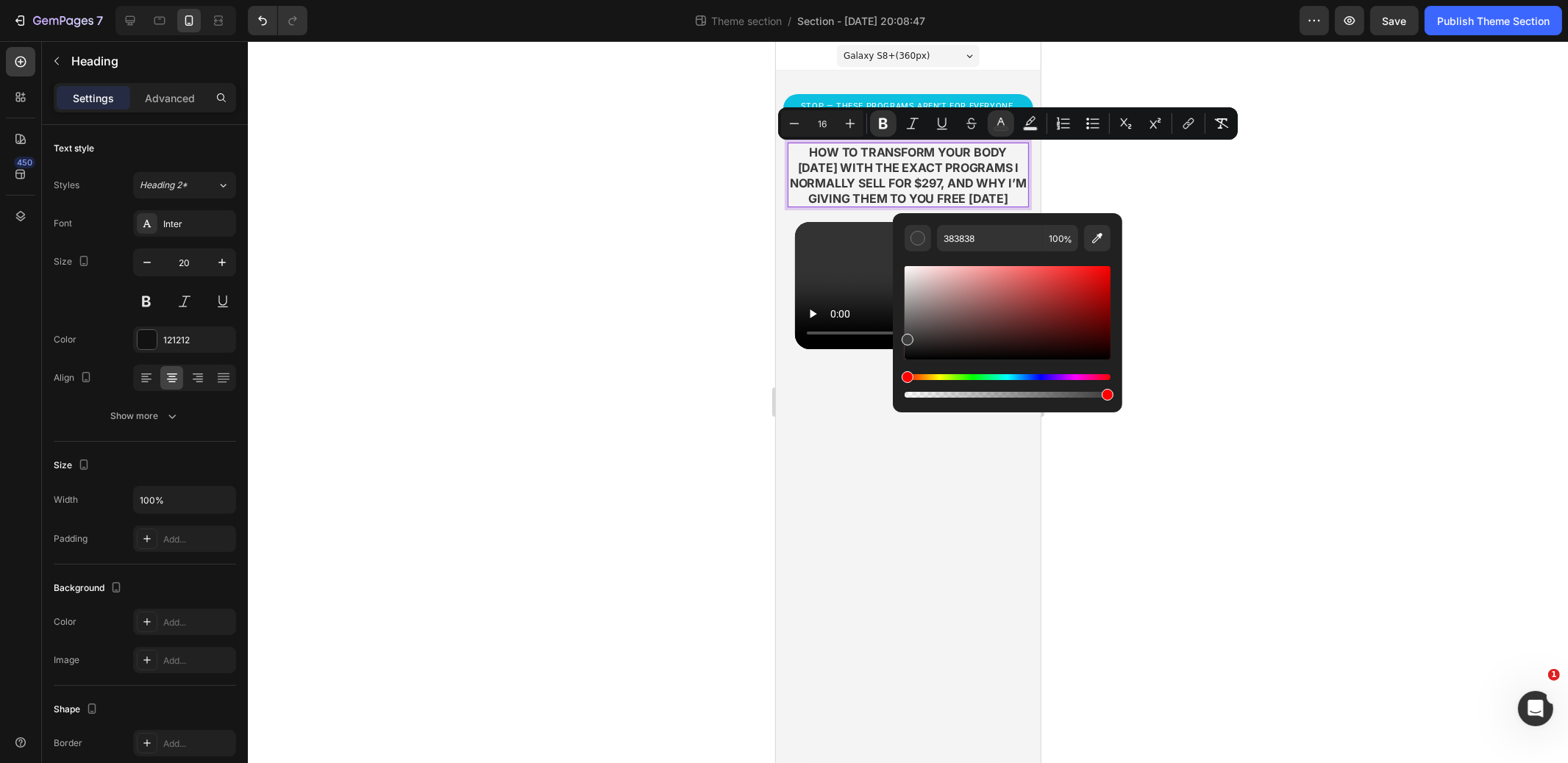
type input "3D3D3D"
drag, startPoint x: 903, startPoint y: 358, endPoint x: 899, endPoint y: 337, distance: 21.4
click at [899, 337] on div "3D3D3D 100 %" at bounding box center [1008, 307] width 230 height 188
click at [1229, 313] on div at bounding box center [909, 402] width 1321 height 722
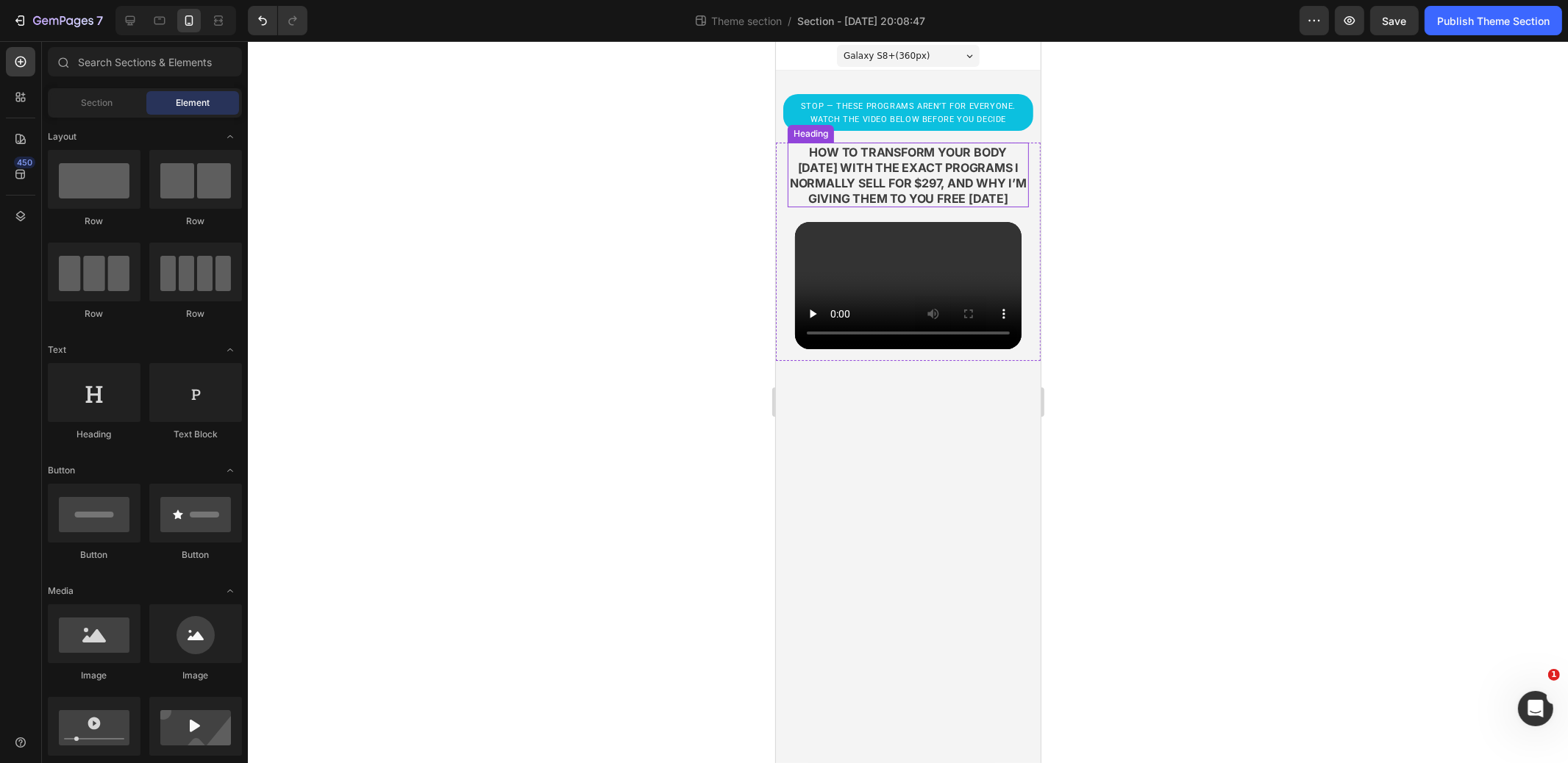
click at [949, 167] on strong "how to transform your body [DATE] with the exact programs i normally sell for $…" at bounding box center [908, 176] width 237 height 61
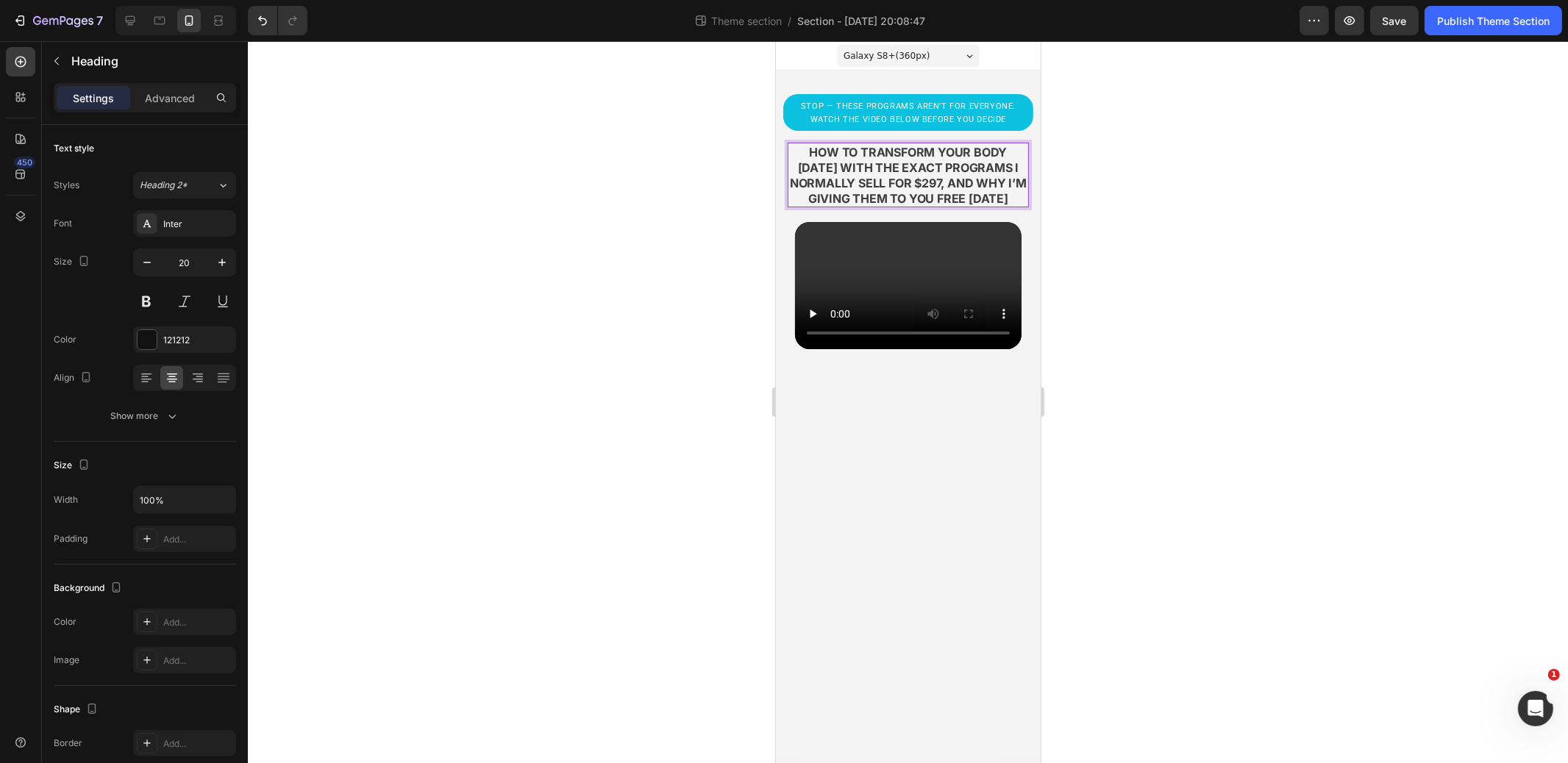
click at [949, 167] on strong "how to transform your body [DATE] with the exact programs i normally sell for $…" at bounding box center [908, 176] width 237 height 61
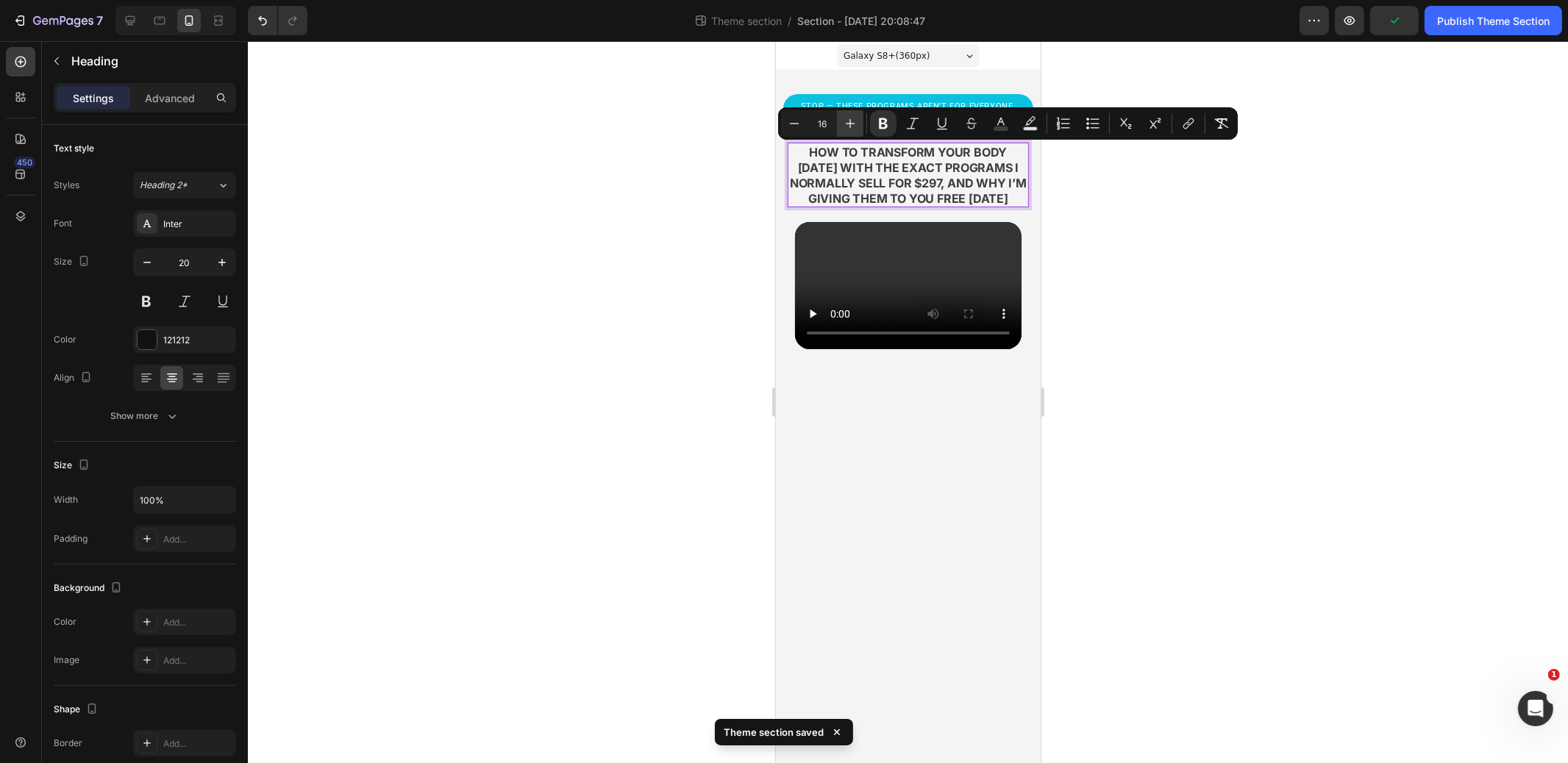
click at [847, 122] on icon "Editor contextual toolbar" at bounding box center [851, 123] width 15 height 15
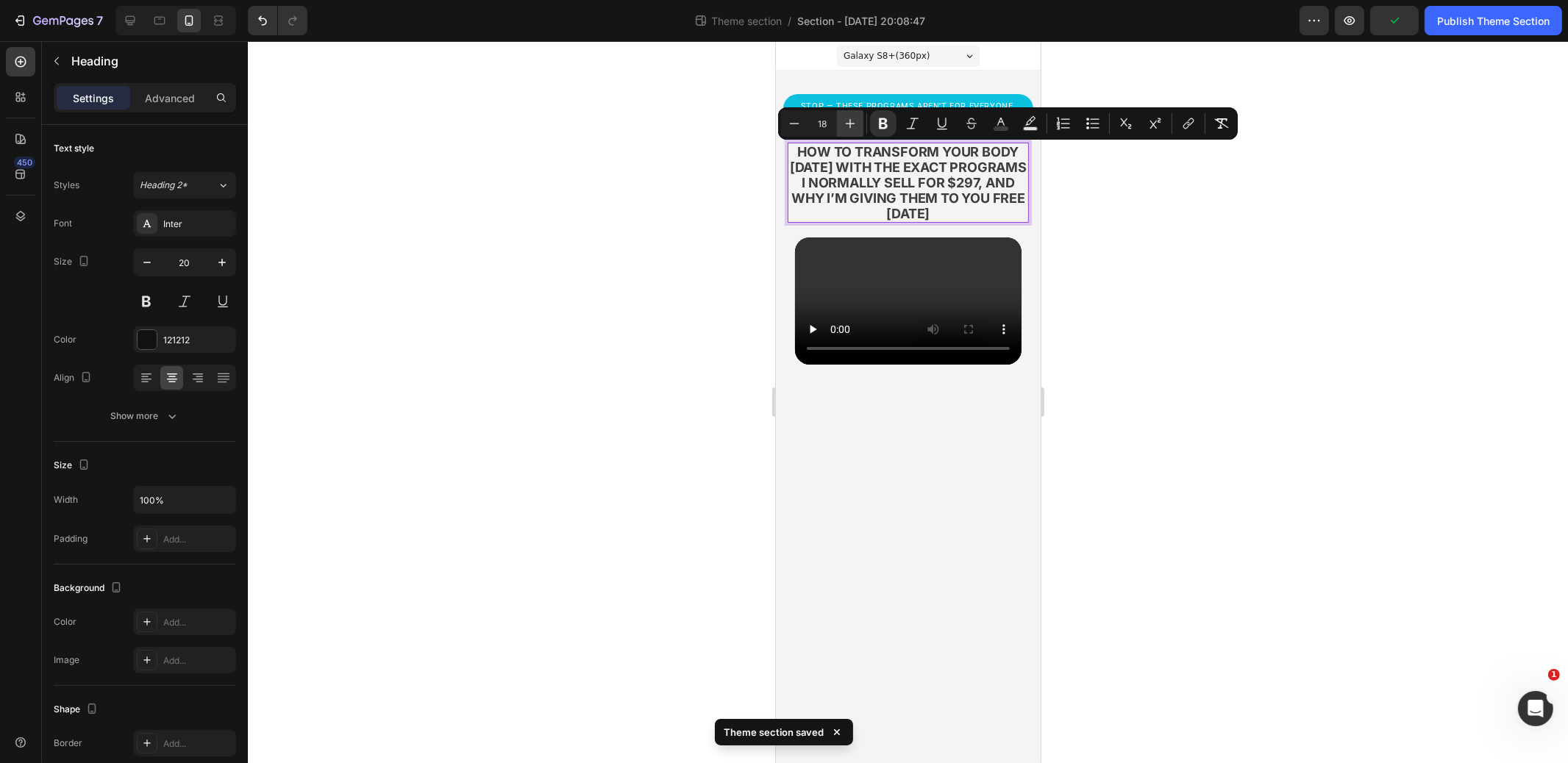
click at [847, 122] on icon "Editor contextual toolbar" at bounding box center [851, 123] width 15 height 15
type input "20"
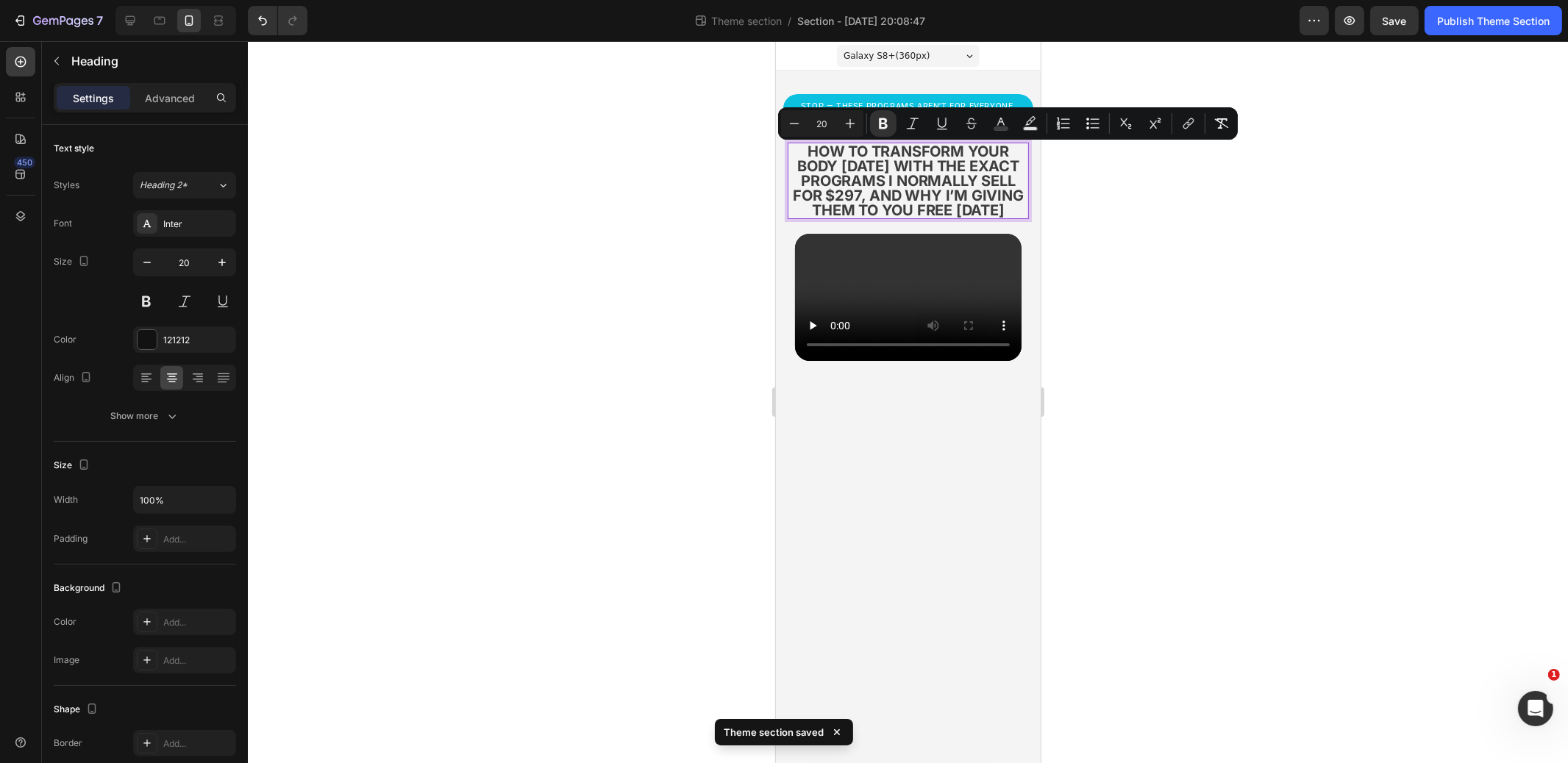
click at [1081, 239] on div at bounding box center [909, 402] width 1321 height 722
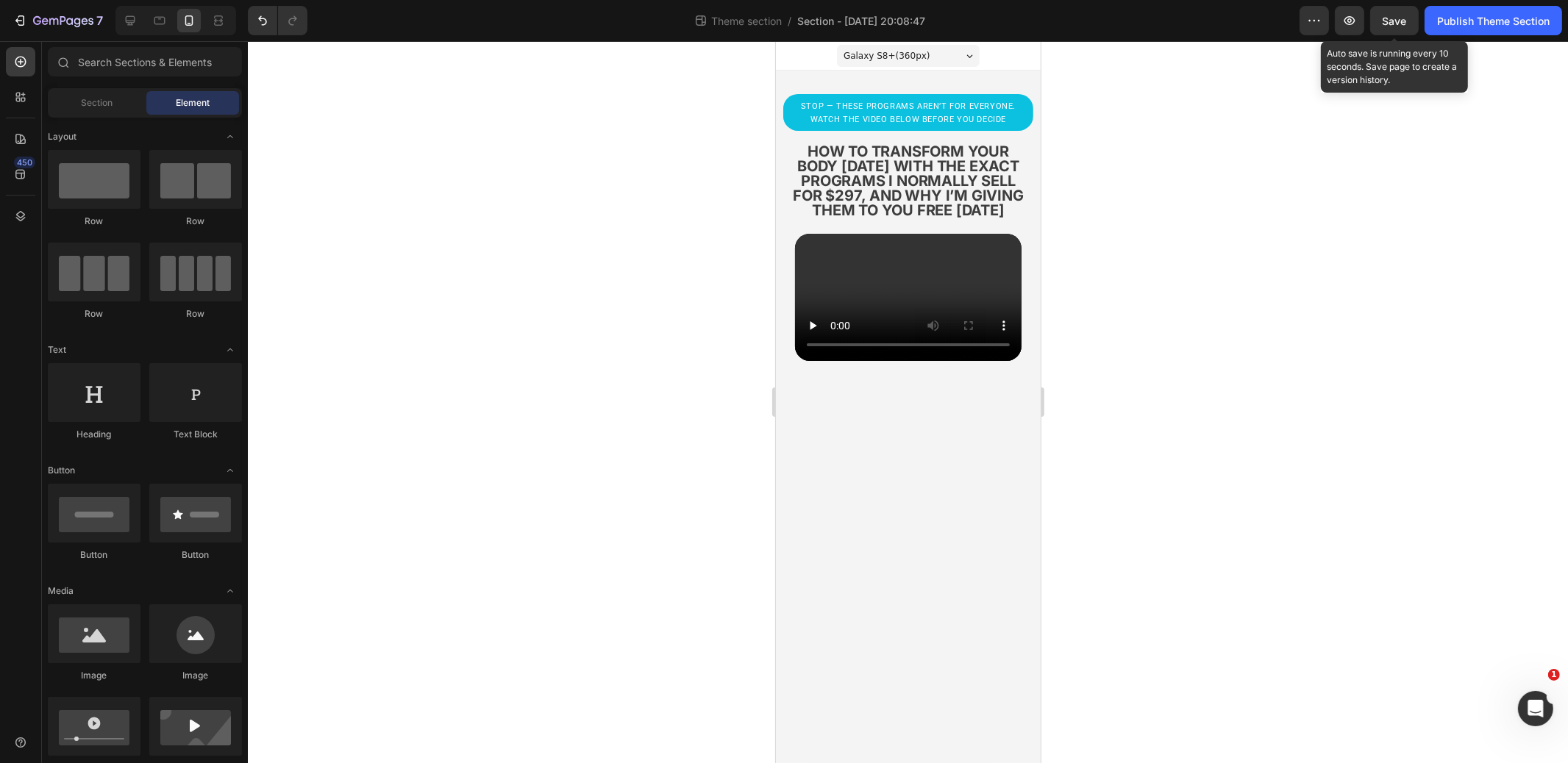
click at [1399, 17] on span "Save" at bounding box center [1395, 21] width 24 height 13
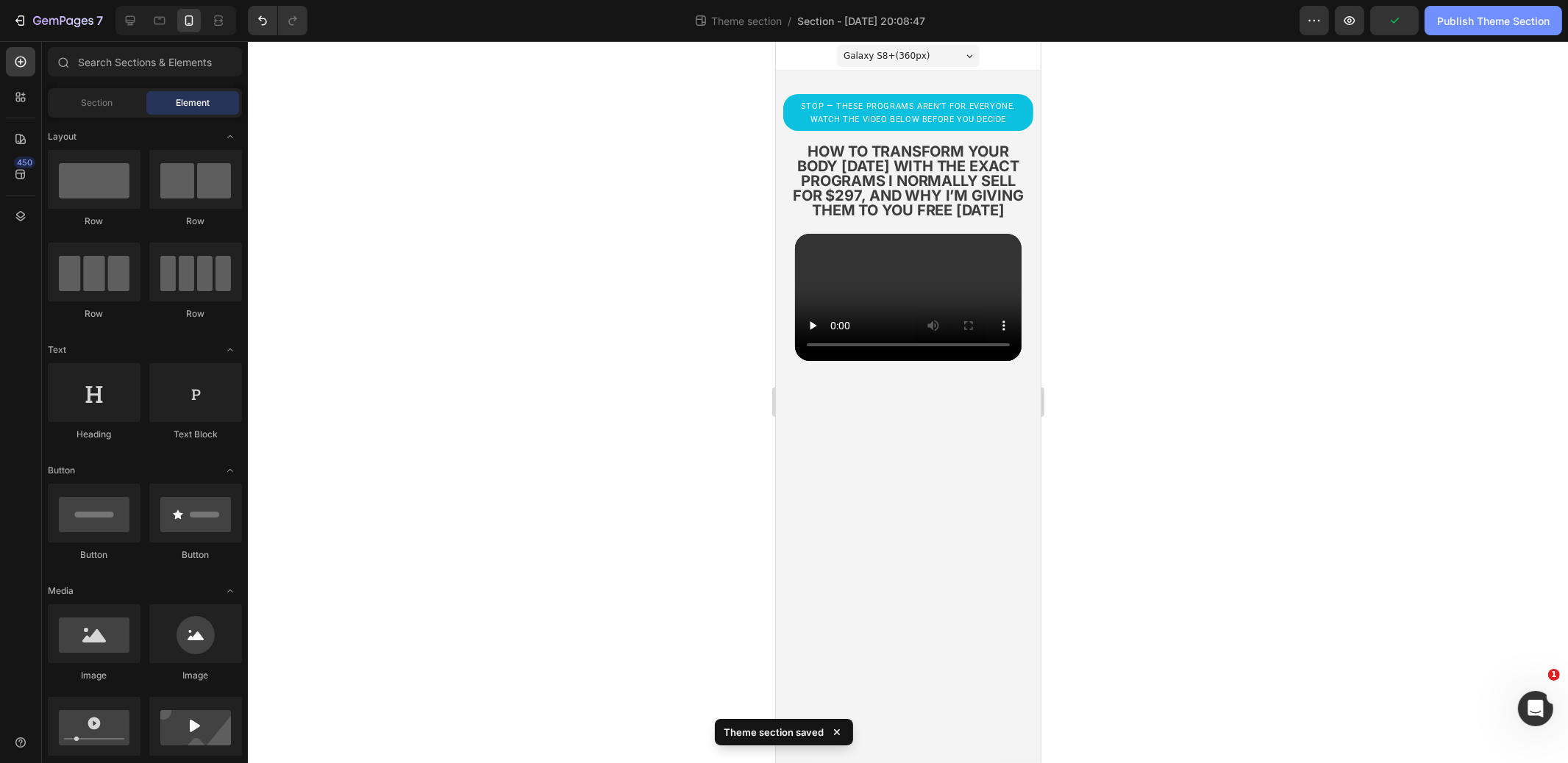
click at [1472, 22] on div "Publish Theme Section" at bounding box center [1494, 20] width 113 height 15
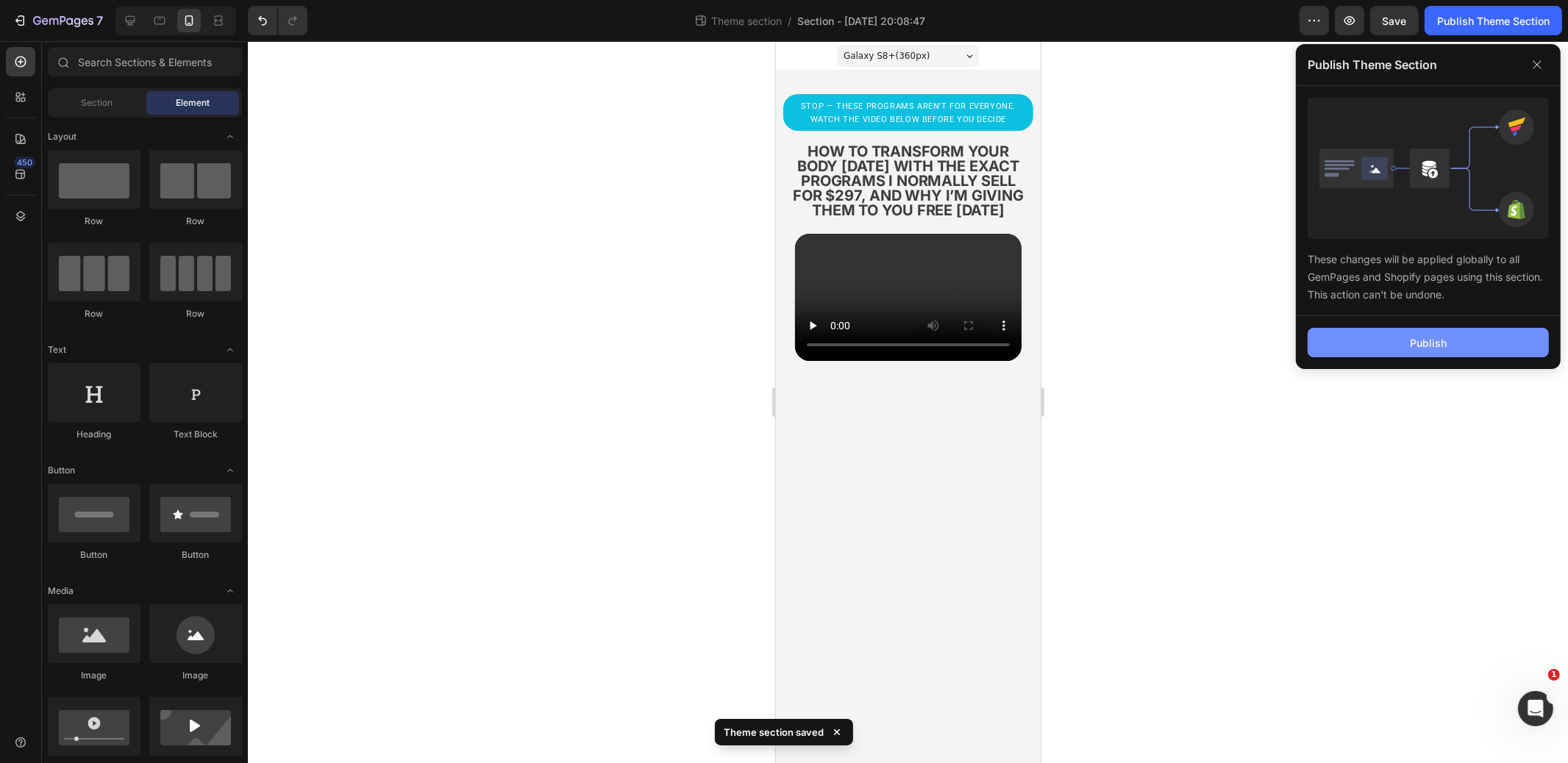
click at [1360, 346] on button "Publish" at bounding box center [1428, 342] width 241 height 30
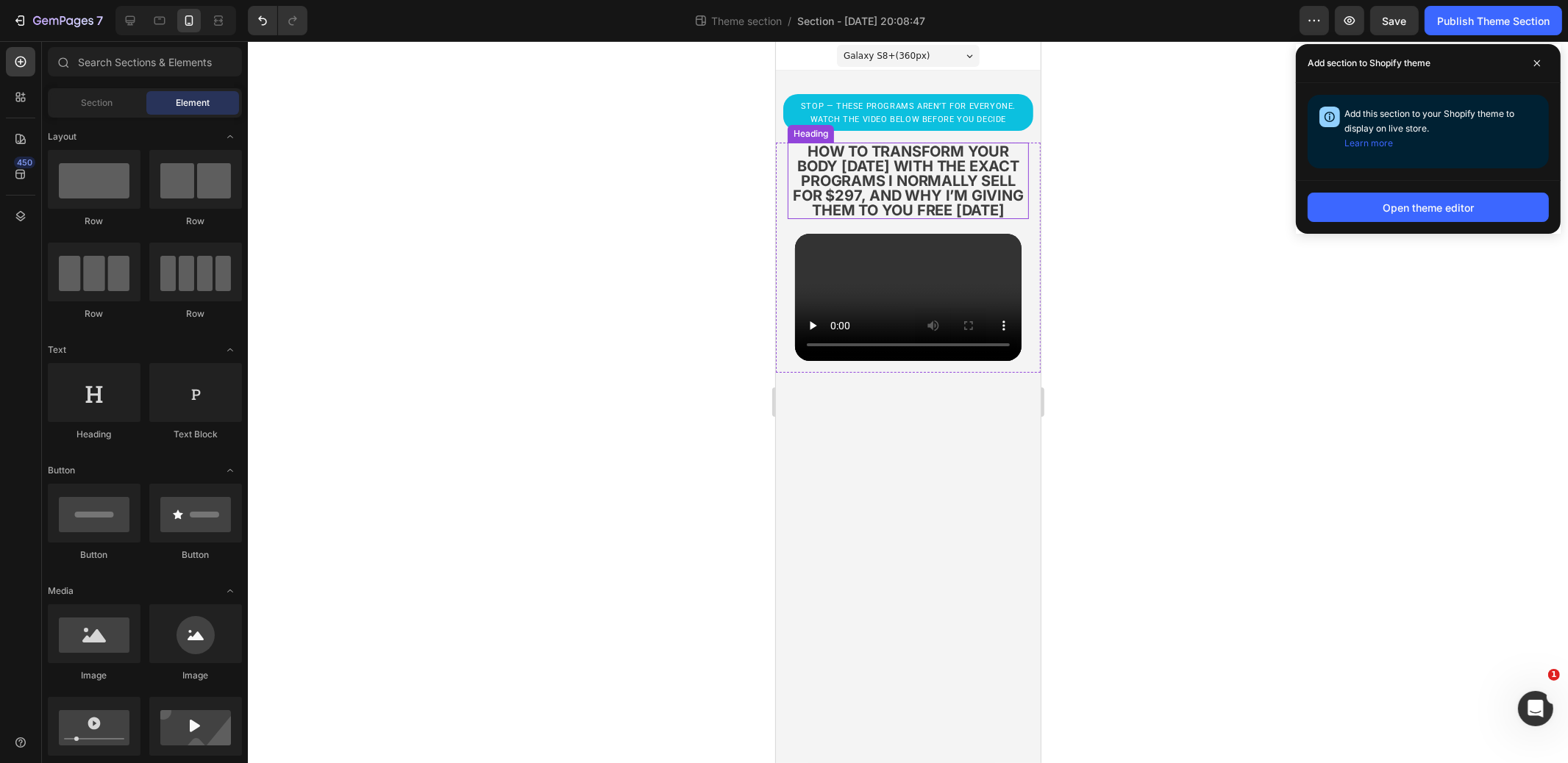
click at [913, 188] on strong "how to transform your body [DATE] with the exact programs i normally sell for $…" at bounding box center [908, 180] width 231 height 77
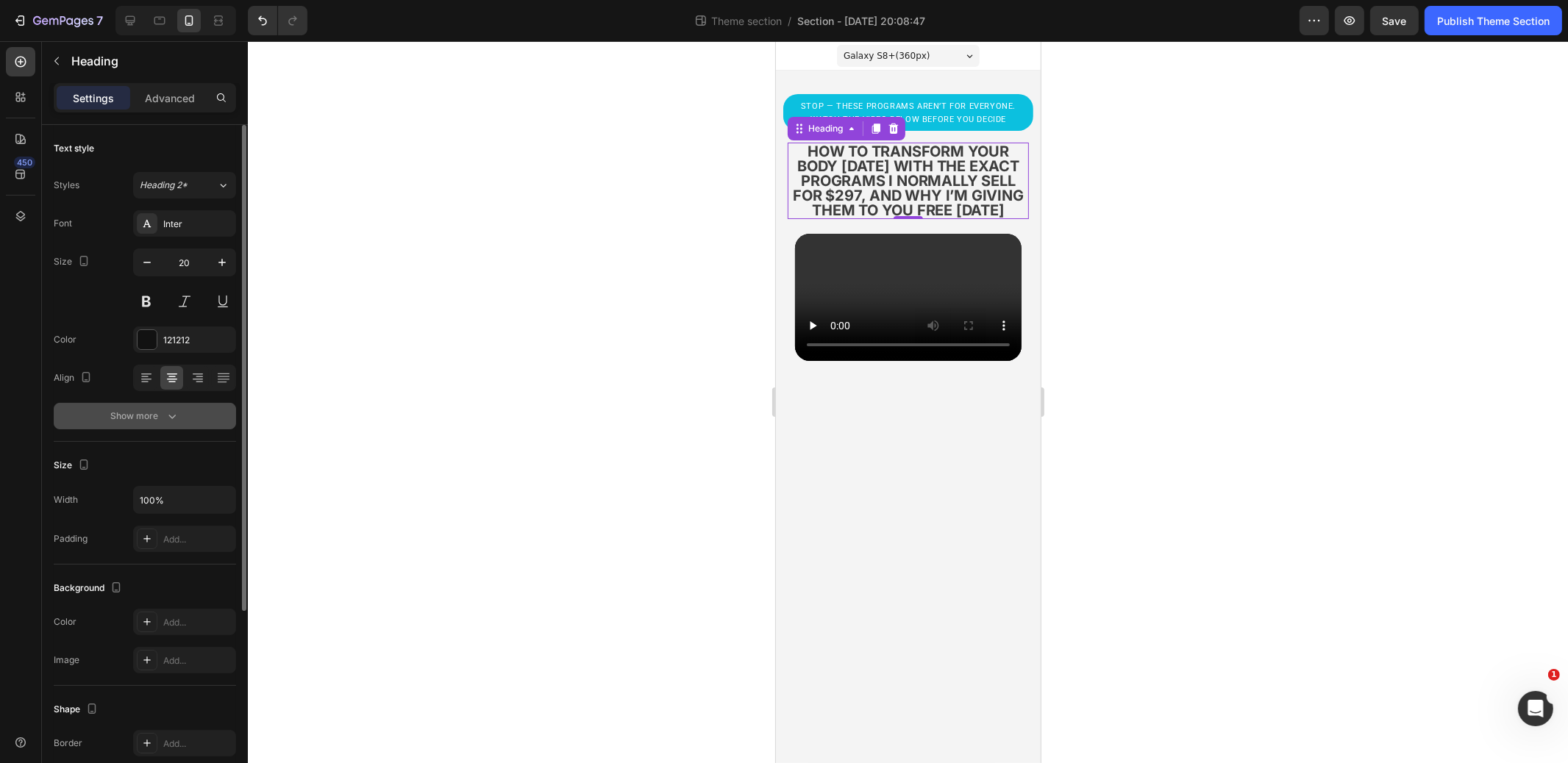
click at [166, 422] on button "Show more" at bounding box center [145, 416] width 182 height 27
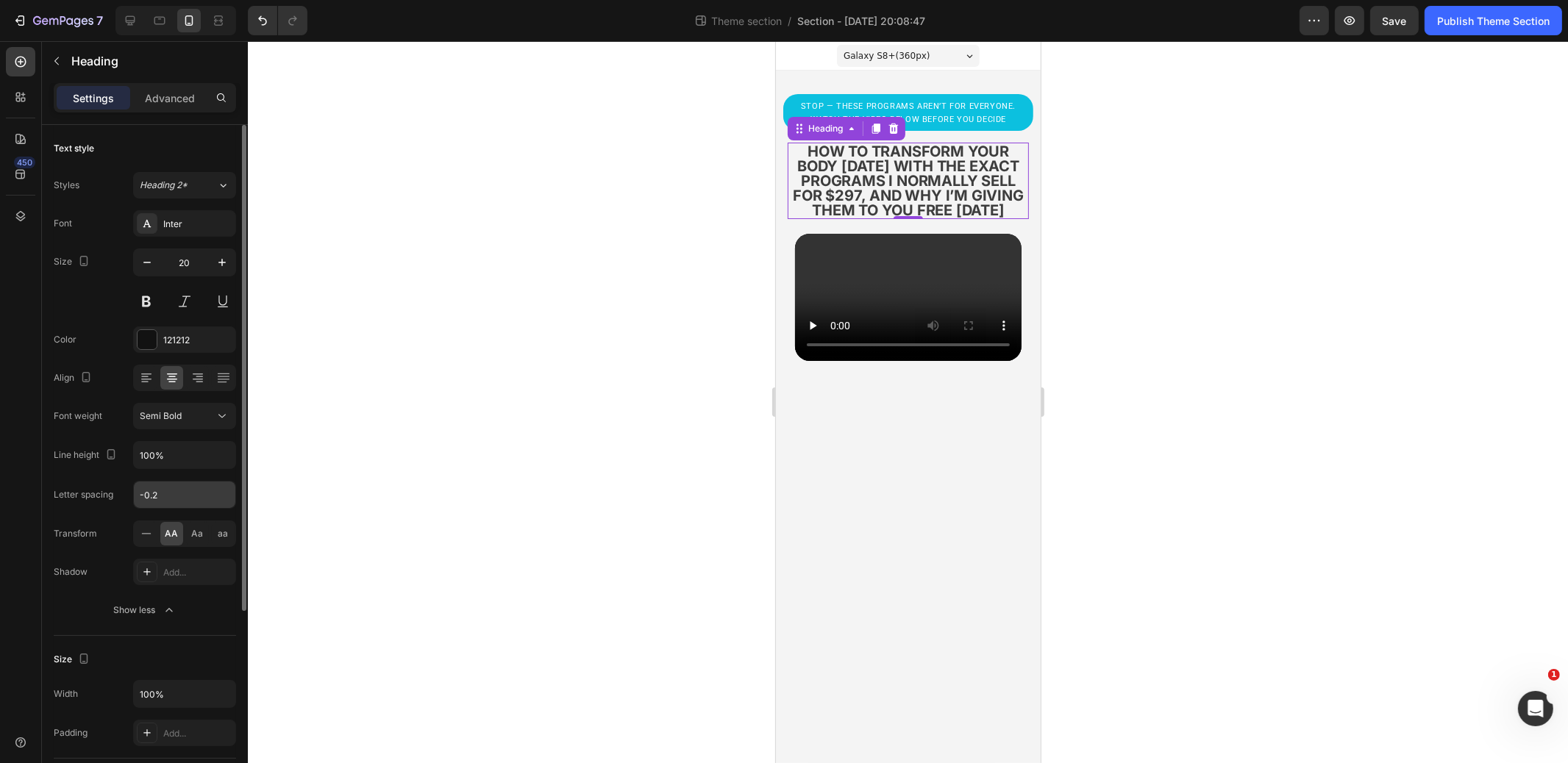
click at [168, 487] on input "-0.2" at bounding box center [185, 495] width 102 height 27
click at [174, 452] on input "100%" at bounding box center [185, 454] width 102 height 27
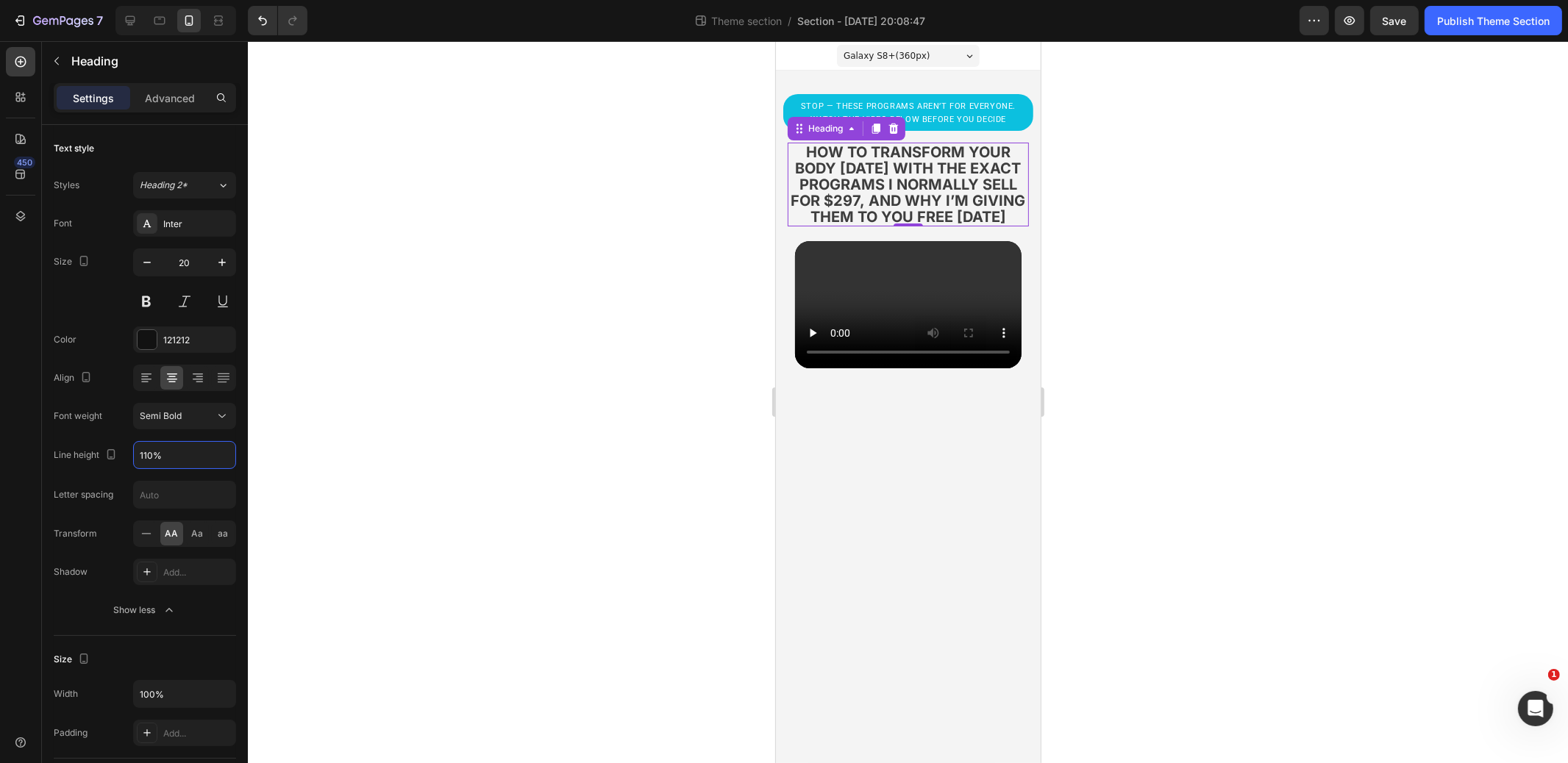
type input "110%"
click at [545, 323] on div at bounding box center [909, 402] width 1321 height 722
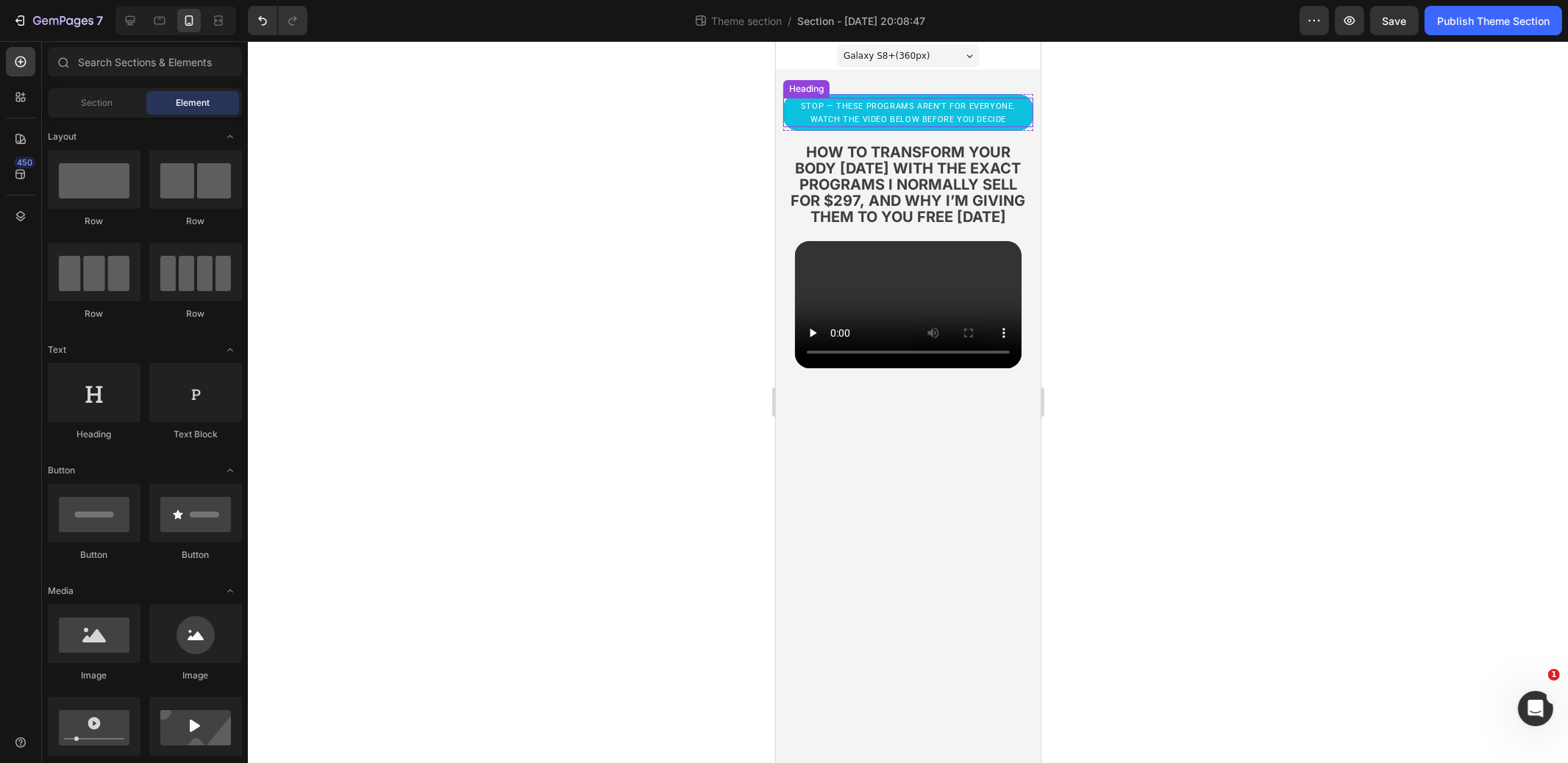
click at [872, 111] on p "⁠⁠⁠⁠⁠⁠⁠ stop — these programs aren’t for everyone. watch the video below before…" at bounding box center [908, 112] width 218 height 27
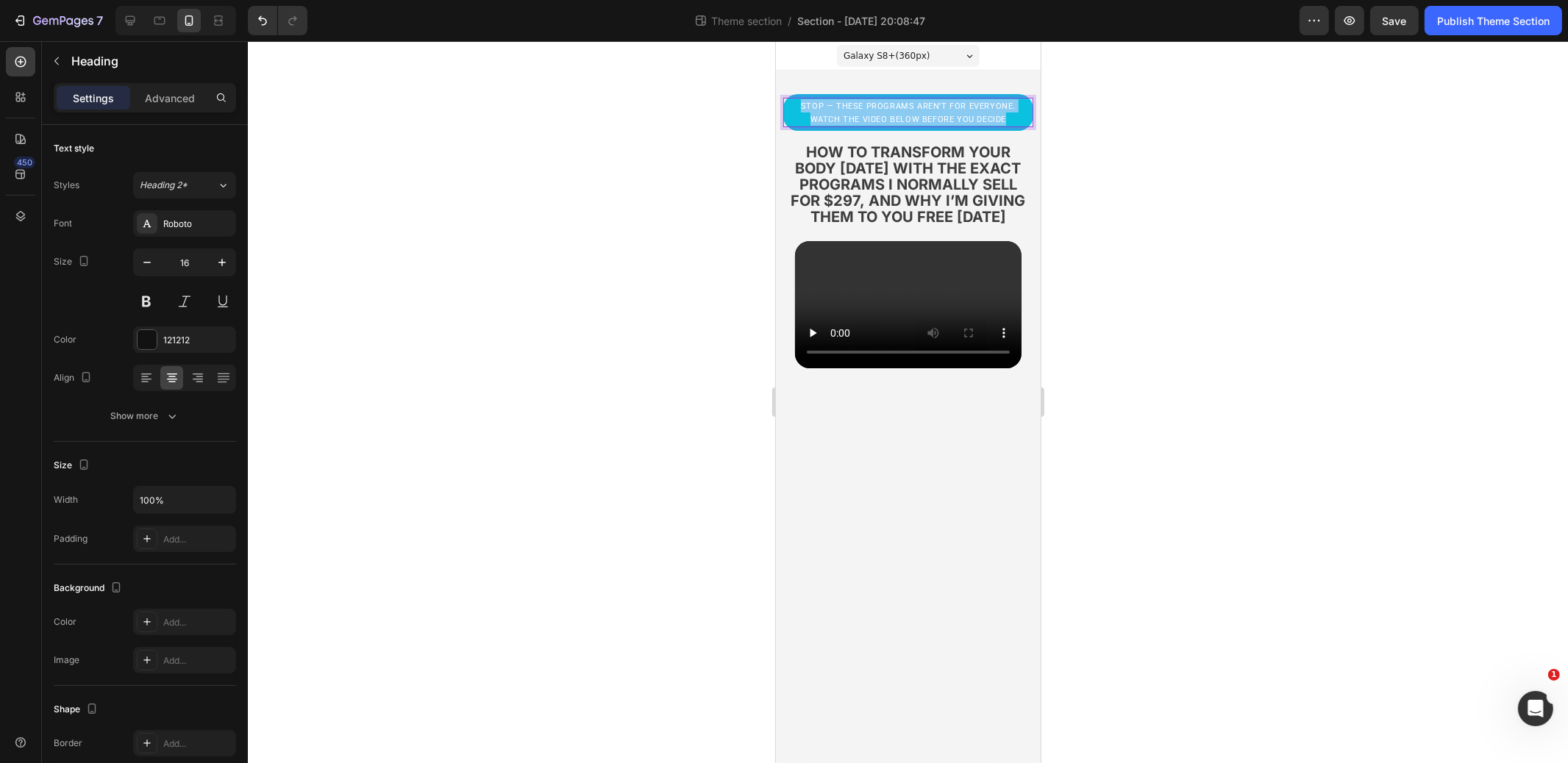
click at [871, 111] on p "stop — these programs aren’t for everyone. watch the video below before you dec…" at bounding box center [908, 112] width 218 height 27
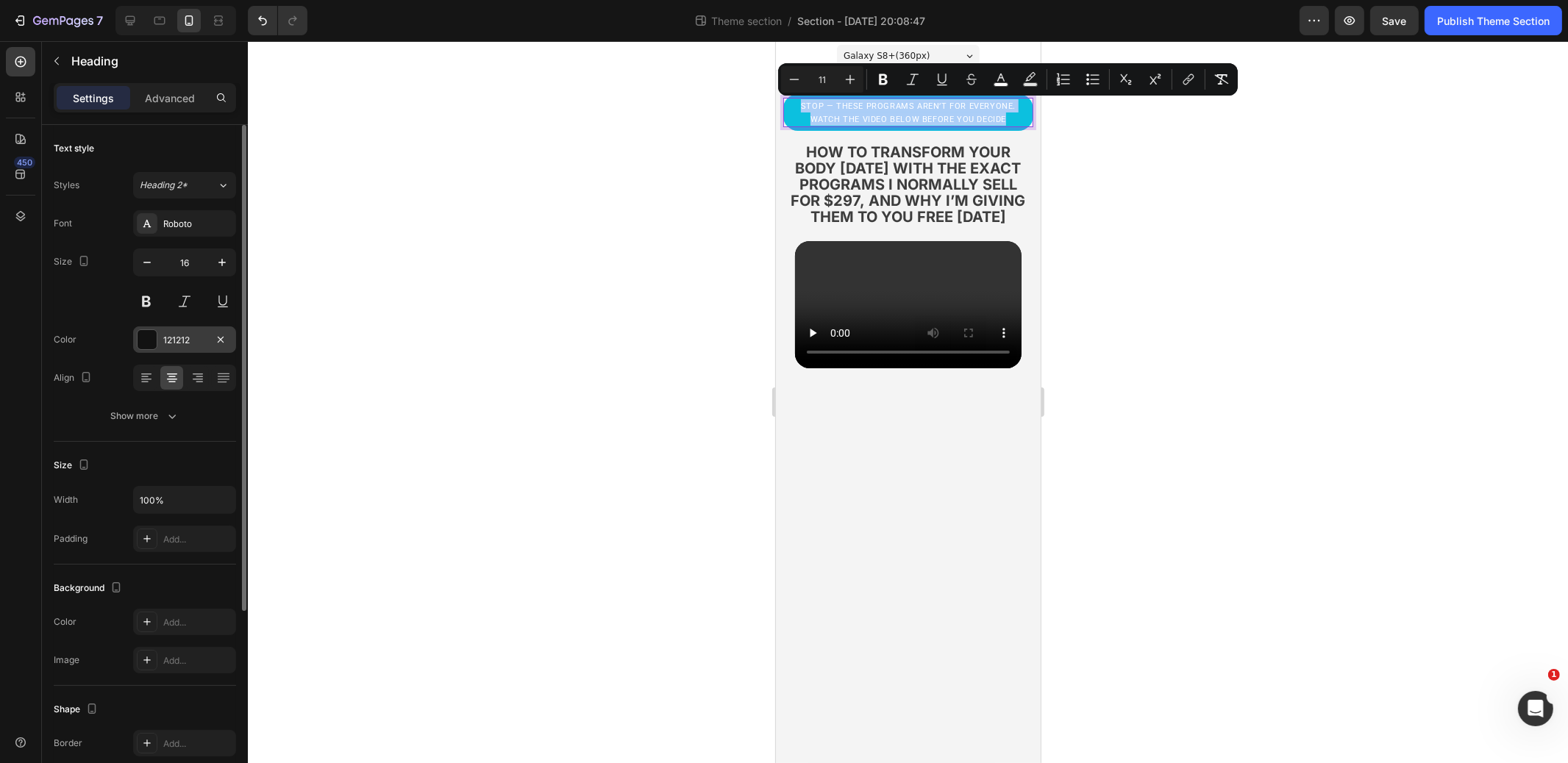
click at [187, 346] on div "121212" at bounding box center [185, 339] width 103 height 27
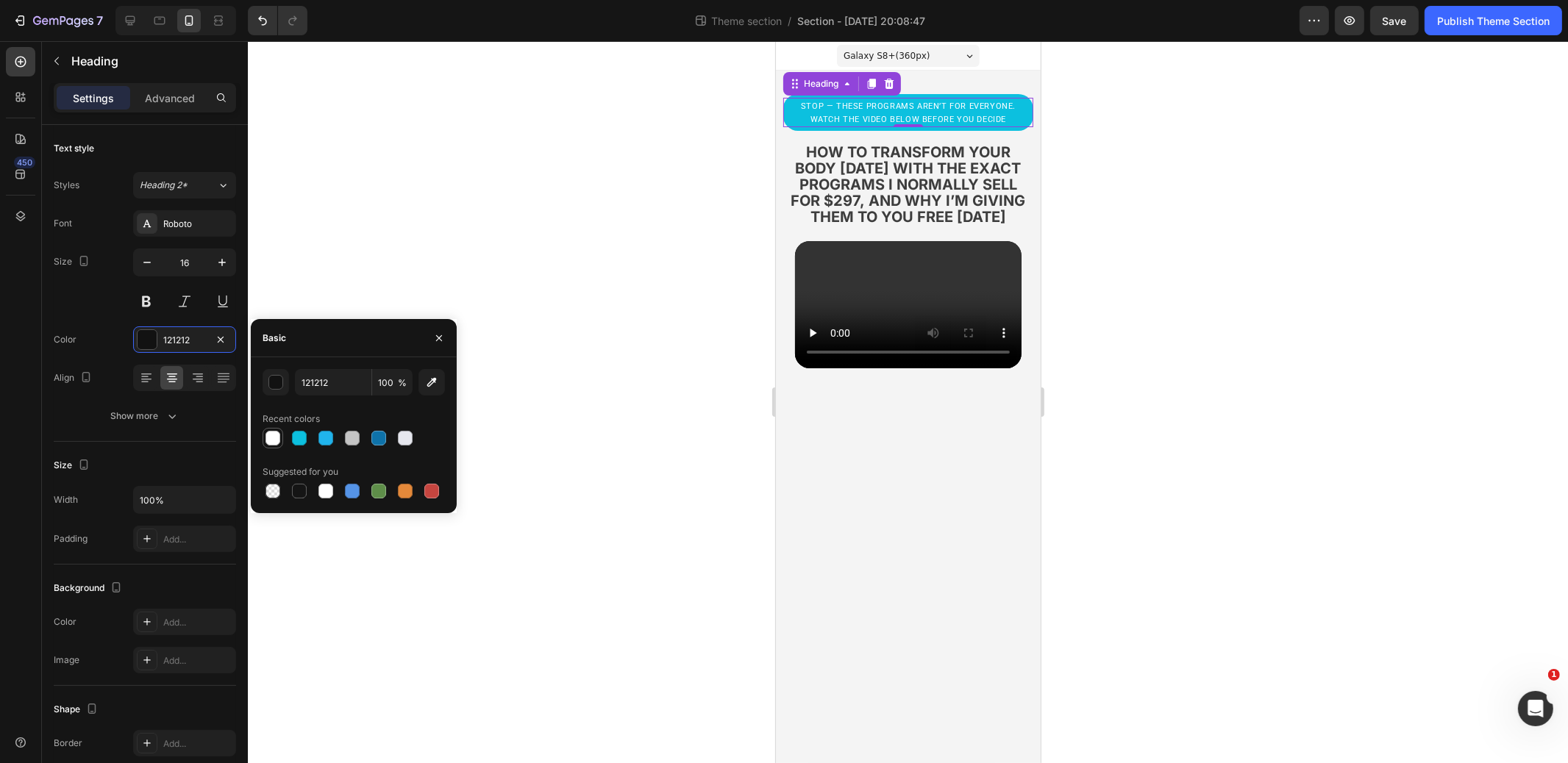
click at [274, 437] on div at bounding box center [272, 438] width 15 height 15
type input "FFFFFF"
click at [643, 215] on div at bounding box center [909, 402] width 1321 height 722
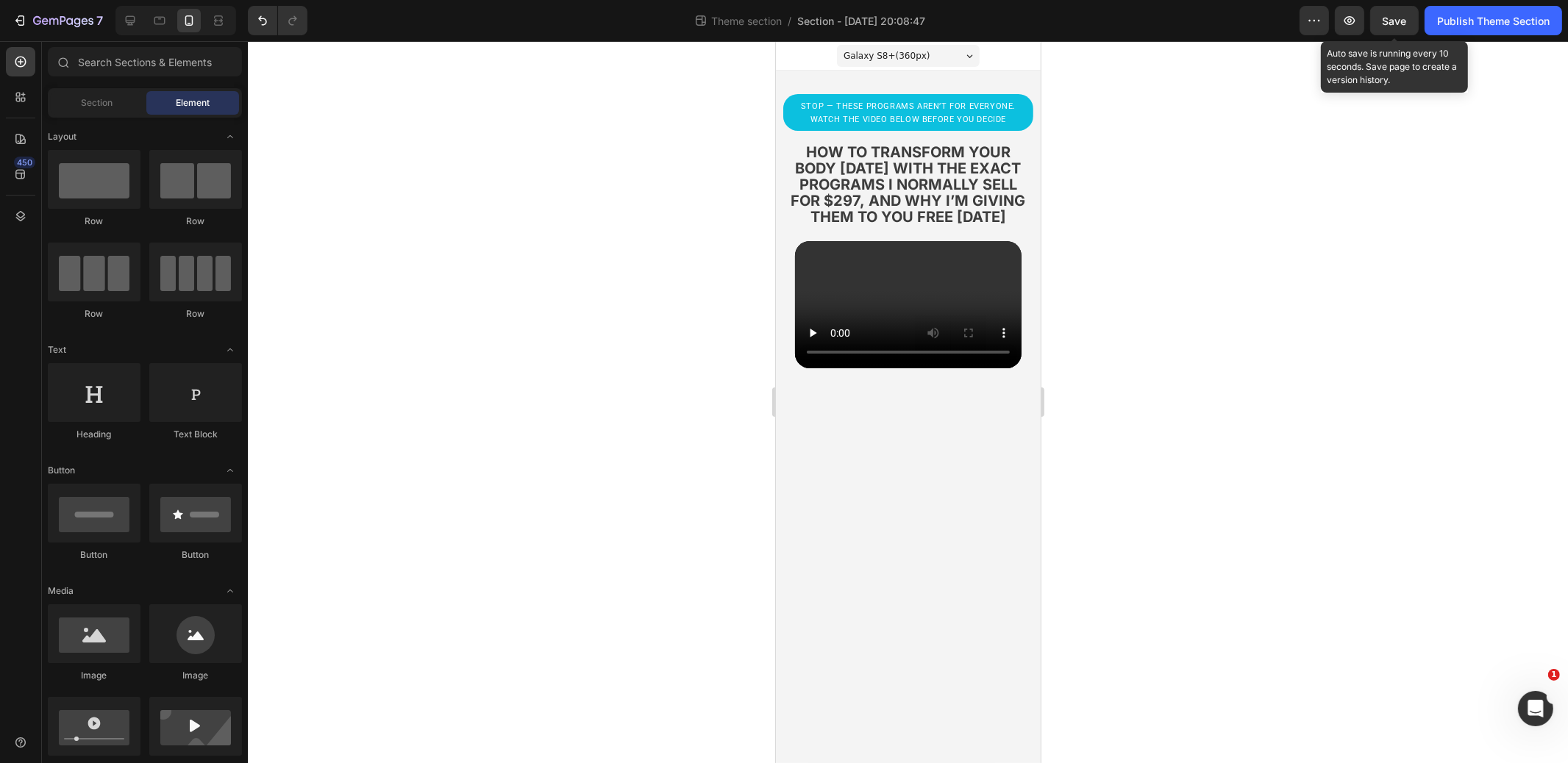
click at [1404, 22] on span "Save" at bounding box center [1395, 21] width 24 height 13
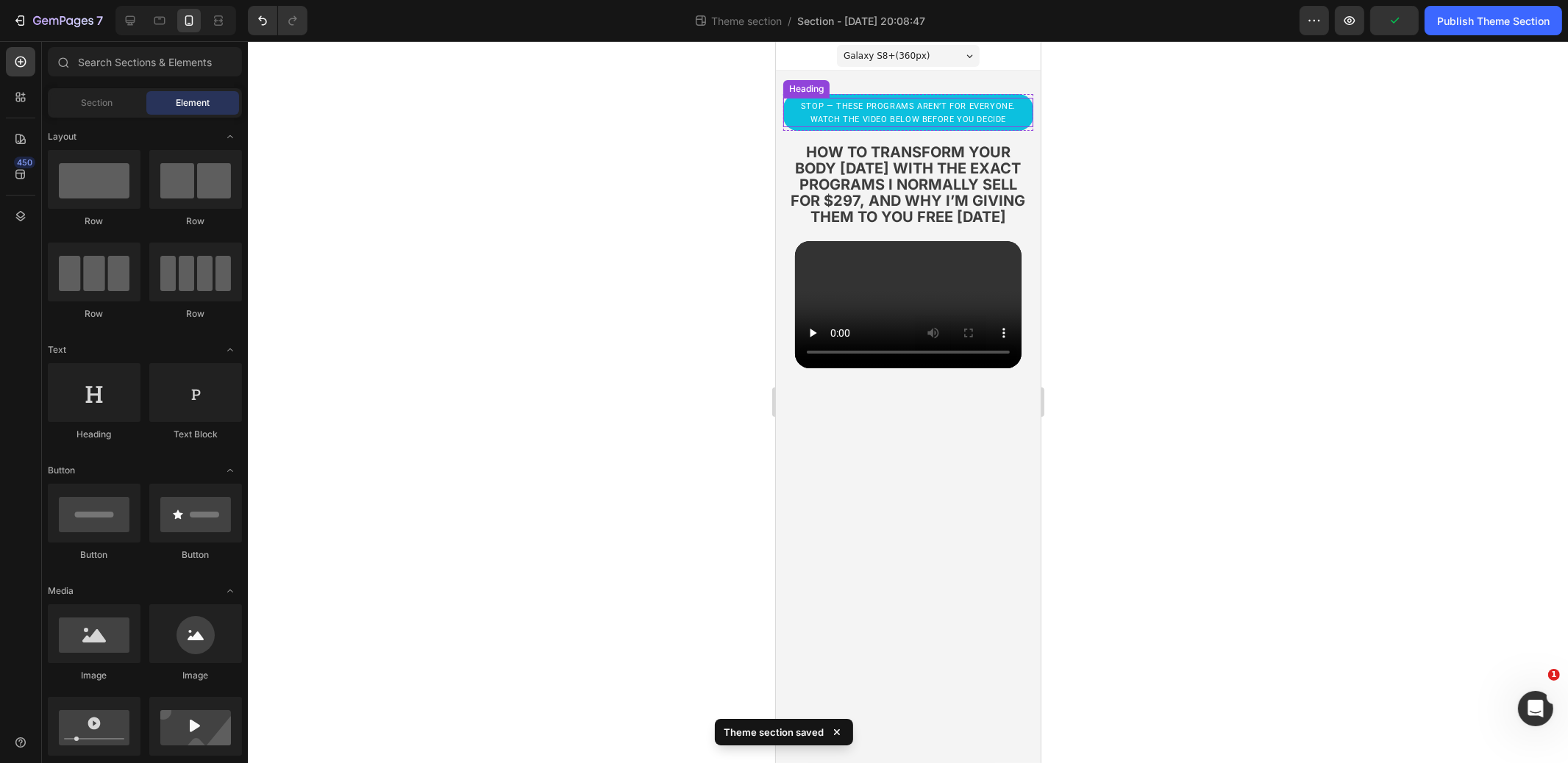
click at [942, 116] on span "stop — these programs aren’t for everyone. watch the video below before you dec…" at bounding box center [908, 113] width 214 height 23
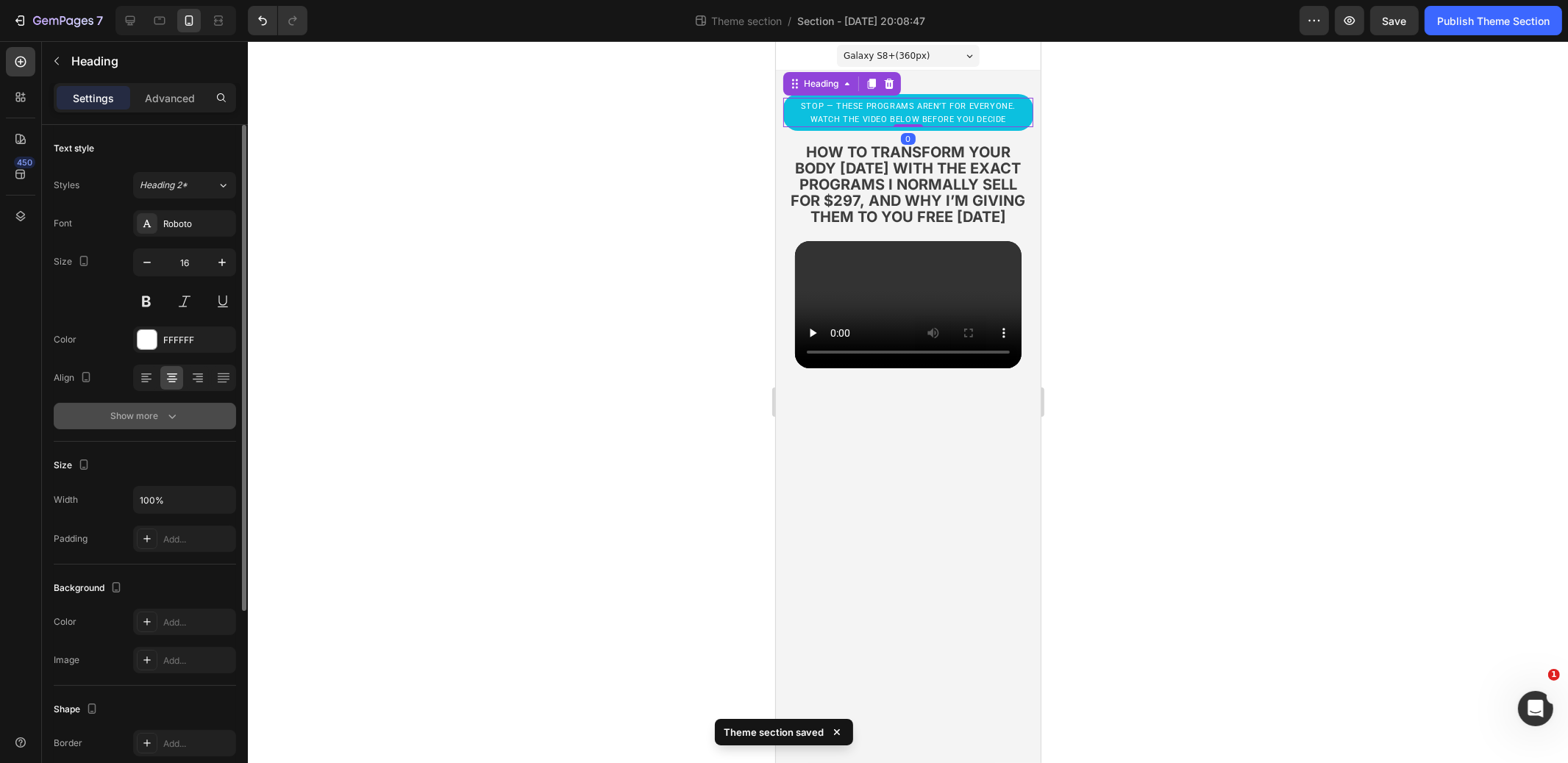
click at [156, 417] on div "Show more" at bounding box center [145, 416] width 69 height 15
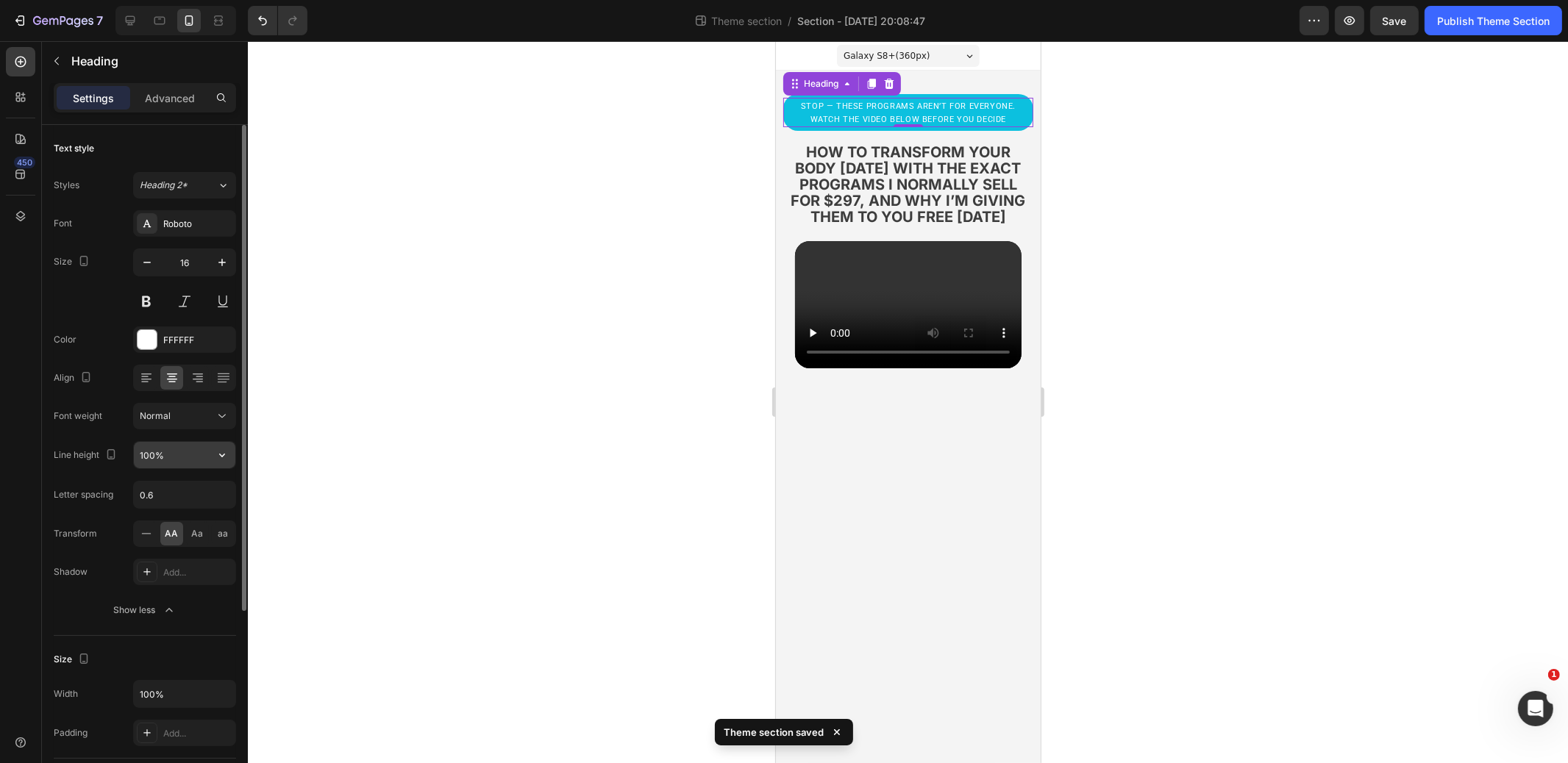
click at [176, 453] on input "100%" at bounding box center [185, 454] width 102 height 27
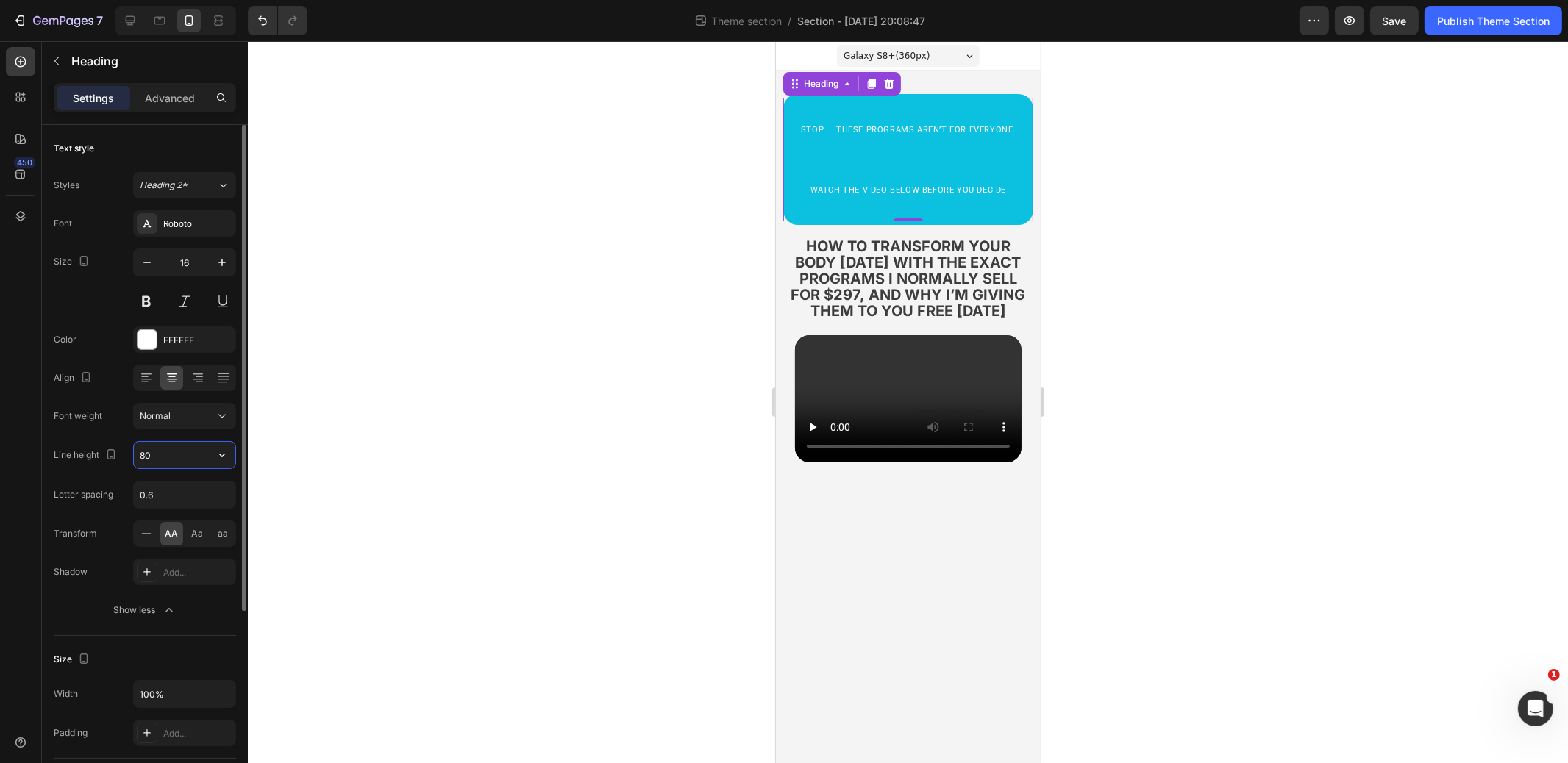
type input "8"
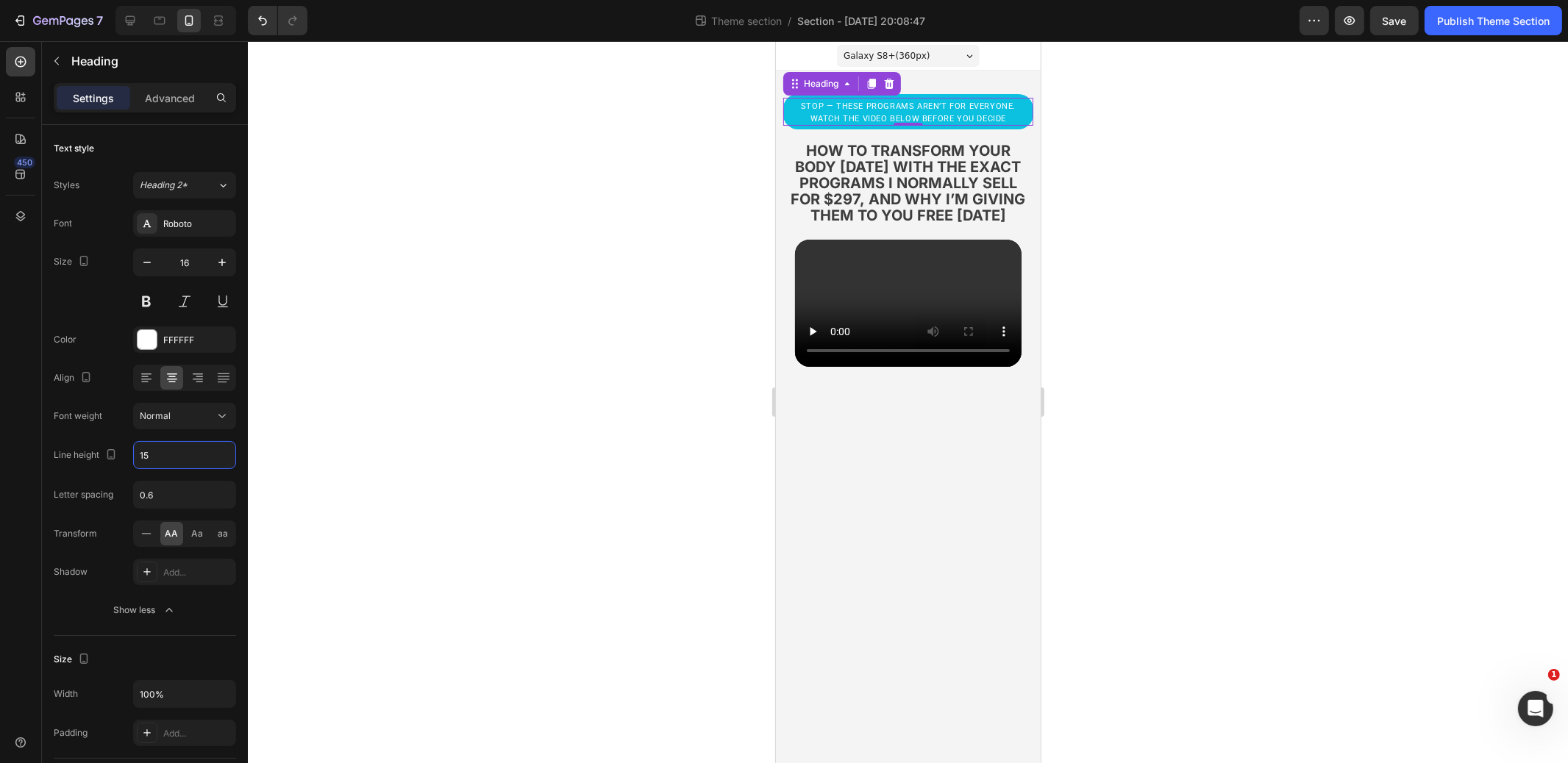
type input "15"
click at [555, 268] on div at bounding box center [909, 402] width 1321 height 722
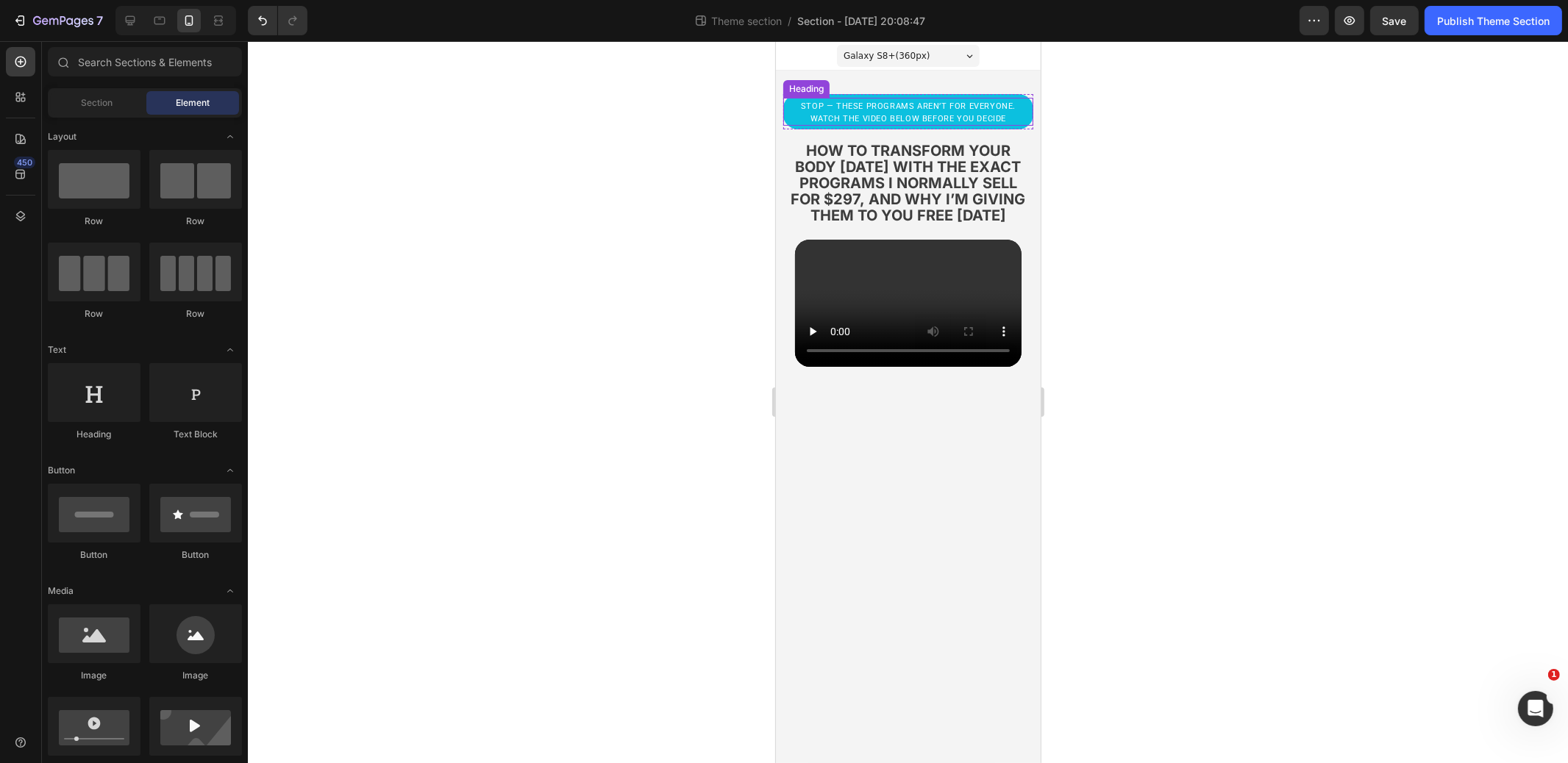
click at [848, 112] on p "⁠⁠⁠⁠⁠⁠⁠ stop — these programs aren’t for everyone. watch the video below before…" at bounding box center [908, 111] width 218 height 25
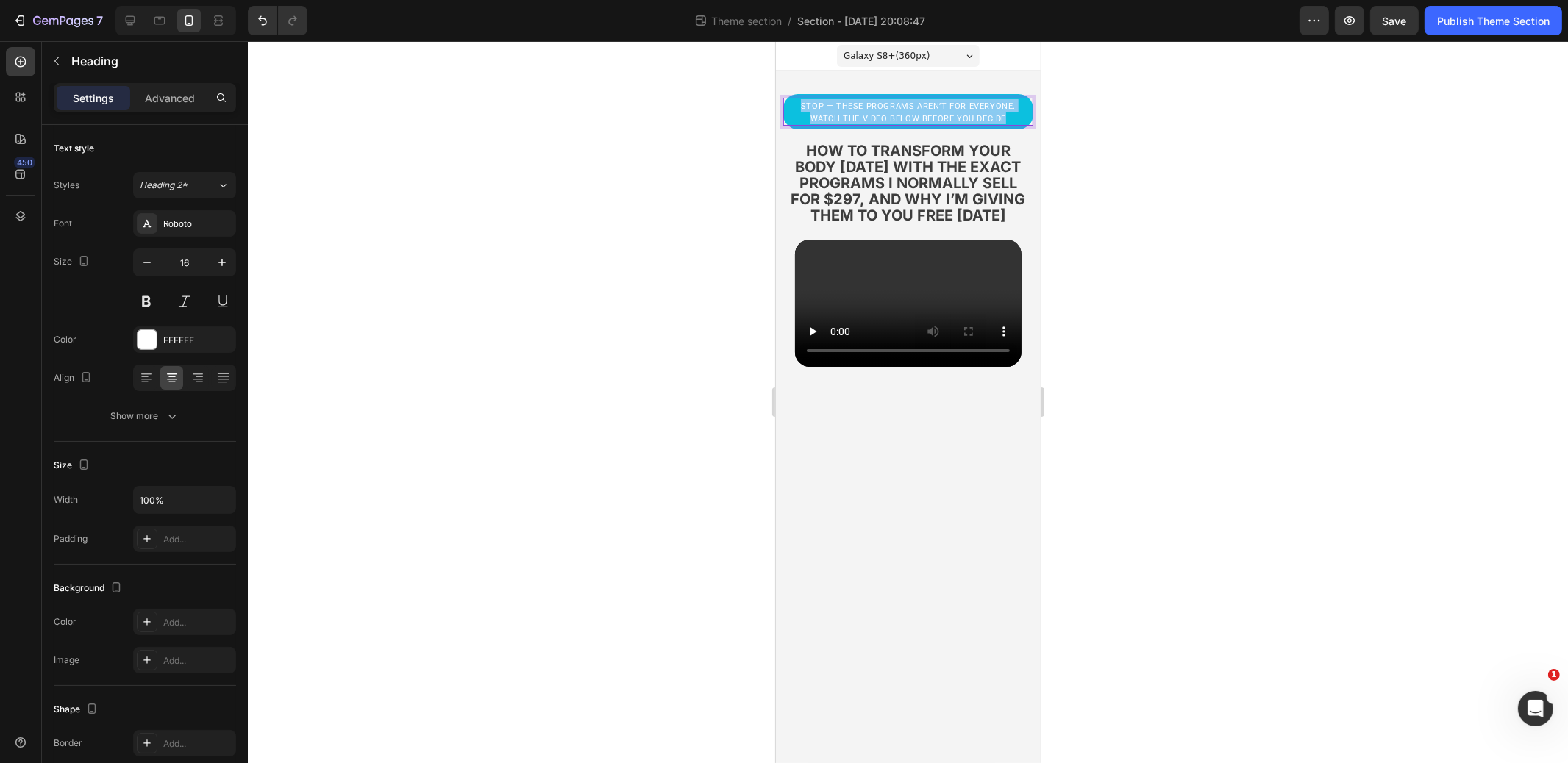
click at [848, 112] on p "stop — these programs aren’t for everyone. watch the video below before you dec…" at bounding box center [908, 111] width 218 height 25
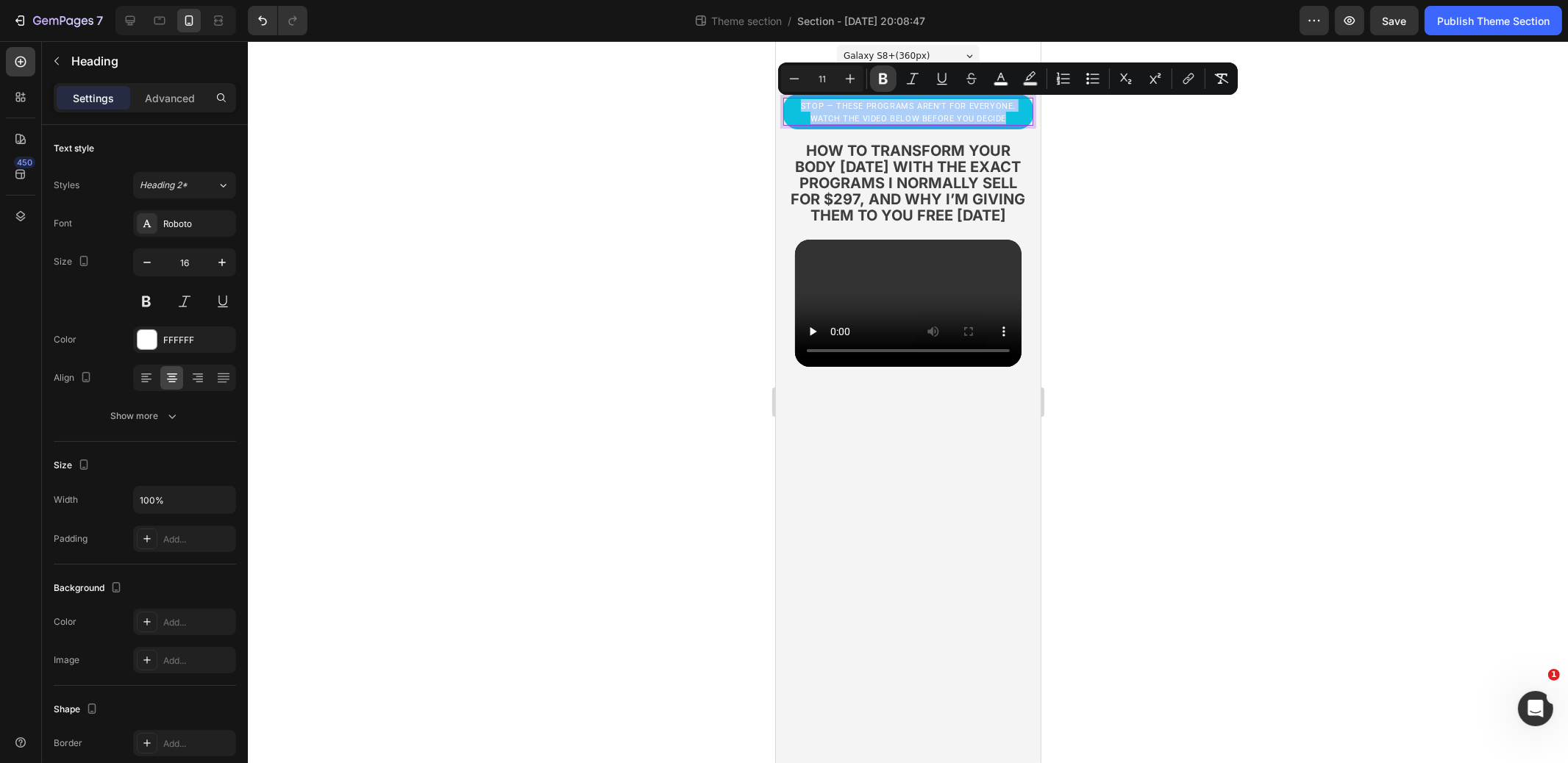
click at [880, 68] on button "Bold" at bounding box center [883, 78] width 27 height 27
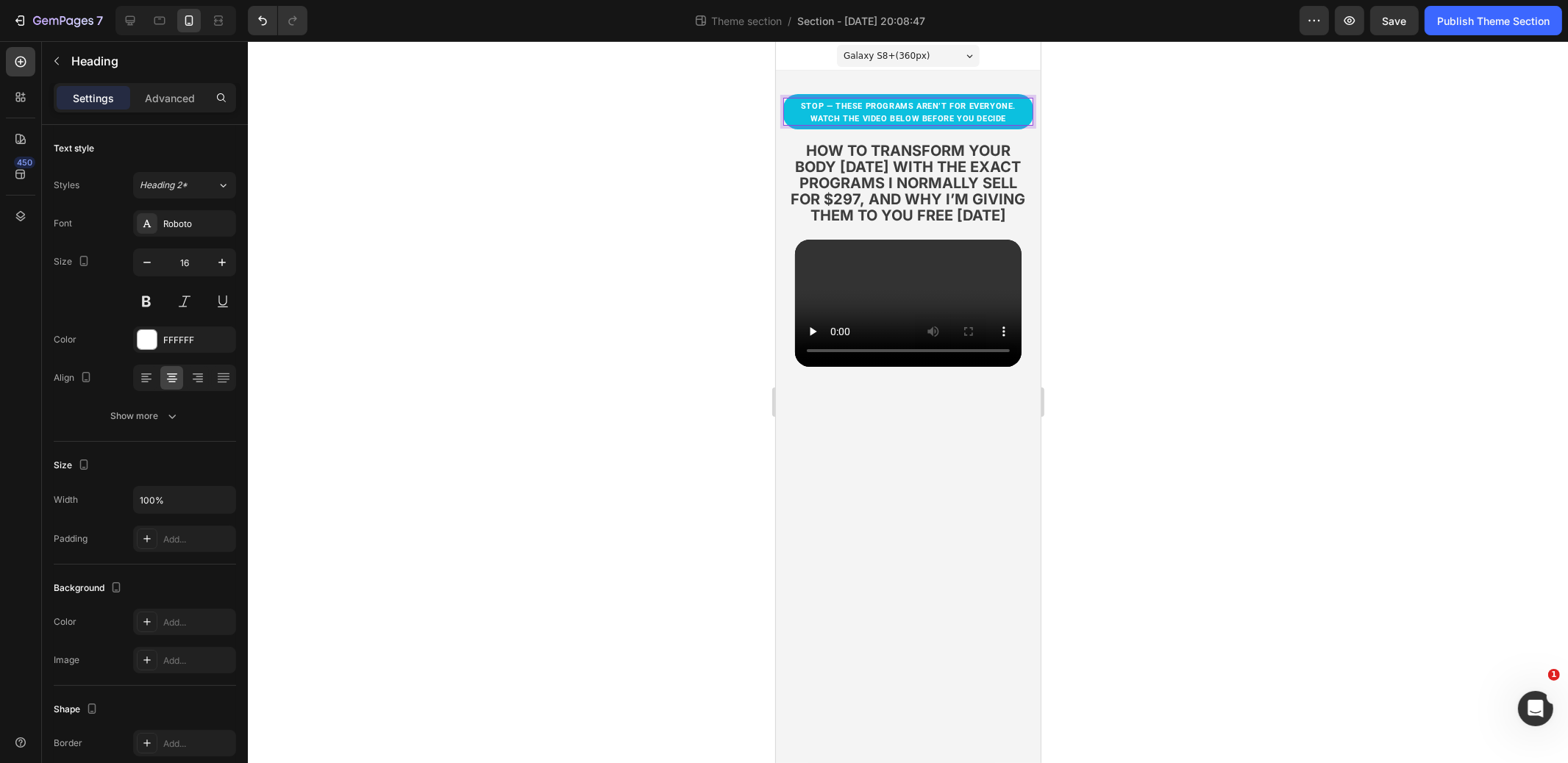
click at [1139, 151] on div at bounding box center [909, 402] width 1321 height 722
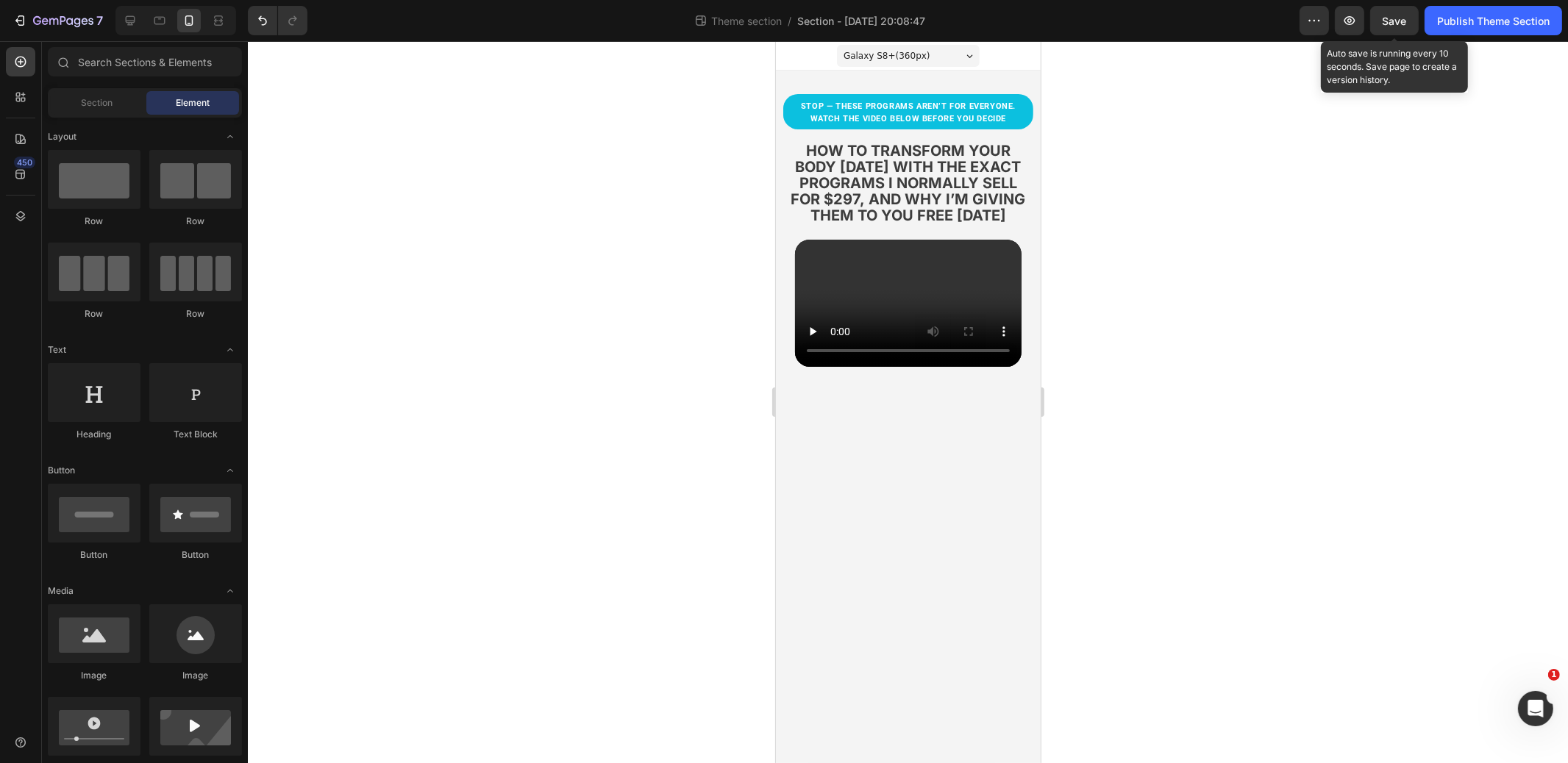
click at [1394, 21] on span "Save" at bounding box center [1395, 21] width 24 height 13
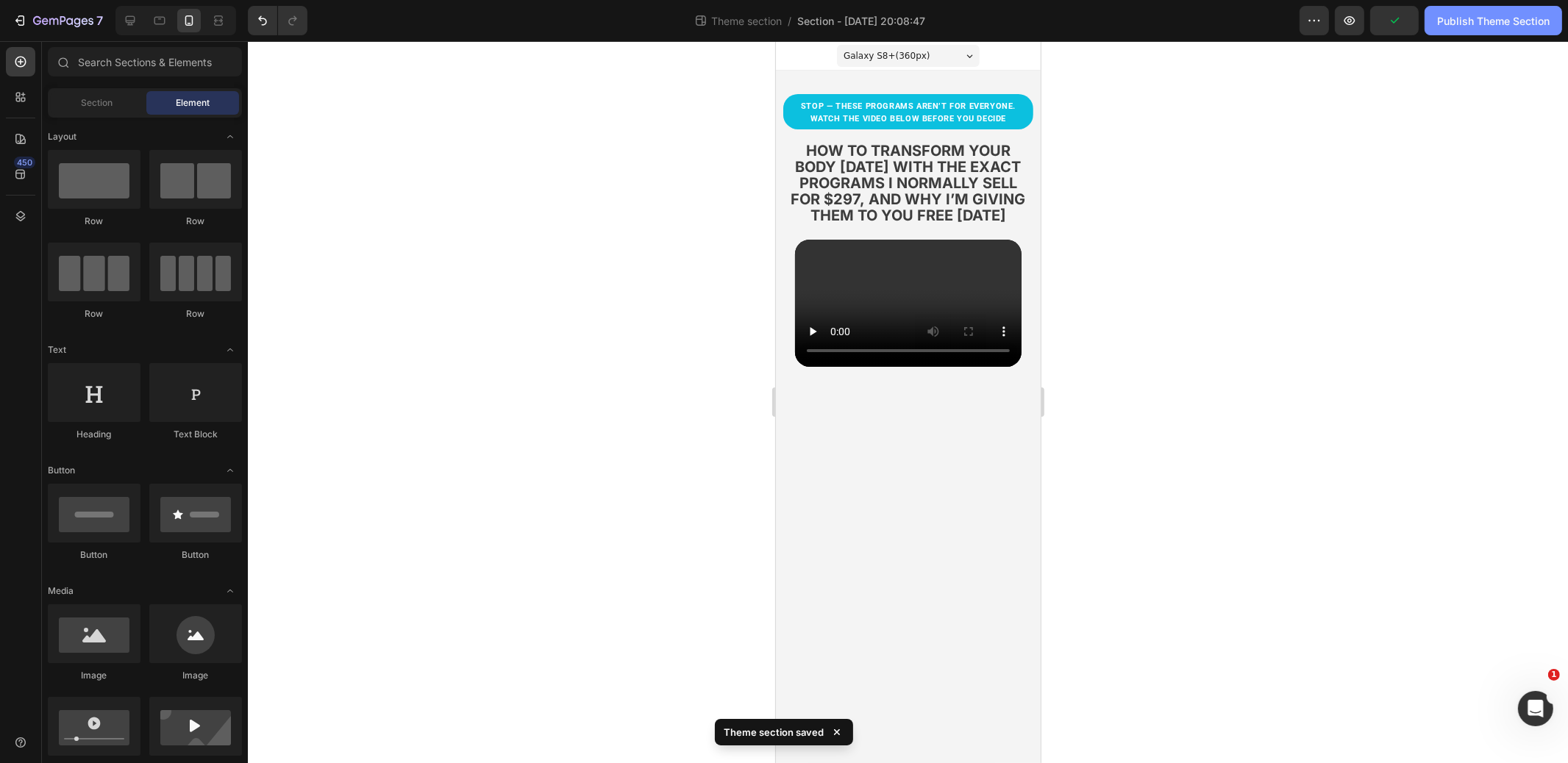
click at [1458, 21] on div "Publish Theme Section" at bounding box center [1494, 20] width 113 height 15
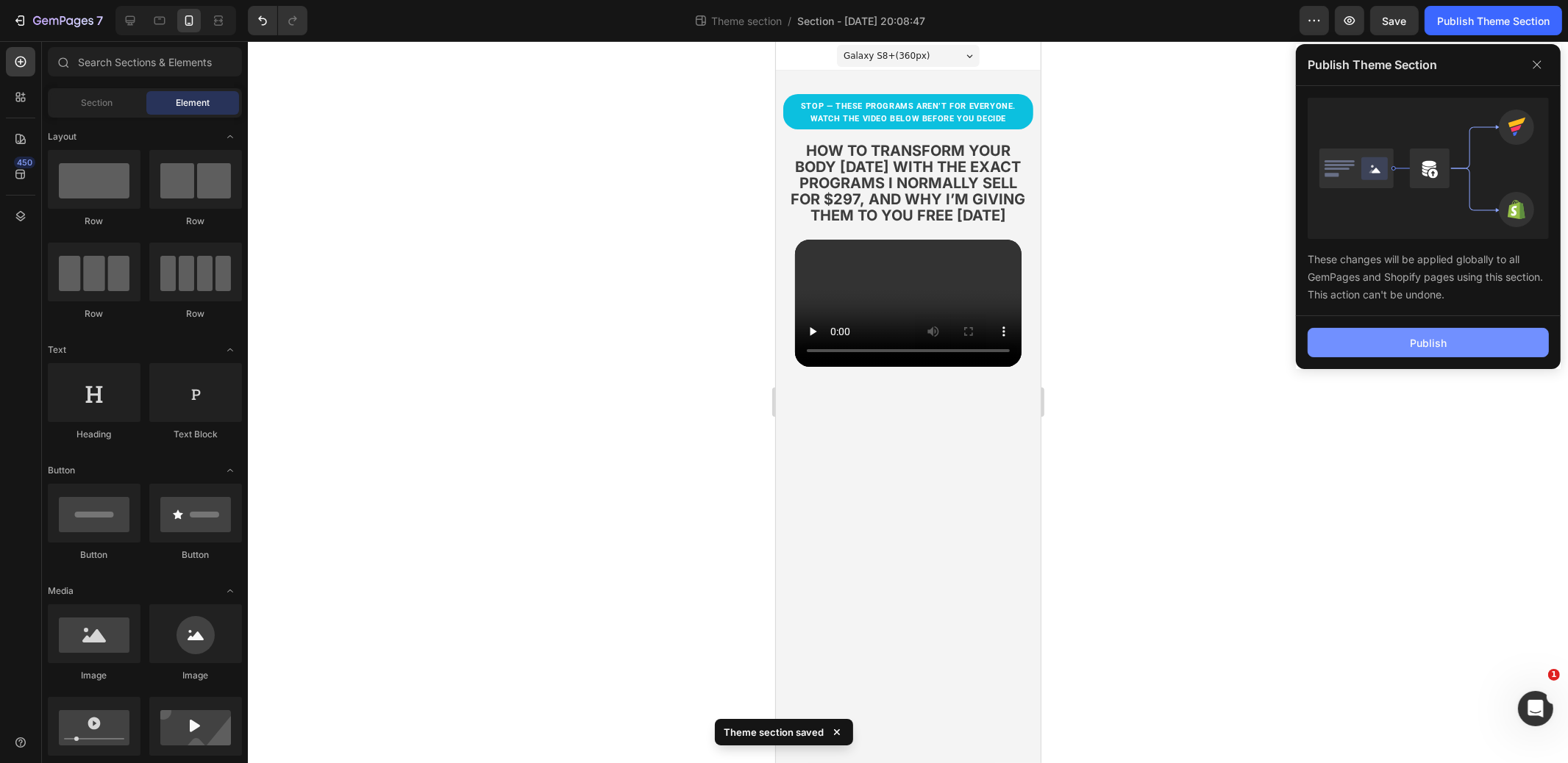
click at [1333, 350] on button "Publish" at bounding box center [1428, 342] width 241 height 30
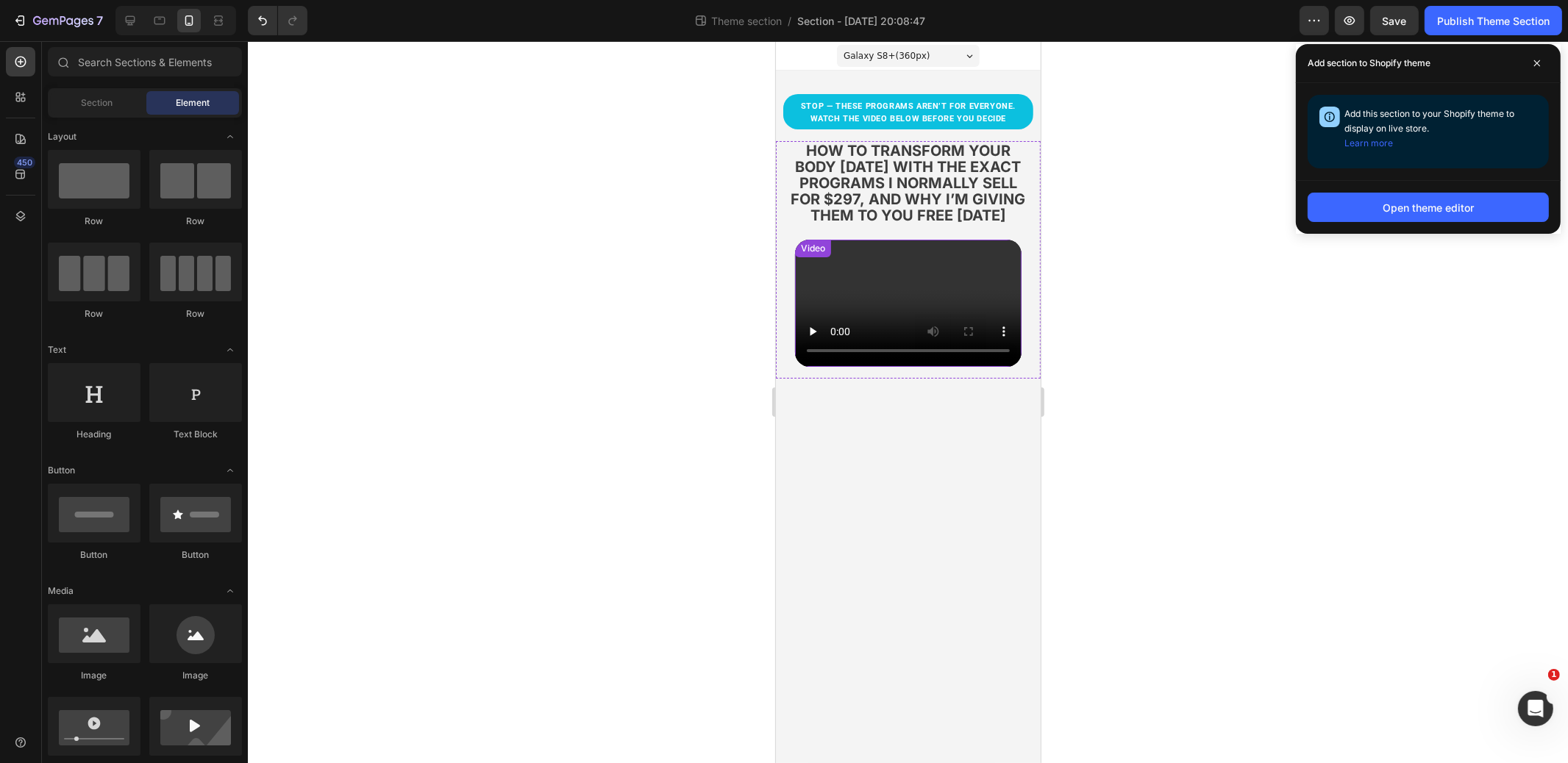
click at [884, 284] on video at bounding box center [908, 303] width 227 height 127
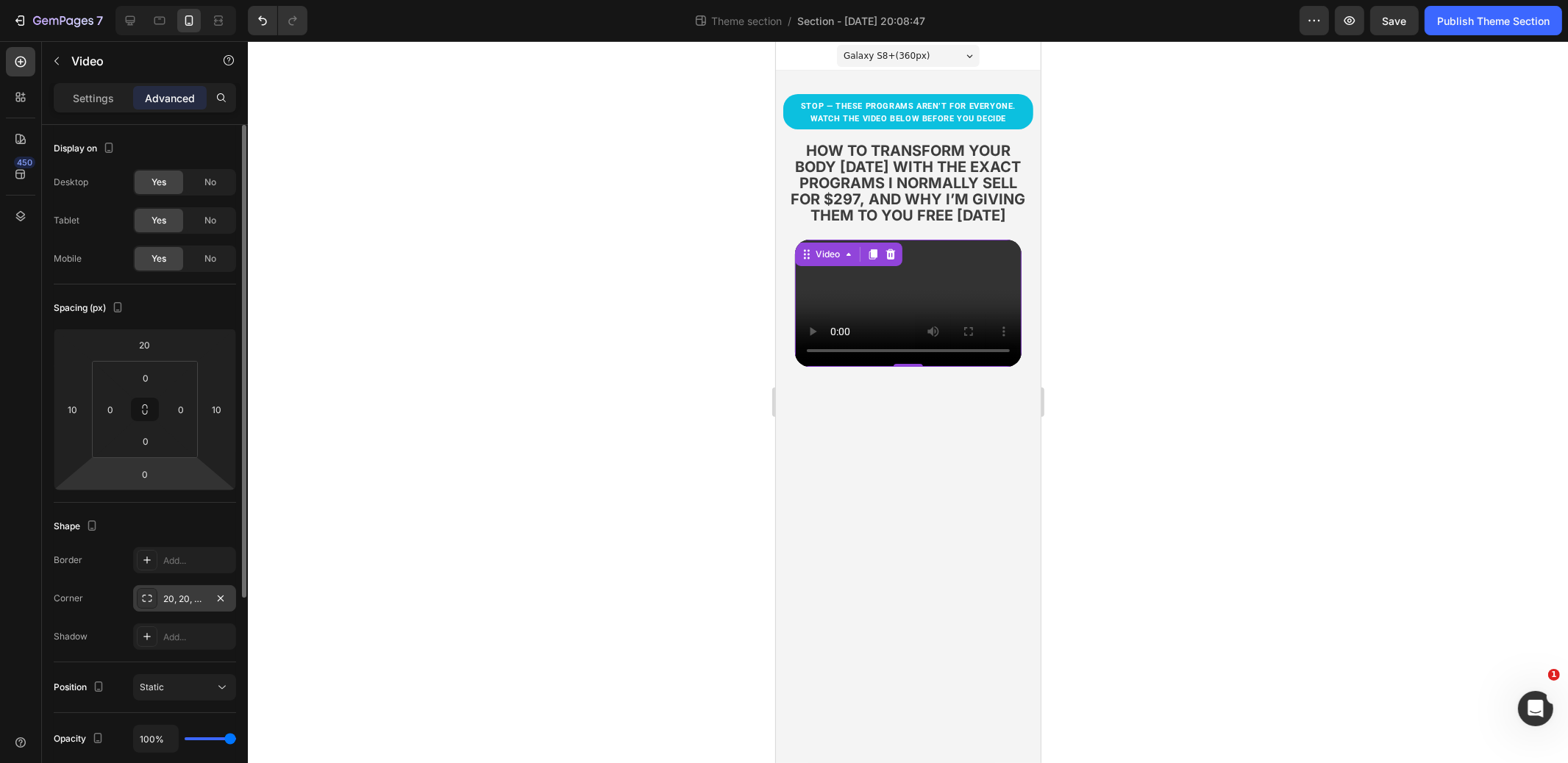
click at [197, 601] on div "20, 20, 20, 20" at bounding box center [185, 599] width 43 height 13
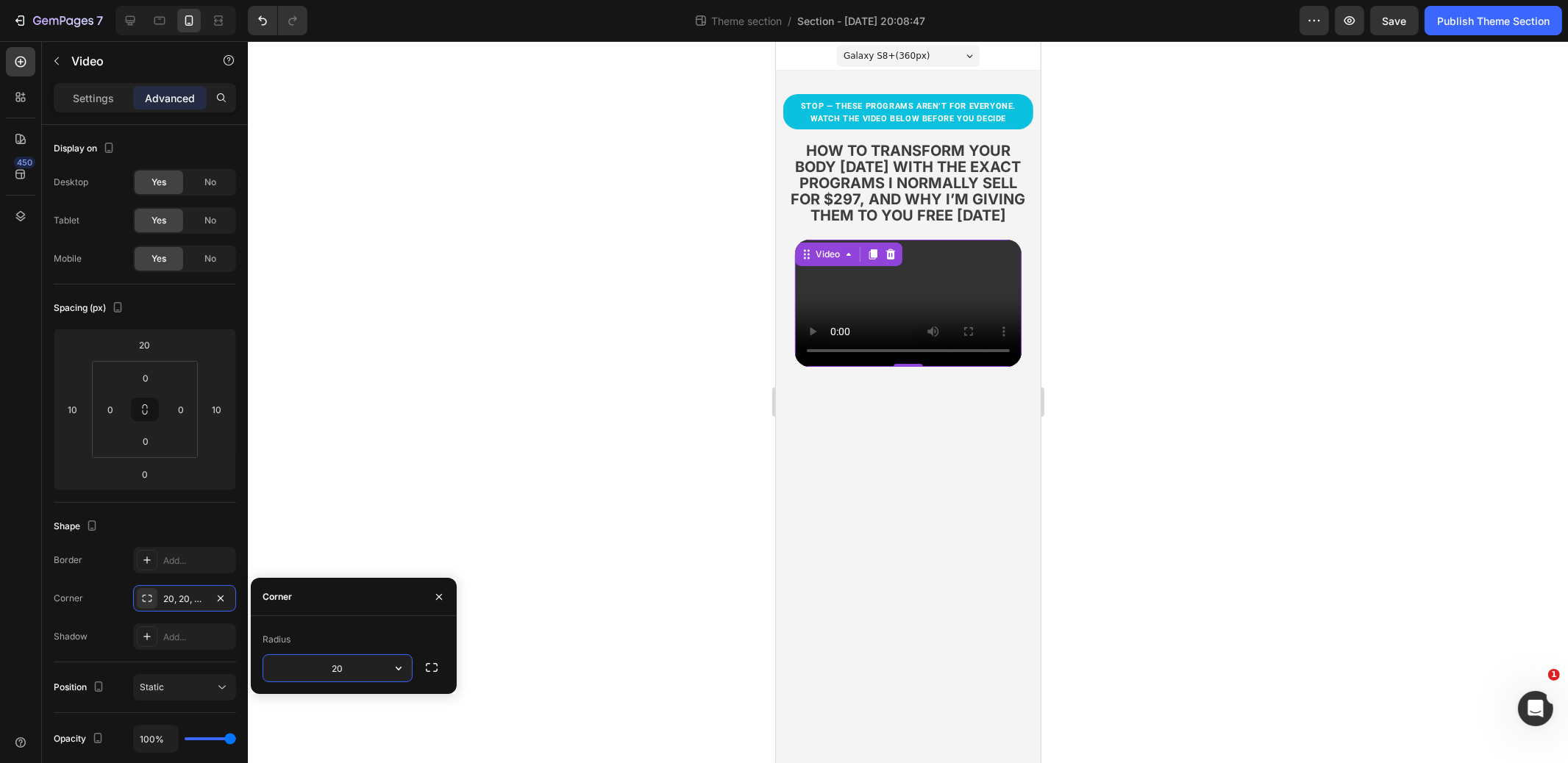
click at [340, 661] on input "20" at bounding box center [338, 668] width 148 height 27
type input "10"
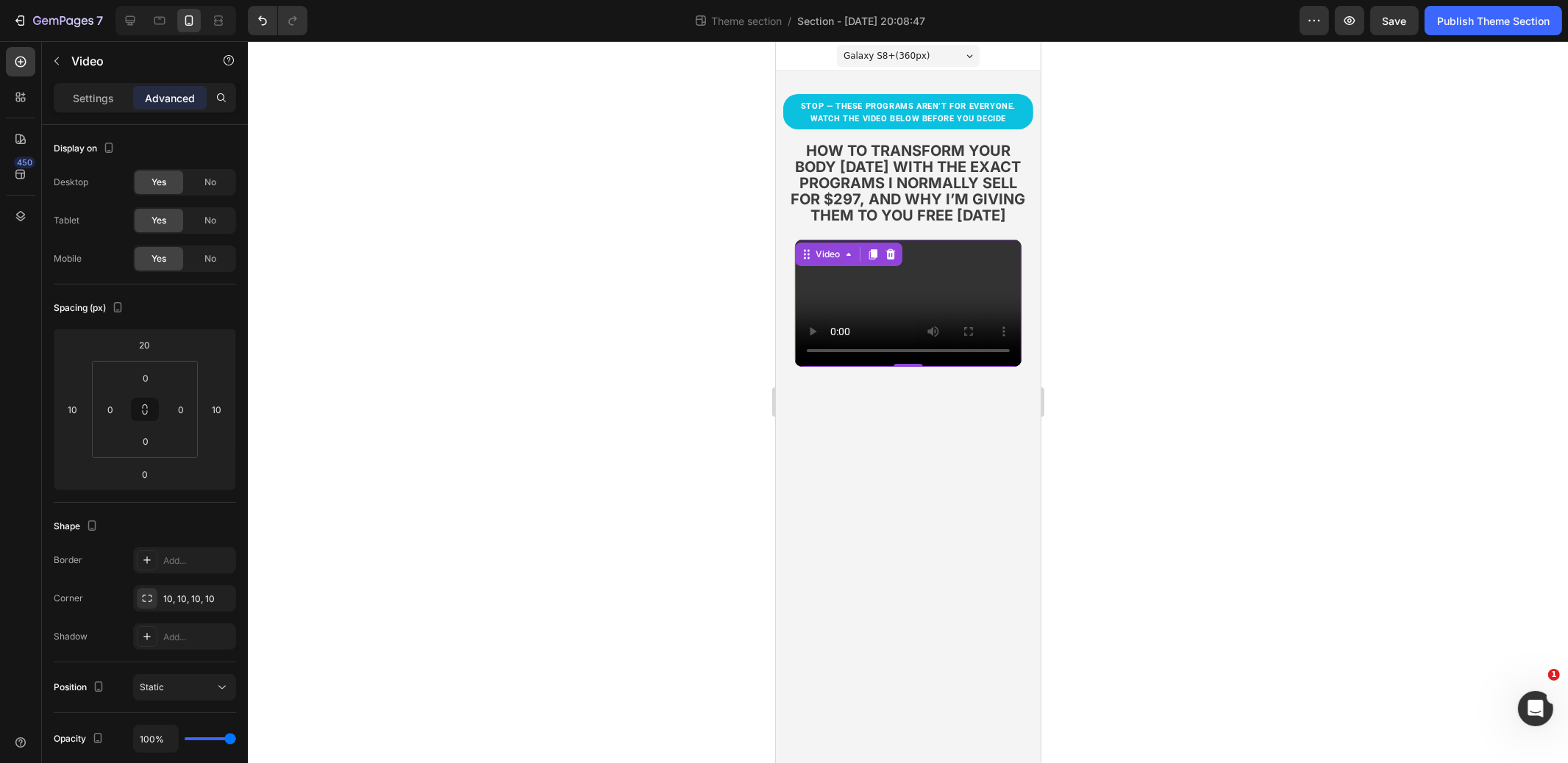
click at [643, 315] on div at bounding box center [909, 402] width 1321 height 722
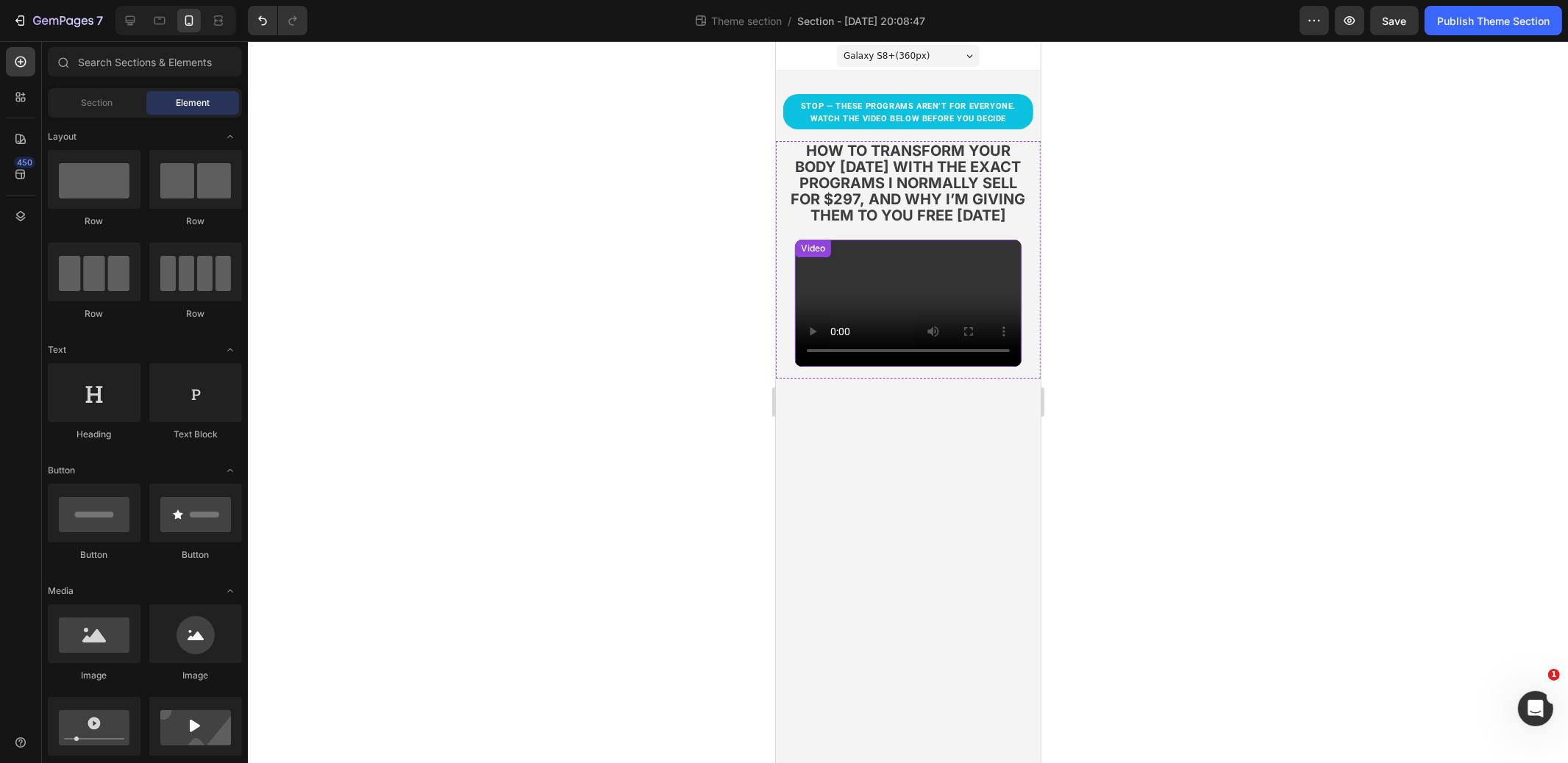
click at [861, 288] on video at bounding box center [908, 303] width 227 height 127
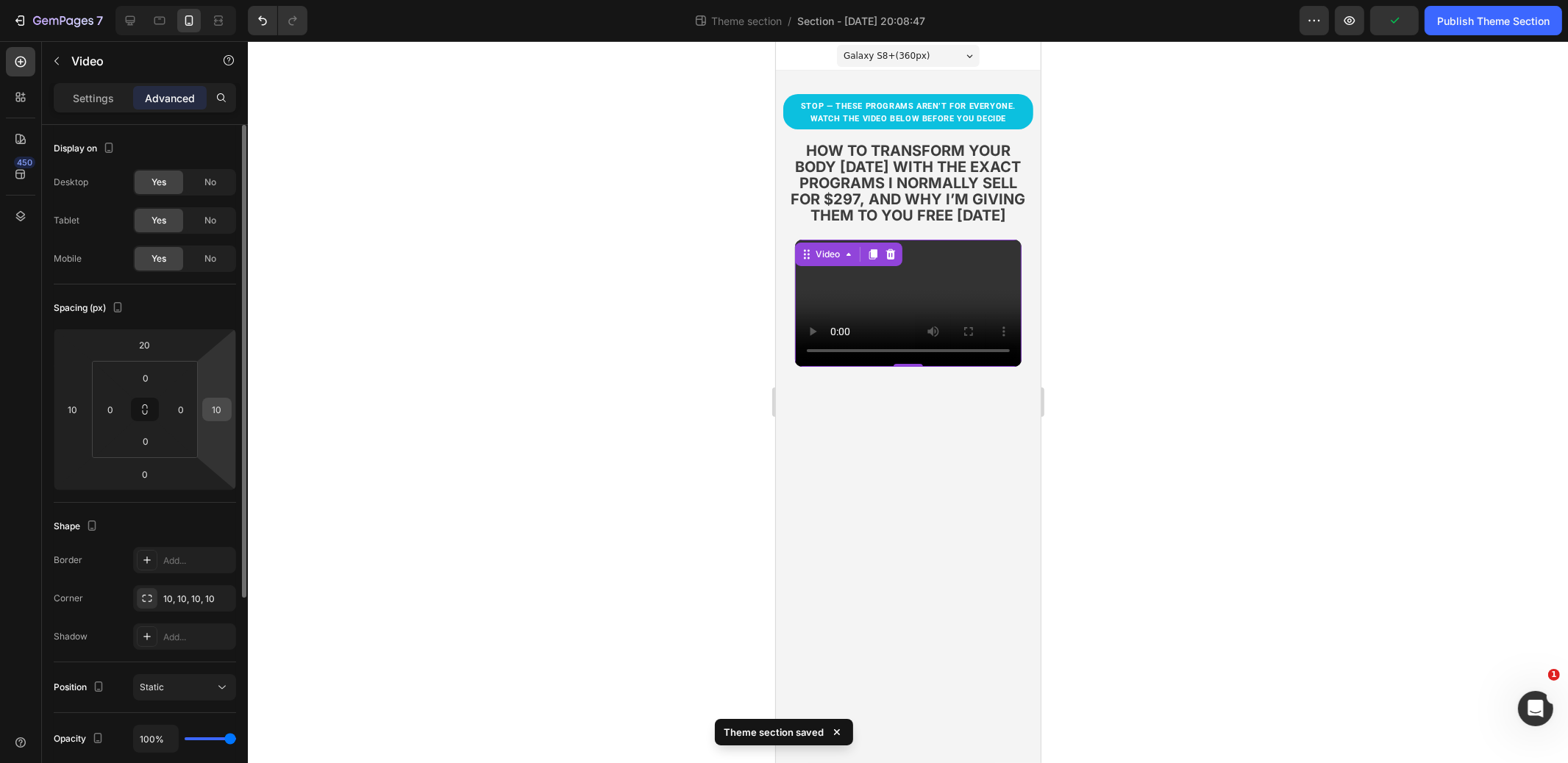
click at [213, 408] on input "10" at bounding box center [217, 409] width 22 height 22
type input "5"
click at [80, 408] on input "10" at bounding box center [73, 409] width 22 height 22
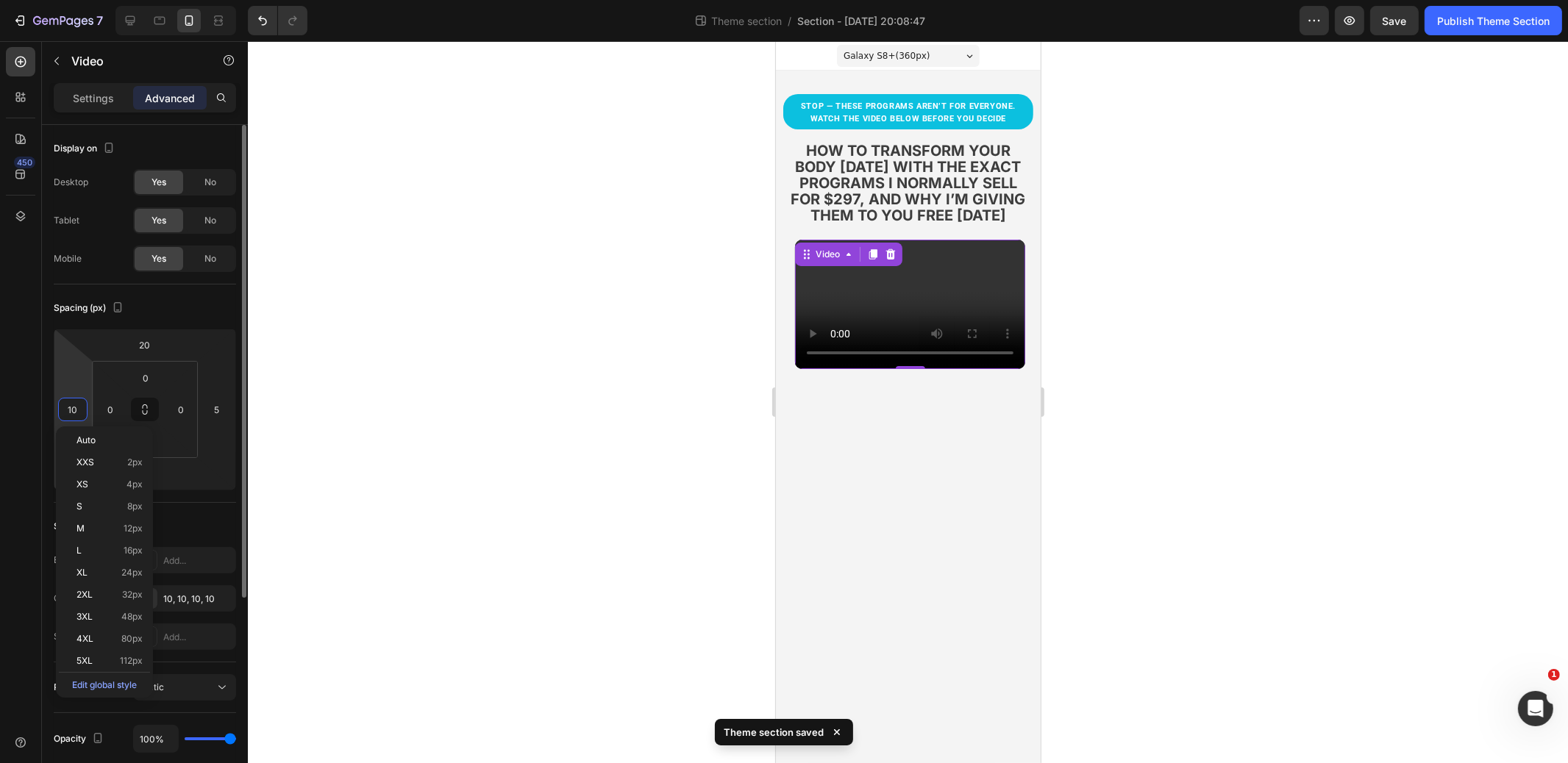
type input "5"
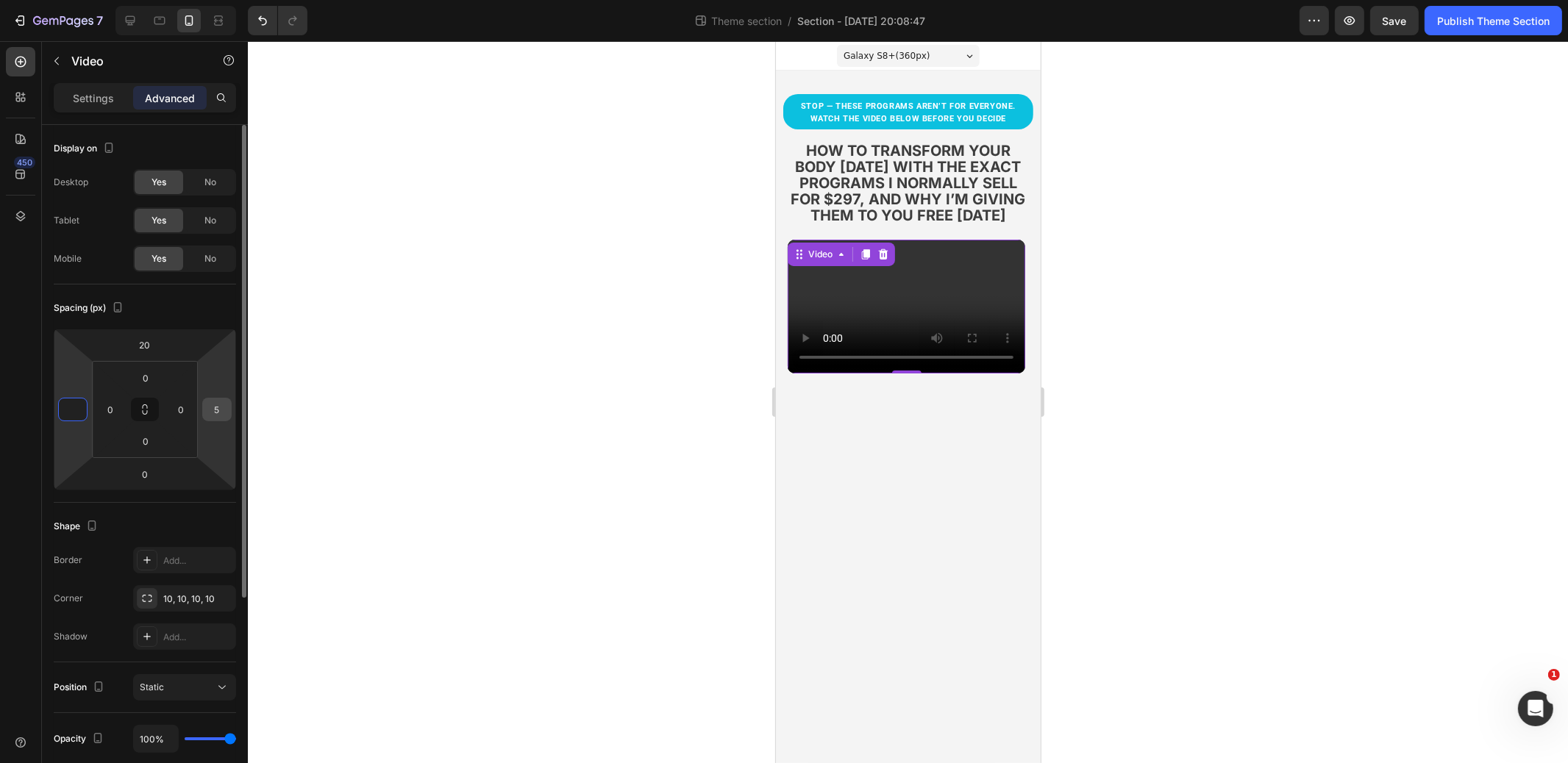
type input "0"
click at [215, 407] on input "5" at bounding box center [217, 409] width 22 height 22
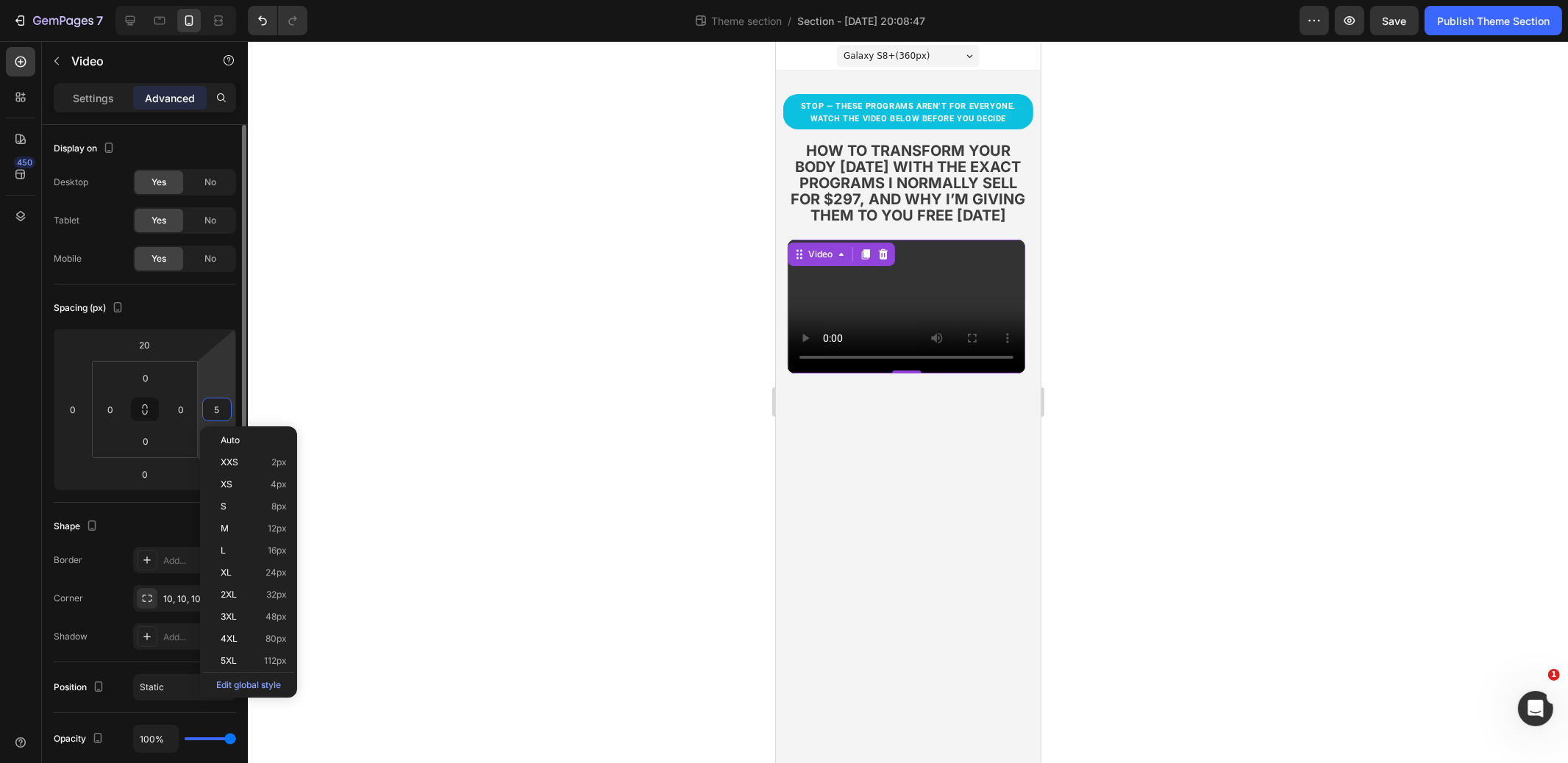
click at [223, 408] on input "5" at bounding box center [217, 409] width 22 height 22
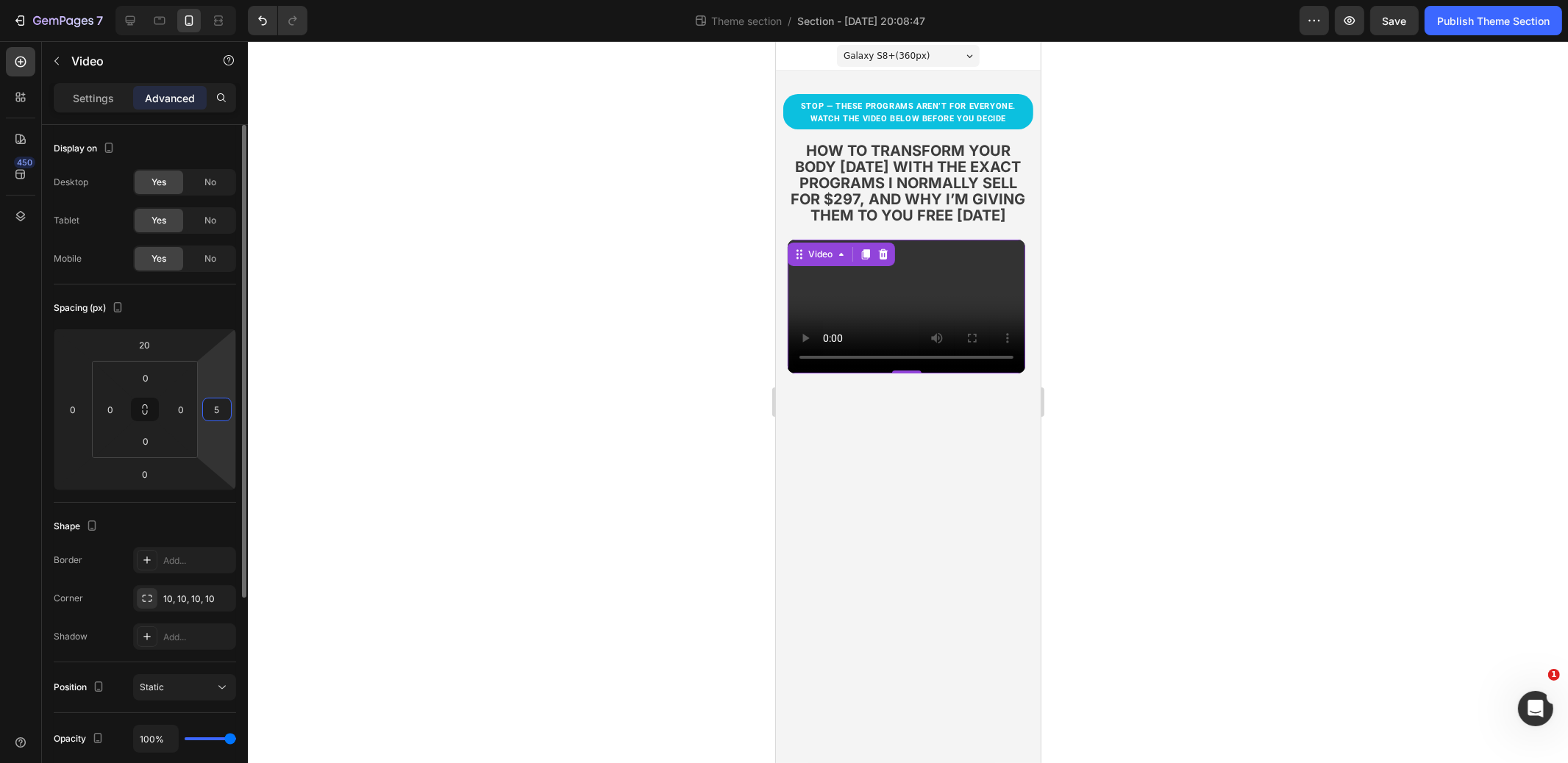
click at [223, 408] on input "5" at bounding box center [217, 409] width 22 height 22
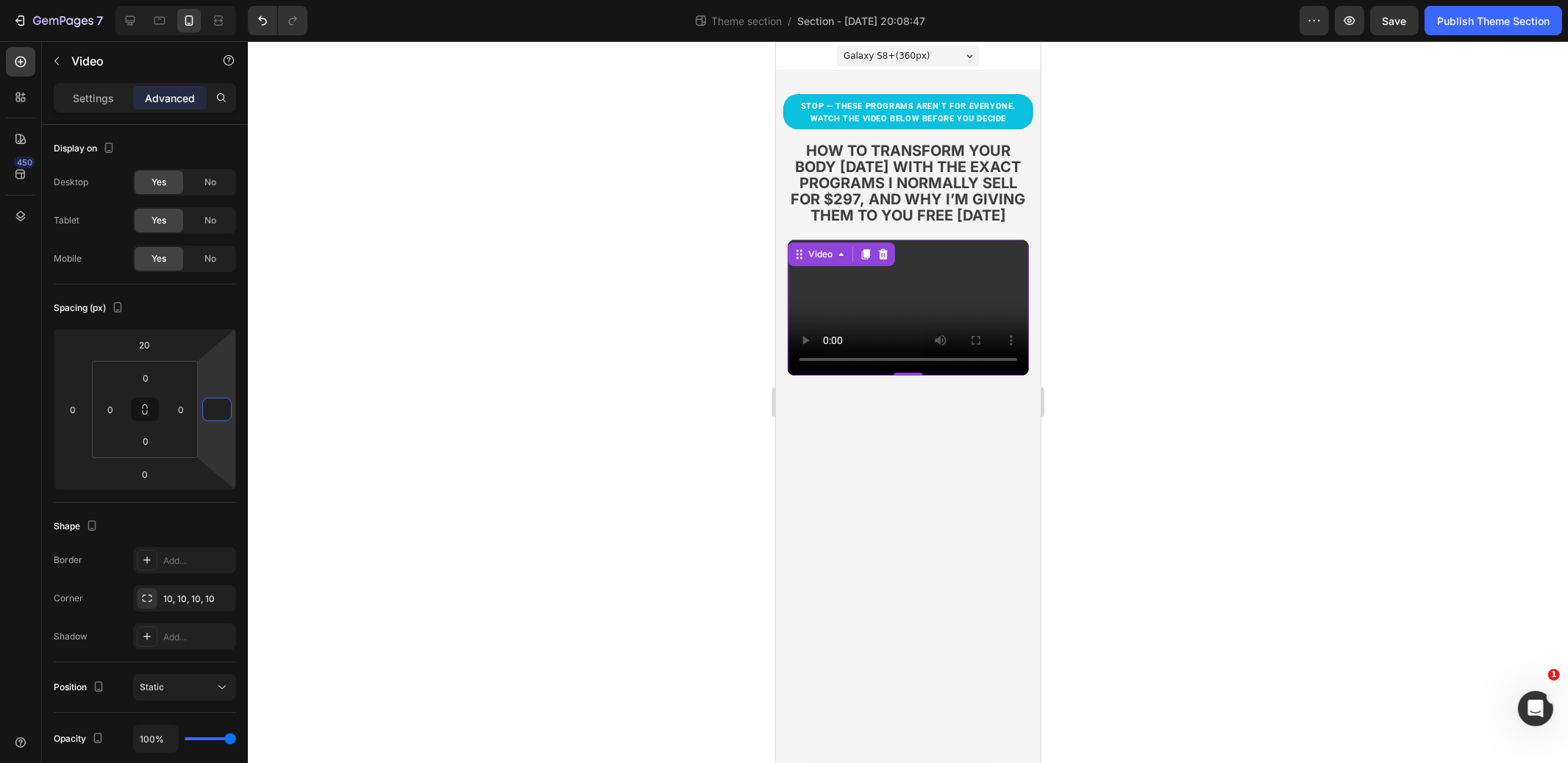
type input "0"
click at [461, 346] on div at bounding box center [909, 402] width 1321 height 722
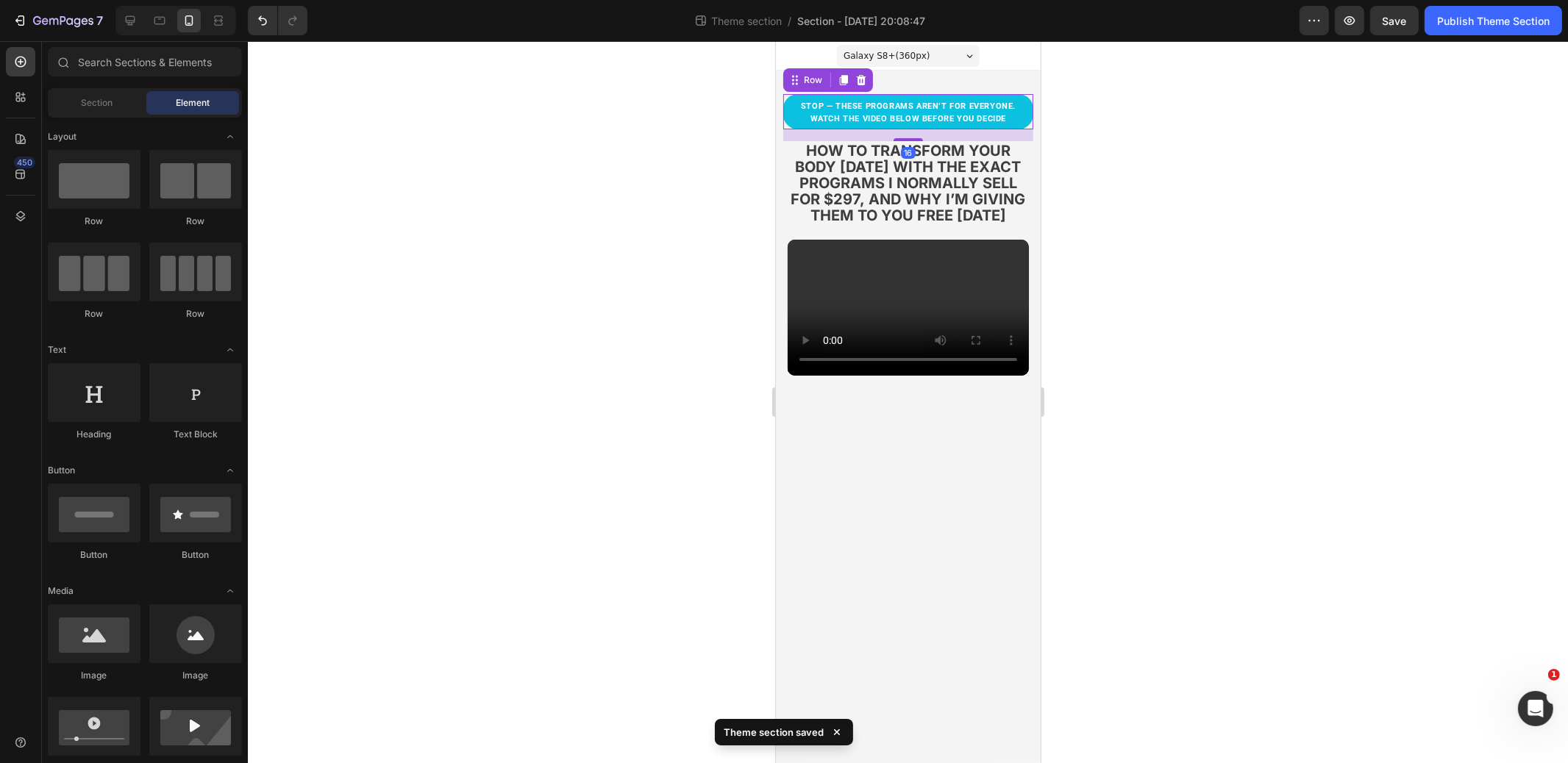
click at [905, 126] on div "⁠⁠⁠⁠⁠⁠⁠ stop — these programs aren’t for everyone. watch the video below before…" at bounding box center [908, 112] width 250 height 35
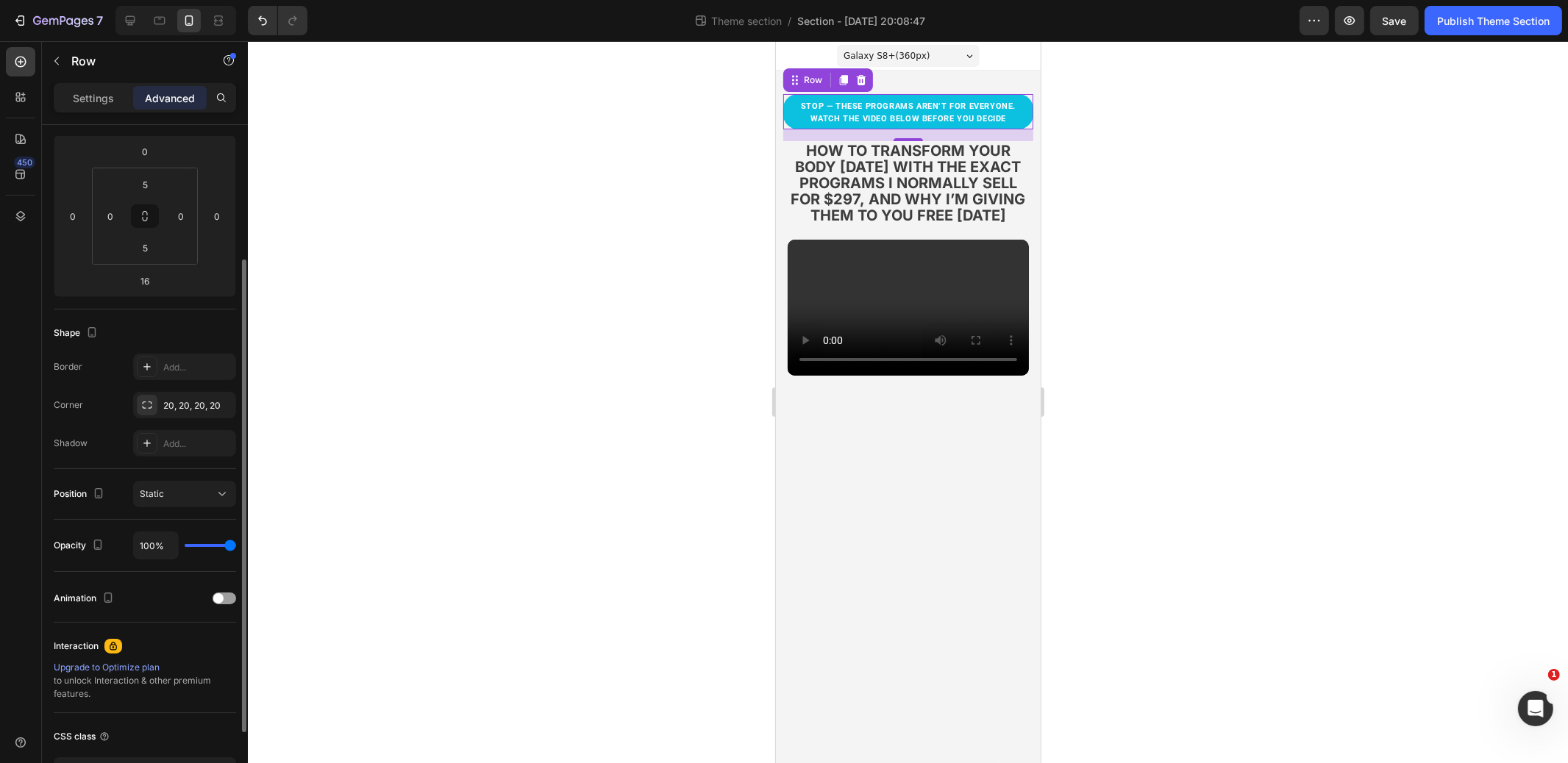
scroll to position [298, 0]
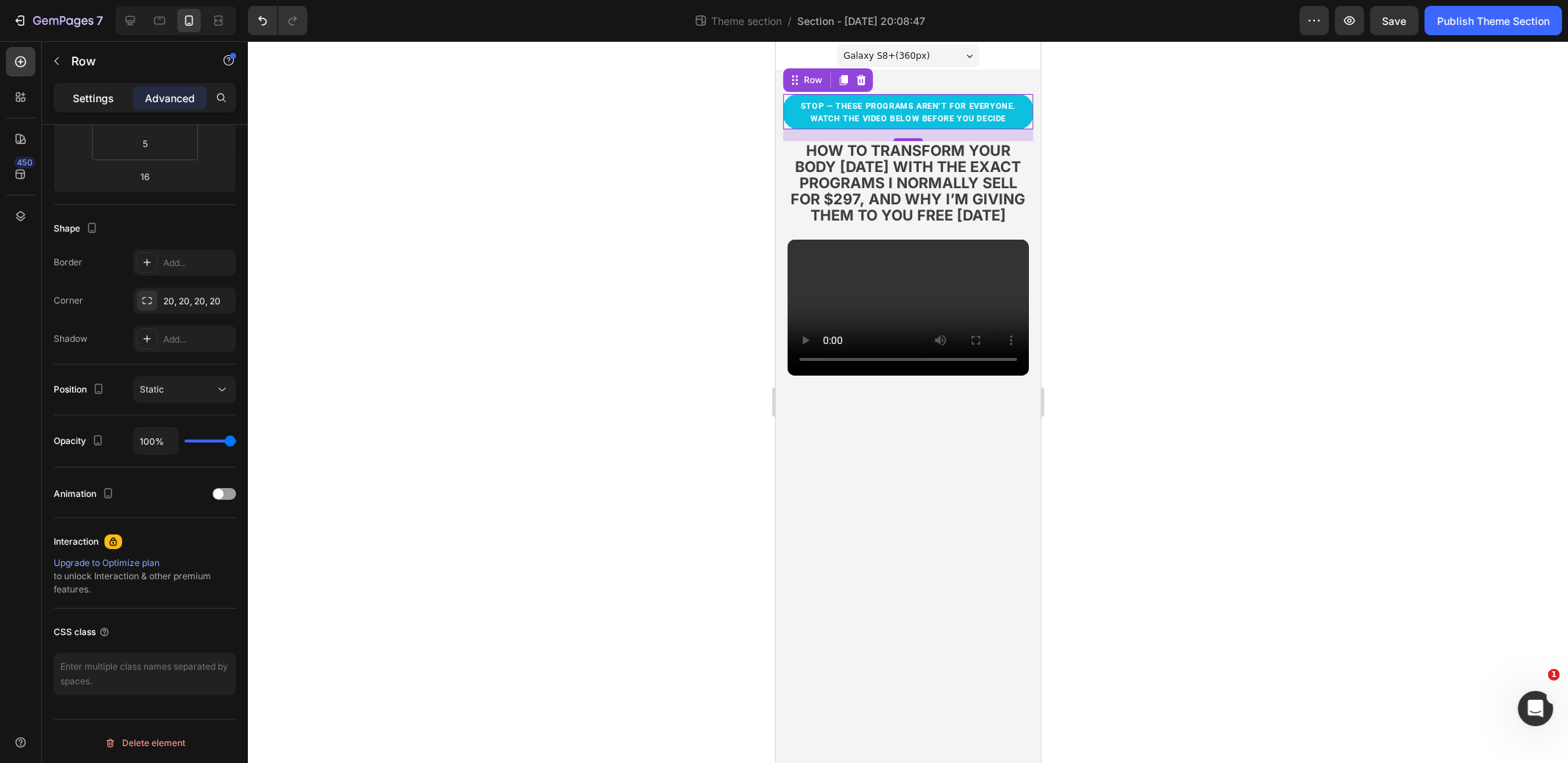
click at [111, 97] on p "Settings" at bounding box center [93, 97] width 41 height 15
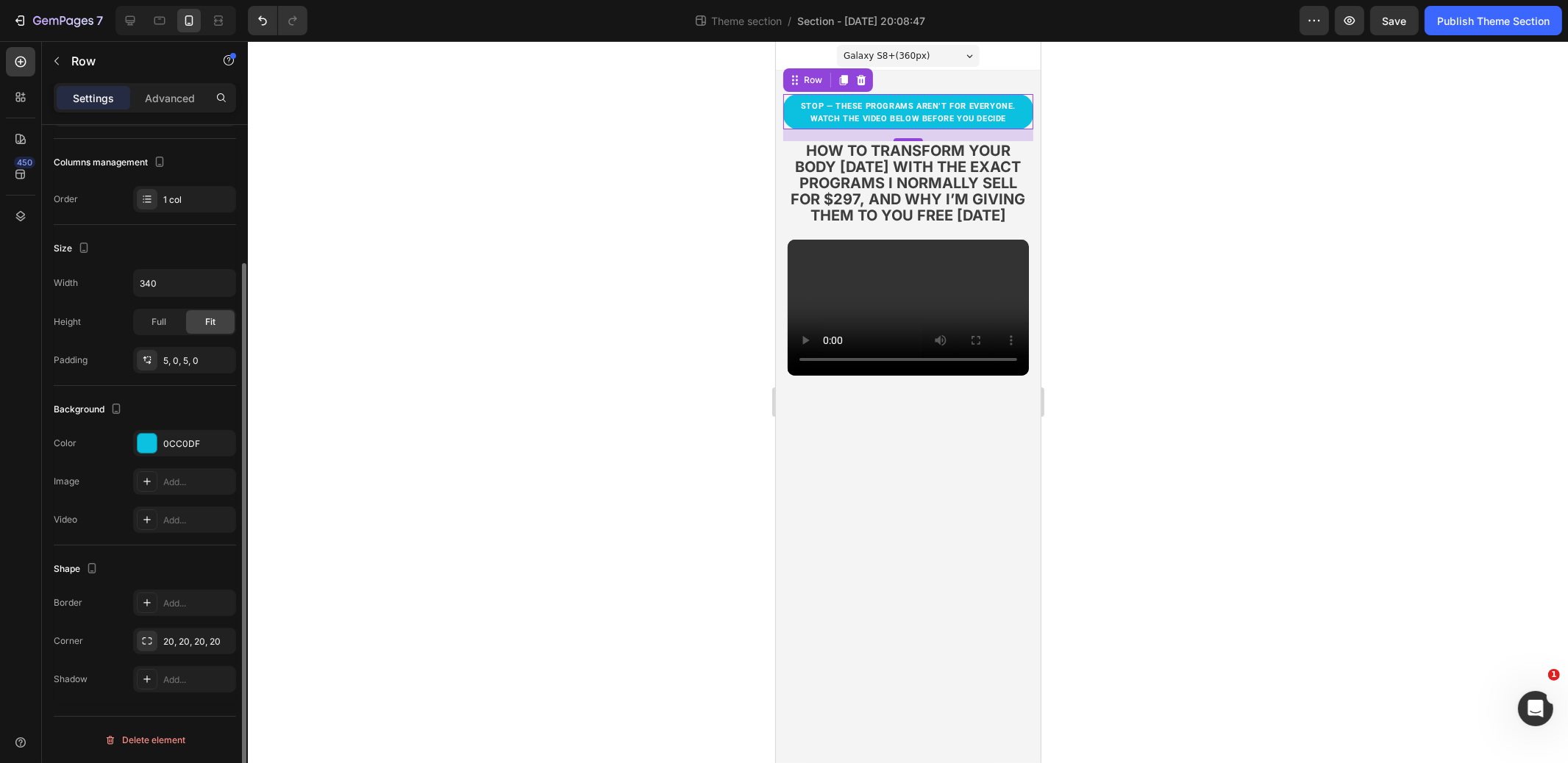
scroll to position [176, 0]
click at [139, 440] on div at bounding box center [148, 446] width 19 height 19
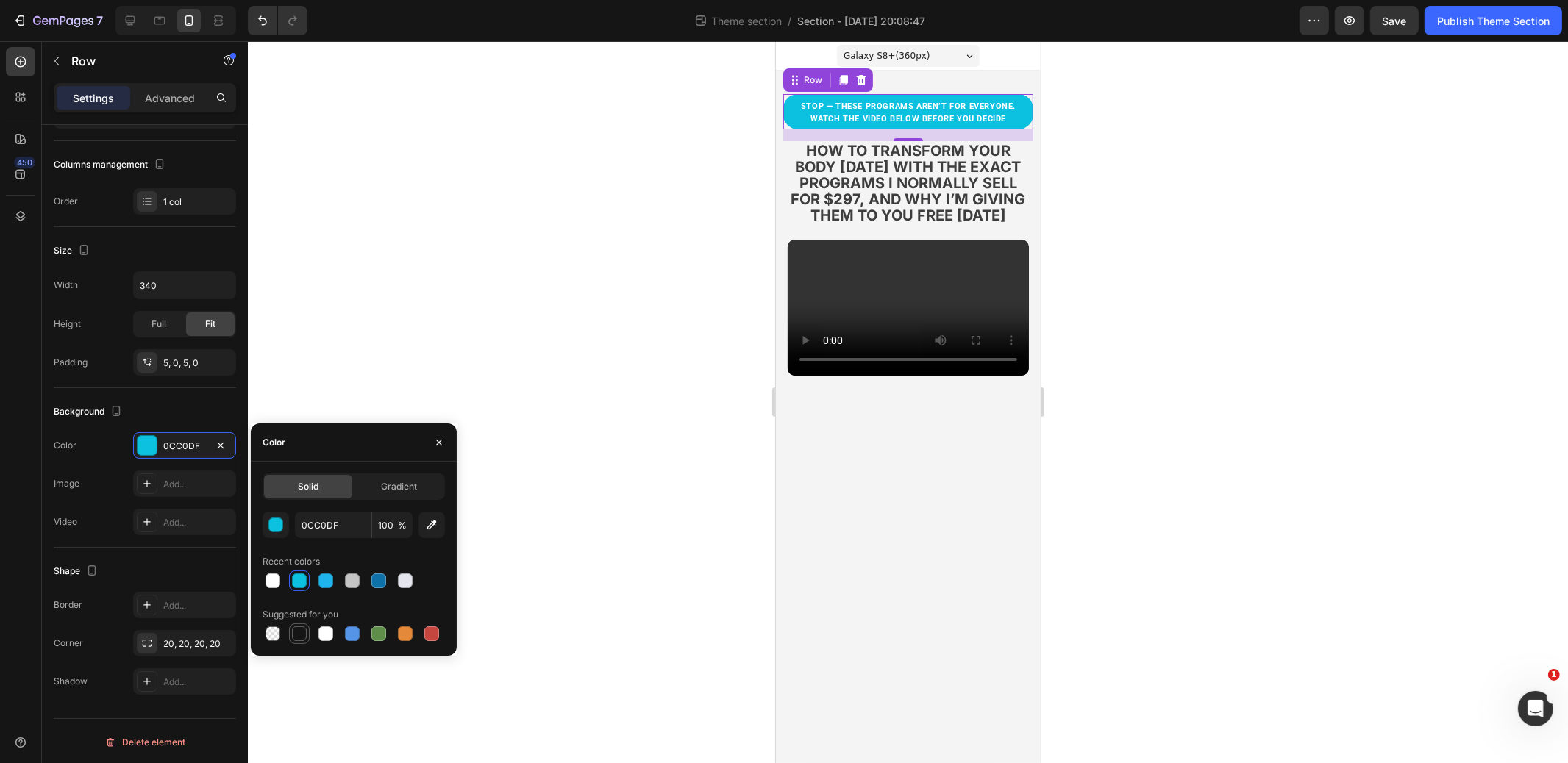
click at [298, 630] on div at bounding box center [299, 633] width 15 height 15
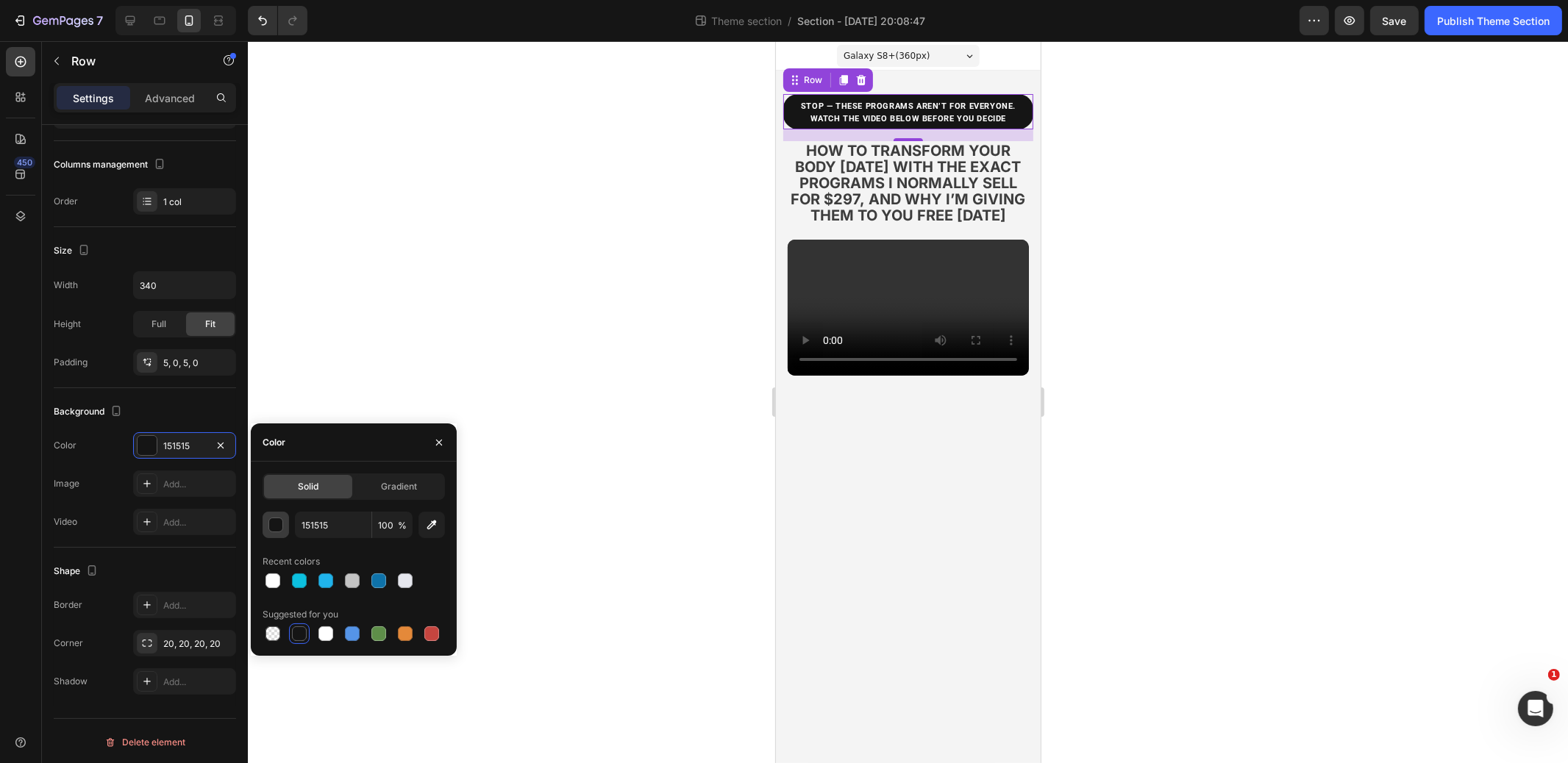
click at [278, 527] on div "button" at bounding box center [277, 525] width 15 height 15
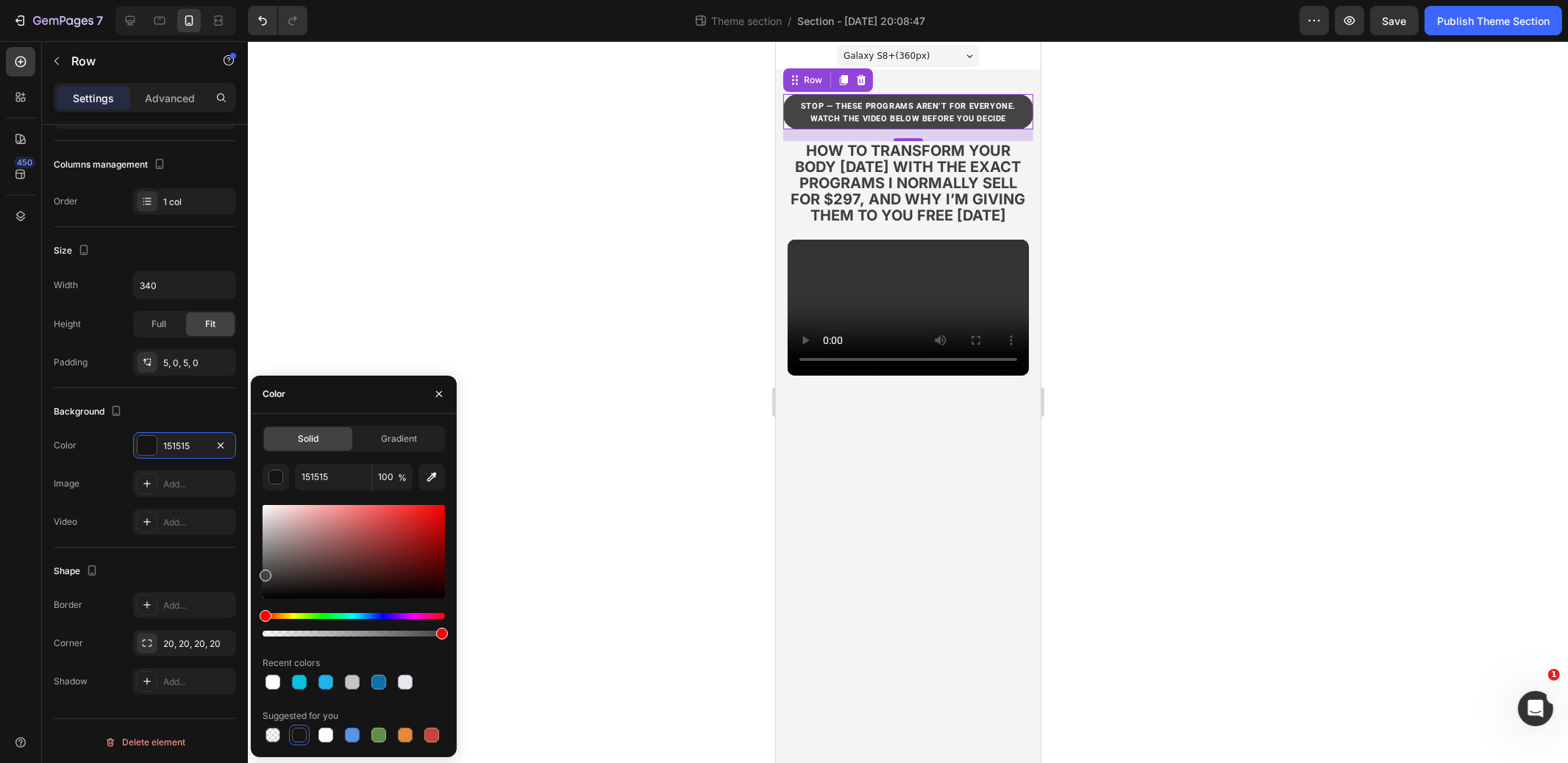
drag, startPoint x: 261, startPoint y: 593, endPoint x: 259, endPoint y: 574, distance: 19.1
click at [259, 574] on div "Solid Gradient 151515 100 % Recent colors Suggested for you" at bounding box center [354, 585] width 206 height 320
click at [261, 582] on div at bounding box center [265, 585] width 12 height 12
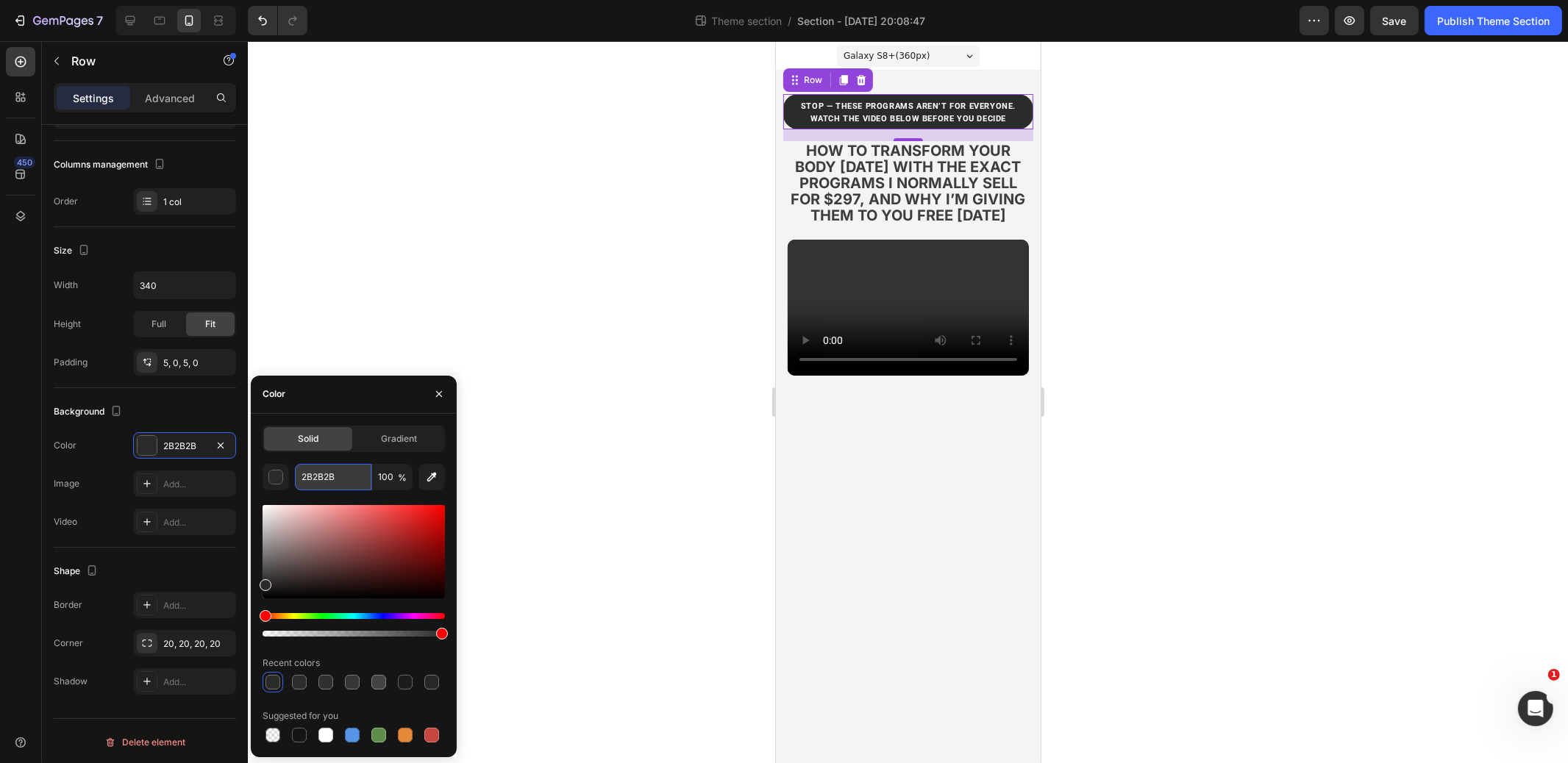
click at [338, 475] on input "2B2B2B" at bounding box center [333, 477] width 77 height 27
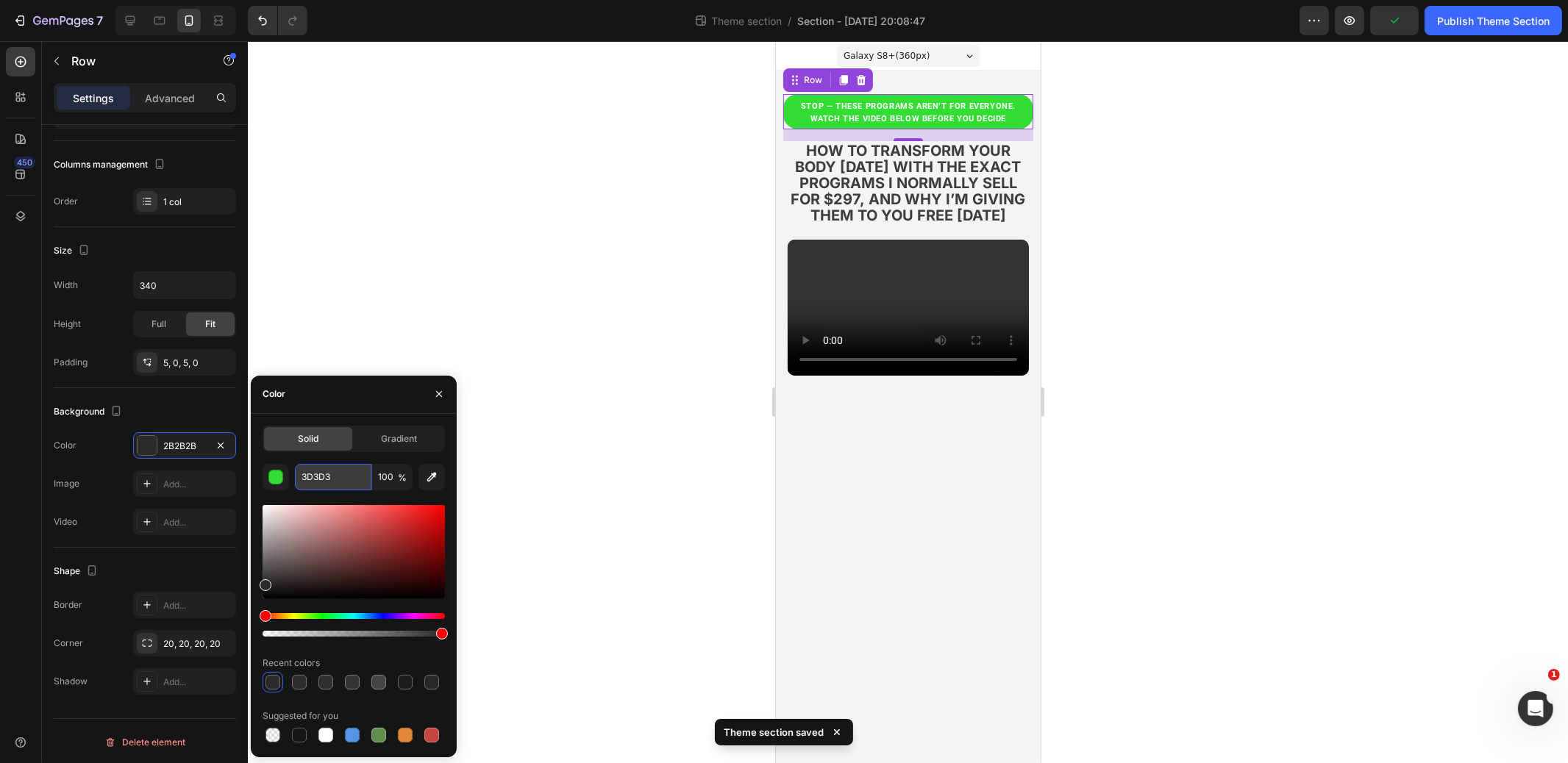
type input "3D3D3D"
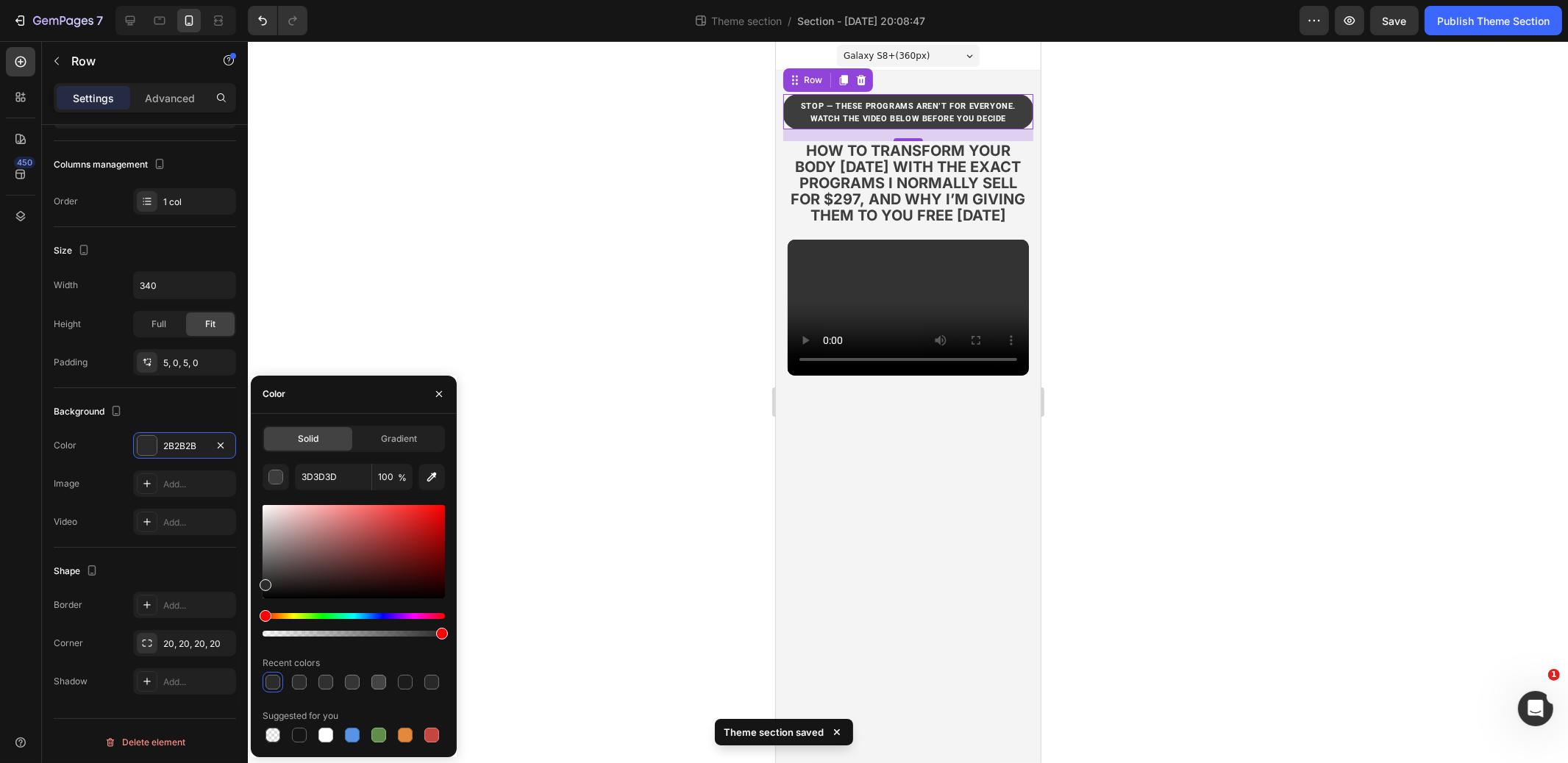
click at [672, 248] on div at bounding box center [909, 402] width 1321 height 722
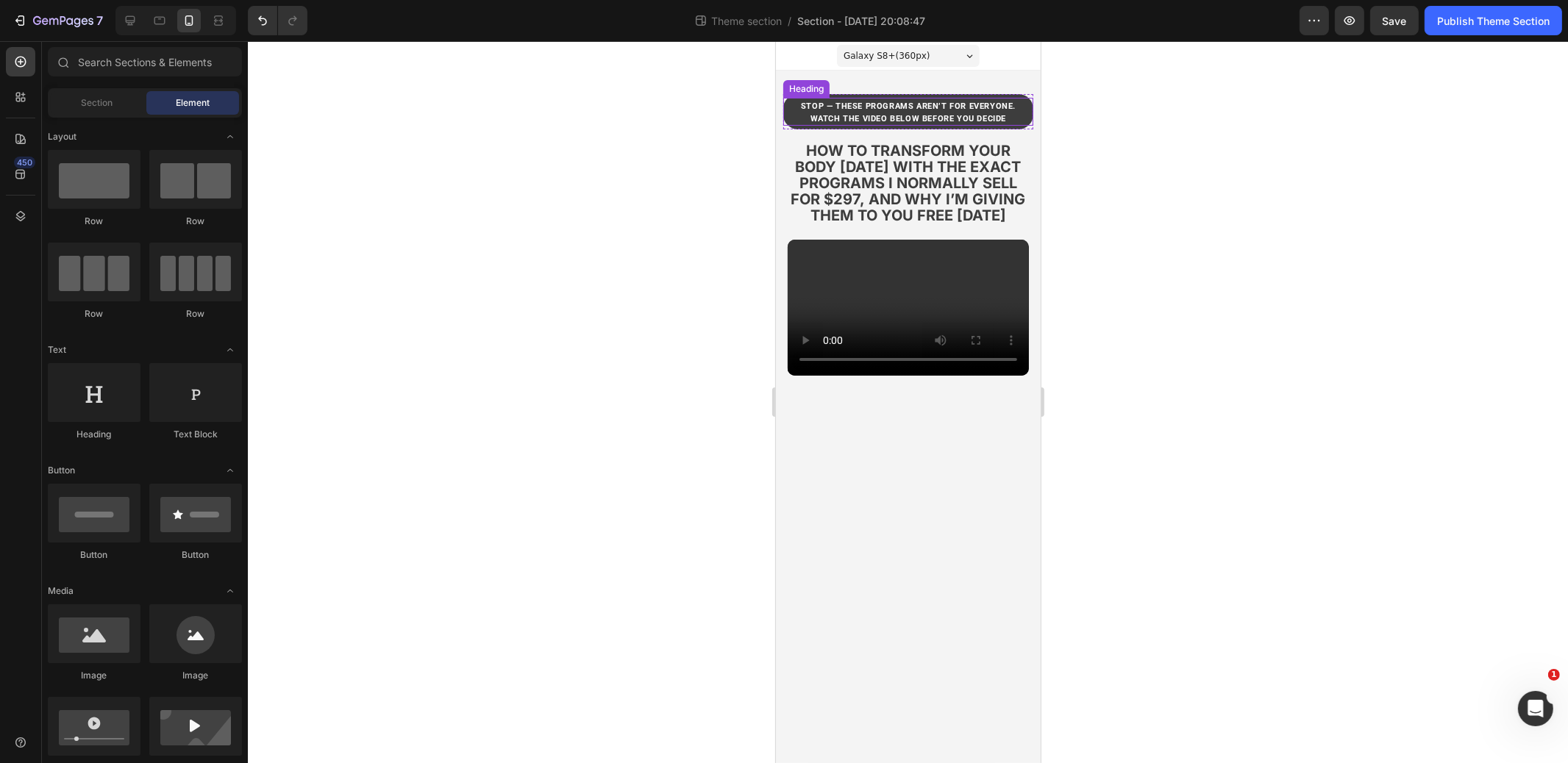
click at [992, 117] on strong "stop — these programs aren’t for everyone. watch the video below before you dec…" at bounding box center [908, 112] width 214 height 22
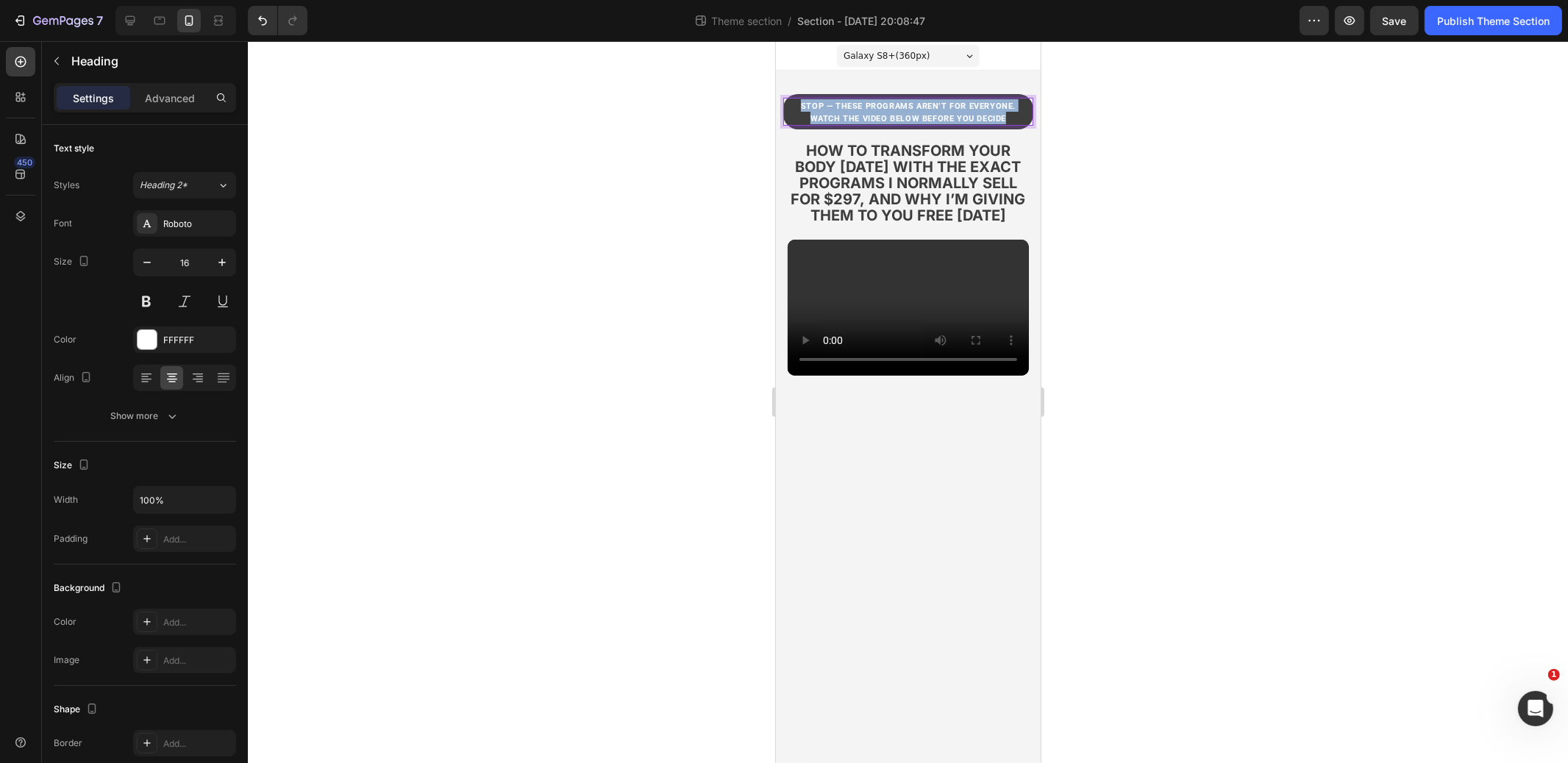
click at [992, 117] on strong "stop — these programs aren’t for everyone. watch the video below before you dec…" at bounding box center [908, 112] width 214 height 22
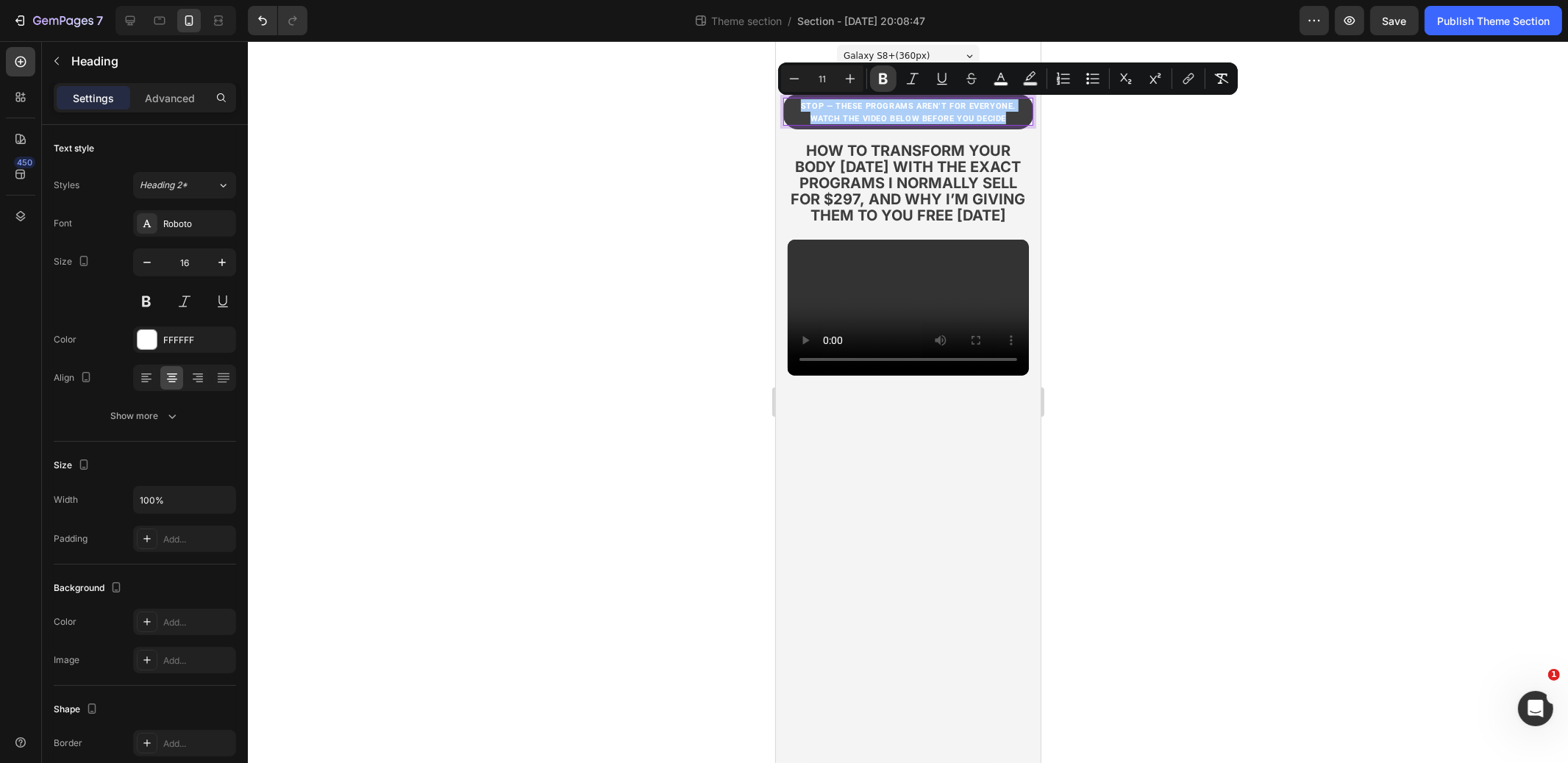
click at [878, 82] on icon "Editor contextual toolbar" at bounding box center [884, 79] width 15 height 15
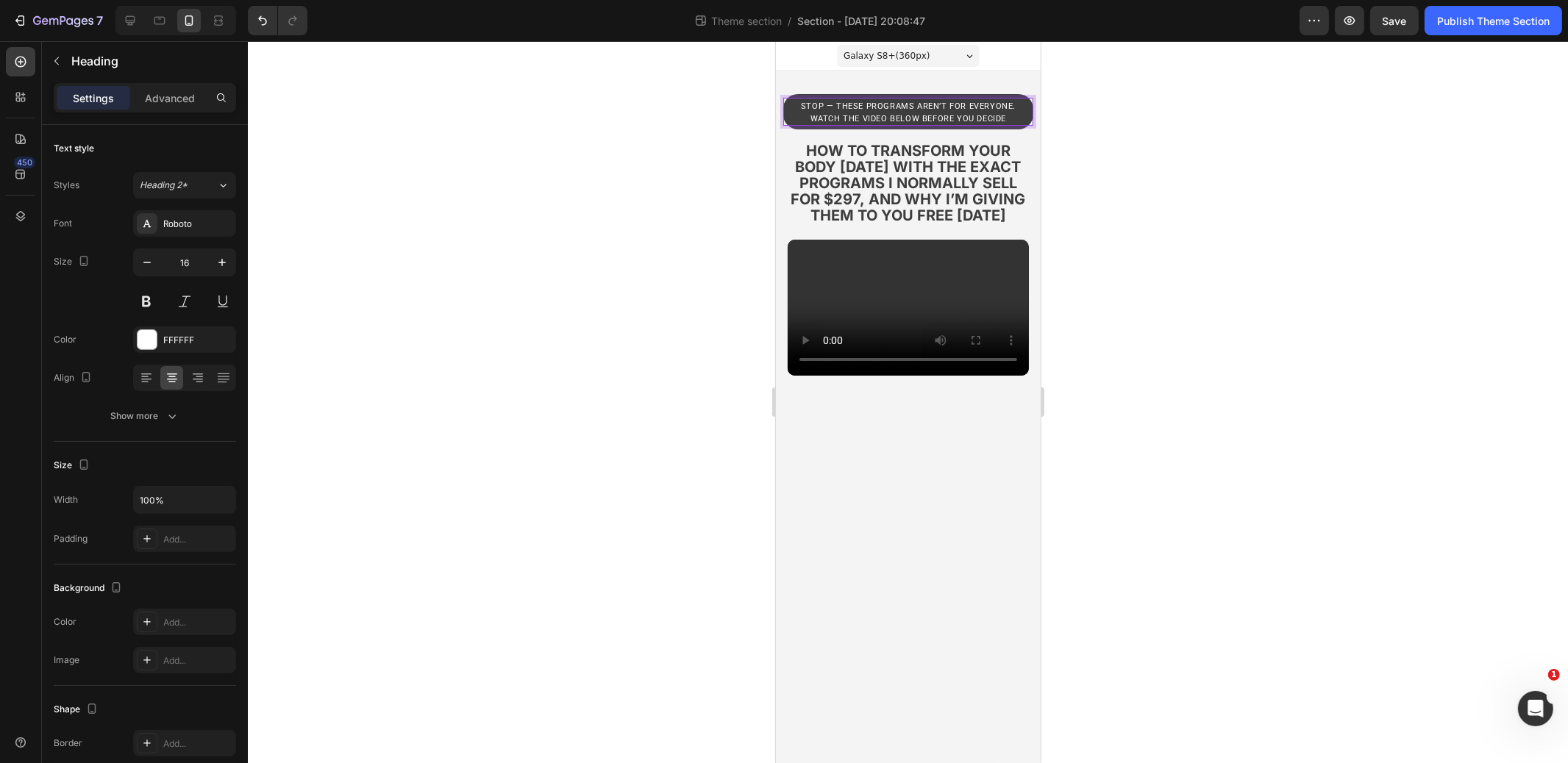
click at [855, 113] on p "stop — these programs aren’t for everyone. watch the video below before you dec…" at bounding box center [908, 111] width 218 height 25
click at [855, 112] on p "stop — these programs aren’t for everyone. watch the video below before you dec…" at bounding box center [908, 111] width 218 height 25
click at [855, 113] on p "stop — these programs aren’t for everyone. watch the video below before you dec…" at bounding box center [908, 111] width 218 height 25
click at [1097, 118] on div at bounding box center [909, 402] width 1321 height 722
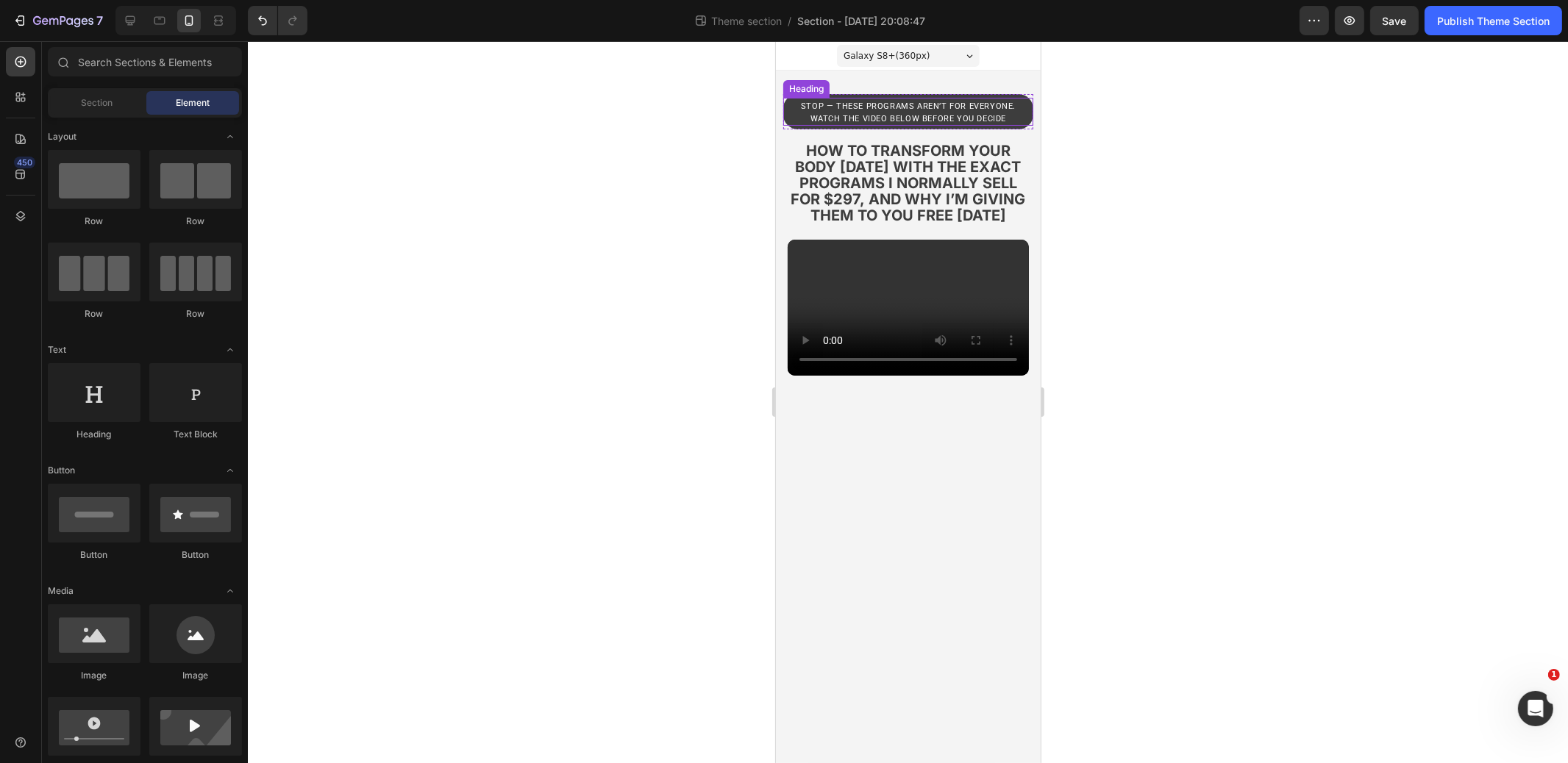
click at [1010, 111] on p "⁠⁠⁠⁠⁠⁠⁠ stop — these programs aren’t for everyone. watch the video below before…" at bounding box center [908, 111] width 218 height 25
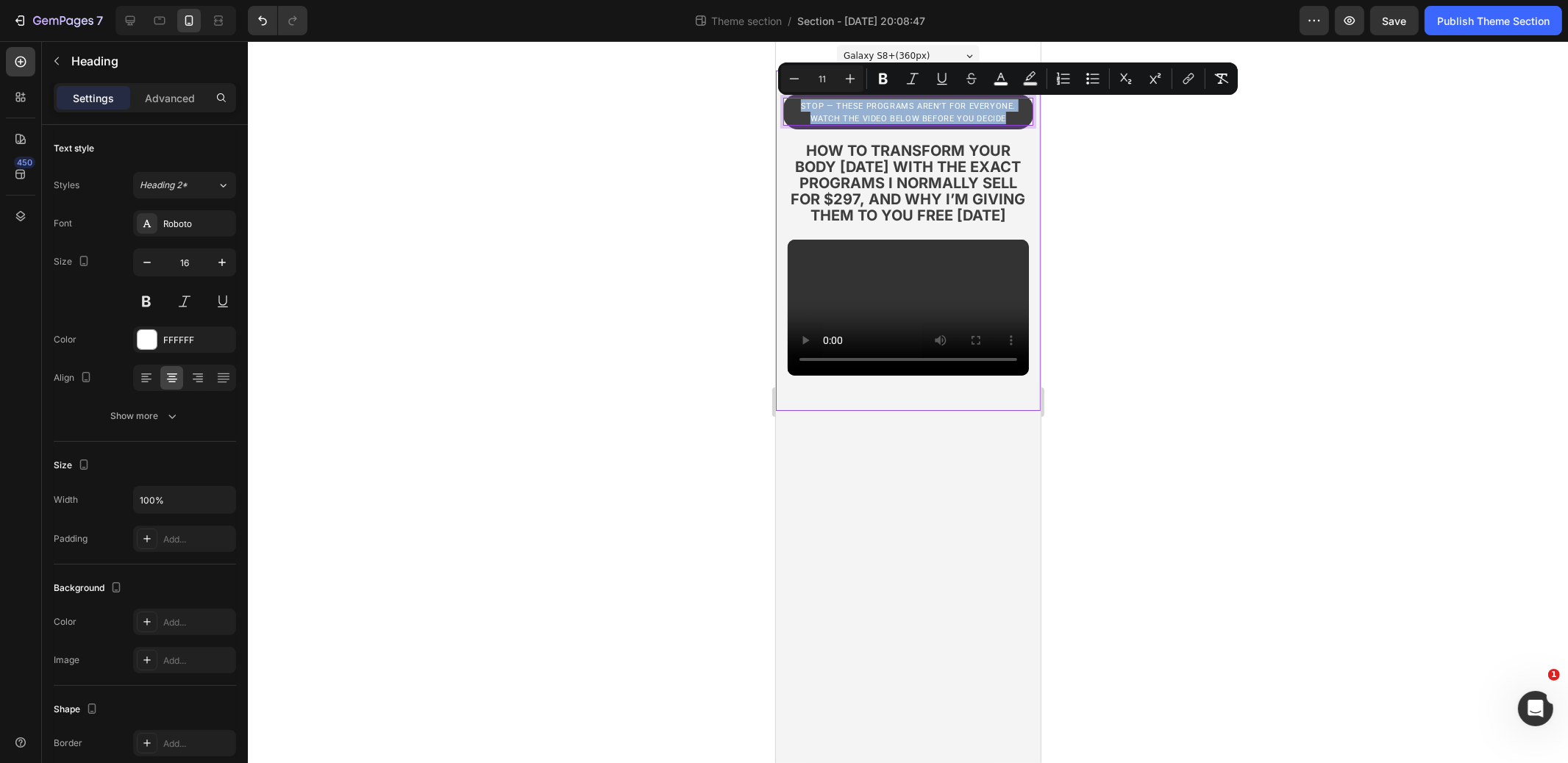
drag, startPoint x: 1011, startPoint y: 114, endPoint x: 780, endPoint y: 101, distance: 231.4
click at [780, 101] on div "⁠⁠⁠⁠⁠⁠⁠ stop — these programs aren’t for everyone. watch the video below before…" at bounding box center [908, 241] width 265 height 293
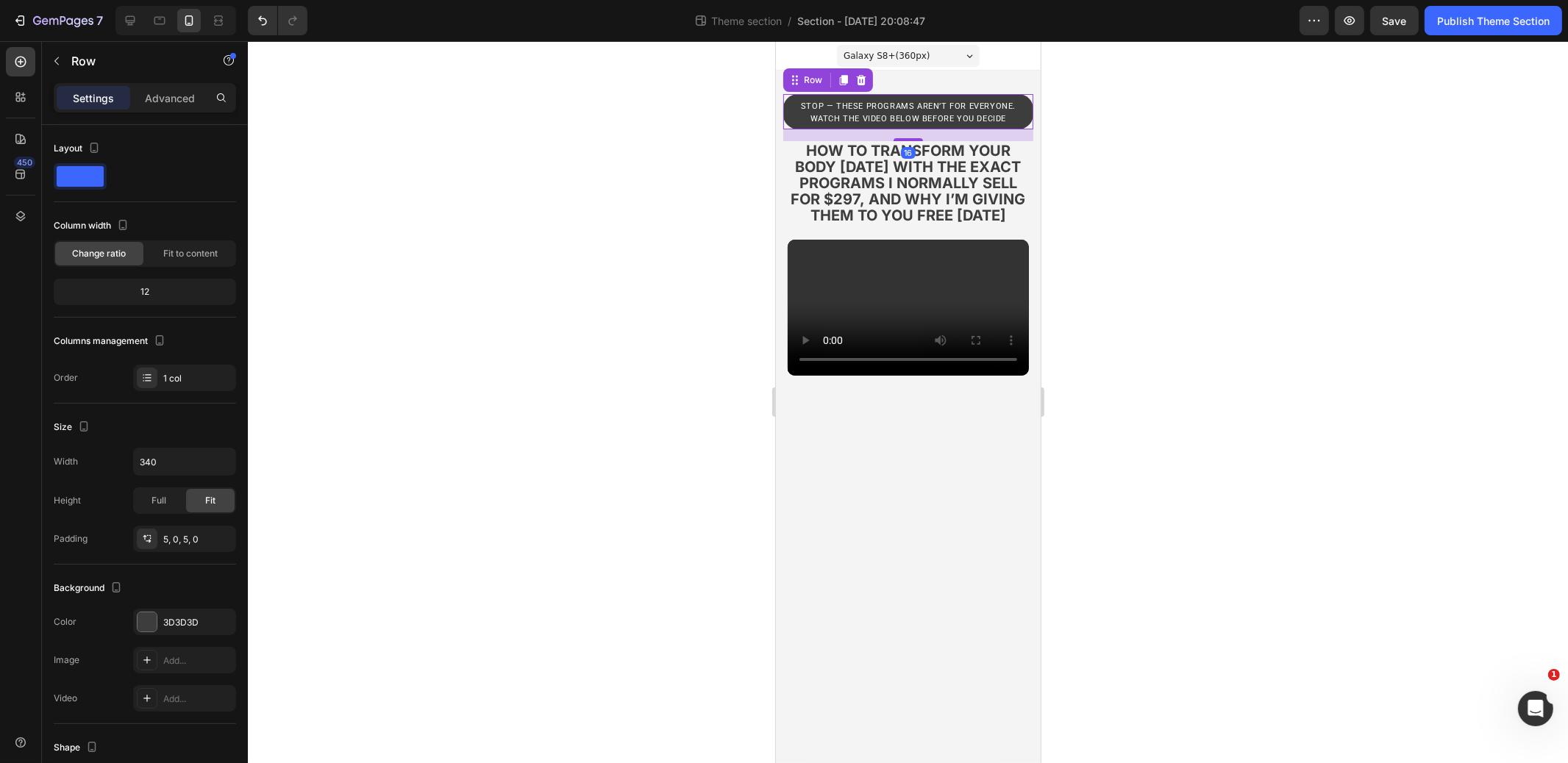
click at [796, 128] on div "⁠⁠⁠⁠⁠⁠⁠ stop — these programs aren’t for everyone. watch the video below before…" at bounding box center [908, 112] width 250 height 35
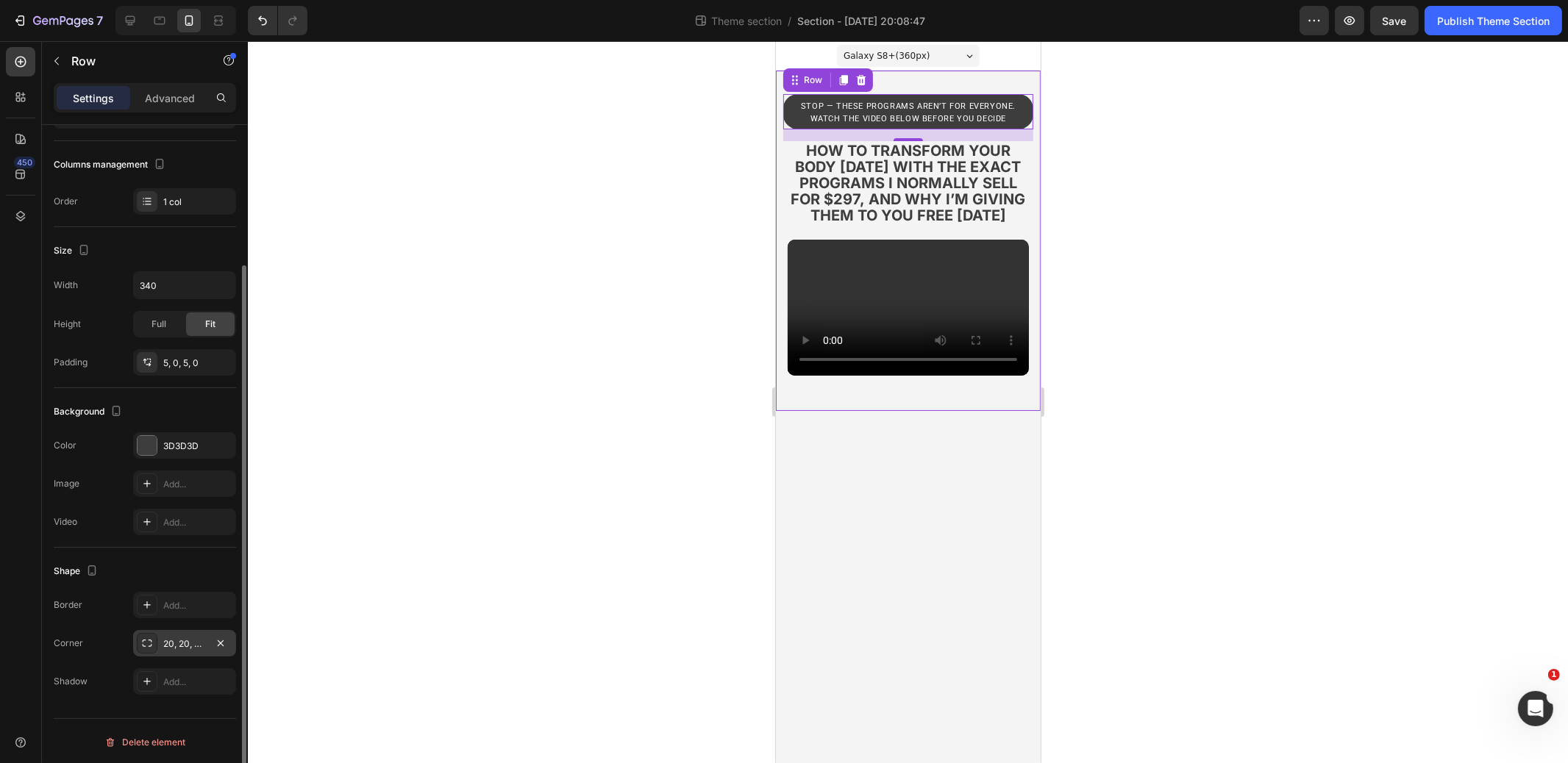
click at [181, 637] on div "20, 20, 20, 20" at bounding box center [185, 644] width 43 height 13
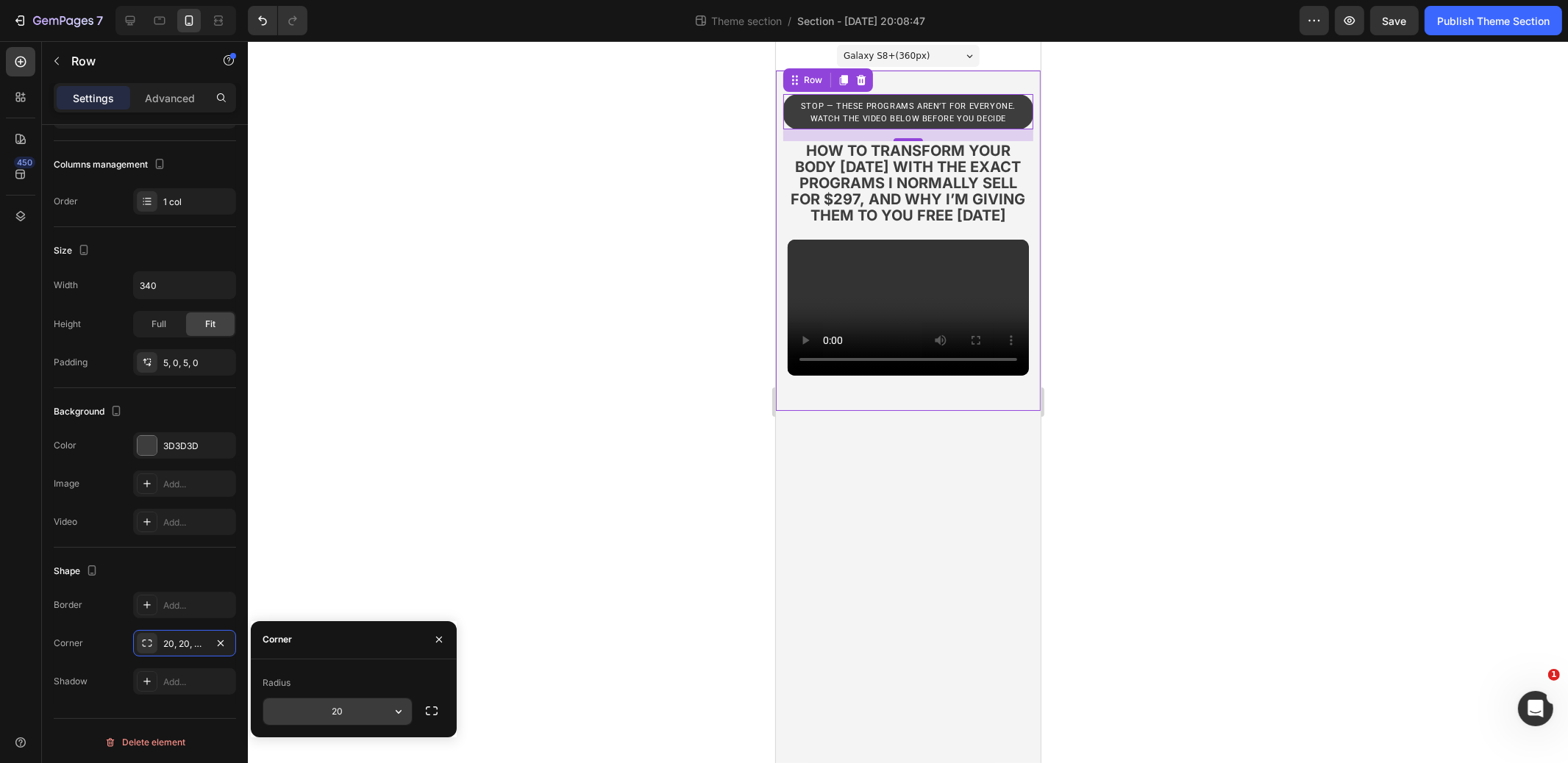
click at [329, 709] on input "20" at bounding box center [338, 711] width 148 height 27
type input "10"
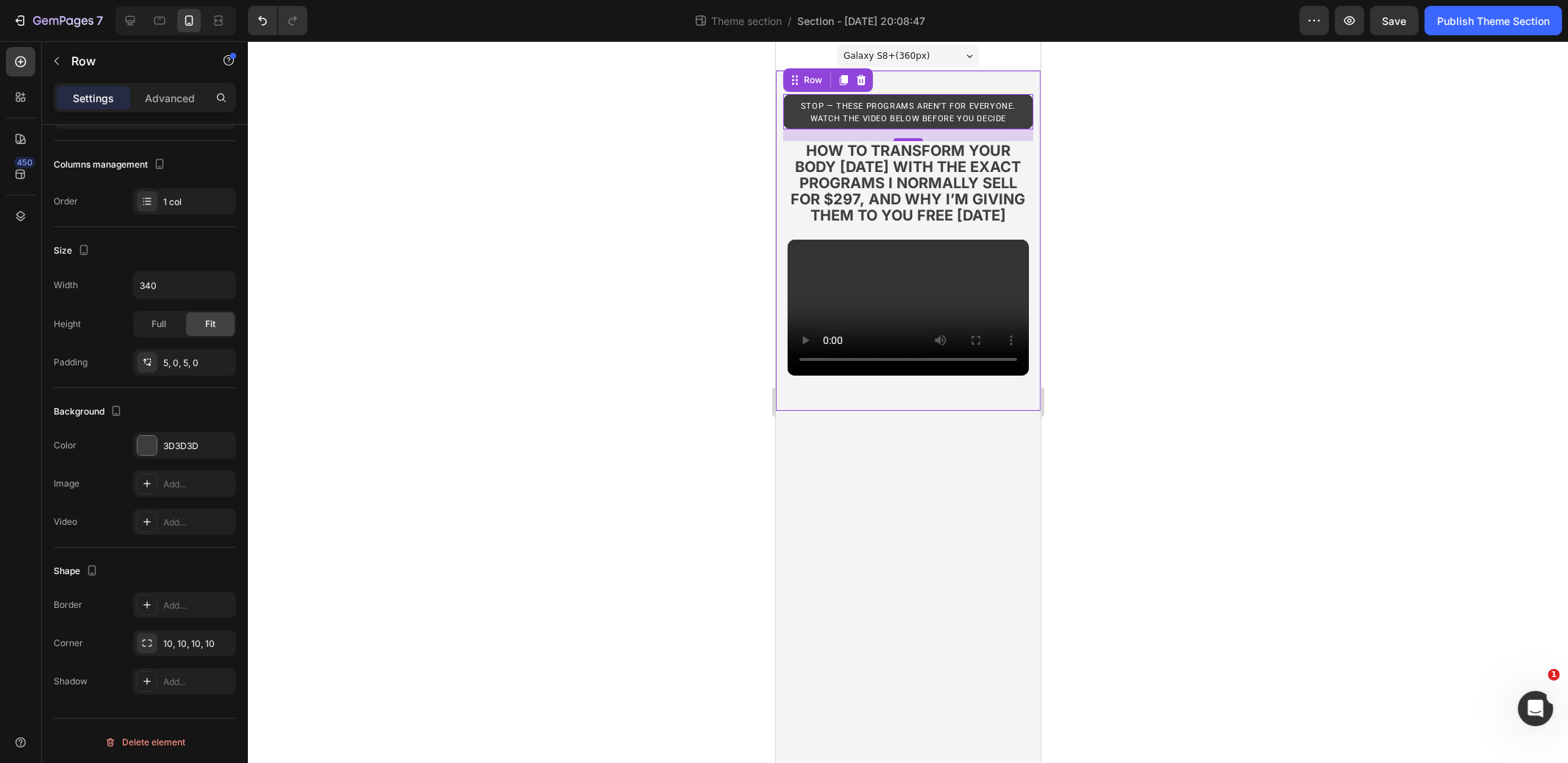
click at [459, 416] on div at bounding box center [909, 402] width 1321 height 722
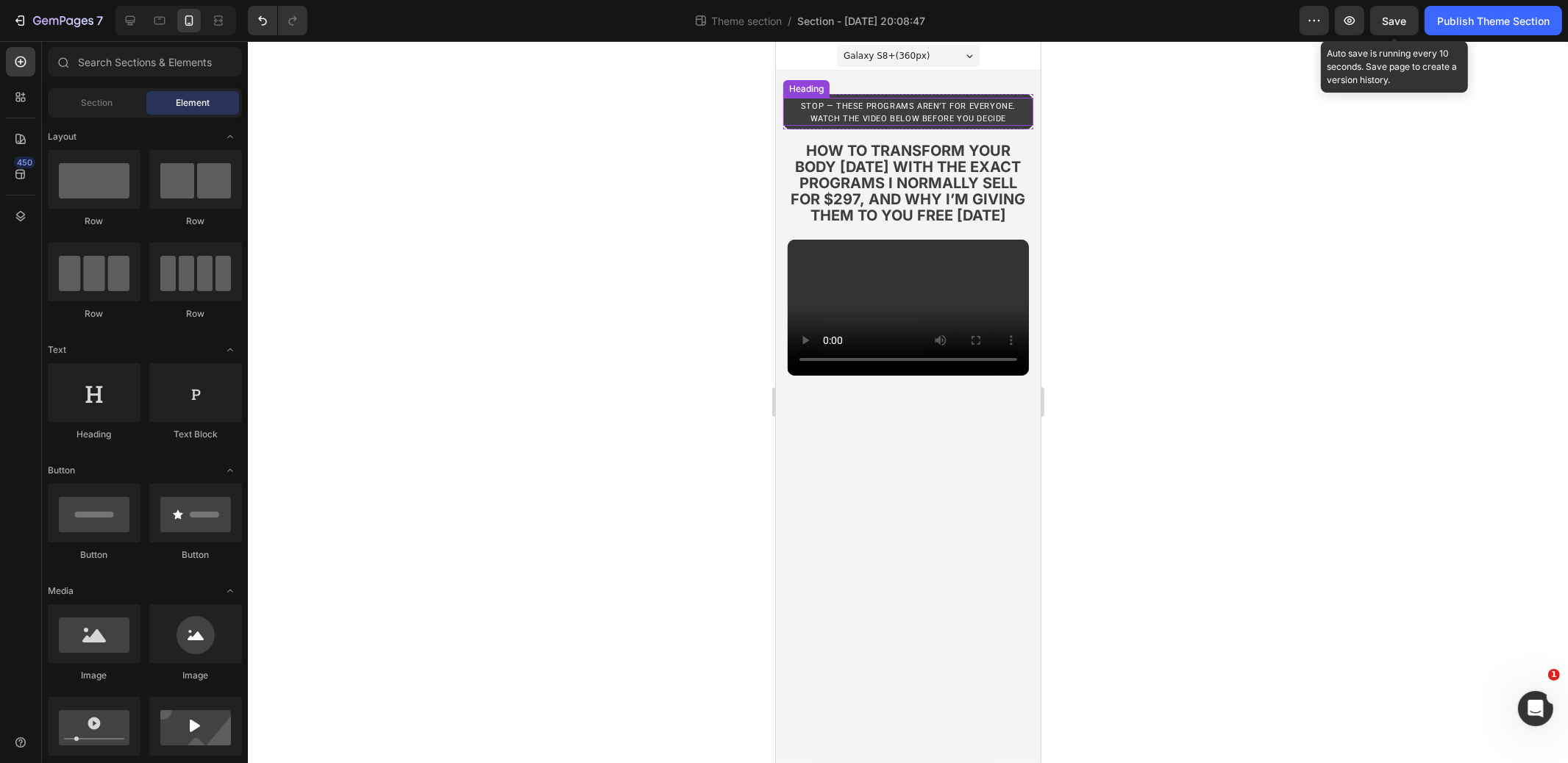
click at [1405, 20] on span "Save" at bounding box center [1395, 21] width 24 height 13
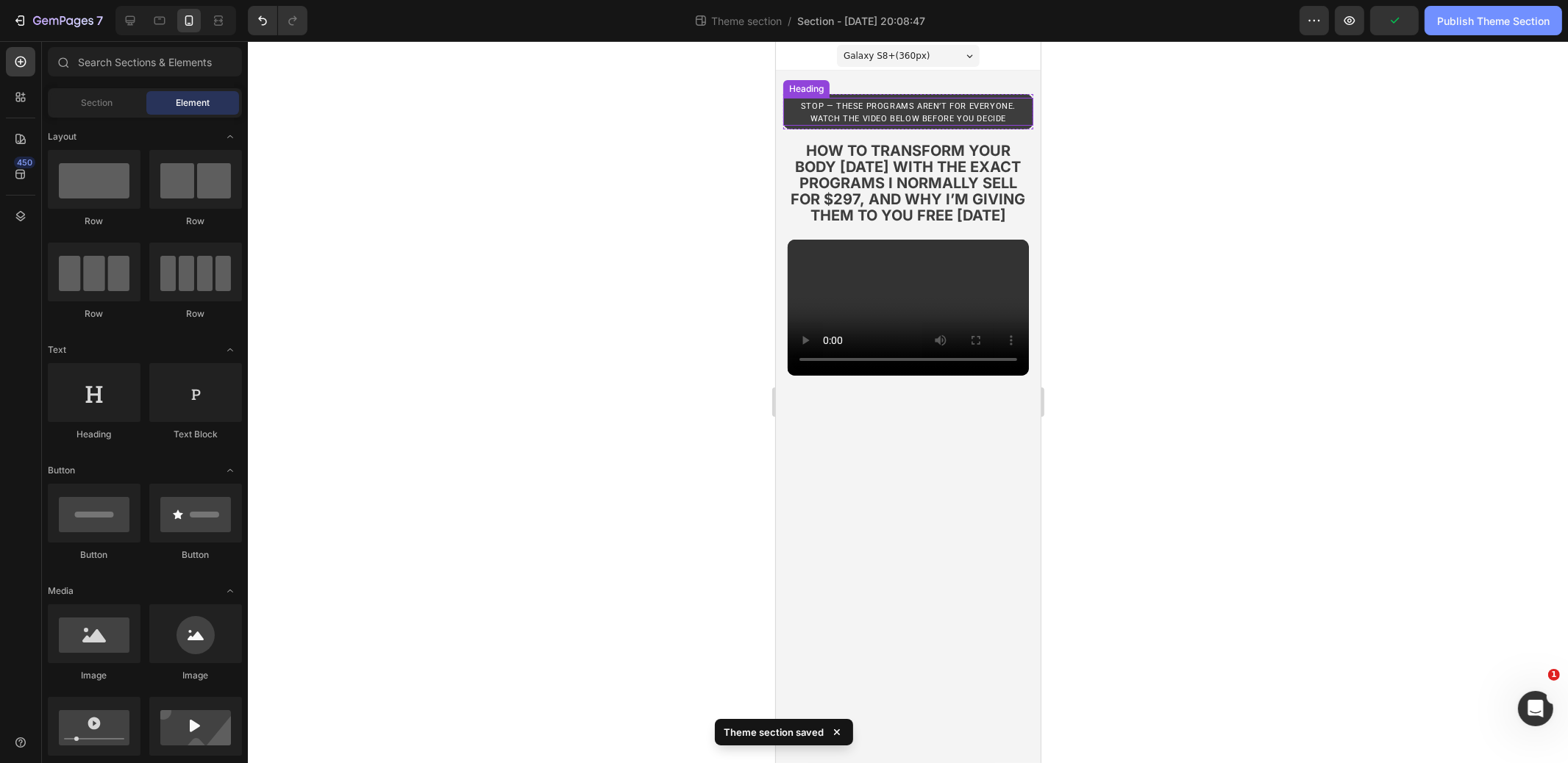
click at [1466, 20] on div "Publish Theme Section" at bounding box center [1494, 20] width 113 height 15
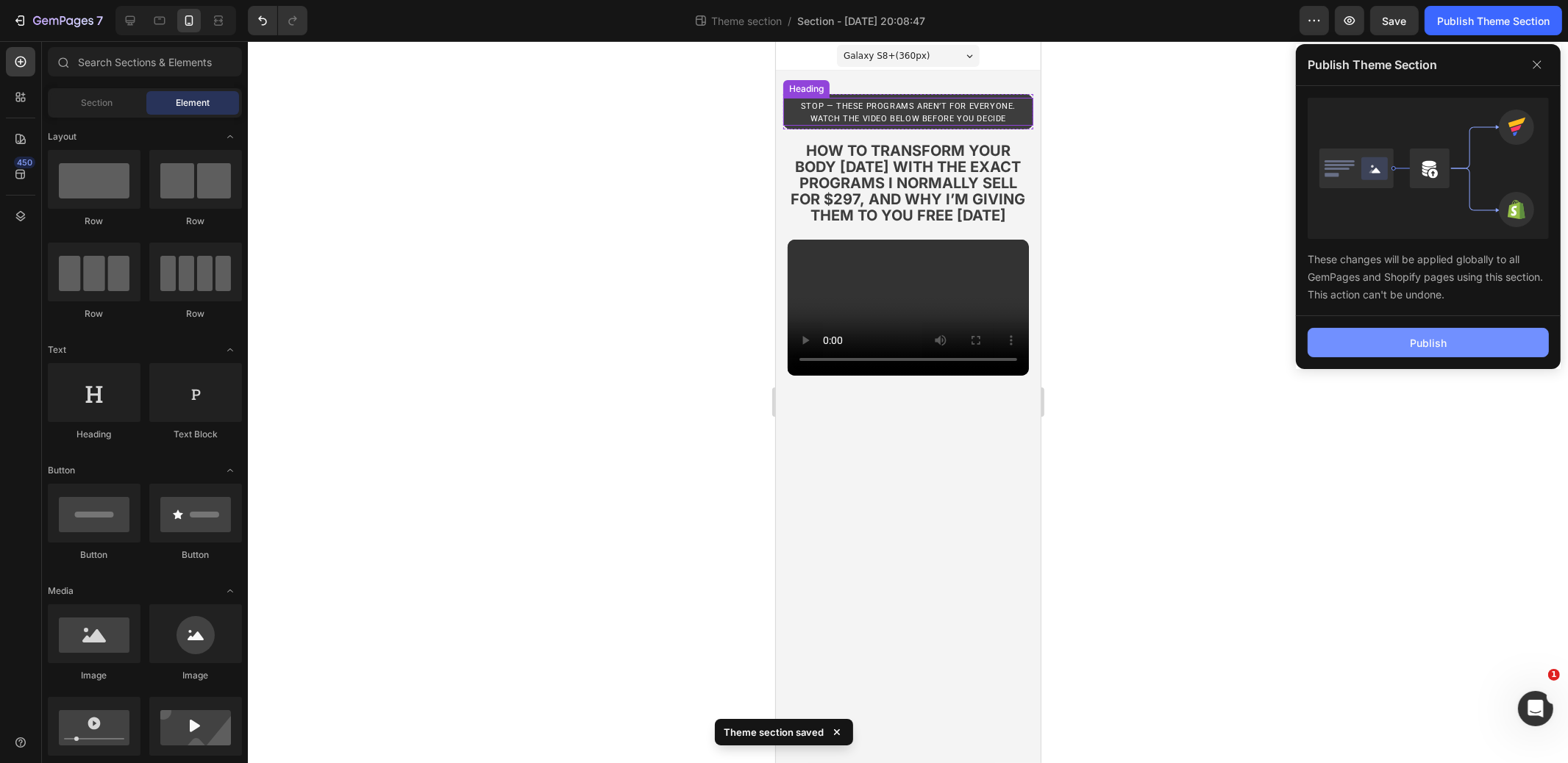
click at [1358, 344] on button "Publish" at bounding box center [1428, 342] width 241 height 30
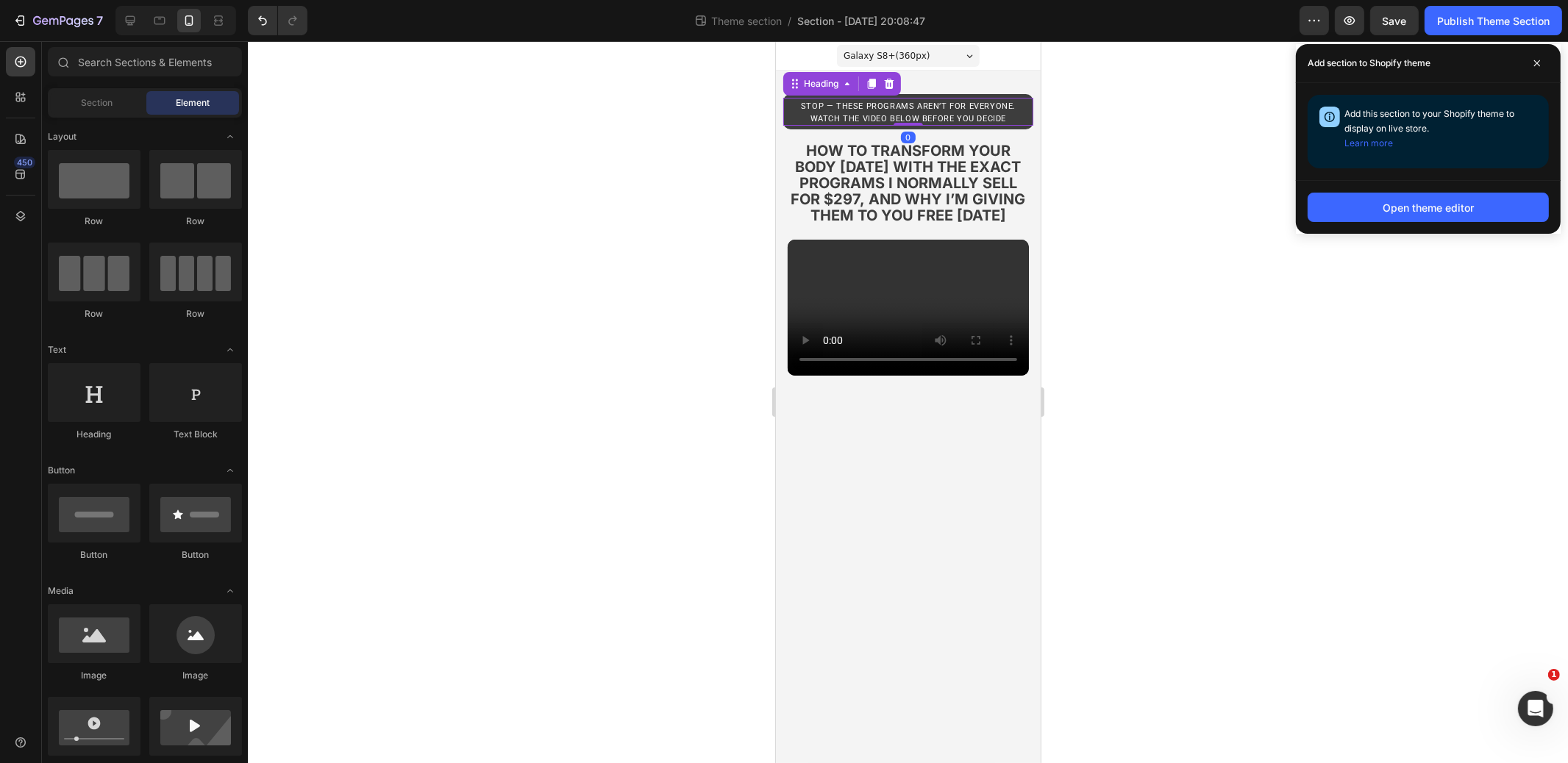
click at [921, 111] on p "⁠⁠⁠⁠⁠⁠⁠ stop — these programs aren’t for everyone. watch the video below before…" at bounding box center [908, 111] width 218 height 25
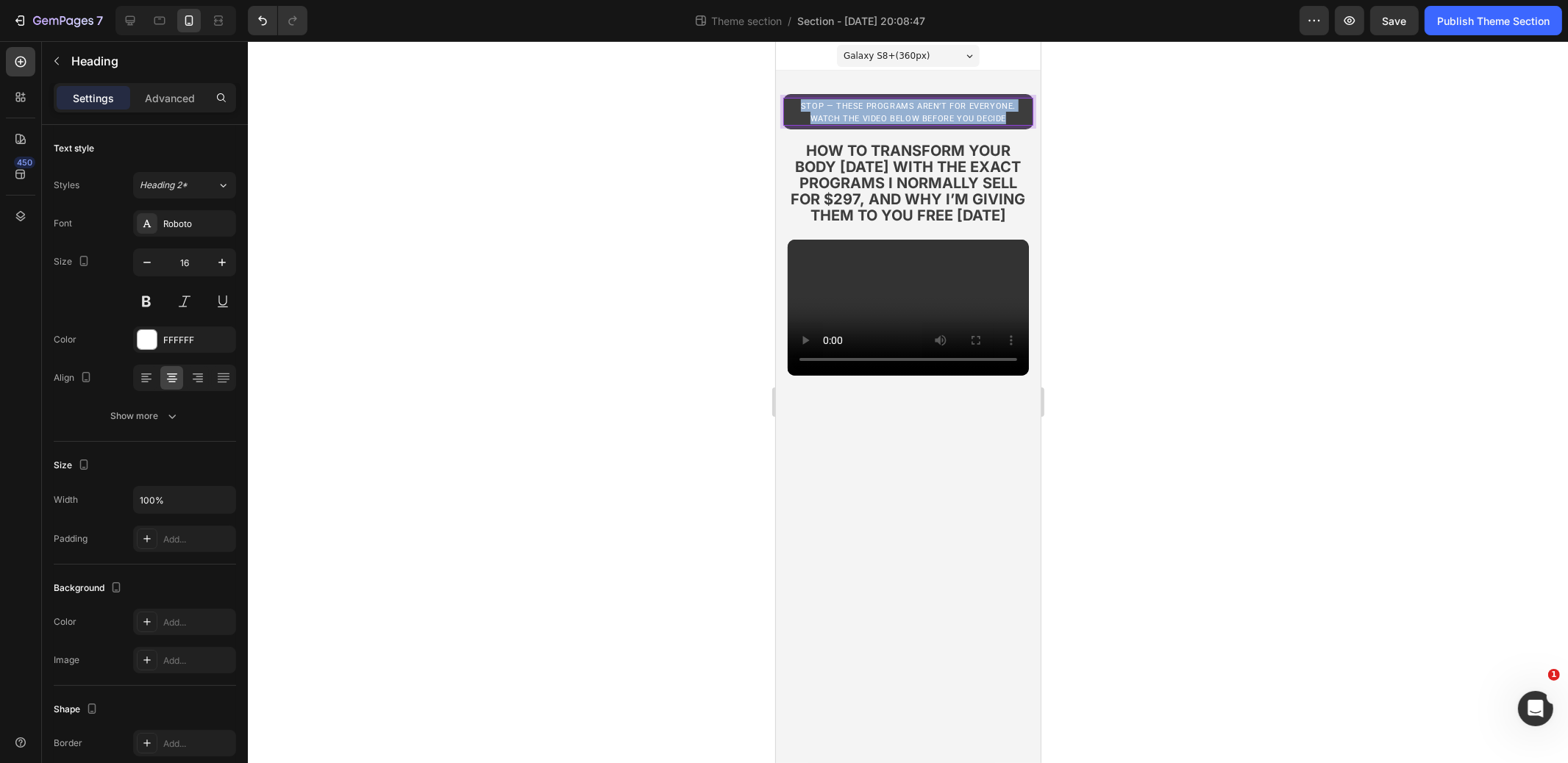
click at [921, 110] on p "stop — these programs aren’t for everyone. watch the video below before you dec…" at bounding box center [908, 111] width 218 height 25
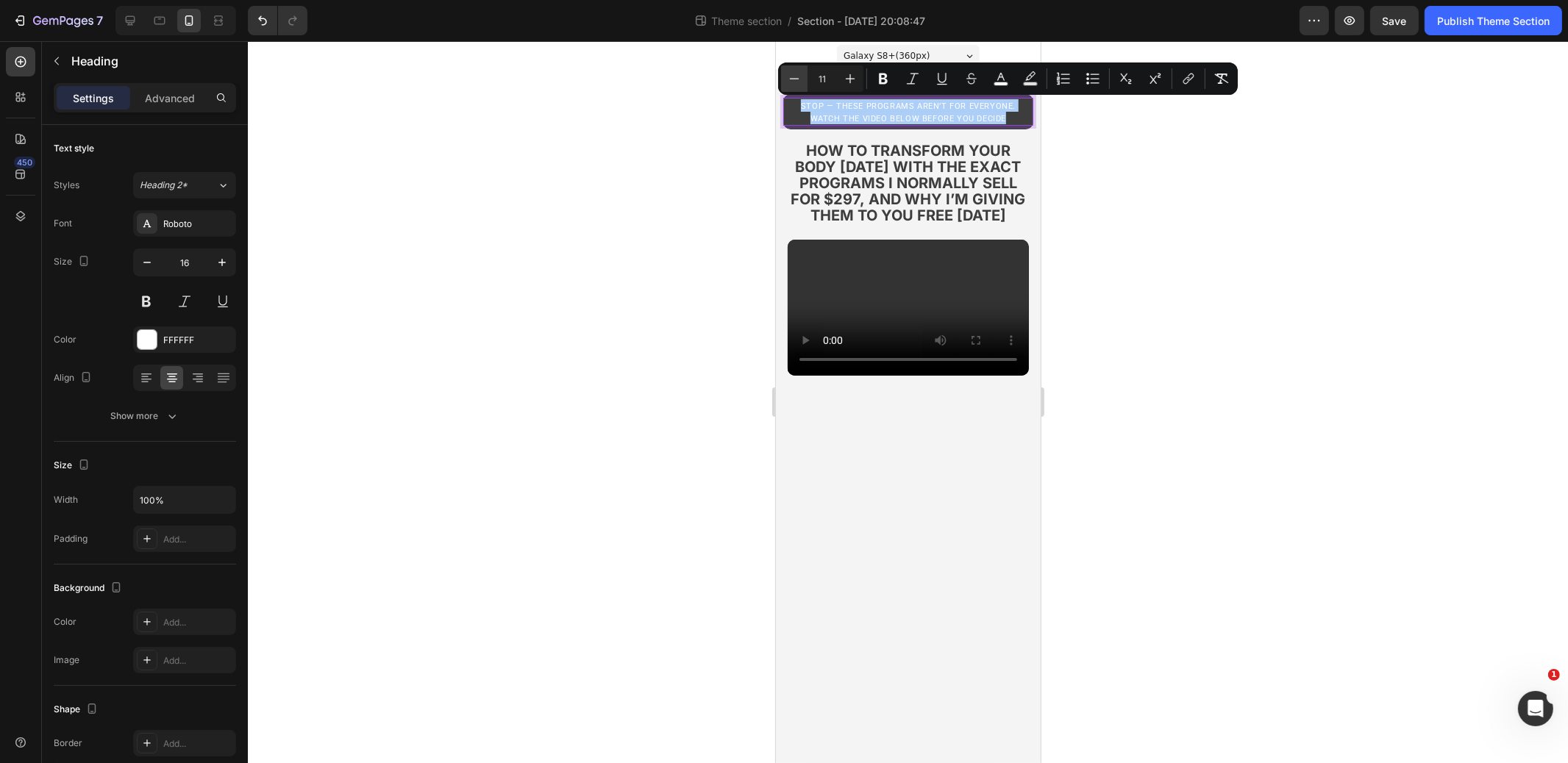
click at [797, 77] on icon "Editor contextual toolbar" at bounding box center [794, 79] width 15 height 15
click at [796, 77] on icon "Editor contextual toolbar" at bounding box center [794, 79] width 15 height 15
type input "9"
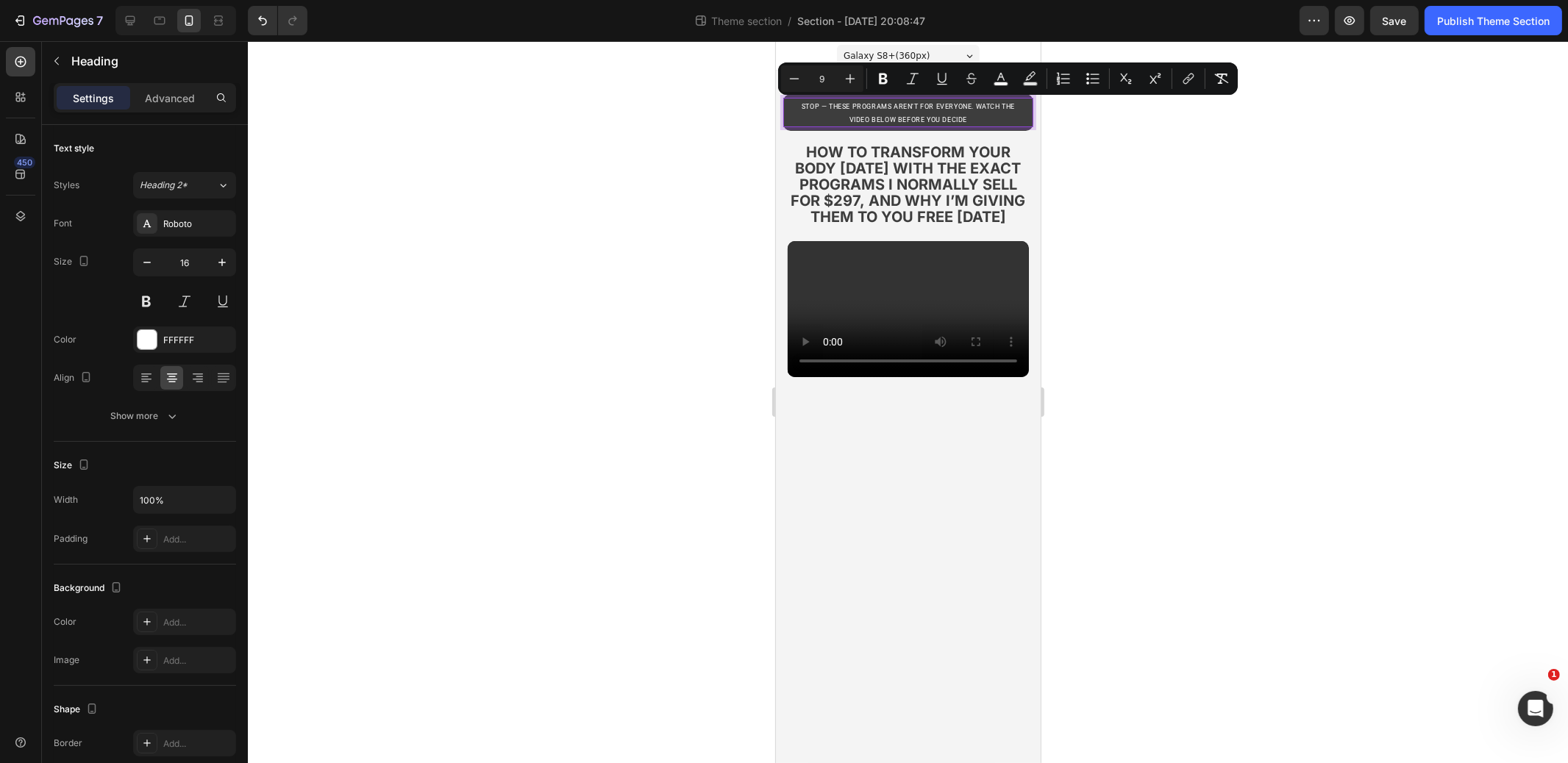
click at [1223, 185] on div at bounding box center [909, 402] width 1321 height 722
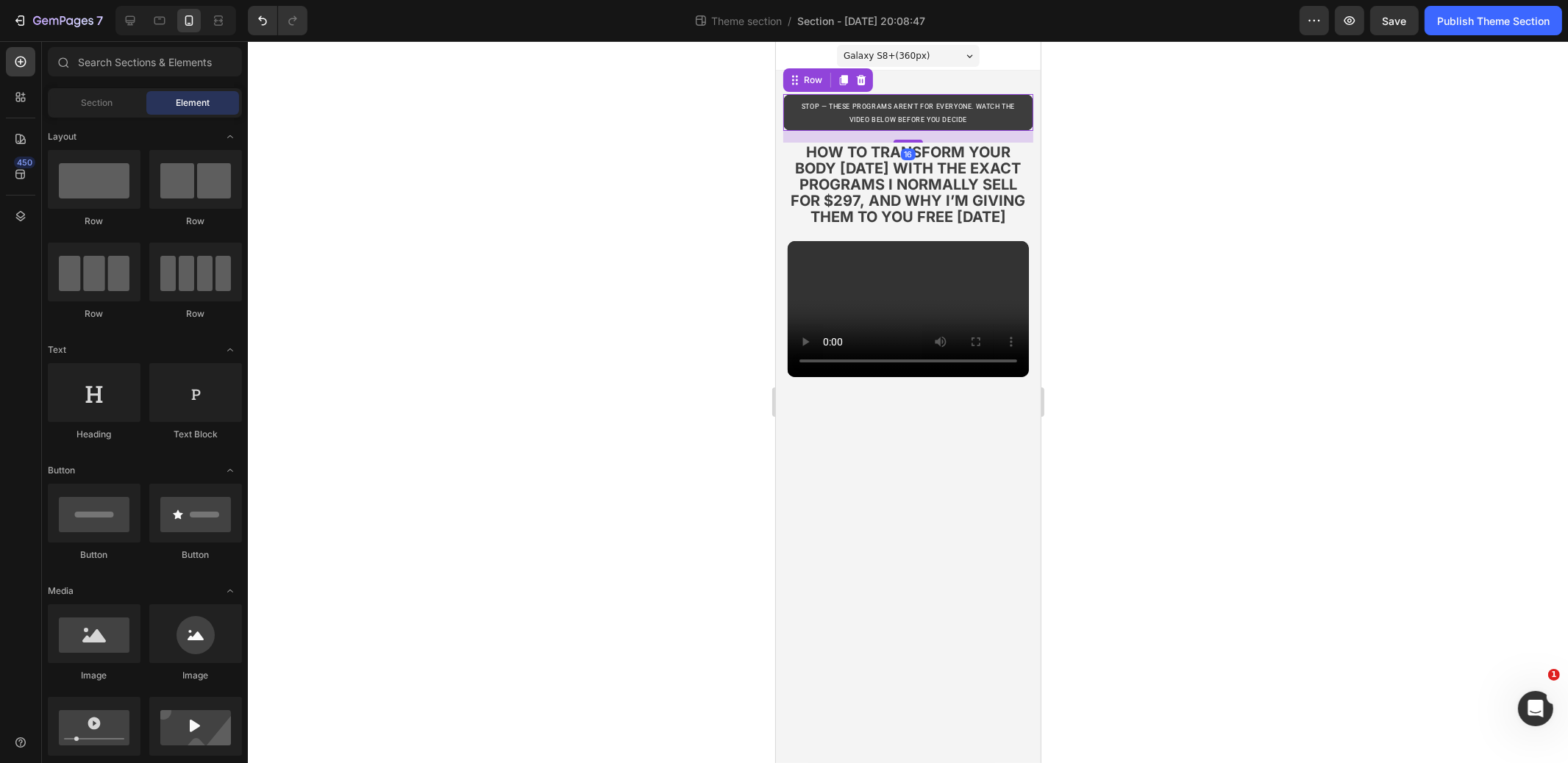
click at [1009, 127] on div "⁠⁠⁠⁠⁠⁠⁠ stop — these programs aren’t for everyone. watch the video below before…" at bounding box center [908, 113] width 250 height 37
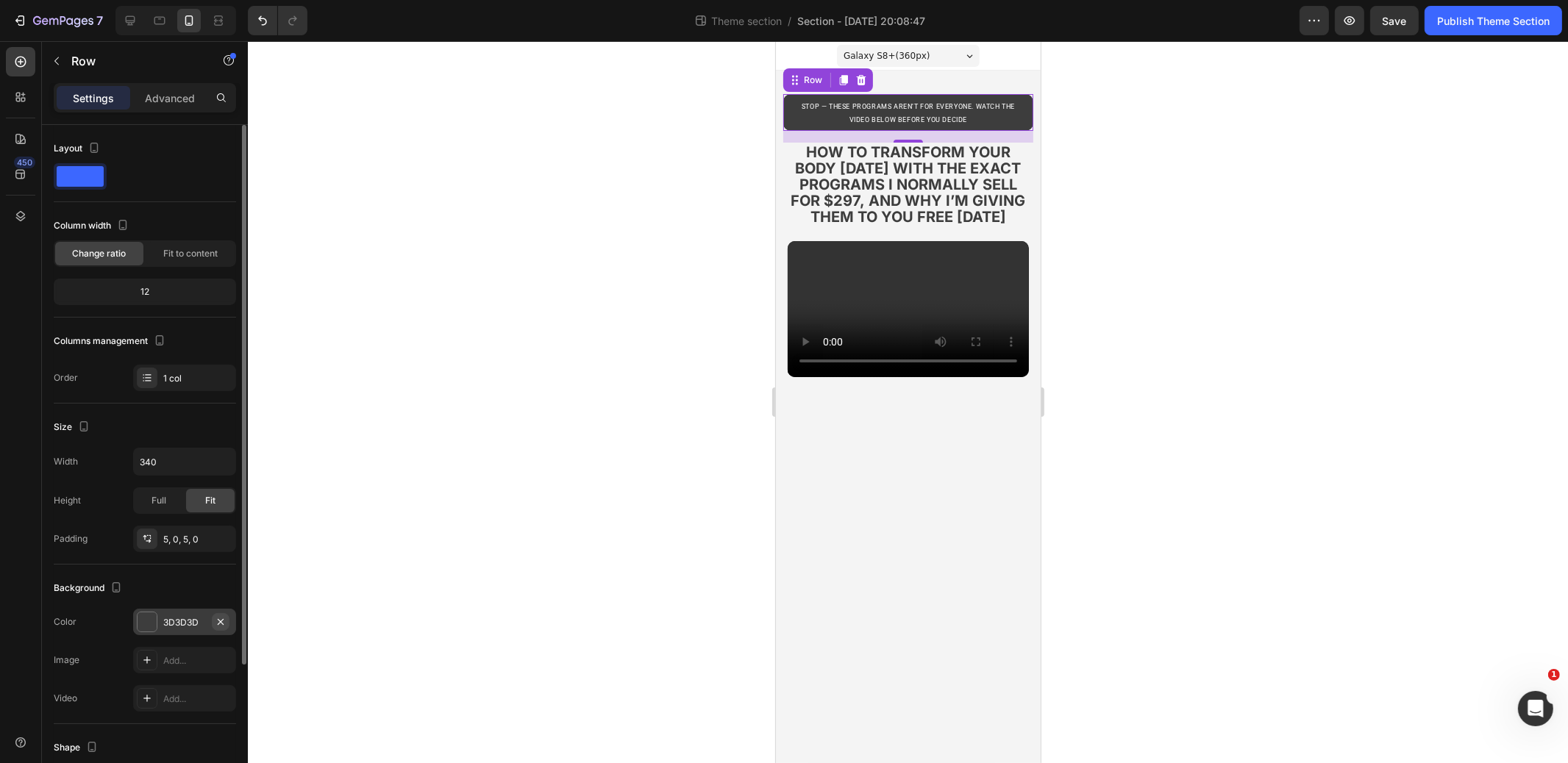
click at [221, 619] on icon "button" at bounding box center [220, 620] width 6 height 6
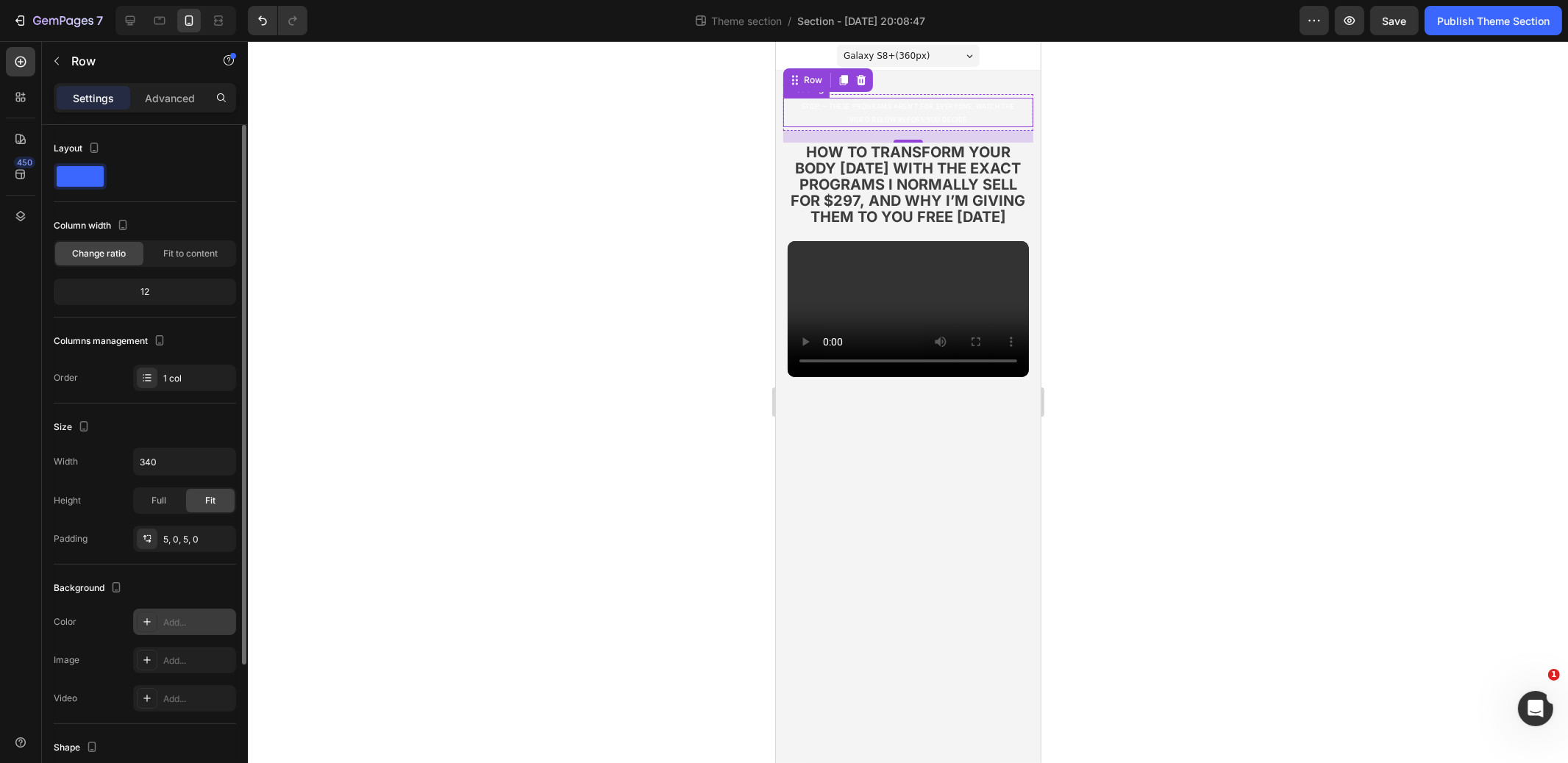
click at [853, 119] on span "stop — these programs aren’t for everyone. watch the video below before you dec…" at bounding box center [908, 114] width 214 height 21
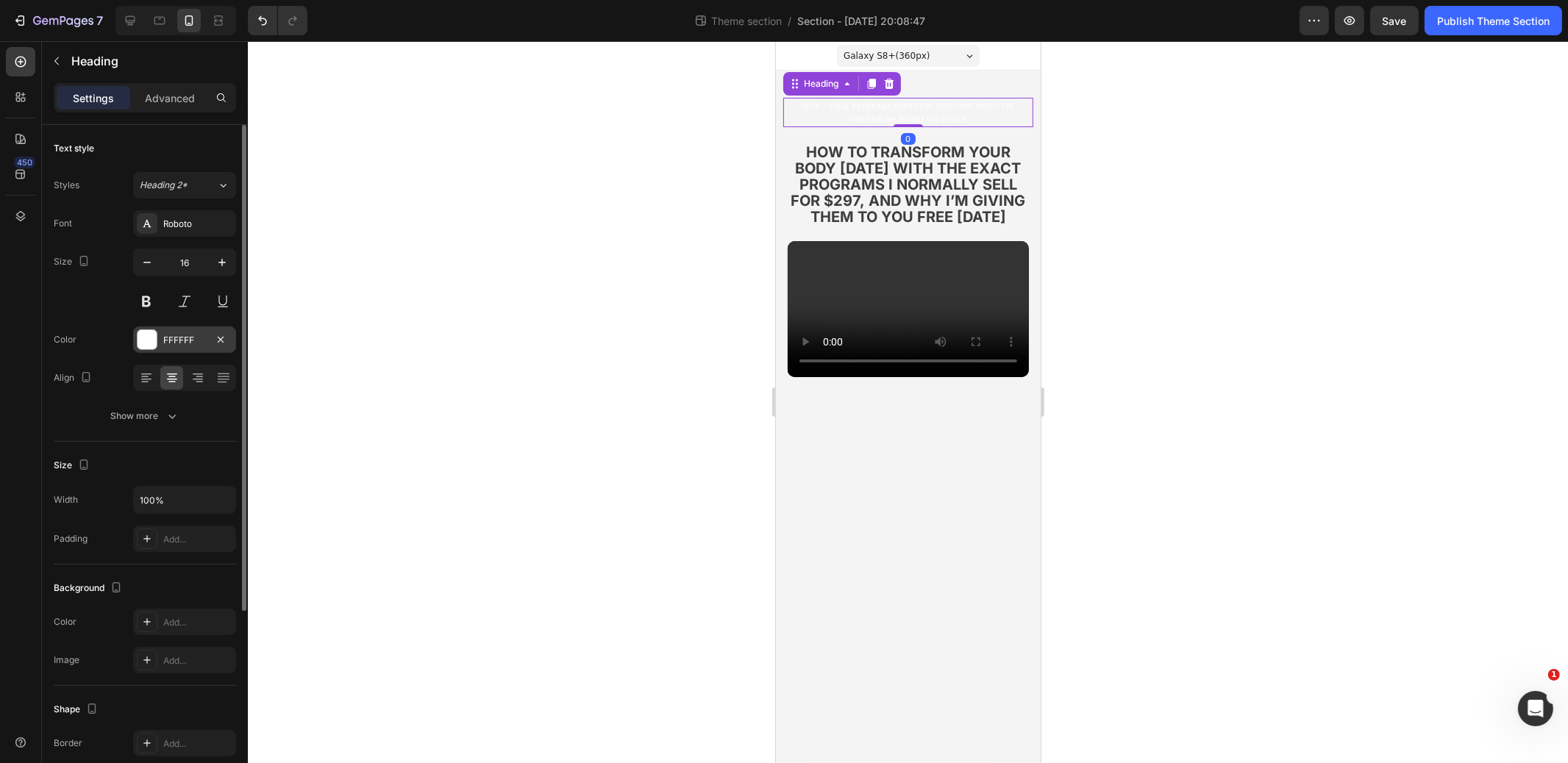
click at [183, 342] on div "FFFFFF" at bounding box center [185, 340] width 43 height 13
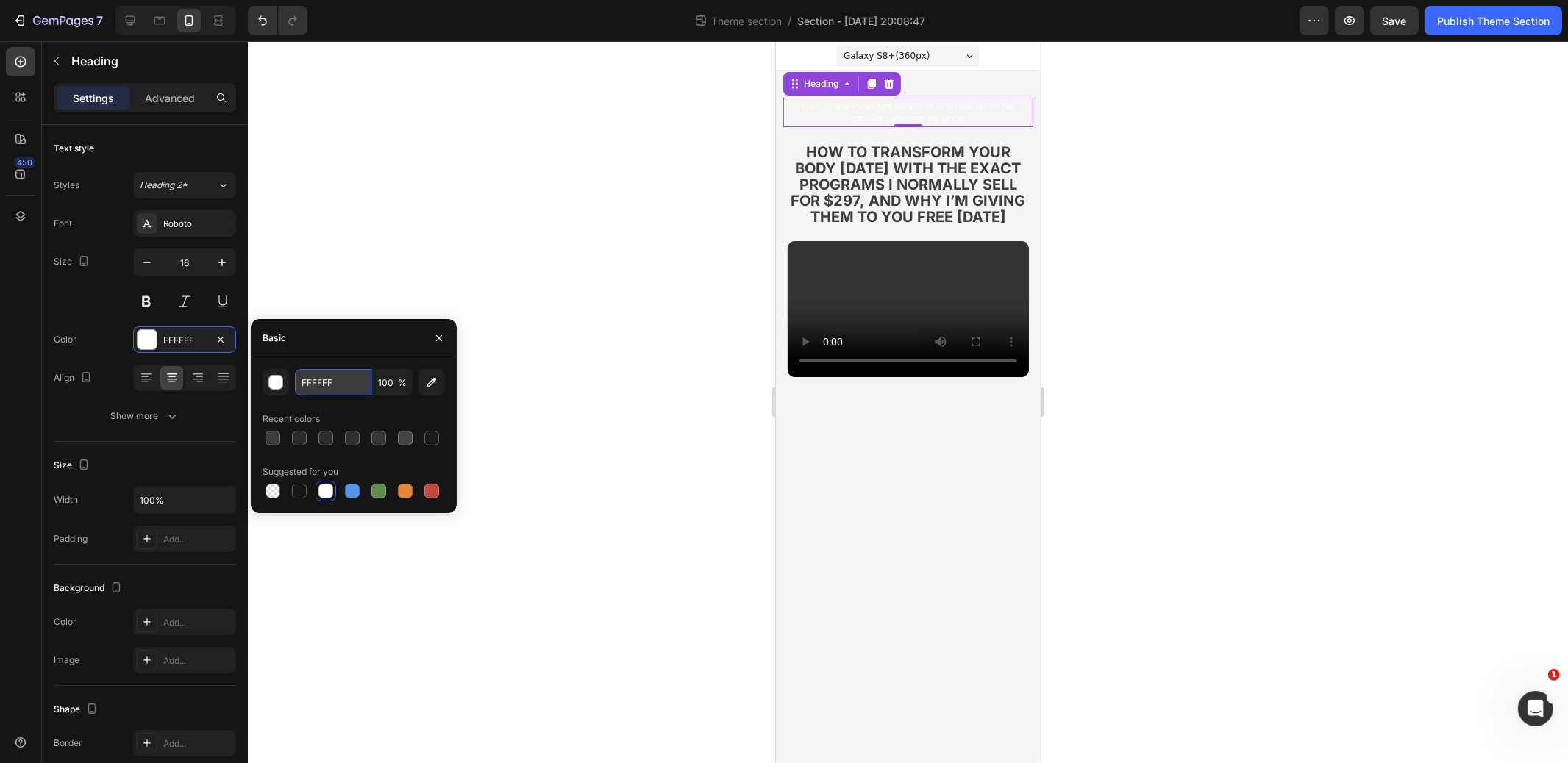
click at [309, 390] on input "FFFFFF" at bounding box center [333, 382] width 77 height 27
type input "3D3D3D"
click at [511, 233] on div at bounding box center [909, 402] width 1321 height 722
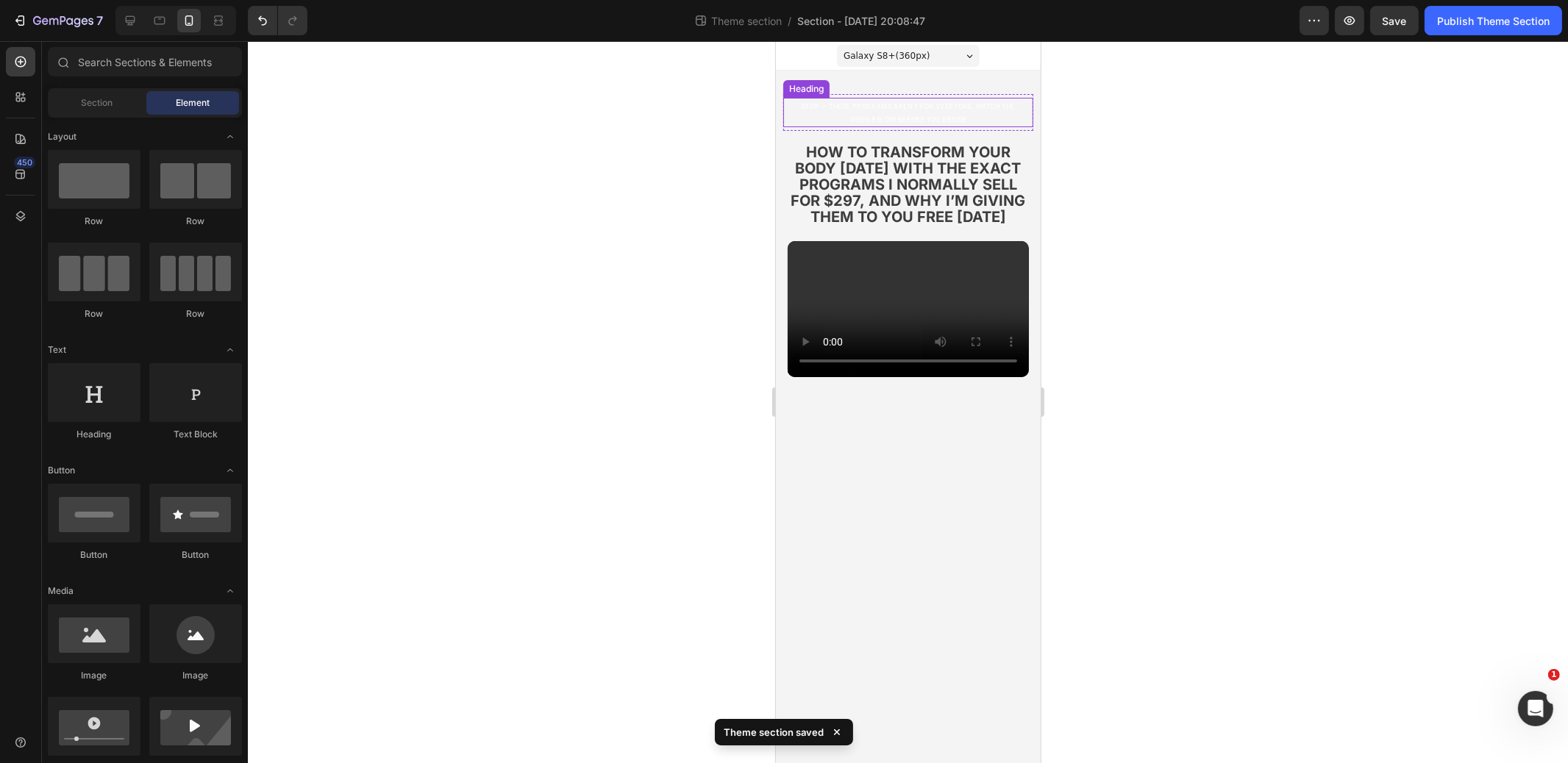
click at [879, 111] on p "⁠⁠⁠⁠⁠⁠⁠ stop — these programs aren’t for everyone. watch the video below before…" at bounding box center [908, 112] width 218 height 27
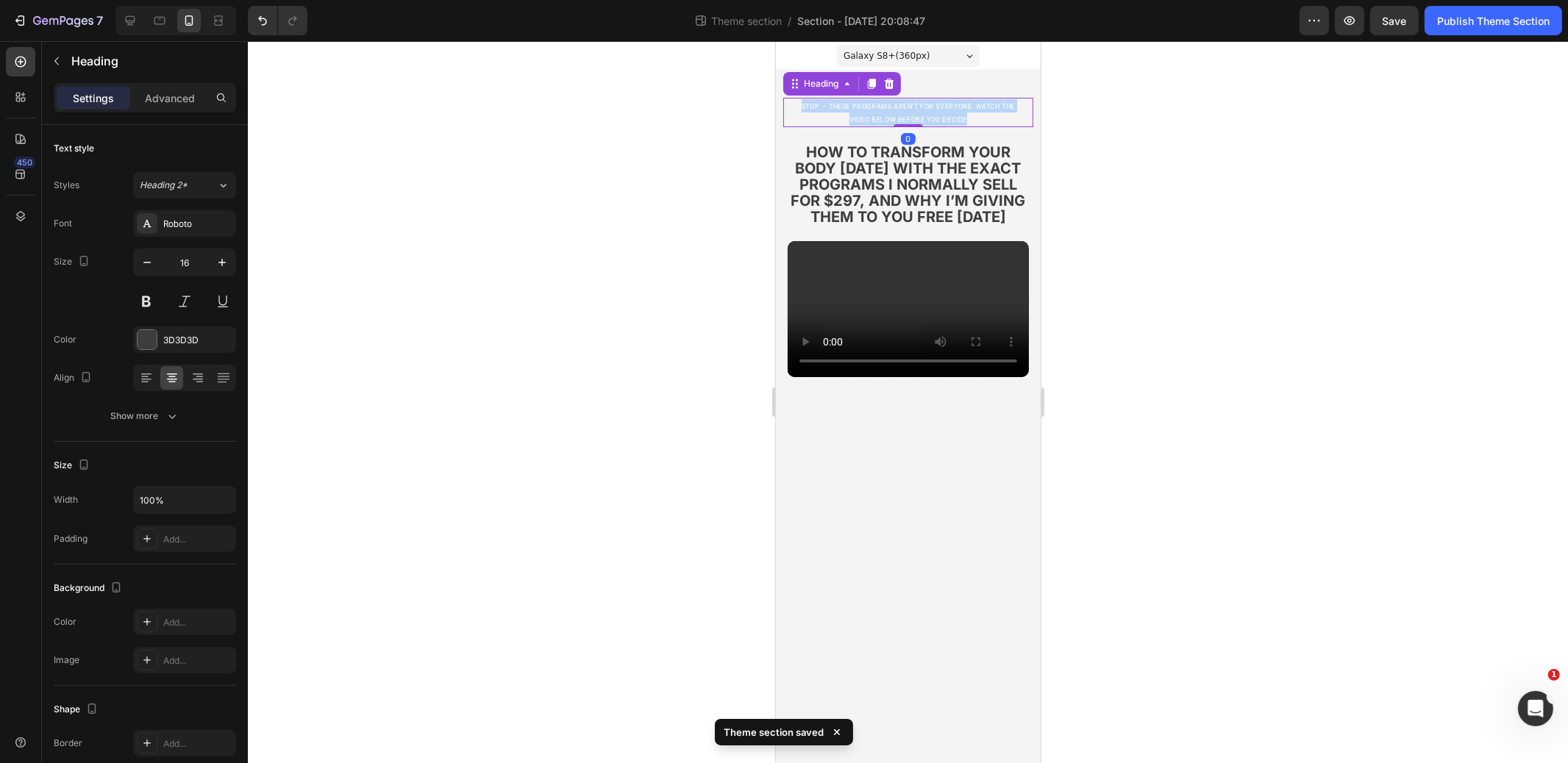
click at [879, 111] on p "stop — these programs aren’t for everyone. watch the video below before you dec…" at bounding box center [908, 112] width 218 height 27
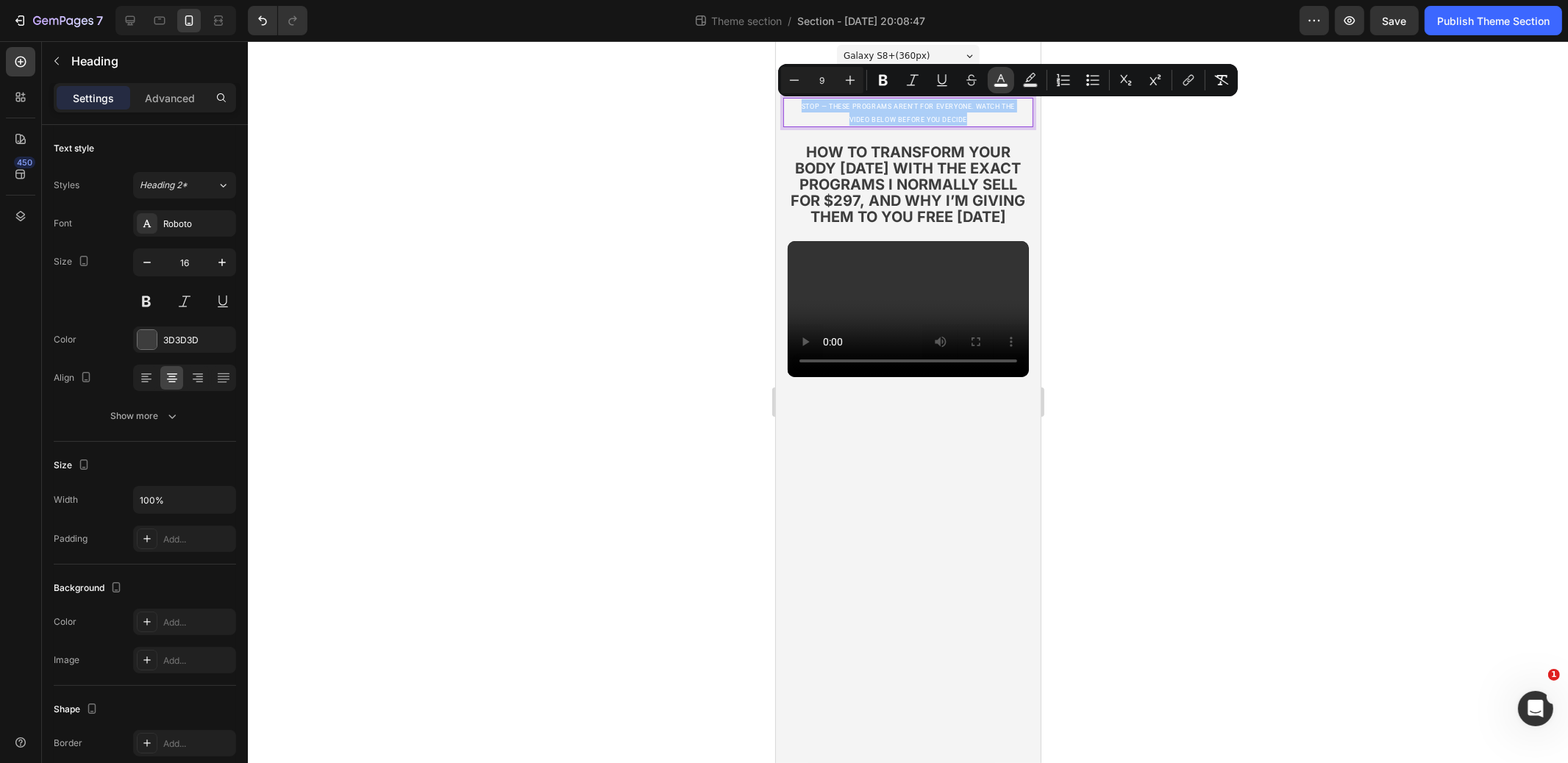
click at [1004, 81] on icon "Editor contextual toolbar" at bounding box center [1000, 78] width 7 height 8
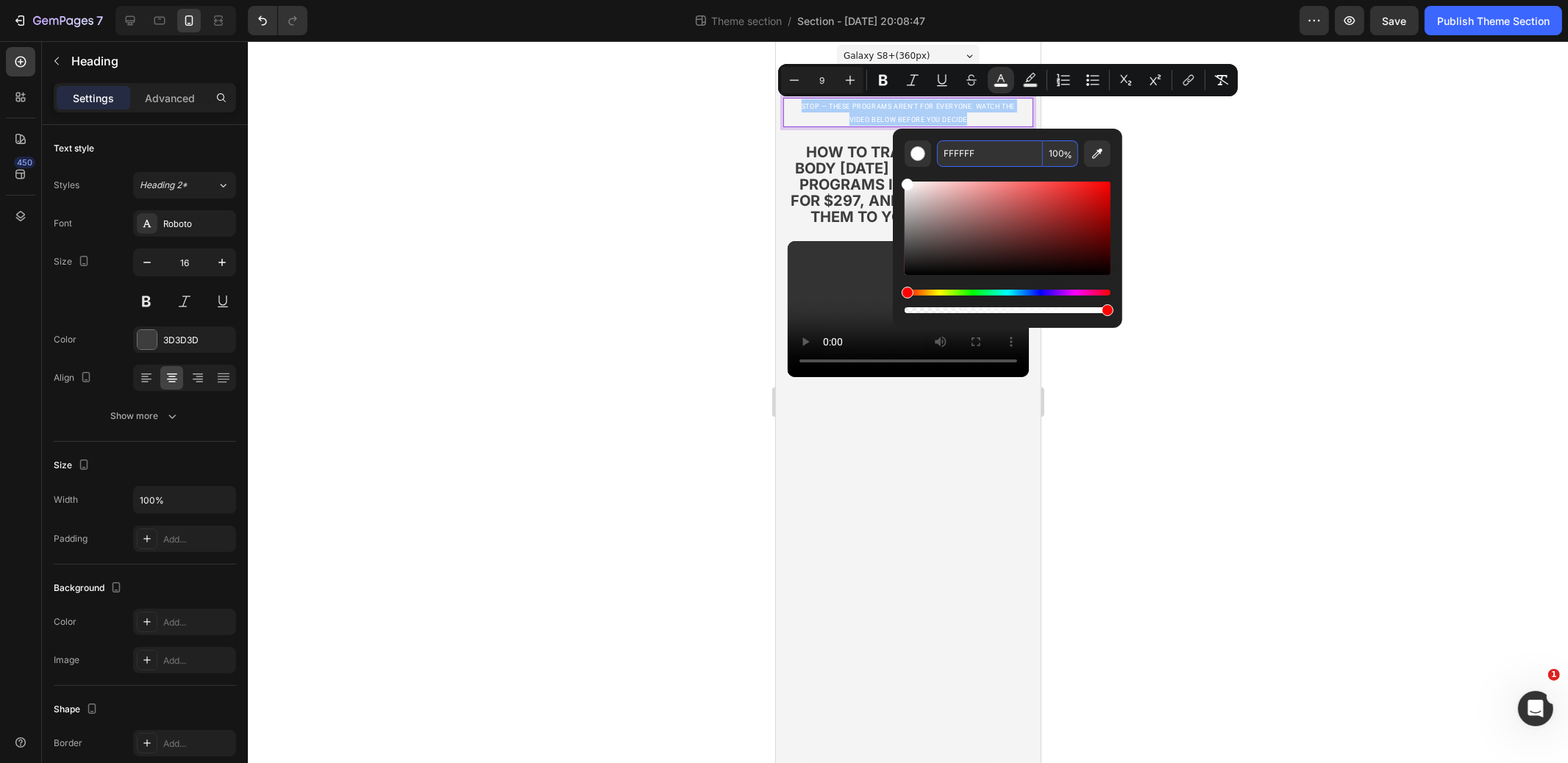
click at [970, 159] on input "FFFFFF" at bounding box center [990, 153] width 106 height 27
type input "3D3D3D"
click at [705, 192] on div at bounding box center [909, 402] width 1321 height 722
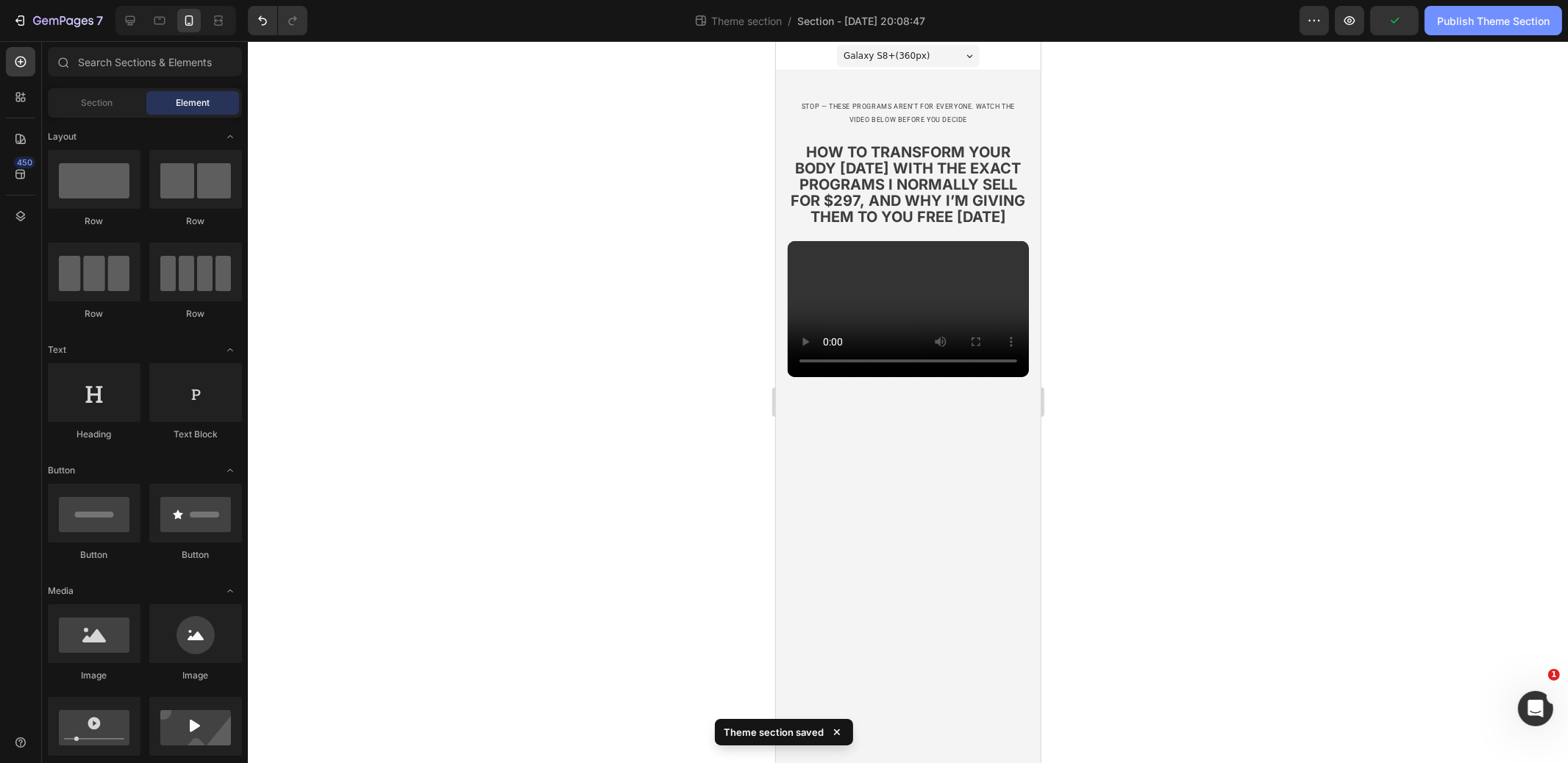
click at [1487, 19] on div "Publish Theme Section" at bounding box center [1494, 20] width 113 height 15
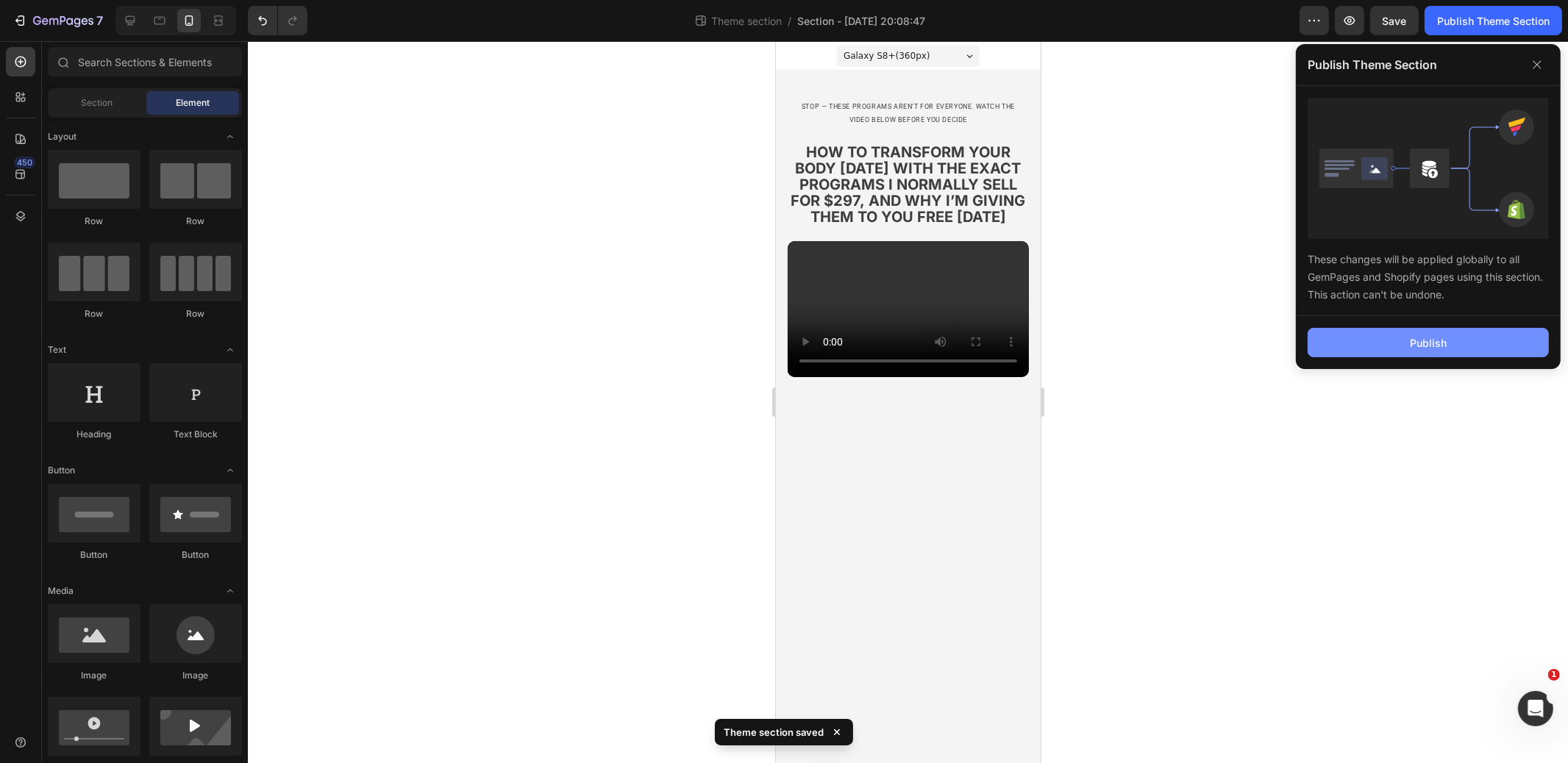
click at [1387, 346] on button "Publish" at bounding box center [1428, 342] width 241 height 30
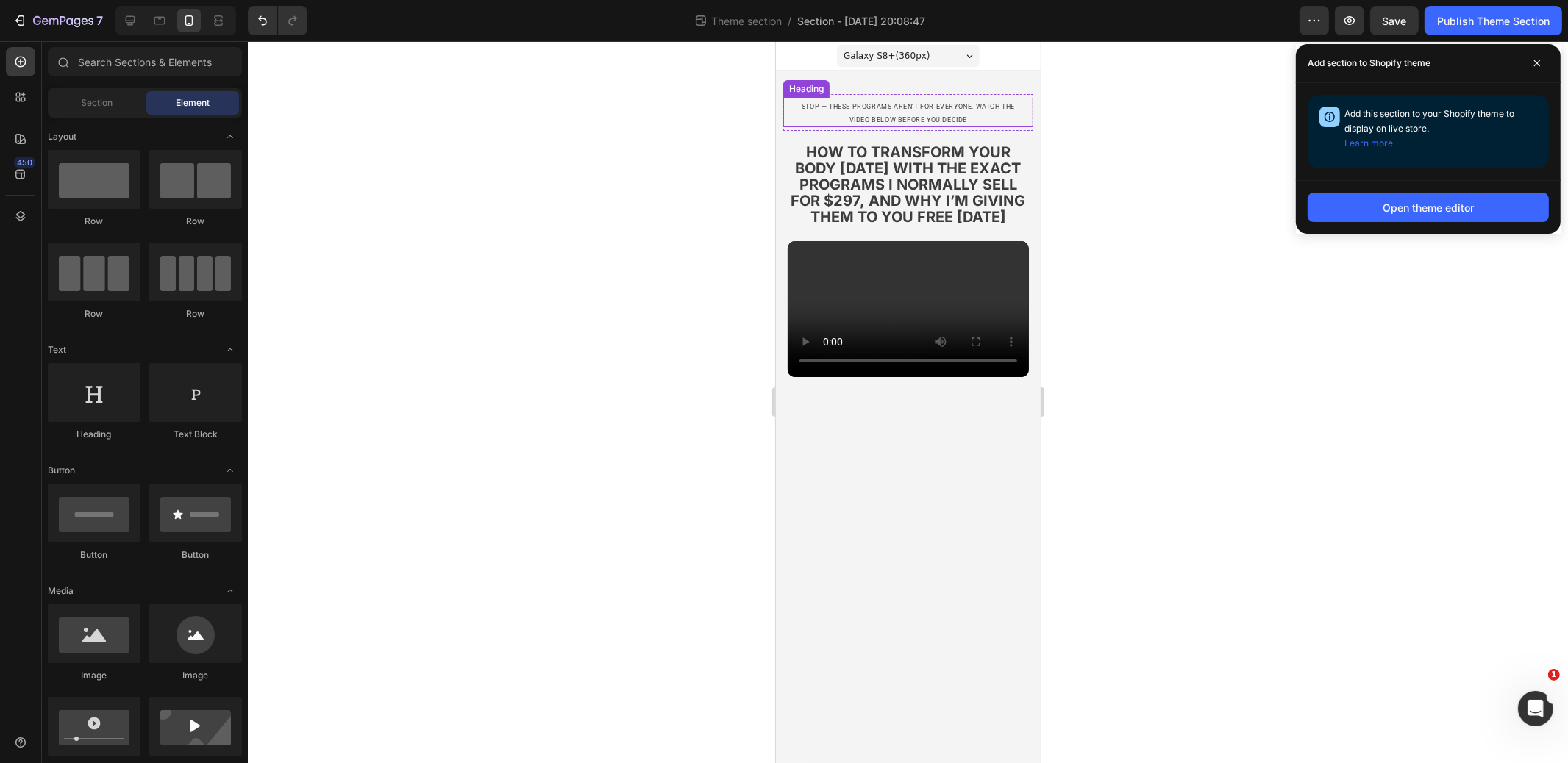
click at [956, 104] on span "stop — these programs aren’t for everyone. watch the video below before you dec…" at bounding box center [908, 114] width 214 height 21
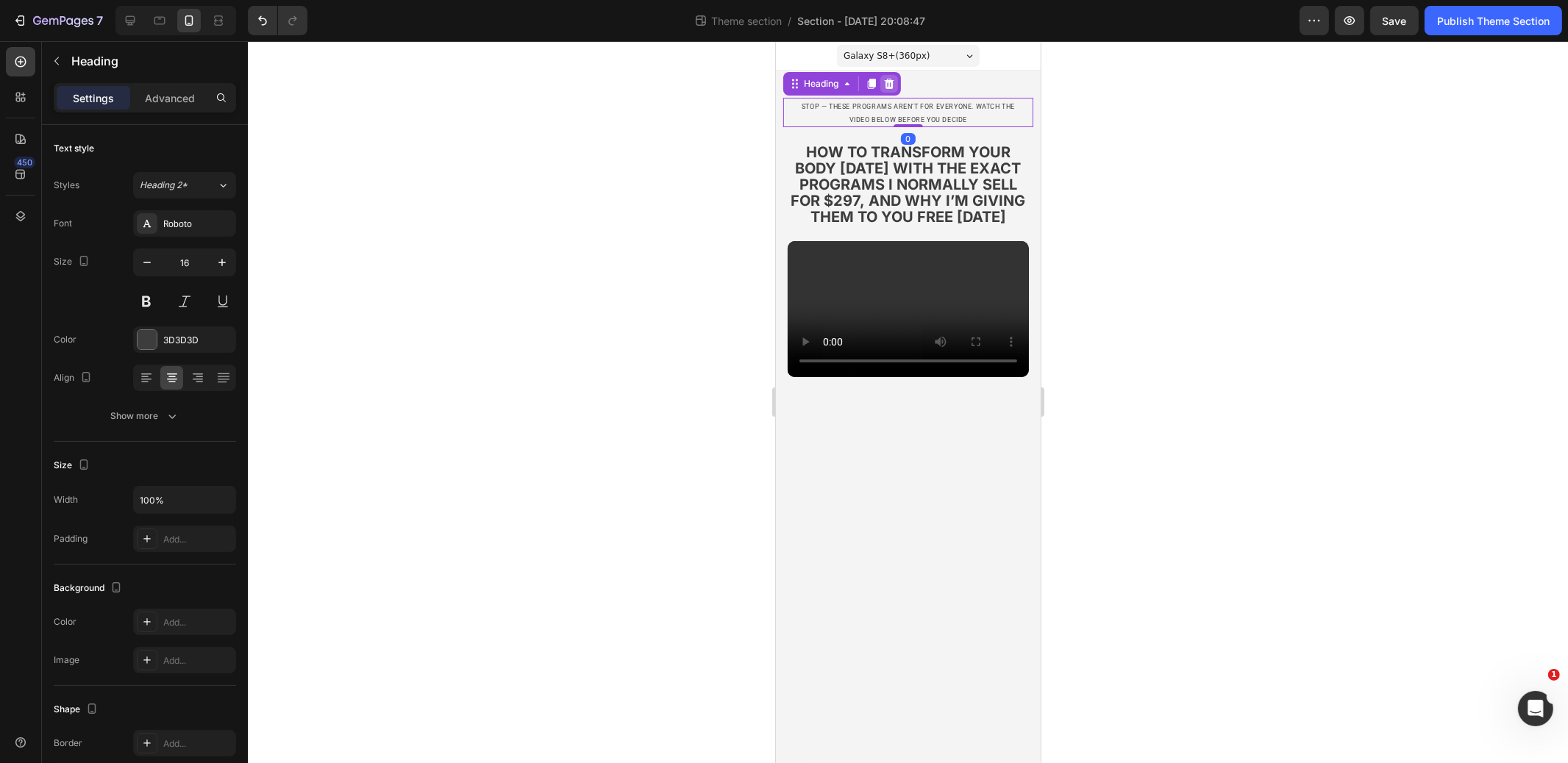
click at [892, 81] on icon at bounding box center [889, 84] width 10 height 10
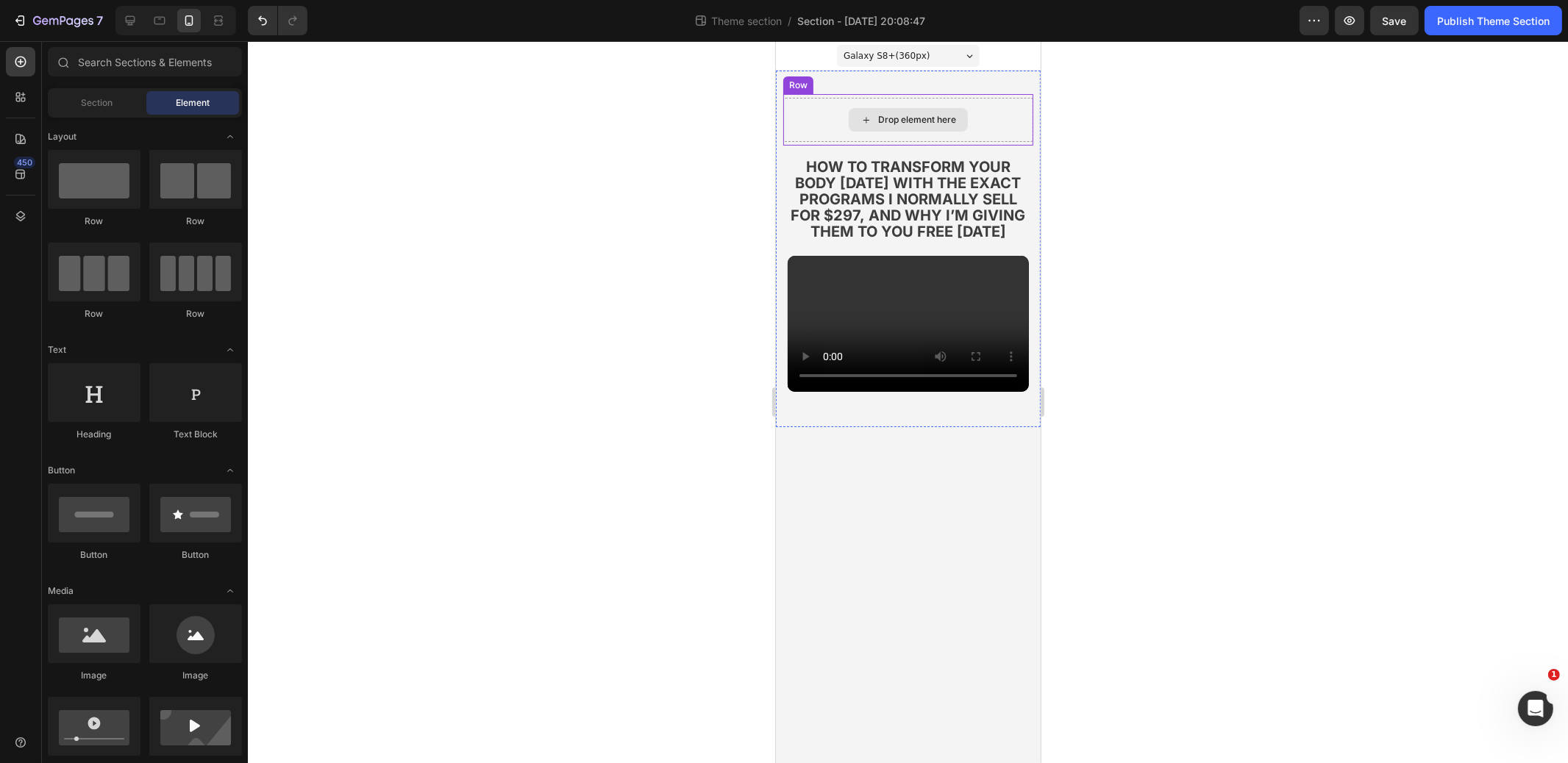
click at [831, 110] on div "Drop element here" at bounding box center [908, 119] width 250 height 44
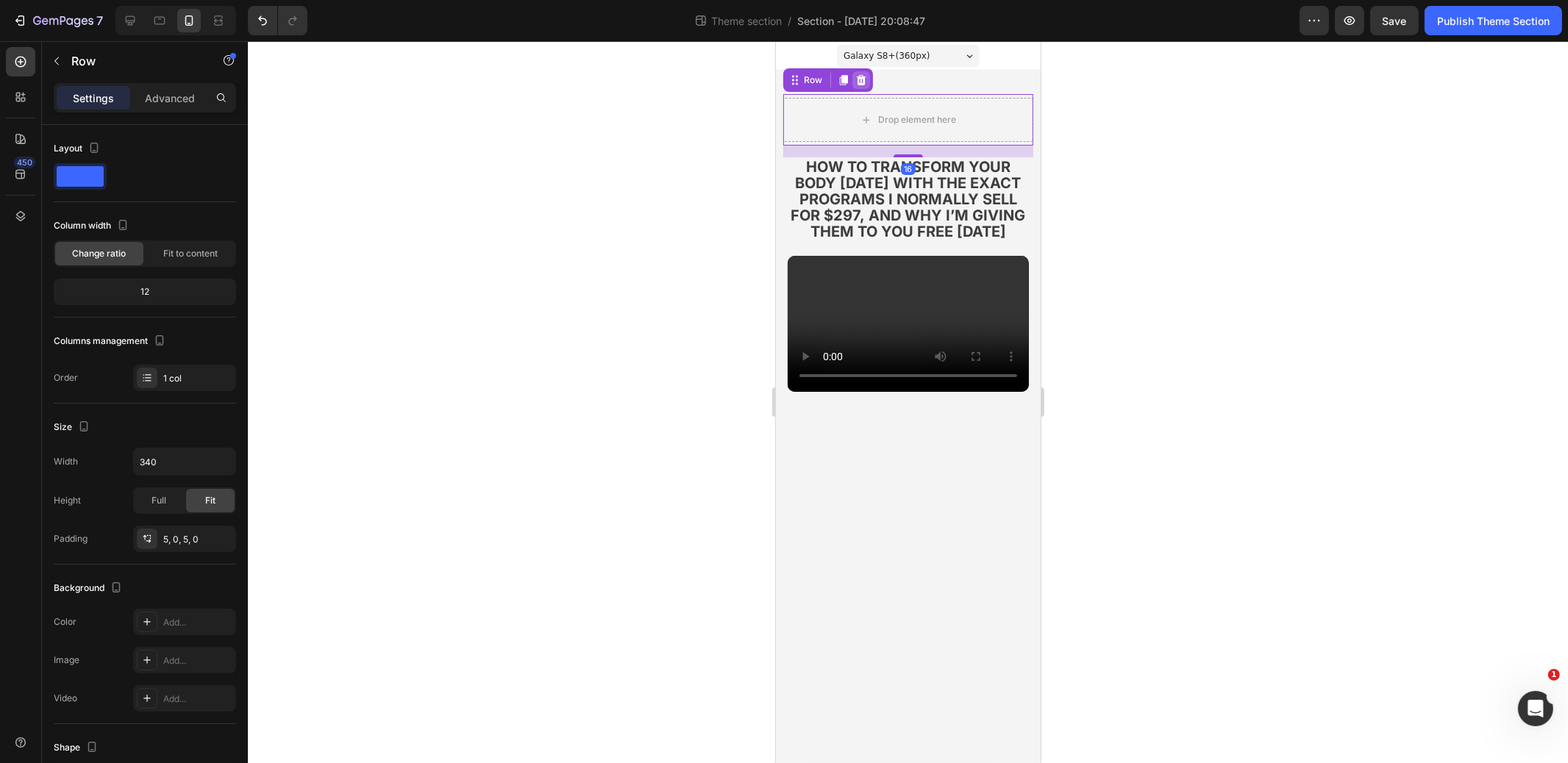
click at [860, 77] on icon at bounding box center [861, 80] width 10 height 10
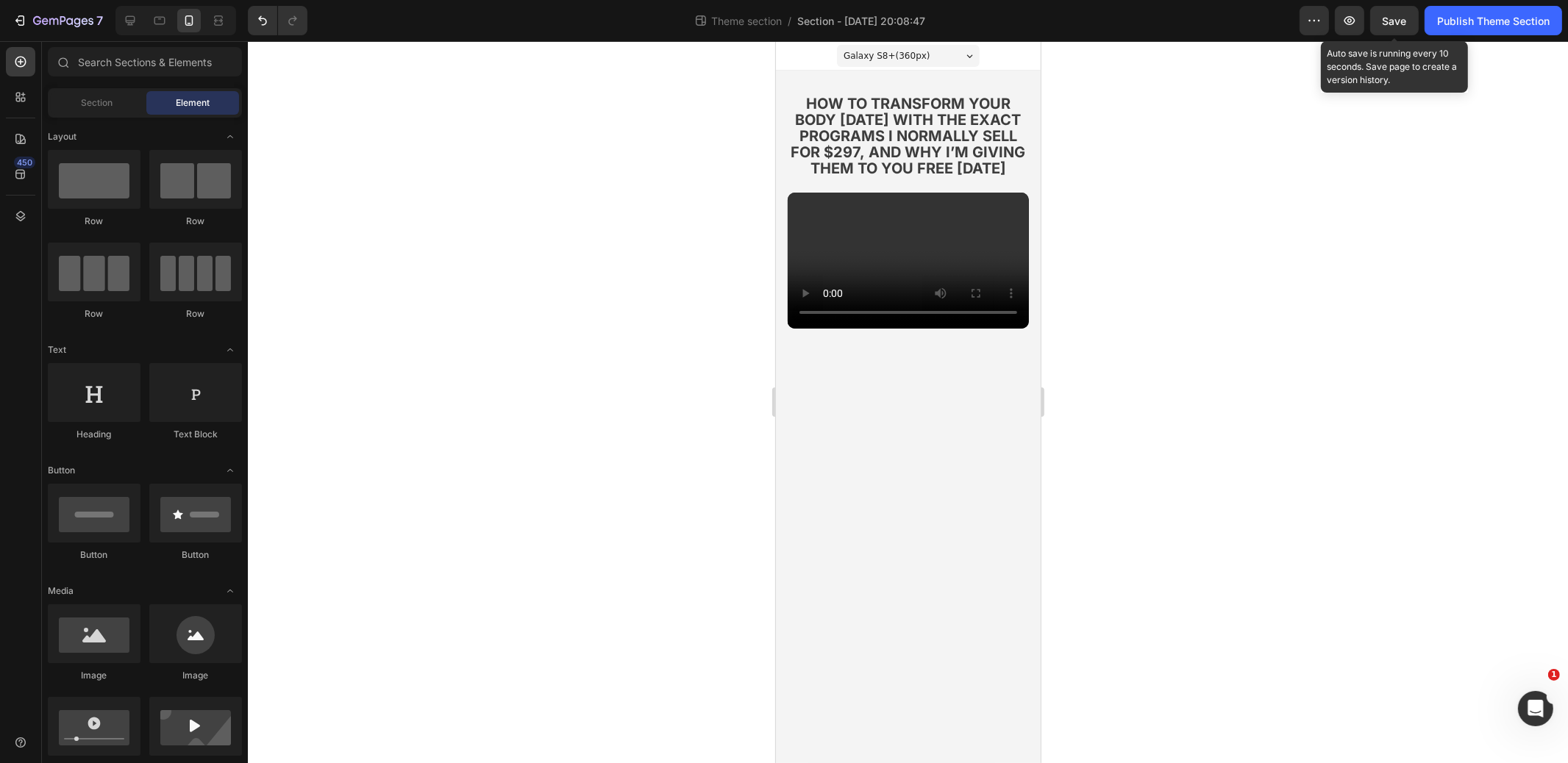
click at [1406, 23] on span "Save" at bounding box center [1395, 21] width 24 height 13
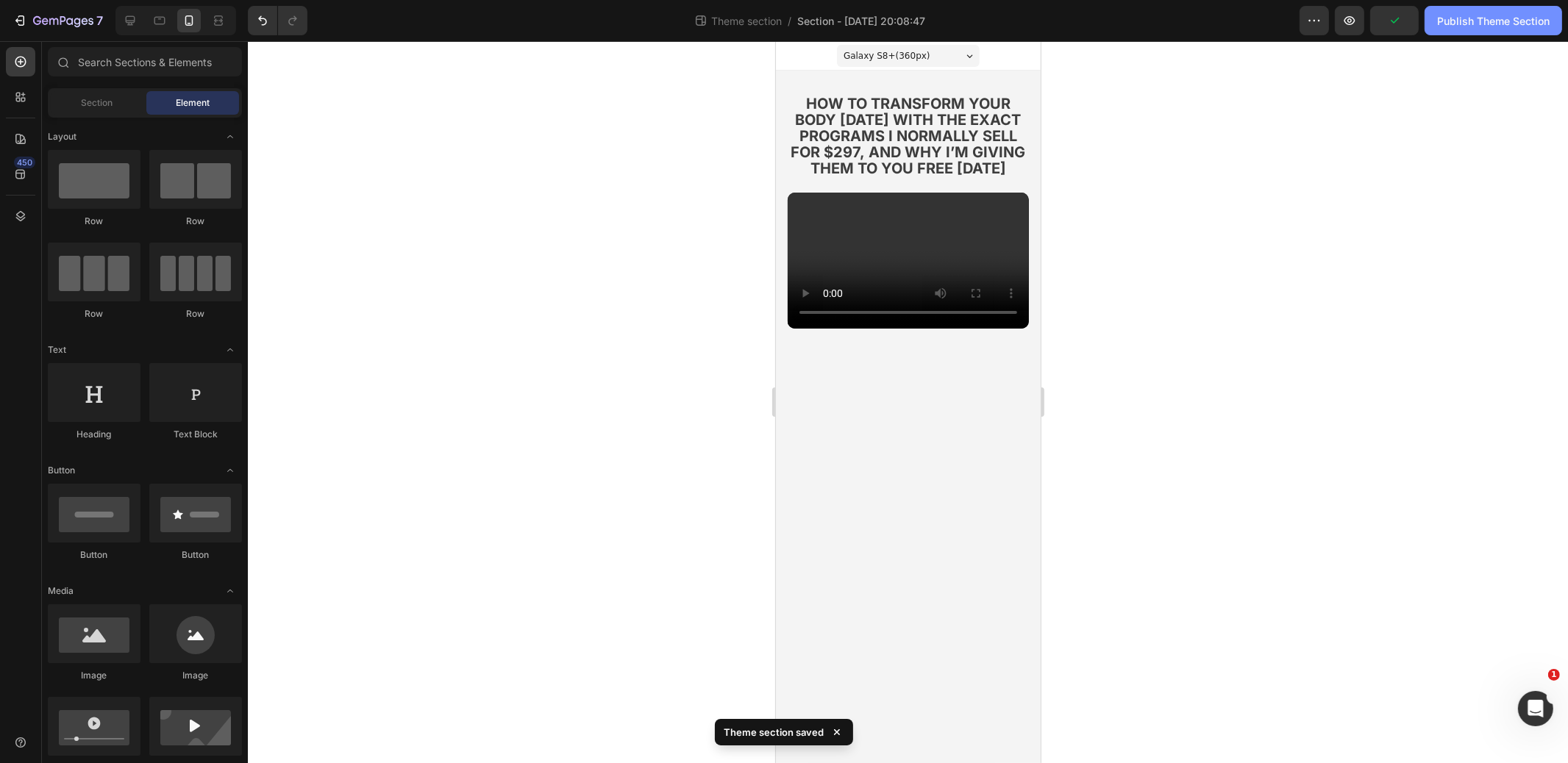
click at [1467, 21] on div "Publish Theme Section" at bounding box center [1494, 20] width 113 height 15
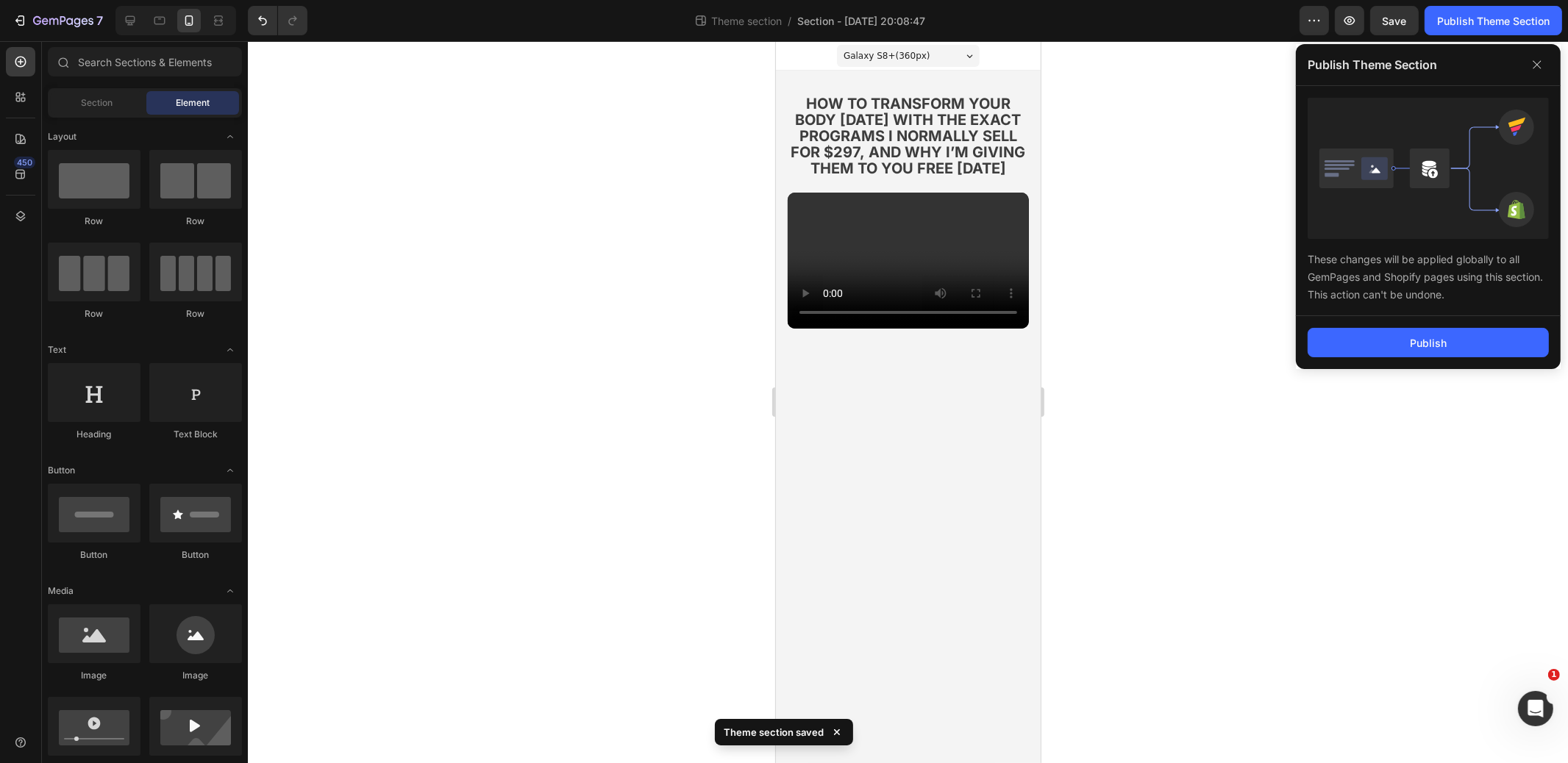
click at [1203, 104] on div at bounding box center [909, 402] width 1321 height 722
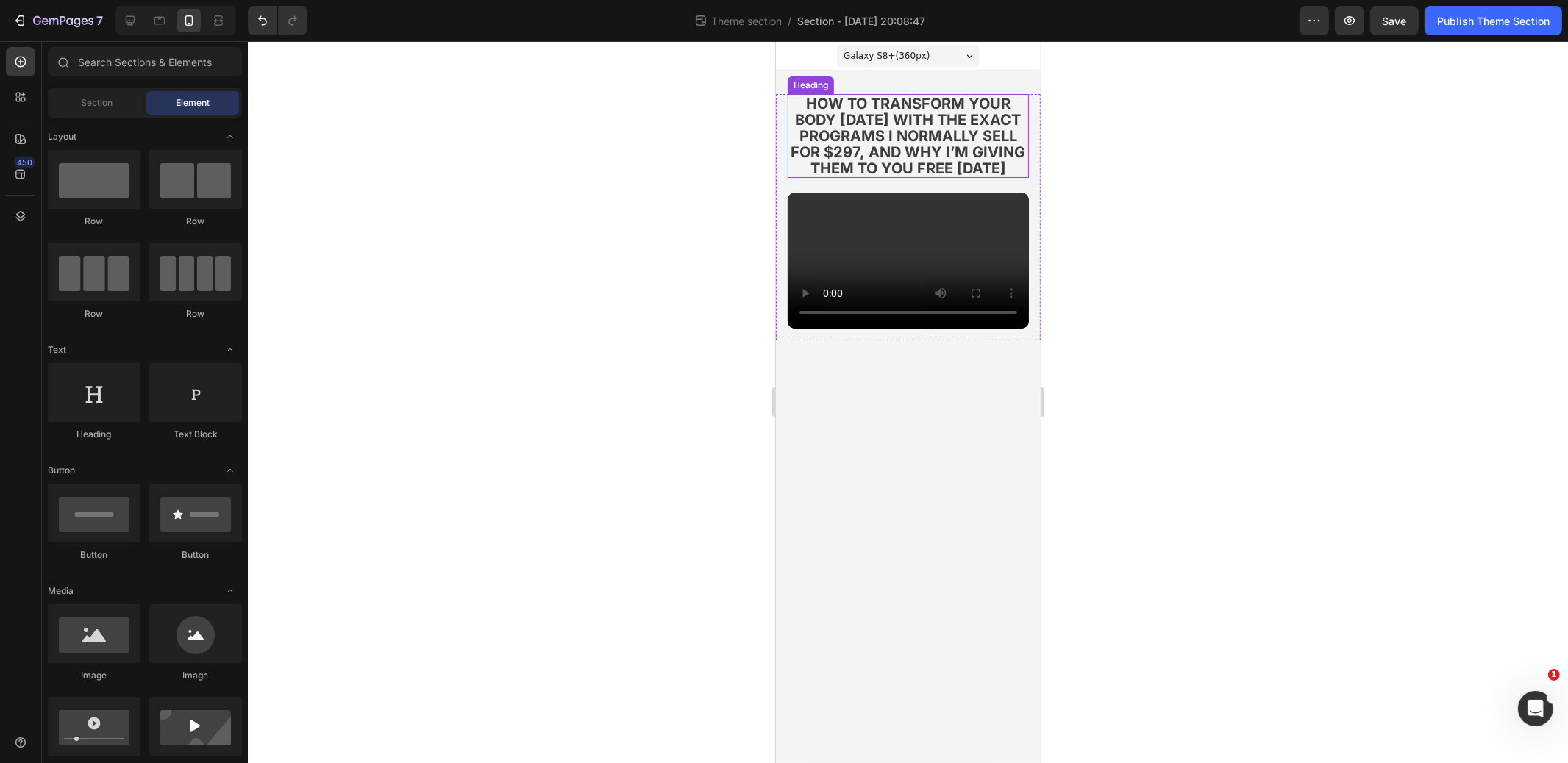
click at [879, 108] on strong "how to transform your body [DATE] with the exact programs i normally sell for $…" at bounding box center [908, 136] width 235 height 82
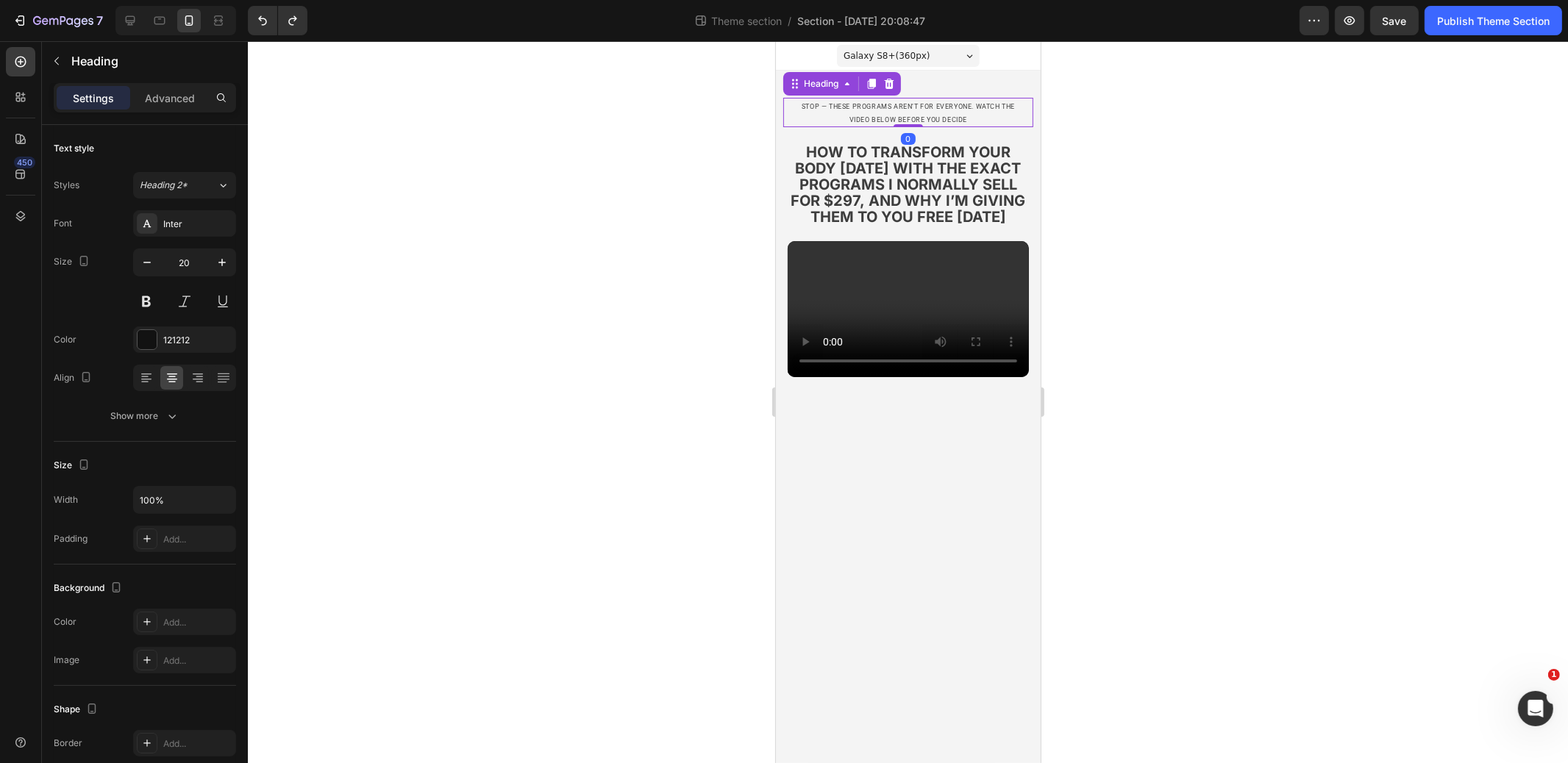
click at [937, 110] on span "stop — these programs aren’t for everyone. watch the video below before you dec…" at bounding box center [908, 114] width 214 height 21
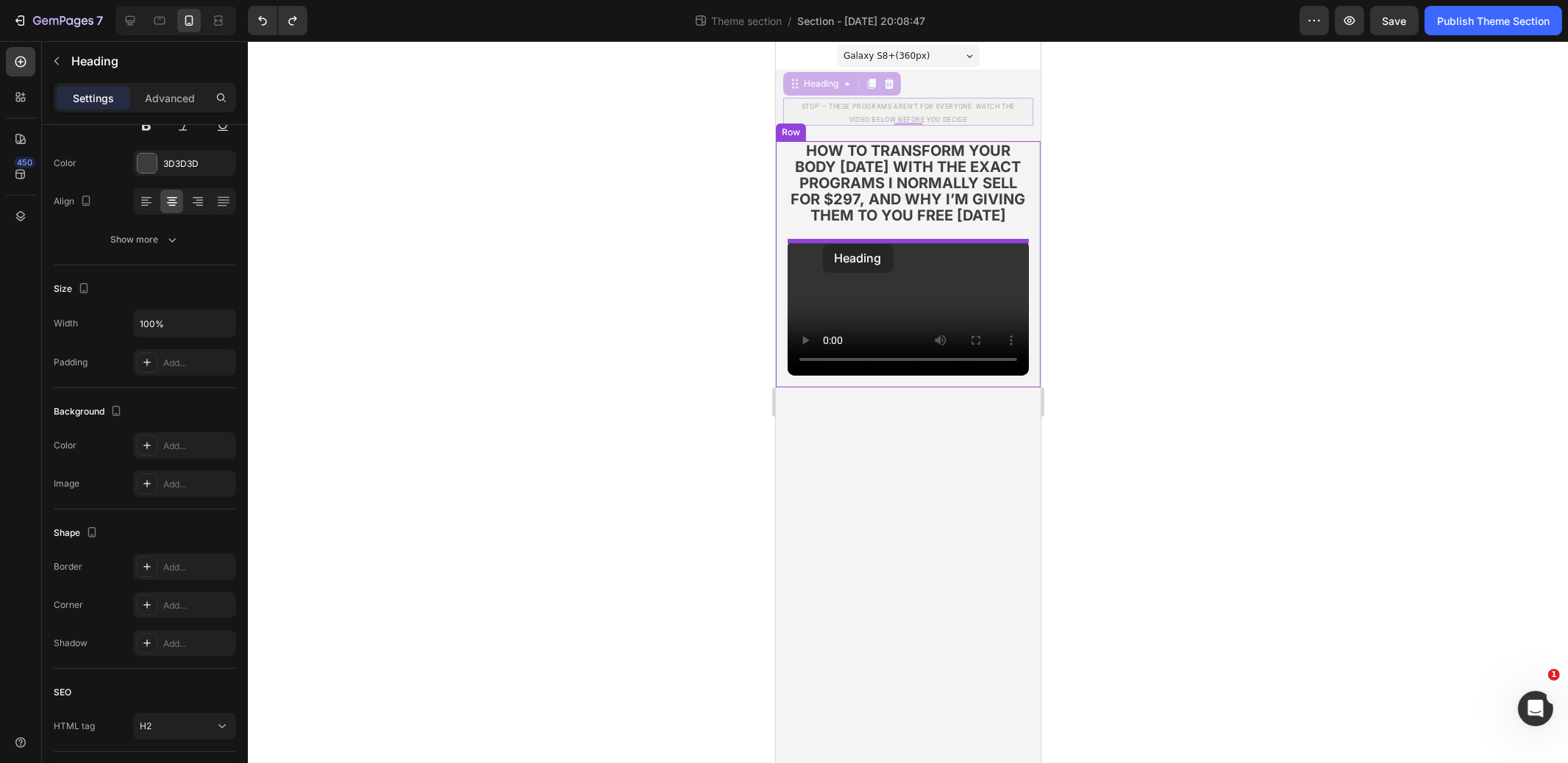
drag, startPoint x: 797, startPoint y: 85, endPoint x: 822, endPoint y: 244, distance: 161.0
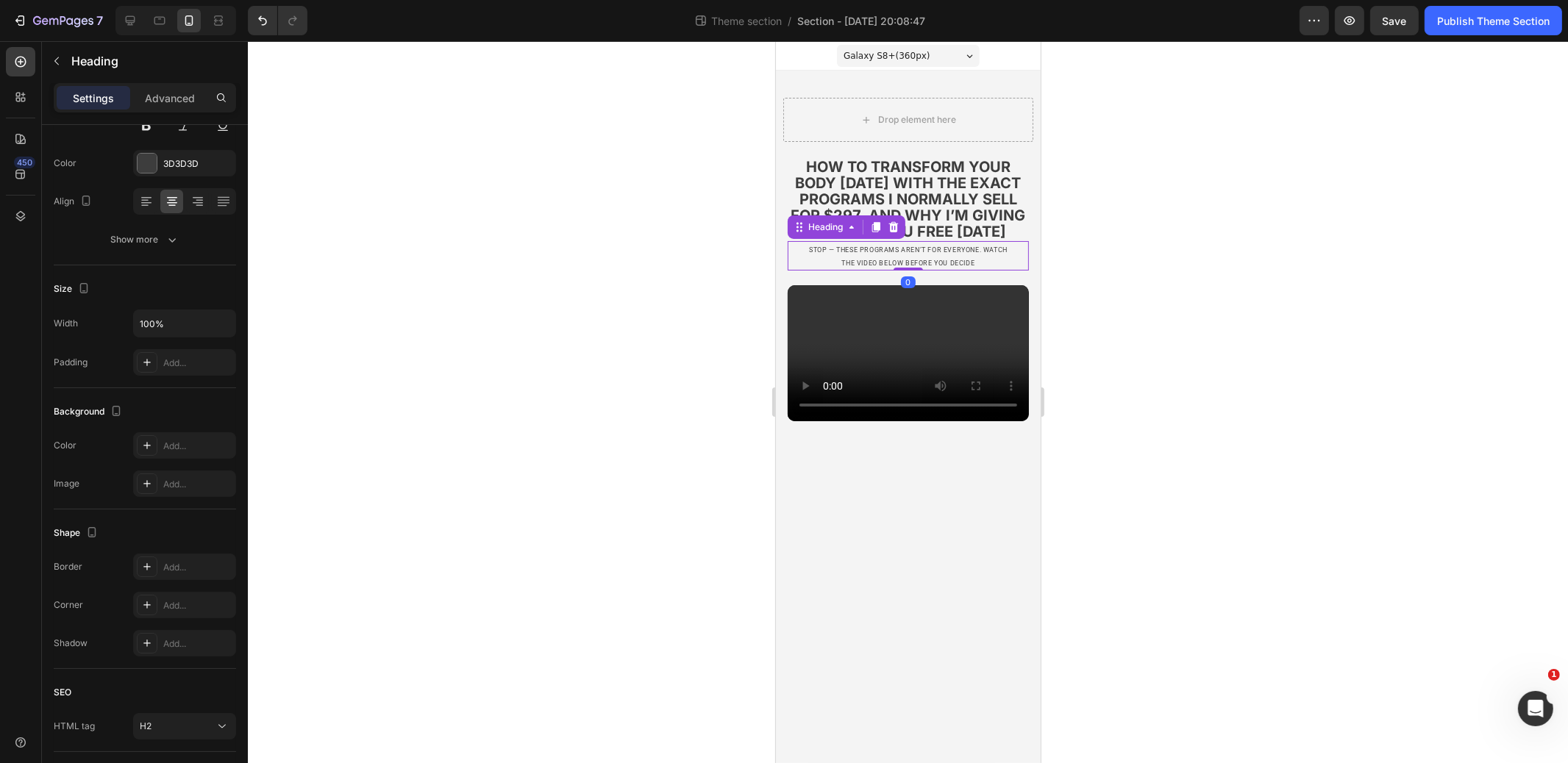
click at [1131, 248] on div at bounding box center [909, 402] width 1321 height 722
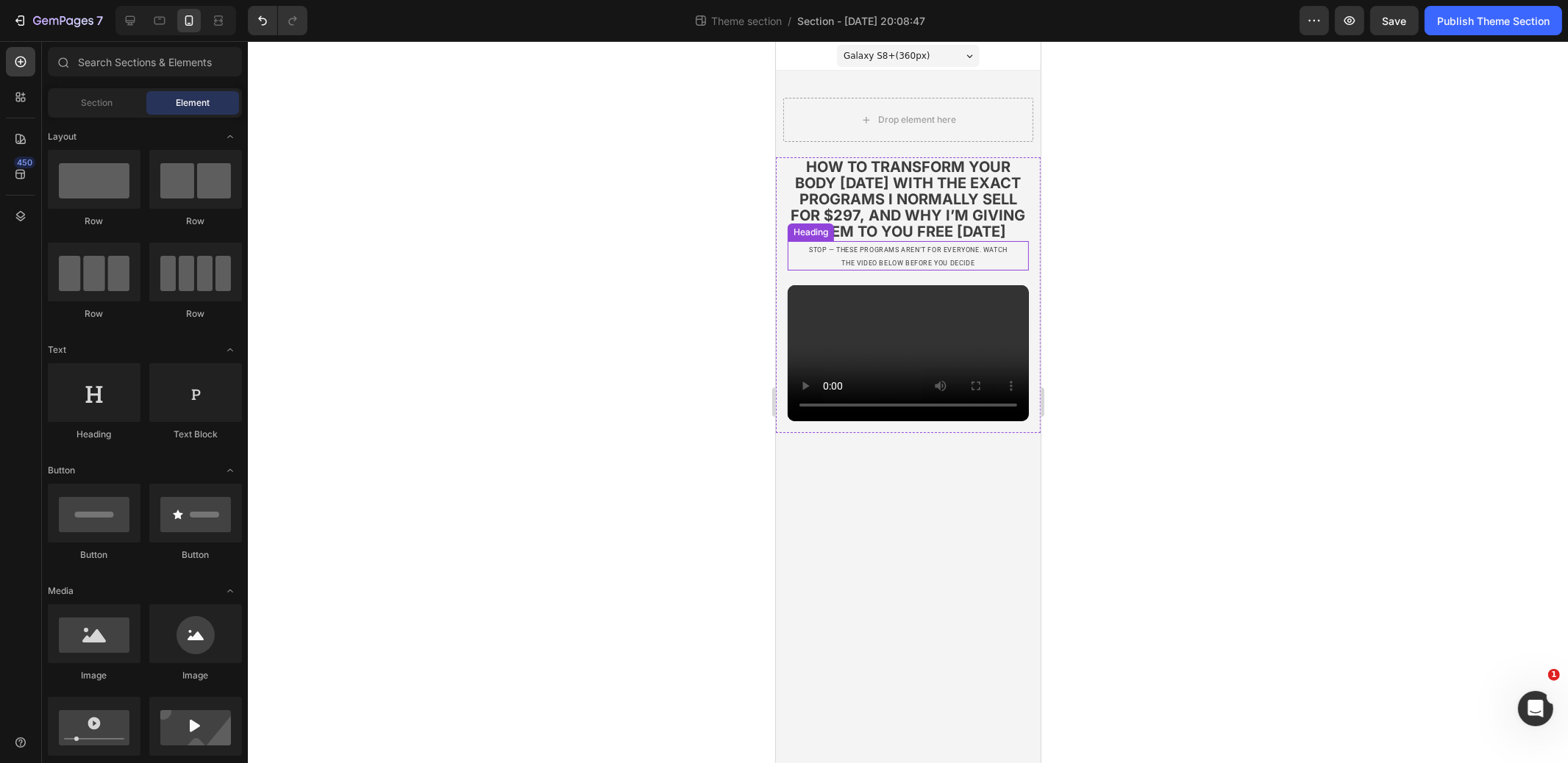
click at [955, 271] on h2 "stop — these programs aren’t for everyone. watch the video below before you dec…" at bounding box center [908, 255] width 212 height 30
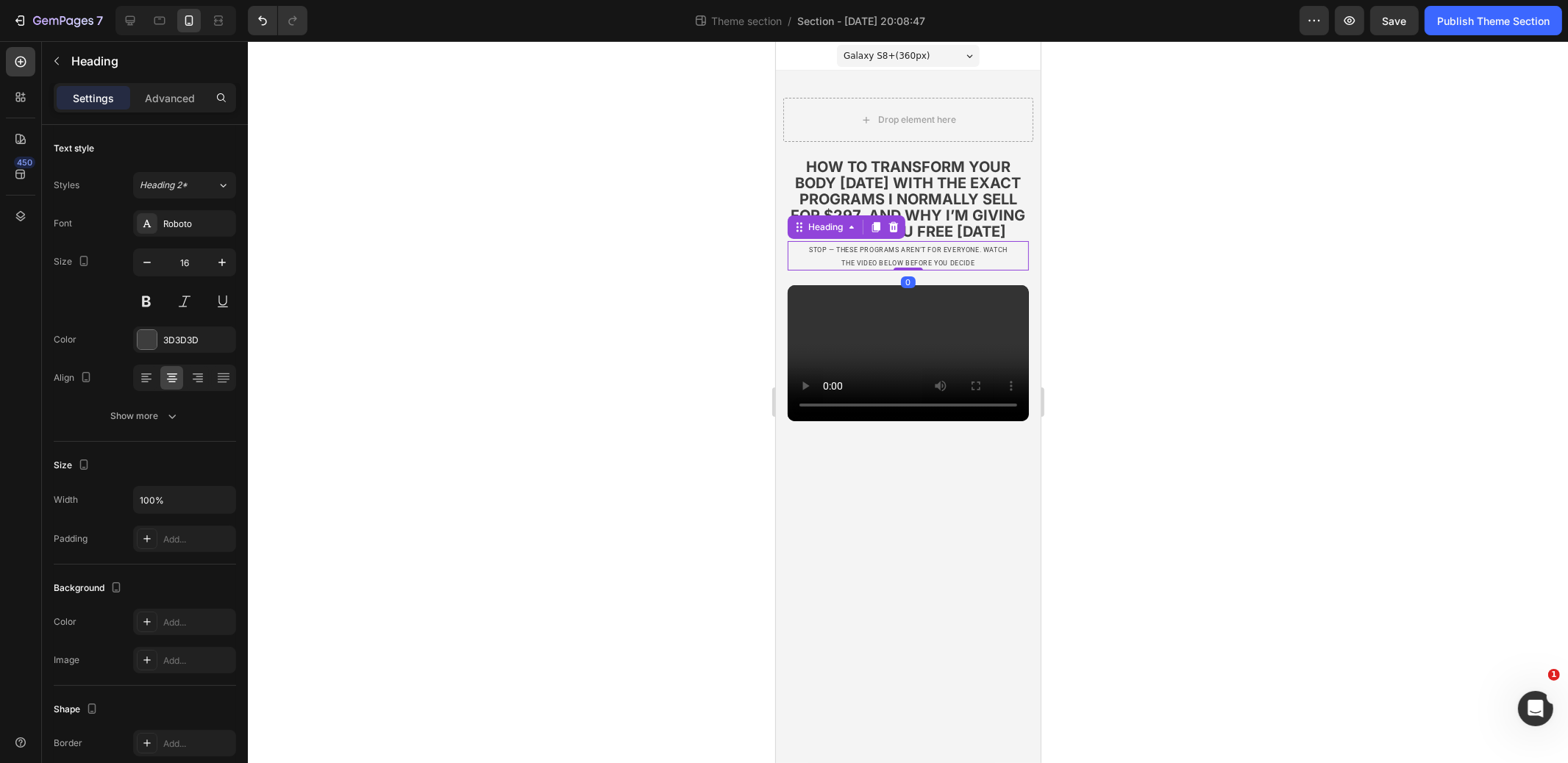
click at [955, 271] on h2 "stop — these programs aren’t for everyone. watch the video below before you dec…" at bounding box center [908, 255] width 212 height 30
click at [955, 269] on p "stop — these programs aren’t for everyone. watch the video below before you dec…" at bounding box center [907, 255] width 209 height 27
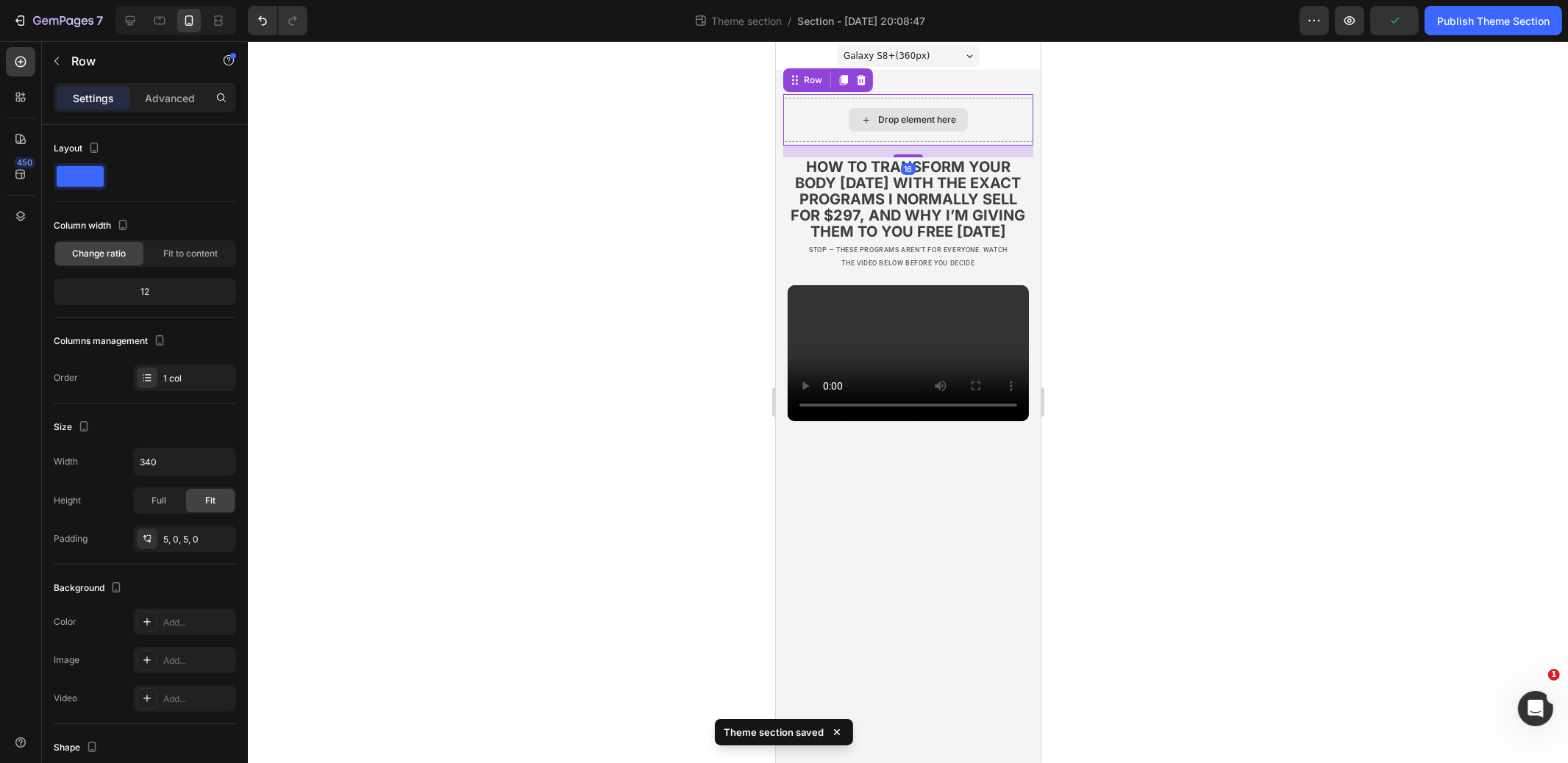
click at [820, 100] on div "Drop element here" at bounding box center [908, 119] width 250 height 44
click at [855, 77] on icon at bounding box center [860, 80] width 12 height 12
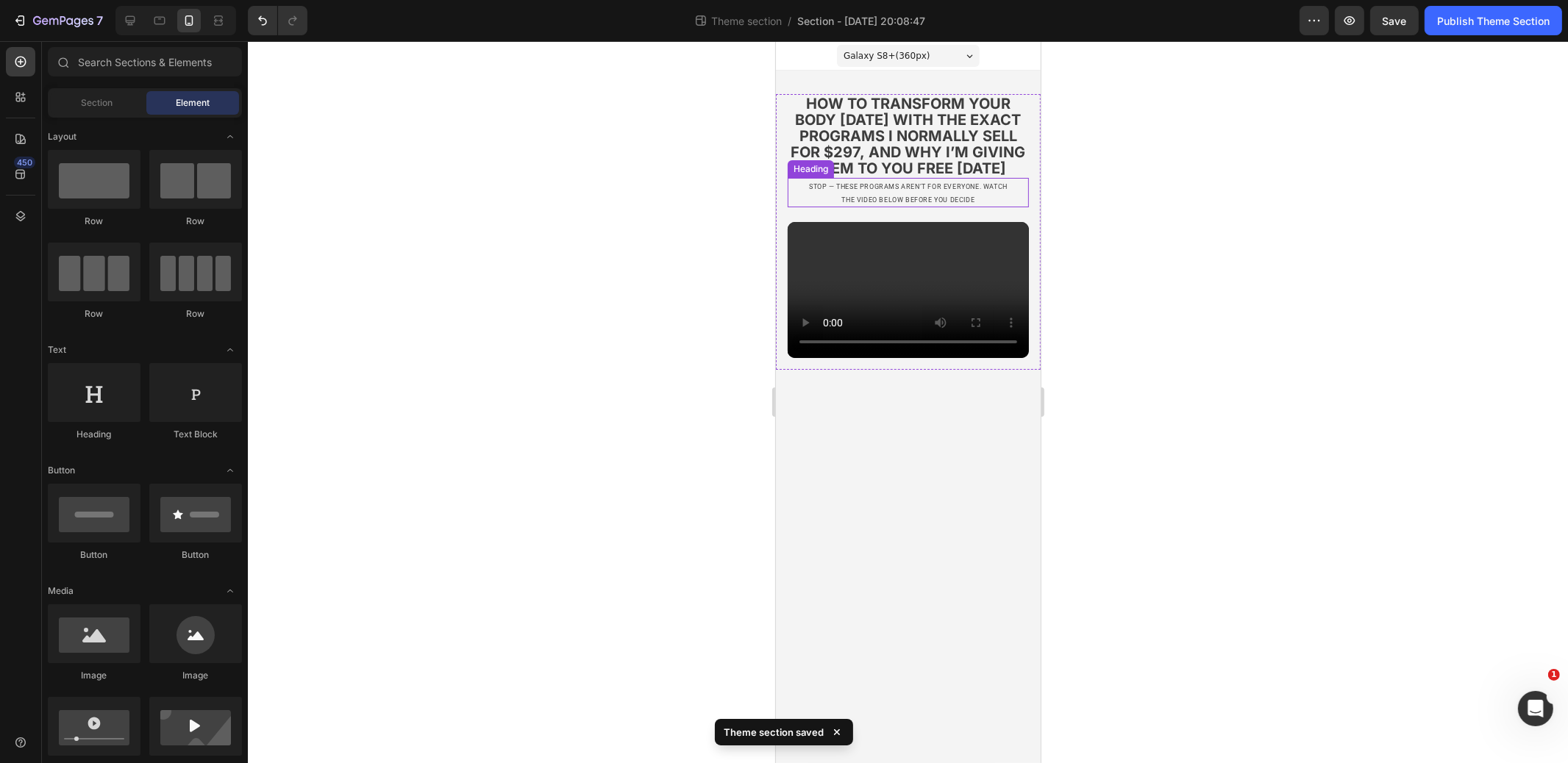
click at [863, 204] on span "stop — these programs aren’t for everyone. watch the video below before you dec…" at bounding box center [908, 193] width 198 height 21
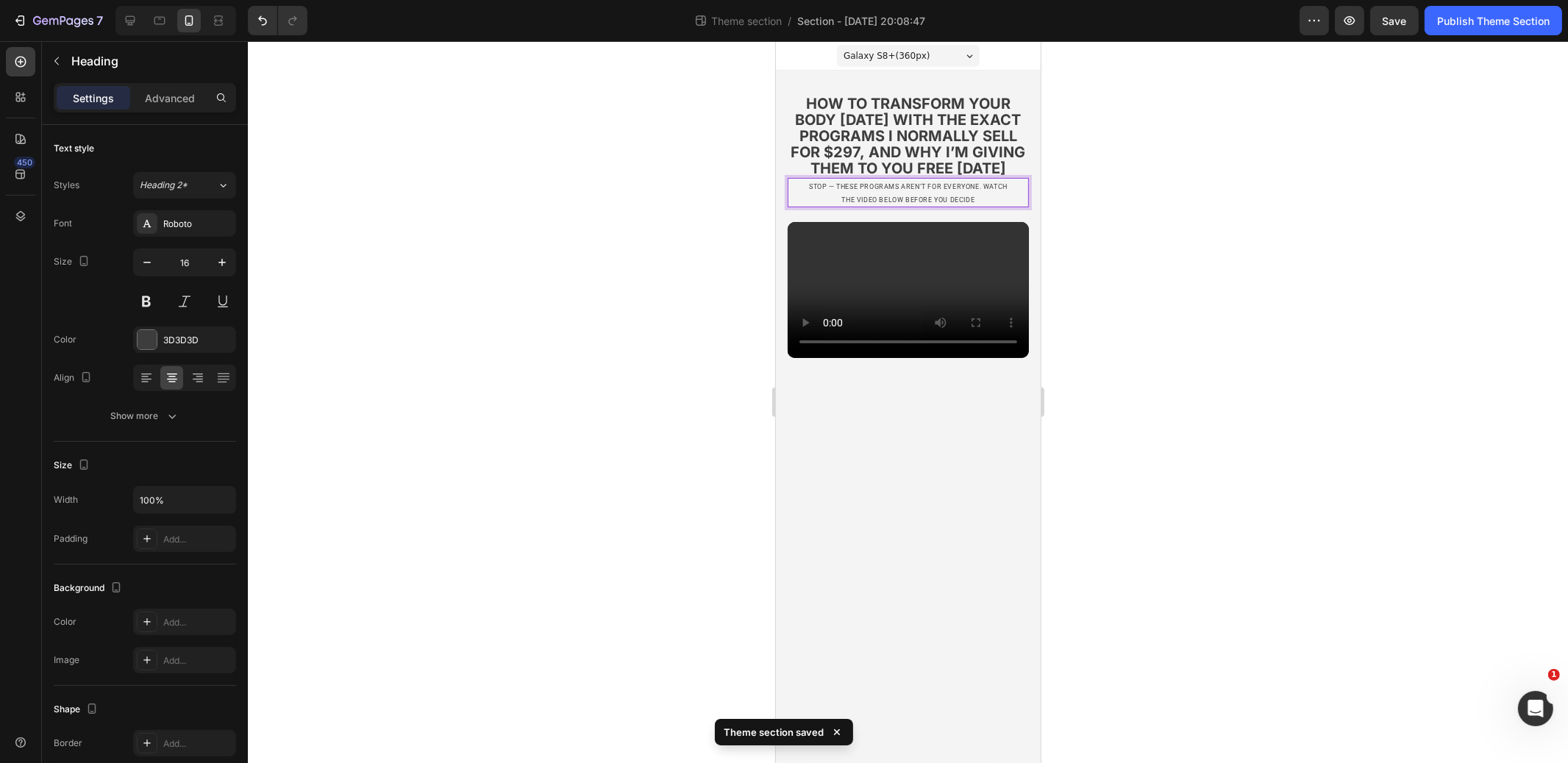
click at [977, 206] on p "stop — these programs aren’t for everyone. watch the video below before you dec…" at bounding box center [907, 193] width 209 height 27
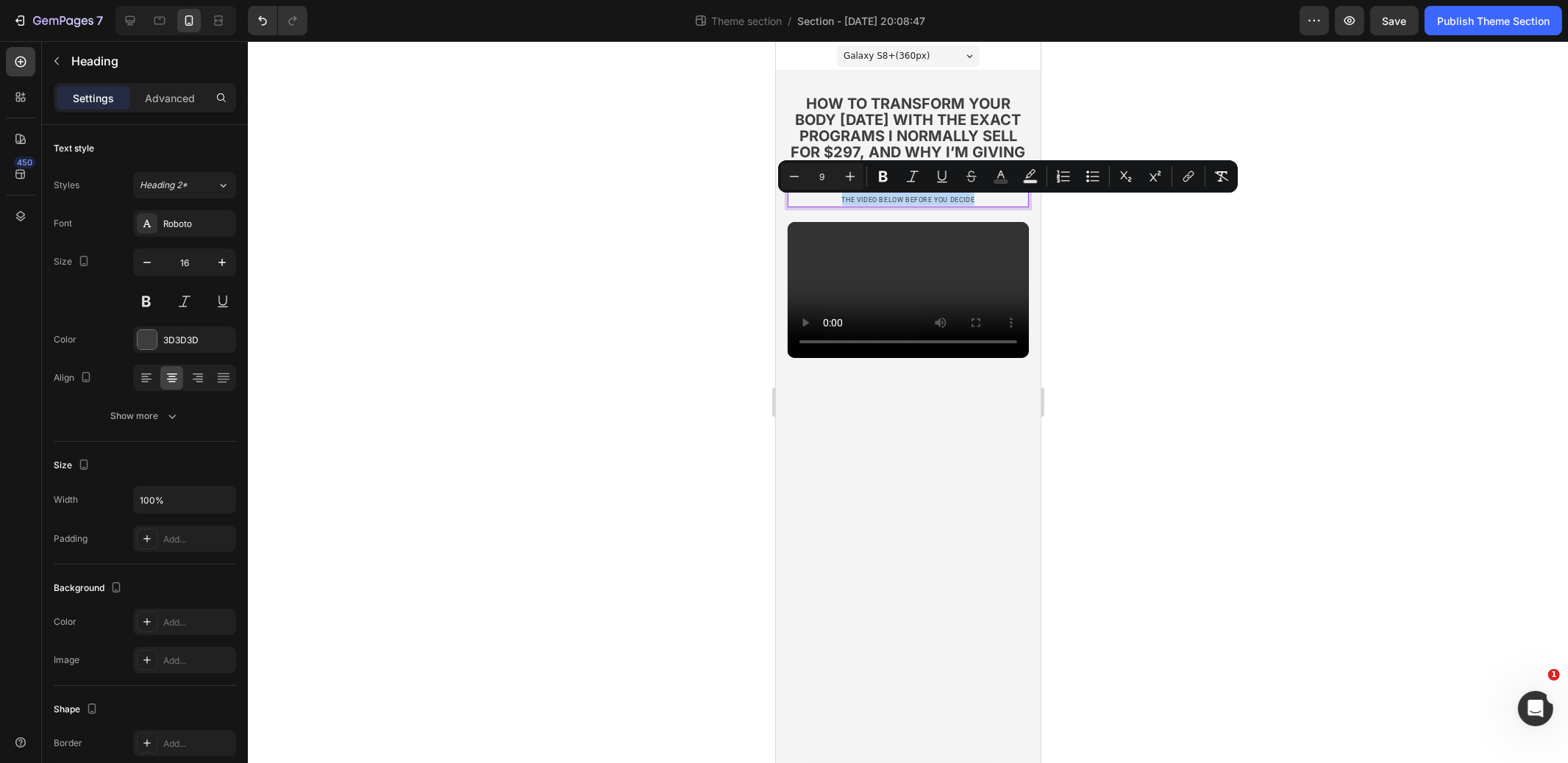
drag, startPoint x: 967, startPoint y: 216, endPoint x: 1492, endPoint y: 231, distance: 525.2
click at [776, 189] on html "Galaxy S8+ ( 360 px) iPhone 13 Mini iPhone 13 Pro iPhone 11 Pro Max iPhone 15 P…" at bounding box center [908, 402] width 265 height 722
click at [850, 172] on icon "Editor contextual toolbar" at bounding box center [851, 177] width 10 height 10
type input "10"
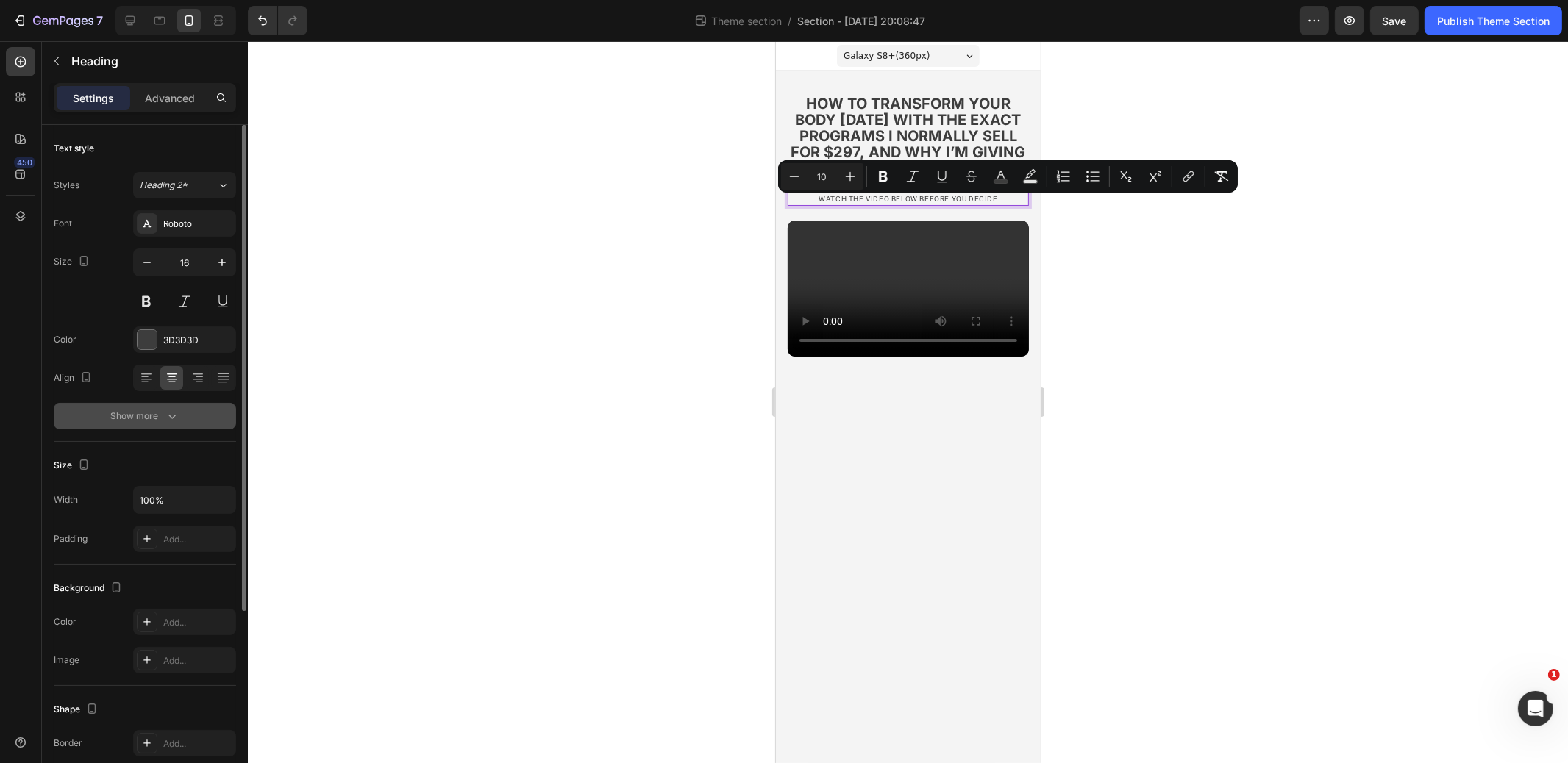
click at [169, 409] on icon "button" at bounding box center [172, 416] width 15 height 15
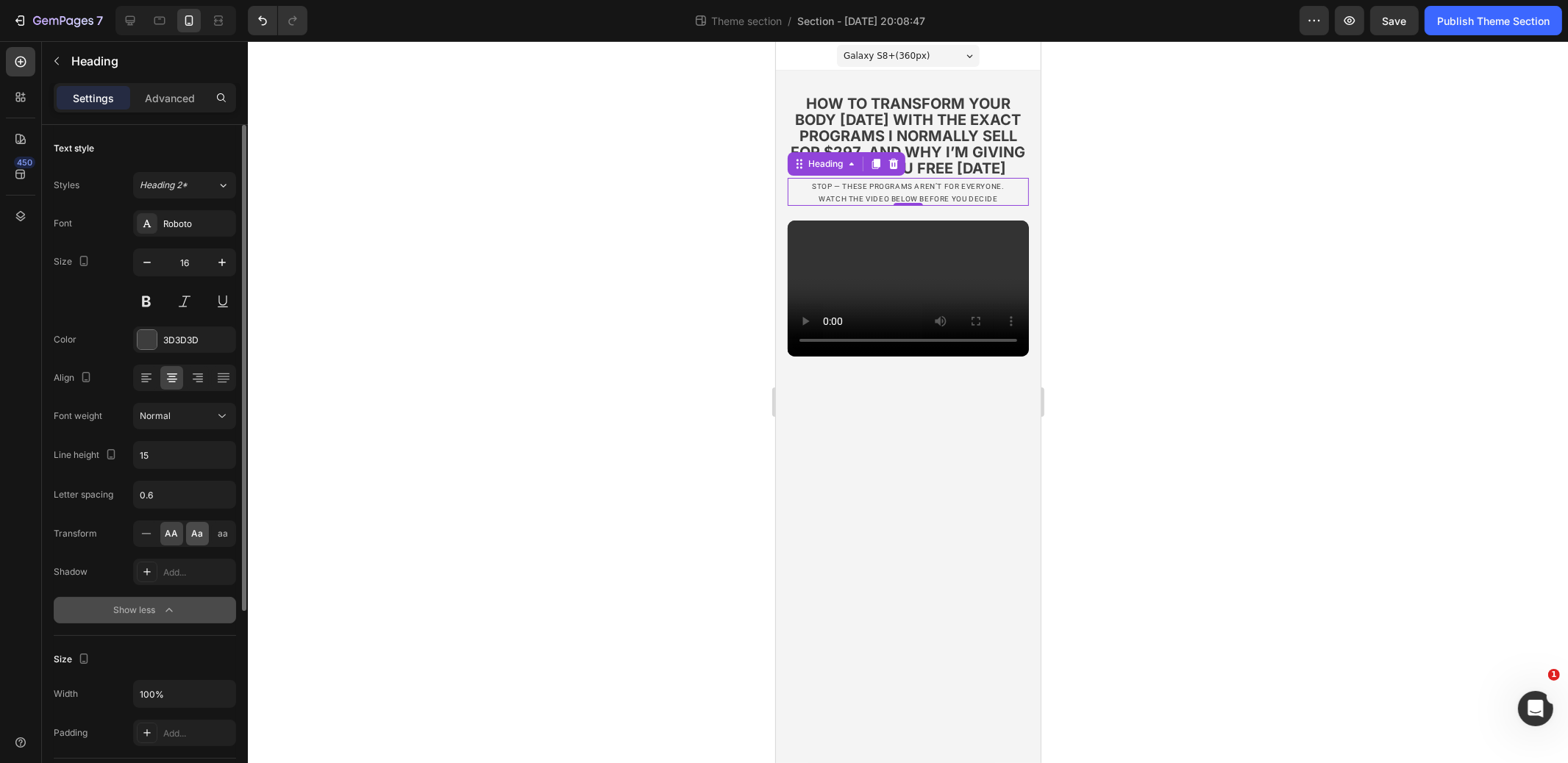
click at [195, 527] on span "Aa" at bounding box center [198, 533] width 12 height 13
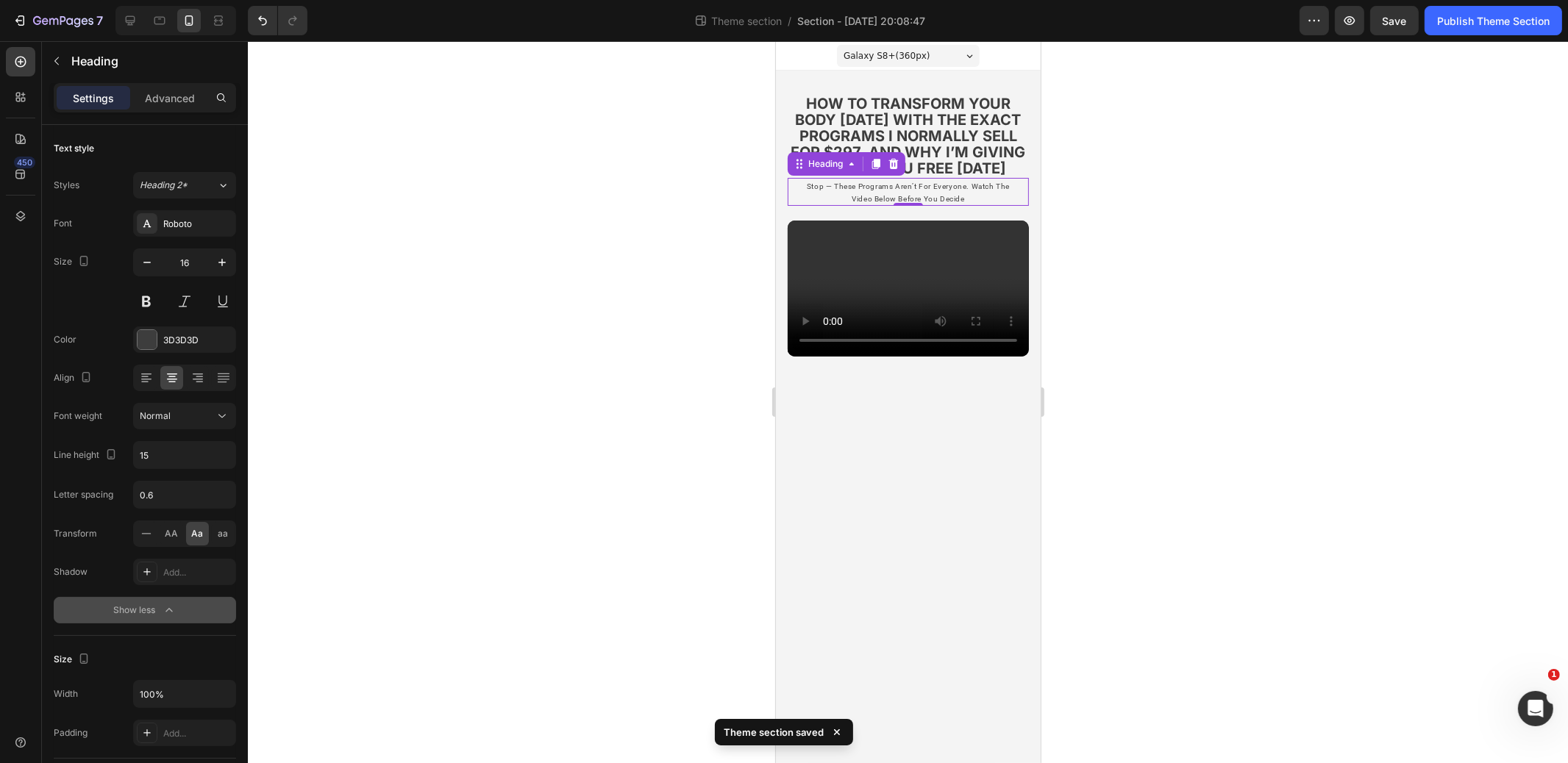
click at [975, 205] on p "stop — these programs aren’t for everyone. watch the video below before you dec…" at bounding box center [907, 192] width 209 height 25
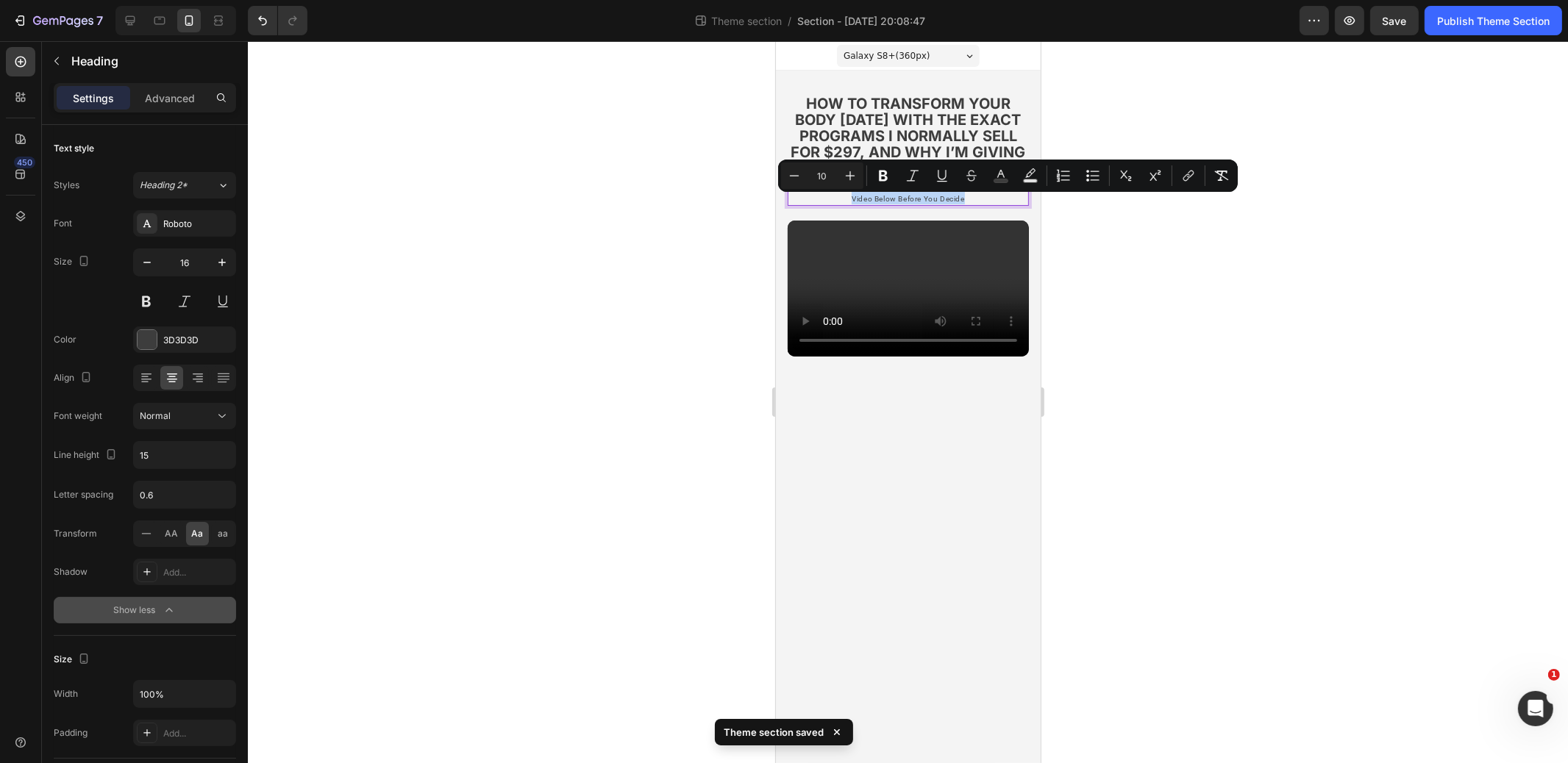
drag, startPoint x: 975, startPoint y: 214, endPoint x: 796, endPoint y: 205, distance: 179.2
click at [796, 205] on div "stop — these programs aren’t for everyone. watch the video below before you dec…" at bounding box center [907, 192] width 241 height 28
click at [908, 176] on icon "Editor contextual toolbar" at bounding box center [913, 176] width 15 height 15
click at [1105, 228] on div at bounding box center [909, 402] width 1321 height 722
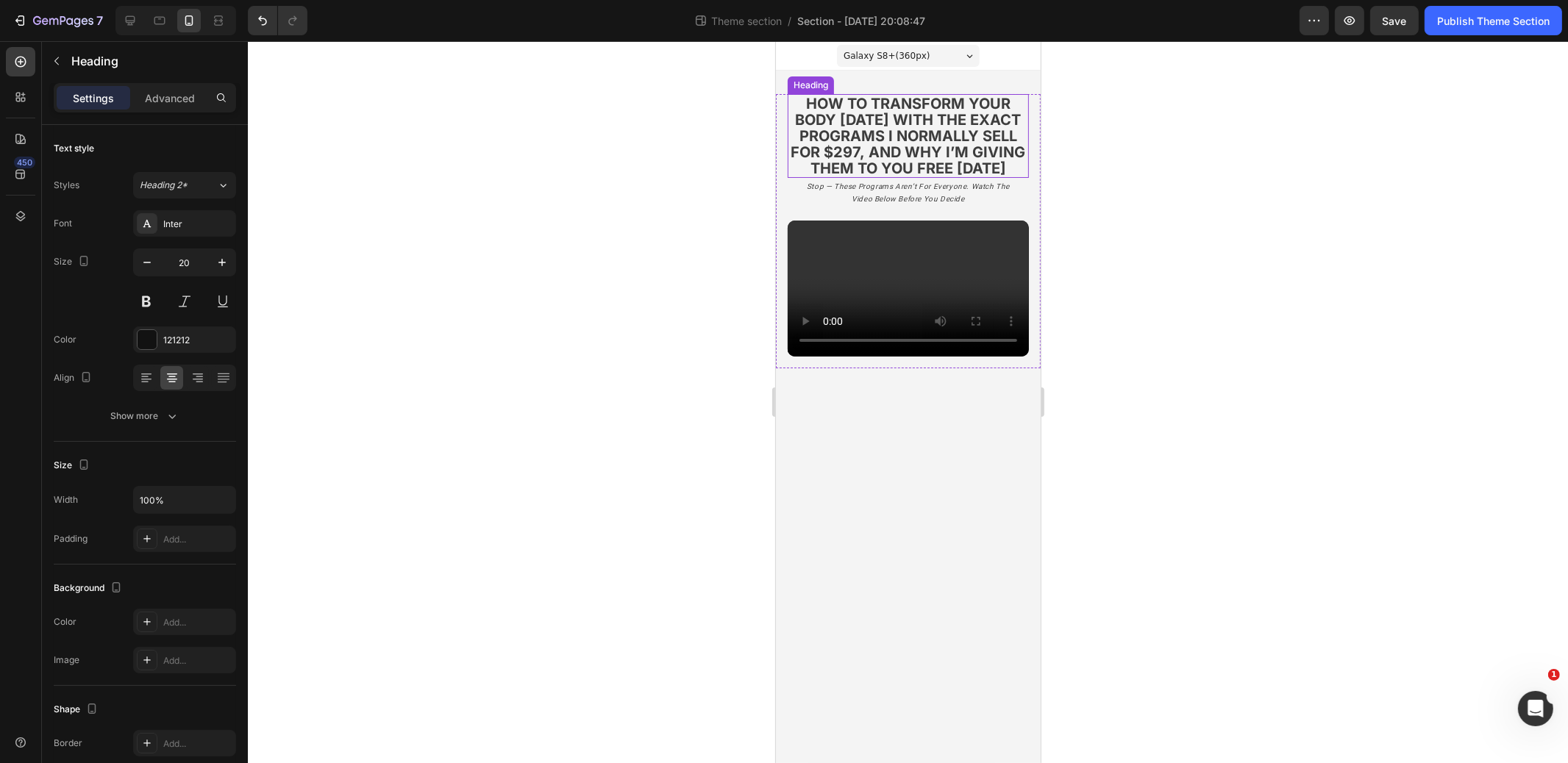
click at [951, 175] on strong "how to transform your body [DATE] with the exact programs i normally sell for $…" at bounding box center [908, 136] width 235 height 82
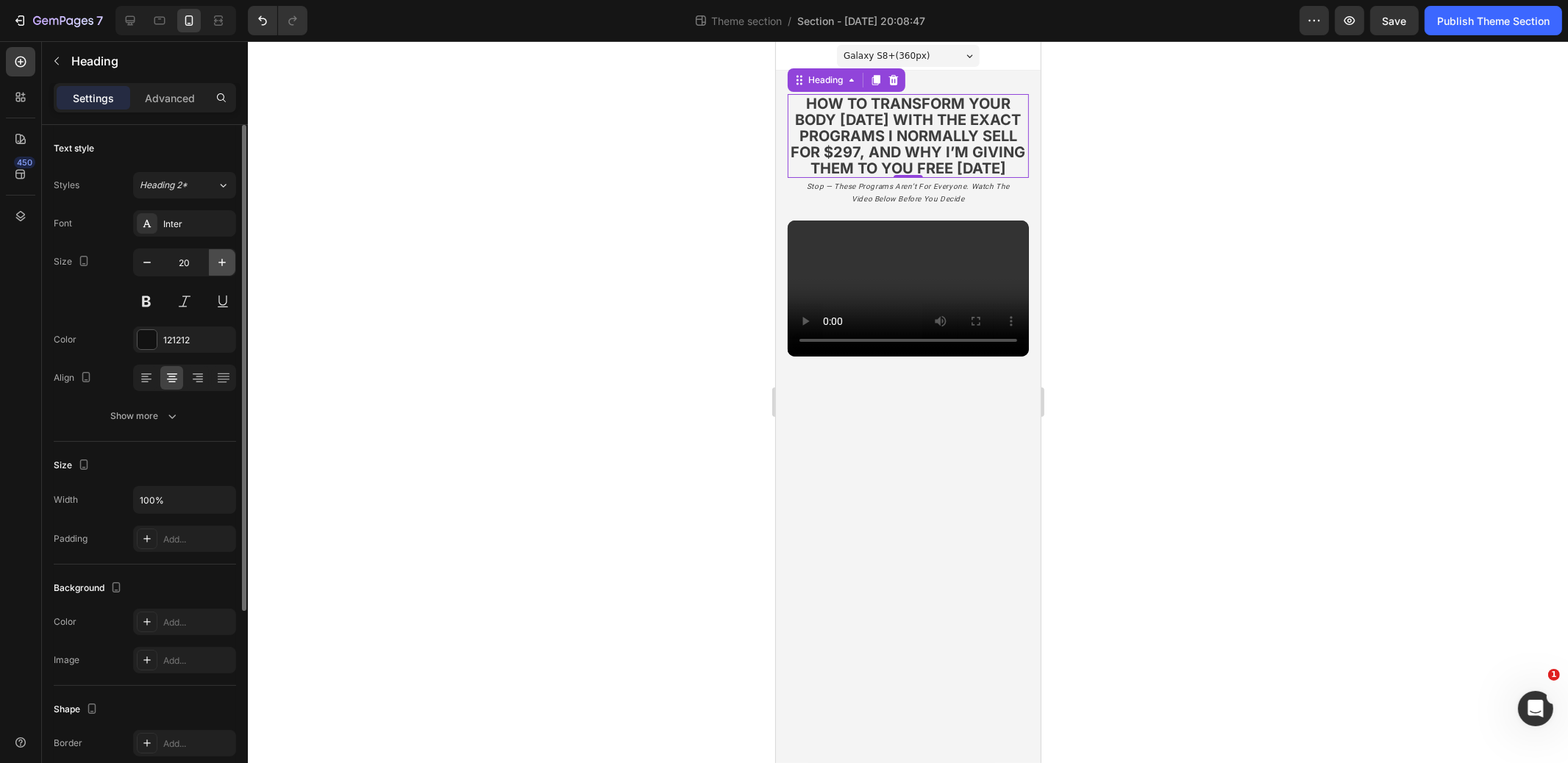
click at [218, 261] on icon "button" at bounding box center [222, 263] width 15 height 15
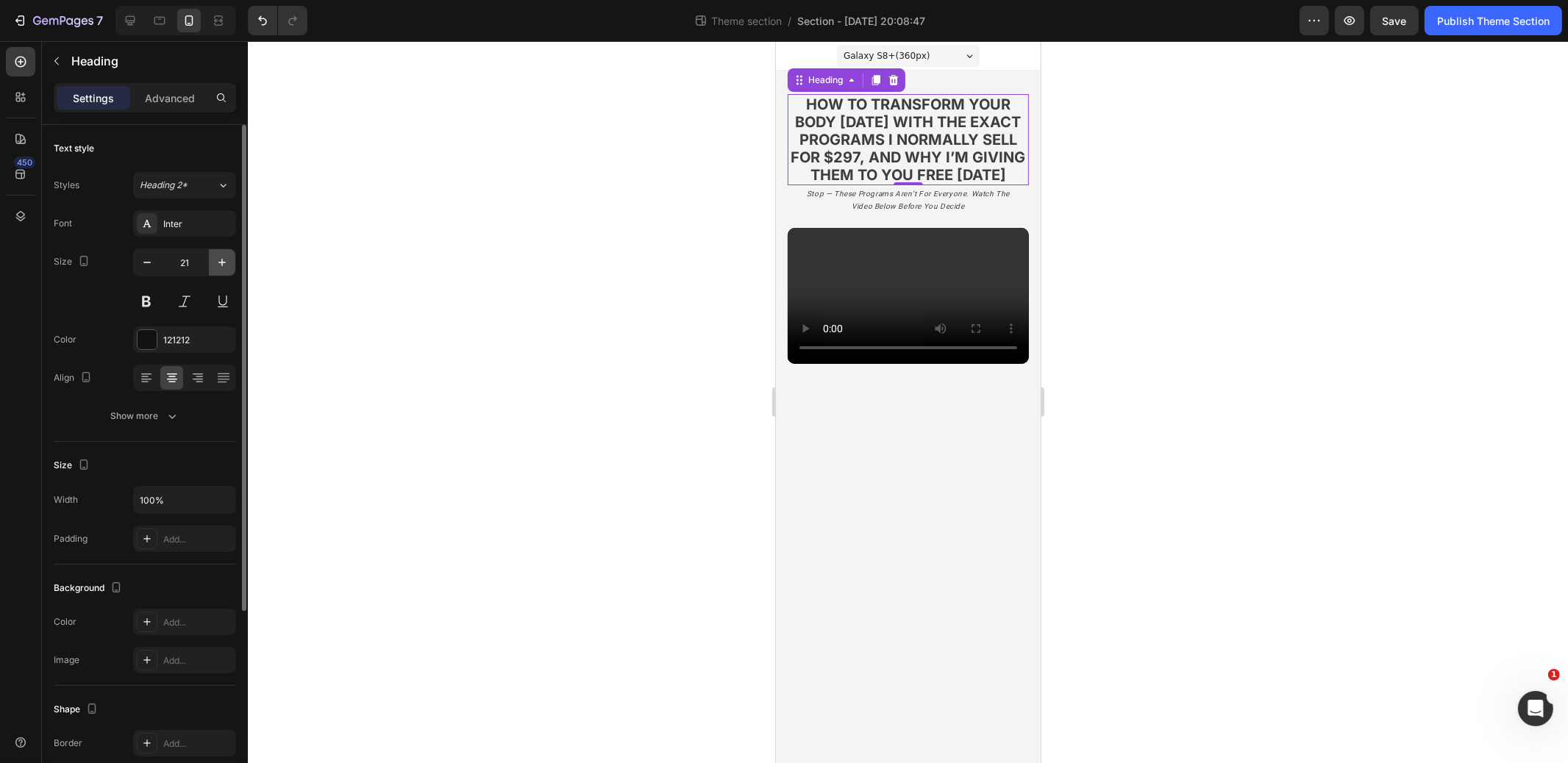
click at [218, 261] on icon "button" at bounding box center [222, 263] width 15 height 15
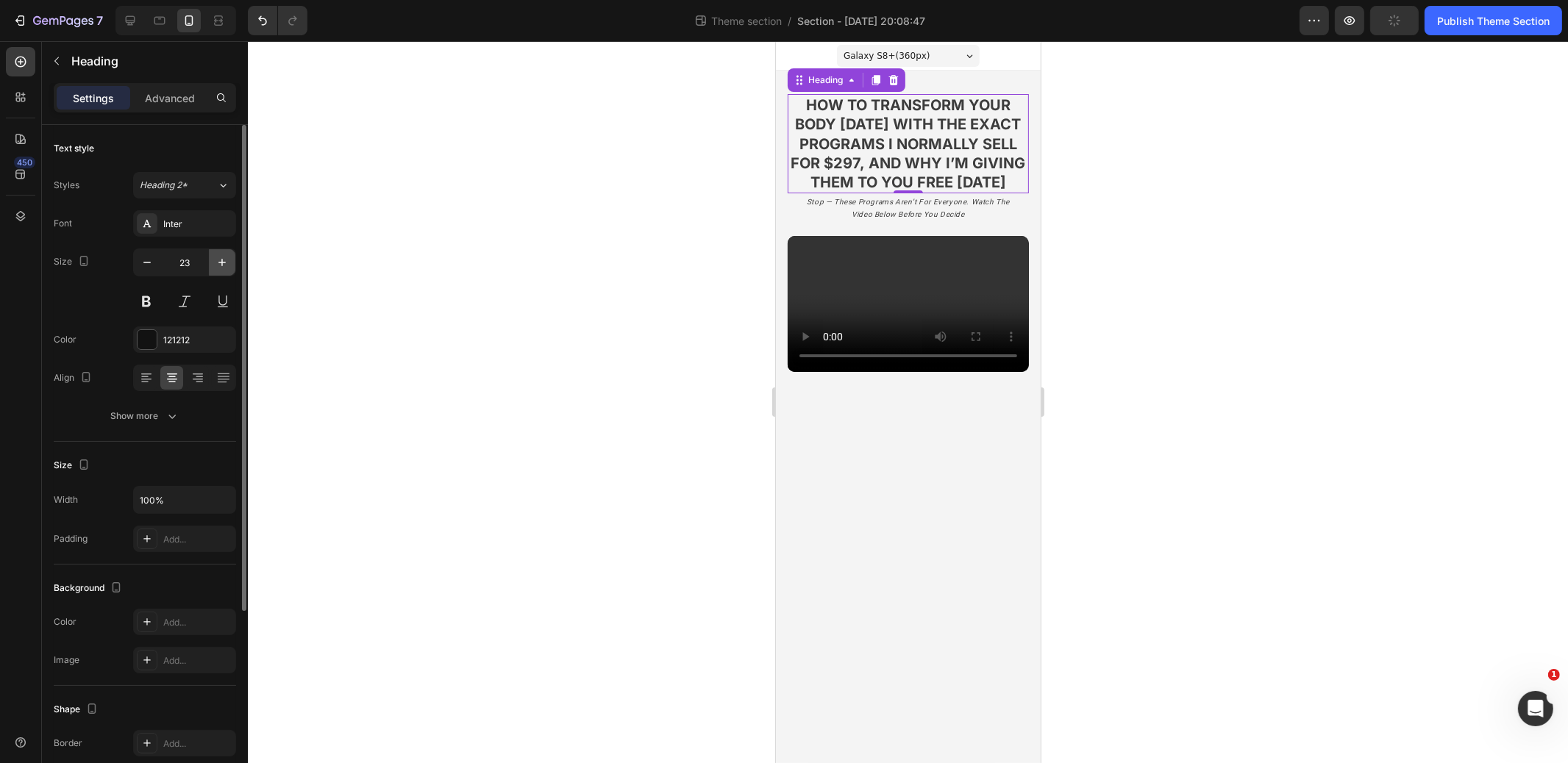
click at [218, 261] on icon "button" at bounding box center [222, 263] width 15 height 15
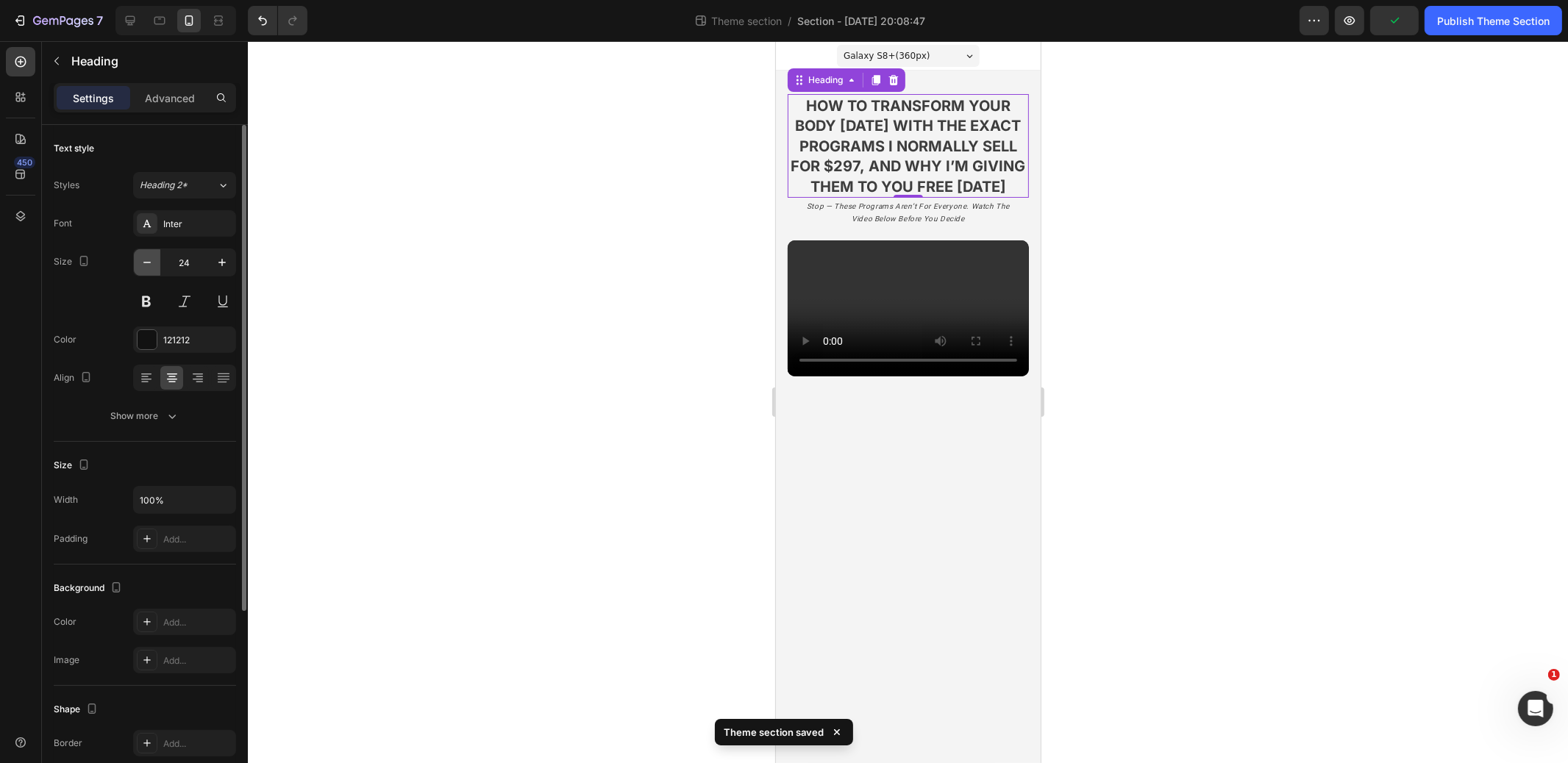
click at [154, 262] on icon "button" at bounding box center [147, 263] width 15 height 15
click at [154, 262] on button "button" at bounding box center [147, 262] width 27 height 27
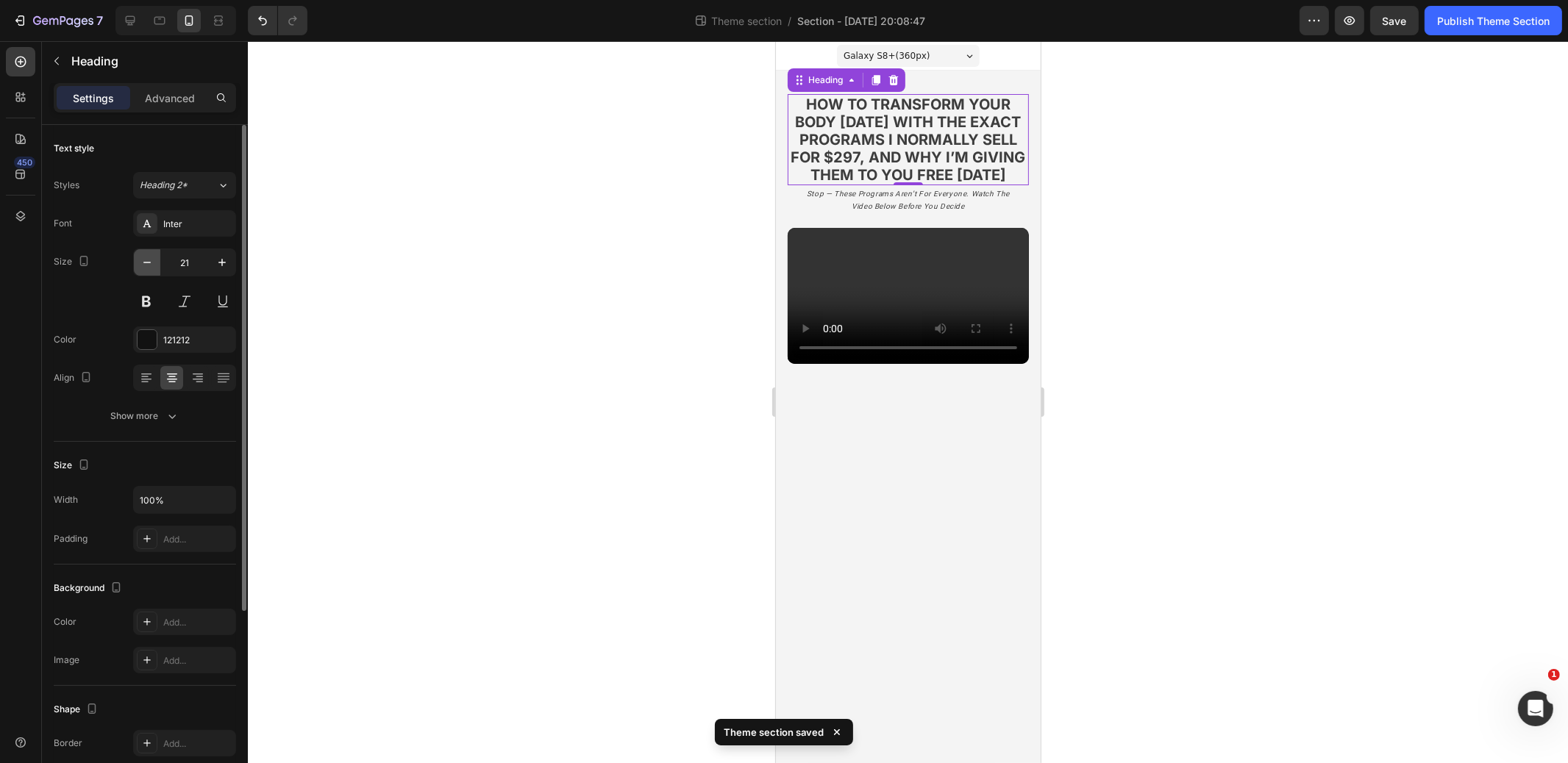
click at [154, 262] on button "button" at bounding box center [147, 262] width 27 height 27
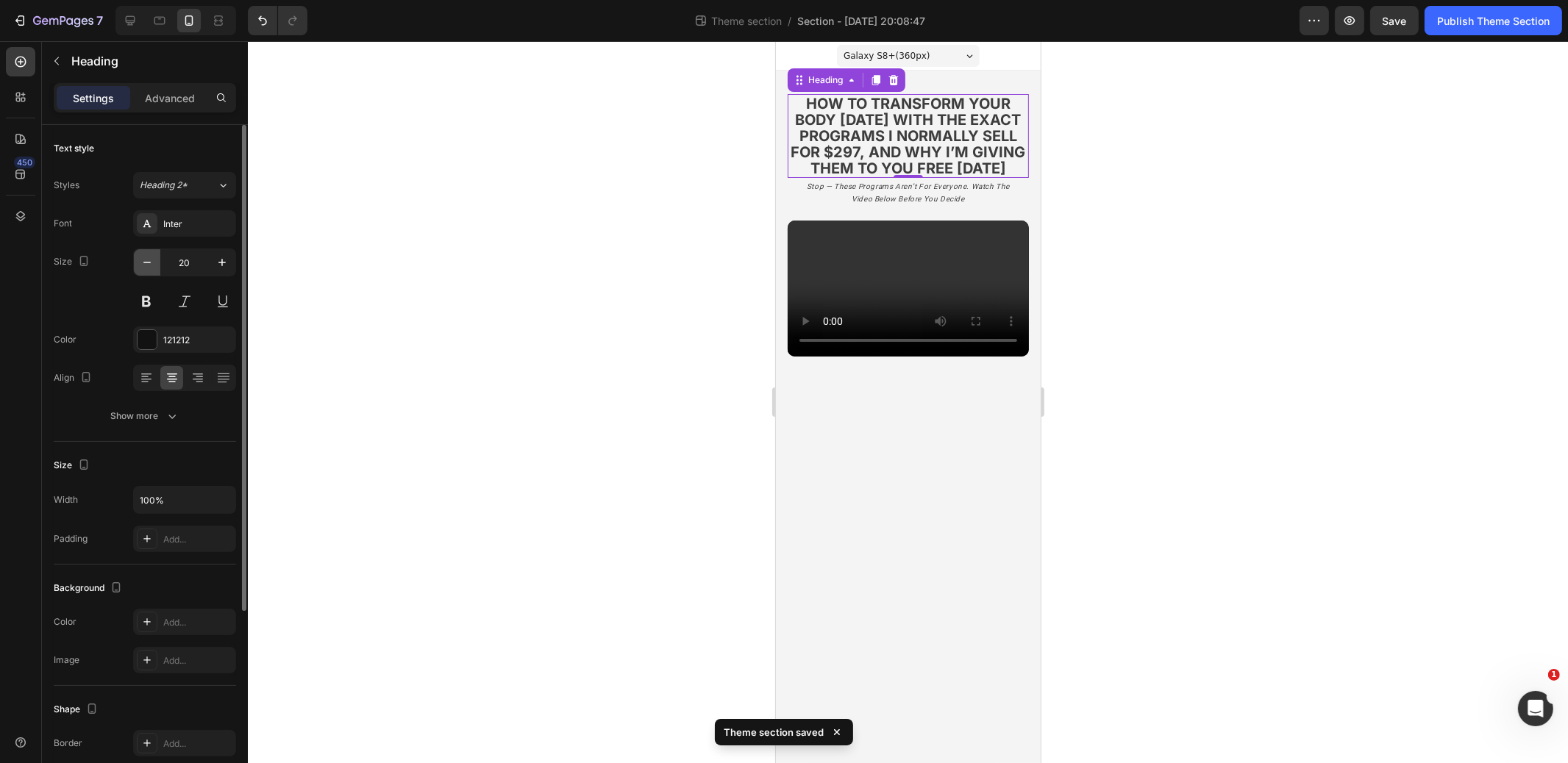
click at [154, 262] on button "button" at bounding box center [147, 262] width 27 height 27
click at [221, 263] on icon "button" at bounding box center [222, 263] width 15 height 15
type input "20"
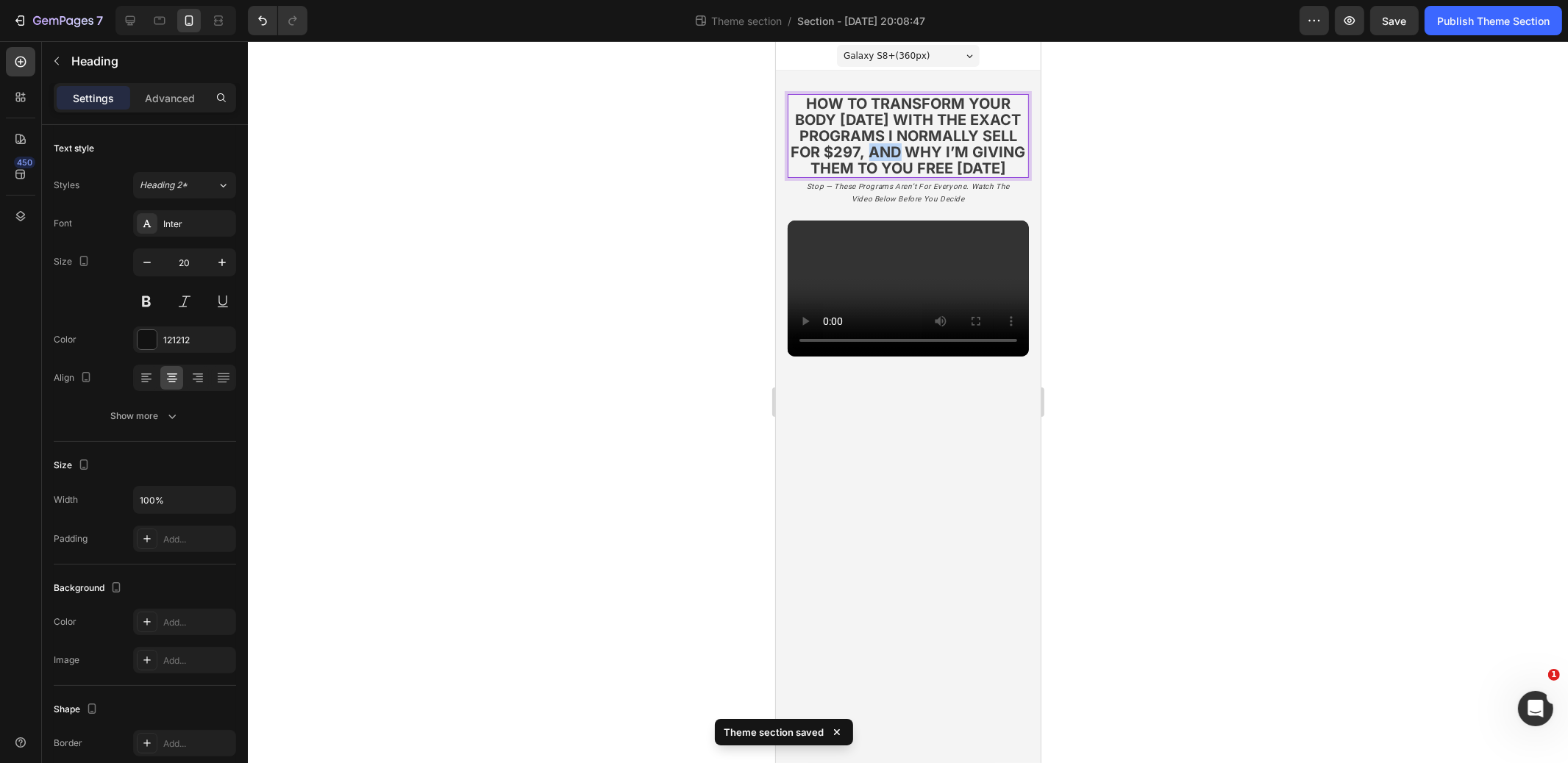
click at [879, 151] on strong "how to transform your body [DATE] with the exact programs i normally sell for $…" at bounding box center [908, 136] width 235 height 82
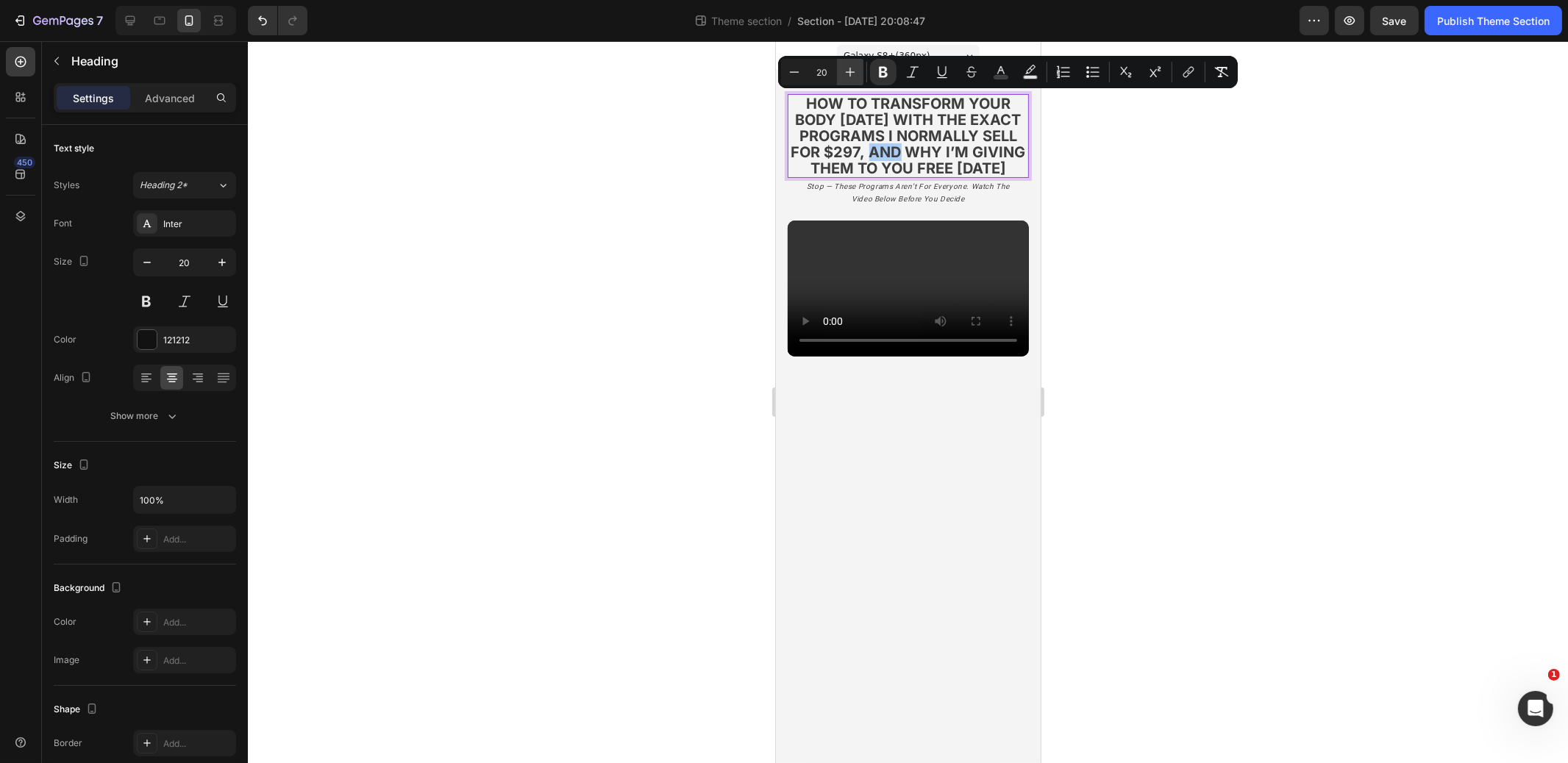
click at [853, 70] on icon "Editor contextual toolbar" at bounding box center [851, 72] width 15 height 15
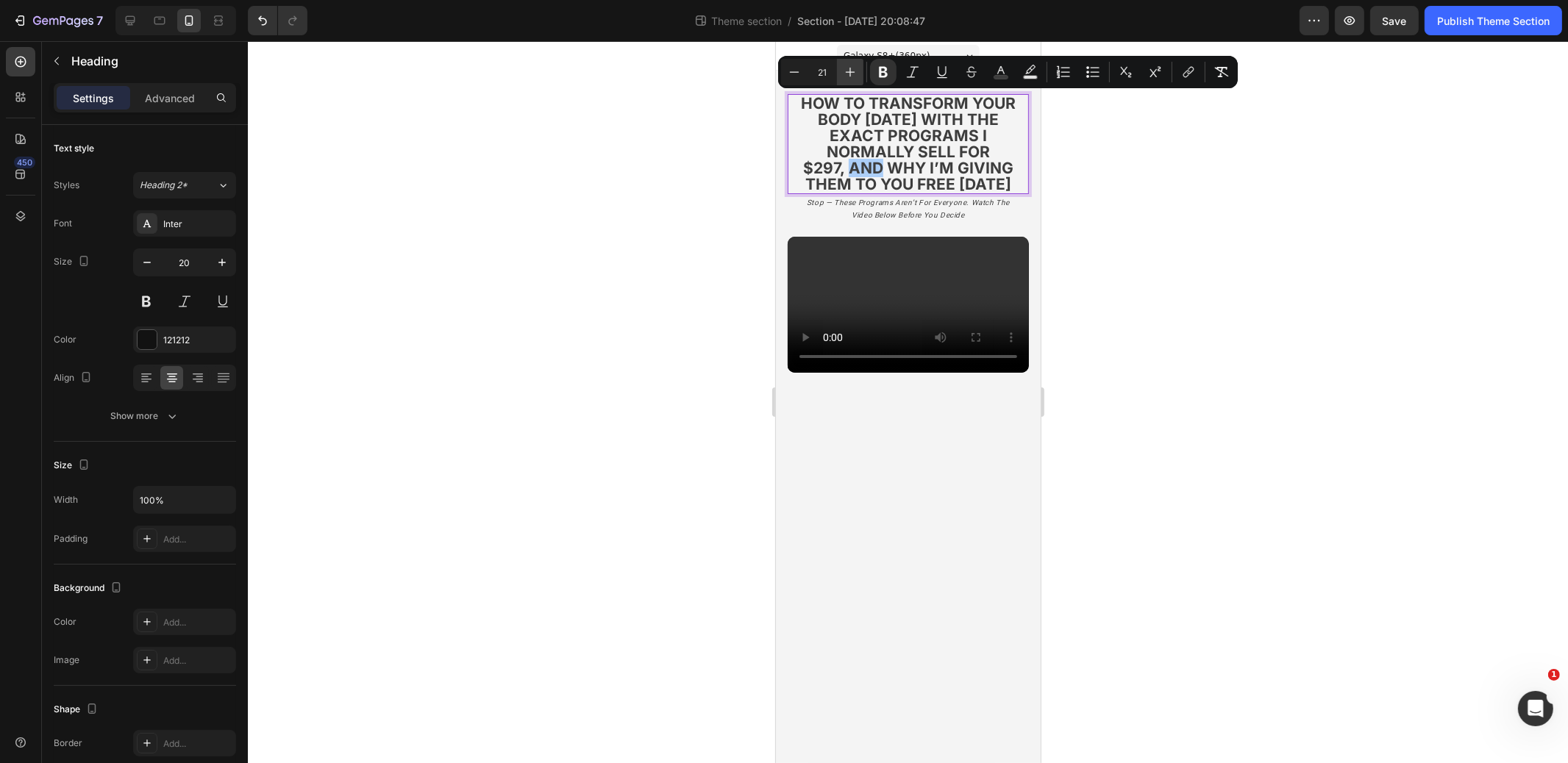
click at [853, 70] on icon "Editor contextual toolbar" at bounding box center [851, 72] width 15 height 15
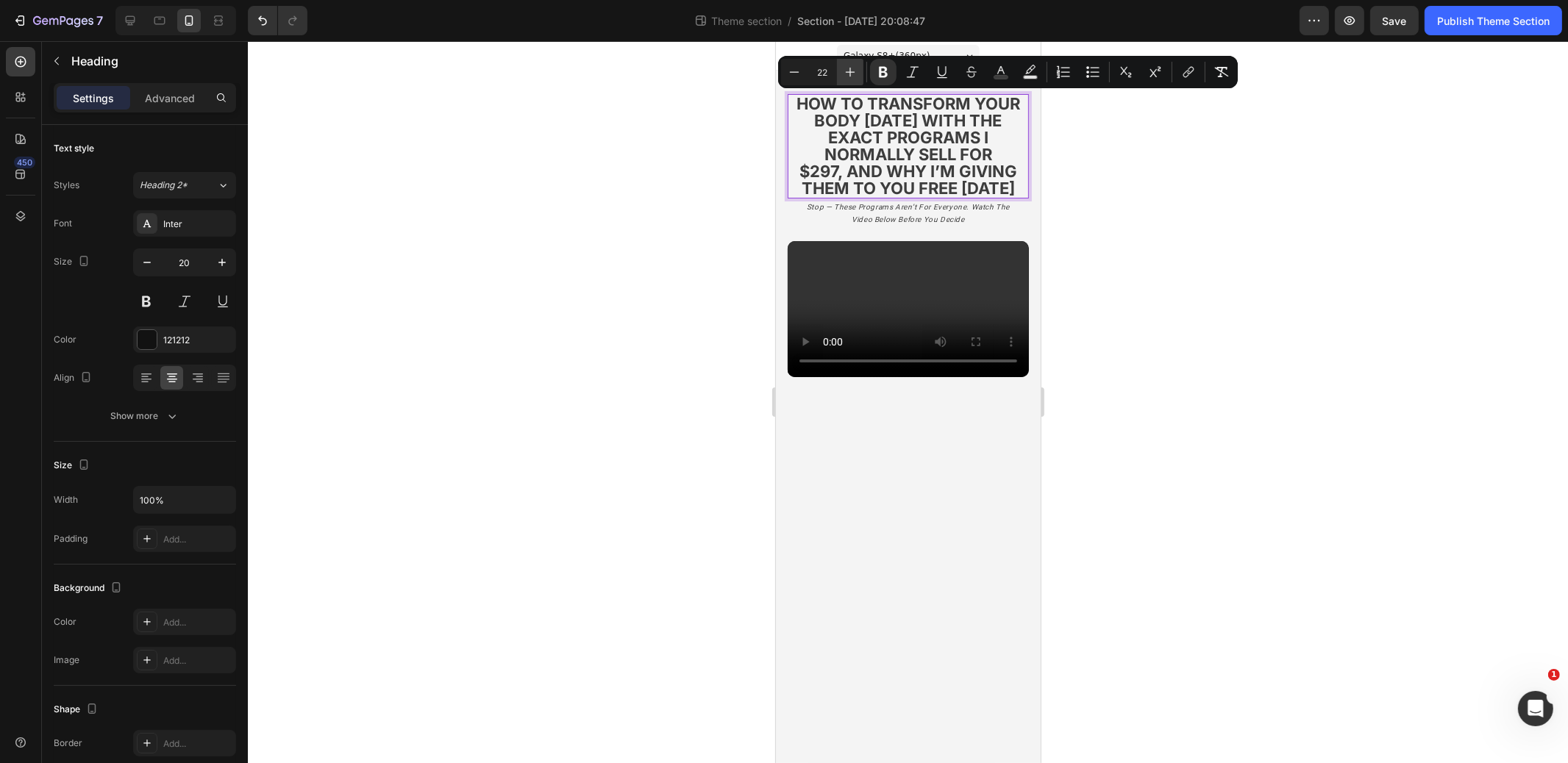
click at [854, 70] on icon "Editor contextual toolbar" at bounding box center [851, 72] width 15 height 15
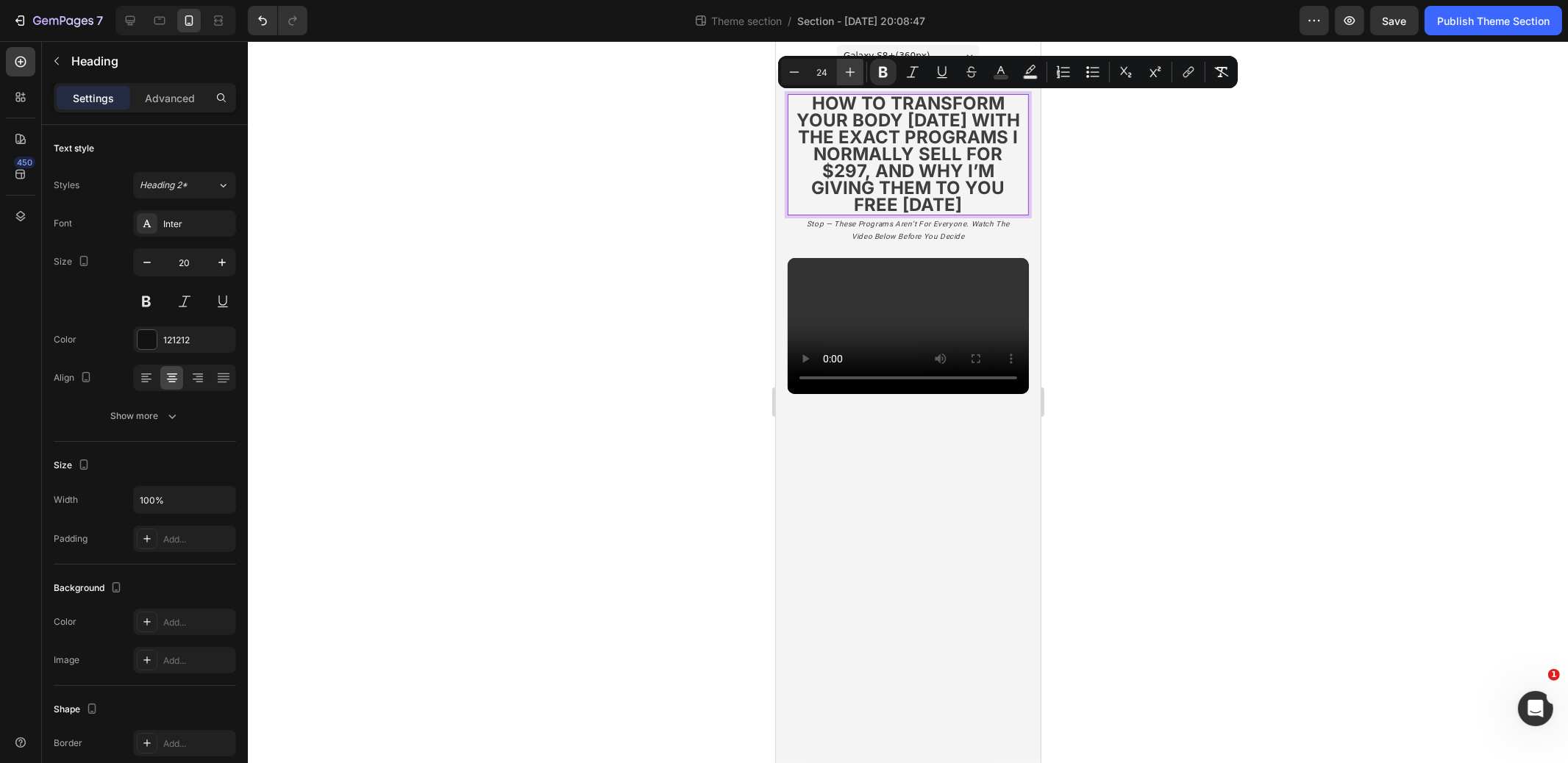
click at [854, 70] on icon "Editor contextual toolbar" at bounding box center [851, 72] width 15 height 15
type input "25"
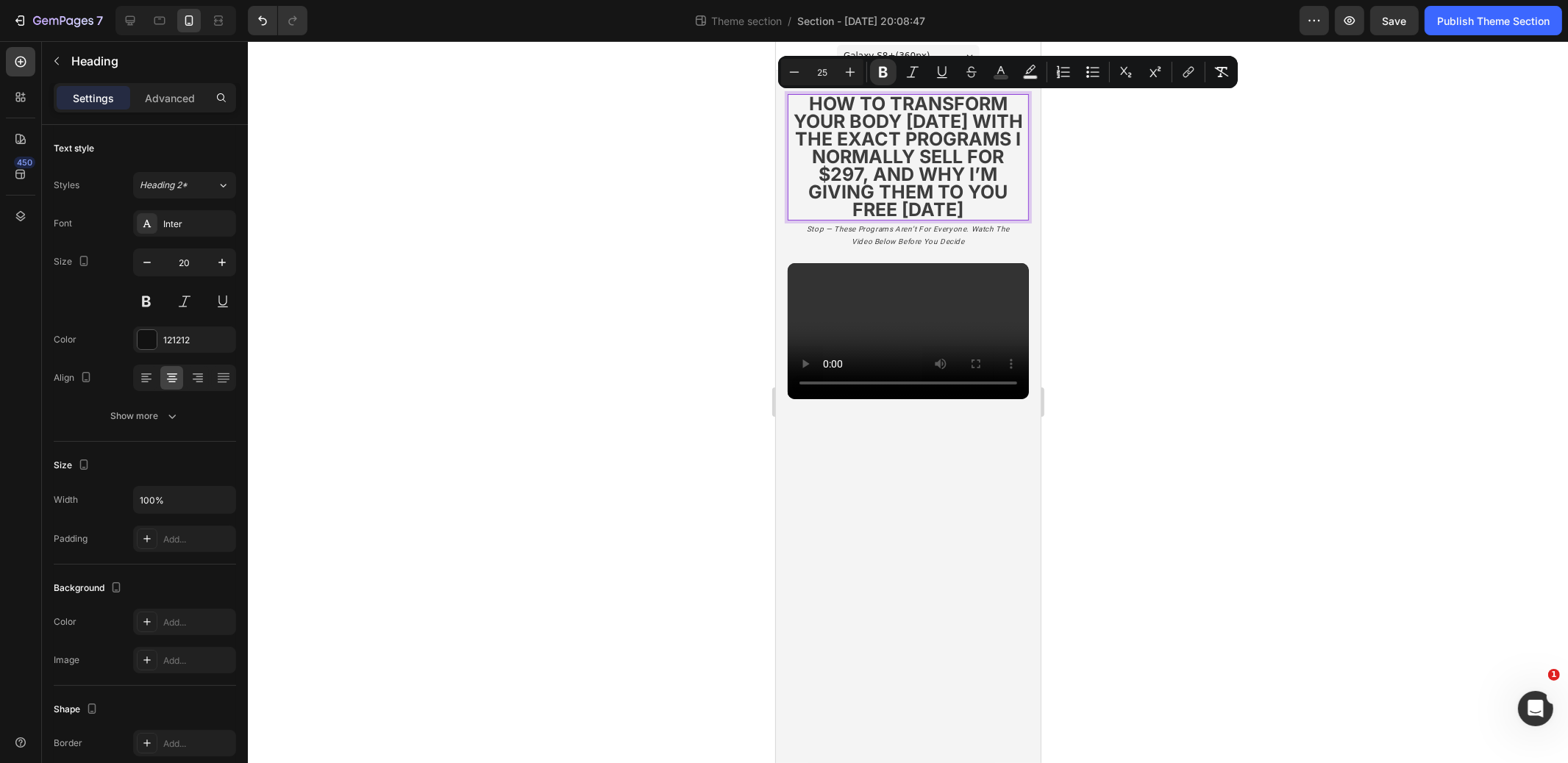
click at [1172, 204] on div at bounding box center [909, 402] width 1321 height 722
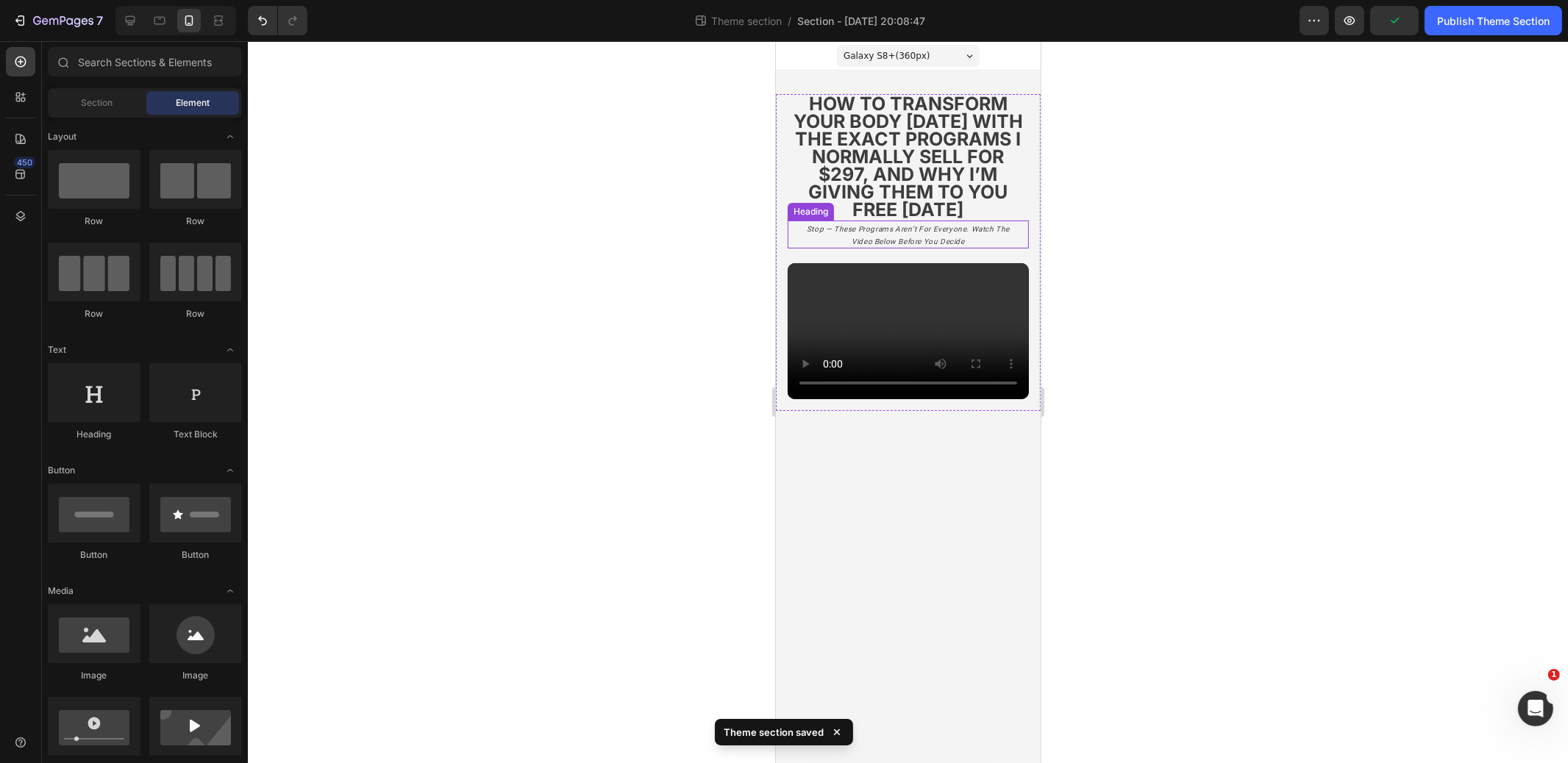
click at [932, 238] on icon "stop — these programs aren’t for everyone. watch the video below before you dec…" at bounding box center [908, 235] width 203 height 21
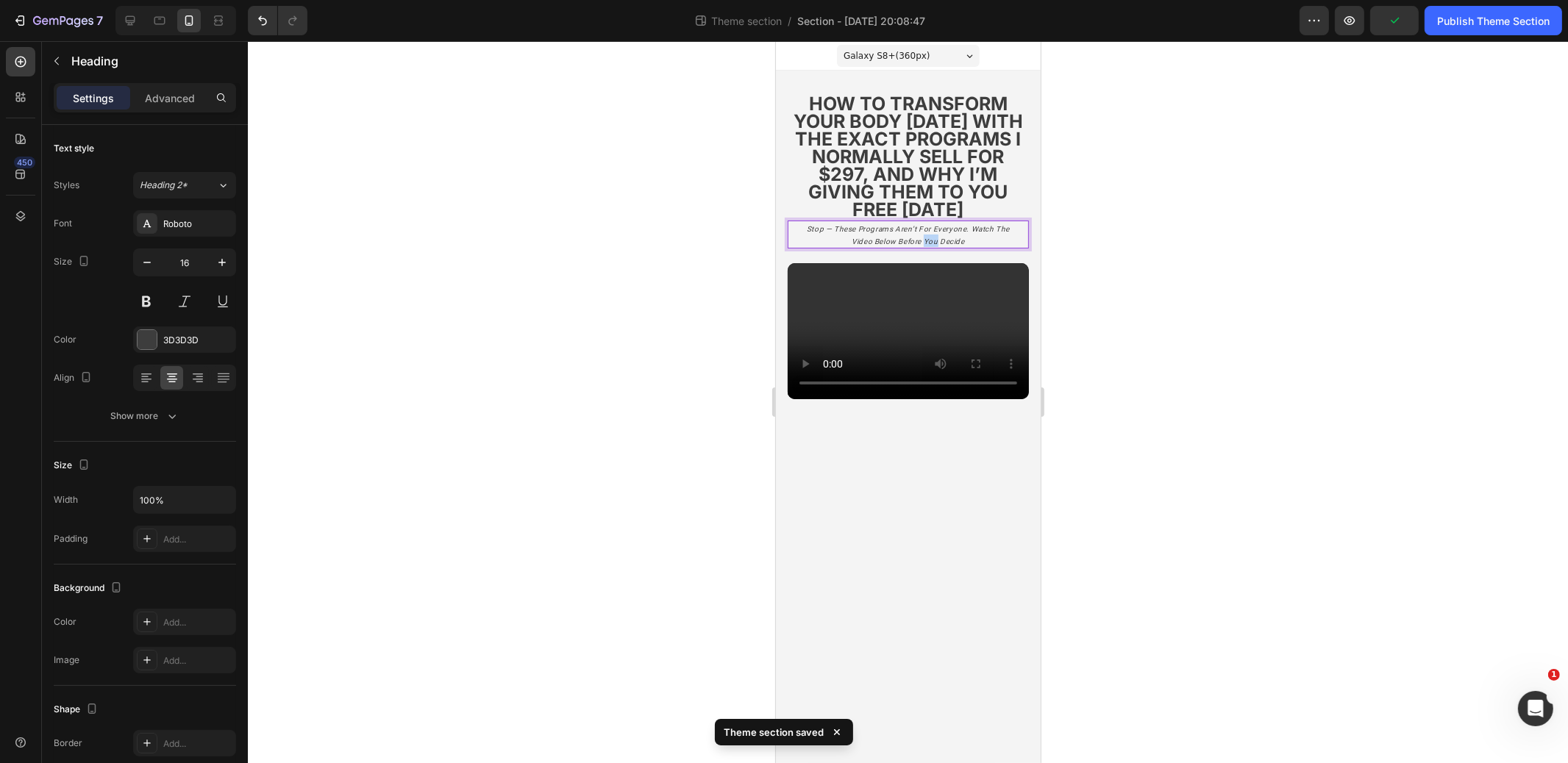
click at [935, 238] on icon "stop — these programs aren’t for everyone. watch the video below before you dec…" at bounding box center [908, 235] width 203 height 21
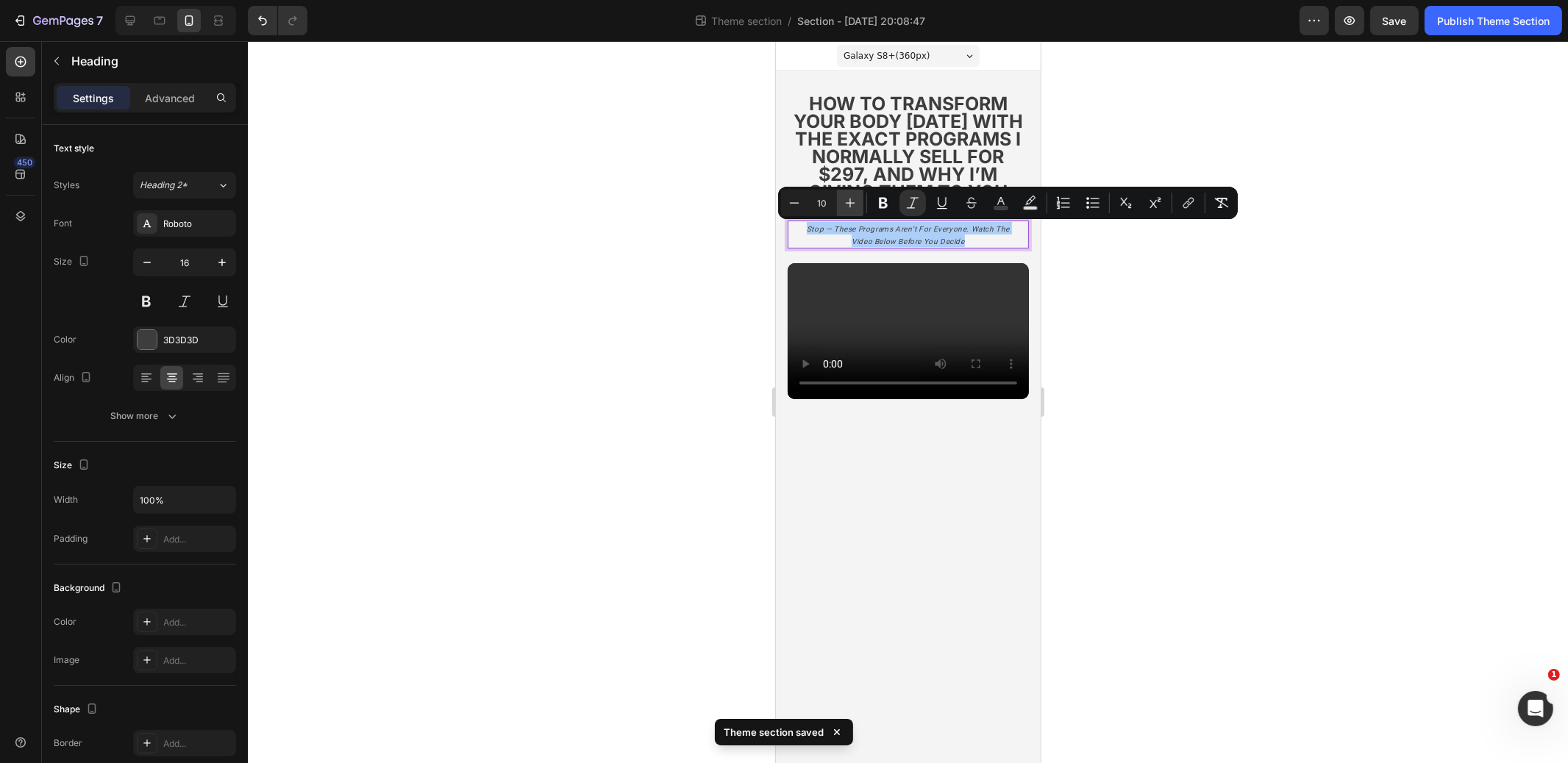
click at [854, 204] on icon "Editor contextual toolbar" at bounding box center [851, 203] width 15 height 15
type input "12"
click at [1156, 276] on div at bounding box center [909, 402] width 1321 height 722
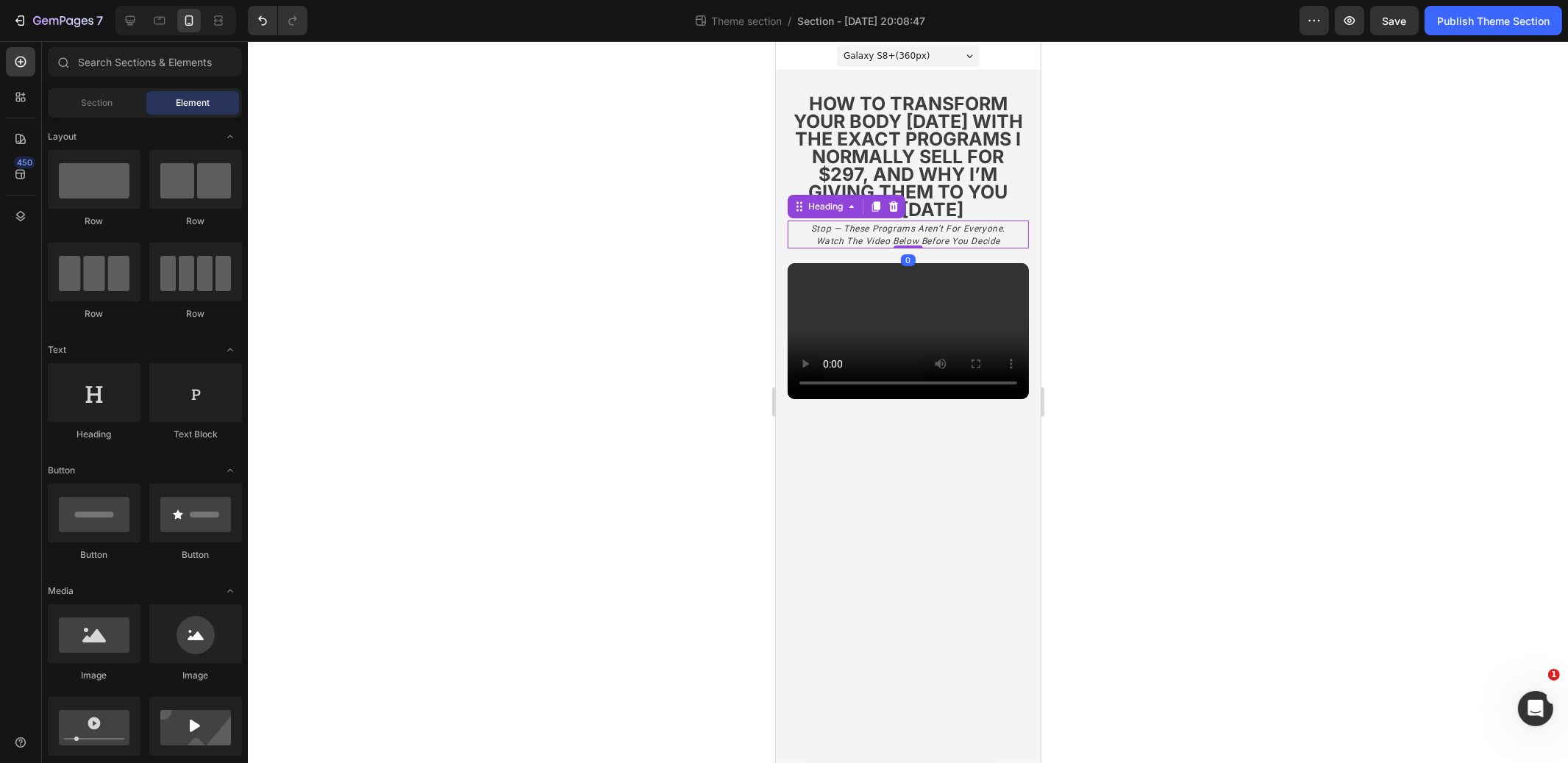
click at [896, 222] on p "⁠⁠⁠⁠⁠⁠⁠ stop — these programs aren’t for everyone. watch the video below before…" at bounding box center [907, 234] width 209 height 25
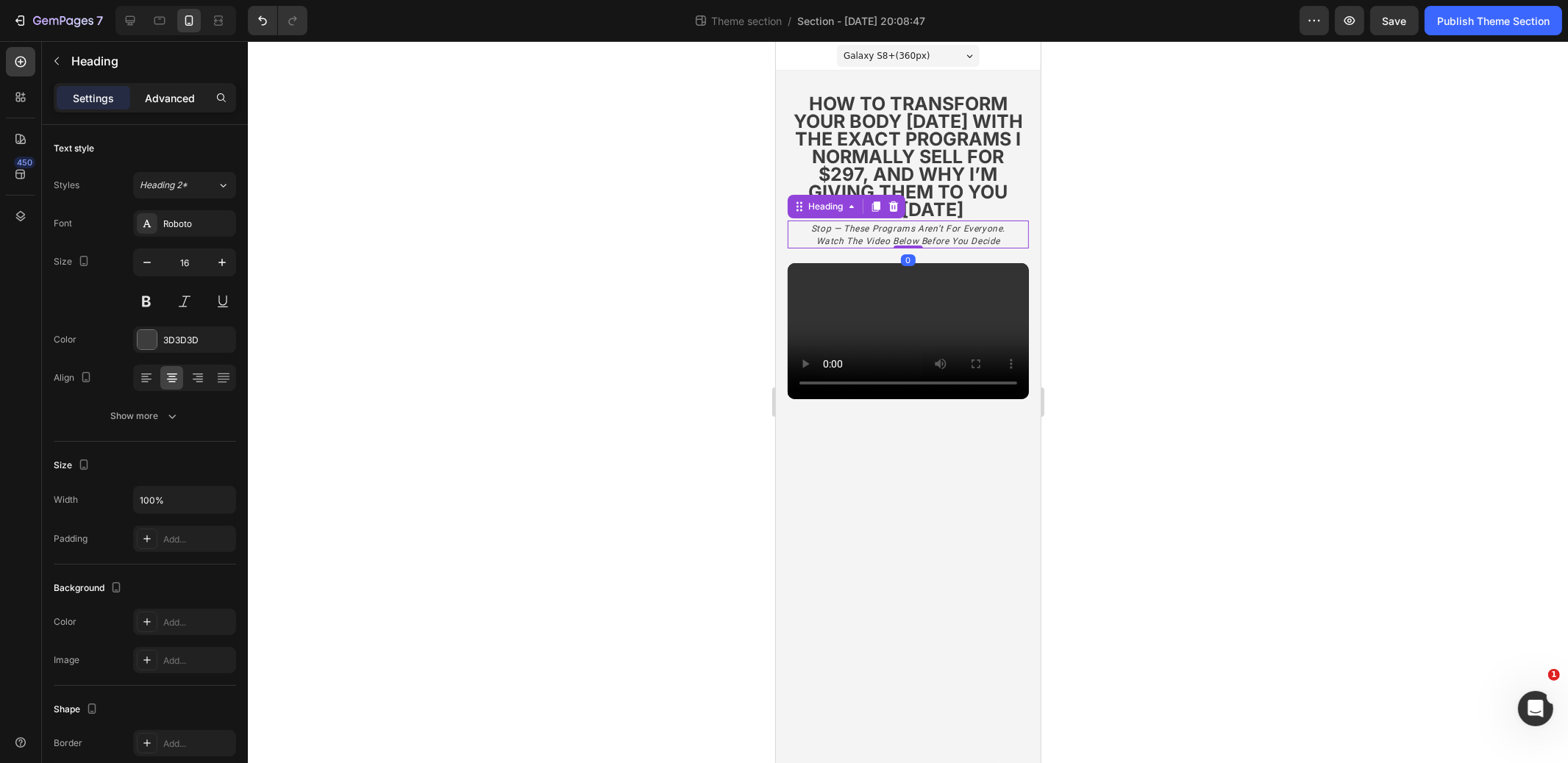
click at [164, 101] on p "Advanced" at bounding box center [170, 97] width 50 height 15
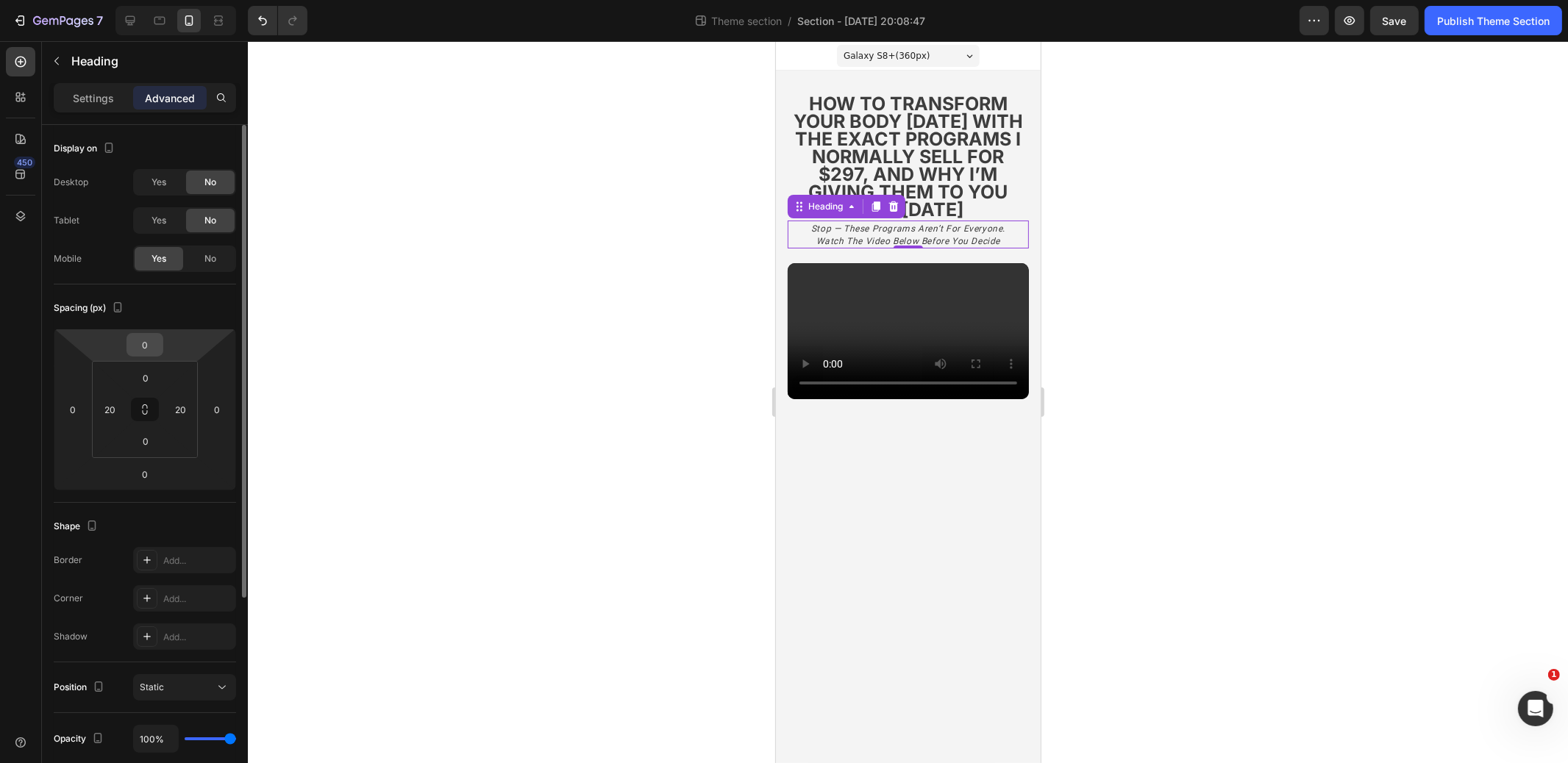
click at [139, 335] on input "0" at bounding box center [145, 344] width 30 height 22
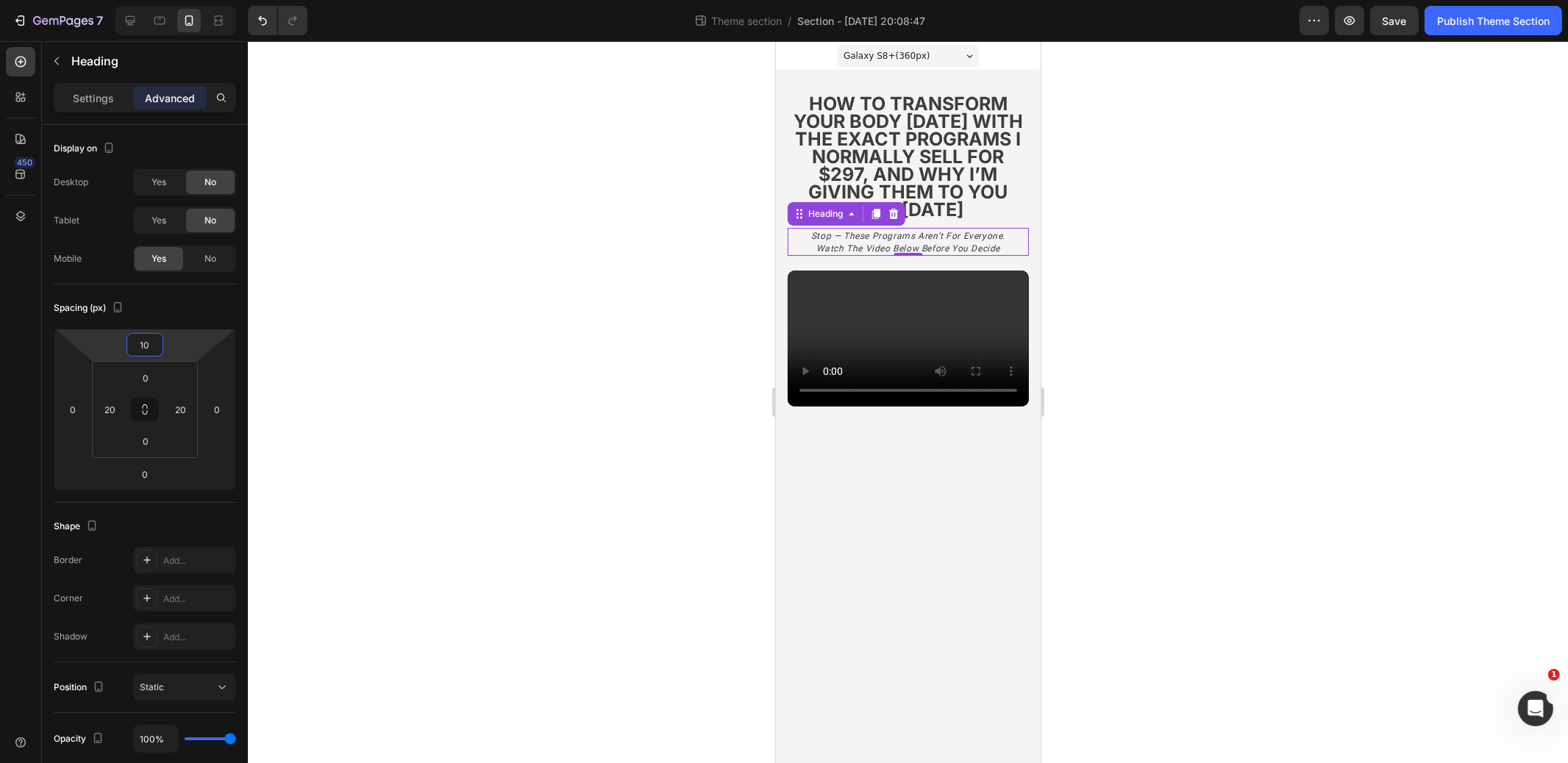
type input "10"
click at [734, 293] on div at bounding box center [909, 402] width 1321 height 722
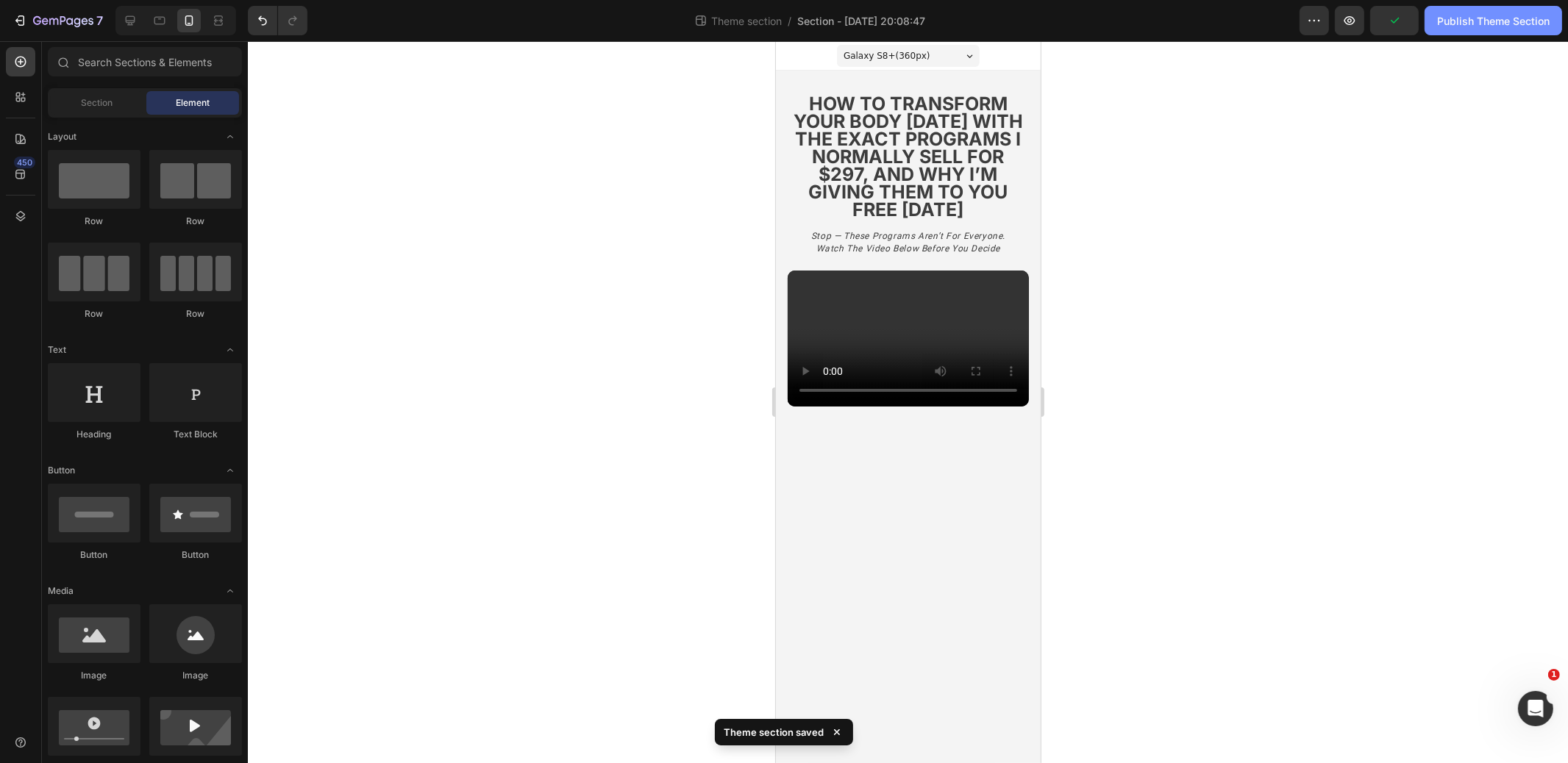
click at [1461, 17] on div "Publish Theme Section" at bounding box center [1494, 20] width 113 height 15
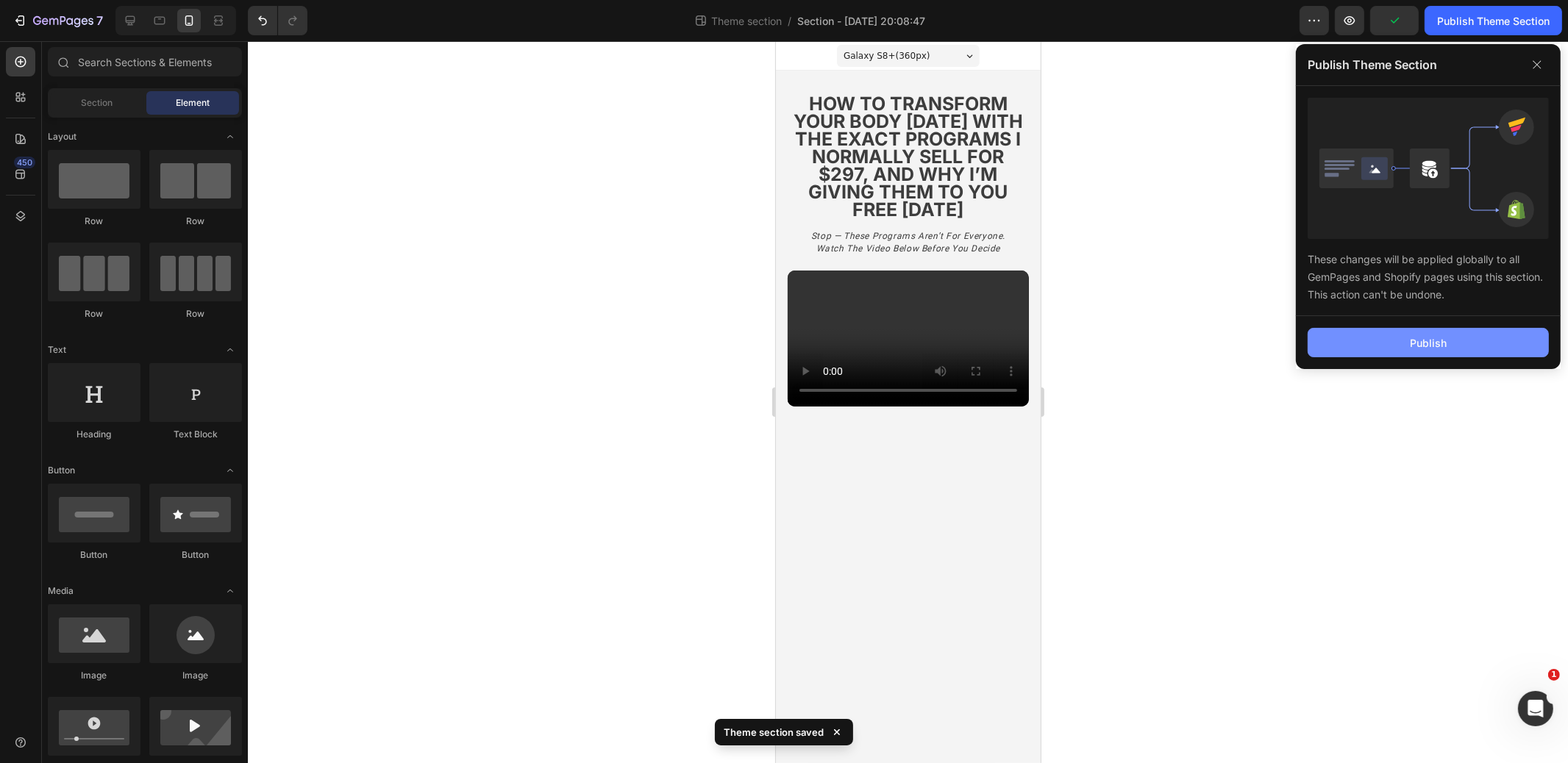
click at [1384, 342] on button "Publish" at bounding box center [1428, 342] width 241 height 30
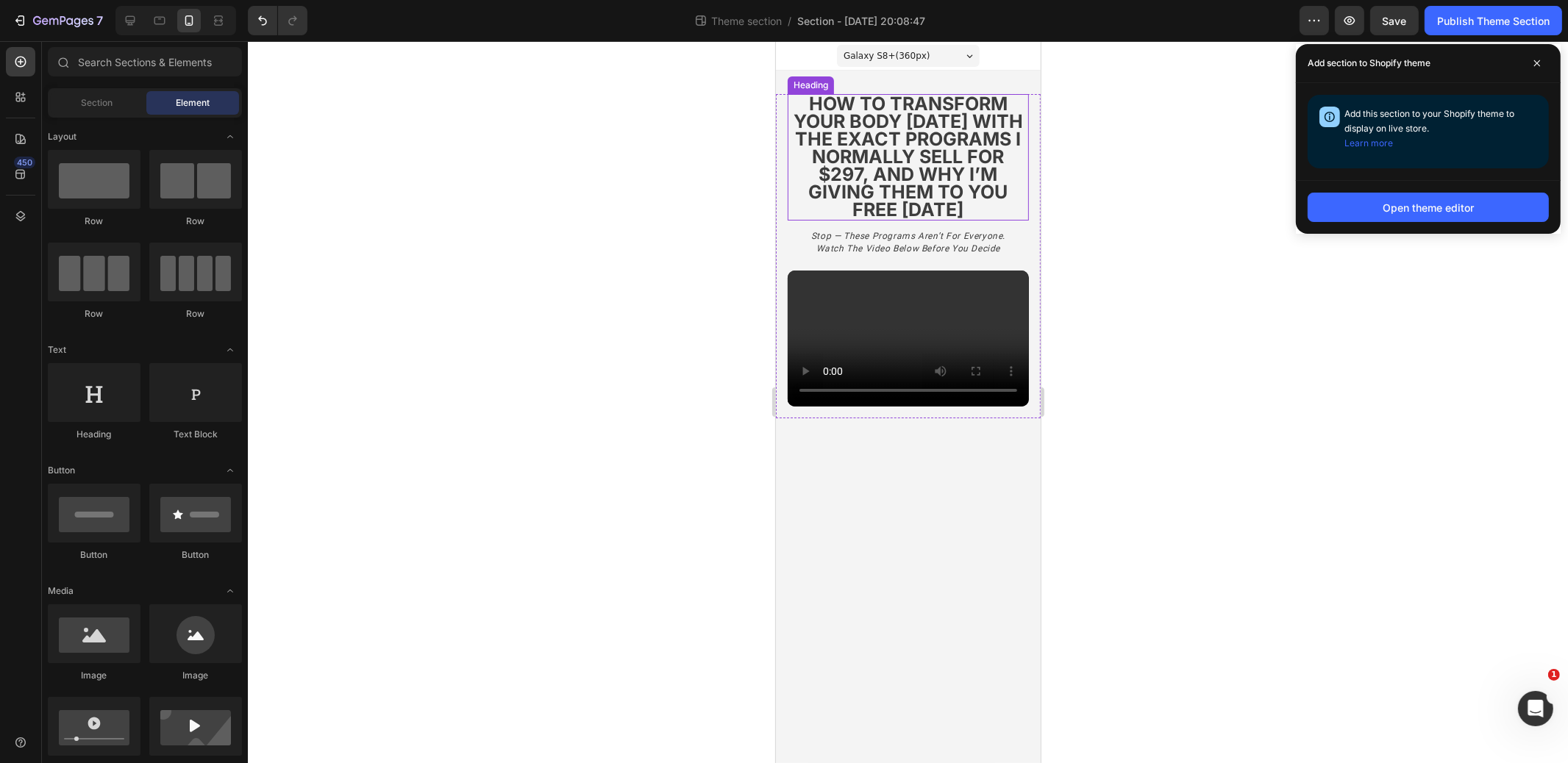
click at [827, 130] on strong "how to transform your body [DATE] with the exact programs i normally sell for $…" at bounding box center [908, 156] width 230 height 128
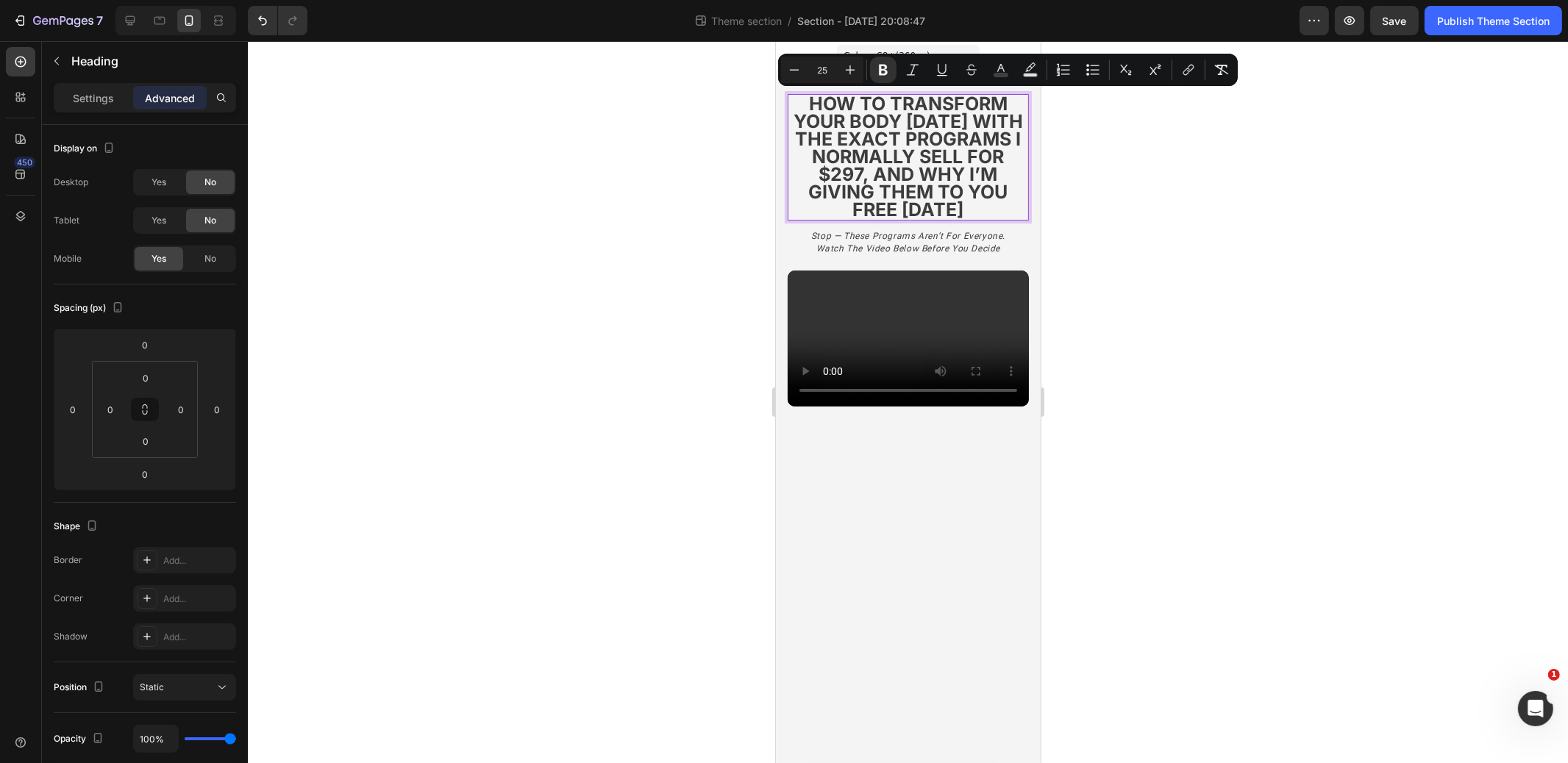
drag, startPoint x: 805, startPoint y: 100, endPoint x: 985, endPoint y: 213, distance: 212.5
click at [985, 213] on p "how to transform your body [DATE] with the exact programs i normally sell for $…" at bounding box center [908, 157] width 239 height 123
copy strong "how to transform your body [DATE] with the exact programs i normally sell for $…"
click at [102, 100] on p "Settings" at bounding box center [93, 97] width 41 height 15
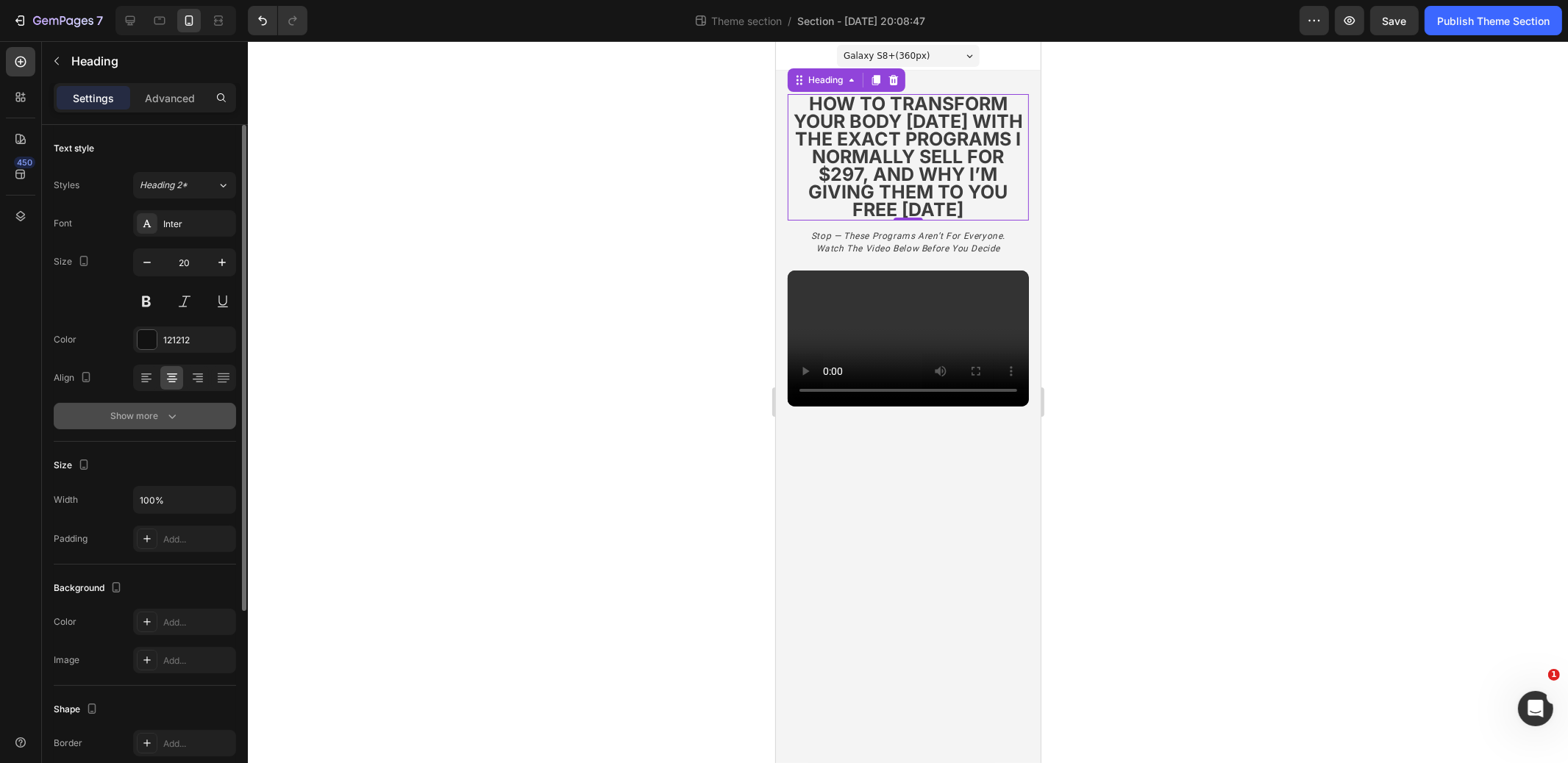
click at [153, 416] on div "Show more" at bounding box center [145, 416] width 69 height 15
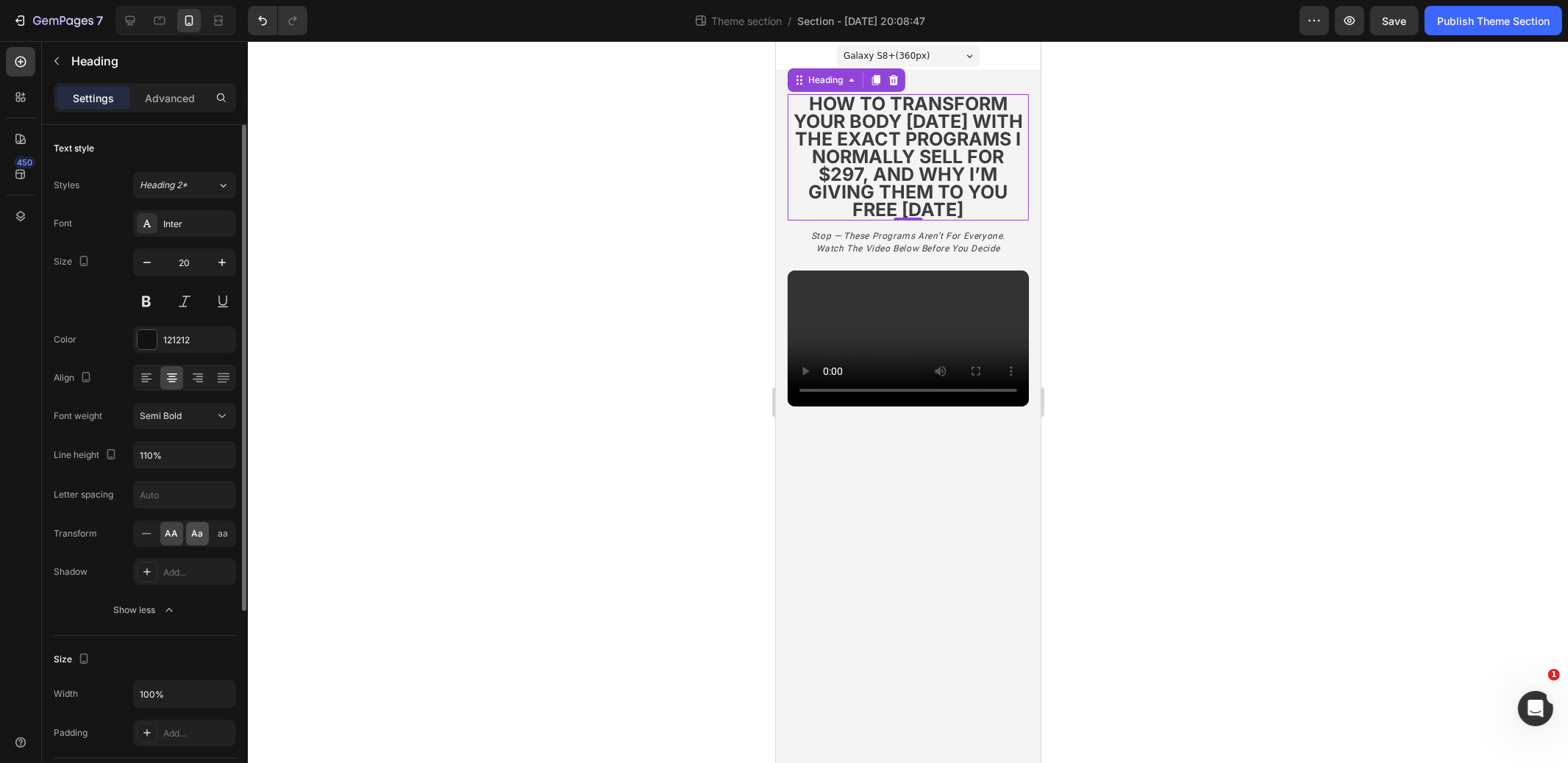
click at [193, 533] on span "Aa" at bounding box center [198, 533] width 12 height 13
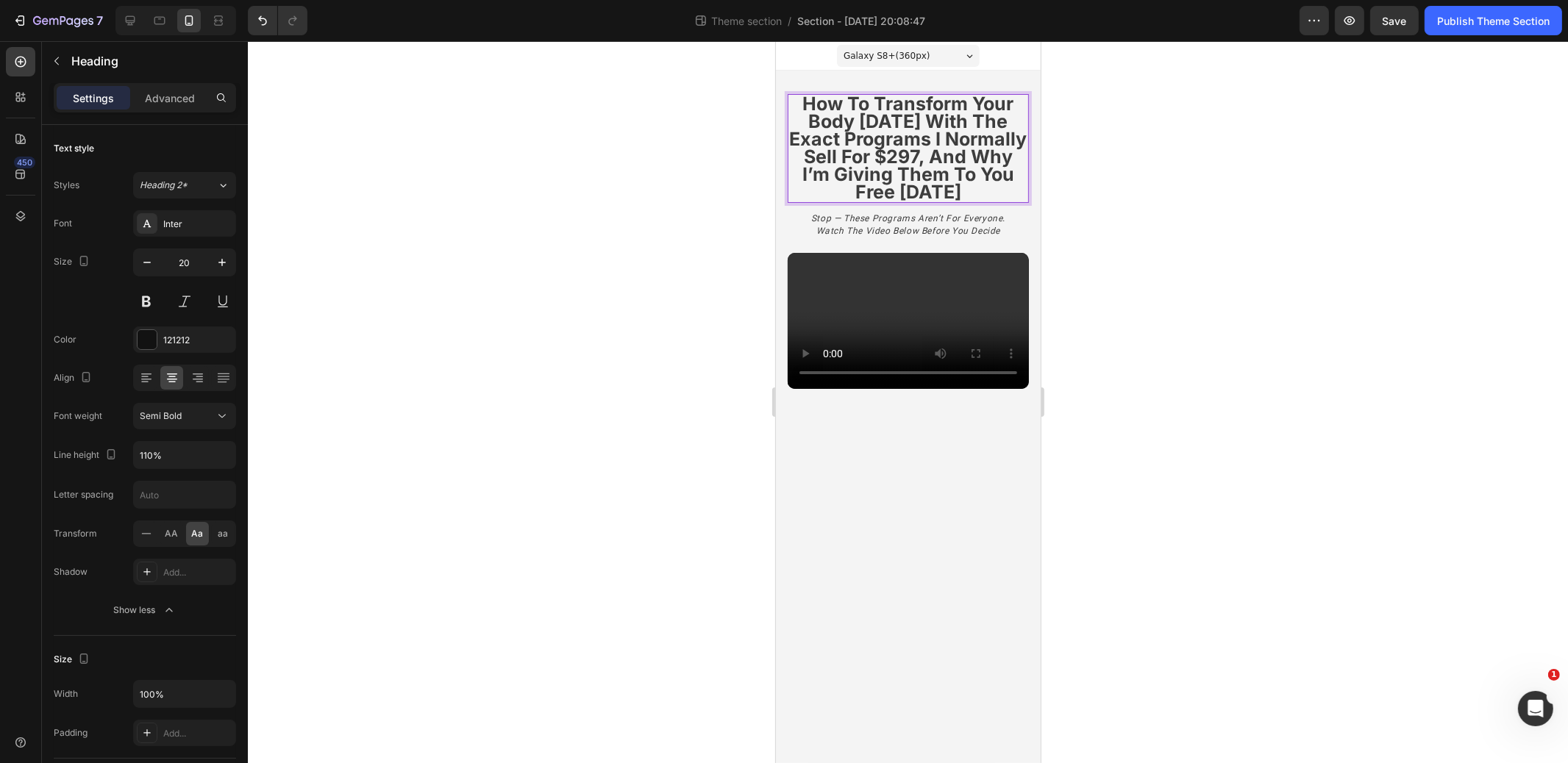
click at [885, 102] on strong "how to transform your body [DATE] with the exact programs i normally sell for $…" at bounding box center [908, 147] width 238 height 110
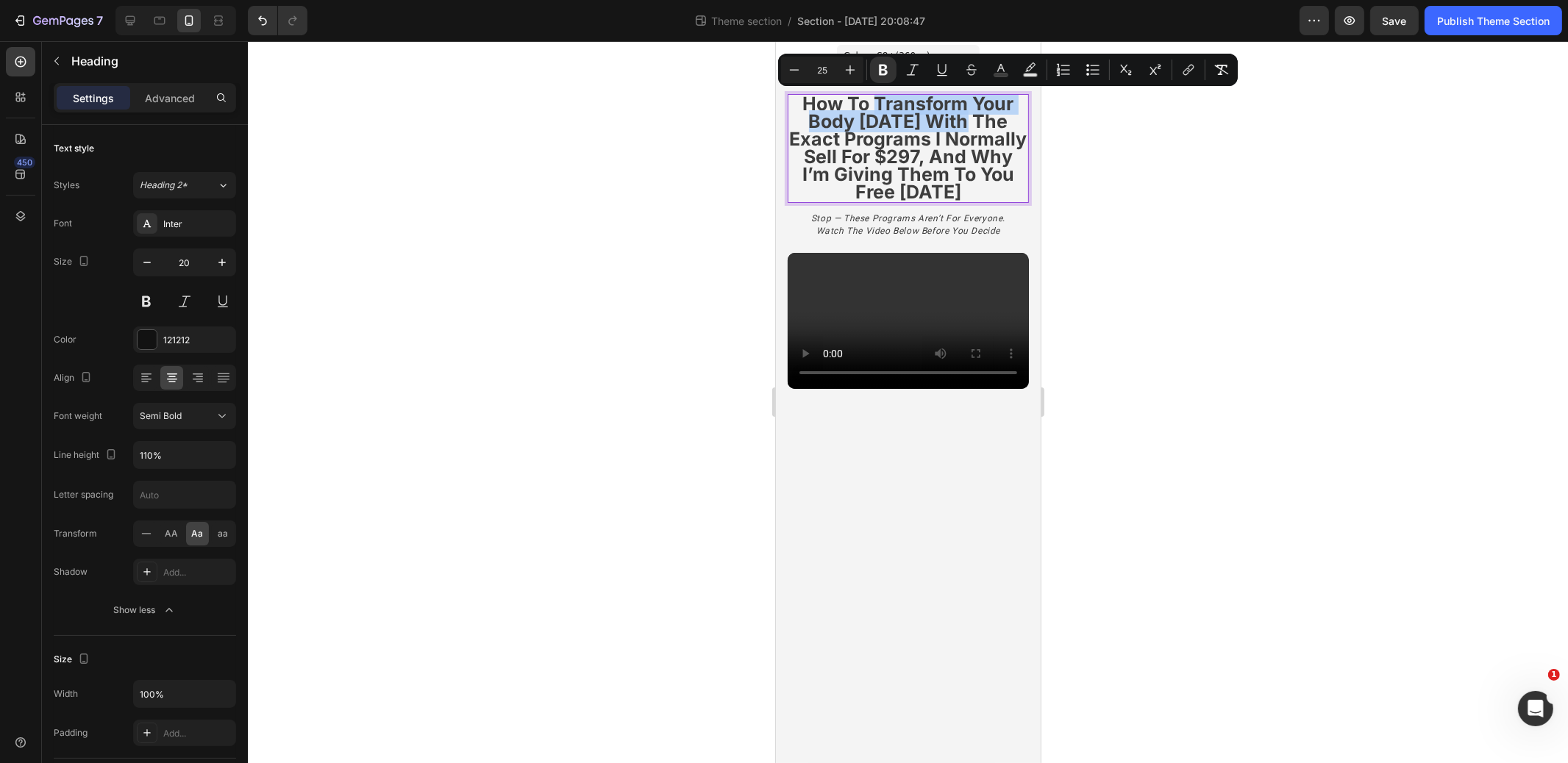
drag, startPoint x: 878, startPoint y: 101, endPoint x: 959, endPoint y: 122, distance: 83.7
click at [959, 122] on strong "how to transform your body [DATE] with the exact programs i normally sell for $…" at bounding box center [908, 147] width 238 height 110
click at [1005, 74] on rect "Editor contextual toolbar" at bounding box center [1001, 75] width 14 height 4
click at [906, 106] on strong "how to transform your body [DATE] with the exact programs i normally sell for $…" at bounding box center [908, 147] width 238 height 110
click at [1002, 64] on icon "Editor contextual toolbar" at bounding box center [1001, 70] width 15 height 15
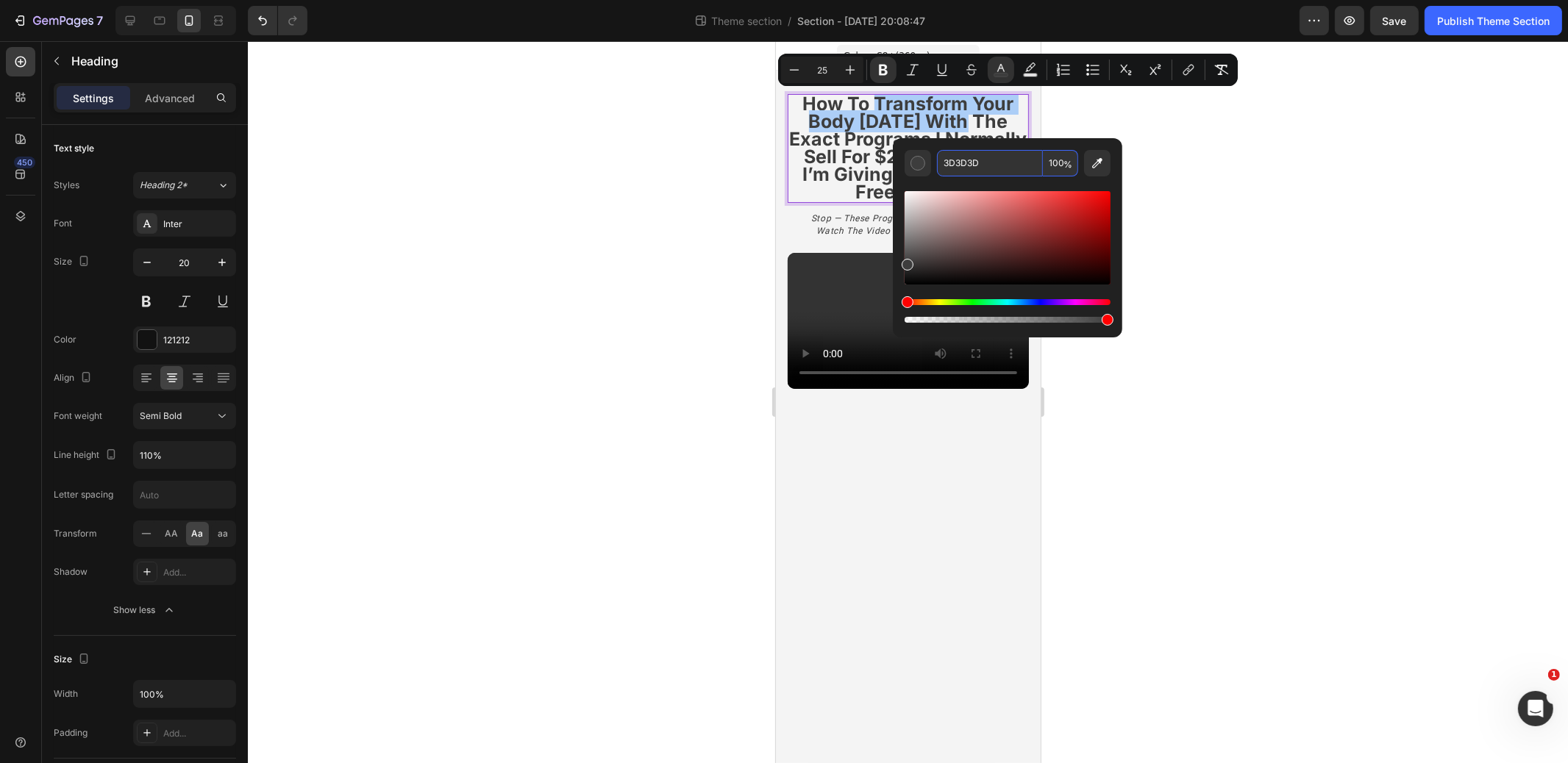
click at [984, 160] on input "3D3D3D" at bounding box center [990, 163] width 106 height 27
paste input "0CC0DF"
type input "0CC0DF"
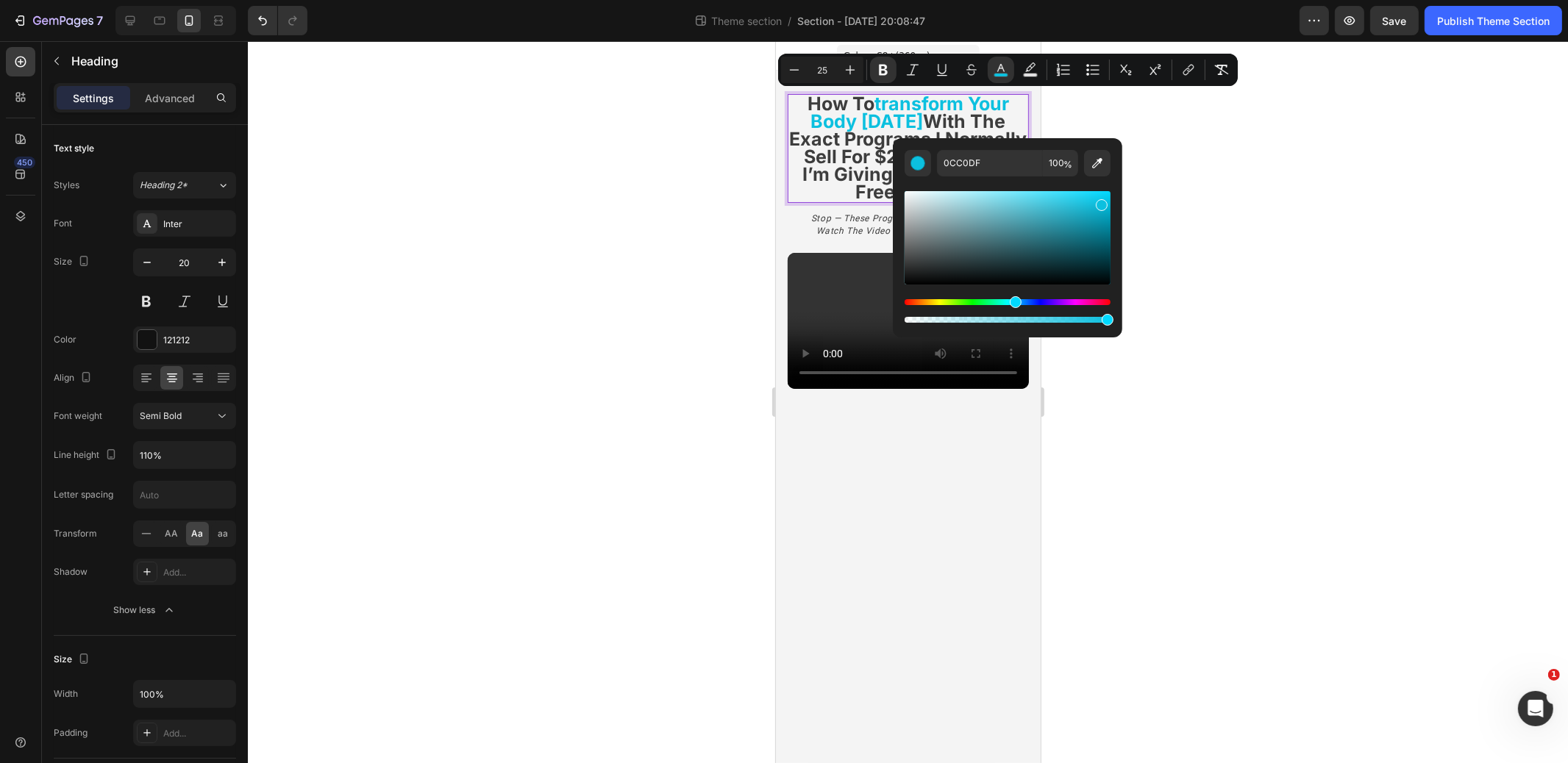
click at [1192, 126] on div at bounding box center [909, 402] width 1321 height 722
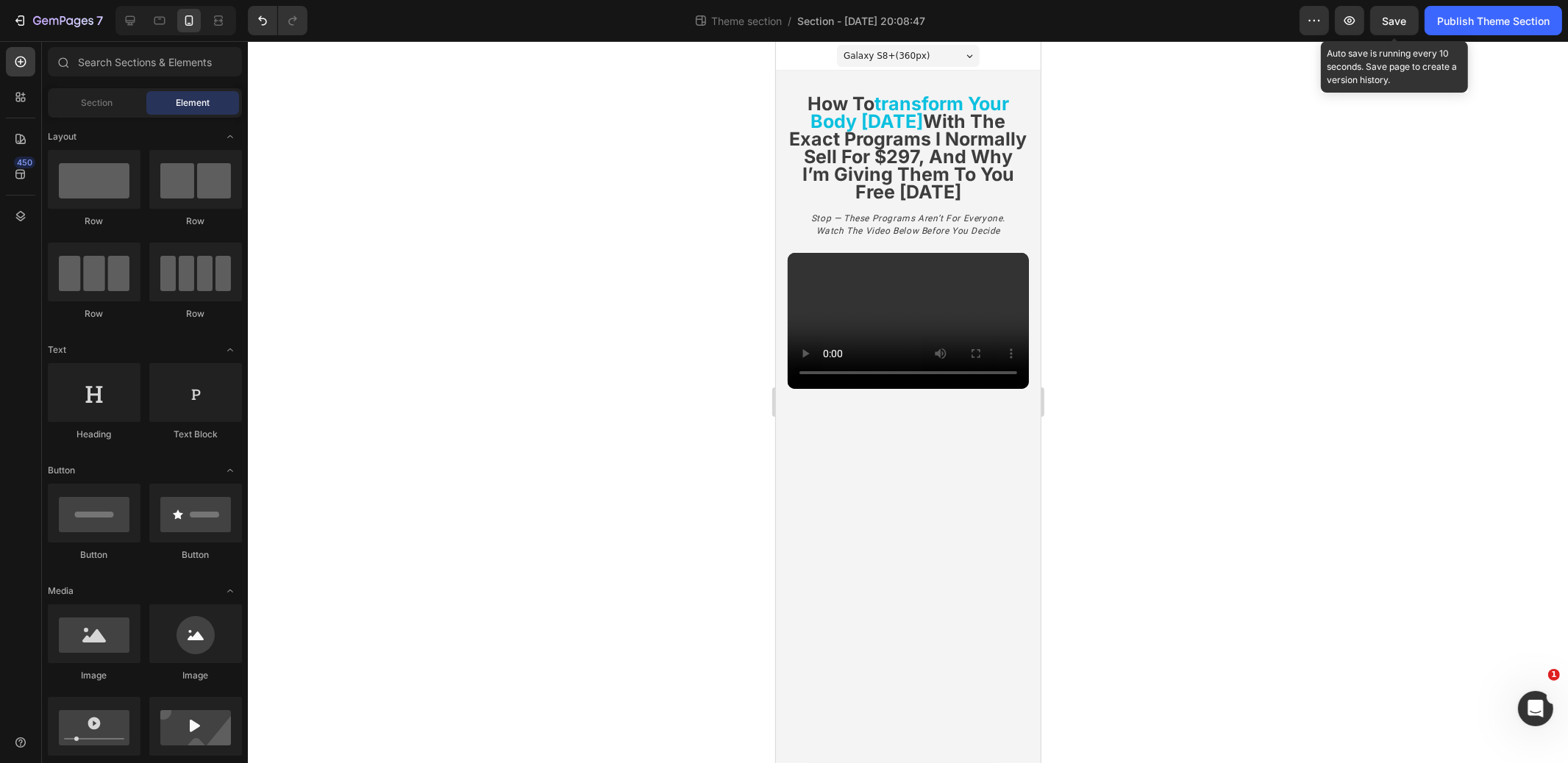
click at [1395, 23] on span "Save" at bounding box center [1395, 21] width 24 height 13
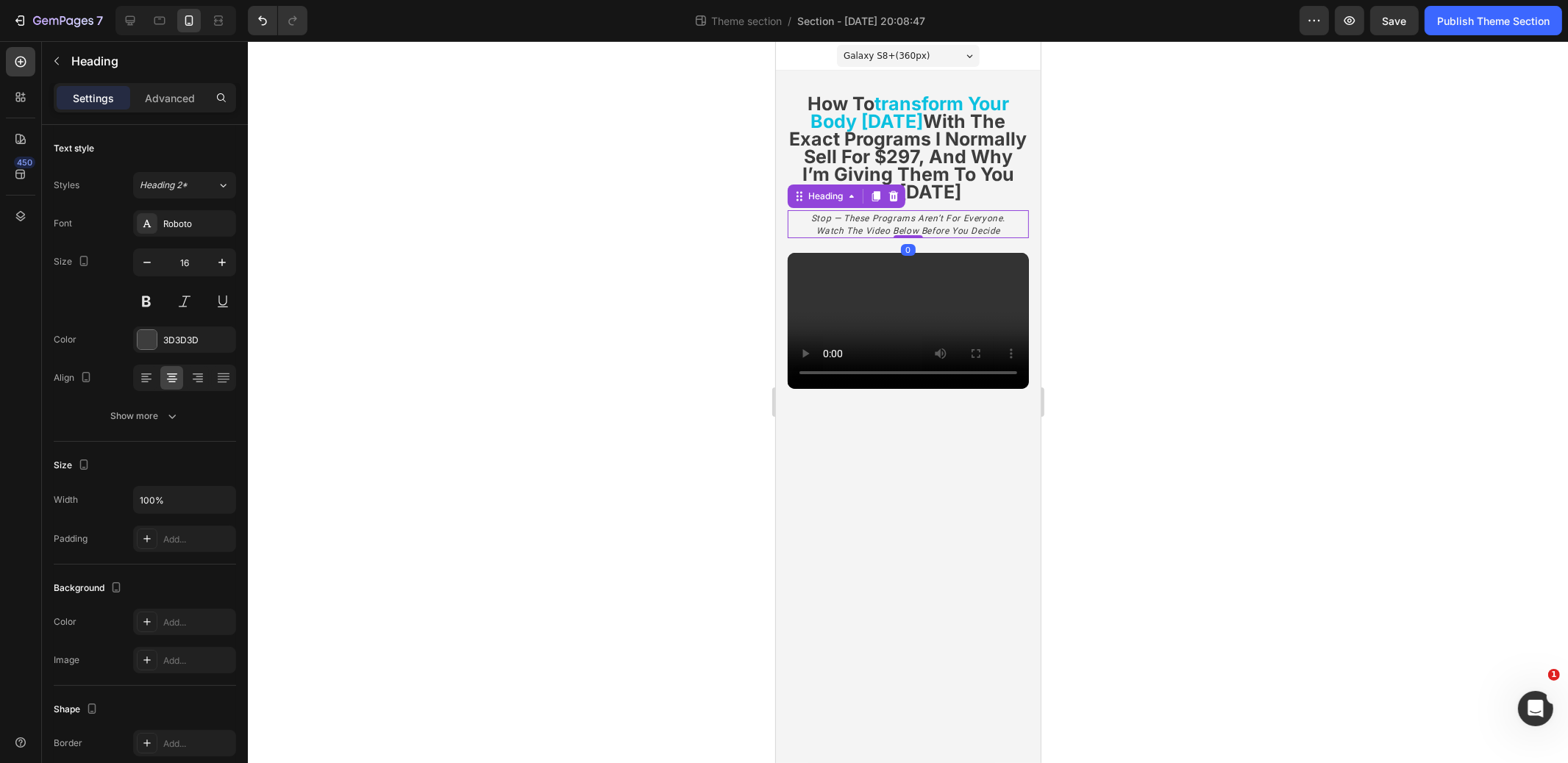
click at [842, 218] on icon "stop — these programs aren’t for everyone. watch the video below before you dec…" at bounding box center [908, 225] width 194 height 23
click at [845, 218] on icon "stop — these programs aren’t for everyone. watch the video below before you dec…" at bounding box center [908, 225] width 194 height 23
click at [692, 243] on div at bounding box center [909, 402] width 1321 height 722
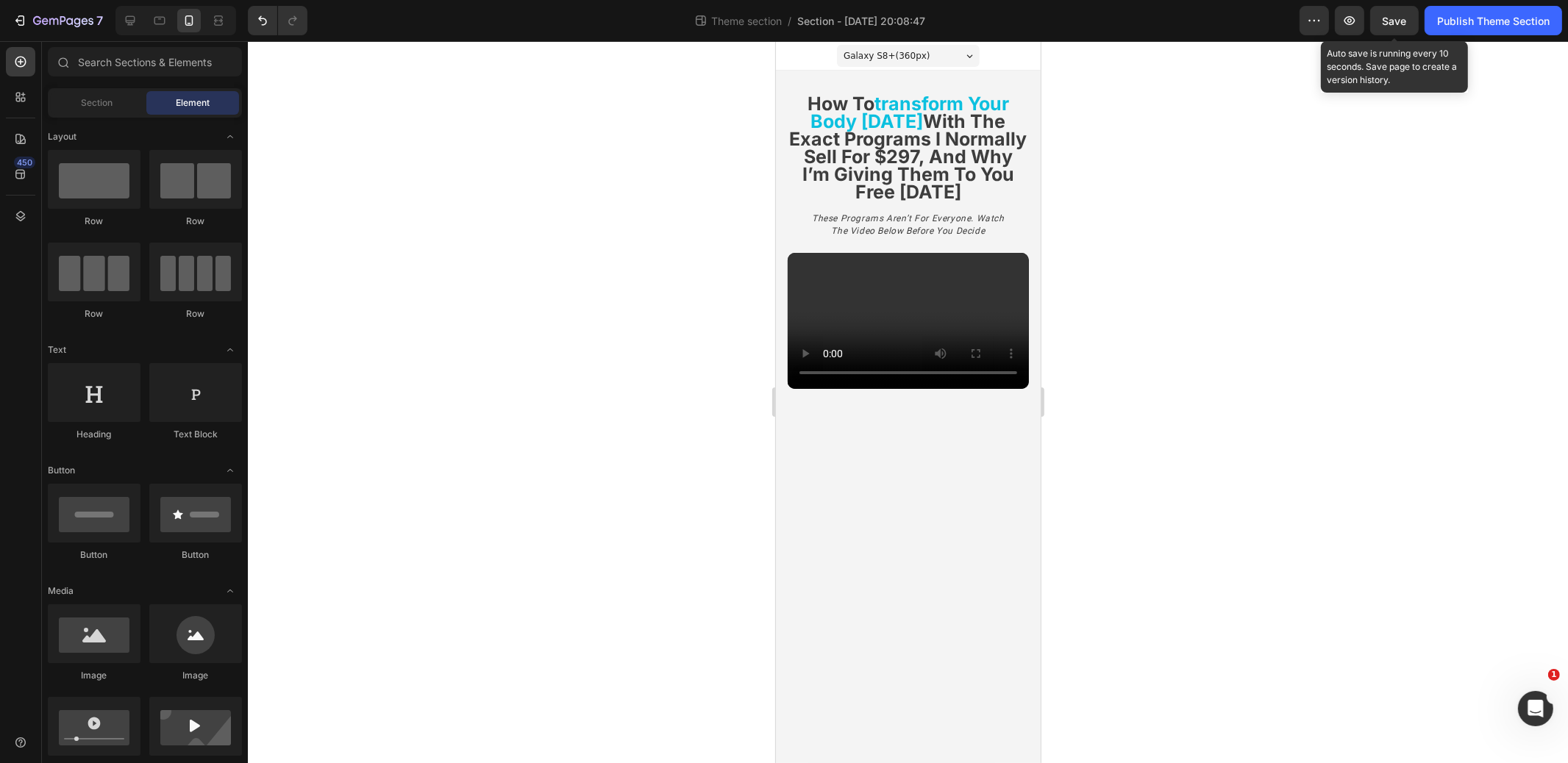
click at [1401, 19] on span "Save" at bounding box center [1395, 21] width 24 height 13
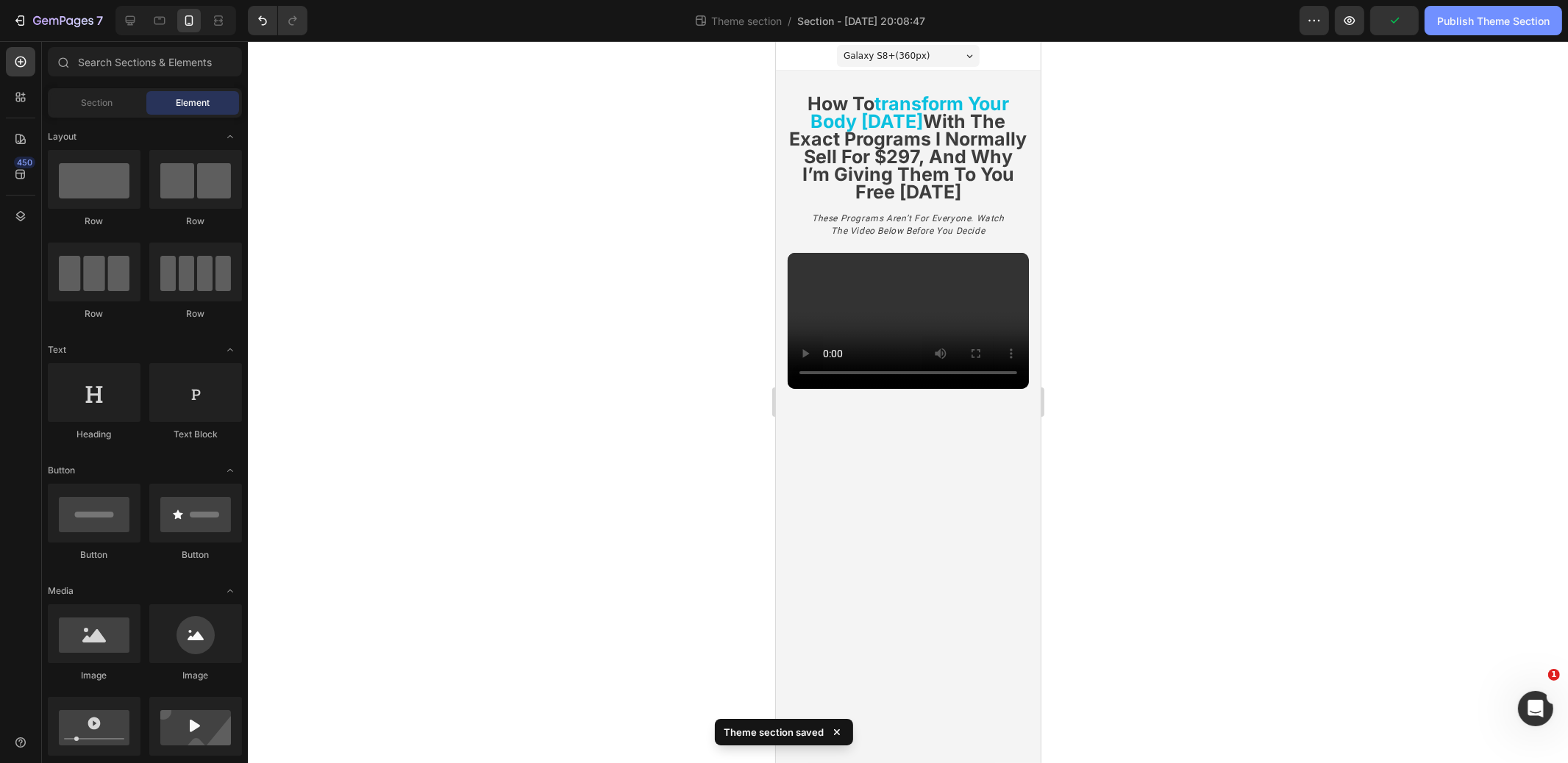
click at [1509, 20] on div "Publish Theme Section" at bounding box center [1494, 20] width 113 height 15
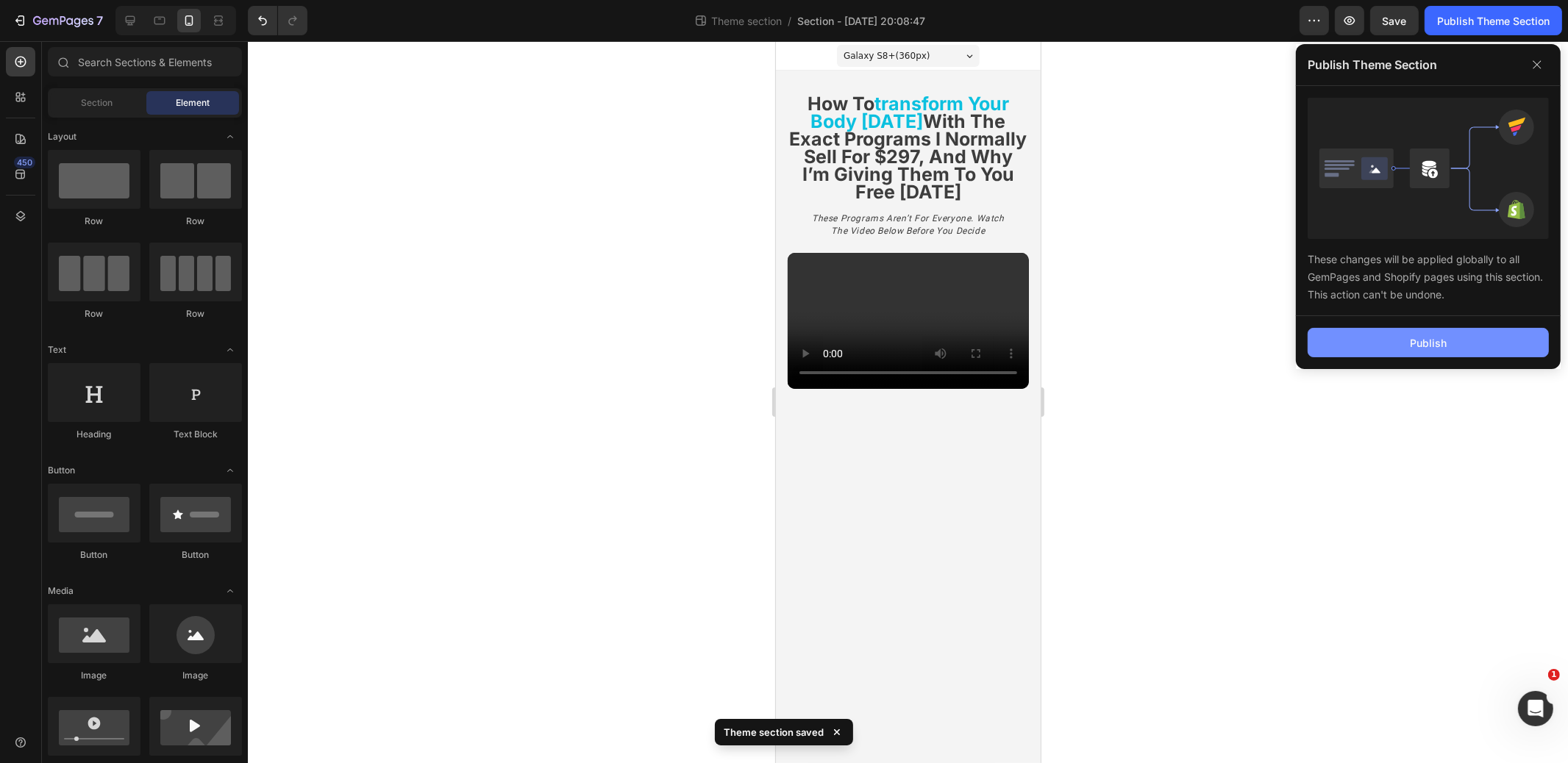
click at [1384, 350] on button "Publish" at bounding box center [1428, 342] width 241 height 30
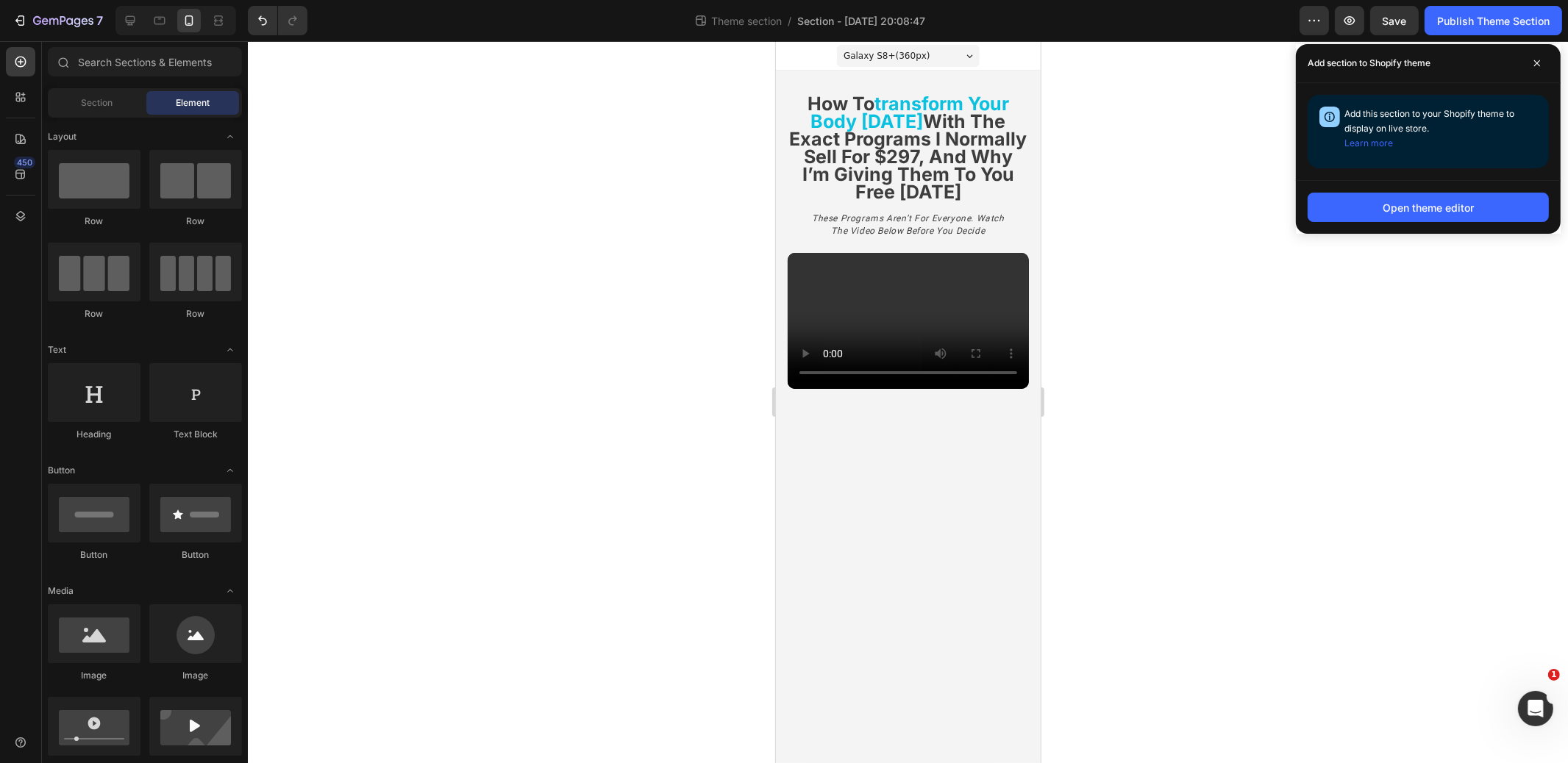
click at [1387, 212] on div "Open theme editor" at bounding box center [1429, 207] width 91 height 15
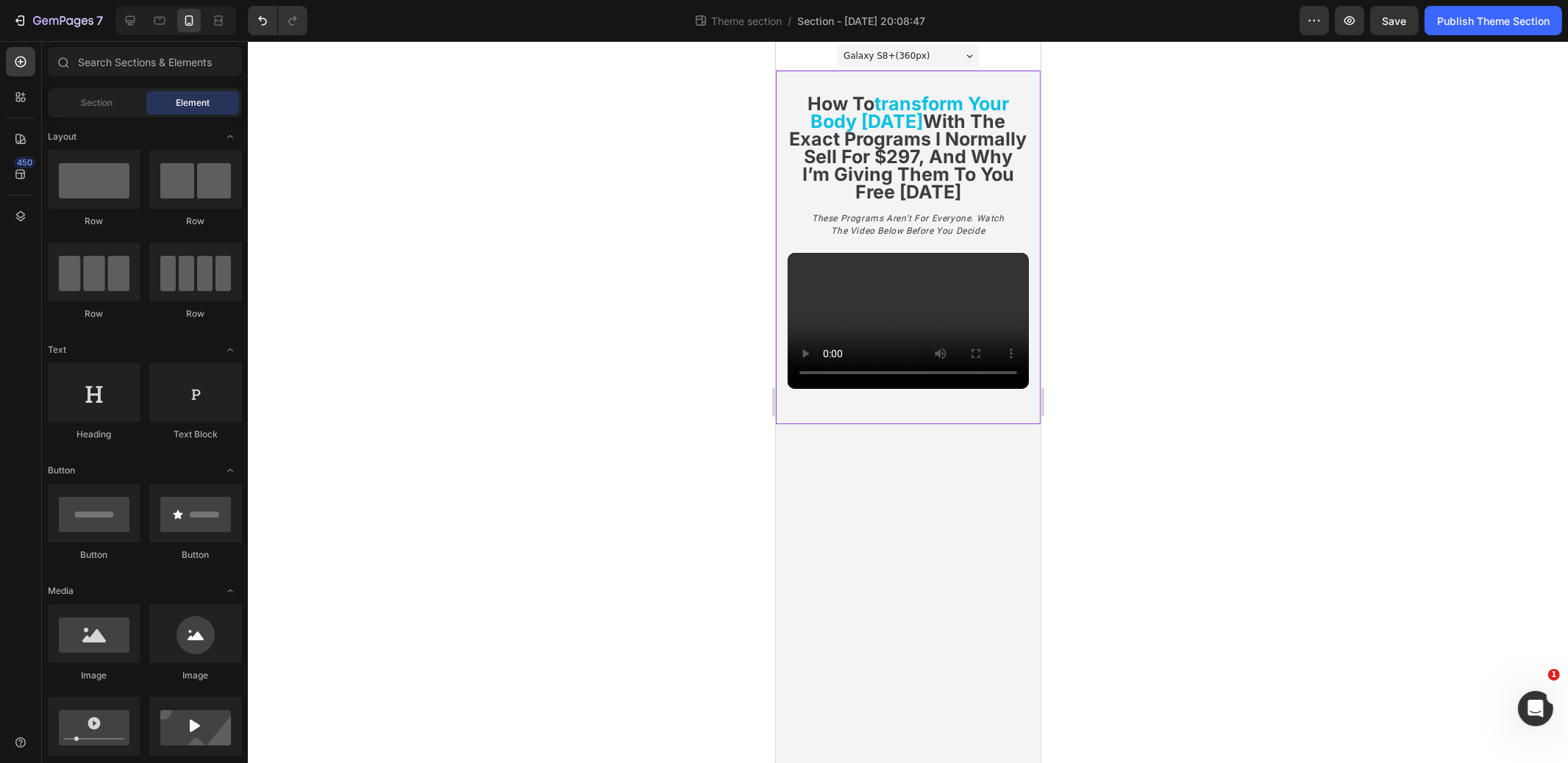
click at [959, 104] on strong "transform your body [DATE]" at bounding box center [910, 112] width 198 height 39
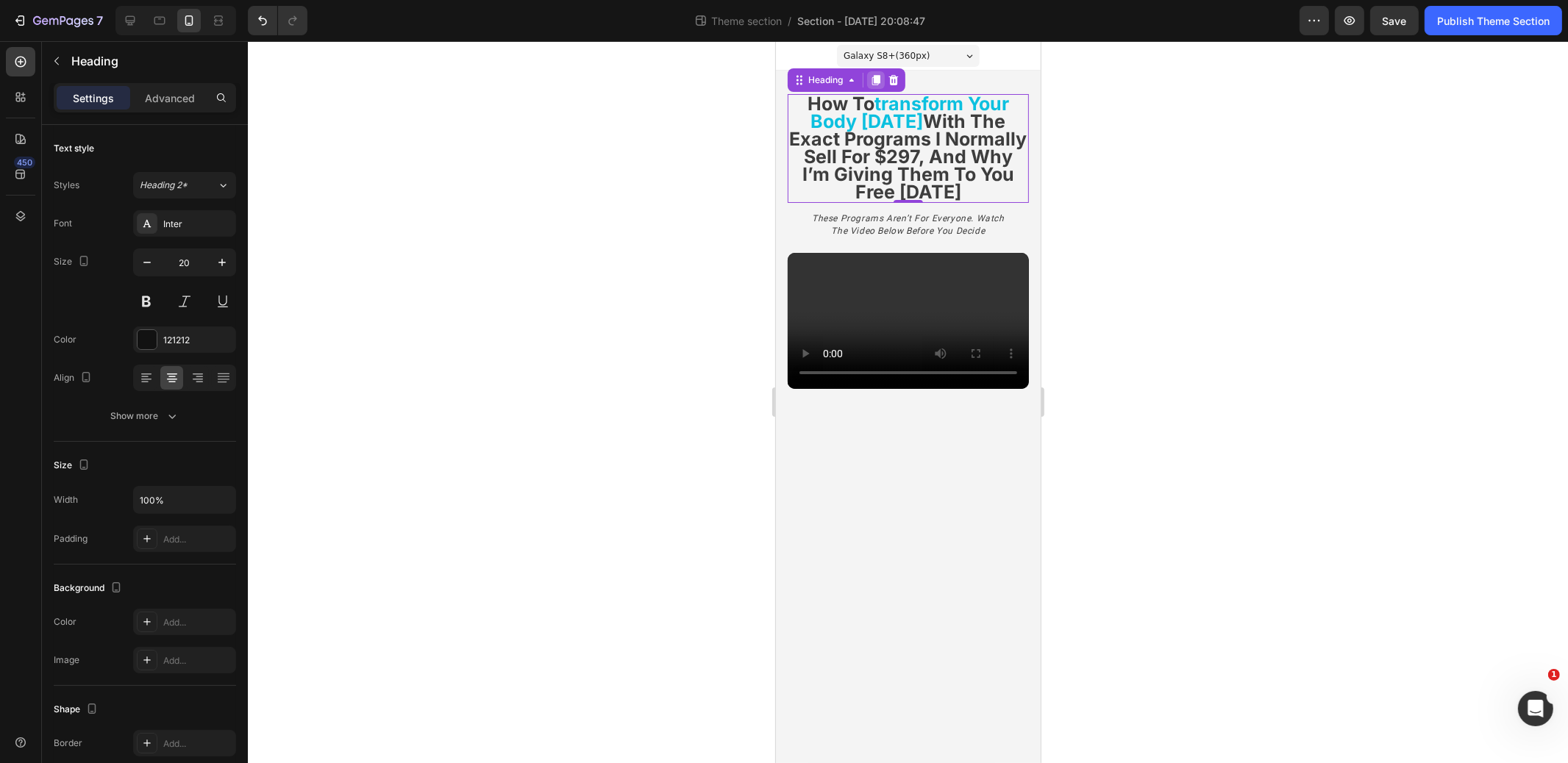
click at [879, 82] on icon at bounding box center [876, 80] width 8 height 10
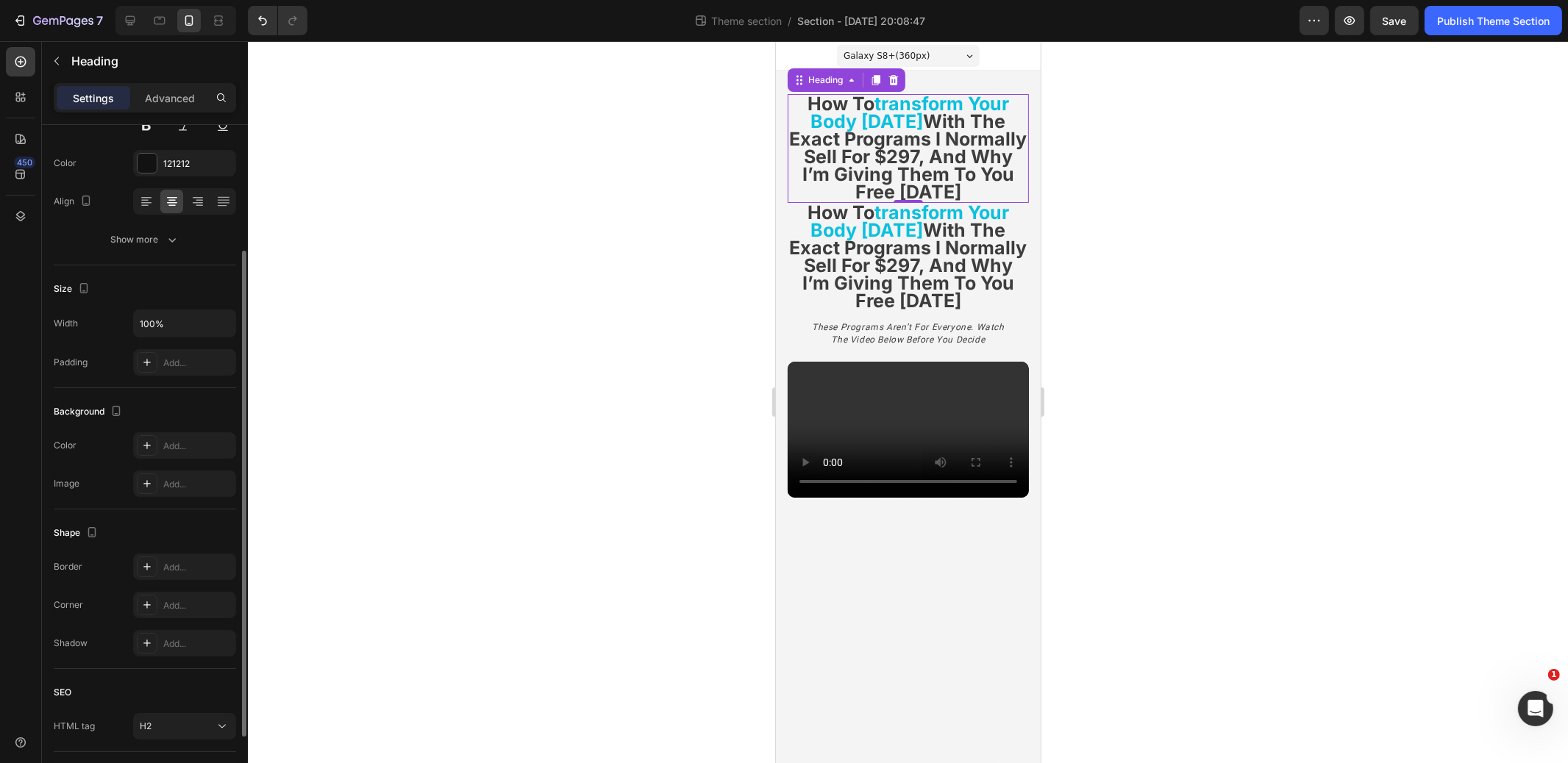
click at [914, 137] on strong "with the exact programs i normally sell for $297, and why i’m giving them to yo…" at bounding box center [908, 156] width 238 height 93
click at [896, 85] on icon at bounding box center [893, 80] width 10 height 10
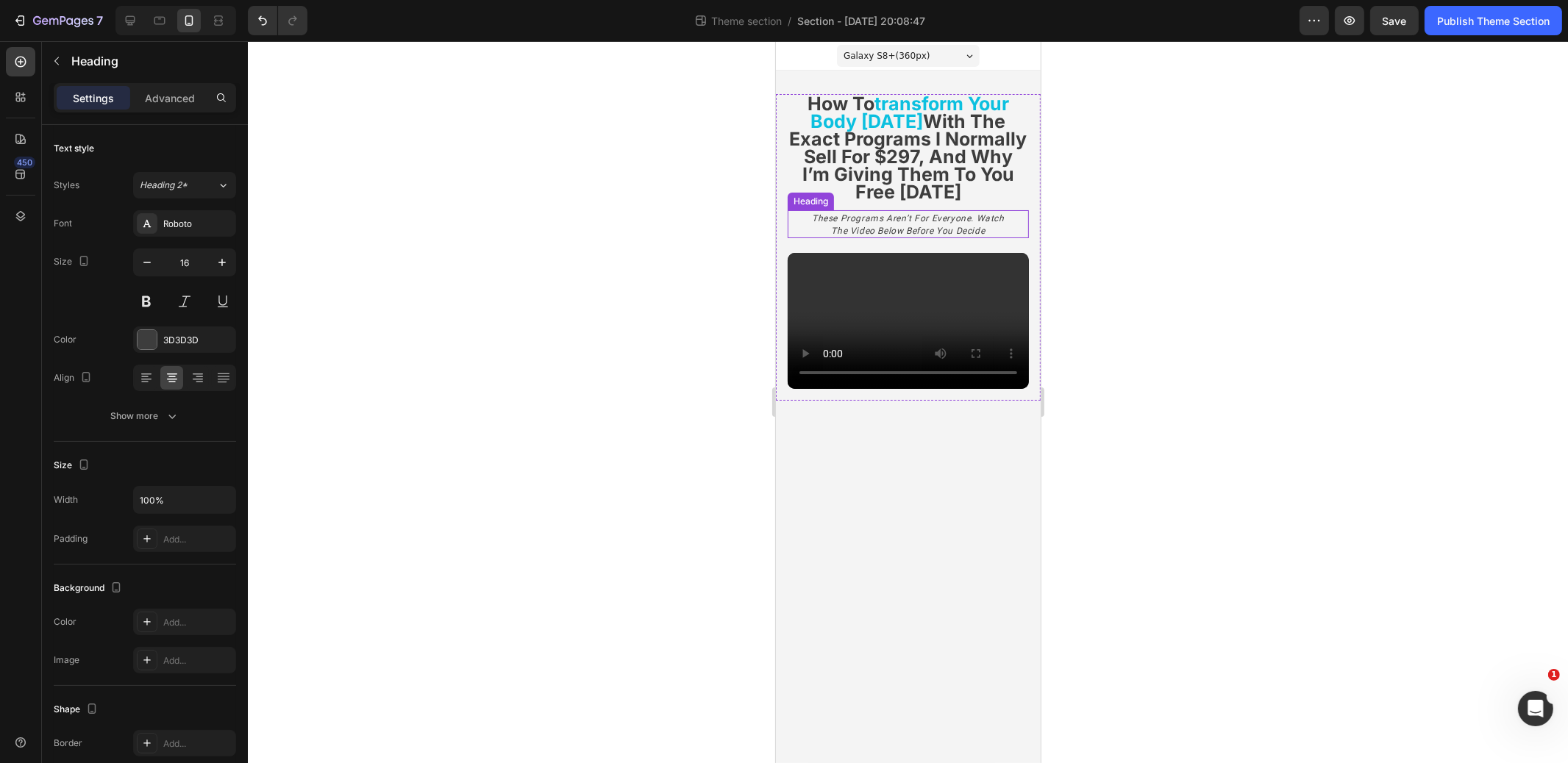
click at [930, 218] on icon "these programs aren’t for everyone. watch the video below before you decide" at bounding box center [907, 225] width 193 height 23
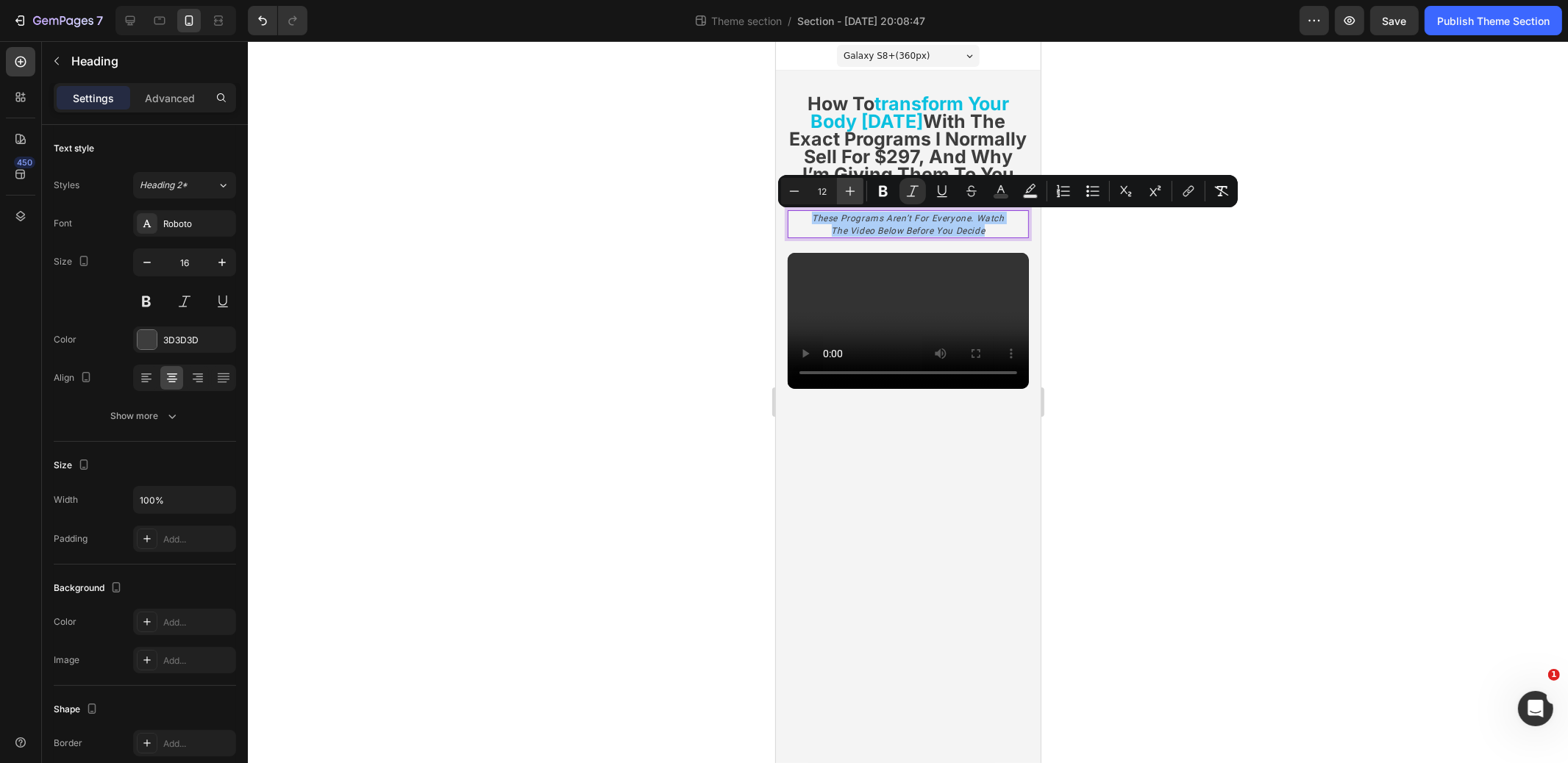
click at [857, 191] on icon "Editor contextual toolbar" at bounding box center [851, 191] width 15 height 15
type input "13"
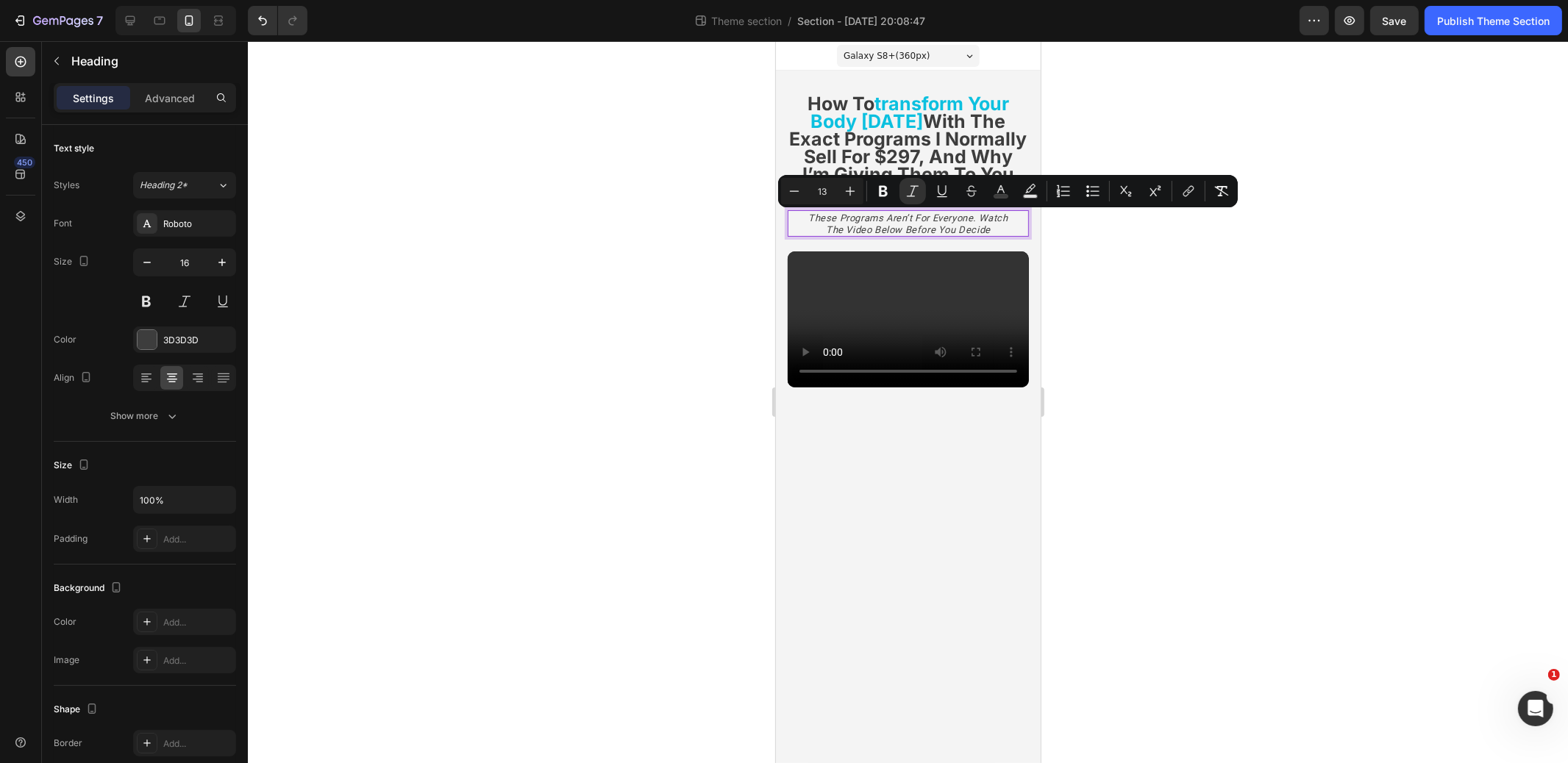
click at [1132, 283] on div at bounding box center [909, 402] width 1321 height 722
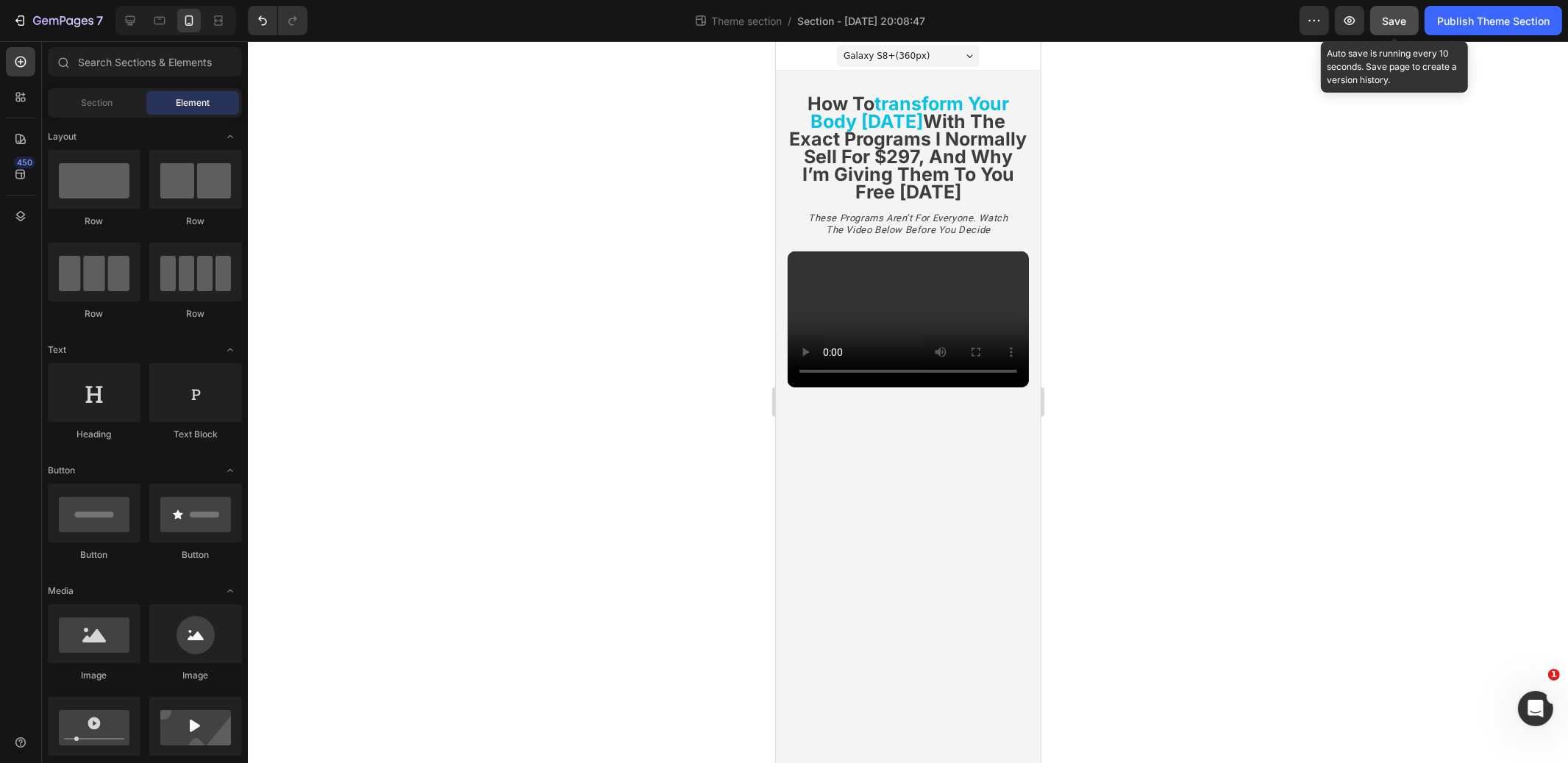
click at [1411, 19] on button "Save" at bounding box center [1395, 20] width 48 height 30
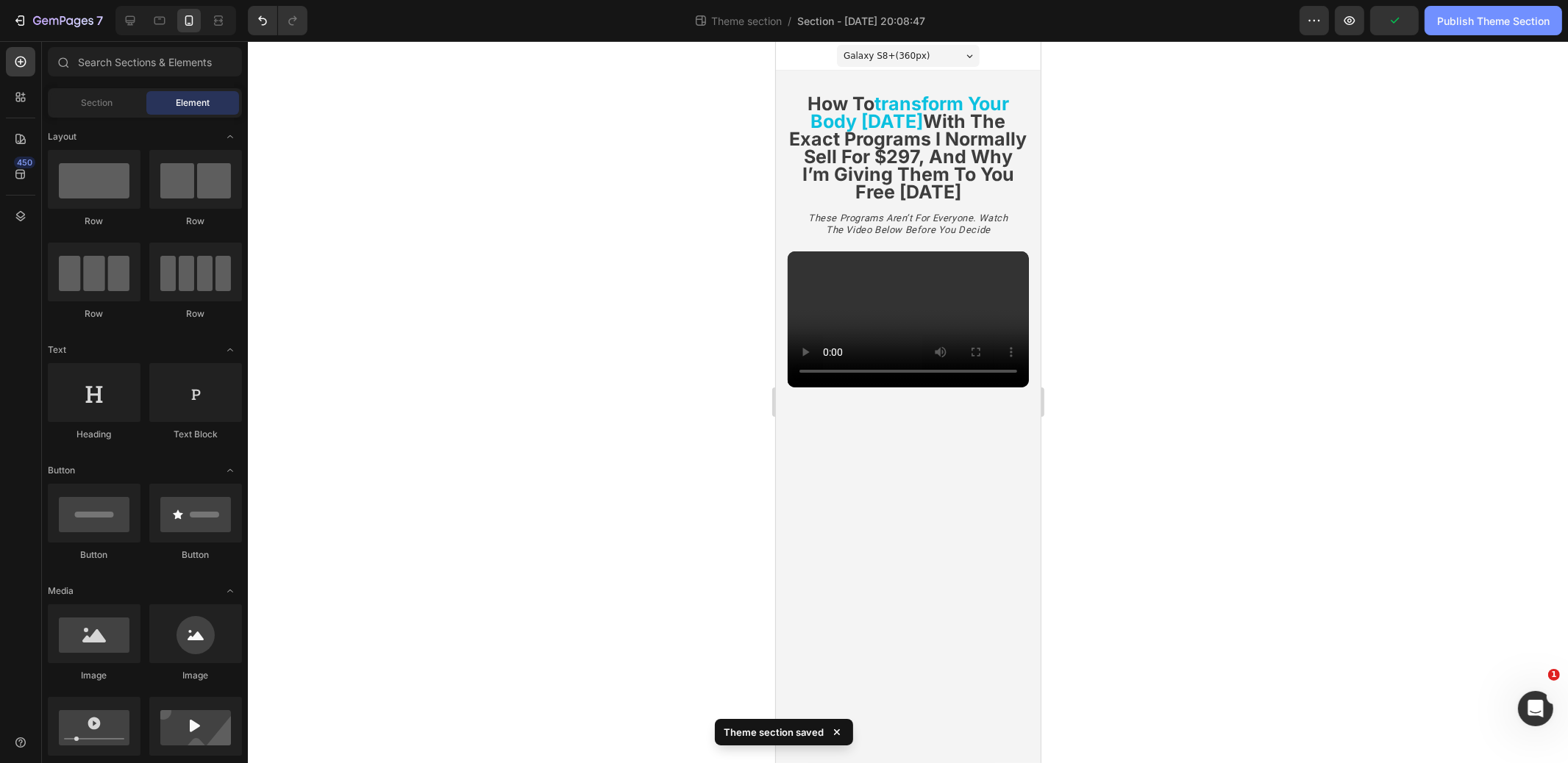
click at [1501, 19] on div "Publish Theme Section" at bounding box center [1494, 20] width 113 height 15
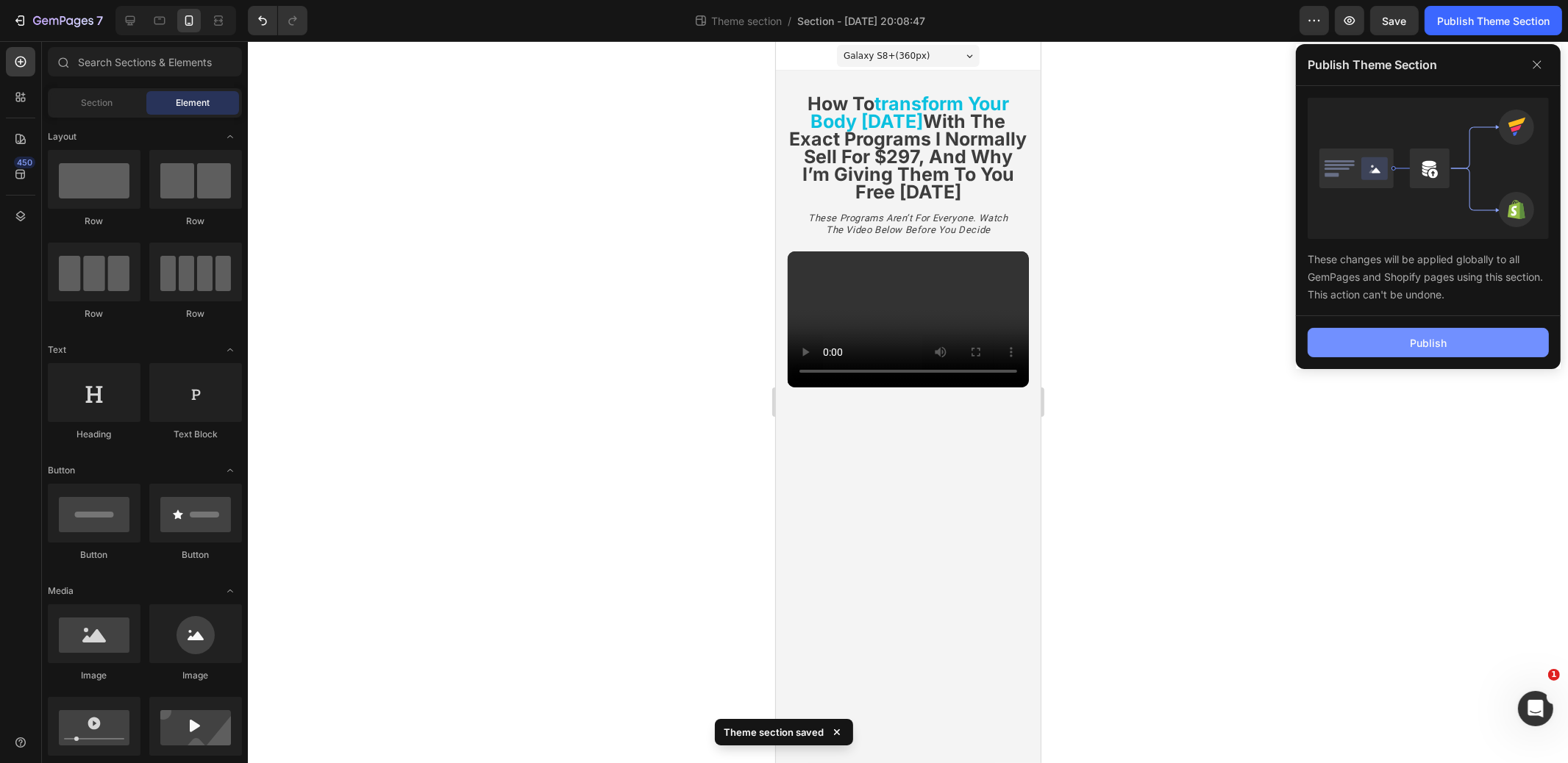
click at [1343, 340] on button "Publish" at bounding box center [1428, 342] width 241 height 30
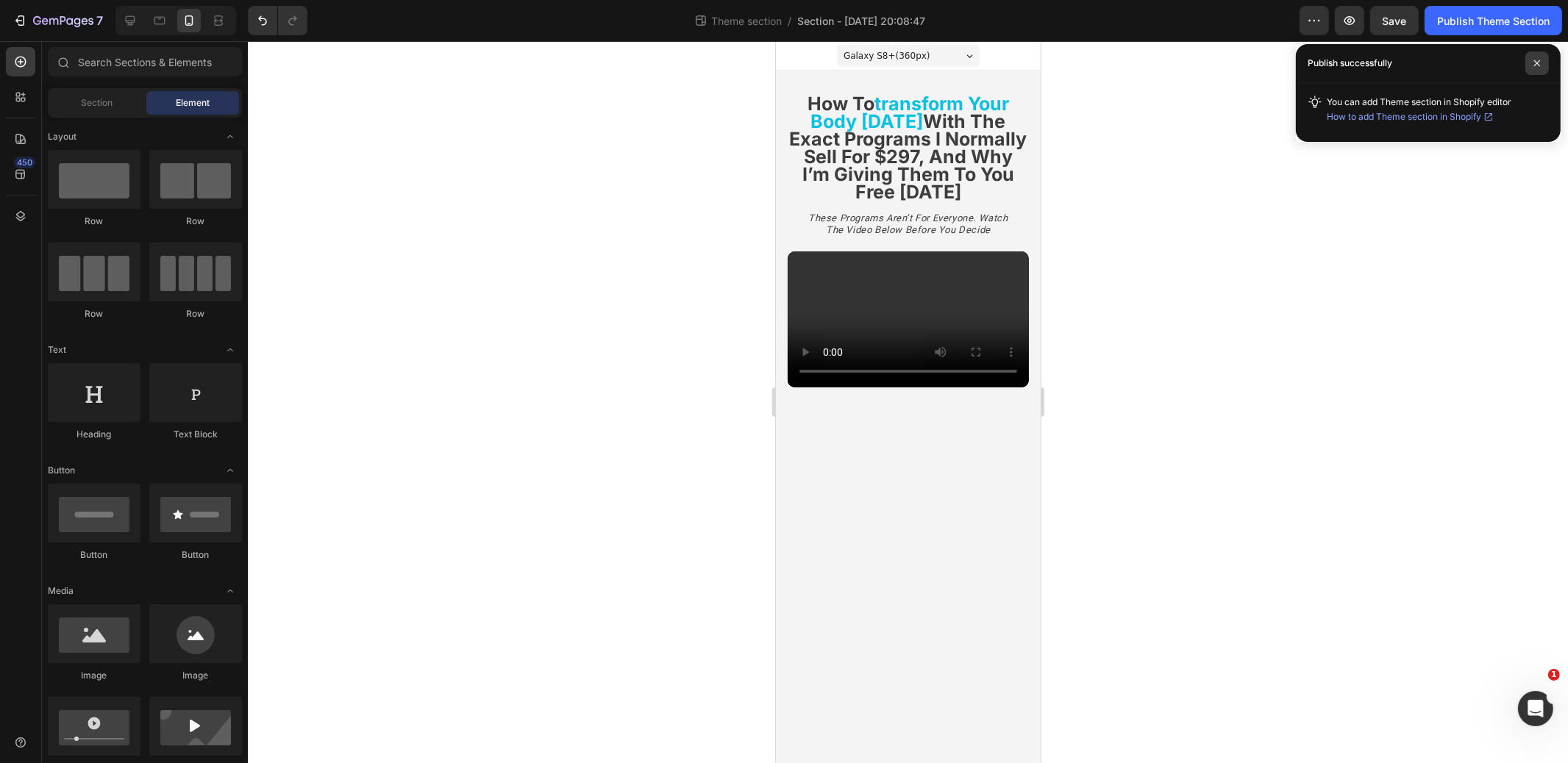
click at [1535, 63] on icon at bounding box center [1537, 63] width 7 height 7
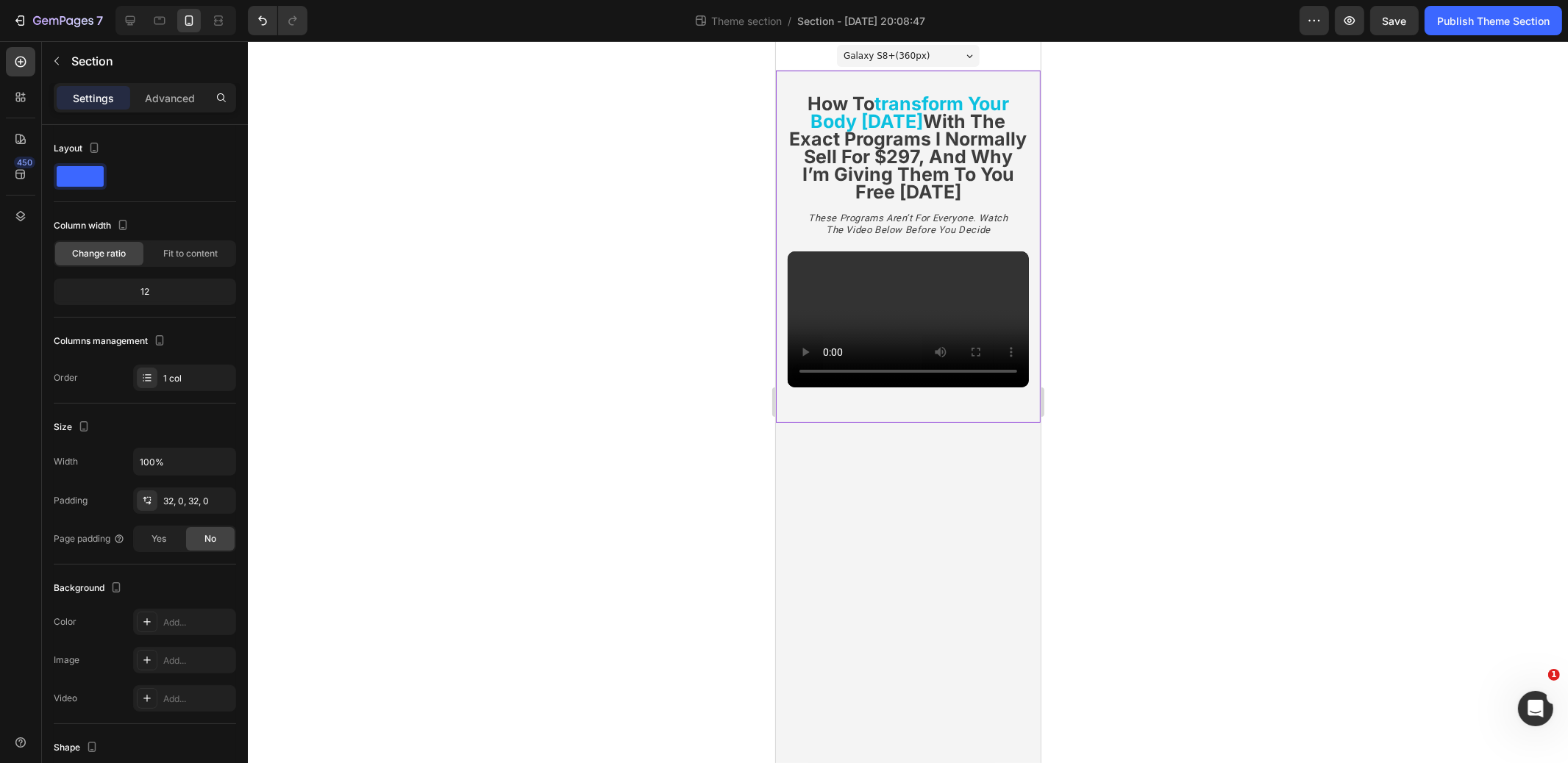
click at [882, 411] on div "⁠⁠⁠⁠⁠⁠⁠ stop — these programs aren’t for everyone. watch the video below before…" at bounding box center [908, 247] width 265 height 352
click at [173, 106] on div "Advanced" at bounding box center [169, 97] width 73 height 23
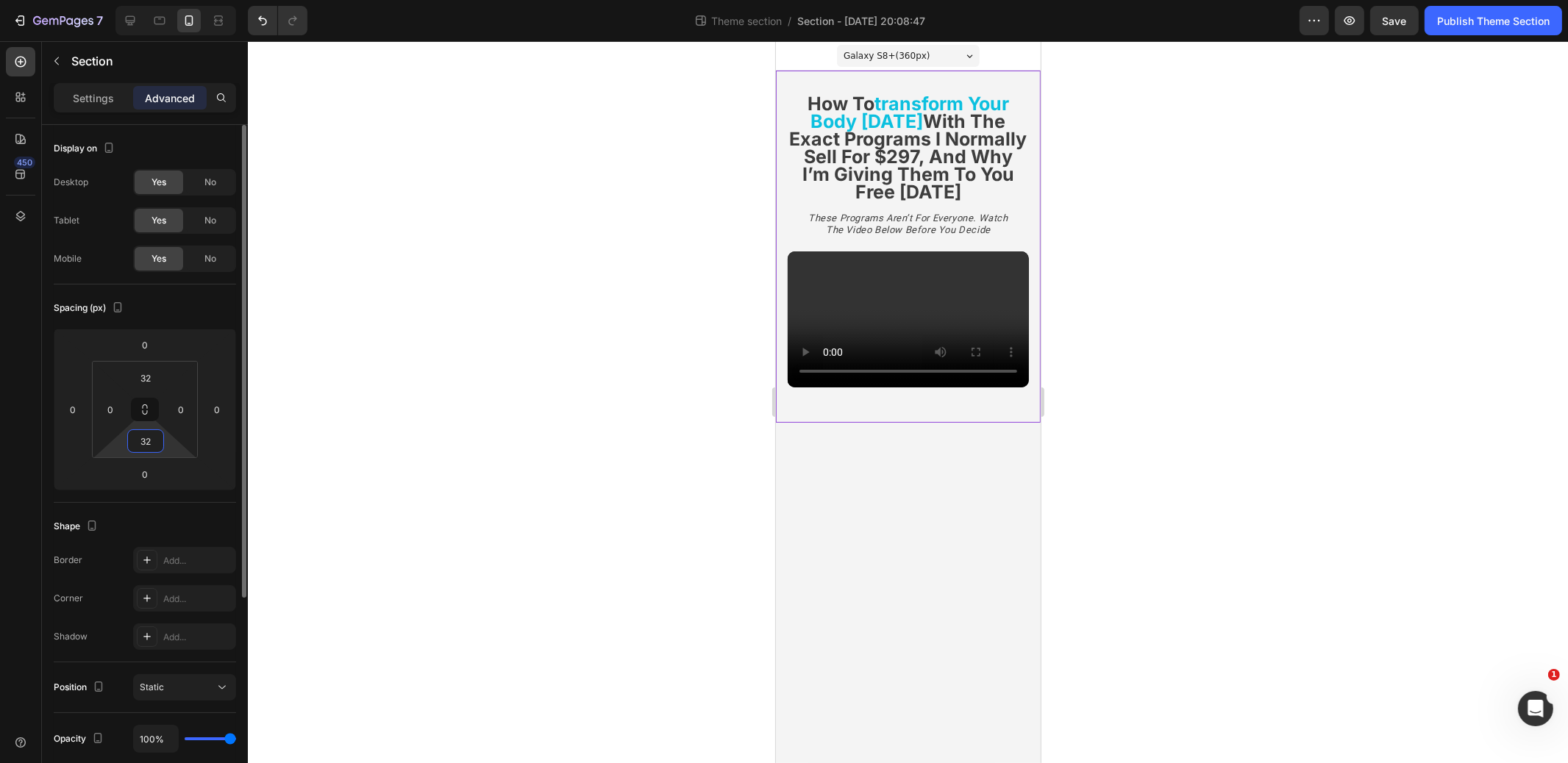
click at [142, 445] on input "32" at bounding box center [145, 441] width 30 height 22
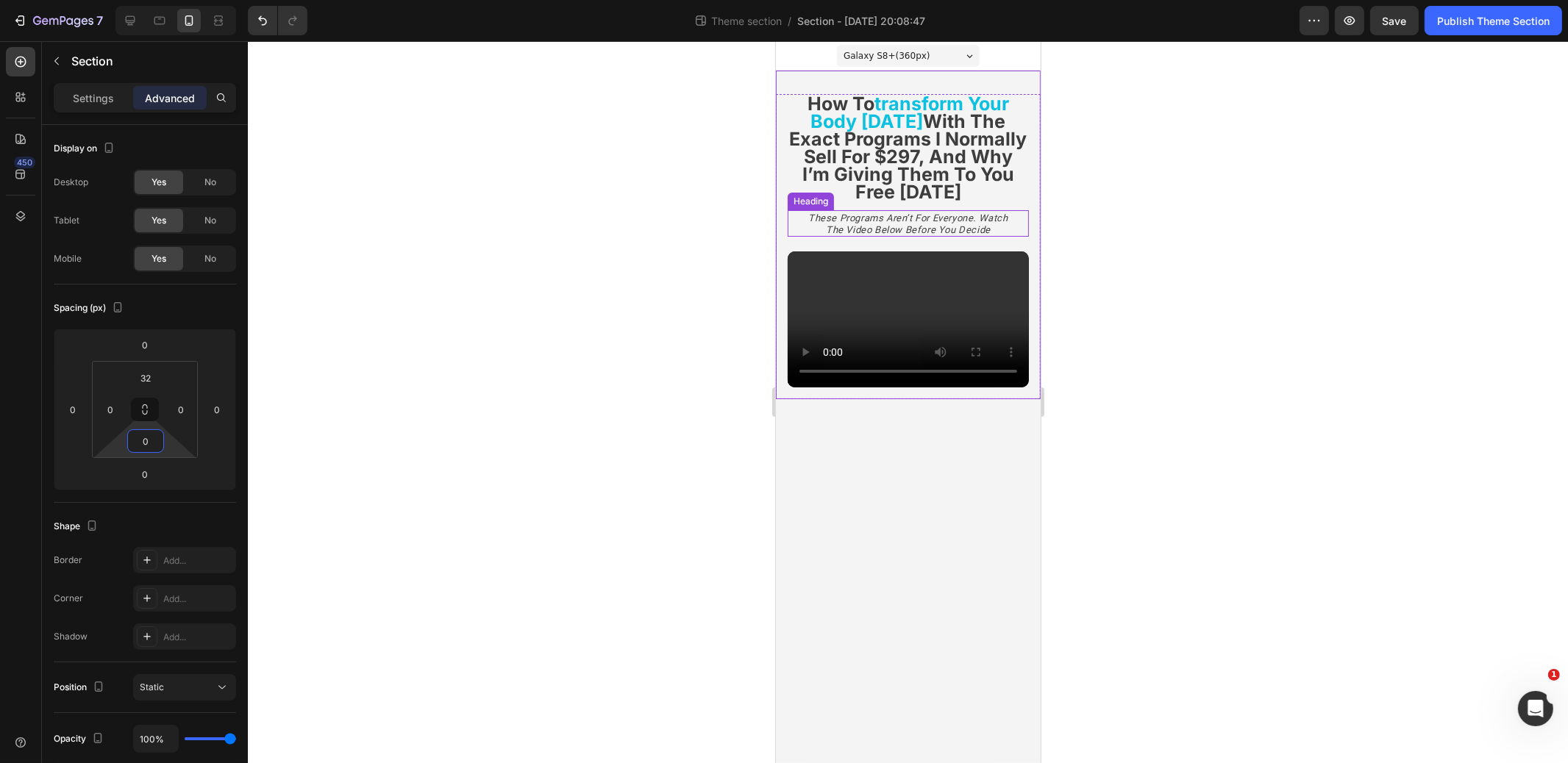
click at [971, 226] on icon "these programs aren’t for everyone. watch the video below before you decide" at bounding box center [908, 224] width 200 height 23
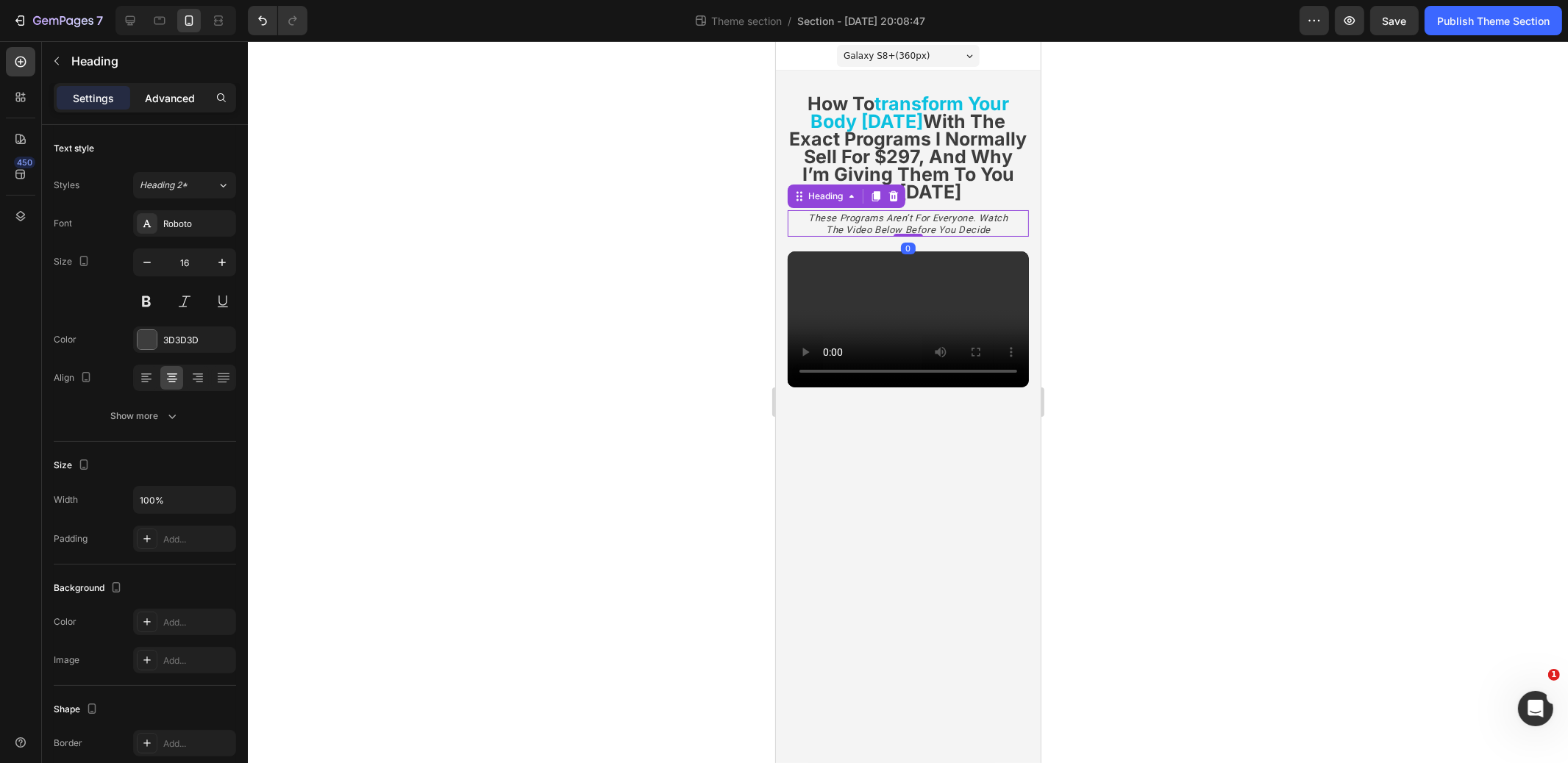
click at [179, 104] on p "Advanced" at bounding box center [170, 97] width 50 height 15
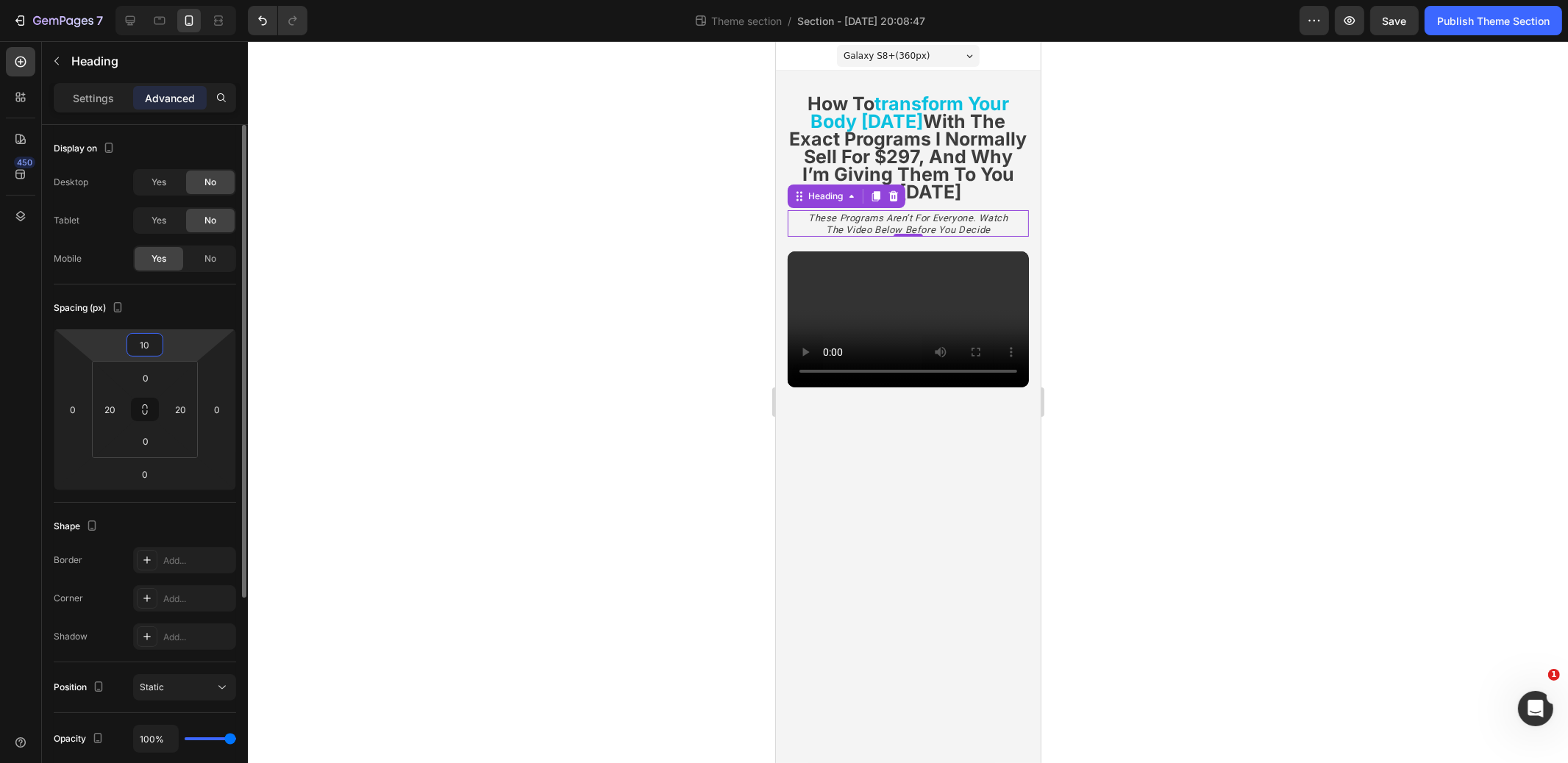
click at [148, 347] on input "10" at bounding box center [145, 344] width 30 height 22
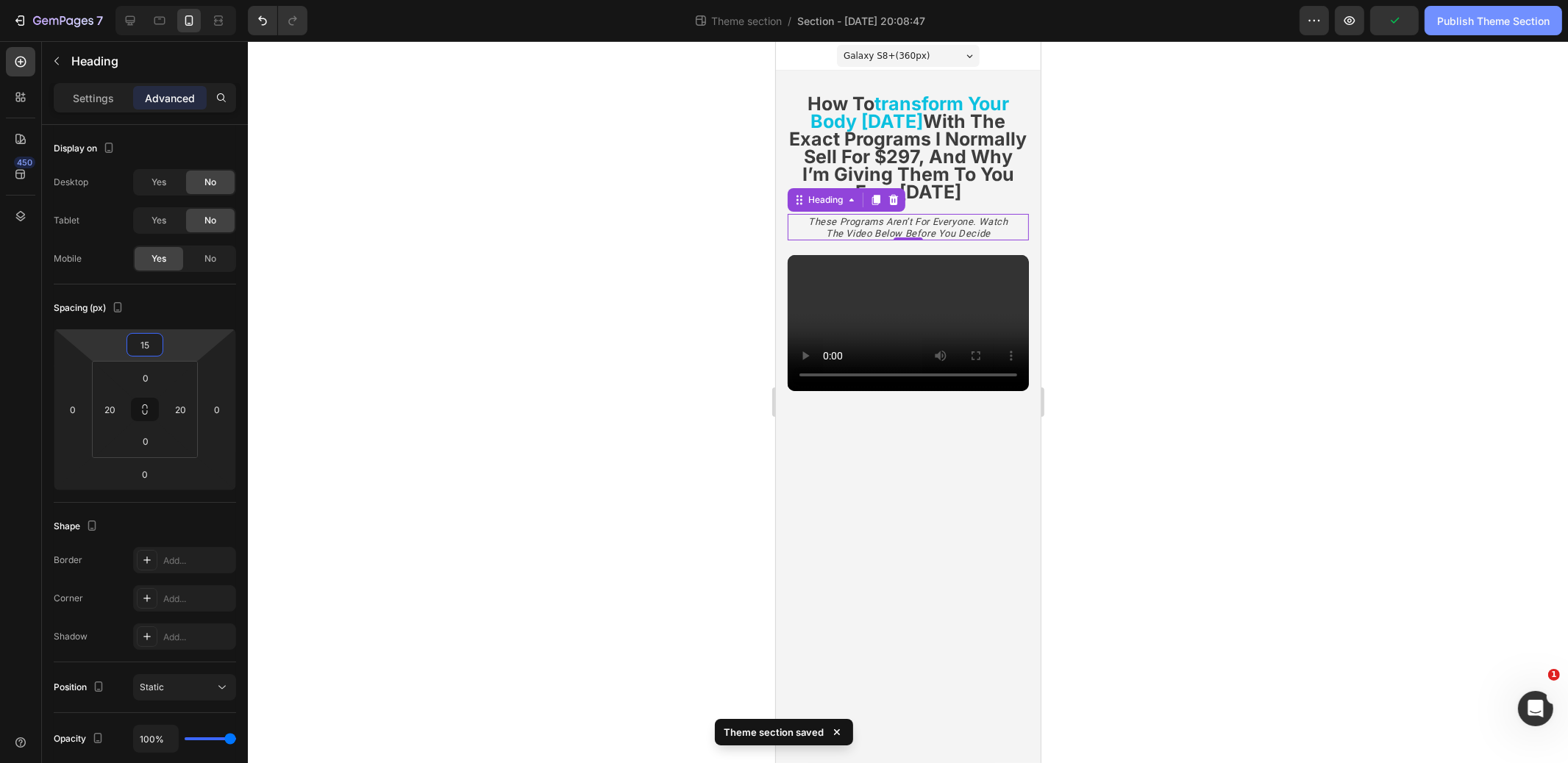
type input "15"
click at [1472, 25] on div "Publish Theme Section" at bounding box center [1494, 20] width 113 height 15
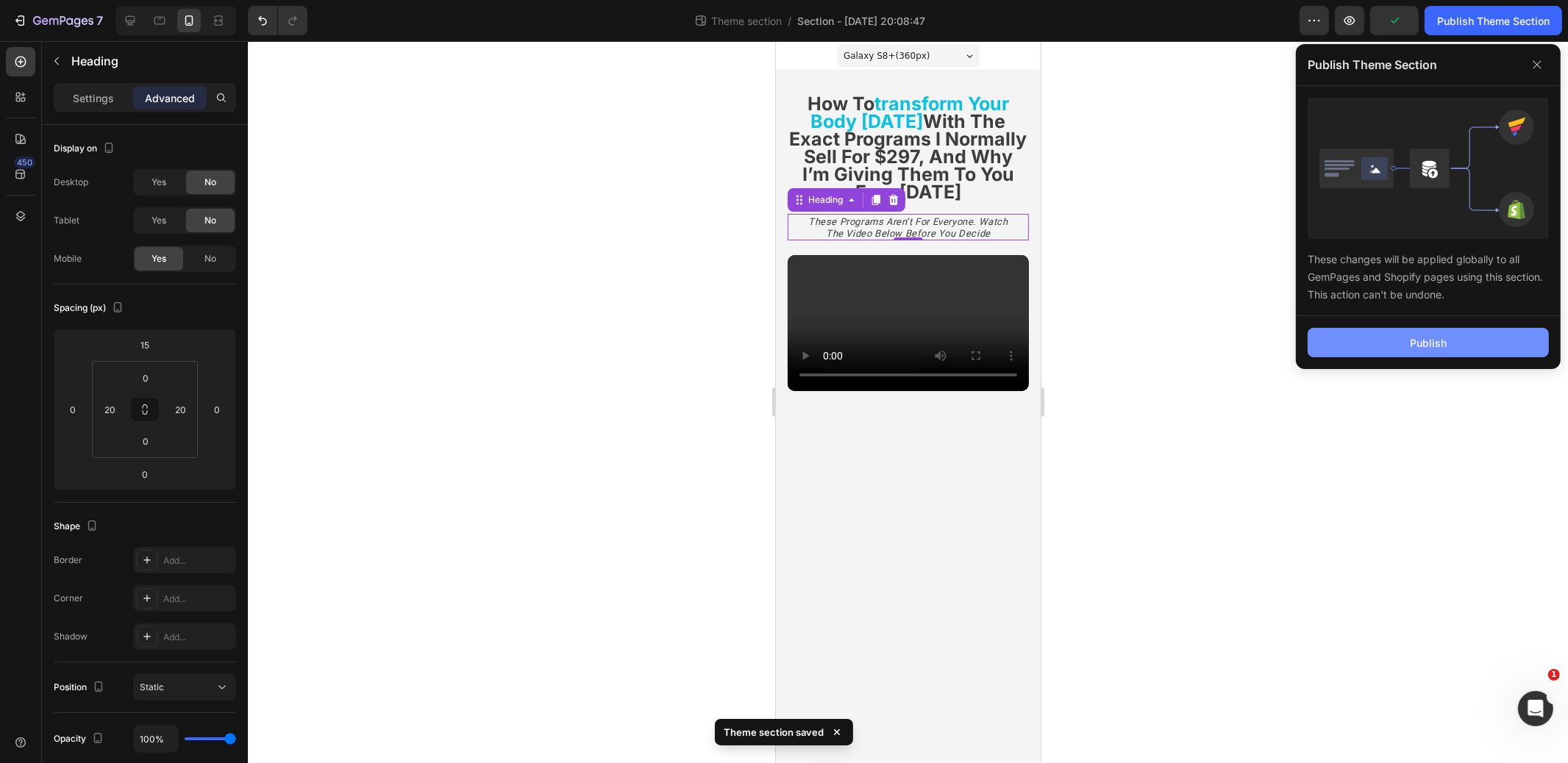
click at [1418, 346] on div "Publish" at bounding box center [1429, 342] width 37 height 15
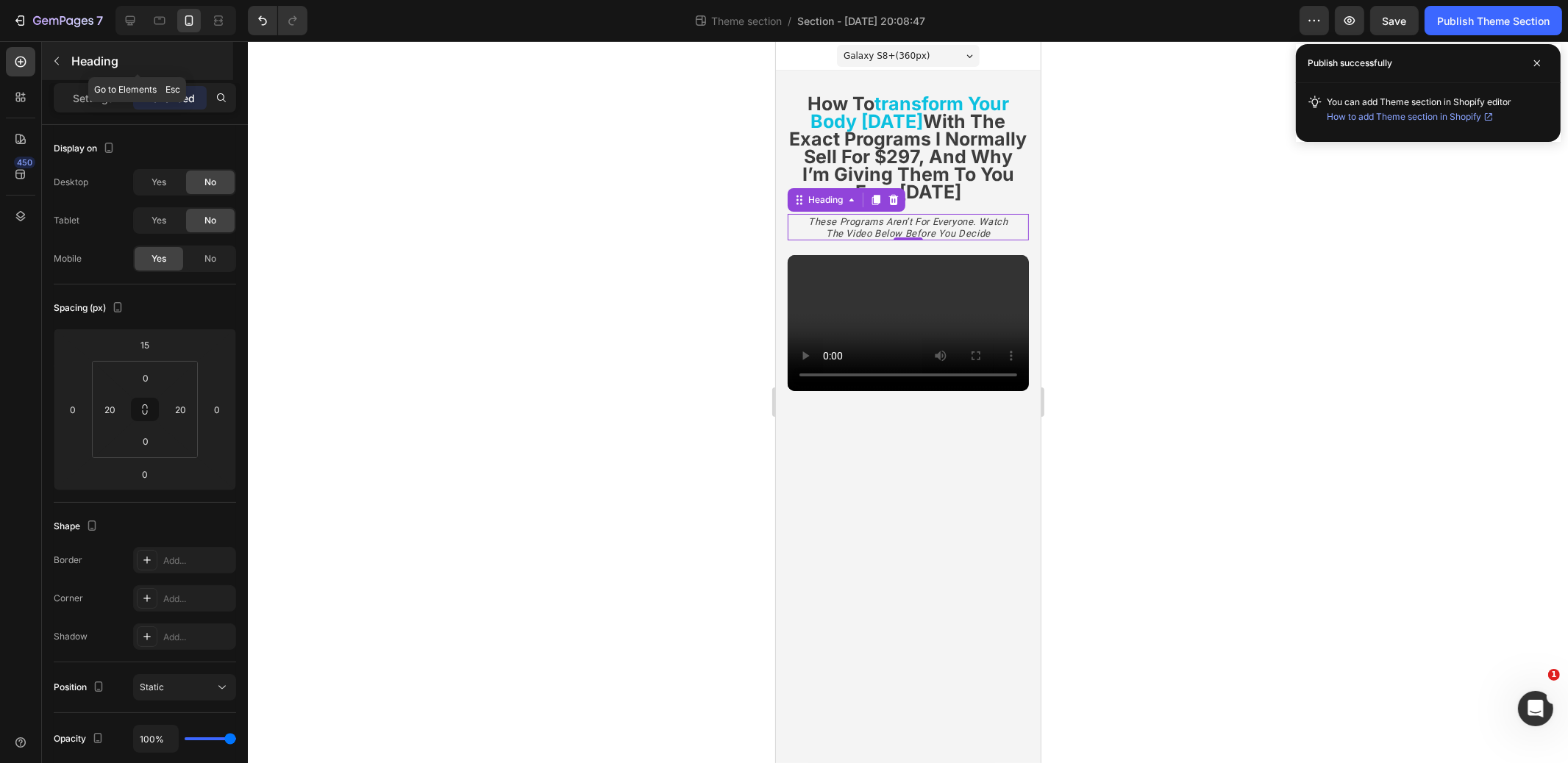
click at [55, 63] on icon "button" at bounding box center [56, 60] width 12 height 12
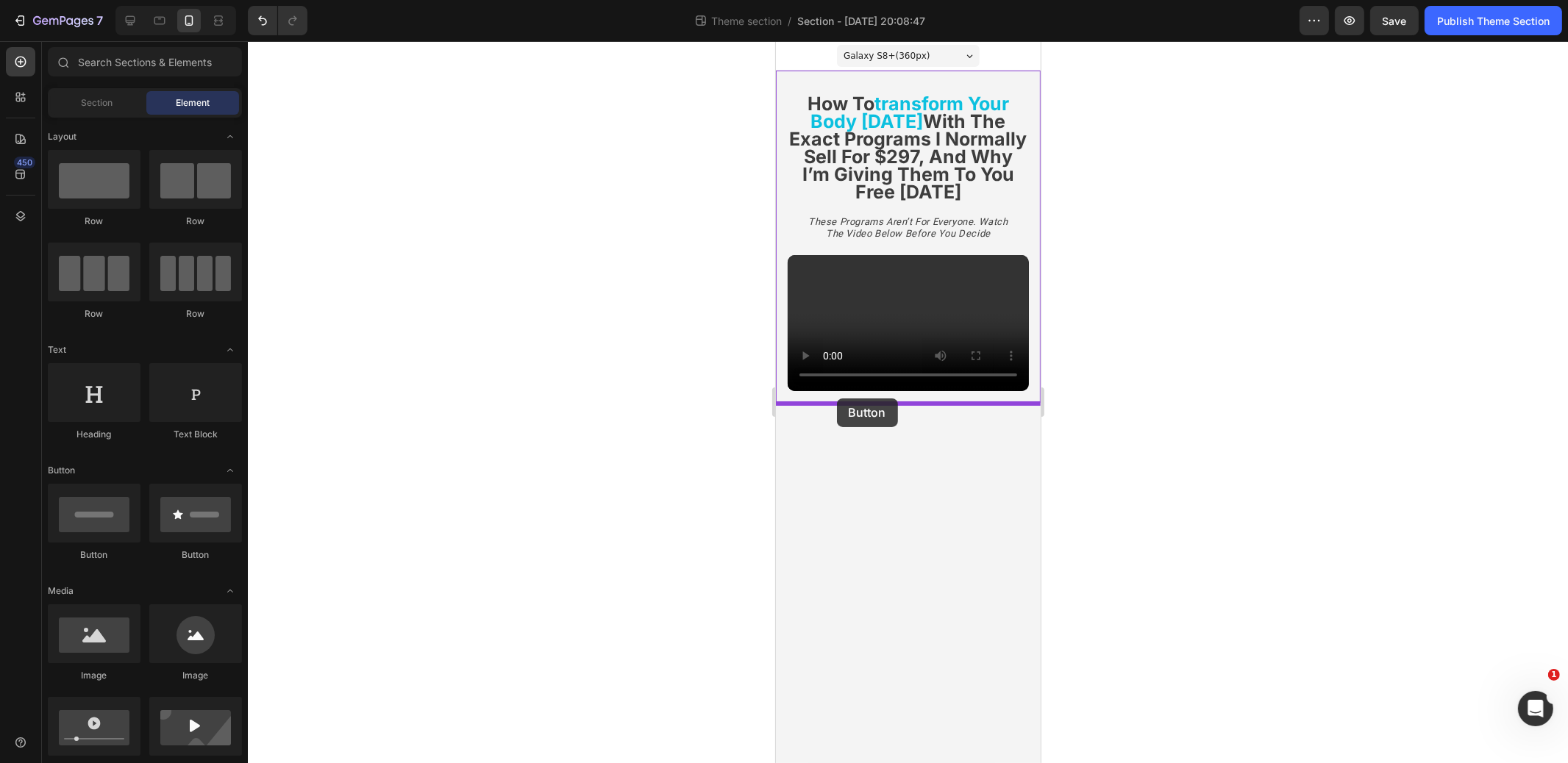
drag, startPoint x: 938, startPoint y: 516, endPoint x: 837, endPoint y: 399, distance: 154.6
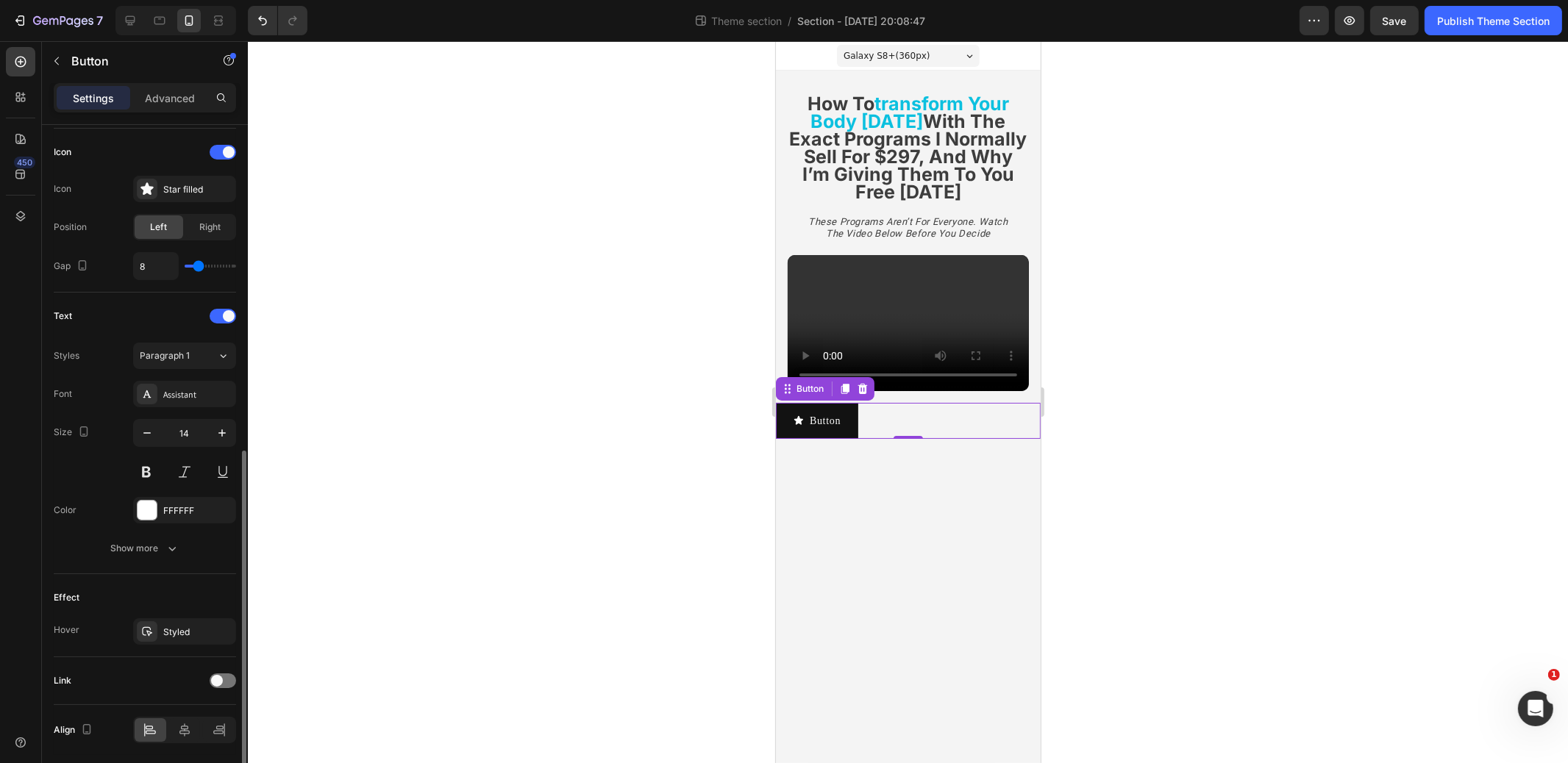
scroll to position [485, 0]
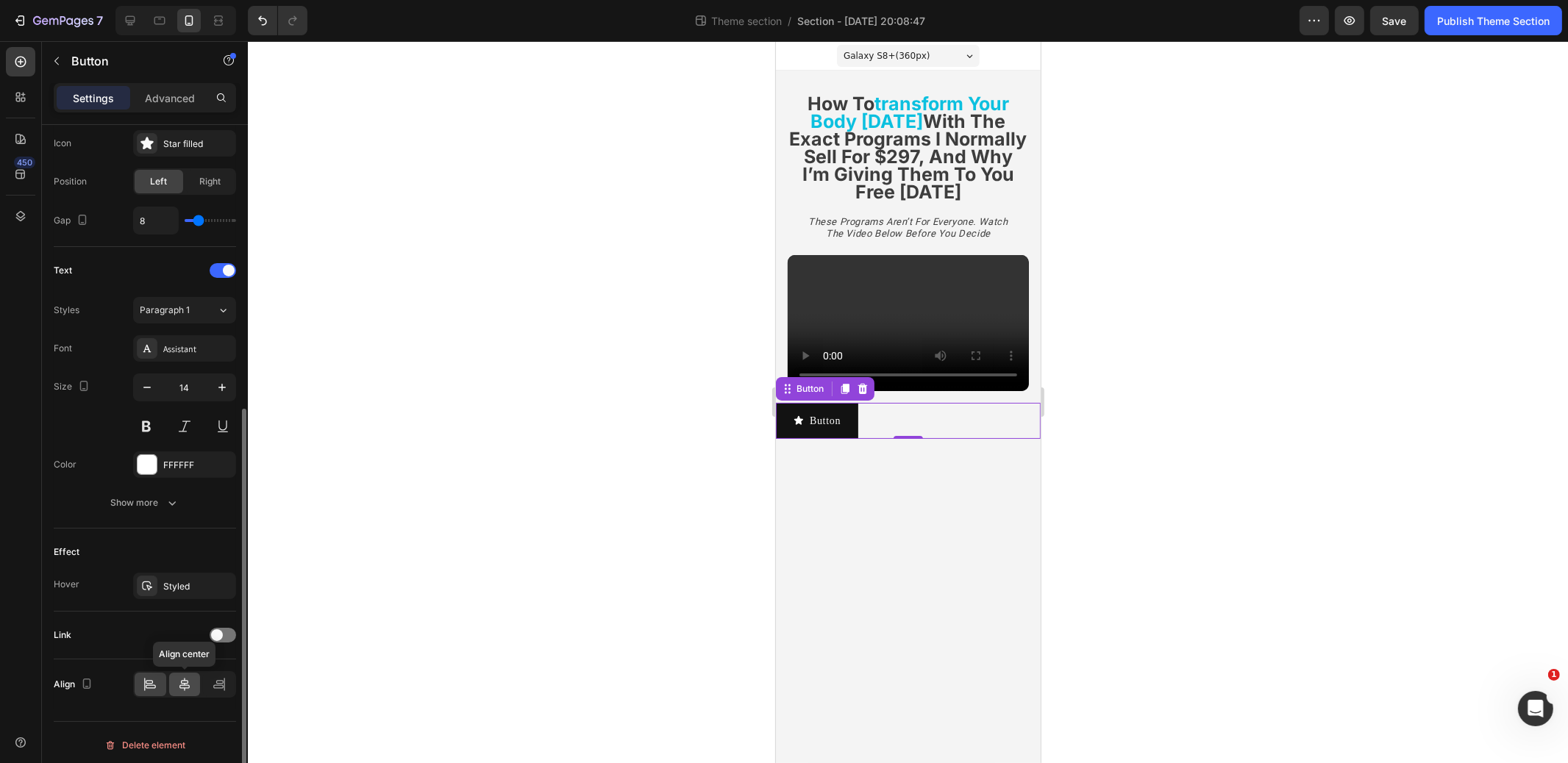
click at [177, 678] on icon at bounding box center [185, 684] width 15 height 15
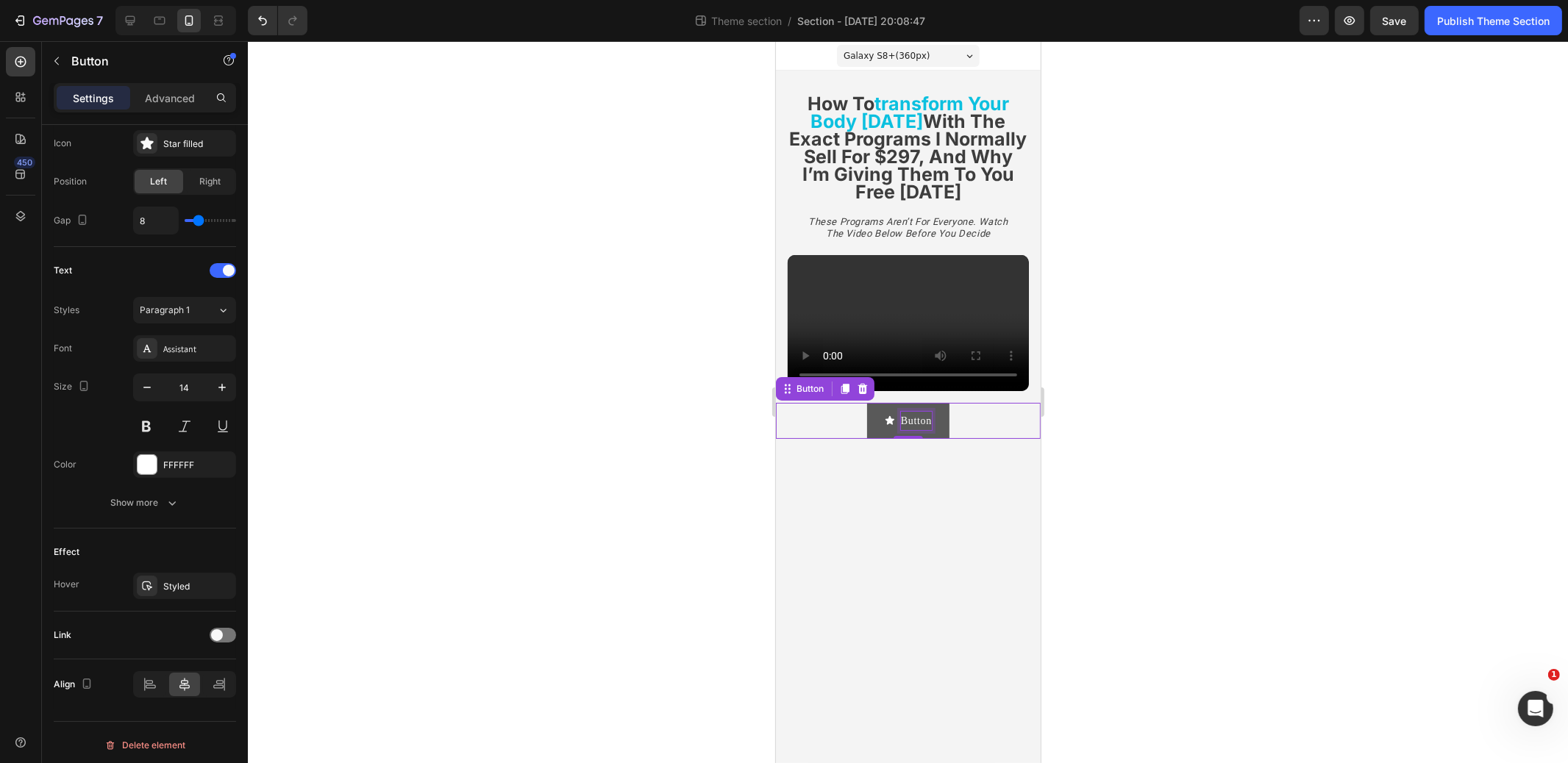
click at [919, 424] on p "Button" at bounding box center [916, 421] width 31 height 19
click at [871, 403] on button "Pick" at bounding box center [907, 421] width 72 height 36
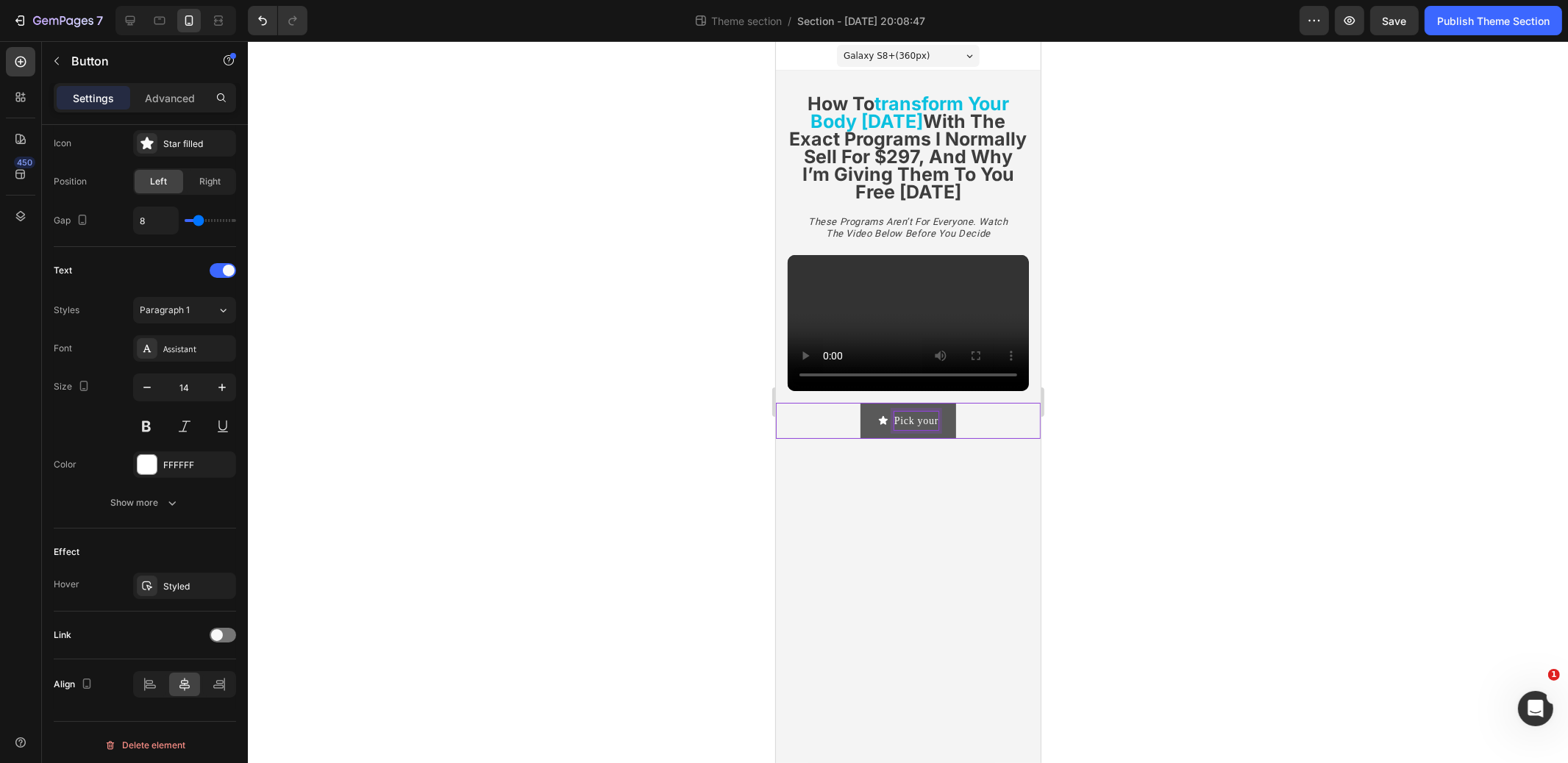
click at [860, 403] on button "Pick your" at bounding box center [908, 421] width 96 height 36
click at [859, 403] on button "Pick Your" at bounding box center [908, 421] width 97 height 36
click at [838, 403] on button "Pick Your Program" at bounding box center [908, 421] width 139 height 36
click at [838, 419] on button "Pick Your Program Below" at bounding box center [907, 421] width 172 height 36
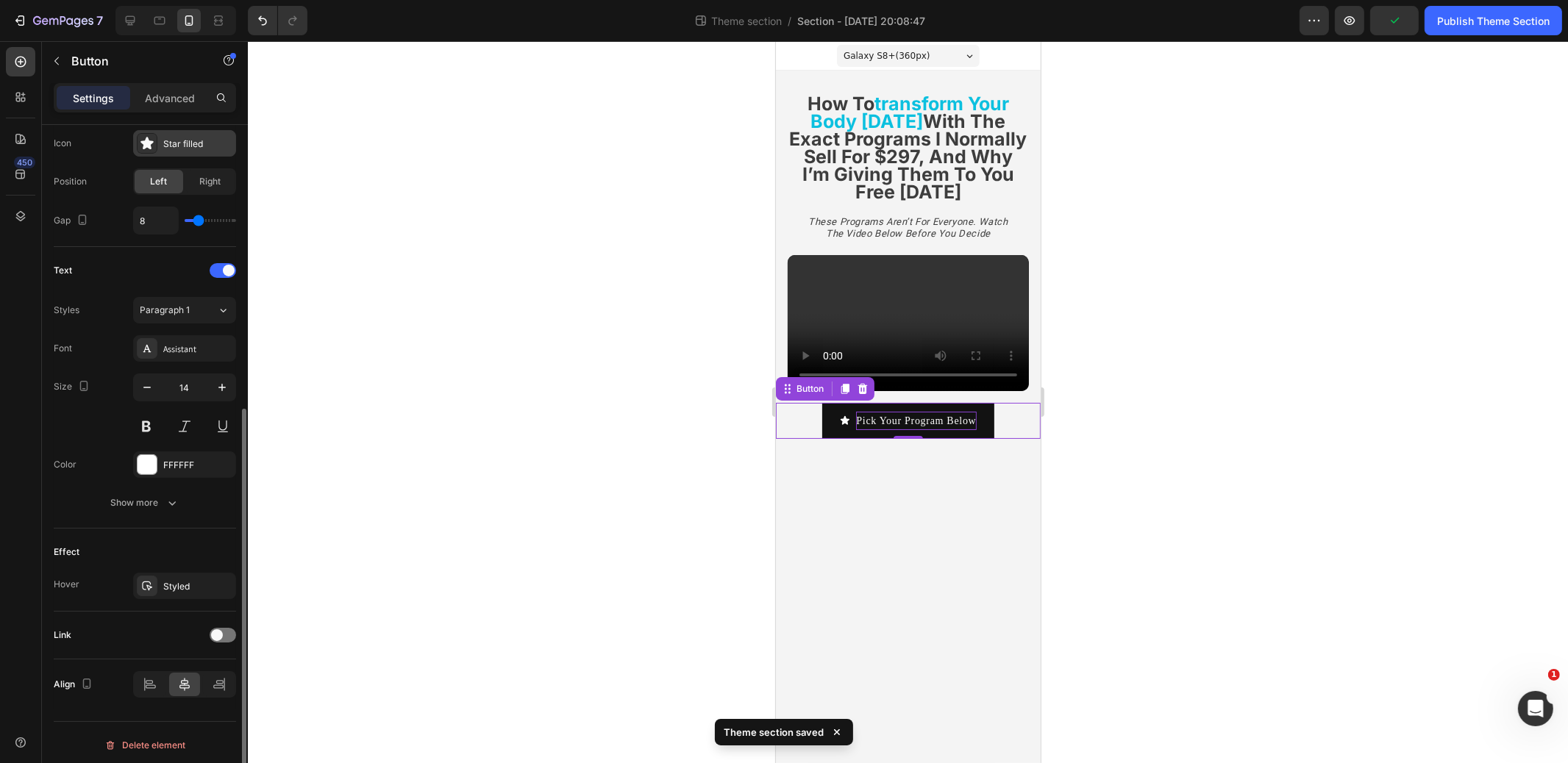
click at [139, 135] on div at bounding box center [148, 143] width 21 height 21
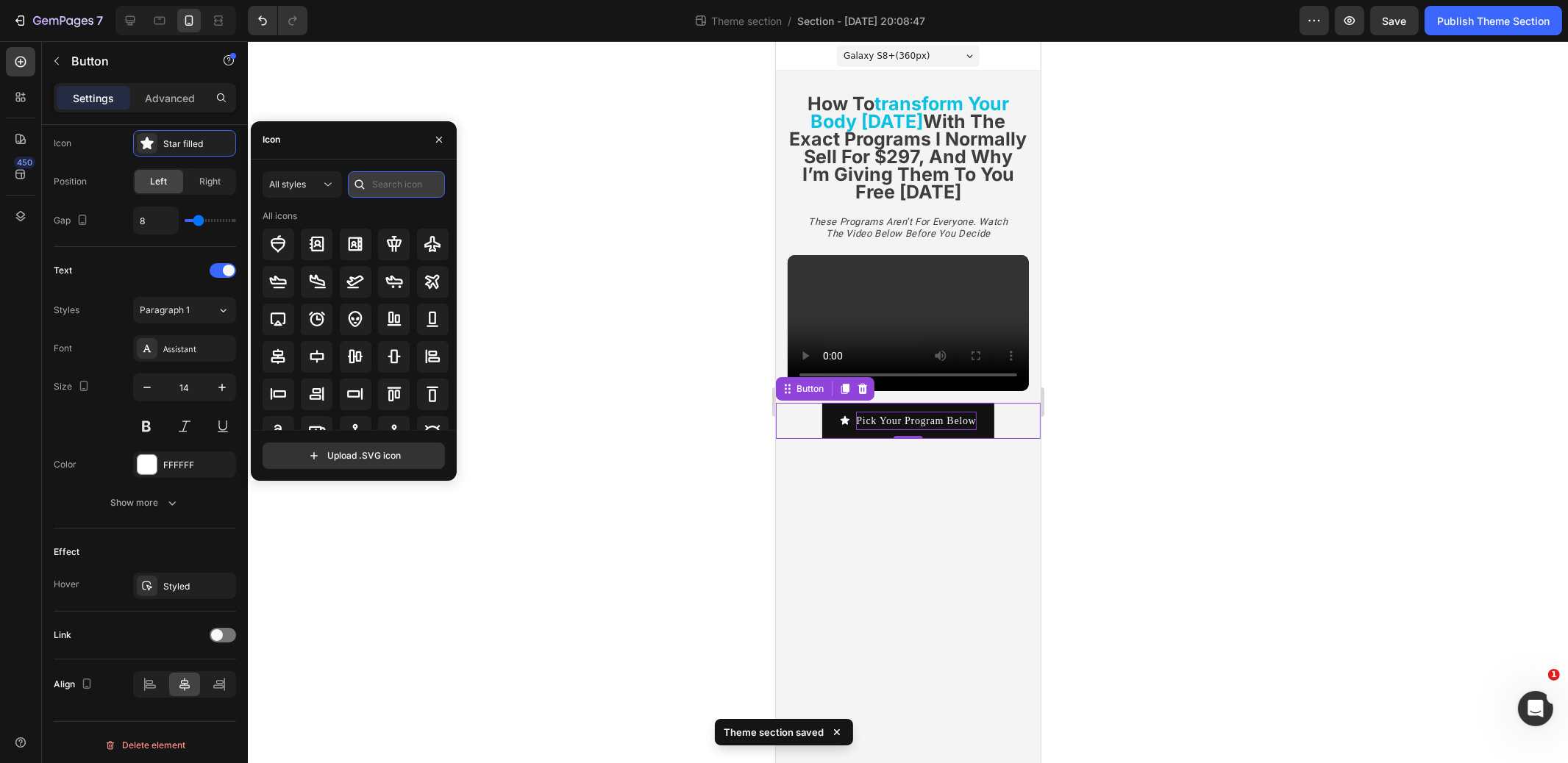
click at [412, 195] on input "text" at bounding box center [397, 185] width 97 height 27
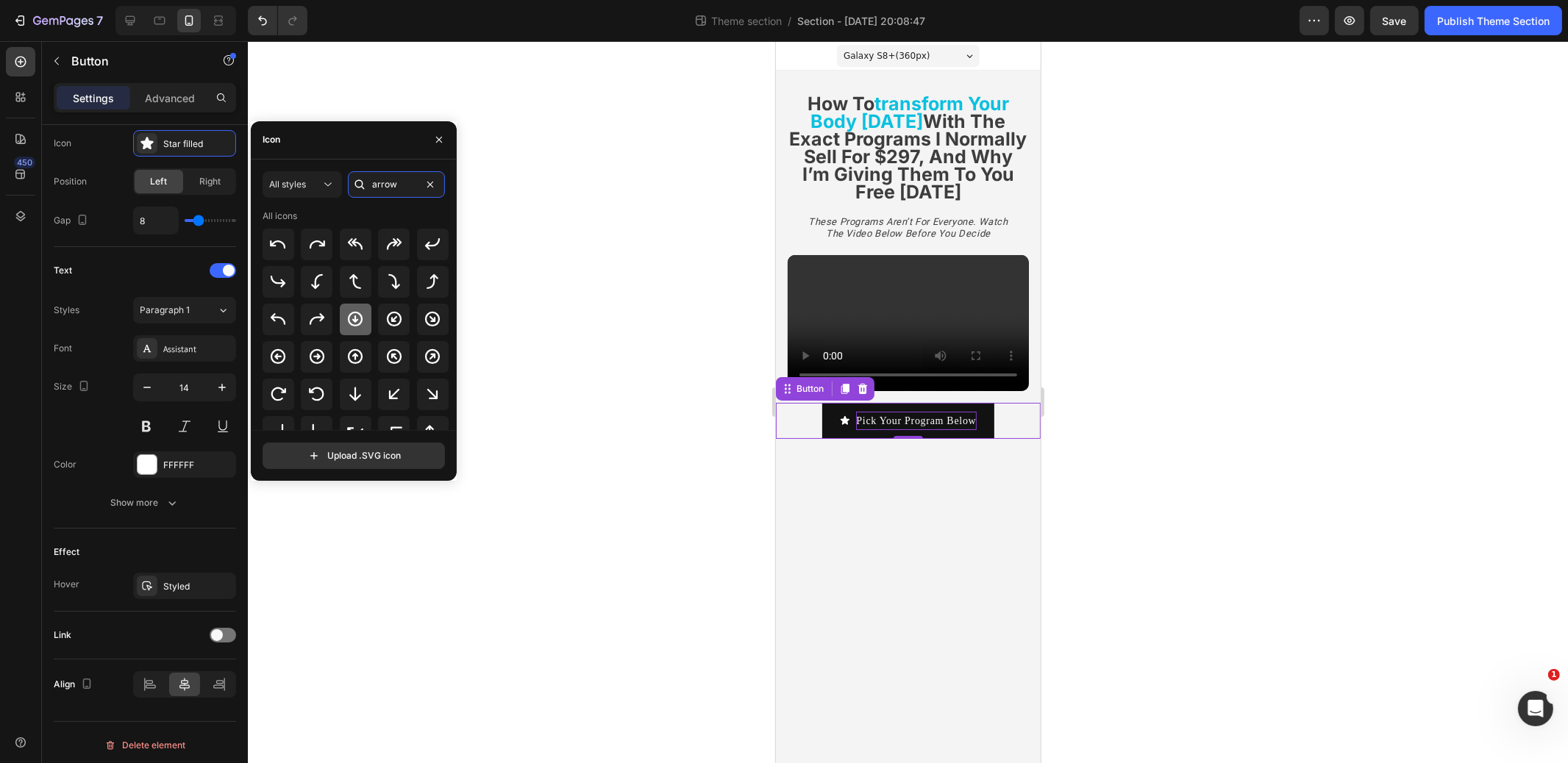
type input "arrow"
click at [355, 322] on icon at bounding box center [356, 319] width 18 height 18
click at [219, 180] on span "Right" at bounding box center [210, 181] width 21 height 13
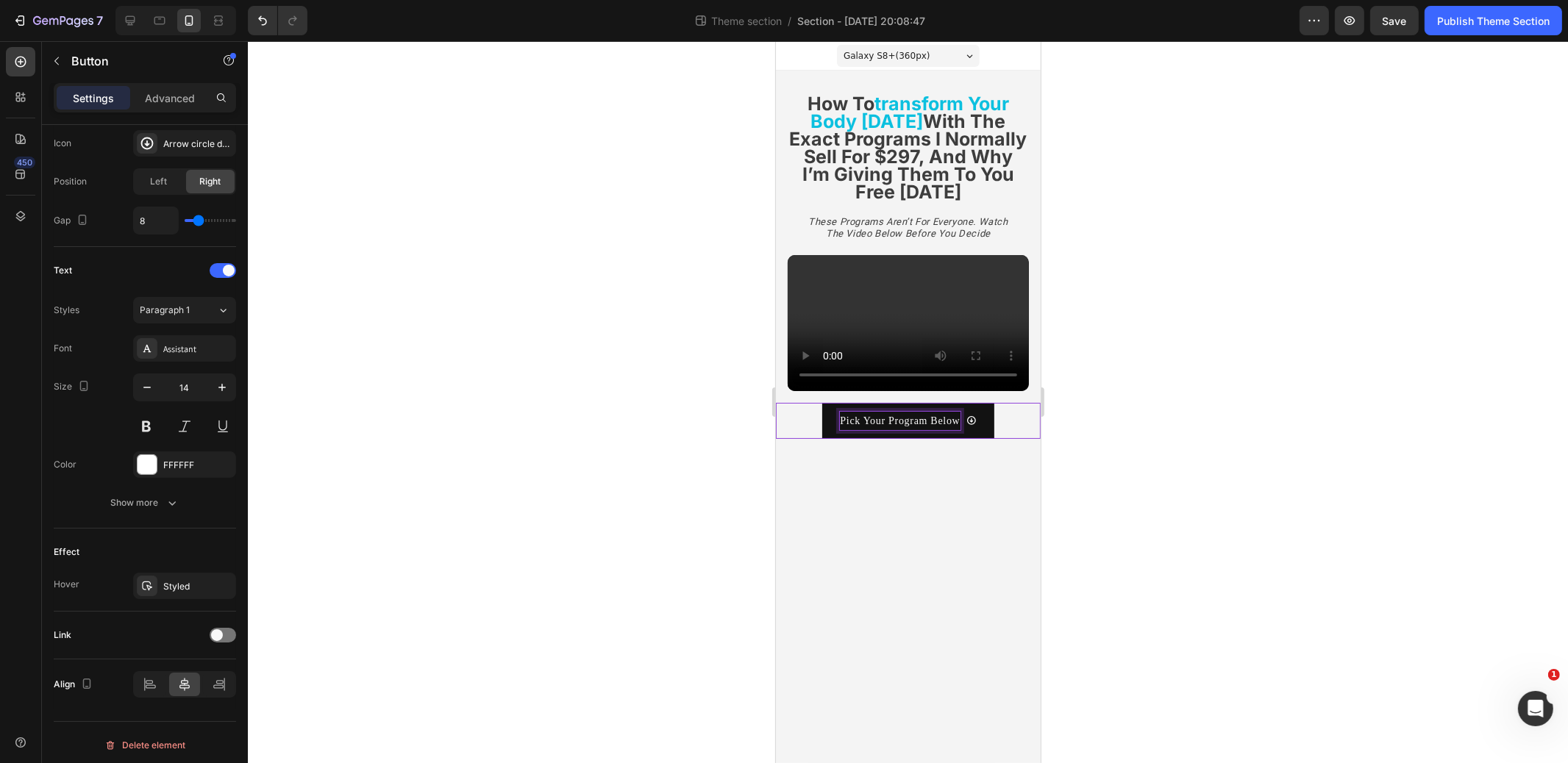
click at [888, 419] on p "Pick Your Program Below" at bounding box center [899, 421] width 120 height 19
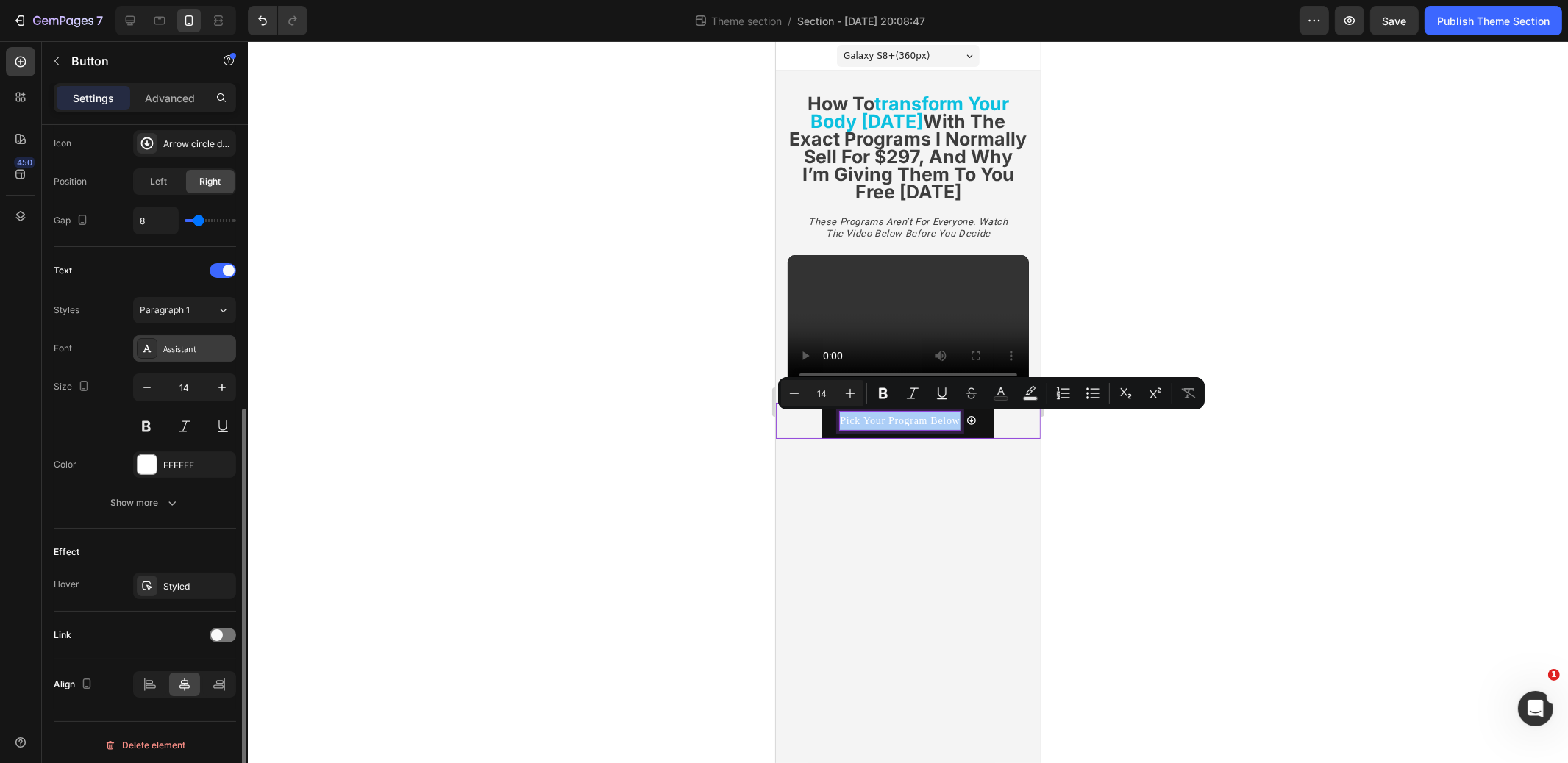
click at [180, 350] on div "Assistant" at bounding box center [198, 349] width 69 height 13
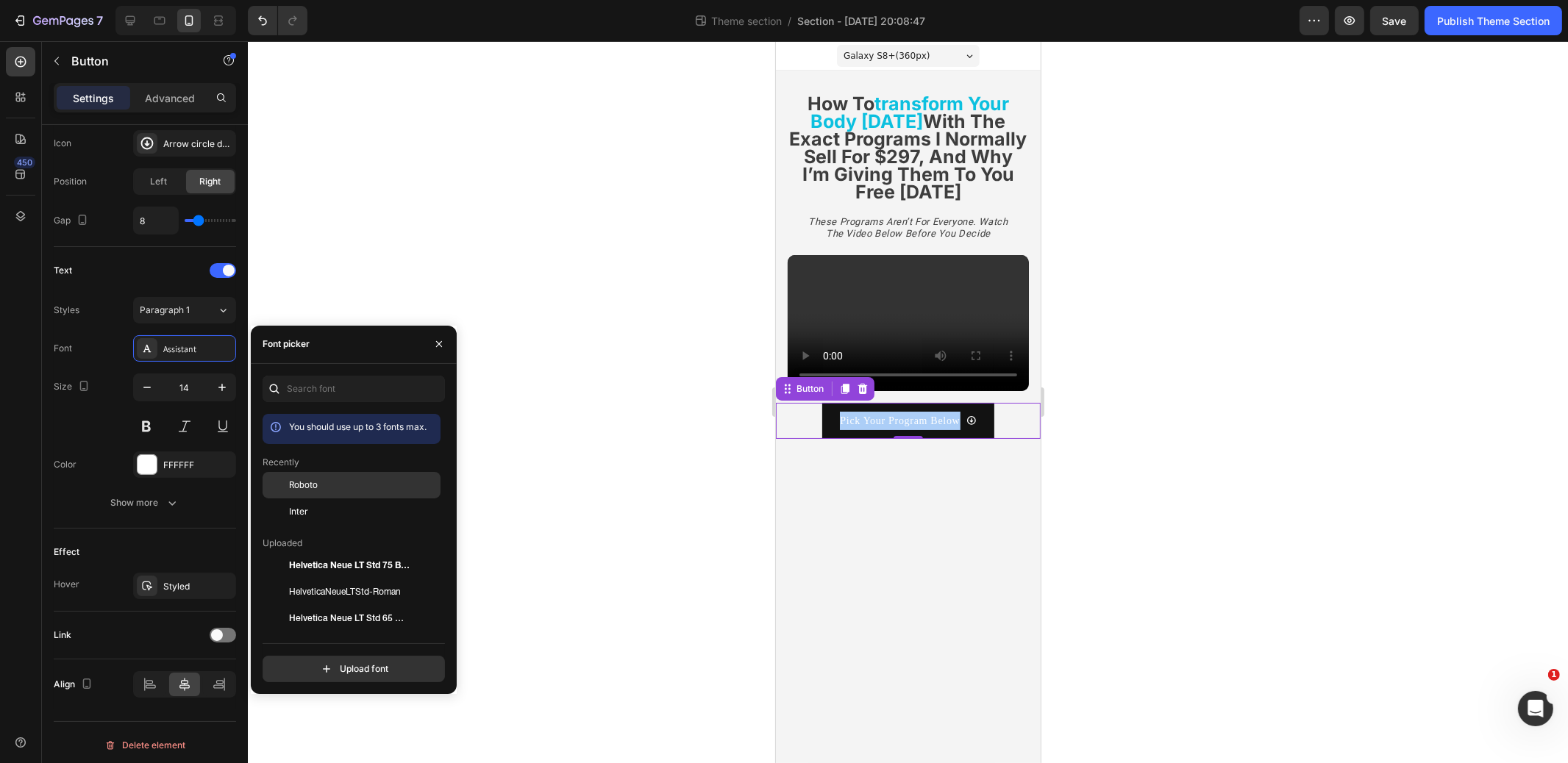
click at [326, 489] on div "Roboto" at bounding box center [364, 485] width 148 height 13
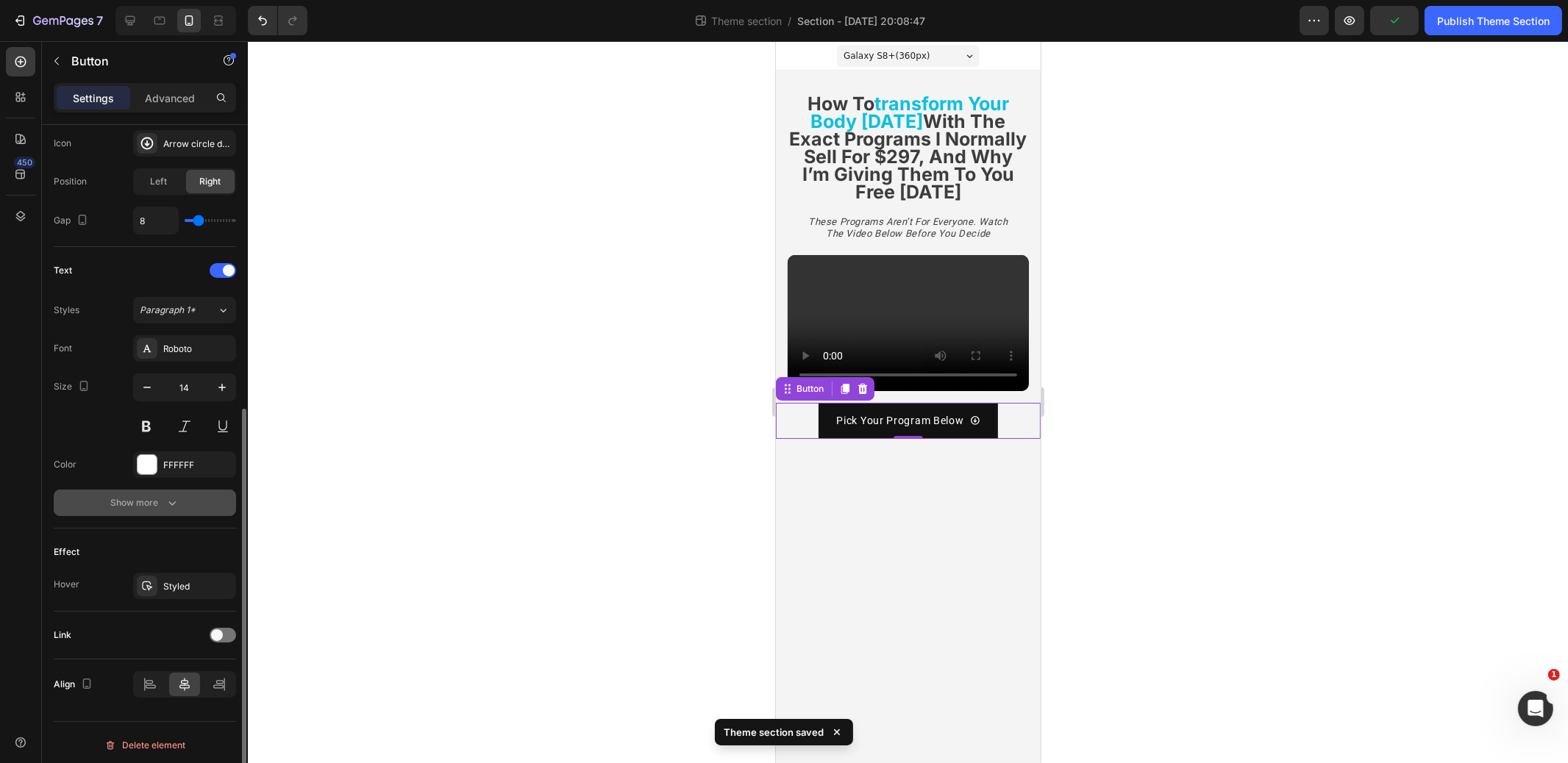
click at [153, 496] on div "Show more" at bounding box center [145, 503] width 69 height 15
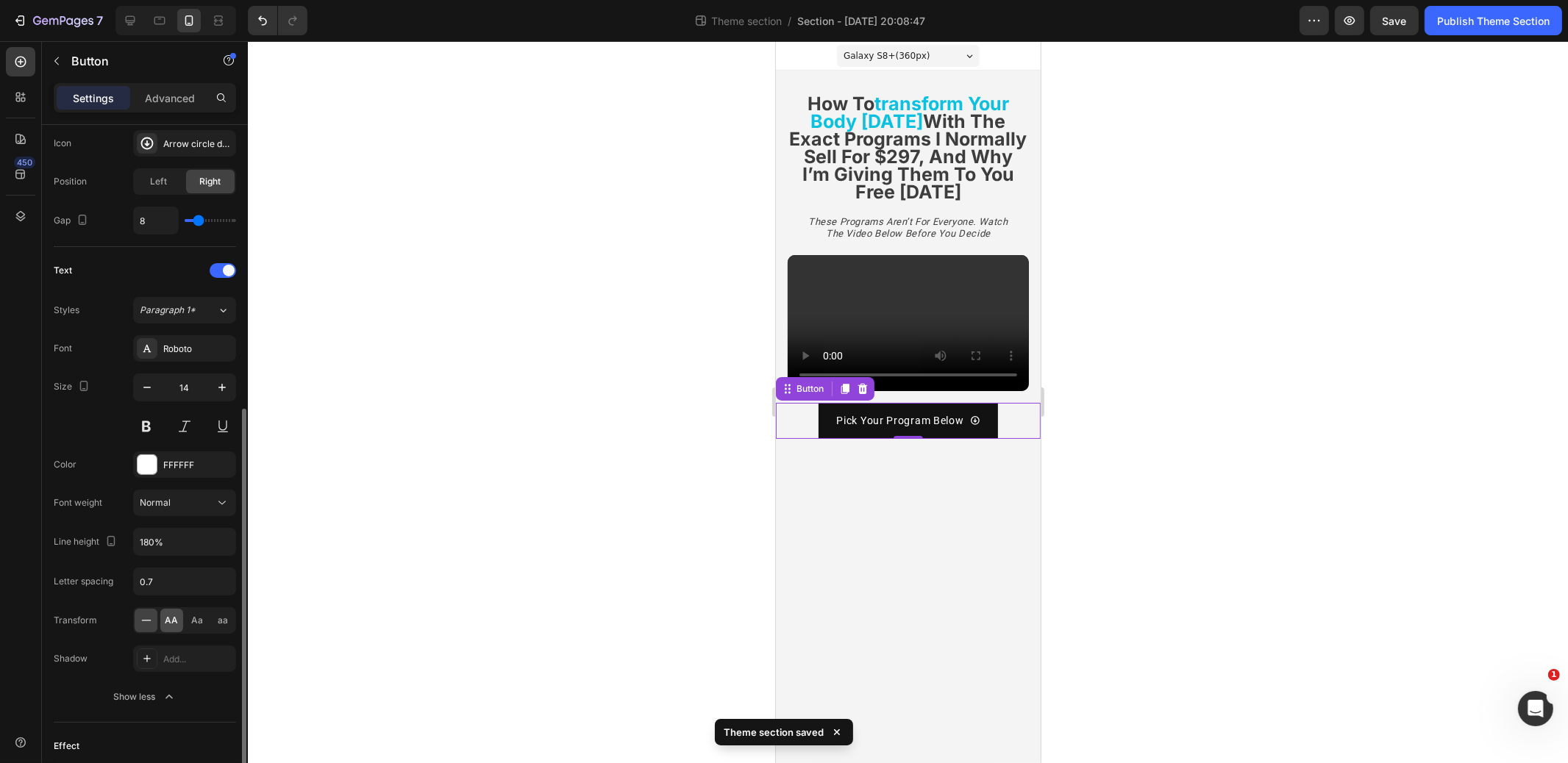
click at [173, 616] on span "AA" at bounding box center [172, 620] width 13 height 13
click at [194, 616] on span "Aa" at bounding box center [198, 620] width 12 height 13
click at [181, 342] on div "Roboto" at bounding box center [198, 349] width 69 height 13
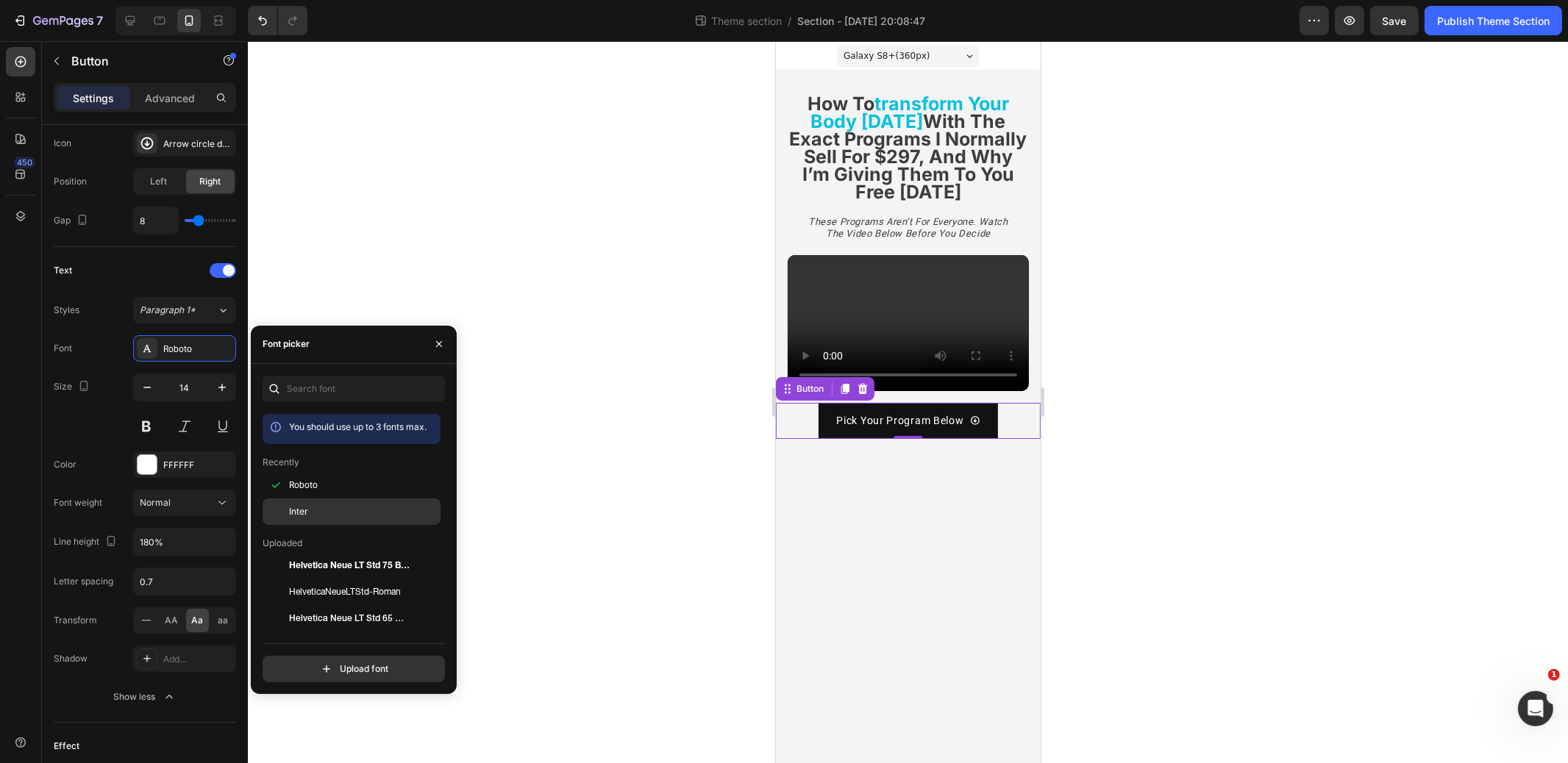
click at [320, 512] on div "Inter" at bounding box center [364, 512] width 148 height 13
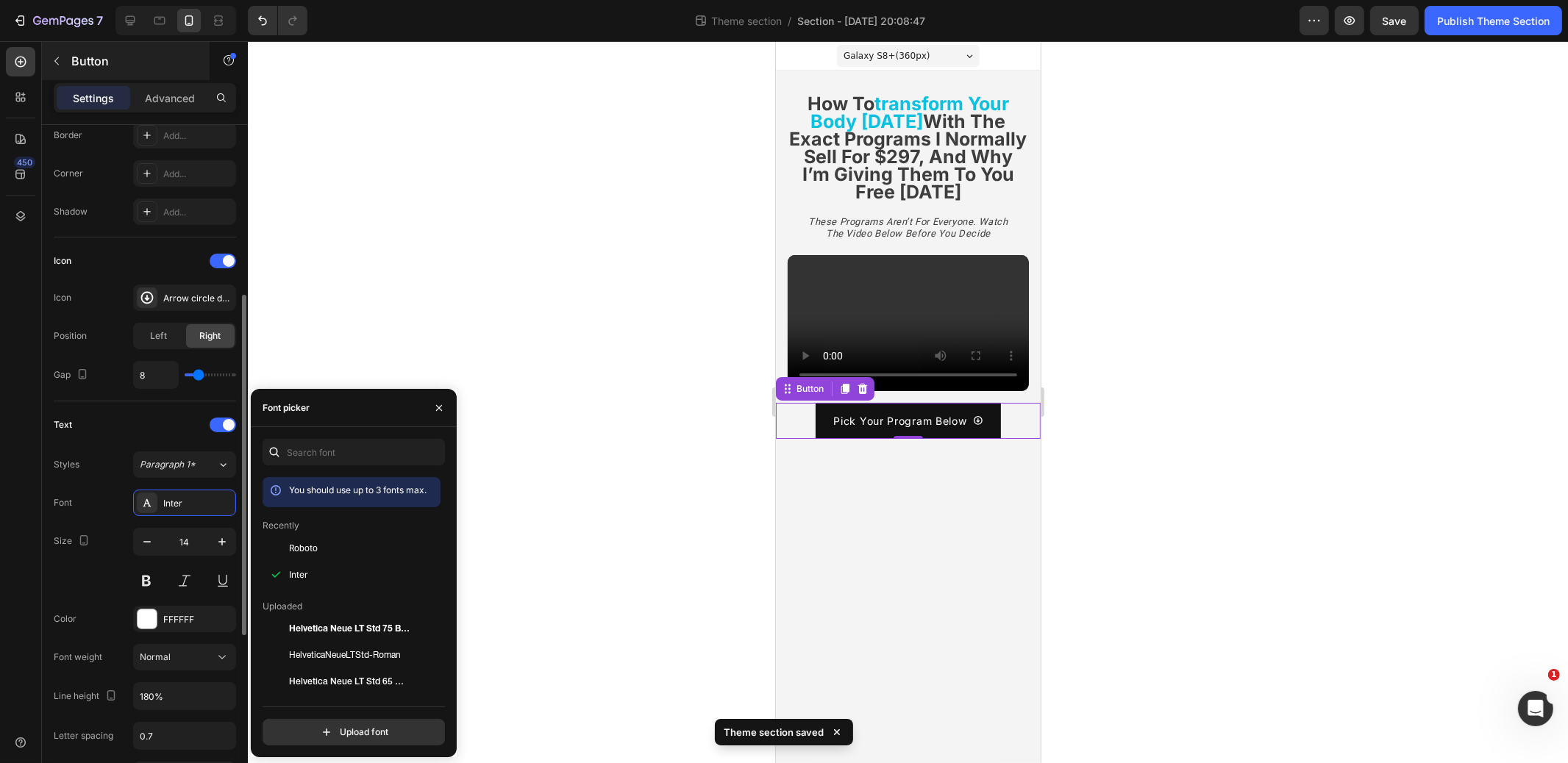
scroll to position [329, 0]
click at [185, 177] on div "Add..." at bounding box center [198, 176] width 69 height 13
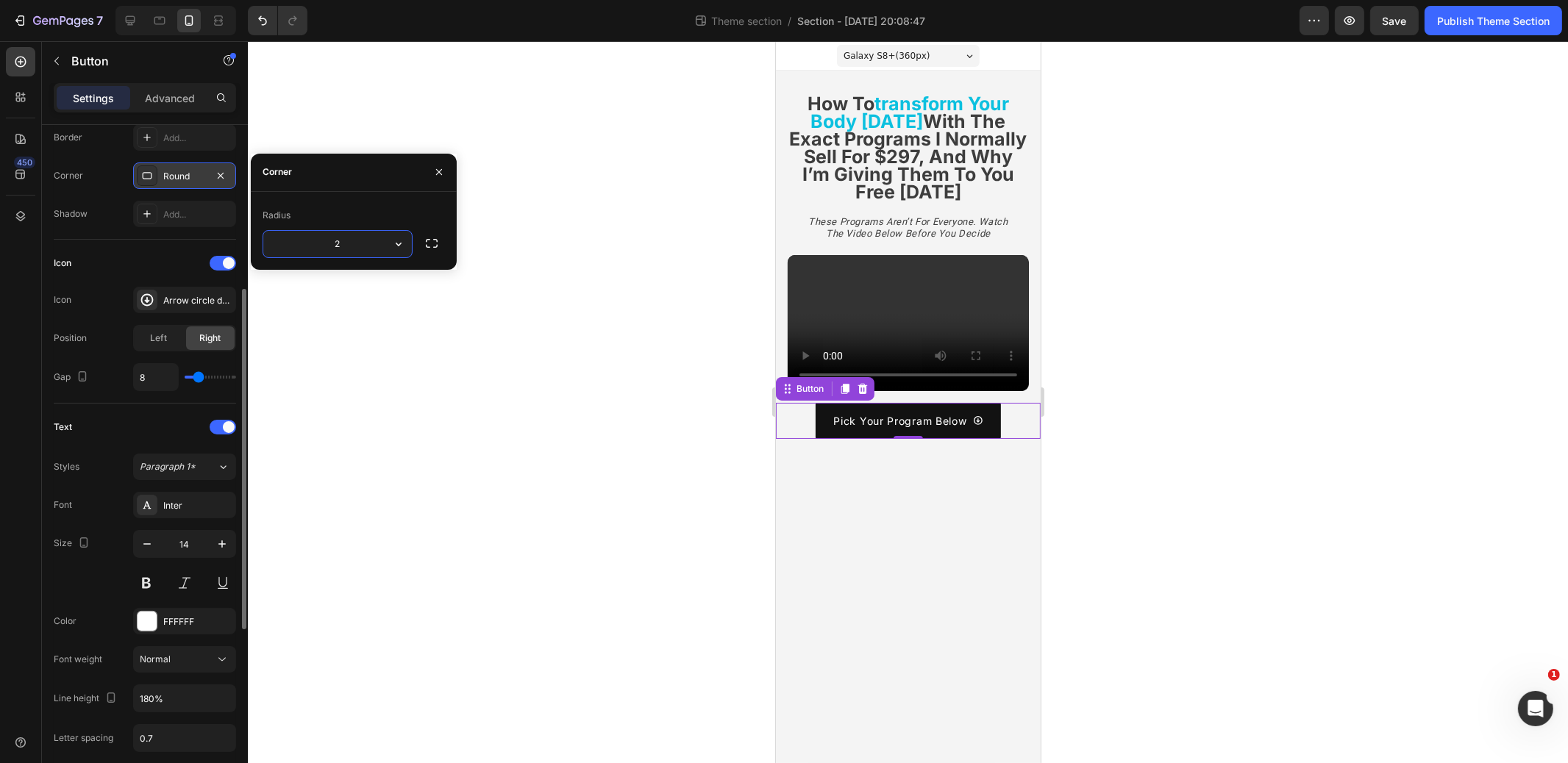
type input "20"
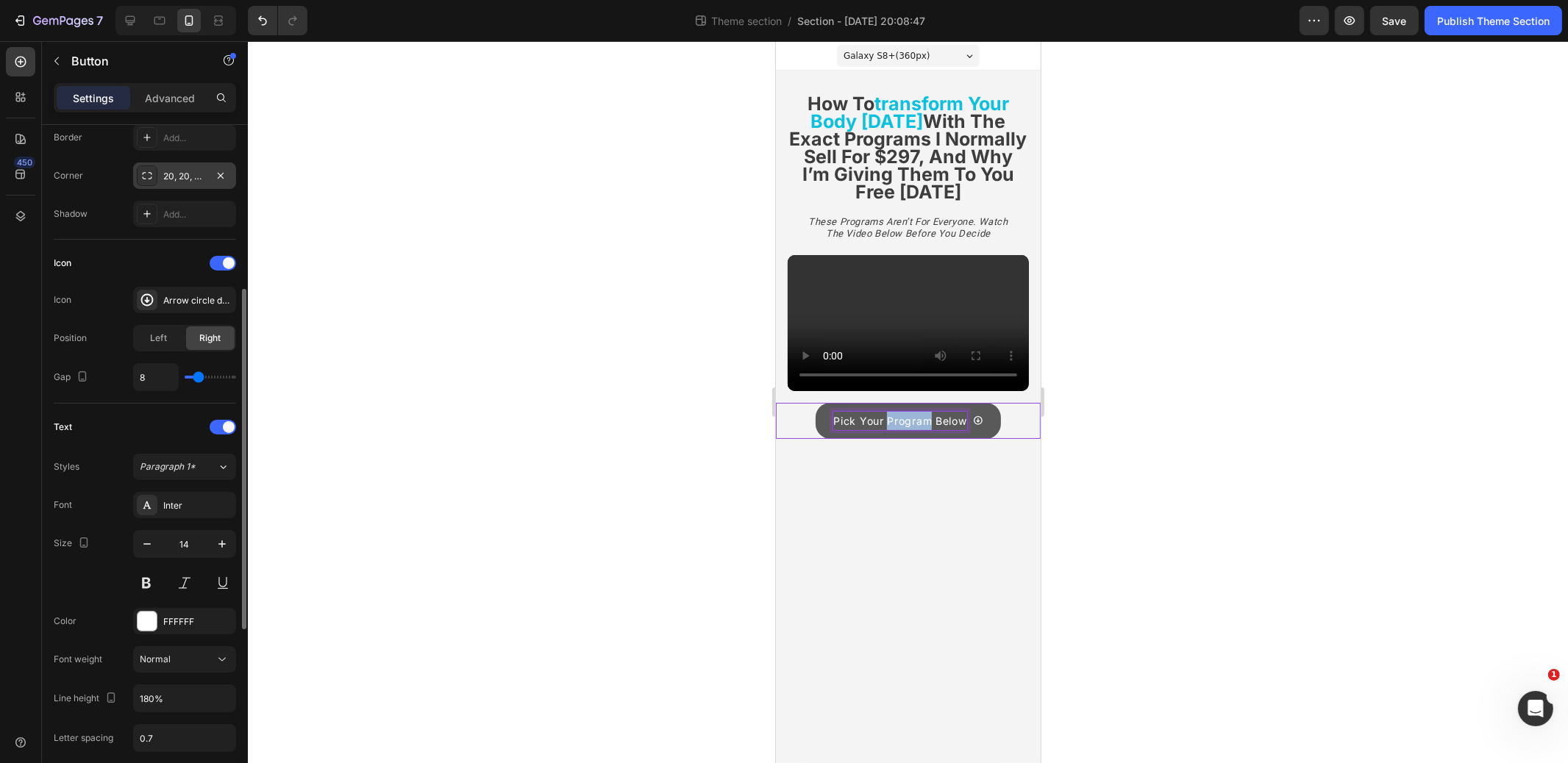
click at [913, 424] on p "Pick Your Program Below" at bounding box center [899, 421] width 133 height 19
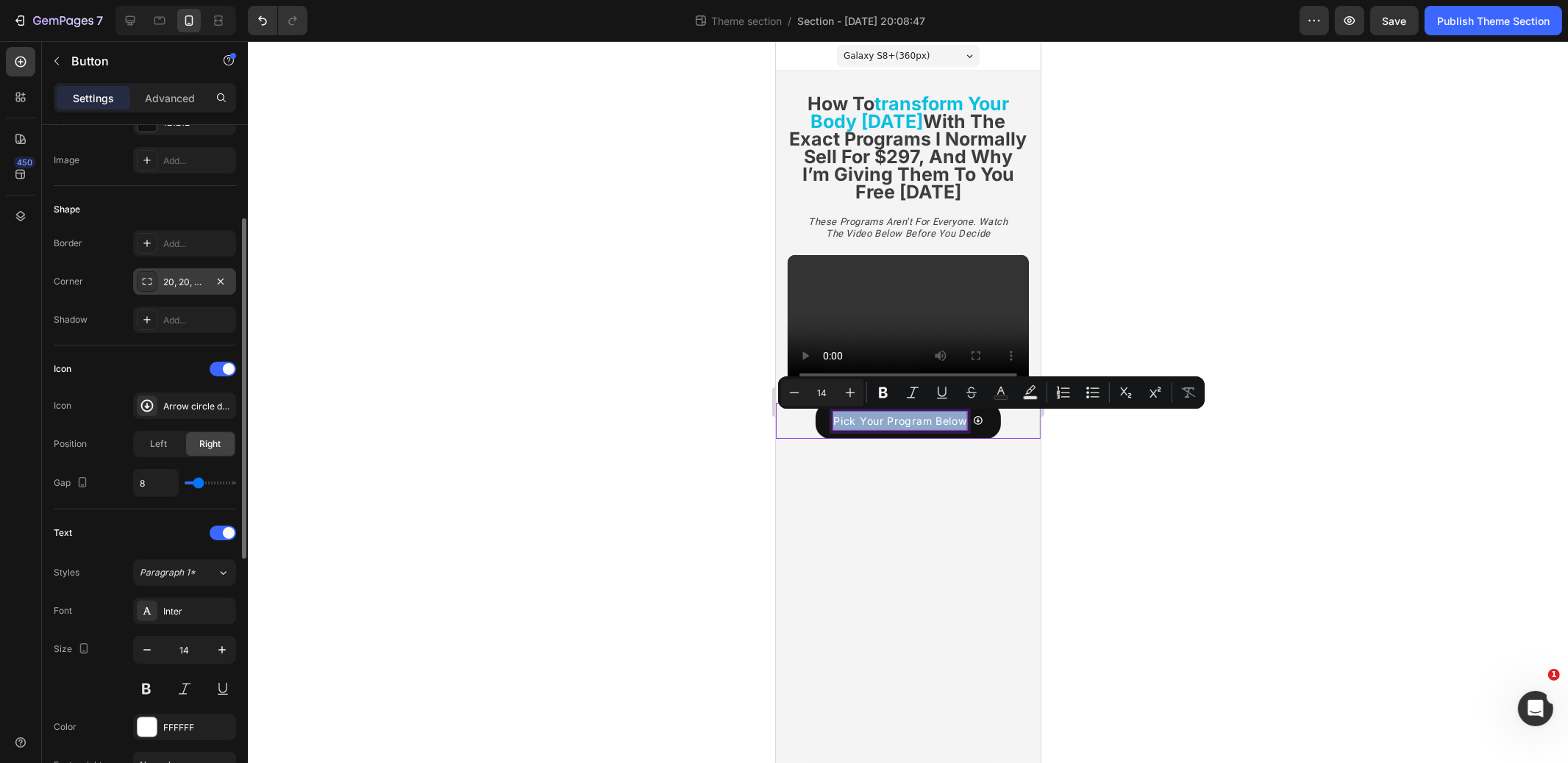
scroll to position [210, 0]
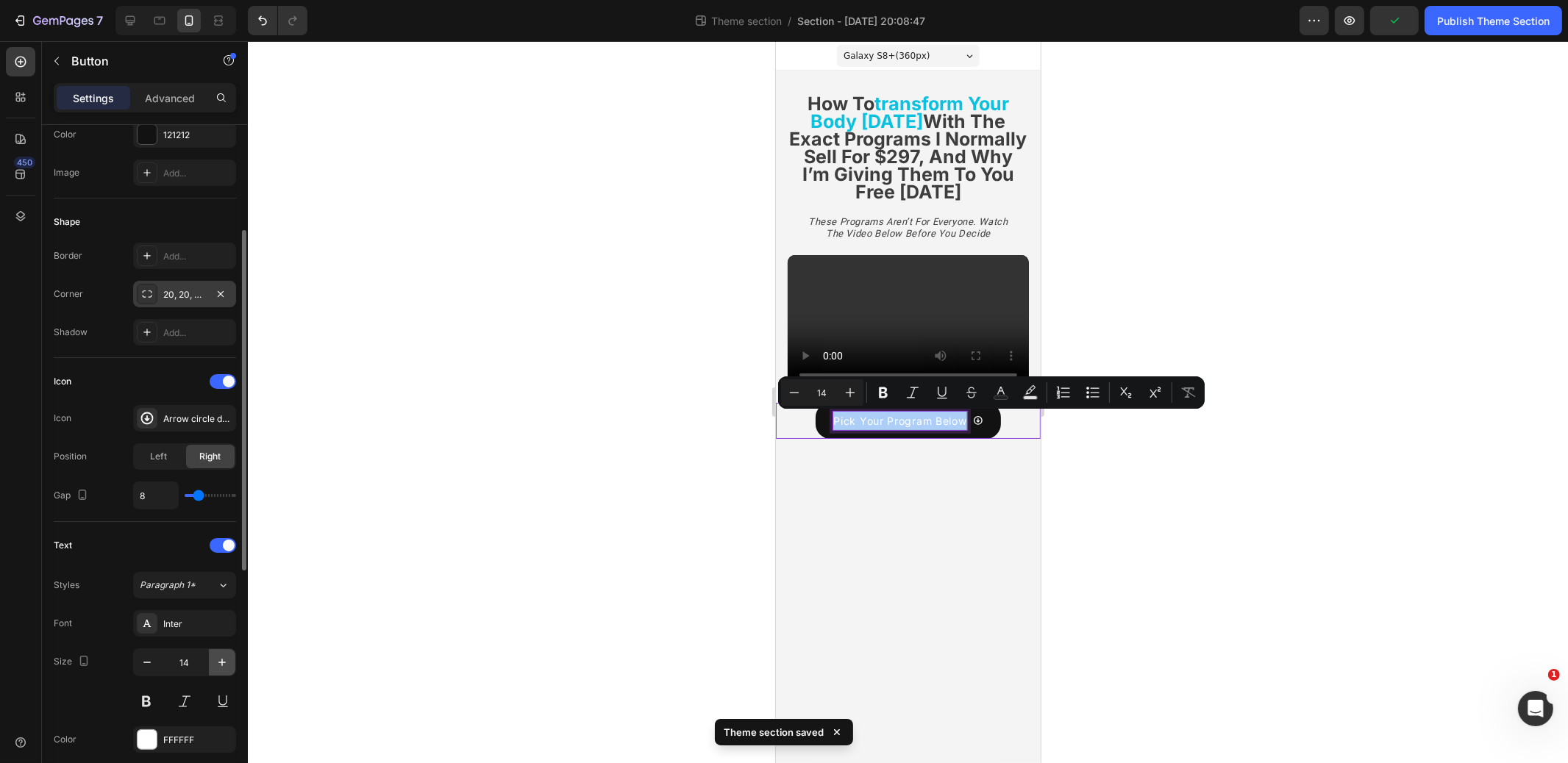
click at [221, 658] on icon "button" at bounding box center [222, 662] width 15 height 15
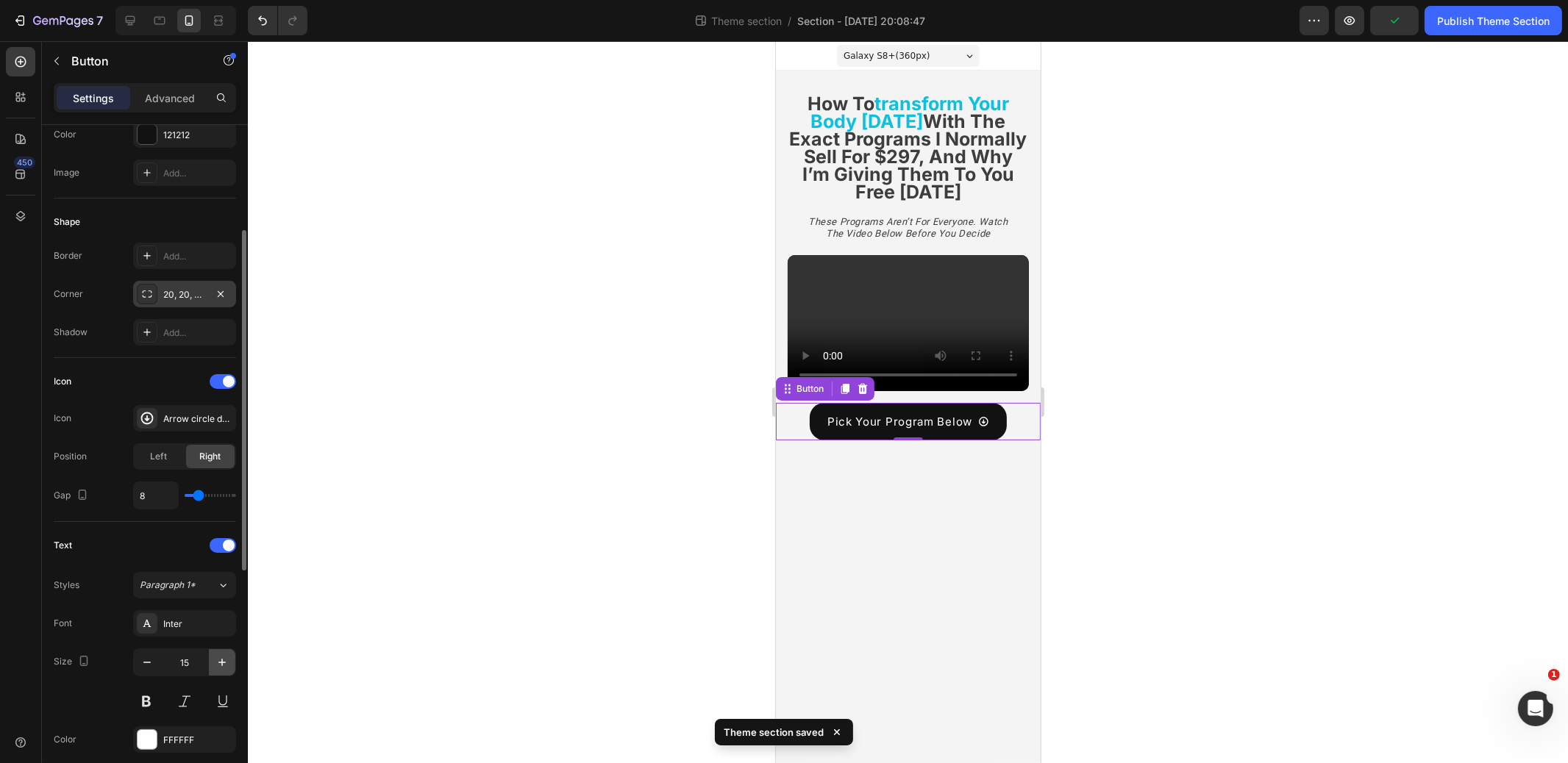
click at [221, 658] on icon "button" at bounding box center [222, 662] width 15 height 15
click at [151, 655] on icon "button" at bounding box center [147, 662] width 15 height 15
click at [226, 660] on icon "button" at bounding box center [222, 662] width 15 height 15
type input "16"
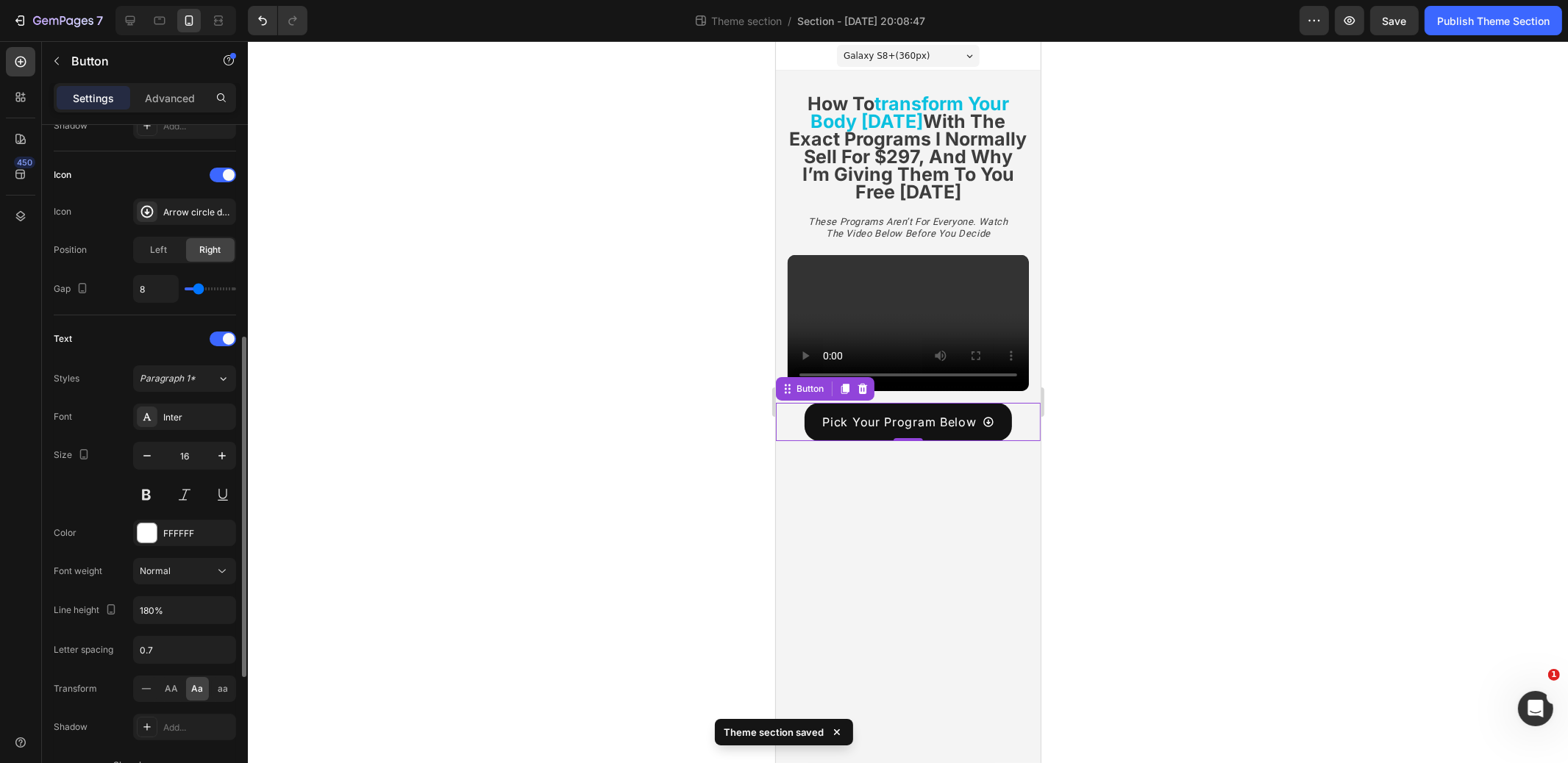
scroll to position [414, 0]
type input "13"
type input "14"
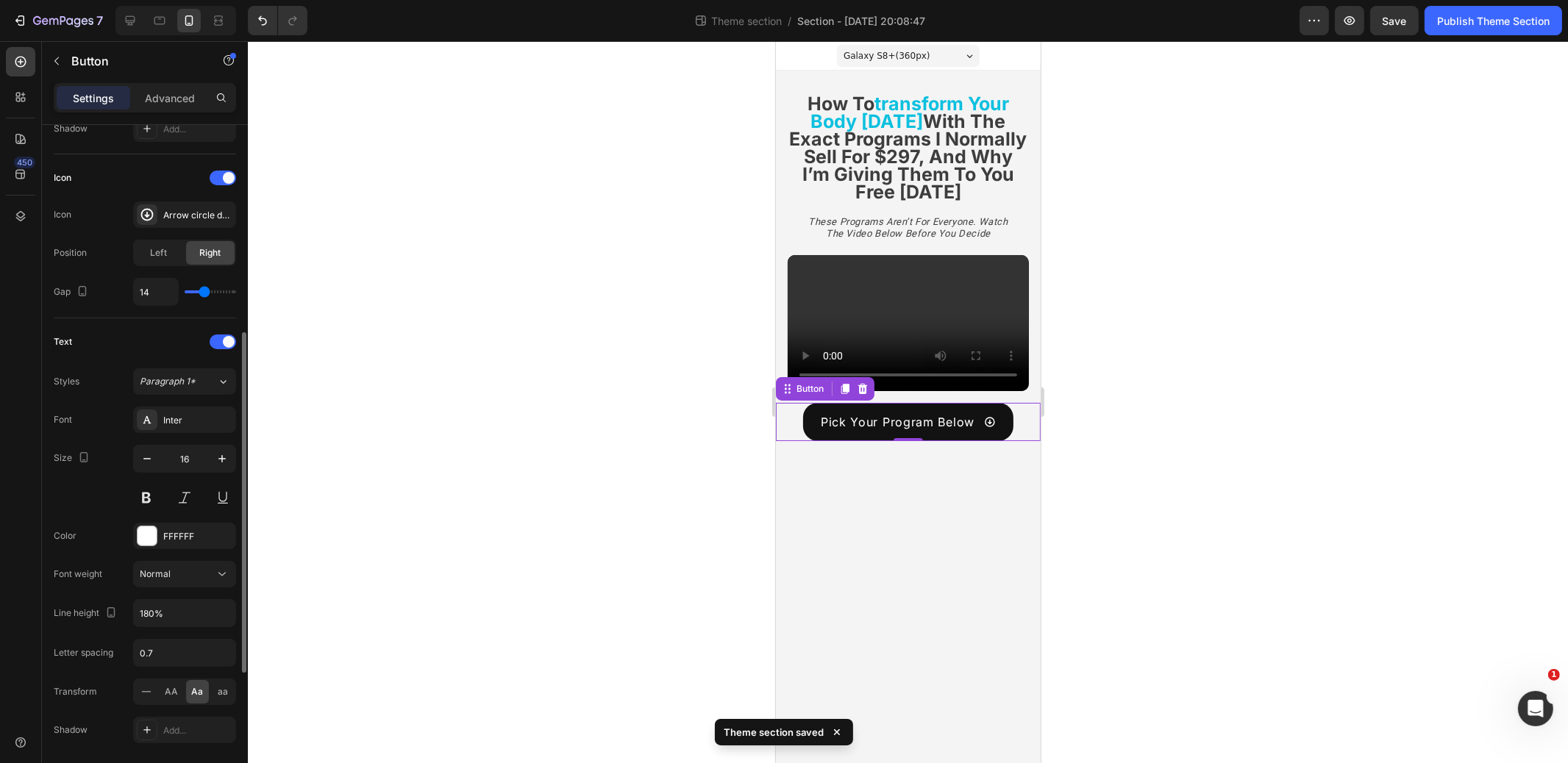
type input "15"
type input "12"
type input "10"
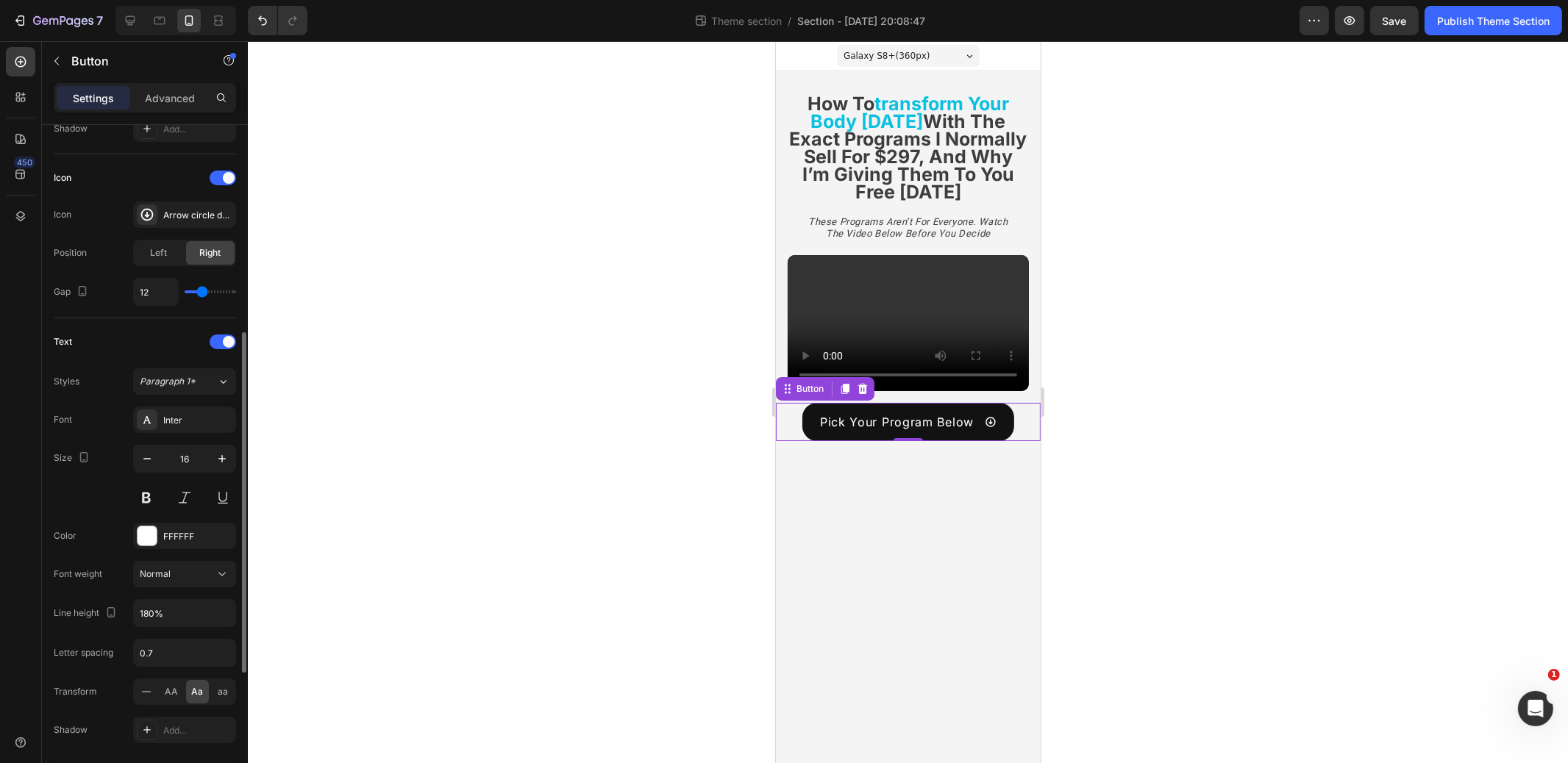
type input "10"
type input "7"
type input "8"
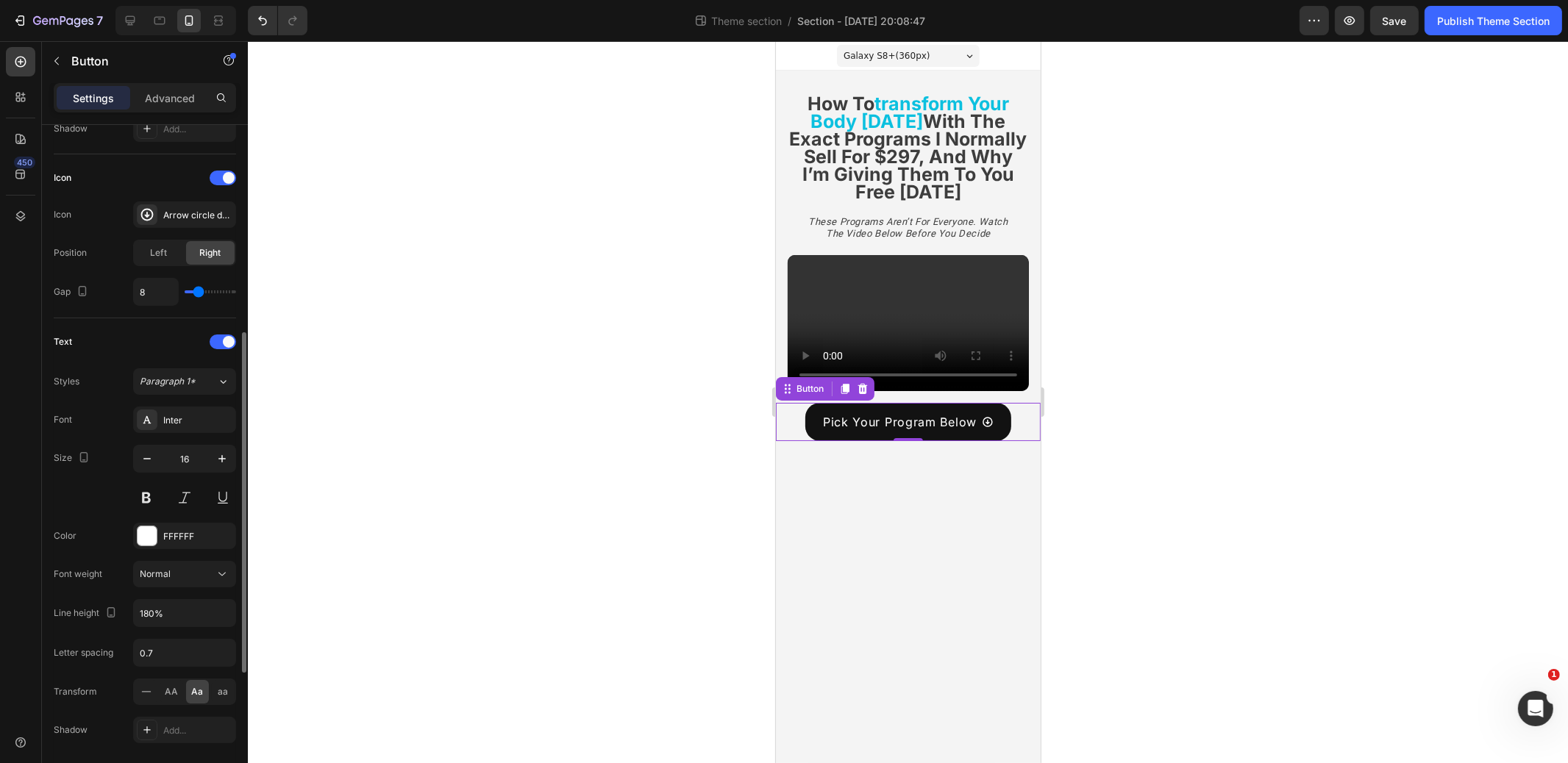
type input "9"
click at [198, 292] on input "range" at bounding box center [210, 292] width 52 height 3
type input "8"
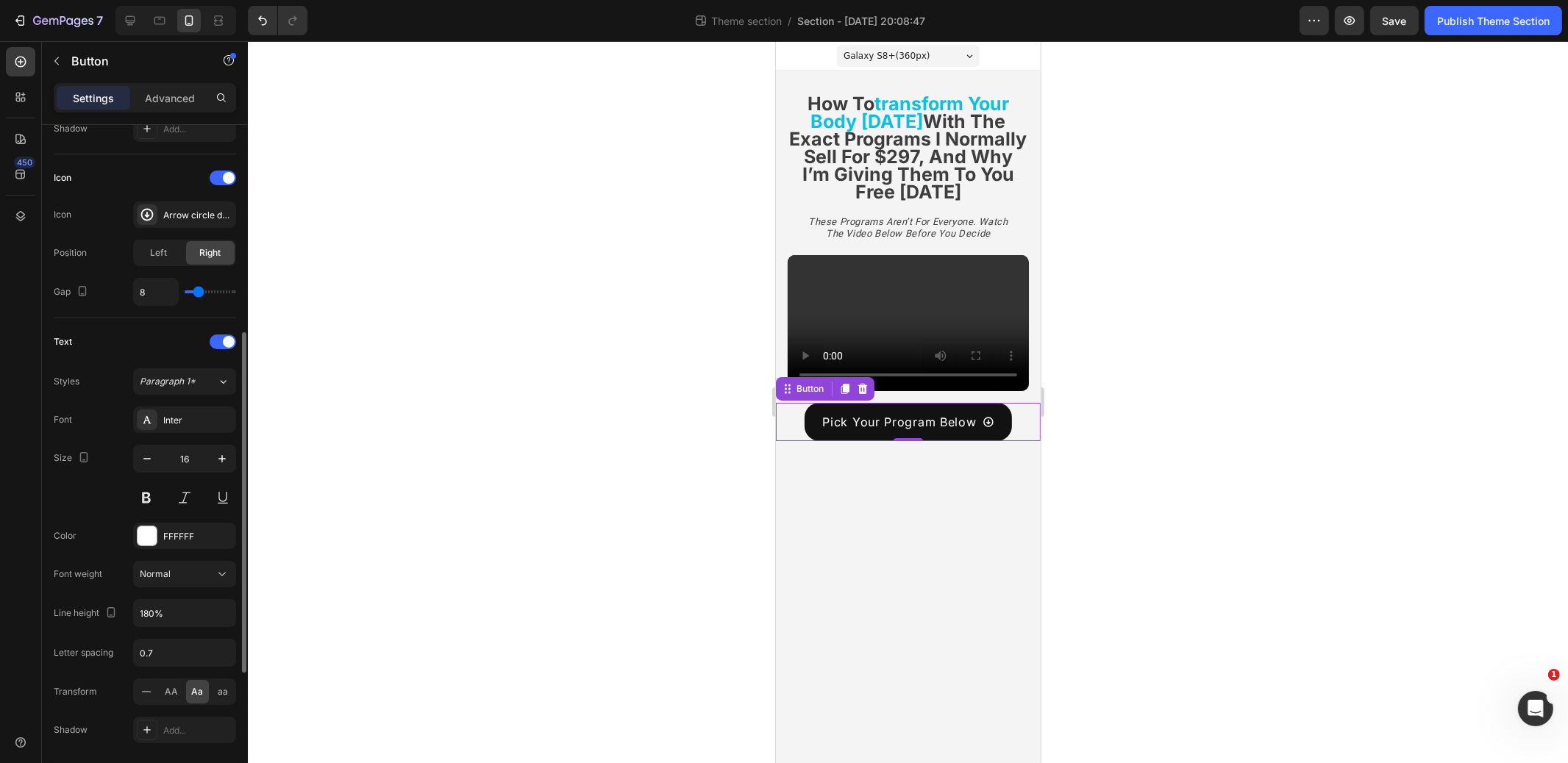
click at [198, 292] on input "range" at bounding box center [210, 292] width 52 height 3
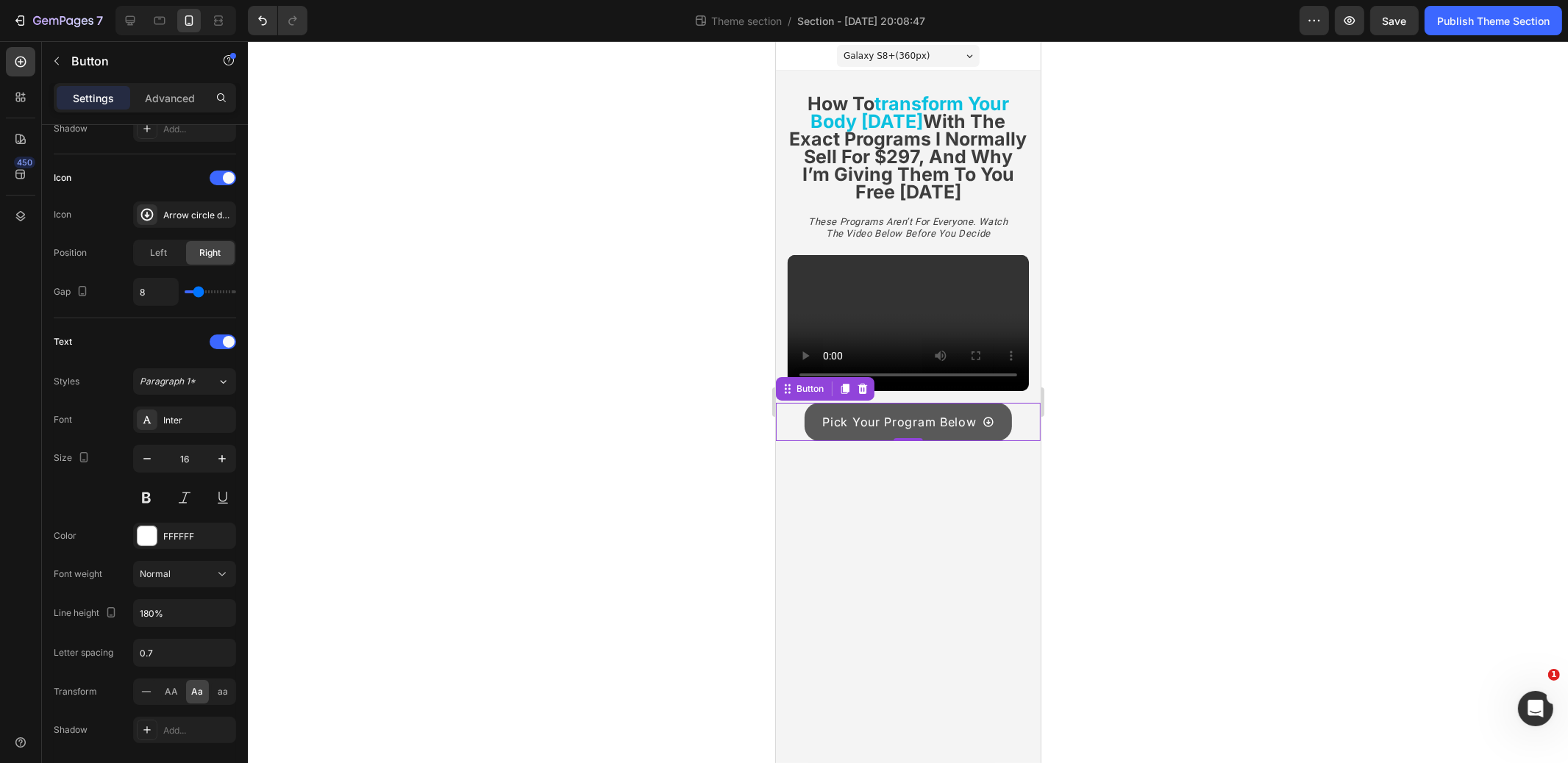
click at [989, 422] on icon "<p>Pick Your Program Below</p>" at bounding box center [988, 421] width 12 height 12
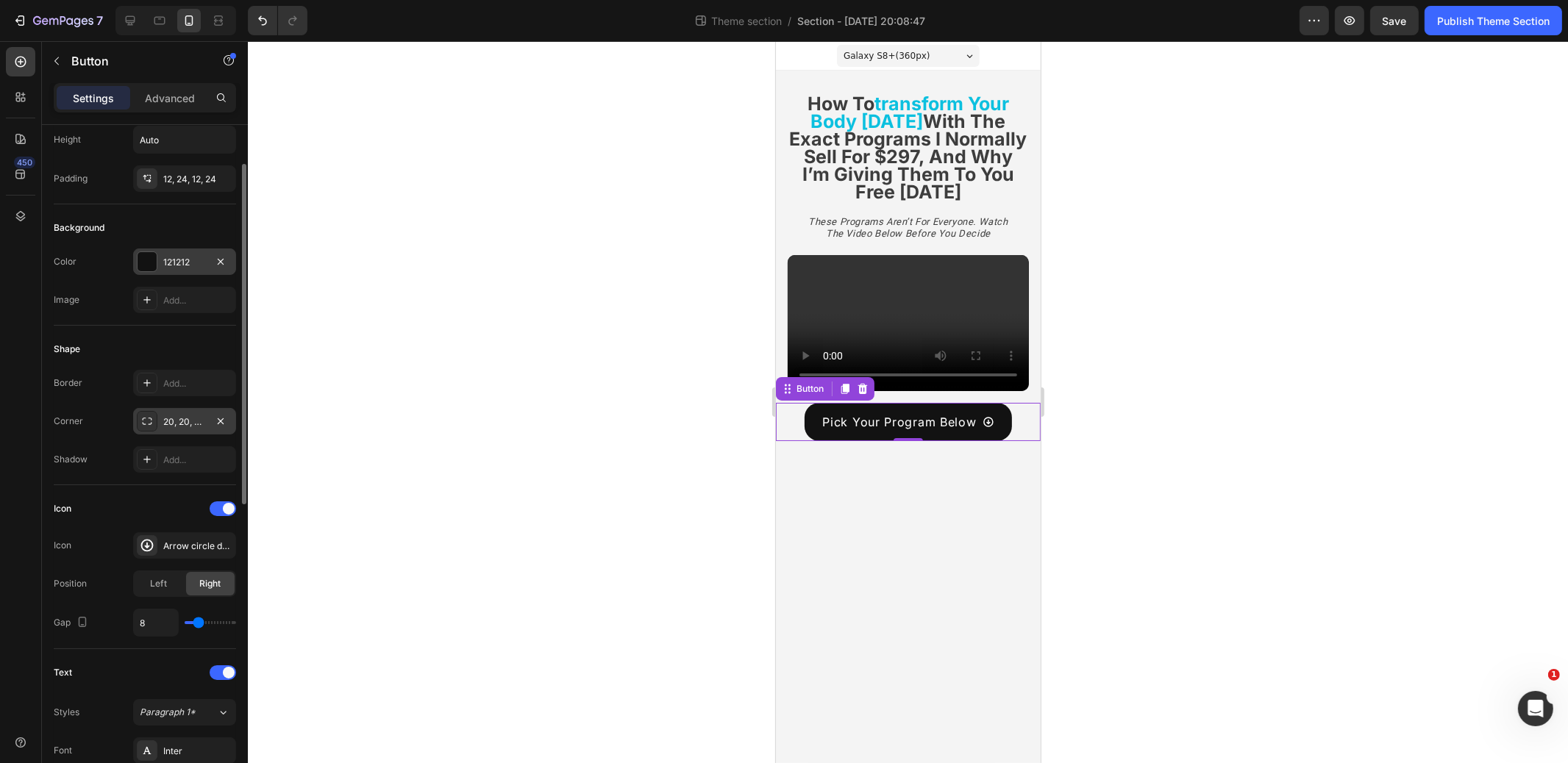
scroll to position [78, 0]
click at [179, 263] on div "121212" at bounding box center [185, 267] width 43 height 13
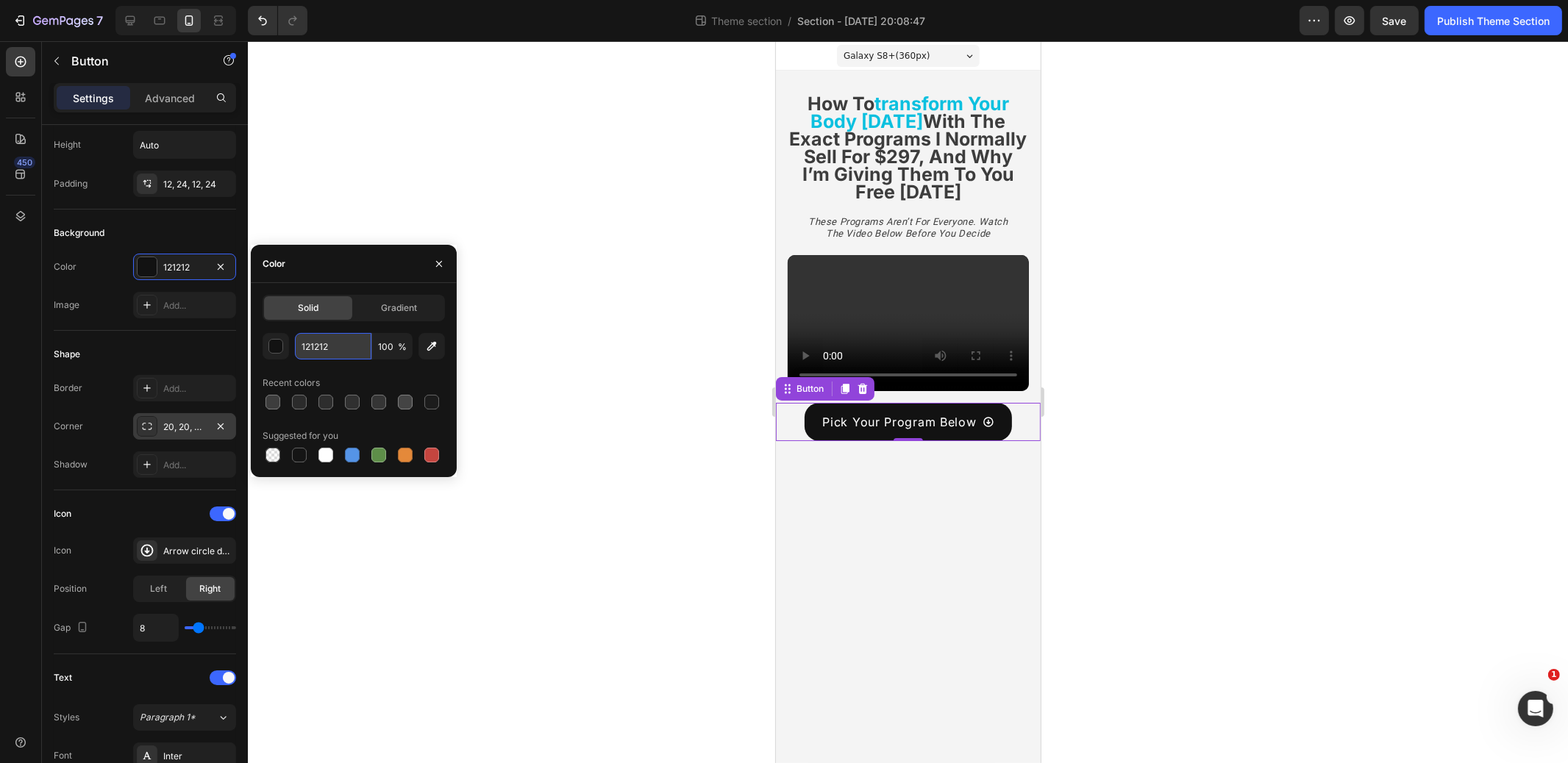
click at [353, 348] on input "121212" at bounding box center [333, 346] width 77 height 27
type input "3d3d3d"
click at [622, 334] on div at bounding box center [909, 402] width 1321 height 722
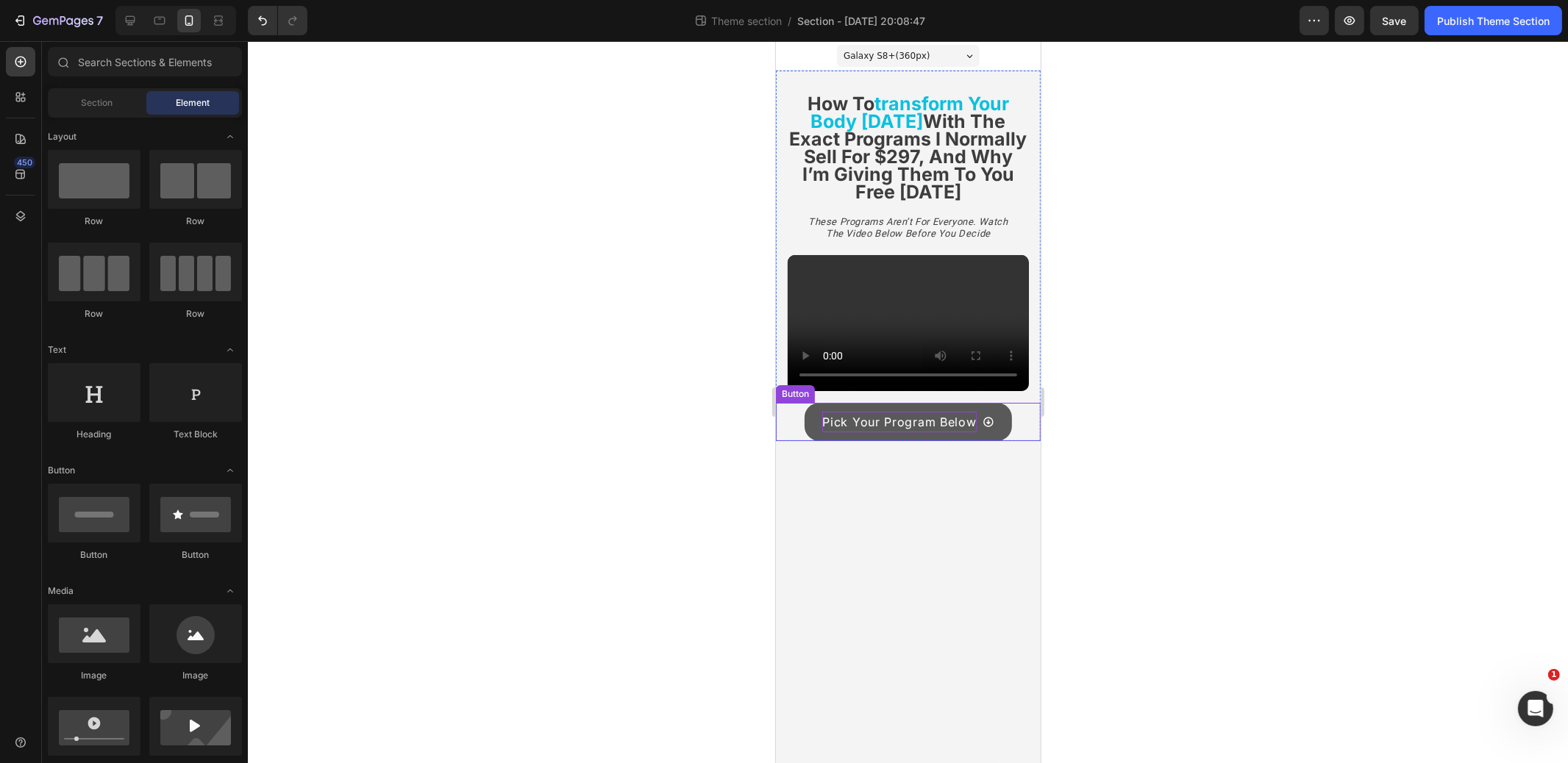
click at [899, 420] on p "Pick Your Program Below" at bounding box center [898, 422] width 154 height 21
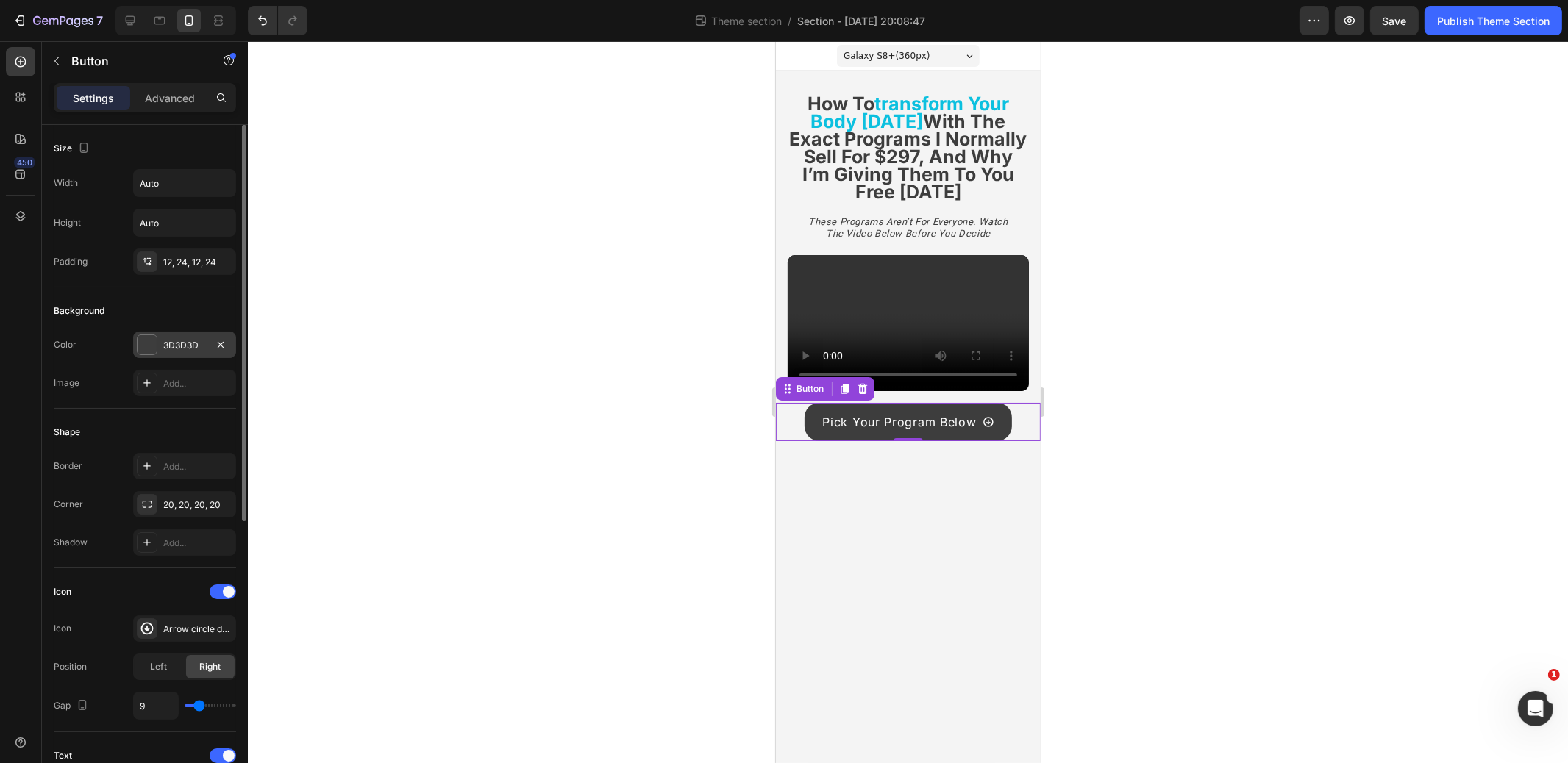
click at [206, 333] on div "3D3D3D" at bounding box center [185, 345] width 103 height 27
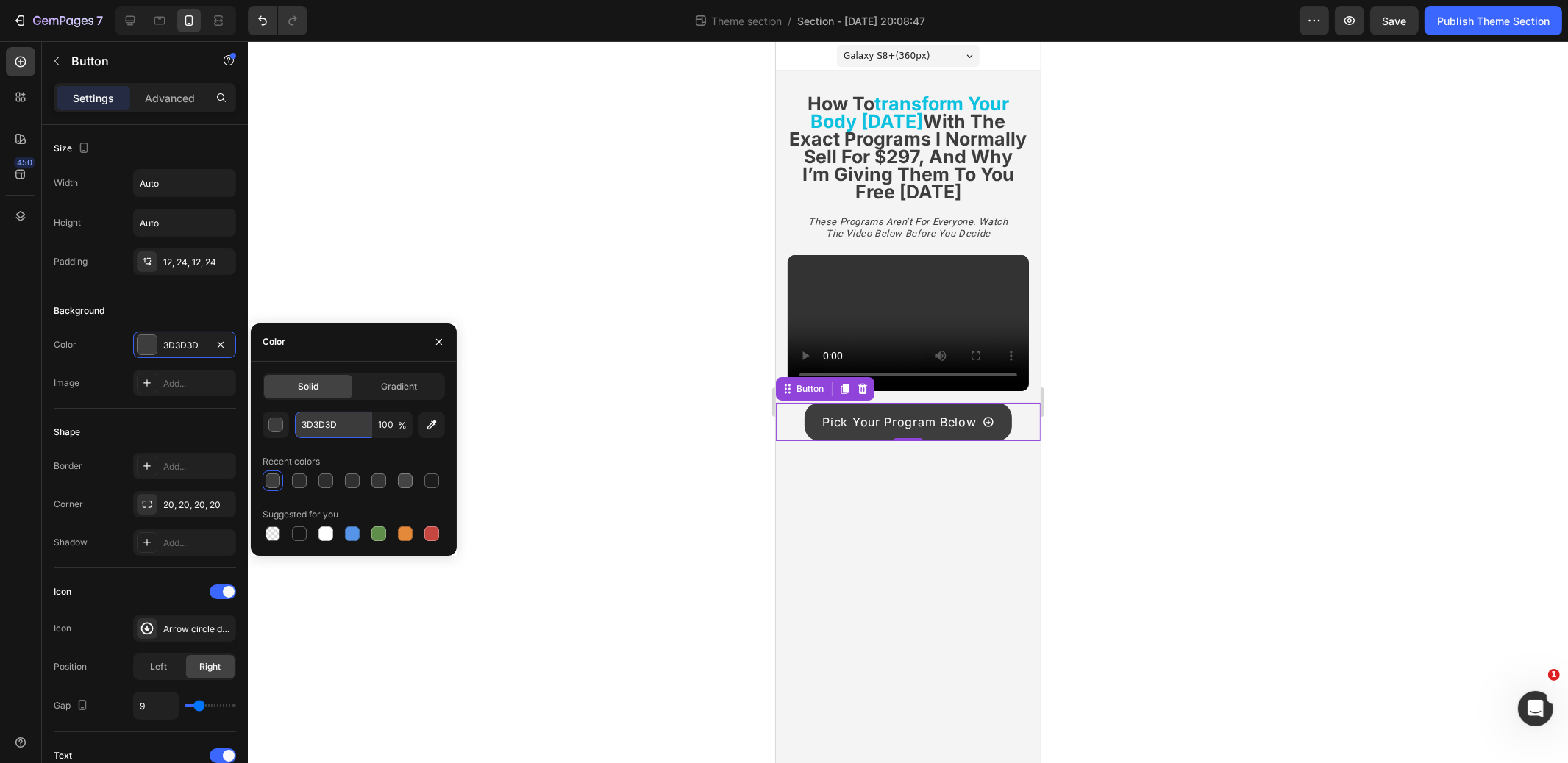
click at [318, 423] on input "3D3D3D" at bounding box center [333, 425] width 77 height 27
click at [272, 429] on div "button" at bounding box center [277, 425] width 15 height 15
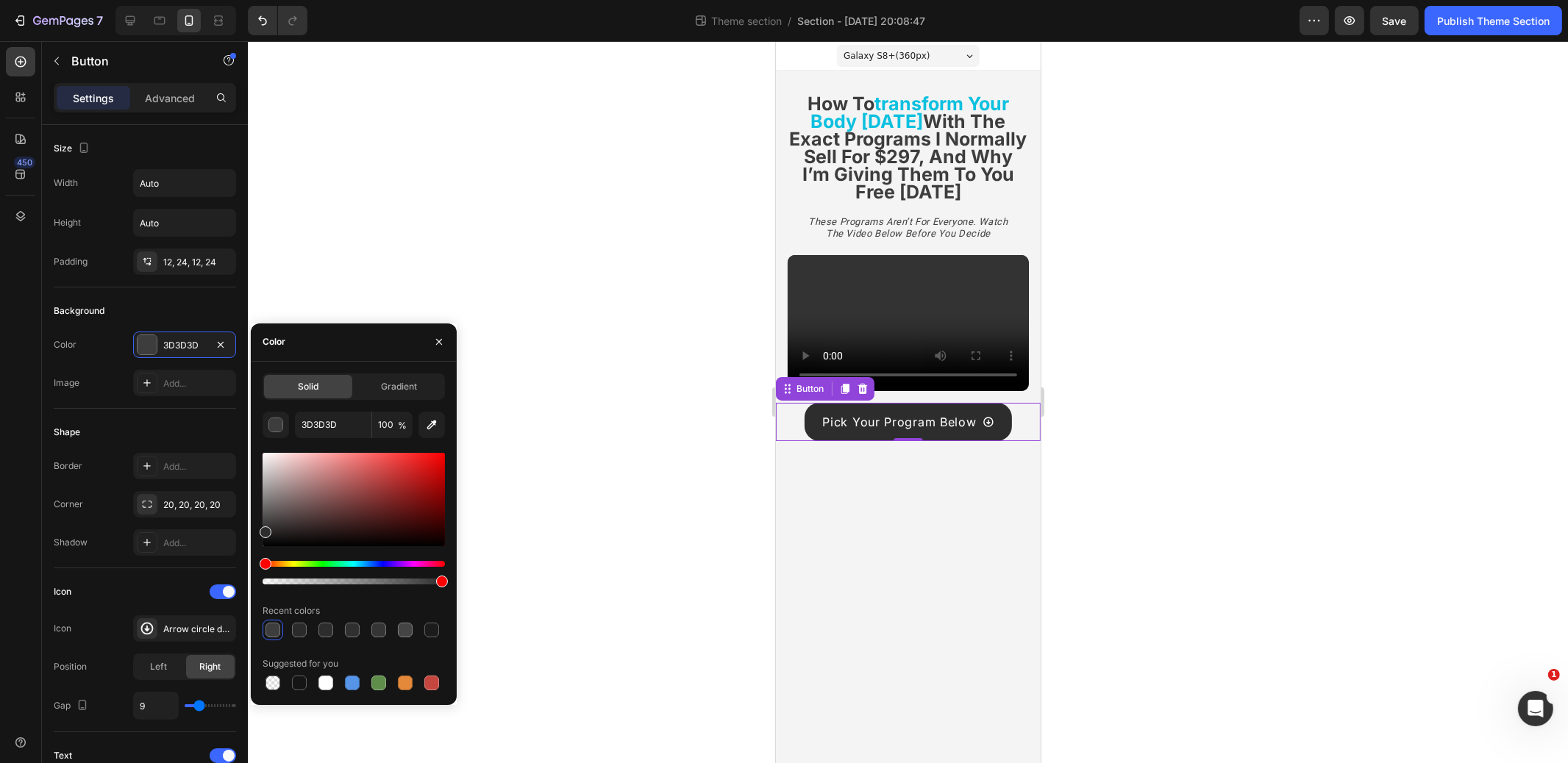
click at [261, 529] on div at bounding box center [265, 532] width 12 height 12
type input "2D2D2D"
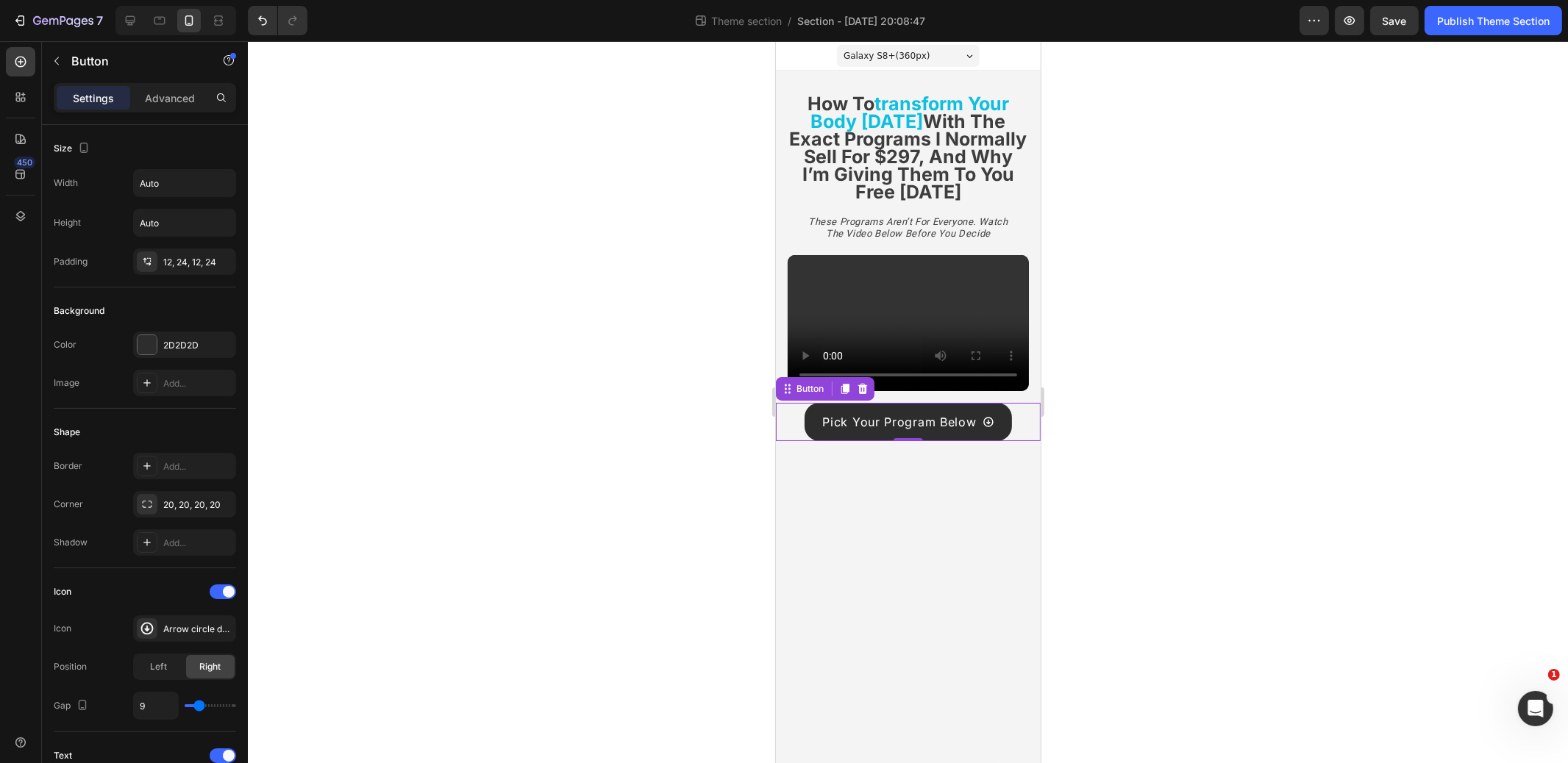
click at [642, 413] on div at bounding box center [909, 402] width 1321 height 722
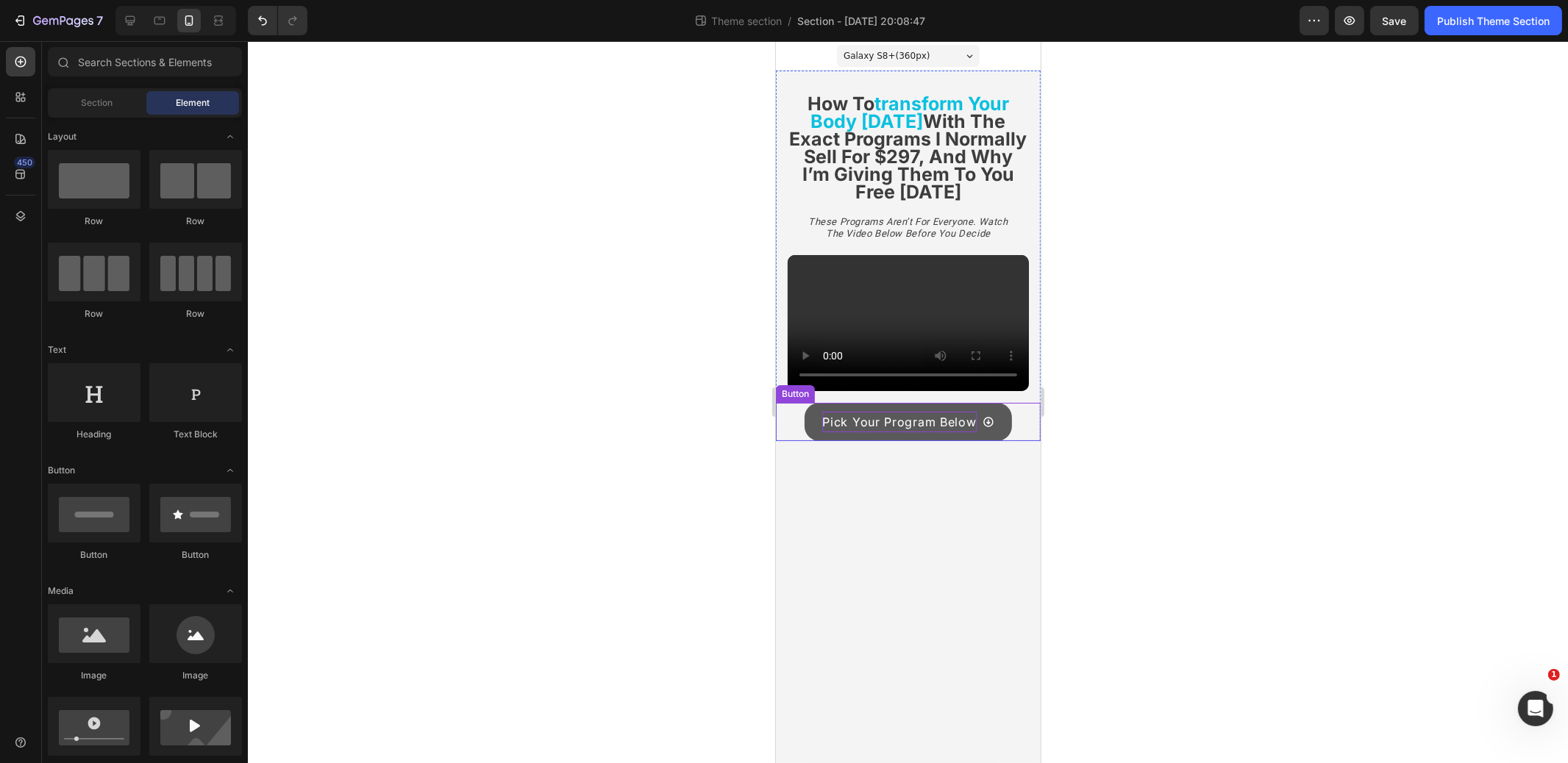
click at [900, 418] on p "Pick Your Program Below" at bounding box center [898, 422] width 154 height 21
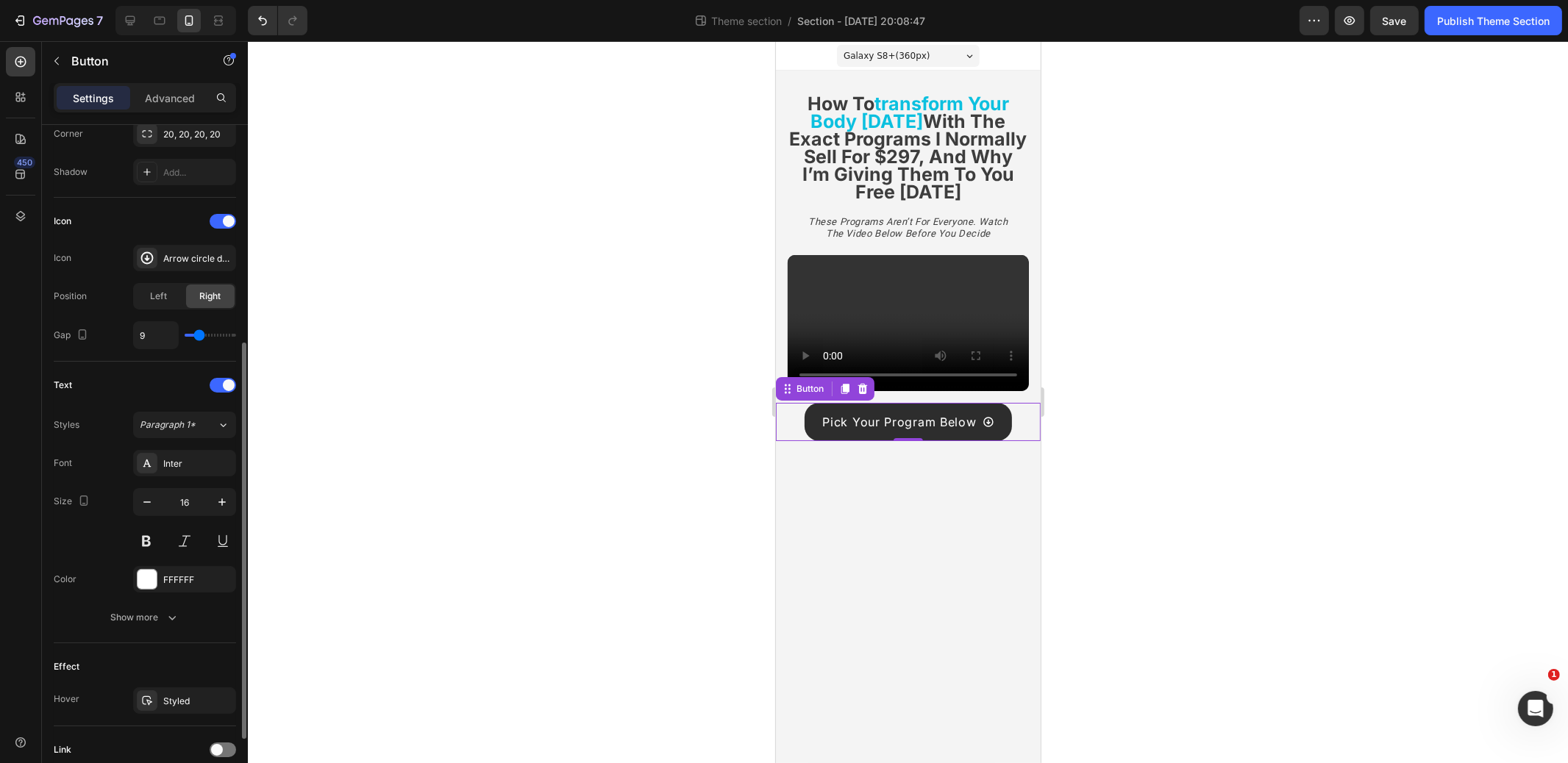
scroll to position [485, 0]
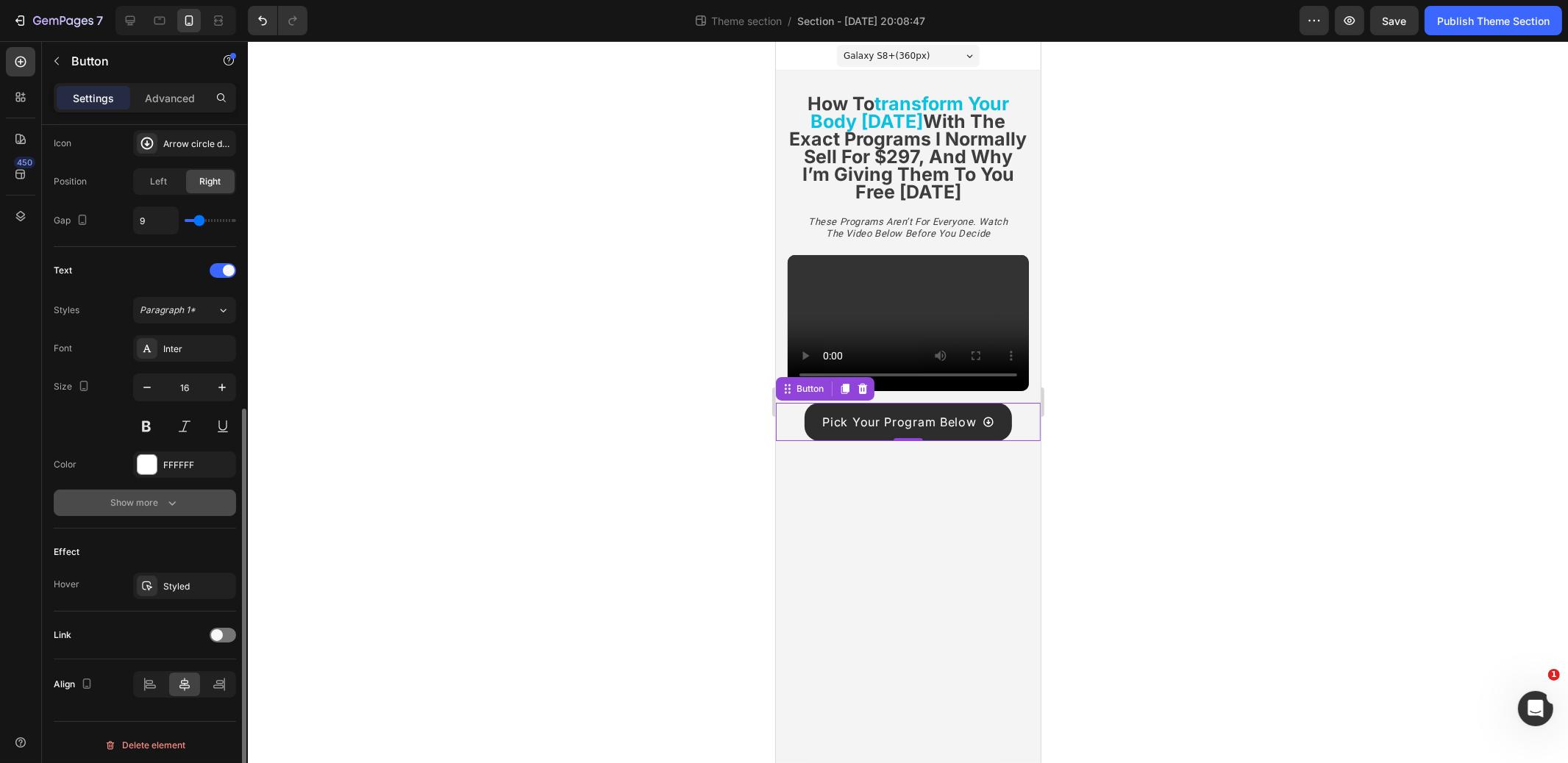
click at [152, 502] on div "Show more" at bounding box center [145, 503] width 69 height 15
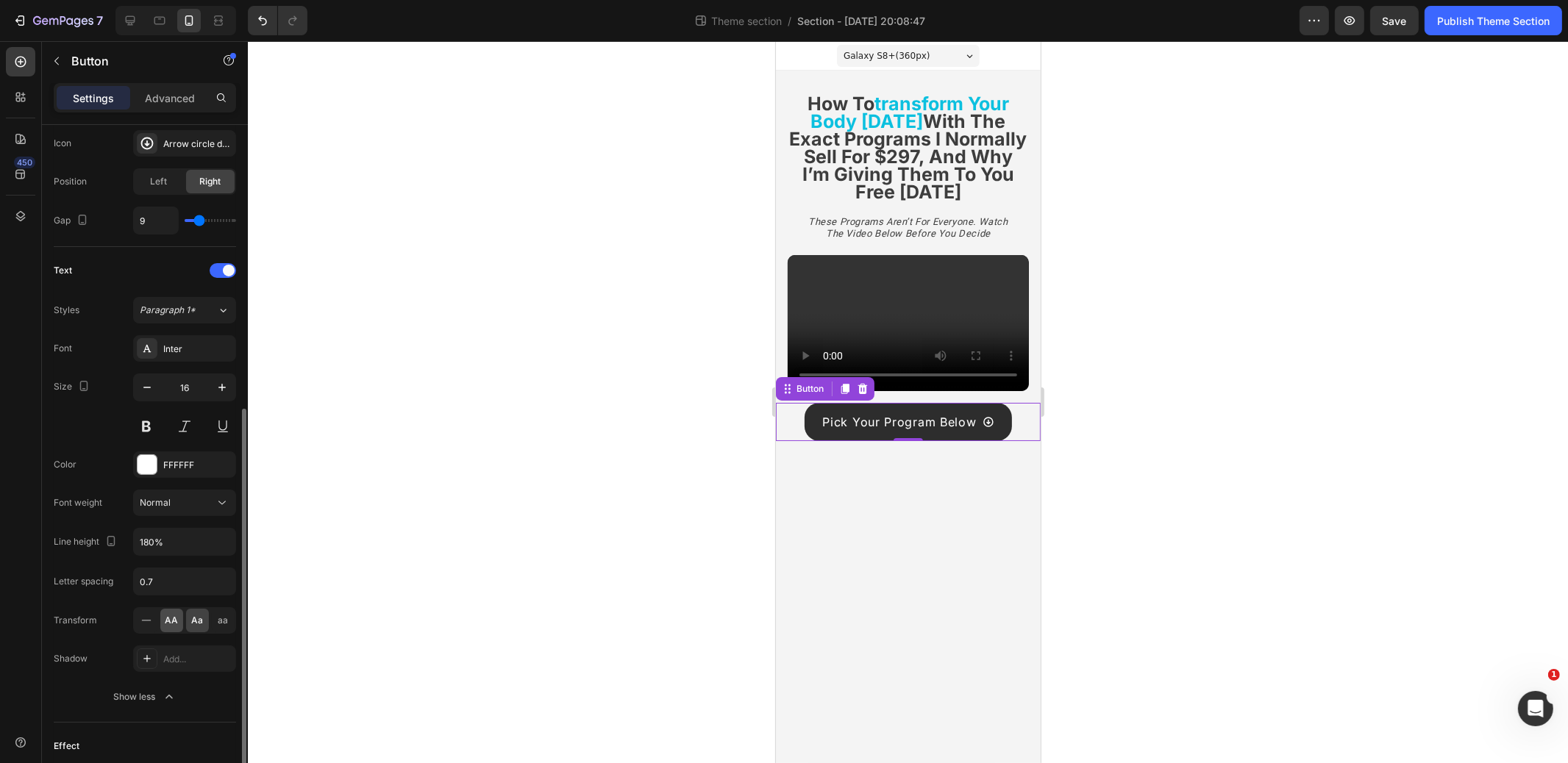
click at [170, 622] on div "AA" at bounding box center [172, 620] width 23 height 23
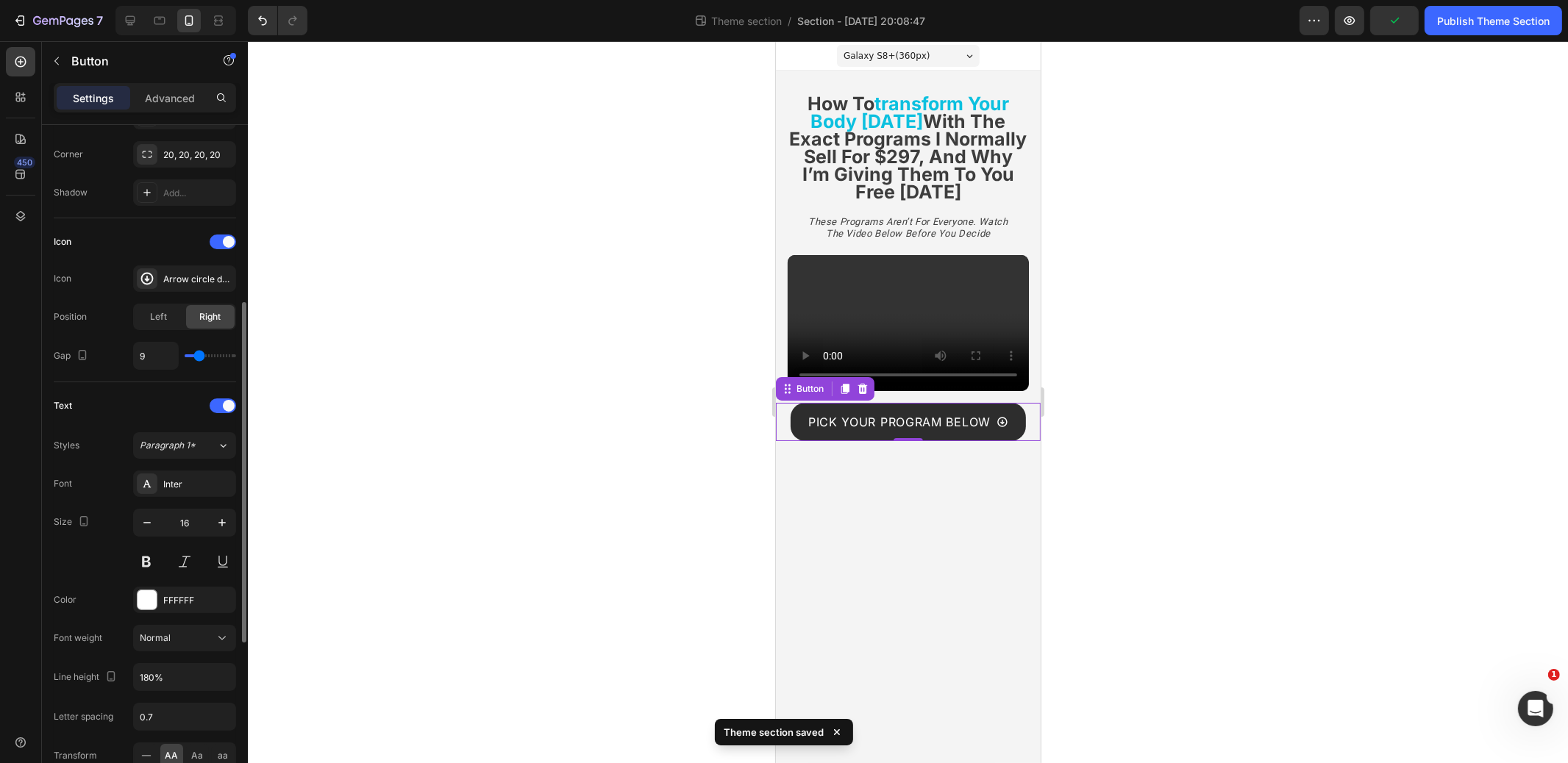
scroll to position [351, 0]
click at [183, 624] on button "Normal" at bounding box center [185, 637] width 103 height 27
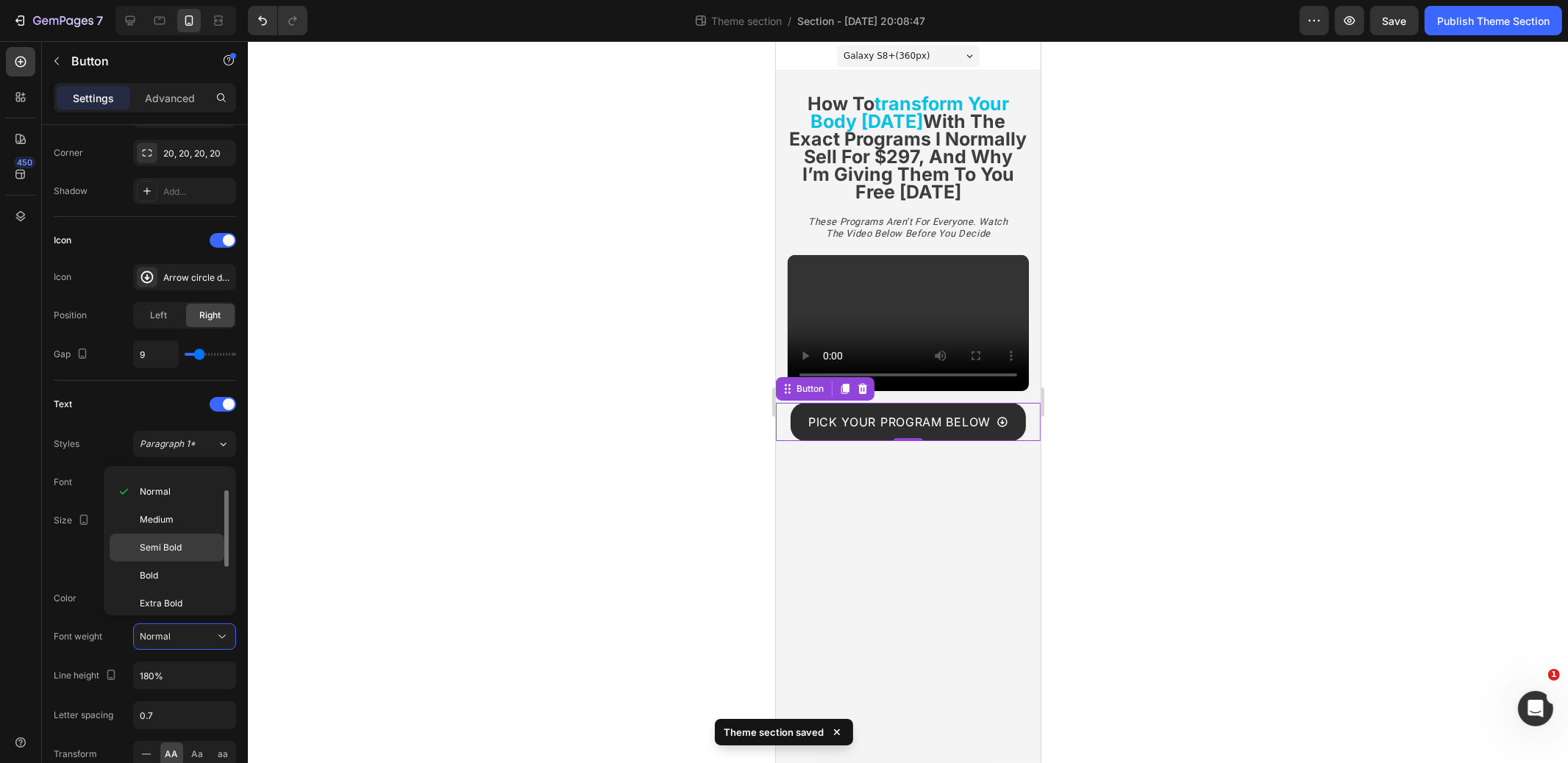
scroll to position [87, 0]
click at [173, 540] on span "Semi Bold" at bounding box center [160, 539] width 42 height 13
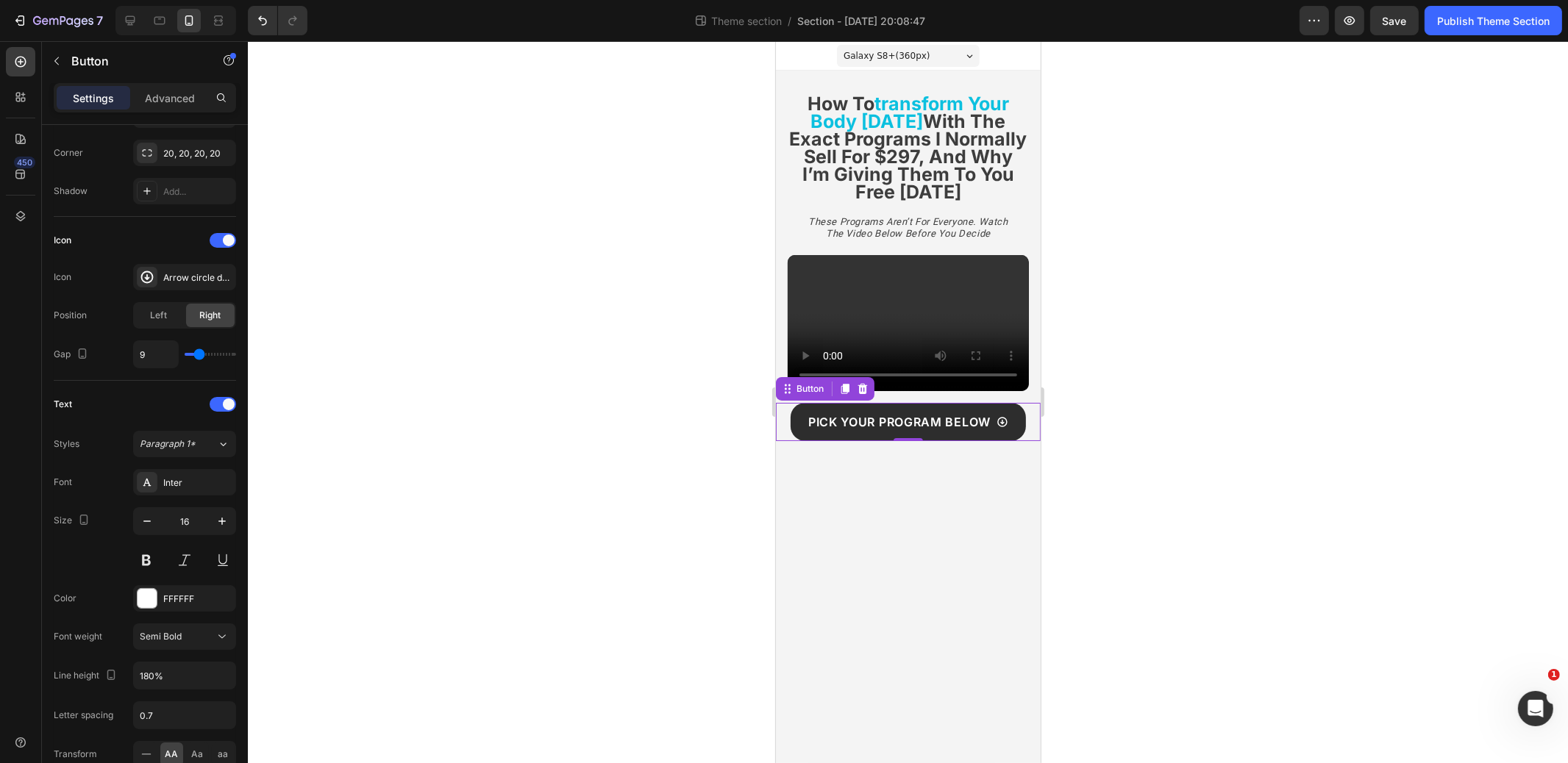
click at [574, 450] on div at bounding box center [909, 402] width 1321 height 722
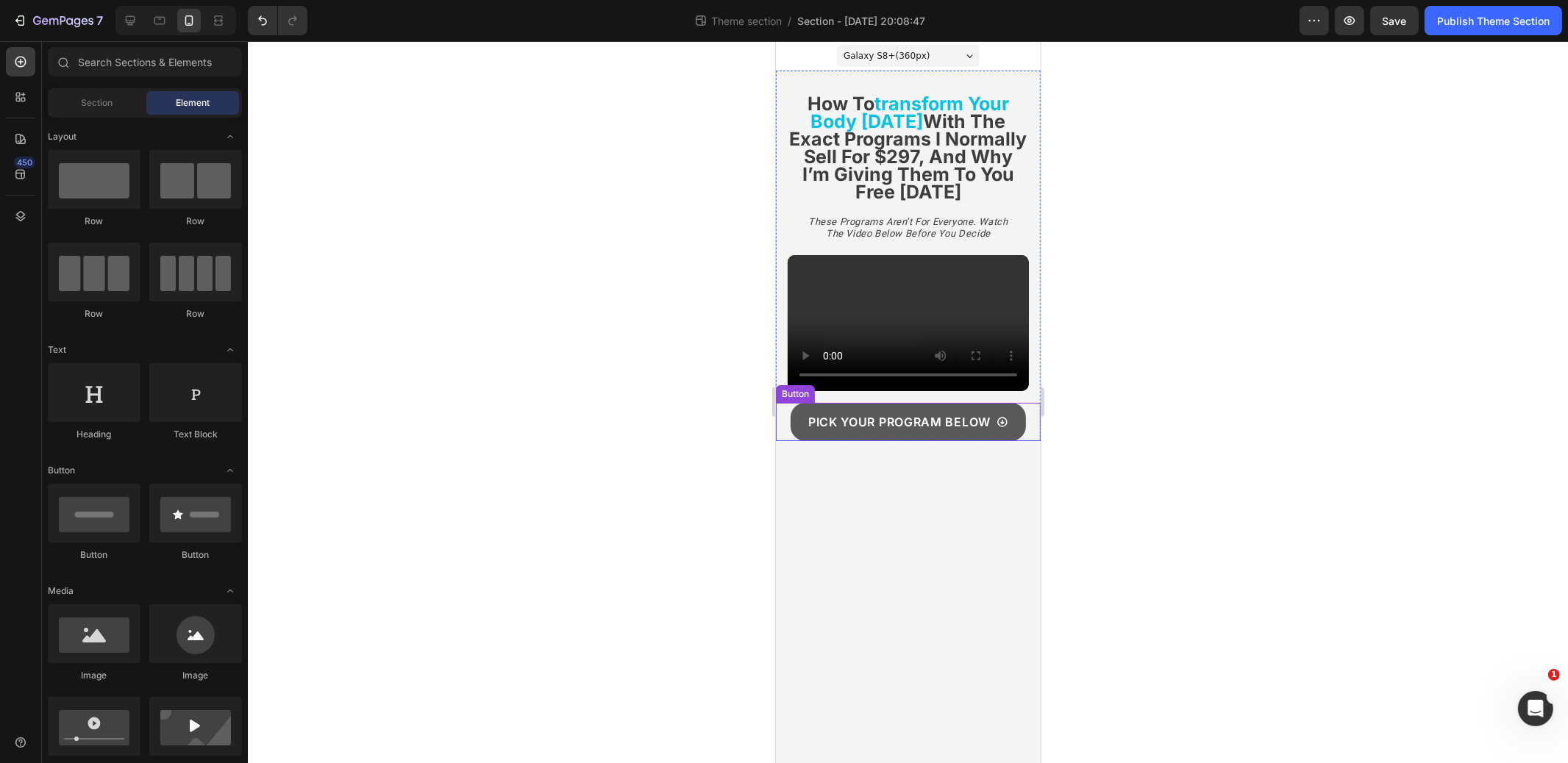
click at [881, 408] on button "Pick Your Program Below" at bounding box center [908, 422] width 235 height 39
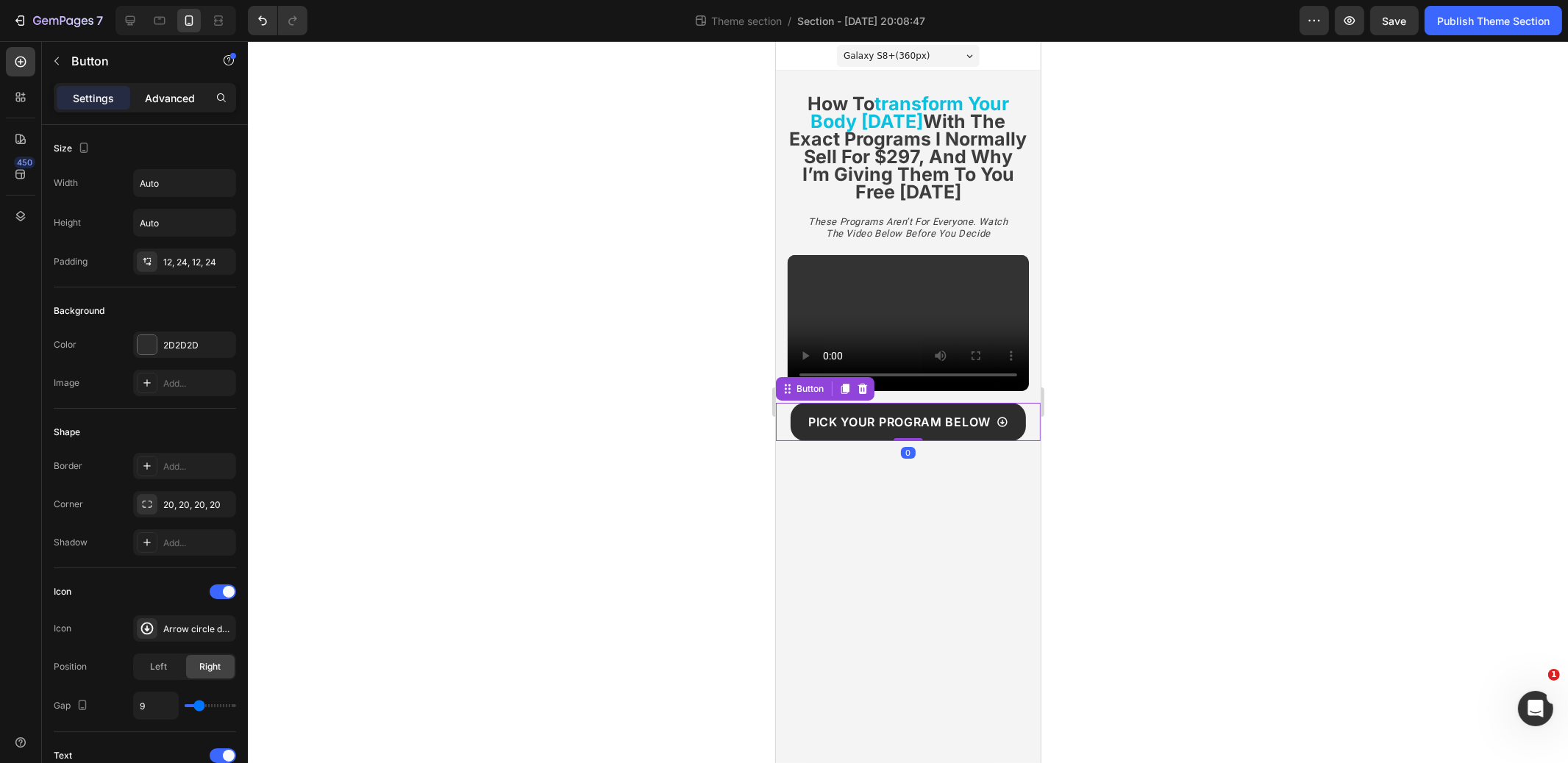
click at [185, 97] on p "Advanced" at bounding box center [170, 97] width 50 height 15
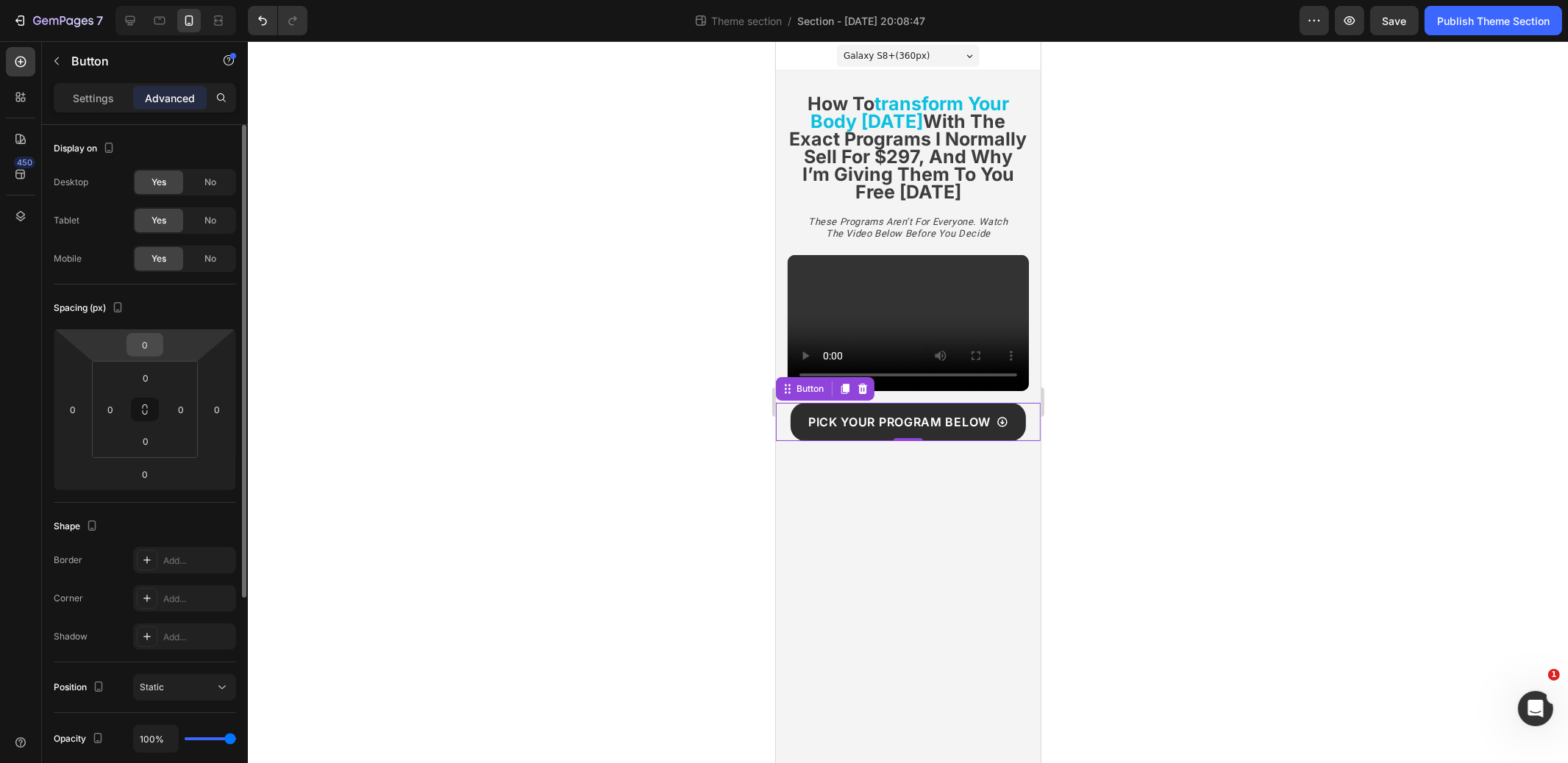
click at [142, 336] on input "0" at bounding box center [145, 344] width 30 height 22
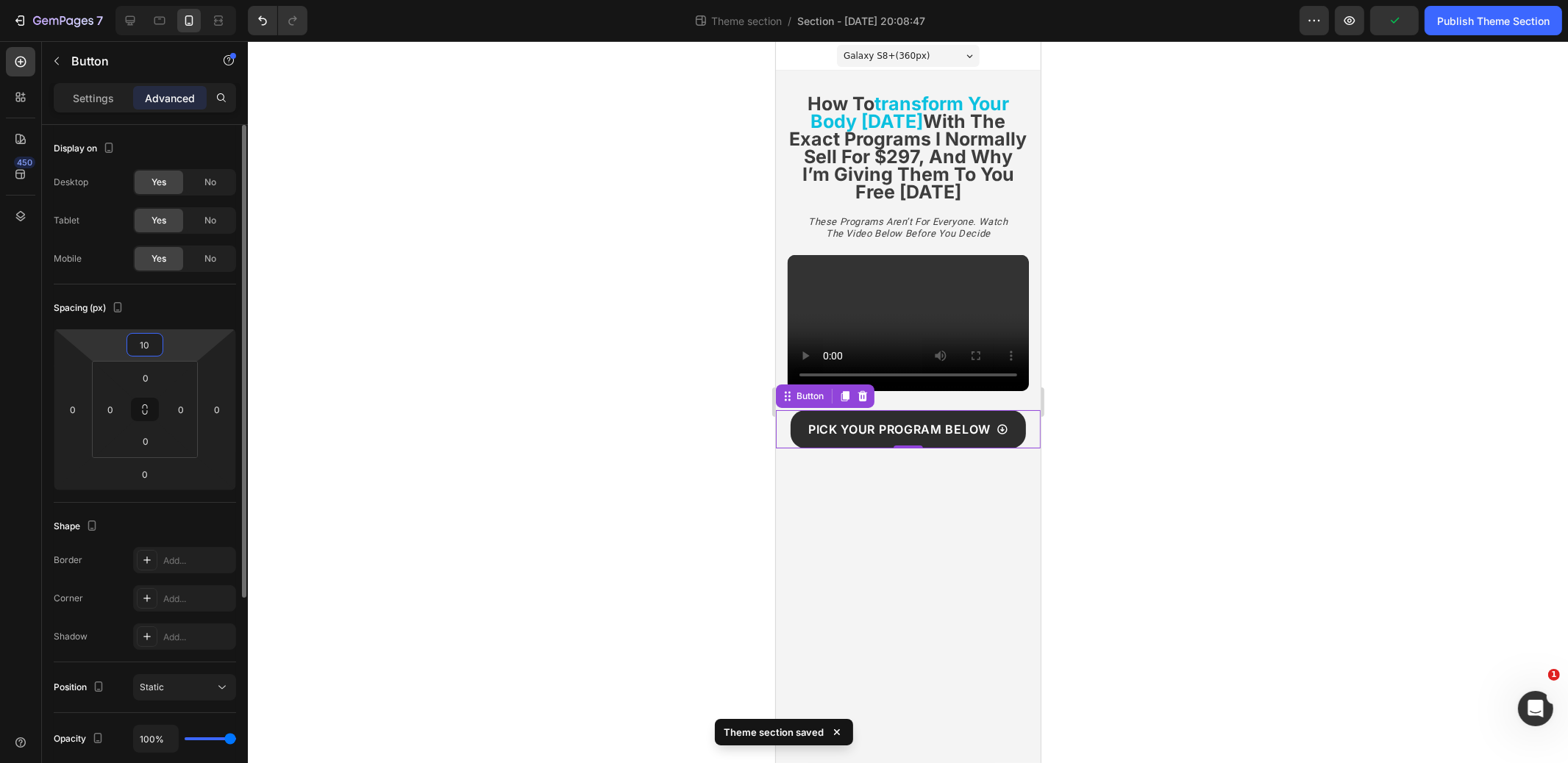
type input "1"
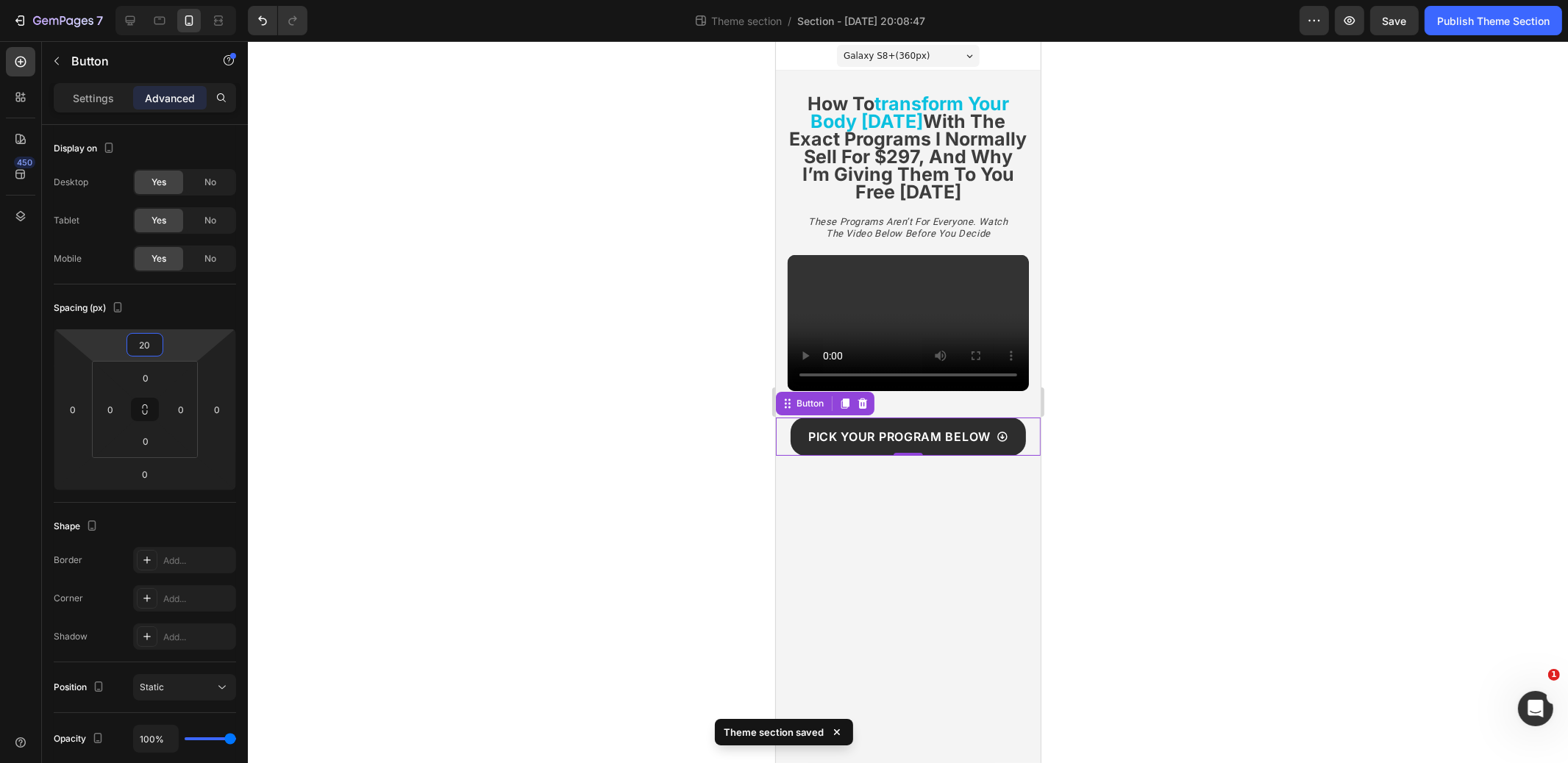
type input "20"
click at [571, 346] on div at bounding box center [909, 402] width 1321 height 722
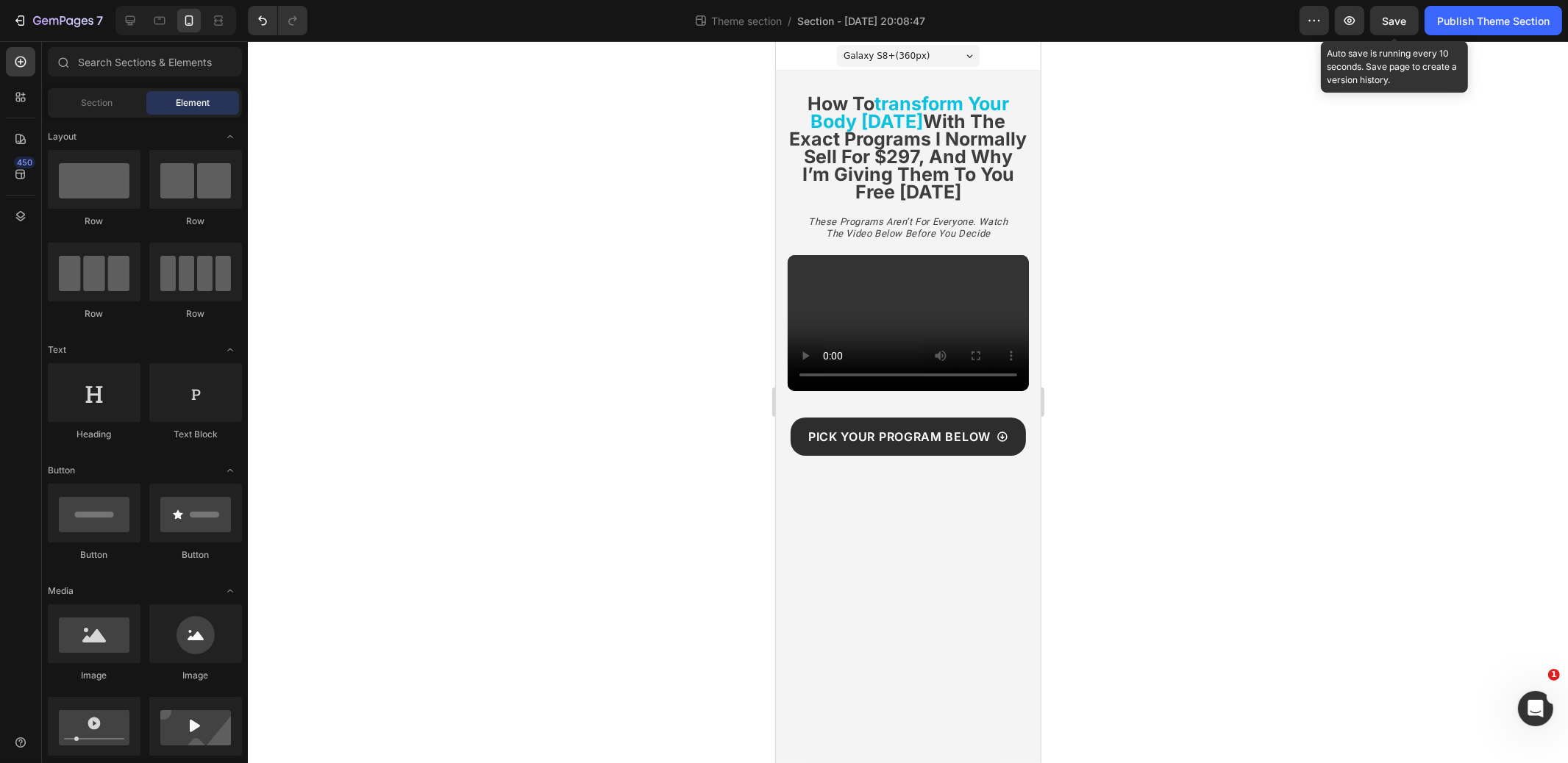
click at [1395, 19] on span "Save" at bounding box center [1395, 21] width 24 height 13
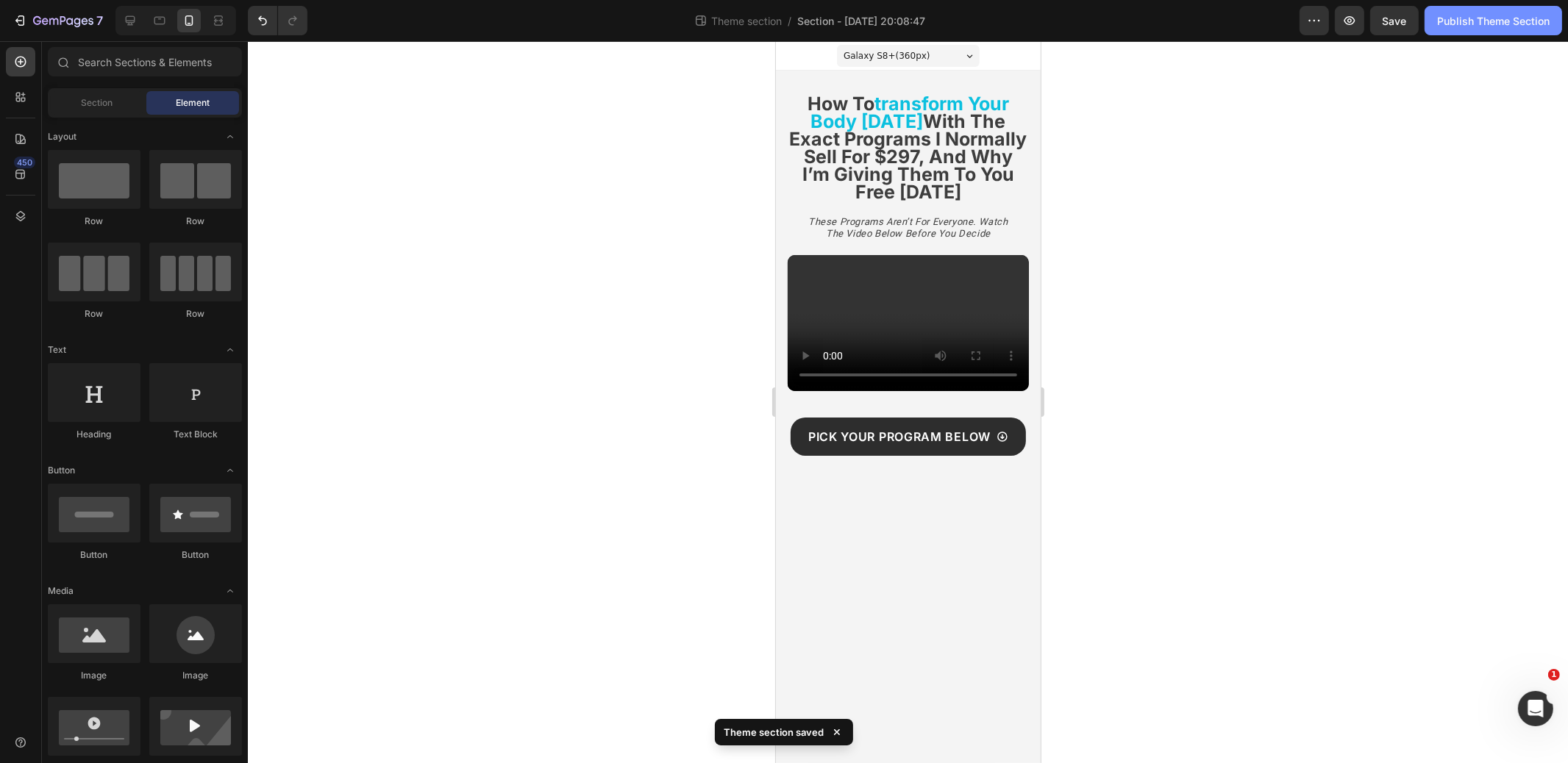
click at [1509, 19] on div "Publish Theme Section" at bounding box center [1494, 20] width 113 height 15
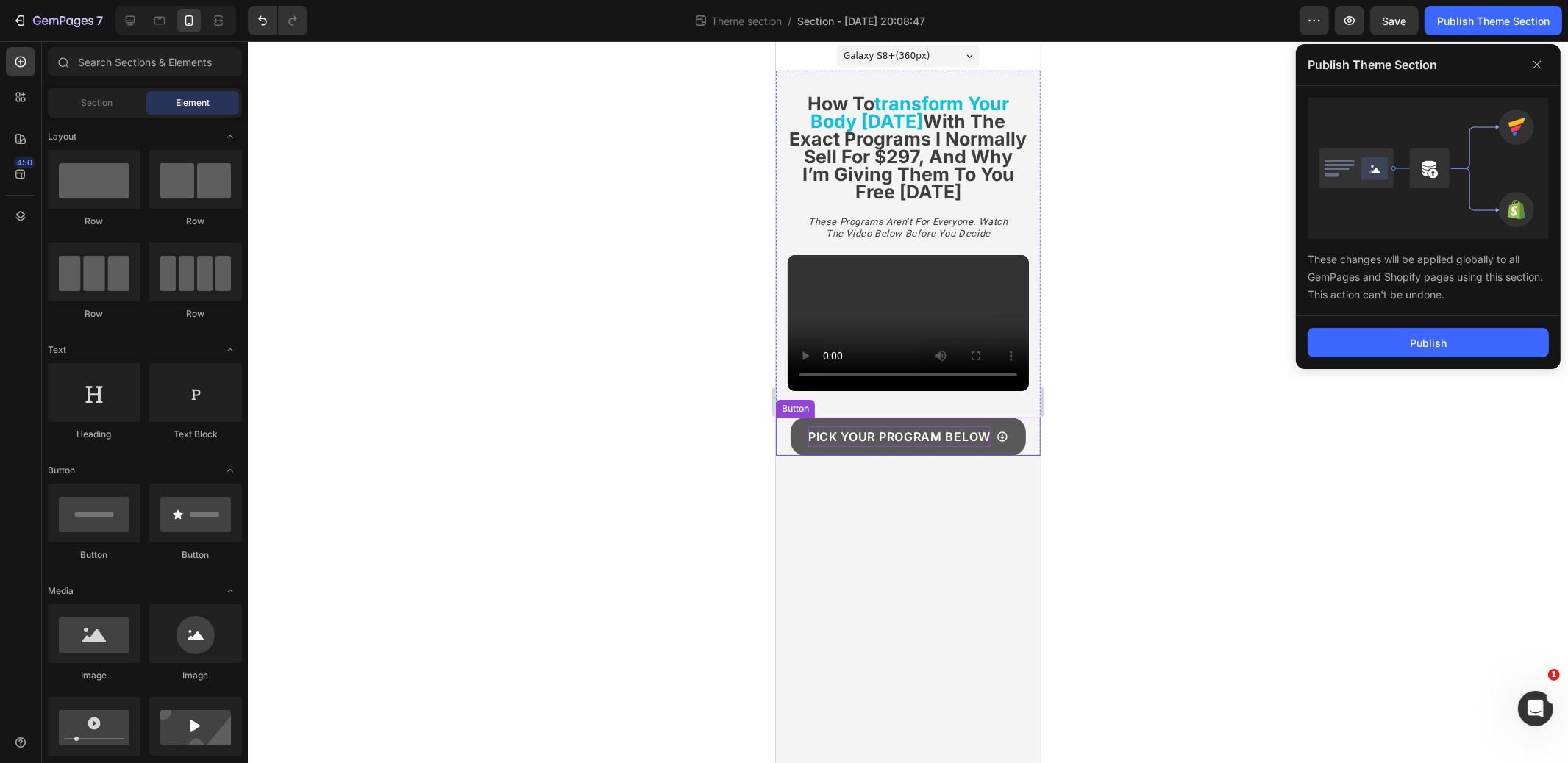
click at [902, 437] on p "Pick Your Program Below" at bounding box center [899, 437] width 182 height 21
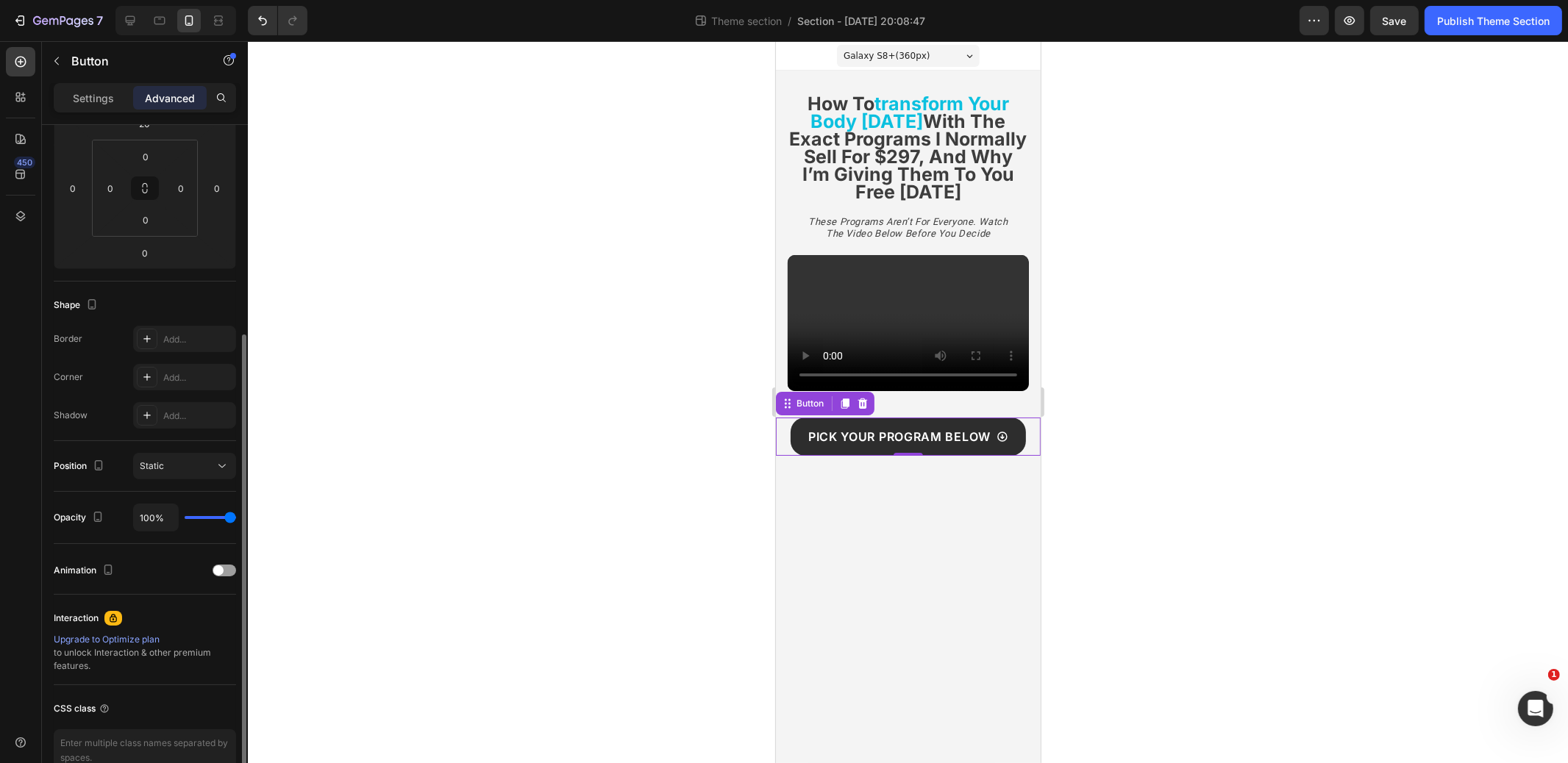
scroll to position [258, 0]
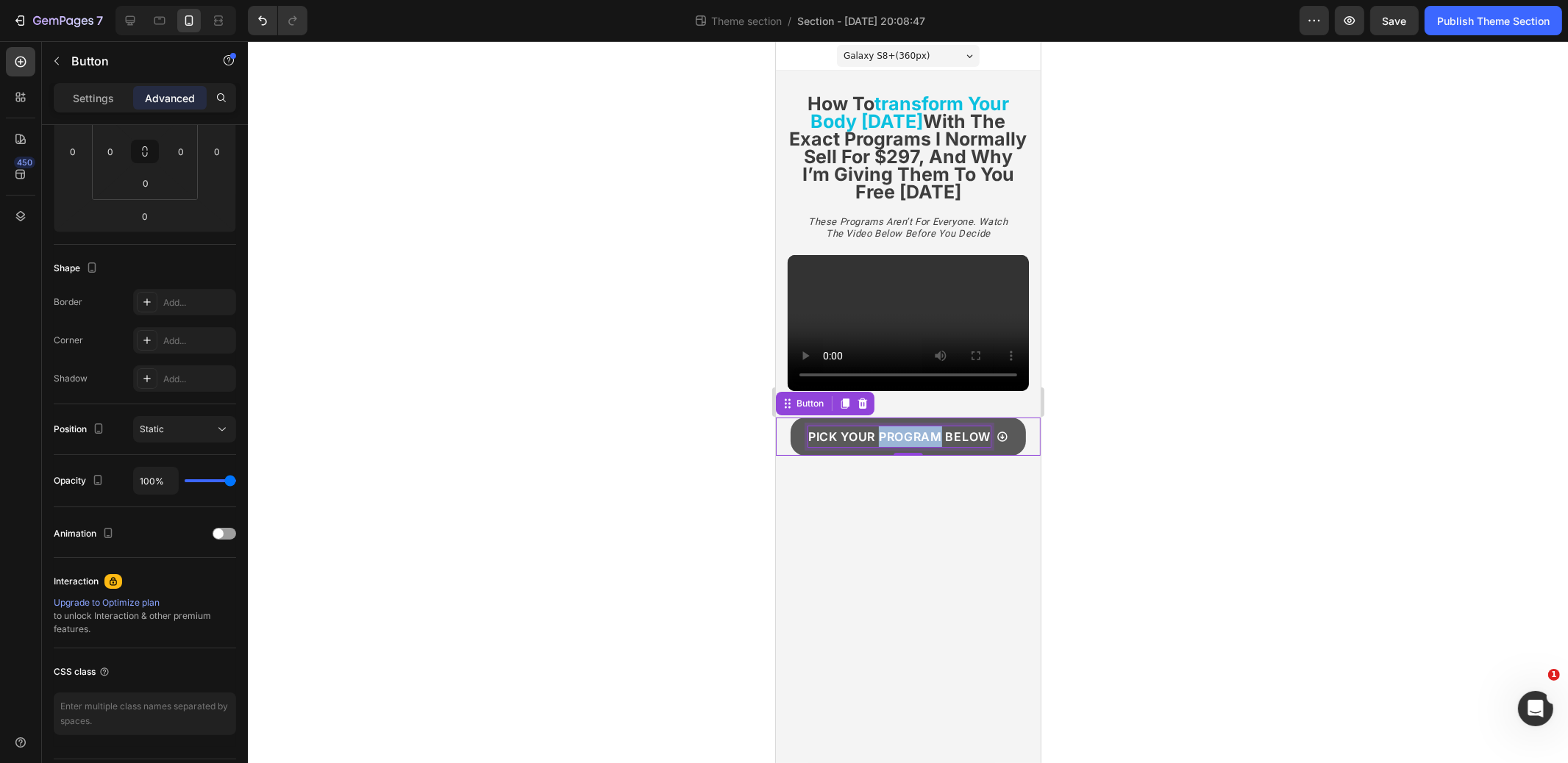
click at [896, 435] on p "Pick Your Program Below" at bounding box center [899, 437] width 182 height 21
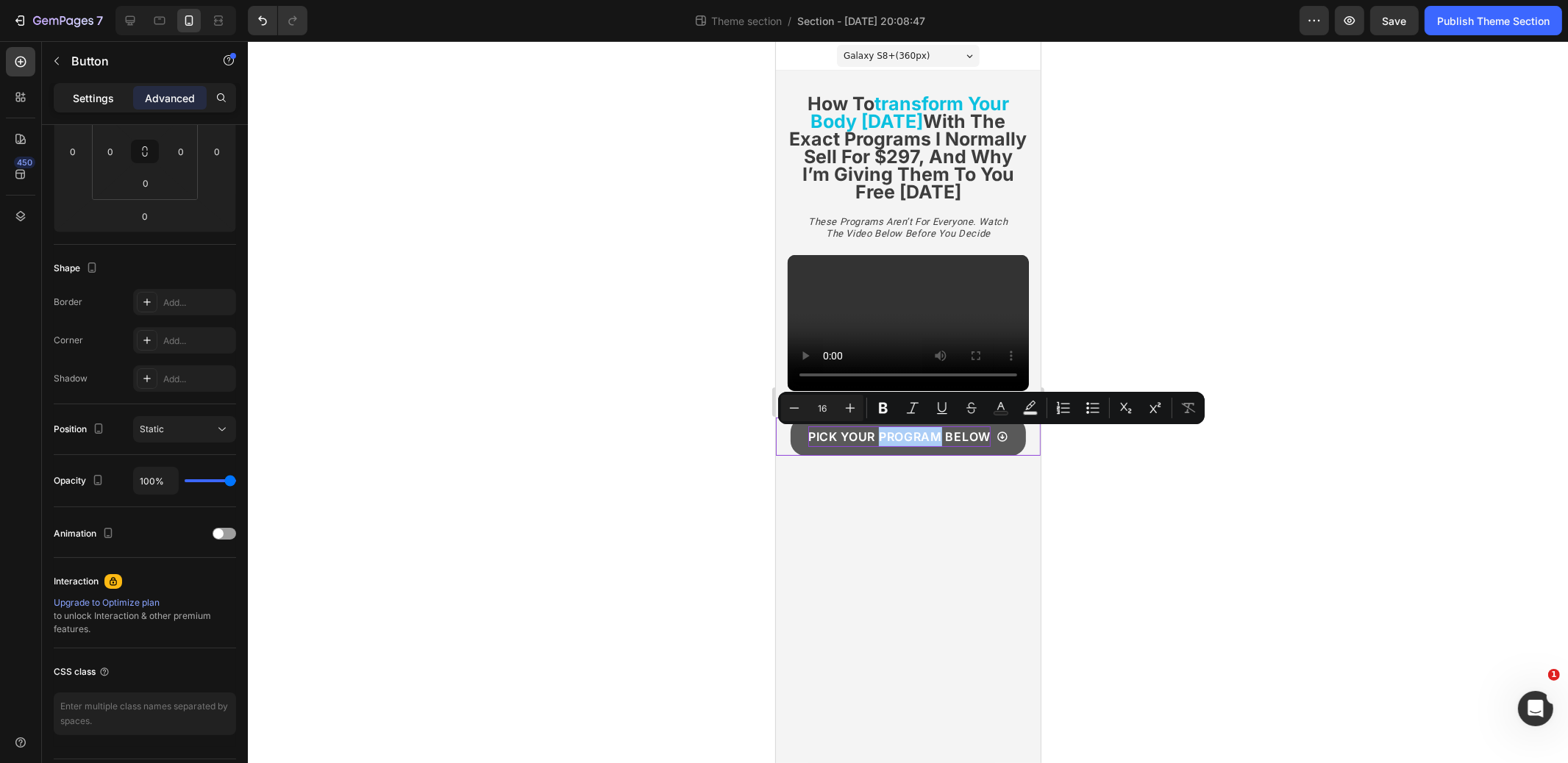
click at [90, 95] on p "Settings" at bounding box center [93, 97] width 41 height 15
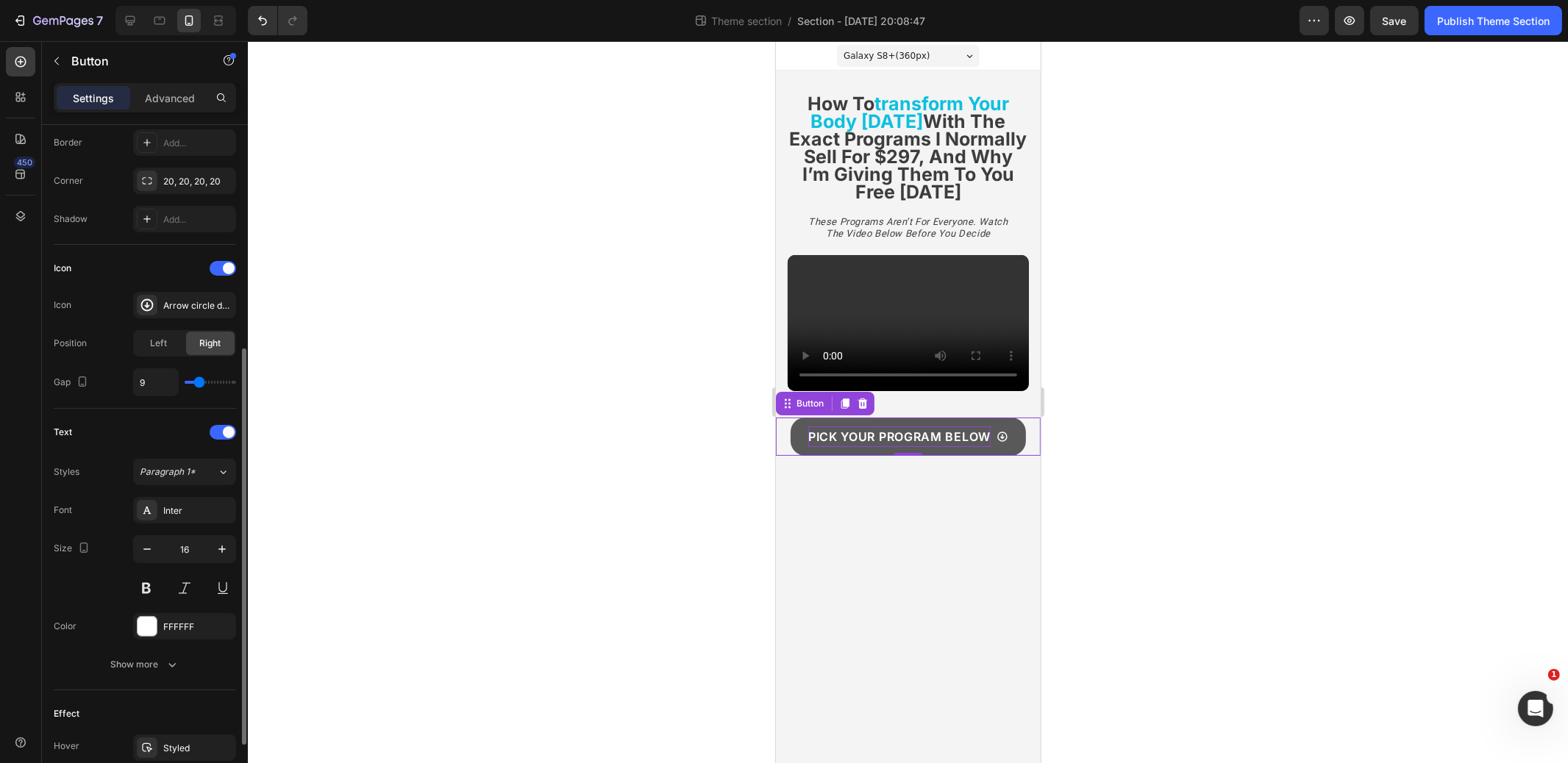
scroll to position [350, 0]
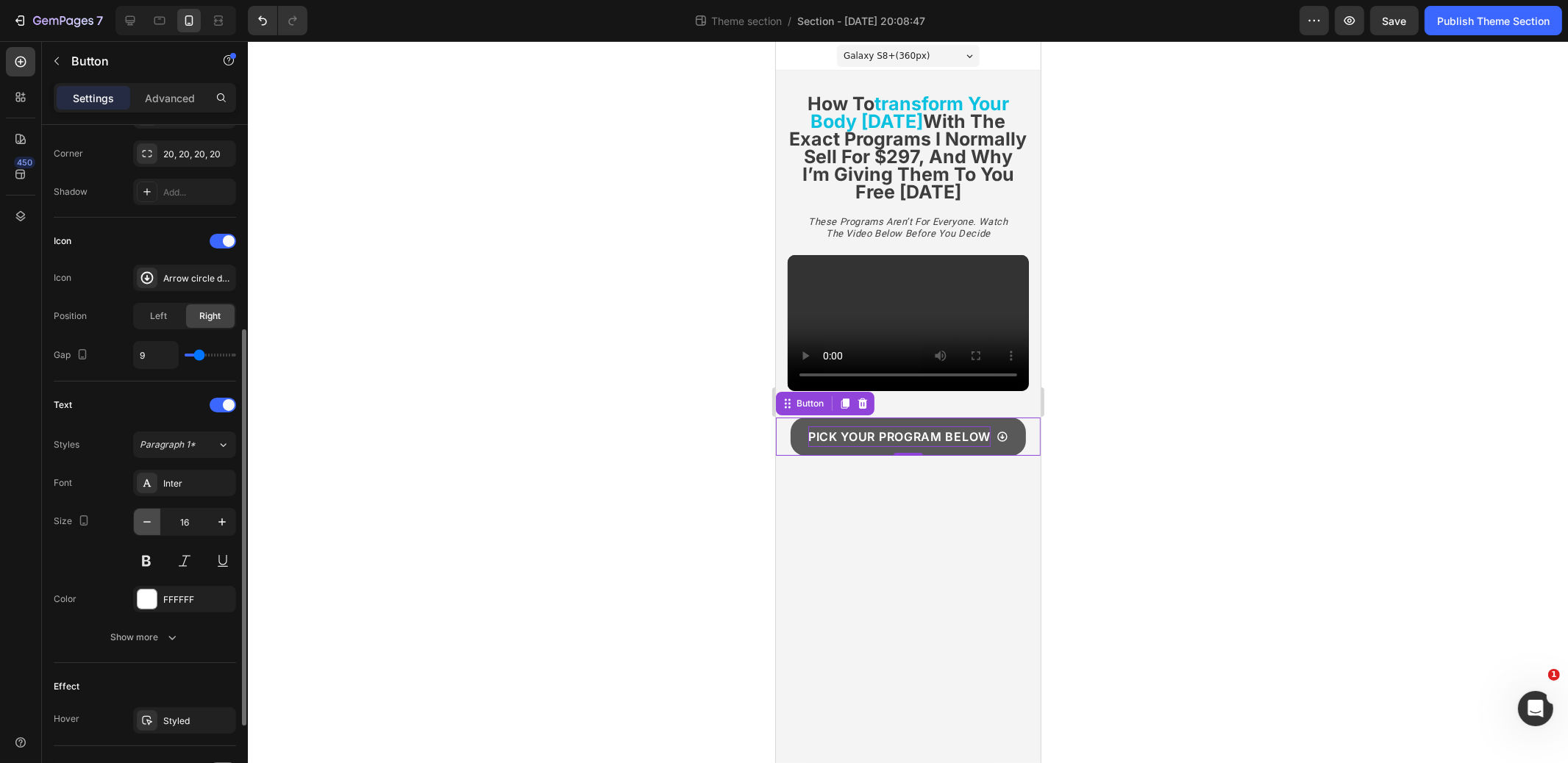
click at [149, 521] on icon "button" at bounding box center [147, 522] width 7 height 2
type input "14"
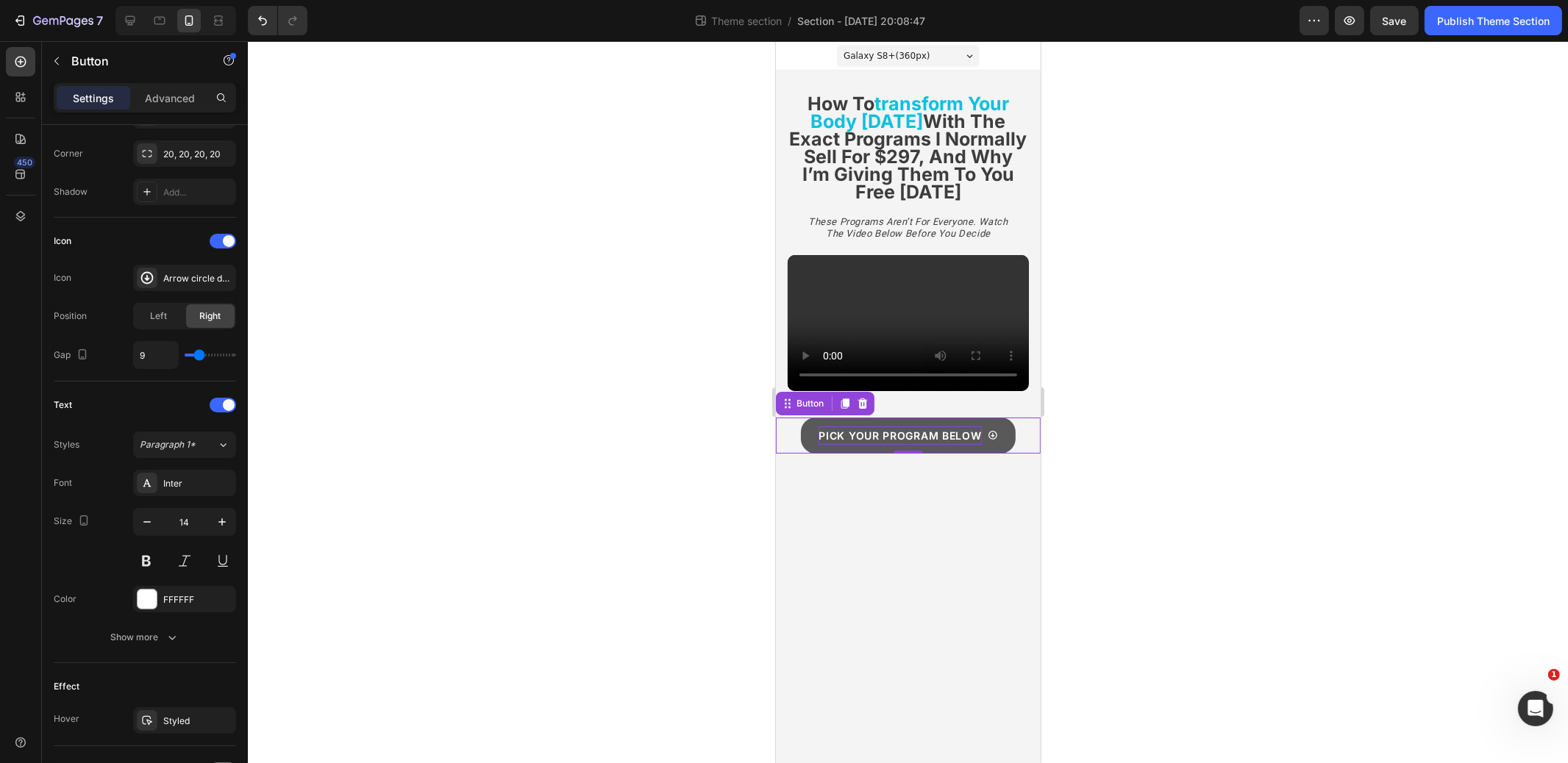
click at [539, 388] on div at bounding box center [909, 402] width 1321 height 722
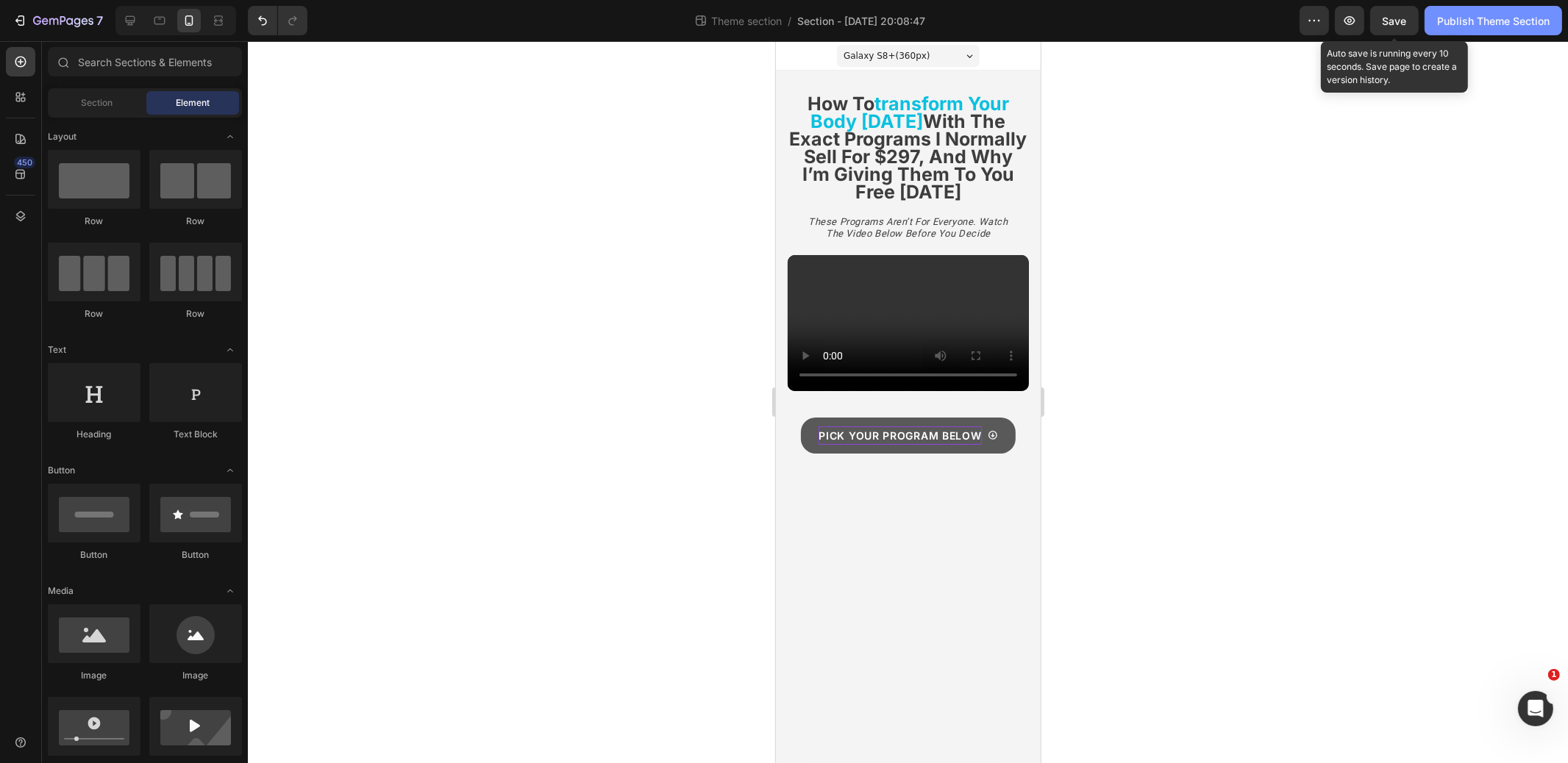
drag, startPoint x: 1394, startPoint y: 15, endPoint x: 1426, endPoint y: 26, distance: 33.8
click at [1394, 15] on span "Save" at bounding box center [1395, 21] width 24 height 13
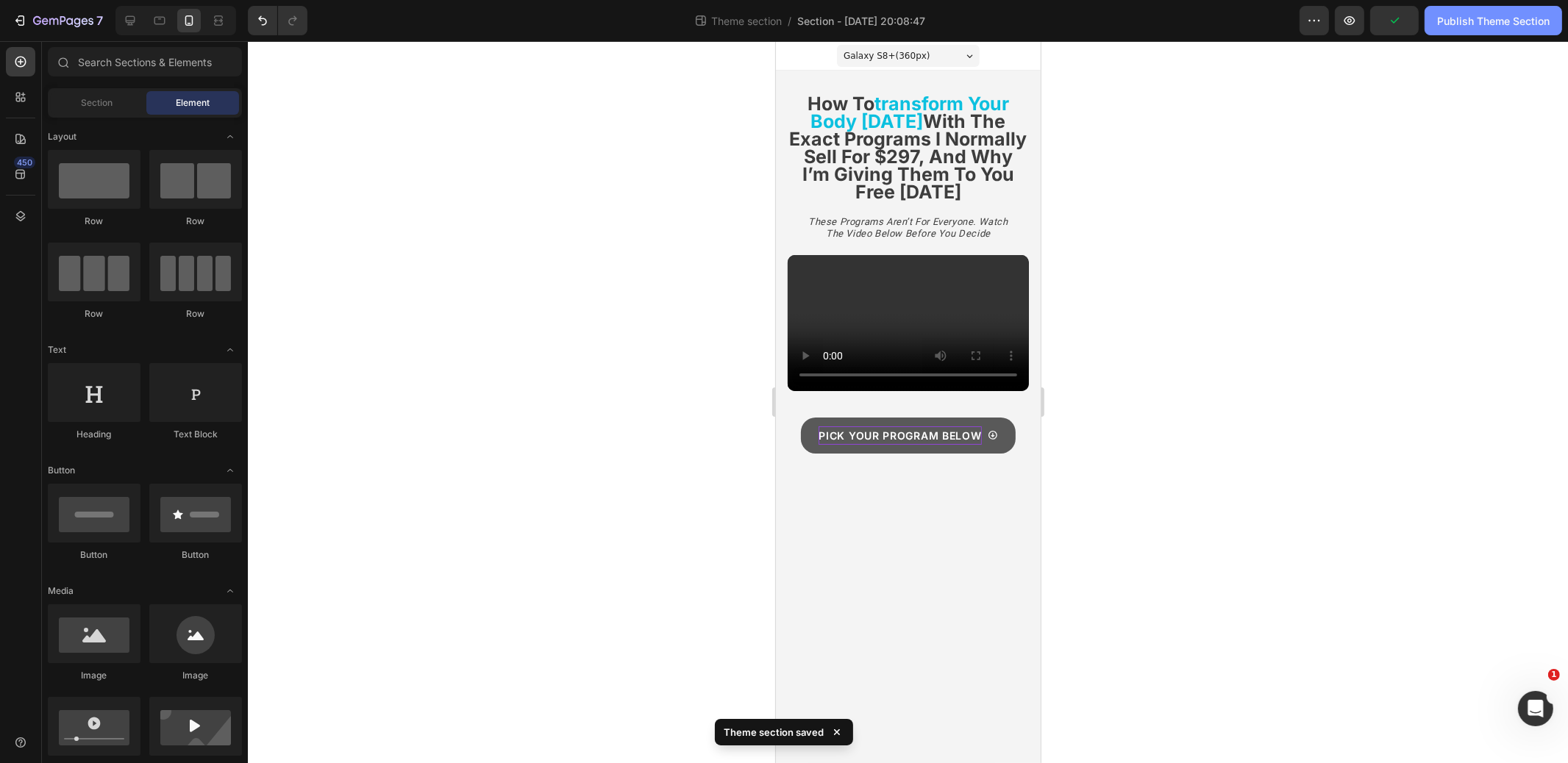
click at [1492, 16] on div "Publish Theme Section" at bounding box center [1494, 20] width 113 height 15
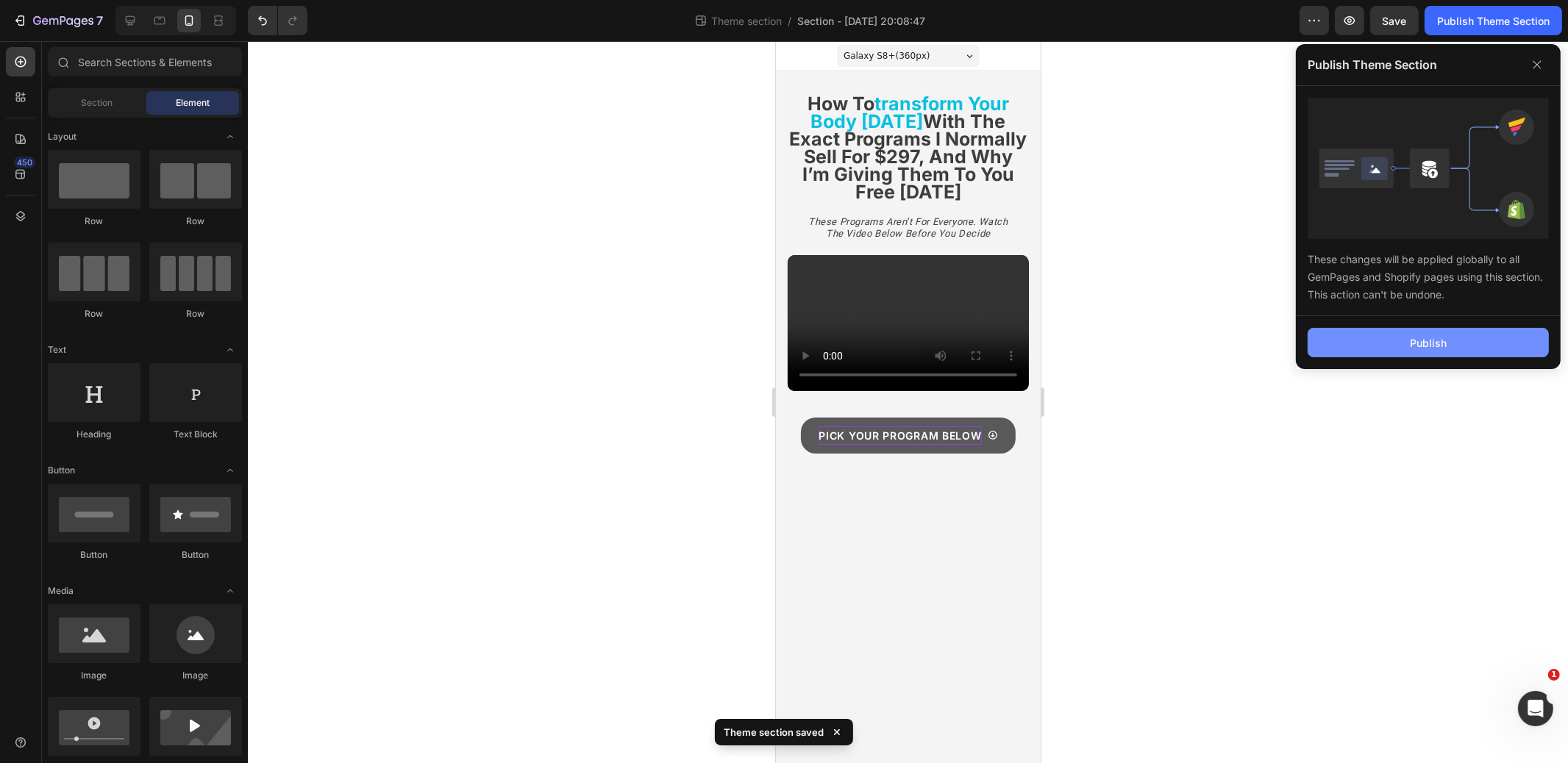
click at [1407, 341] on button "Publish" at bounding box center [1428, 342] width 241 height 30
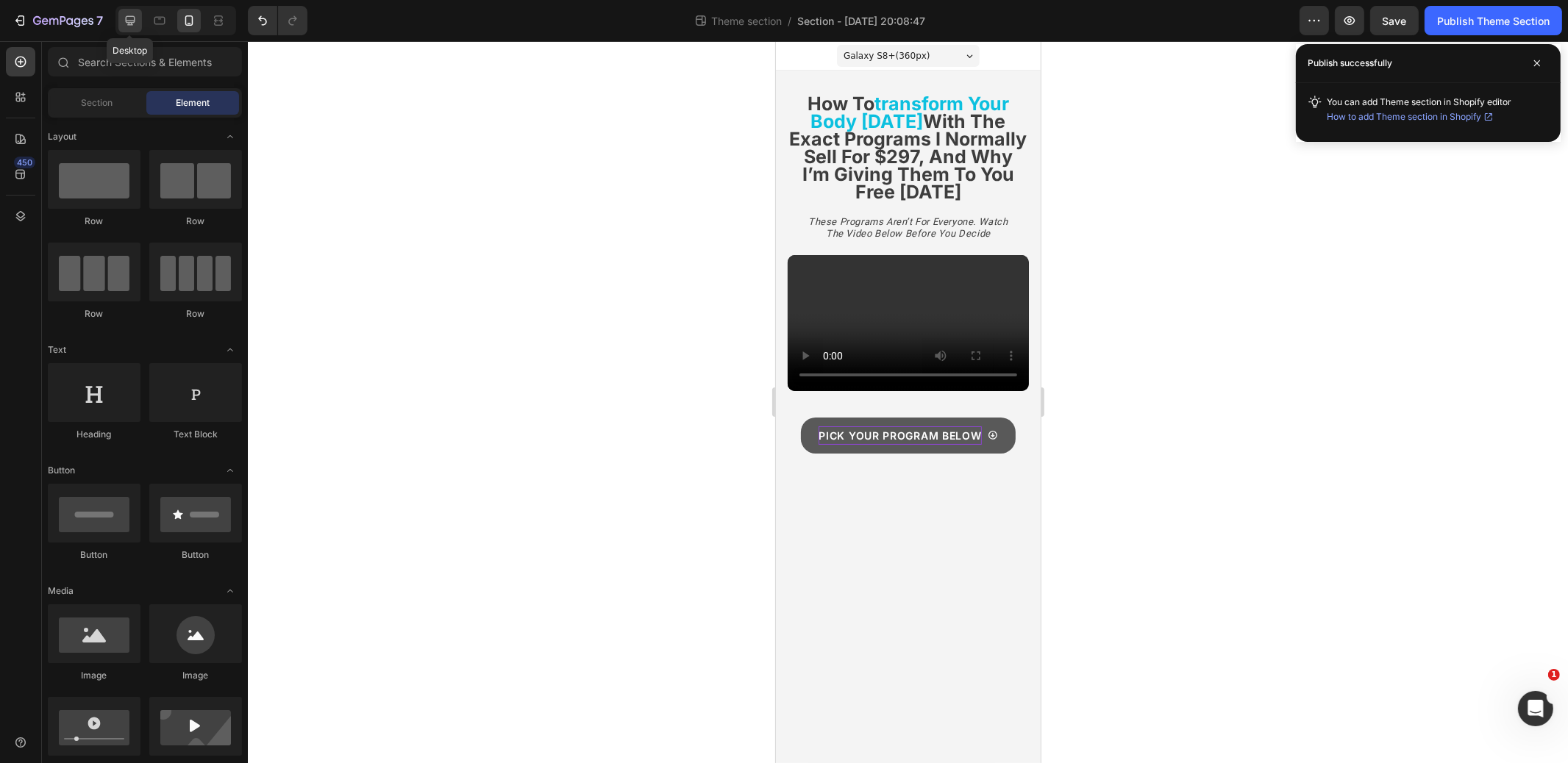
click at [129, 29] on div at bounding box center [130, 20] width 23 height 23
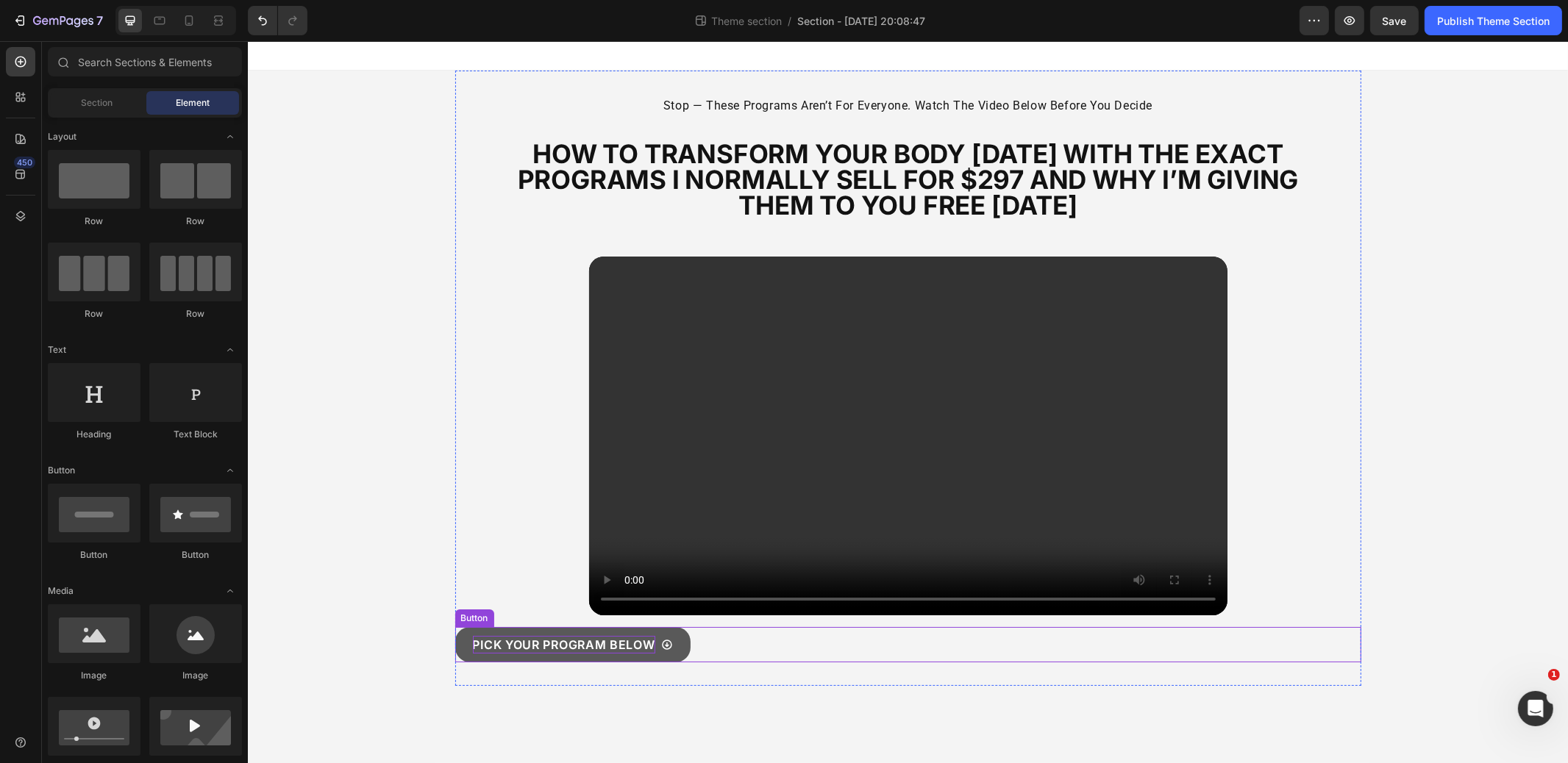
click at [484, 645] on p "Pick Your Program Below" at bounding box center [564, 645] width 182 height 18
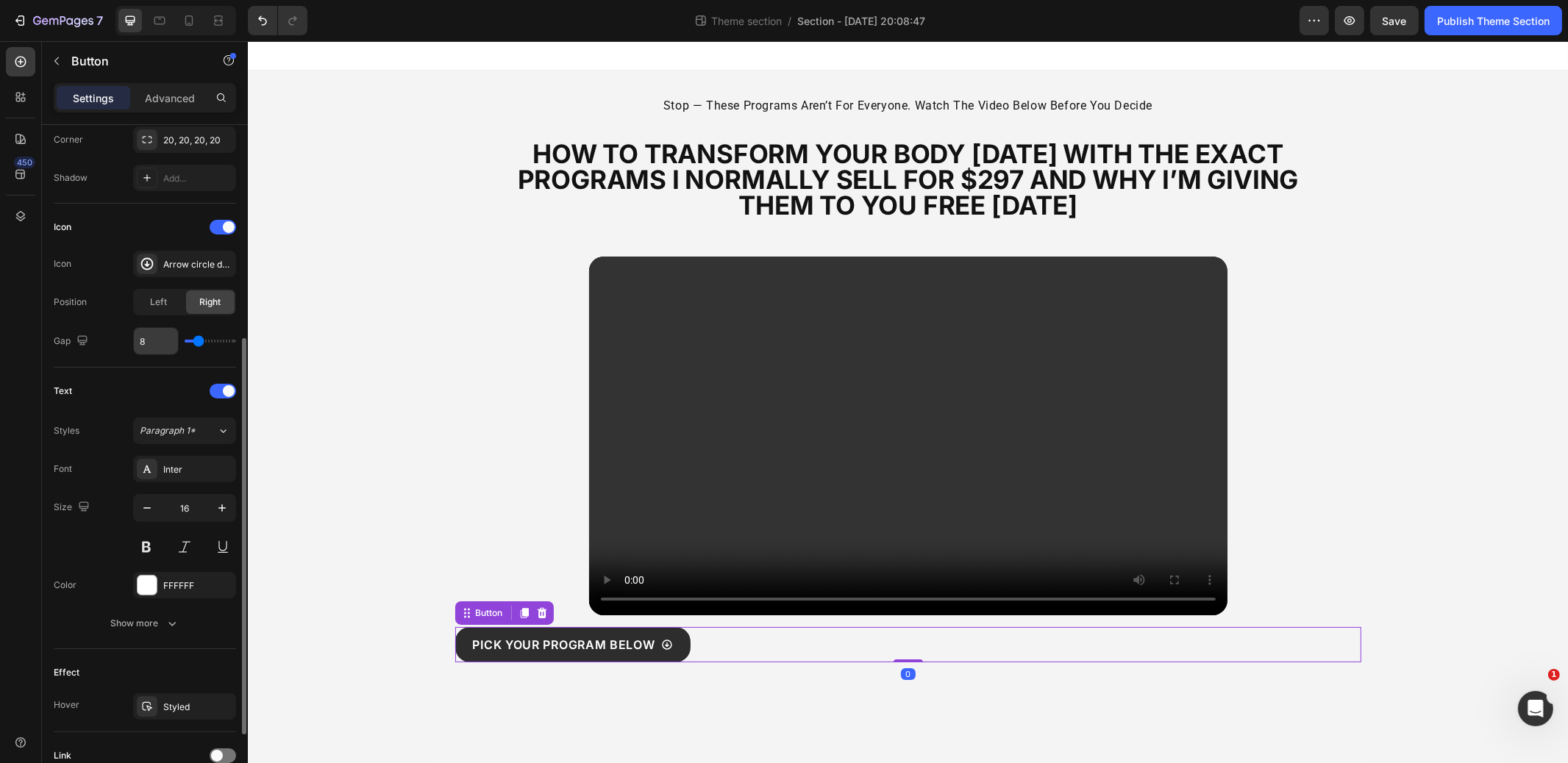
scroll to position [485, 0]
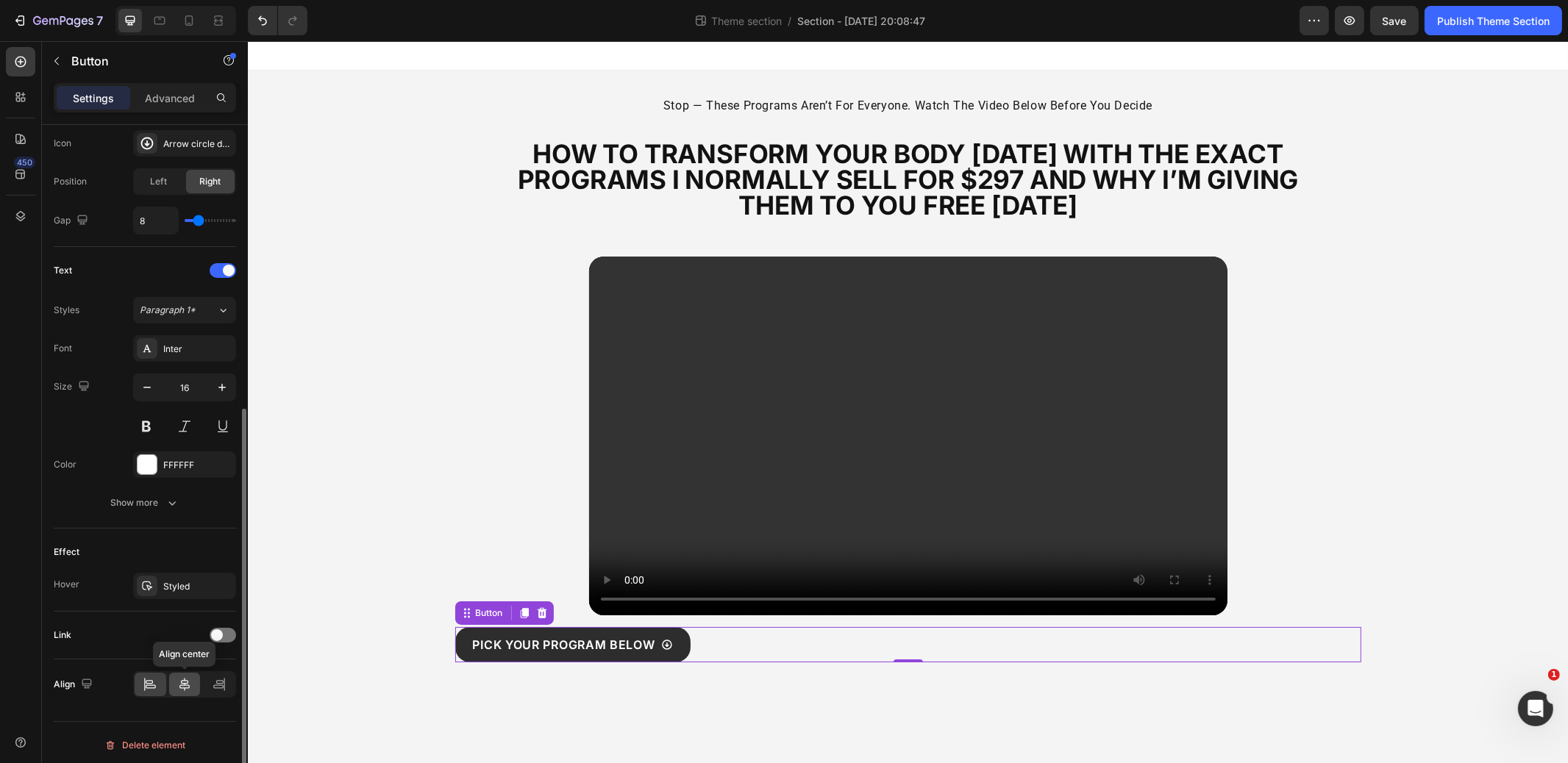
click at [181, 680] on icon at bounding box center [185, 684] width 15 height 15
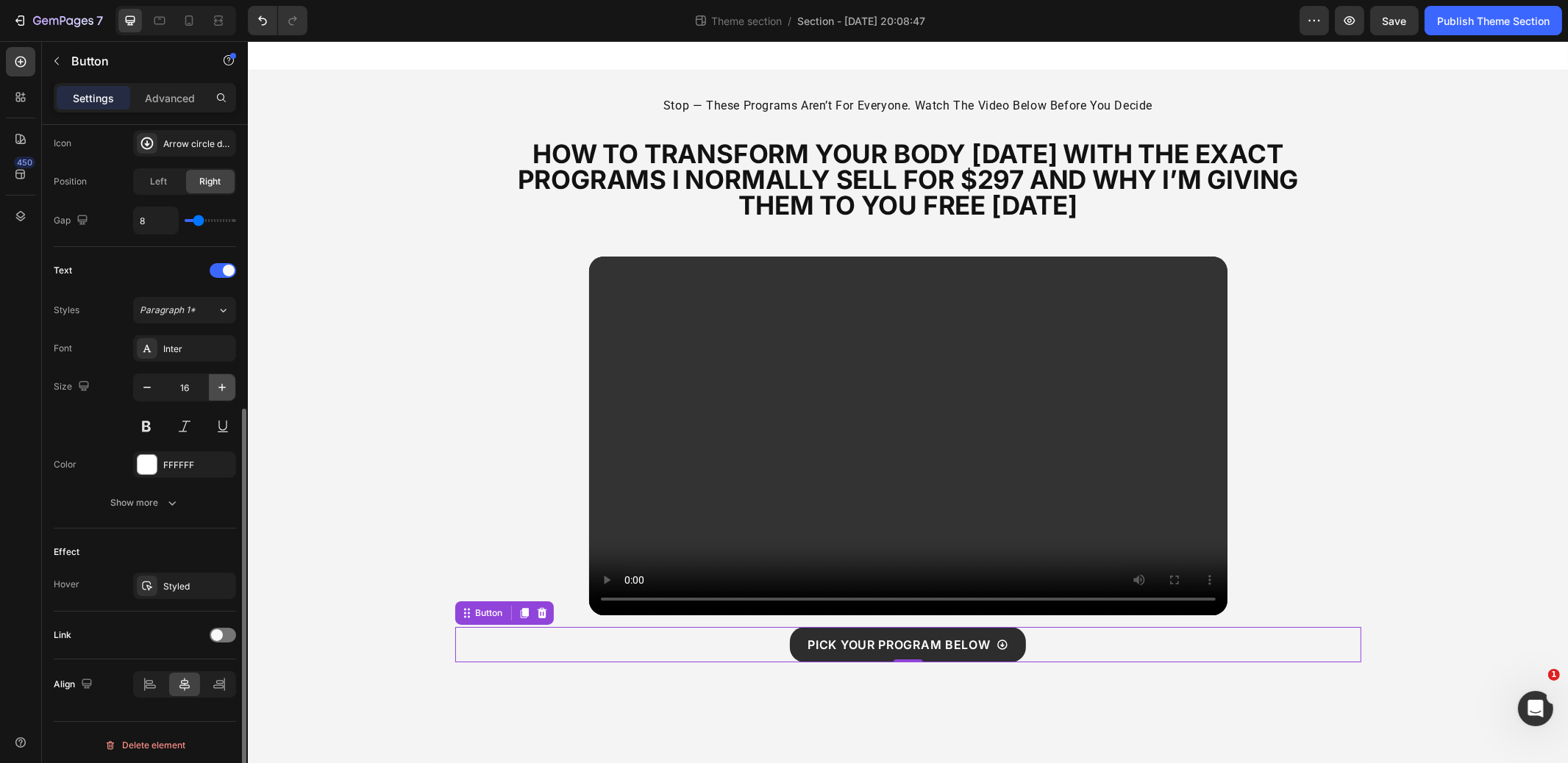
click at [221, 384] on icon "button" at bounding box center [222, 388] width 15 height 15
type input "20"
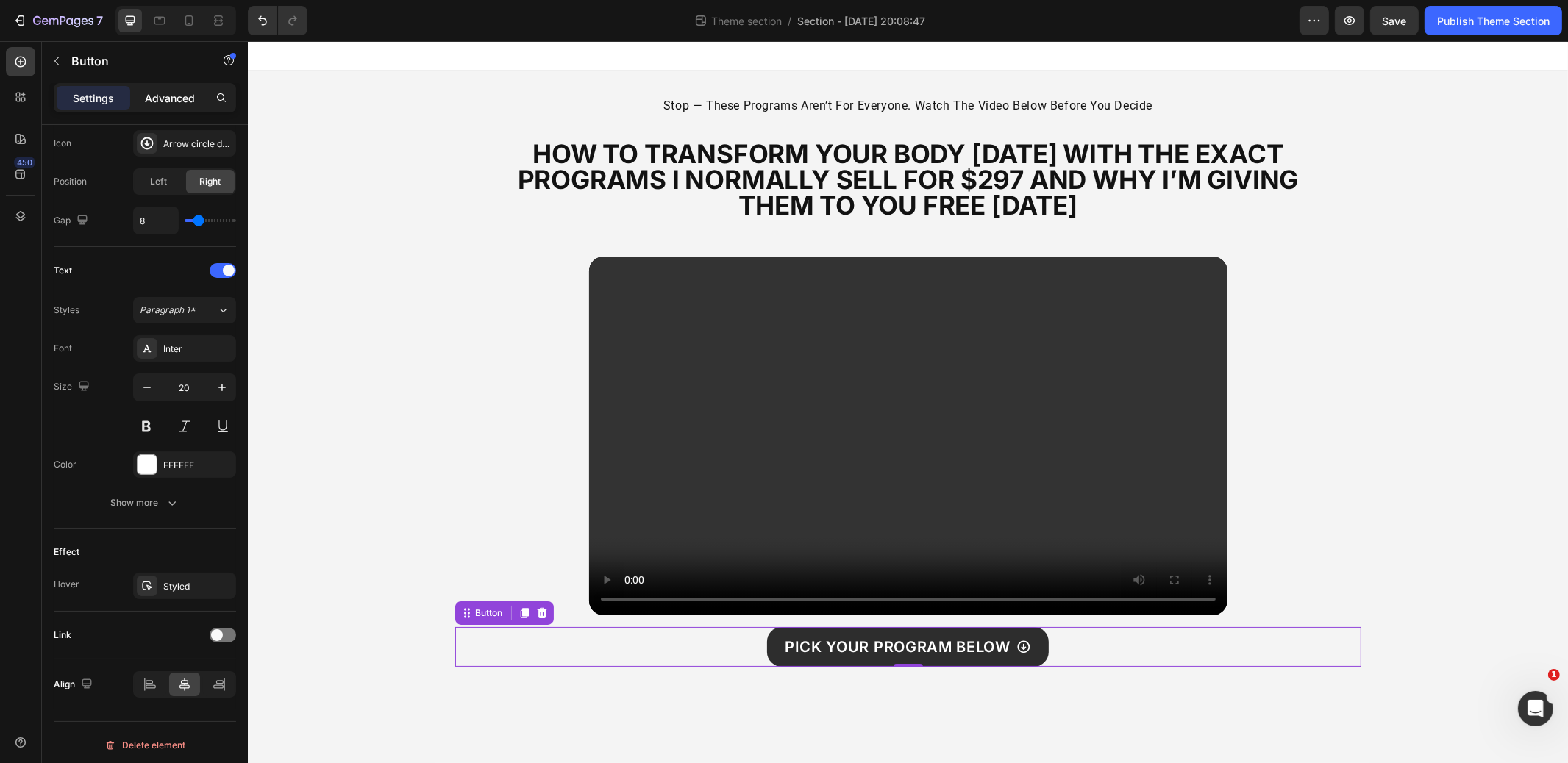
click at [168, 99] on p "Advanced" at bounding box center [170, 97] width 50 height 15
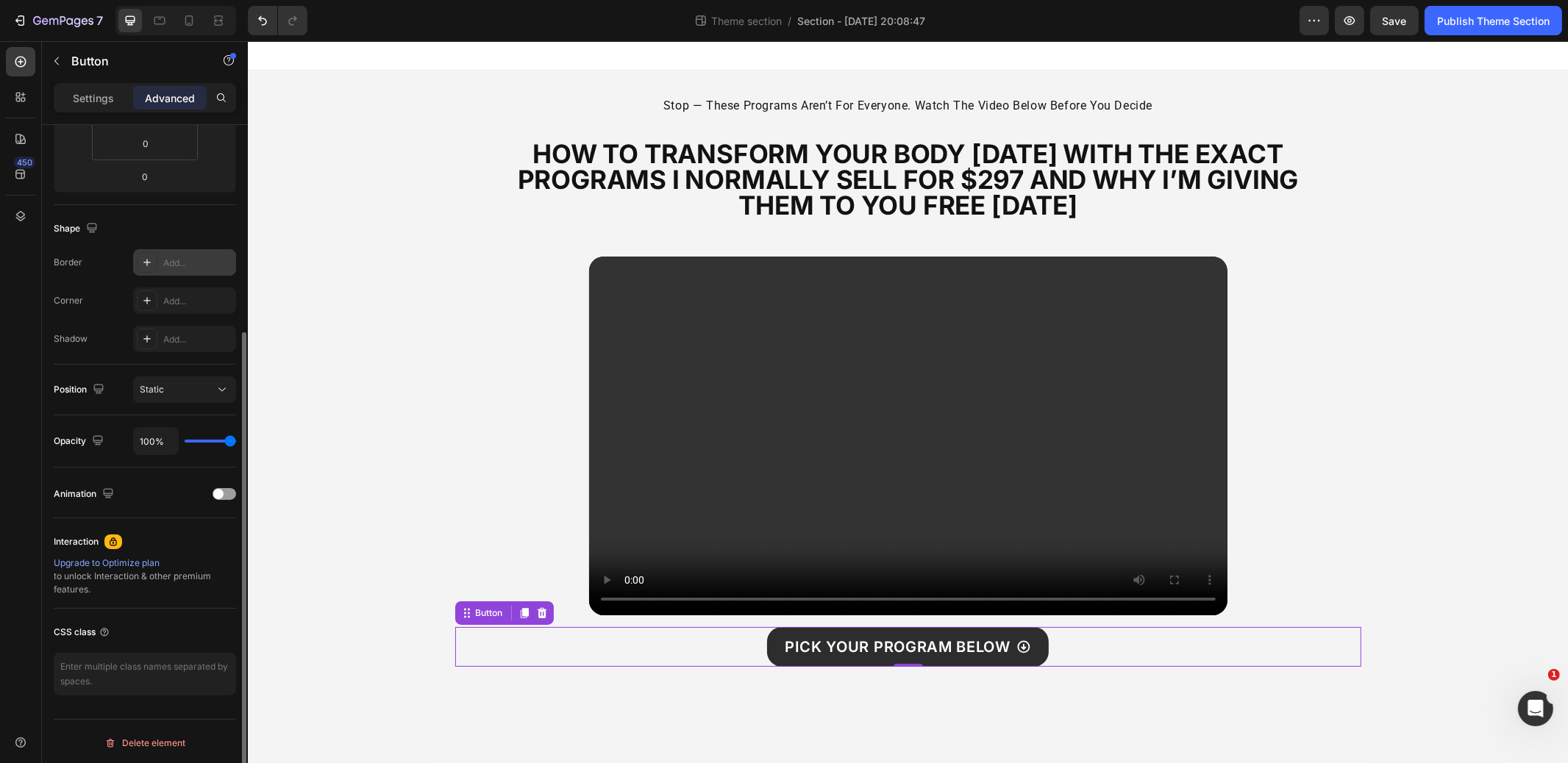
scroll to position [60, 0]
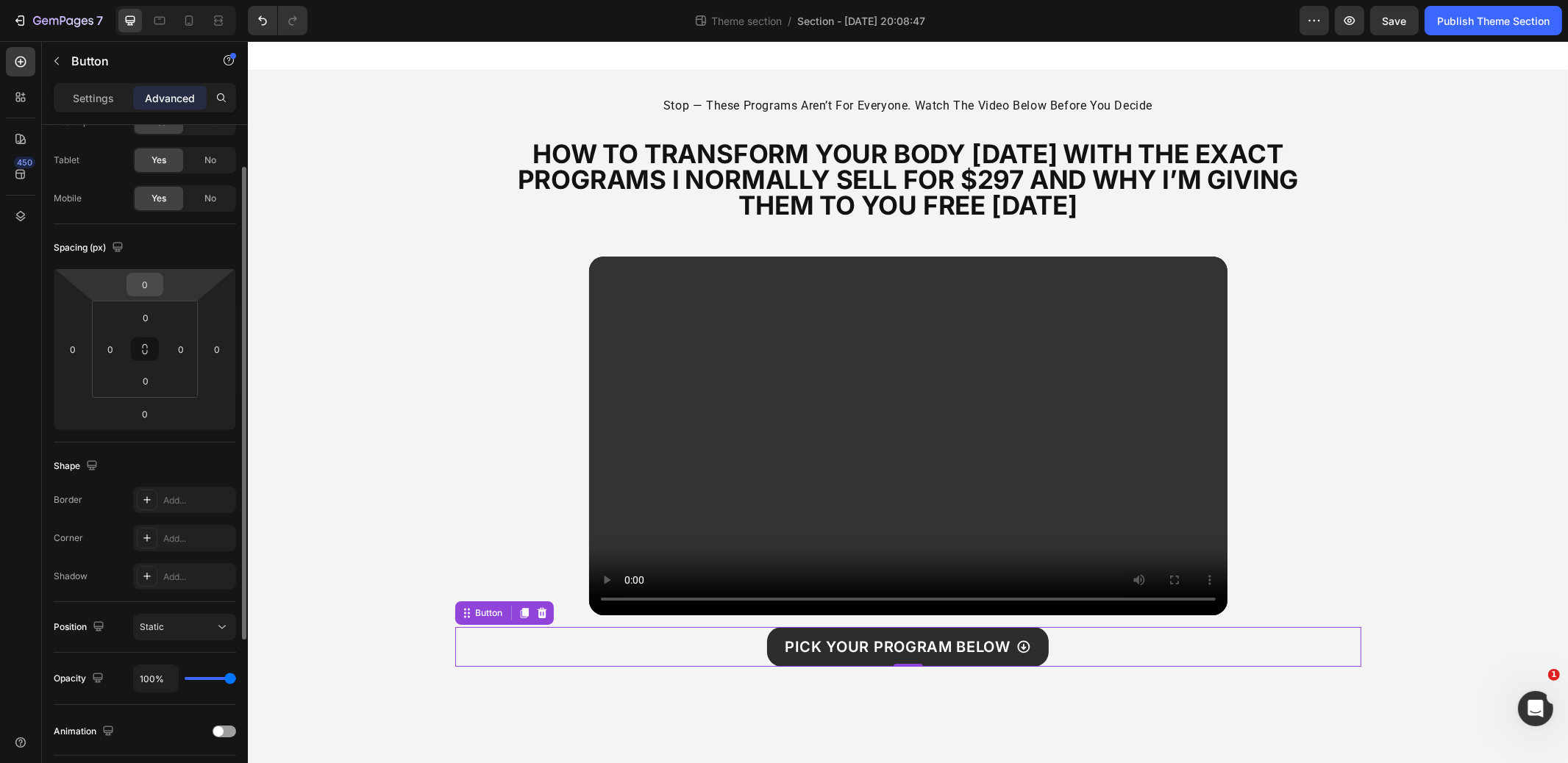
click at [152, 292] on input "0" at bounding box center [145, 284] width 30 height 22
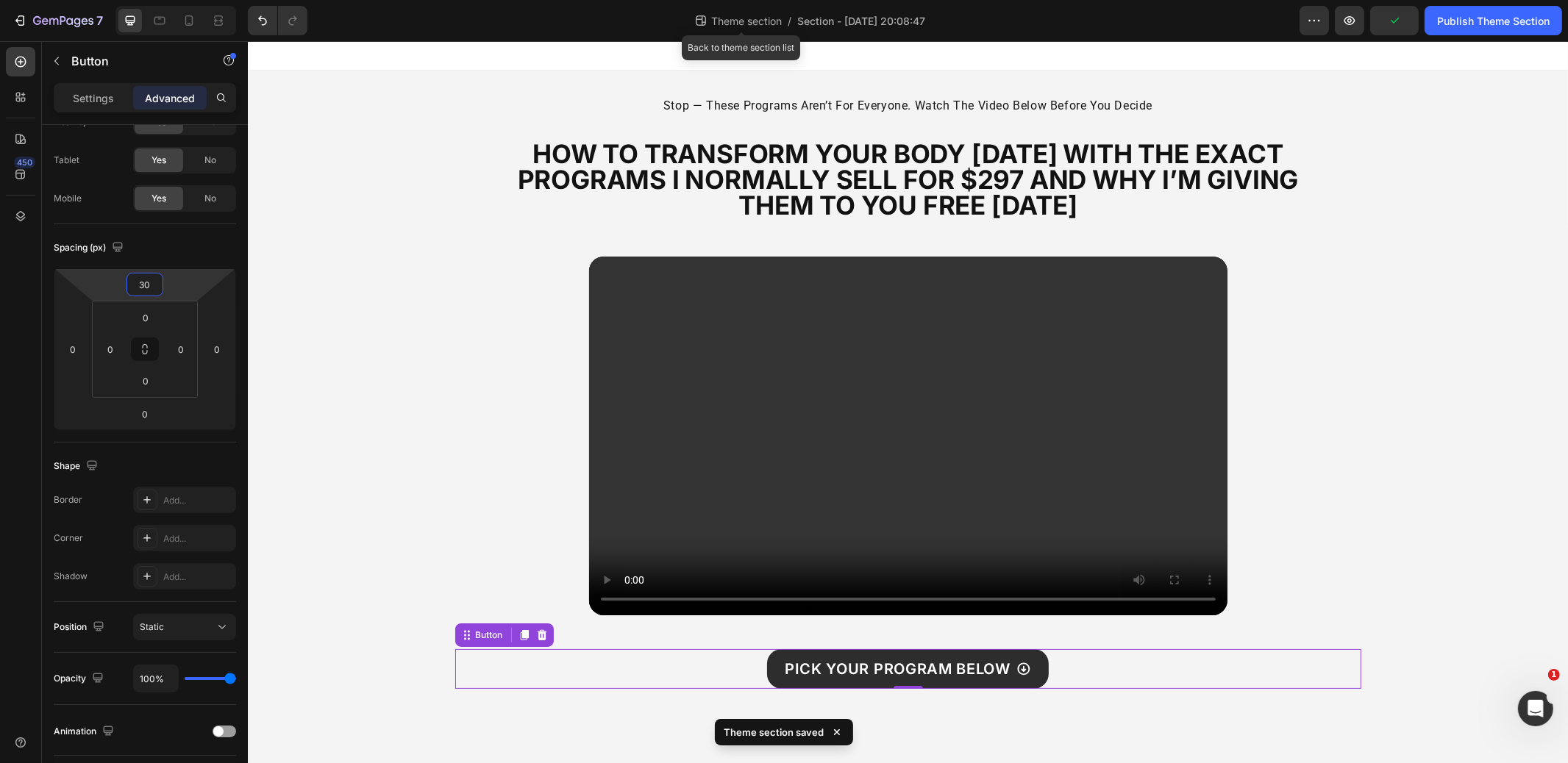
type input "3"
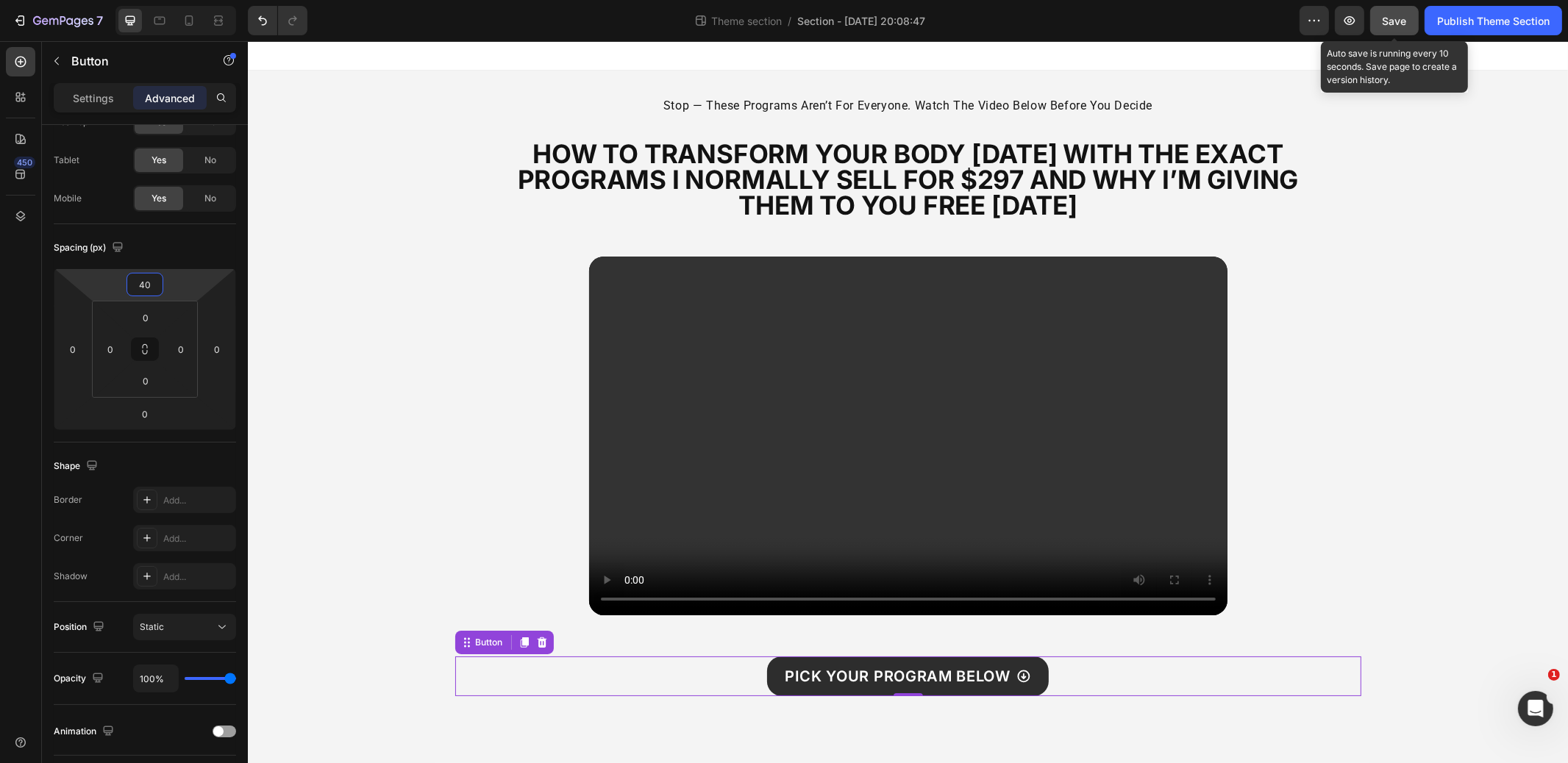
type input "40"
click at [1391, 18] on span "Save" at bounding box center [1395, 21] width 24 height 13
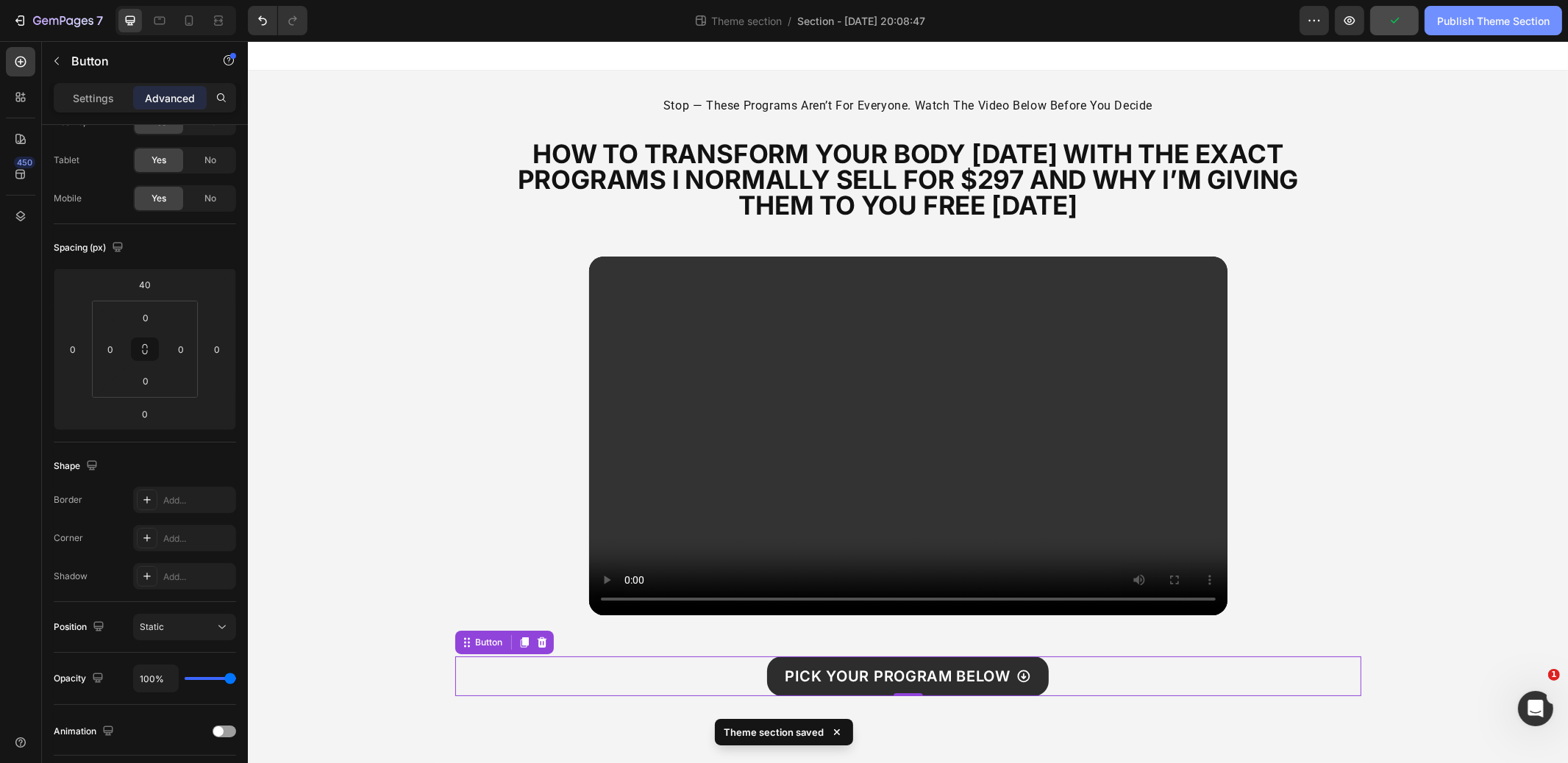
click at [1478, 18] on div "Publish Theme Section" at bounding box center [1494, 20] width 113 height 15
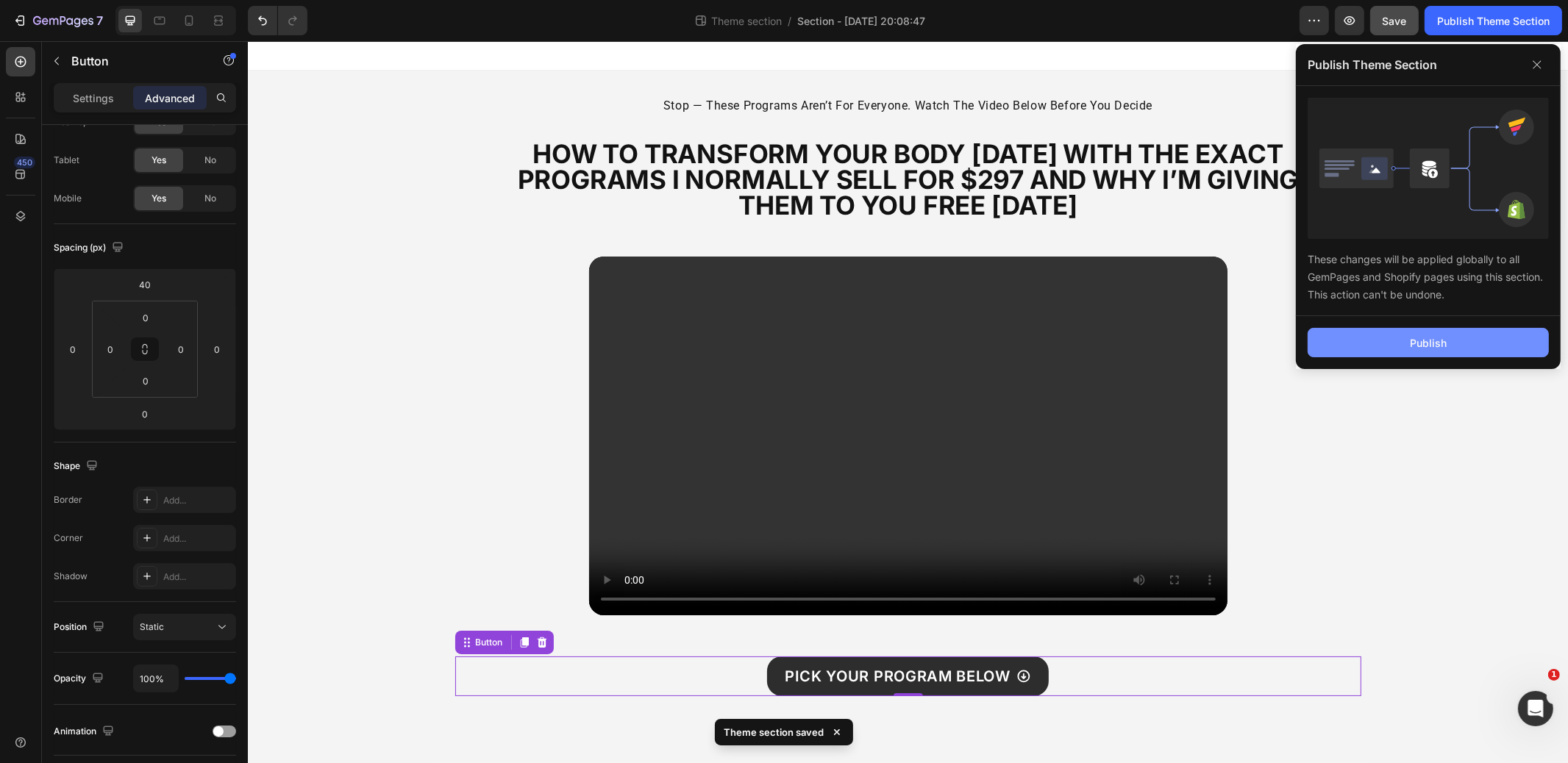
click at [1379, 342] on button "Publish" at bounding box center [1428, 342] width 241 height 30
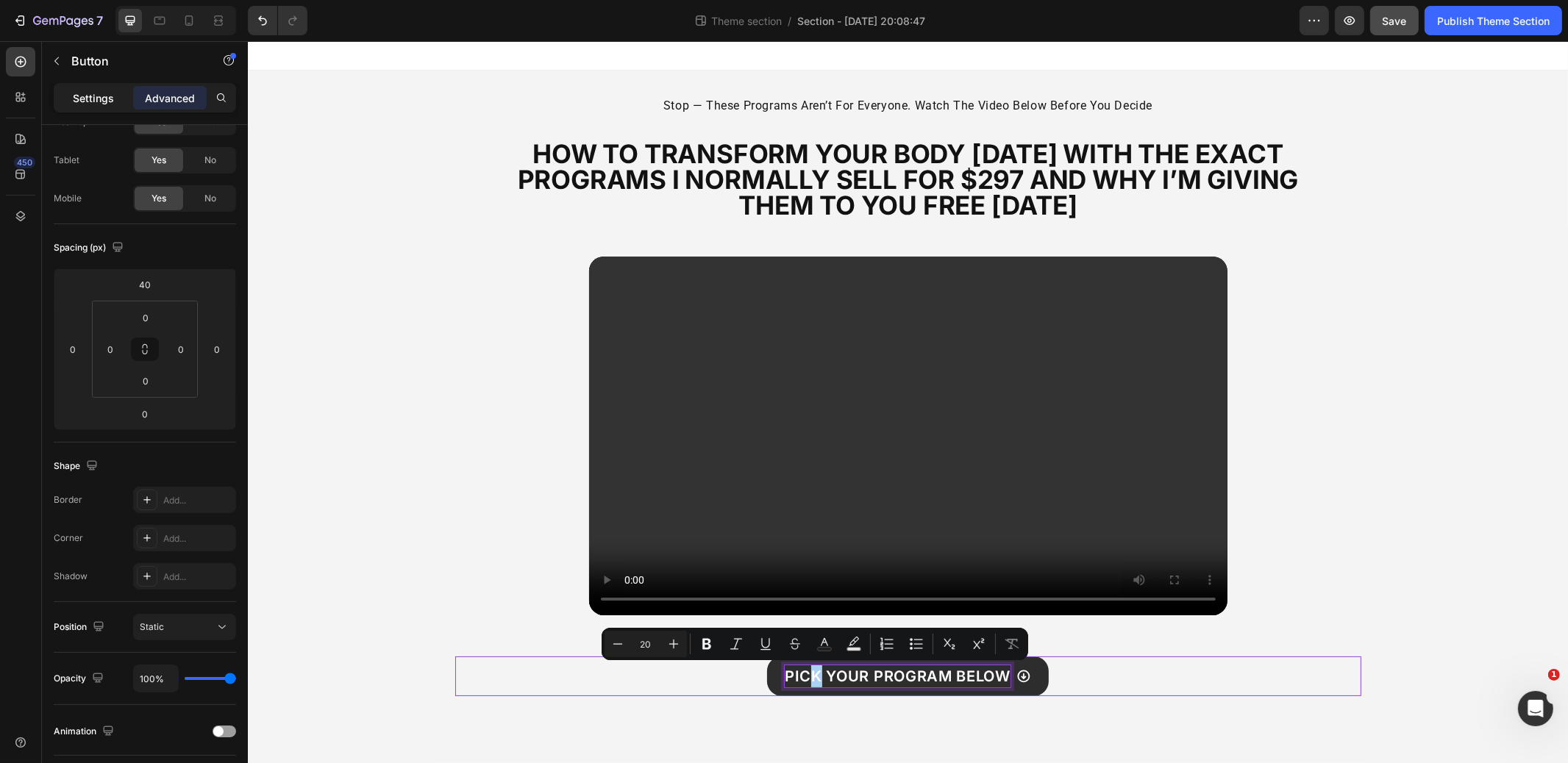
click at [89, 101] on p "Settings" at bounding box center [93, 97] width 41 height 15
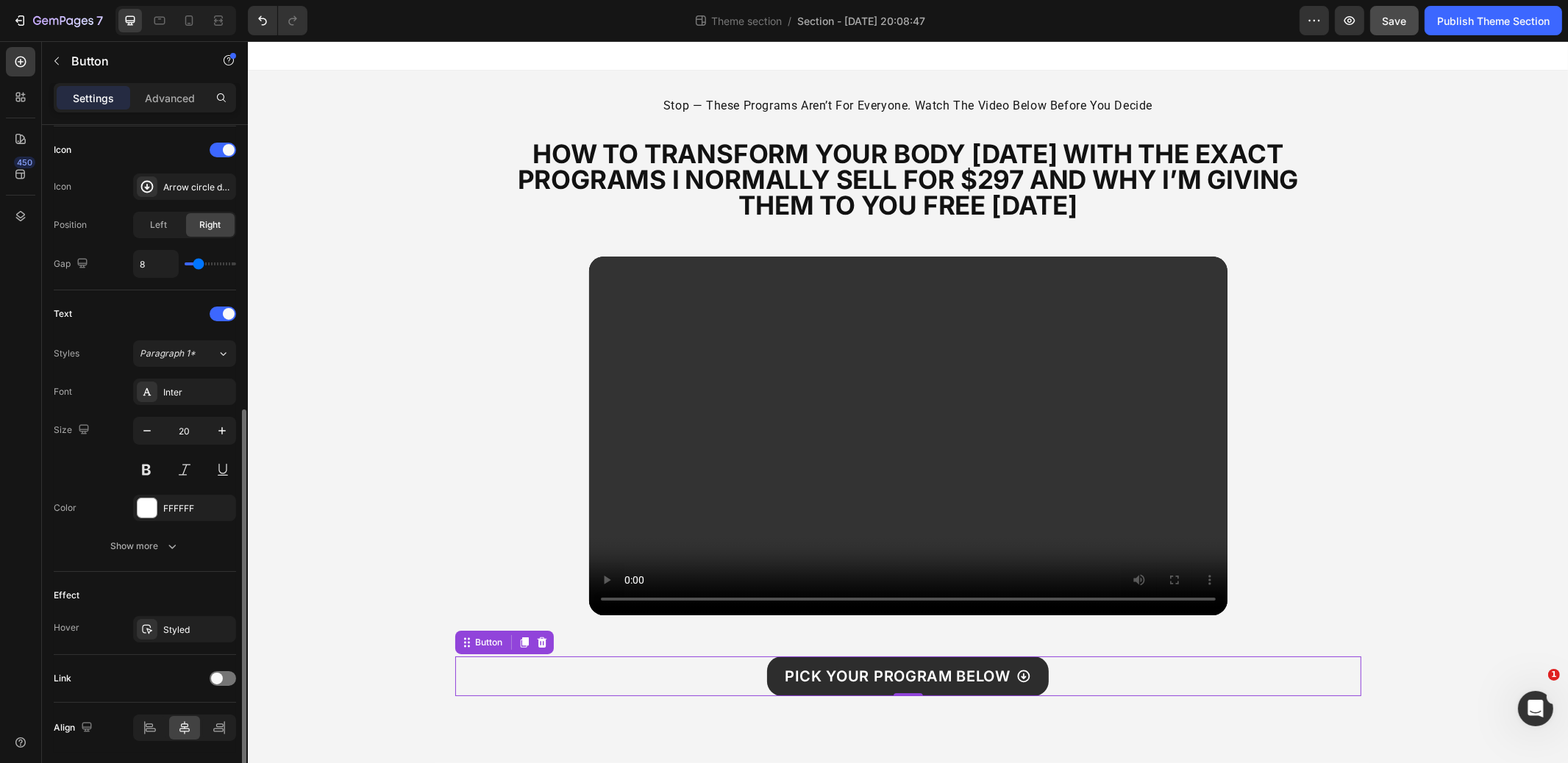
scroll to position [485, 0]
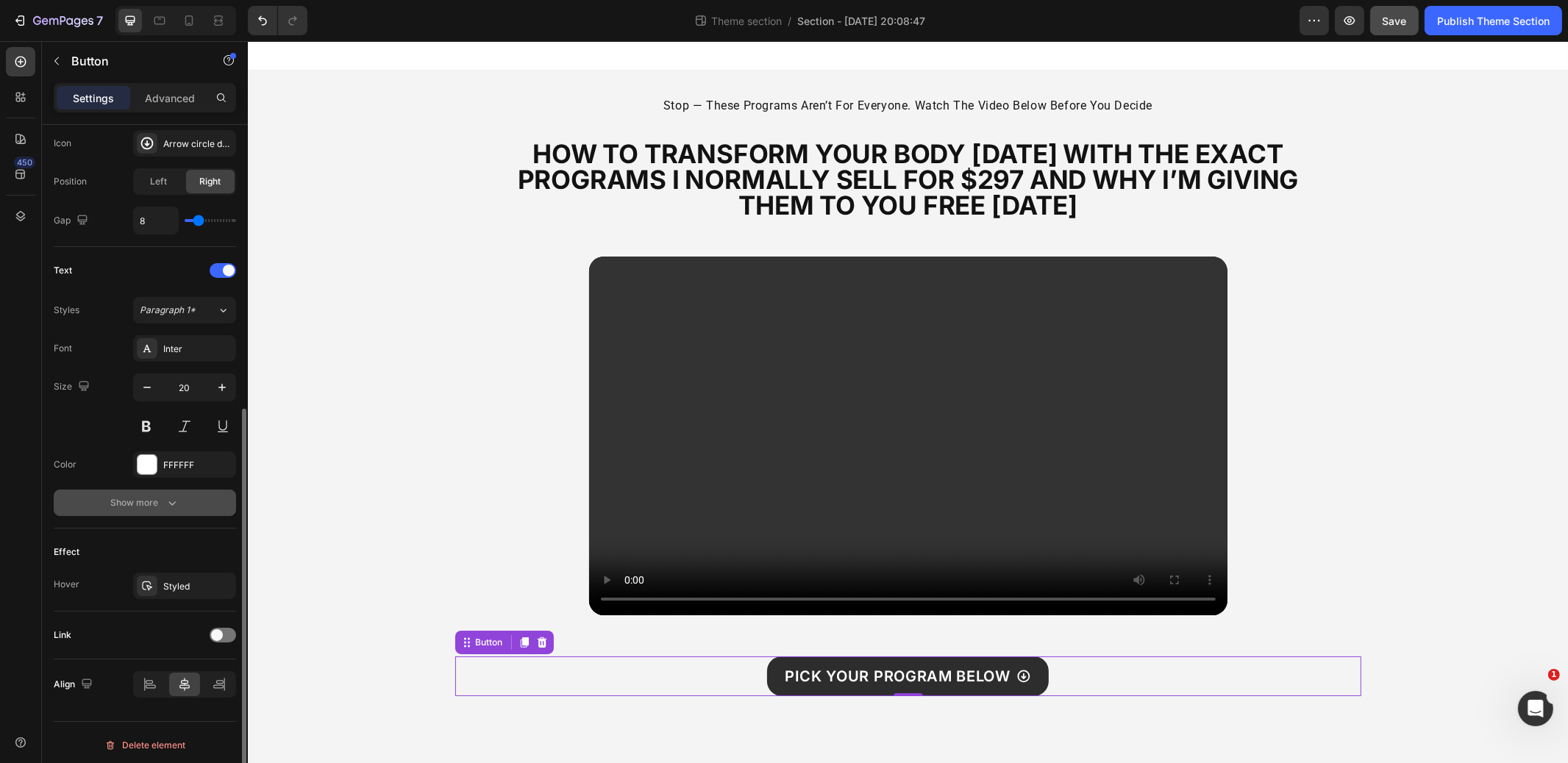
click at [139, 505] on div "Show more" at bounding box center [145, 503] width 69 height 15
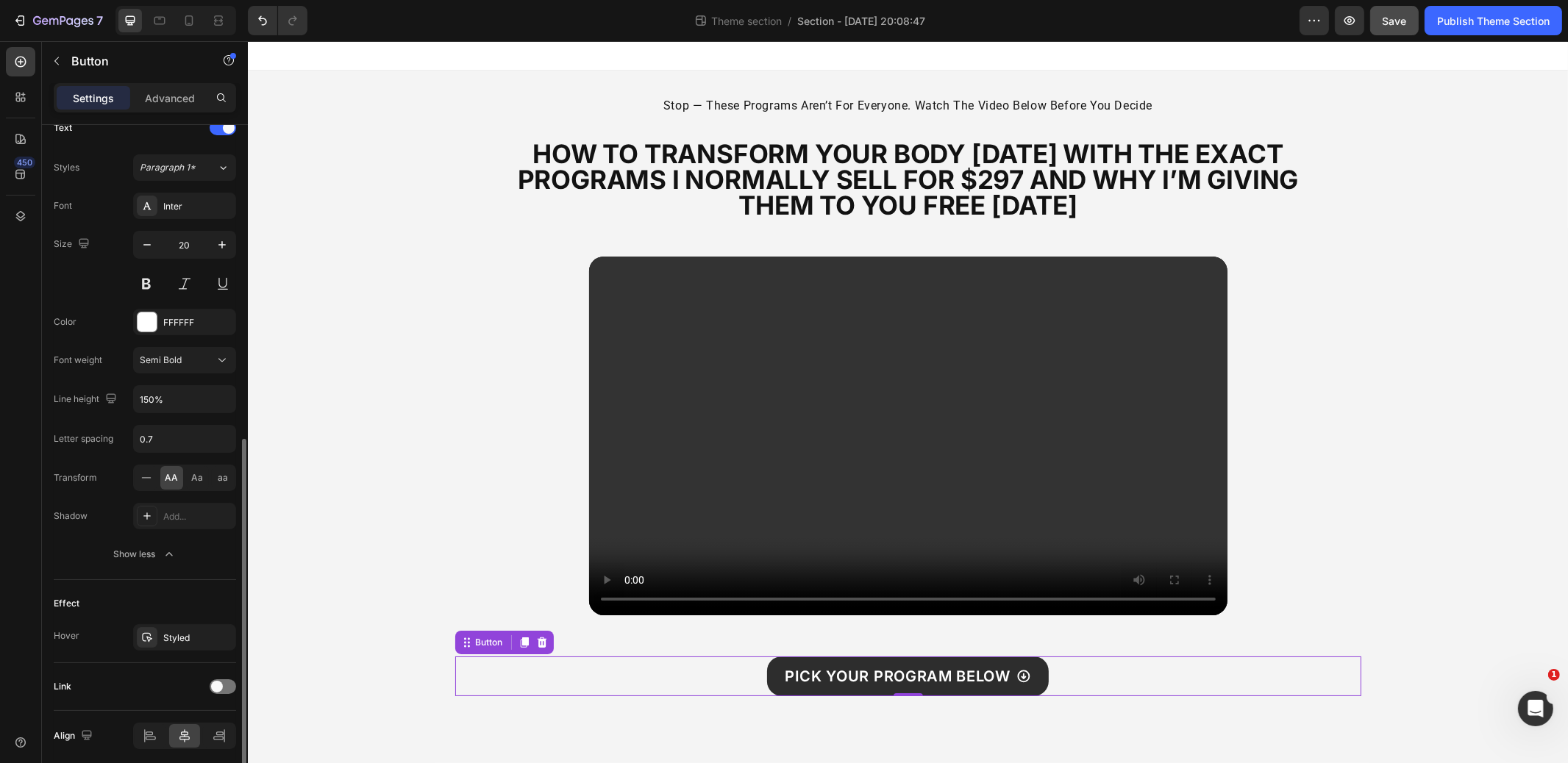
scroll to position [678, 0]
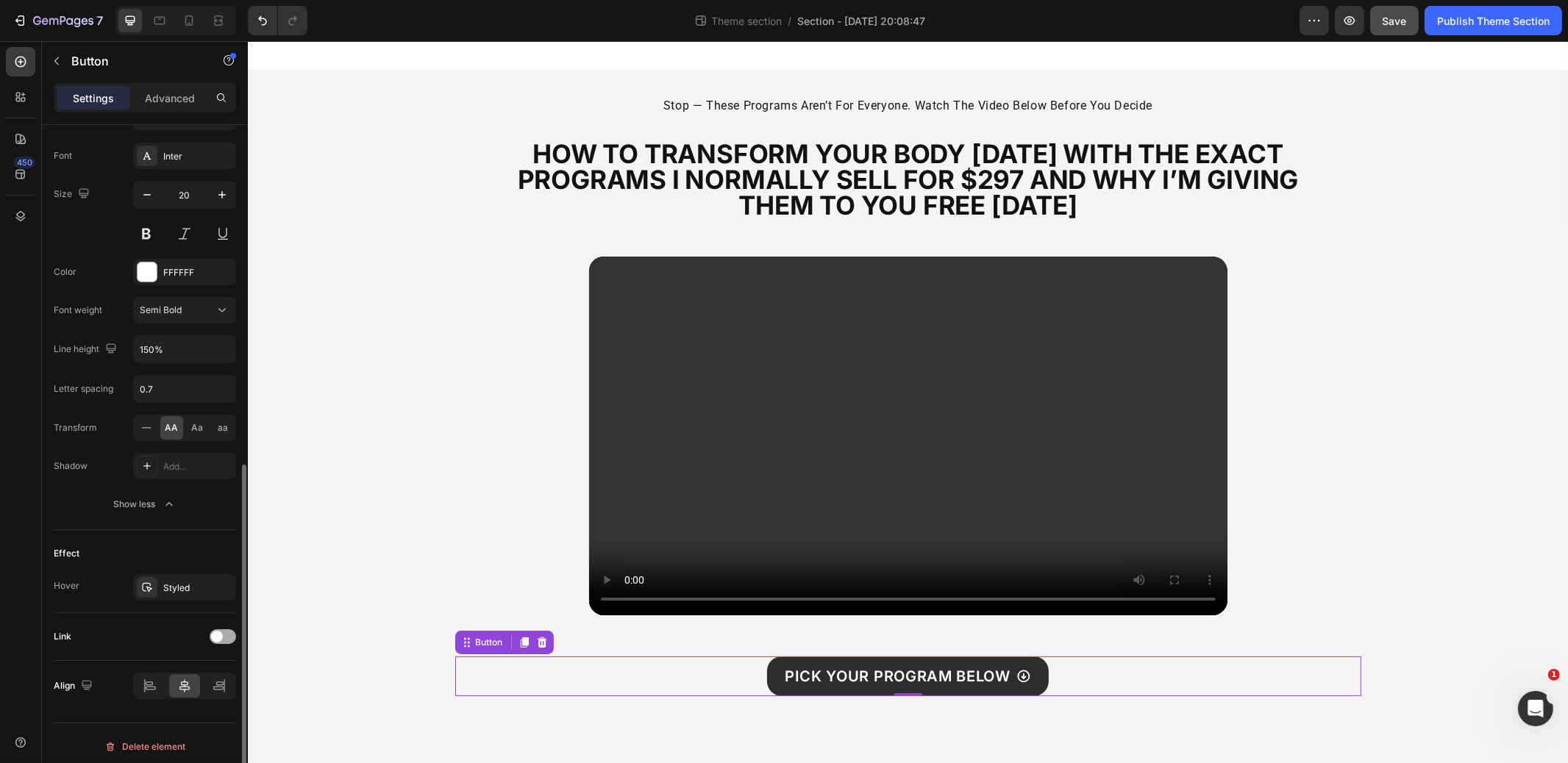
click at [219, 631] on span at bounding box center [217, 637] width 12 height 12
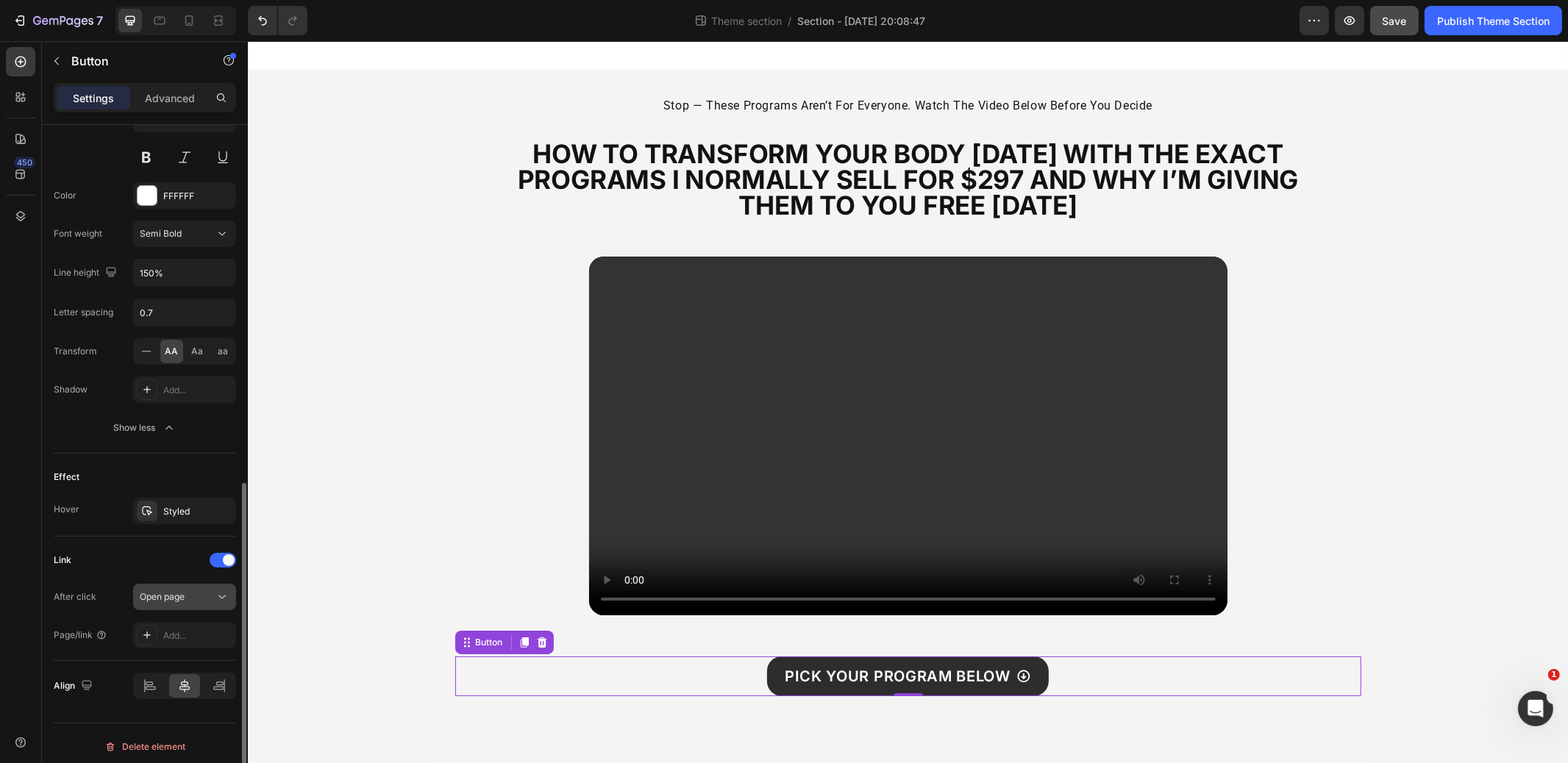
click at [195, 598] on button "Open page" at bounding box center [185, 597] width 103 height 27
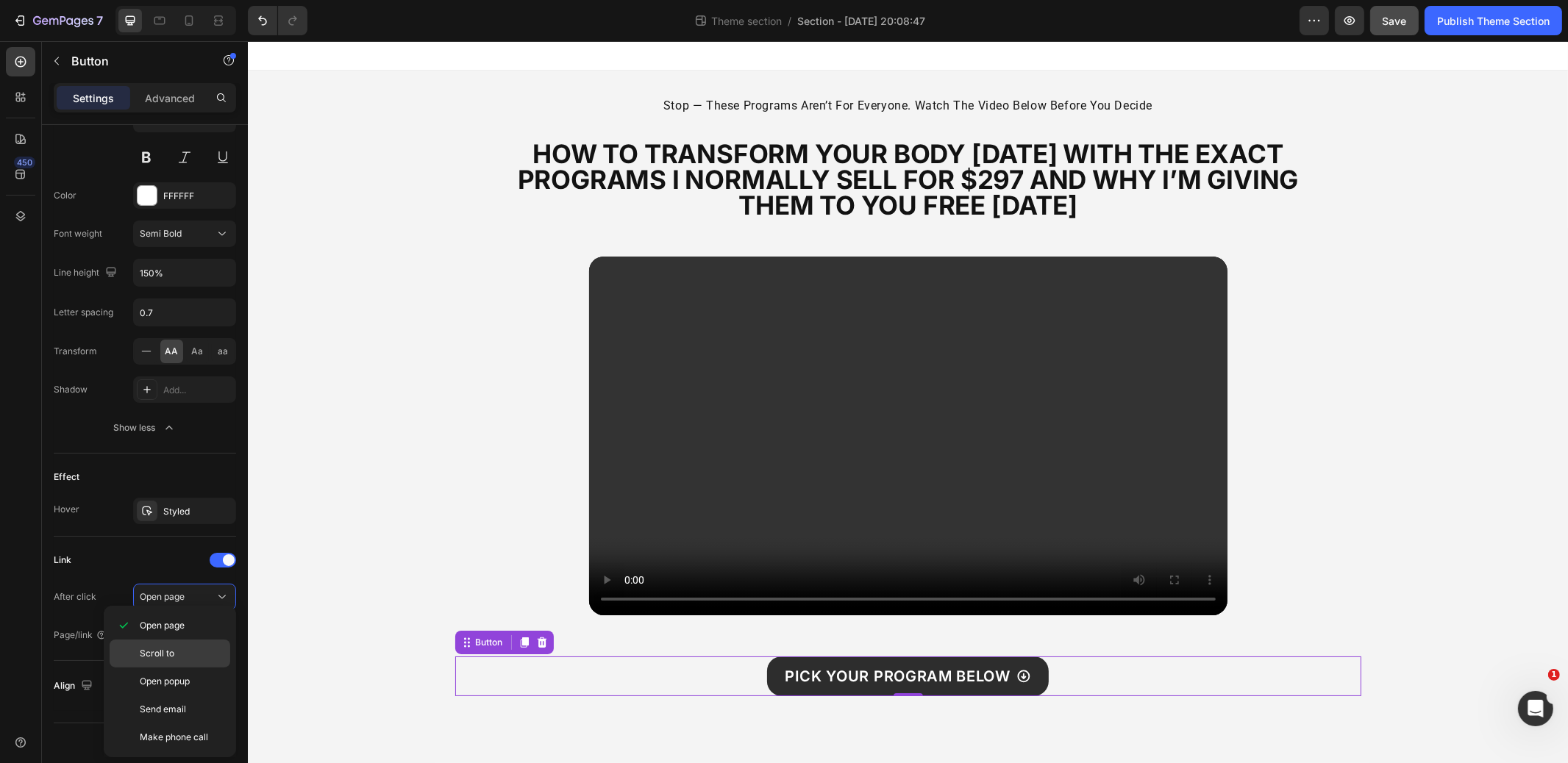
click at [158, 647] on span "Scroll to" at bounding box center [156, 653] width 35 height 13
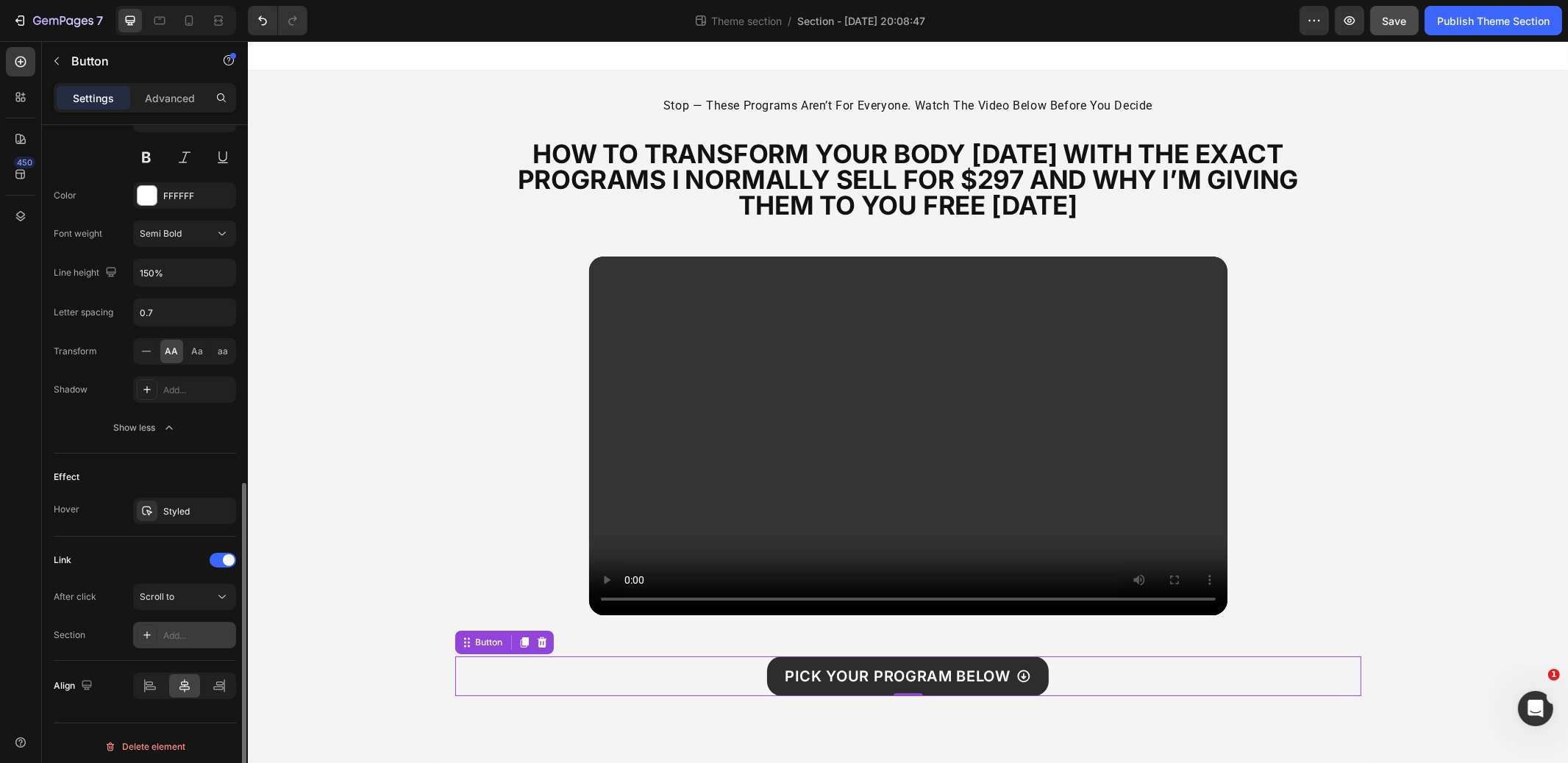
click at [168, 633] on div "Add..." at bounding box center [198, 636] width 69 height 13
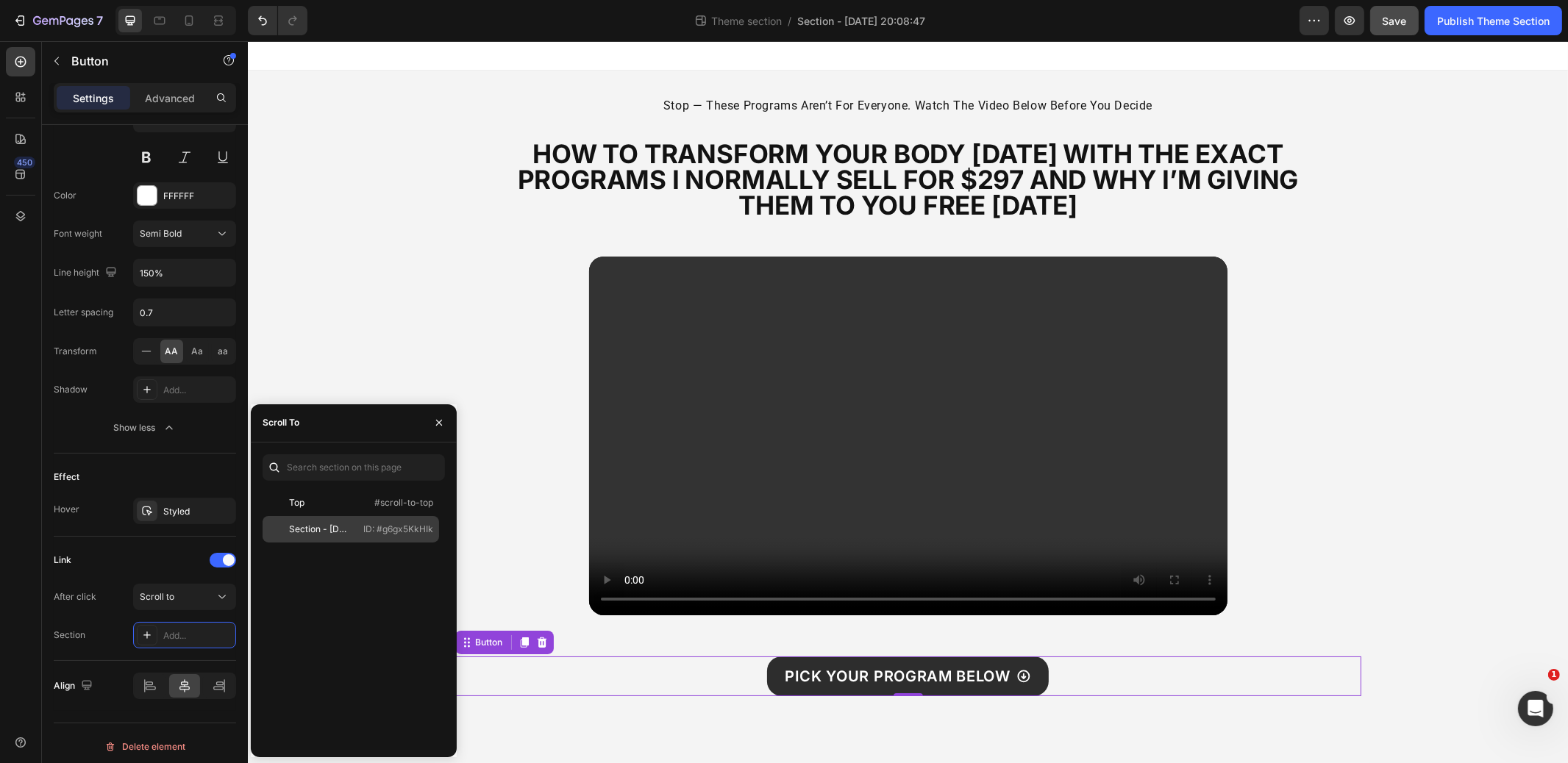
click at [321, 536] on div "Section - [DATE] 20:08:47 ID: #g6gx5KkHIk" at bounding box center [351, 529] width 177 height 27
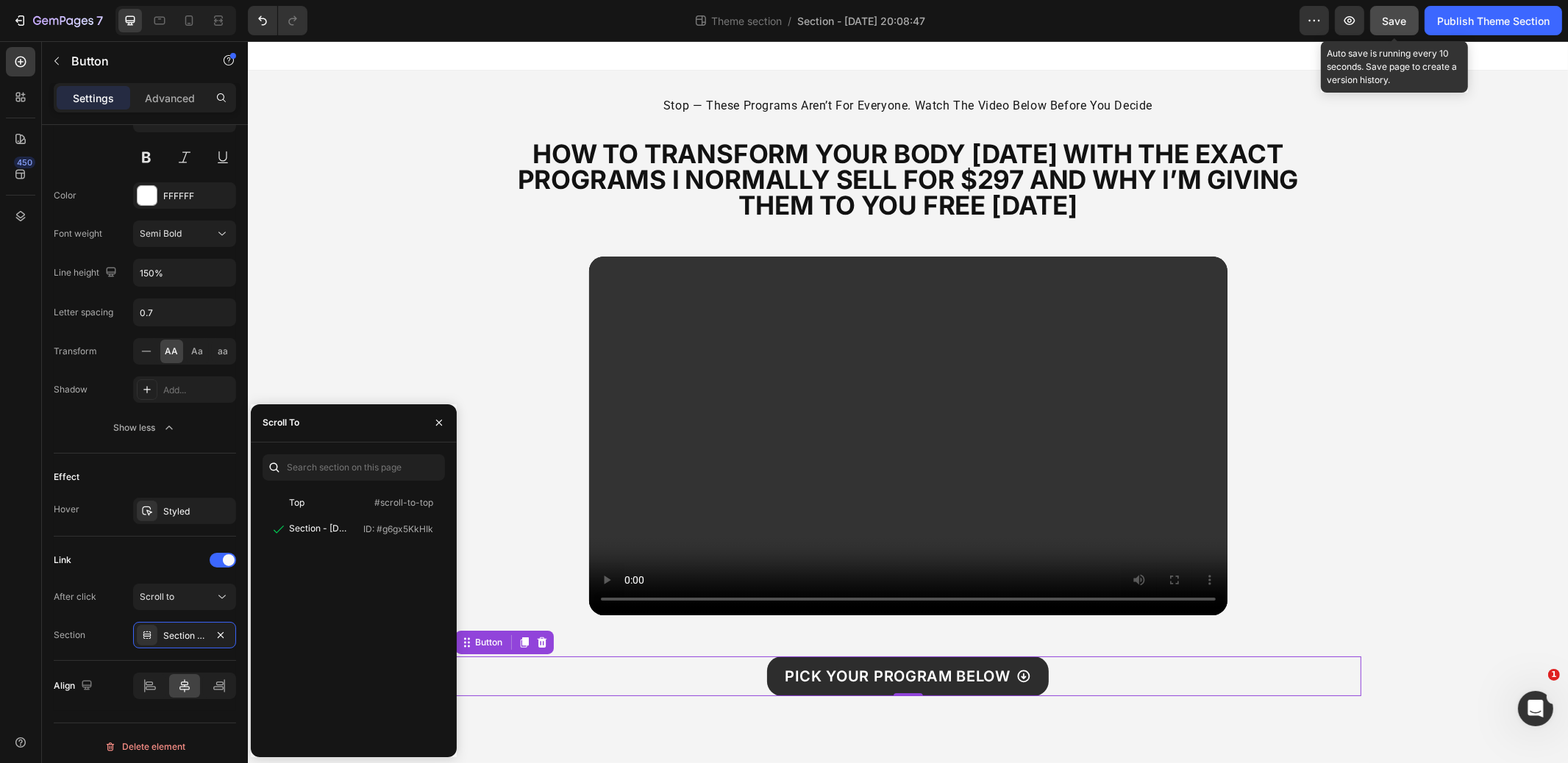
click at [1379, 27] on button "Save" at bounding box center [1395, 20] width 48 height 30
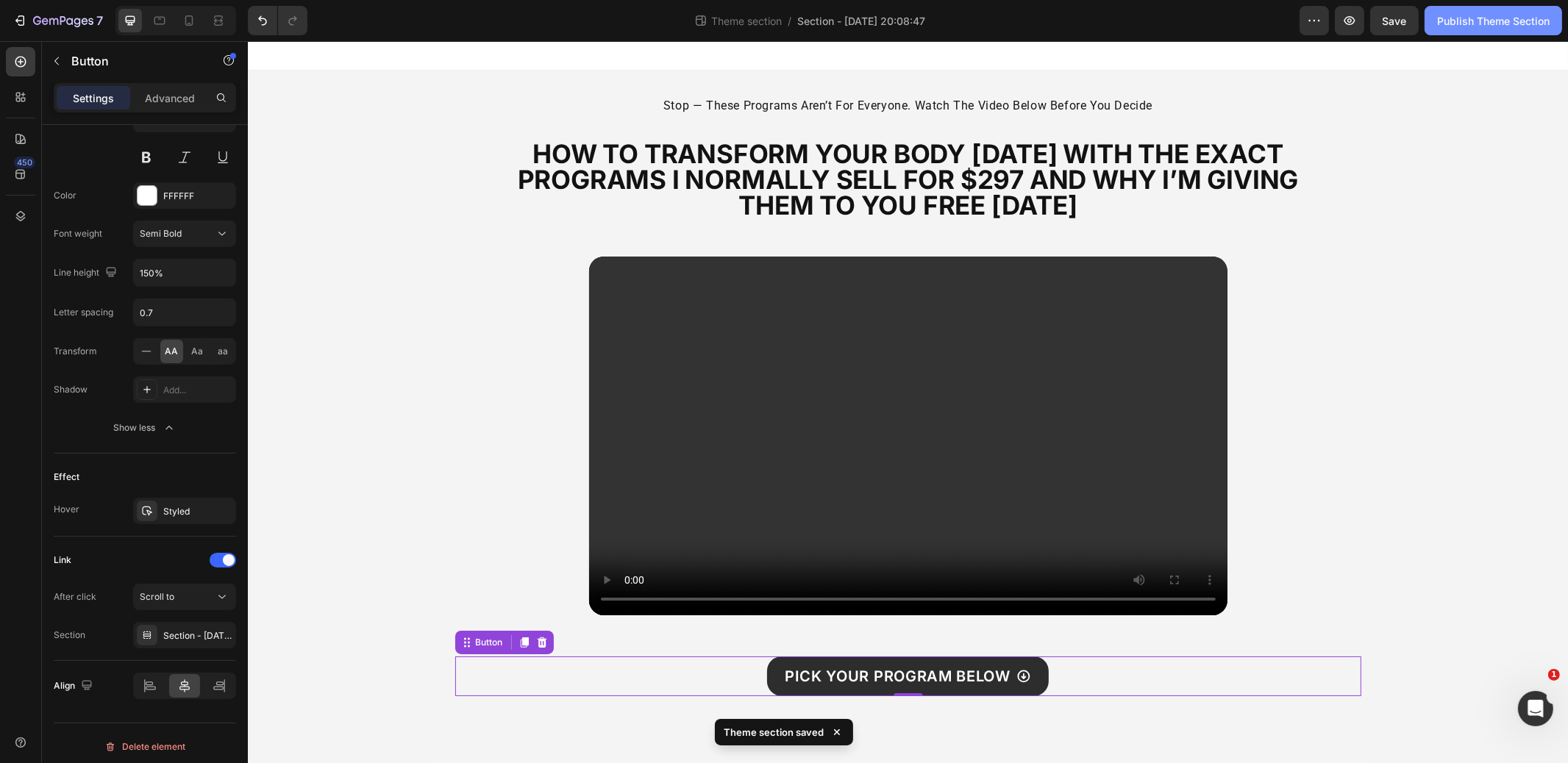
click at [1509, 26] on div "Publish Theme Section" at bounding box center [1494, 20] width 113 height 15
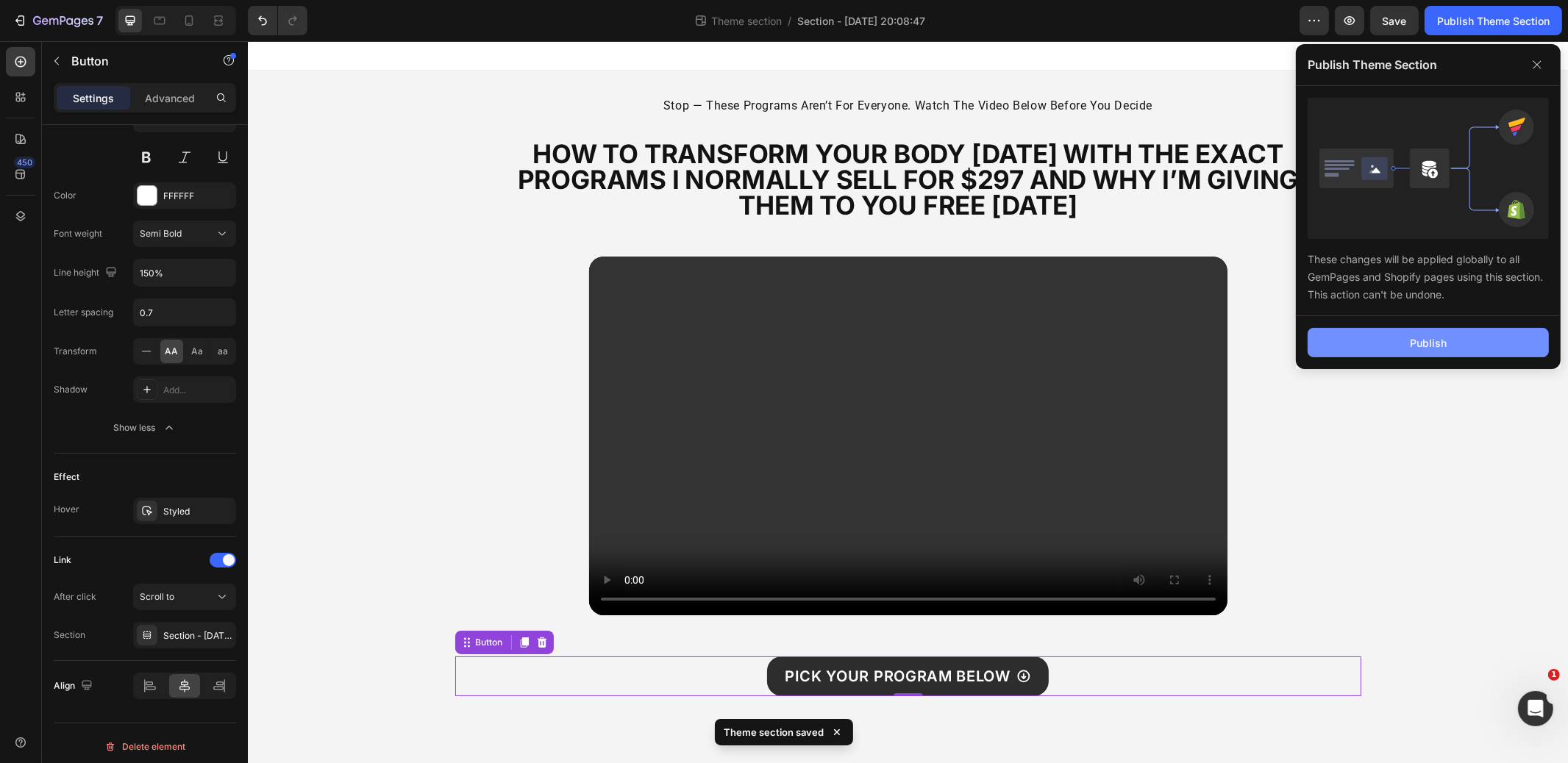
click at [1387, 348] on button "Publish" at bounding box center [1428, 342] width 241 height 30
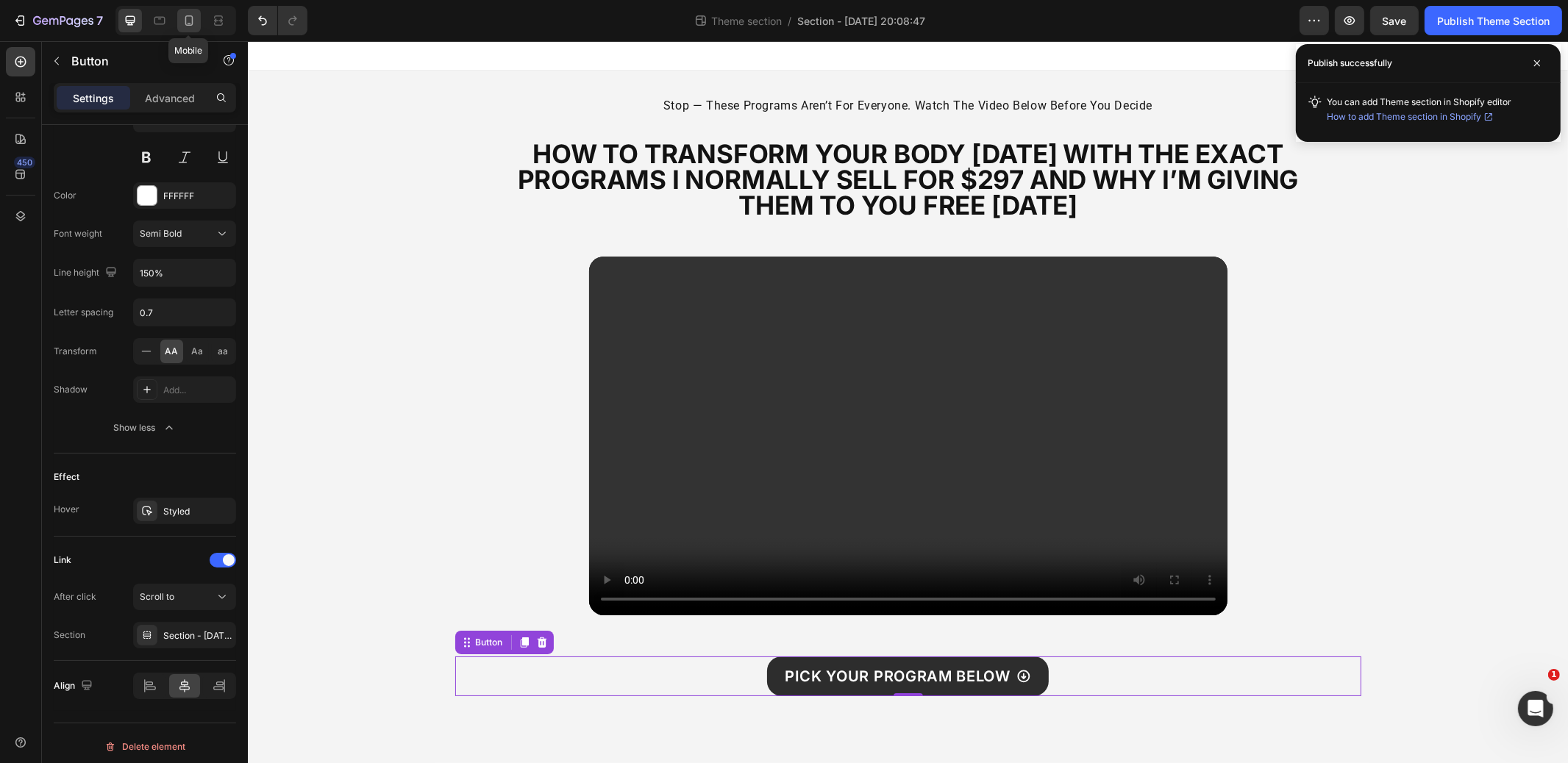
click at [187, 24] on icon at bounding box center [189, 20] width 15 height 15
type input "9"
type input "14"
type input "180%"
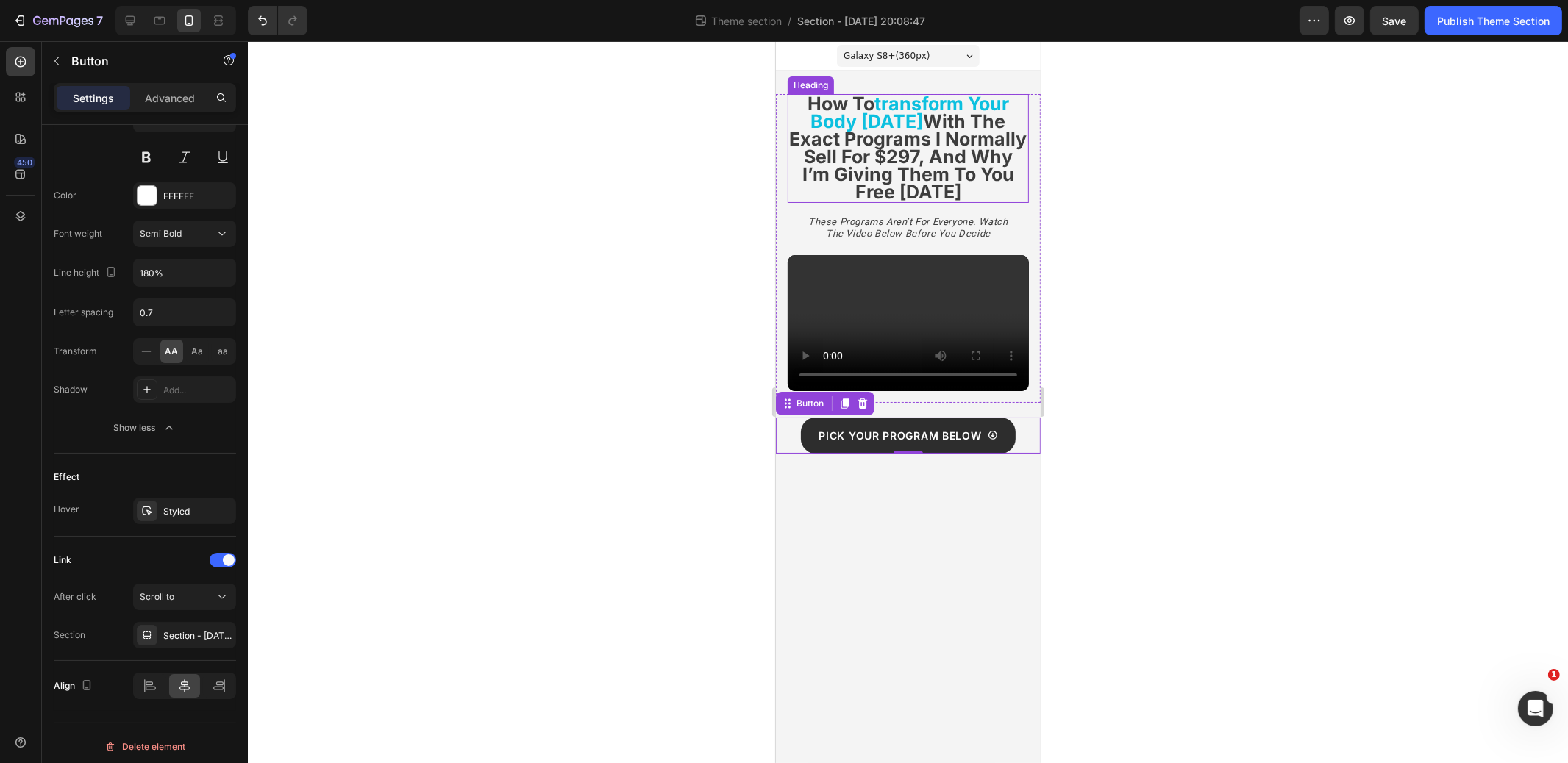
click at [977, 118] on strong "with the exact programs i normally sell for $297, and why i’m giving them to yo…" at bounding box center [908, 156] width 238 height 93
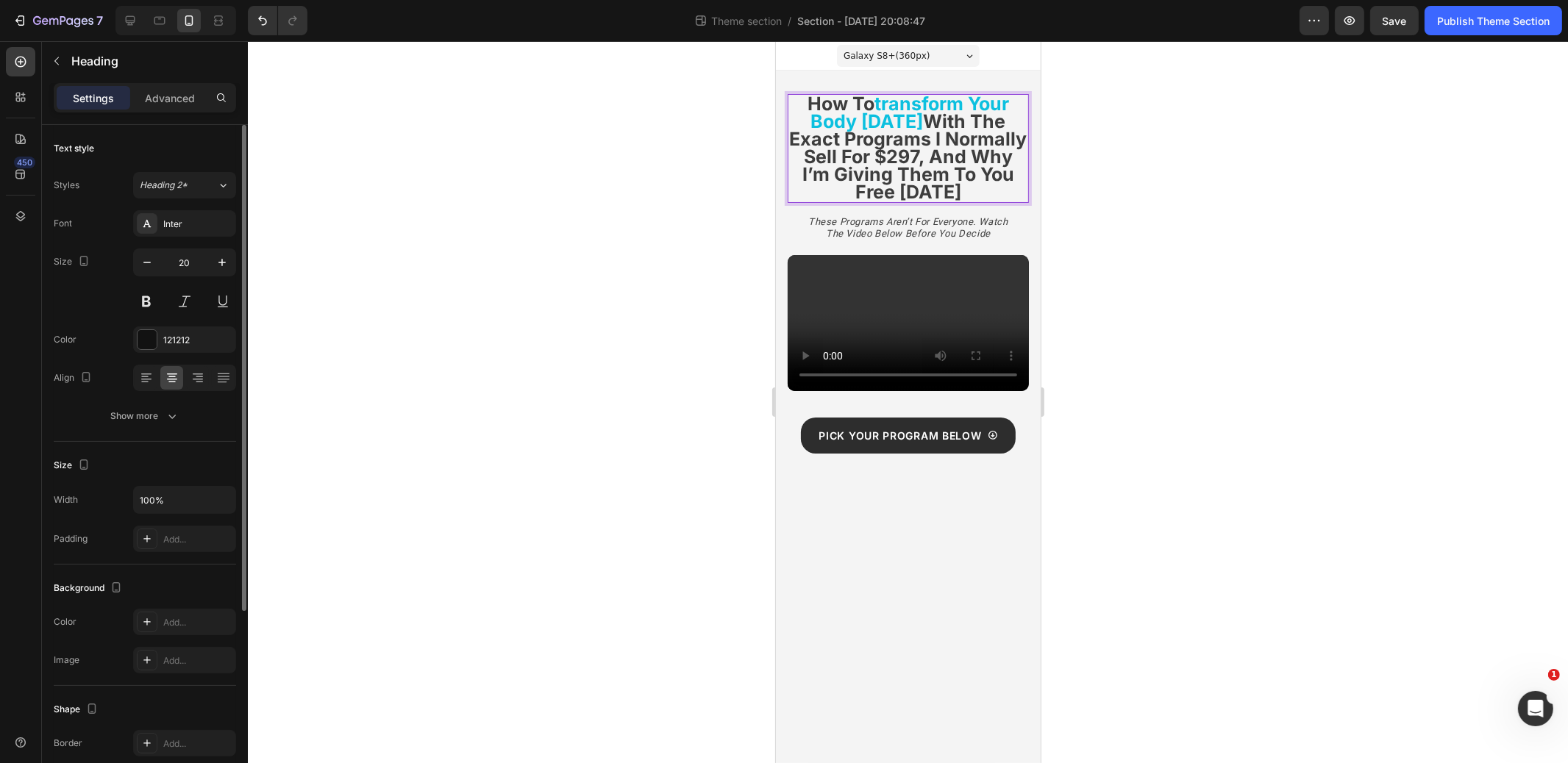
click at [977, 118] on strong "with the exact programs i normally sell for $297, and why i’m giving them to yo…" at bounding box center [908, 156] width 238 height 93
click at [981, 151] on strong "with the exact programs i normally sell for $297, and why i’m giving them to yo…" at bounding box center [908, 156] width 238 height 93
click at [982, 152] on strong "with the exact programs i normally sell for $297, and why i’m giving them to yo…" at bounding box center [908, 156] width 238 height 93
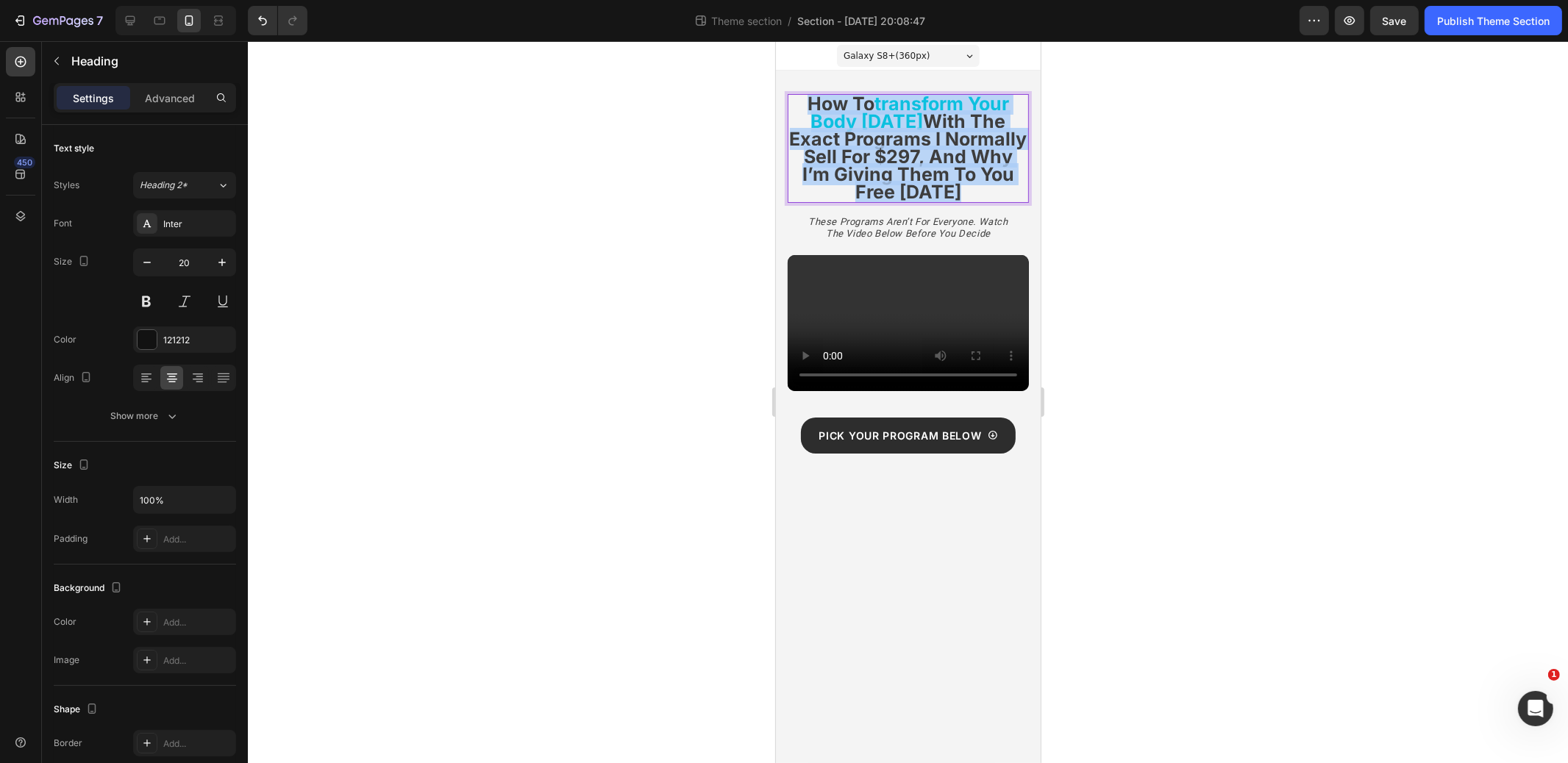
click at [982, 152] on strong "with the exact programs i normally sell for $297, and why i’m giving them to yo…" at bounding box center [908, 156] width 238 height 93
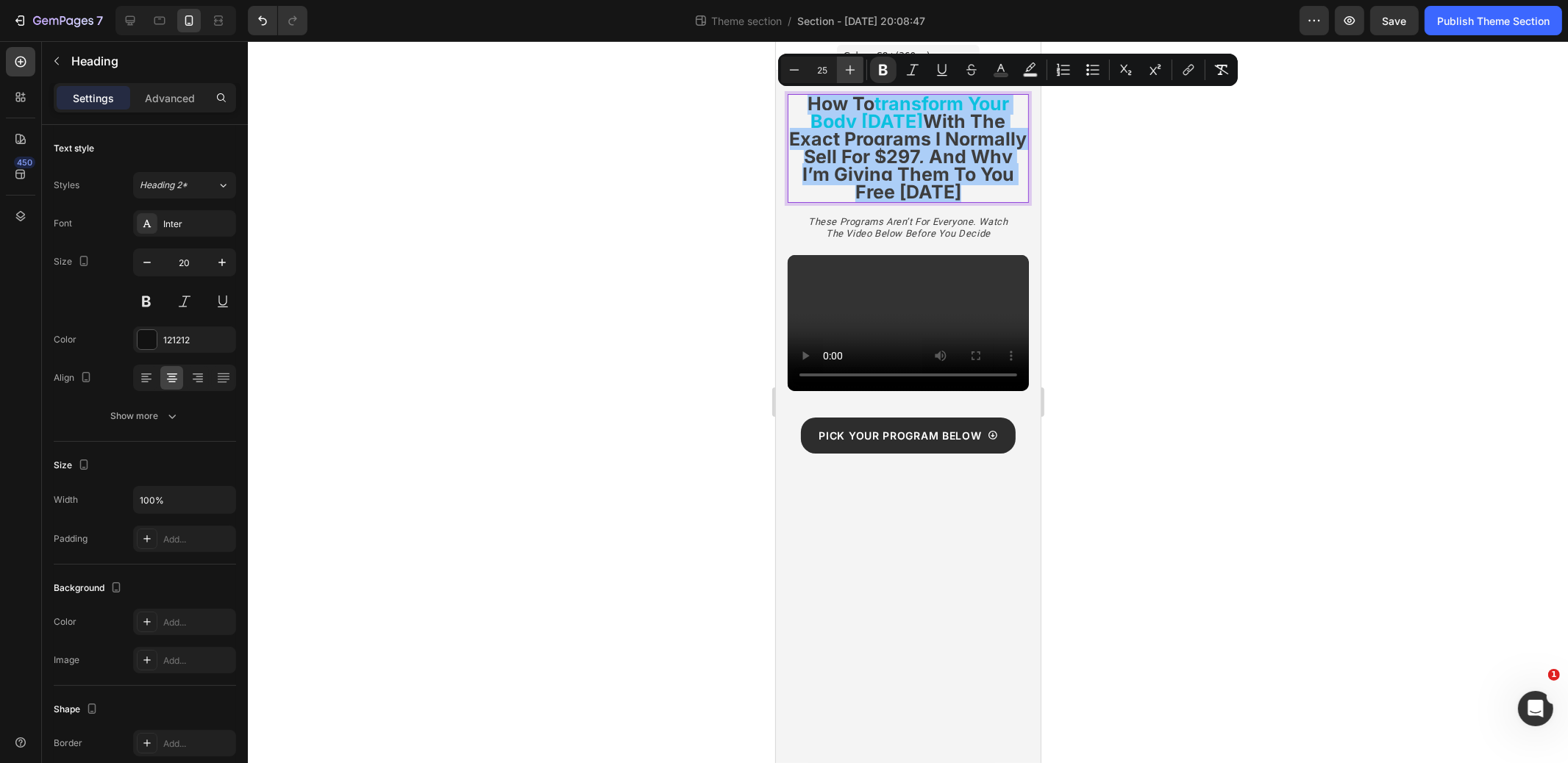
click at [845, 70] on icon "Editor contextual toolbar" at bounding box center [851, 70] width 15 height 15
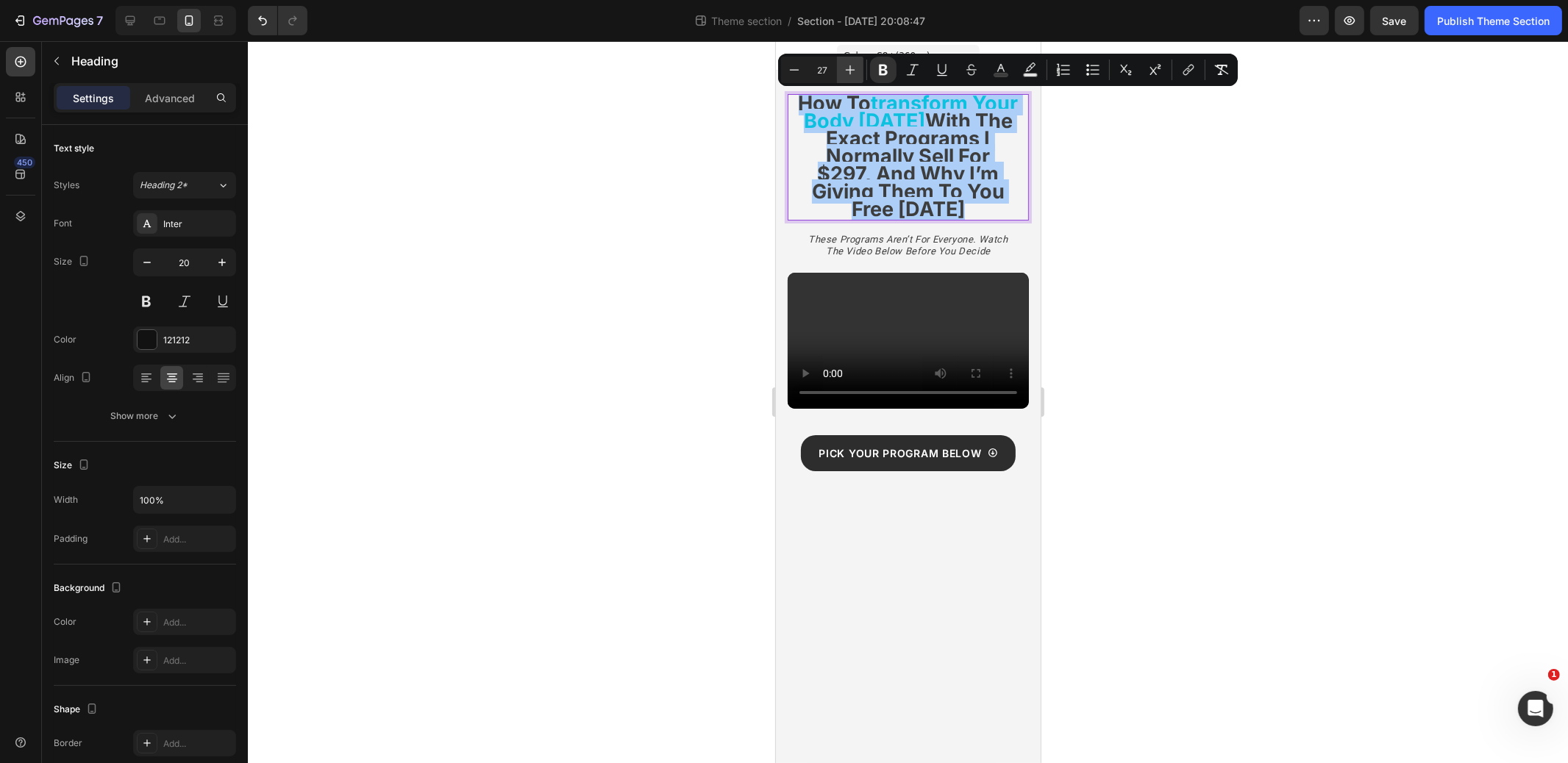
click at [845, 70] on icon "Editor contextual toolbar" at bounding box center [851, 70] width 15 height 15
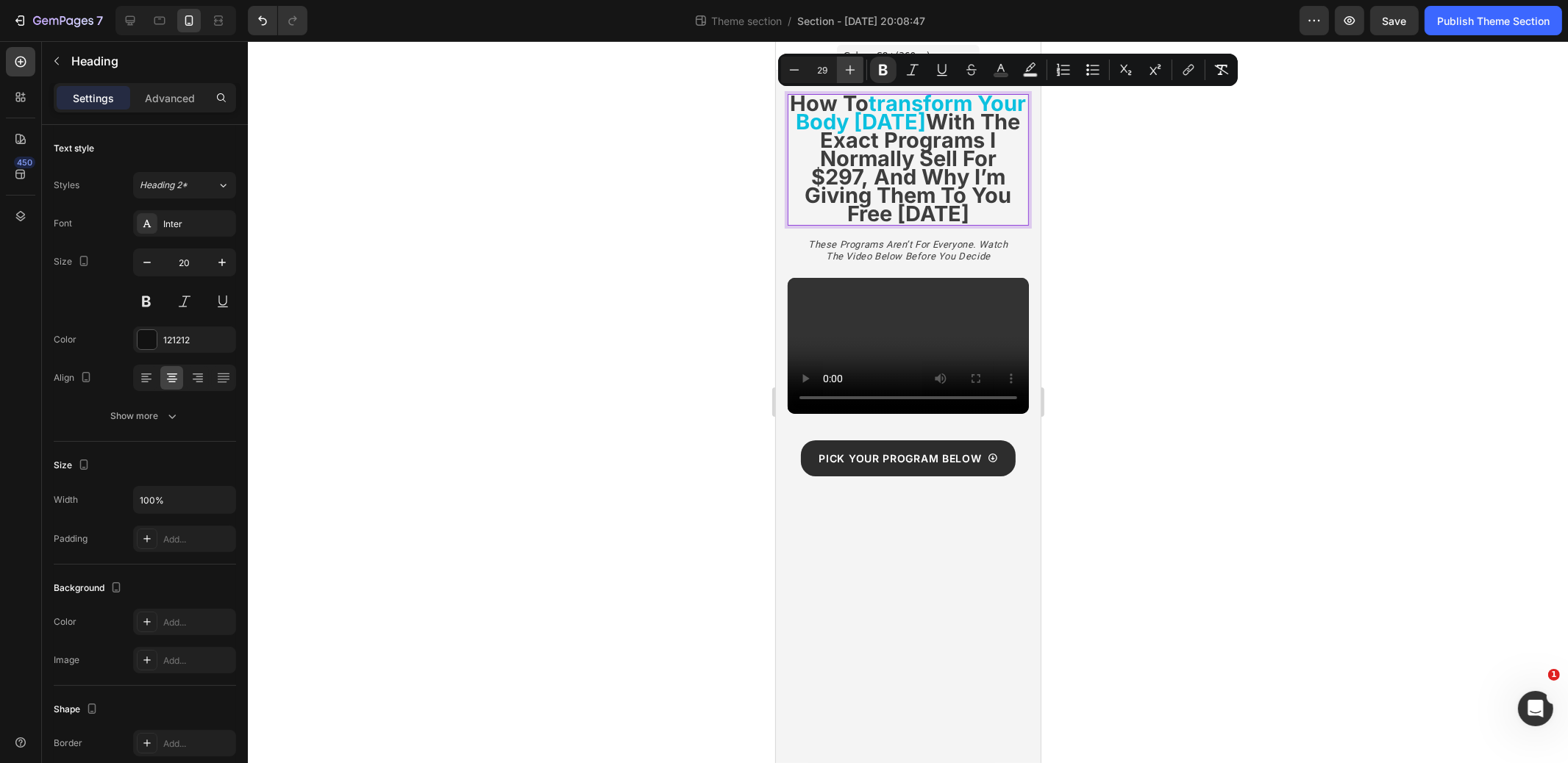
click at [851, 64] on icon "Editor contextual toolbar" at bounding box center [851, 70] width 15 height 15
type input "30"
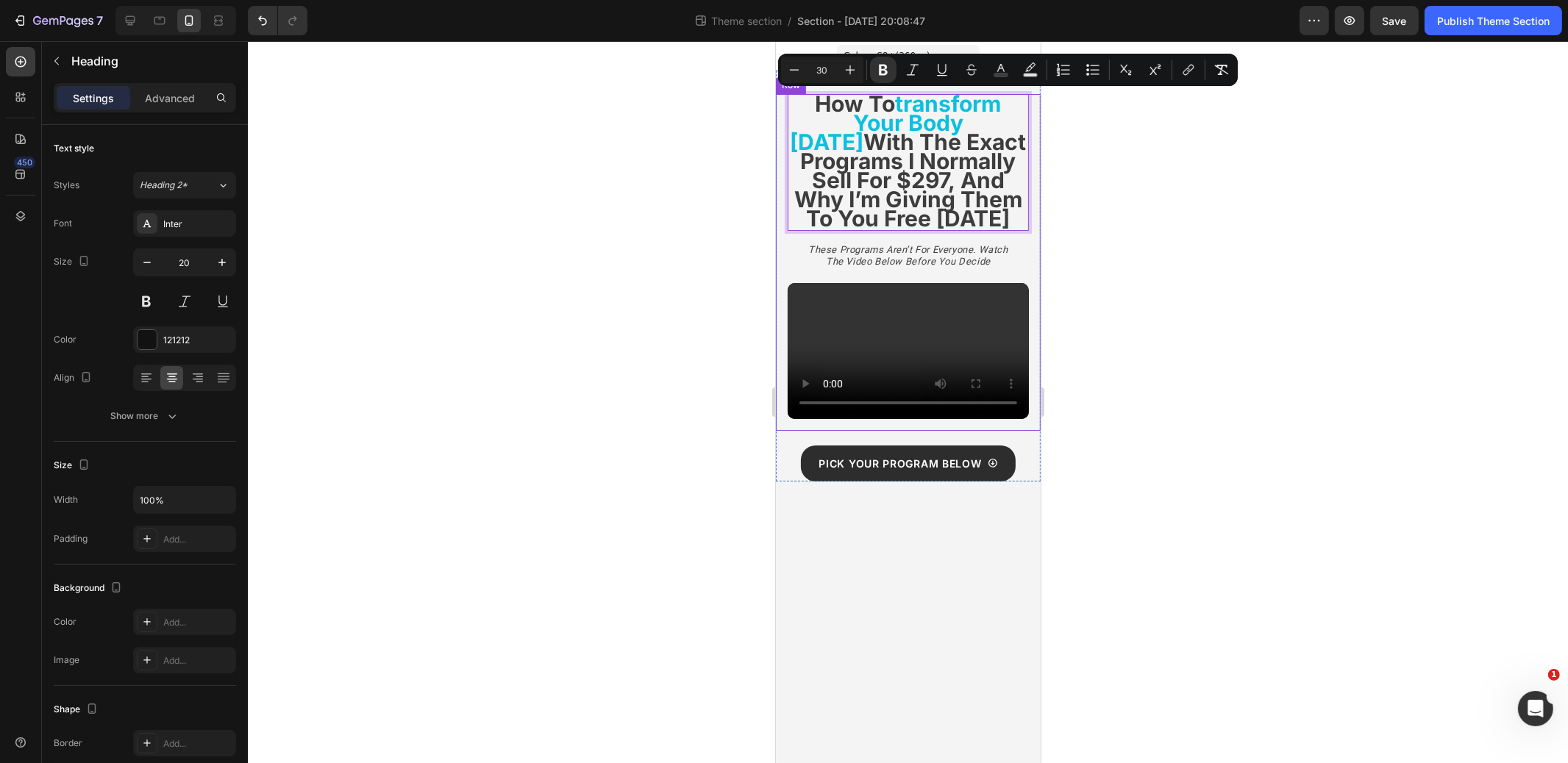
click at [695, 226] on div at bounding box center [909, 402] width 1321 height 722
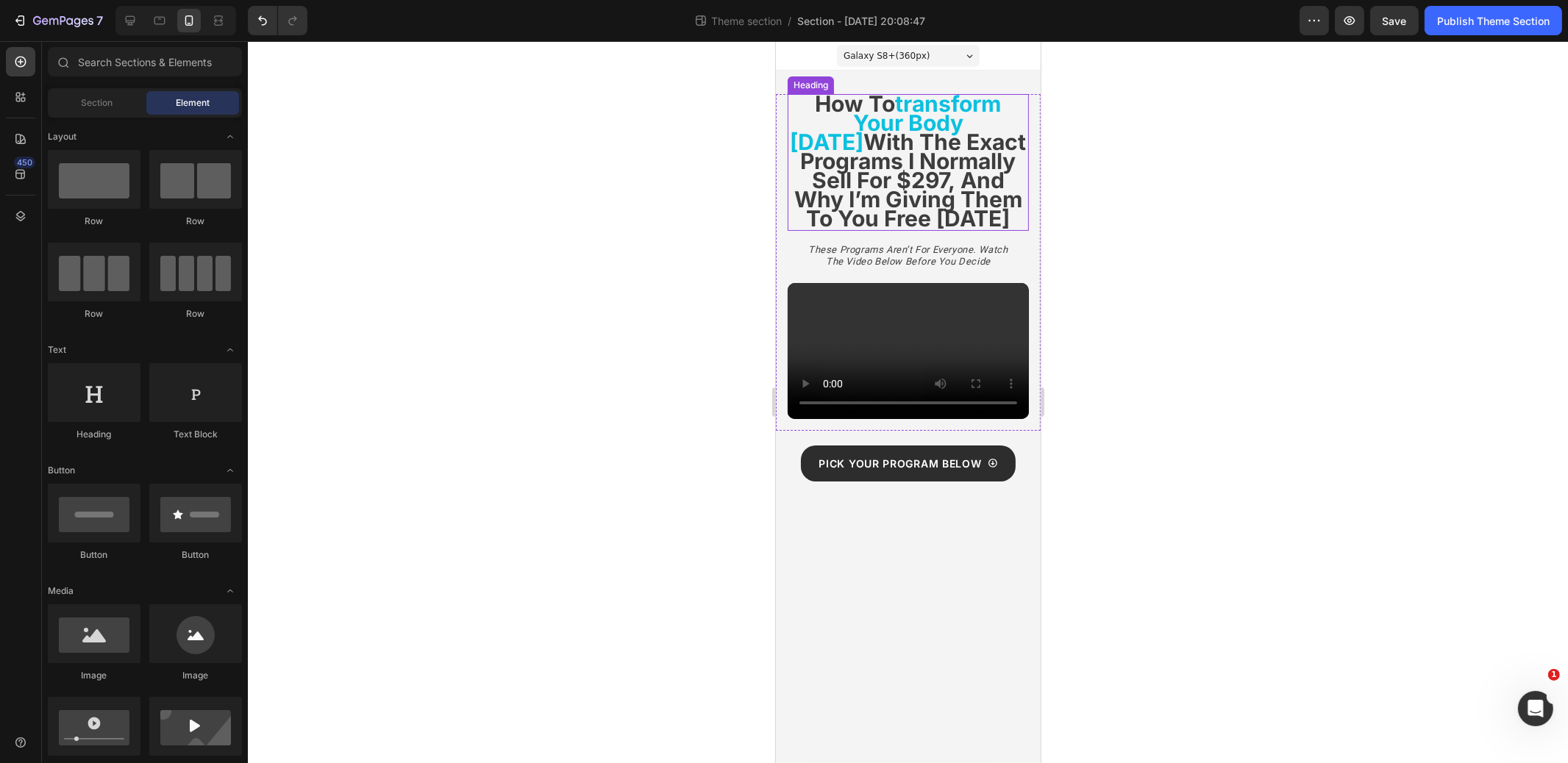
click at [913, 201] on strong "with the exact programs i normally sell for $297, and why i’m giving them to yo…" at bounding box center [910, 180] width 232 height 103
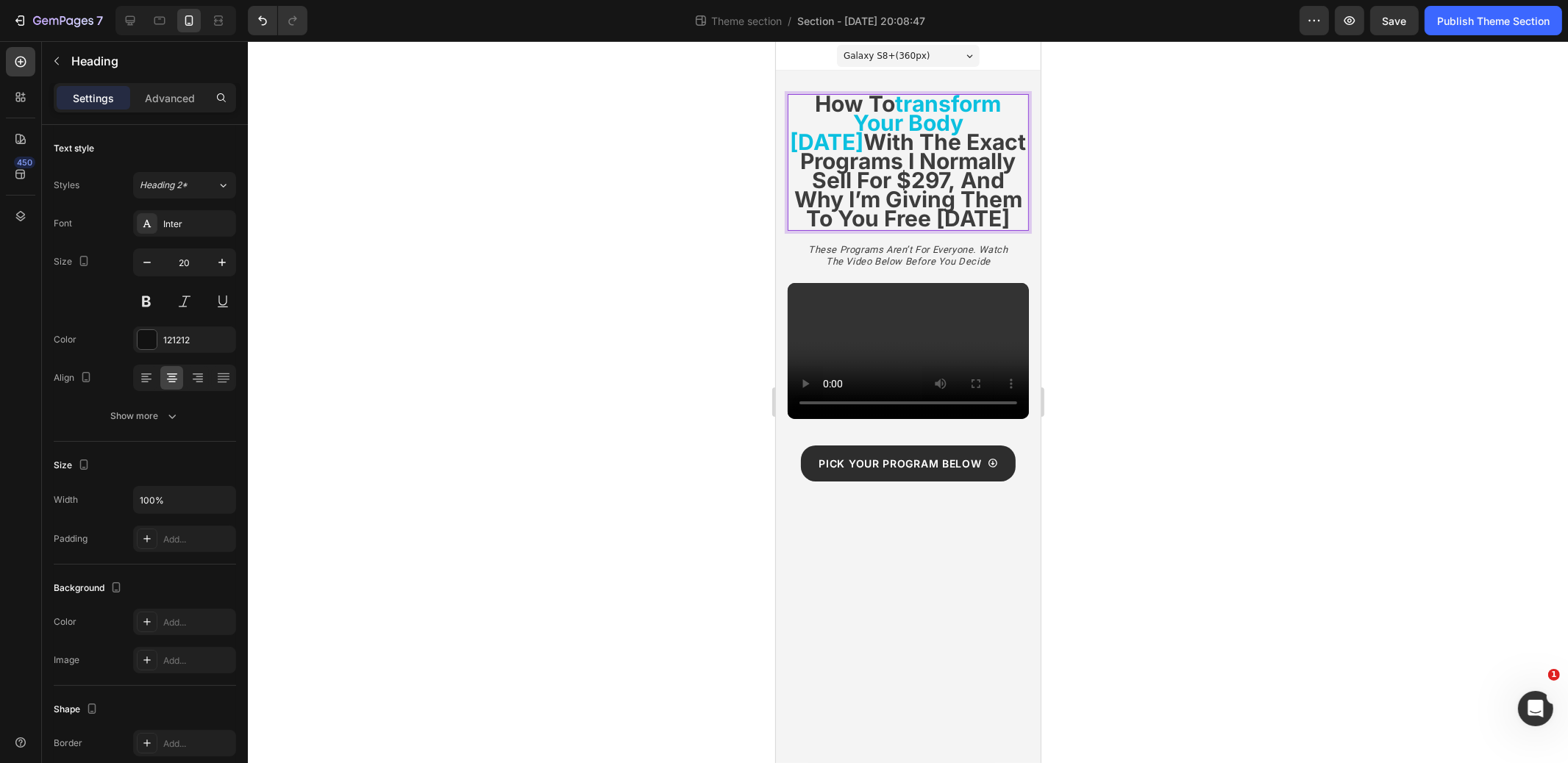
click at [913, 201] on strong "with the exact programs i normally sell for $297, and why i’m giving them to yo…" at bounding box center [910, 180] width 232 height 103
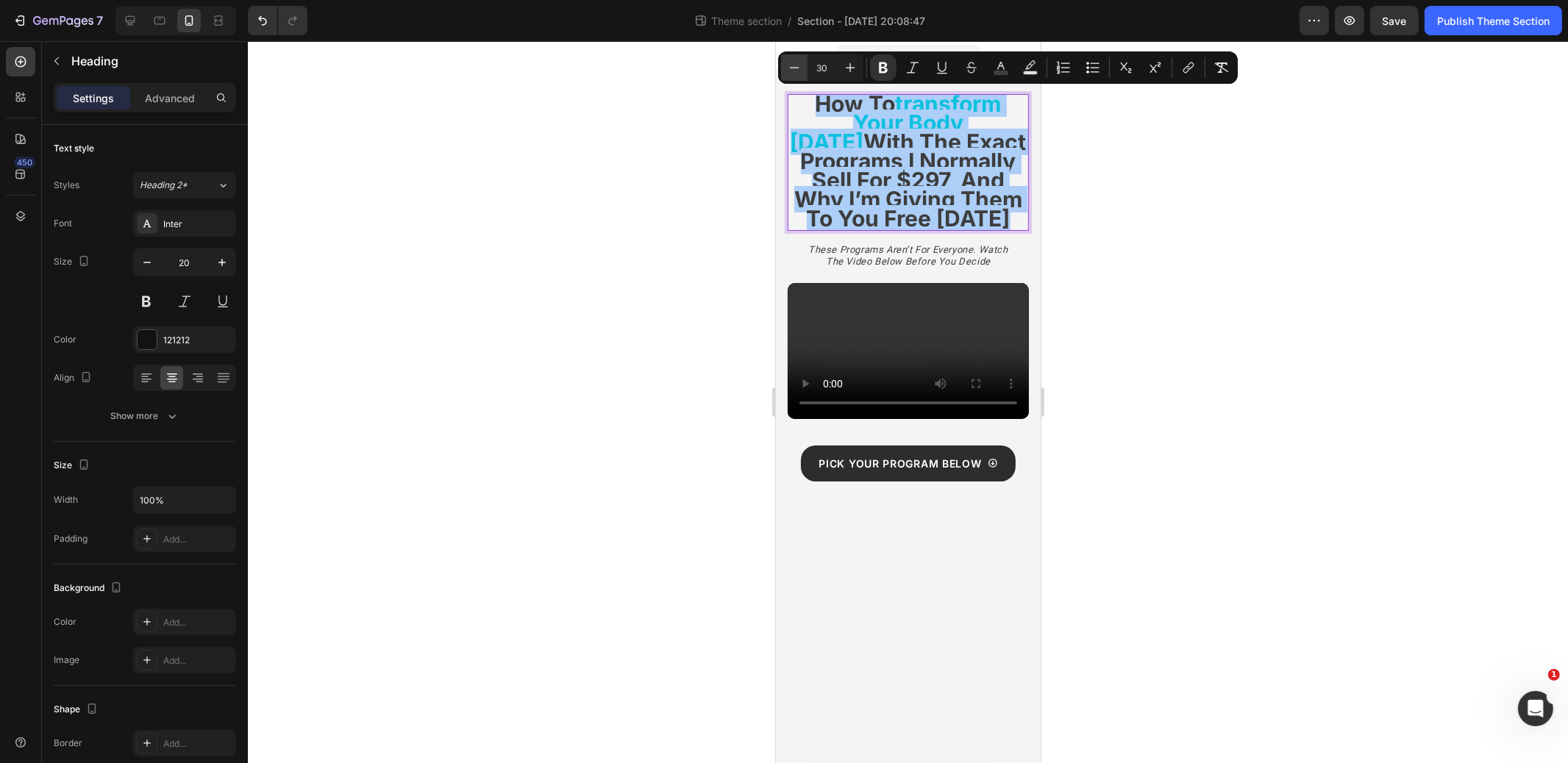
click at [799, 67] on icon "Editor contextual toolbar" at bounding box center [794, 68] width 15 height 15
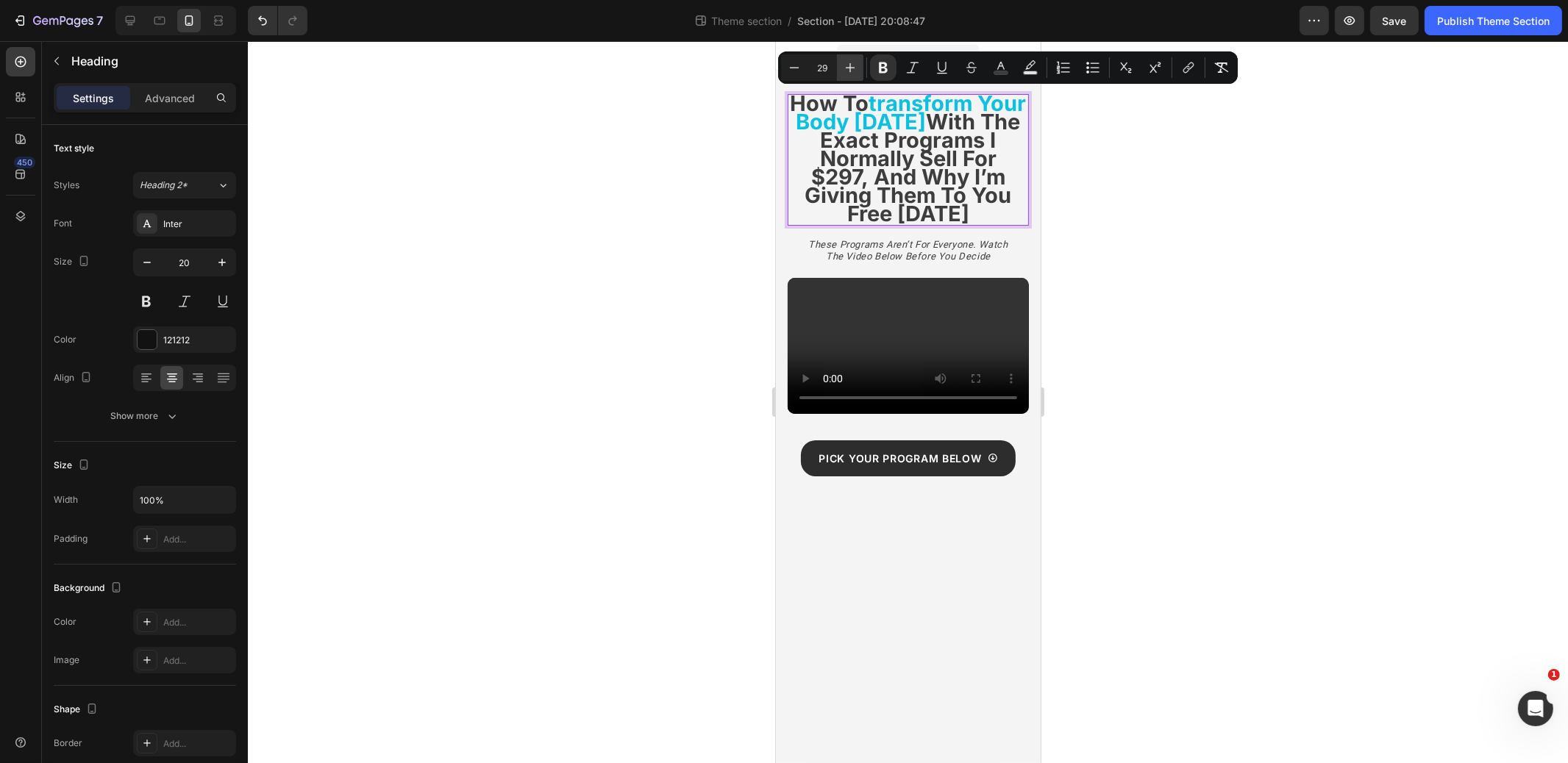
click at [843, 68] on icon "Editor contextual toolbar" at bounding box center [851, 68] width 15 height 15
type input "30"
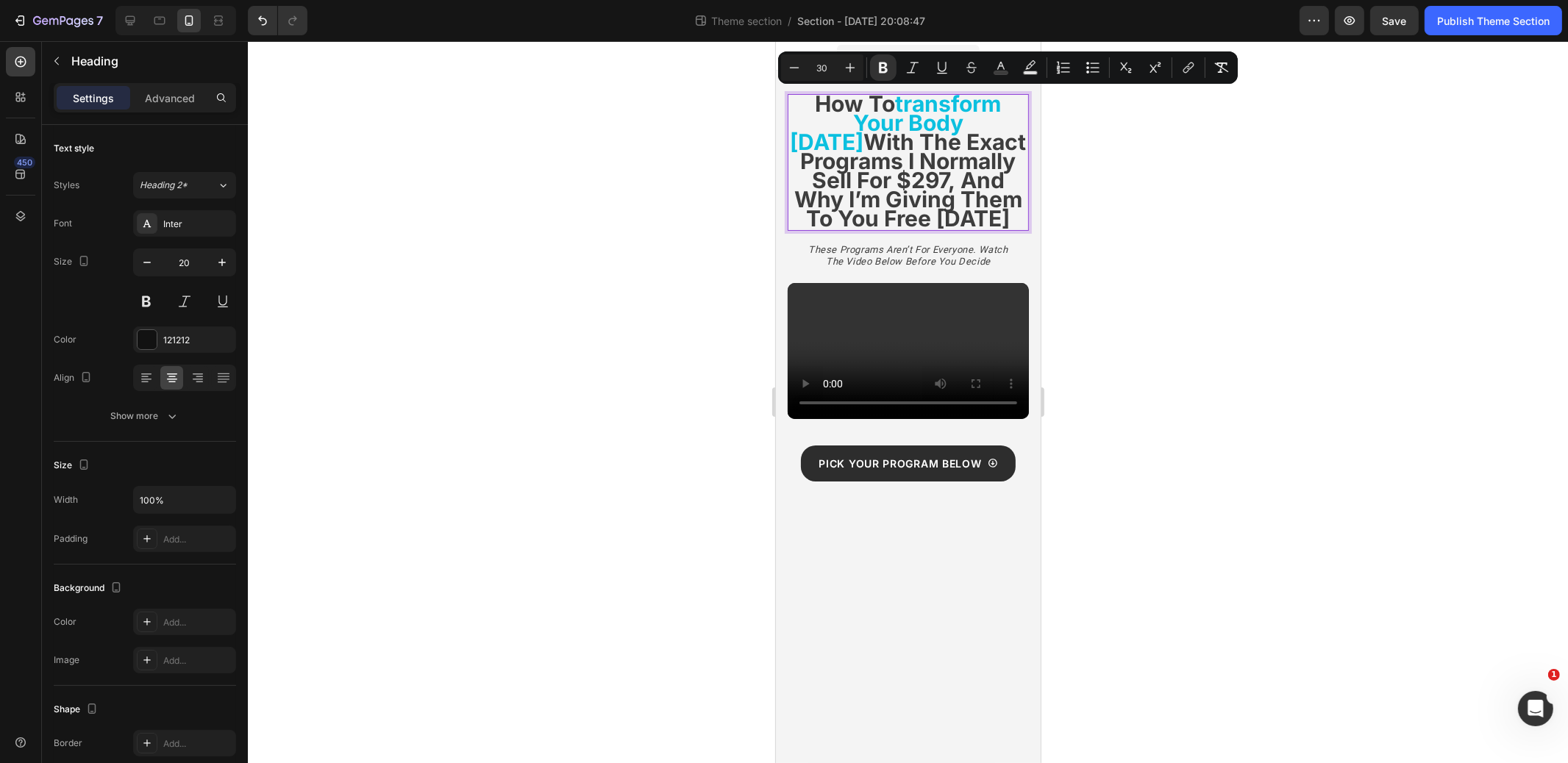
click at [1090, 240] on div at bounding box center [909, 402] width 1321 height 722
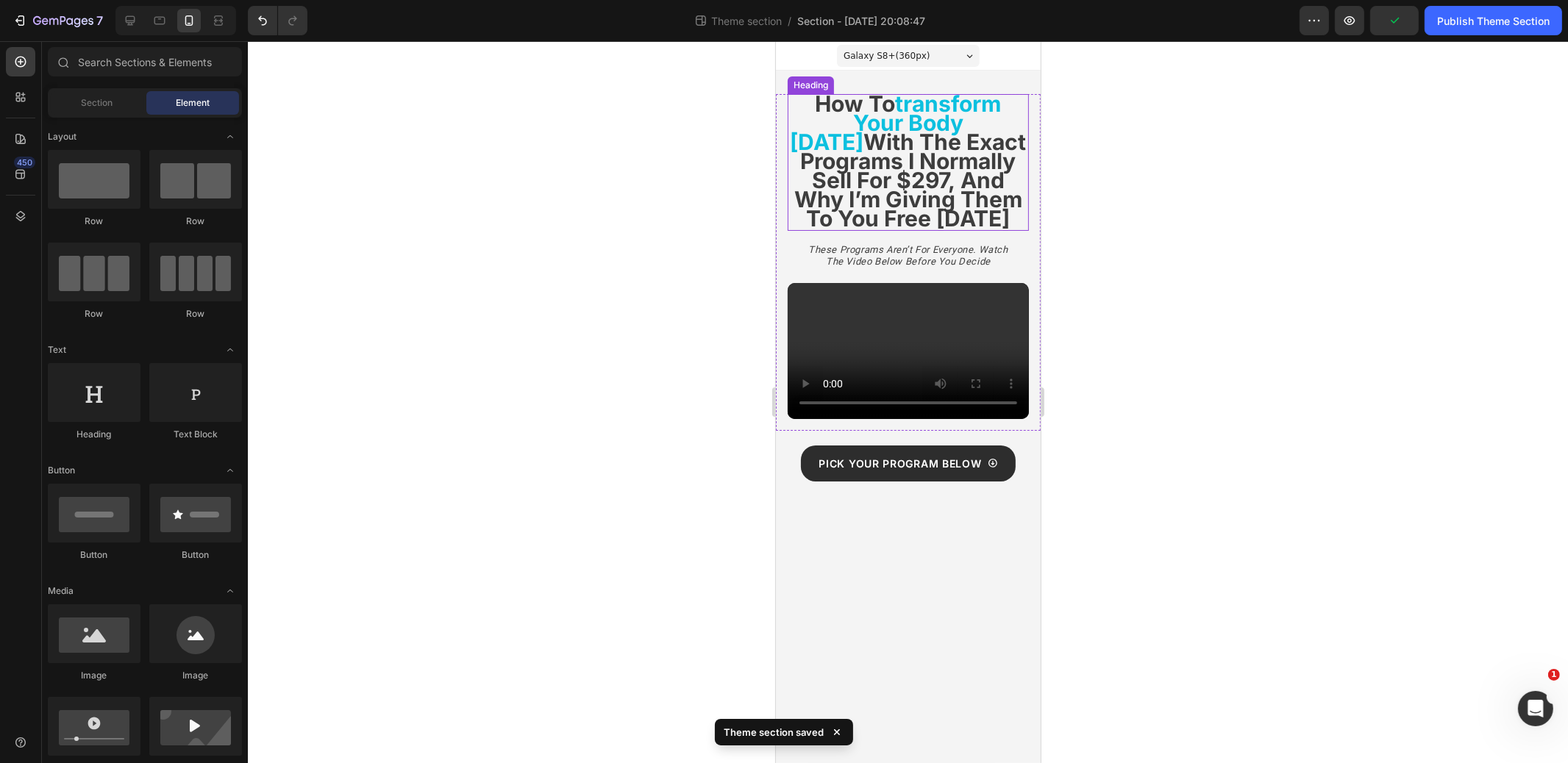
click at [929, 197] on strong "with the exact programs i normally sell for $297, and why i’m giving them to yo…" at bounding box center [910, 180] width 232 height 103
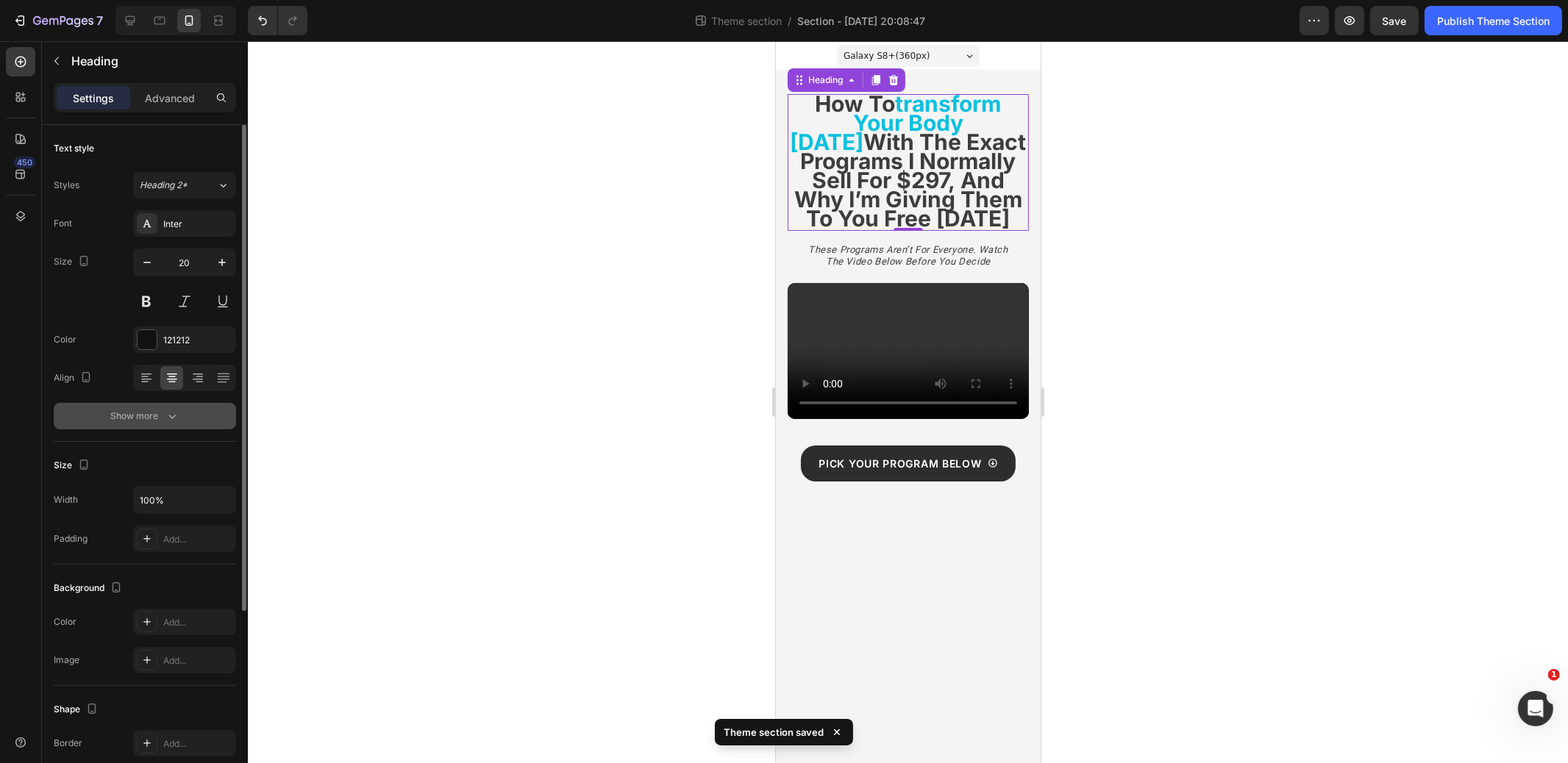
click at [156, 416] on div "Show more" at bounding box center [145, 416] width 69 height 15
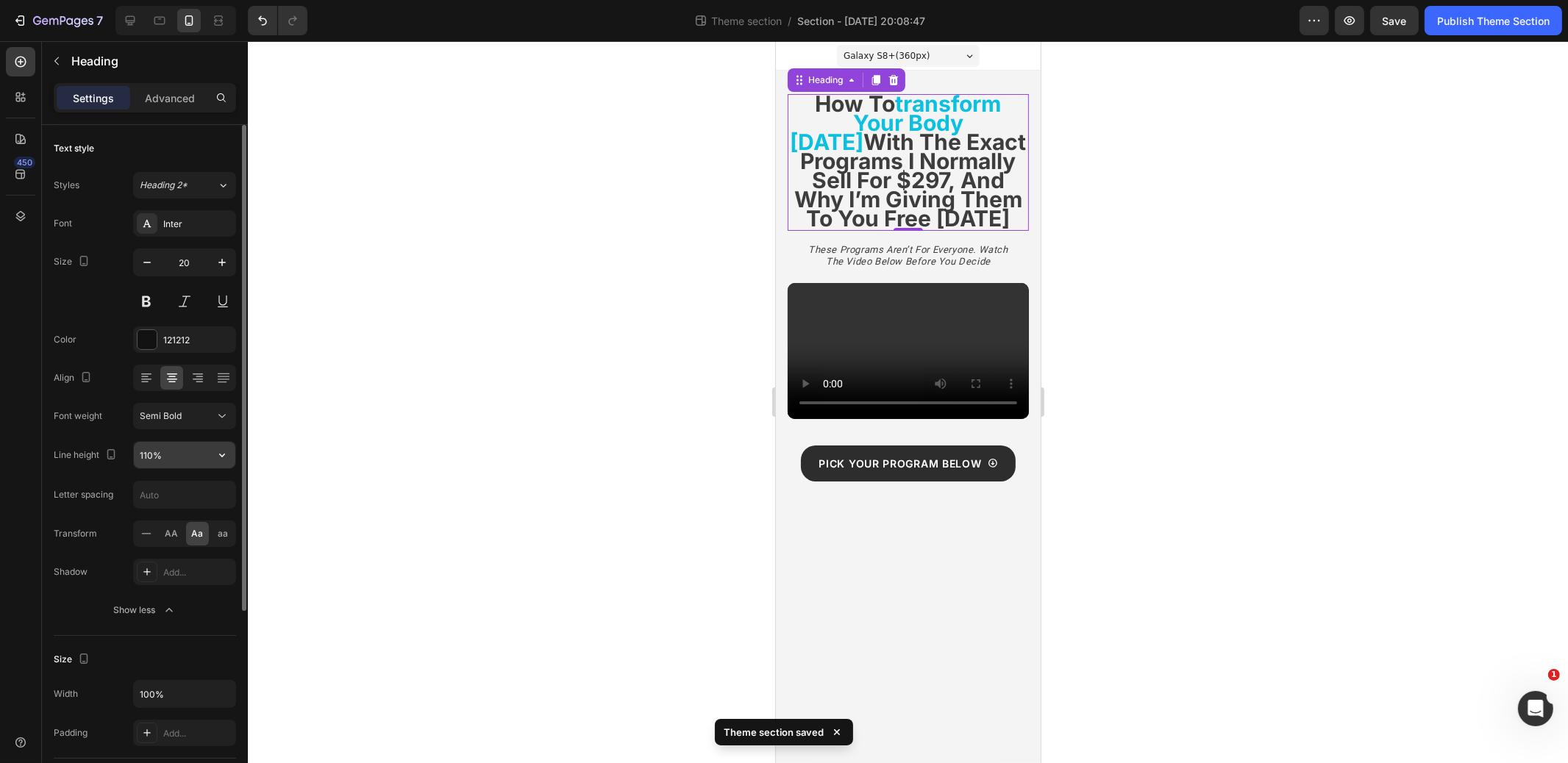
click at [181, 453] on input "110%" at bounding box center [185, 454] width 102 height 27
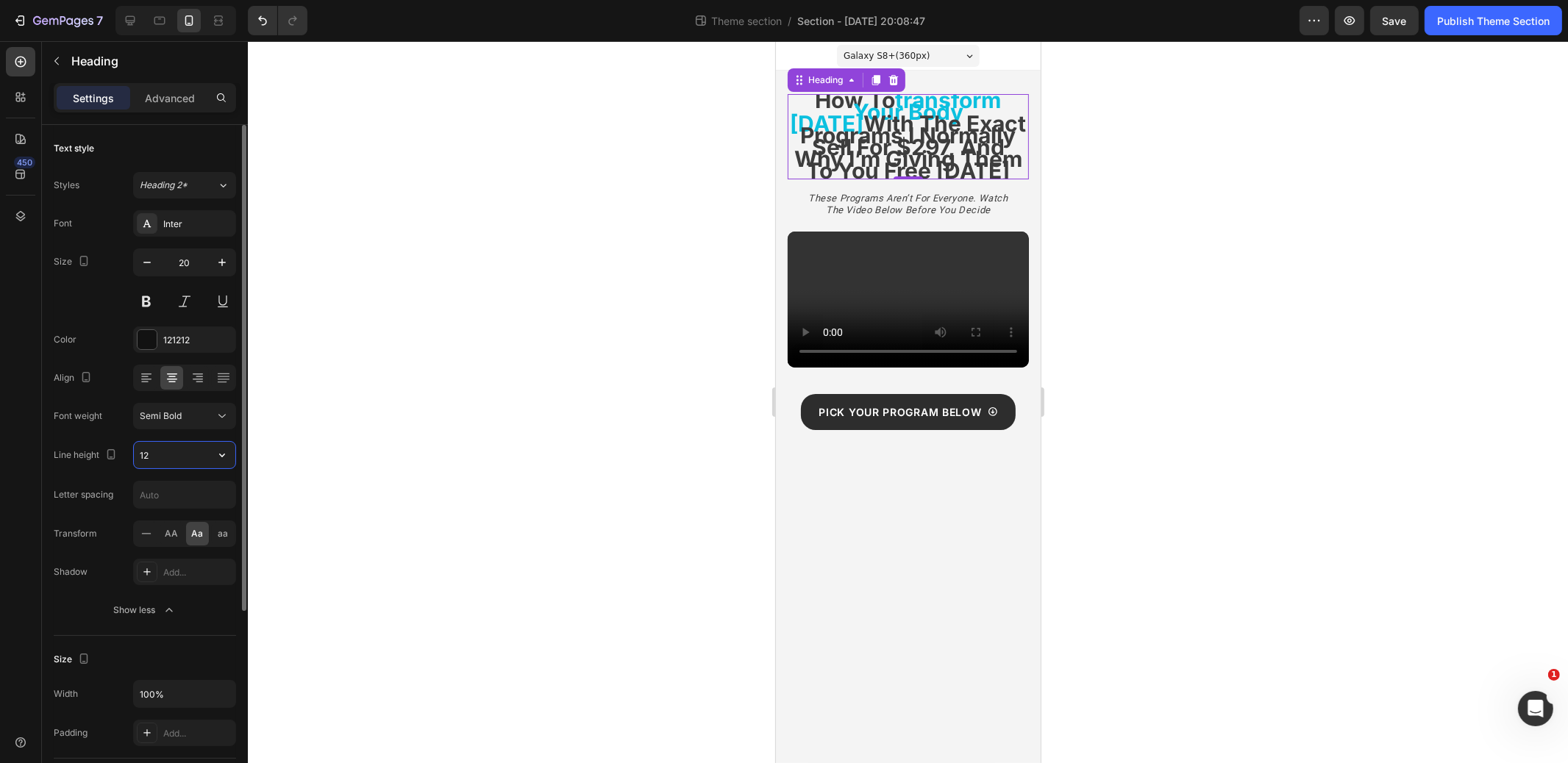
type input "1"
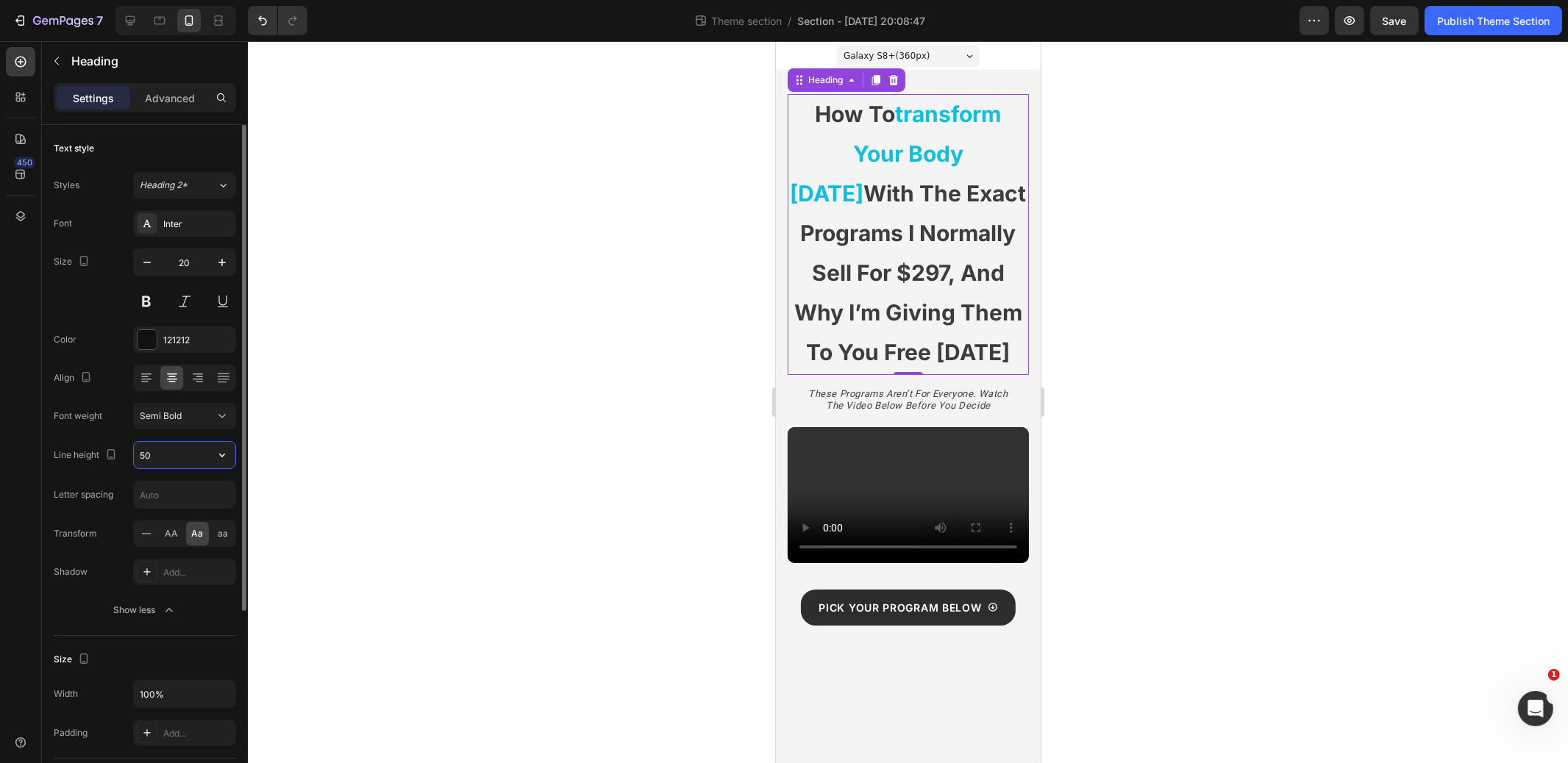
type input "5"
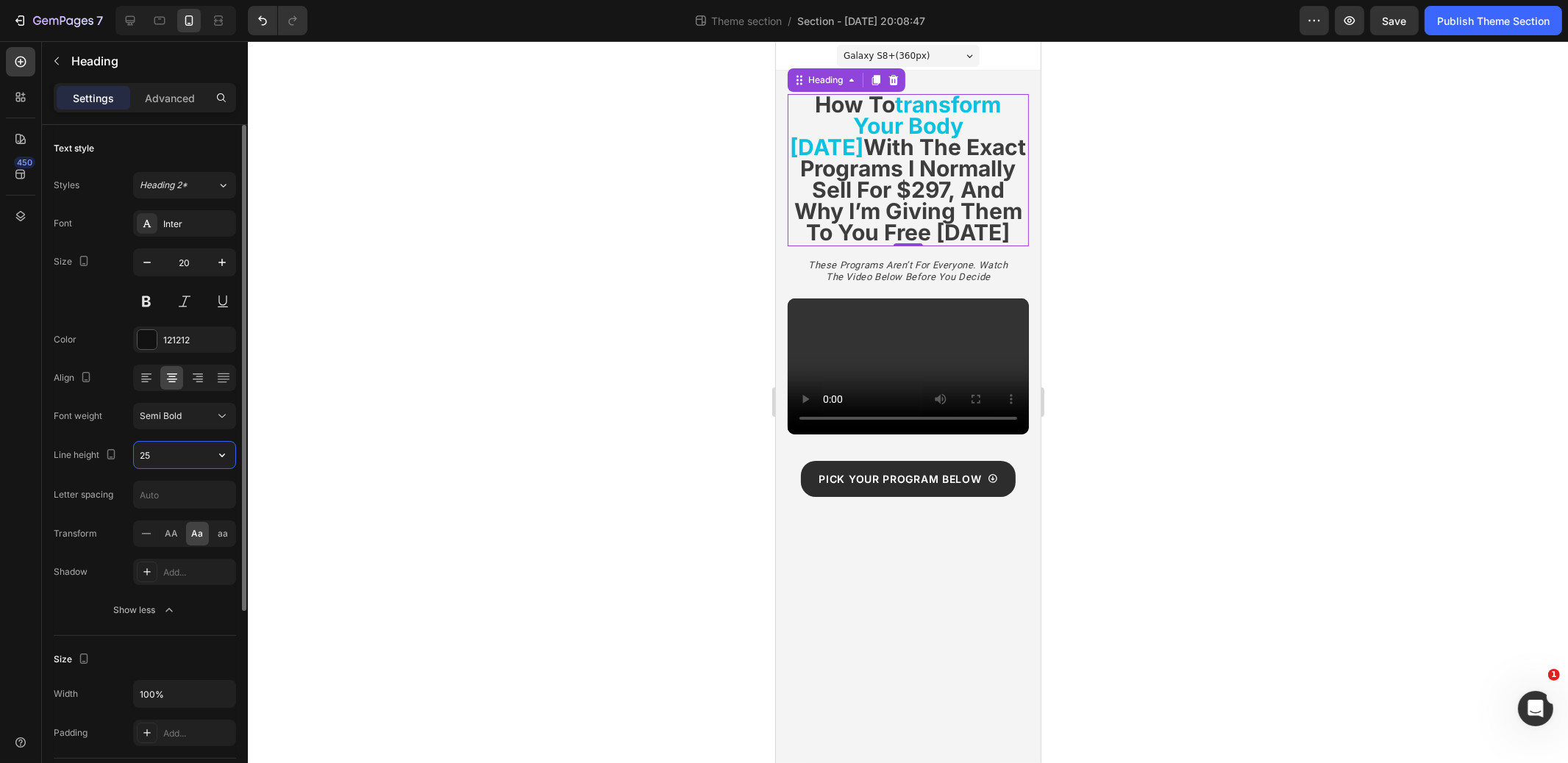
type input "2"
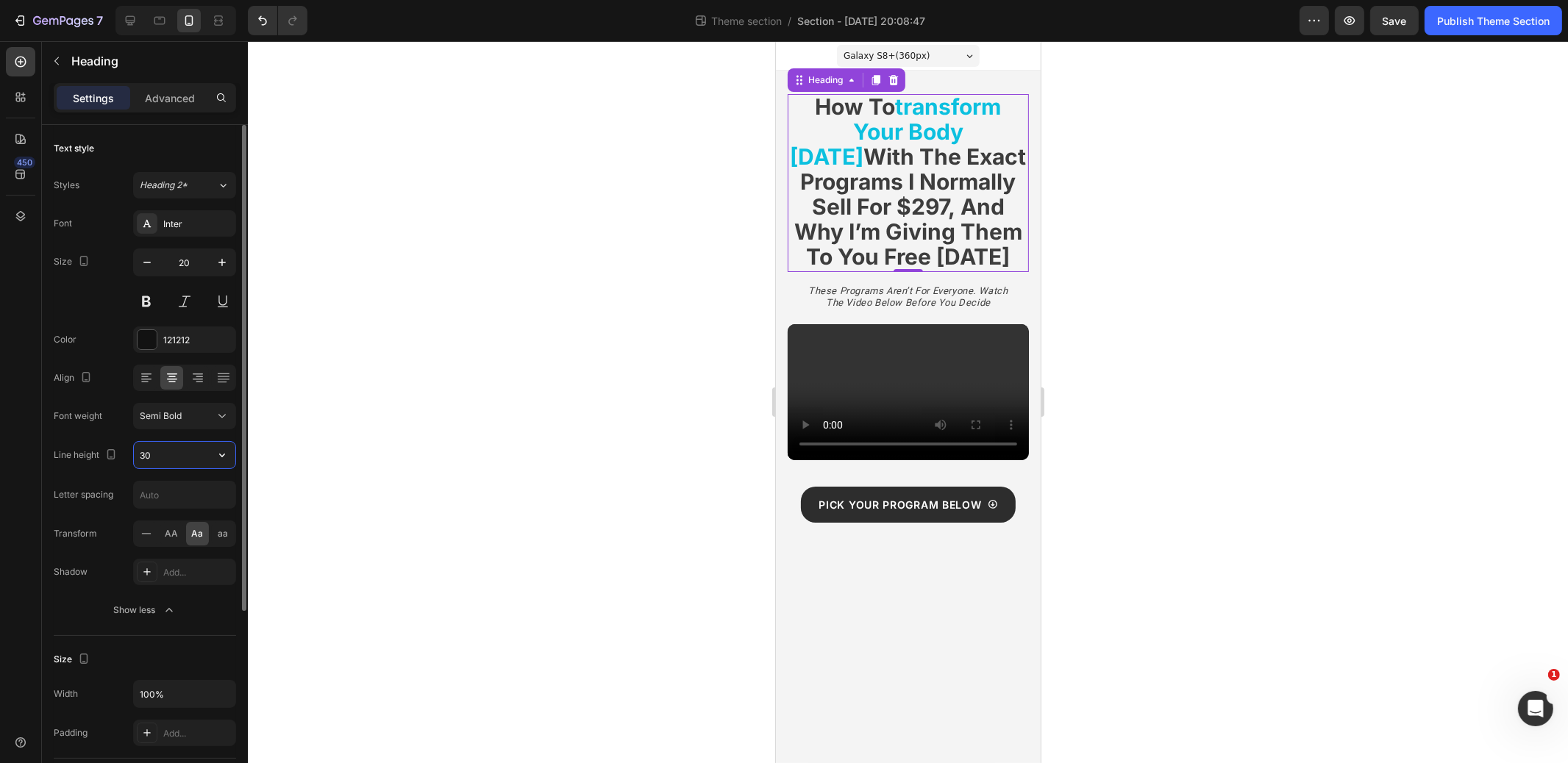
type input "3"
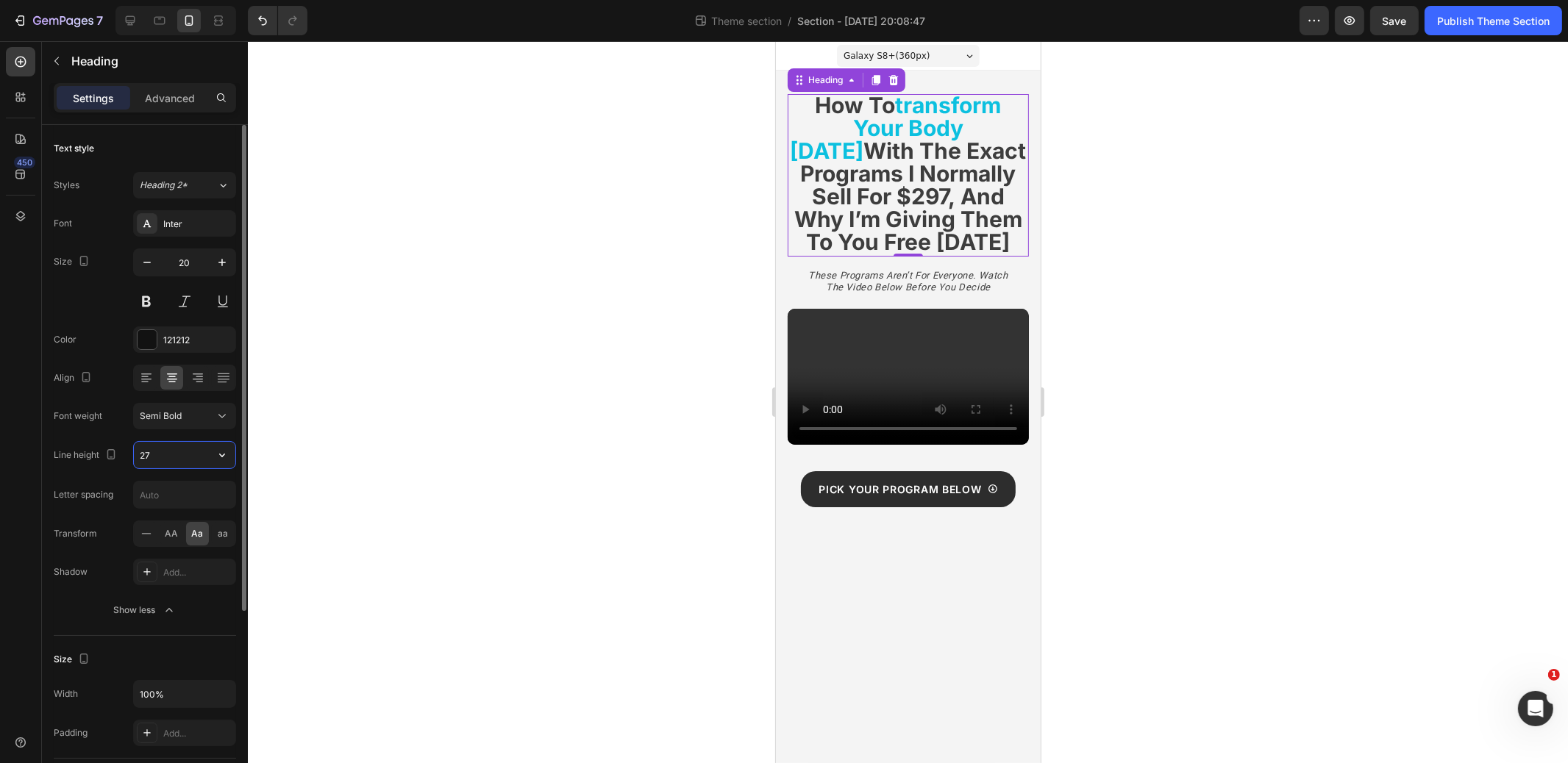
type input "2"
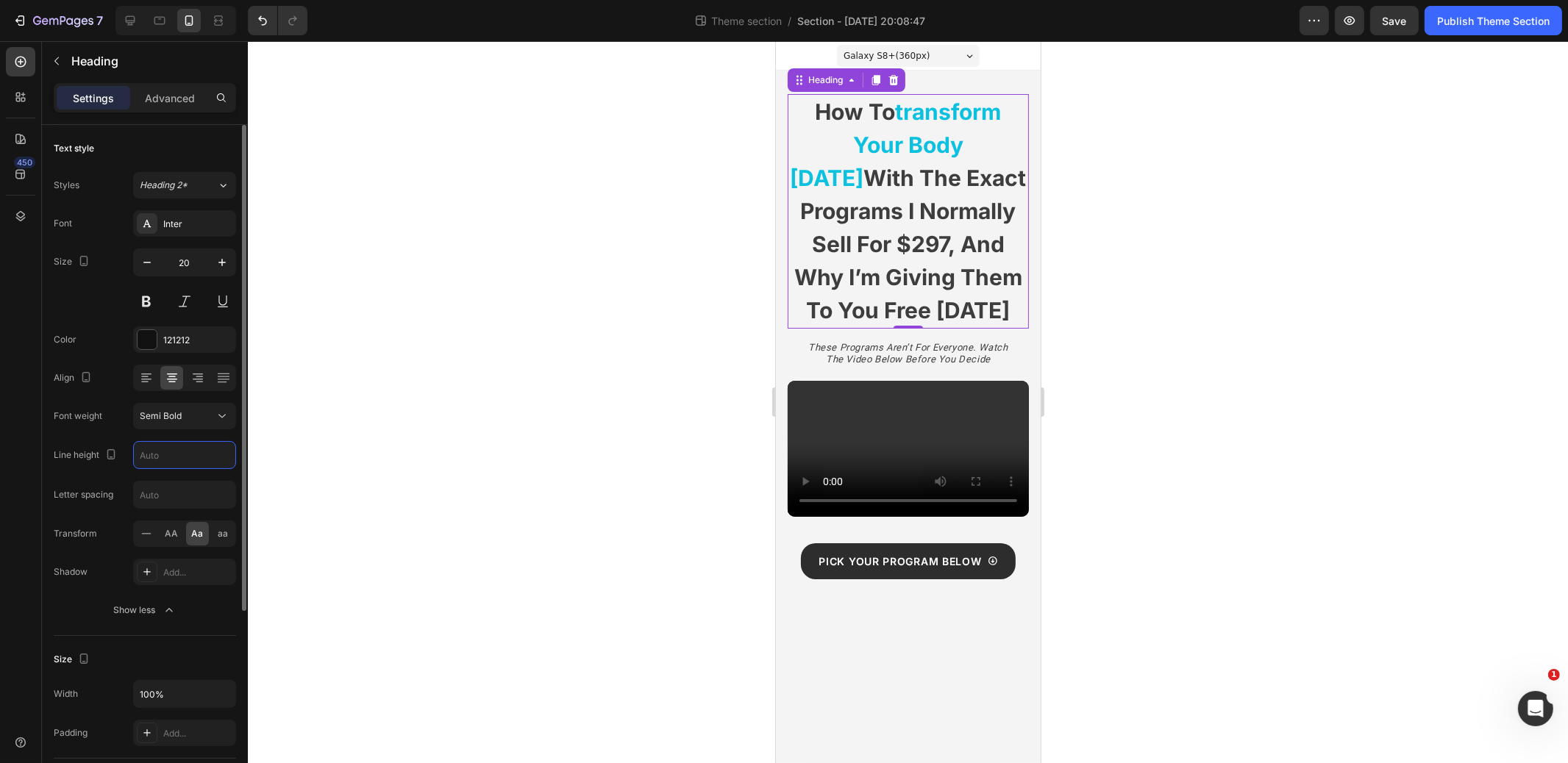
click at [69, 442] on div "Line height" at bounding box center [145, 455] width 182 height 28
click at [169, 454] on input "text" at bounding box center [185, 454] width 102 height 27
click at [942, 52] on div "Galaxy S8+ ( 360 px)" at bounding box center [908, 56] width 143 height 22
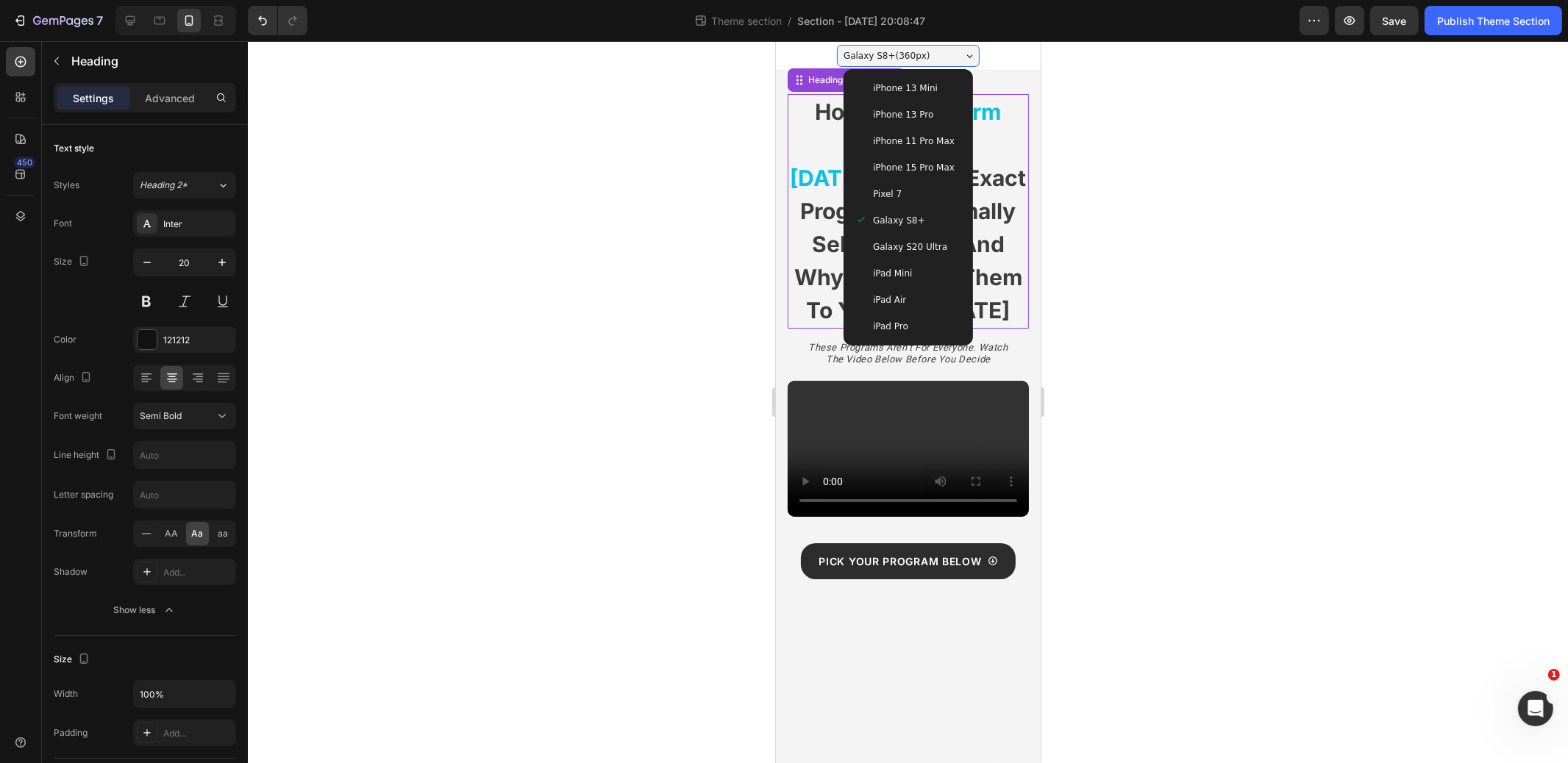
click at [916, 164] on span "iPhone 15 Pro Max" at bounding box center [913, 168] width 81 height 15
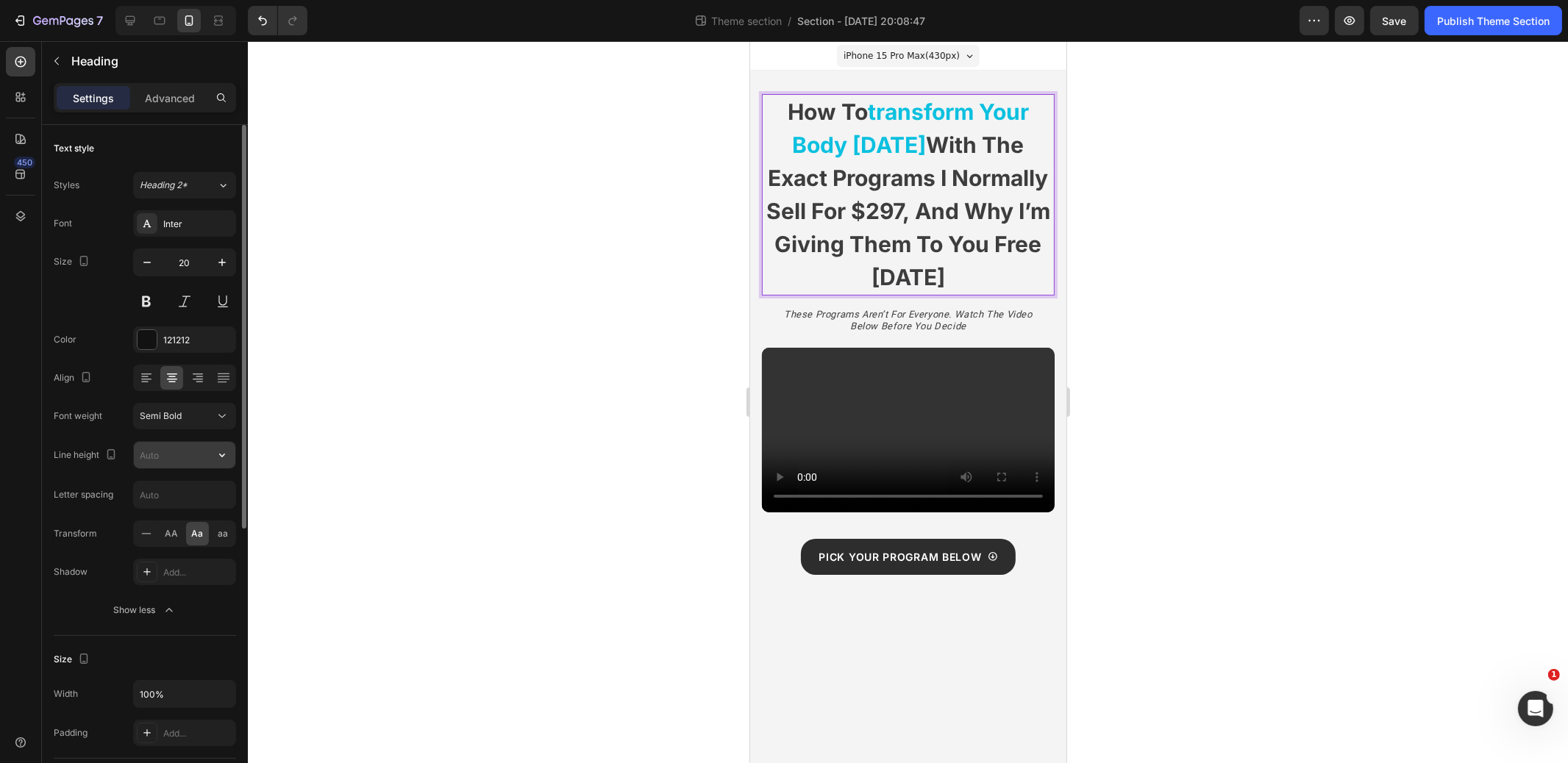
click at [180, 450] on input "text" at bounding box center [185, 454] width 102 height 27
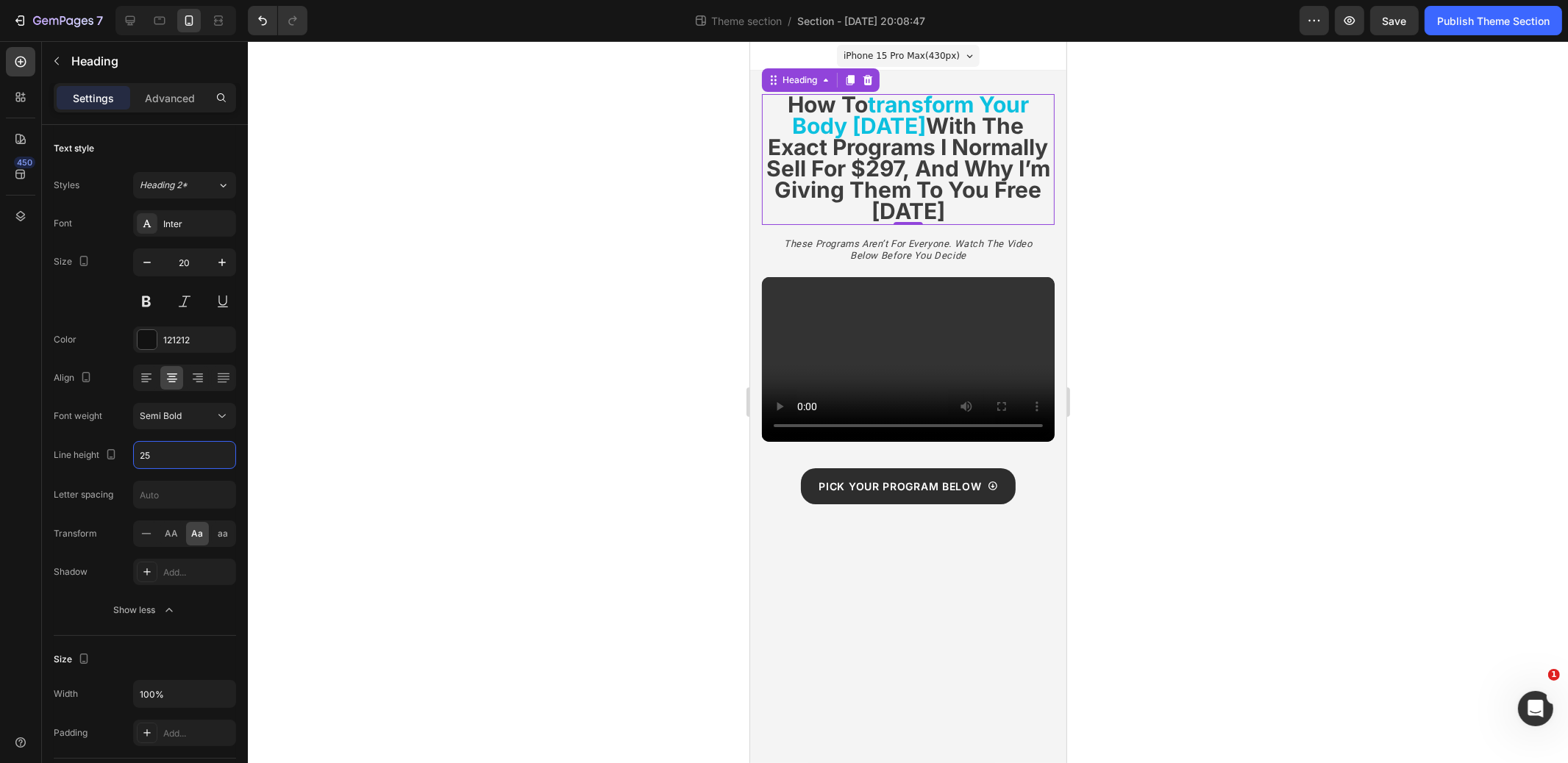
type input "25"
click at [854, 197] on strong "with the exact programs i normally sell for $297, and why i’m giving them to yo…" at bounding box center [908, 168] width 284 height 112
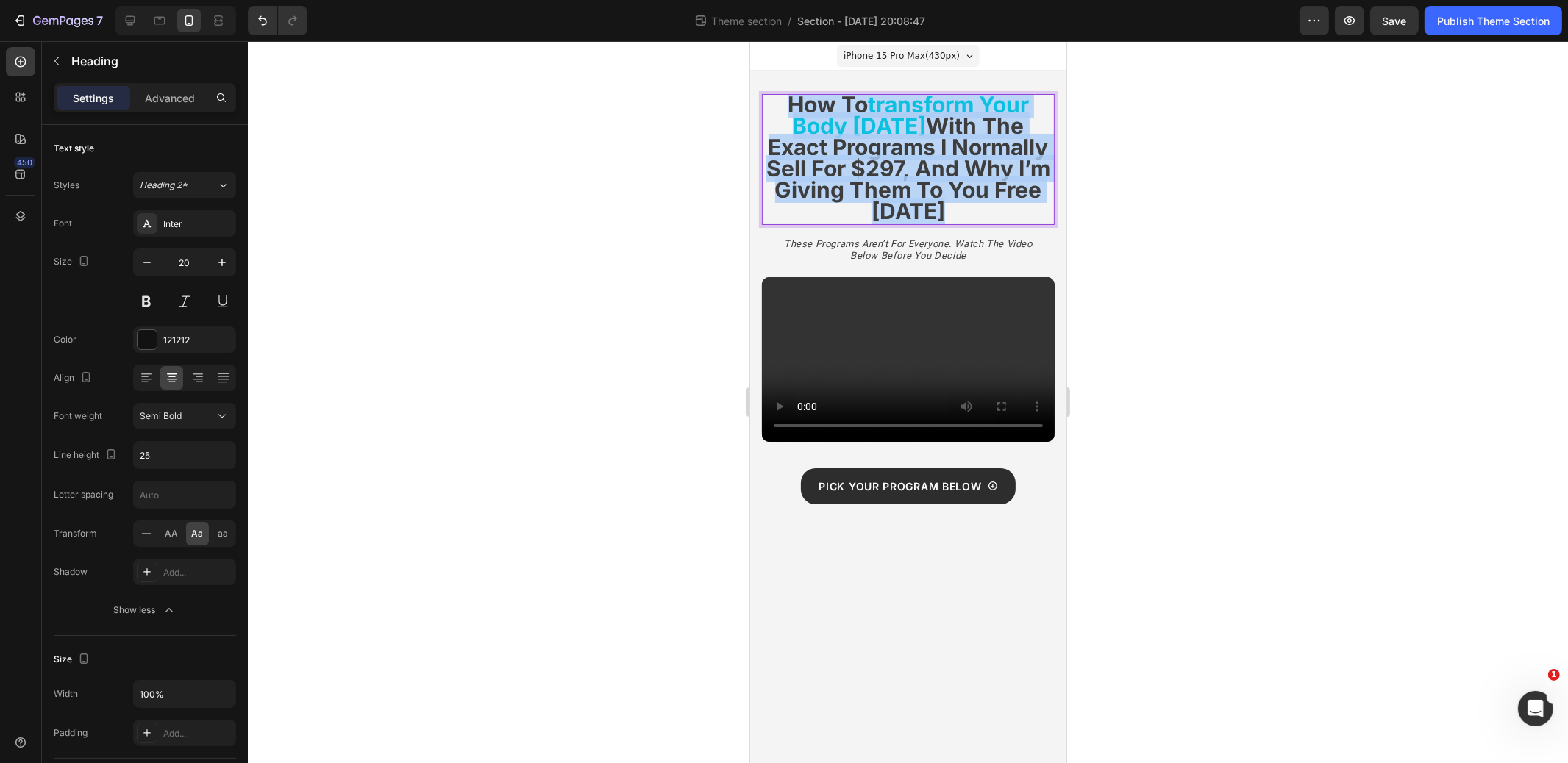
click at [854, 197] on strong "with the exact programs i normally sell for $297, and why i’m giving them to yo…" at bounding box center [908, 168] width 284 height 112
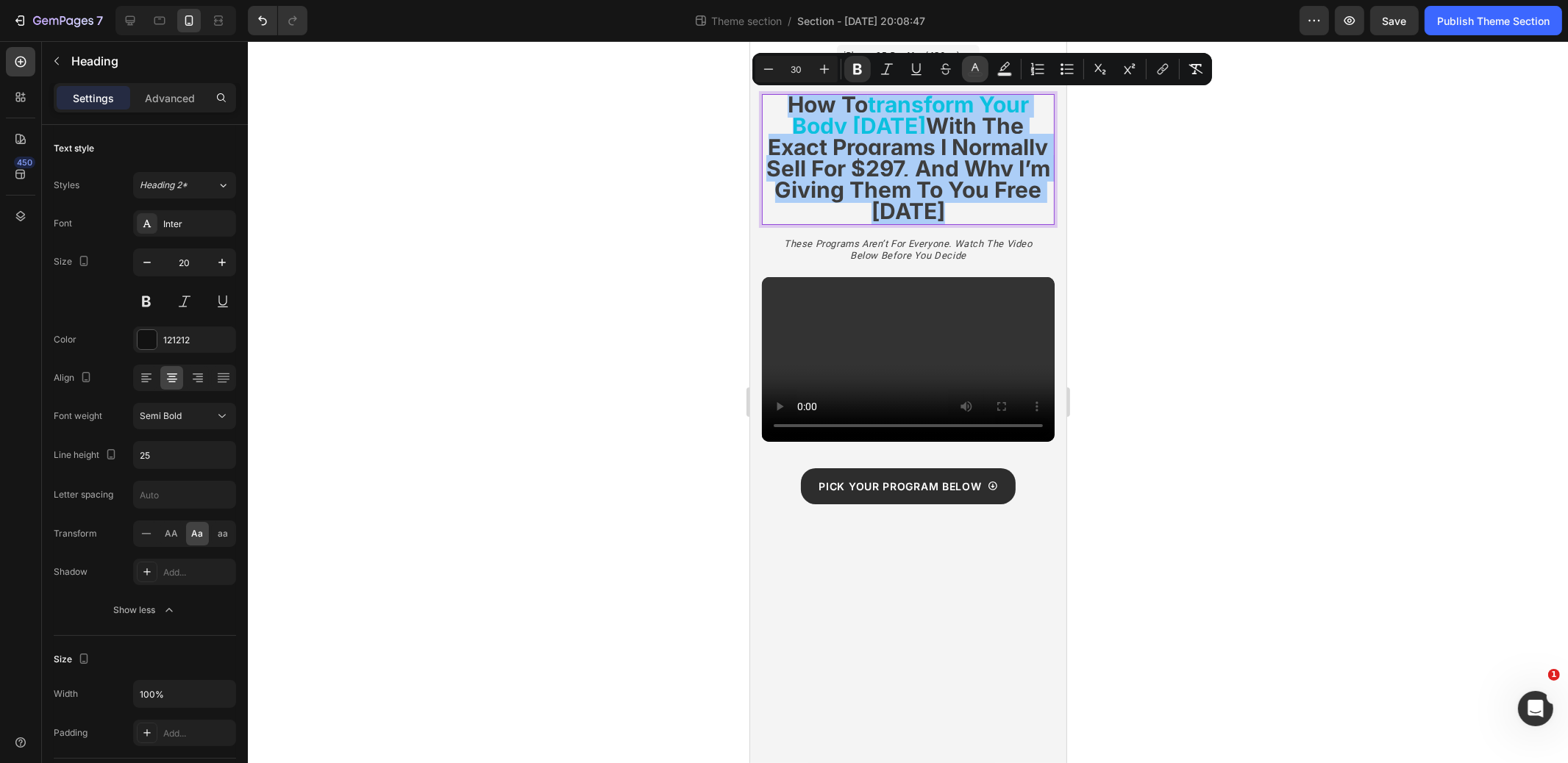
click at [973, 74] on rect "Editor contextual toolbar" at bounding box center [975, 74] width 14 height 4
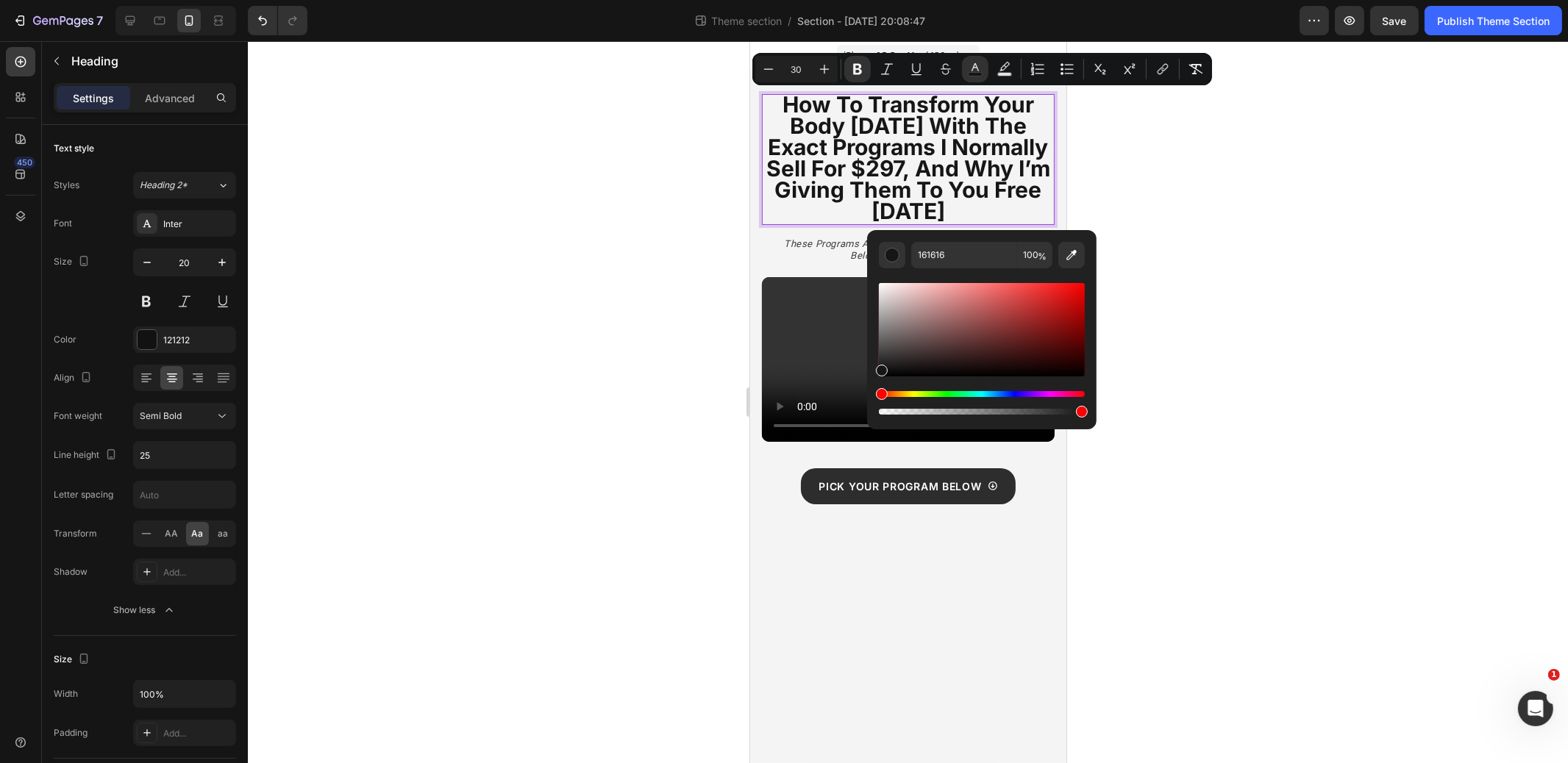
click at [878, 367] on div "Editor contextual toolbar" at bounding box center [882, 371] width 12 height 12
click at [934, 255] on input "161616" at bounding box center [964, 255] width 106 height 27
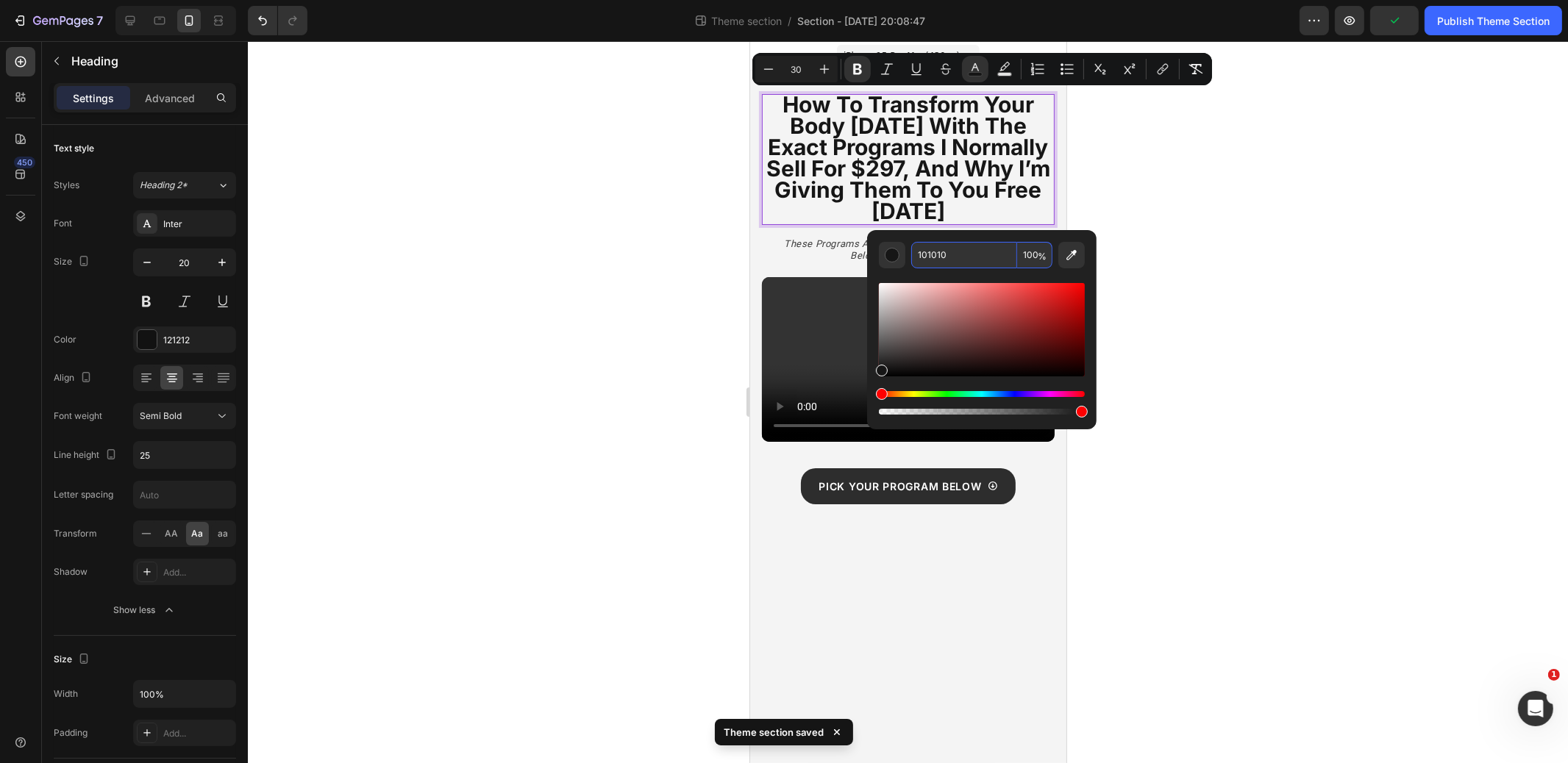
type input "101010"
click at [1271, 227] on div at bounding box center [909, 402] width 1321 height 722
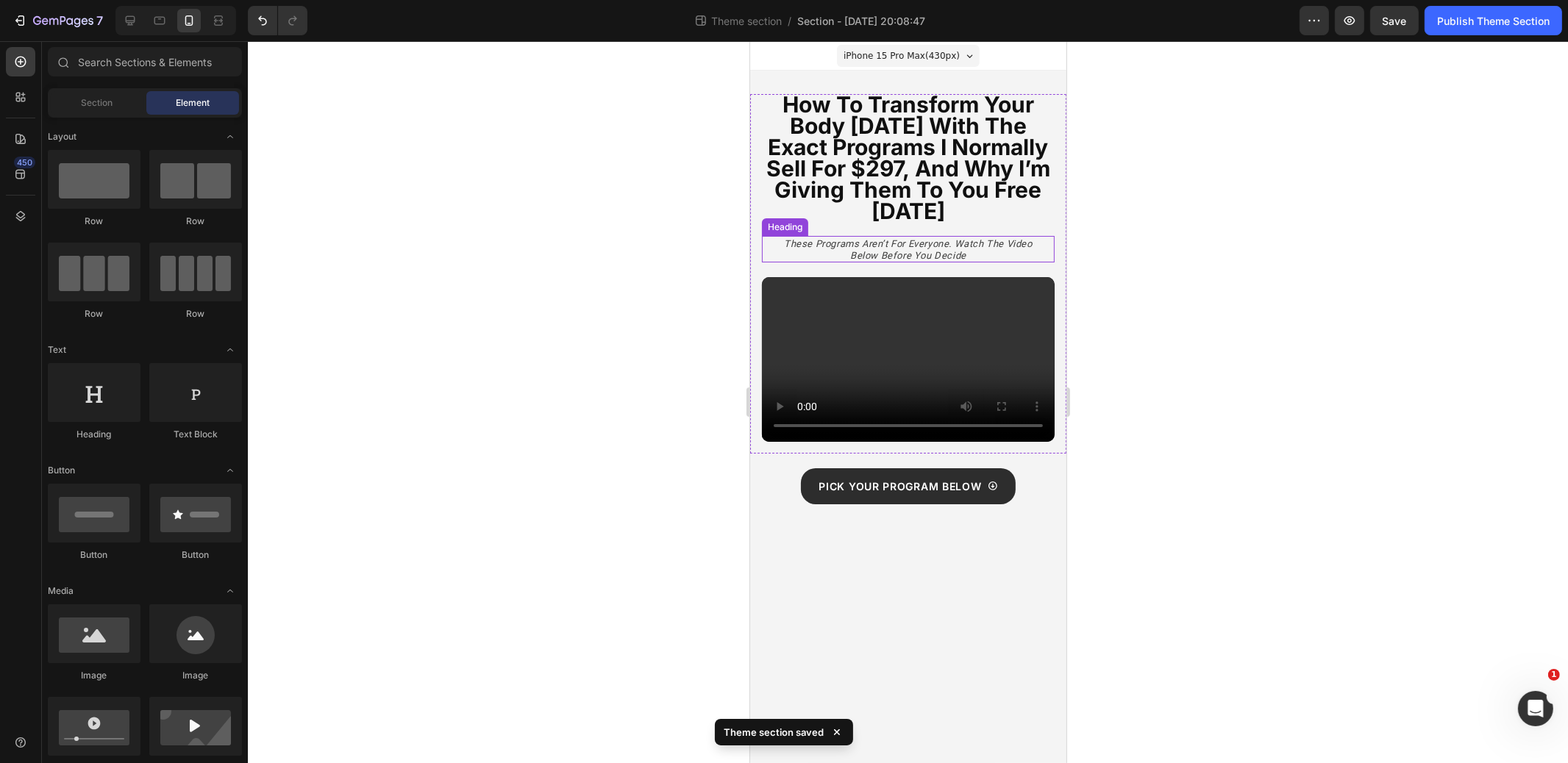
click at [955, 252] on icon "these programs aren’t for everyone. watch the video below before you decide" at bounding box center [908, 250] width 248 height 23
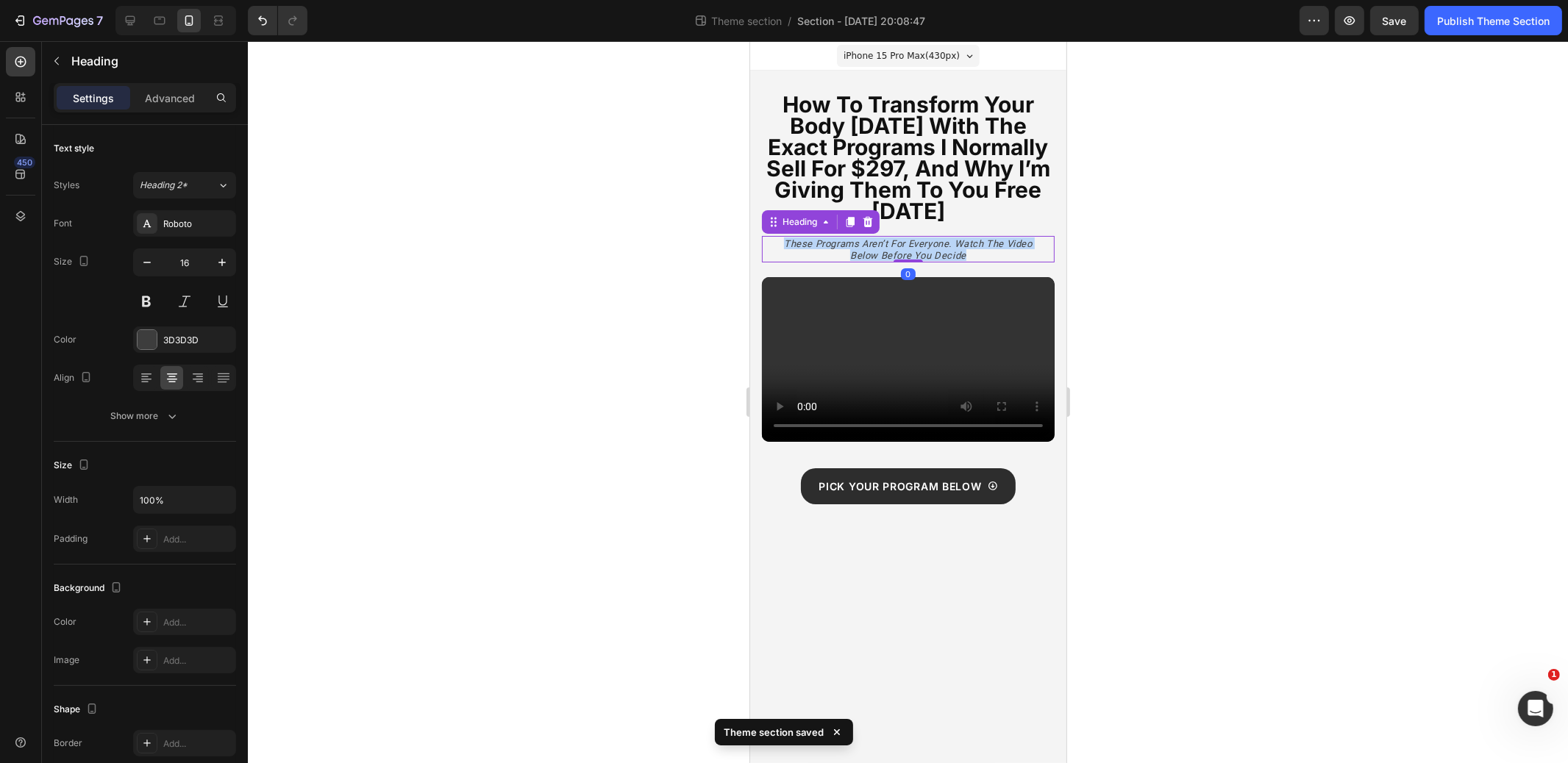
click at [955, 252] on icon "these programs aren’t for everyone. watch the video below before you decide" at bounding box center [908, 250] width 248 height 23
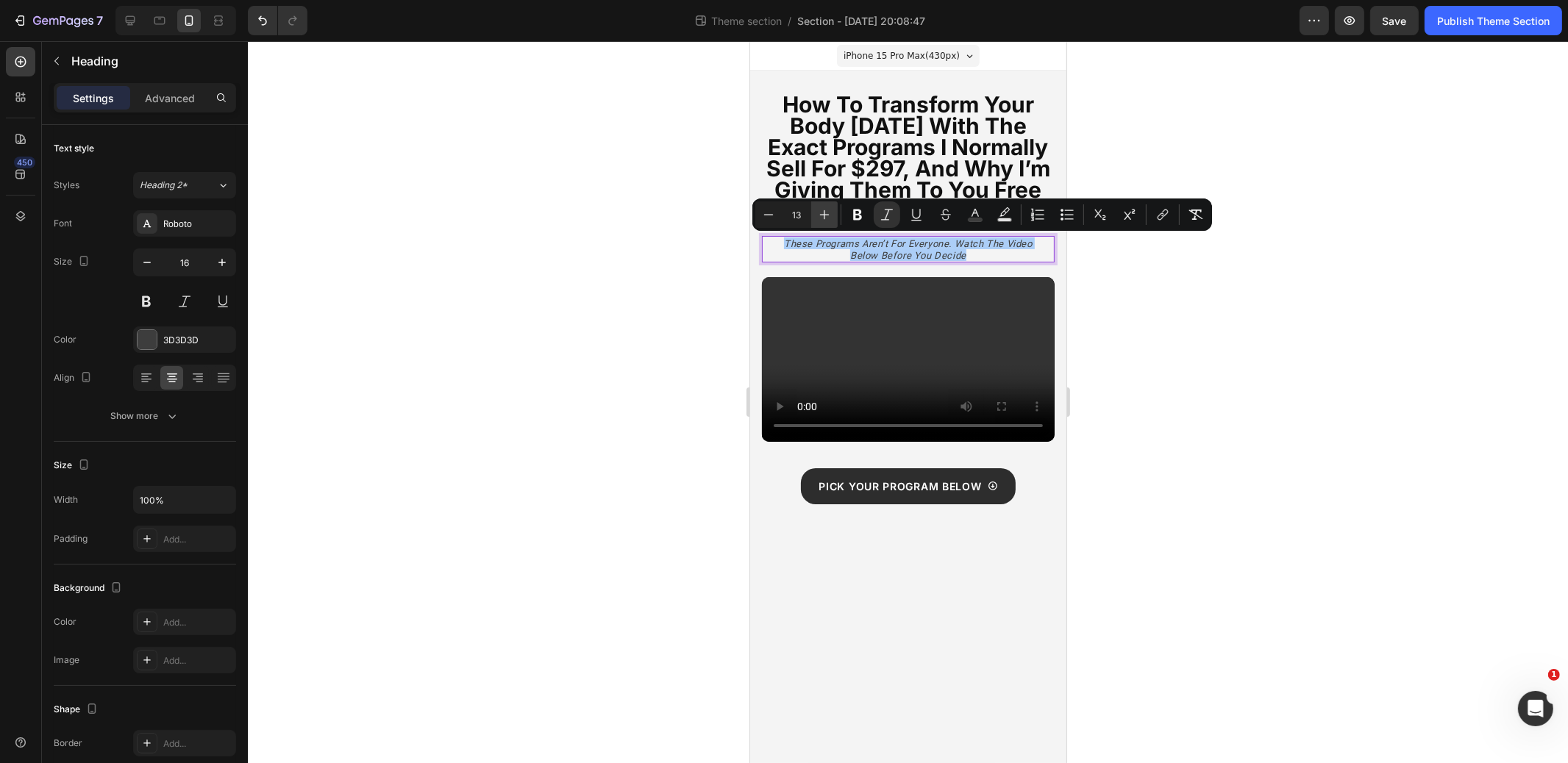
click at [829, 221] on icon "Editor contextual toolbar" at bounding box center [825, 214] width 15 height 15
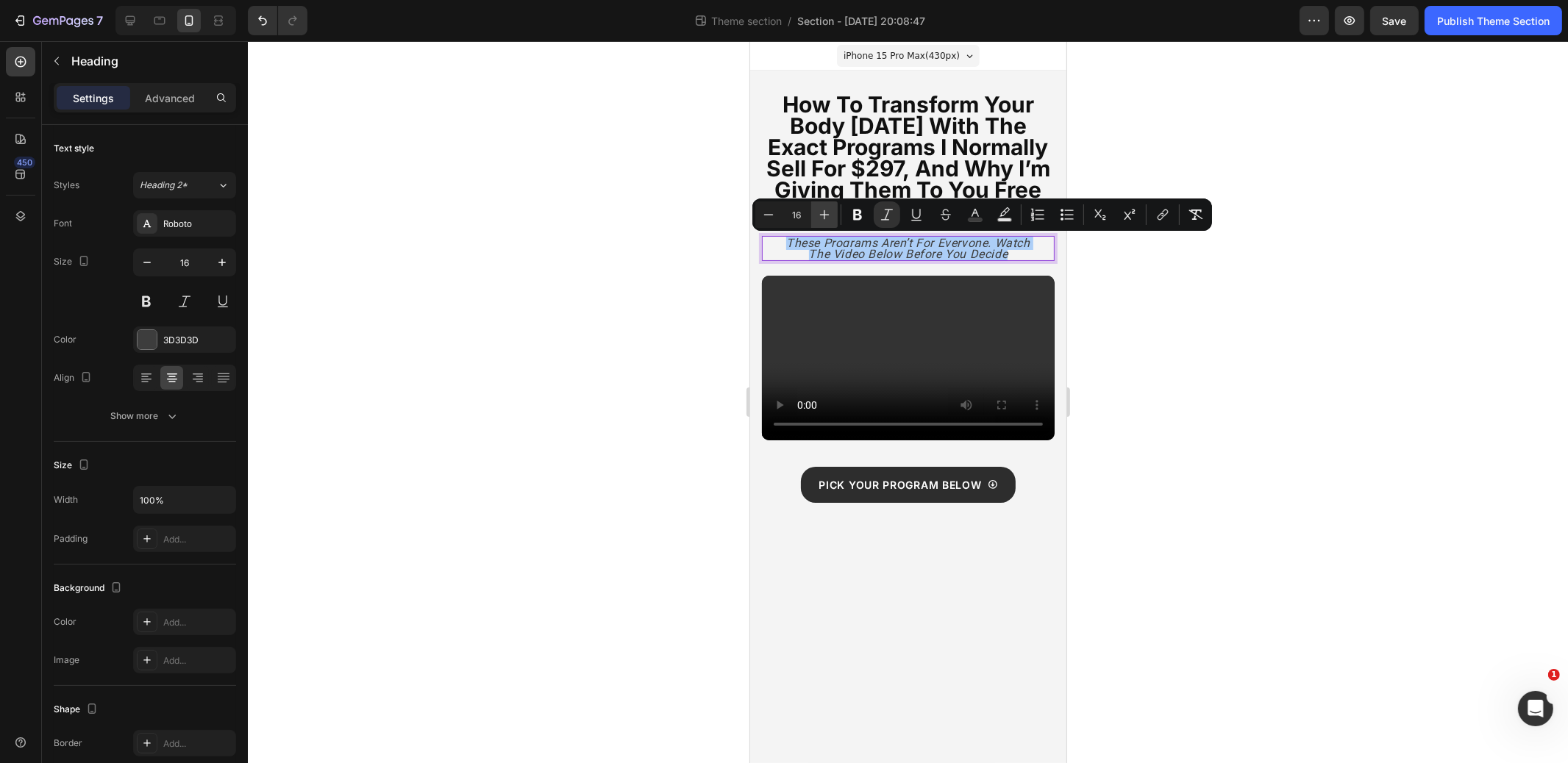
click at [829, 221] on icon "Editor contextual toolbar" at bounding box center [825, 214] width 15 height 15
click at [769, 218] on icon "Editor contextual toolbar" at bounding box center [768, 214] width 15 height 15
type input "16"
click at [1257, 301] on div at bounding box center [909, 402] width 1321 height 722
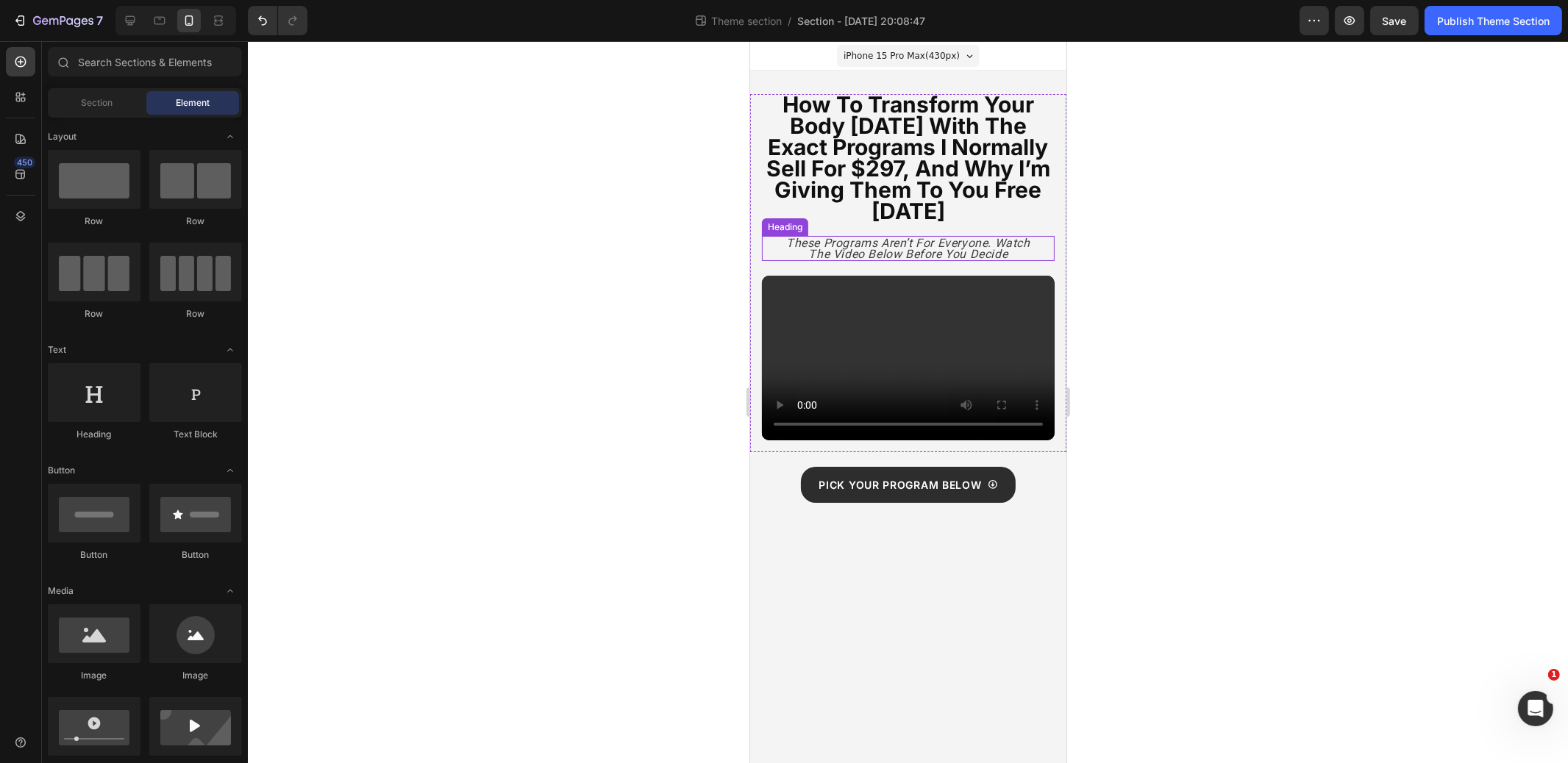
click at [974, 254] on icon "these programs aren’t for everyone. watch the video below before you decide" at bounding box center [908, 248] width 244 height 25
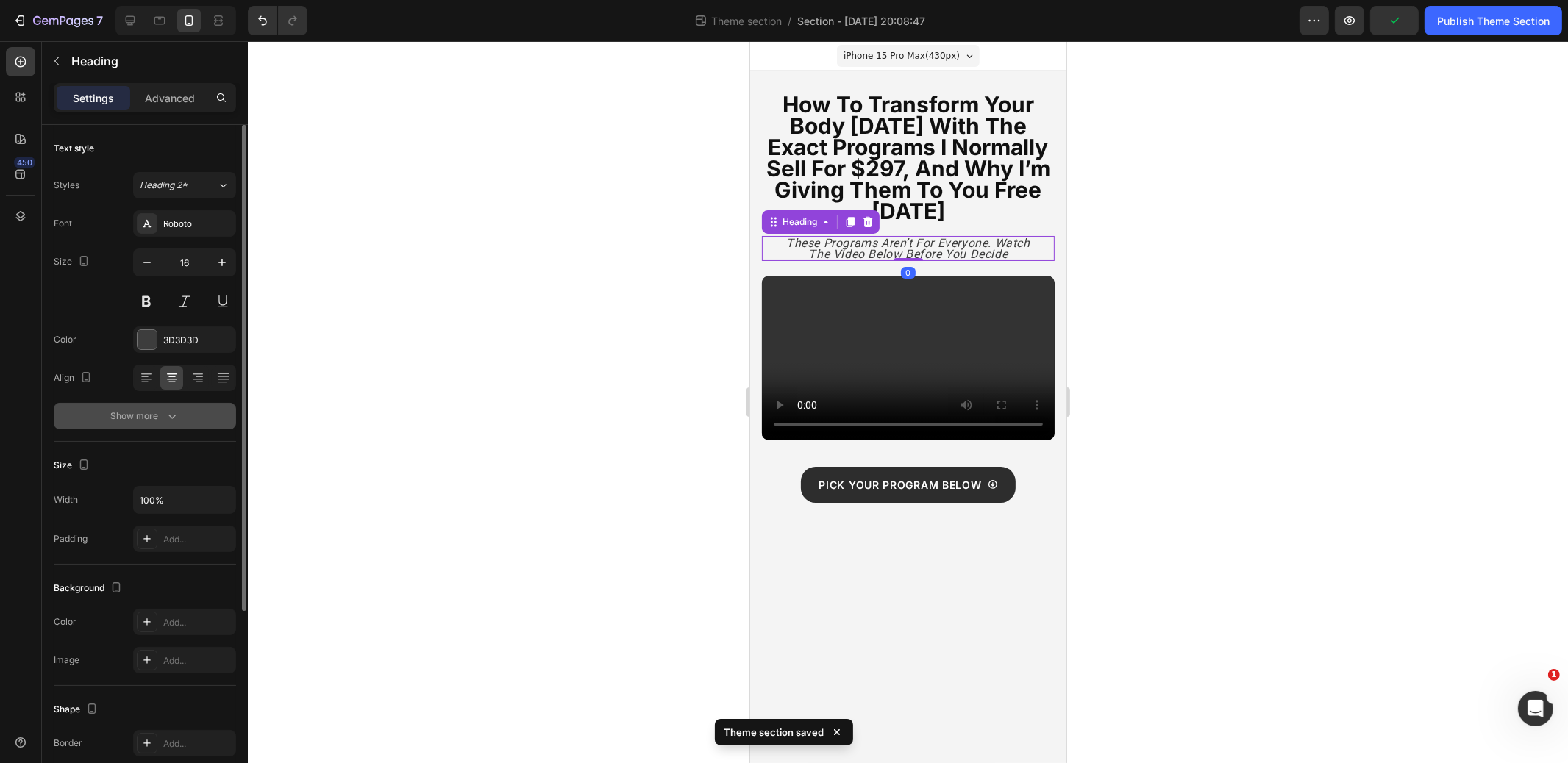
click at [145, 411] on div "Show more" at bounding box center [145, 416] width 69 height 15
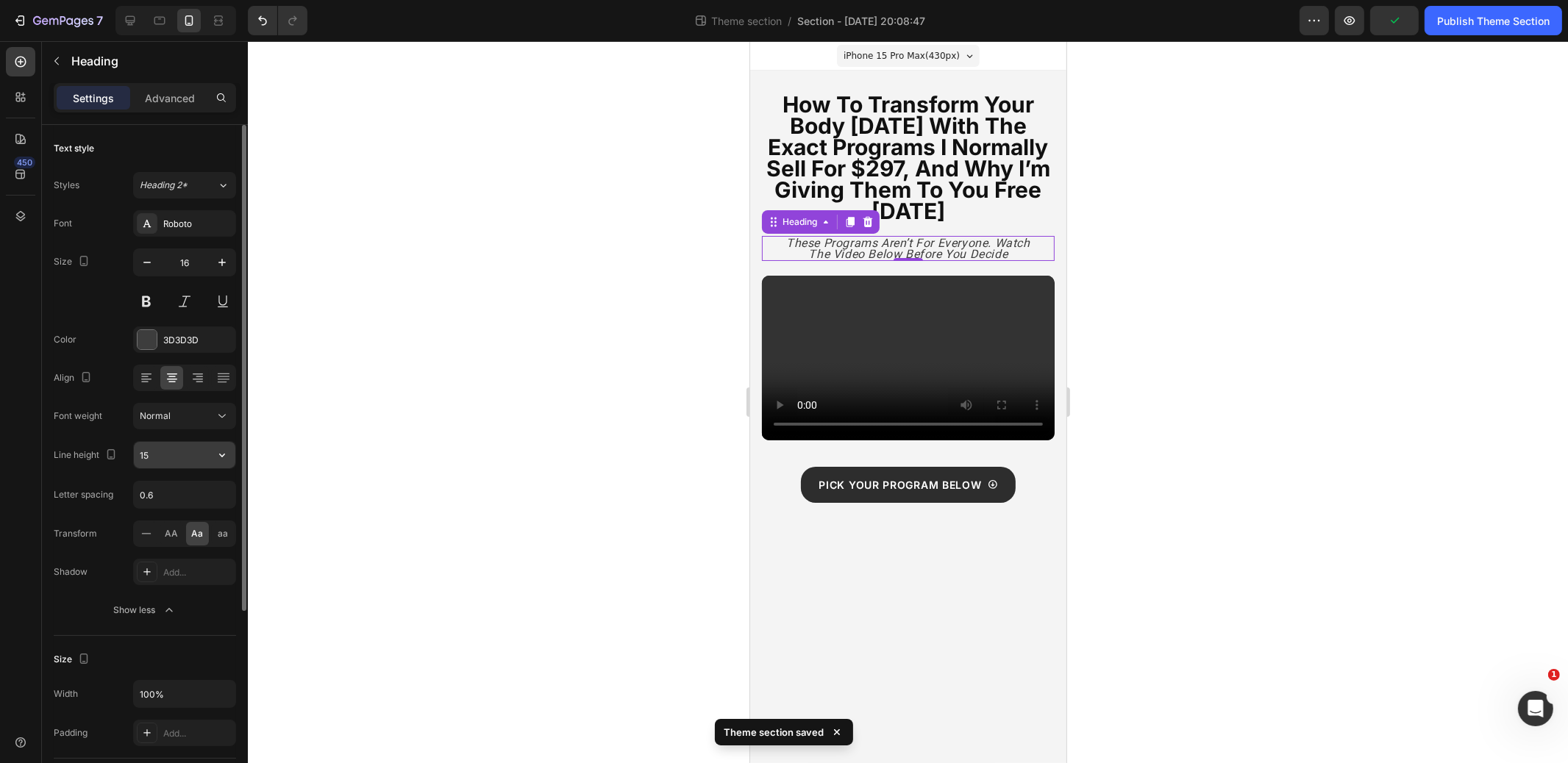
click at [194, 460] on input "15" at bounding box center [185, 454] width 102 height 27
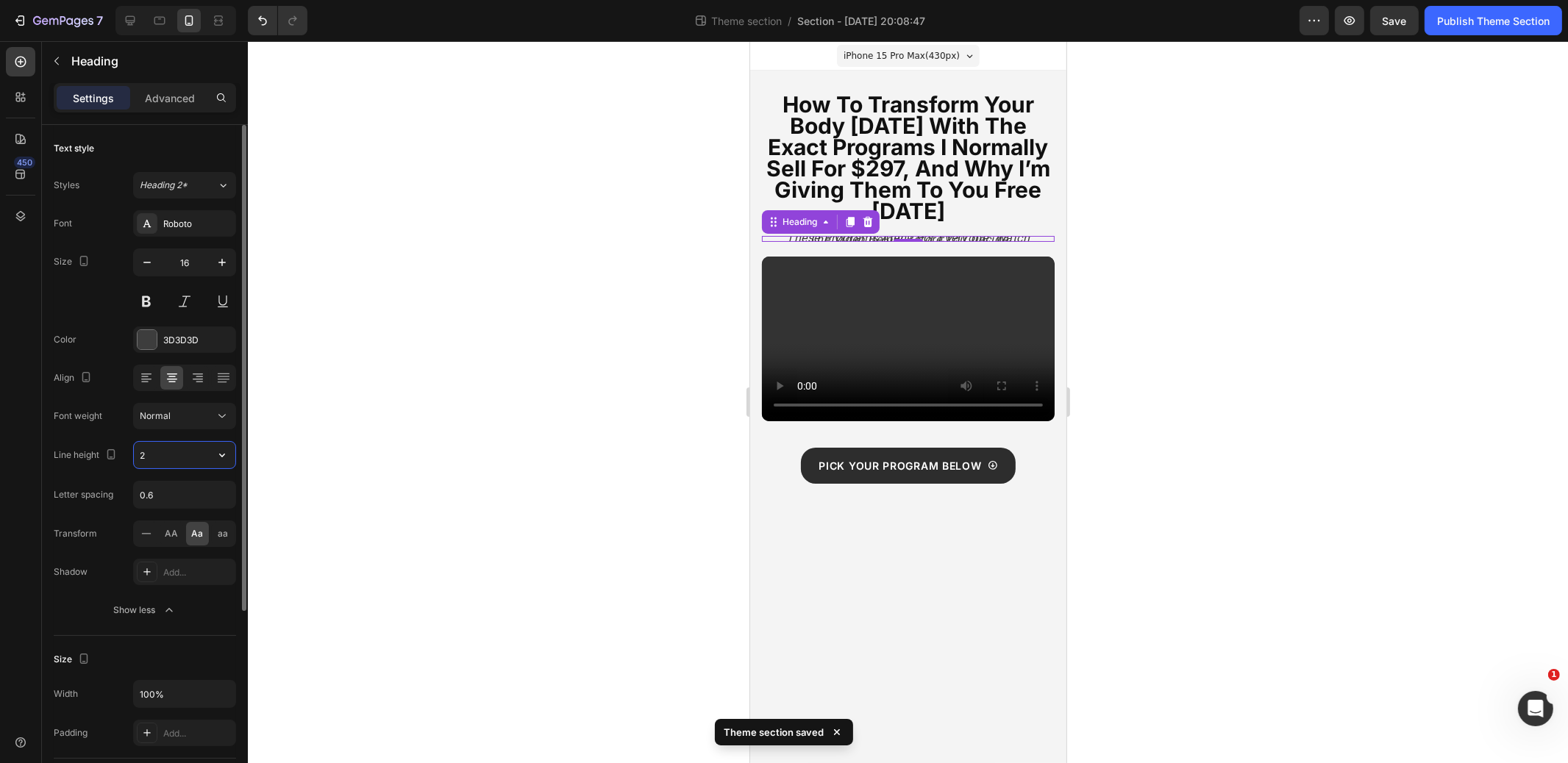
type input "20"
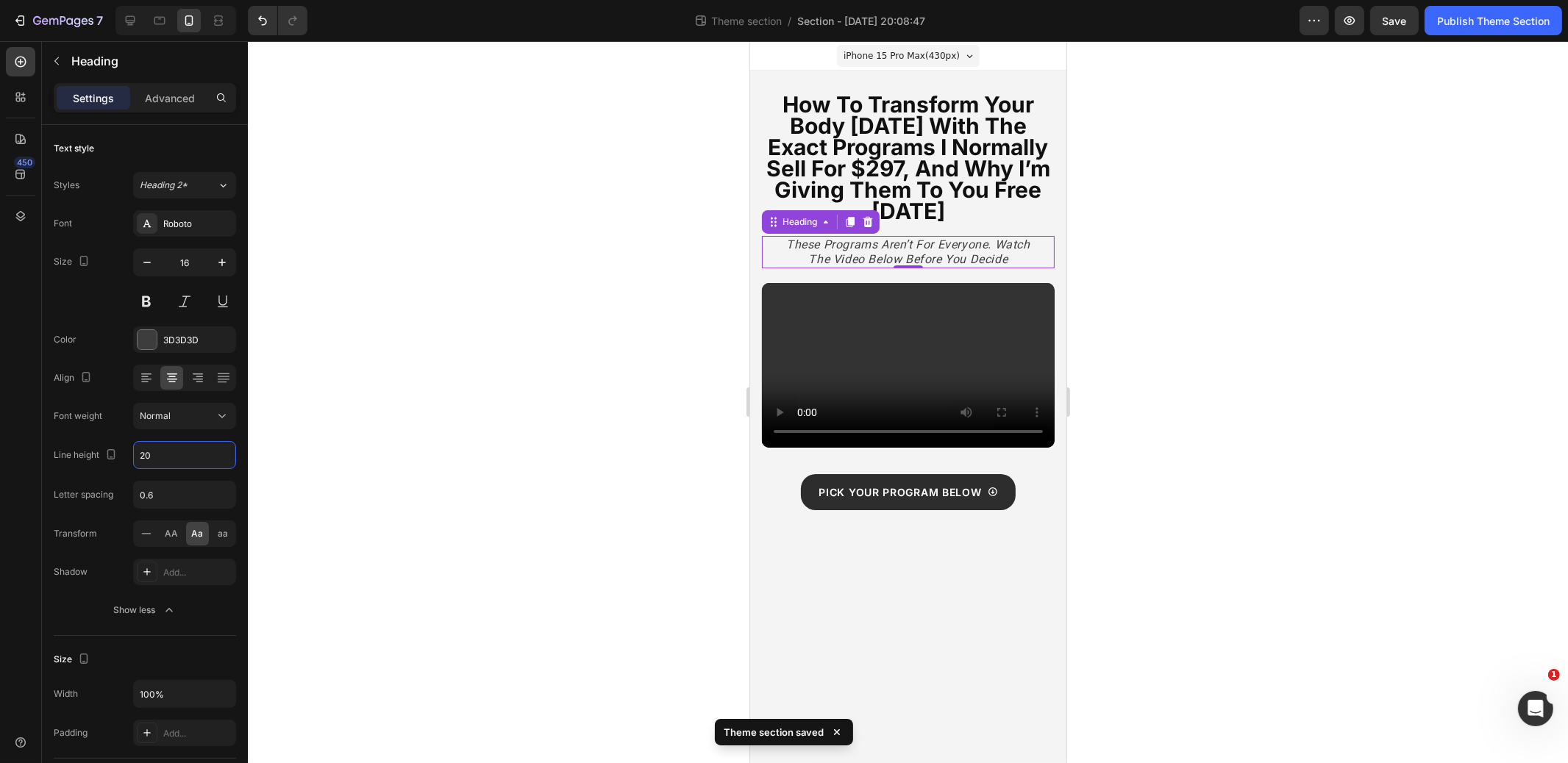
click at [467, 359] on div at bounding box center [909, 402] width 1321 height 722
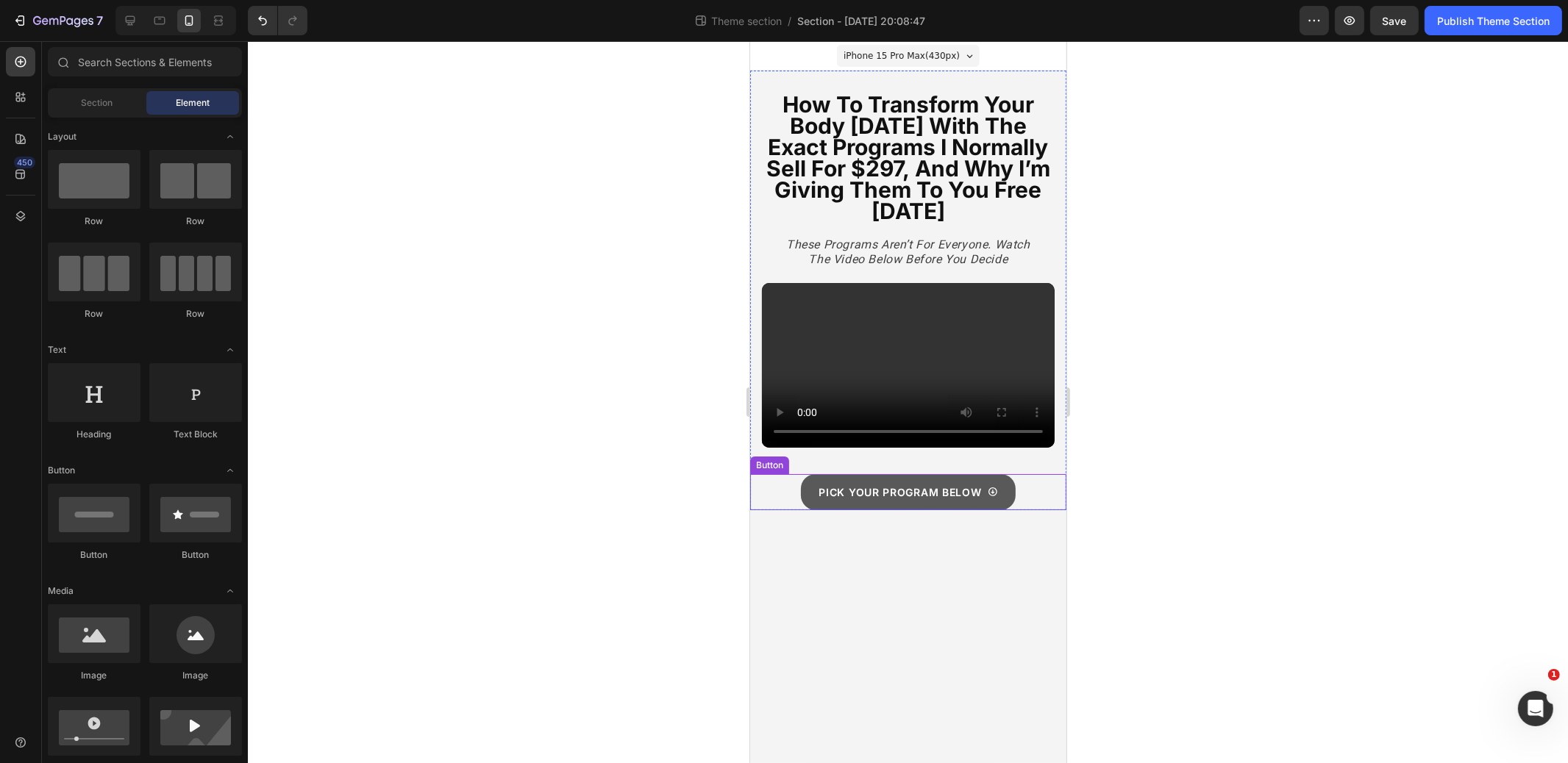
click at [863, 506] on link "Pick Your Program Below" at bounding box center [908, 492] width 214 height 36
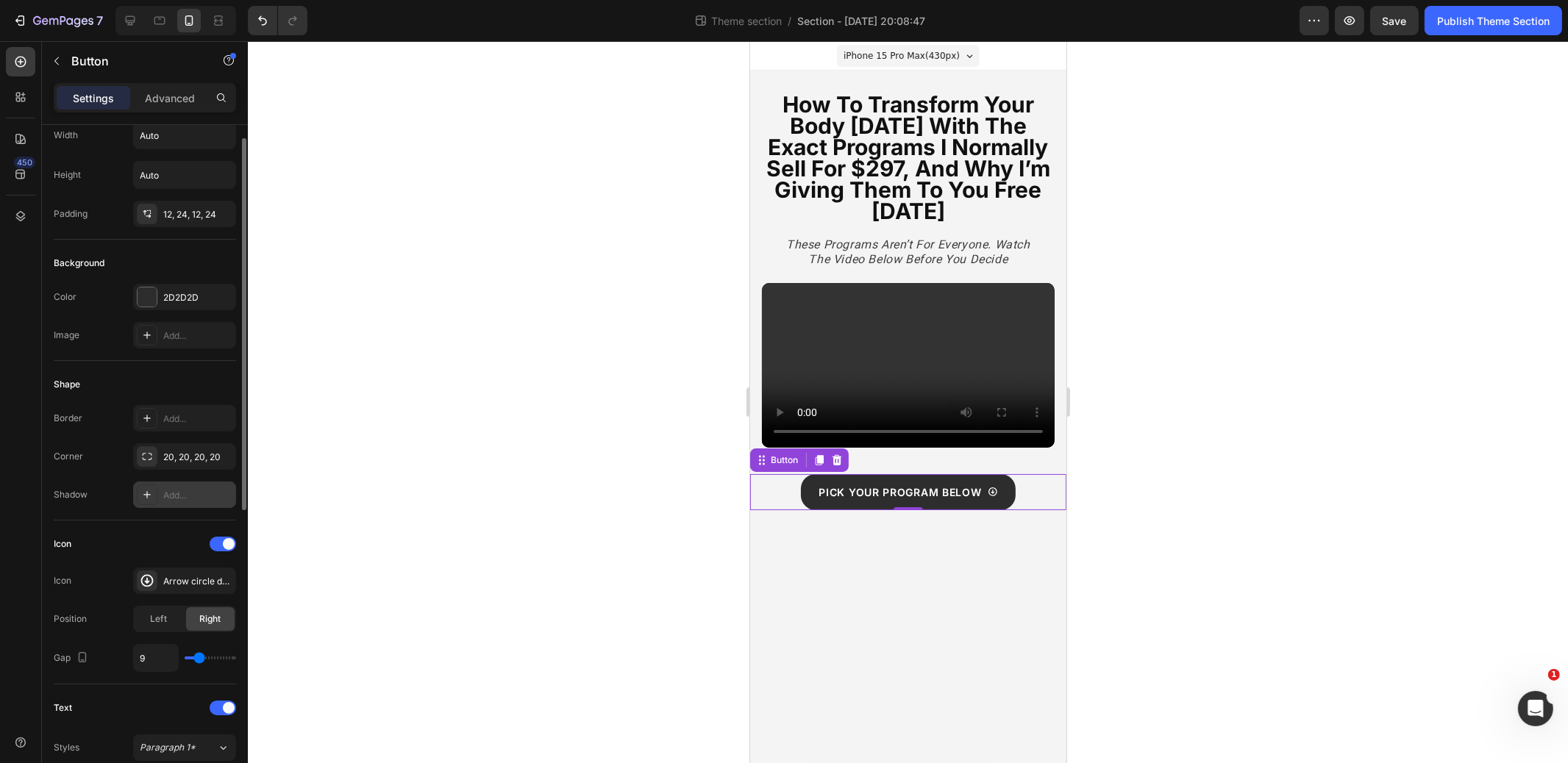
scroll to position [63, 0]
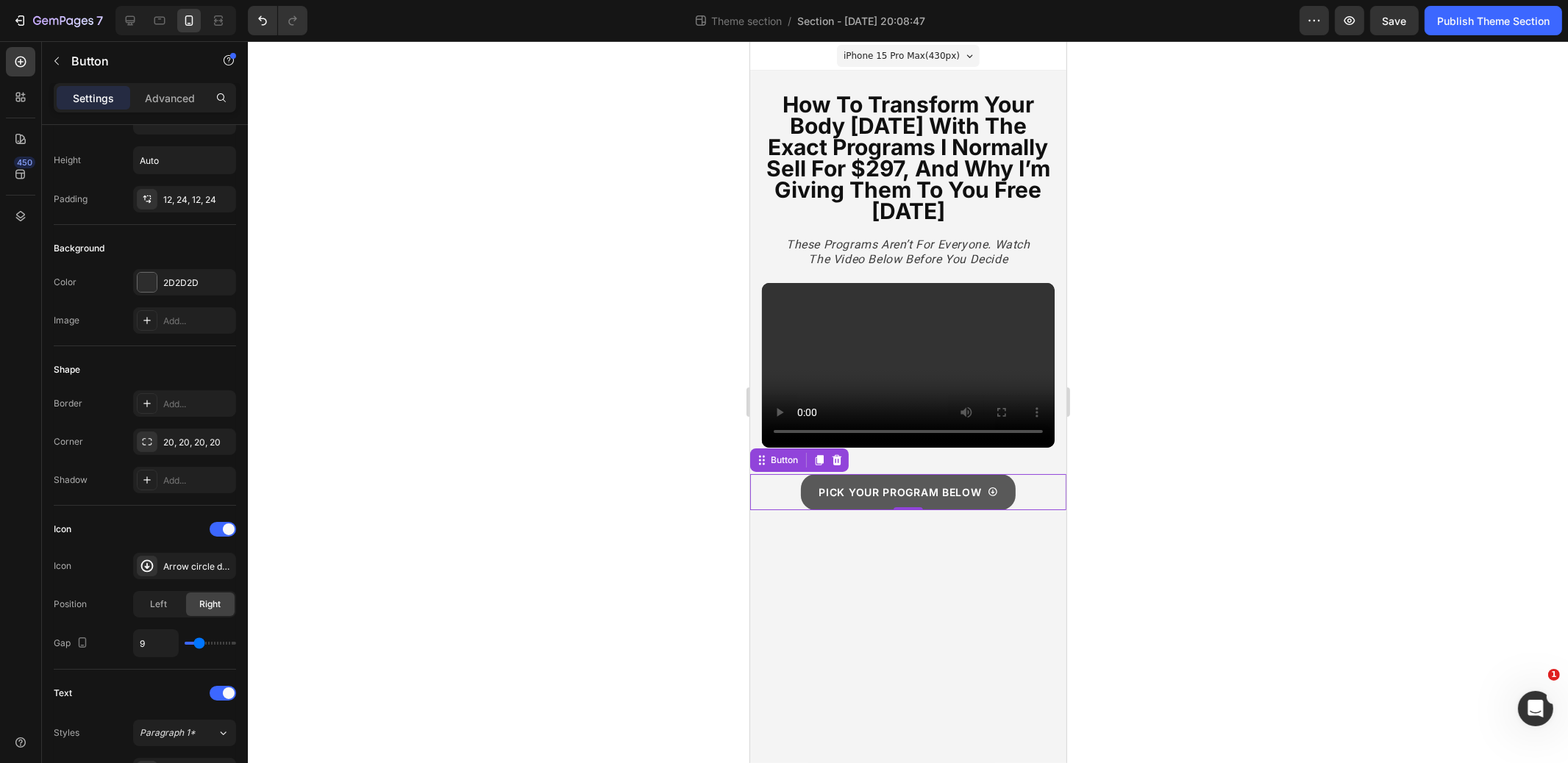
click at [886, 504] on link "Pick Your Program Below" at bounding box center [908, 492] width 214 height 36
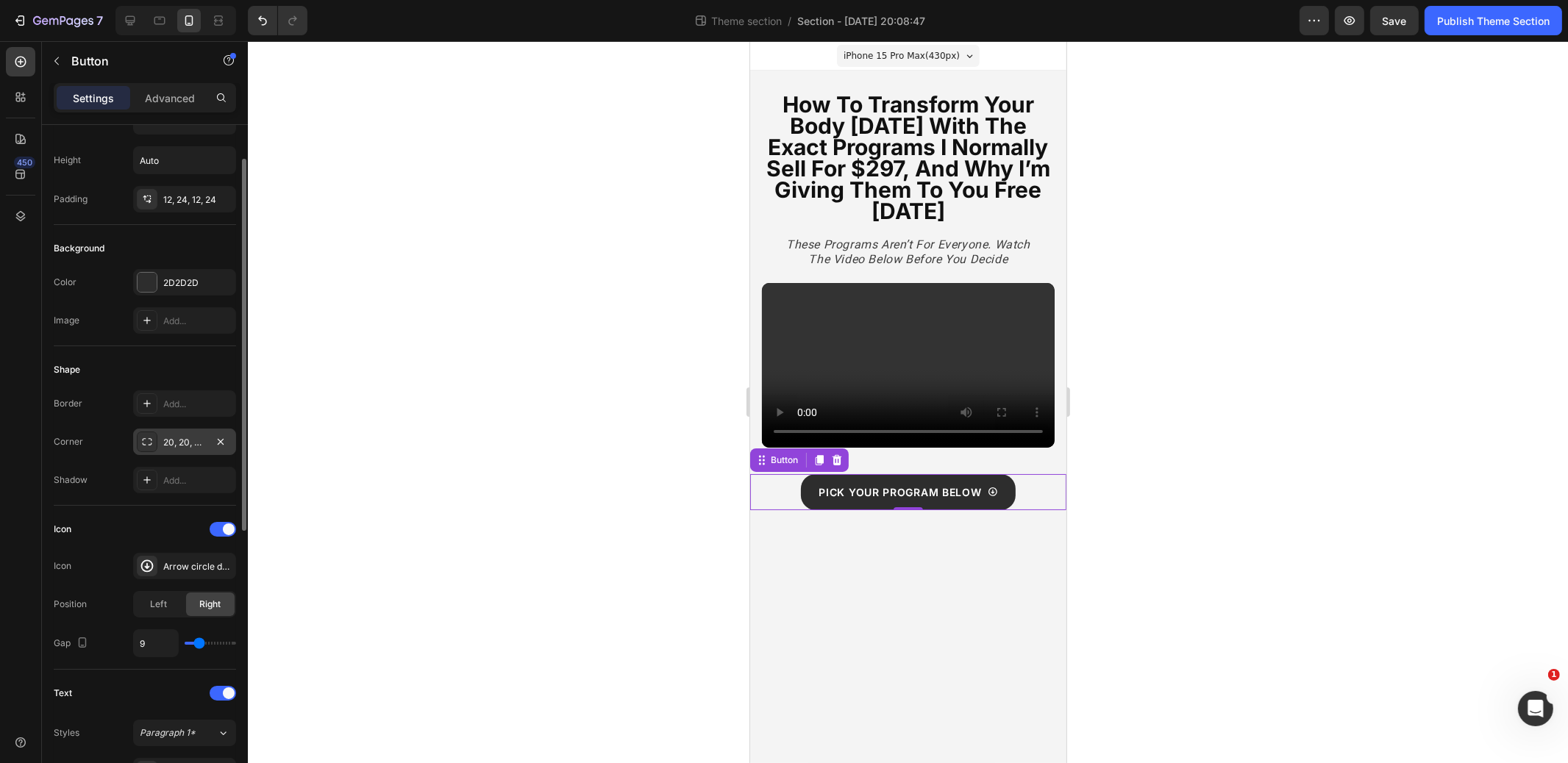
scroll to position [0, 0]
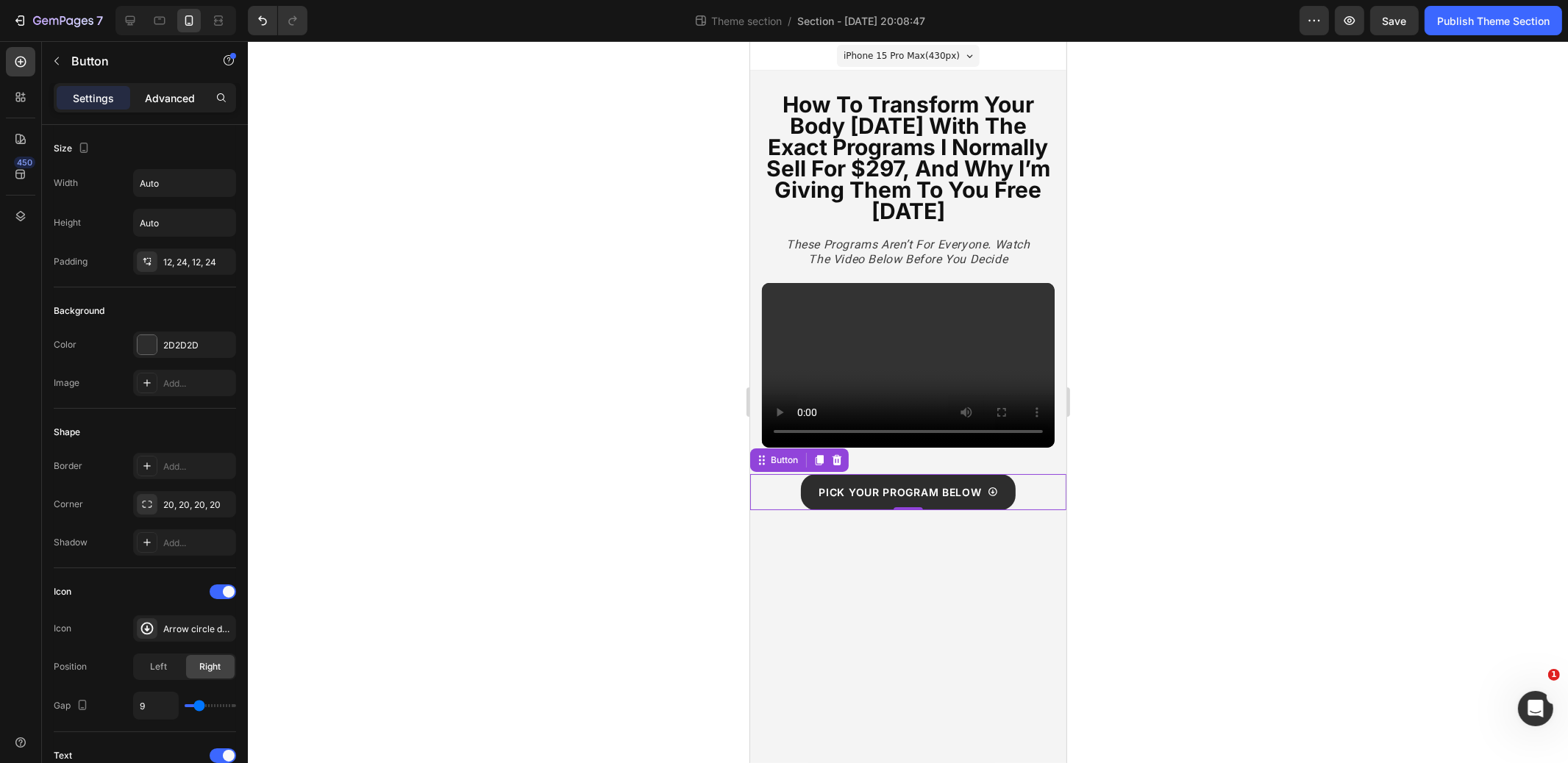
click at [157, 106] on div "Advanced" at bounding box center [169, 97] width 73 height 23
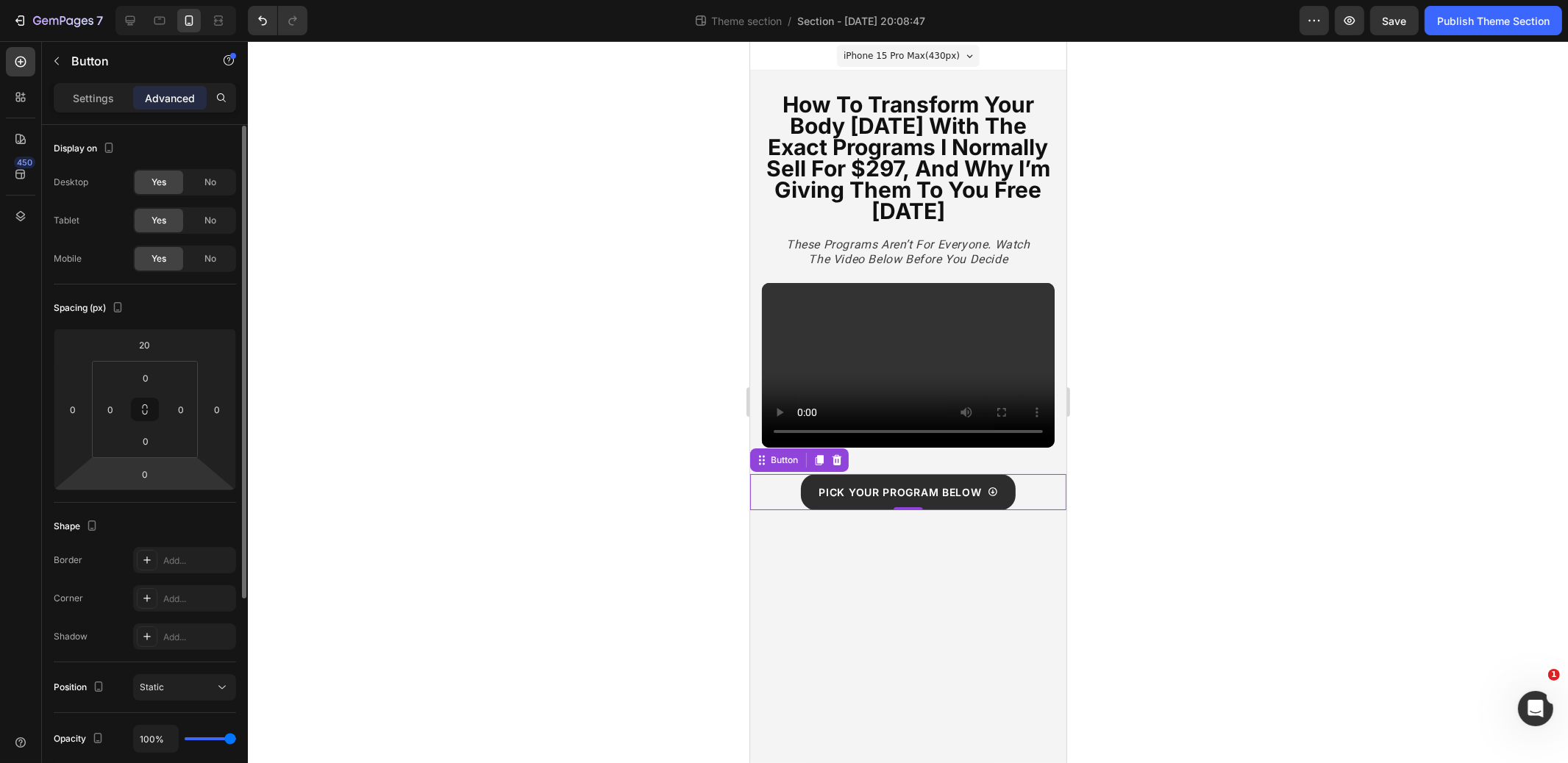
scroll to position [89, 0]
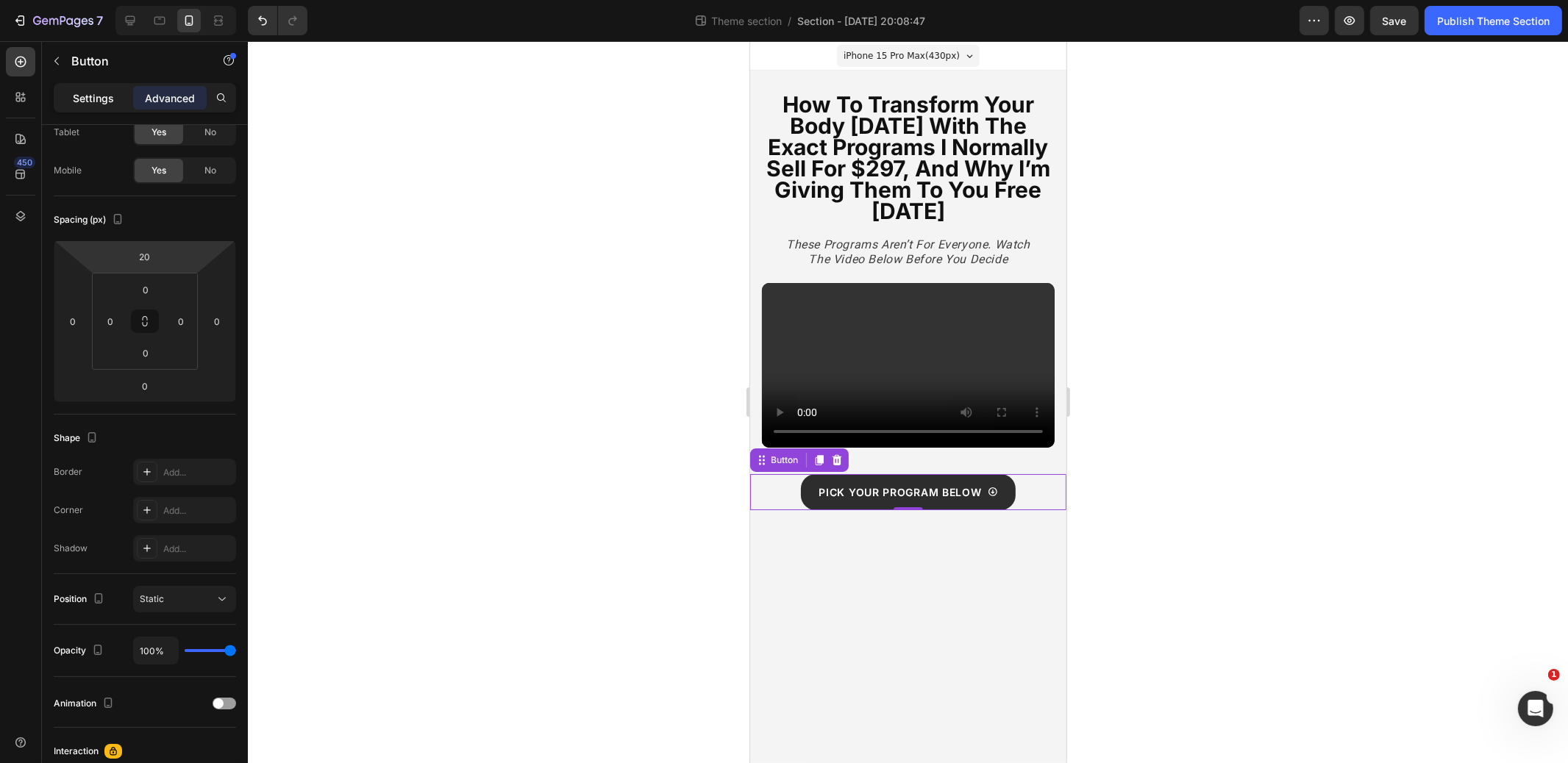
click at [97, 97] on p "Settings" at bounding box center [93, 97] width 41 height 15
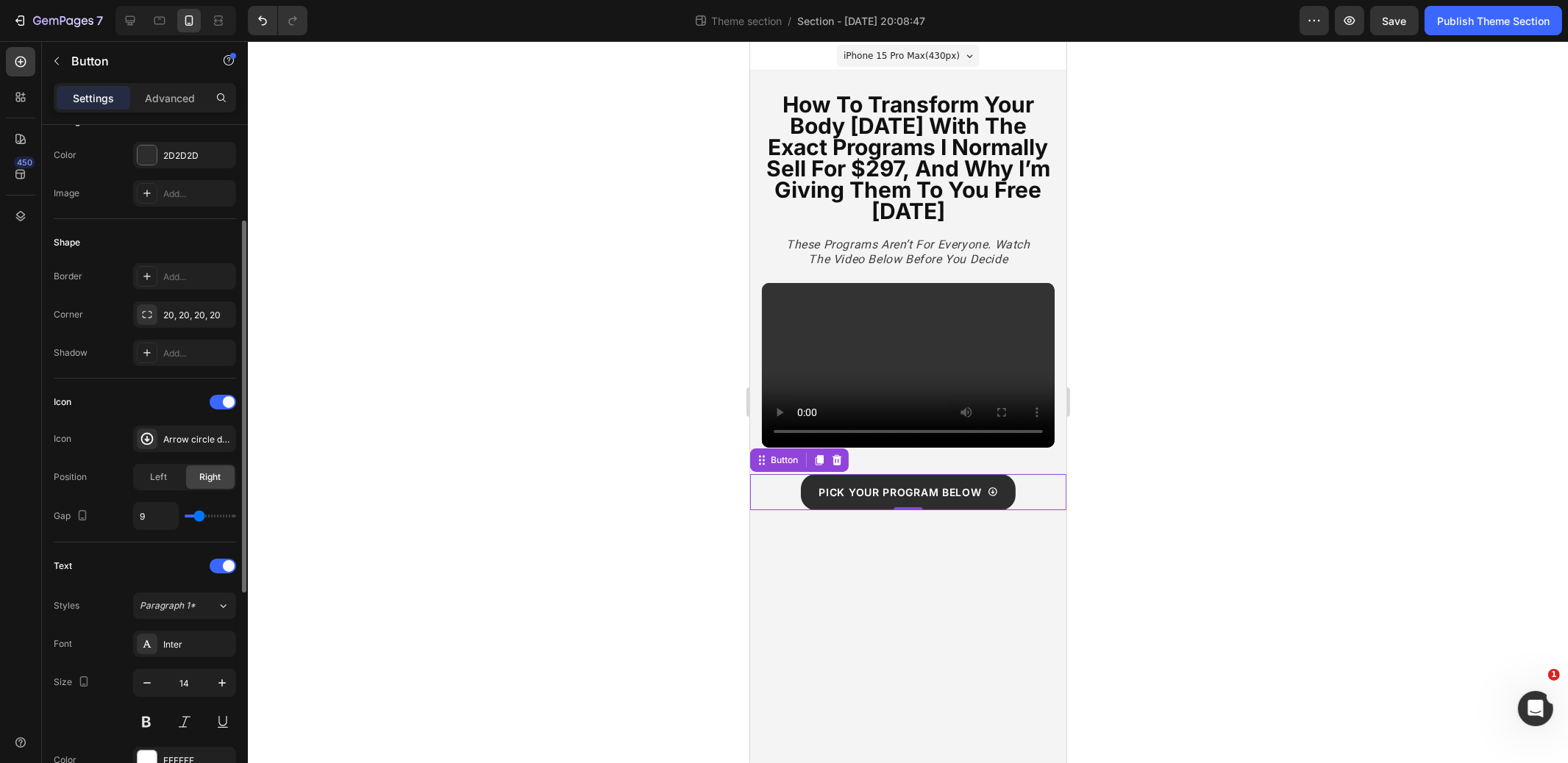
scroll to position [185, 0]
click at [198, 317] on div "20, 20, 20, 20" at bounding box center [185, 321] width 43 height 13
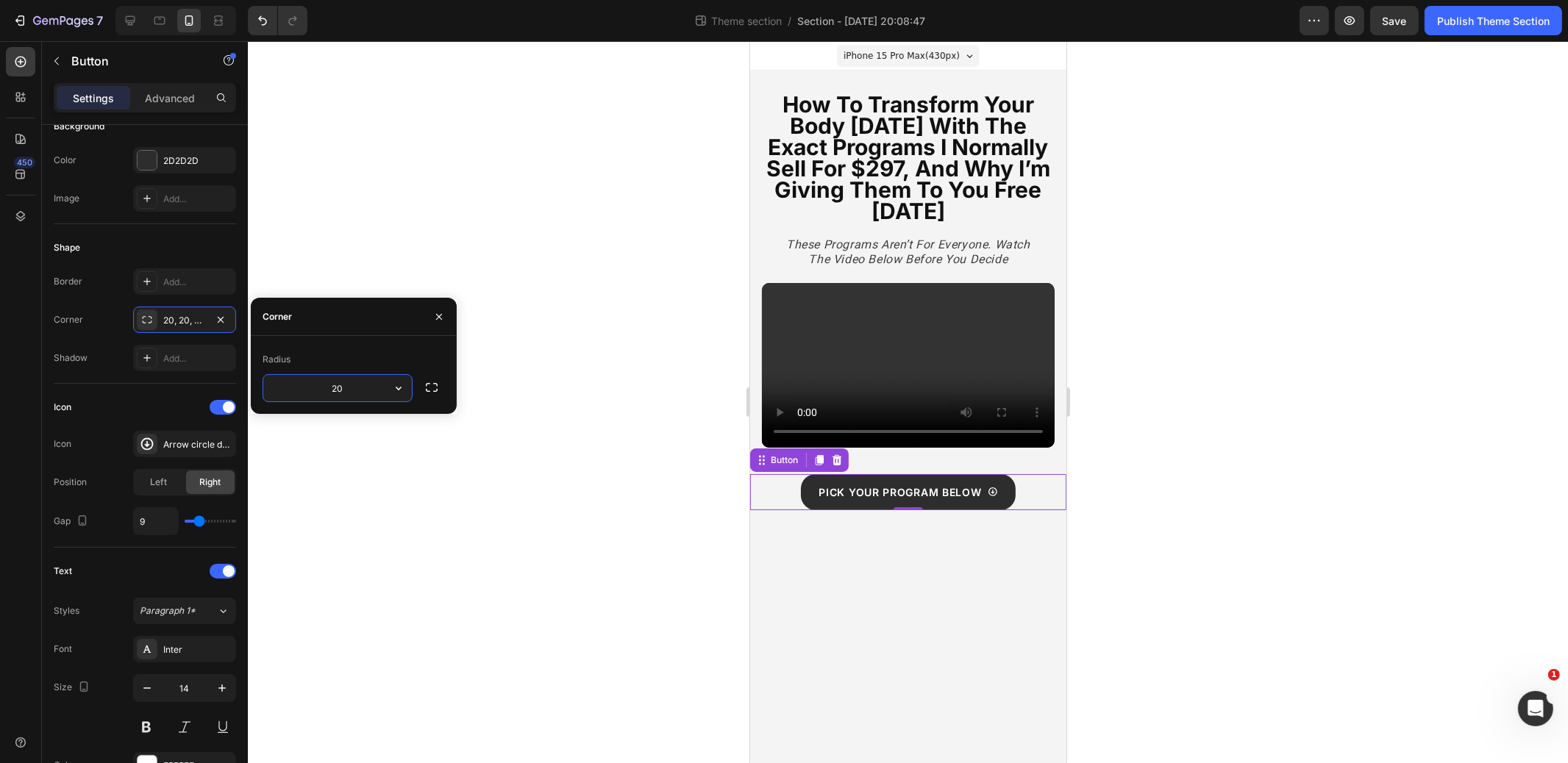
click at [334, 391] on input "20" at bounding box center [338, 388] width 148 height 27
type input "30"
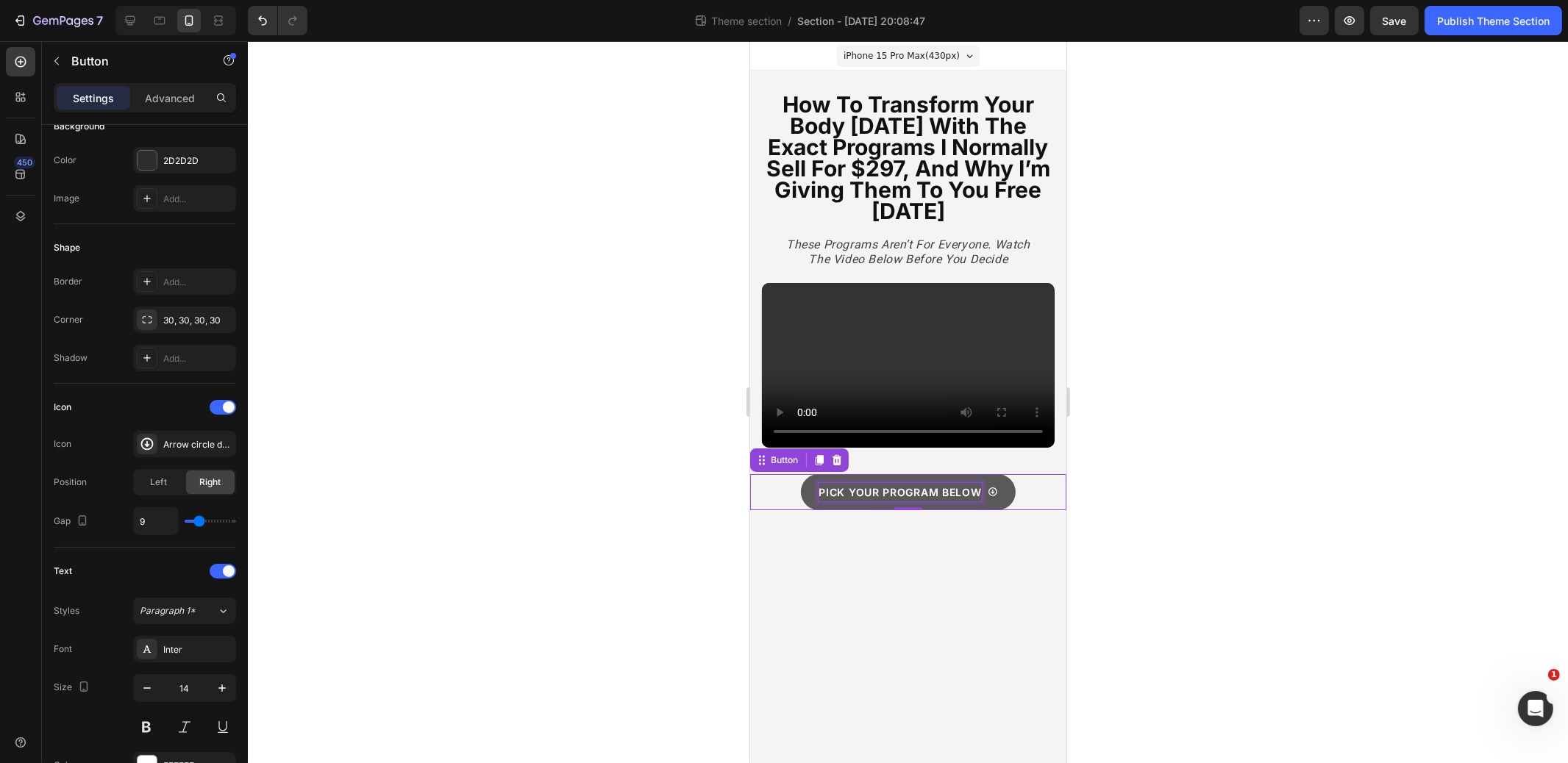
click at [880, 487] on p "Pick Your Program Below" at bounding box center [900, 492] width 163 height 19
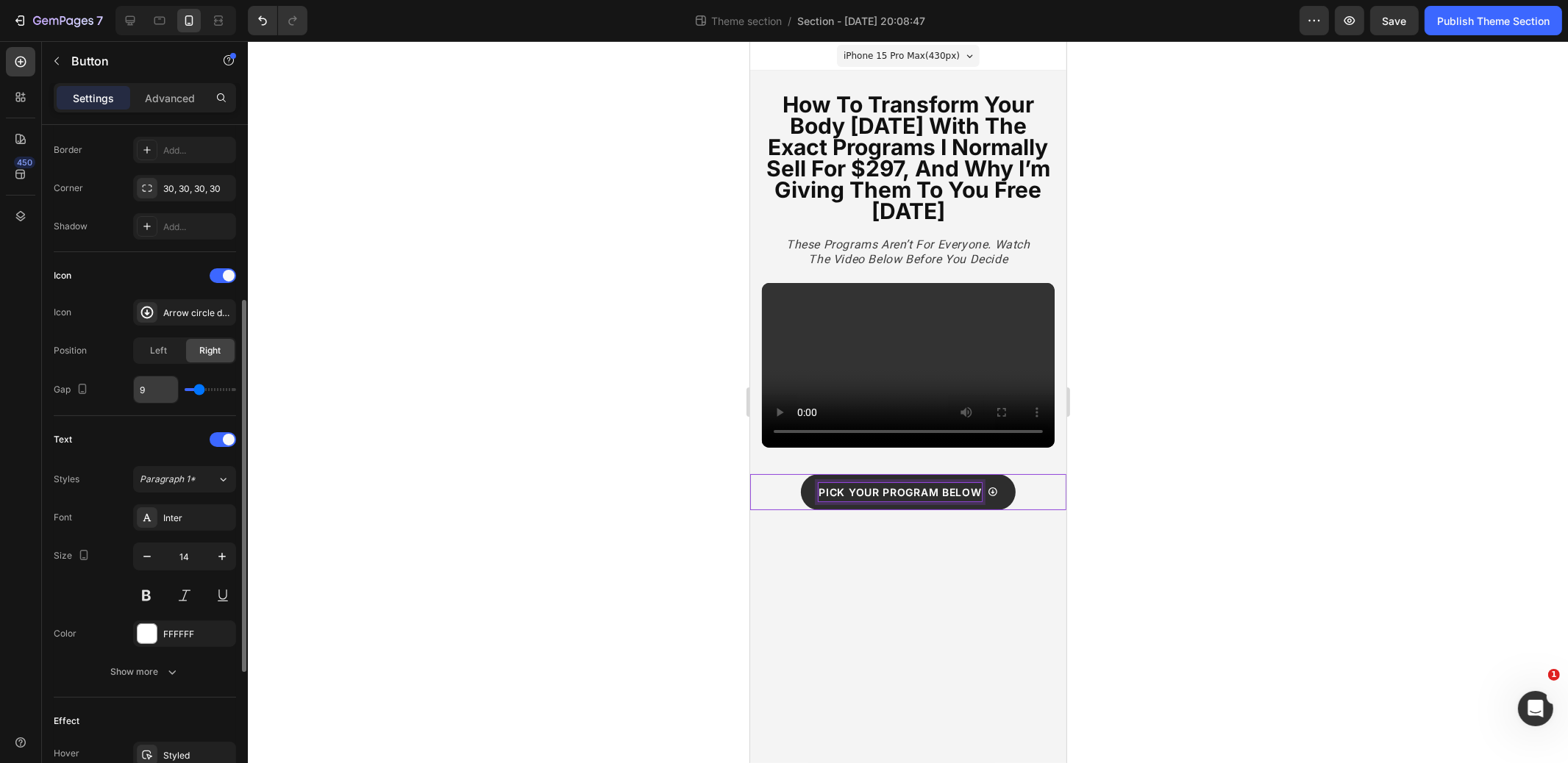
scroll to position [362, 0]
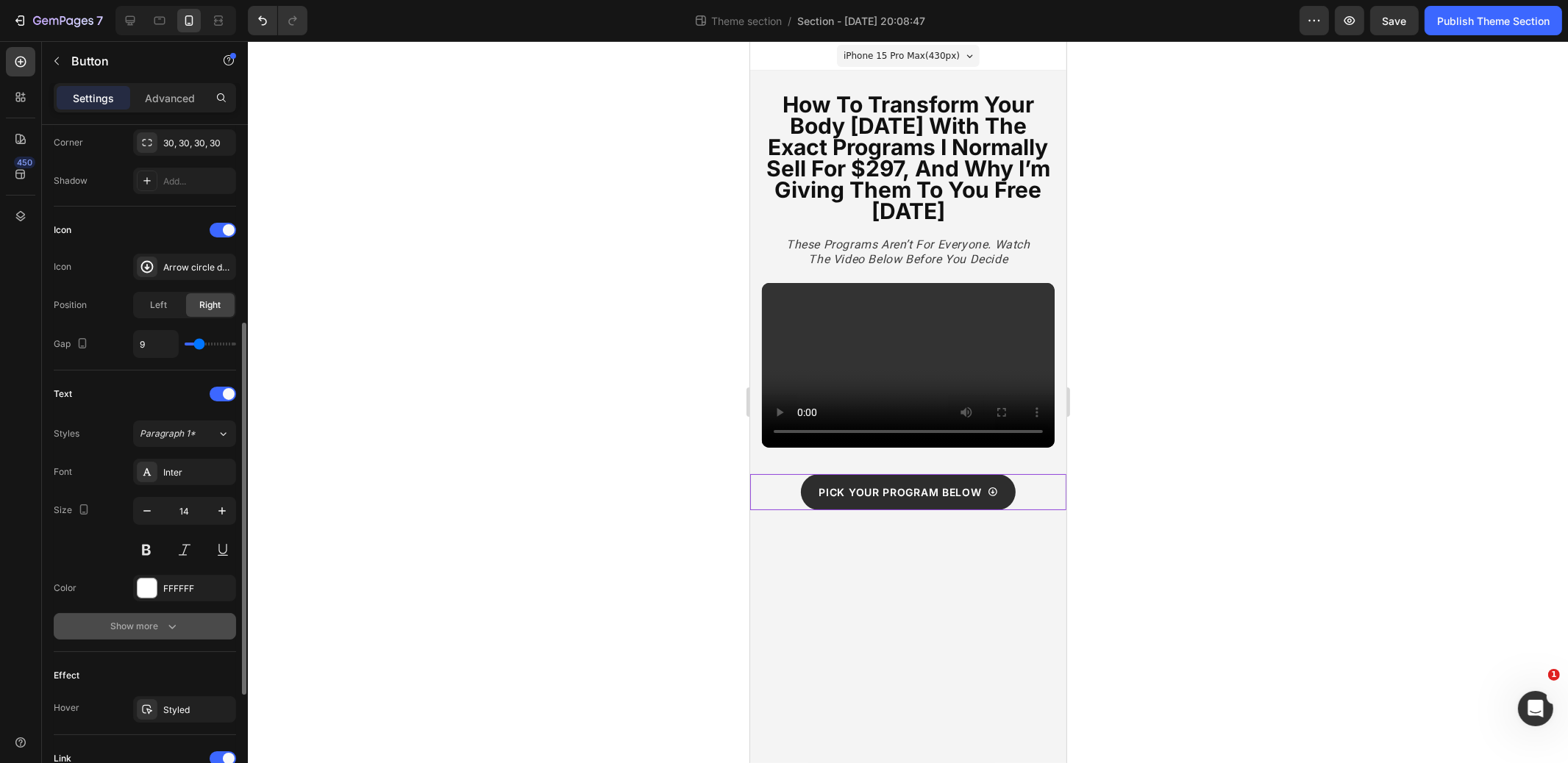
click at [157, 626] on div "Show more" at bounding box center [145, 626] width 69 height 15
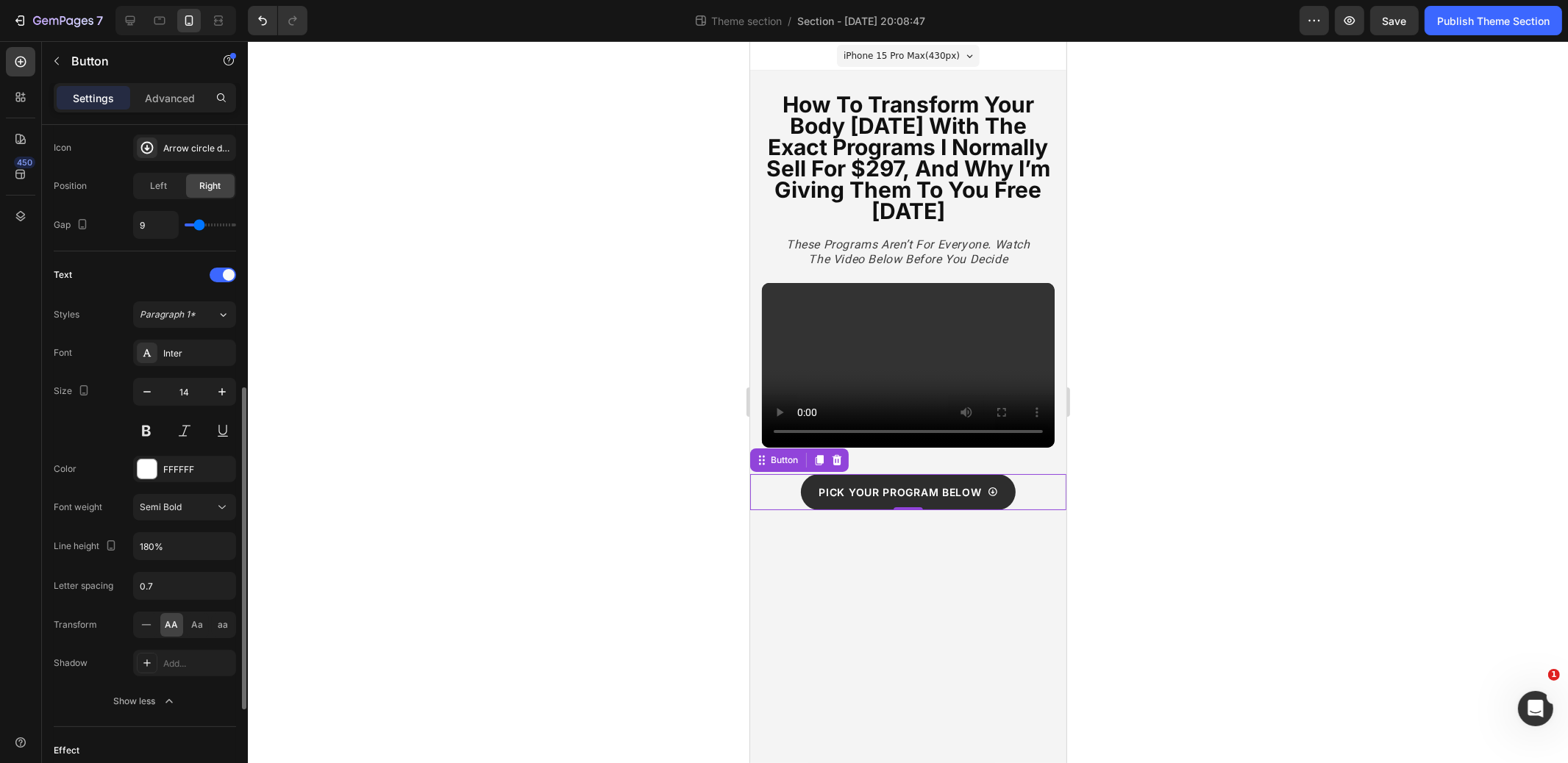
scroll to position [505, 0]
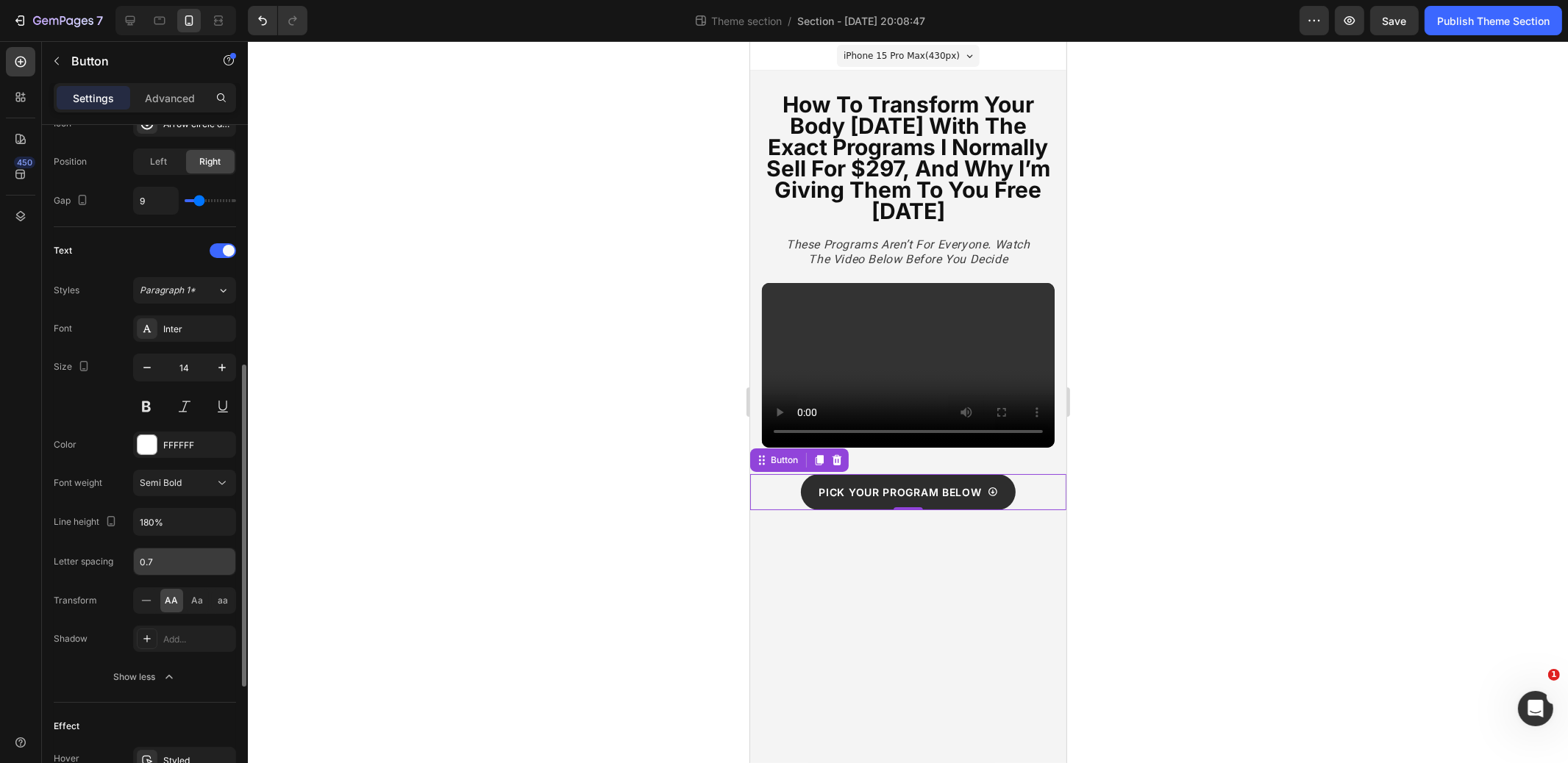
click at [160, 562] on input "0.7" at bounding box center [185, 562] width 102 height 27
click at [58, 528] on div "Line height 180%" at bounding box center [145, 522] width 182 height 28
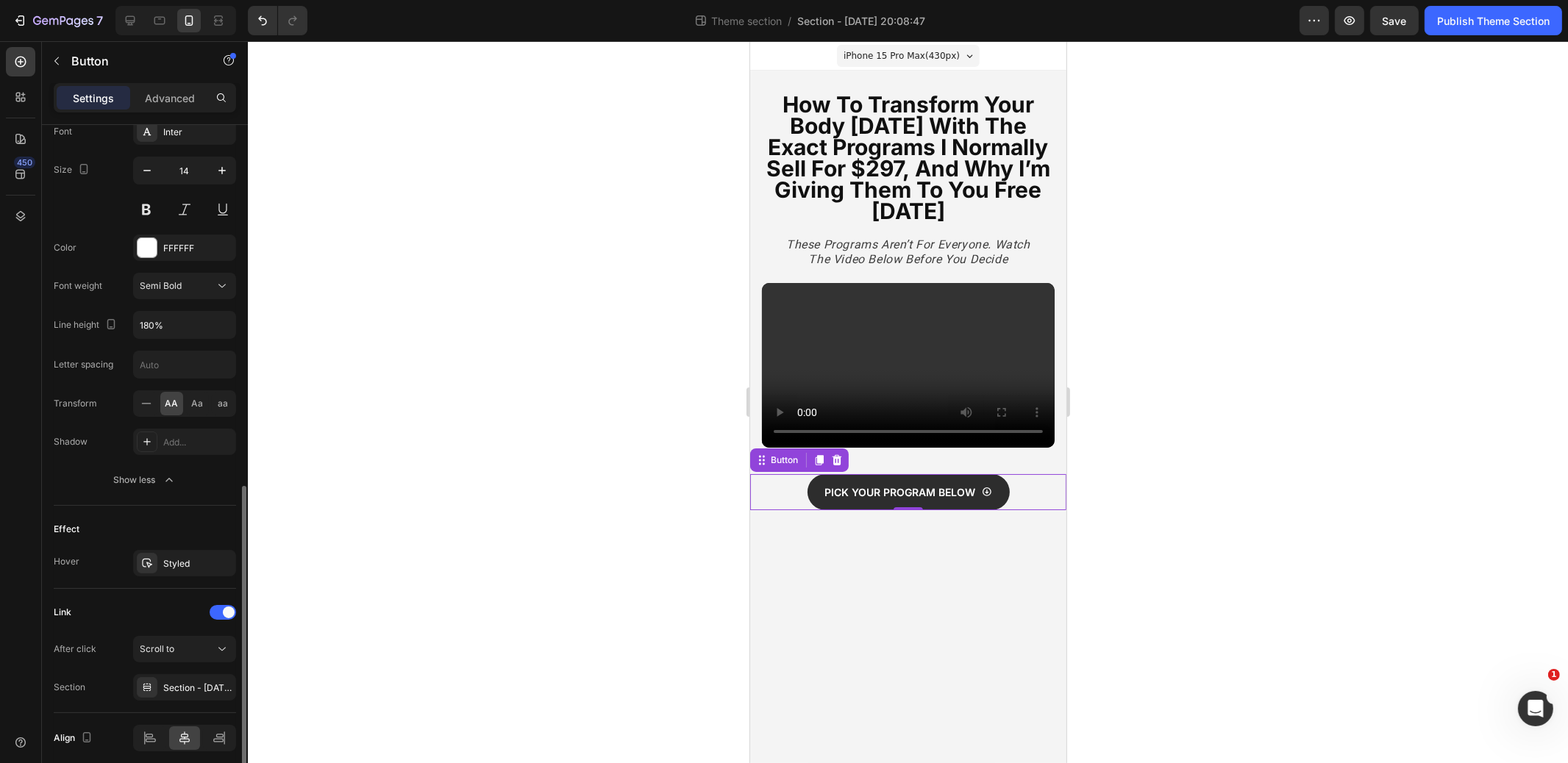
scroll to position [754, 0]
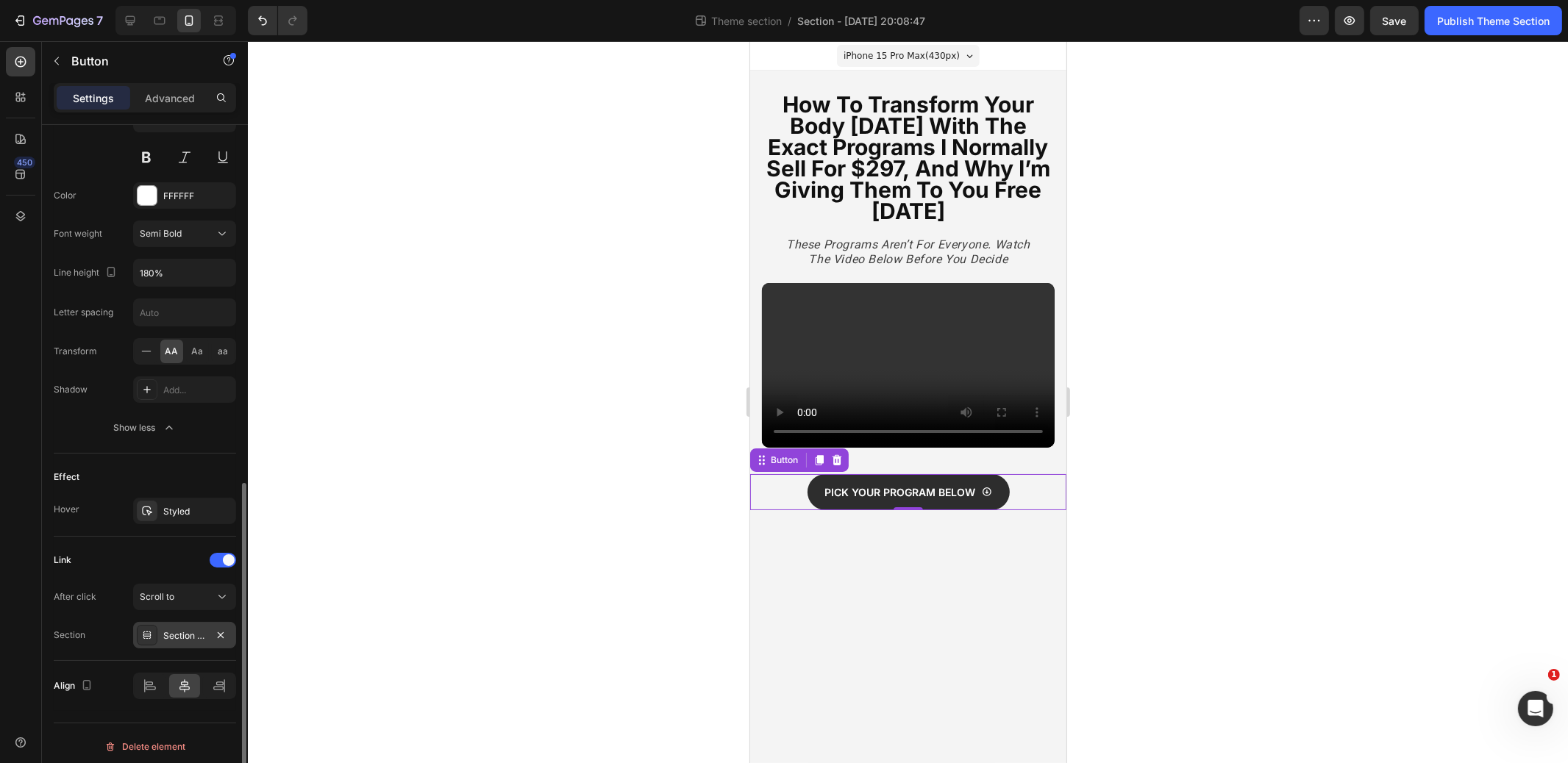
click at [181, 629] on div "Section - [DATE] 20:08:47" at bounding box center [185, 636] width 43 height 13
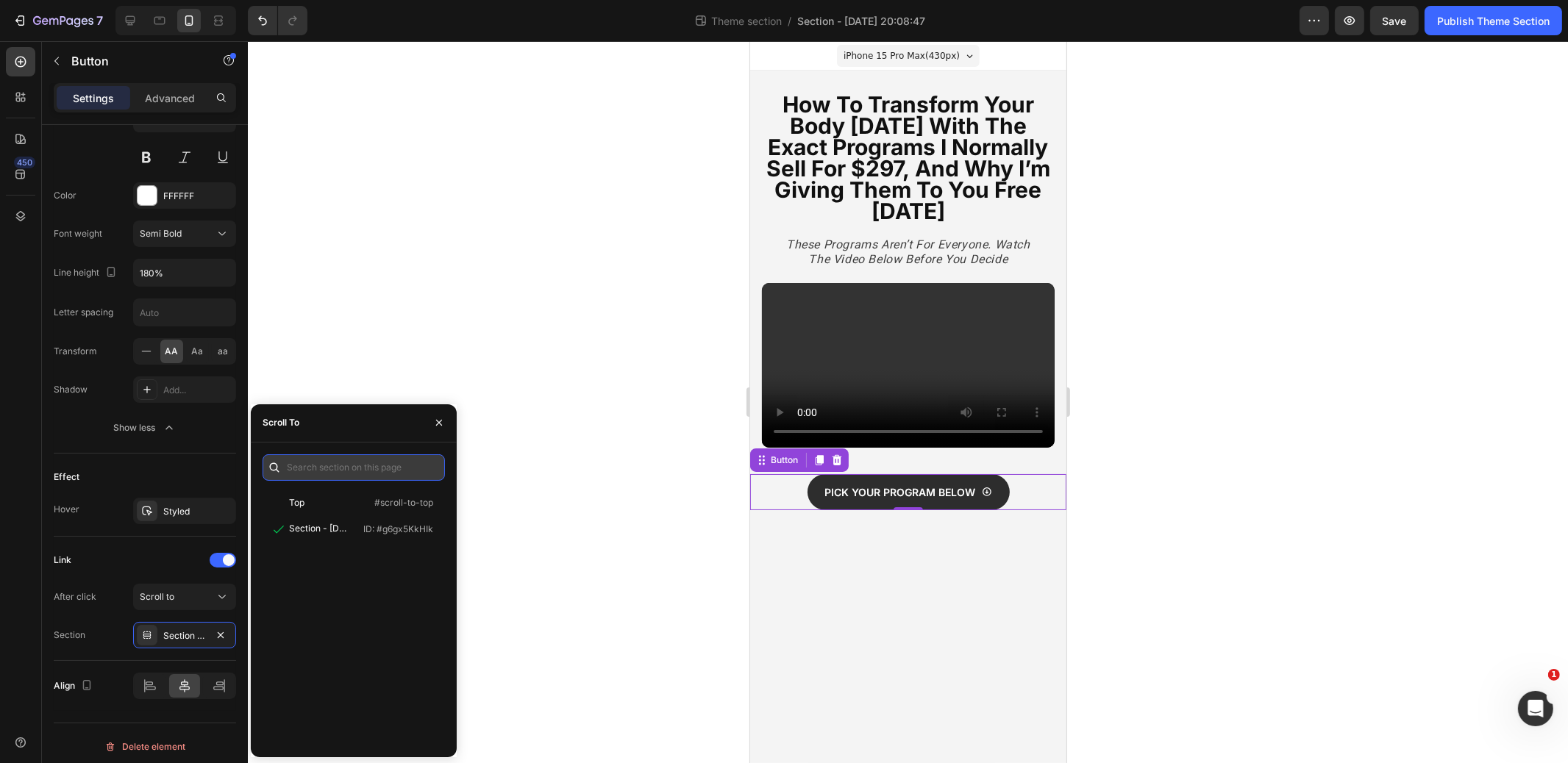
click at [332, 462] on input "text" at bounding box center [354, 467] width 182 height 27
click at [324, 554] on div "Top #scroll-to-top Section - [DATE] 20:08:47 ID: #g6gx5KkHIk" at bounding box center [354, 618] width 182 height 256
click at [221, 629] on icon "button" at bounding box center [220, 635] width 12 height 12
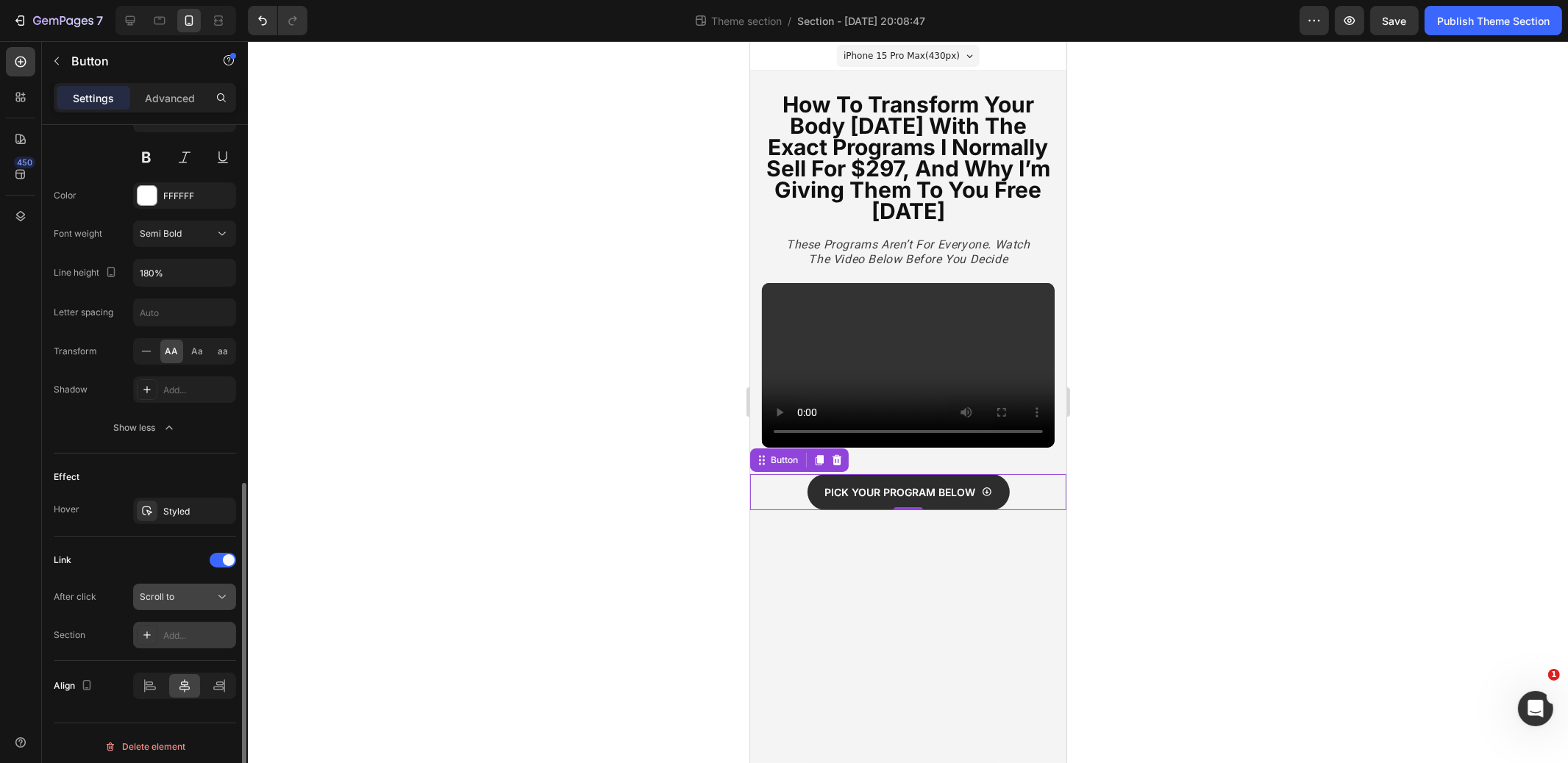
click at [172, 595] on span "Scroll to" at bounding box center [156, 597] width 35 height 13
click at [102, 624] on div "Section Add..." at bounding box center [145, 635] width 182 height 27
click at [182, 591] on div "Scroll to" at bounding box center [177, 597] width 75 height 13
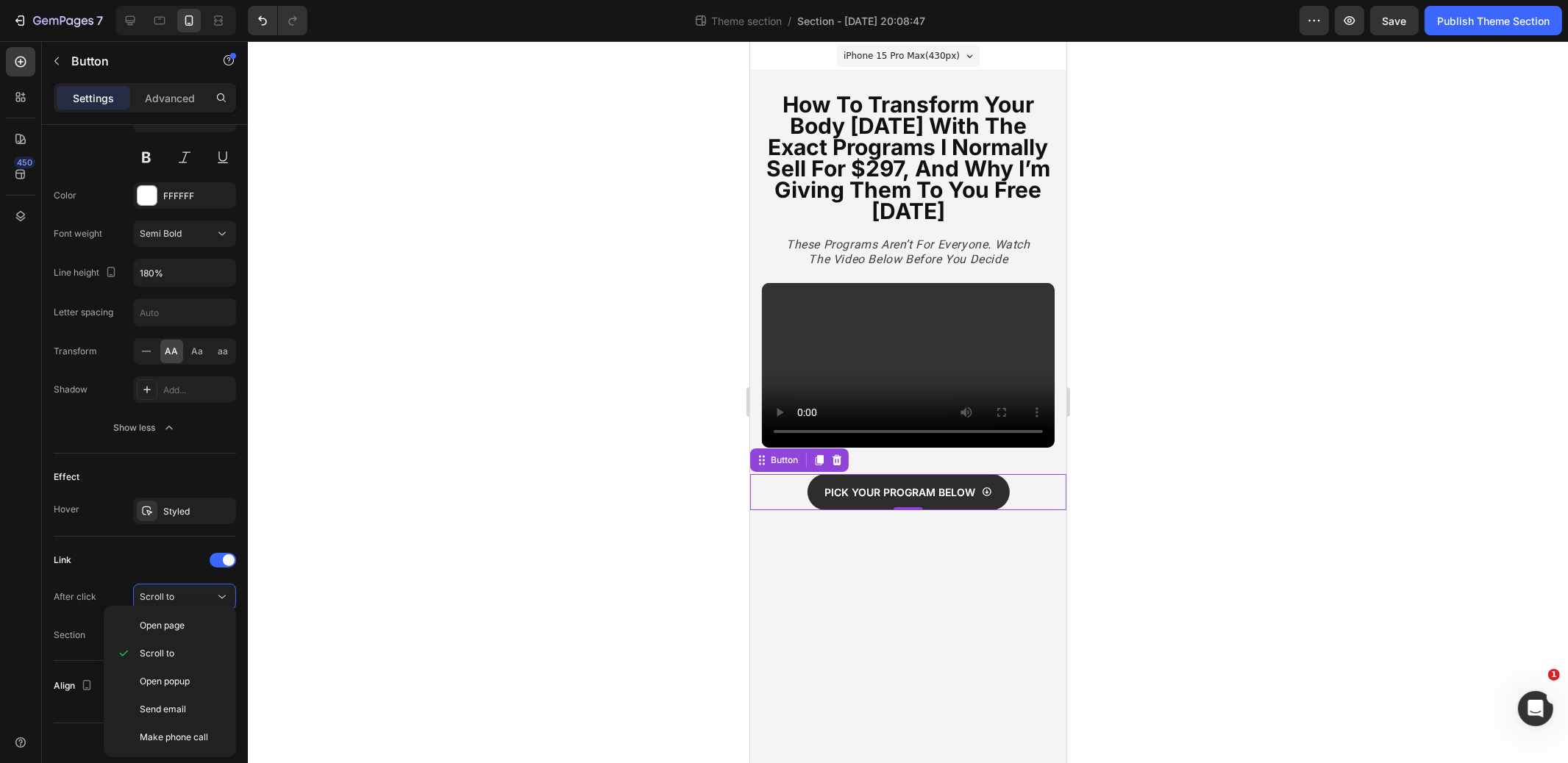
click at [97, 622] on div "Section Add..." at bounding box center [145, 635] width 182 height 27
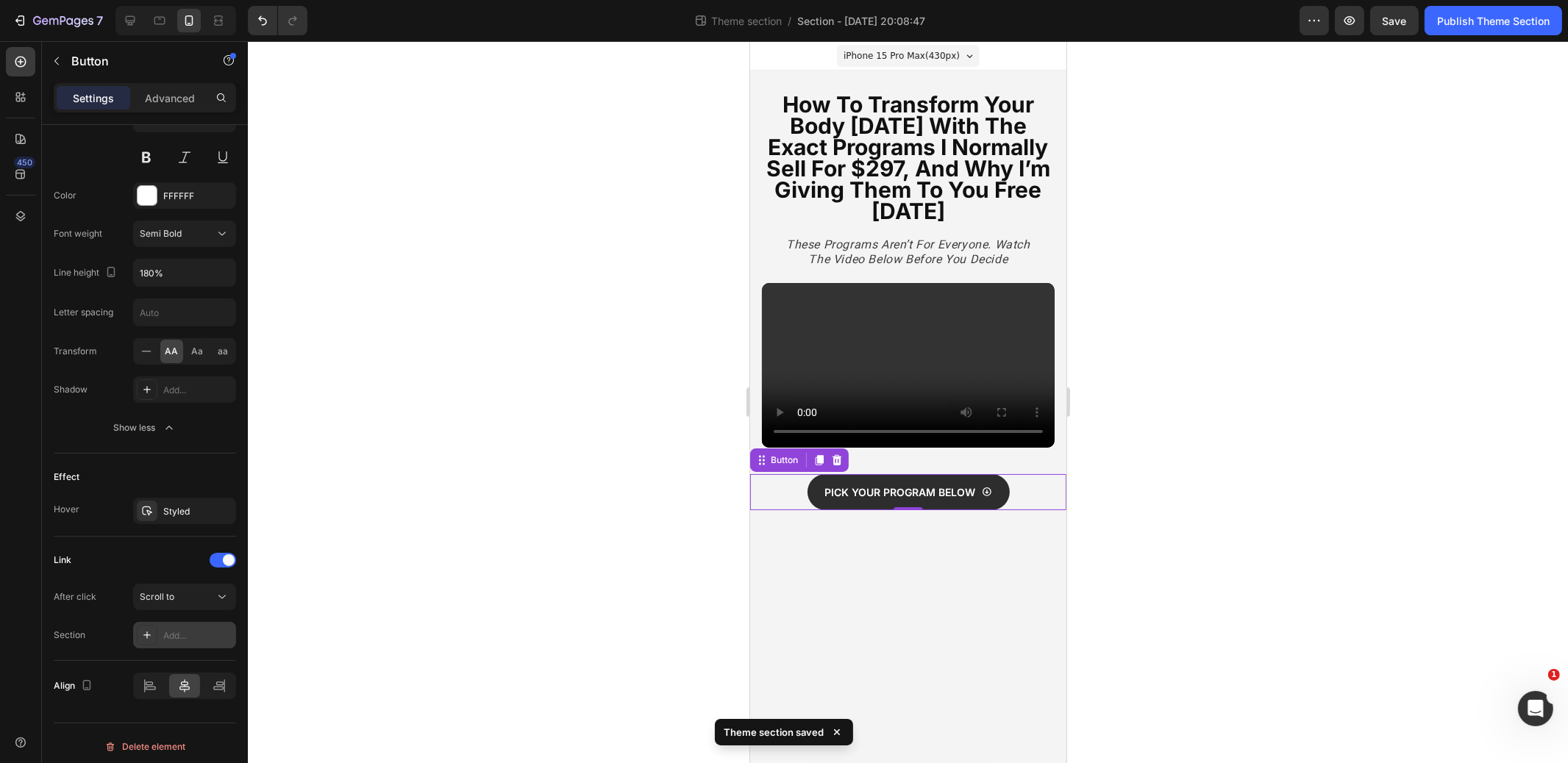
click at [142, 629] on icon at bounding box center [147, 635] width 12 height 12
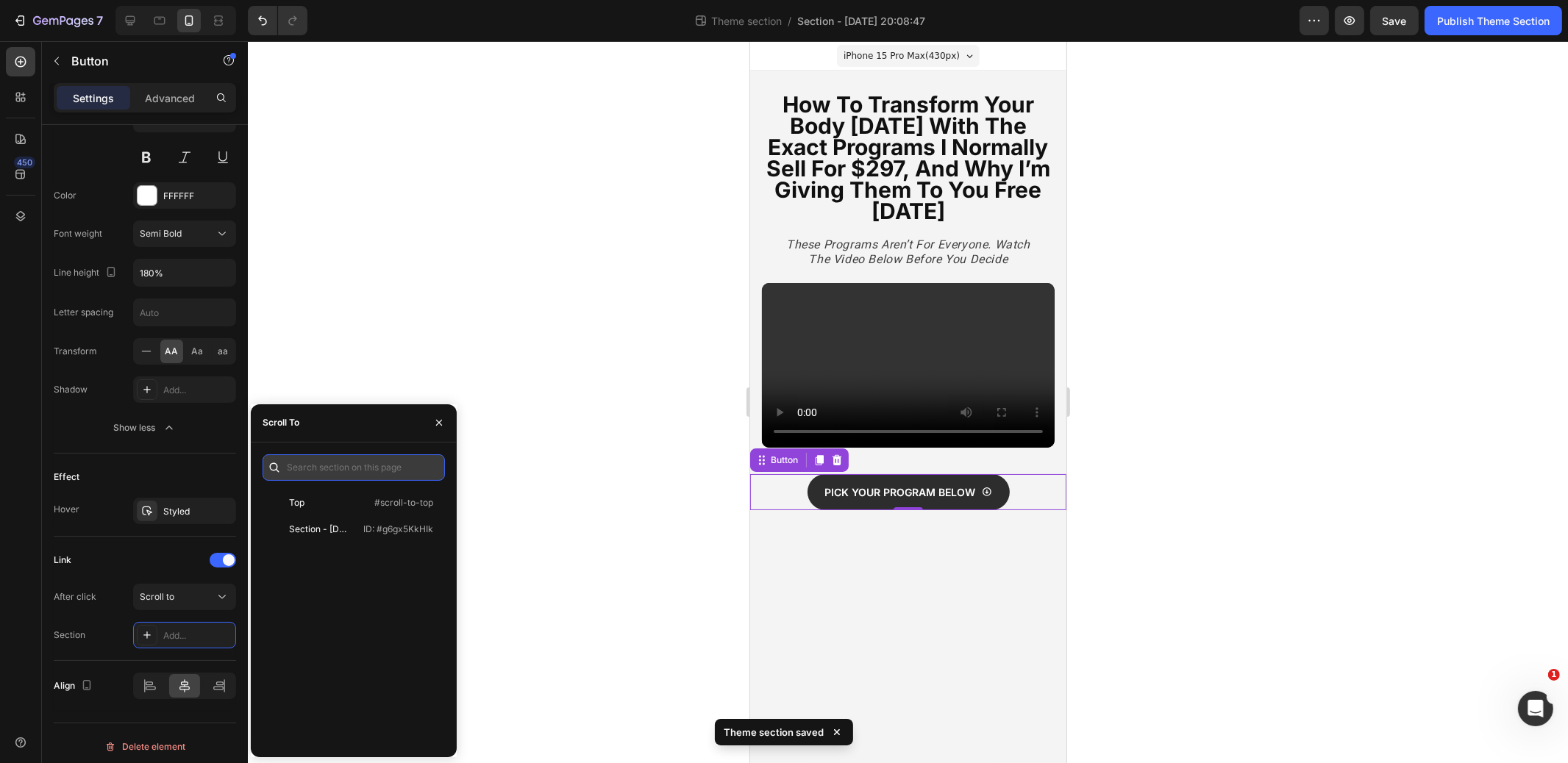
click at [340, 475] on input "text" at bounding box center [354, 467] width 182 height 27
type input "b"
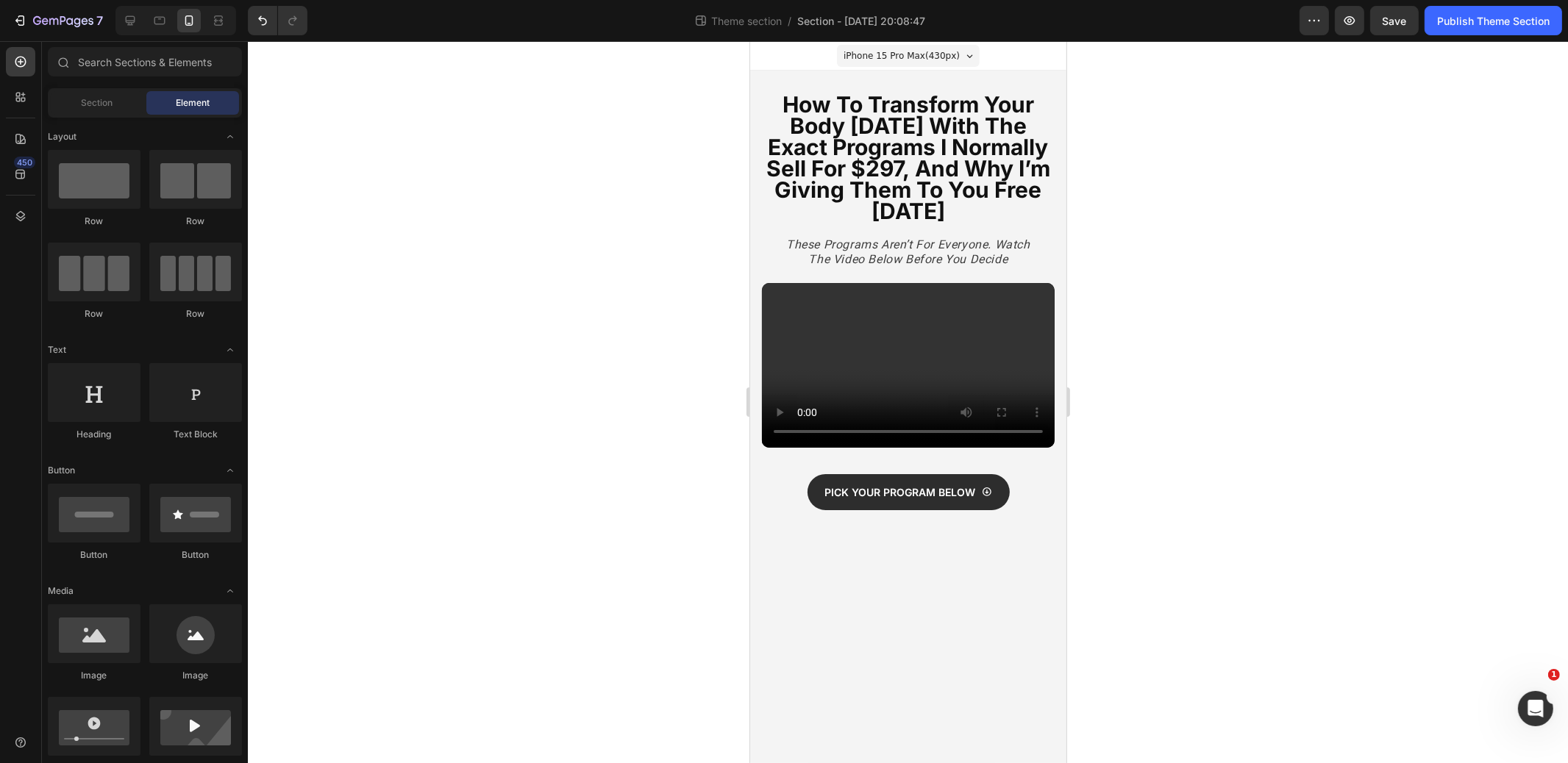
click at [899, 576] on body "iPhone 15 Pro Max ( 430 px) iPhone 13 Mini iPhone 13 Pro iPhone 11 Pro Max iPho…" at bounding box center [908, 402] width 316 height 722
click at [1394, 26] on span "Save" at bounding box center [1395, 21] width 24 height 13
click at [1484, 19] on div "Publish Theme Section" at bounding box center [1494, 20] width 113 height 15
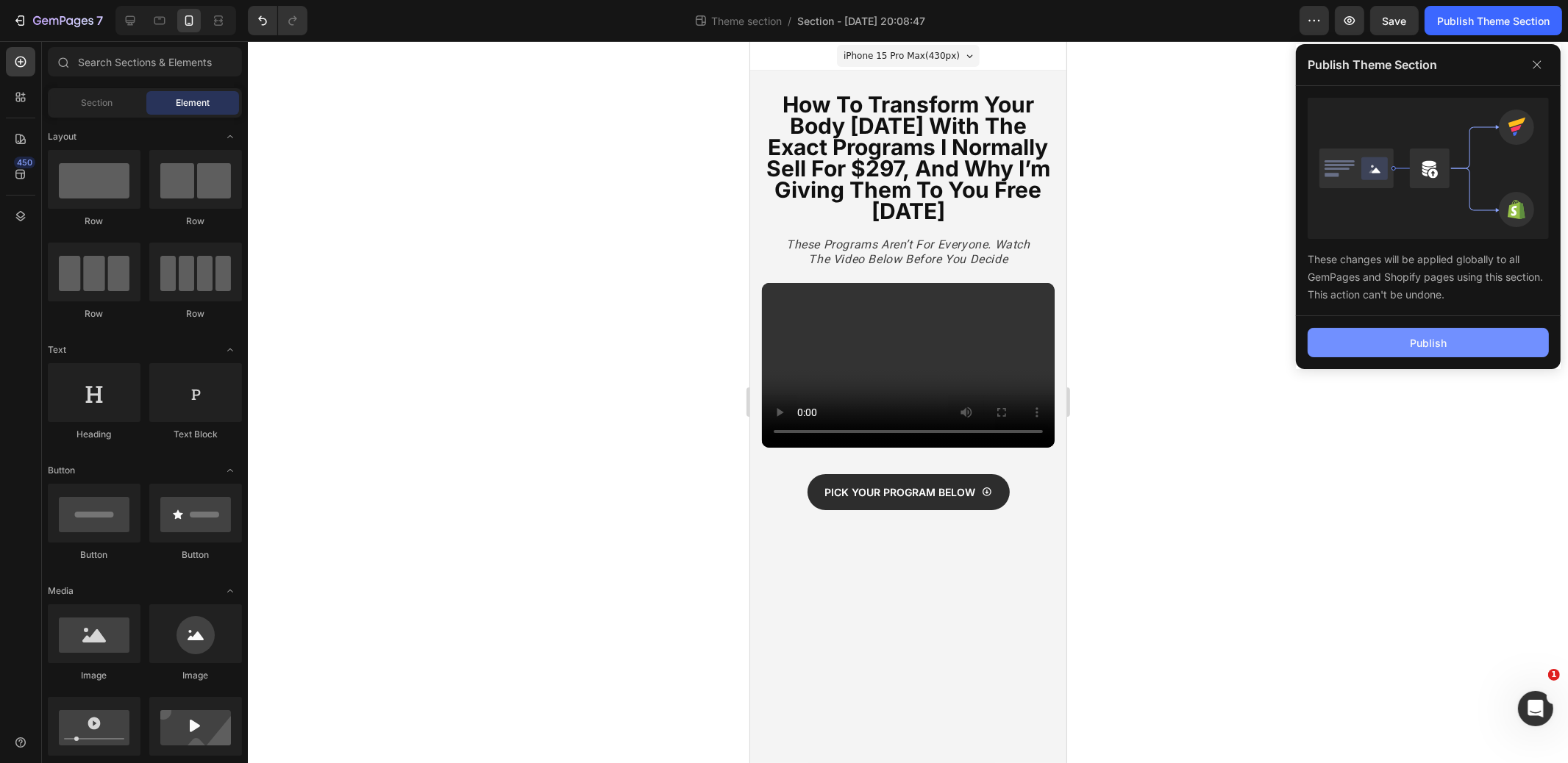
click at [1395, 338] on button "Publish" at bounding box center [1428, 342] width 241 height 30
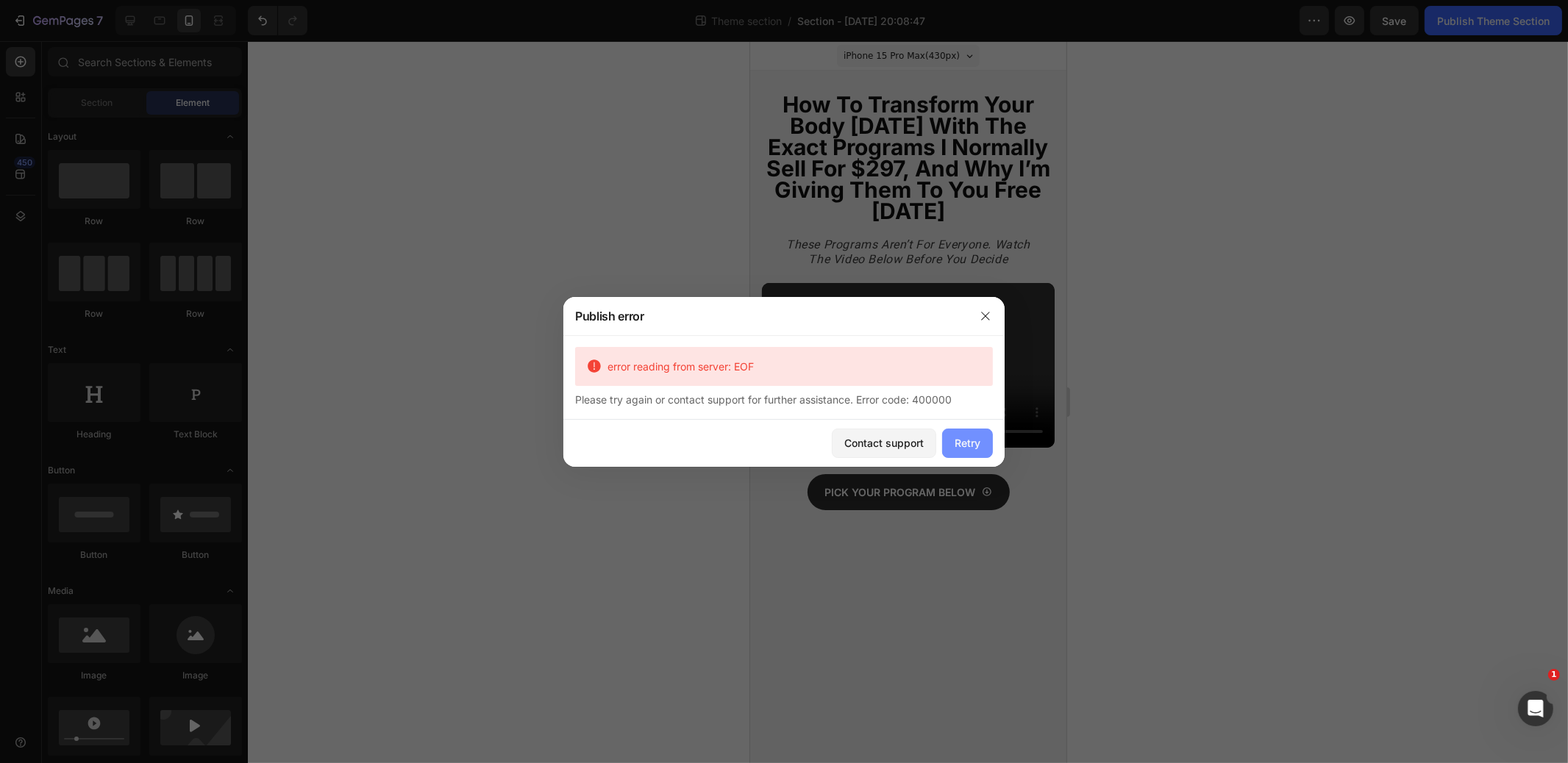
click at [961, 441] on div "Retry" at bounding box center [967, 442] width 26 height 15
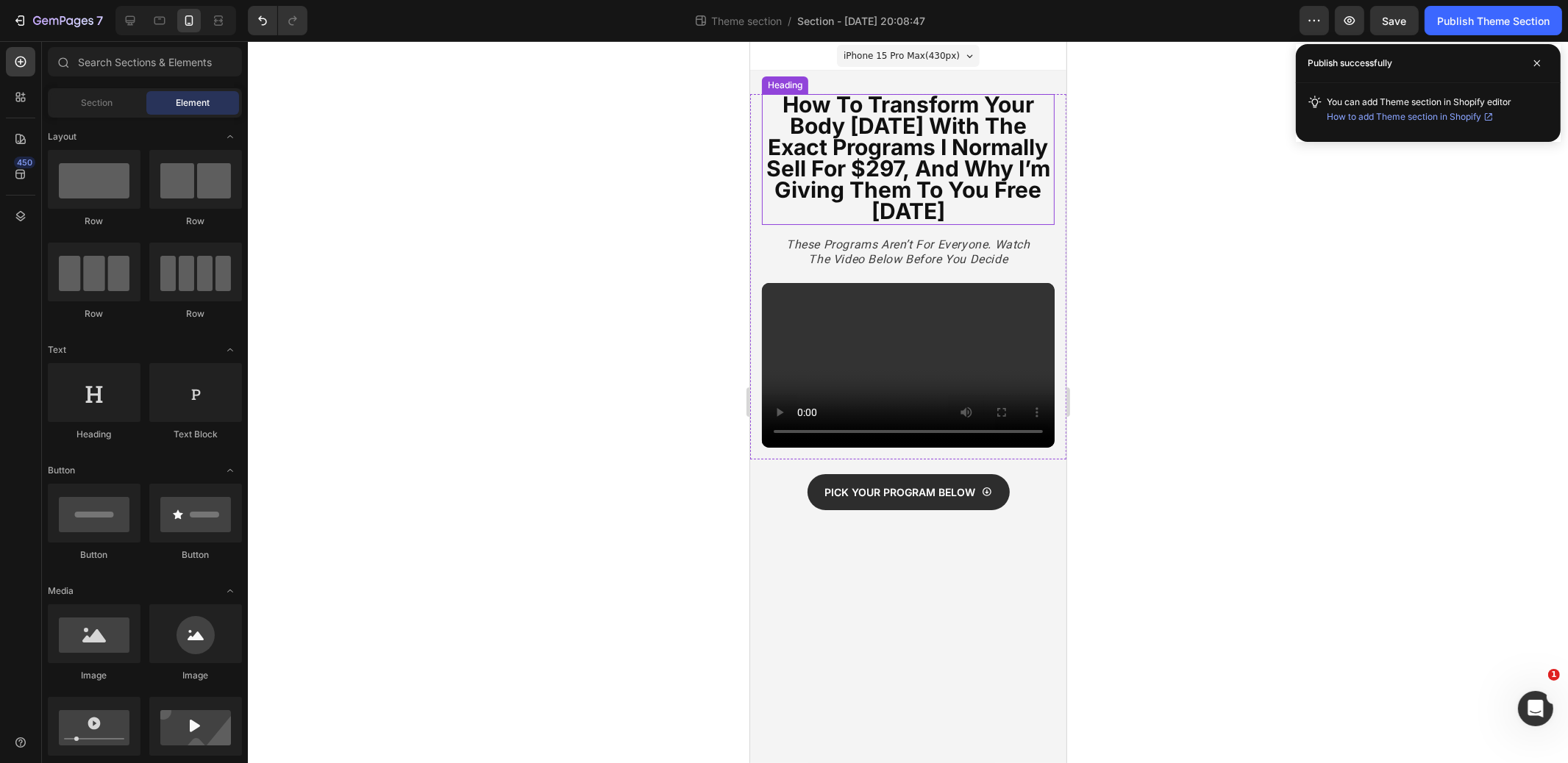
click at [896, 172] on strong "how to transform your body [DATE] with the exact programs i normally sell for $…" at bounding box center [908, 157] width 284 height 133
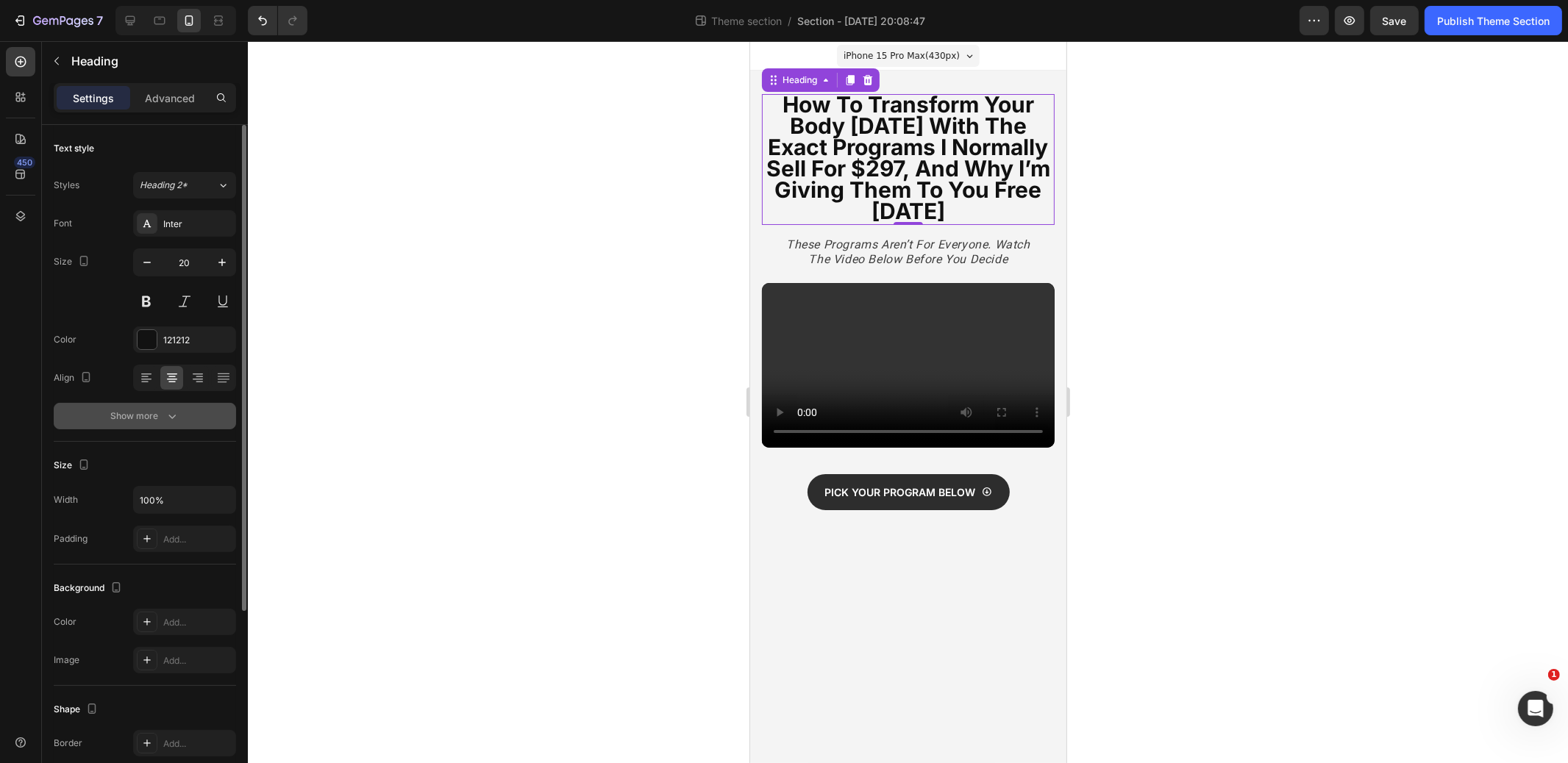
click at [156, 412] on div "Show more" at bounding box center [145, 416] width 69 height 15
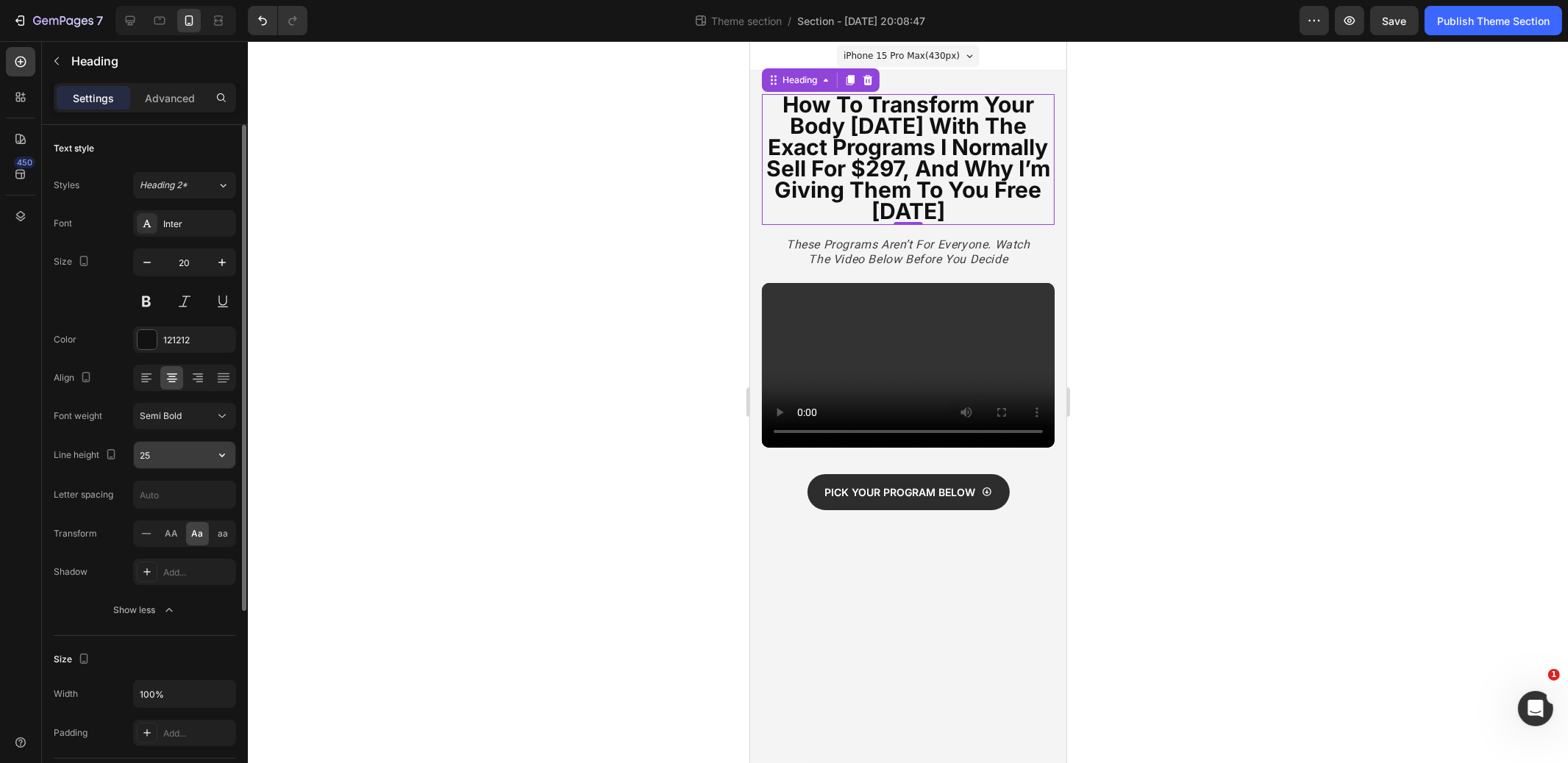
click at [160, 452] on input "25" at bounding box center [185, 454] width 102 height 27
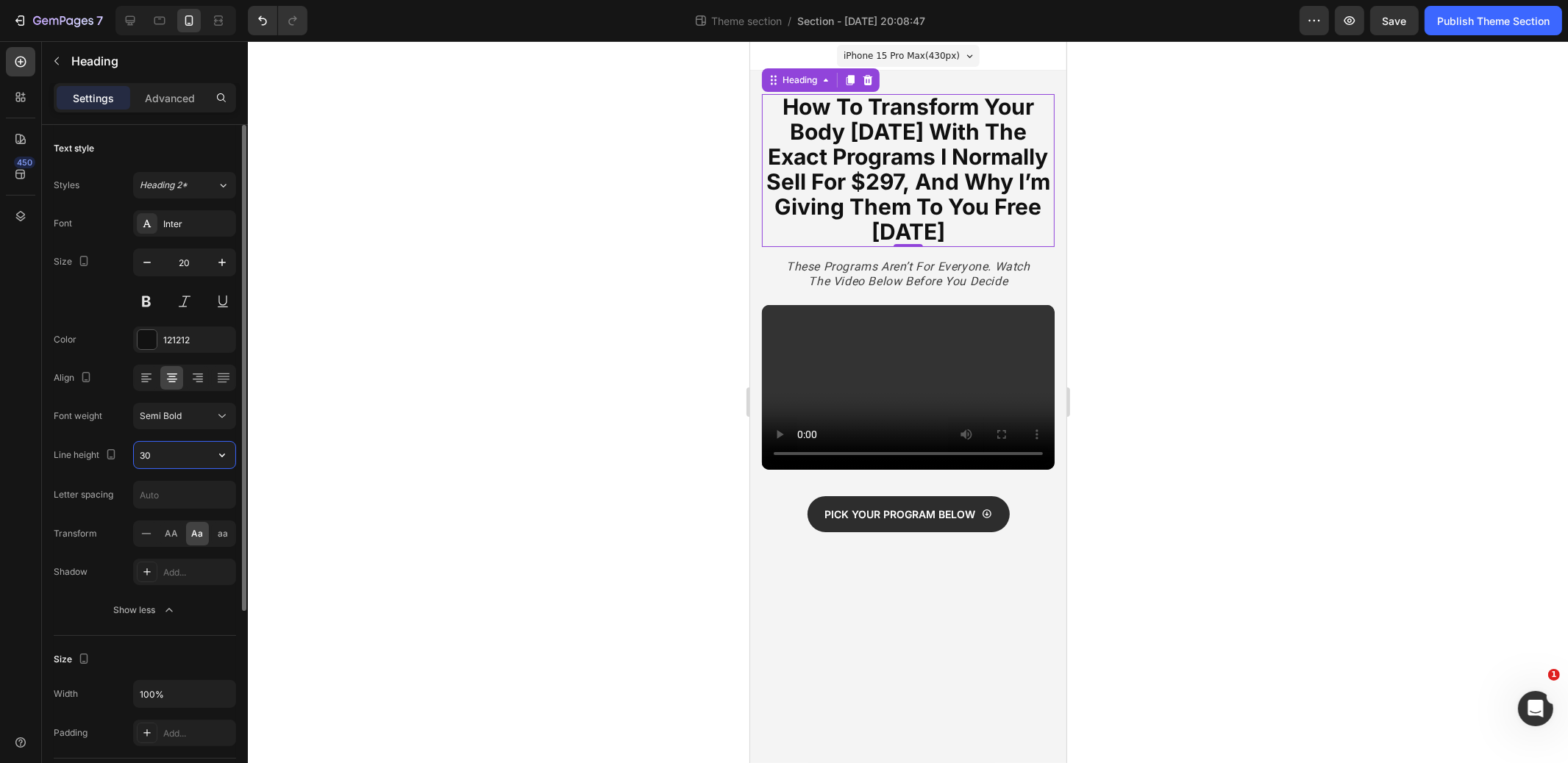
type input "3"
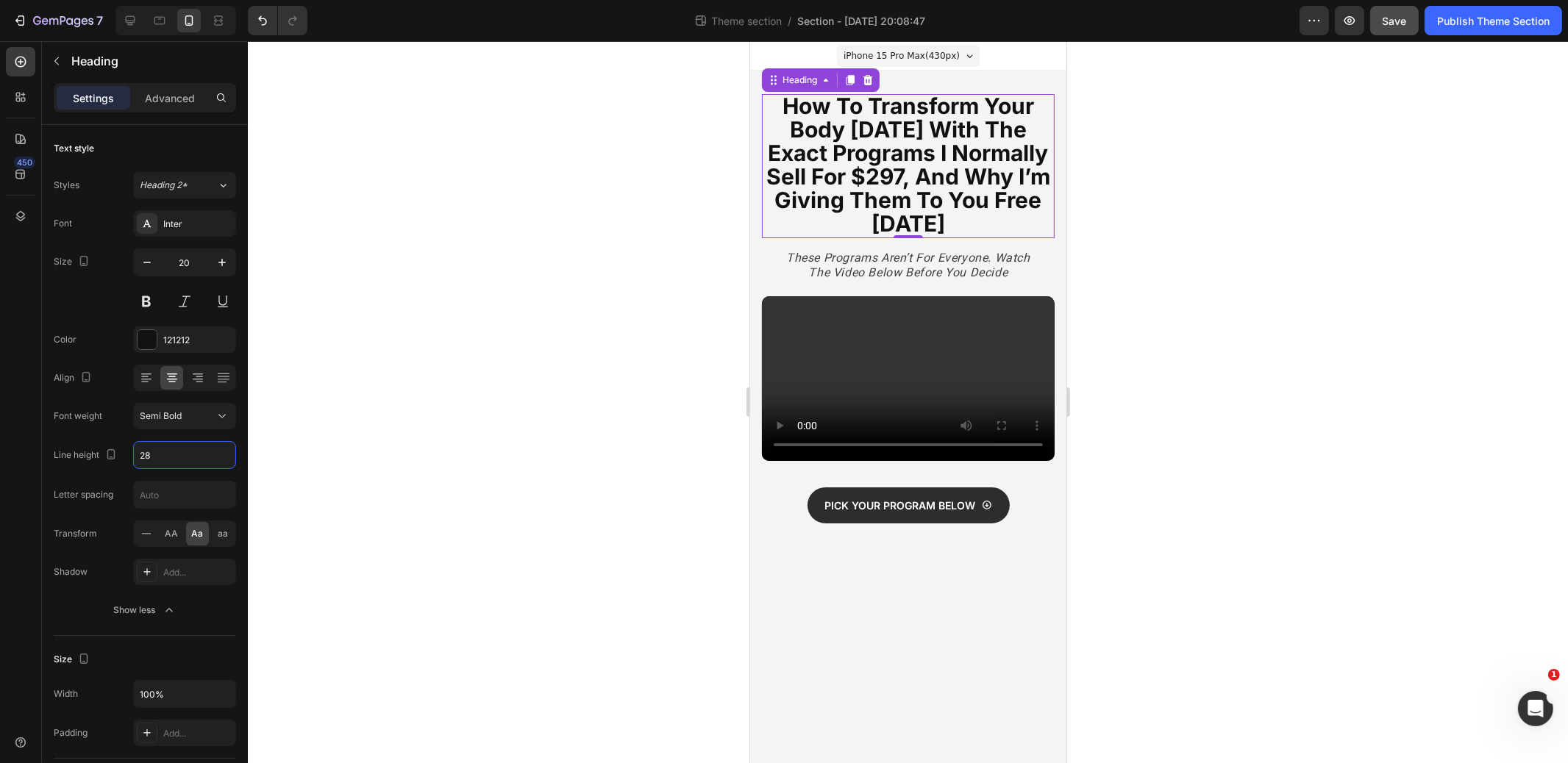
type input "28"
click at [1409, 24] on button "Save" at bounding box center [1395, 20] width 48 height 30
click at [1506, 24] on div "Publish Theme Section" at bounding box center [1494, 20] width 113 height 15
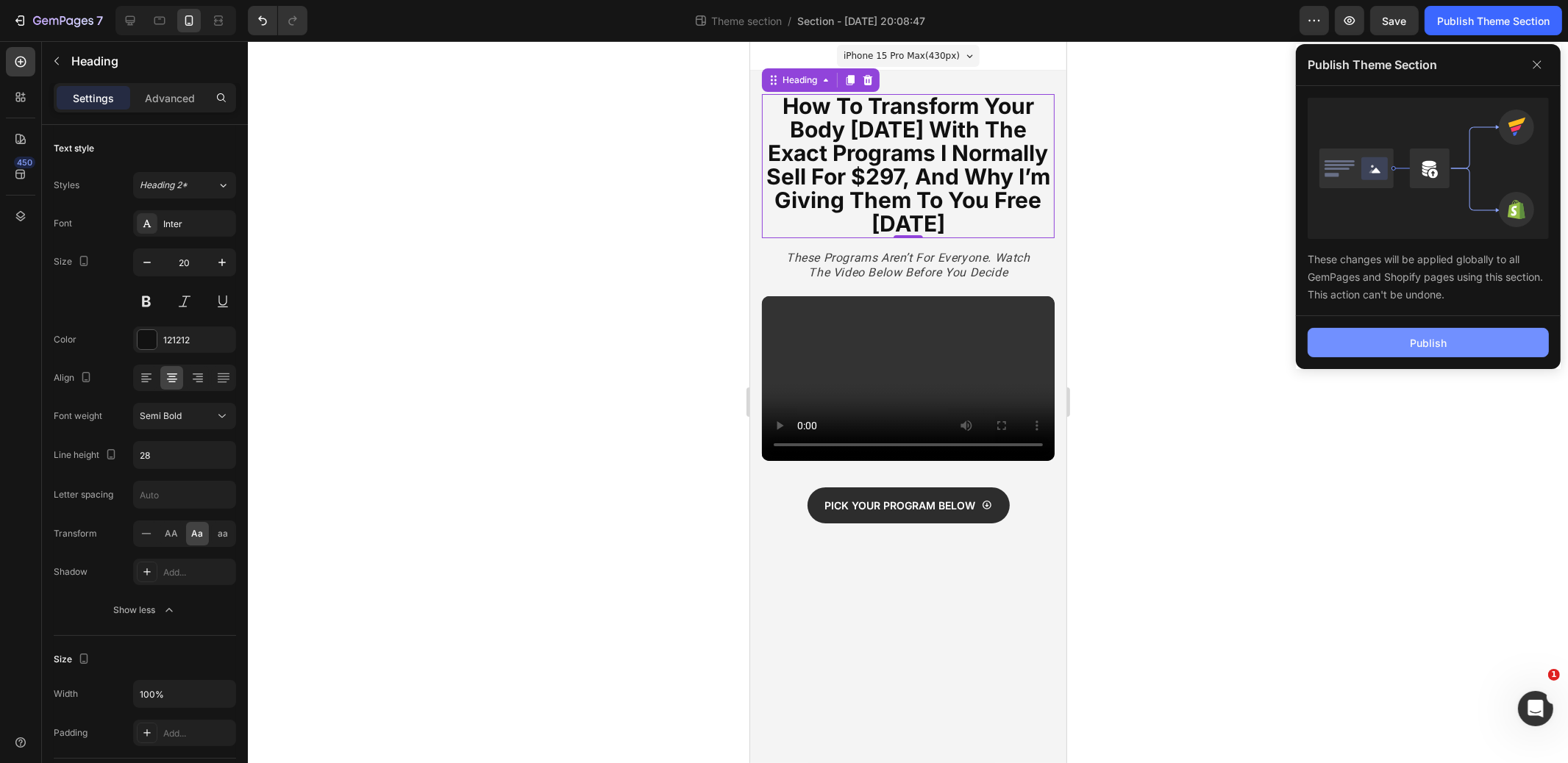
click at [1391, 346] on button "Publish" at bounding box center [1428, 342] width 241 height 30
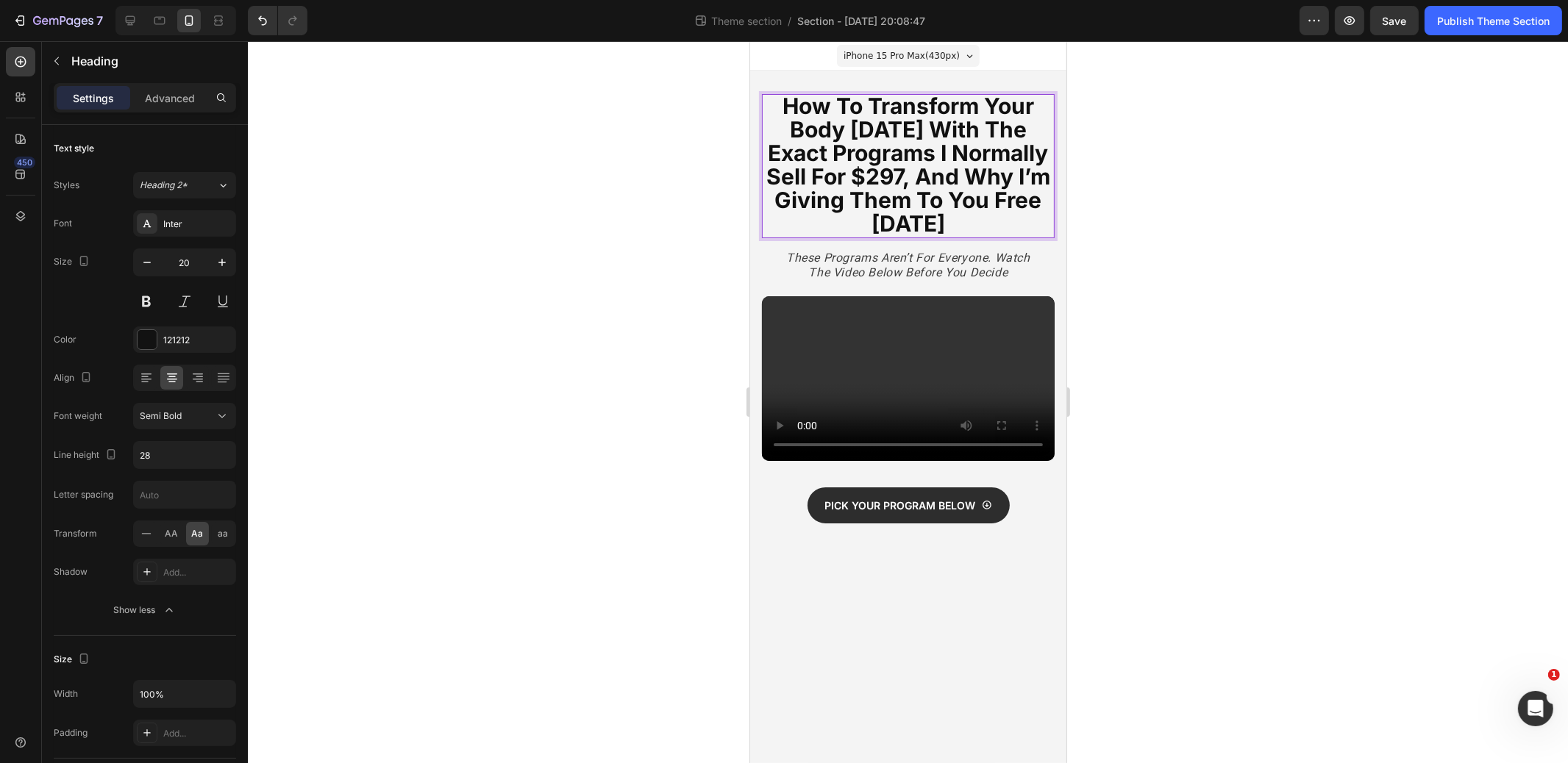
click at [869, 172] on strong "how to transform your body [DATE] with the exact programs i normally sell for $…" at bounding box center [908, 164] width 284 height 144
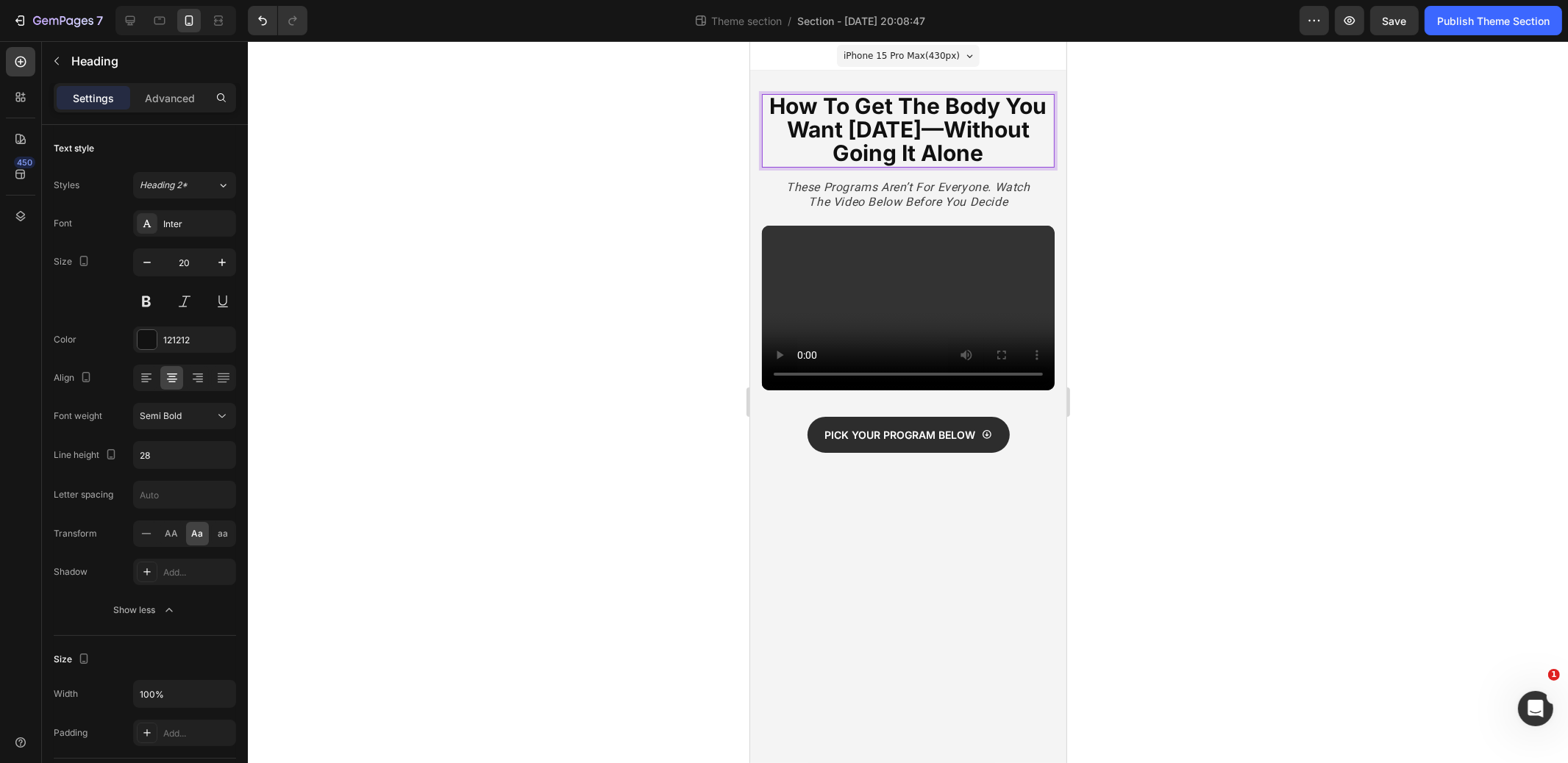
click at [941, 147] on strong "How to Get the Body You Want [DATE]—Without Going It Alone" at bounding box center [908, 129] width 277 height 73
click at [784, 110] on strong "How to Get the Body You Want [DATE]—Without Going At It Alone" at bounding box center [908, 129] width 277 height 73
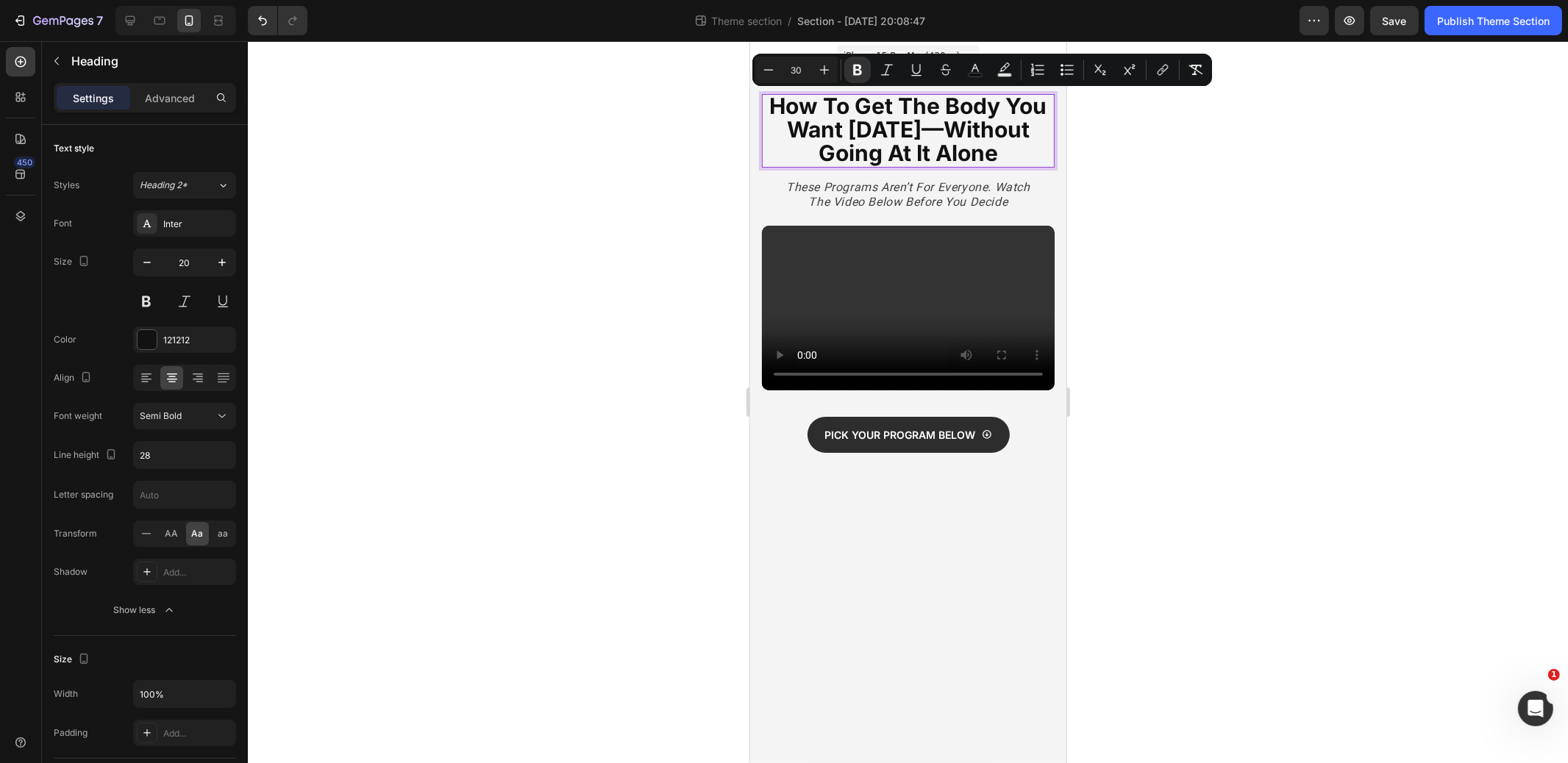
drag, startPoint x: 773, startPoint y: 103, endPoint x: 1050, endPoint y: 155, distance: 281.8
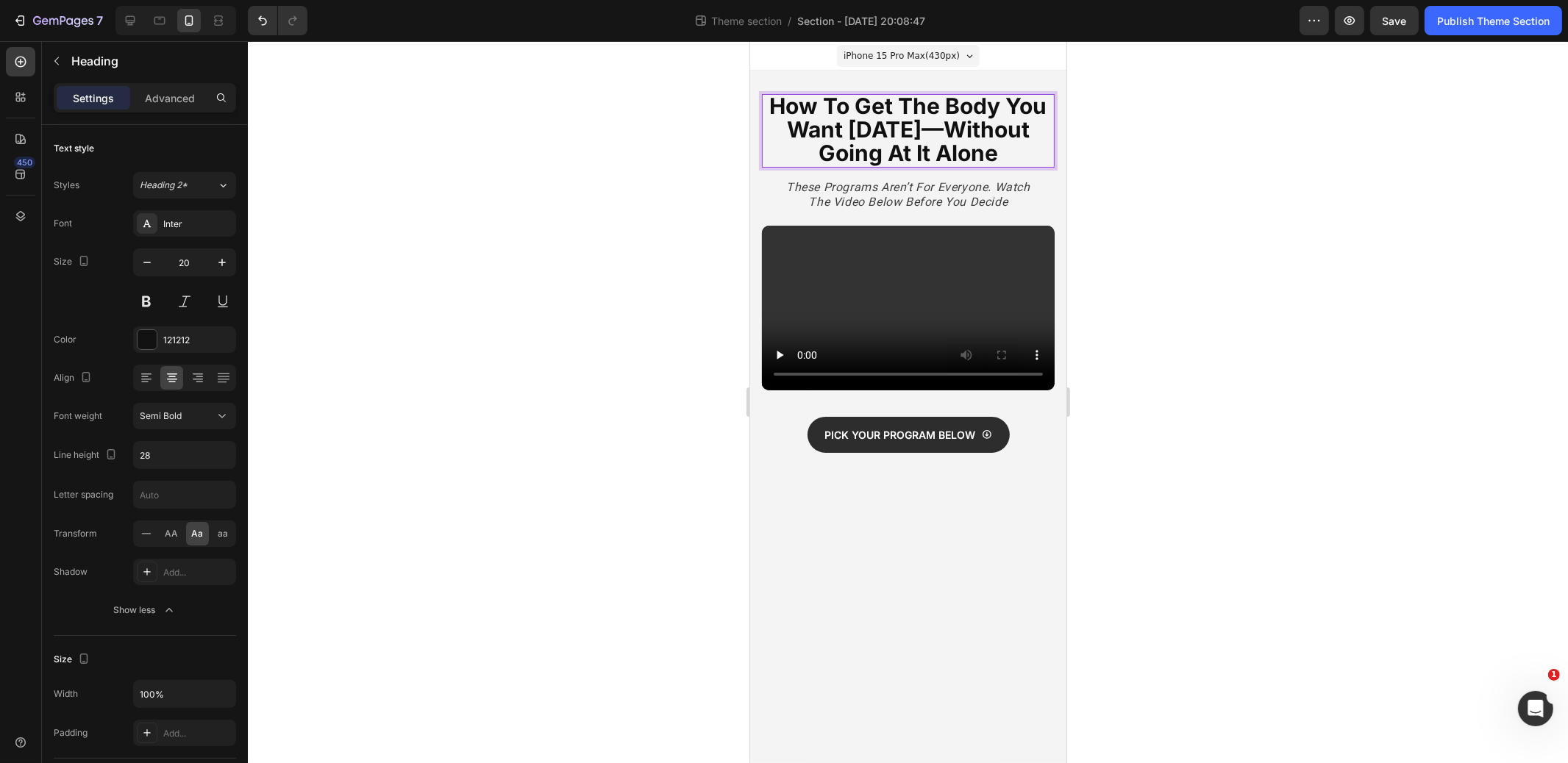
click at [914, 186] on icon "these programs aren’t for everyone. watch the video below before you decide" at bounding box center [908, 195] width 244 height 29
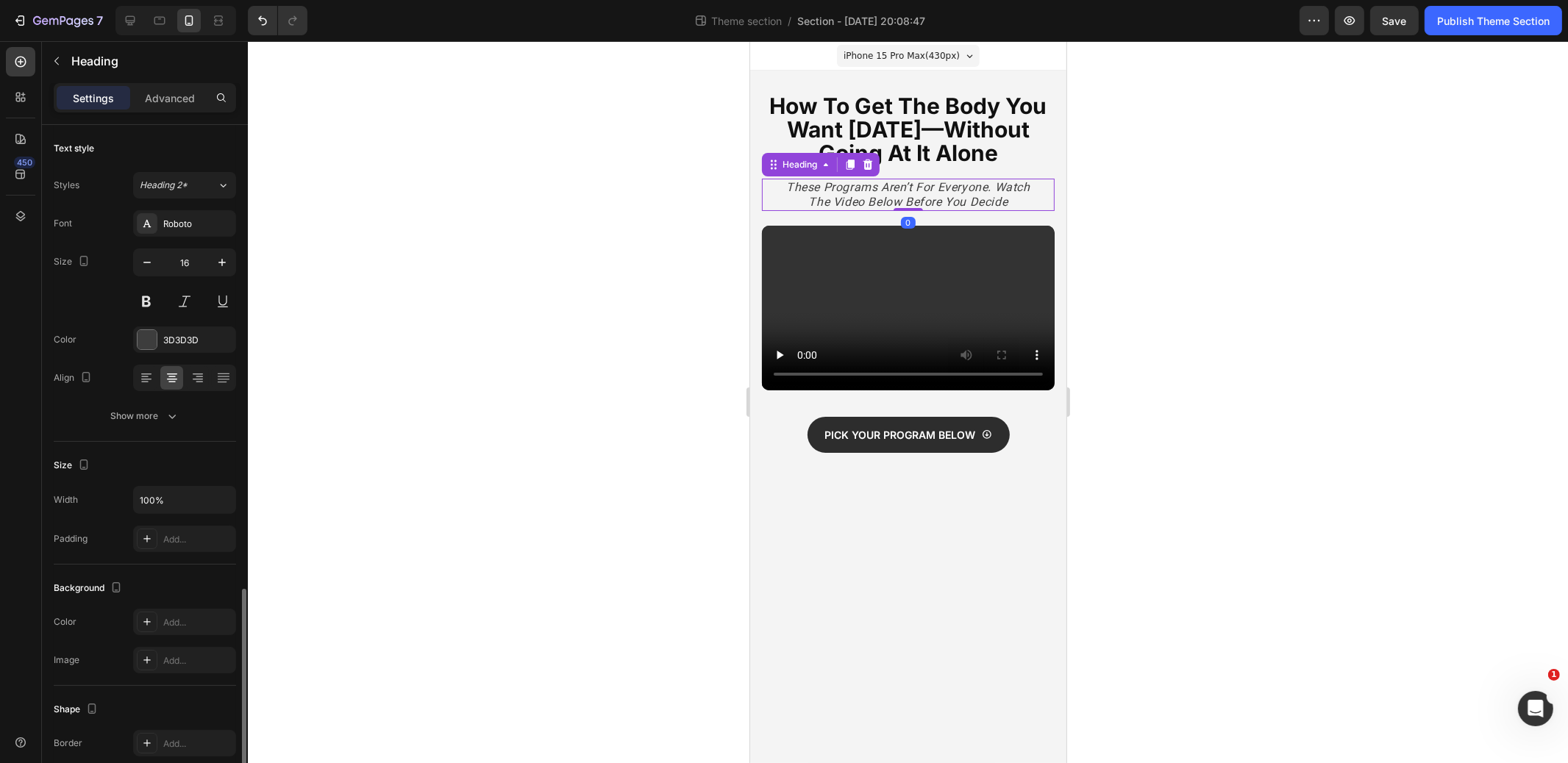
scroll to position [271, 0]
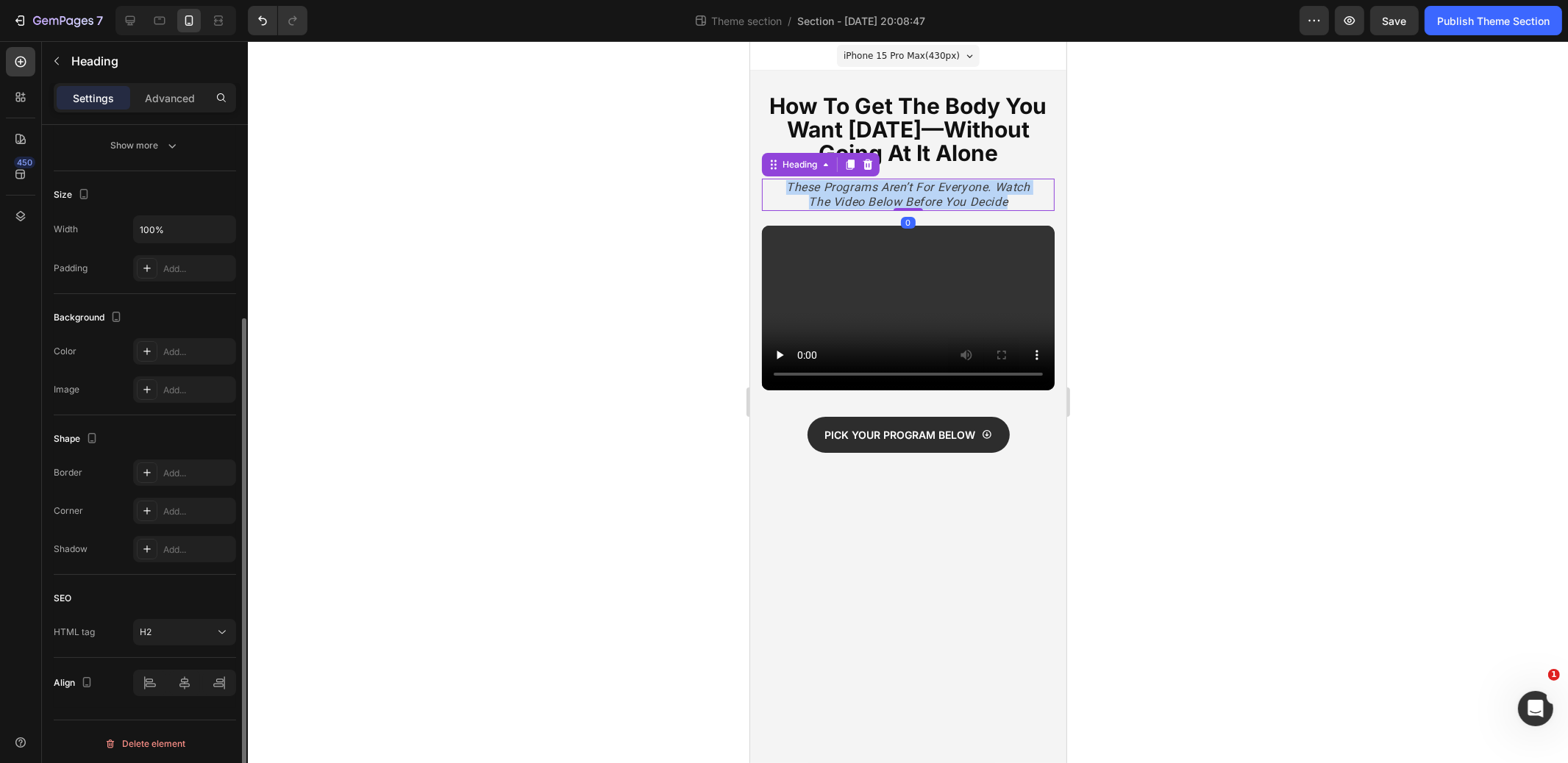
click at [914, 186] on icon "these programs aren’t for everyone. watch the video below before you decide" at bounding box center [908, 195] width 244 height 29
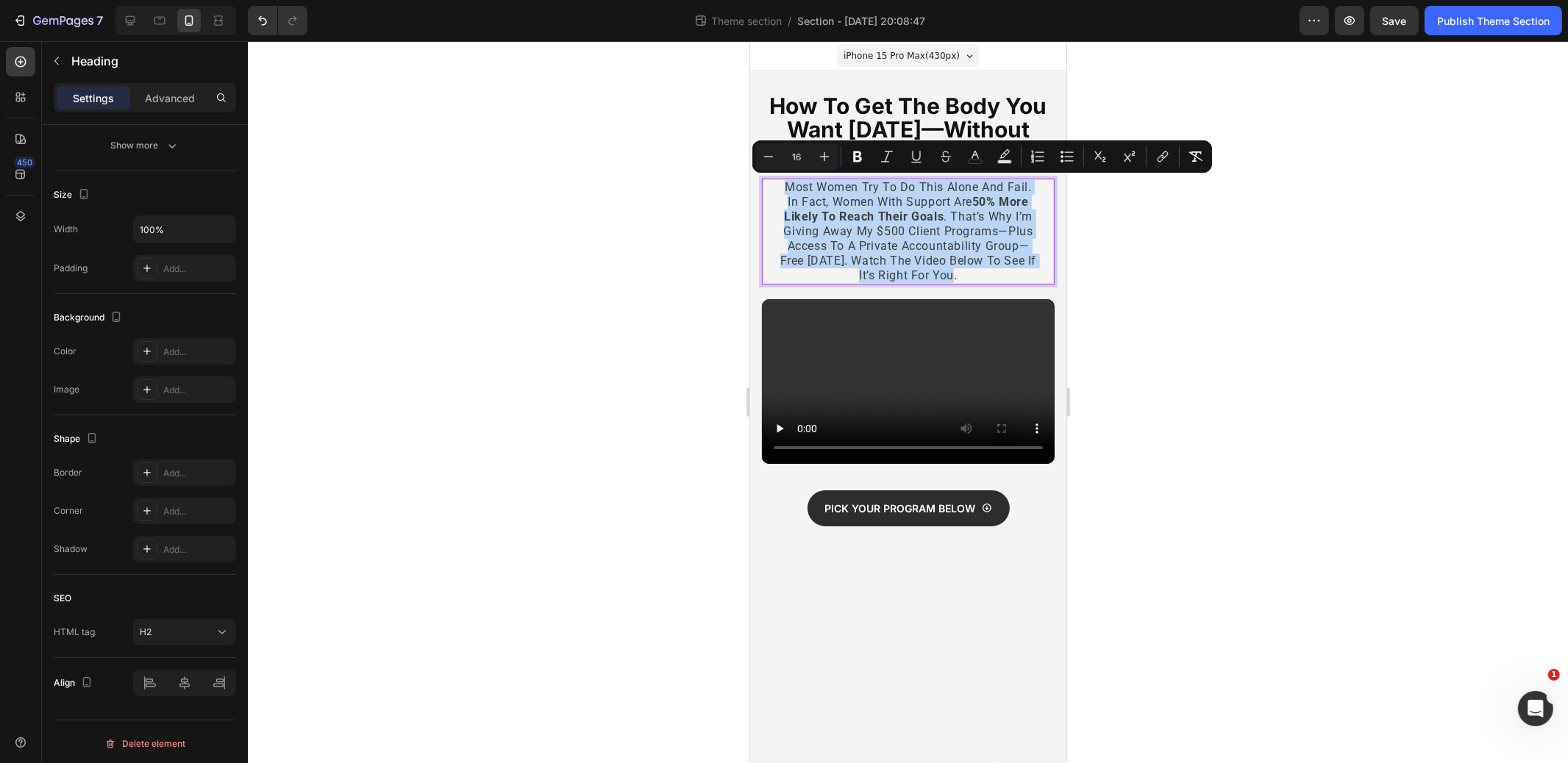
drag, startPoint x: 975, startPoint y: 271, endPoint x: 776, endPoint y: 187, distance: 216.0
click at [776, 187] on h2 "Most women try to do this alone and fail. In fact, women with support are 50% m…" at bounding box center [908, 231] width 264 height 106
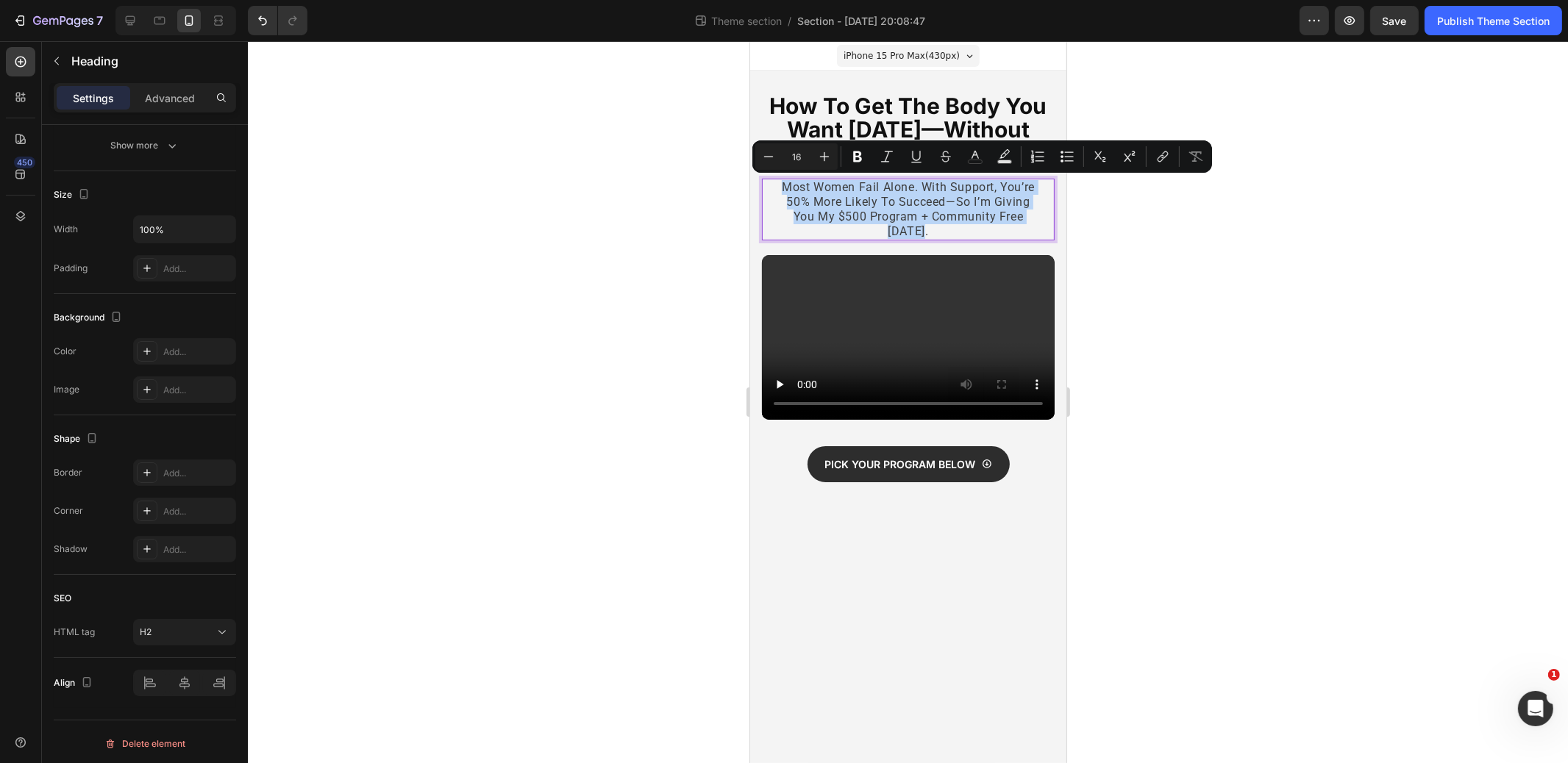
drag, startPoint x: 962, startPoint y: 230, endPoint x: 783, endPoint y: 184, distance: 184.8
click at [780, 184] on p "Most women fail alone. With support, you’re 50% more likely to succeed—so I’m g…" at bounding box center [908, 209] width 260 height 59
click at [885, 154] on icon "Editor contextual toolbar" at bounding box center [887, 156] width 15 height 15
click at [928, 231] on p "Most women fail alone. With support, you’re 50% more likely to succeed—so I’m g…" at bounding box center [908, 209] width 260 height 59
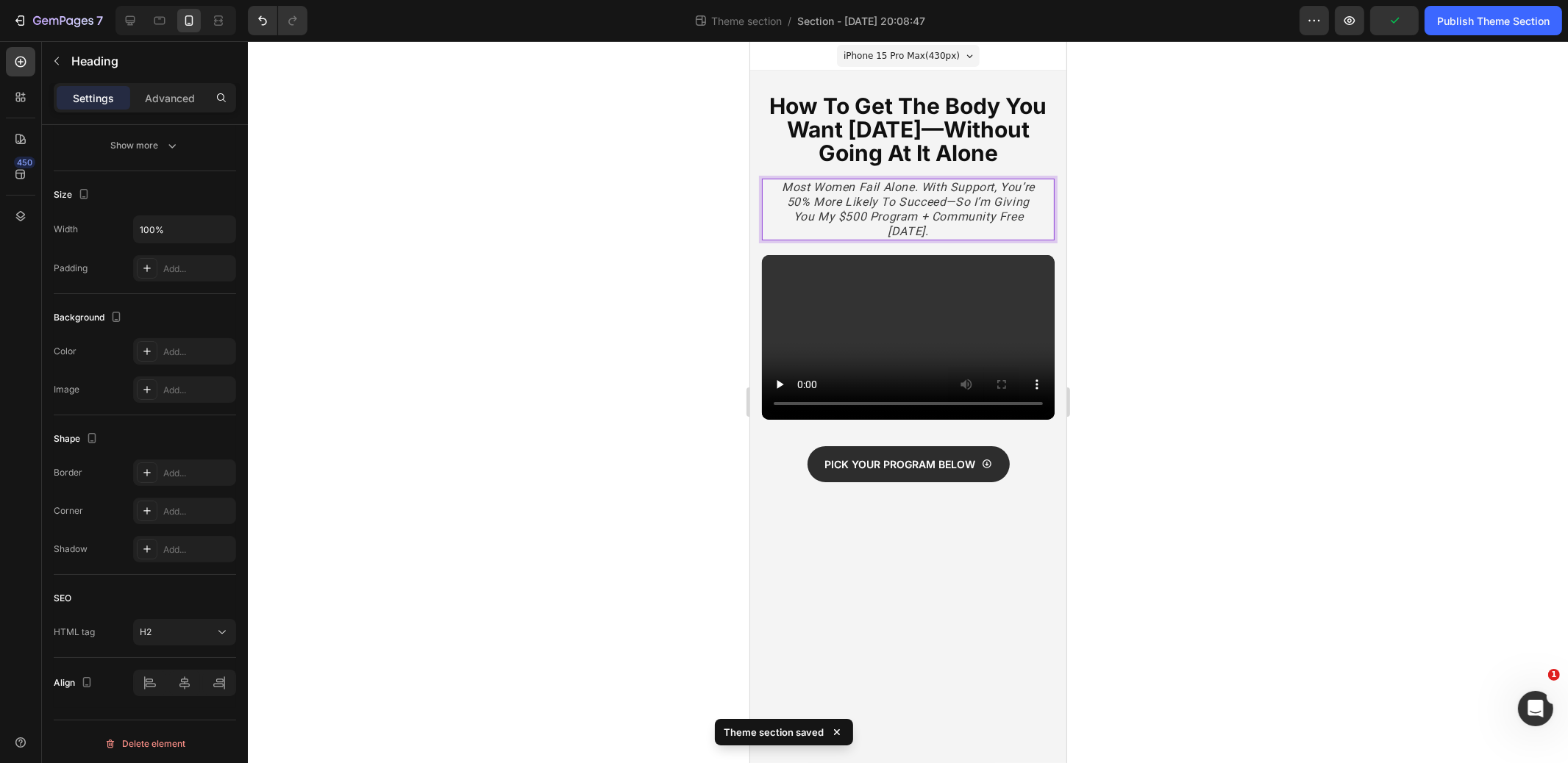
click at [855, 215] on icon "Most women fail alone. With support, you’re 50% more likely to succeed—so I’m g…" at bounding box center [908, 209] width 253 height 58
click at [864, 214] on icon "Most women fail alone. With support, you’re 50% more likely to succeed—so I’m g…" at bounding box center [908, 209] width 253 height 58
click at [916, 218] on icon "Most women fail alone. With support, you’re 50% more likely to succeed—so I’m g…" at bounding box center [908, 209] width 253 height 58
click at [1458, 22] on div "Publish Theme Section" at bounding box center [1494, 20] width 113 height 15
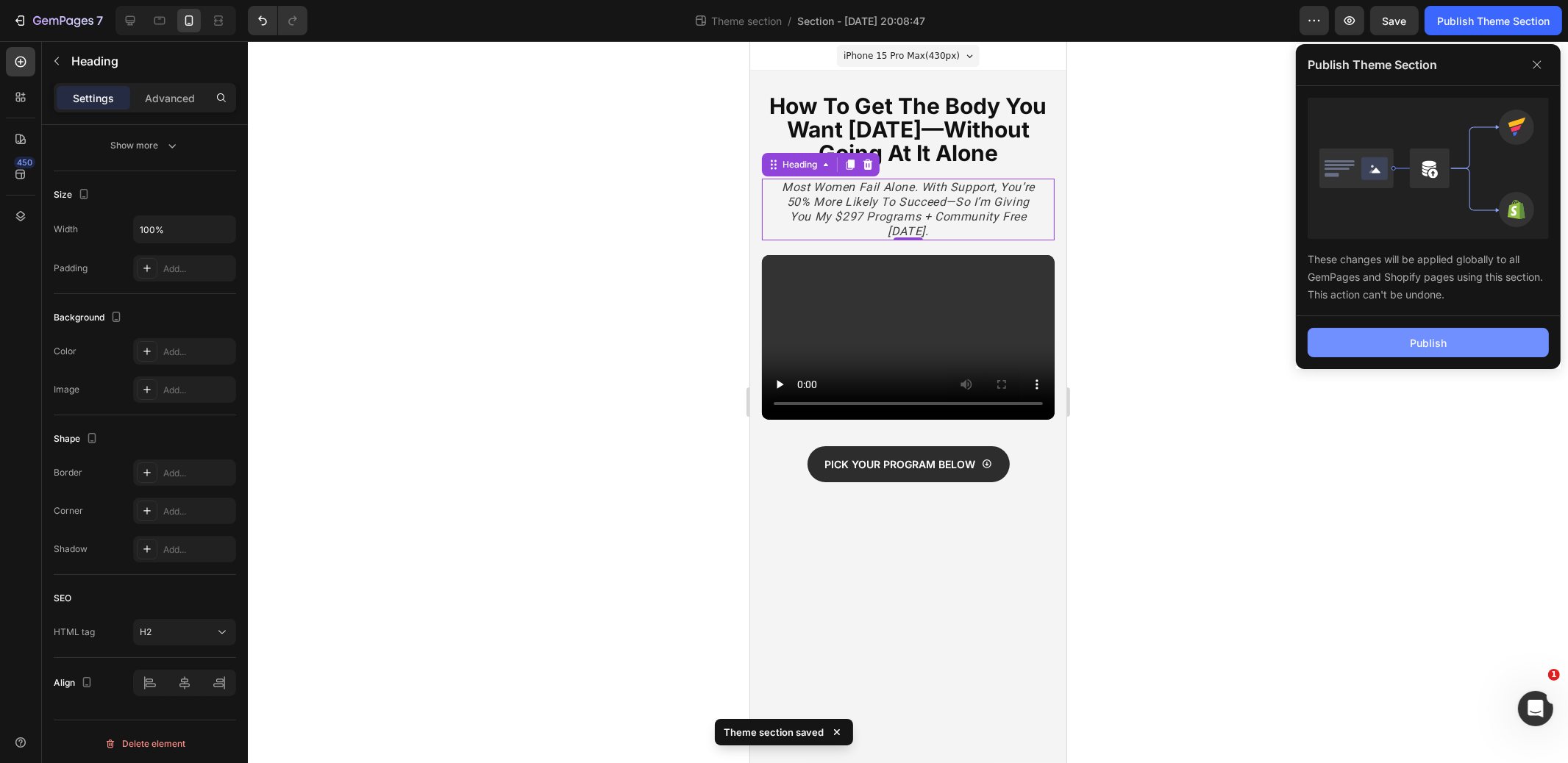
click at [1404, 345] on button "Publish" at bounding box center [1428, 342] width 241 height 30
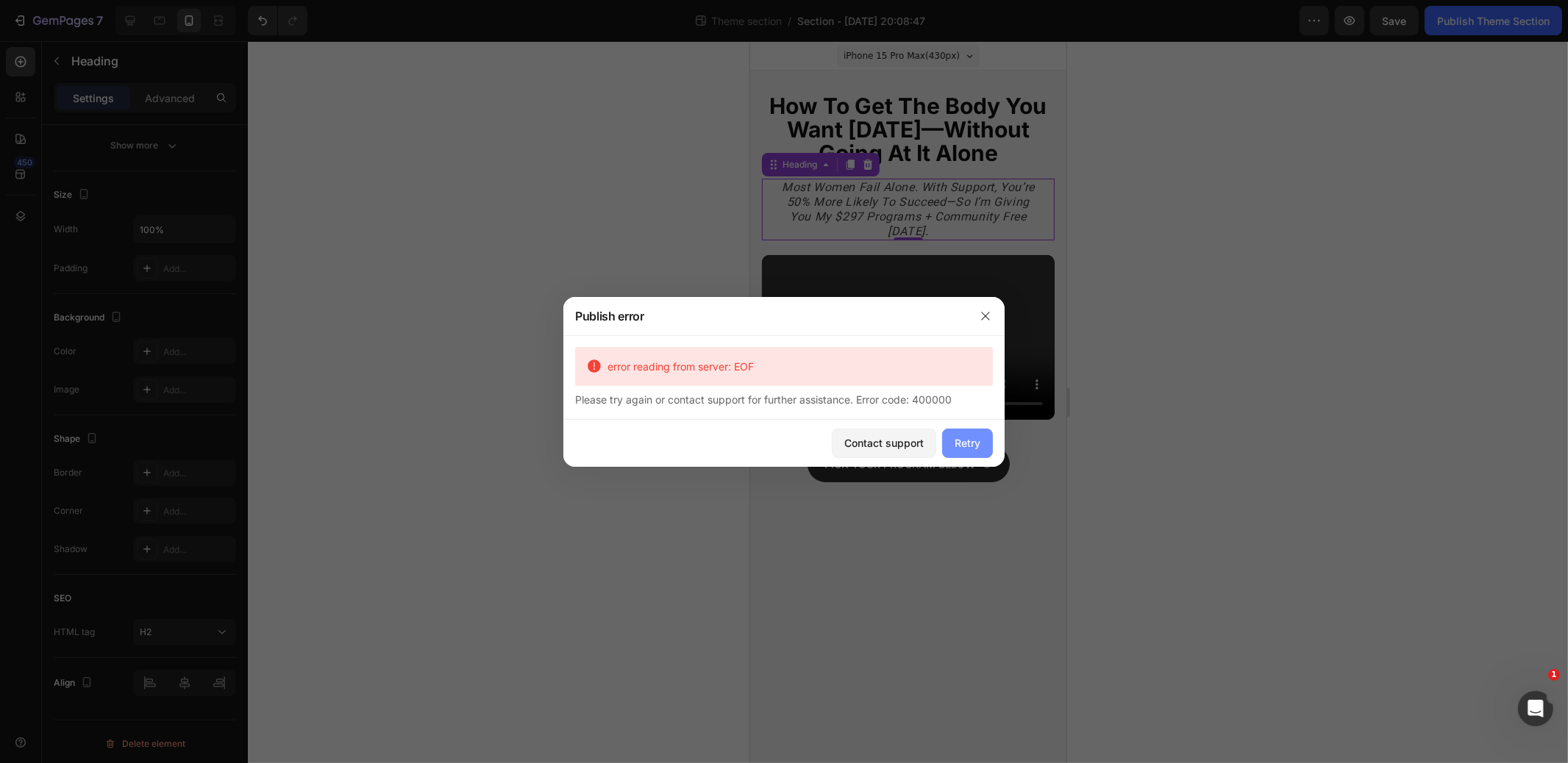
click at [979, 454] on button "Retry" at bounding box center [967, 443] width 51 height 30
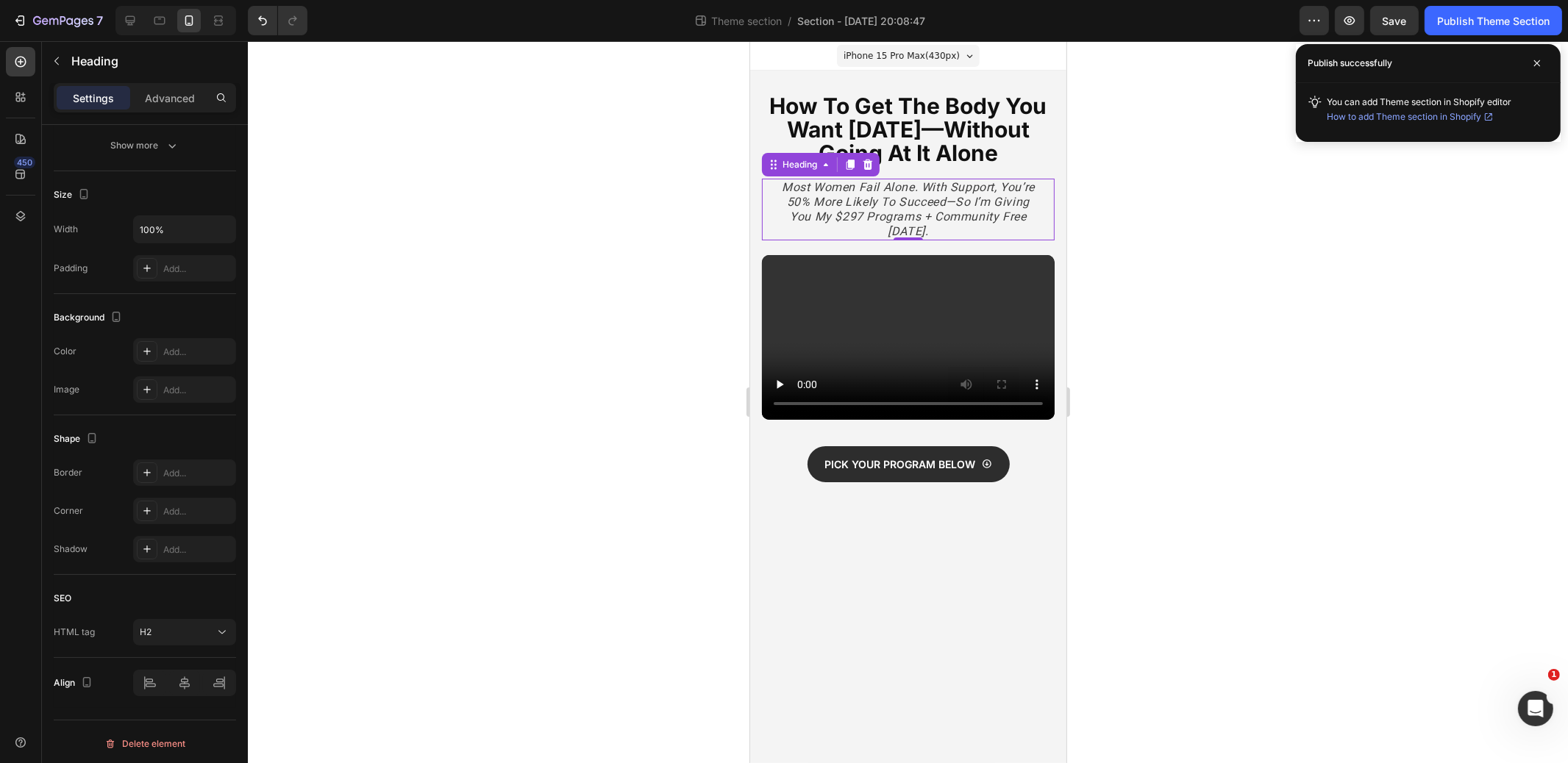
click at [1225, 131] on div at bounding box center [909, 402] width 1321 height 722
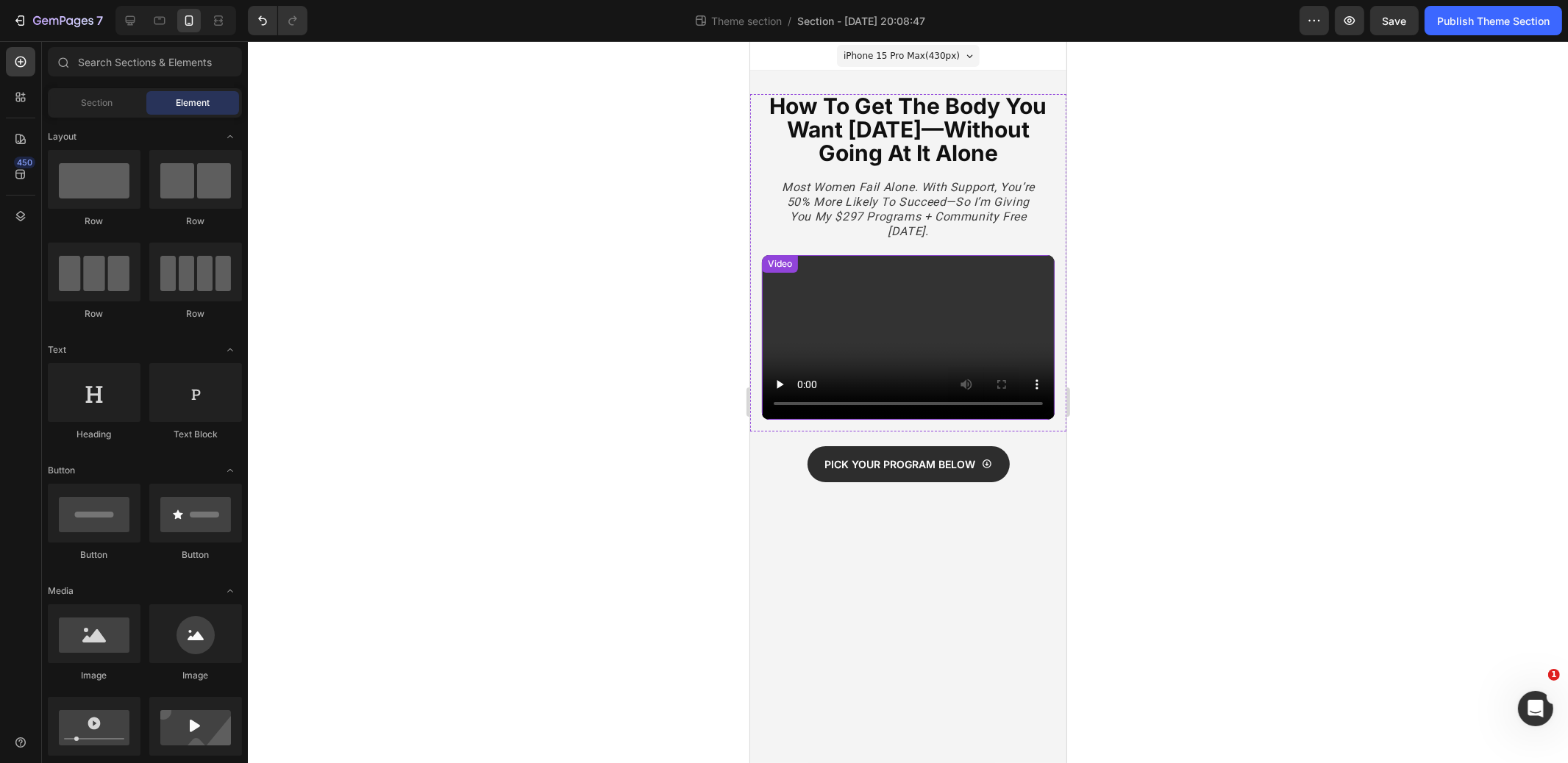
click at [882, 334] on video at bounding box center [907, 338] width 293 height 164
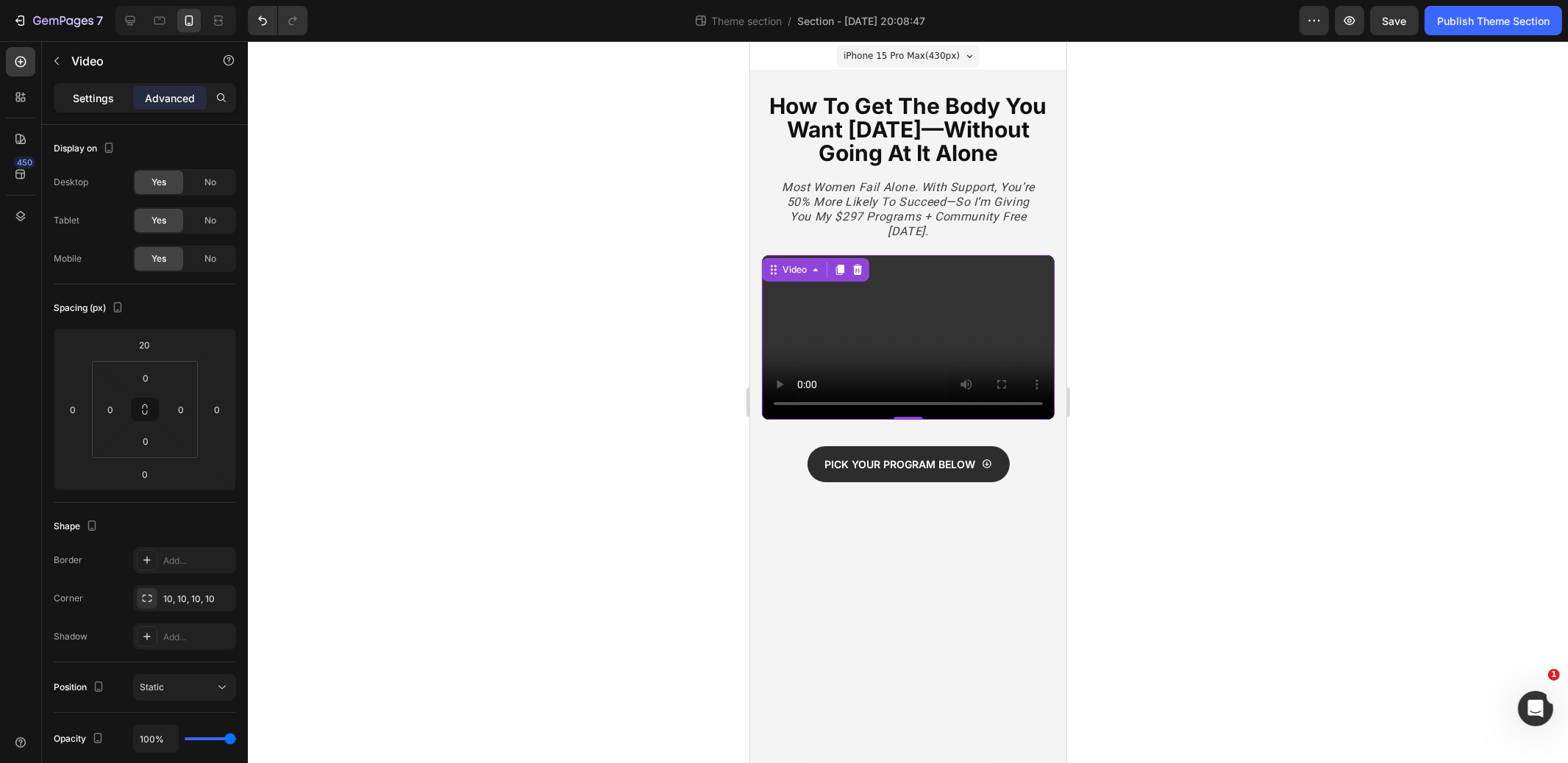
click at [111, 106] on div "Settings" at bounding box center [93, 97] width 73 height 23
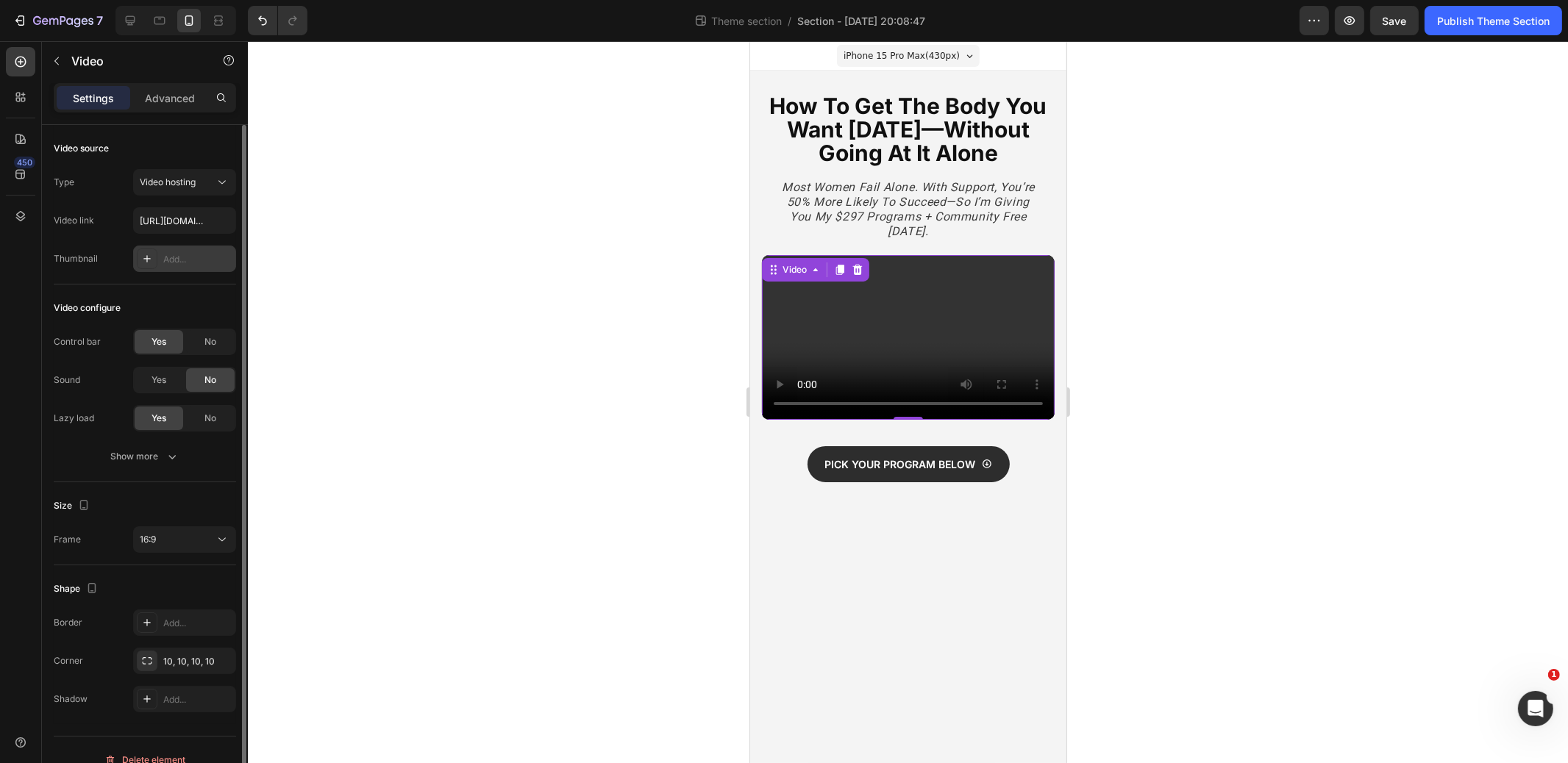
click at [154, 261] on div at bounding box center [148, 259] width 21 height 21
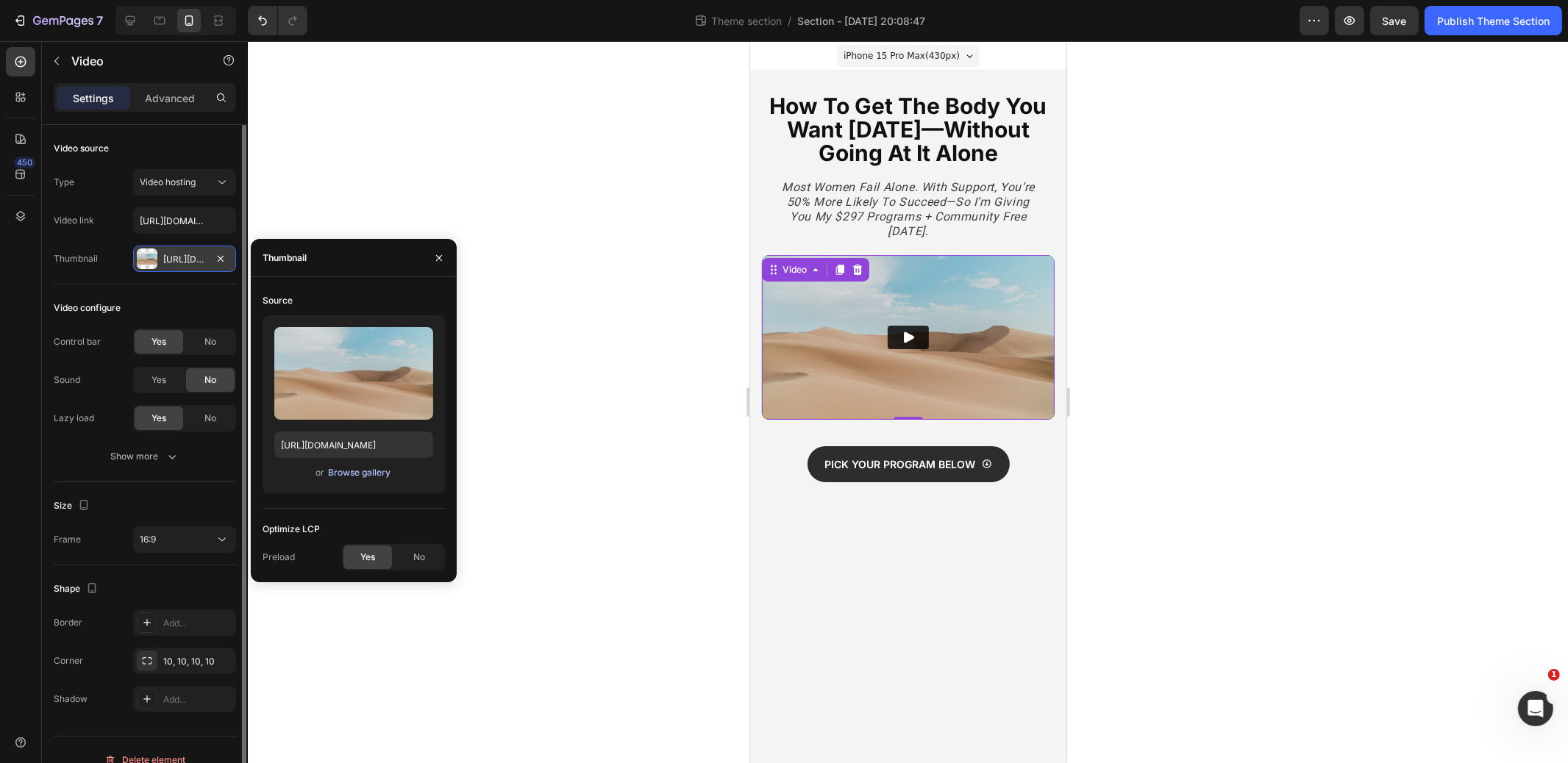
click at [362, 473] on div "Browse gallery" at bounding box center [360, 473] width 63 height 13
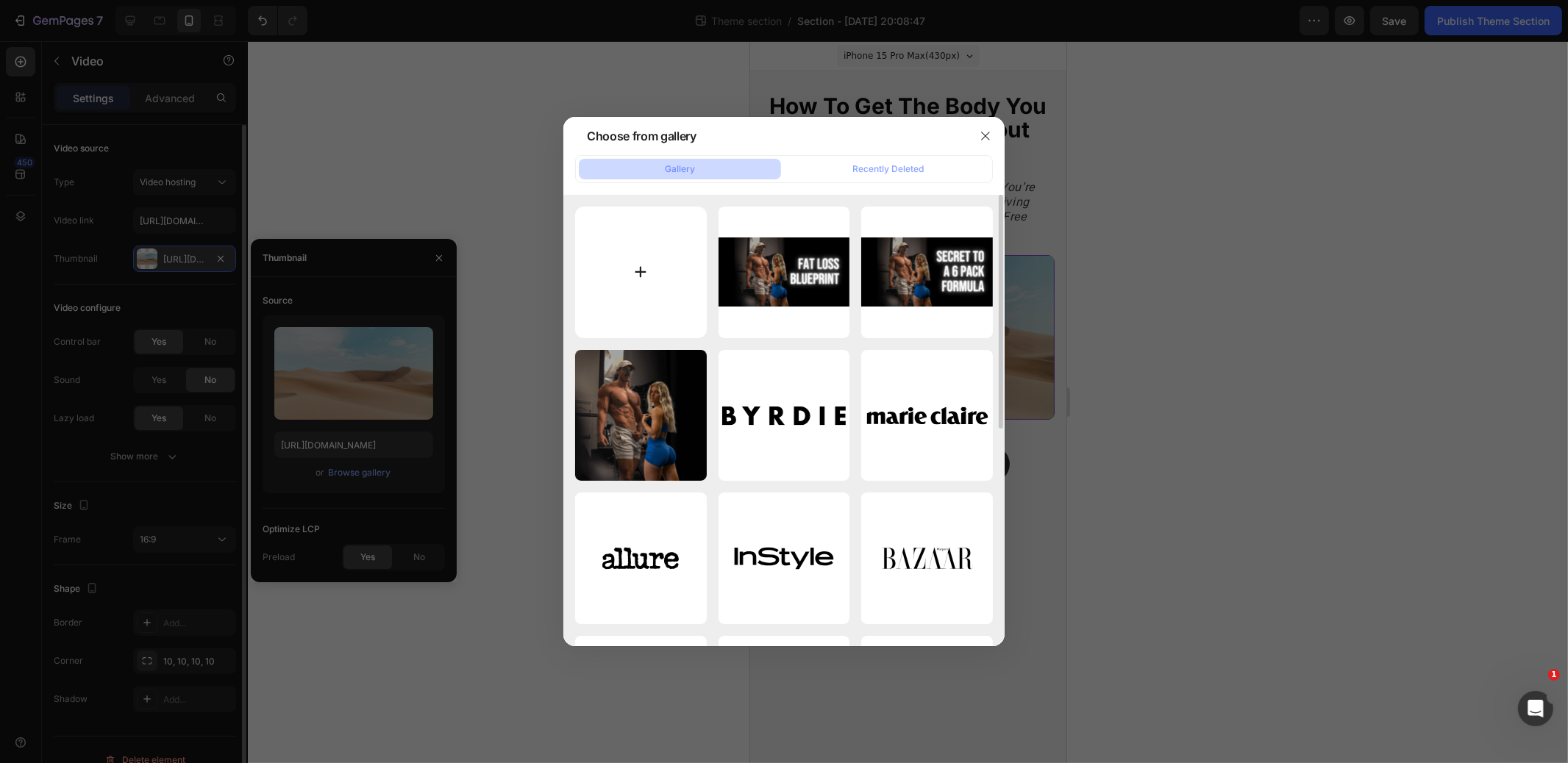
click at [618, 242] on input "file" at bounding box center [641, 272] width 131 height 131
type input "C:\fakepath\Red and Yellow Bold Typographic Youtube Thumbnail .png"
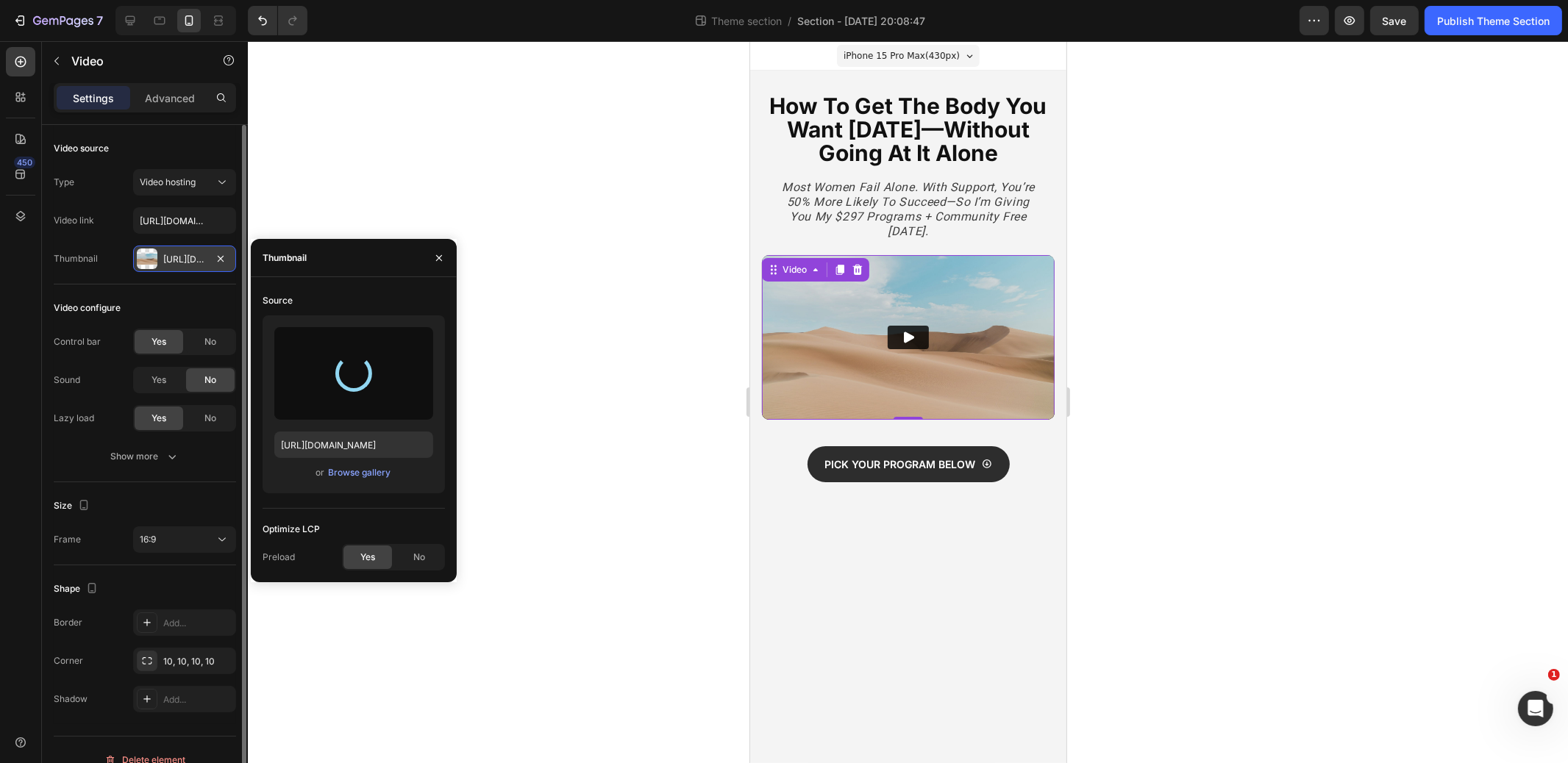
type input "https://cdn.shopify.com/s/files/1/0593/4373/2801/files/gempages_502565531291747…"
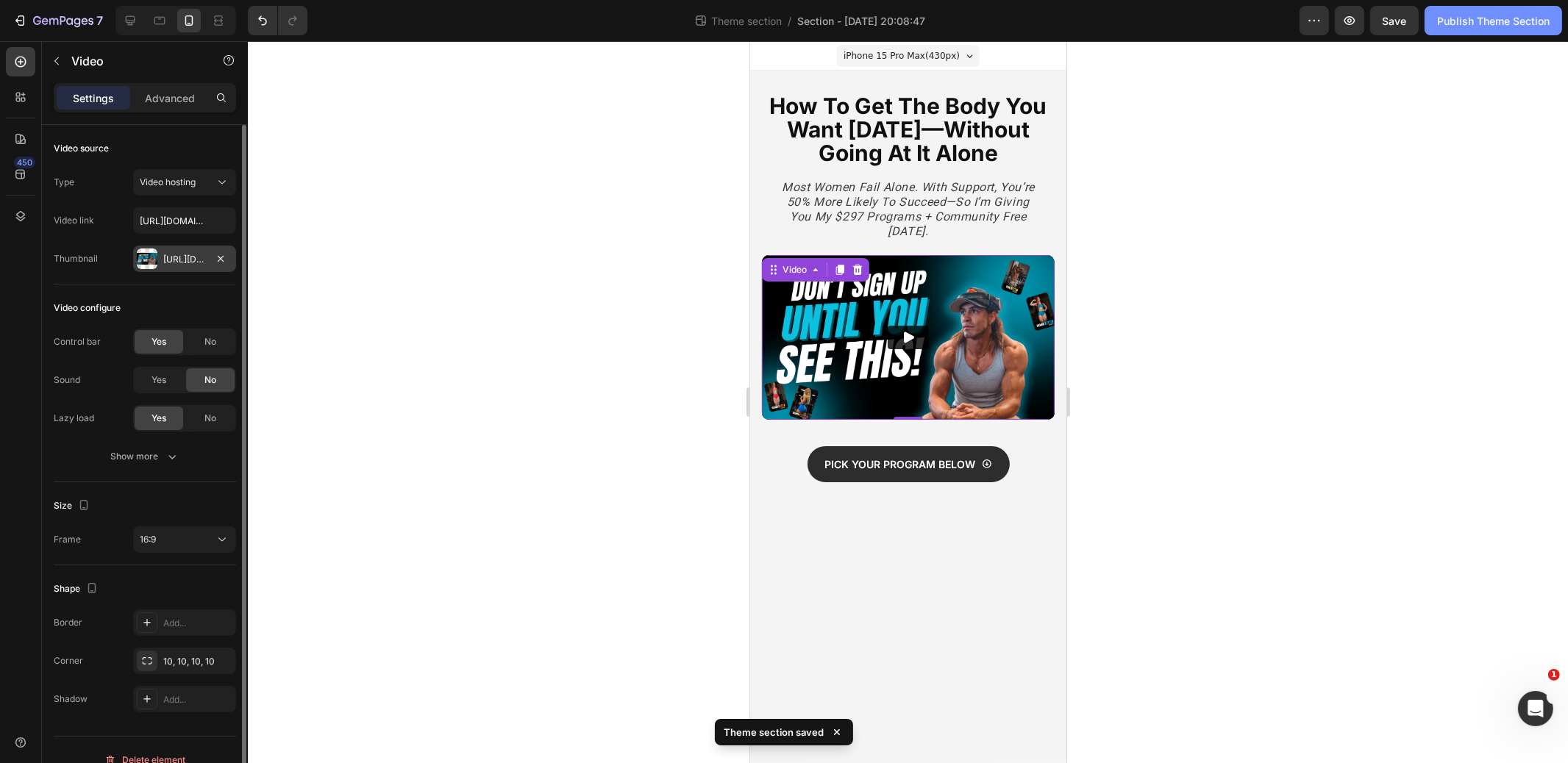
click at [1484, 21] on div "Publish Theme Section" at bounding box center [1494, 20] width 113 height 15
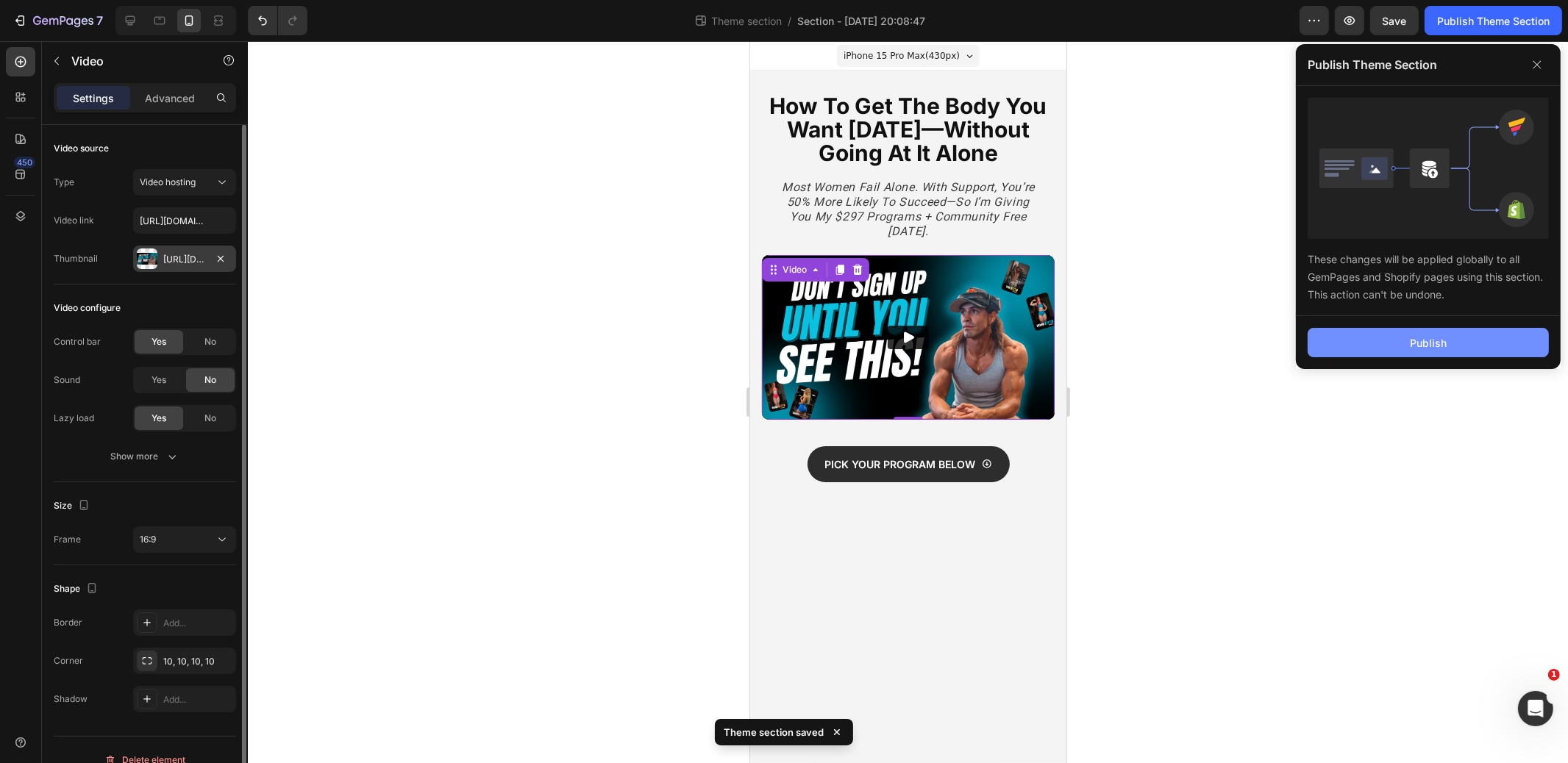
click at [1418, 344] on div "Publish" at bounding box center [1429, 342] width 37 height 15
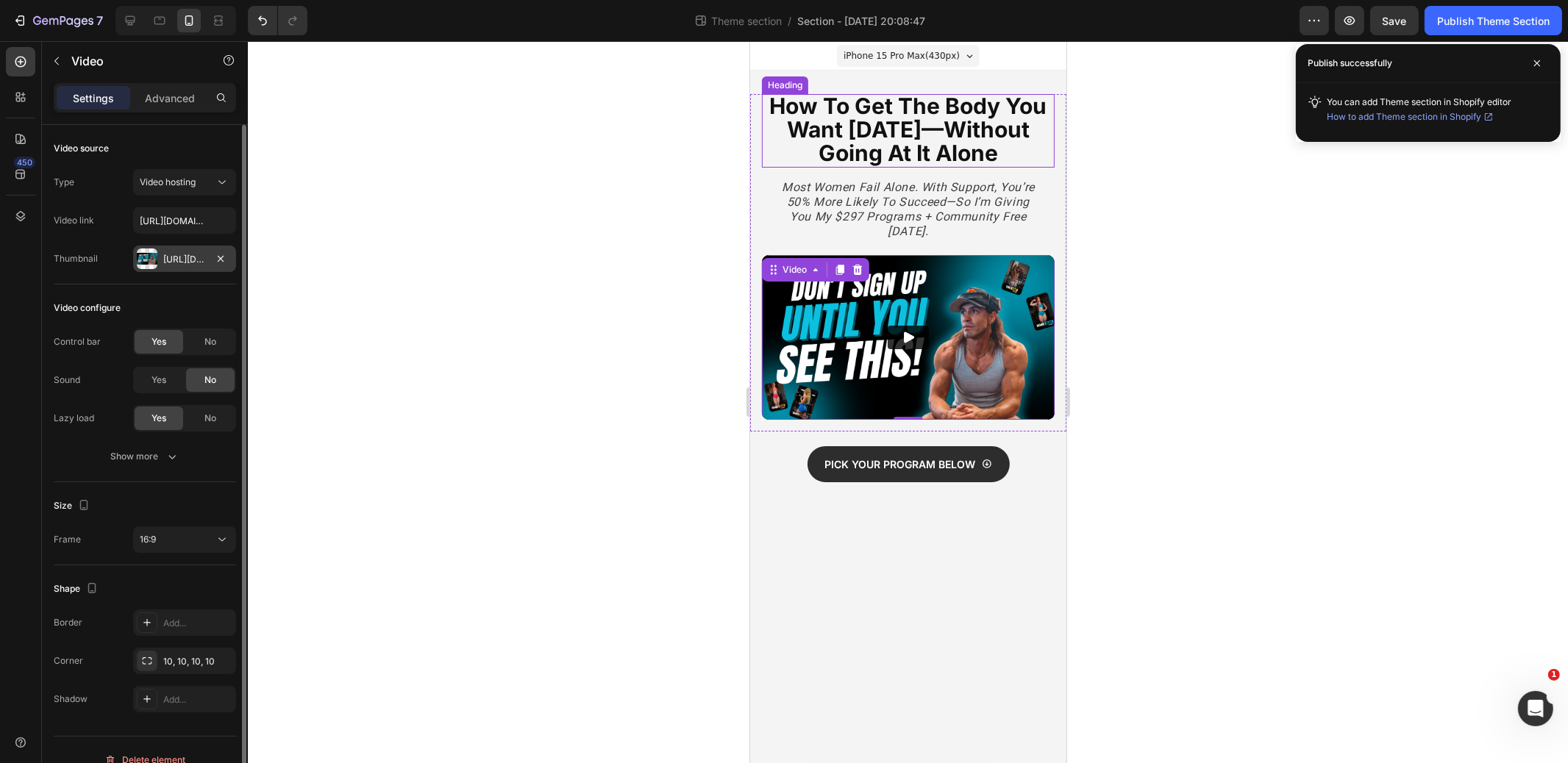
click at [938, 147] on strong "How to Get the Body You Want [DATE]—Without Going At It Alone" at bounding box center [908, 129] width 277 height 73
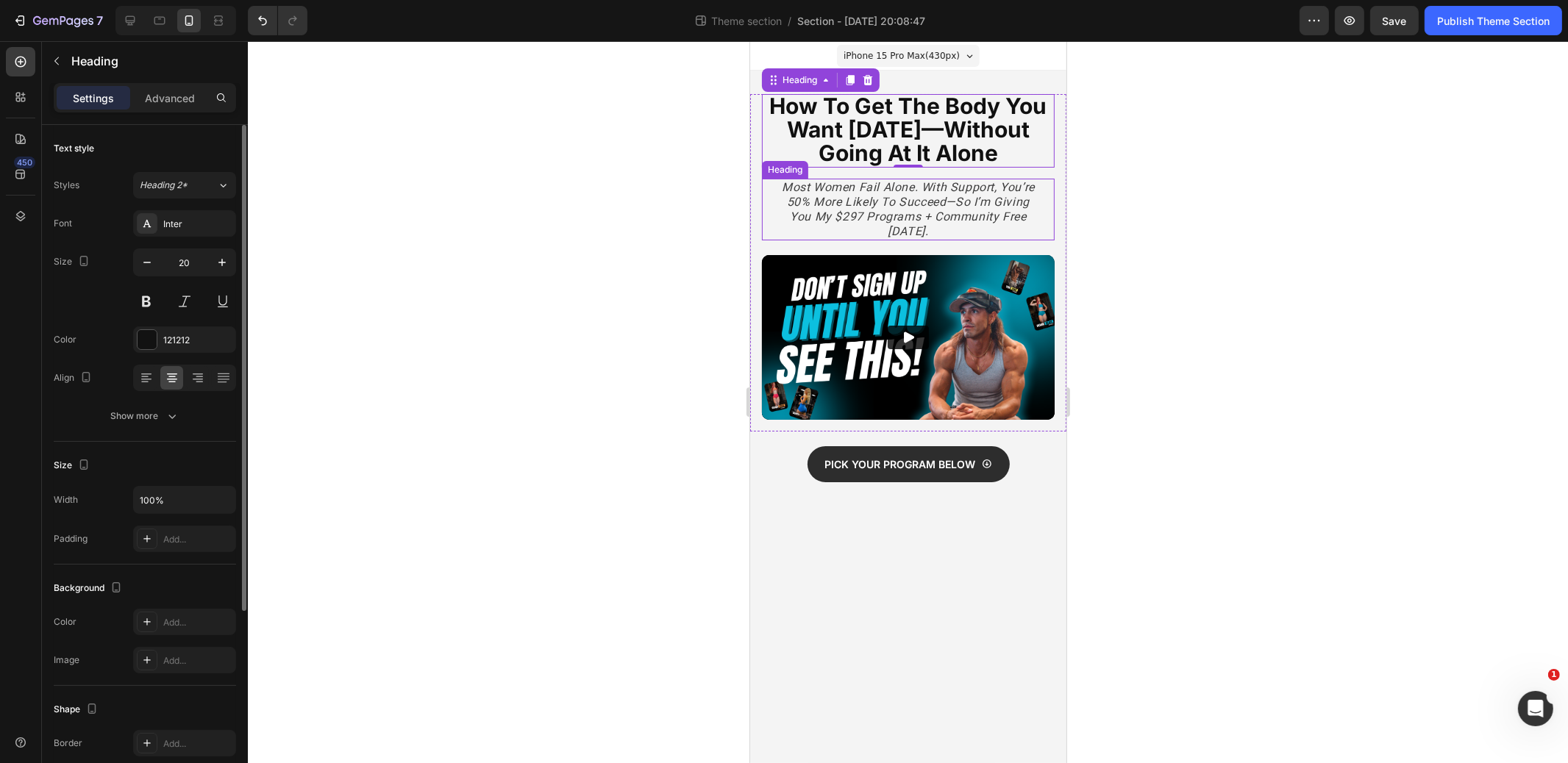
click at [929, 216] on icon "Most women fail alone. With support, you’re 50% more likely to succeed—so I’m g…" at bounding box center [908, 209] width 253 height 58
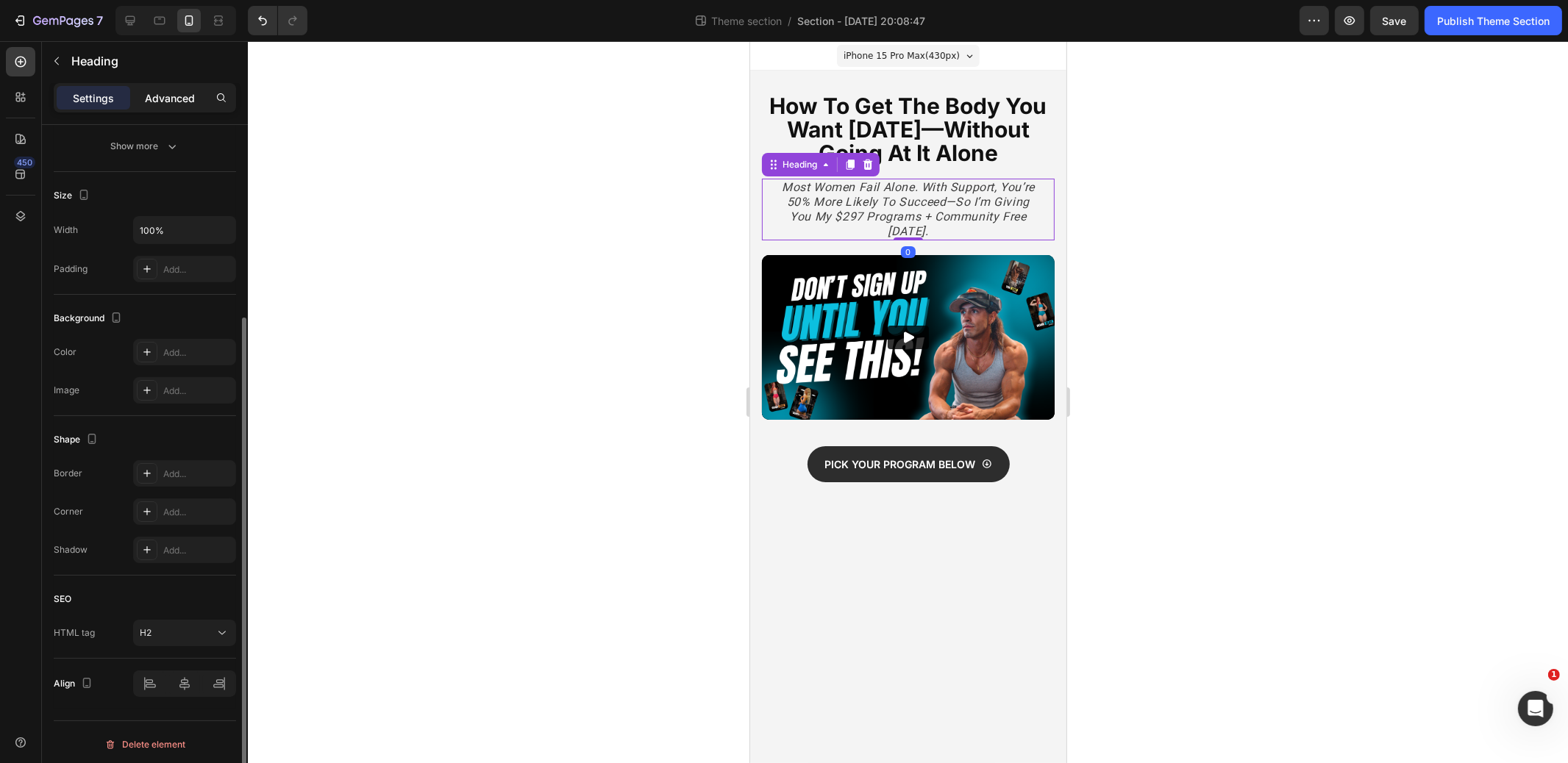
click at [168, 103] on p "Advanced" at bounding box center [170, 97] width 50 height 15
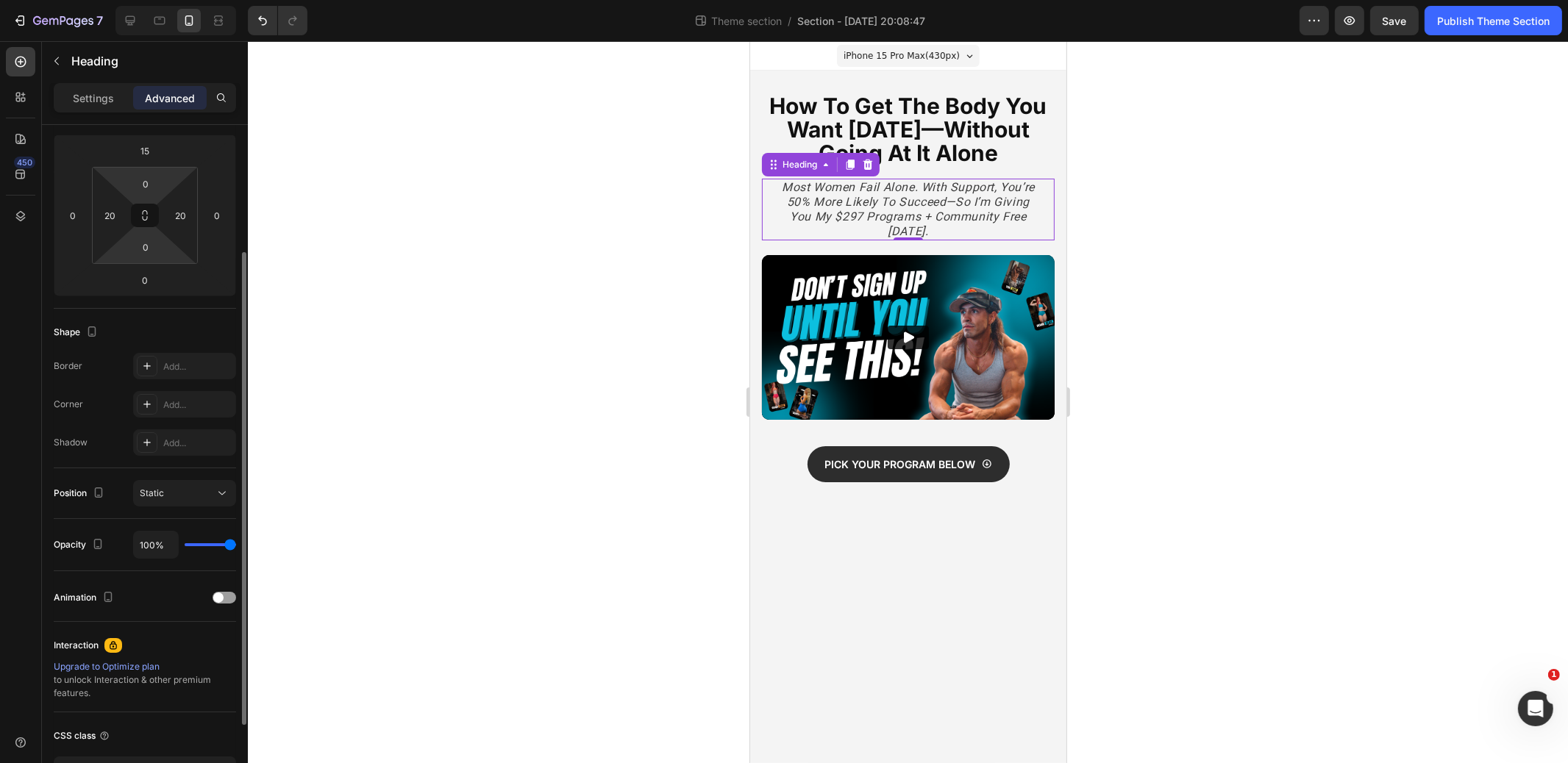
scroll to position [182, 0]
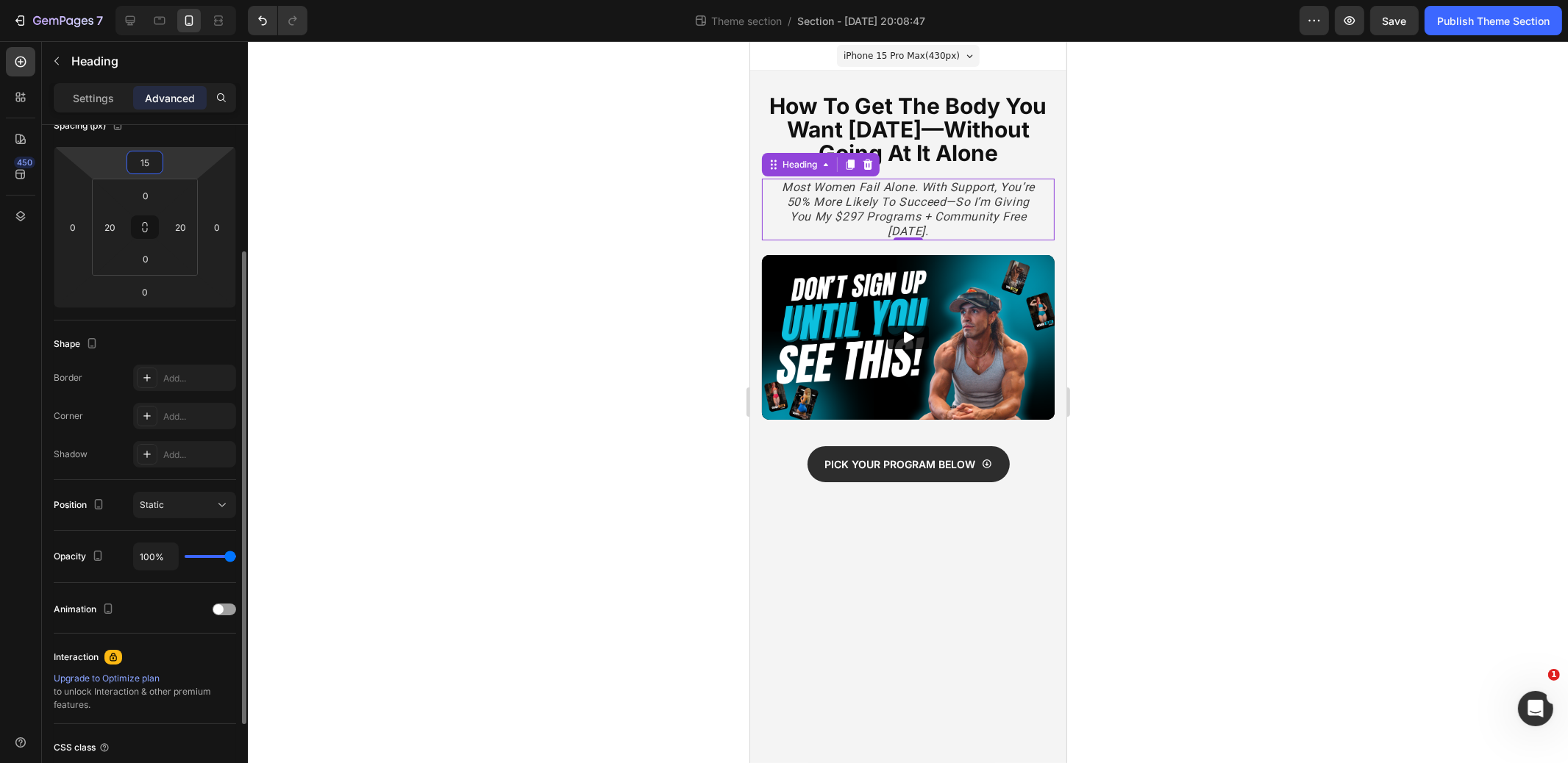
click at [156, 164] on input "15" at bounding box center [145, 162] width 30 height 22
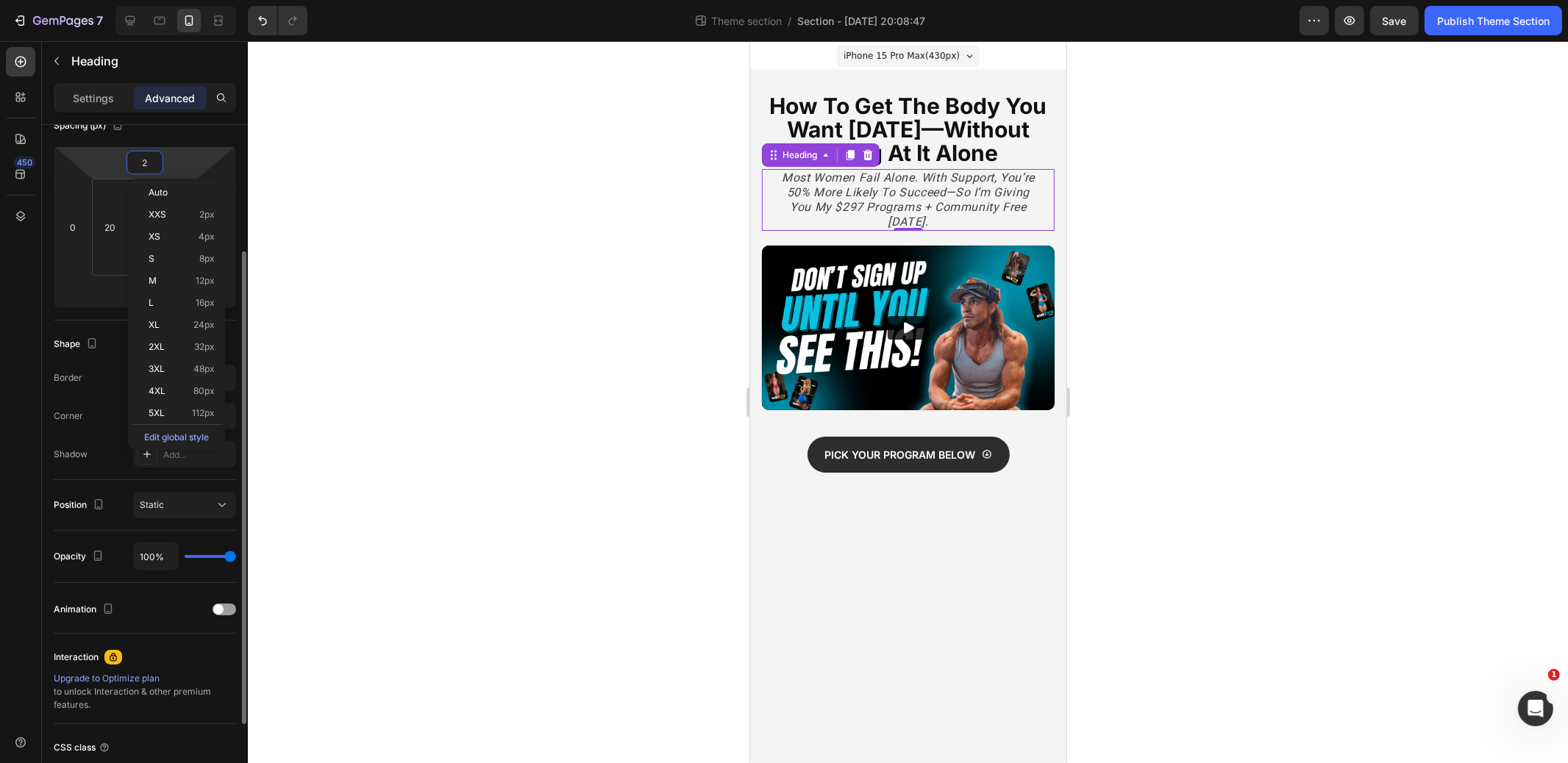
type input "20"
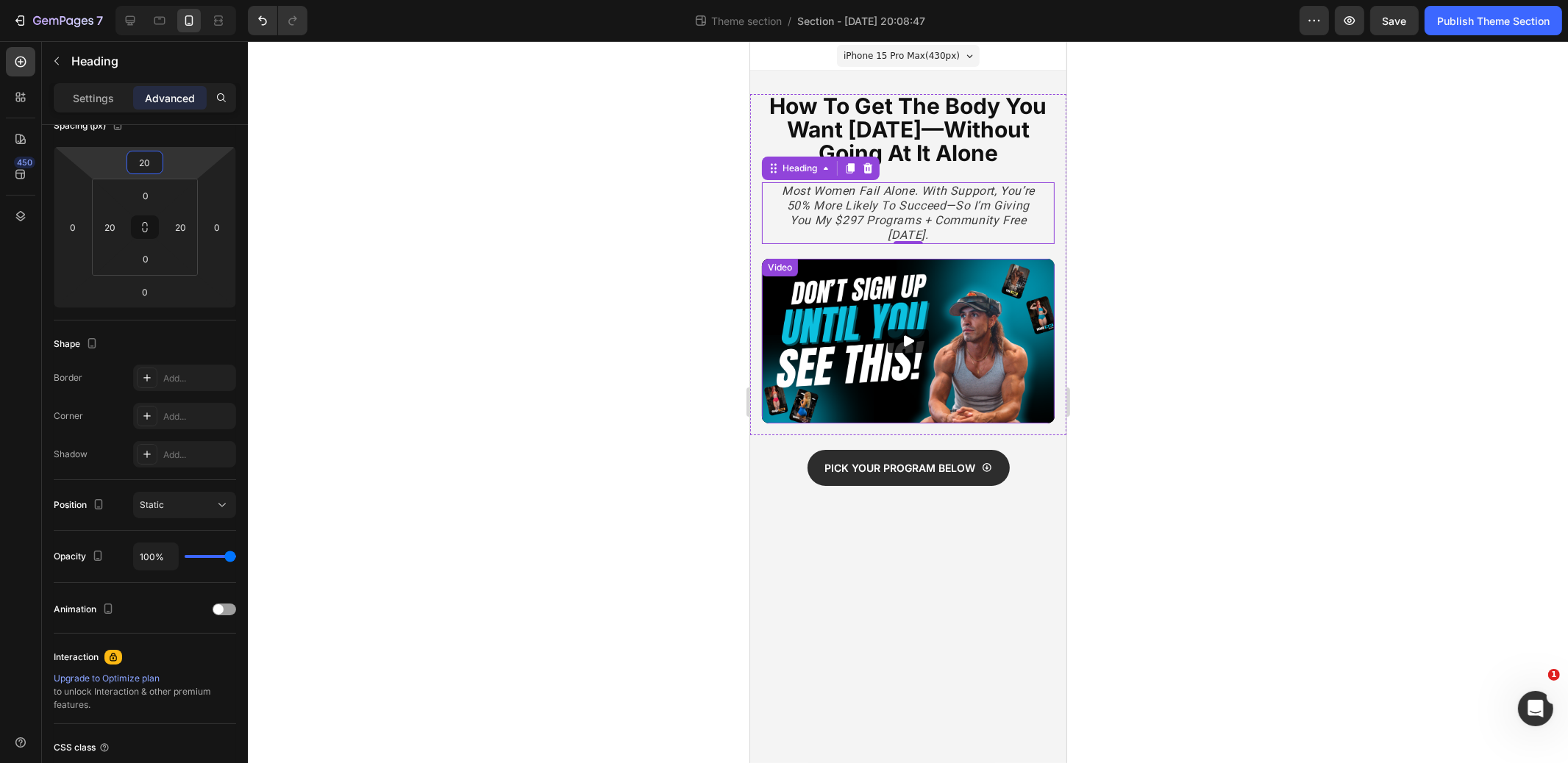
click at [838, 273] on div "Video" at bounding box center [907, 341] width 293 height 164
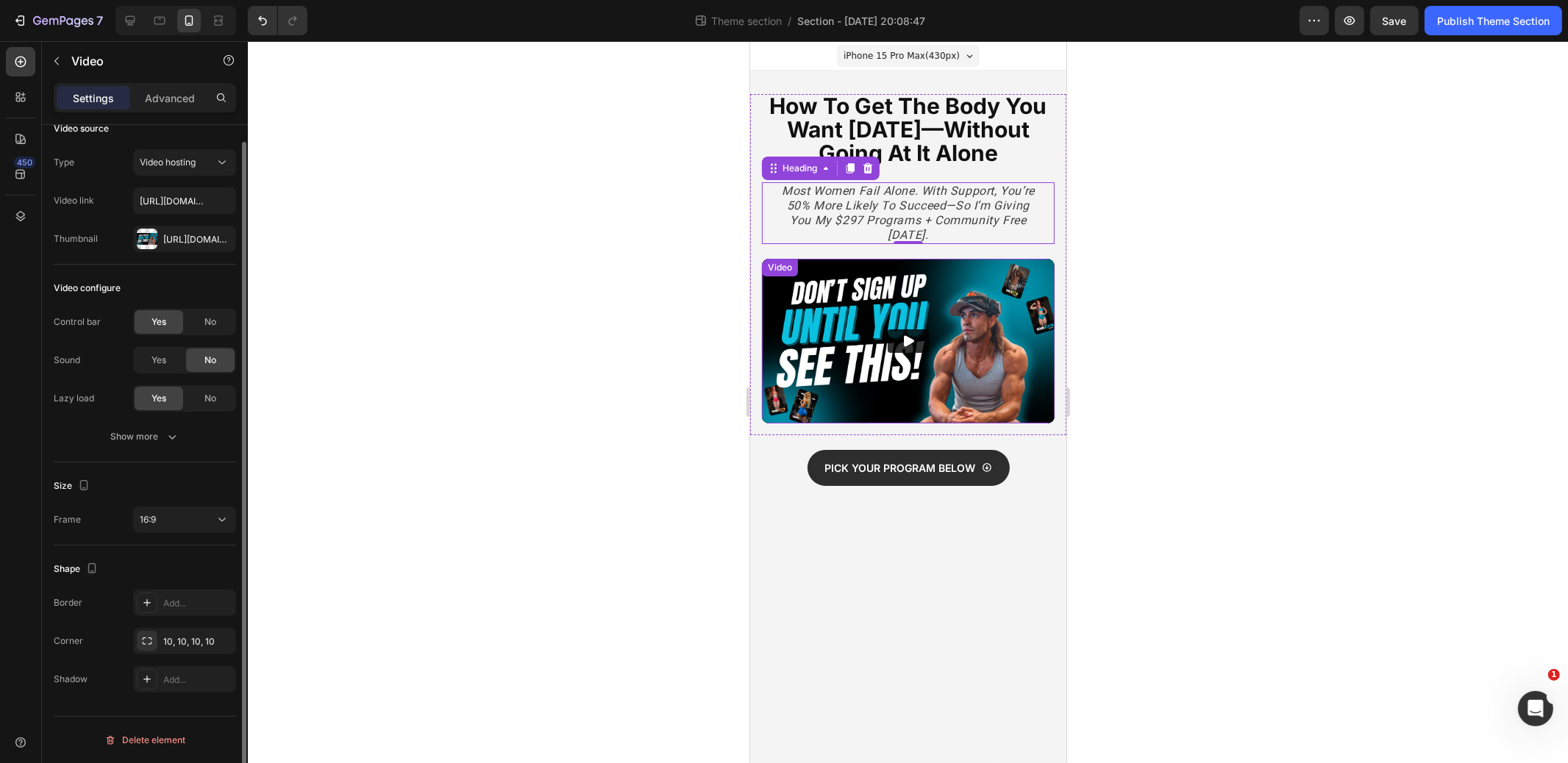
scroll to position [0, 0]
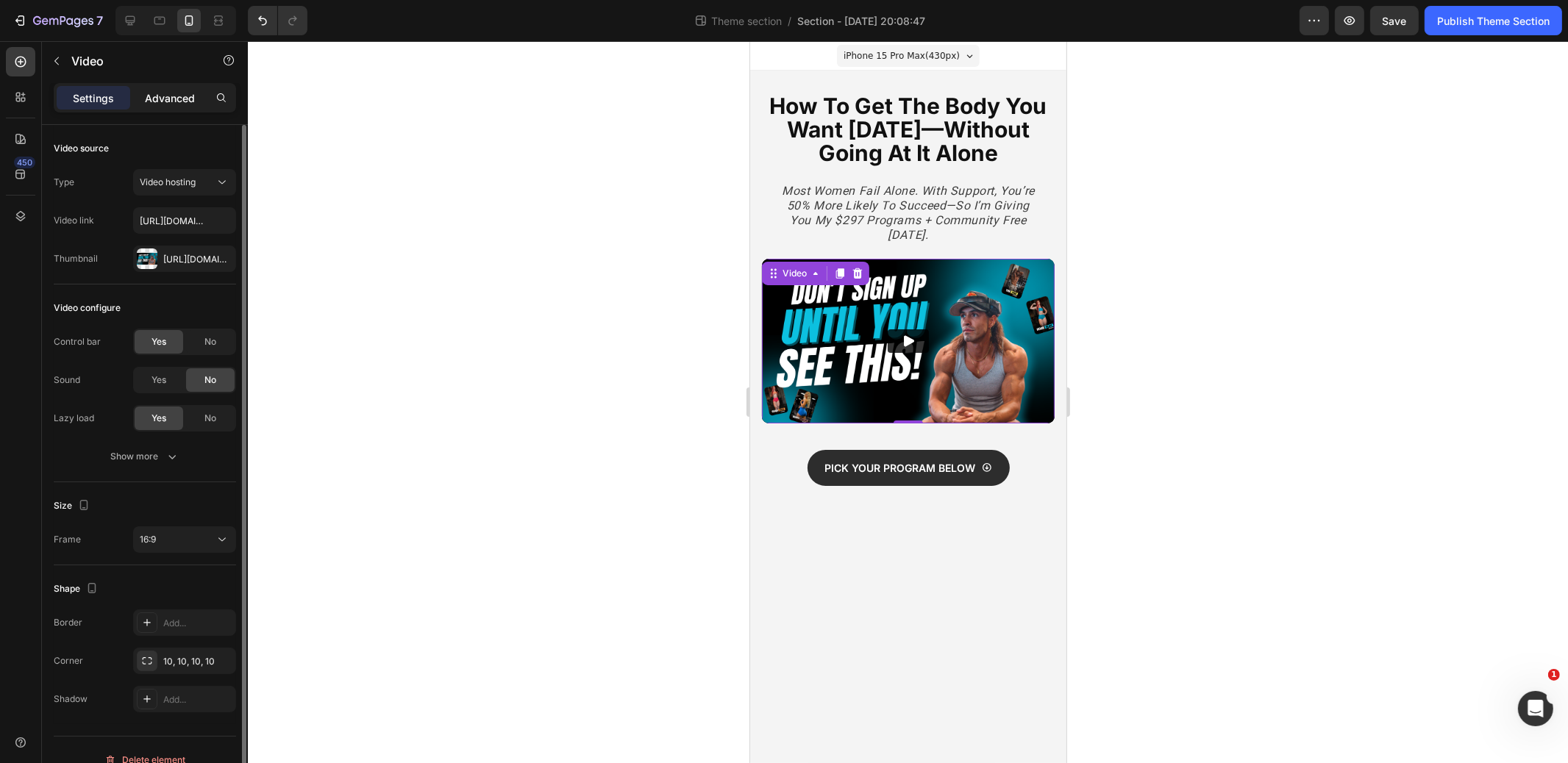
drag, startPoint x: 173, startPoint y: 94, endPoint x: 173, endPoint y: 107, distance: 13.0
click at [173, 94] on p "Advanced" at bounding box center [170, 97] width 50 height 15
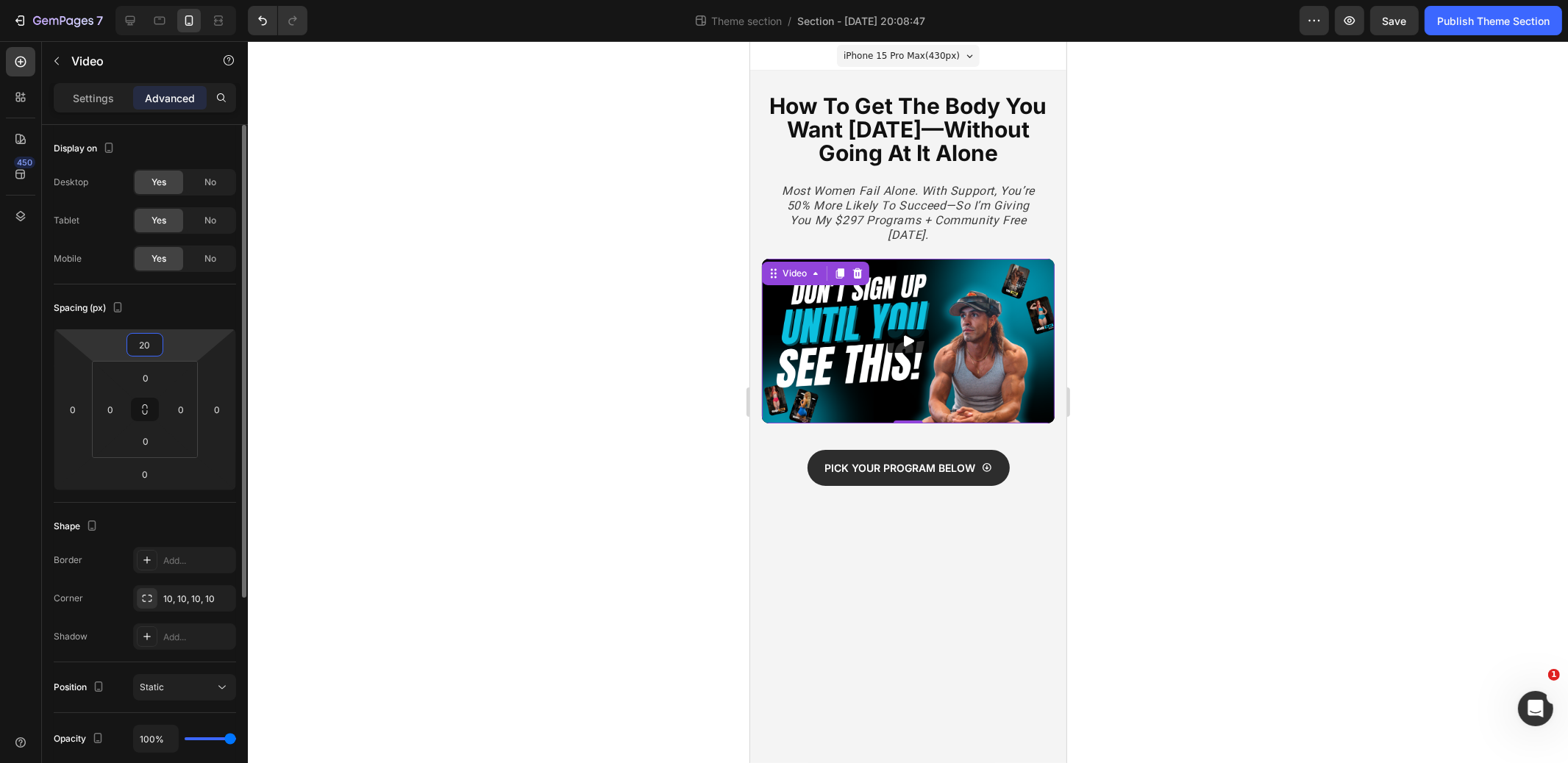
click at [152, 347] on input "20" at bounding box center [145, 344] width 30 height 22
type input "30"
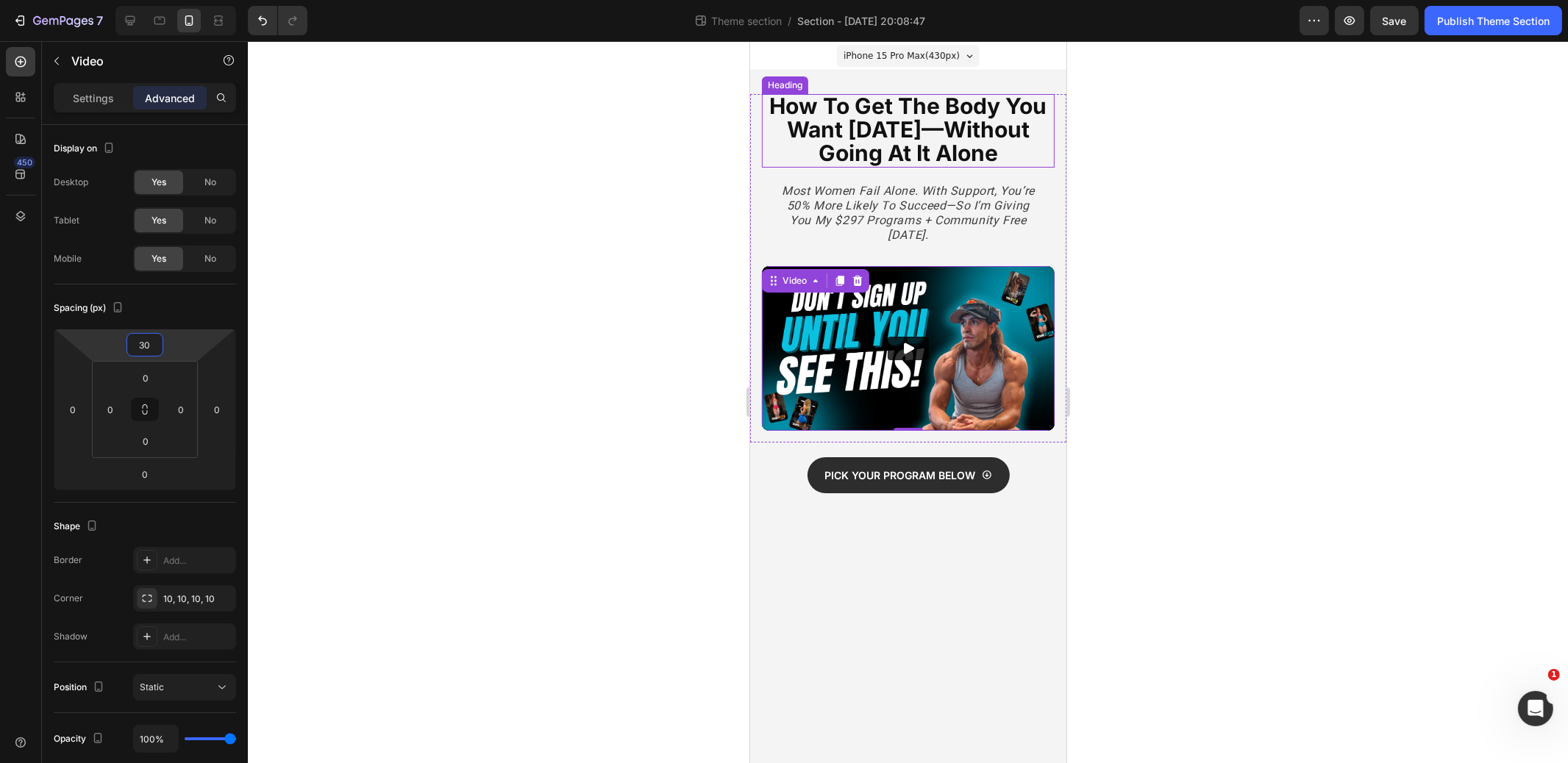
click at [943, 131] on strong "How to Get the Body You Want [DATE]—Without Going At It Alone" at bounding box center [908, 129] width 277 height 73
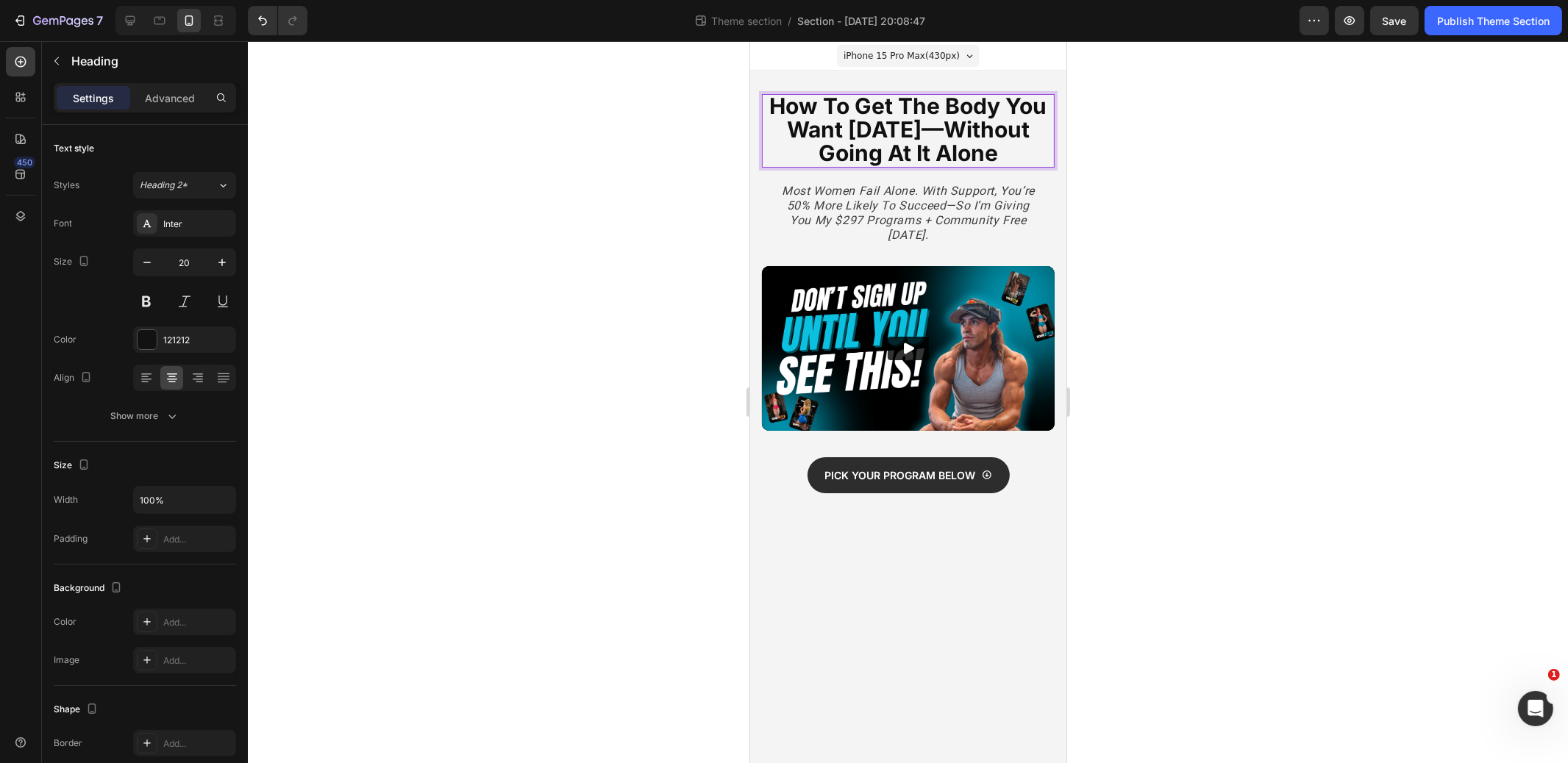
click at [893, 128] on strong "How to Get the Body You Want [DATE]—Without Going At It Alone" at bounding box center [908, 129] width 277 height 73
click at [910, 105] on strong "How to Get the Body You Want in just 12 Weeks—Without Going At It Alone" at bounding box center [908, 129] width 277 height 73
click at [909, 103] on strong "How to Get the Body You Want in just 12 Weeks—Without Going At It Alone" at bounding box center [908, 129] width 277 height 73
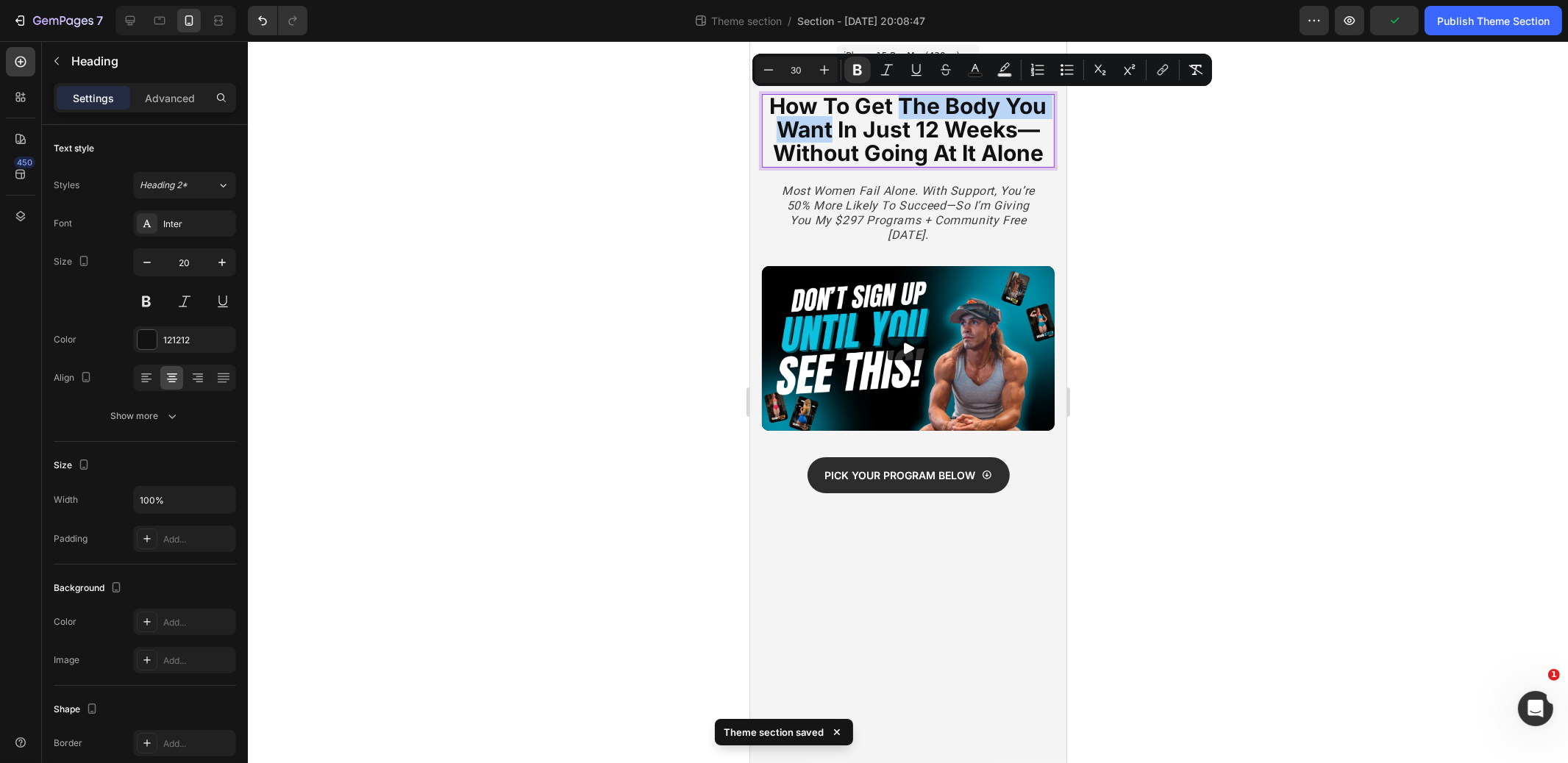
drag, startPoint x: 902, startPoint y: 103, endPoint x: 833, endPoint y: 133, distance: 75.2
click at [833, 133] on strong "How to Get the Body You Want in just 12 Weeks—Without Going At It Alone" at bounding box center [908, 129] width 277 height 73
click at [967, 71] on button "color" at bounding box center [975, 69] width 27 height 27
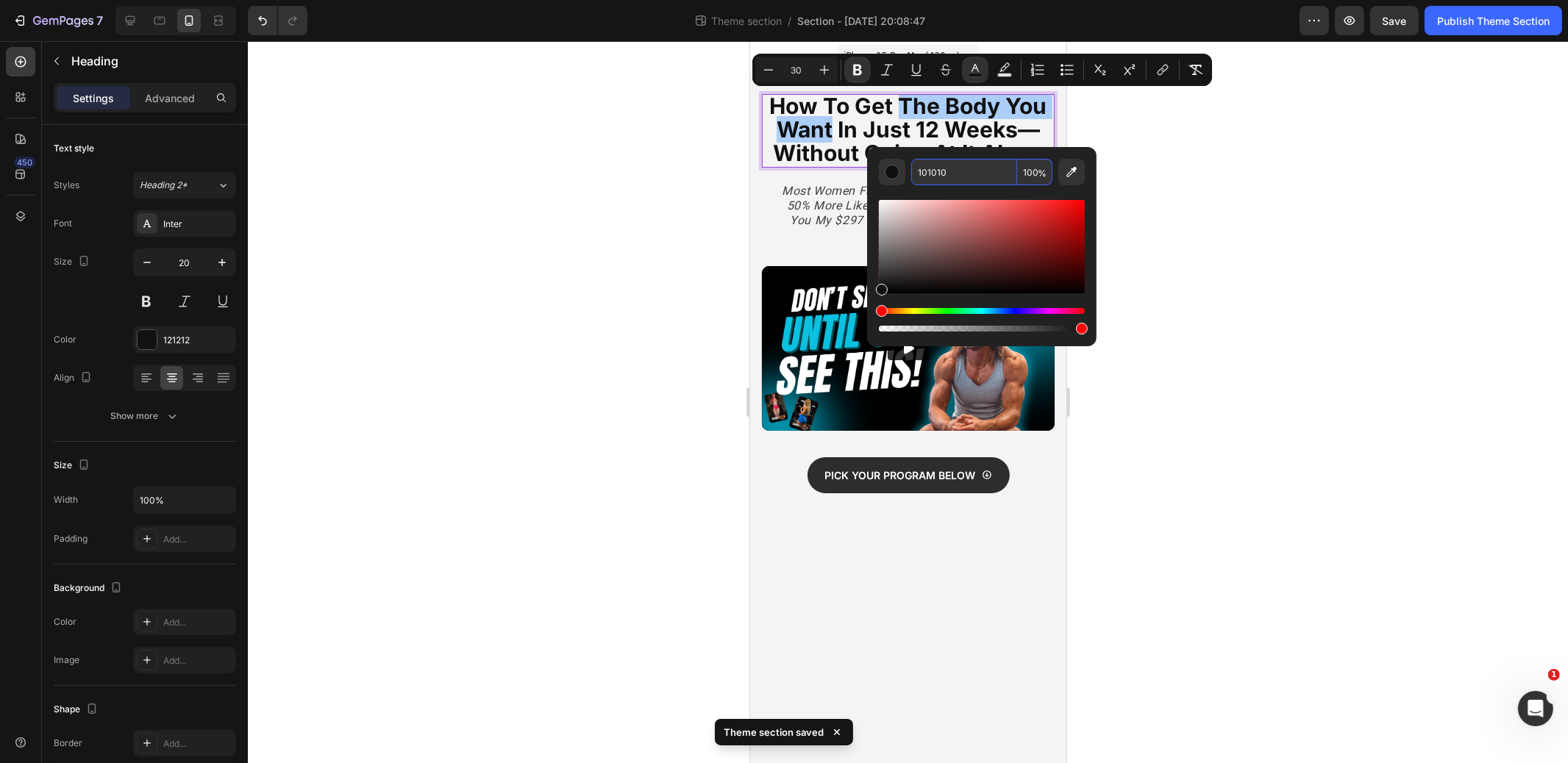
click at [953, 170] on input "101010" at bounding box center [964, 172] width 106 height 27
paste input "Editor contextual toolbar"
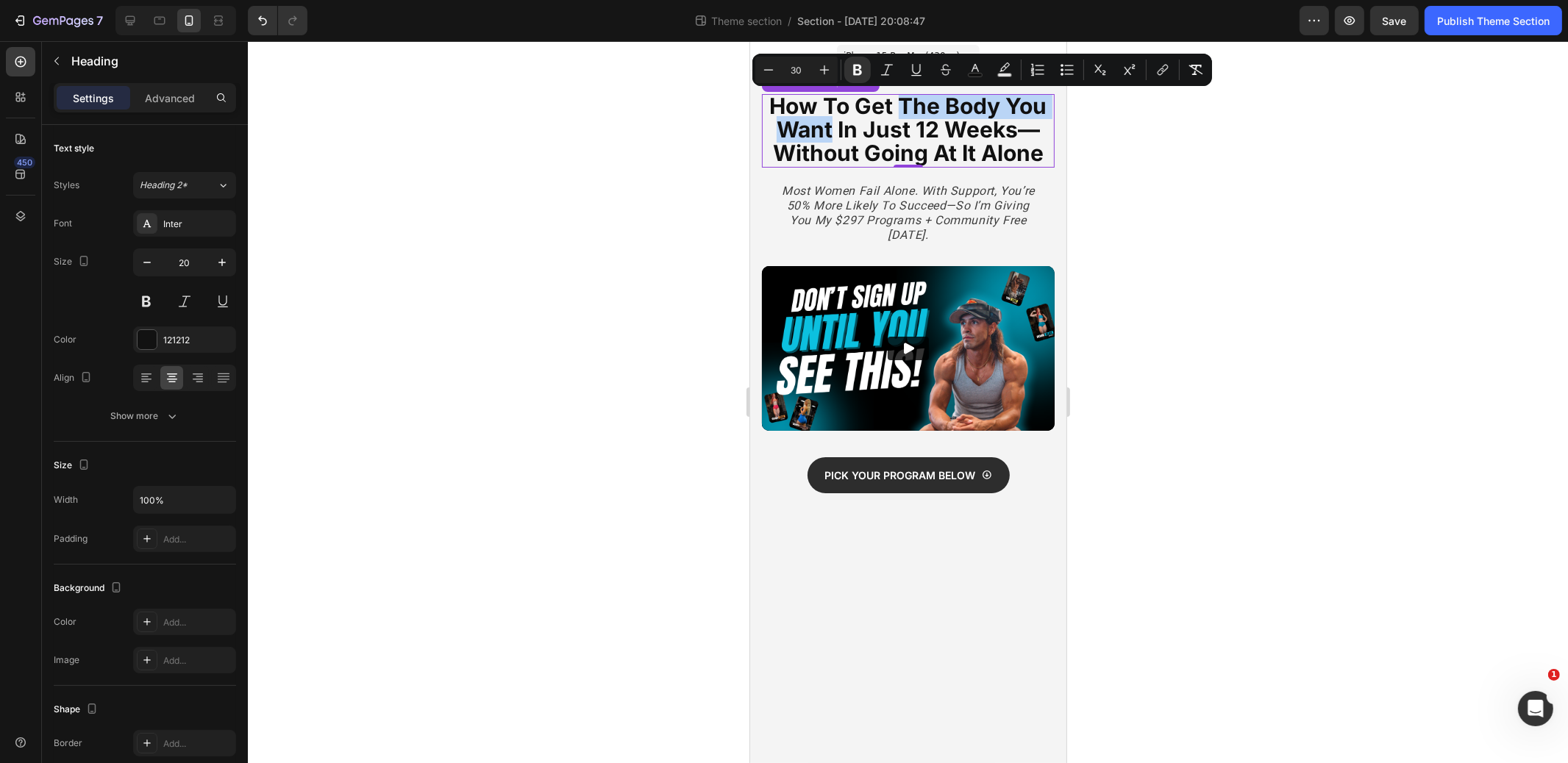
click at [971, 107] on strong "How to Get the Body You Want in just 12 Weeks—Without Going At It Alone" at bounding box center [908, 129] width 277 height 73
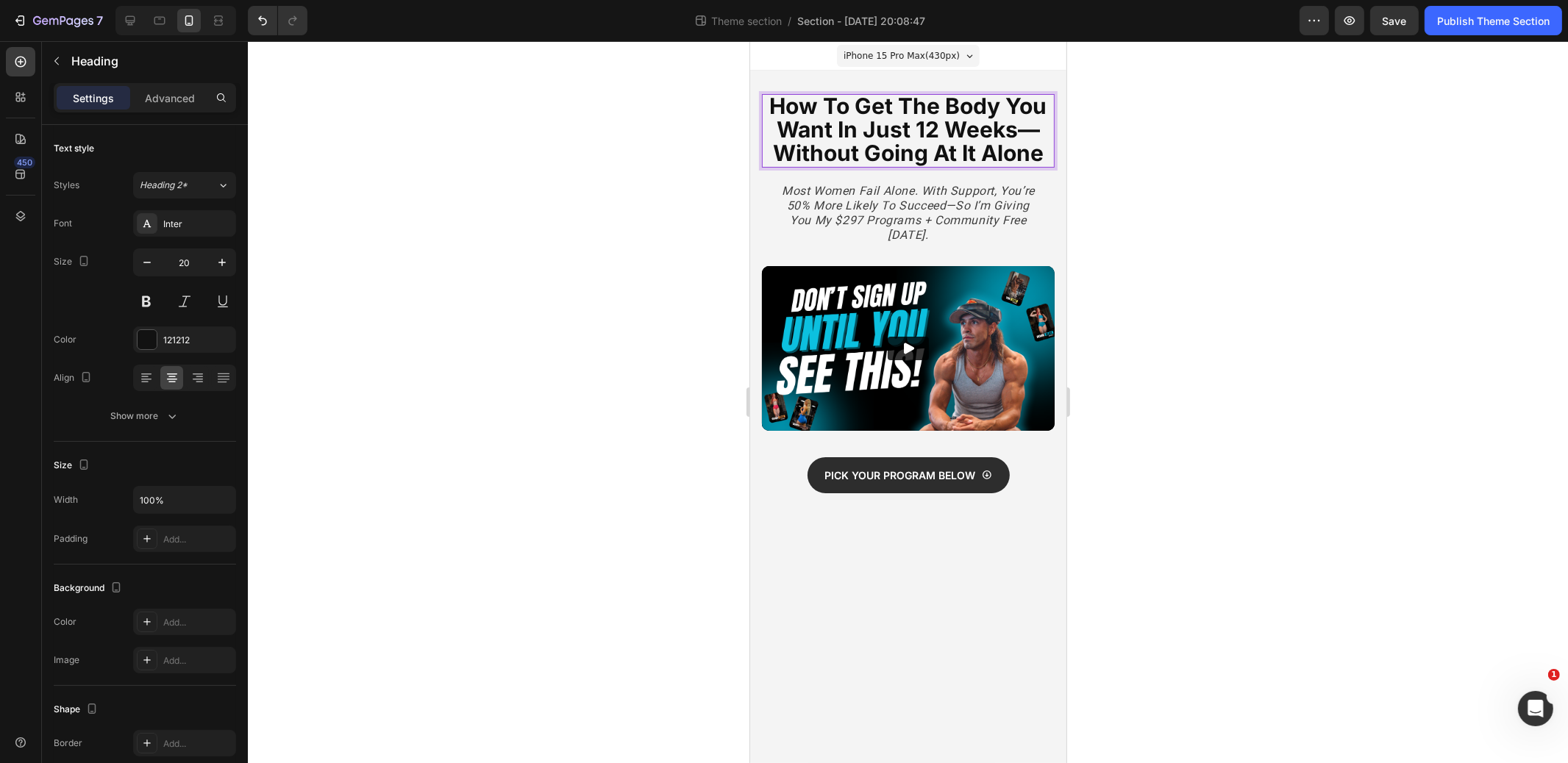
click at [906, 105] on strong "How to Get the Body You Want in just 12 Weeks—Without Going At It Alone" at bounding box center [908, 129] width 277 height 73
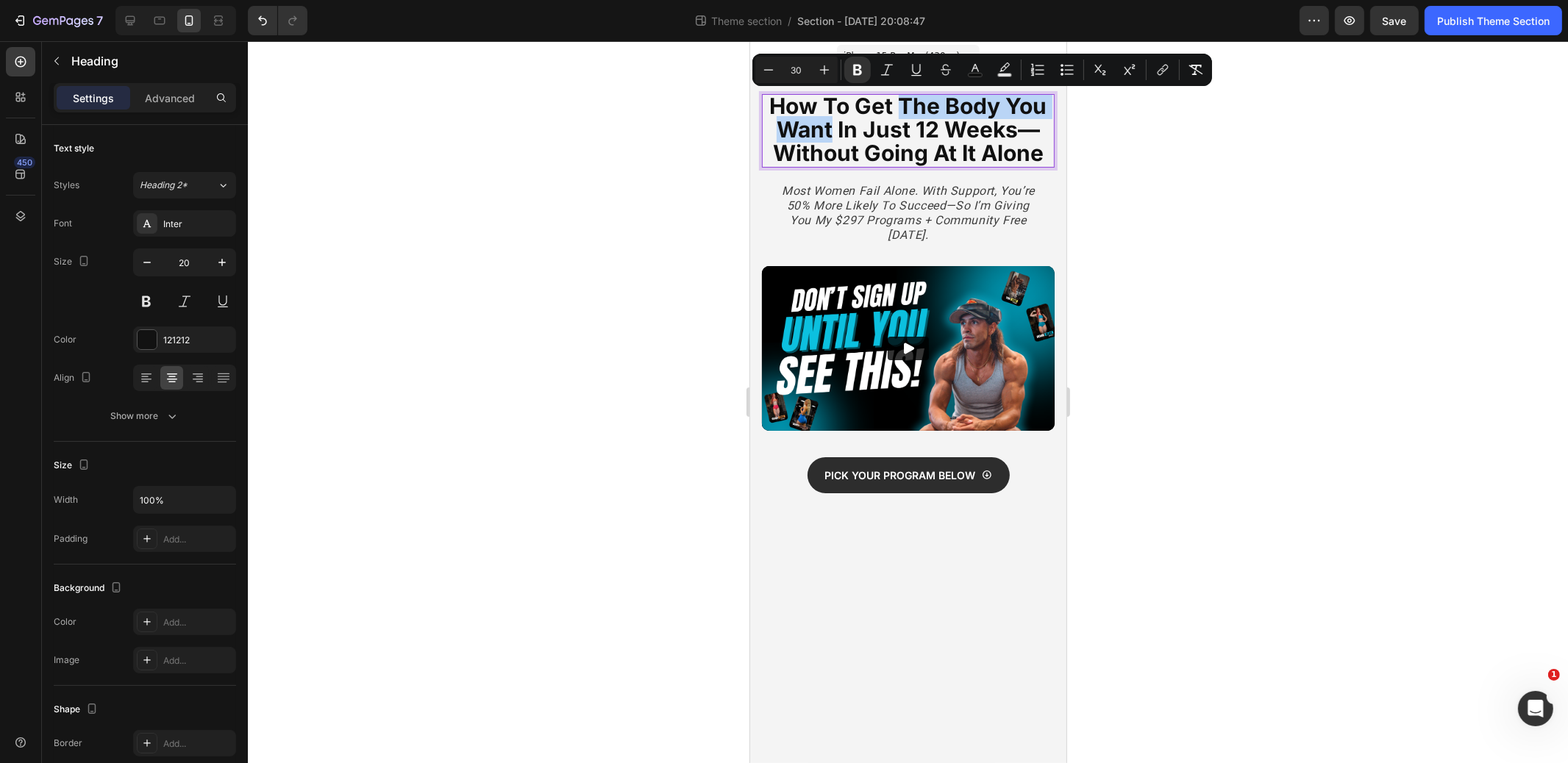
drag, startPoint x: 902, startPoint y: 105, endPoint x: 834, endPoint y: 131, distance: 72.8
click at [834, 131] on strong "How to Get the Body You Want in just 12 Weeks—Without Going At It Alone" at bounding box center [908, 129] width 277 height 73
click at [974, 76] on rect "Editor contextual toolbar" at bounding box center [975, 75] width 14 height 4
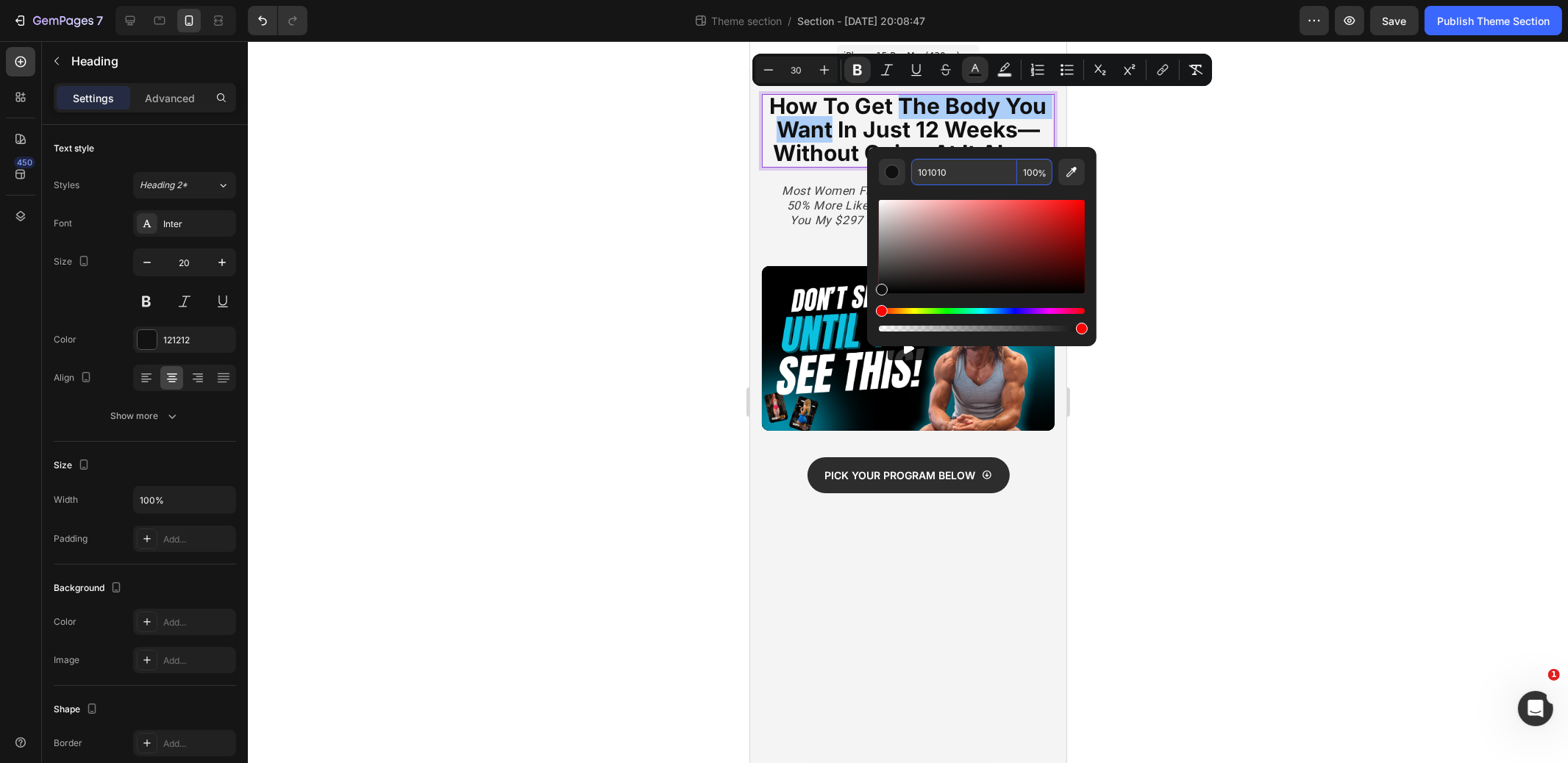
click at [967, 171] on input "101010" at bounding box center [964, 172] width 106 height 27
paste input "0CC0DF"
type input "0CC0DF"
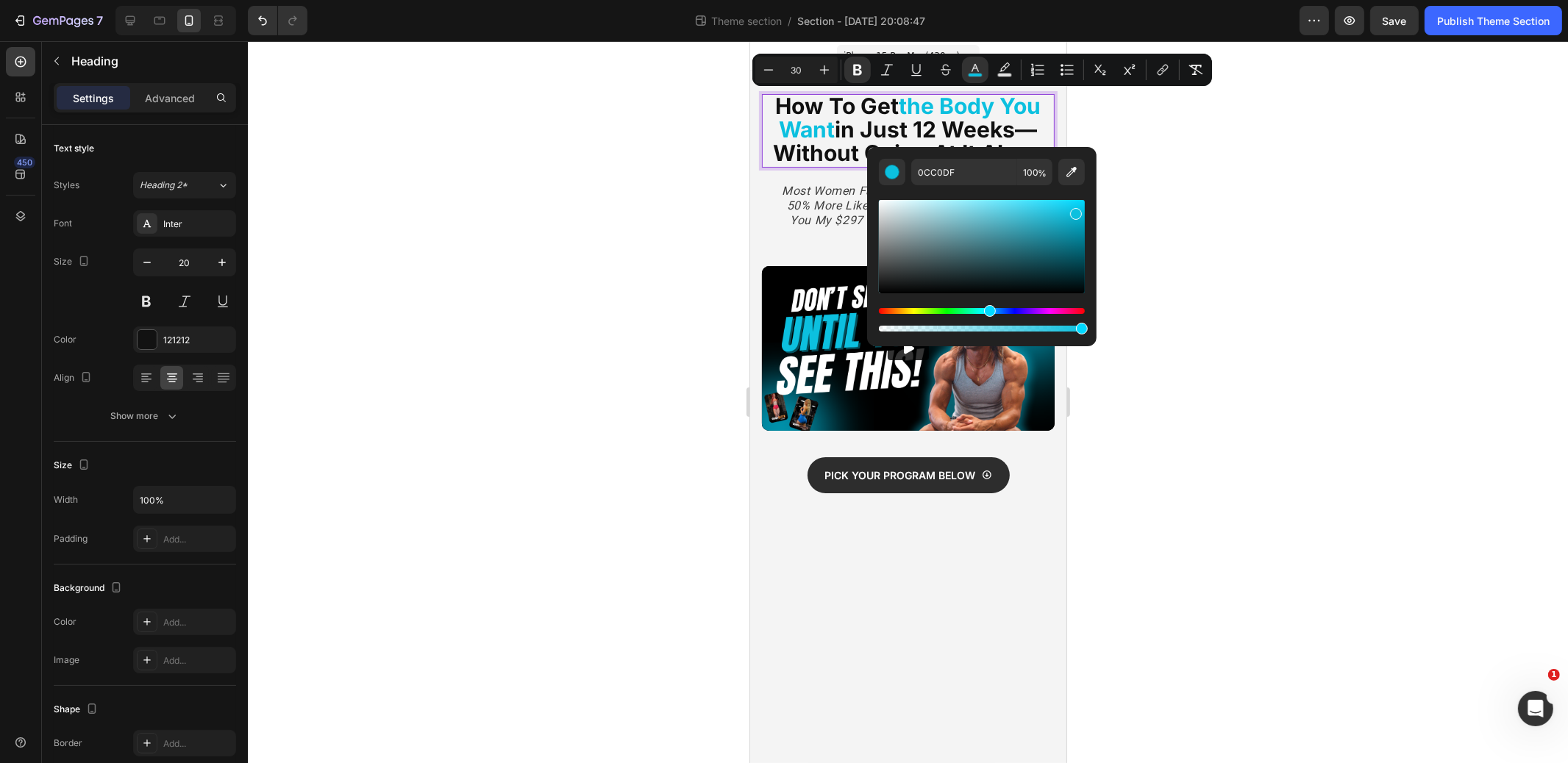
click at [1181, 166] on div at bounding box center [909, 402] width 1321 height 722
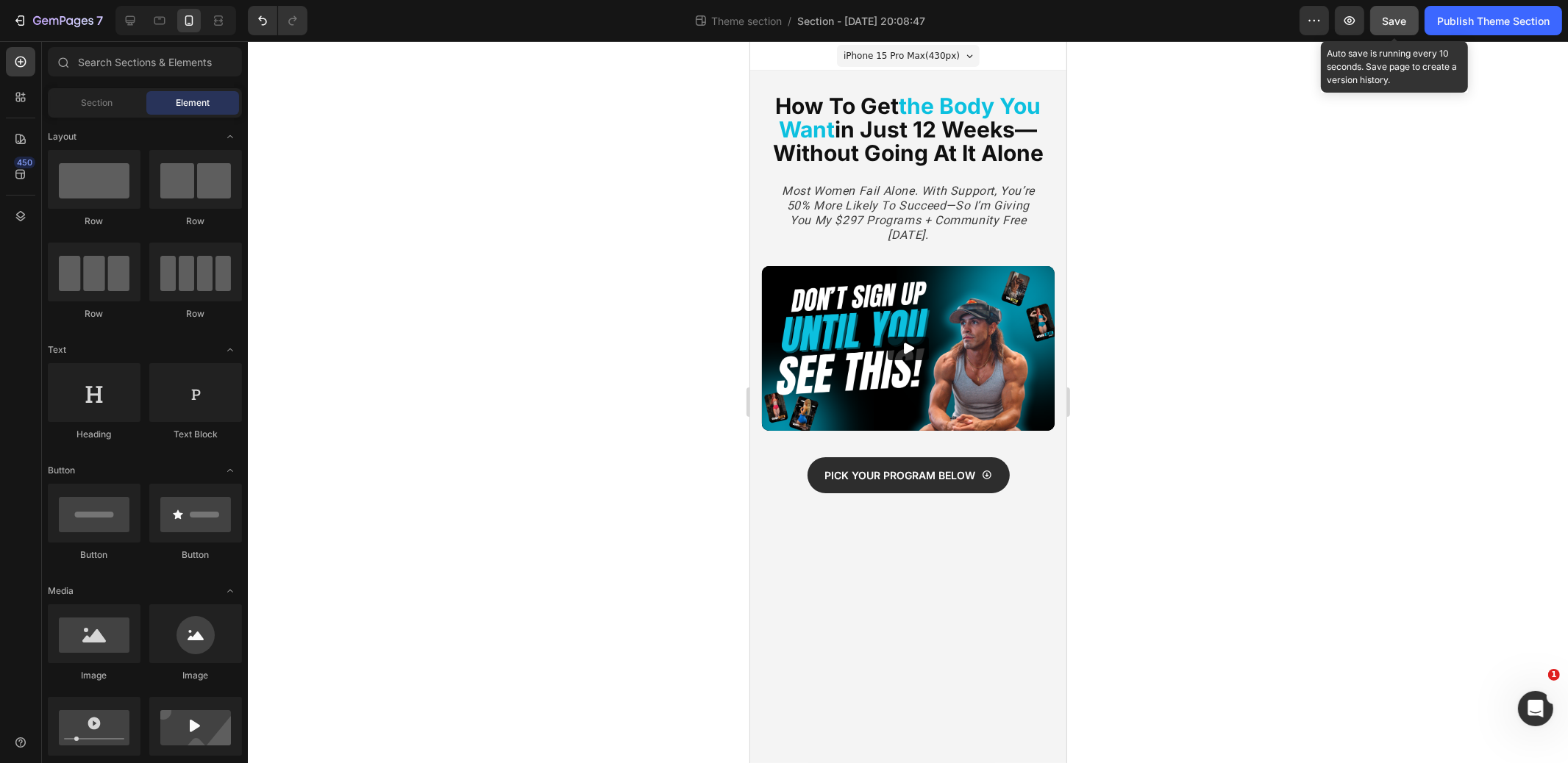
click at [1393, 20] on span "Save" at bounding box center [1395, 21] width 24 height 13
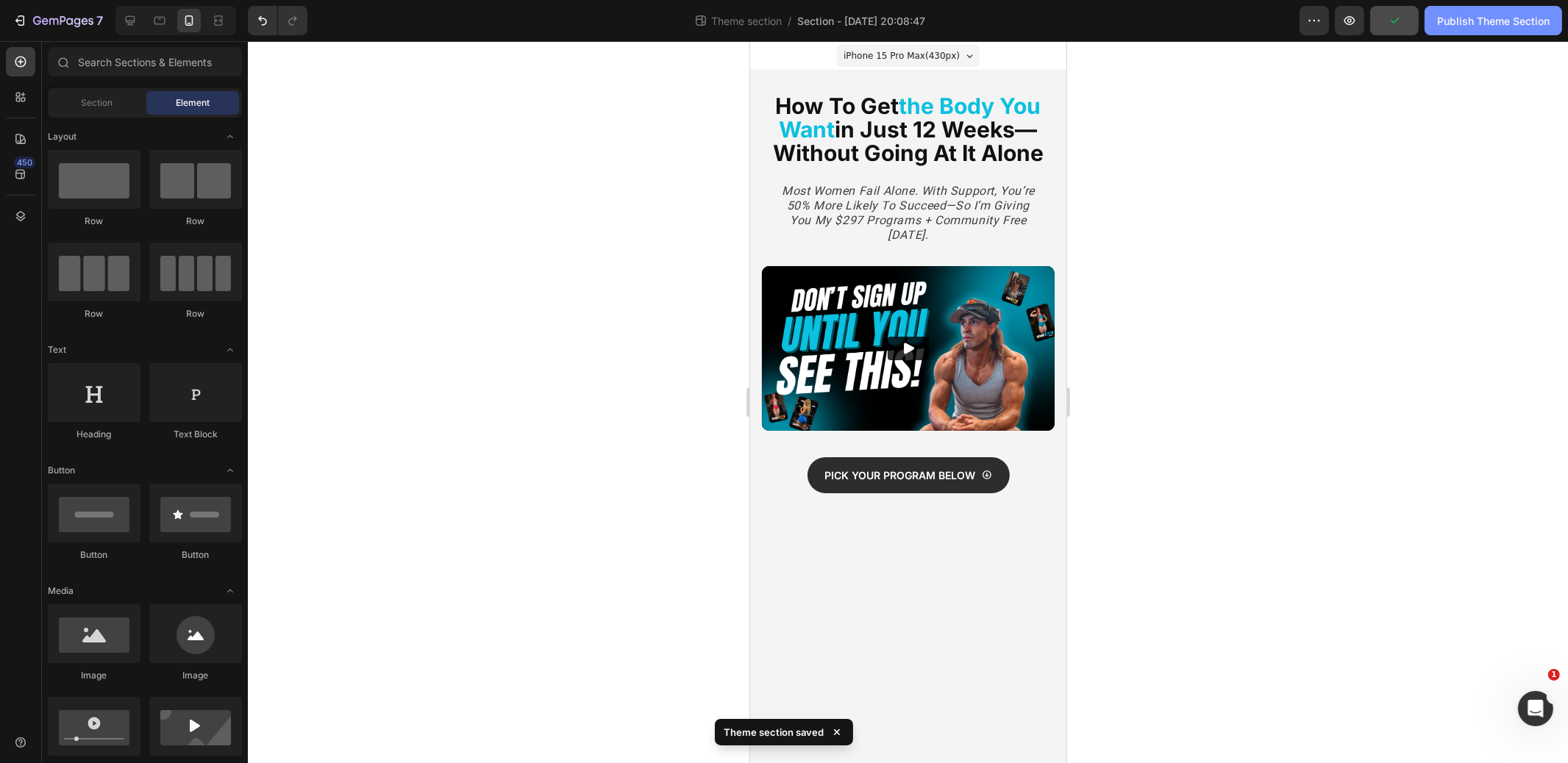
click at [1493, 20] on div "Publish Theme Section" at bounding box center [1494, 20] width 113 height 15
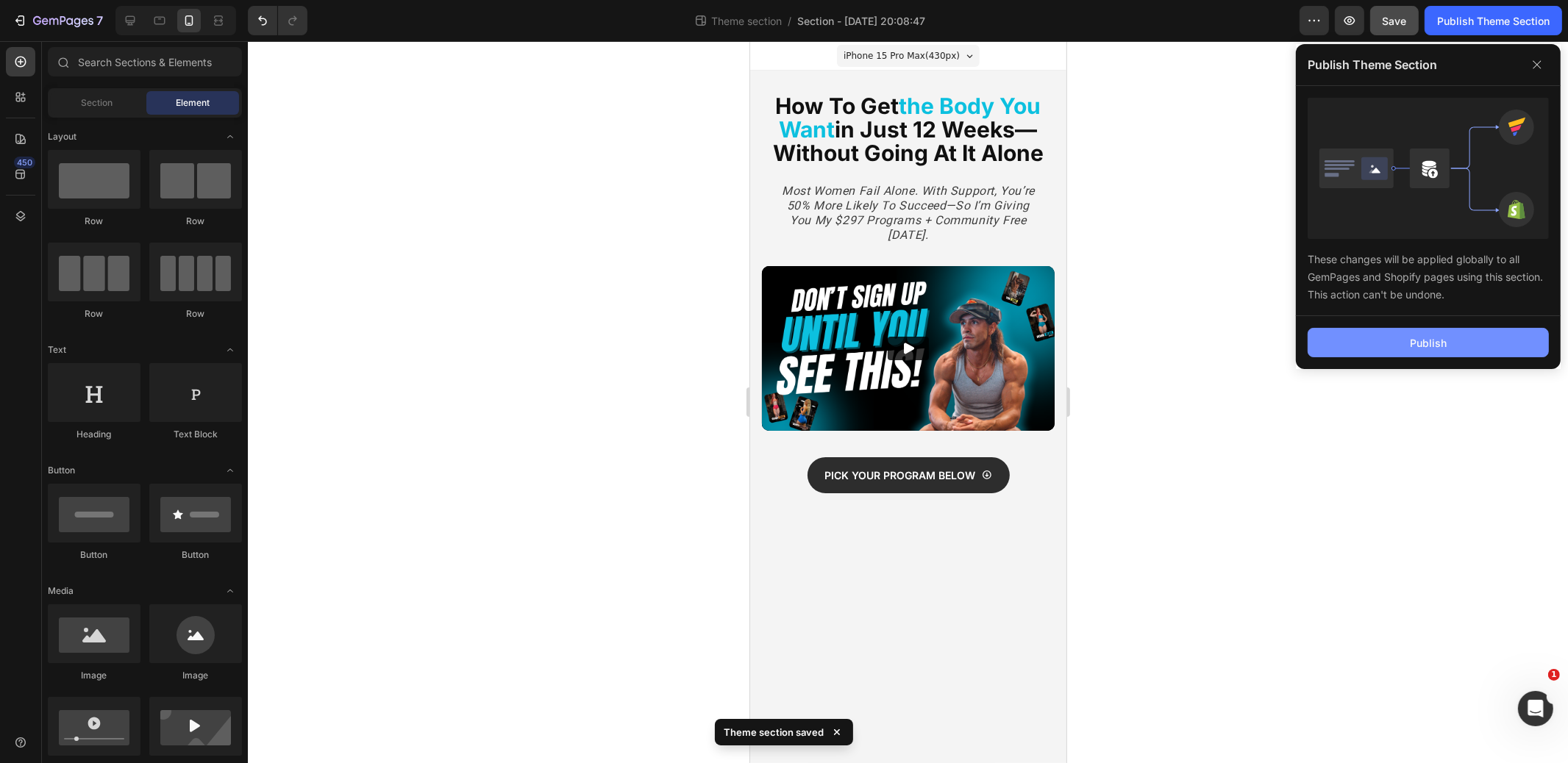
click at [1423, 342] on div "Publish" at bounding box center [1429, 342] width 37 height 15
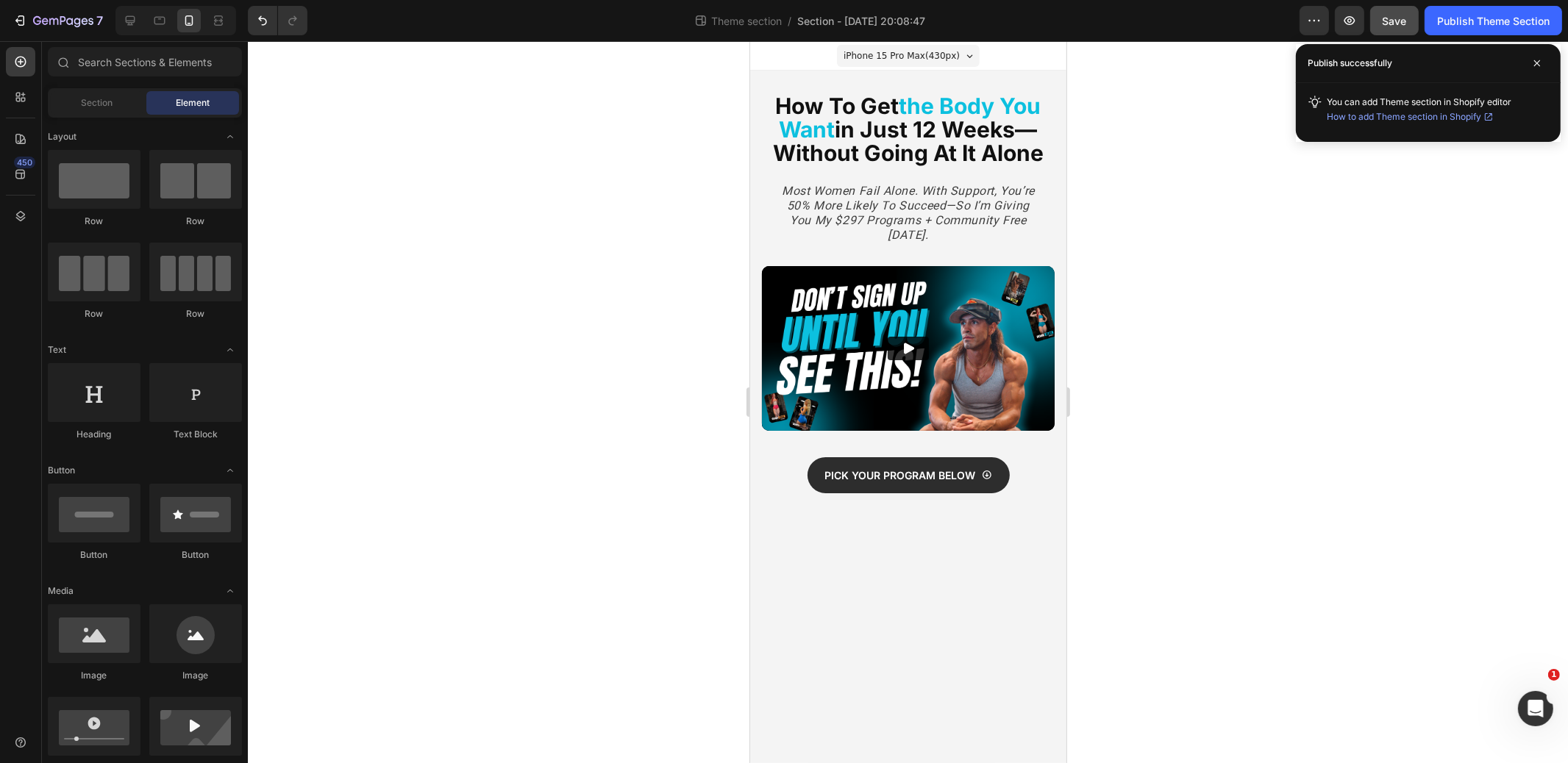
click at [1298, 158] on div at bounding box center [909, 402] width 1321 height 722
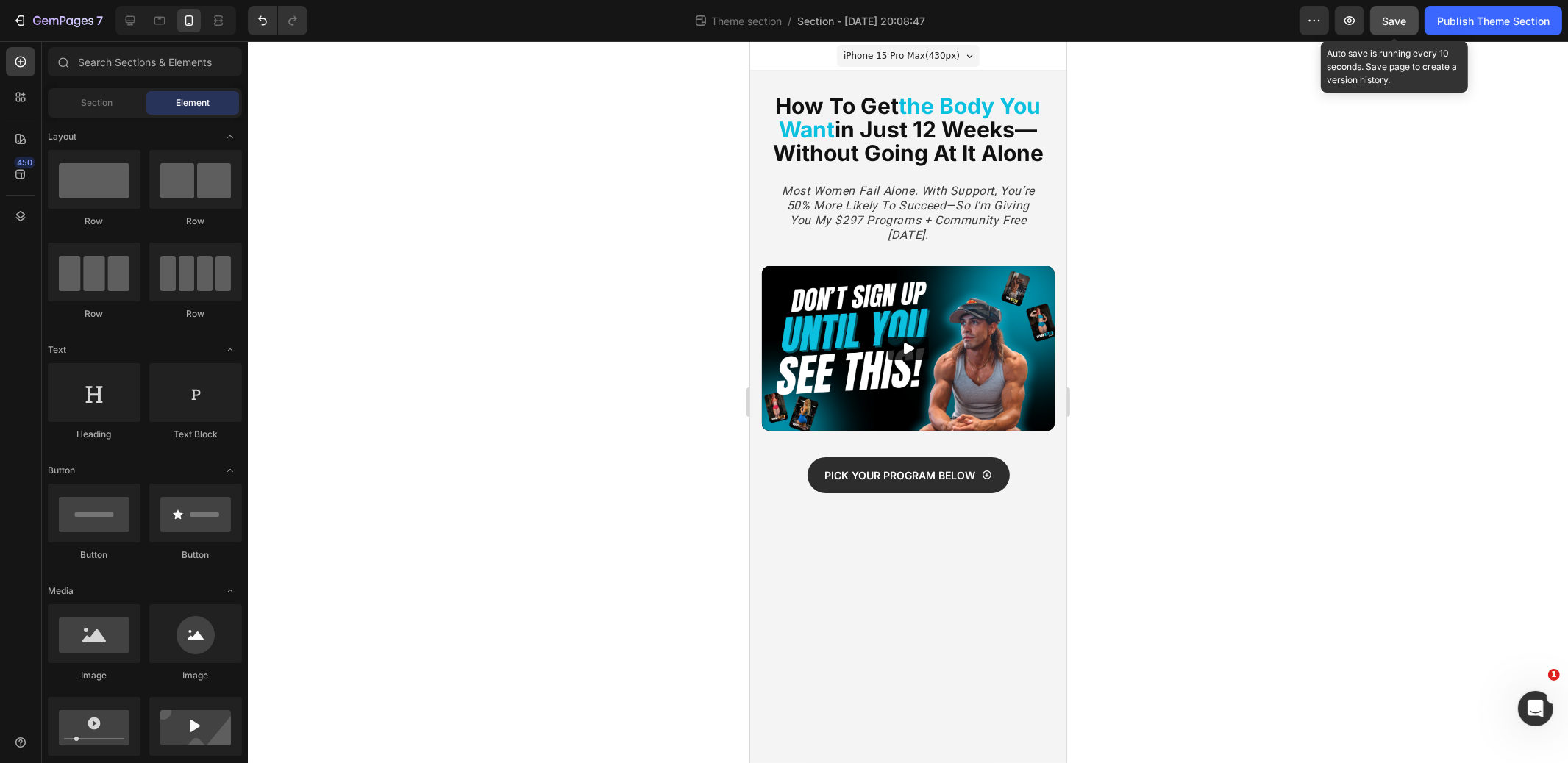
click at [1389, 19] on span "Save" at bounding box center [1395, 21] width 24 height 13
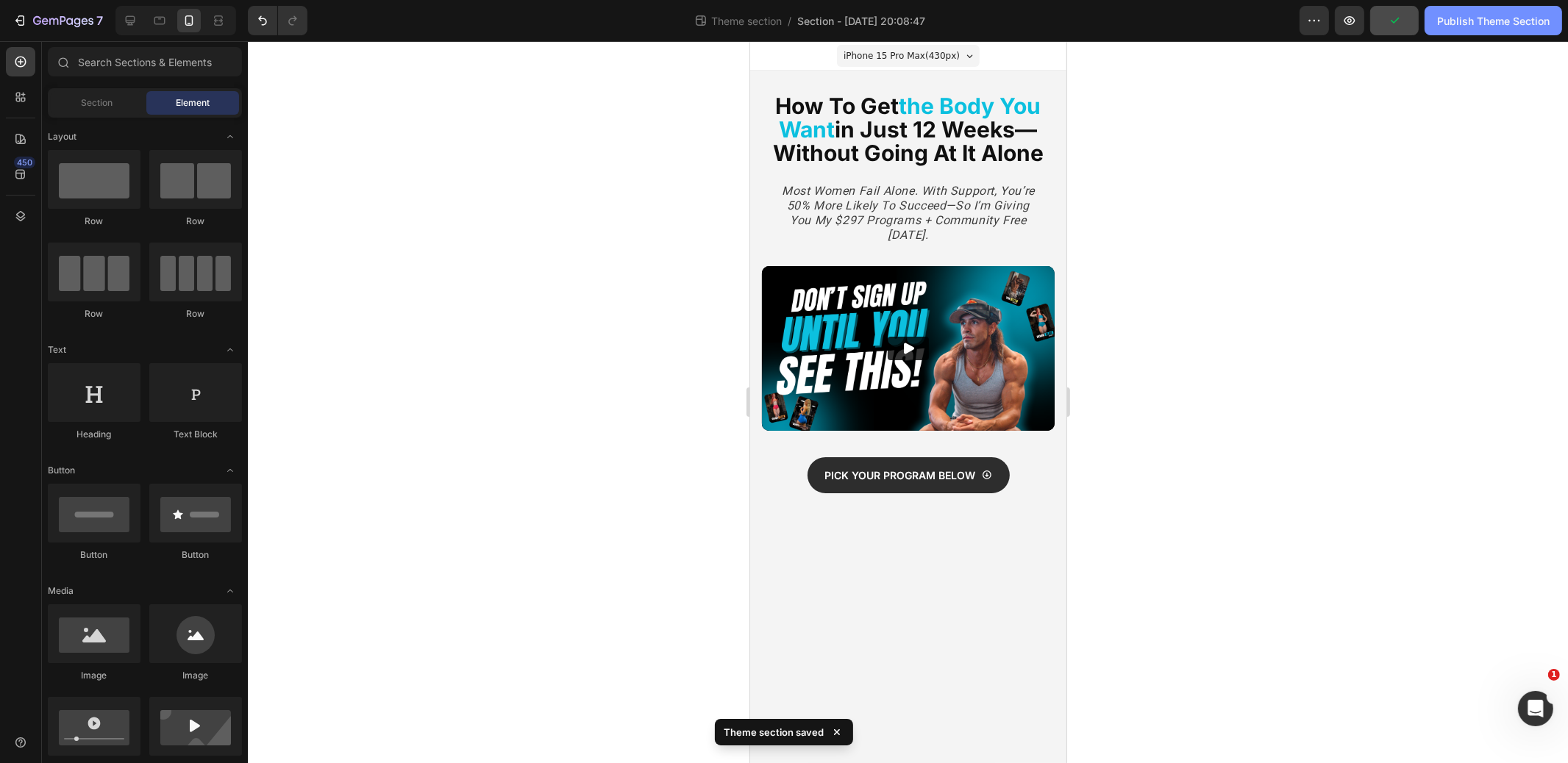
click at [1490, 26] on div "Publish Theme Section" at bounding box center [1494, 20] width 113 height 15
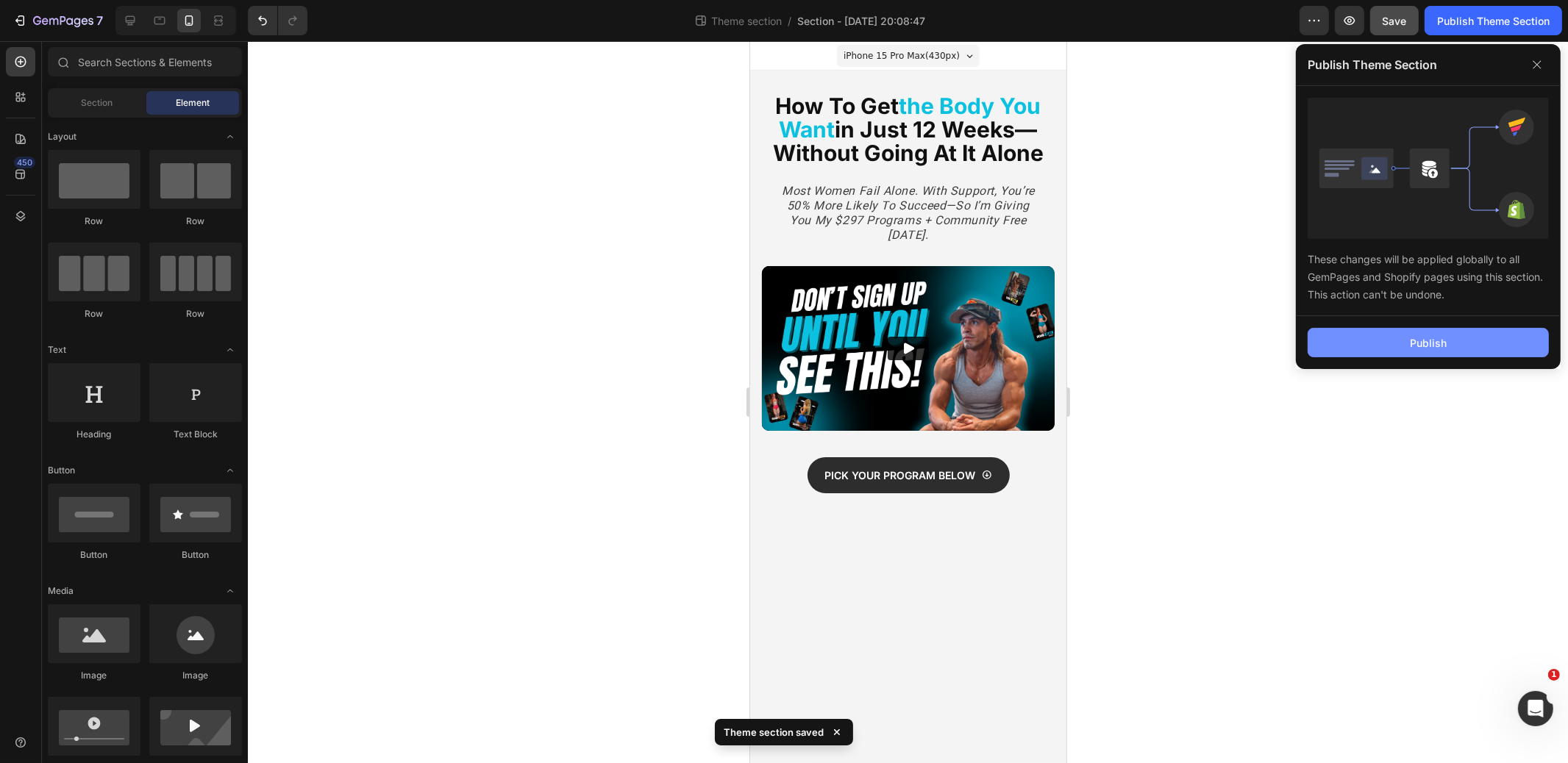
click at [1391, 337] on button "Publish" at bounding box center [1428, 342] width 241 height 30
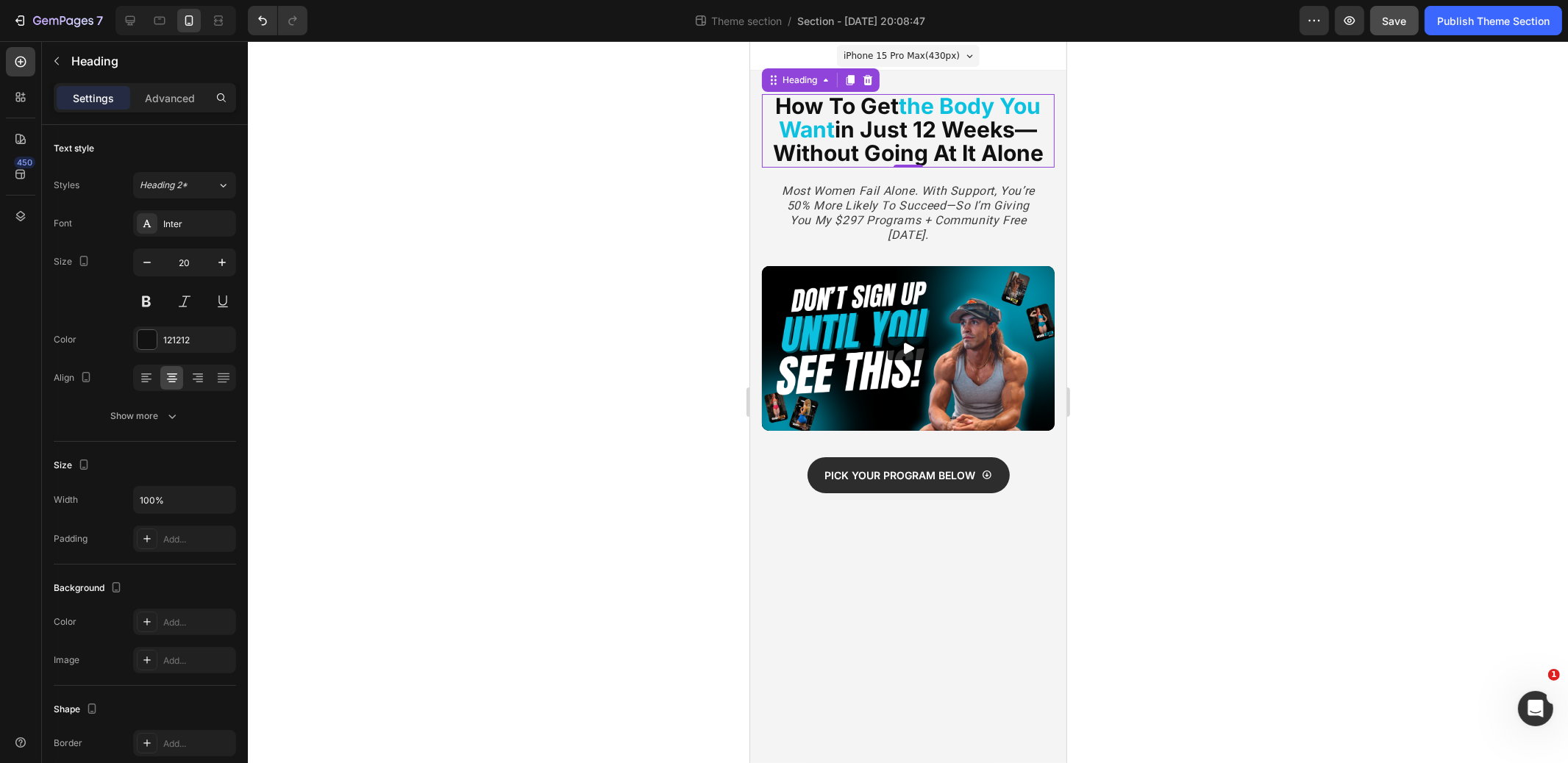
click at [846, 117] on strong "in just 12 Weeks—Without Going At It Alone" at bounding box center [908, 141] width 271 height 50
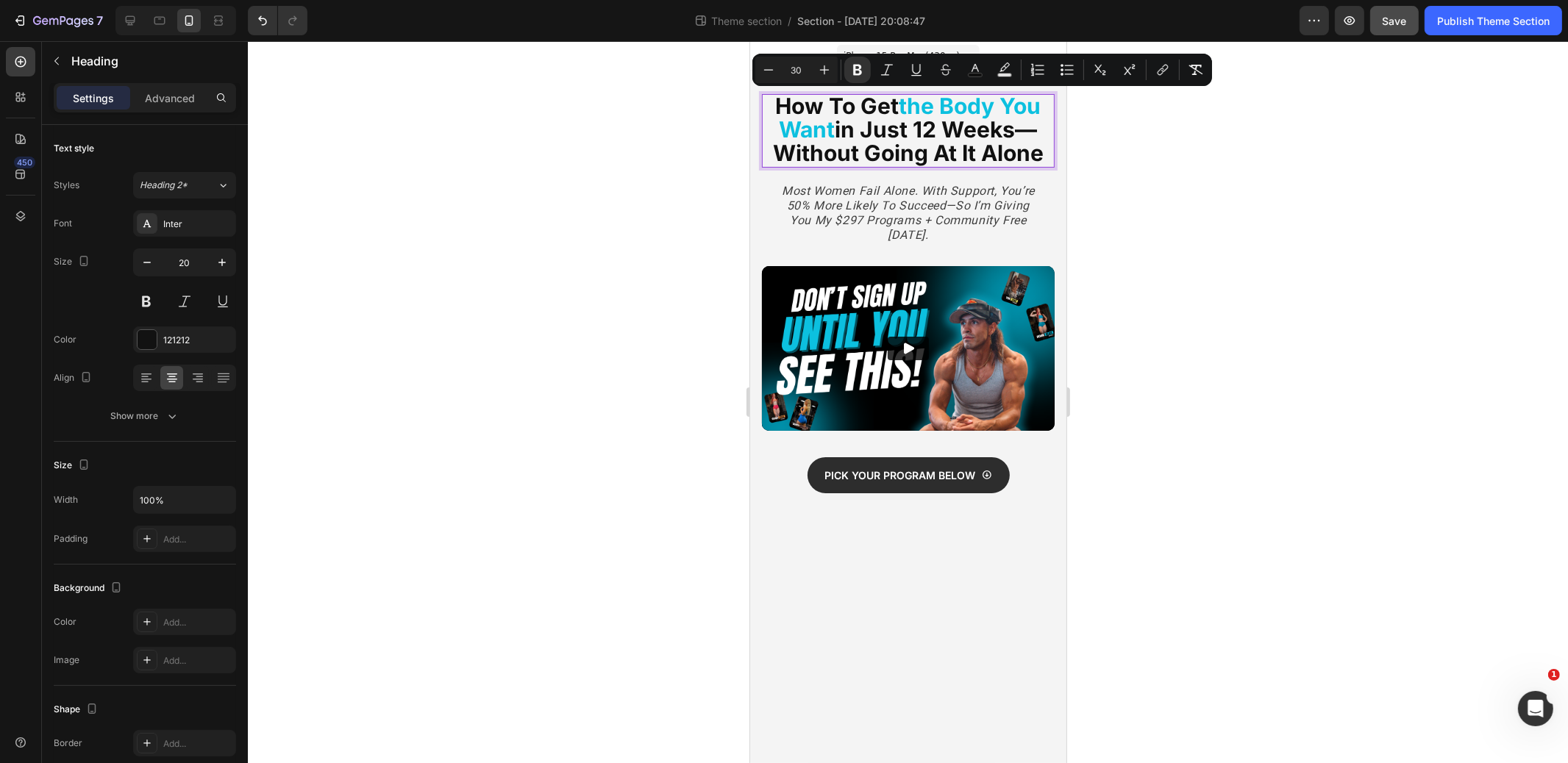
copy p "How to Get the Body You Want in just 12 Weeks—Without Going At It Alone"
click at [131, 20] on icon at bounding box center [130, 20] width 15 height 15
type input "35"
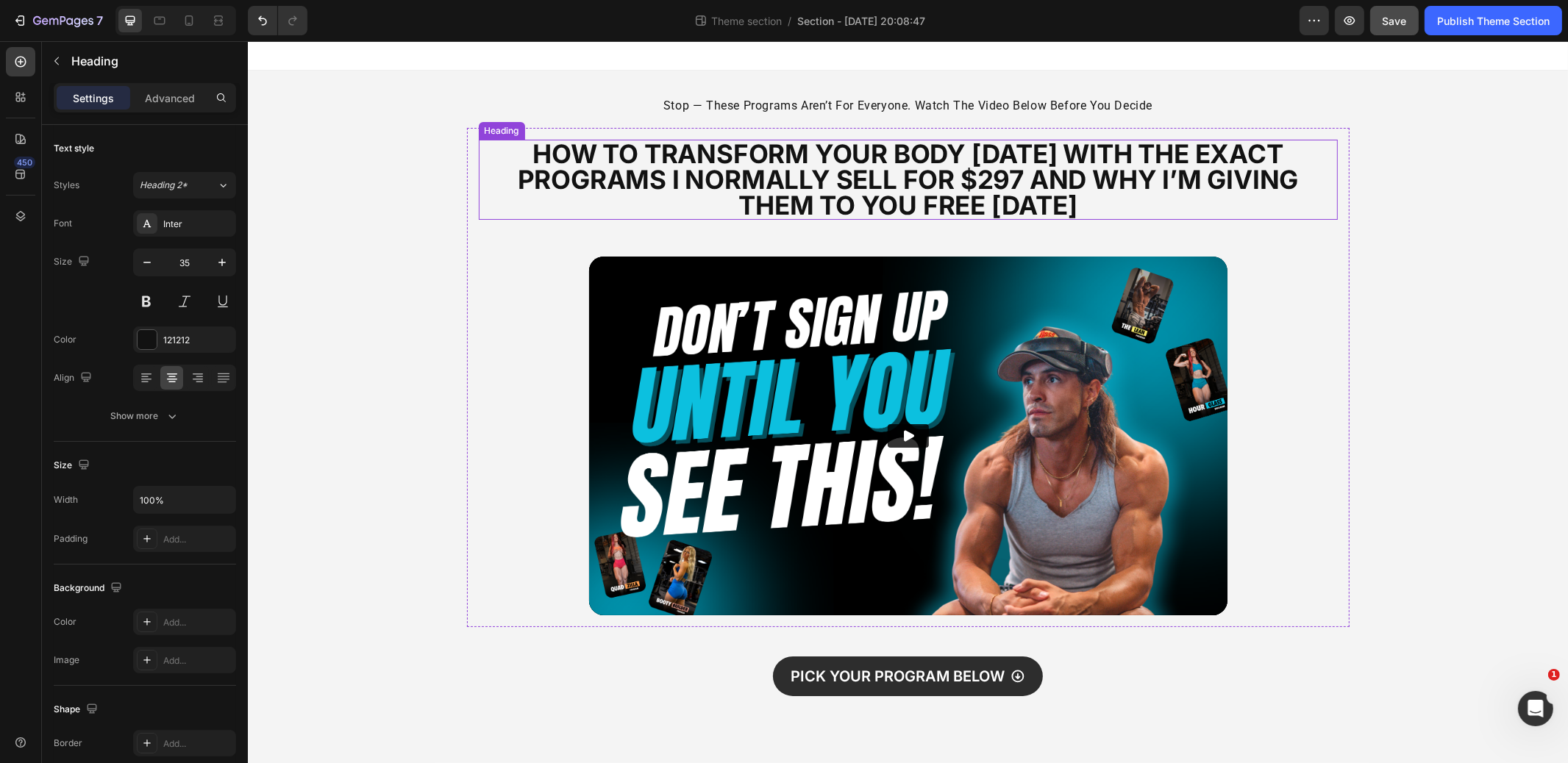
click at [759, 176] on strong "how to transform your body [DATE] with the exact programs i normally sell for $…" at bounding box center [907, 180] width 781 height 82
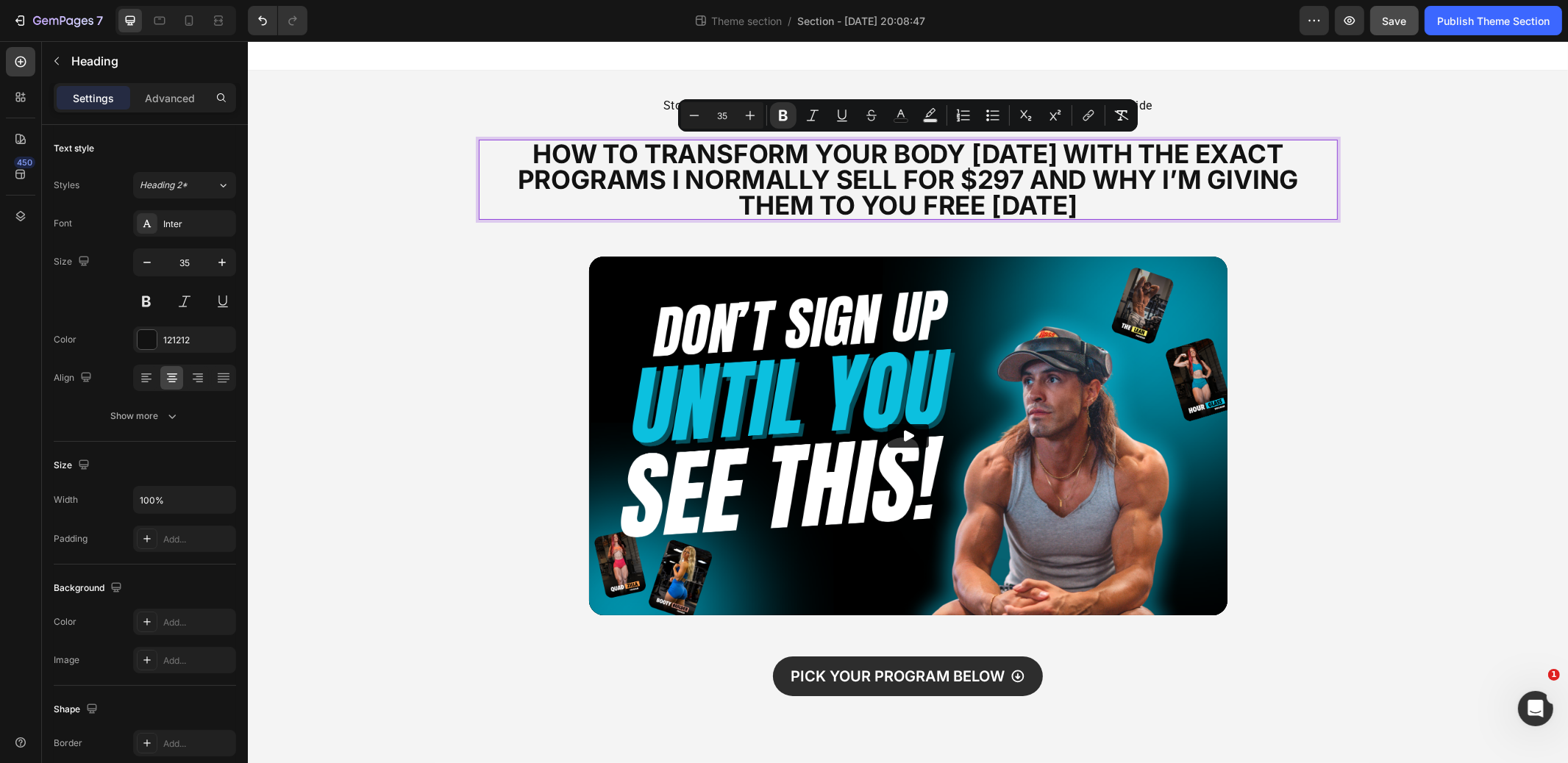
type input "30"
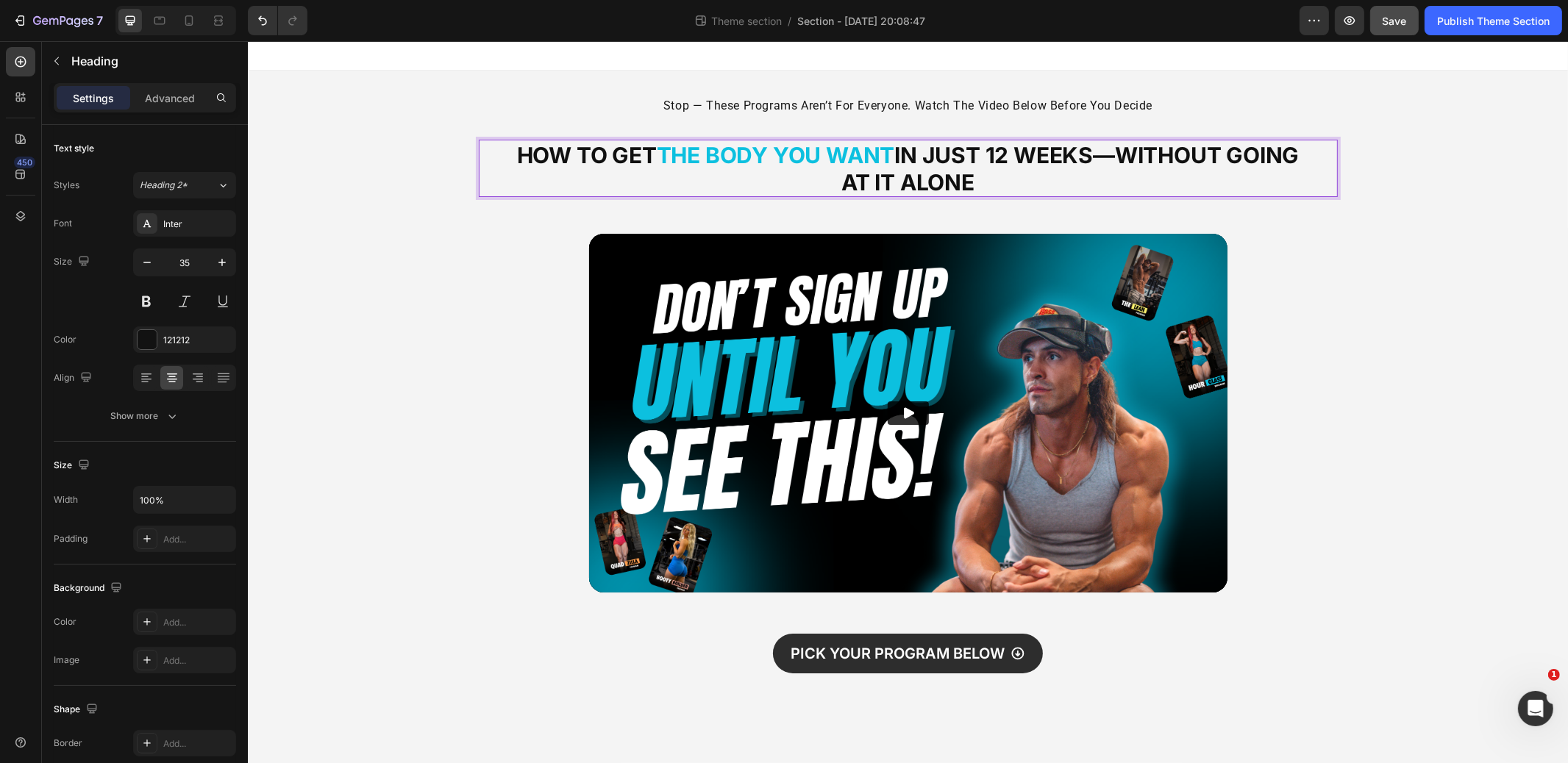
click at [1023, 177] on p "How to Get the Body You Want in just 12 Weeks—Without Going At It Alone" at bounding box center [908, 168] width 783 height 55
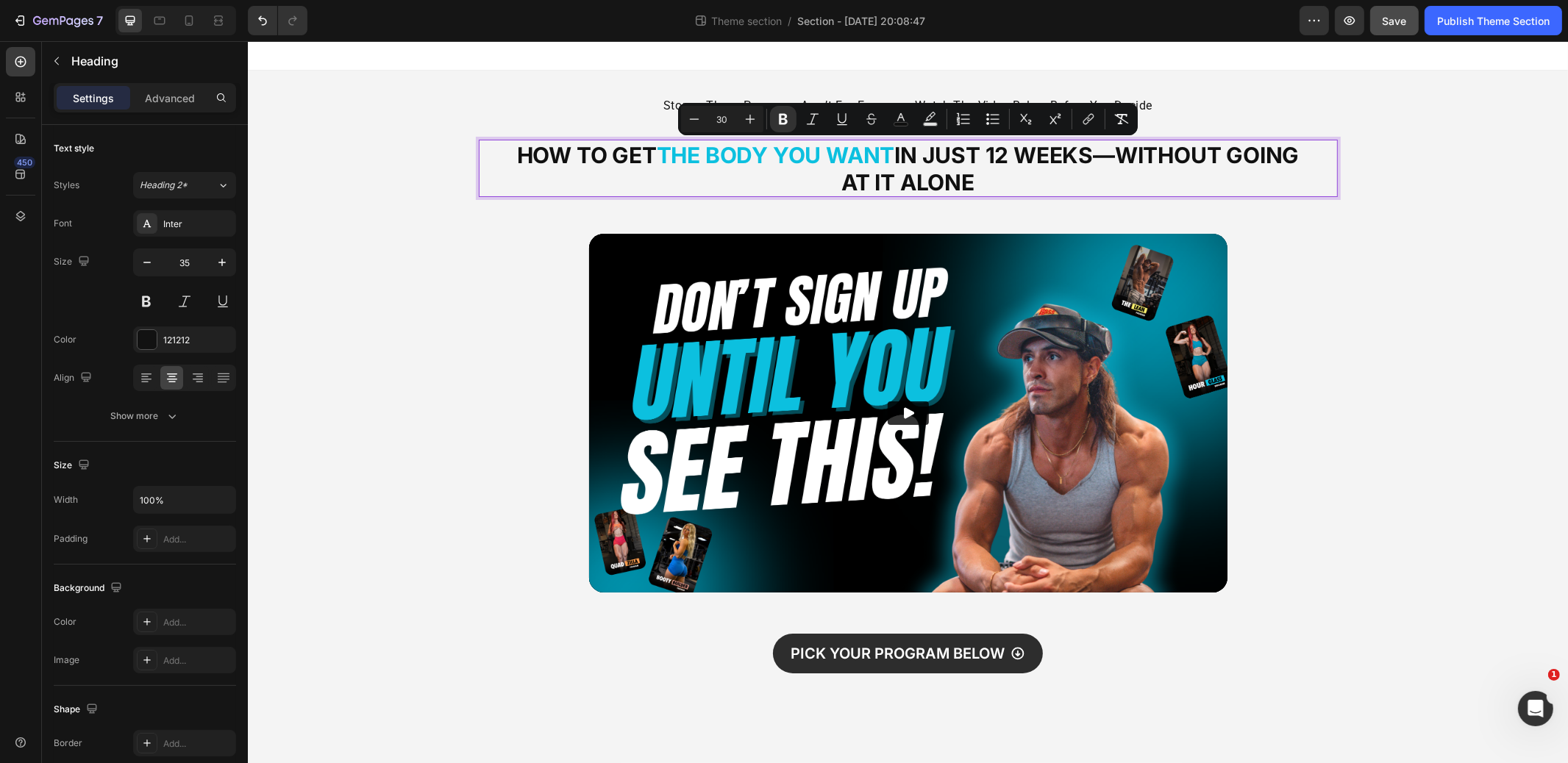
drag, startPoint x: 1026, startPoint y: 178, endPoint x: 534, endPoint y: 149, distance: 492.9
click at [527, 149] on p "How to Get the Body You Want in just 12 Weeks—Without Going At It Alone" at bounding box center [908, 168] width 783 height 55
click at [747, 121] on icon "Editor contextual toolbar" at bounding box center [751, 119] width 15 height 15
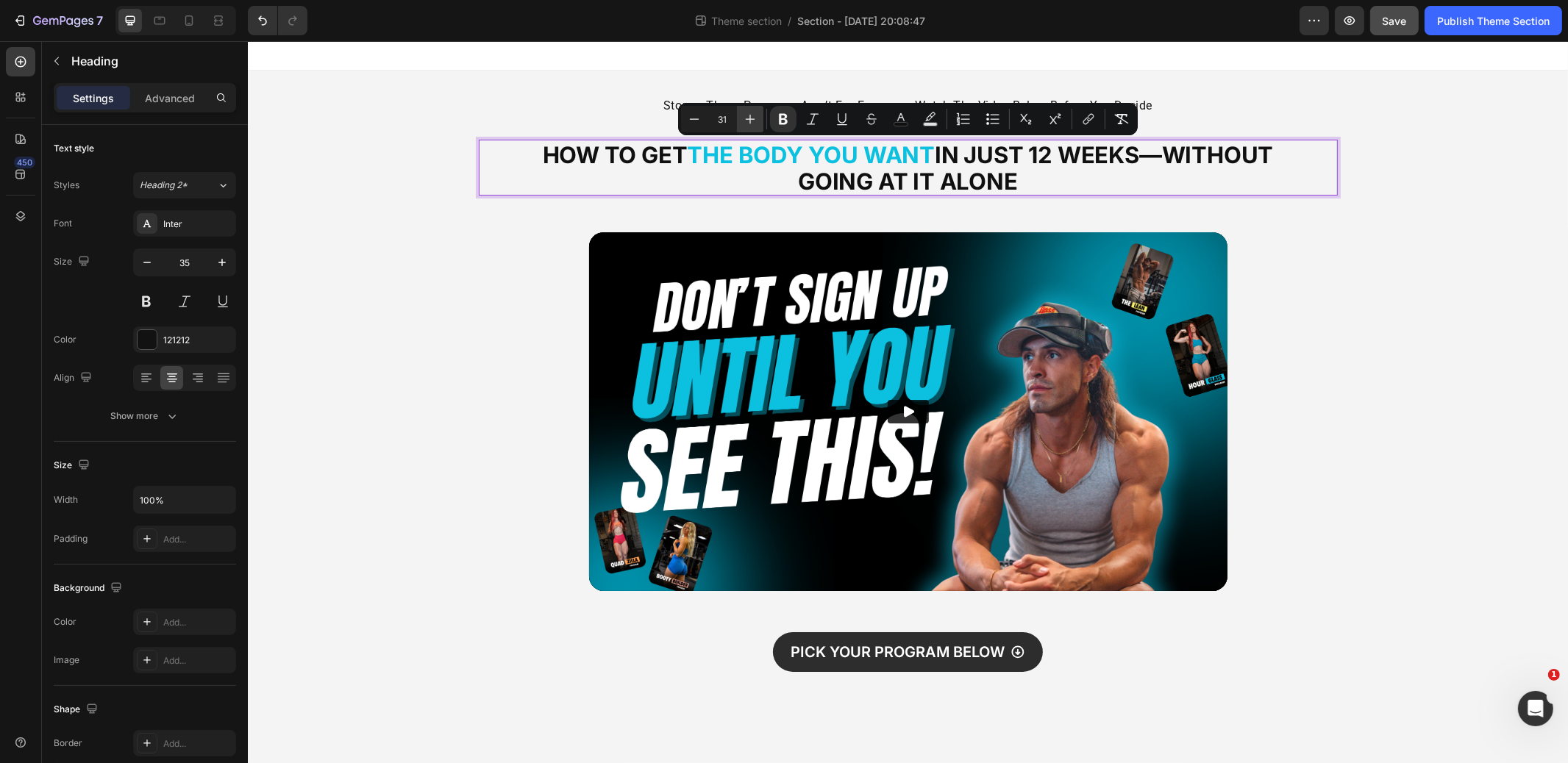
click at [747, 121] on icon "Editor contextual toolbar" at bounding box center [751, 119] width 15 height 15
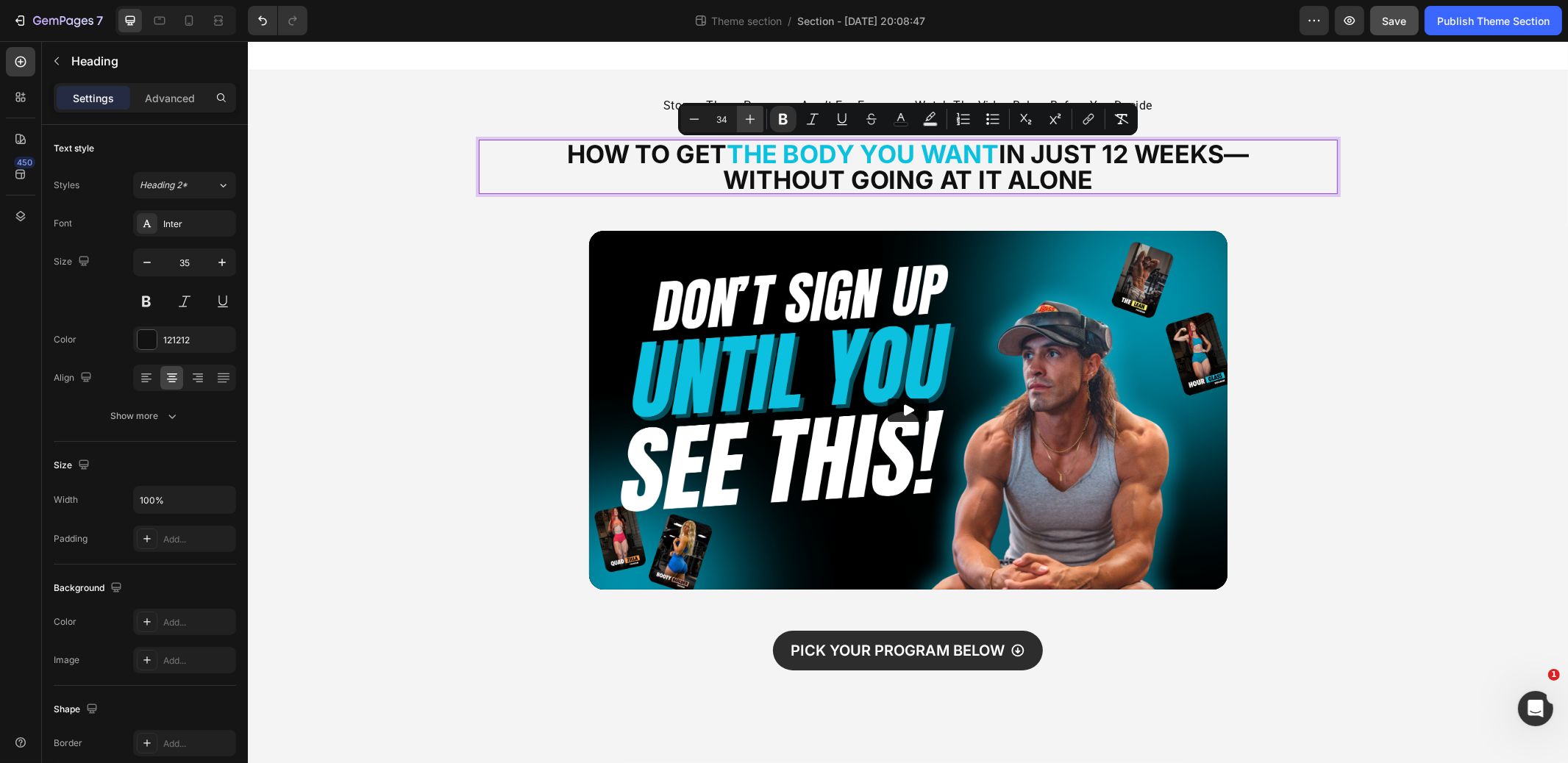
click at [747, 122] on icon "Editor contextual toolbar" at bounding box center [751, 119] width 15 height 15
type input "35"
click at [1115, 174] on p "How to Get the Body You Want in just 12 Weeks—Without Going At It Alone" at bounding box center [908, 167] width 783 height 52
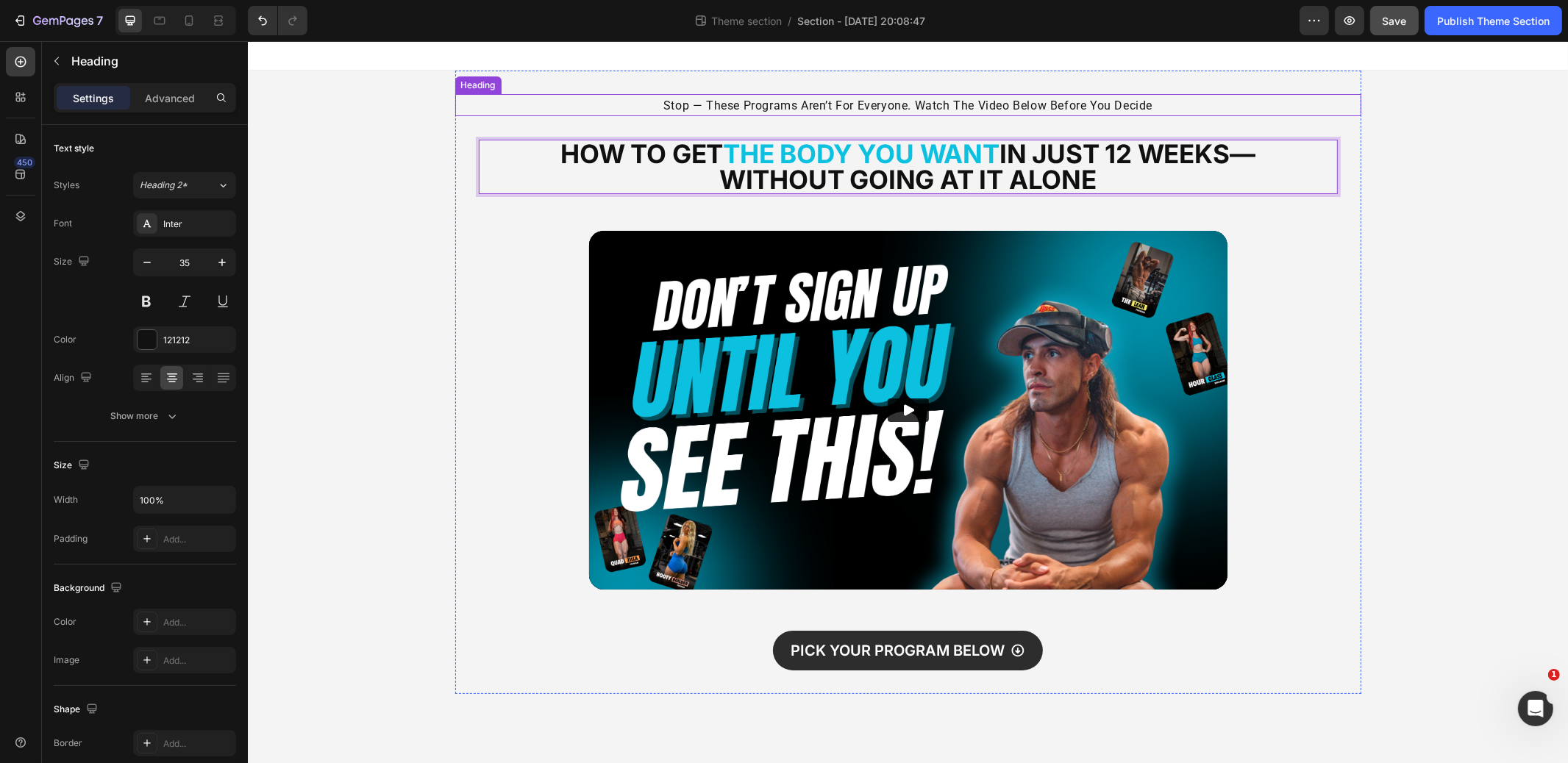
click at [855, 102] on span "stop — these programs aren’t for everyone. watch the video below before you dec…" at bounding box center [907, 105] width 489 height 14
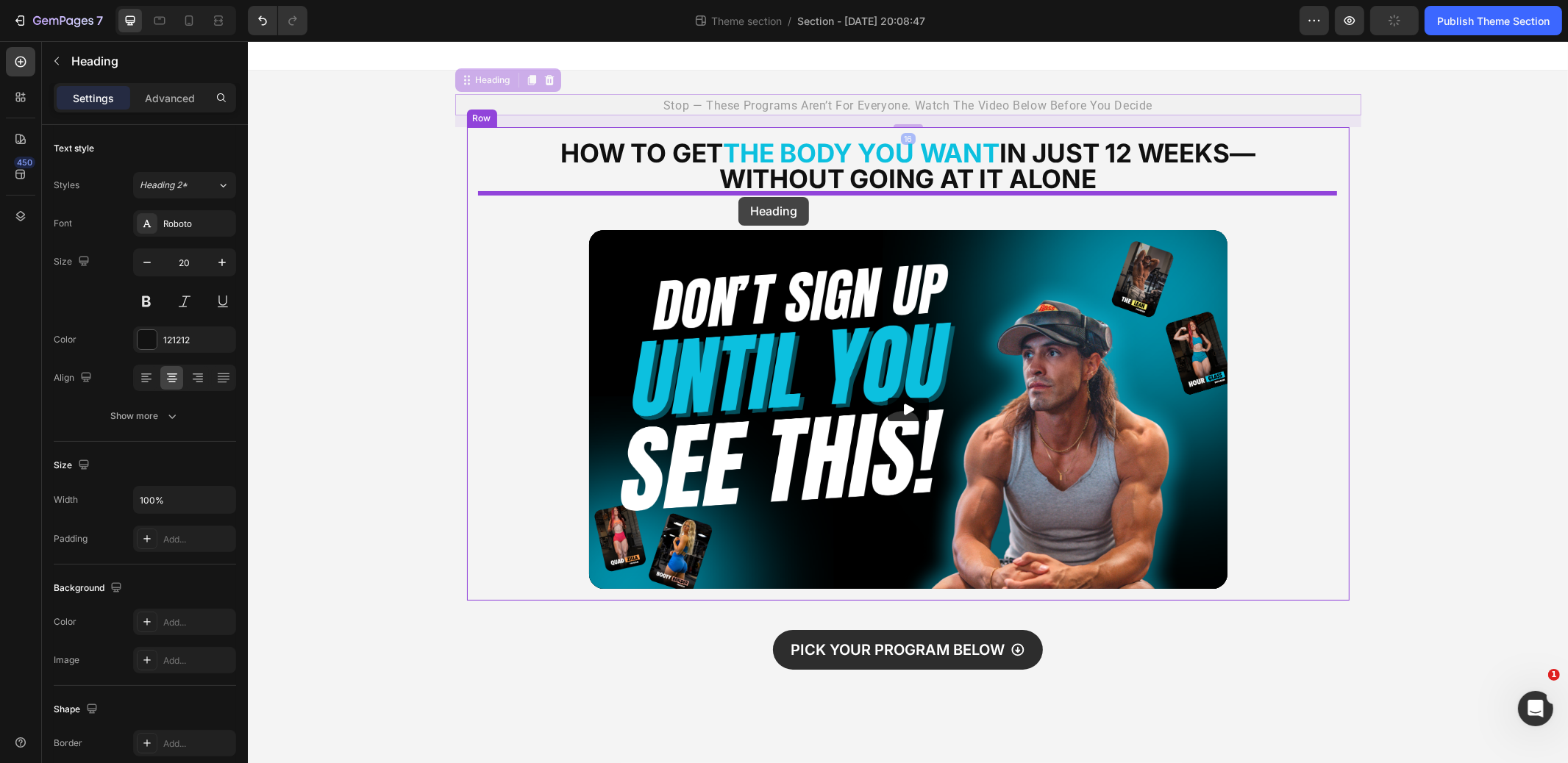
drag, startPoint x: 470, startPoint y: 80, endPoint x: 738, endPoint y: 197, distance: 292.4
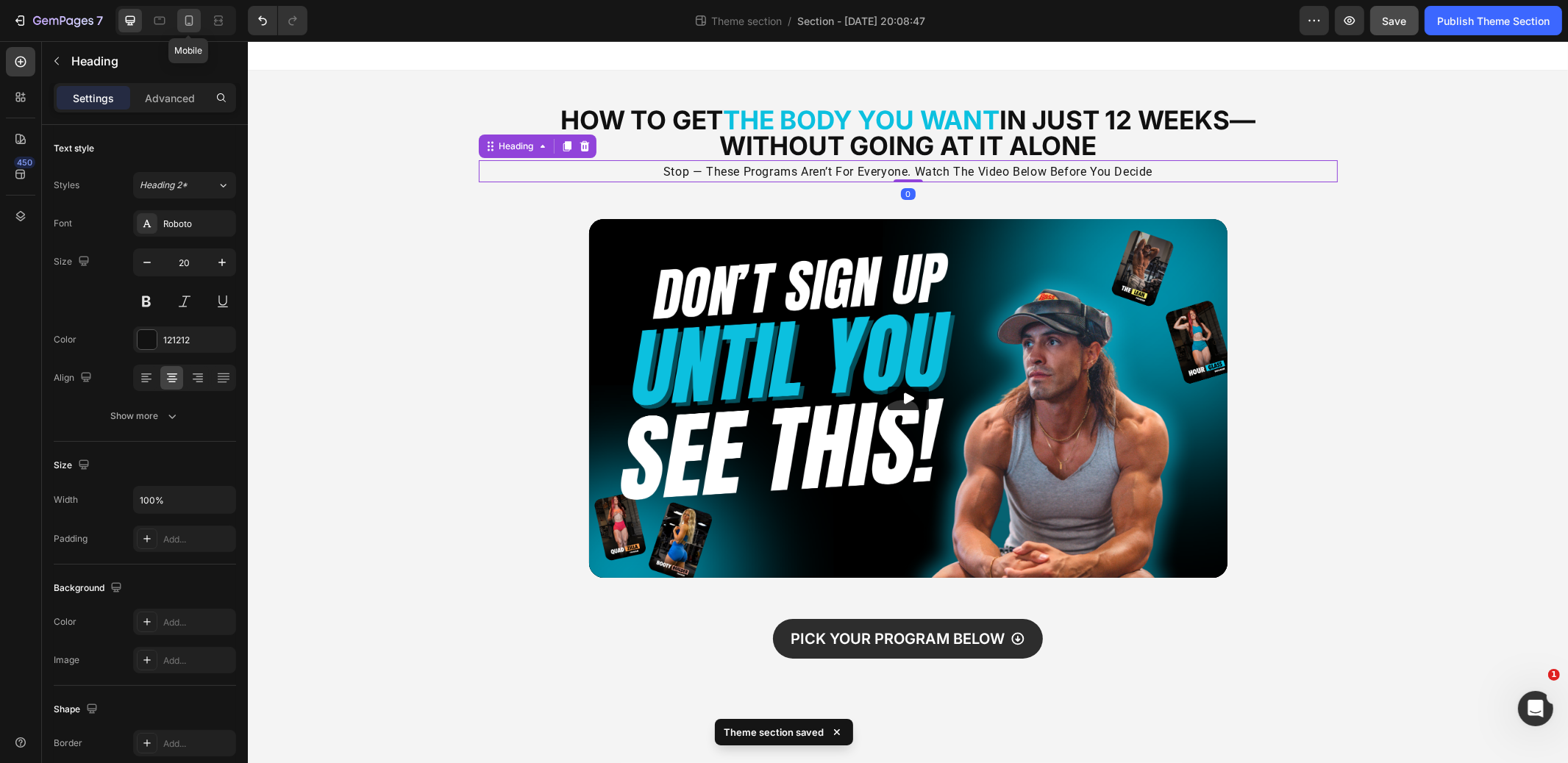
click at [186, 22] on icon at bounding box center [189, 20] width 15 height 15
type input "16"
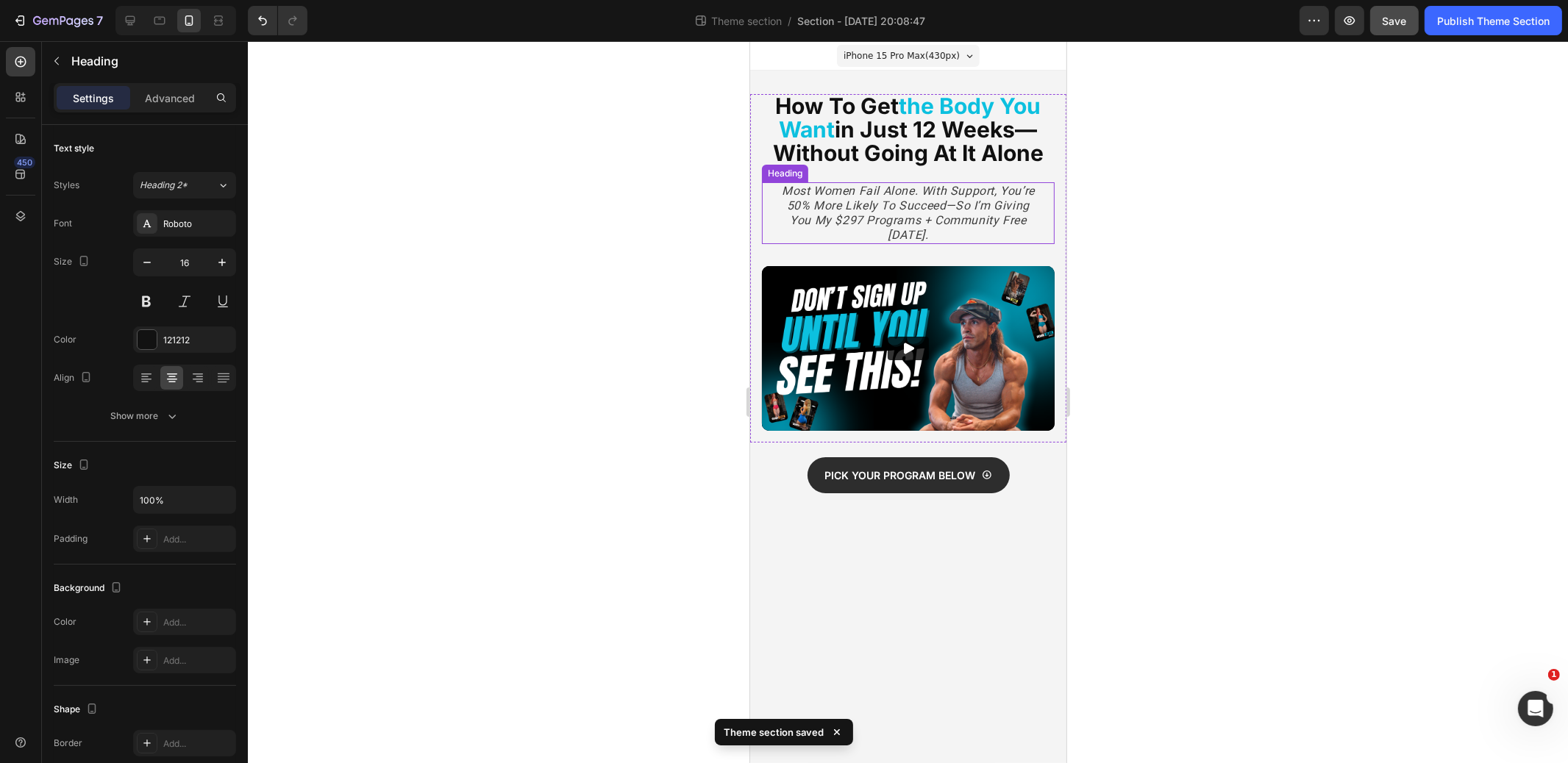
click at [821, 208] on icon "Most women fail alone. With support, you’re 50% more likely to succeed—so I’m g…" at bounding box center [908, 213] width 253 height 58
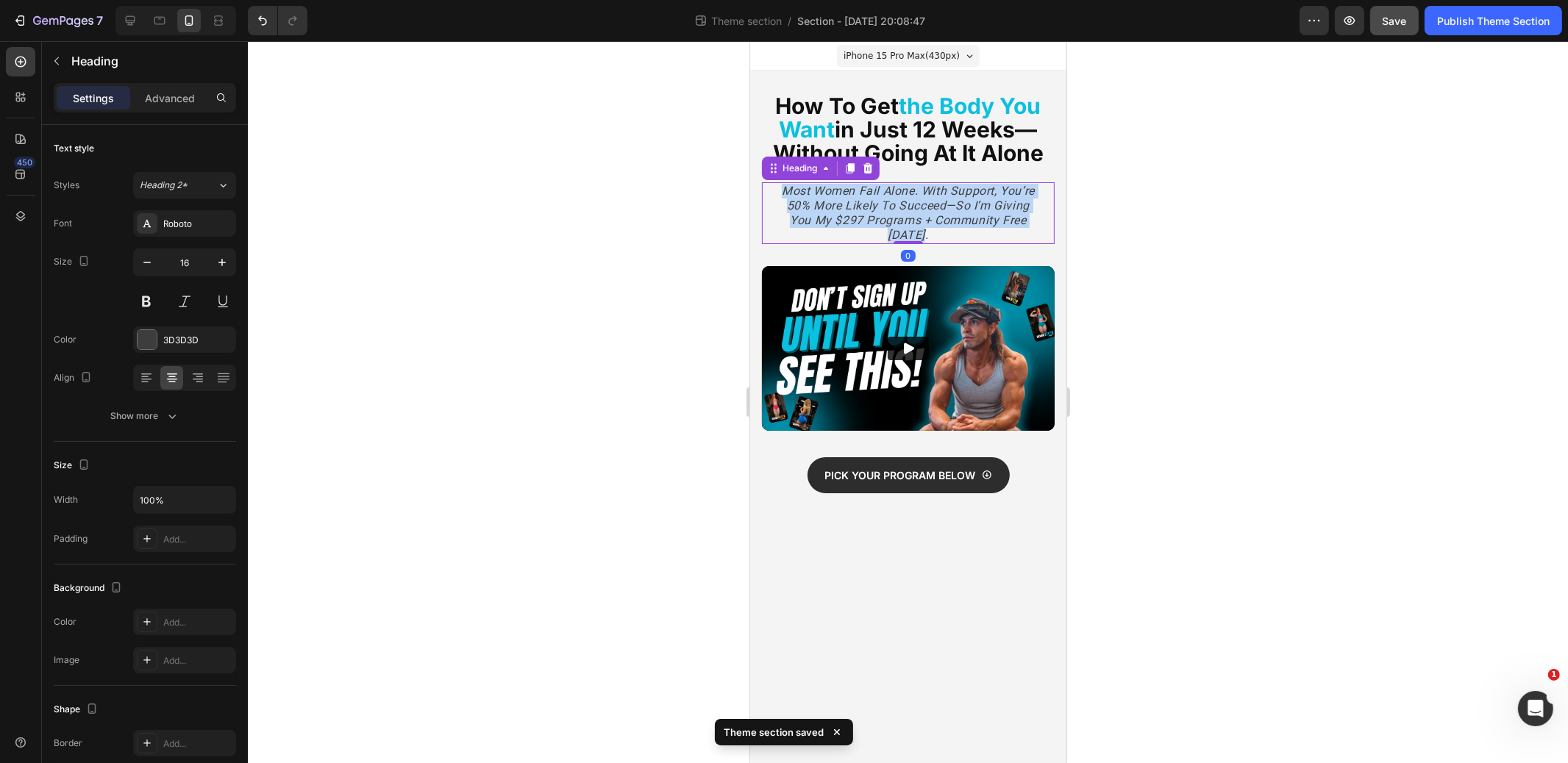
click at [821, 209] on icon "Most women fail alone. With support, you’re 50% more likely to succeed—so I’m g…" at bounding box center [908, 213] width 253 height 58
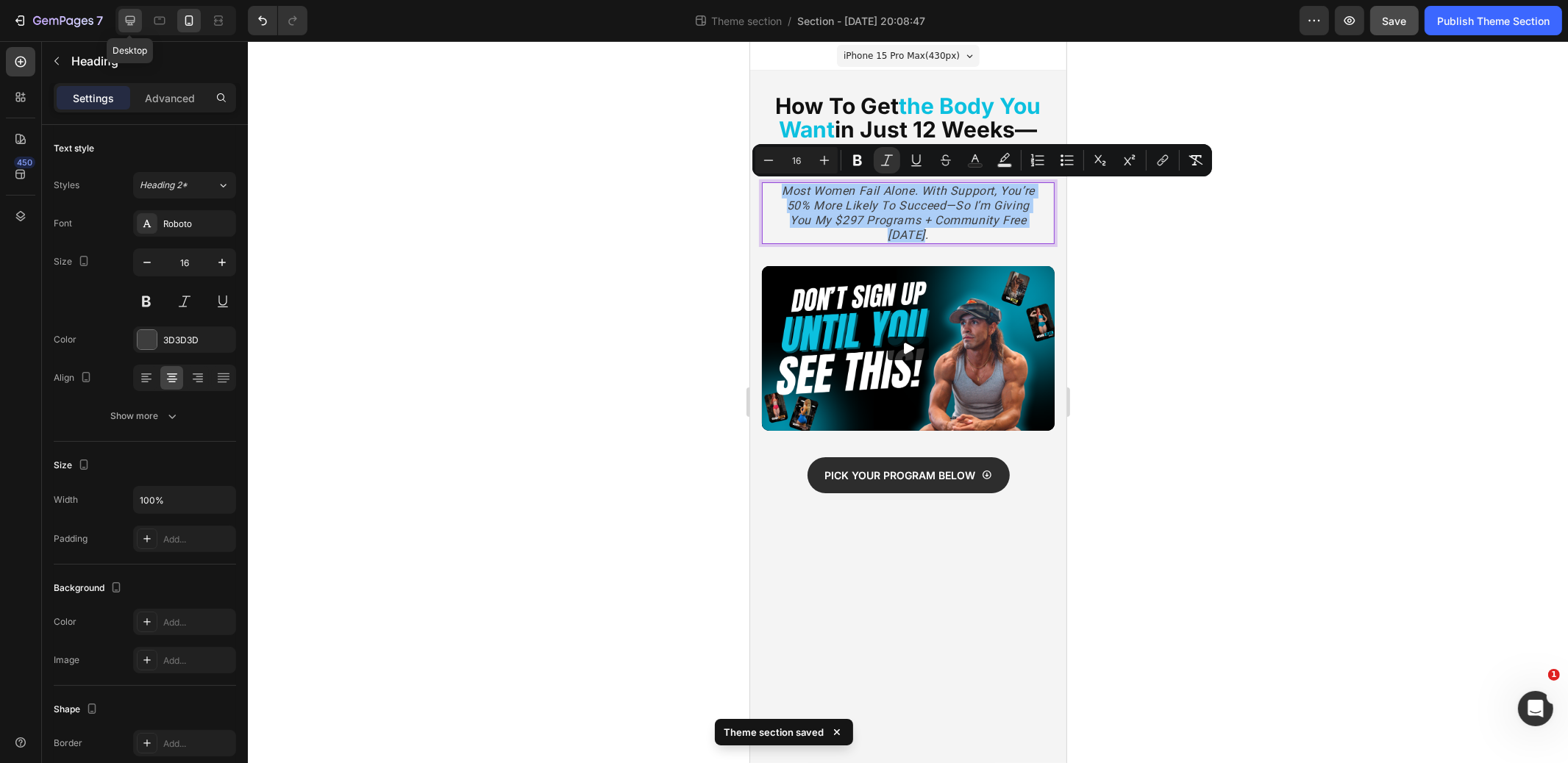
click at [132, 20] on icon at bounding box center [130, 20] width 15 height 15
type input "20"
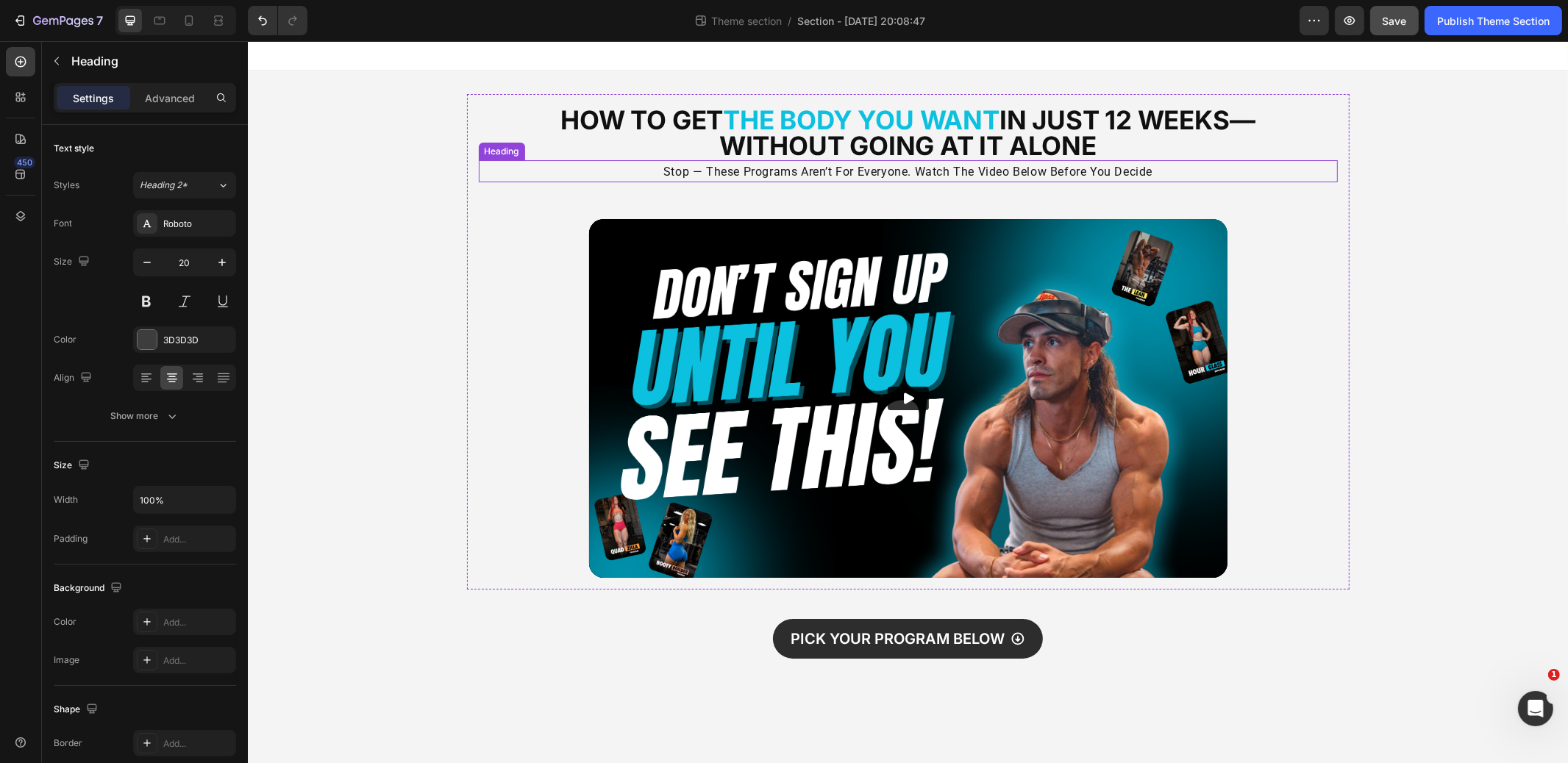
click at [763, 174] on span "stop — these programs aren’t for everyone. watch the video below before you dec…" at bounding box center [907, 171] width 489 height 14
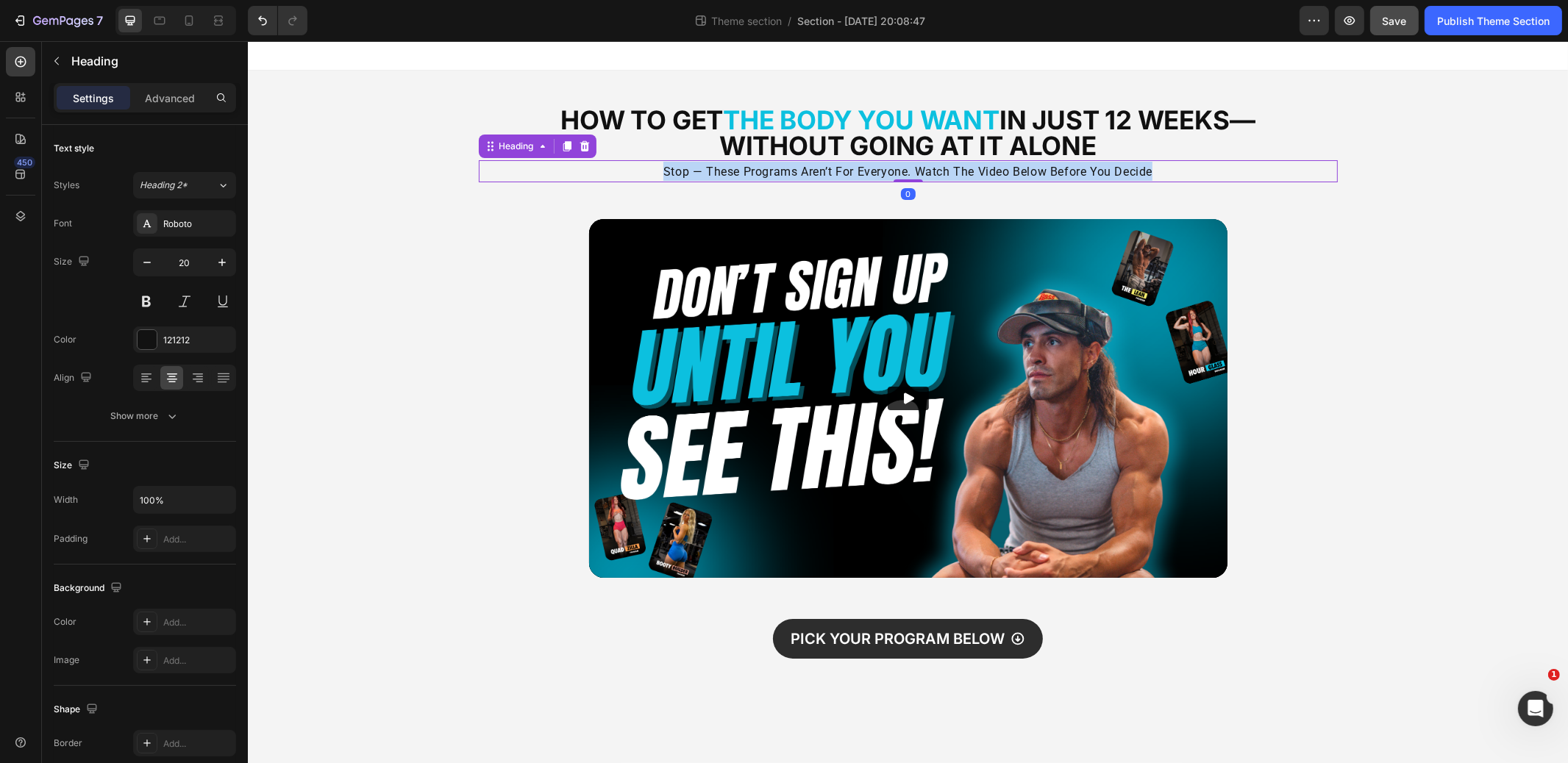
click at [763, 174] on span "stop — these programs aren’t for everyone. watch the video below before you dec…" at bounding box center [907, 171] width 489 height 14
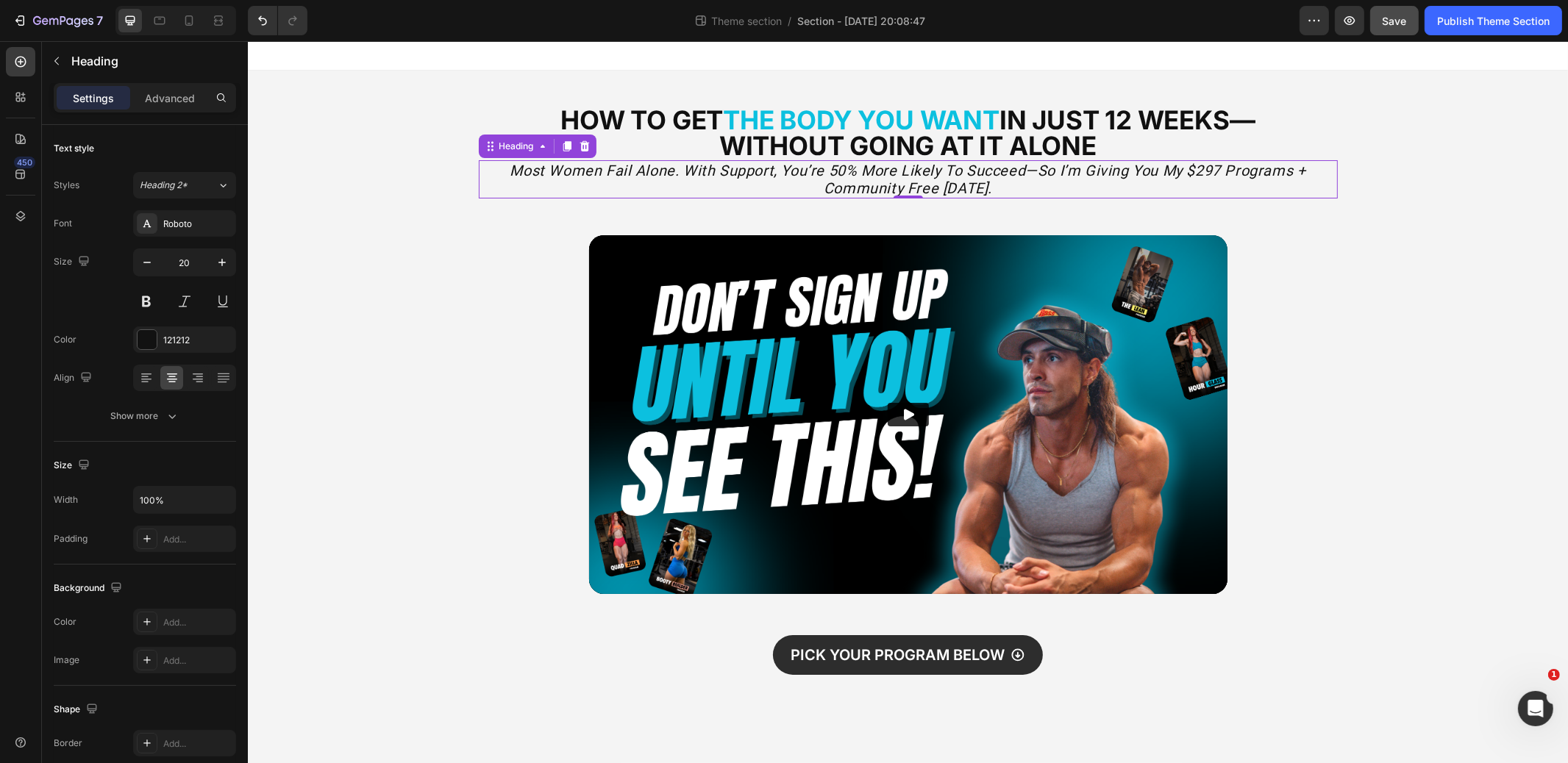
drag, startPoint x: 177, startPoint y: 97, endPoint x: 188, endPoint y: 113, distance: 19.4
click at [177, 97] on p "Advanced" at bounding box center [170, 97] width 50 height 15
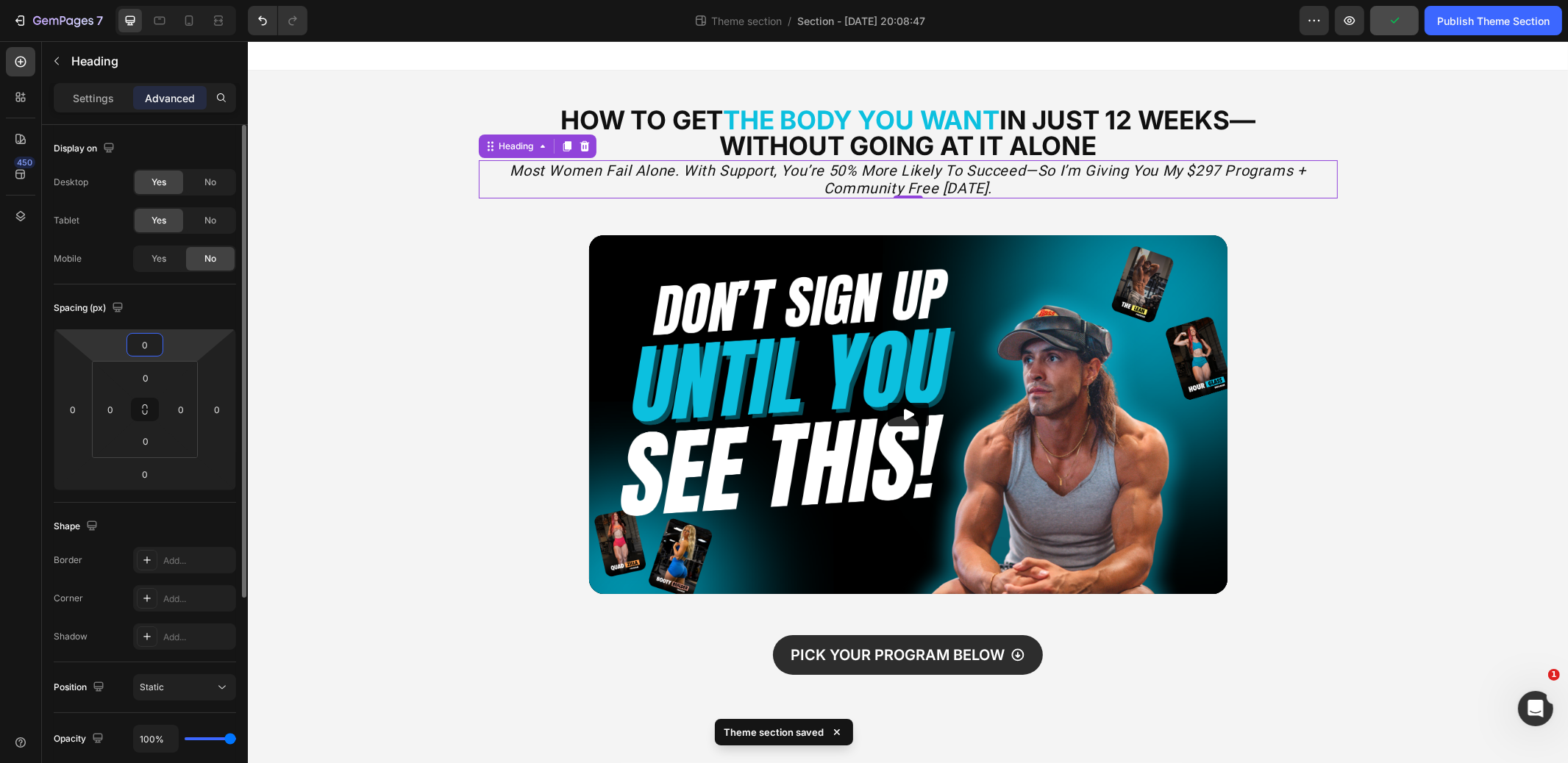
click at [158, 345] on input "0" at bounding box center [145, 344] width 30 height 22
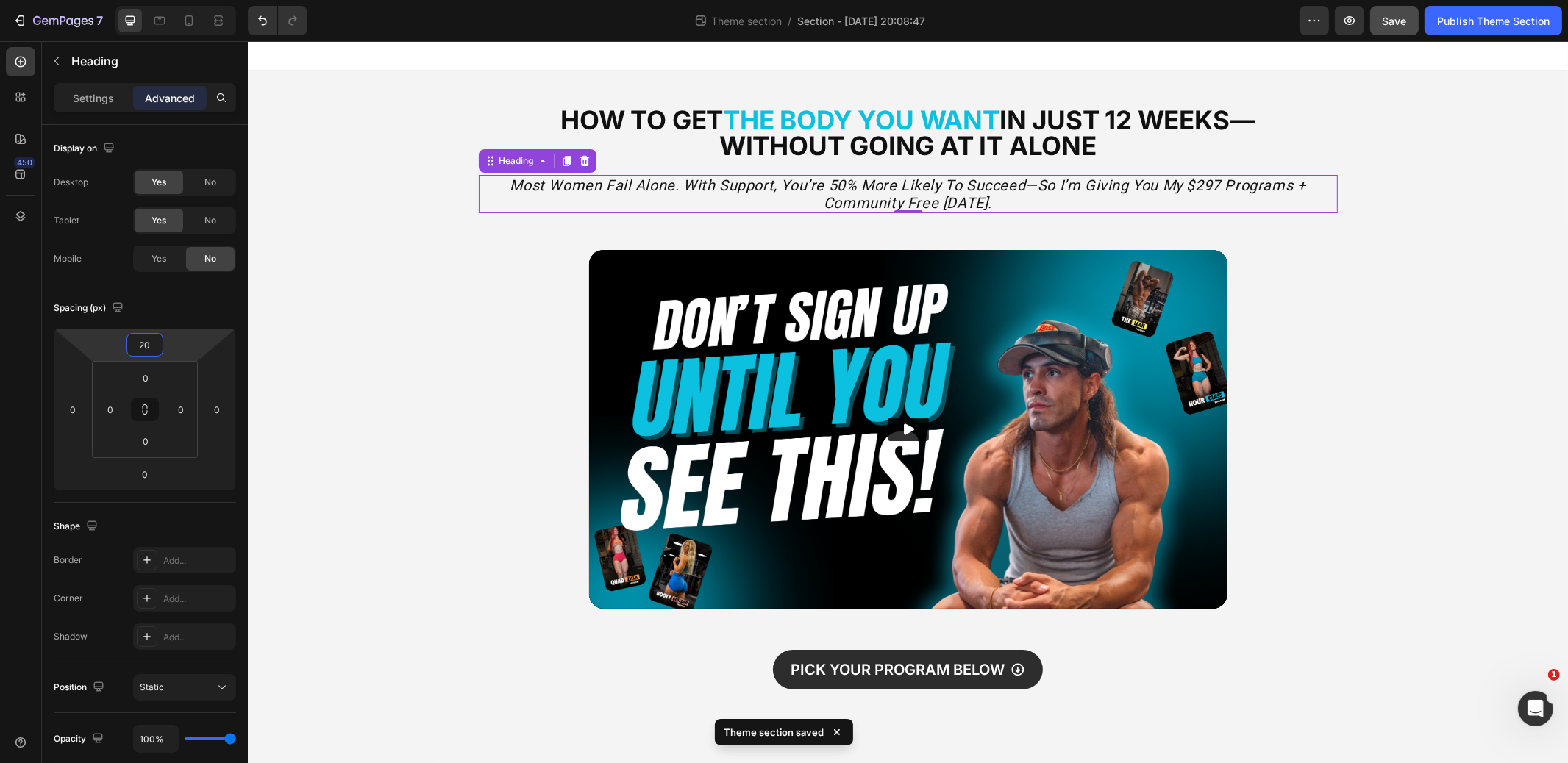
type input "20"
click at [792, 191] on icon "Most women fail alone. With support, you’re 50% more likely to succeed—so I’m g…" at bounding box center [906, 194] width 796 height 35
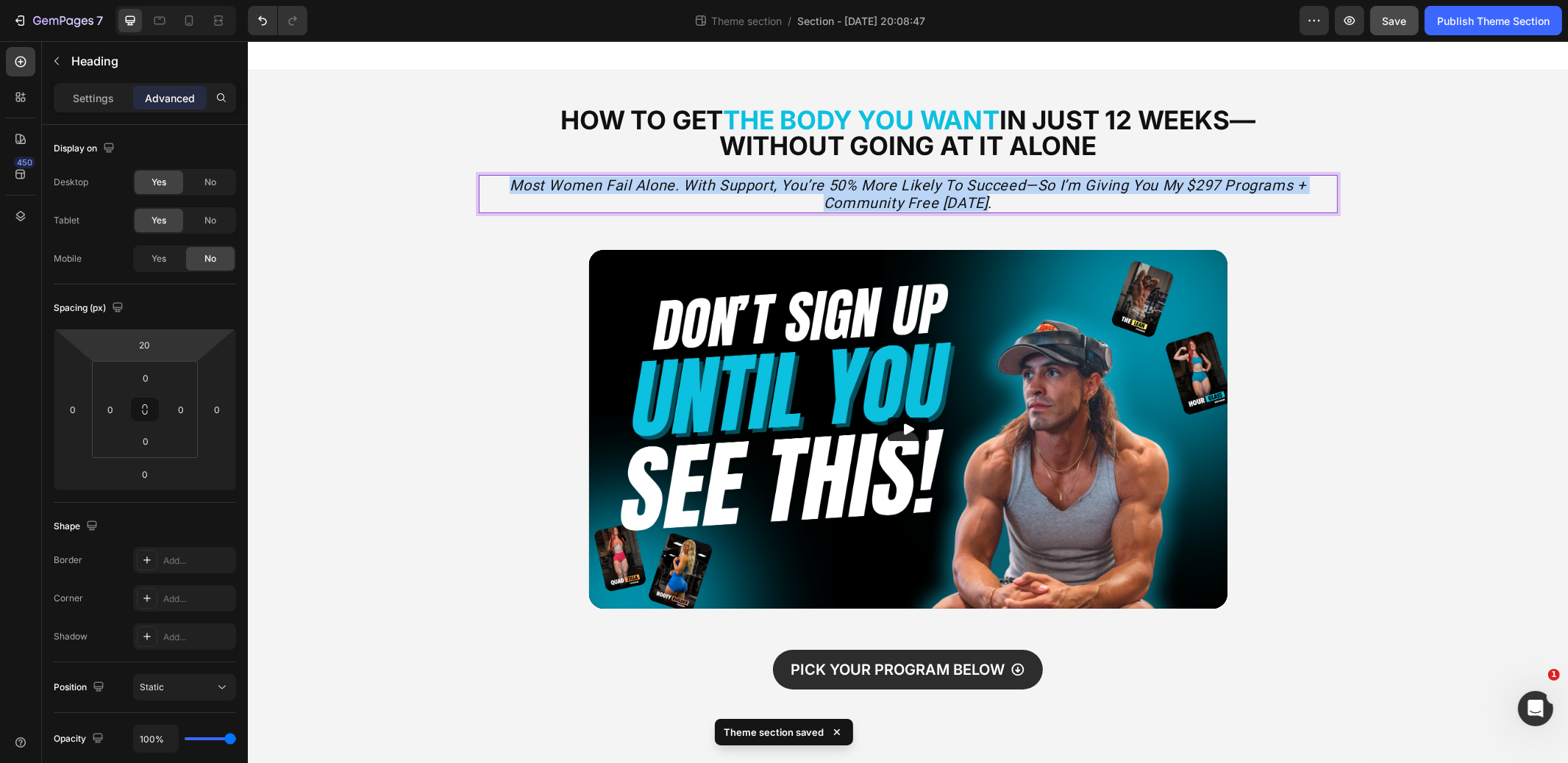
click at [792, 191] on icon "Most women fail alone. With support, you’re 50% more likely to succeed—so I’m g…" at bounding box center [906, 194] width 796 height 35
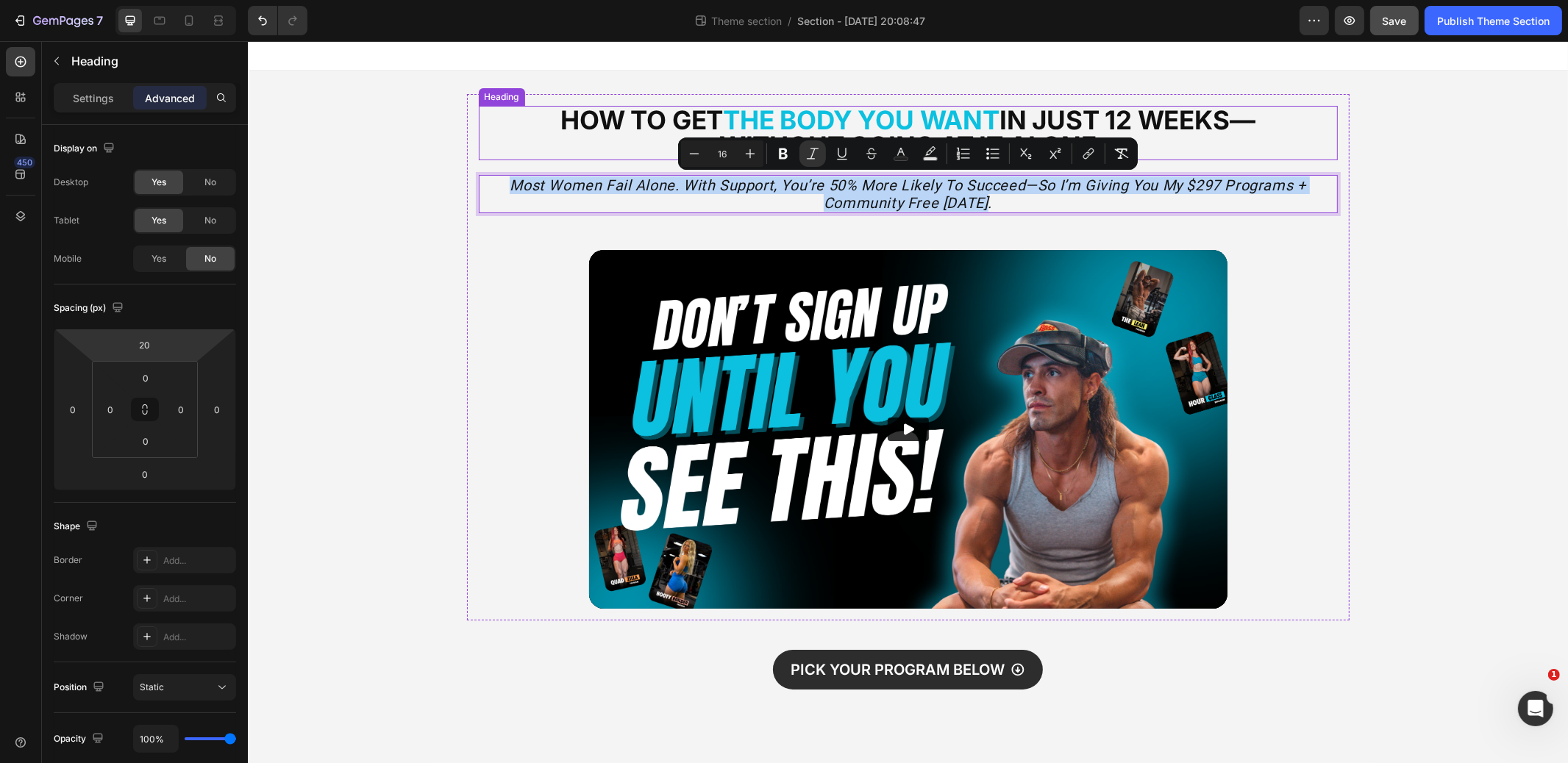
click at [752, 114] on strong "the Body You Want" at bounding box center [860, 120] width 277 height 31
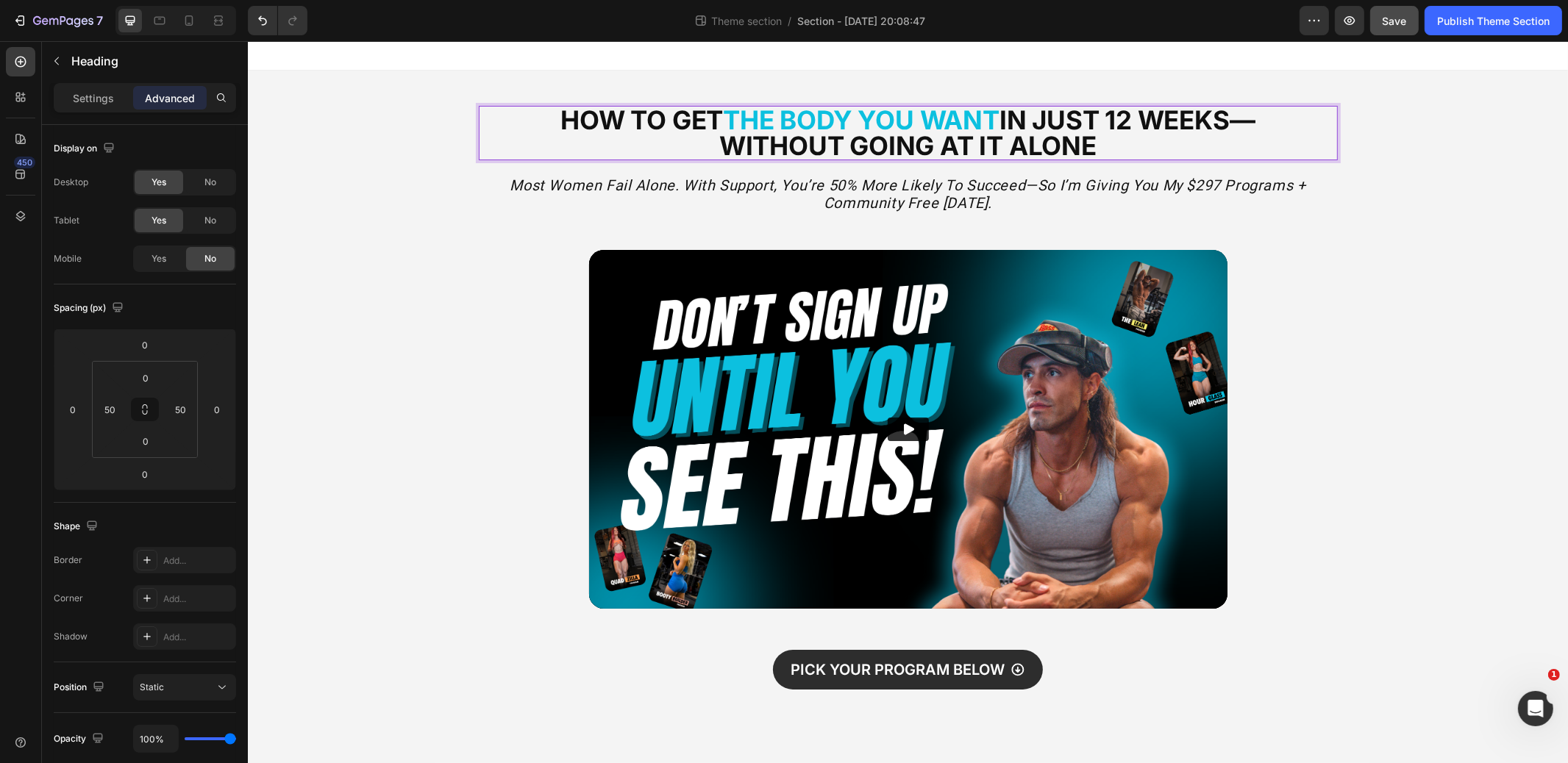
click at [752, 114] on strong "the Body You Want" at bounding box center [860, 120] width 277 height 31
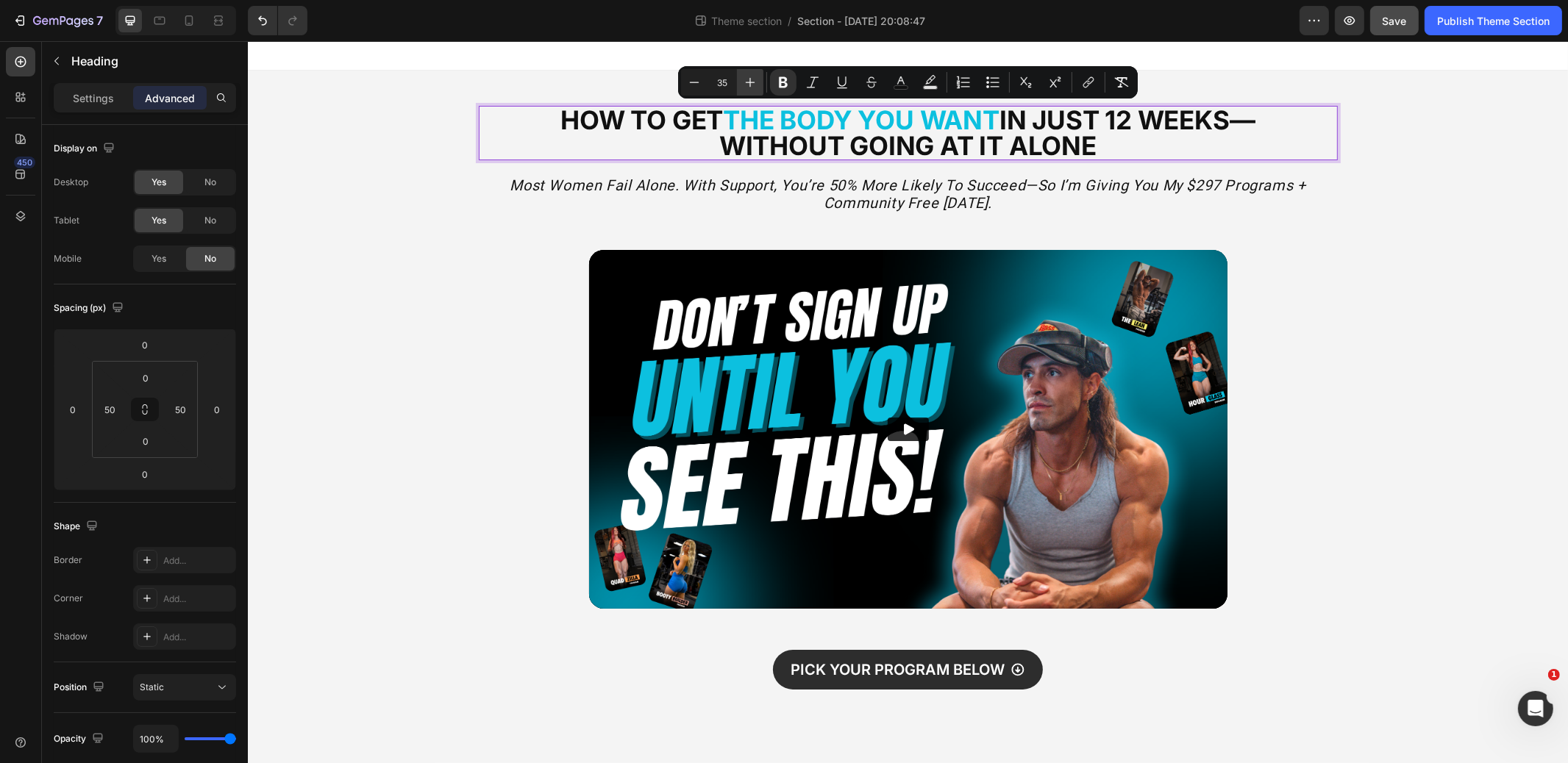
click at [756, 80] on icon "Editor contextual toolbar" at bounding box center [751, 82] width 15 height 15
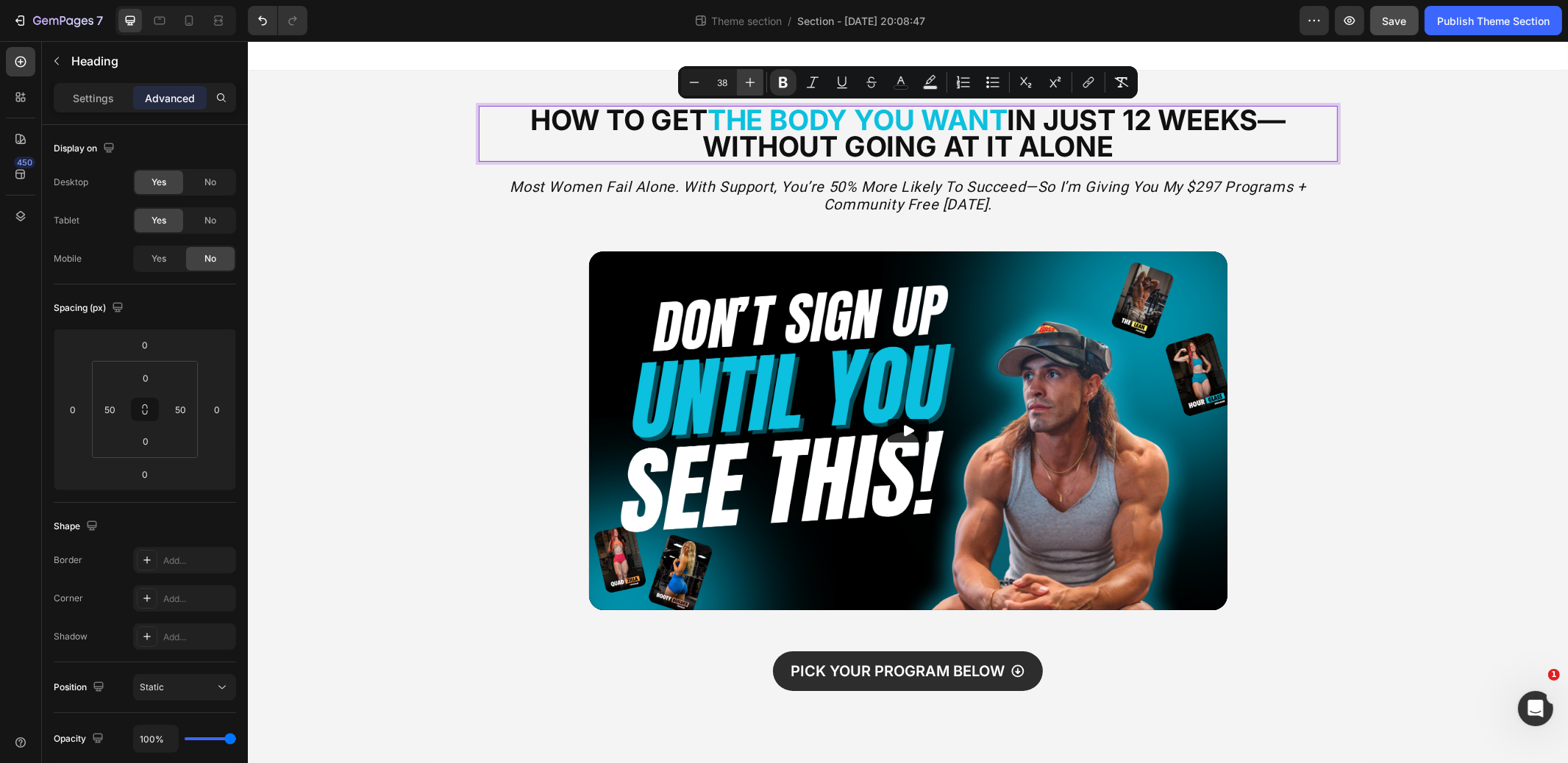
click at [757, 80] on icon "Editor contextual toolbar" at bounding box center [751, 82] width 15 height 15
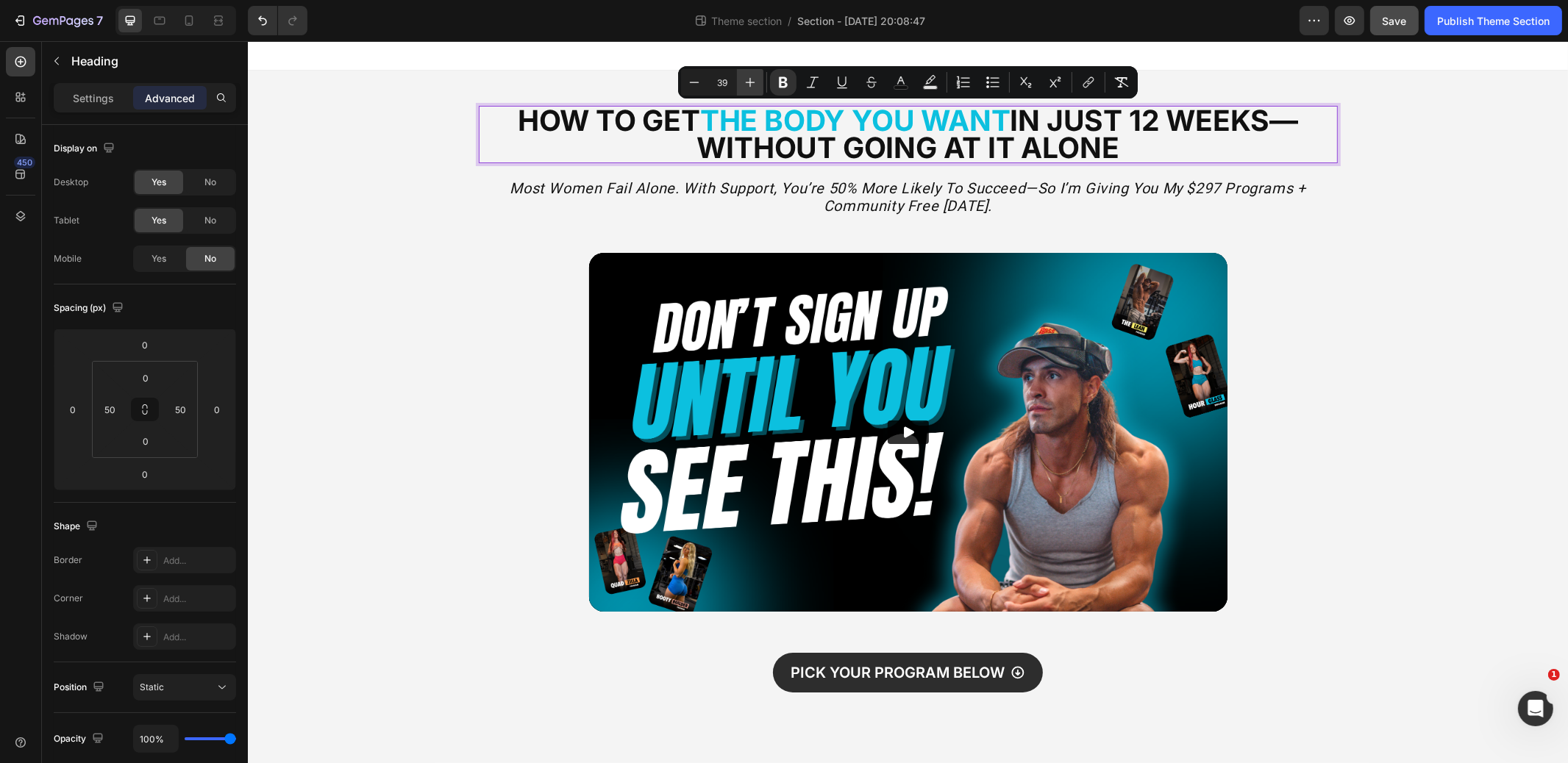
click at [756, 80] on icon "Editor contextual toolbar" at bounding box center [751, 82] width 15 height 15
type input "40"
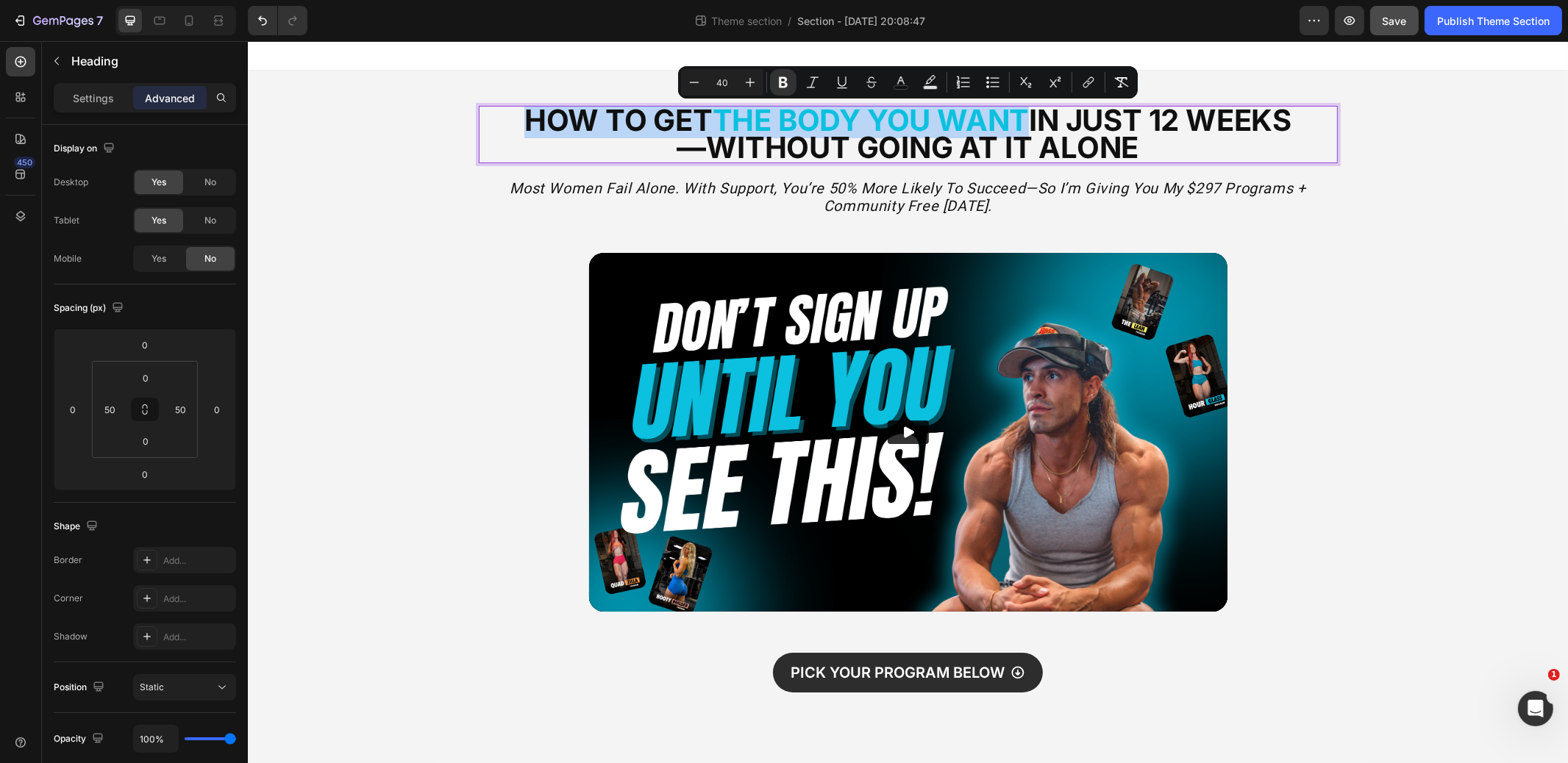
click at [1218, 146] on p "How to Get the Body You Want in just 12 Weeks—Without Going At It Alone" at bounding box center [908, 135] width 783 height 55
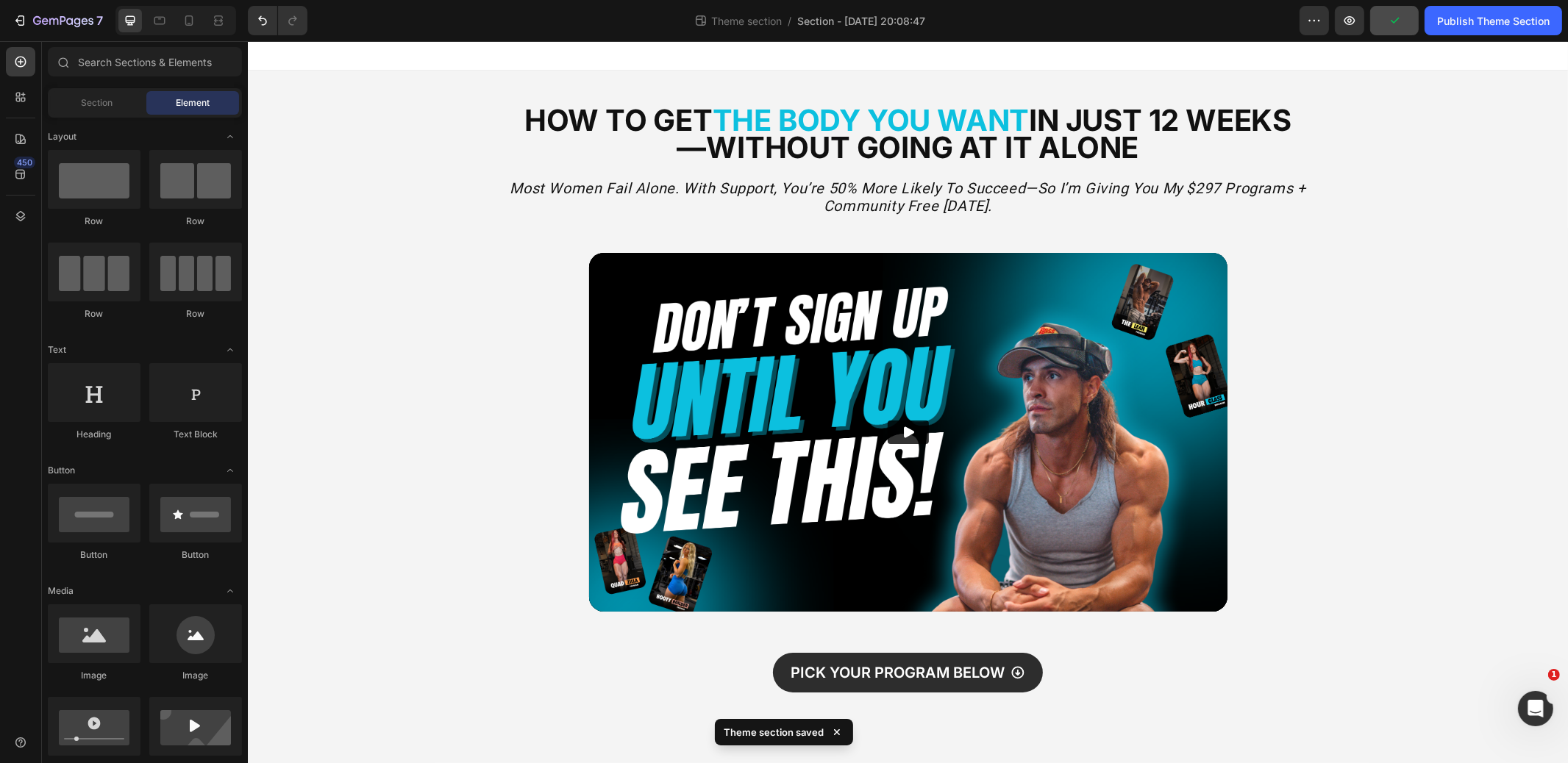
click at [409, 321] on div "⁠⁠⁠⁠⁠⁠⁠ How to Get the Body You Want in just 12 Weeks—Without Going At It Alone…" at bounding box center [908, 393] width 1321 height 645
click at [1406, 30] on button "Save" at bounding box center [1395, 20] width 48 height 30
click at [1478, 20] on div "Publish Theme Section" at bounding box center [1494, 20] width 113 height 15
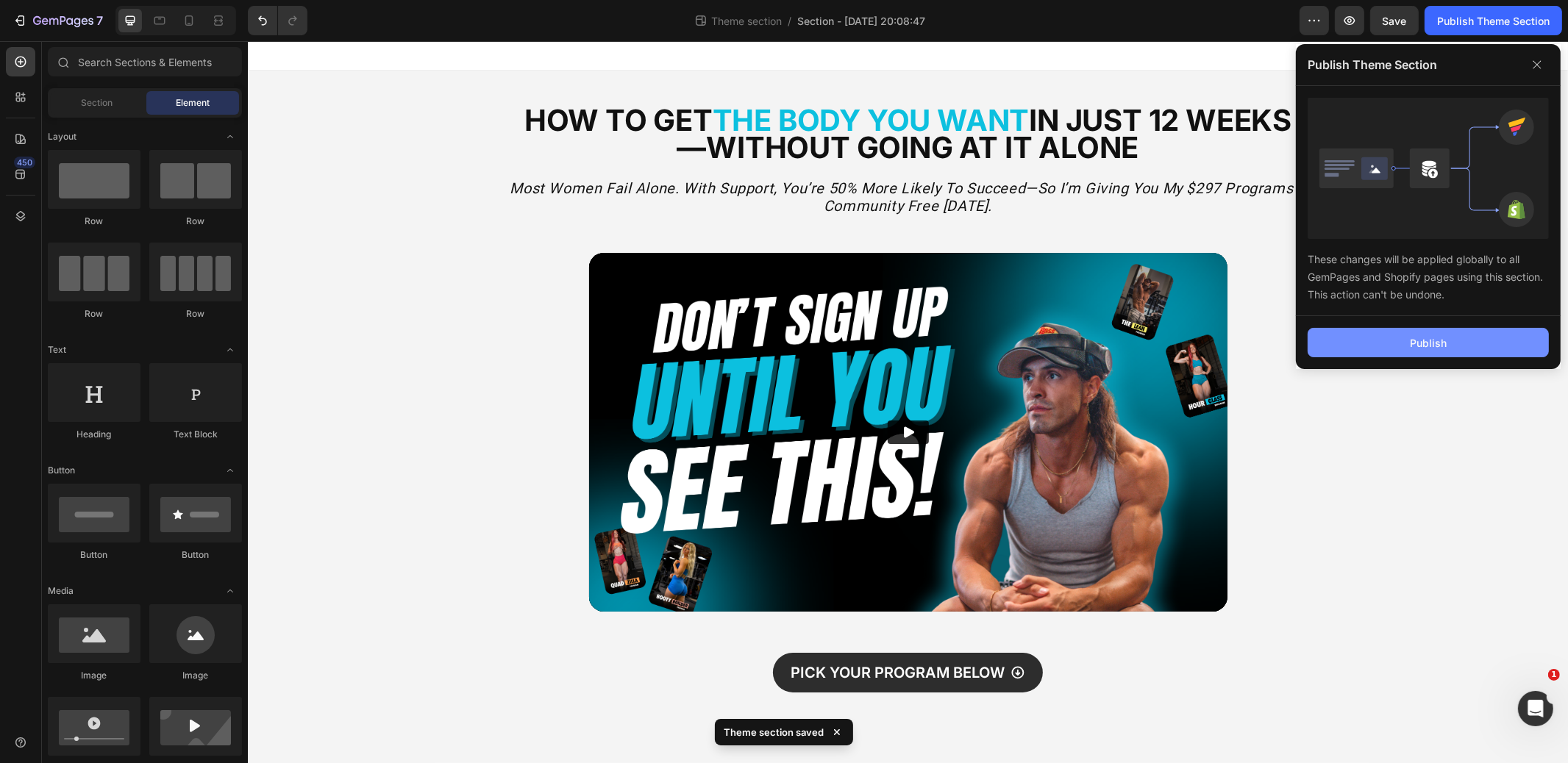
click at [1380, 336] on button "Publish" at bounding box center [1428, 342] width 241 height 30
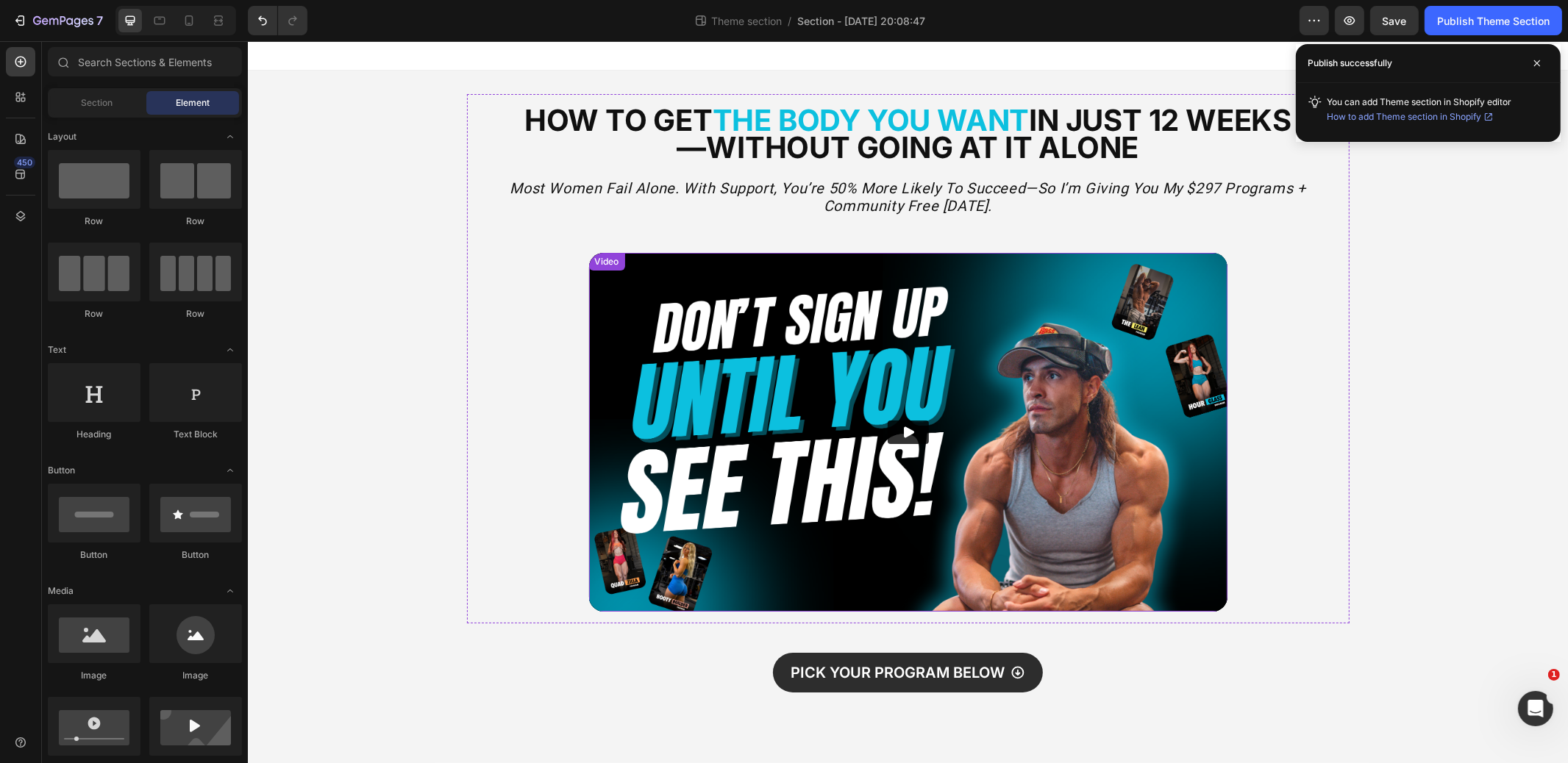
click at [711, 467] on img at bounding box center [908, 432] width 638 height 359
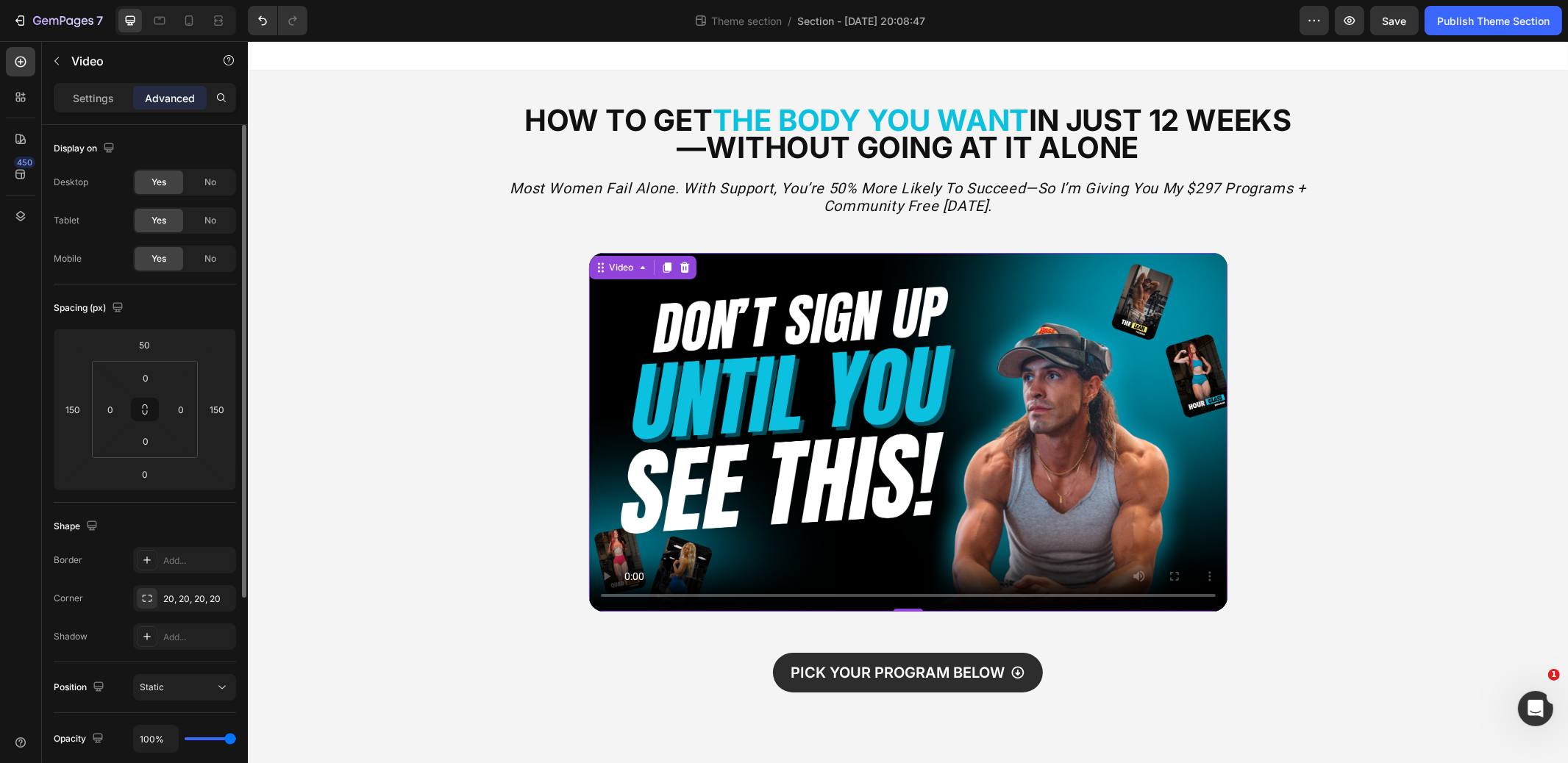
drag, startPoint x: 98, startPoint y: 100, endPoint x: 117, endPoint y: 157, distance: 60.1
click at [98, 100] on p "Settings" at bounding box center [93, 97] width 41 height 15
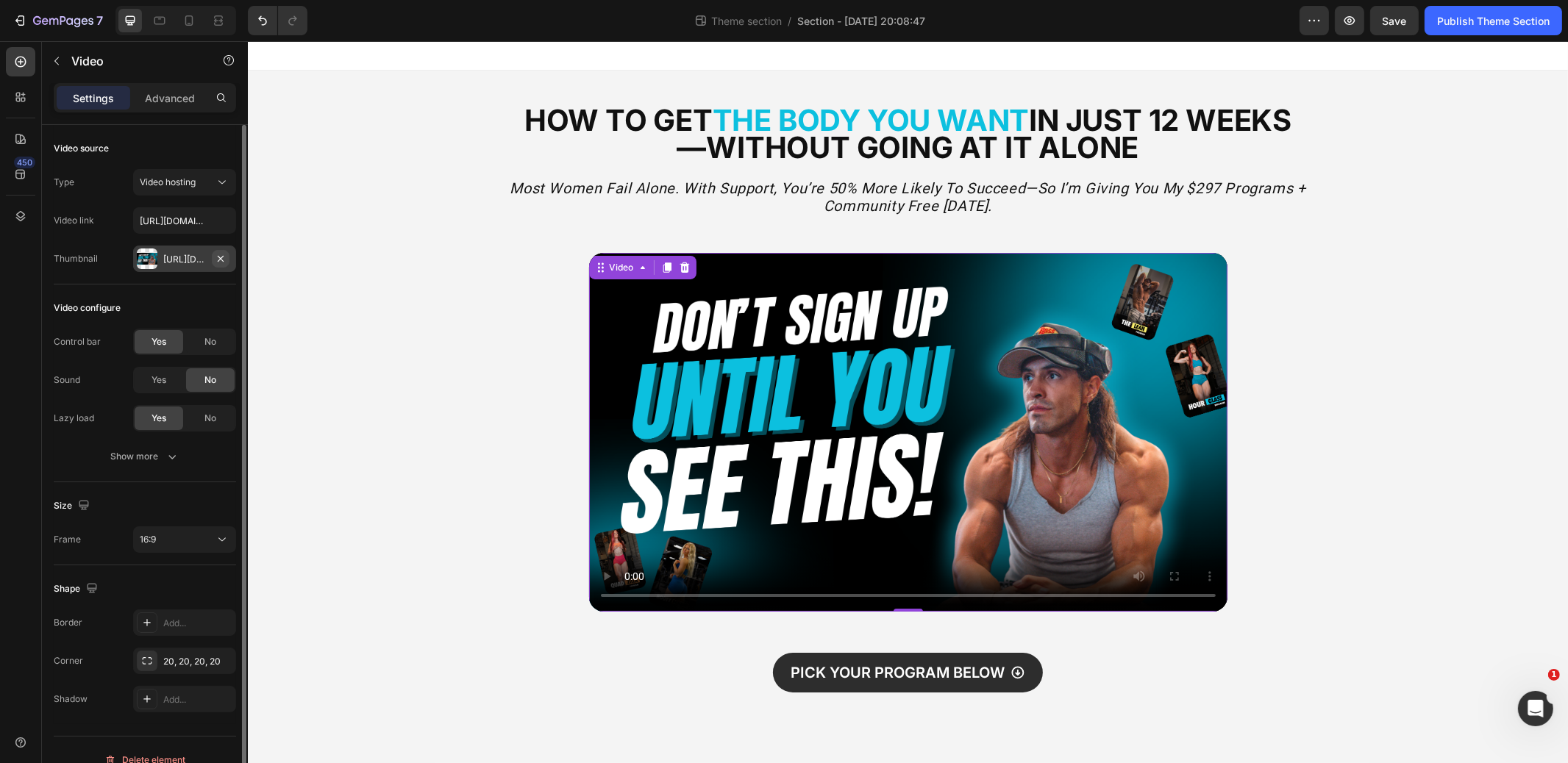
click at [215, 256] on icon "button" at bounding box center [220, 259] width 12 height 12
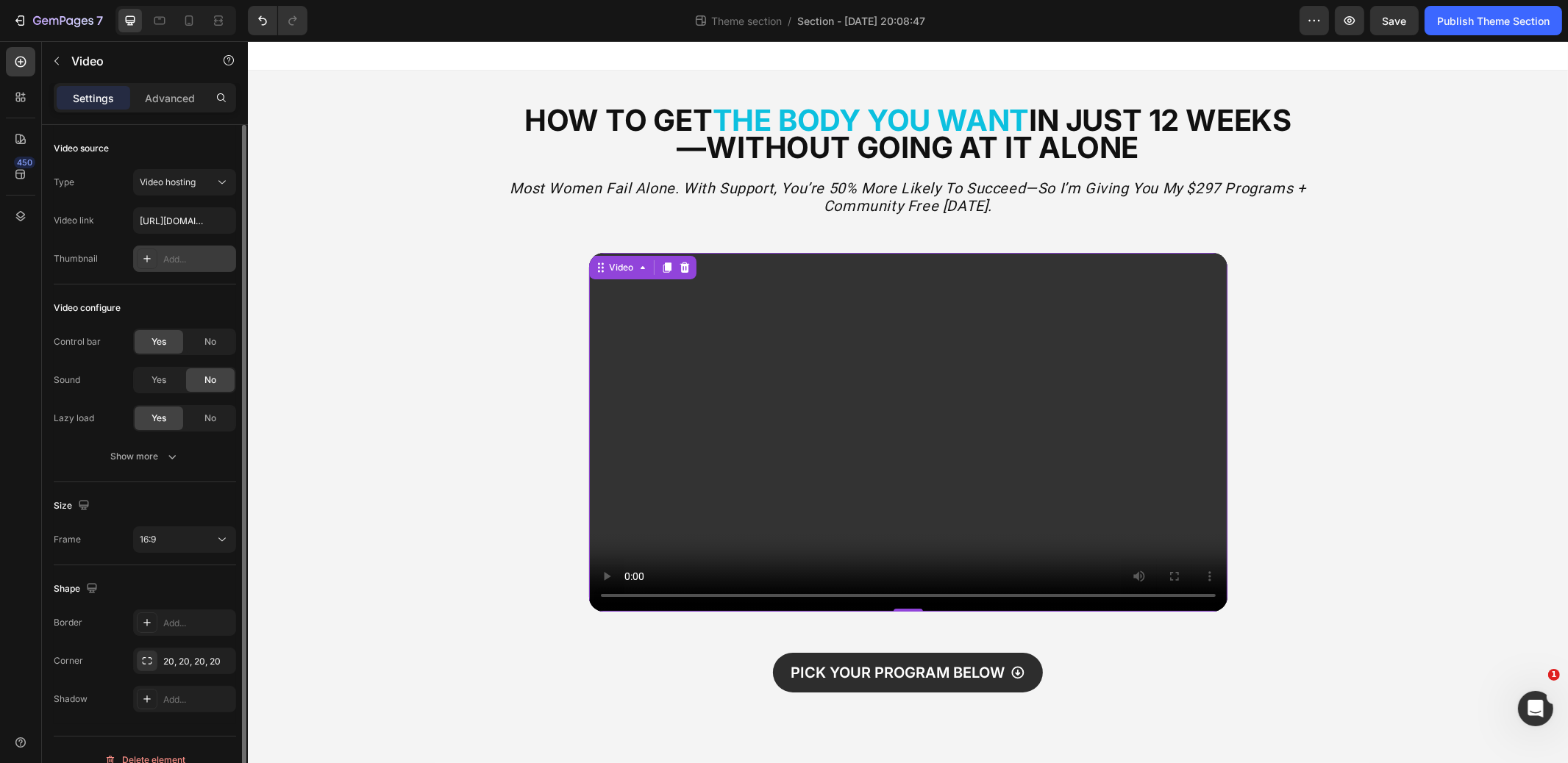
click at [184, 259] on div "Add..." at bounding box center [198, 259] width 69 height 13
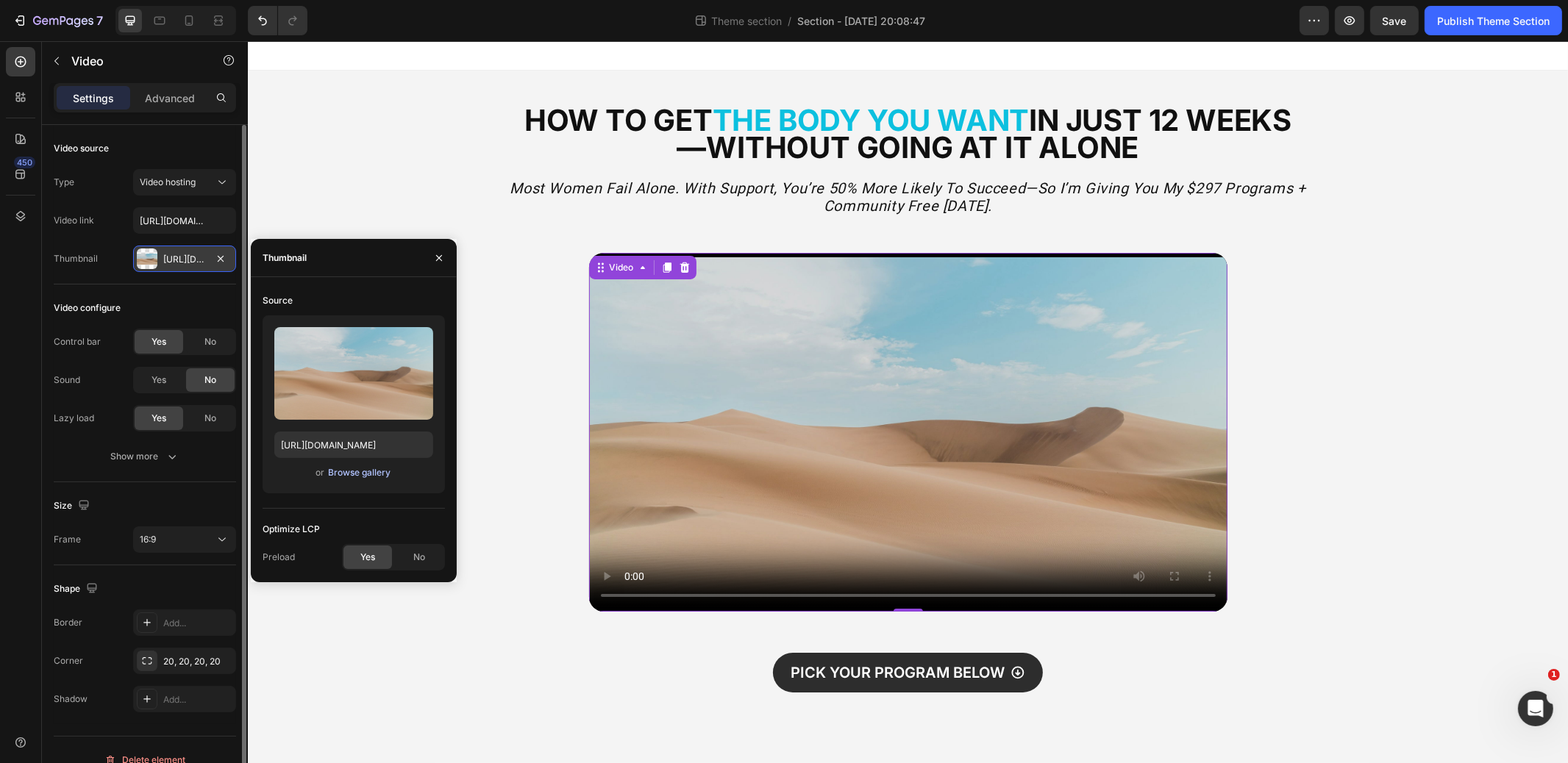
click at [351, 475] on div "Browse gallery" at bounding box center [360, 473] width 63 height 13
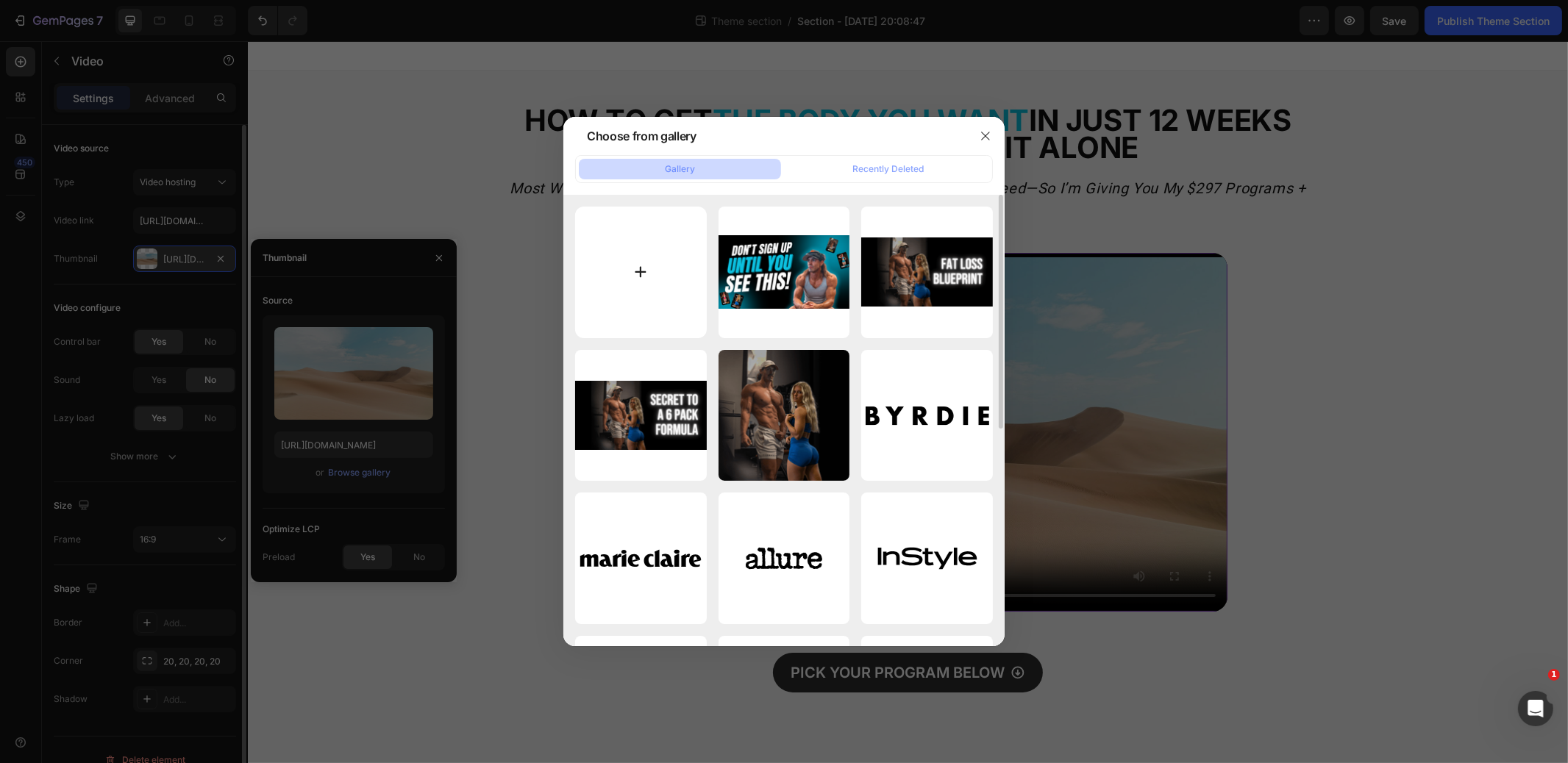
click at [632, 246] on input "file" at bounding box center [641, 272] width 131 height 131
type input "C:\fakepath\Red and Yellow Bold Typographic Youtube Thumbnail (1) (1).png"
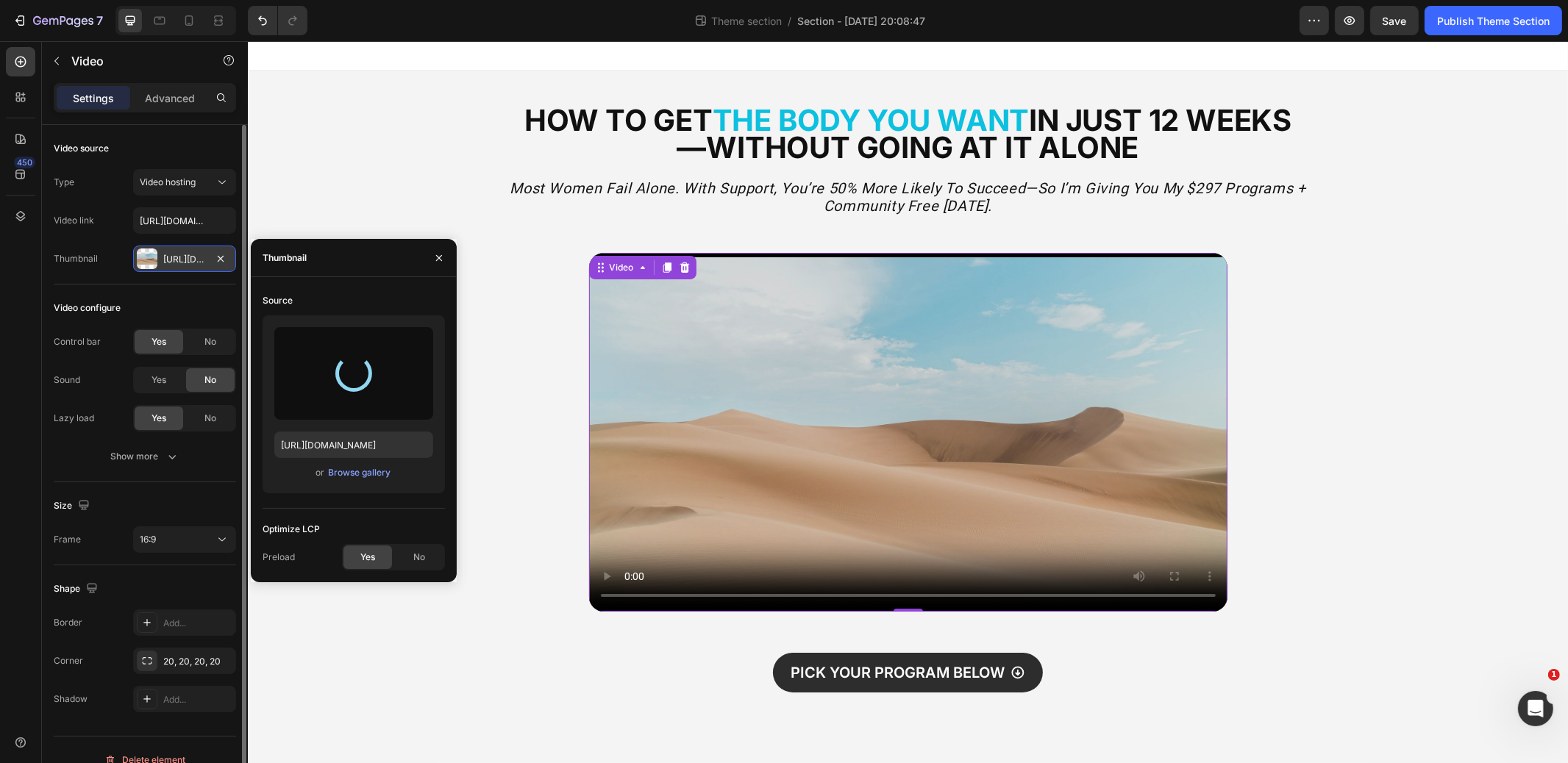
type input "https://cdn.shopify.com/s/files/1/0593/4373/2801/files/gempages_502565531291747…"
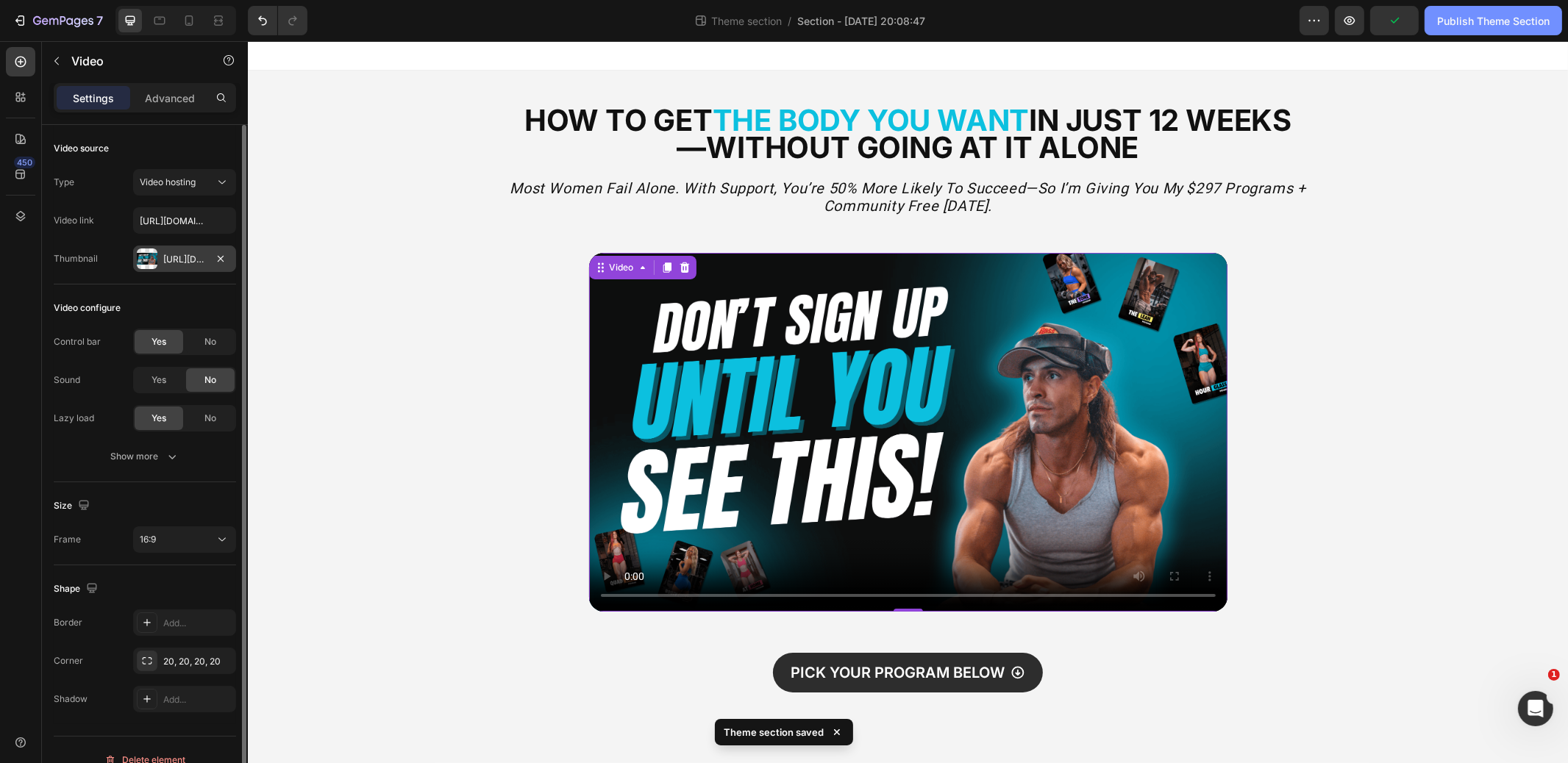
click at [1469, 26] on div "Publish Theme Section" at bounding box center [1494, 20] width 113 height 15
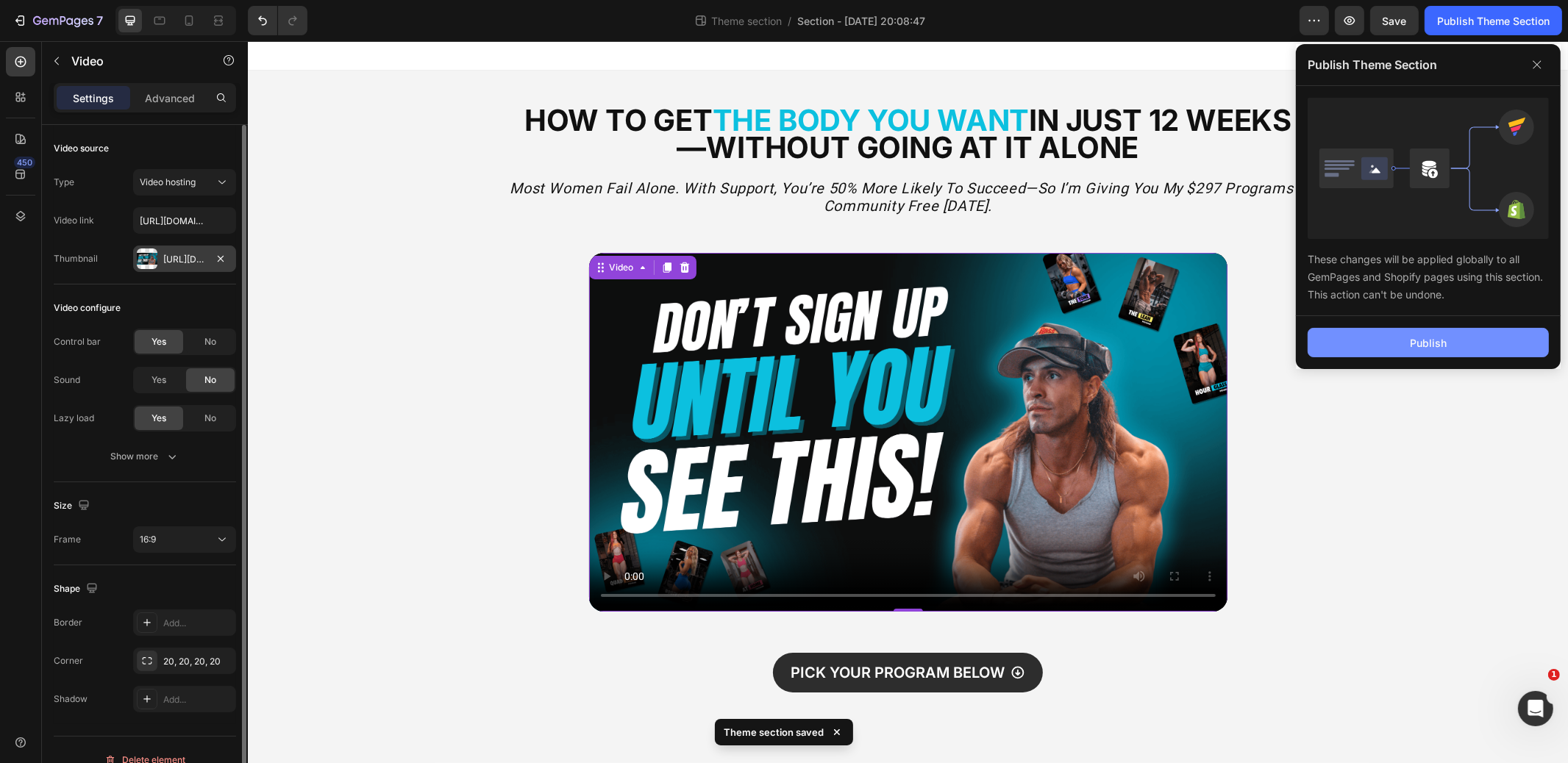
click at [1415, 346] on div "Publish" at bounding box center [1429, 342] width 37 height 15
